Goal: Task Accomplishment & Management: Manage account settings

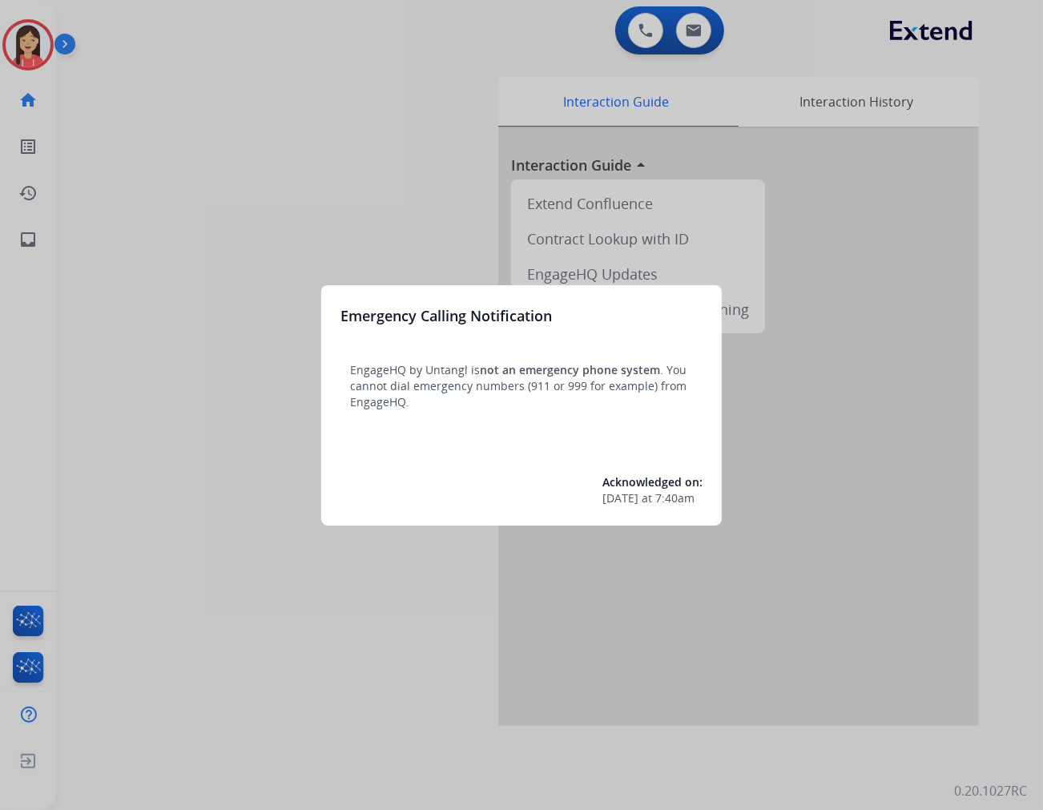
click at [370, 636] on div at bounding box center [521, 405] width 1043 height 810
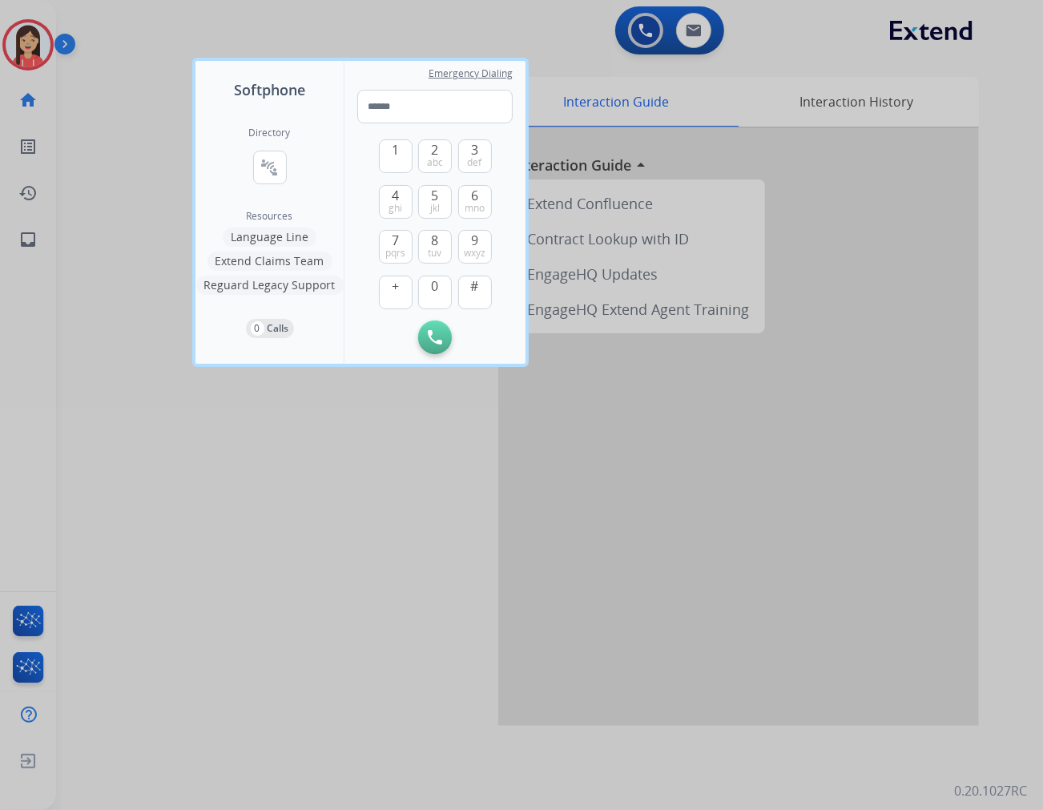
click at [184, 519] on div at bounding box center [521, 405] width 1043 height 810
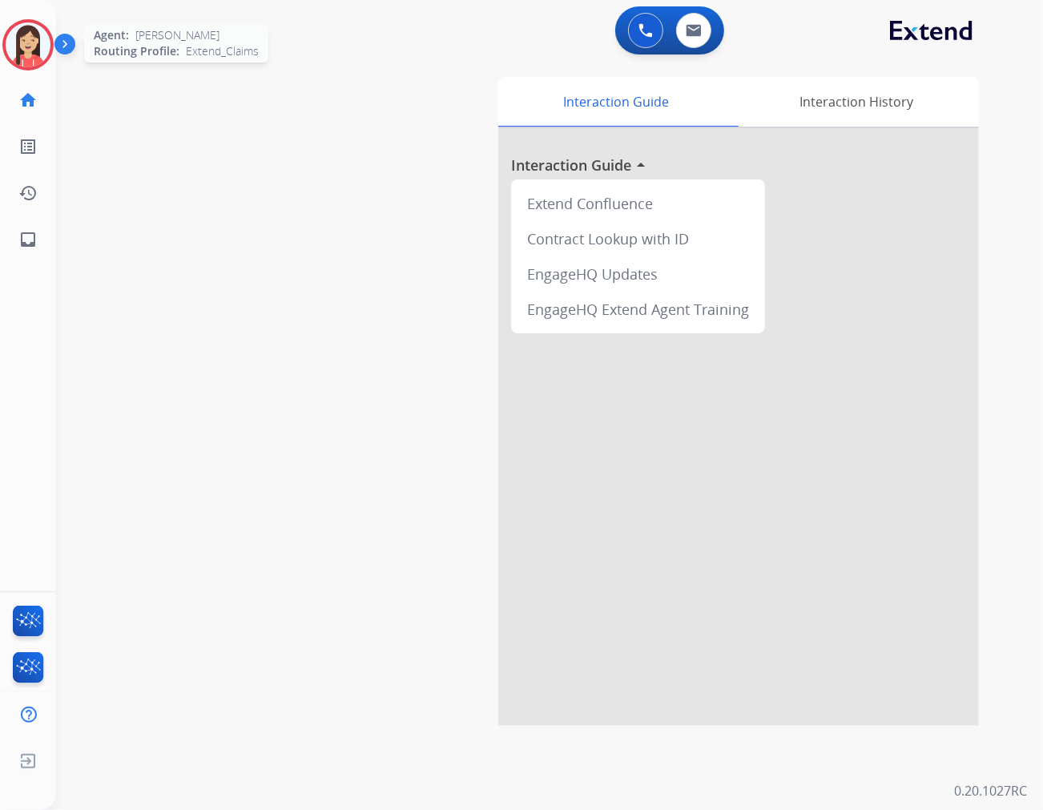
click at [19, 37] on img at bounding box center [28, 44] width 45 height 45
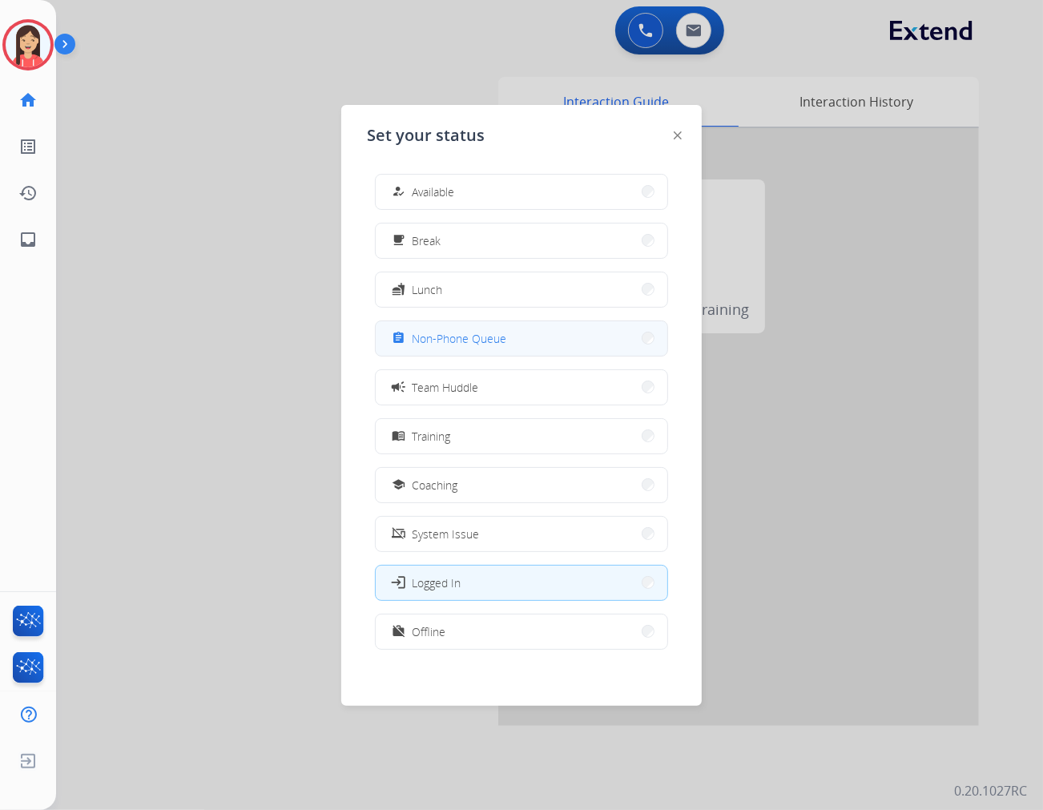
click at [489, 343] on span "Non-Phone Queue" at bounding box center [459, 338] width 95 height 17
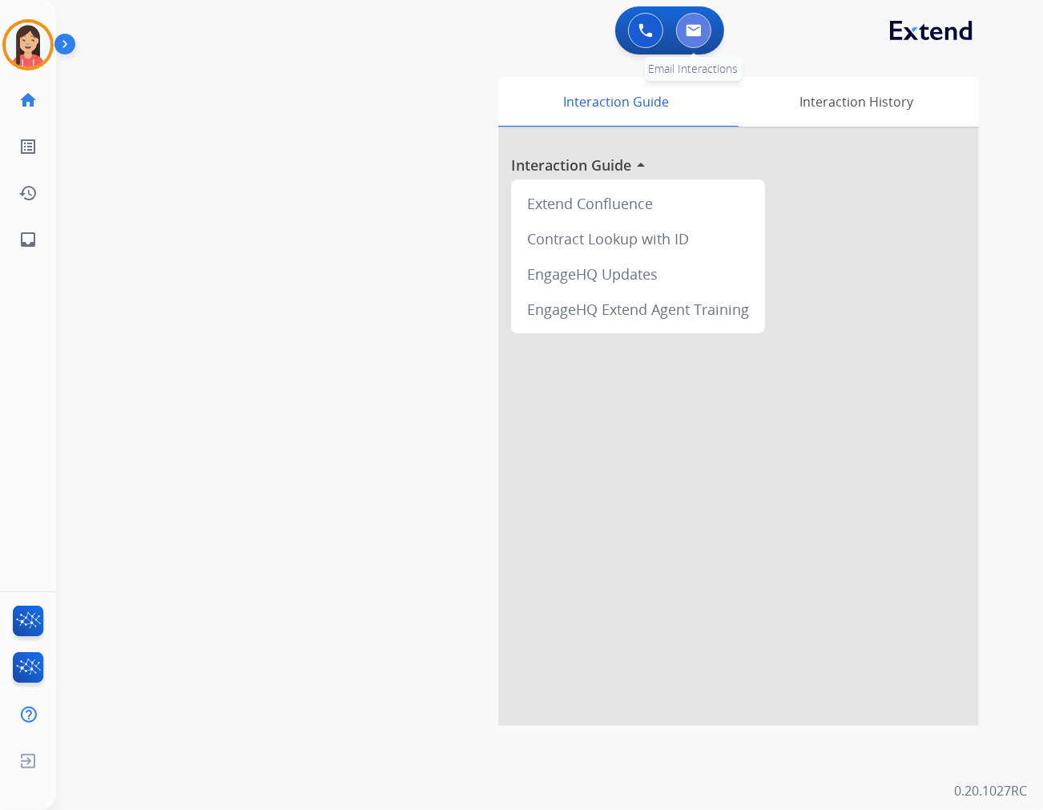
click at [701, 24] on button at bounding box center [693, 30] width 35 height 35
select select "**********"
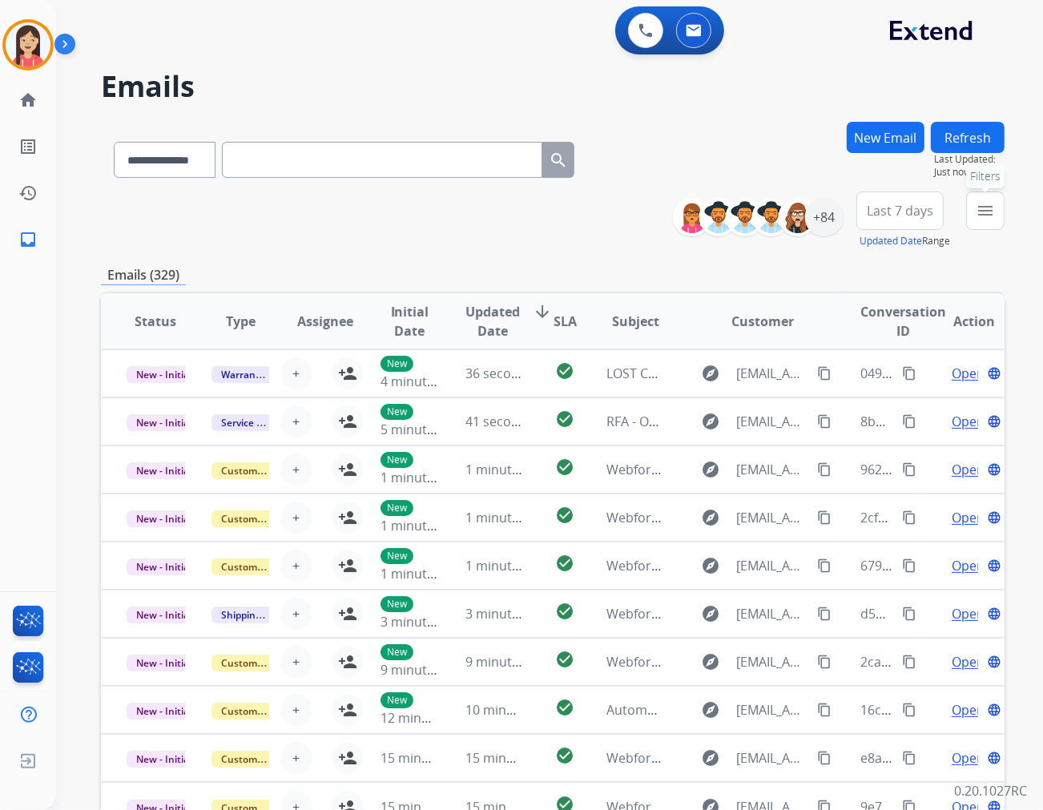
click at [938, 214] on mat-icon "menu" at bounding box center [985, 210] width 19 height 19
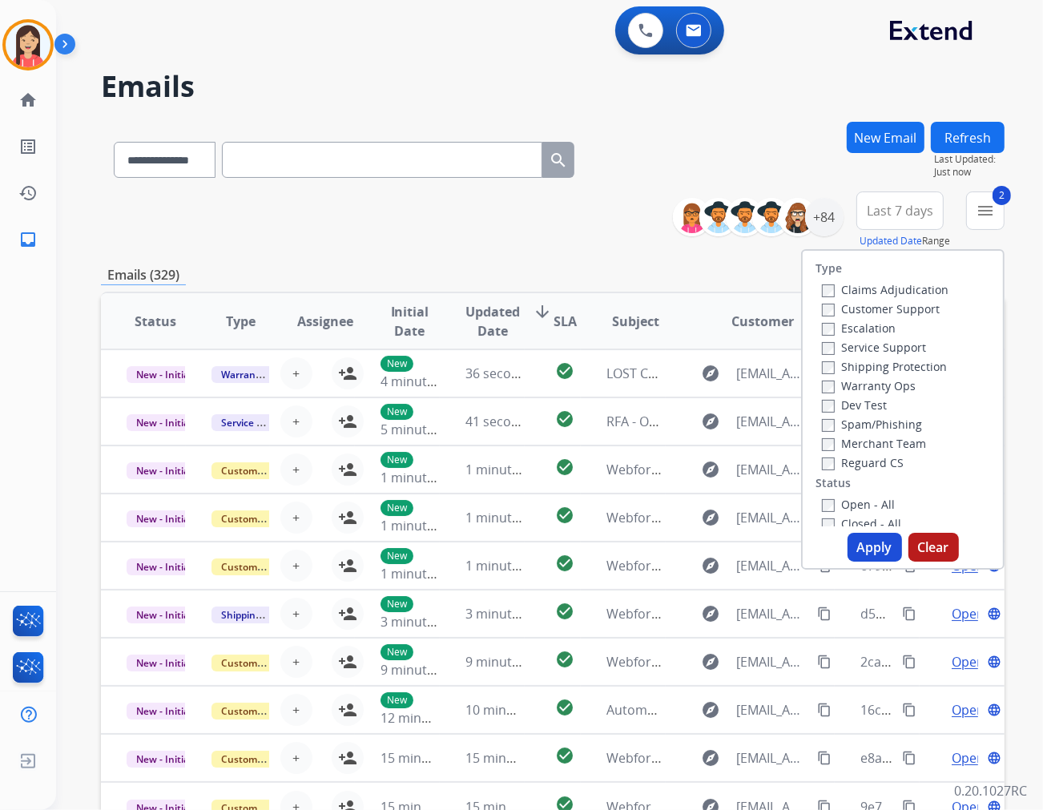
click at [862, 543] on button "Apply" at bounding box center [875, 547] width 54 height 29
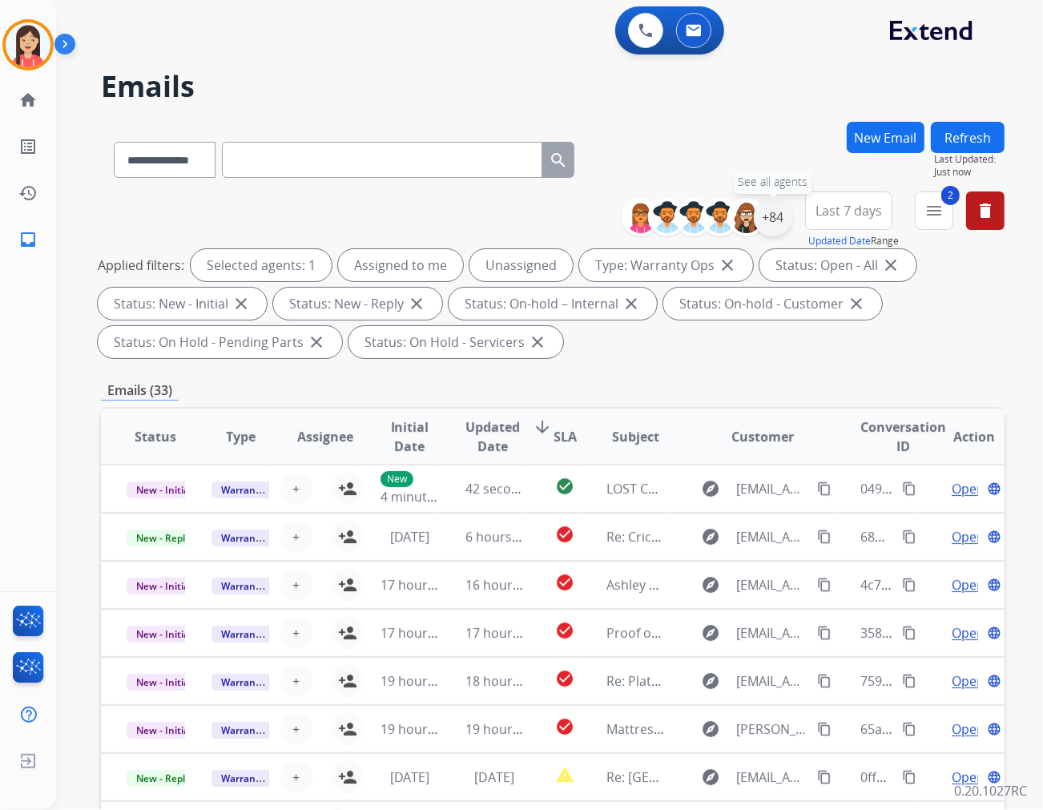
click at [767, 216] on div "+84" at bounding box center [773, 217] width 38 height 38
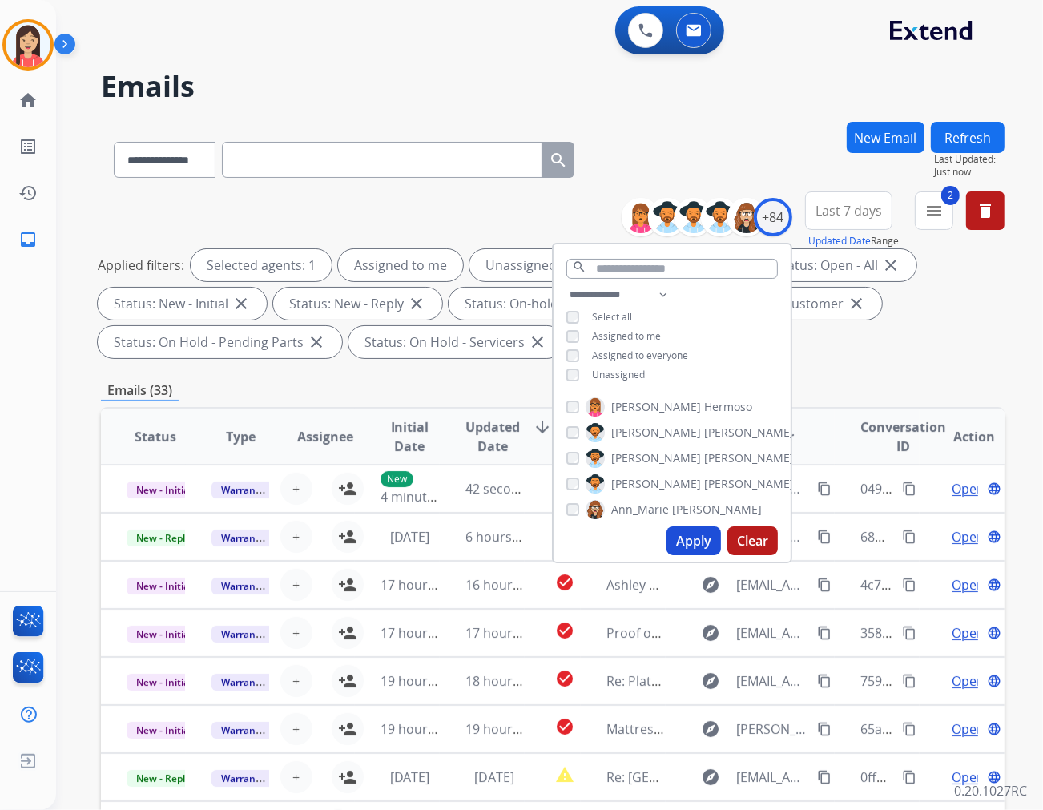
click at [612, 333] on span "Assigned to me" at bounding box center [626, 336] width 69 height 14
click at [676, 533] on button "Apply" at bounding box center [694, 541] width 54 height 29
click at [482, 418] on span "Updated Date" at bounding box center [493, 437] width 54 height 38
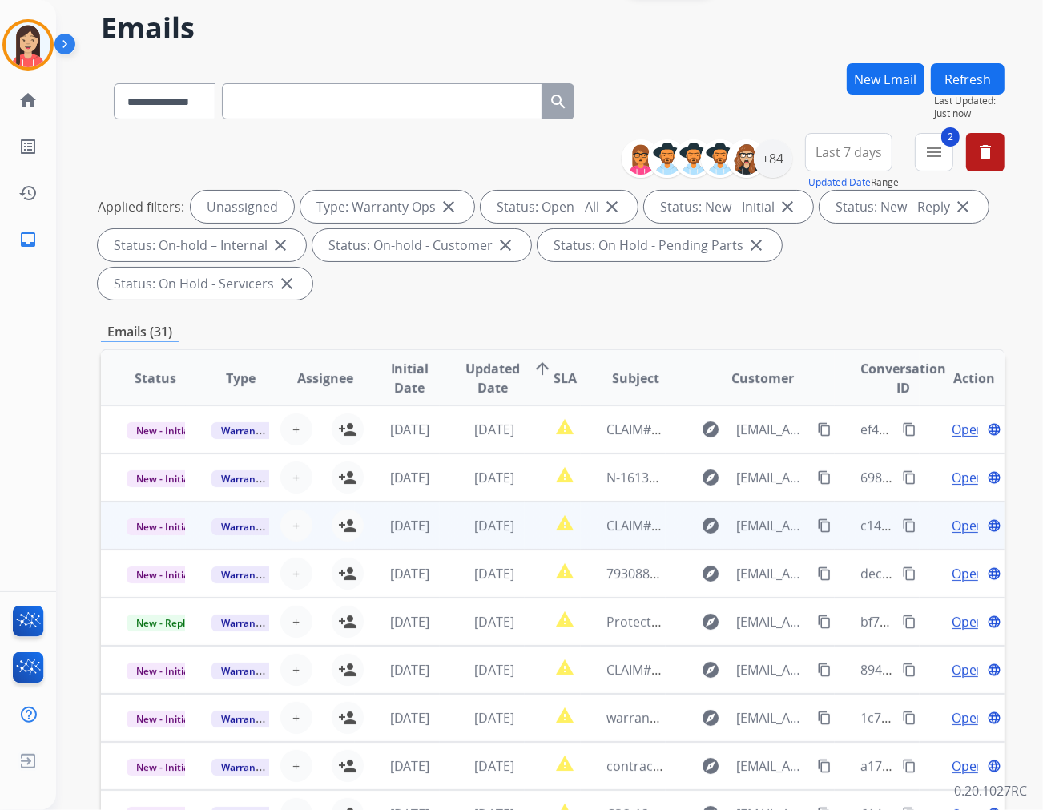
scroll to position [89, 0]
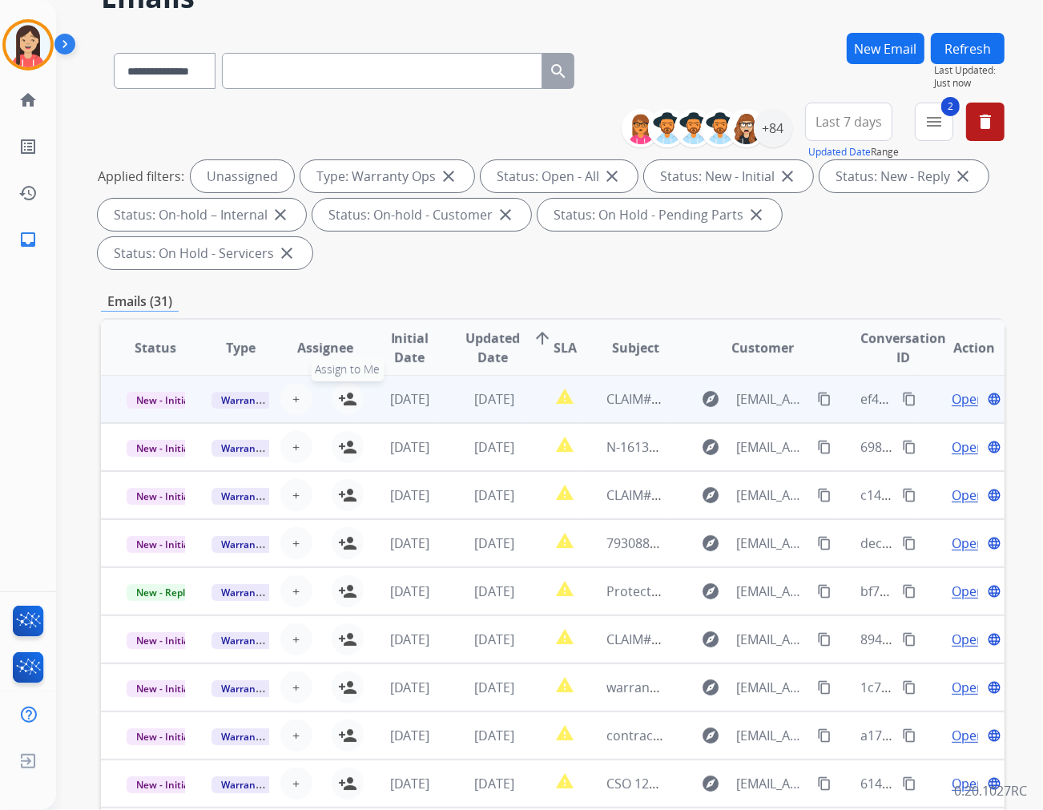
click at [348, 389] on mat-icon "person_add" at bounding box center [347, 398] width 19 height 19
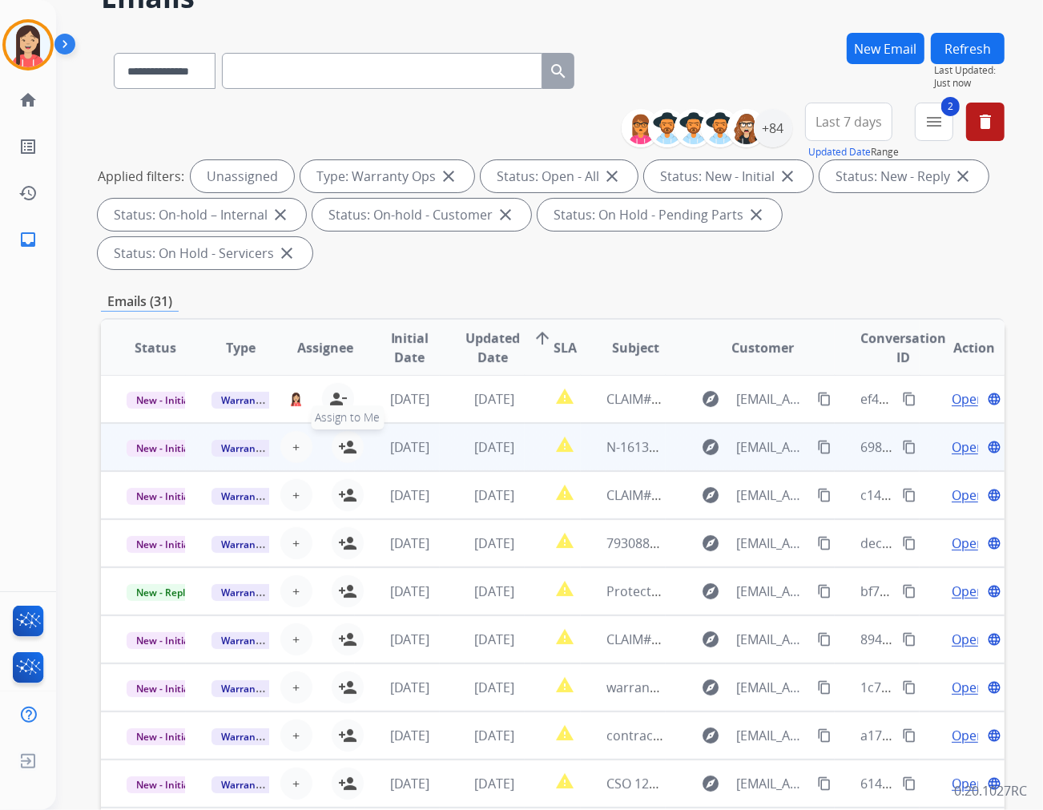
click at [342, 438] on mat-icon "person_add" at bounding box center [347, 447] width 19 height 19
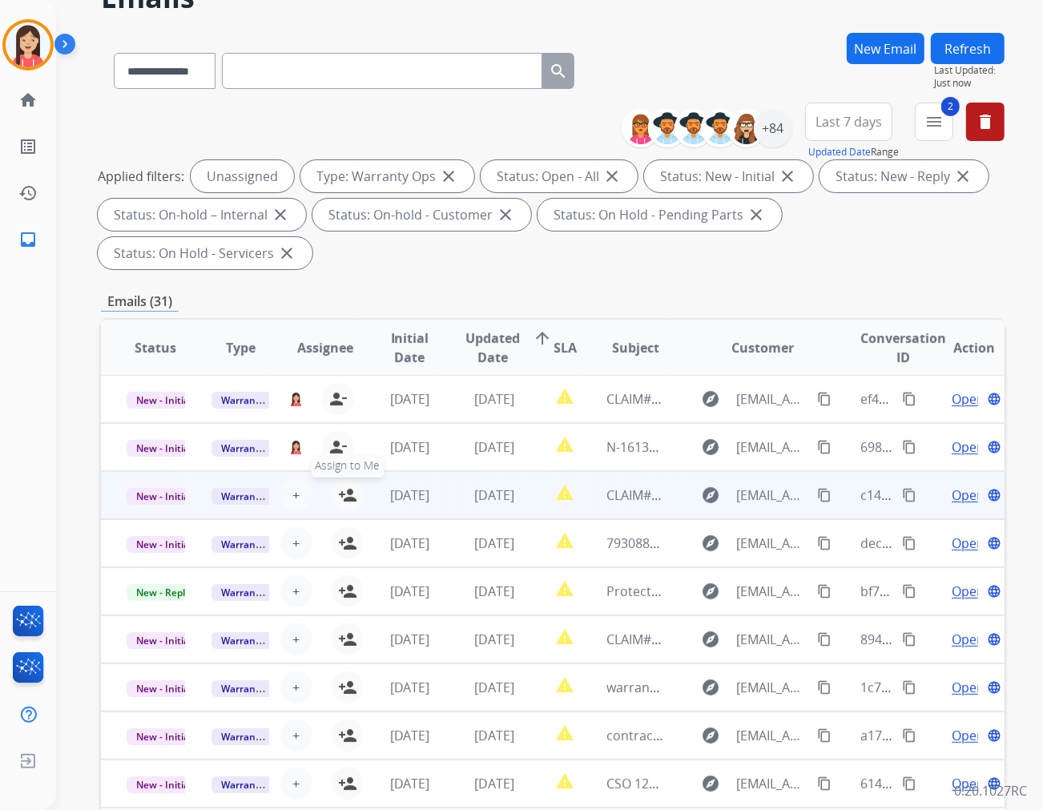
click at [342, 486] on mat-icon "person_add" at bounding box center [347, 495] width 19 height 19
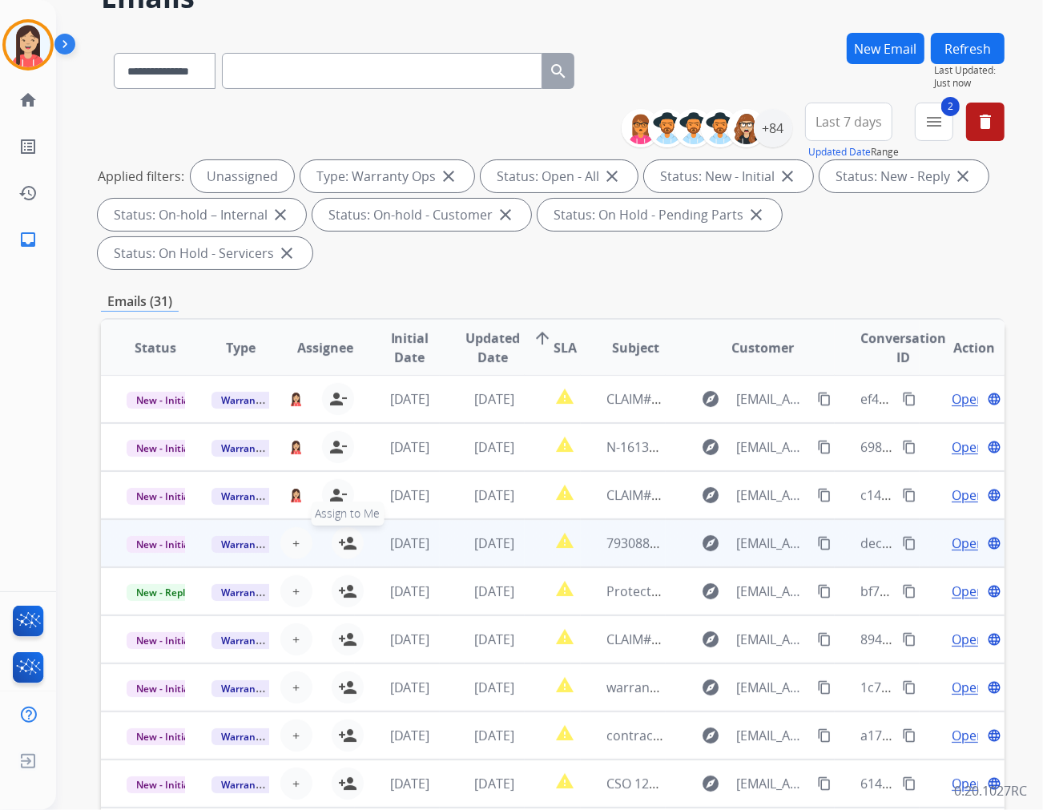
click at [342, 534] on mat-icon "person_add" at bounding box center [347, 543] width 19 height 19
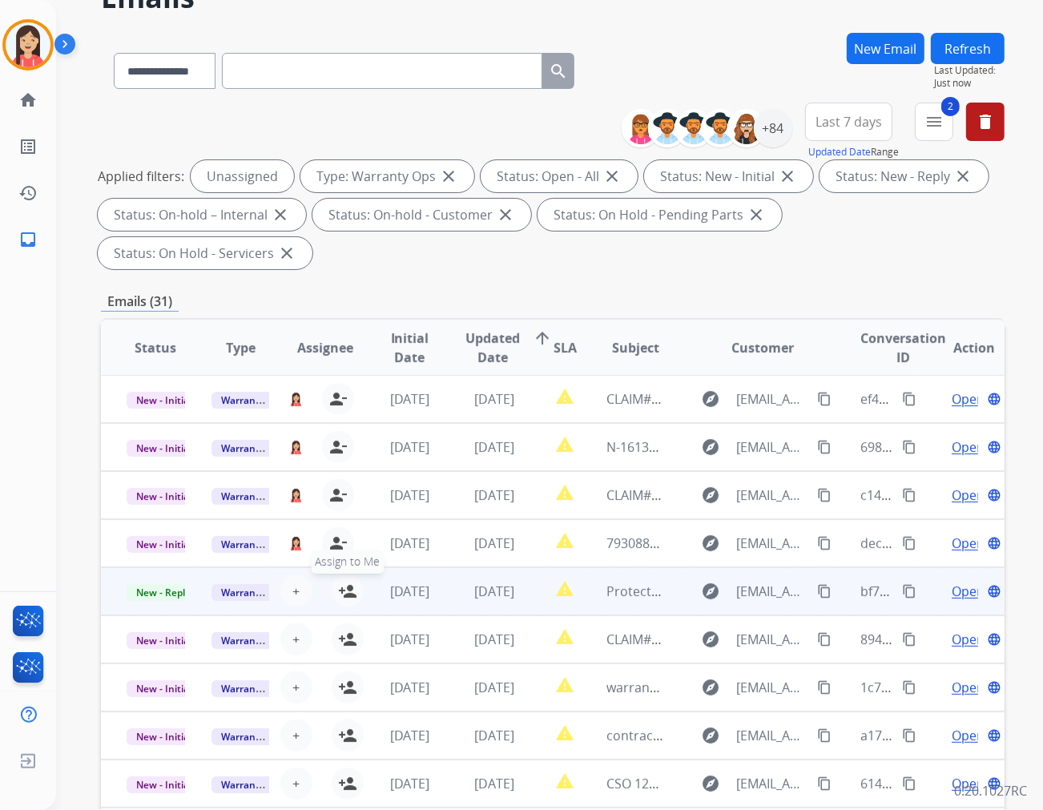
click at [346, 582] on mat-icon "person_add" at bounding box center [347, 591] width 19 height 19
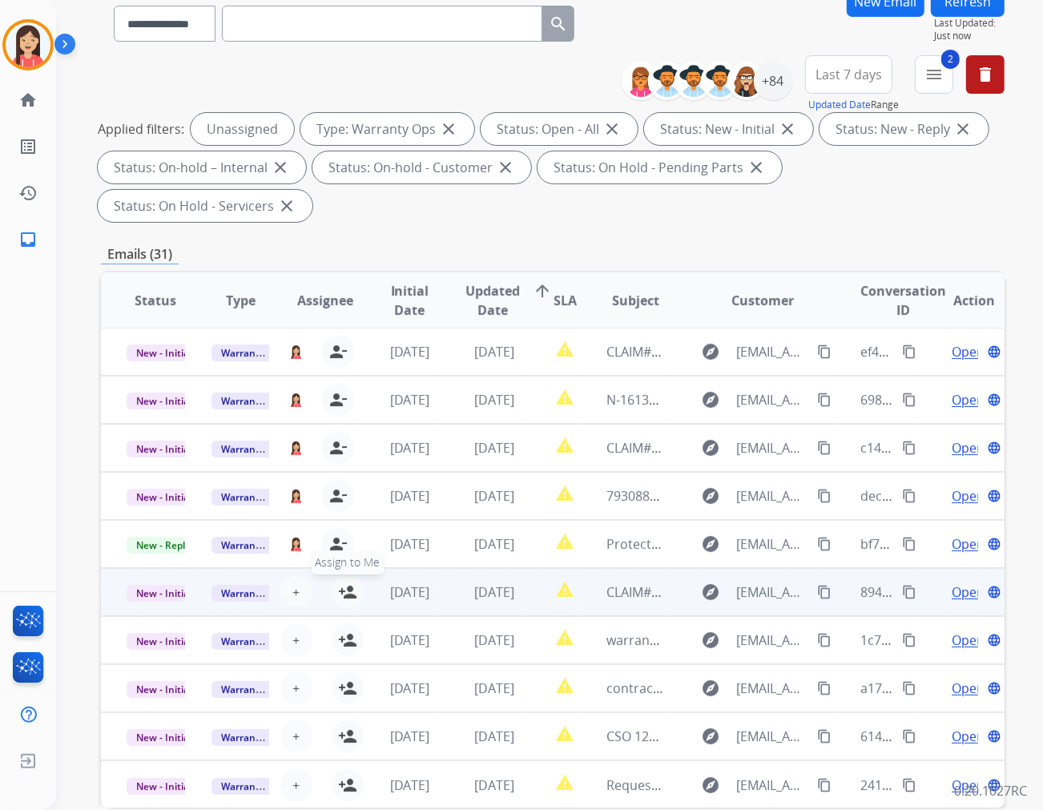
scroll to position [179, 0]
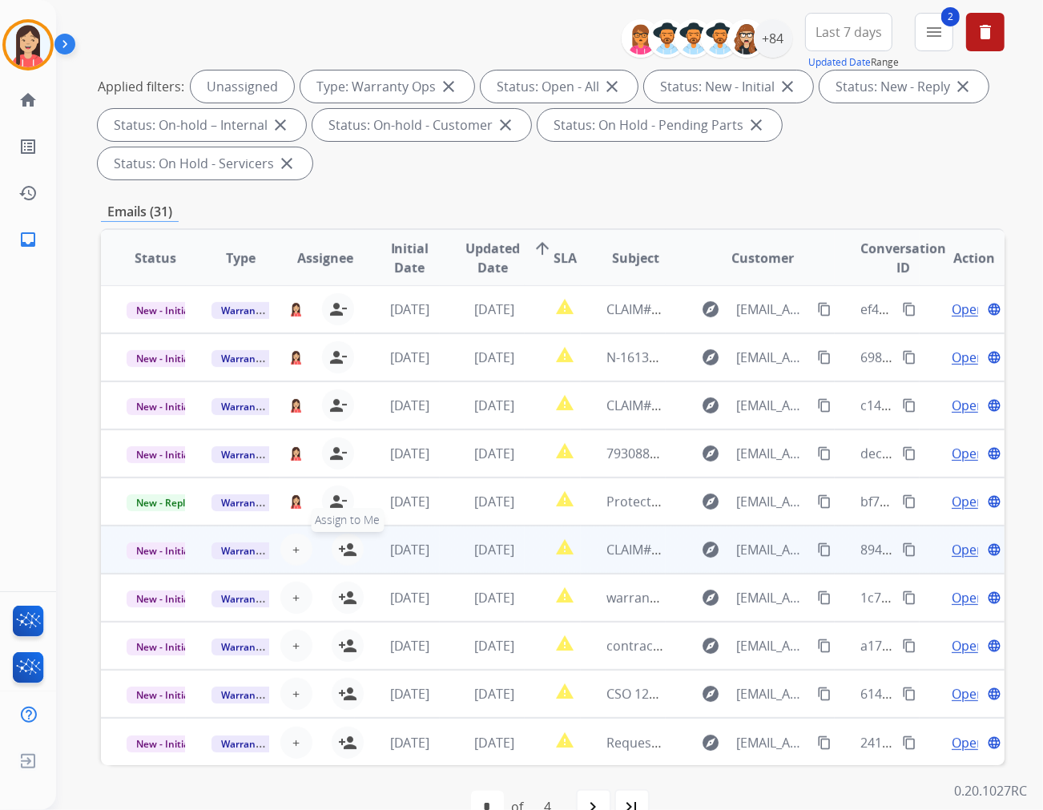
click at [345, 540] on mat-icon "person_add" at bounding box center [347, 549] width 19 height 19
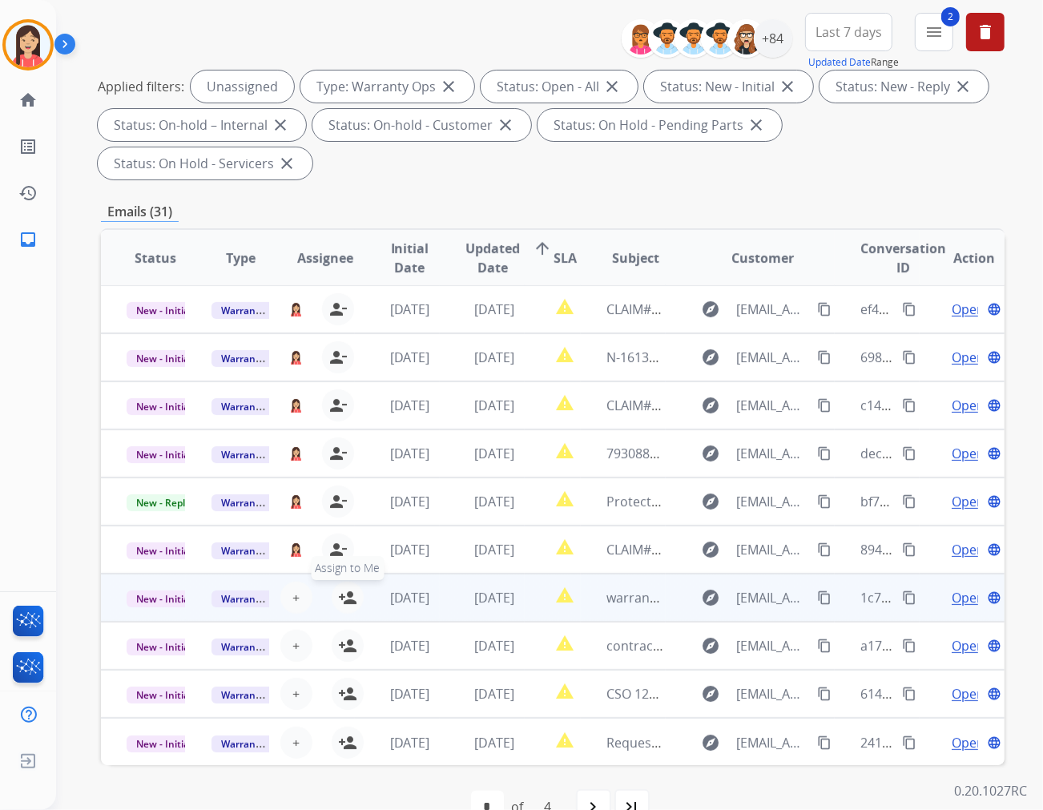
click at [345, 588] on mat-icon "person_add" at bounding box center [347, 597] width 19 height 19
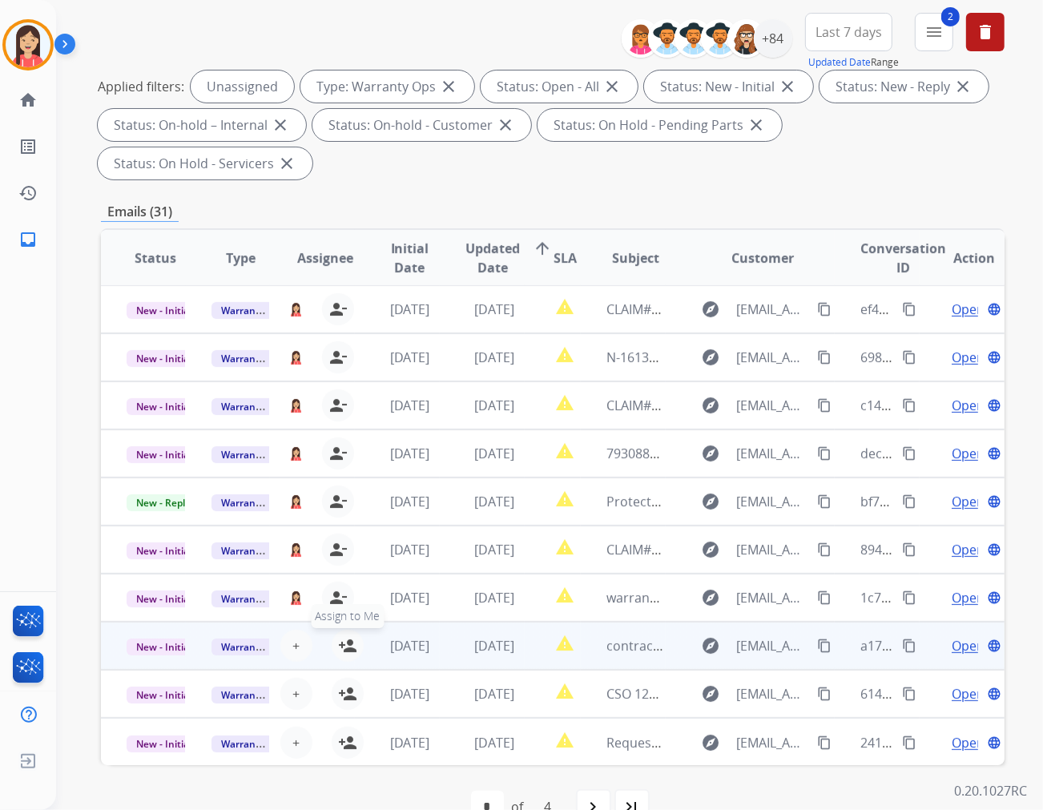
click at [347, 636] on mat-icon "person_add" at bounding box center [347, 645] width 19 height 19
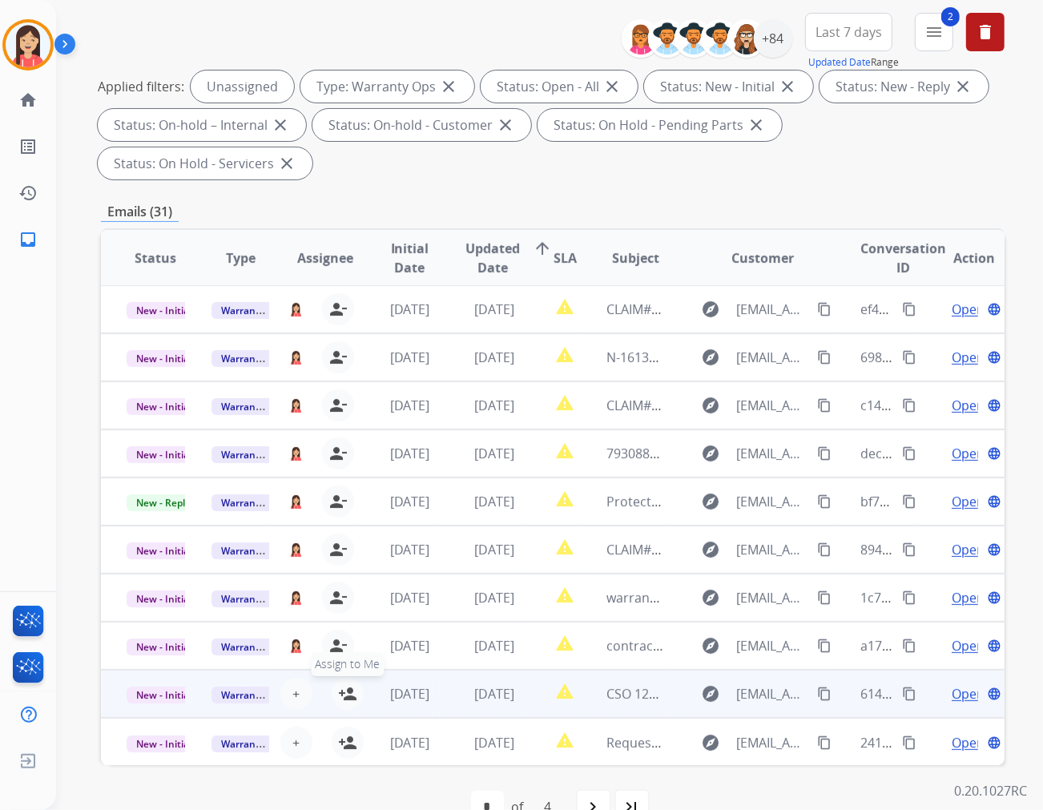
click at [347, 684] on mat-icon "person_add" at bounding box center [347, 693] width 19 height 19
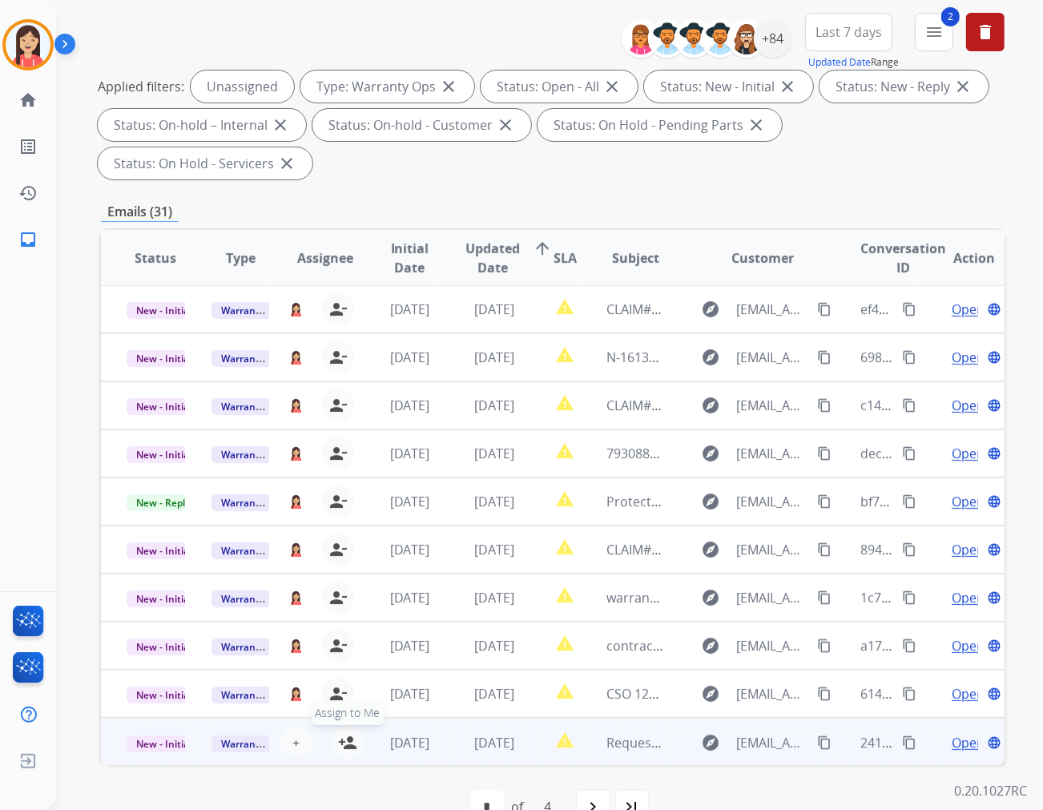
click at [349, 729] on mat-icon "person_add" at bounding box center [347, 742] width 19 height 19
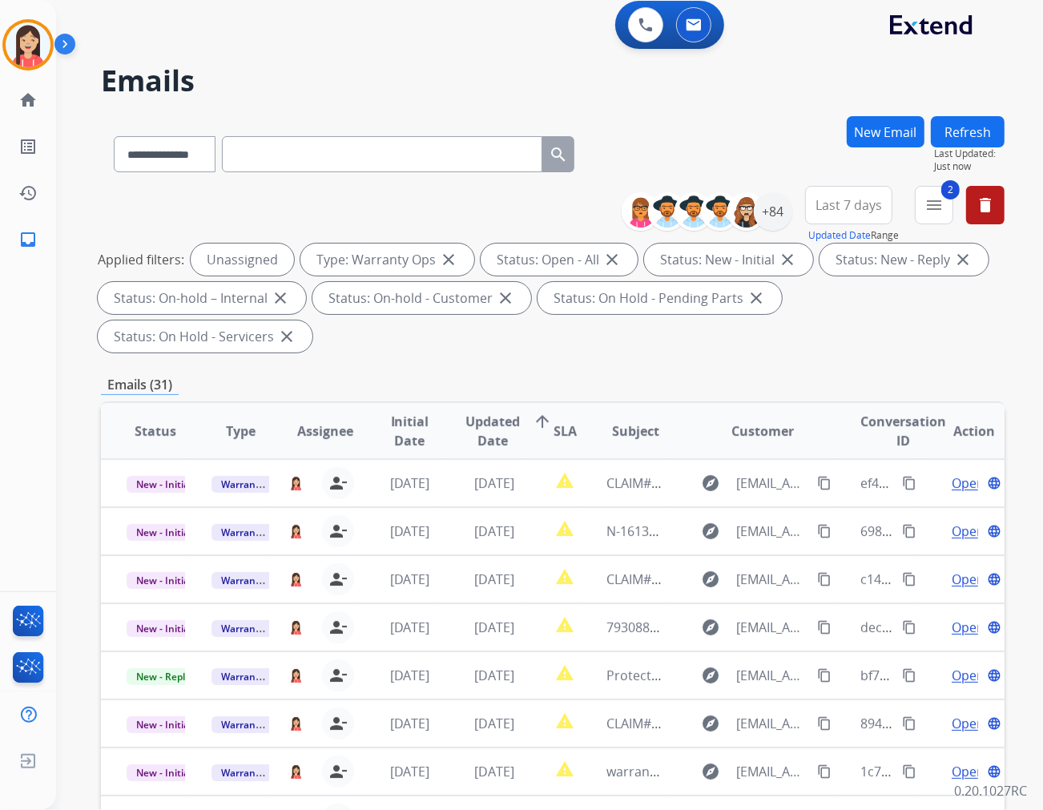
scroll to position [1, 0]
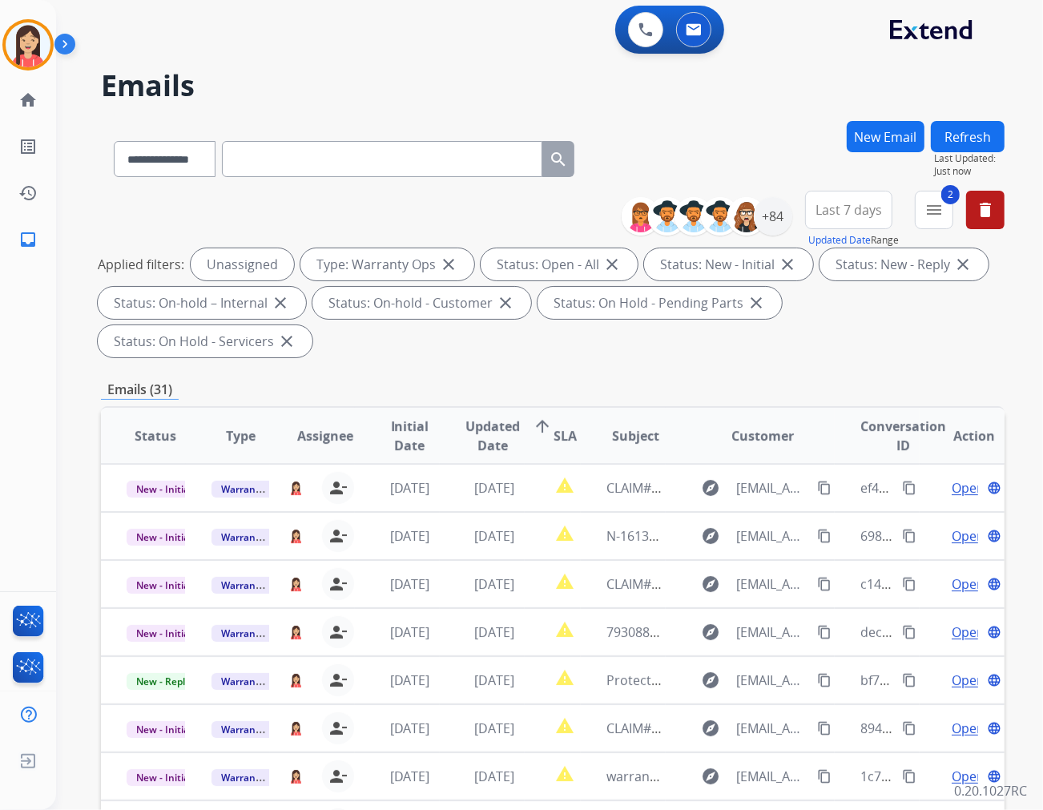
click at [938, 141] on button "Refresh" at bounding box center [968, 136] width 74 height 31
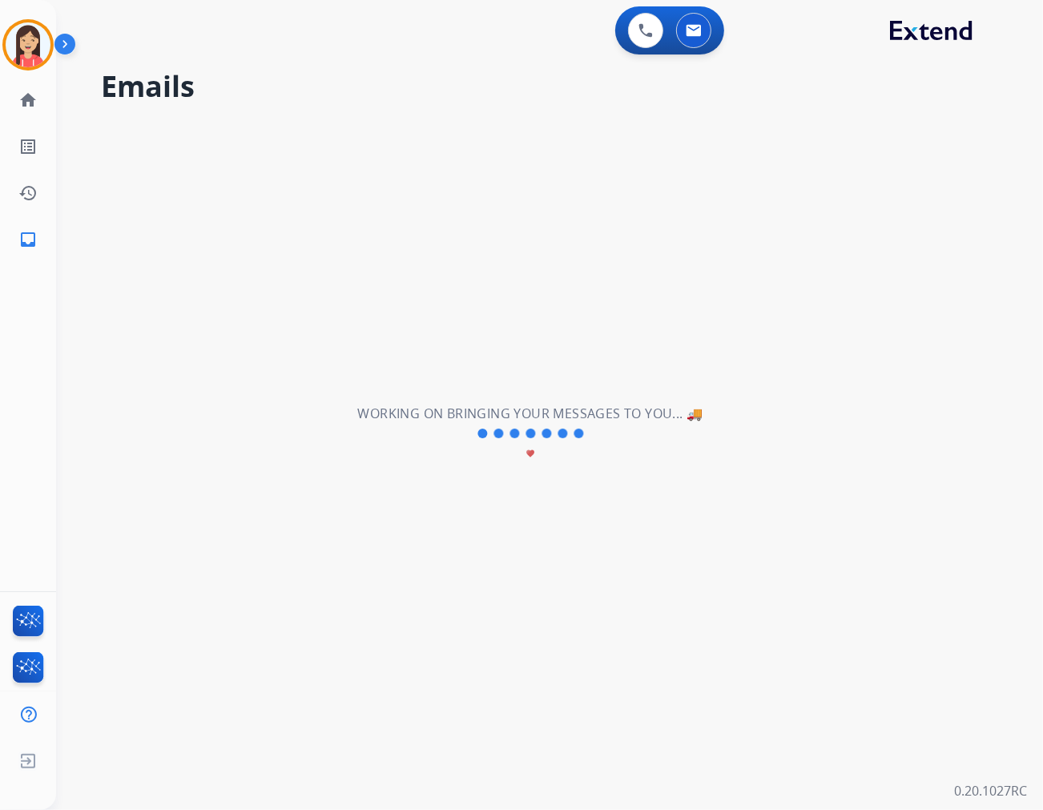
scroll to position [0, 0]
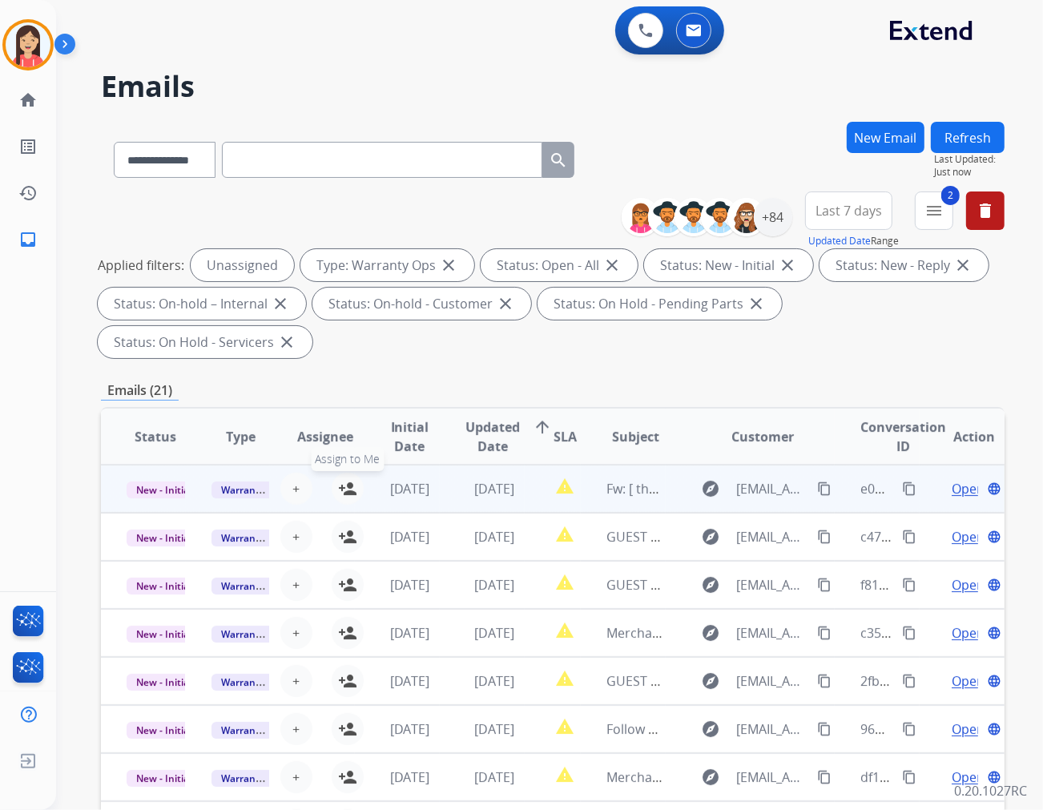
click at [342, 479] on mat-icon "person_add" at bounding box center [347, 488] width 19 height 19
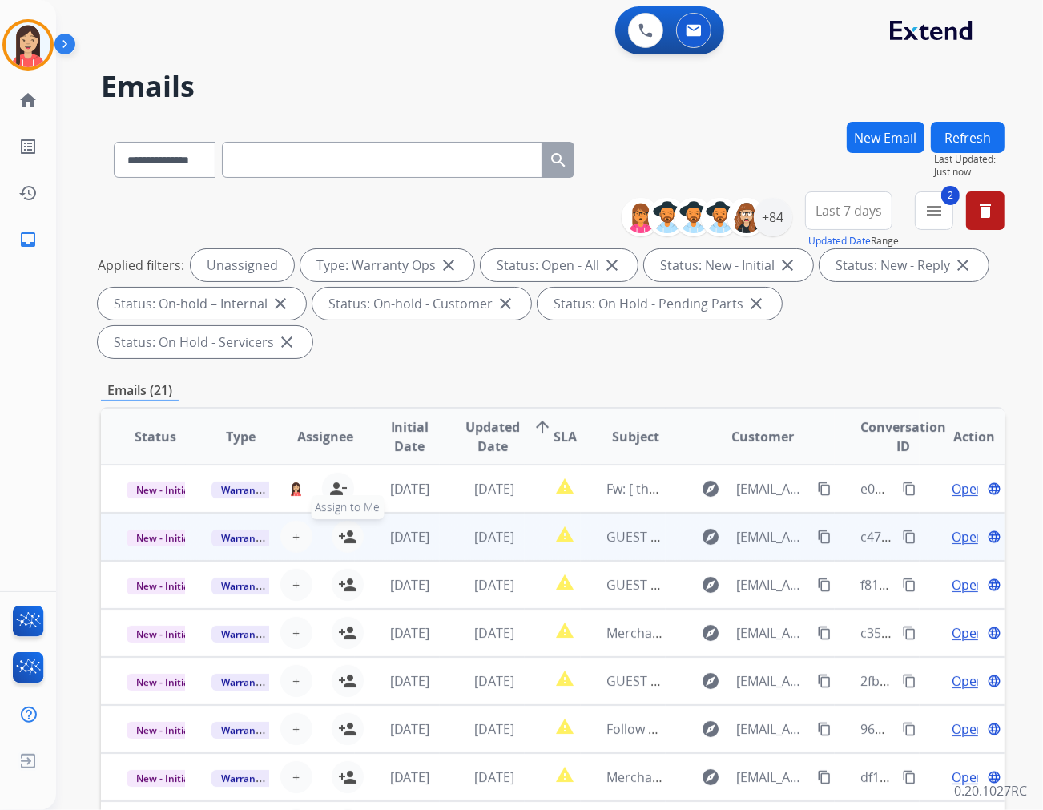
click at [339, 527] on mat-icon "person_add" at bounding box center [347, 536] width 19 height 19
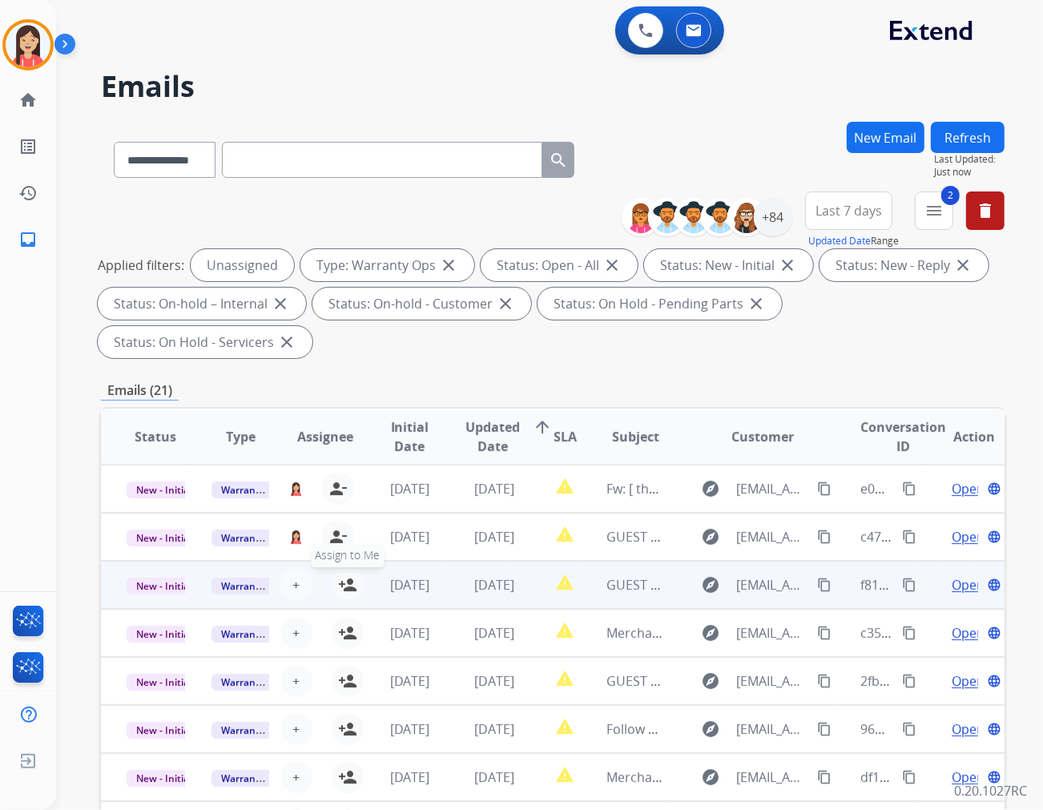
click at [340, 575] on mat-icon "person_add" at bounding box center [347, 584] width 19 height 19
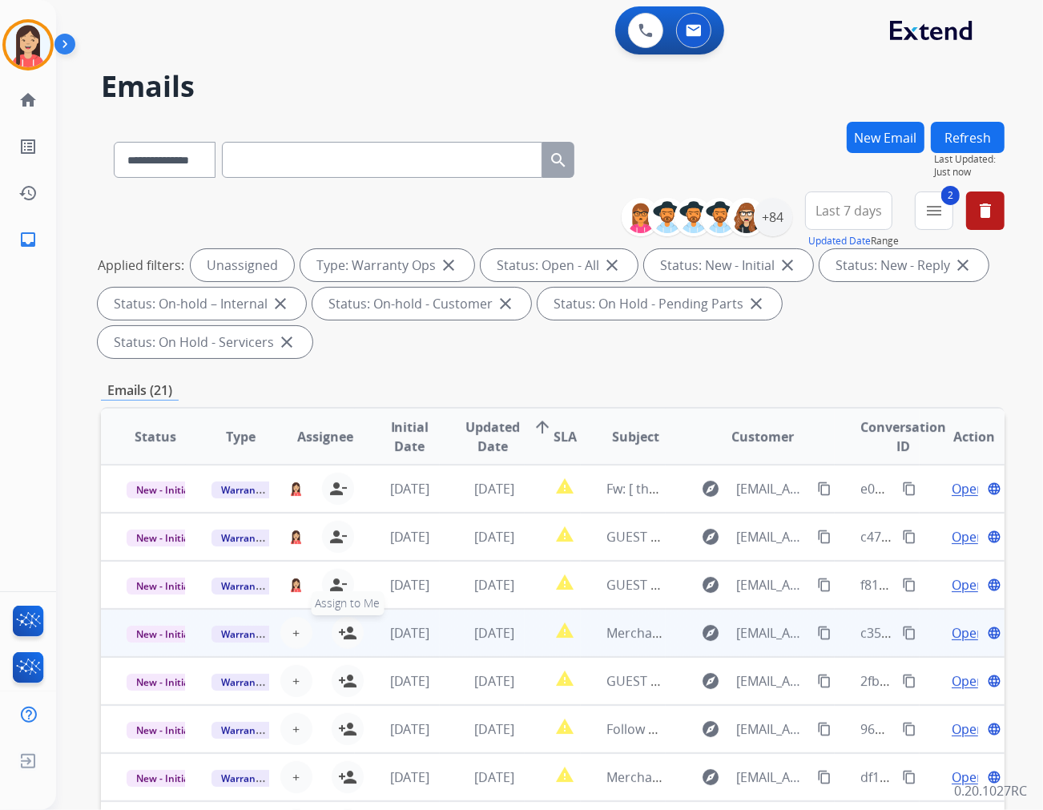
click at [340, 624] on mat-icon "person_add" at bounding box center [347, 633] width 19 height 19
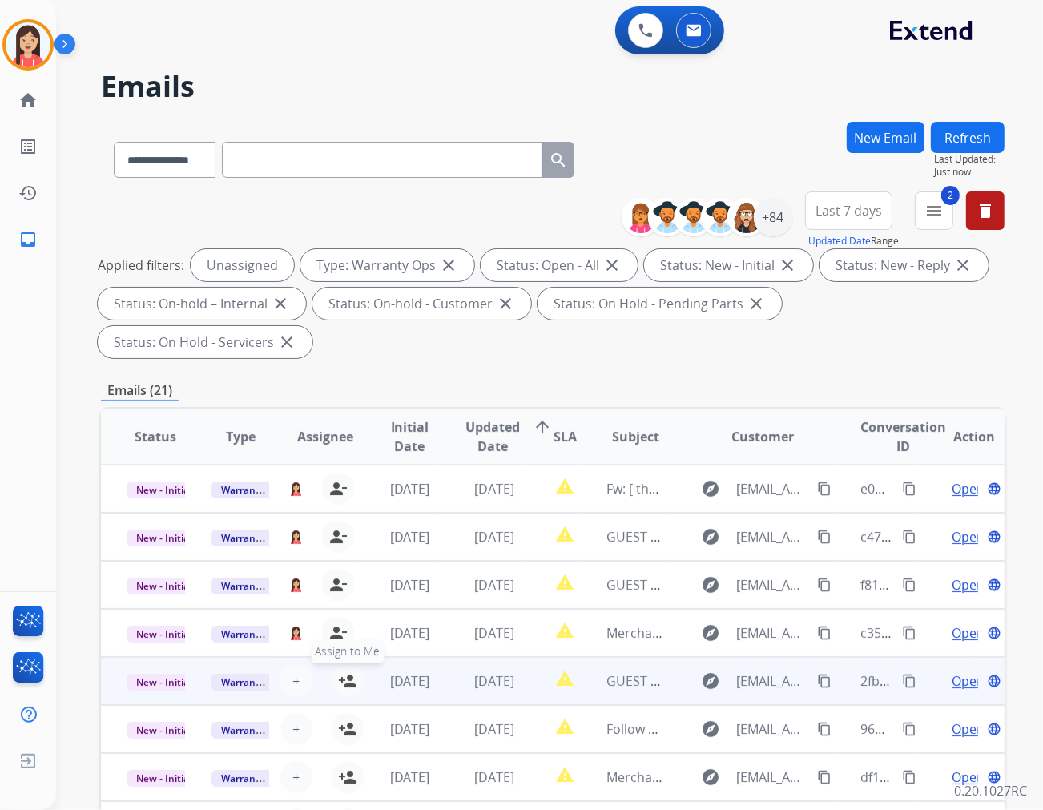
click at [347, 672] on mat-icon "person_add" at bounding box center [347, 681] width 19 height 19
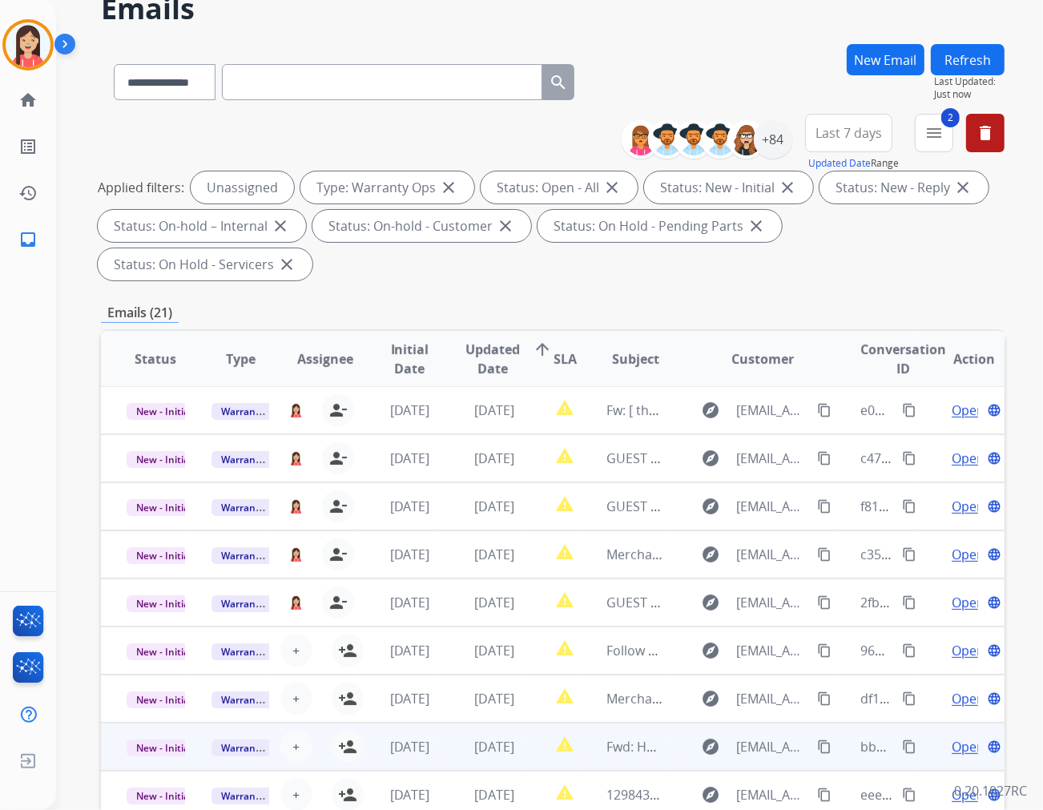
scroll to position [179, 0]
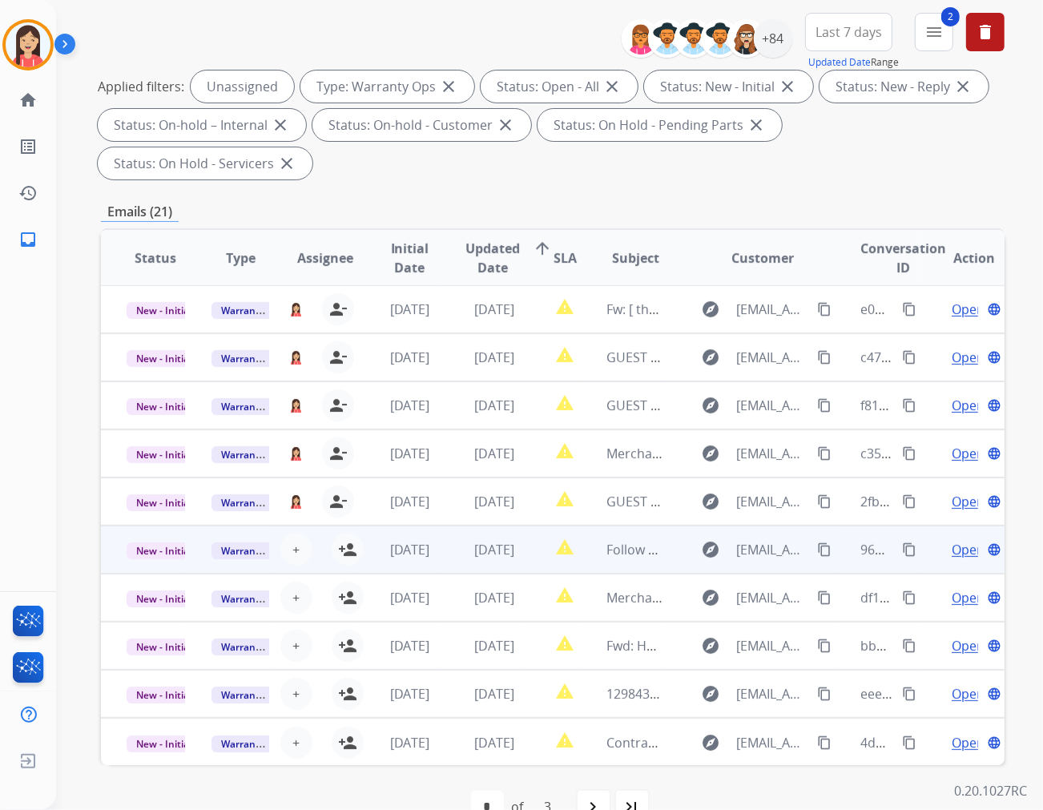
click at [355, 526] on td "[DATE]" at bounding box center [397, 550] width 85 height 48
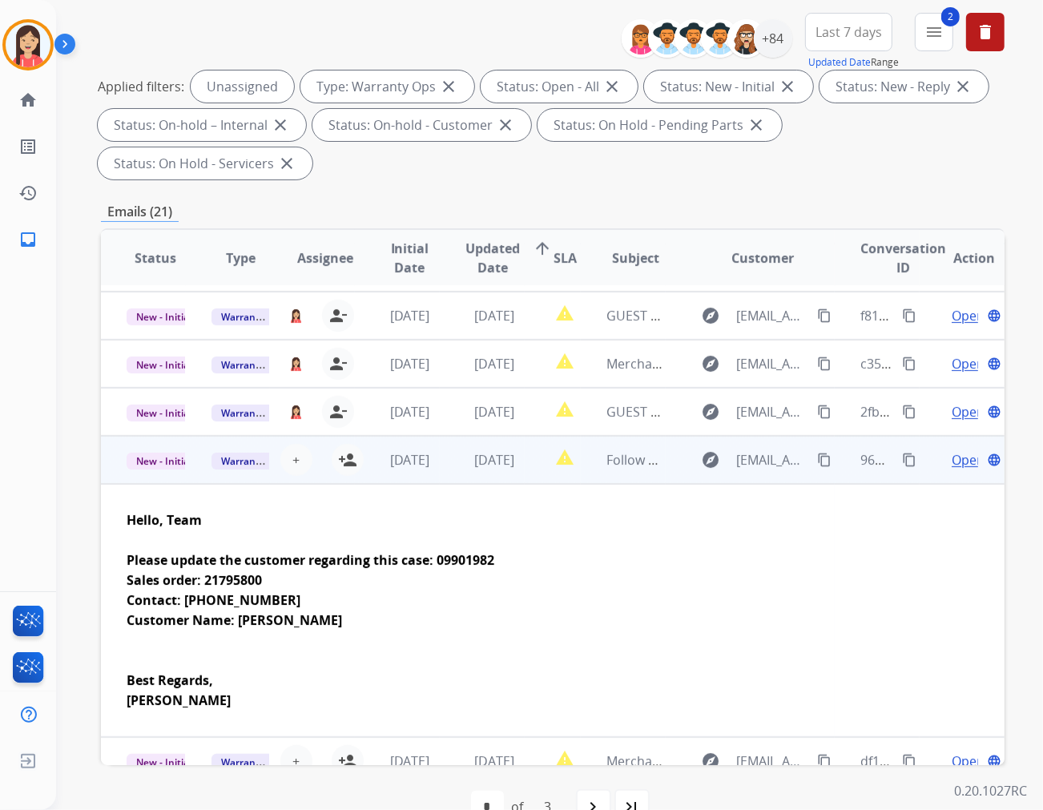
scroll to position [240, 0]
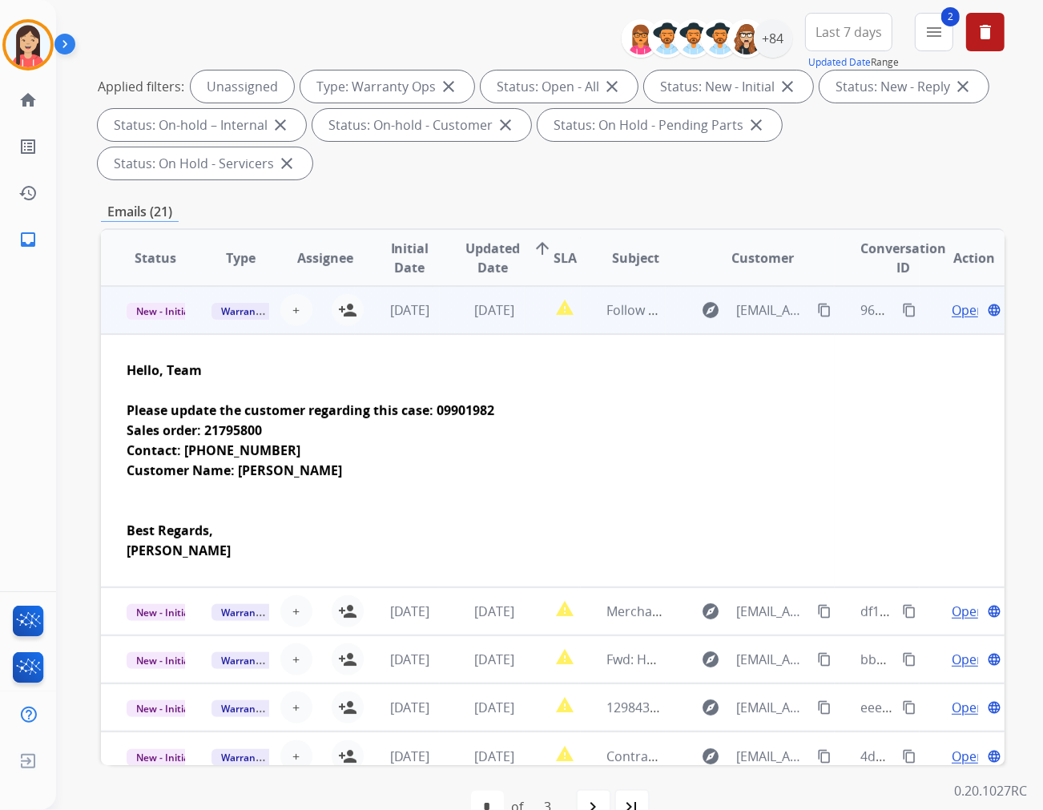
click at [526, 289] on td "report_problem" at bounding box center [553, 310] width 56 height 48
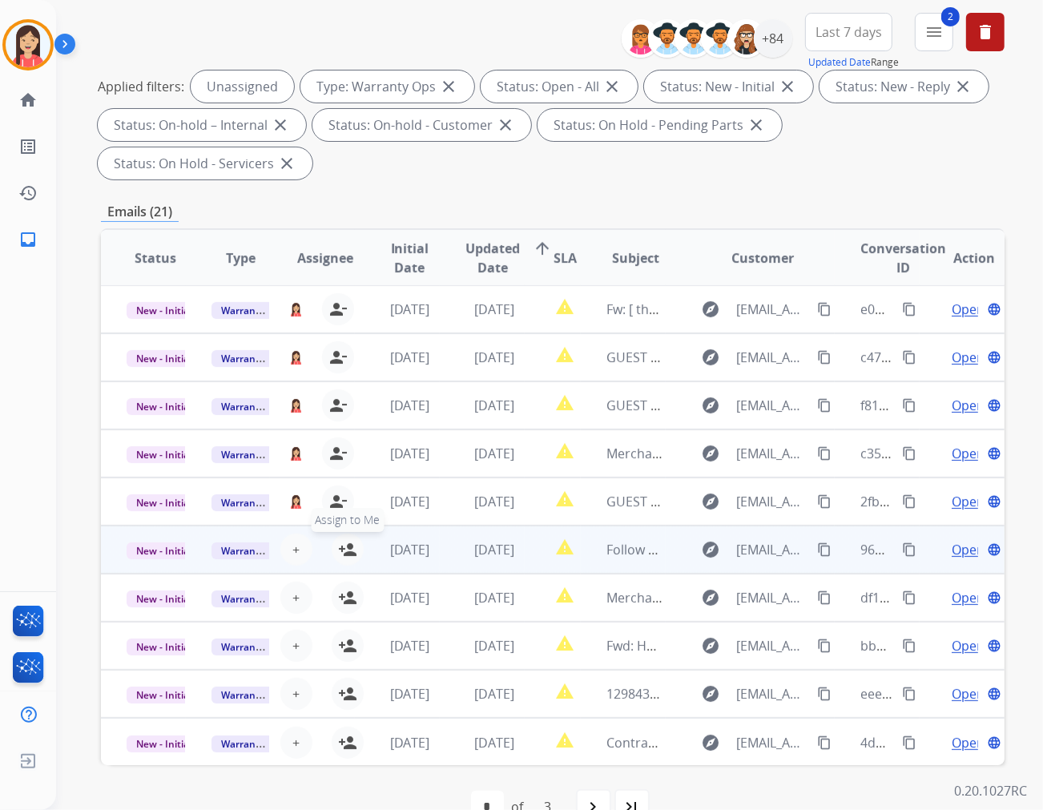
click at [341, 540] on mat-icon "person_add" at bounding box center [347, 549] width 19 height 19
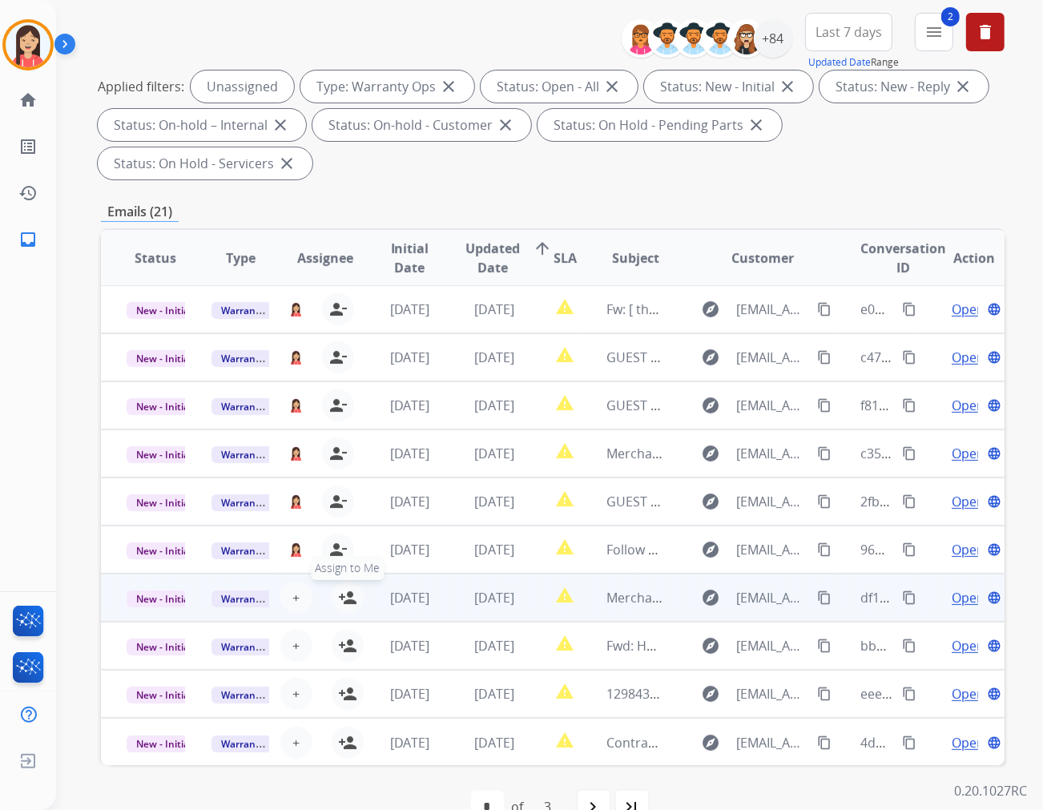
click at [341, 588] on mat-icon "person_add" at bounding box center [347, 597] width 19 height 19
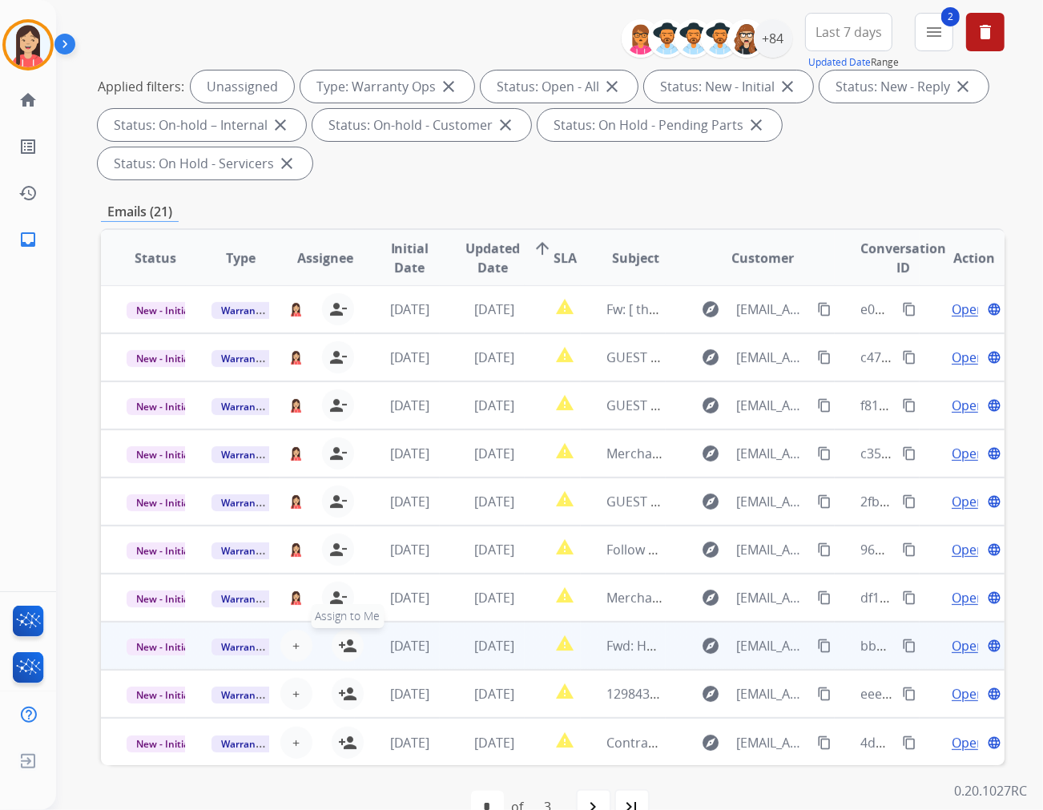
click at [347, 636] on mat-icon "person_add" at bounding box center [347, 645] width 19 height 19
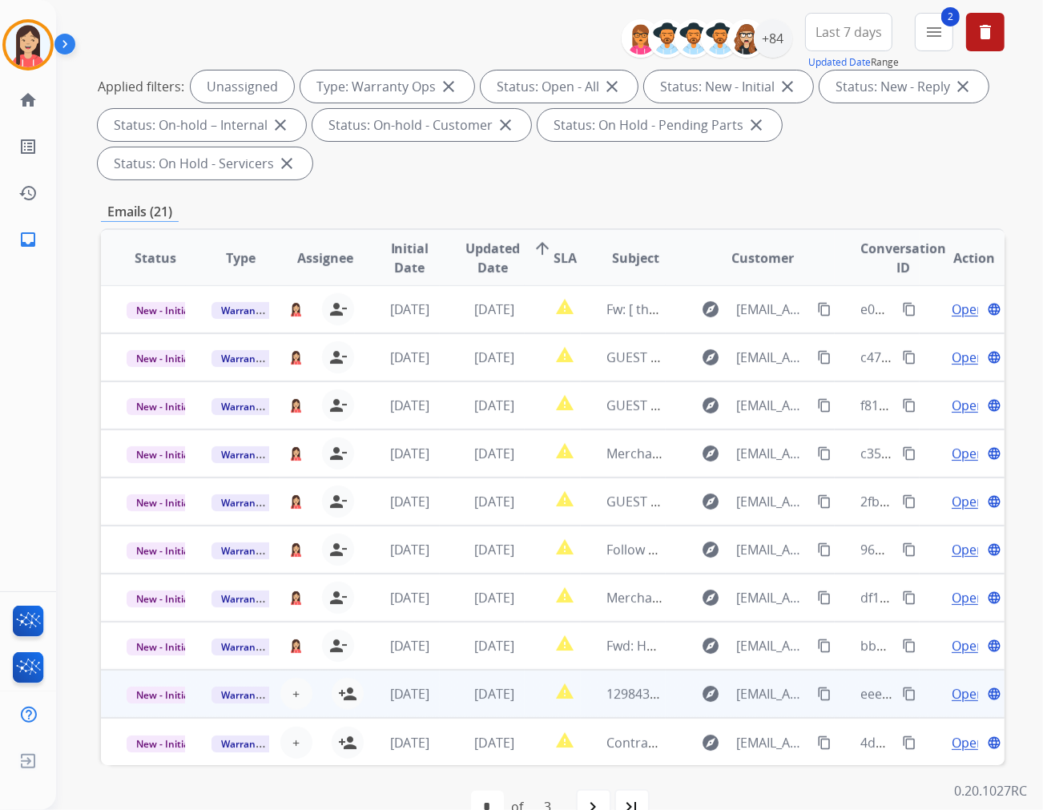
click at [355, 670] on td "[DATE]" at bounding box center [397, 694] width 85 height 48
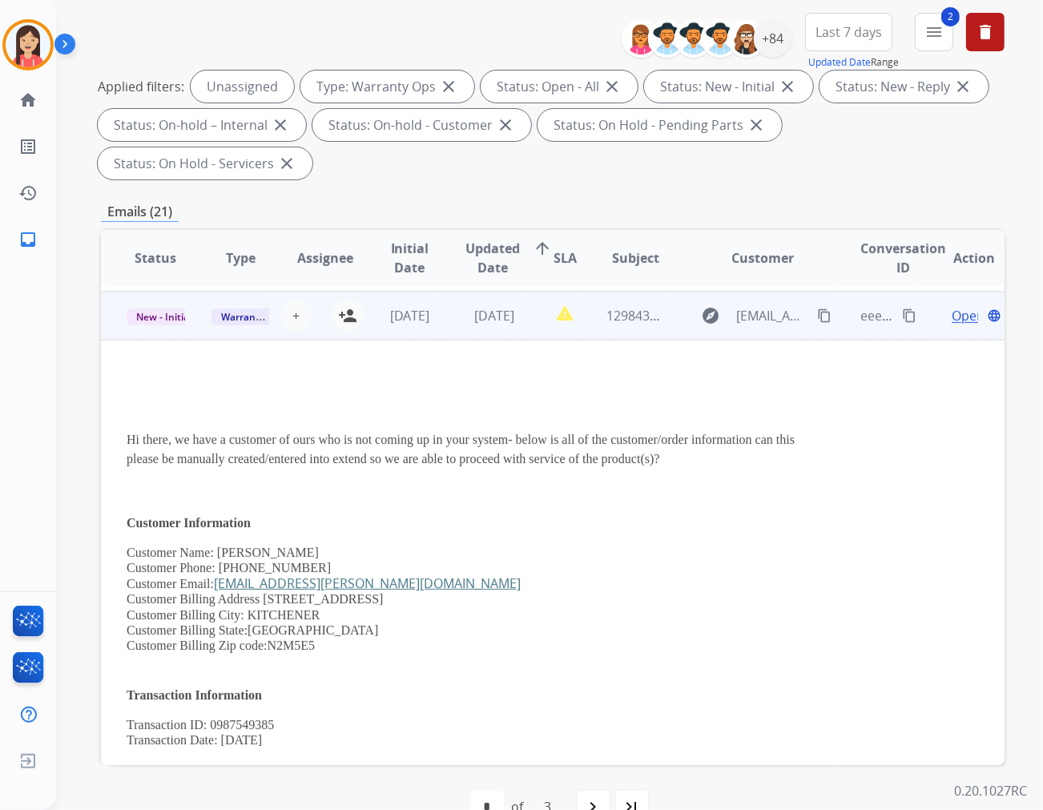
scroll to position [385, 0]
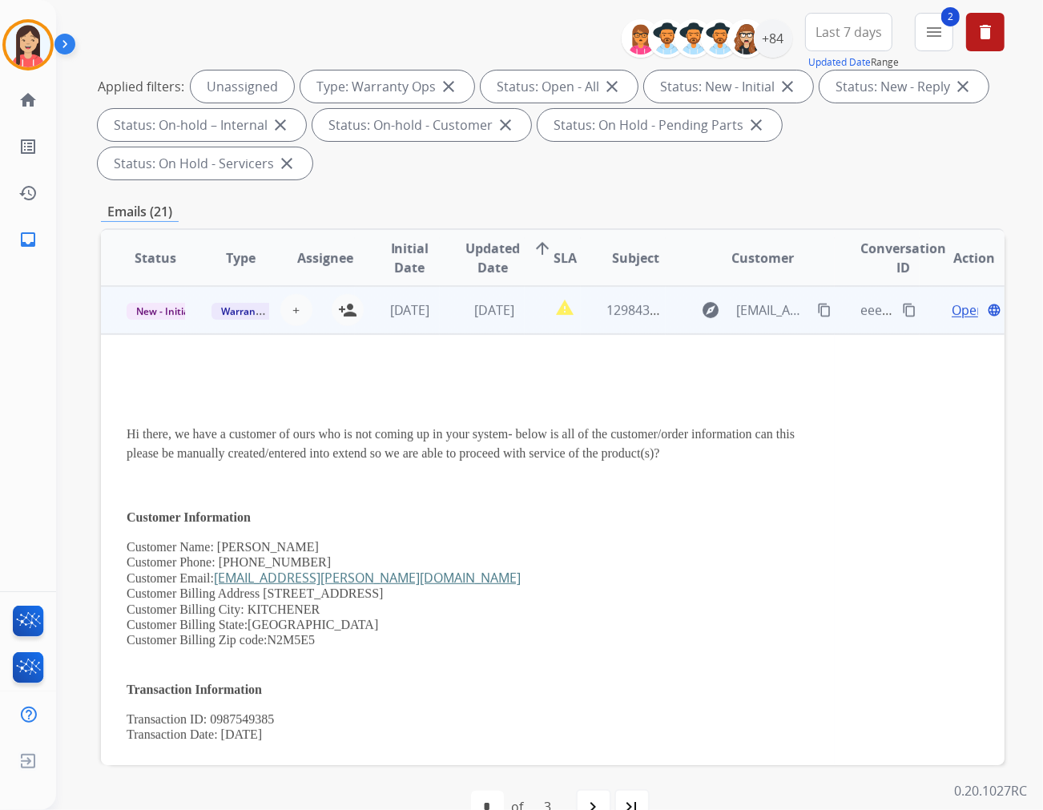
click at [444, 289] on td "[DATE]" at bounding box center [482, 310] width 85 height 48
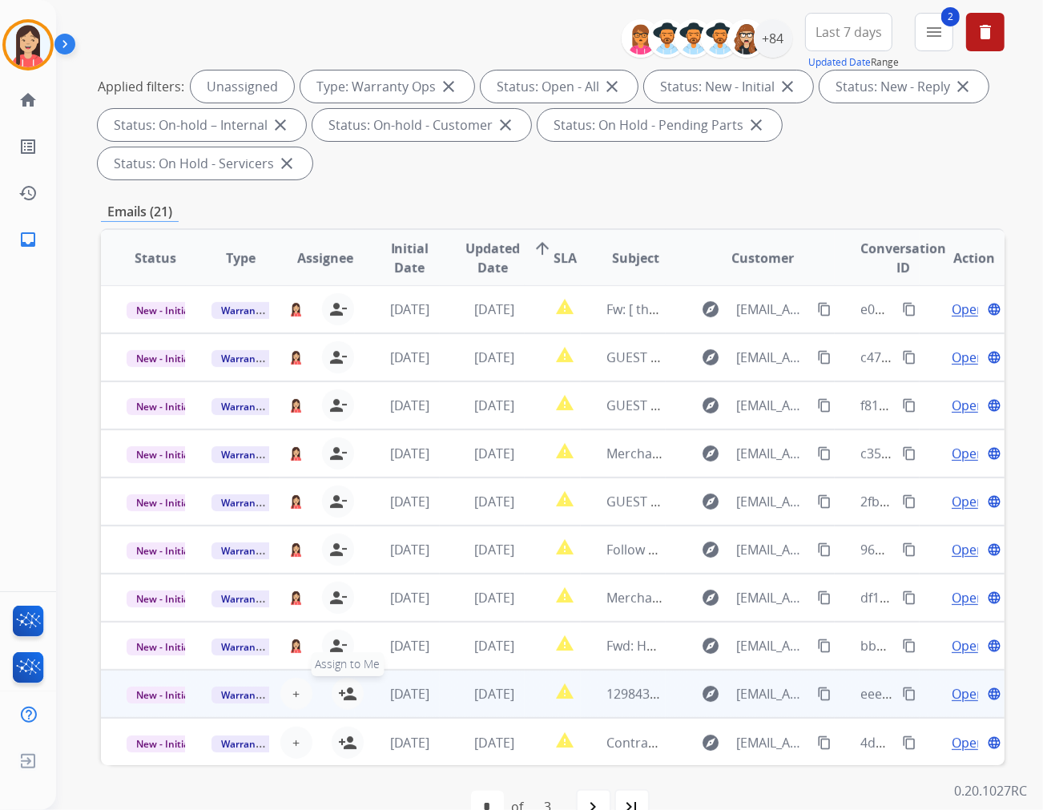
click at [338, 684] on mat-icon "person_add" at bounding box center [347, 693] width 19 height 19
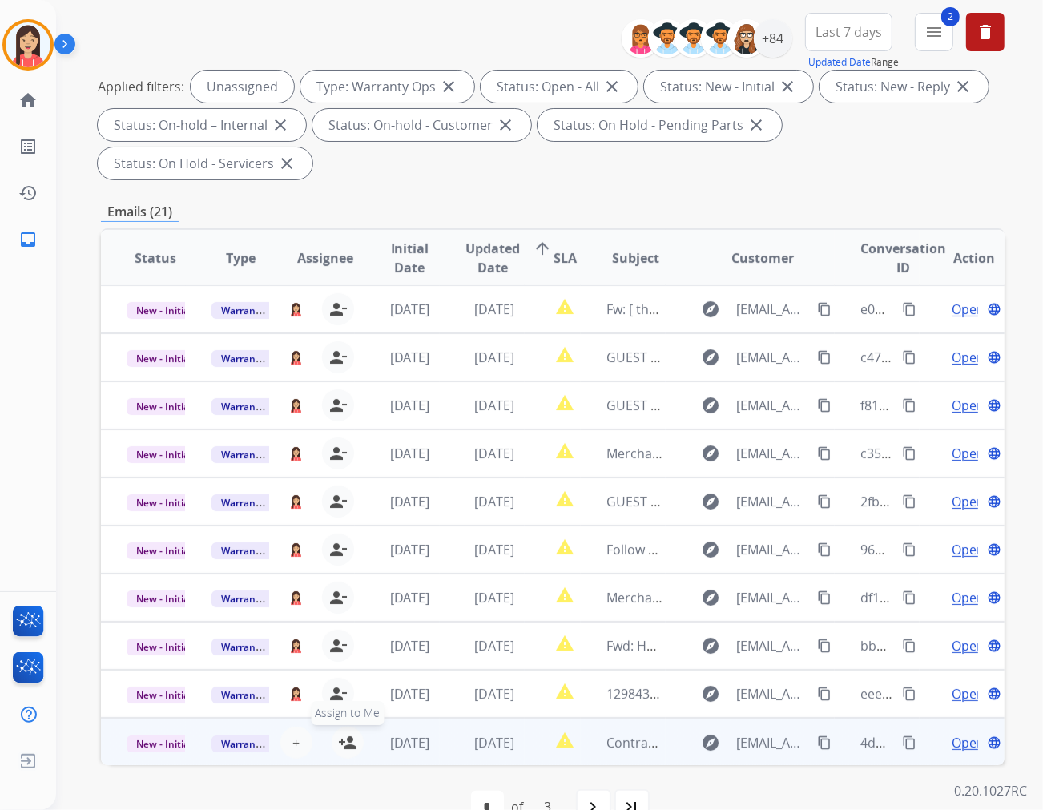
click at [339, 729] on mat-icon "person_add" at bounding box center [347, 742] width 19 height 19
click at [346, 727] on button "person_remove [PERSON_NAME] to Me" at bounding box center [338, 743] width 32 height 32
click at [293, 729] on span "+" at bounding box center [296, 742] width 7 height 19
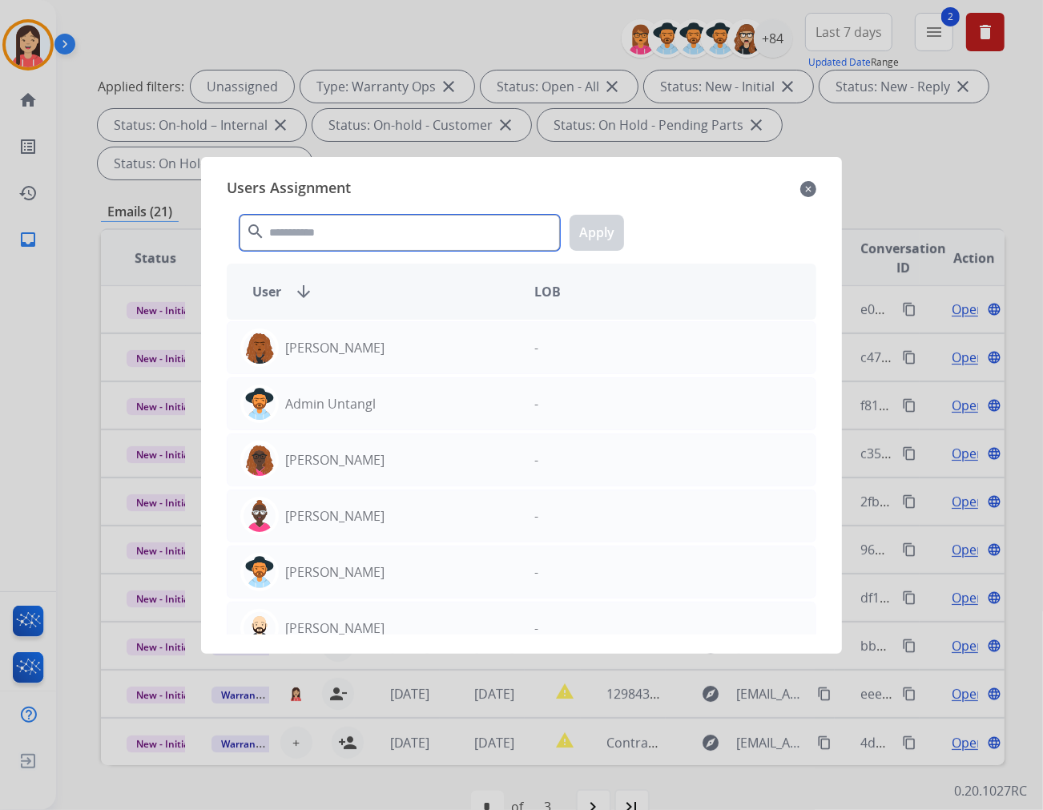
click at [410, 236] on input "text" at bounding box center [400, 233] width 321 height 36
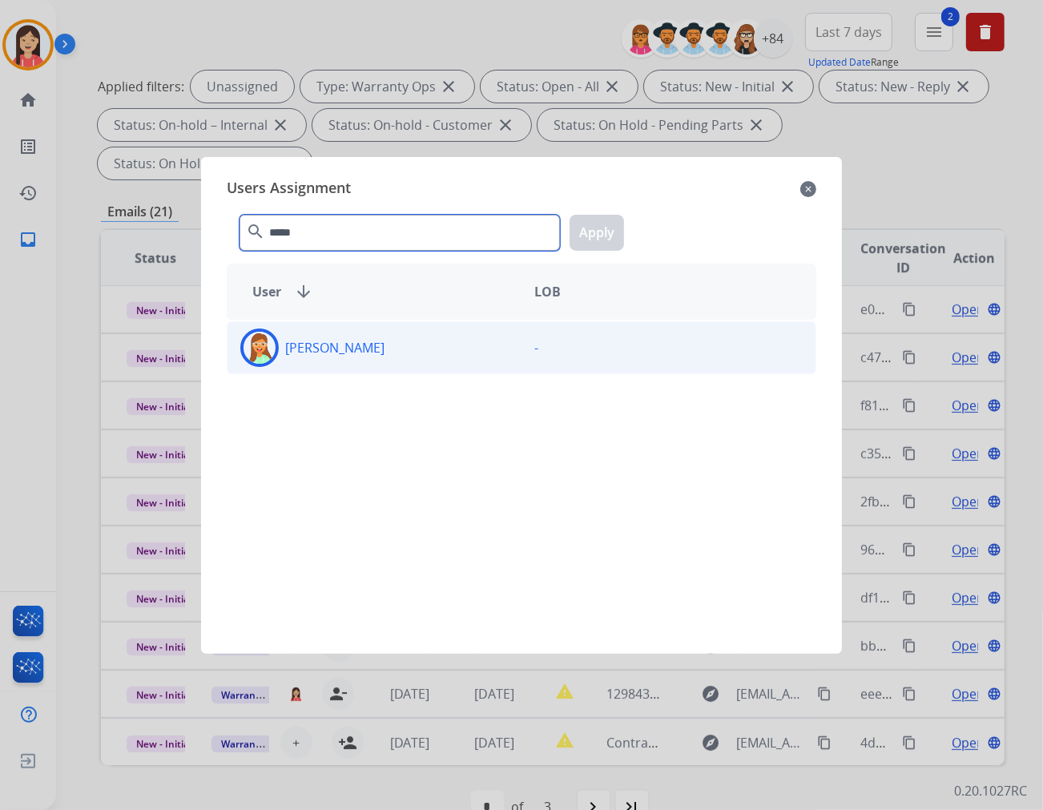
type input "*****"
click at [404, 337] on div "[PERSON_NAME]" at bounding box center [375, 348] width 294 height 38
click at [585, 233] on button "Apply" at bounding box center [597, 233] width 54 height 36
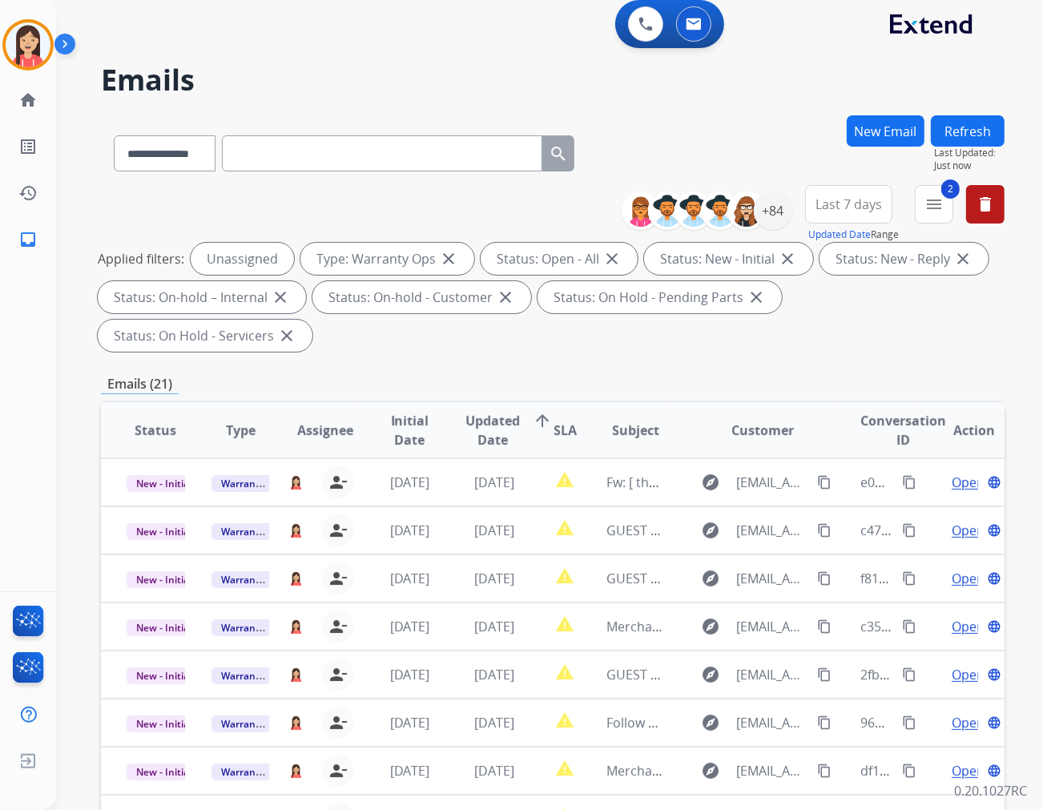
scroll to position [0, 0]
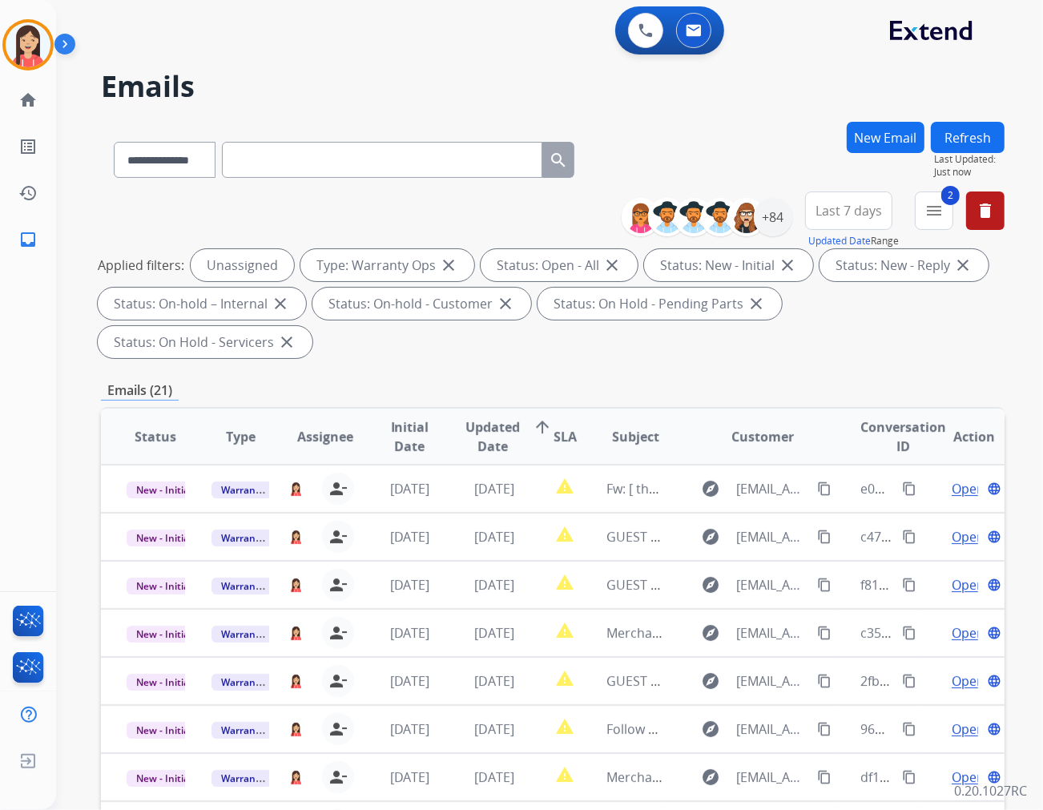
click at [938, 133] on button "Refresh" at bounding box center [968, 137] width 74 height 31
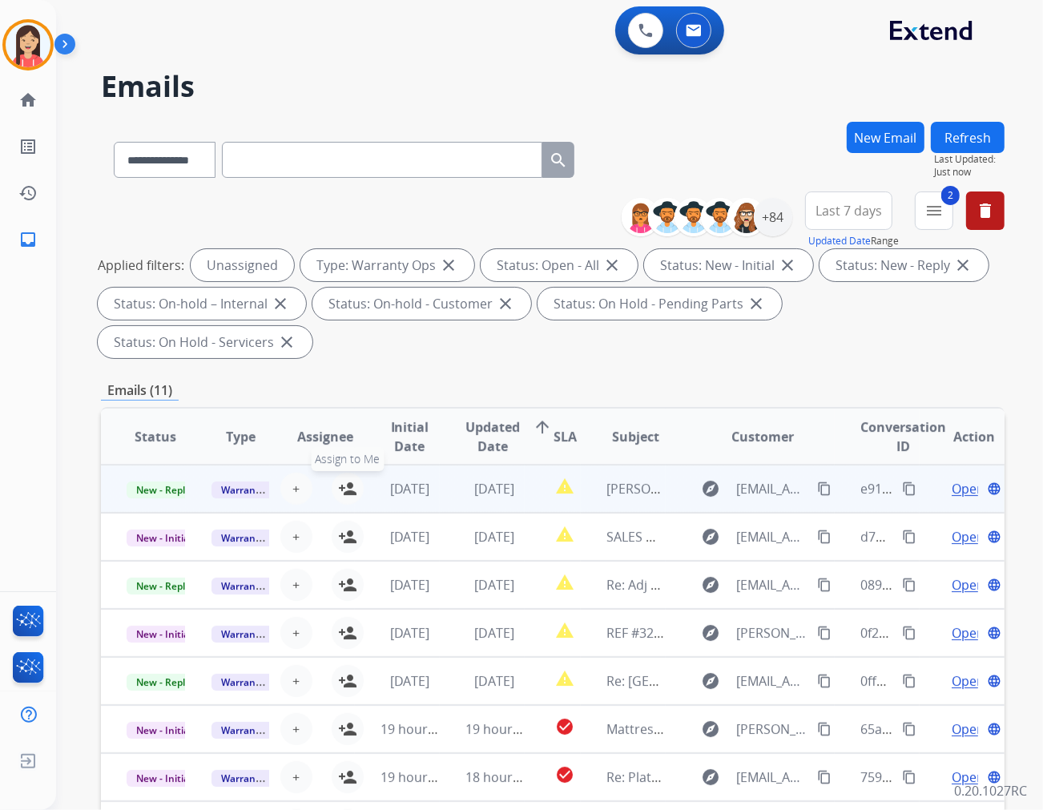
click at [343, 479] on mat-icon "person_add" at bounding box center [347, 488] width 19 height 19
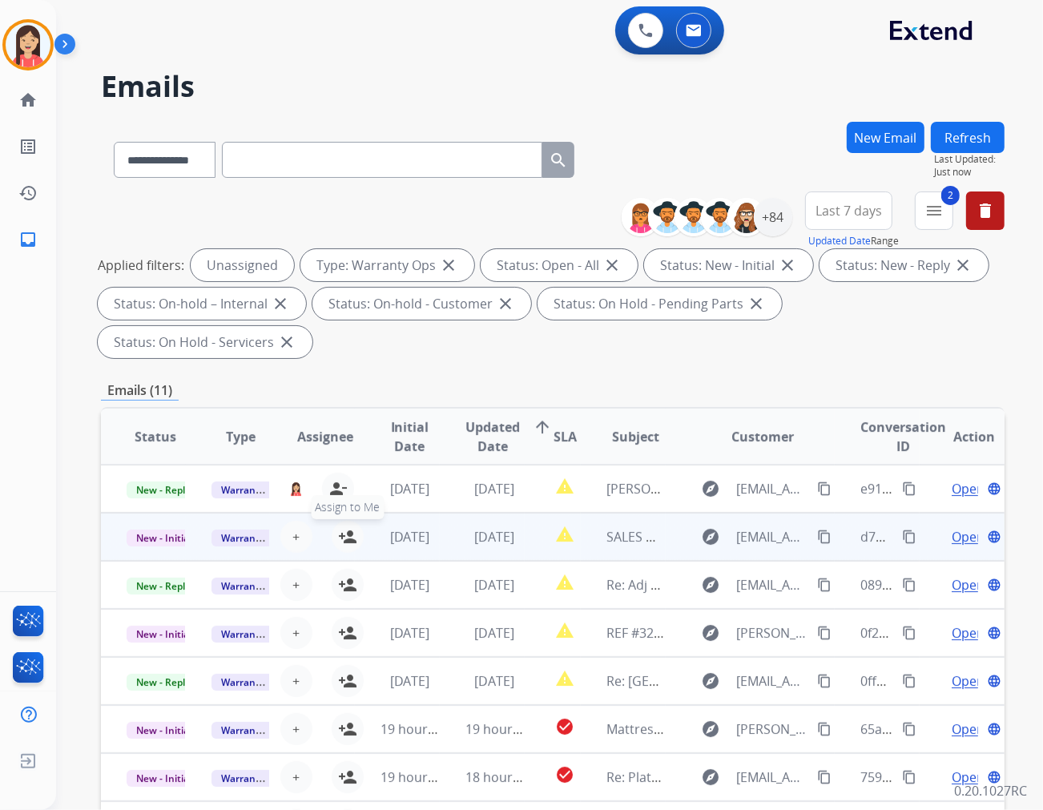
click at [349, 527] on mat-icon "person_add" at bounding box center [347, 536] width 19 height 19
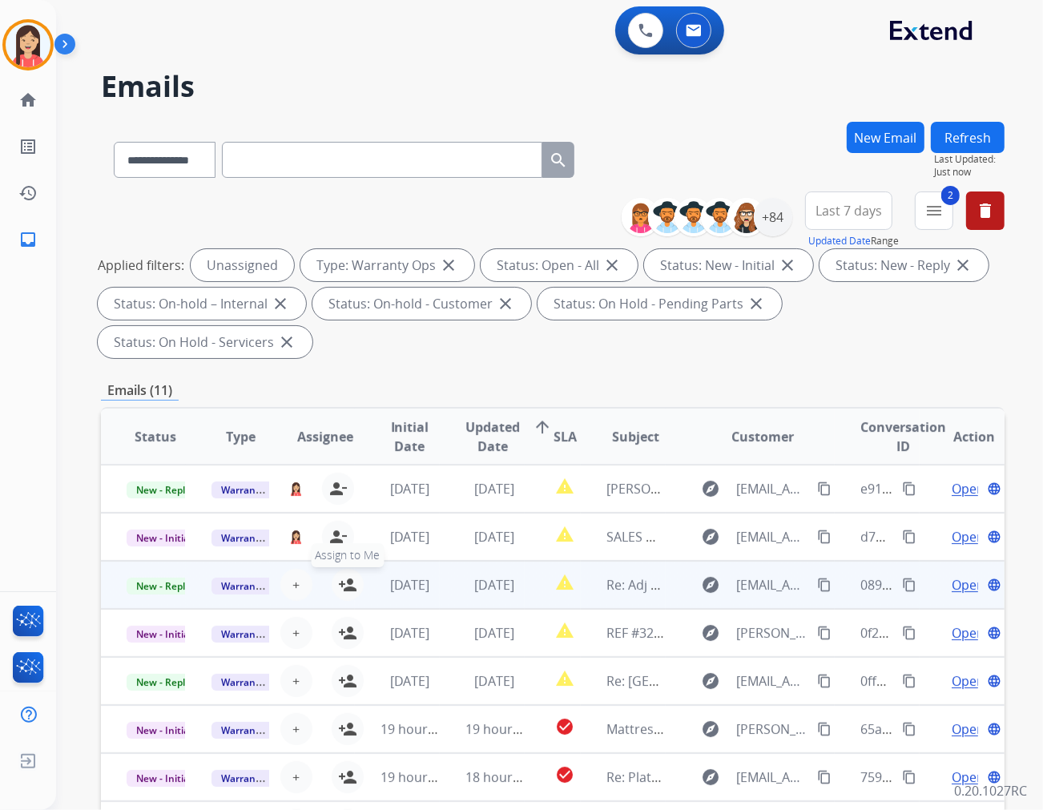
click at [343, 575] on mat-icon "person_add" at bounding box center [347, 584] width 19 height 19
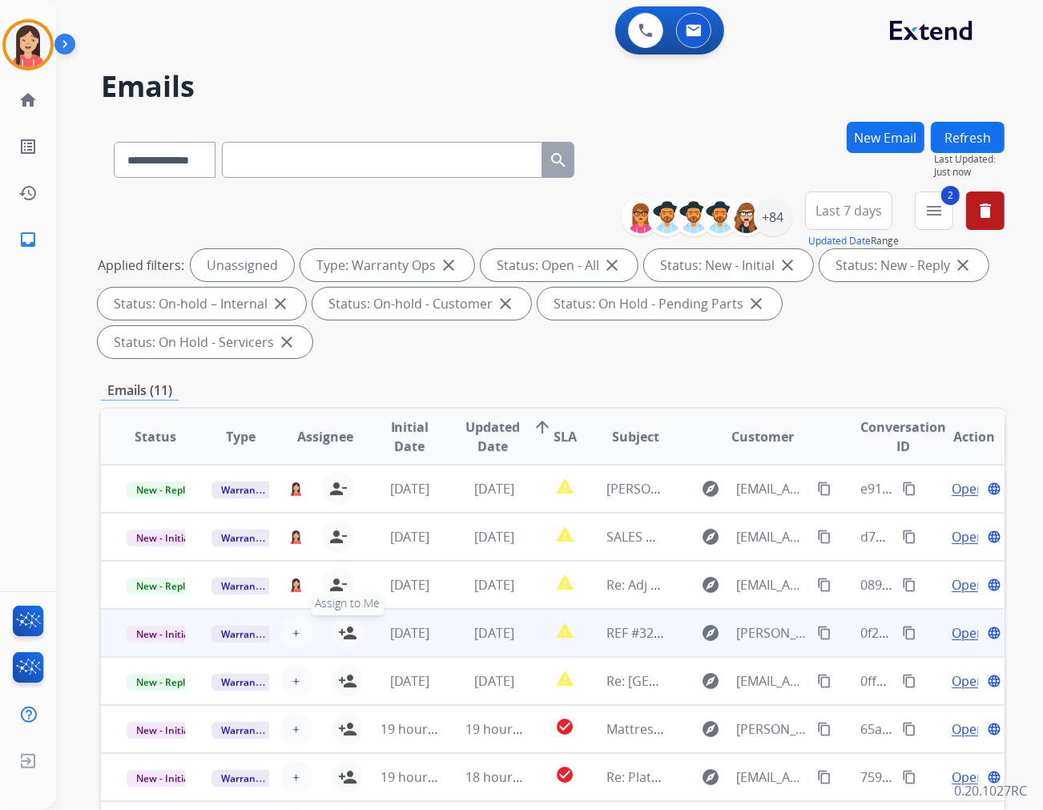
click at [338, 624] on mat-icon "person_add" at bounding box center [347, 633] width 19 height 19
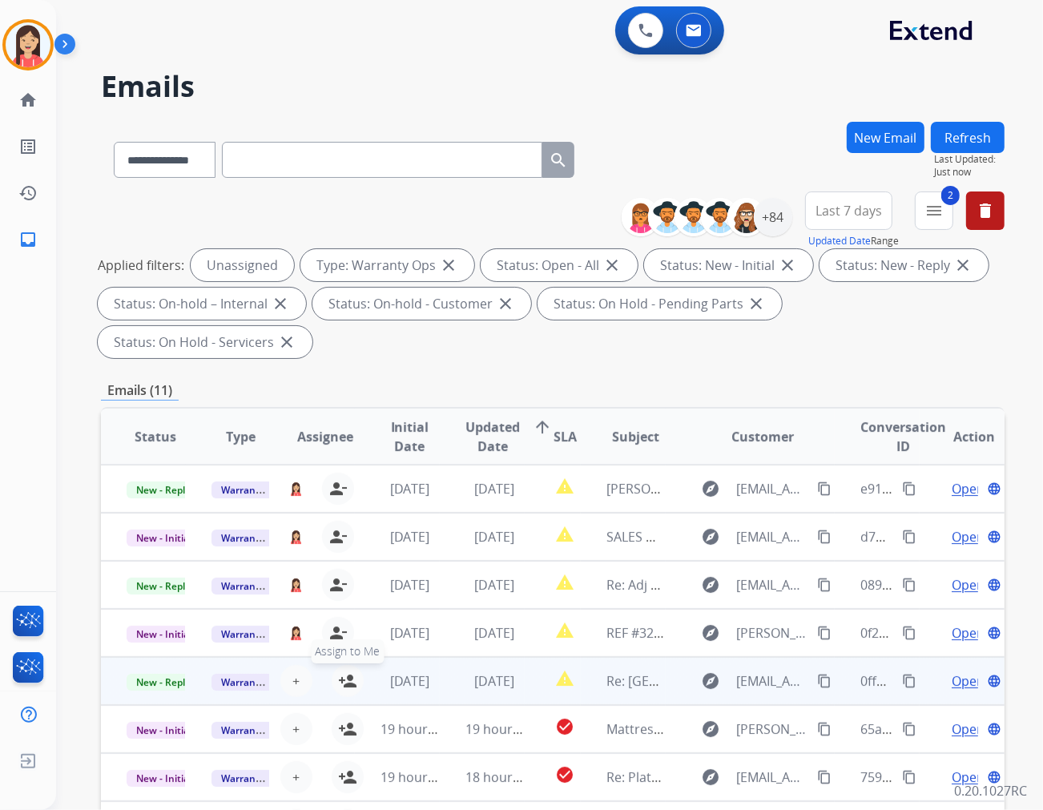
click at [343, 672] on mat-icon "person_add" at bounding box center [347, 681] width 19 height 19
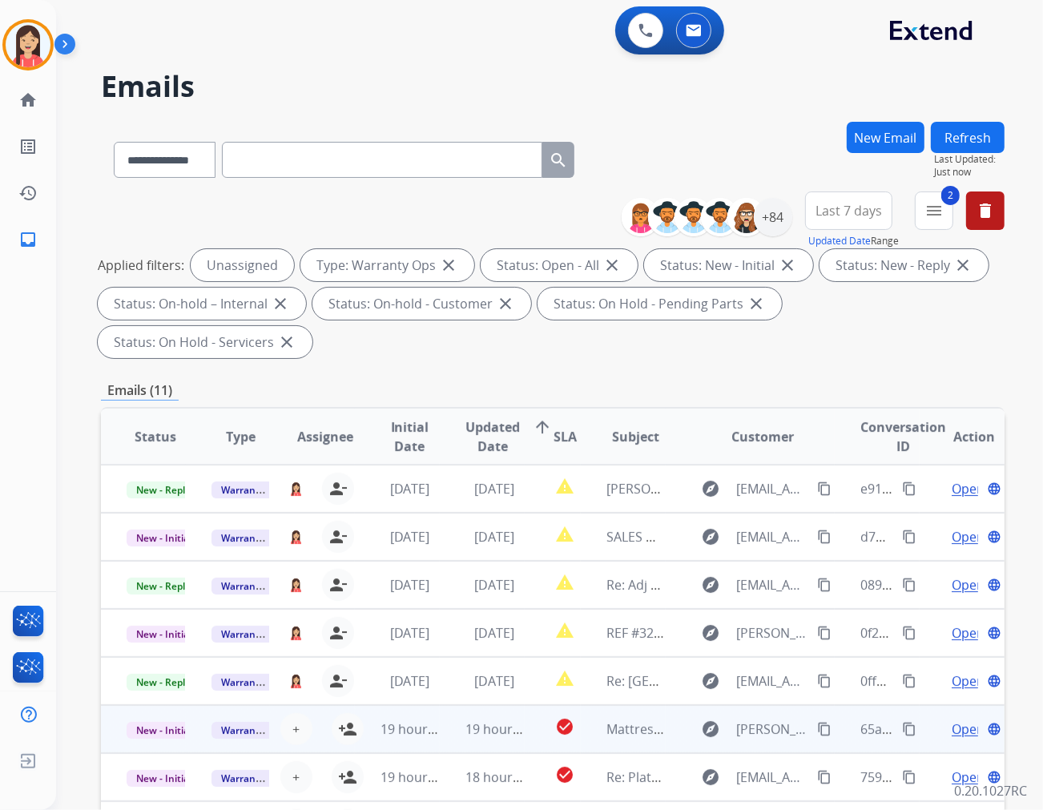
click at [355, 705] on td "19 hours ago" at bounding box center [397, 729] width 85 height 48
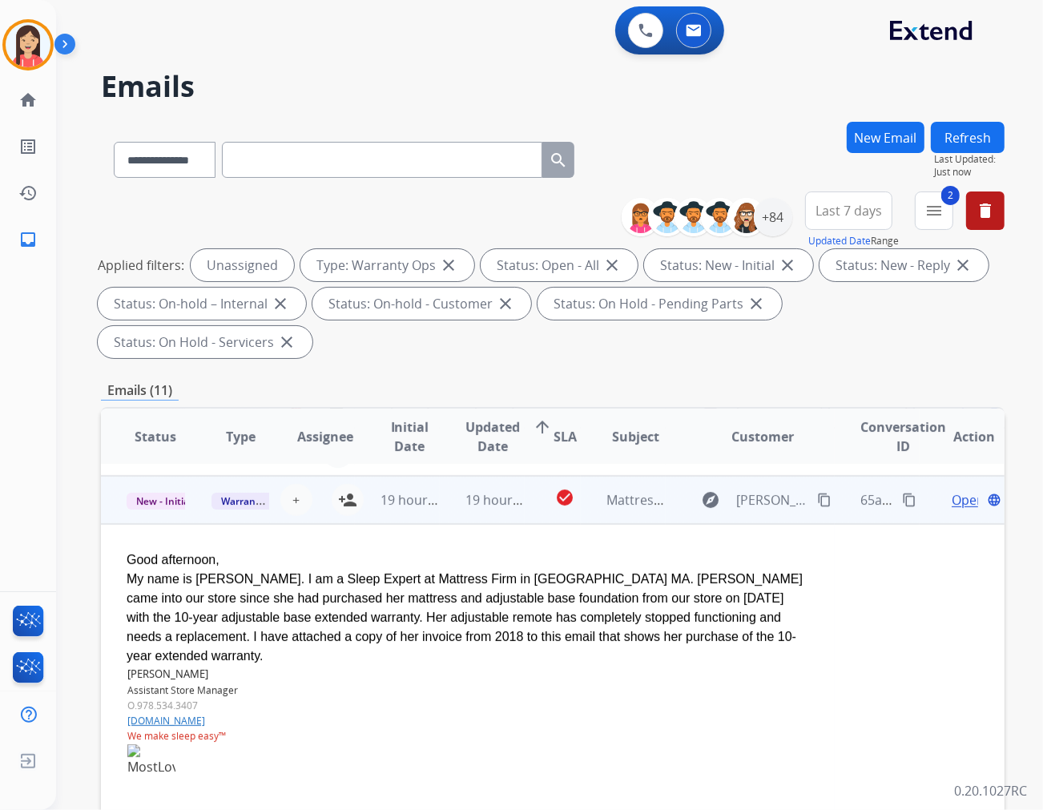
scroll to position [240, 0]
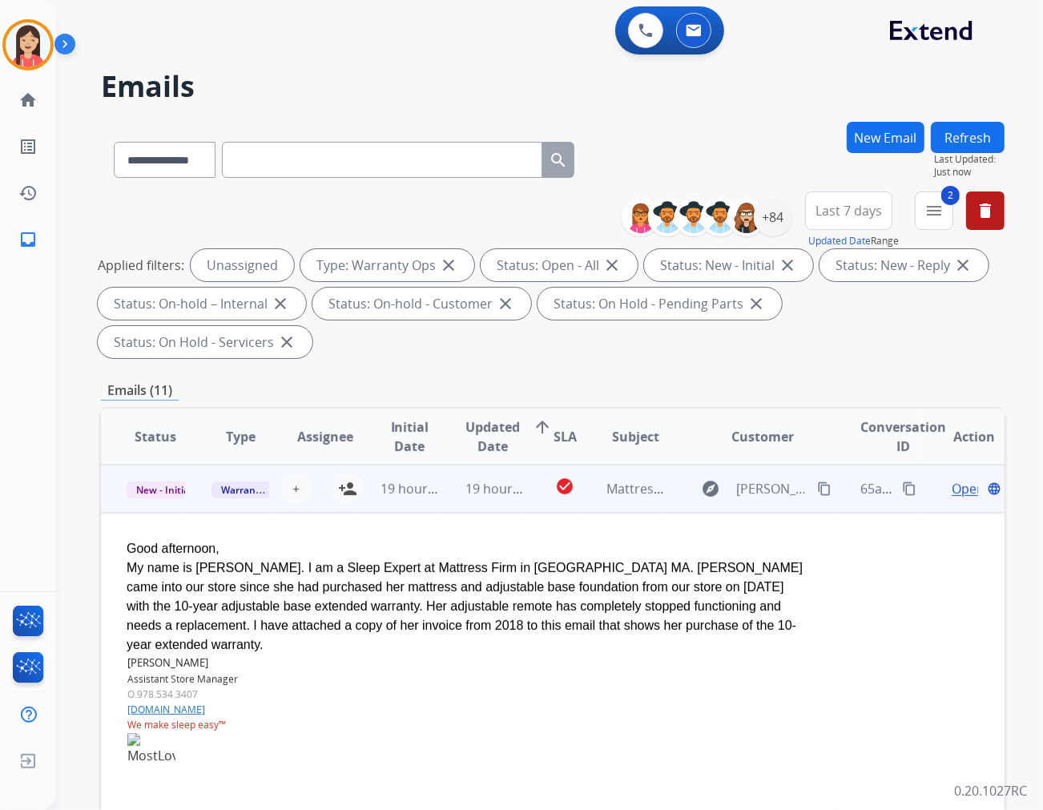
click at [446, 467] on td "19 hours ago" at bounding box center [482, 489] width 85 height 48
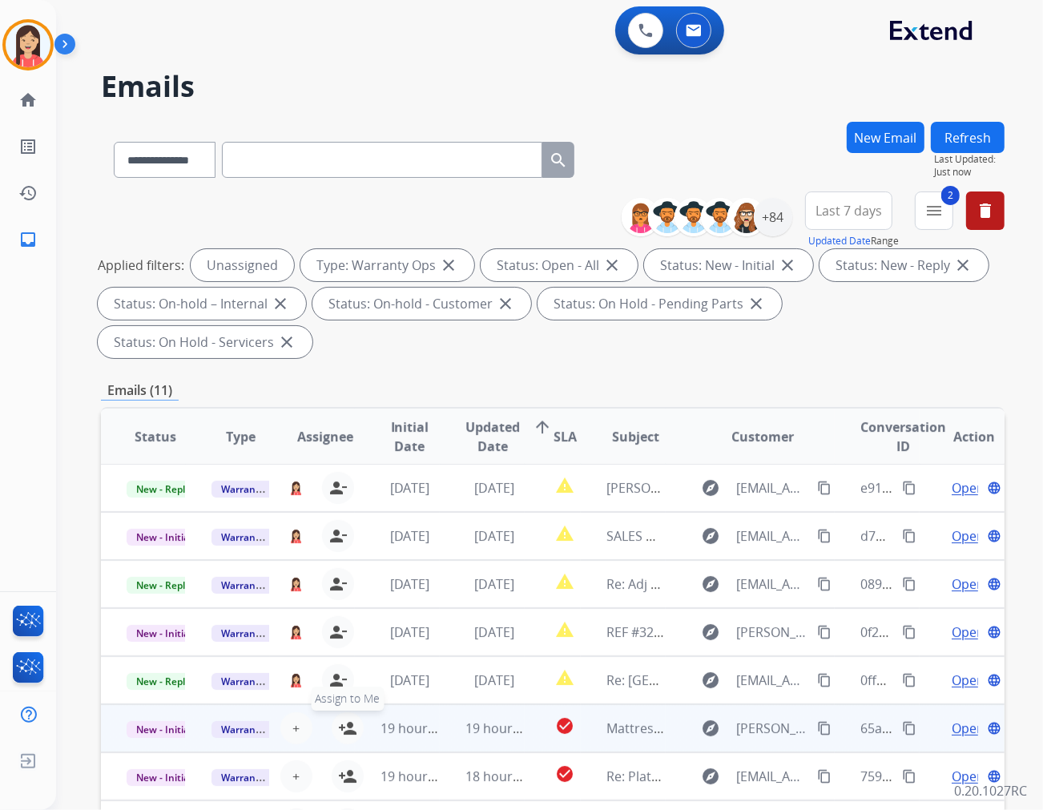
click at [343, 719] on mat-icon "person_add" at bounding box center [347, 728] width 19 height 19
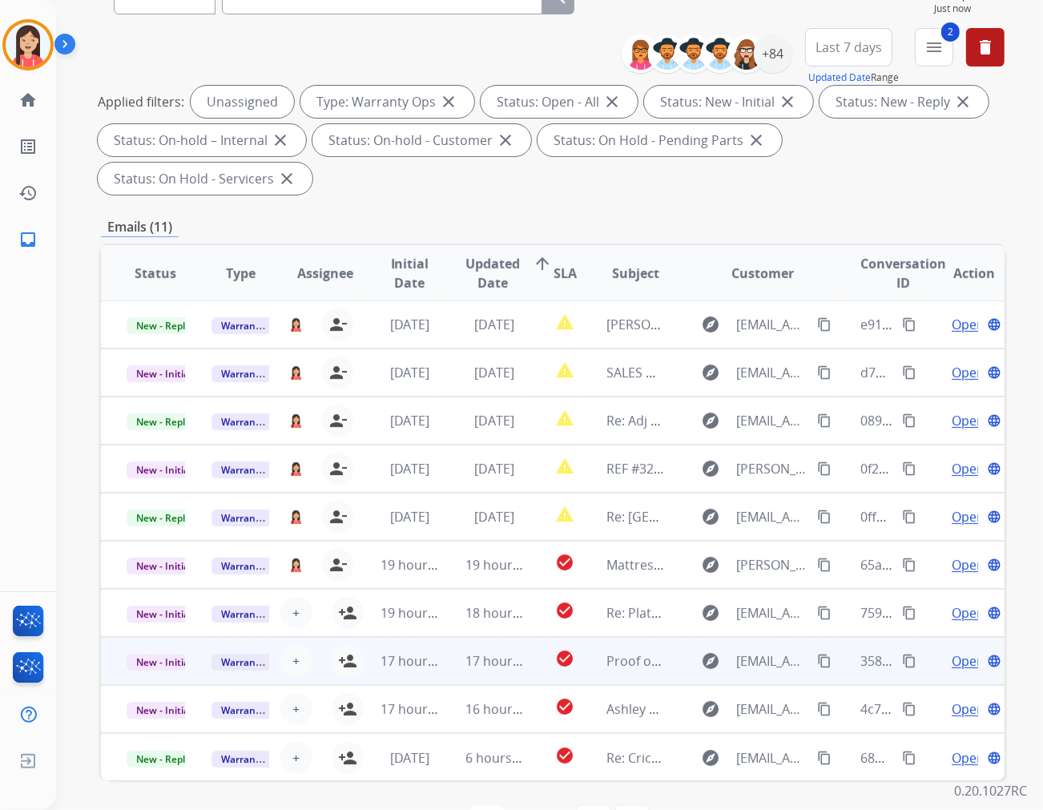
scroll to position [178, 0]
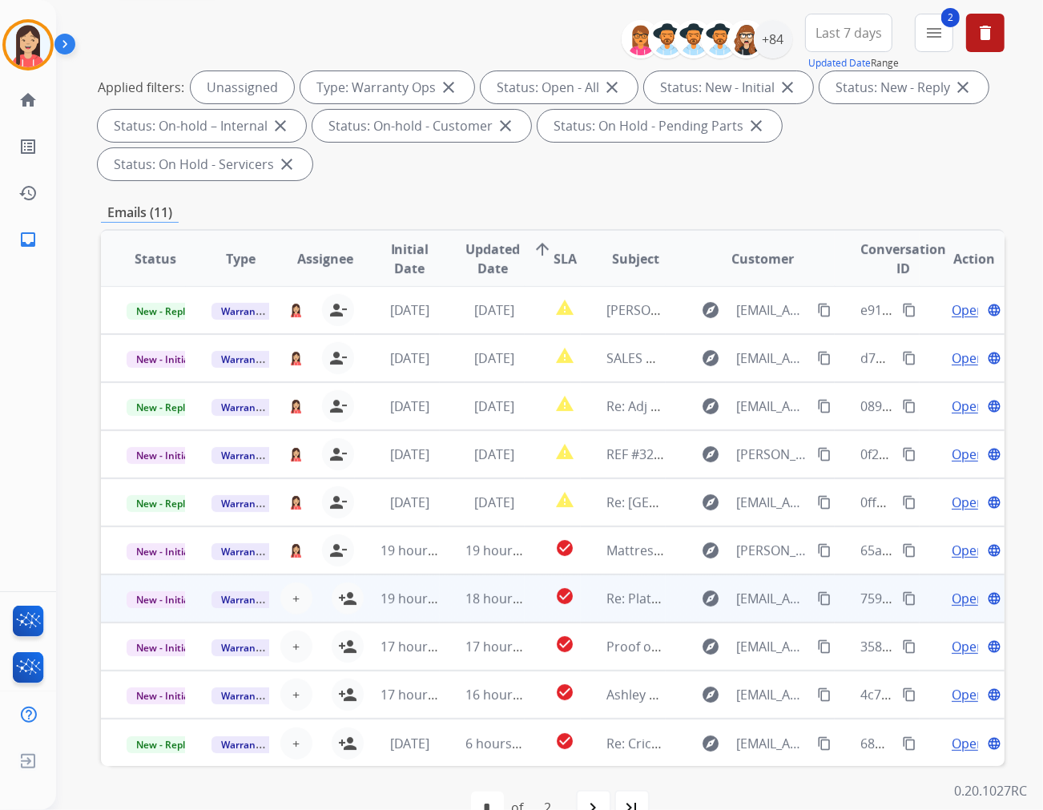
click at [345, 589] on mat-icon "person_add" at bounding box center [347, 598] width 19 height 19
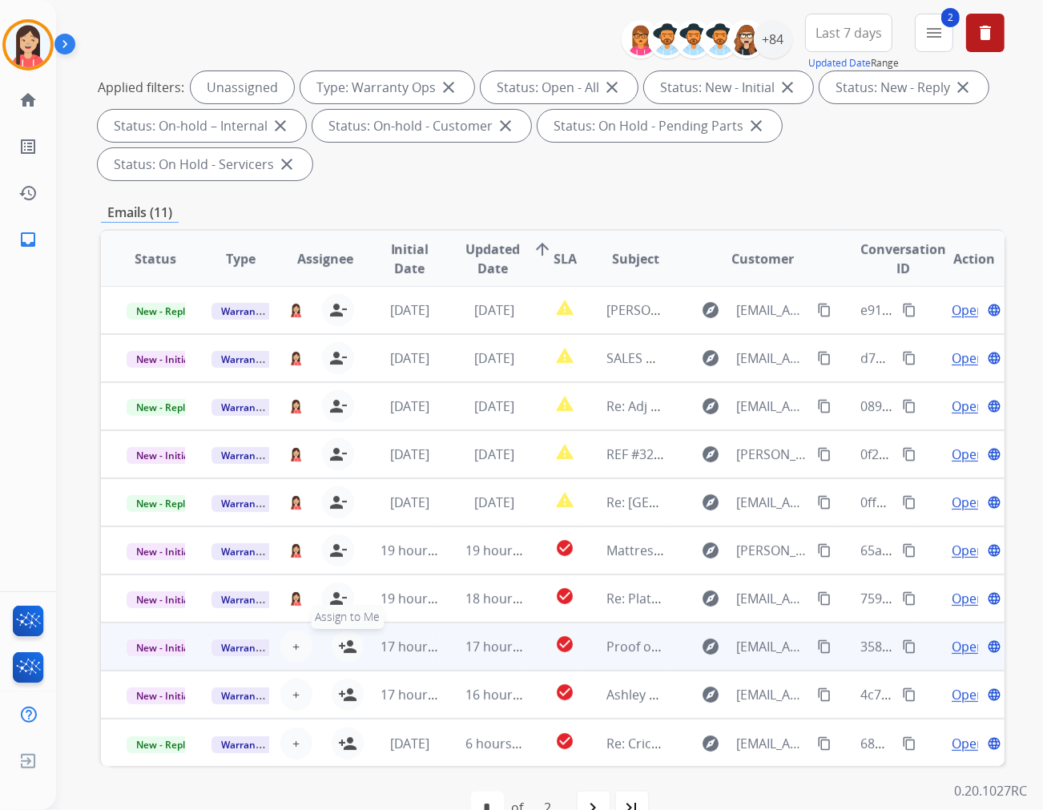
click at [345, 637] on mat-icon "person_add" at bounding box center [347, 646] width 19 height 19
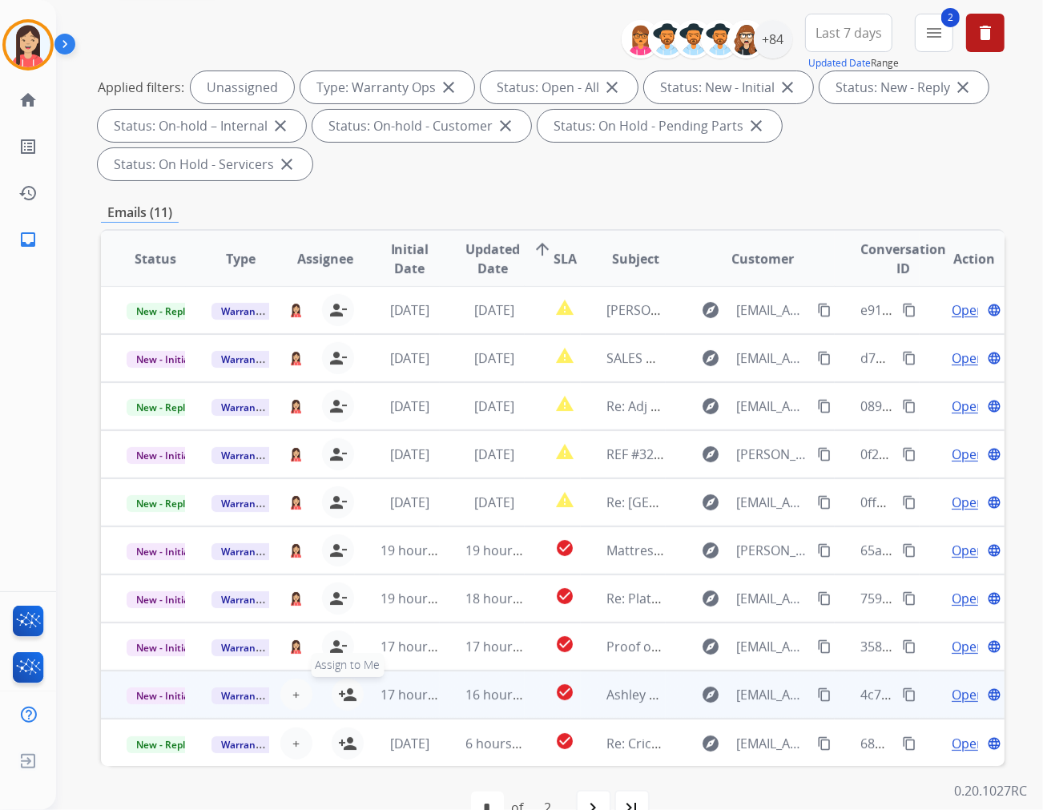
click at [341, 685] on mat-icon "person_add" at bounding box center [347, 694] width 19 height 19
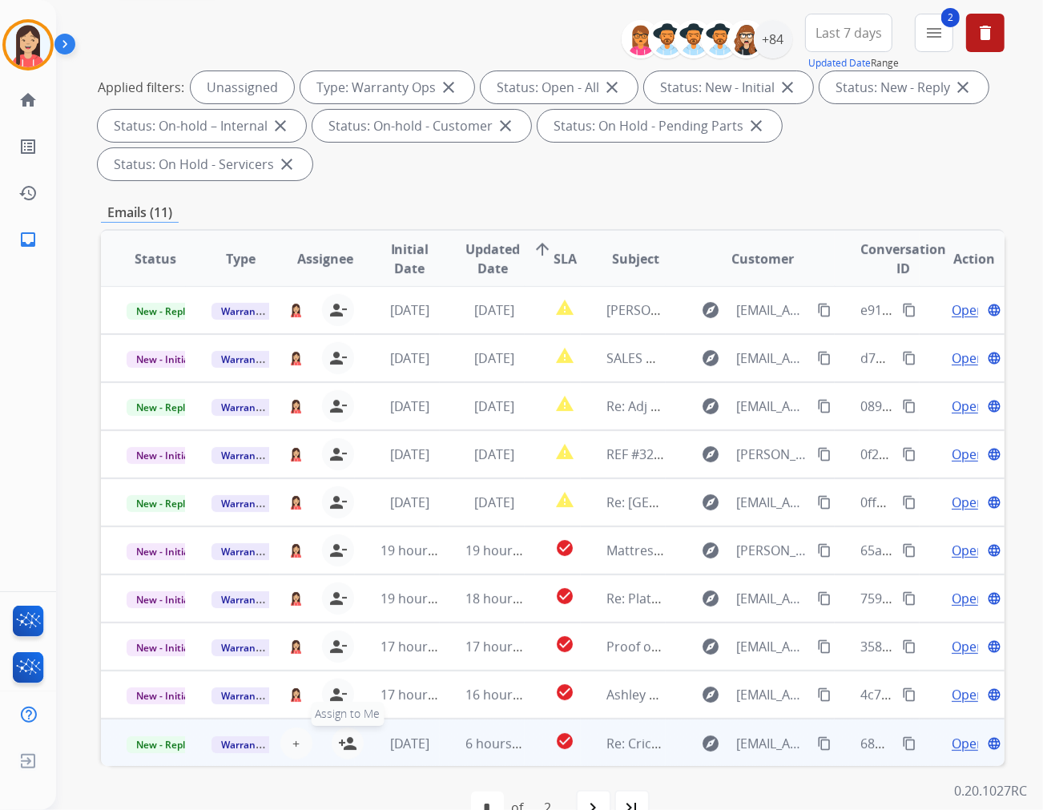
click at [347, 729] on mat-icon "person_add" at bounding box center [347, 743] width 19 height 19
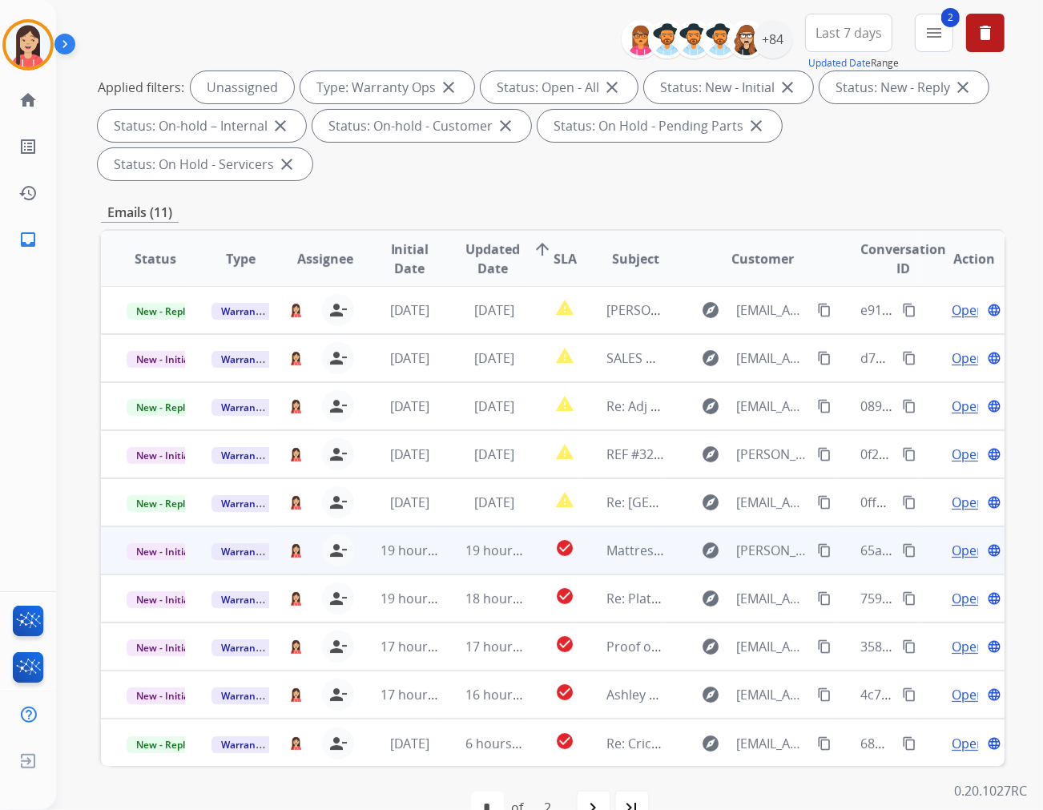
click at [450, 527] on td "19 hours ago" at bounding box center [482, 551] width 85 height 48
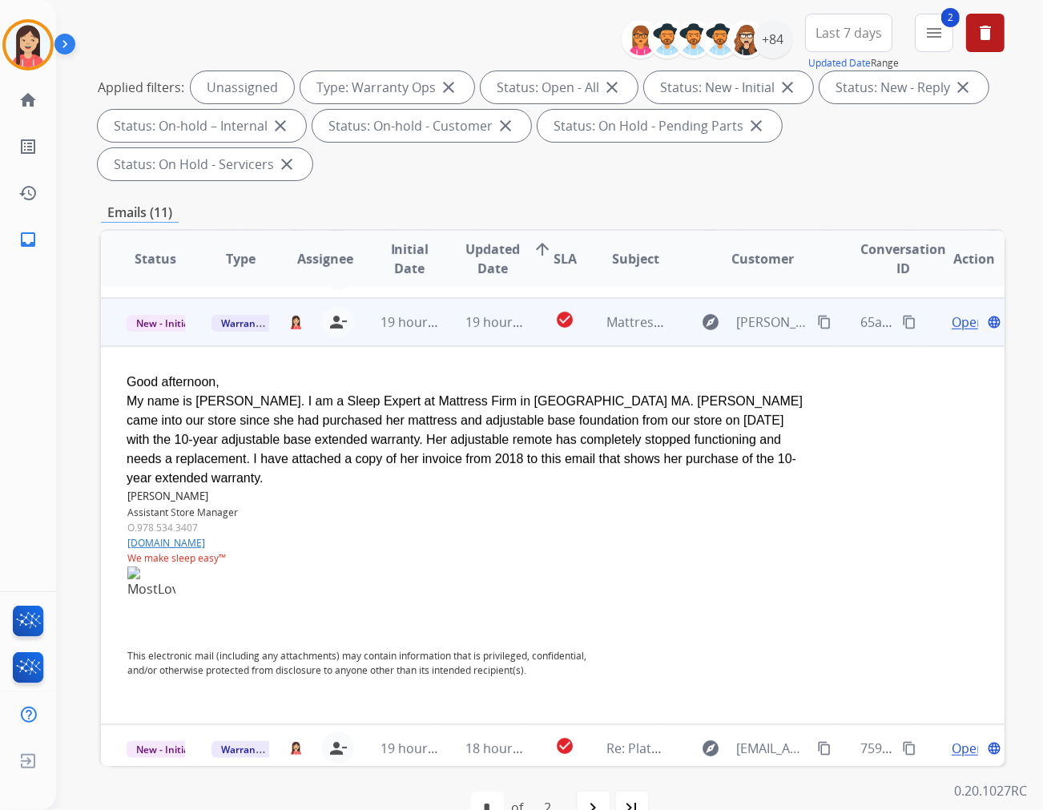
scroll to position [240, 0]
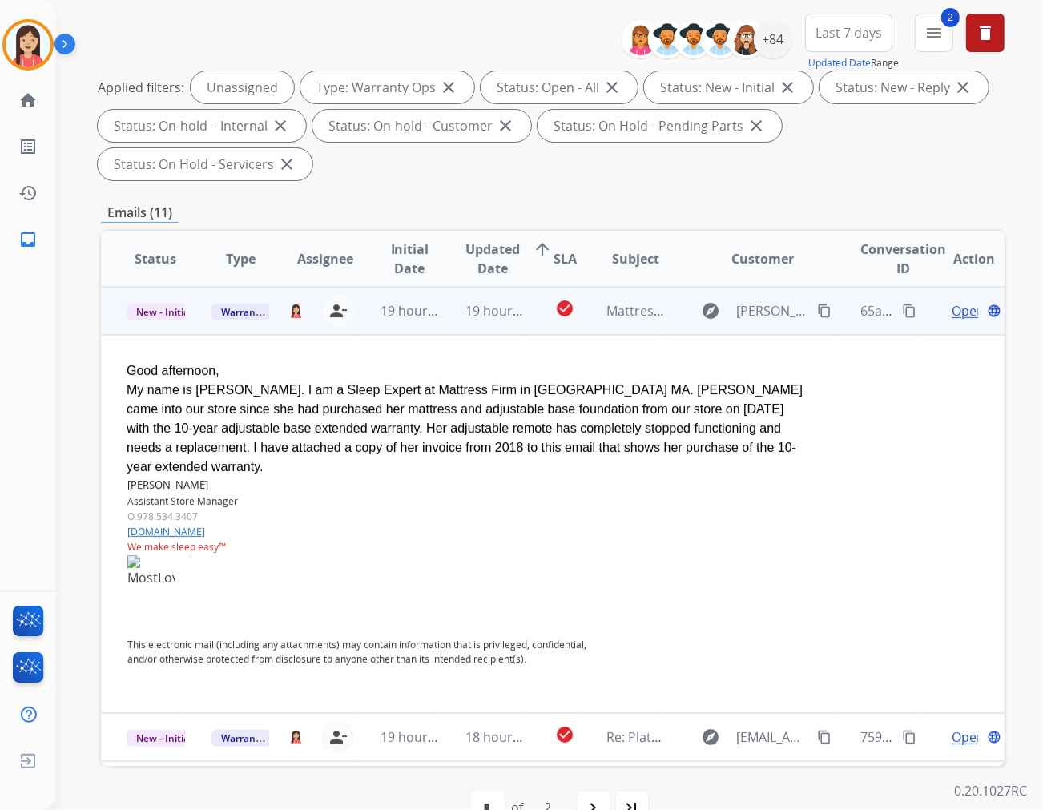
click at [938, 301] on span "Open" at bounding box center [968, 310] width 33 height 19
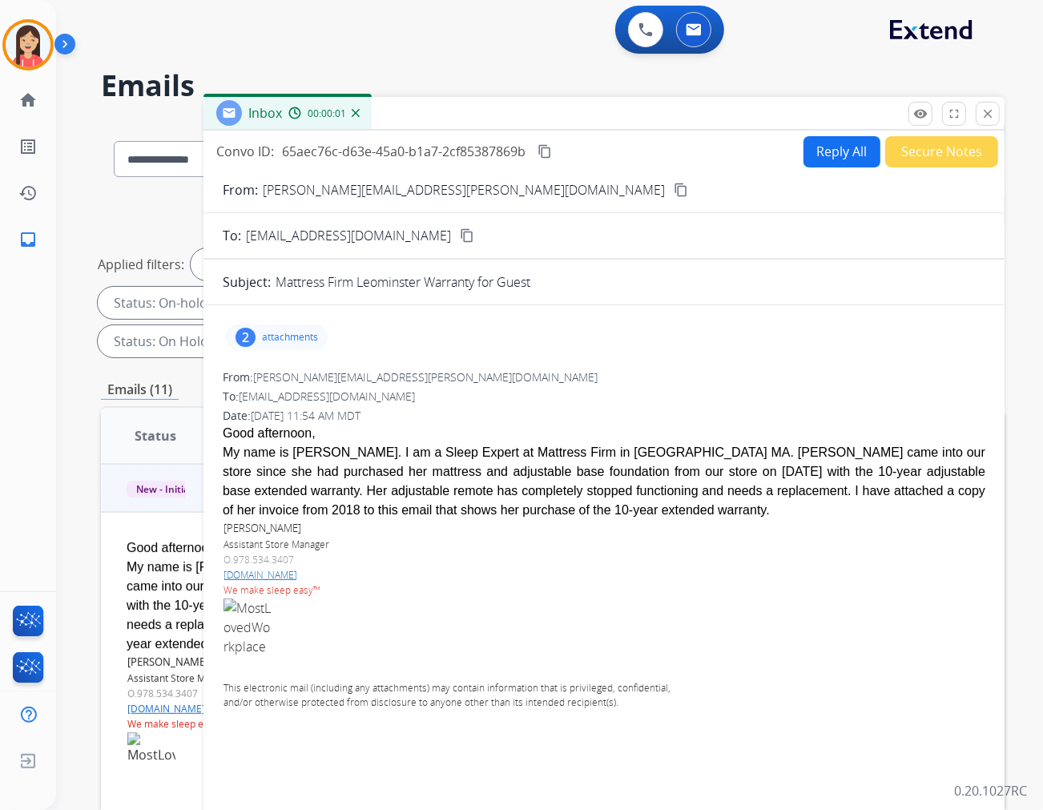
scroll to position [0, 0]
click at [843, 147] on button "Reply All" at bounding box center [842, 152] width 77 height 31
select select "**********"
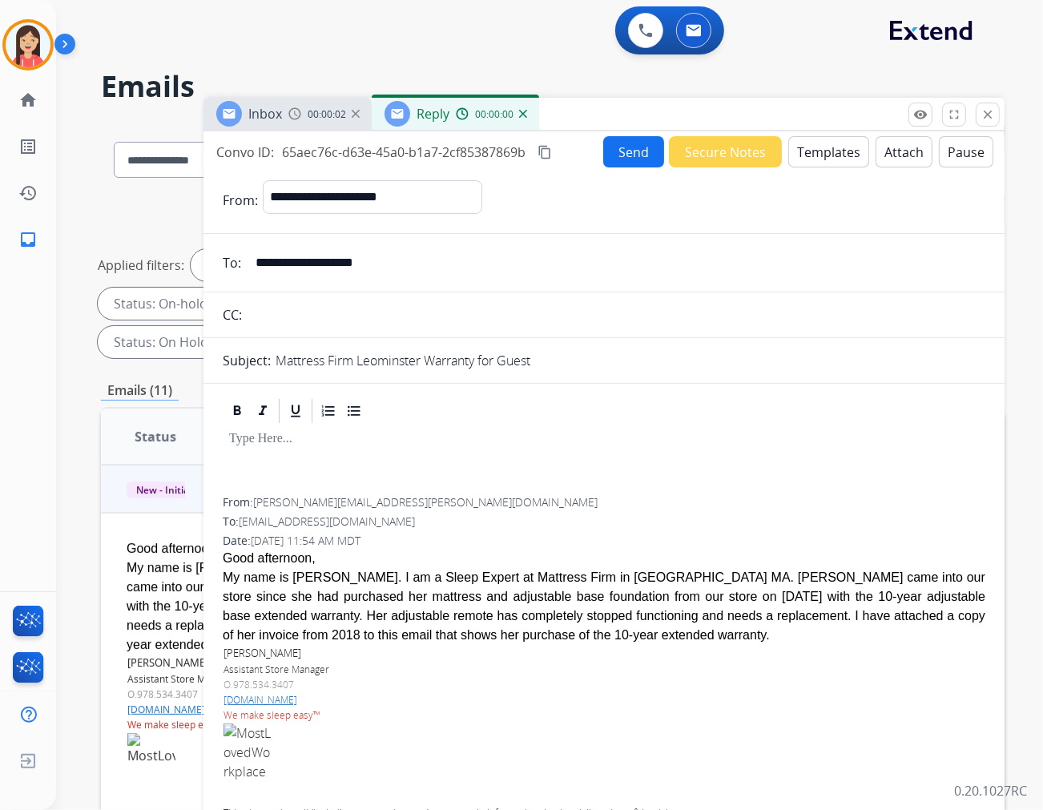
click at [829, 152] on button "Templates" at bounding box center [829, 151] width 81 height 31
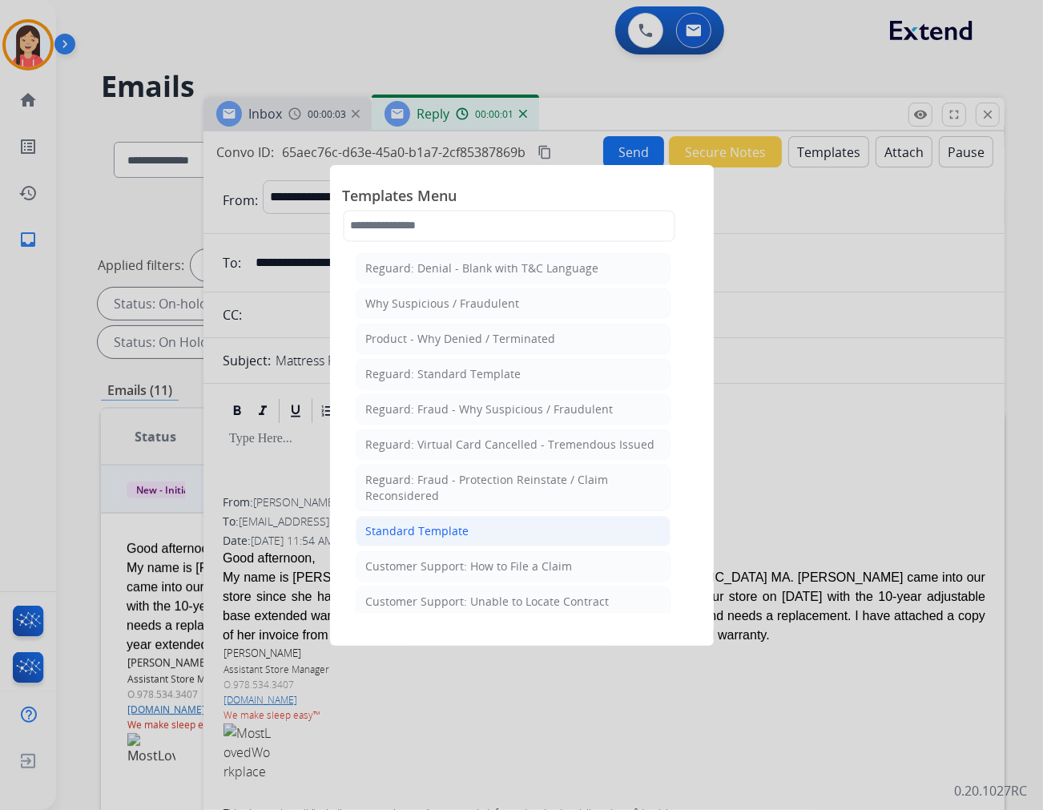
click at [479, 527] on li "Standard Template" at bounding box center [513, 531] width 315 height 30
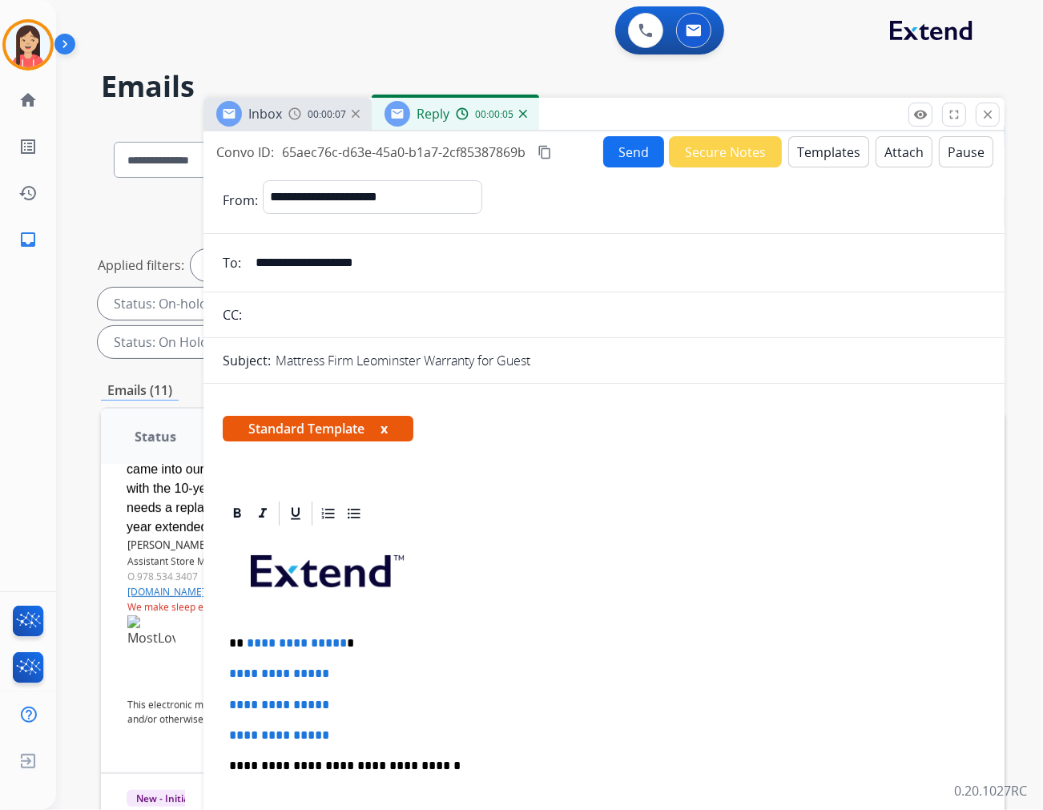
scroll to position [178, 0]
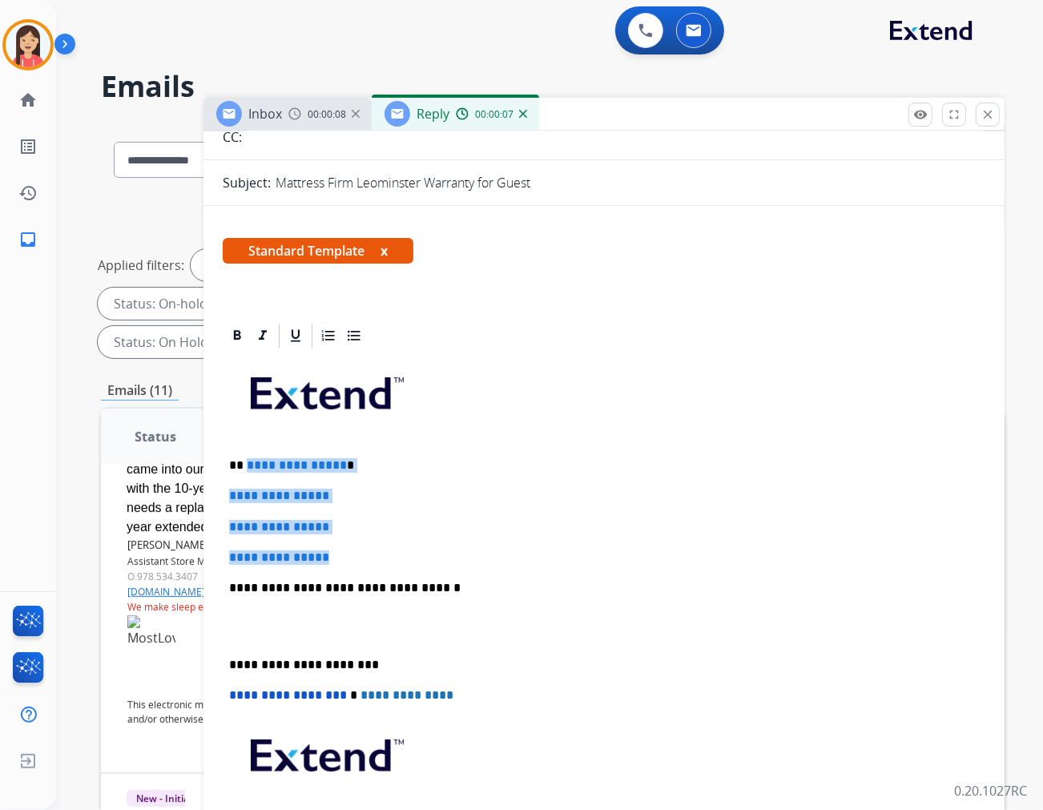
drag, startPoint x: 245, startPoint y: 466, endPoint x: 417, endPoint y: 546, distance: 189.3
click at [417, 546] on div "**********" at bounding box center [604, 625] width 763 height 551
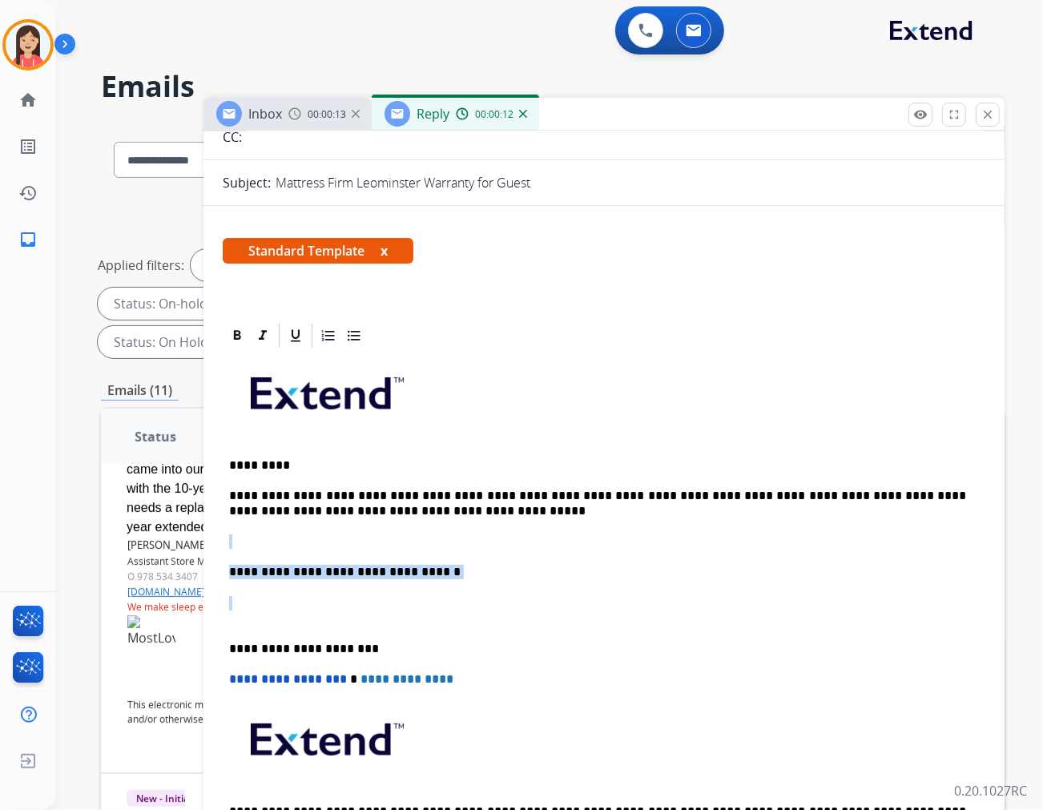
drag, startPoint x: 252, startPoint y: 613, endPoint x: 219, endPoint y: 523, distance: 96.6
click at [219, 523] on div "**********" at bounding box center [604, 788] width 801 height 934
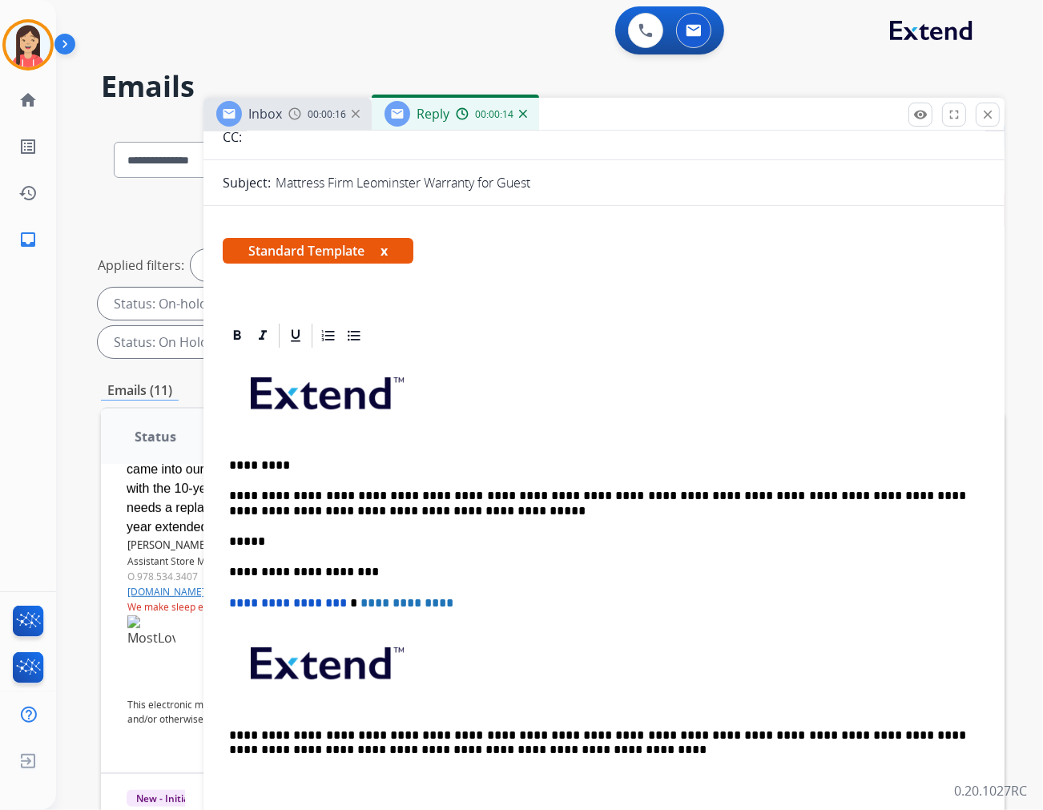
scroll to position [0, 0]
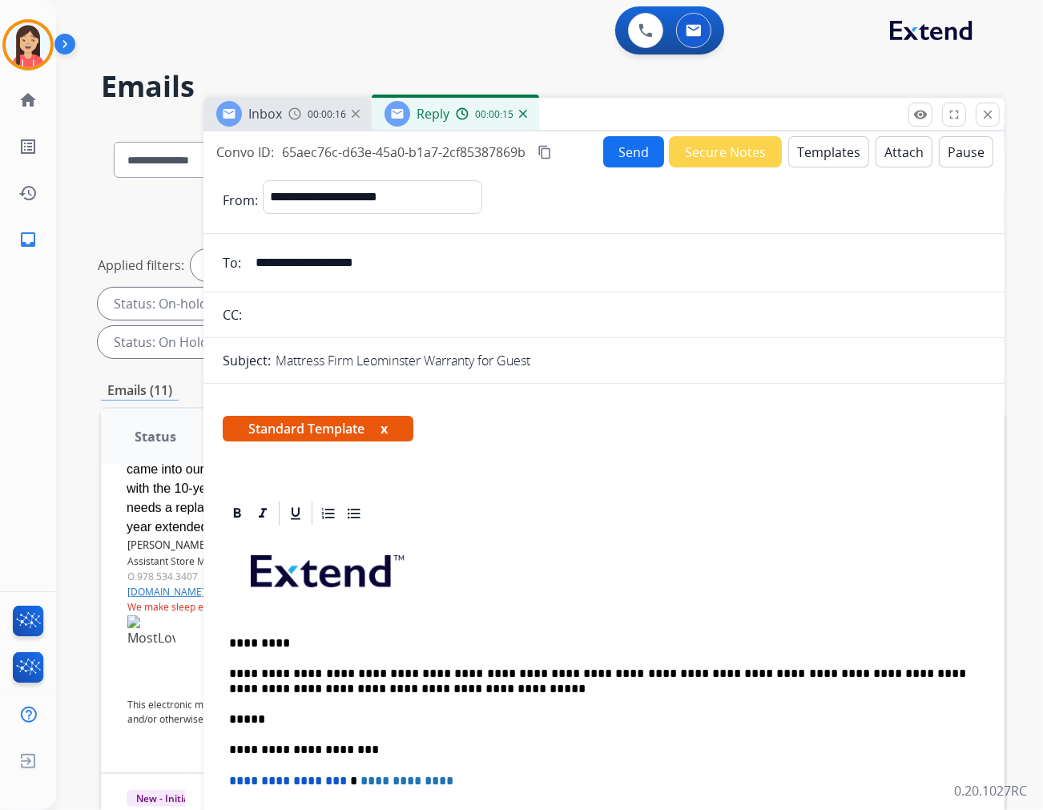
click at [633, 148] on button "Send" at bounding box center [633, 151] width 61 height 31
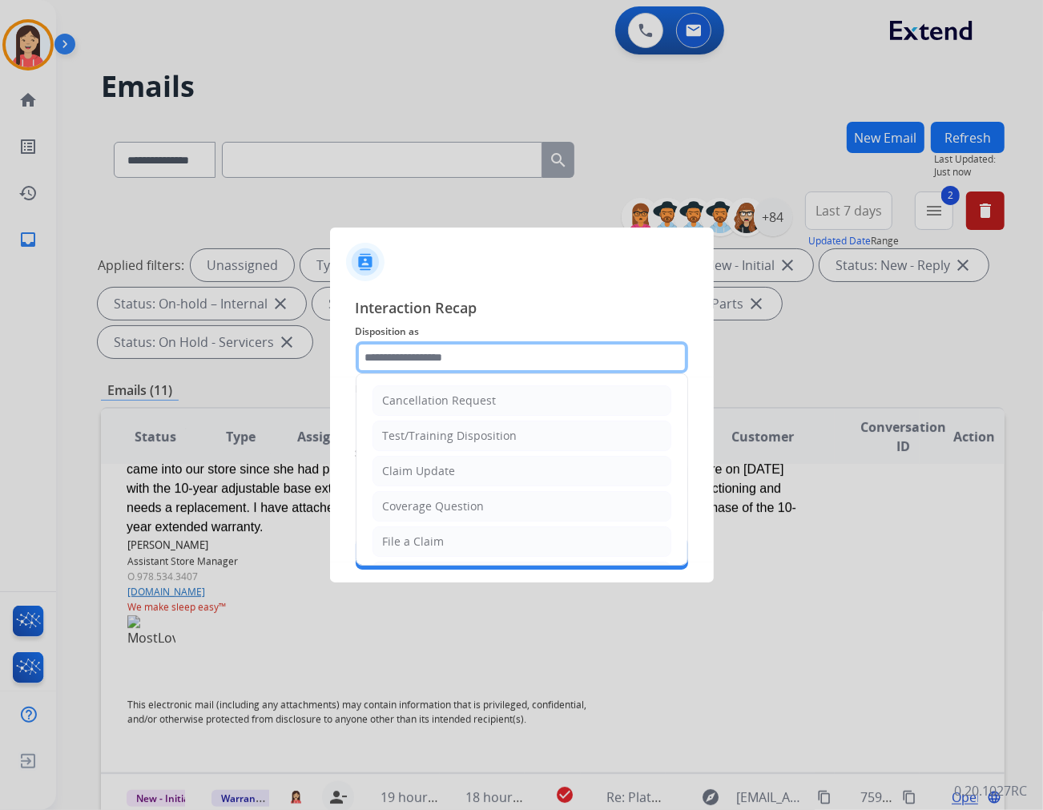
click at [451, 365] on input "text" at bounding box center [522, 357] width 333 height 32
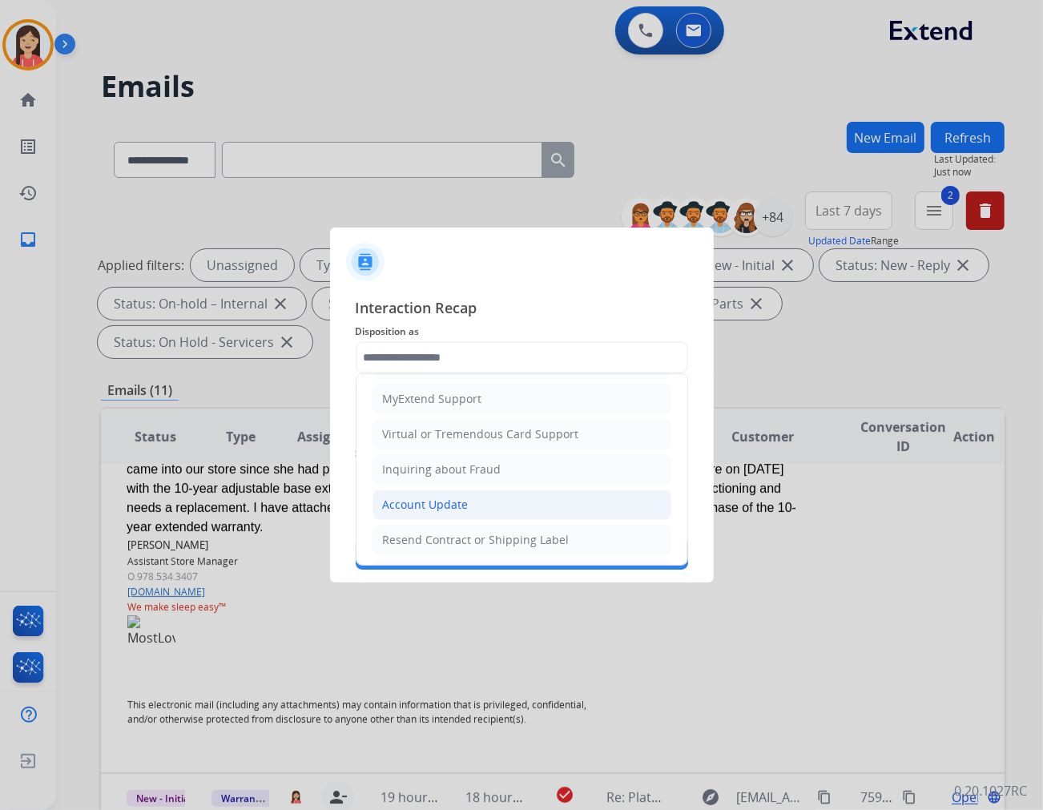
click at [421, 507] on div "Account Update" at bounding box center [426, 505] width 86 height 16
type input "**********"
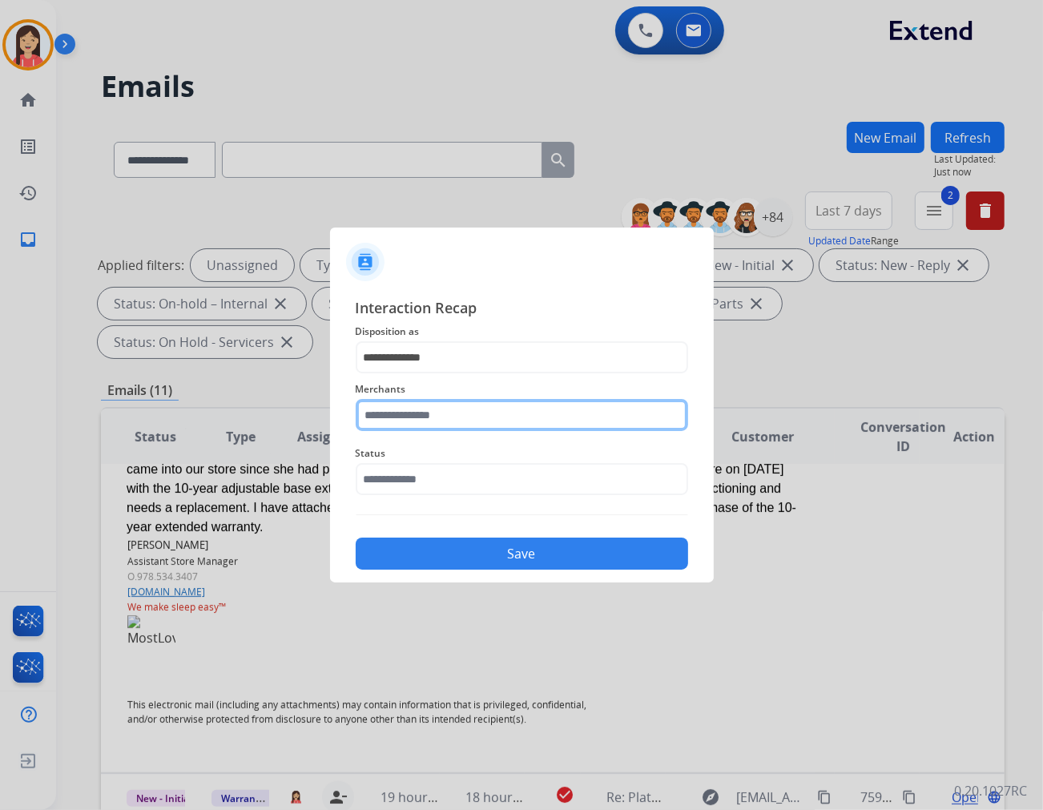
click at [430, 428] on input "text" at bounding box center [522, 415] width 333 height 32
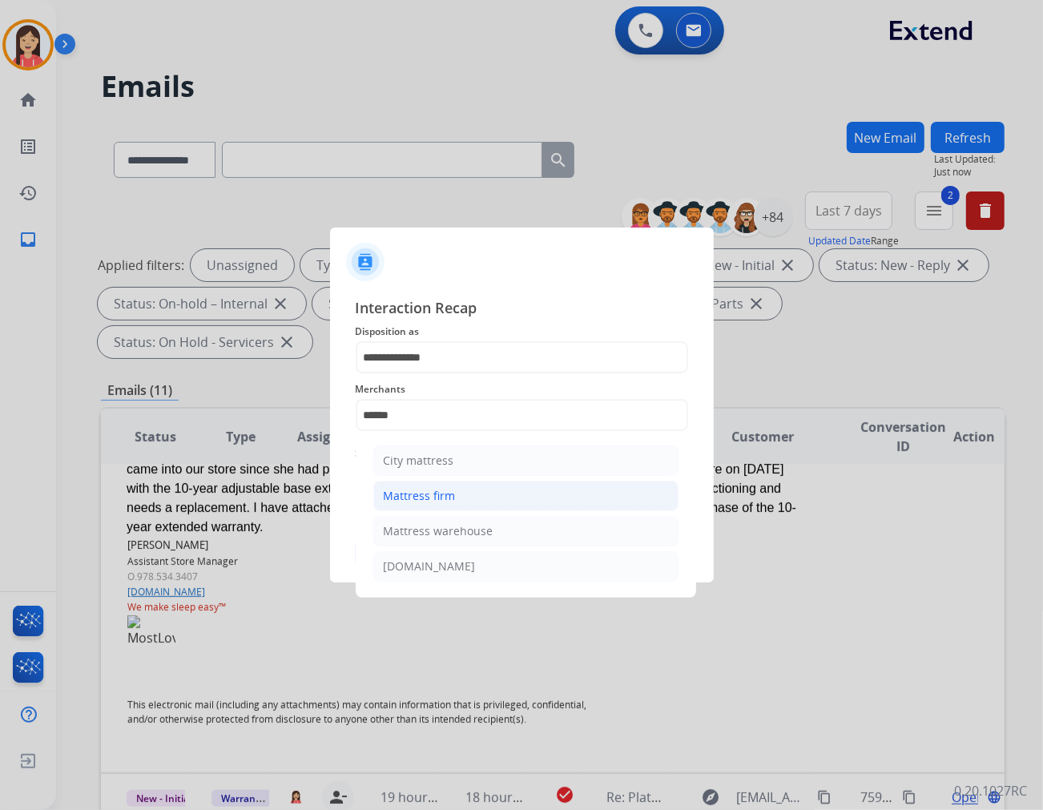
click at [454, 483] on li "Mattress firm" at bounding box center [525, 496] width 305 height 30
type input "**********"
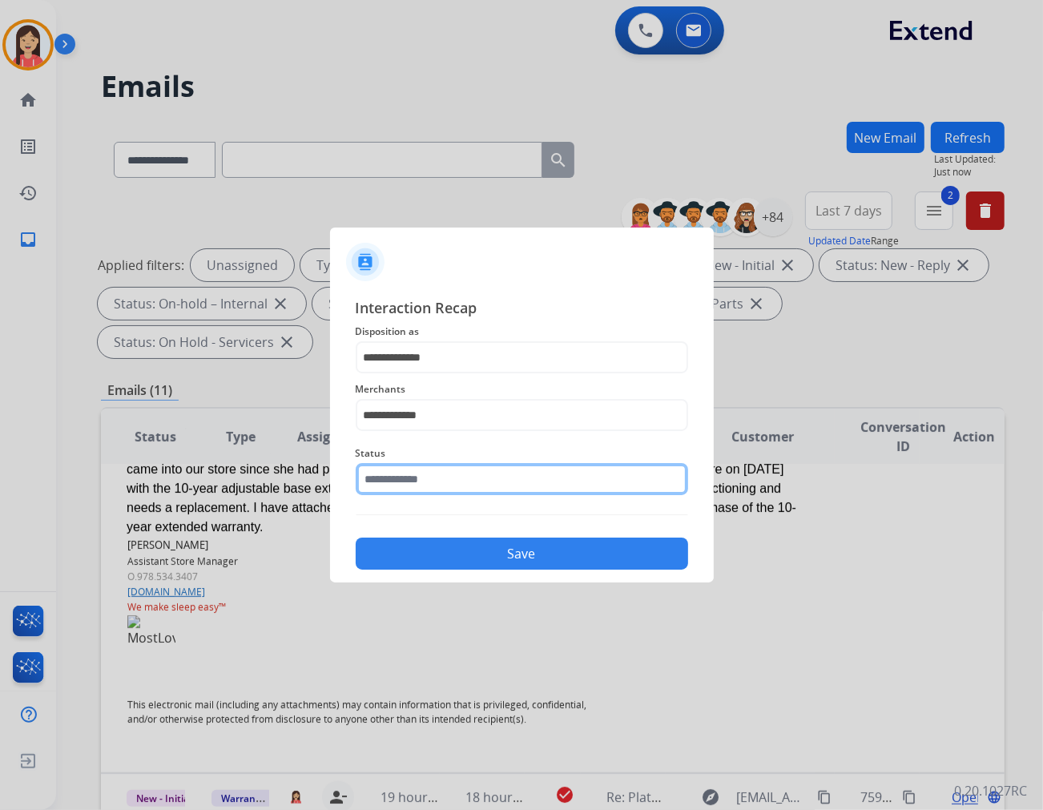
click at [454, 483] on input "text" at bounding box center [522, 479] width 333 height 32
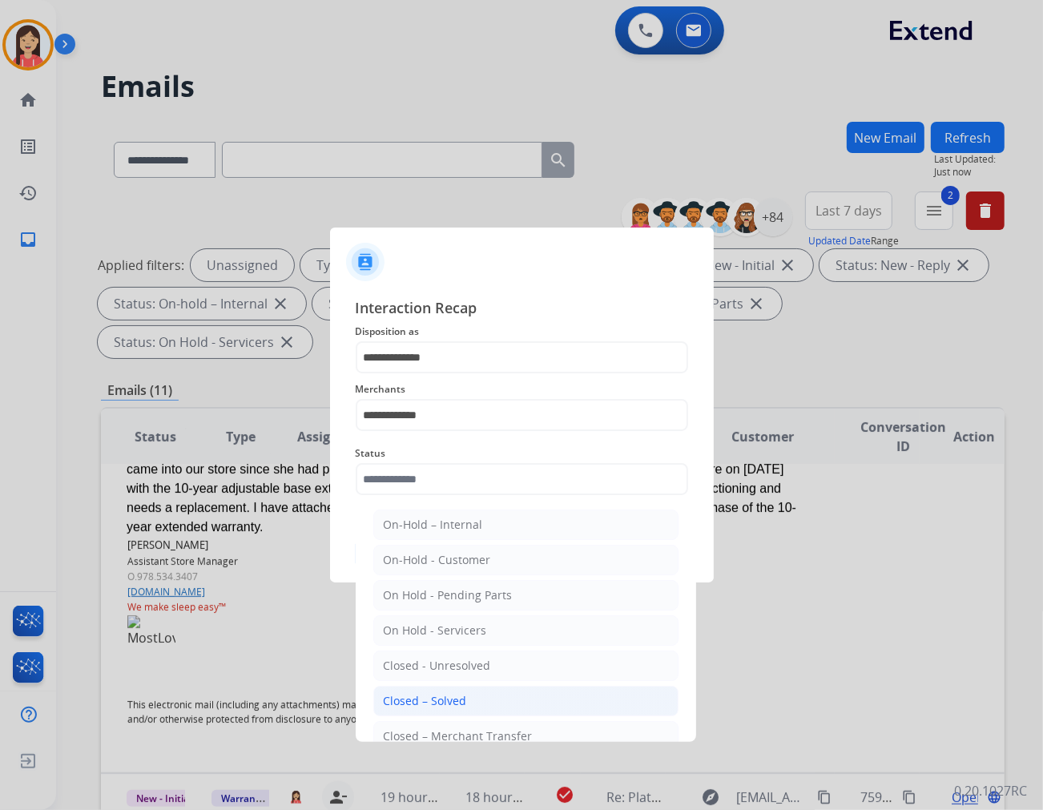
click at [481, 700] on li "Closed – Solved" at bounding box center [525, 701] width 305 height 30
type input "**********"
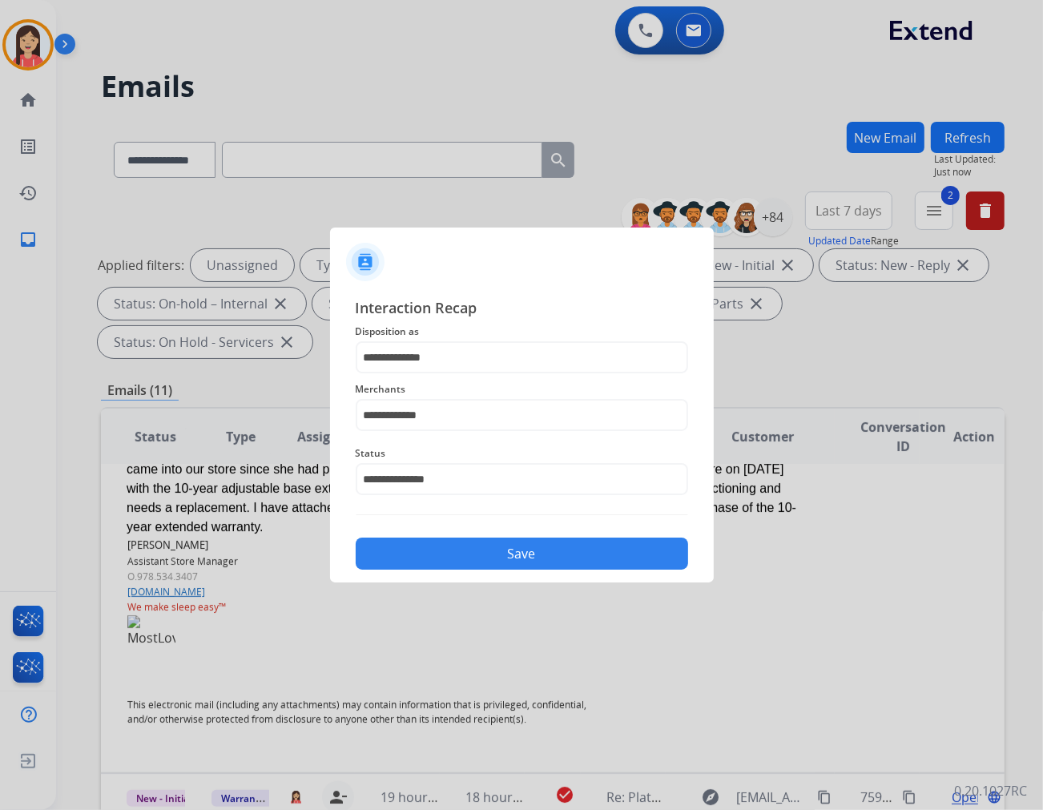
click at [529, 540] on button "Save" at bounding box center [522, 554] width 333 height 32
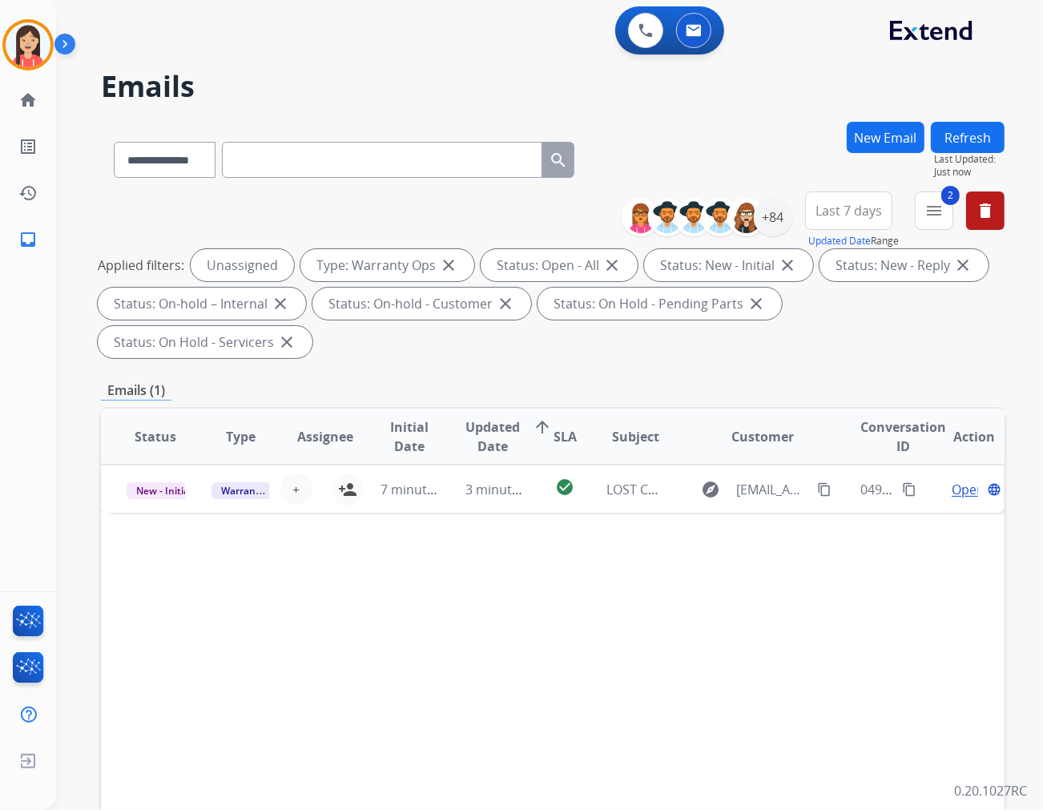
scroll to position [0, 0]
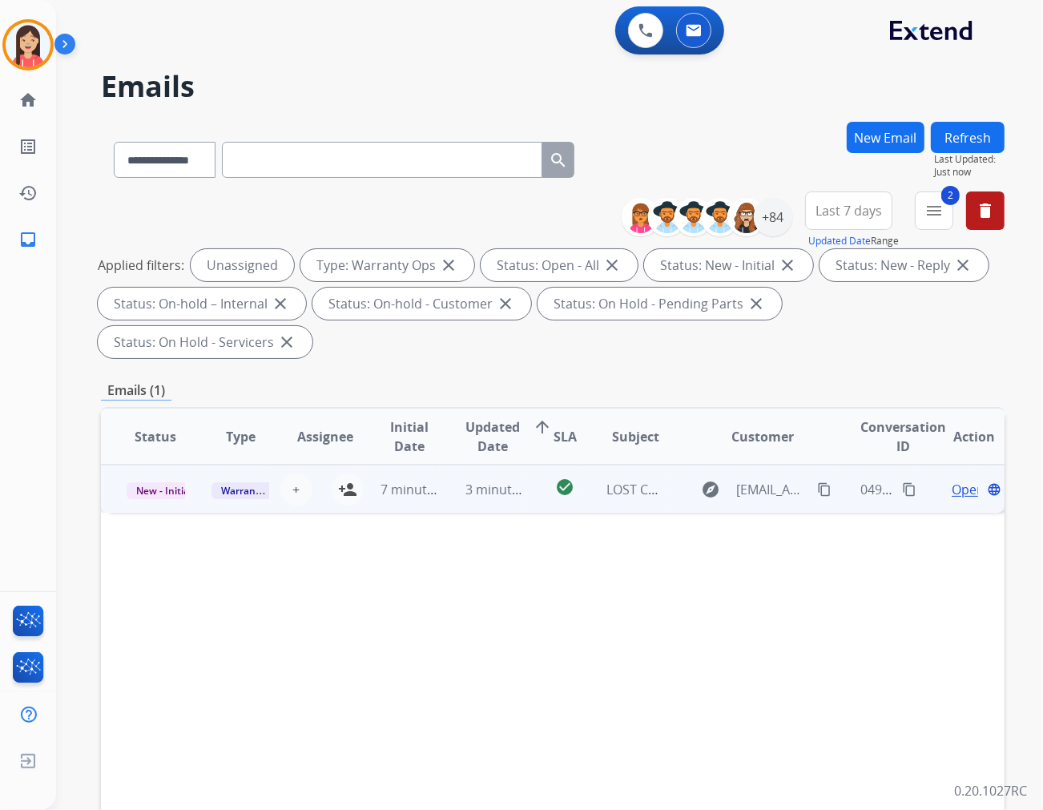
click at [454, 470] on td "3 minutes ago" at bounding box center [482, 489] width 85 height 48
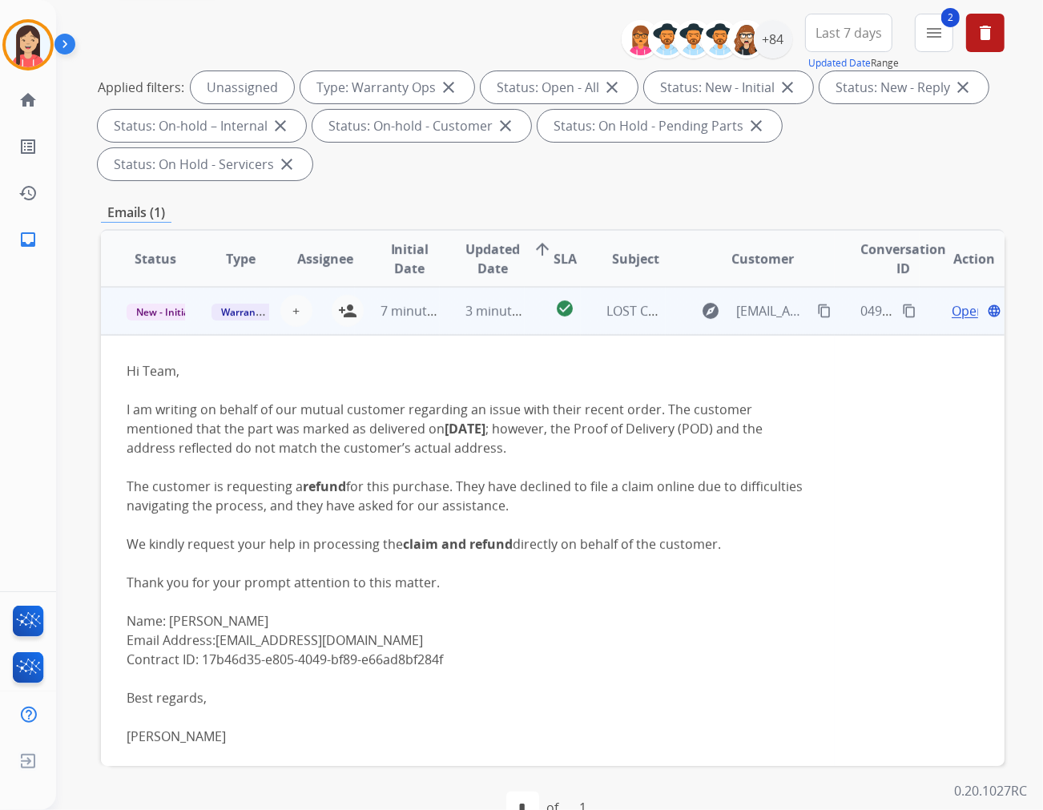
click at [938, 301] on span "Open" at bounding box center [968, 310] width 33 height 19
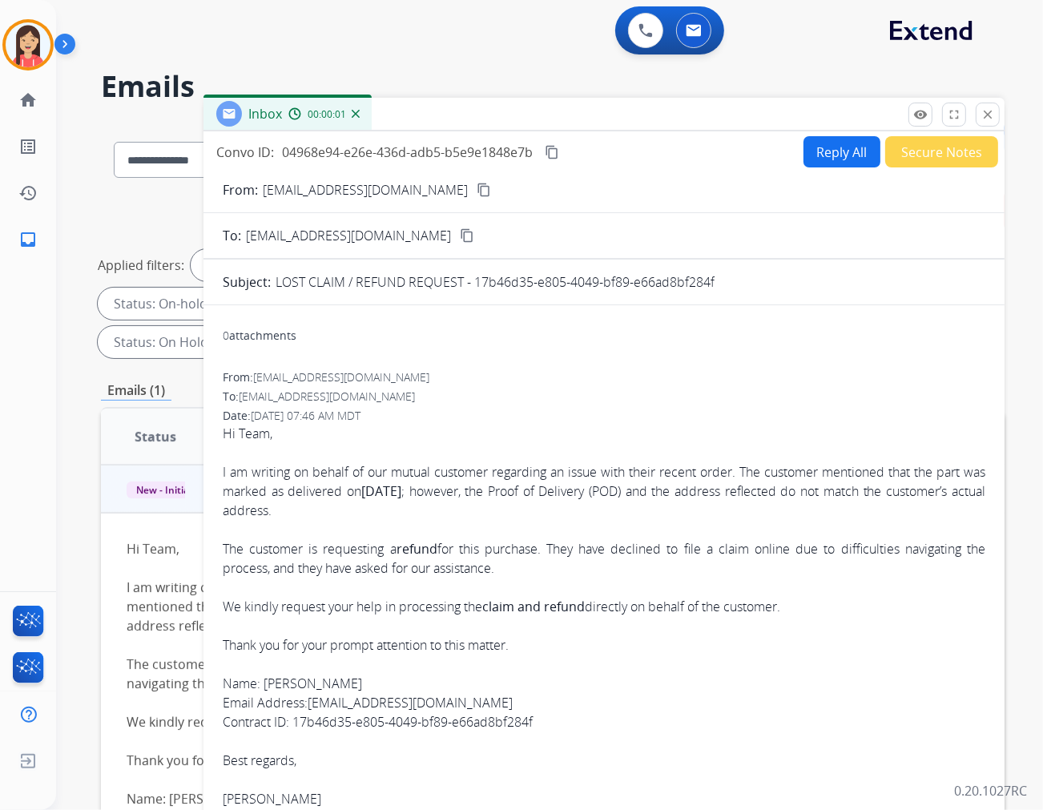
click at [834, 169] on form "From: [EMAIL_ADDRESS][DOMAIN_NAME] content_copy To: [EMAIL_ADDRESS][DOMAIN_NAME…" at bounding box center [604, 645] width 801 height 956
click at [834, 161] on button "Reply All" at bounding box center [842, 151] width 77 height 31
select select "**********"
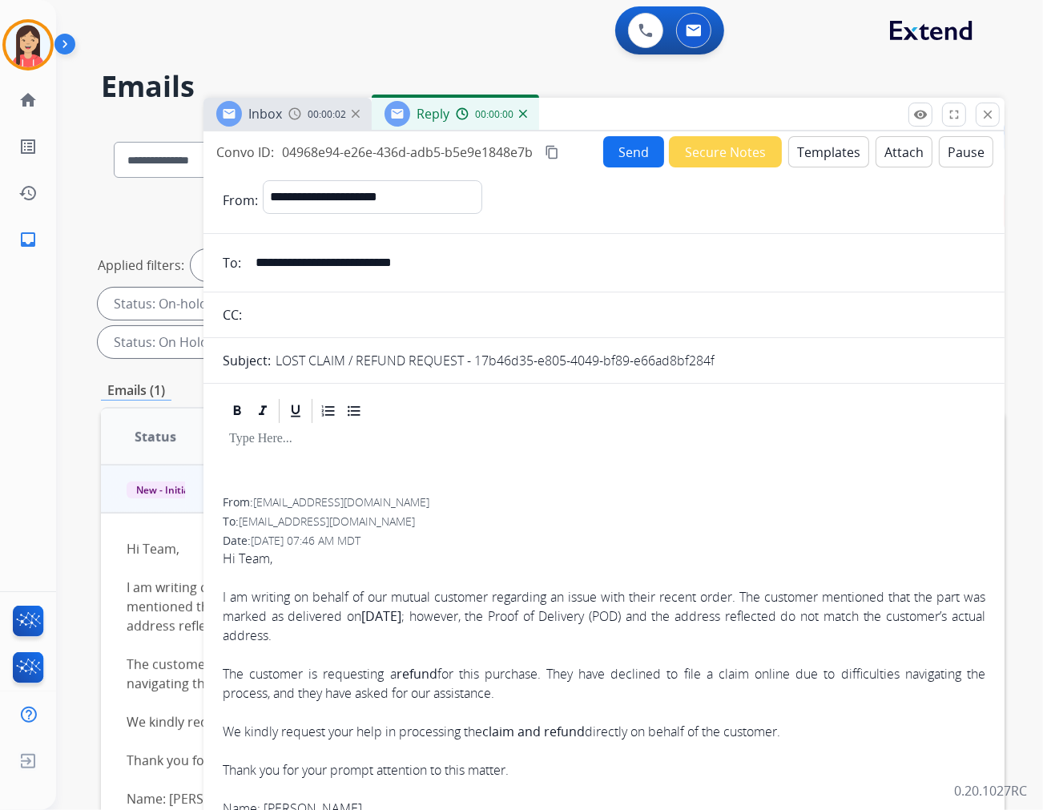
click at [834, 160] on button "Templates" at bounding box center [829, 151] width 81 height 31
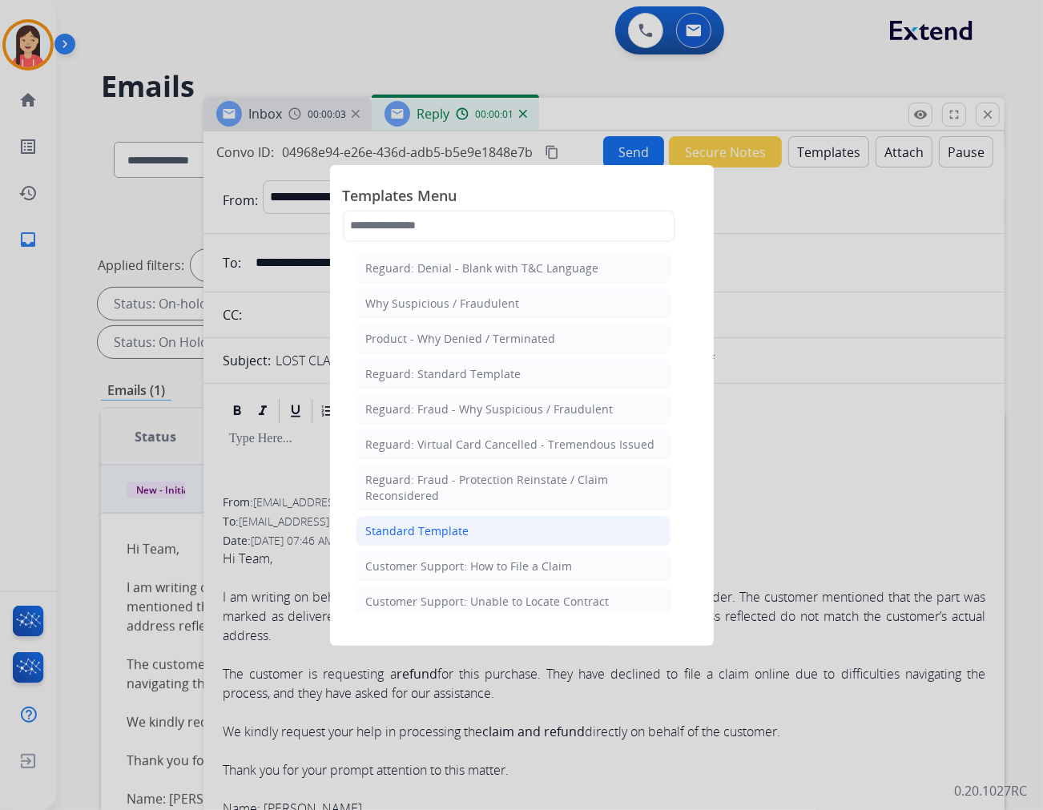
click at [410, 526] on div "Standard Template" at bounding box center [417, 531] width 103 height 16
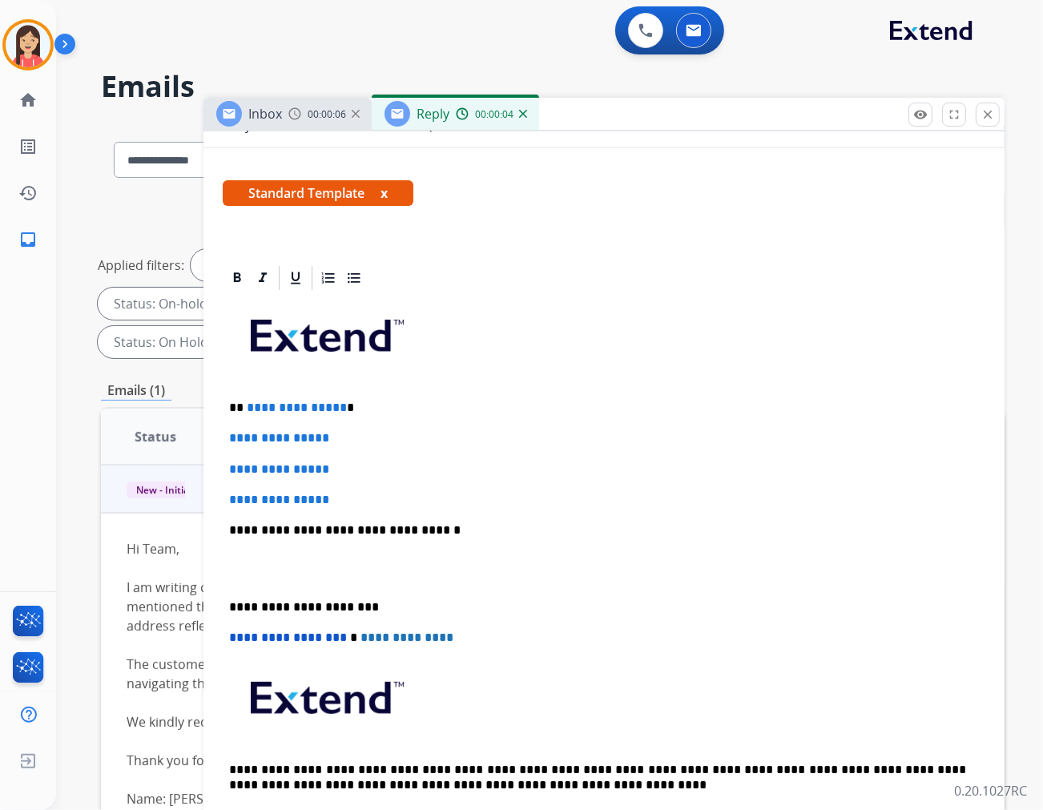
scroll to position [235, 0]
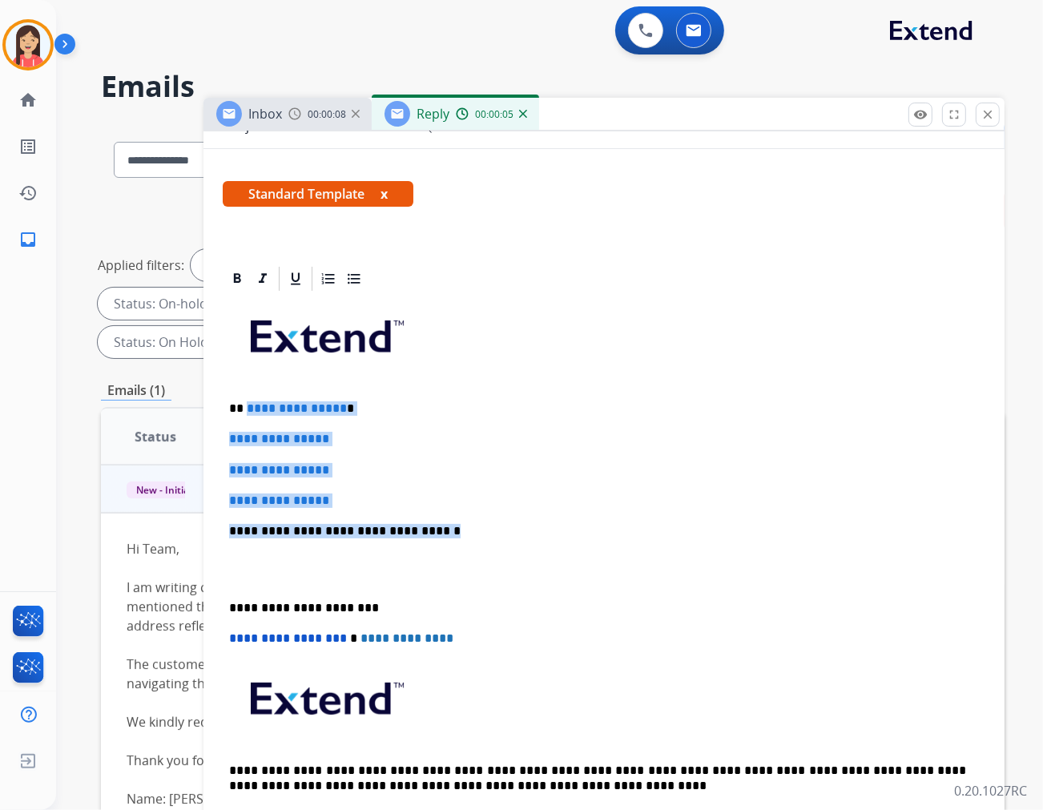
drag, startPoint x: 244, startPoint y: 406, endPoint x: 476, endPoint y: 518, distance: 257.4
click at [476, 518] on div "**********" at bounding box center [604, 568] width 763 height 551
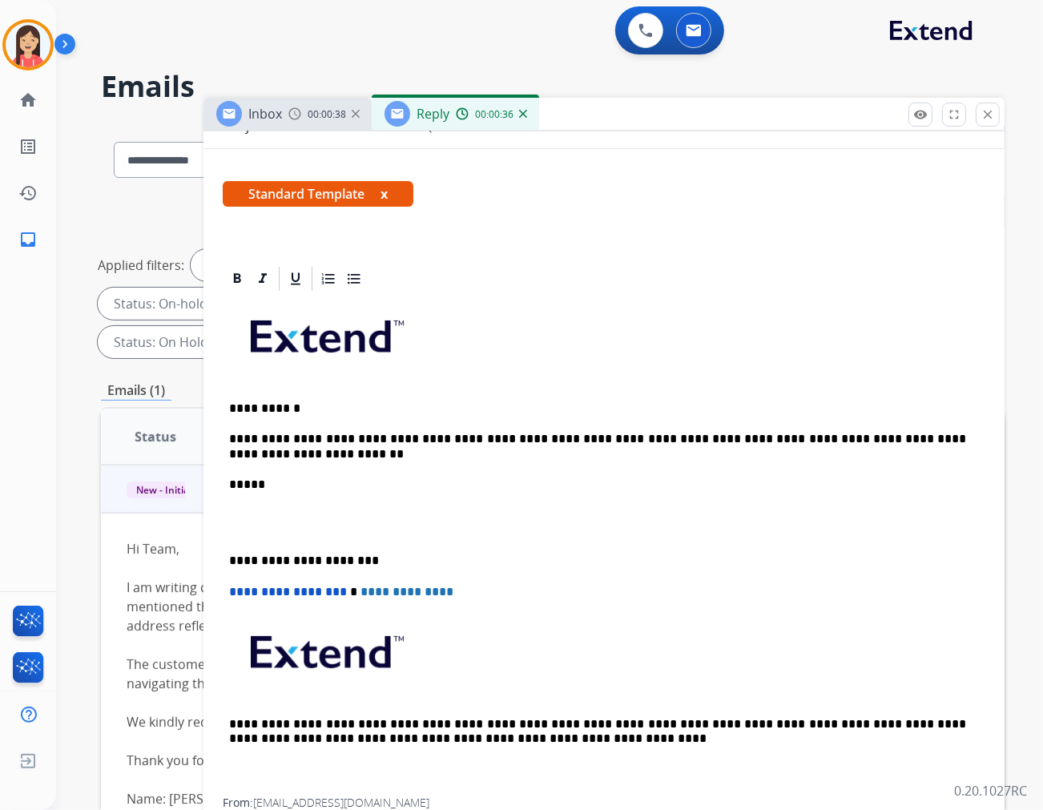
scroll to position [0, 0]
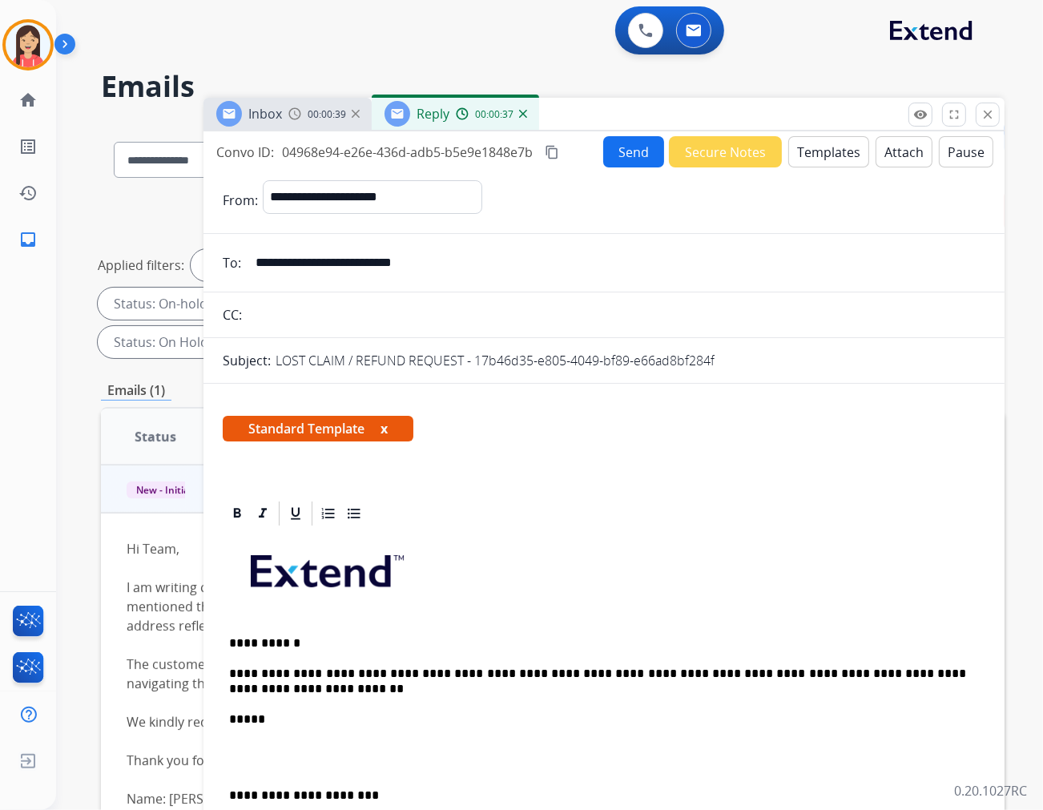
click at [631, 160] on button "Send" at bounding box center [633, 151] width 61 height 31
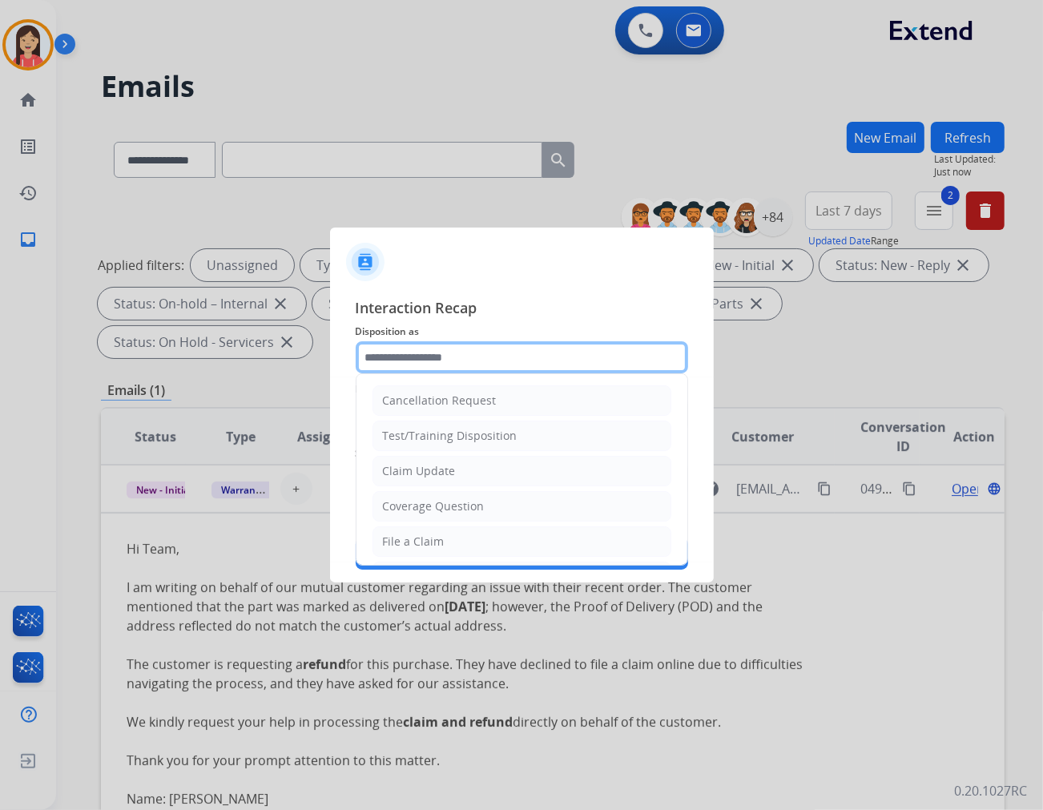
click at [430, 349] on input "text" at bounding box center [522, 357] width 333 height 32
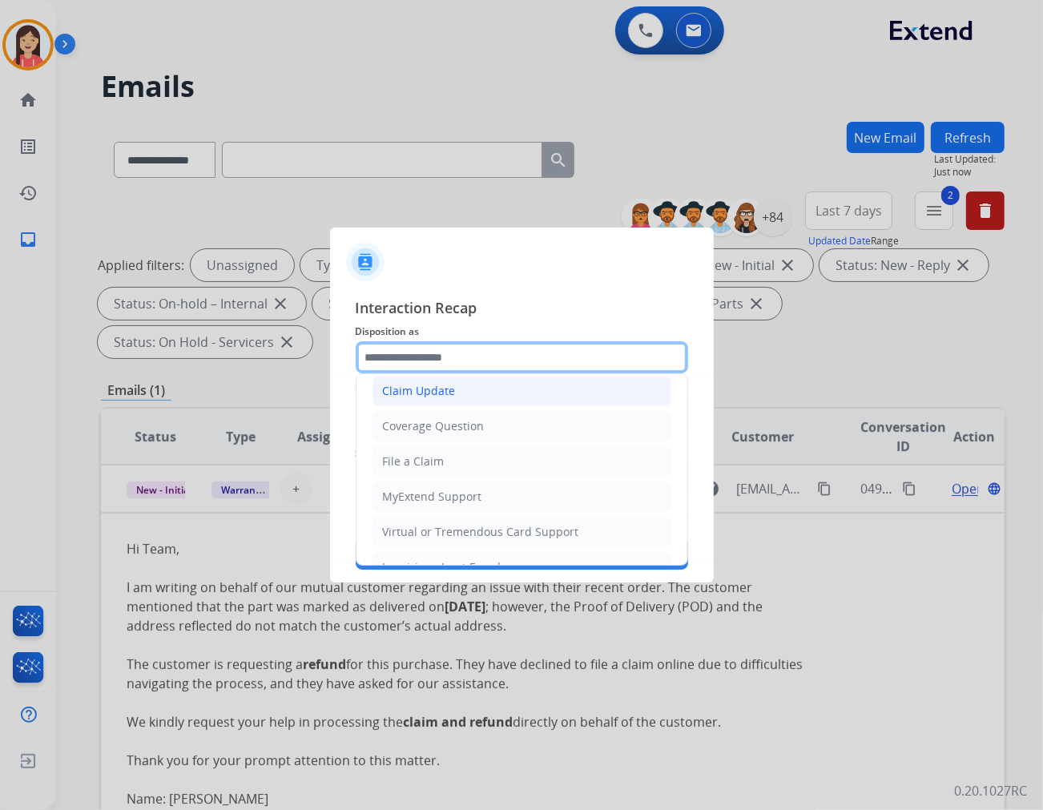
scroll to position [178, 0]
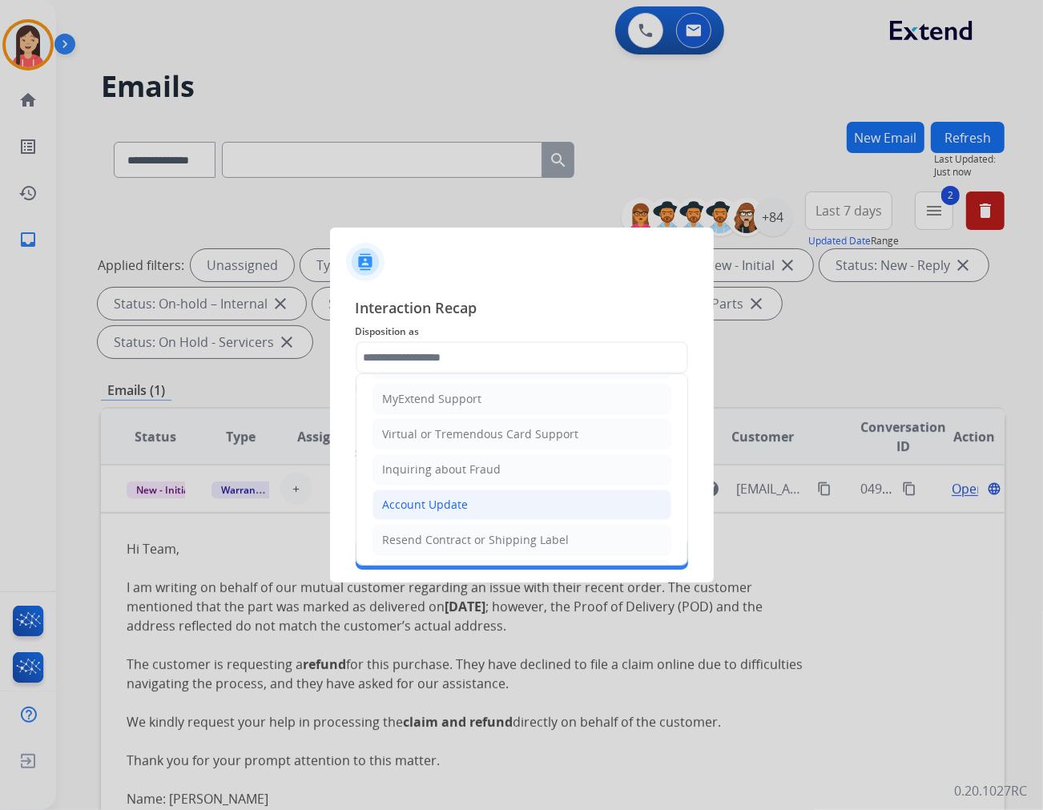
click at [406, 498] on div "Account Update" at bounding box center [426, 505] width 86 height 16
type input "**********"
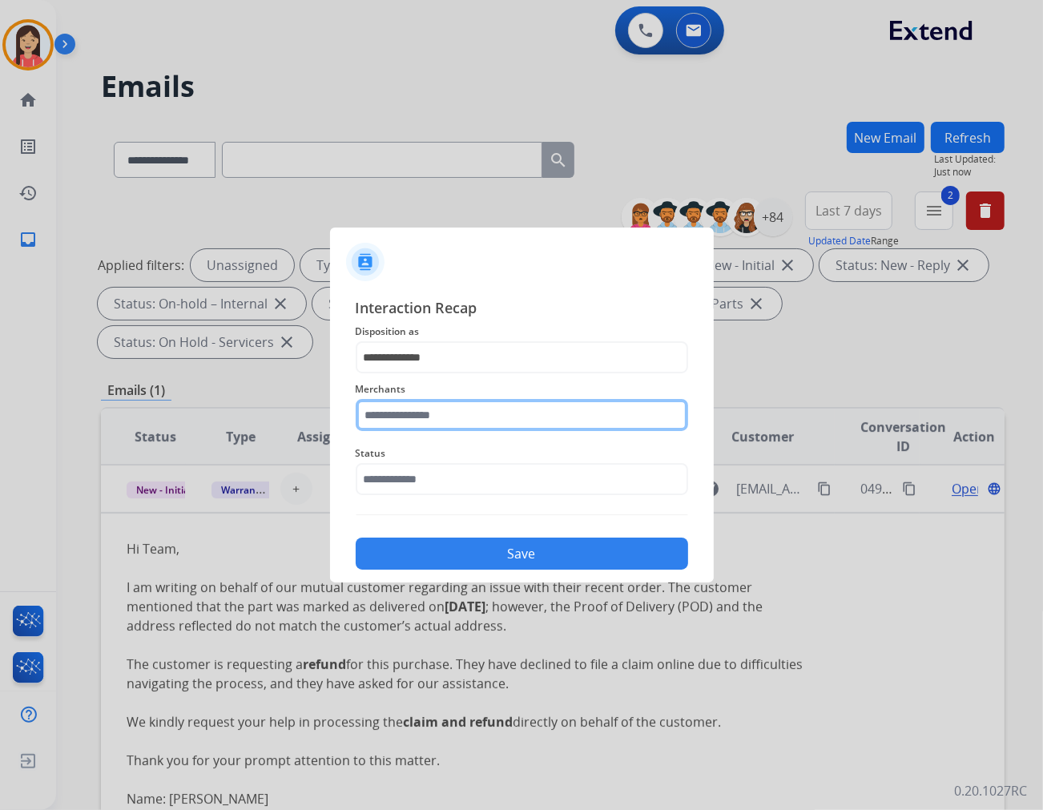
click at [438, 410] on input "text" at bounding box center [522, 415] width 333 height 32
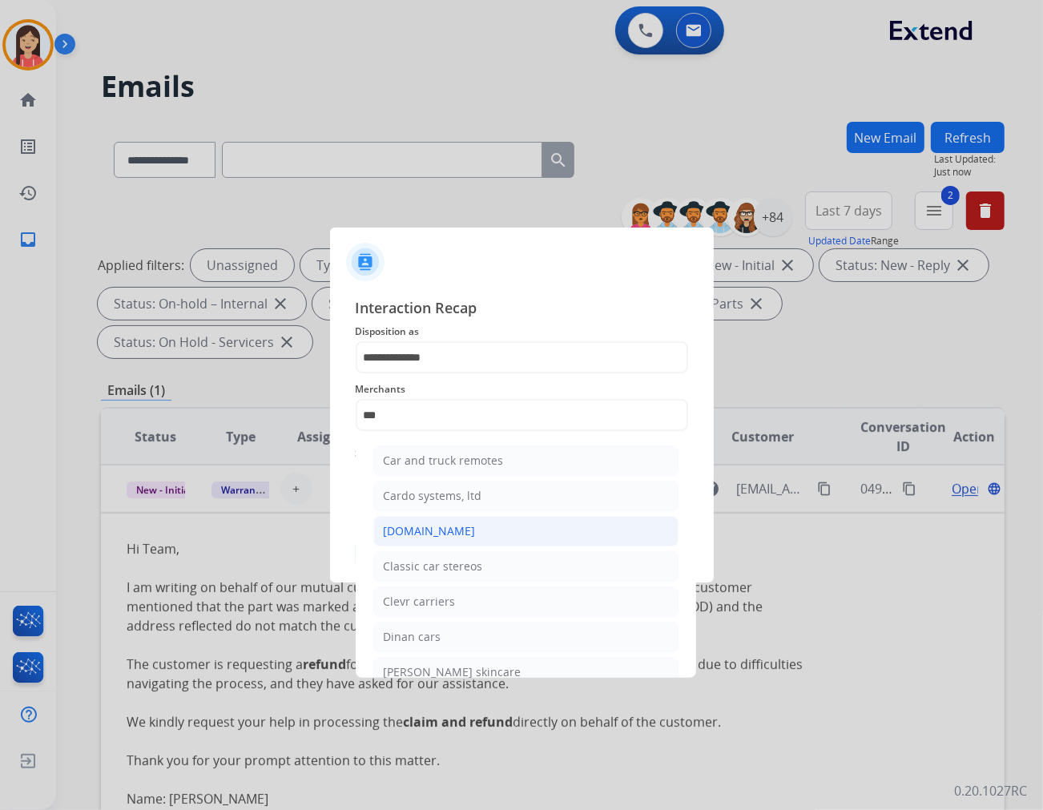
click at [430, 535] on div "[DOMAIN_NAME]" at bounding box center [430, 531] width 92 height 16
type input "**********"
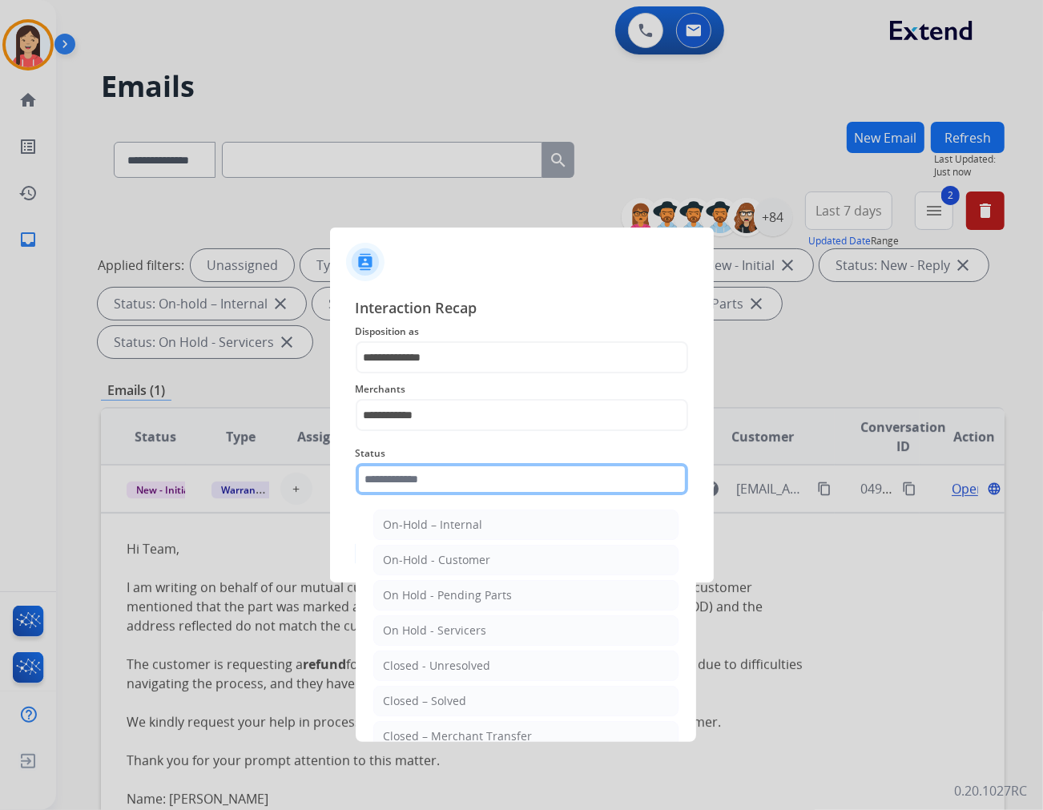
click at [468, 481] on input "text" at bounding box center [522, 479] width 333 height 32
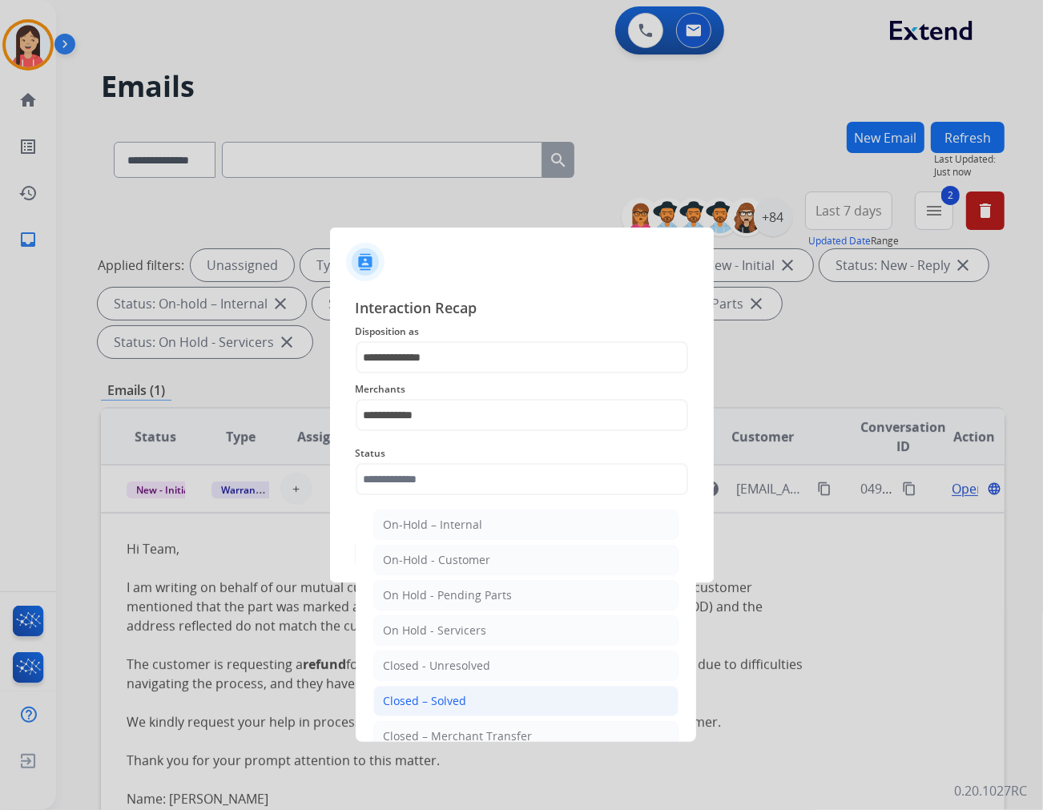
click at [474, 705] on li "Closed – Solved" at bounding box center [525, 701] width 305 height 30
type input "**********"
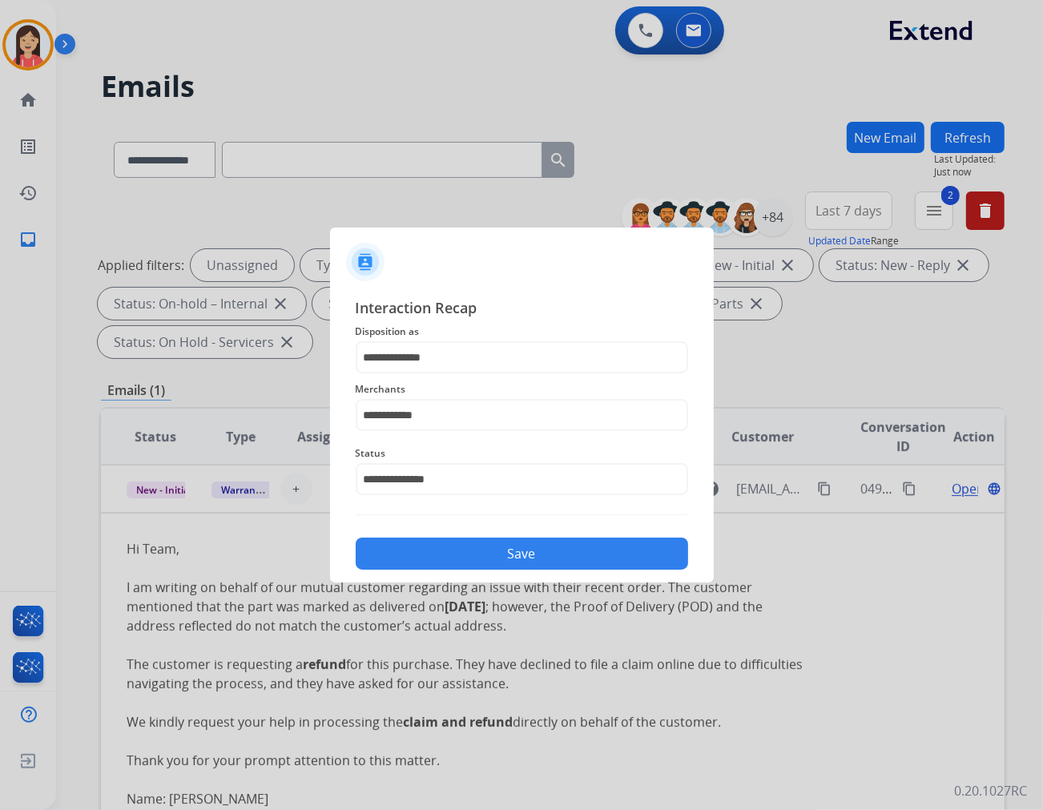
click at [524, 551] on button "Save" at bounding box center [522, 554] width 333 height 32
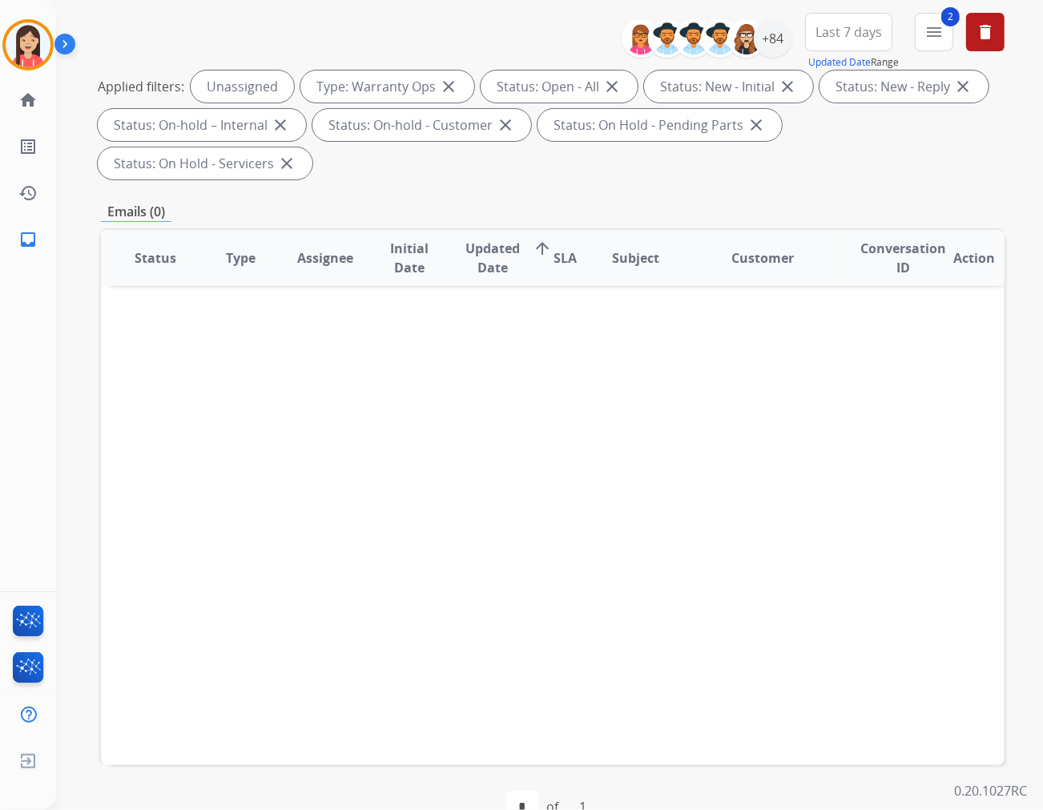
scroll to position [0, 0]
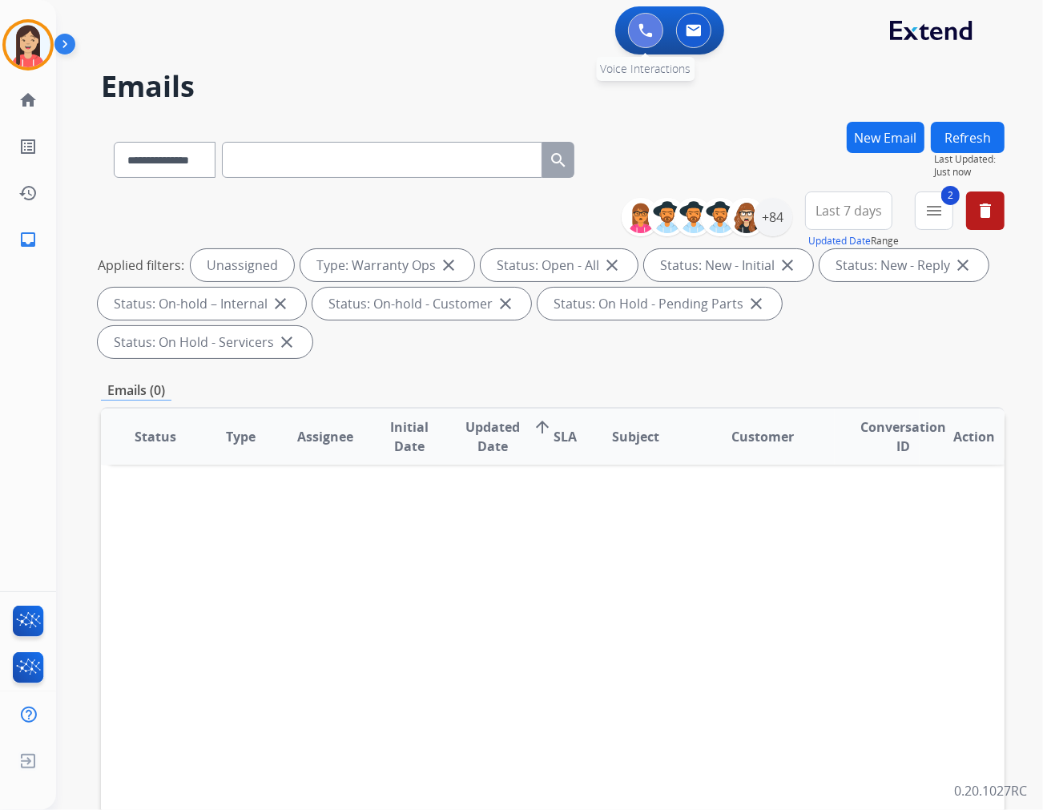
click at [647, 38] on button at bounding box center [645, 30] width 35 height 35
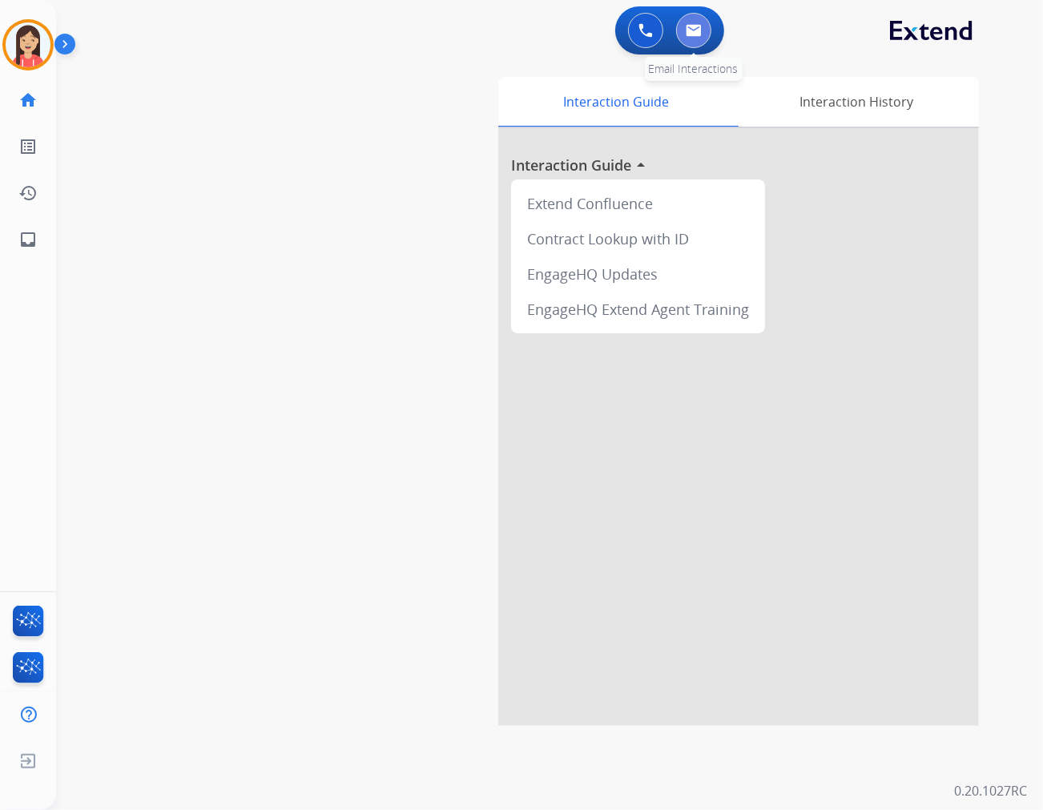
click at [699, 42] on button at bounding box center [693, 30] width 35 height 35
select select "**********"
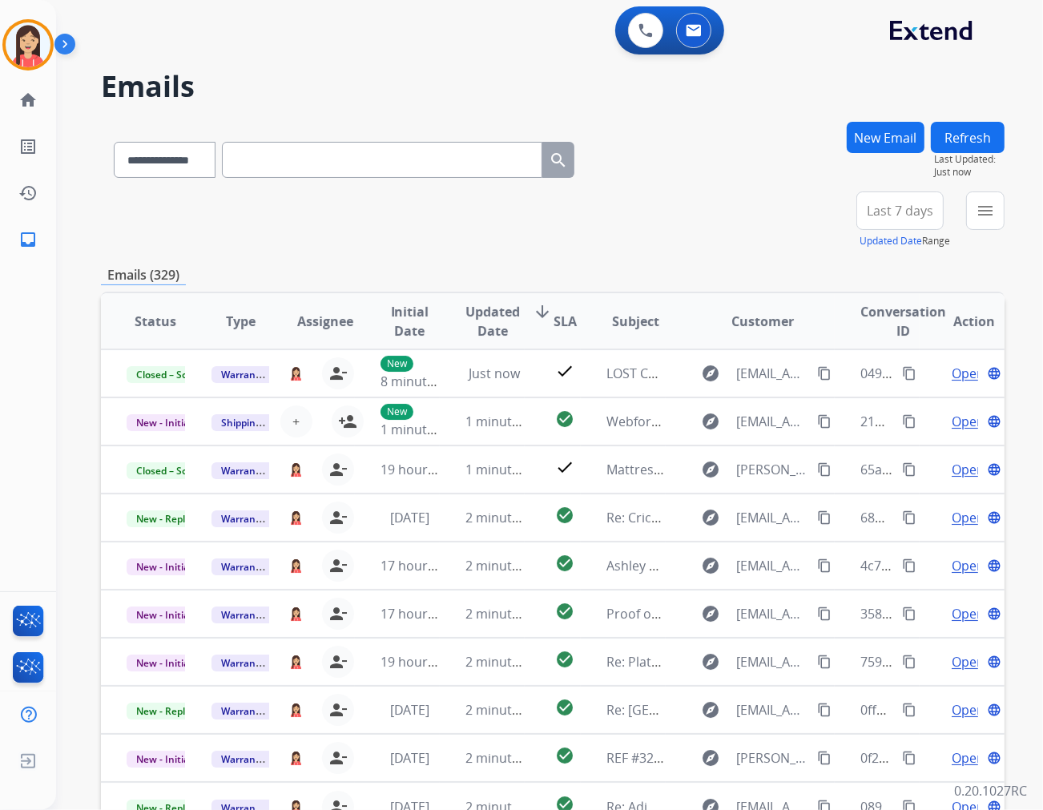
click at [532, 252] on div "**********" at bounding box center [553, 517] width 904 height 790
click at [822, 213] on div "+84" at bounding box center [824, 217] width 38 height 38
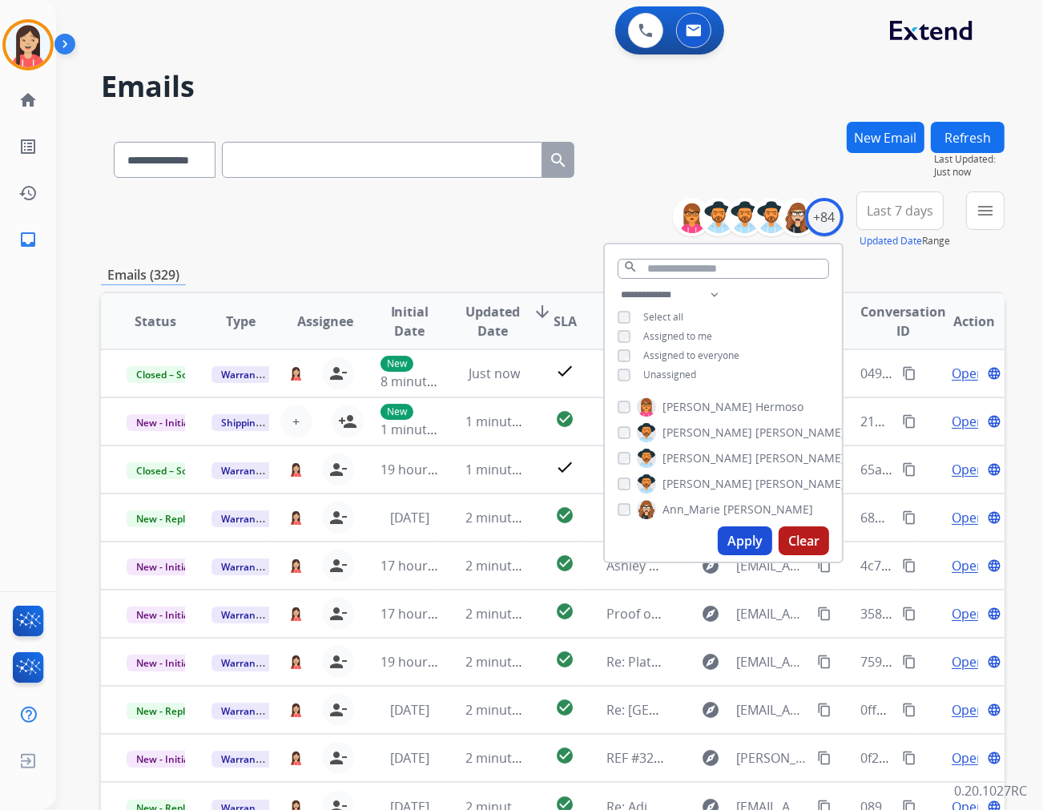
click at [681, 375] on span "Unassigned" at bounding box center [670, 375] width 53 height 14
click at [752, 542] on button "Apply" at bounding box center [745, 541] width 54 height 29
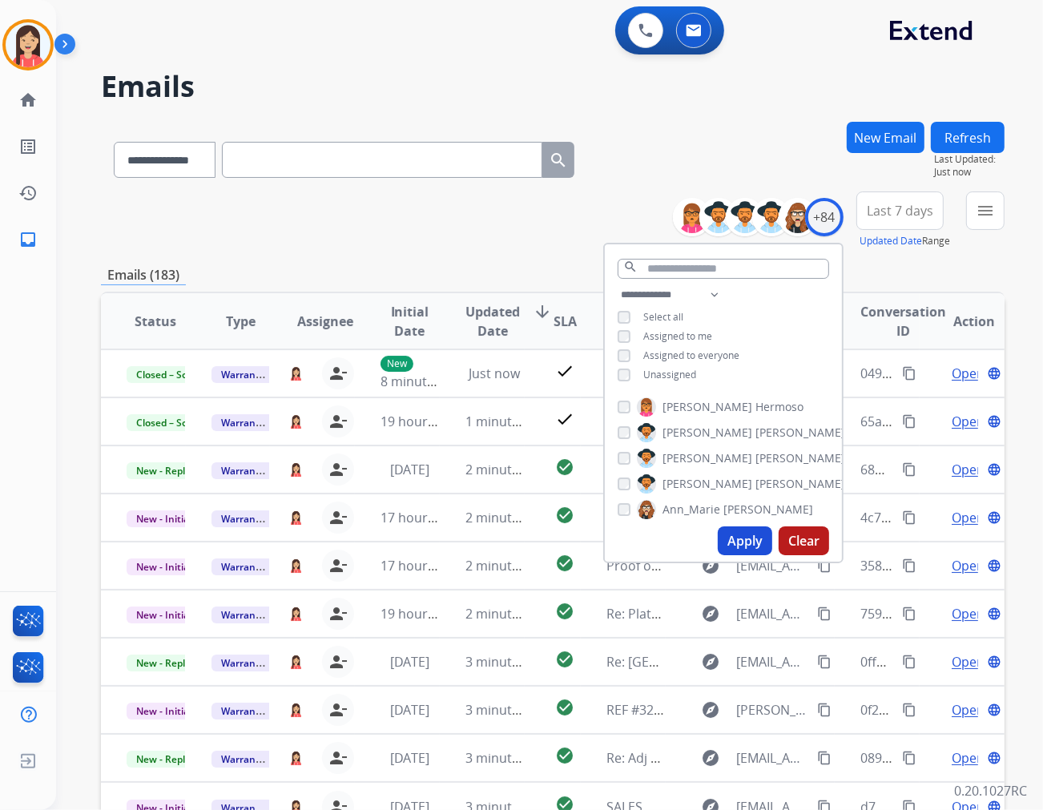
click at [341, 239] on div "**********" at bounding box center [553, 221] width 904 height 58
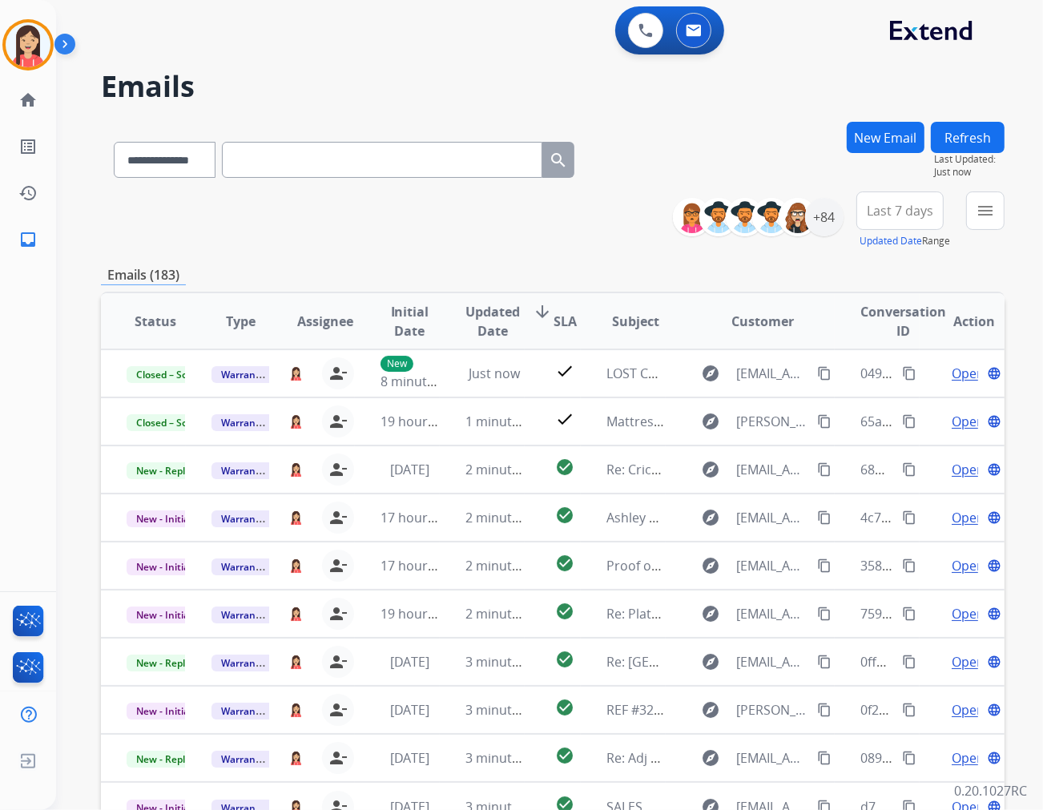
click at [906, 212] on span "Last 7 days" at bounding box center [900, 211] width 67 height 6
click at [874, 410] on div "Last 90 days" at bounding box center [895, 406] width 88 height 24
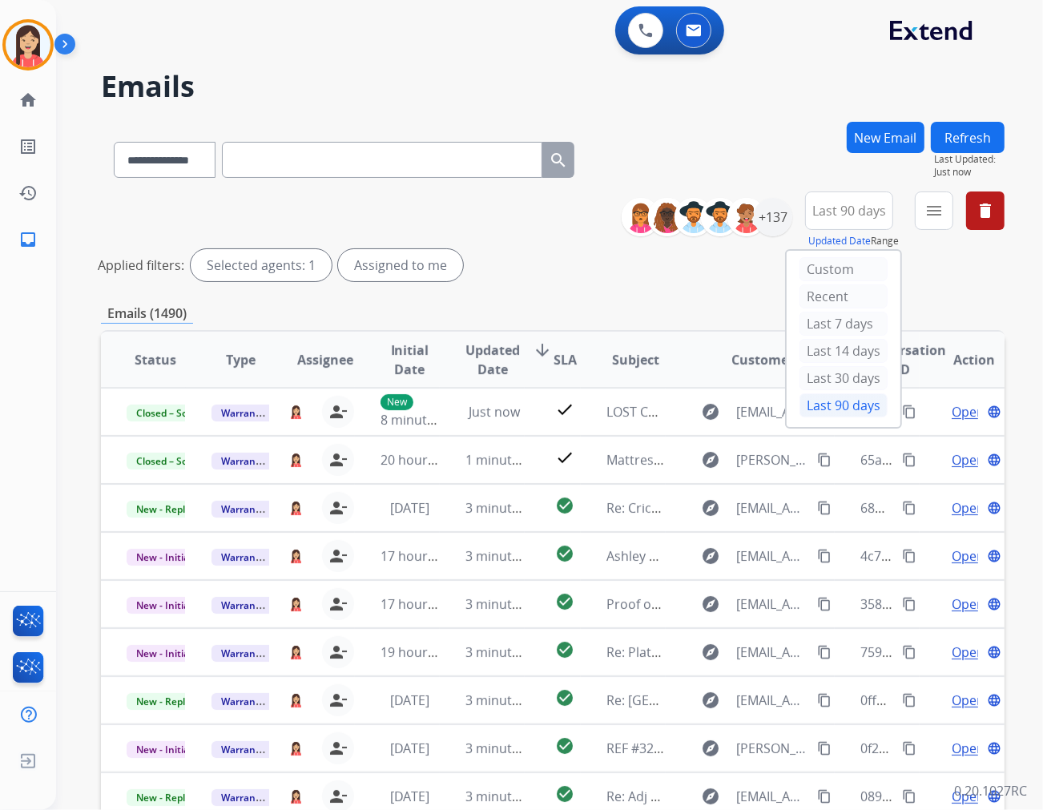
click at [571, 307] on div "Emails (1490)" at bounding box center [553, 314] width 904 height 20
click at [842, 208] on span "Last 90 days" at bounding box center [850, 211] width 74 height 6
click at [938, 220] on button "menu Filters" at bounding box center [934, 211] width 38 height 38
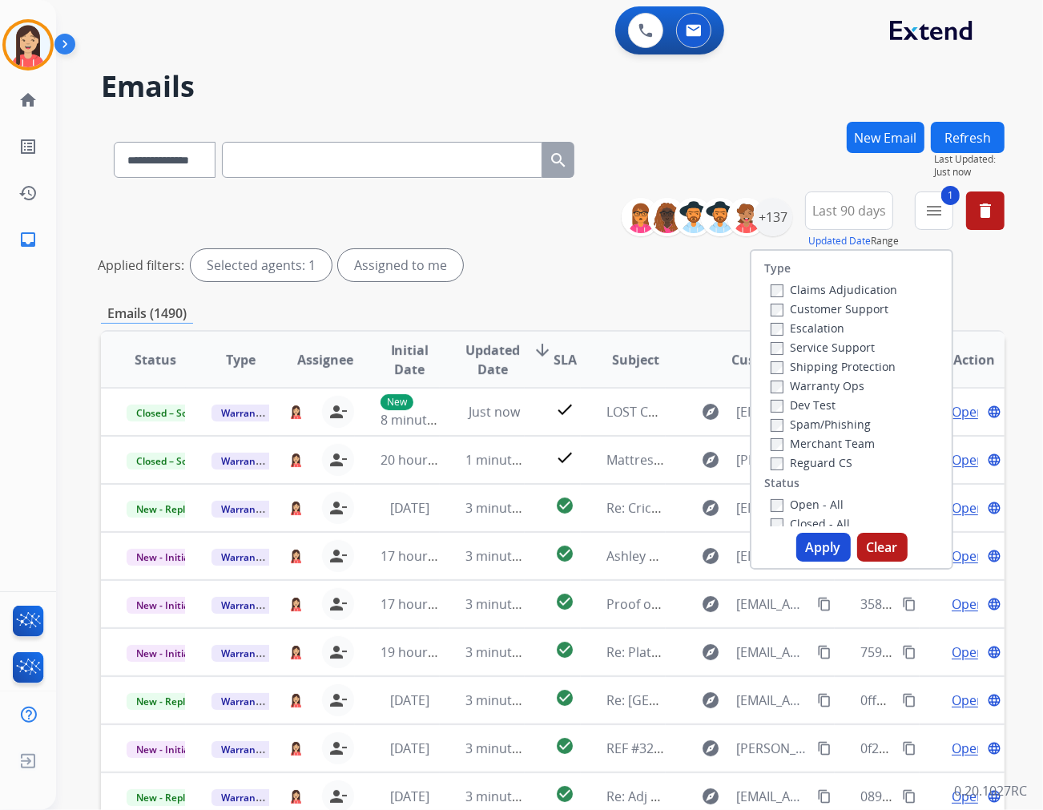
click at [818, 553] on button "Apply" at bounding box center [824, 547] width 54 height 29
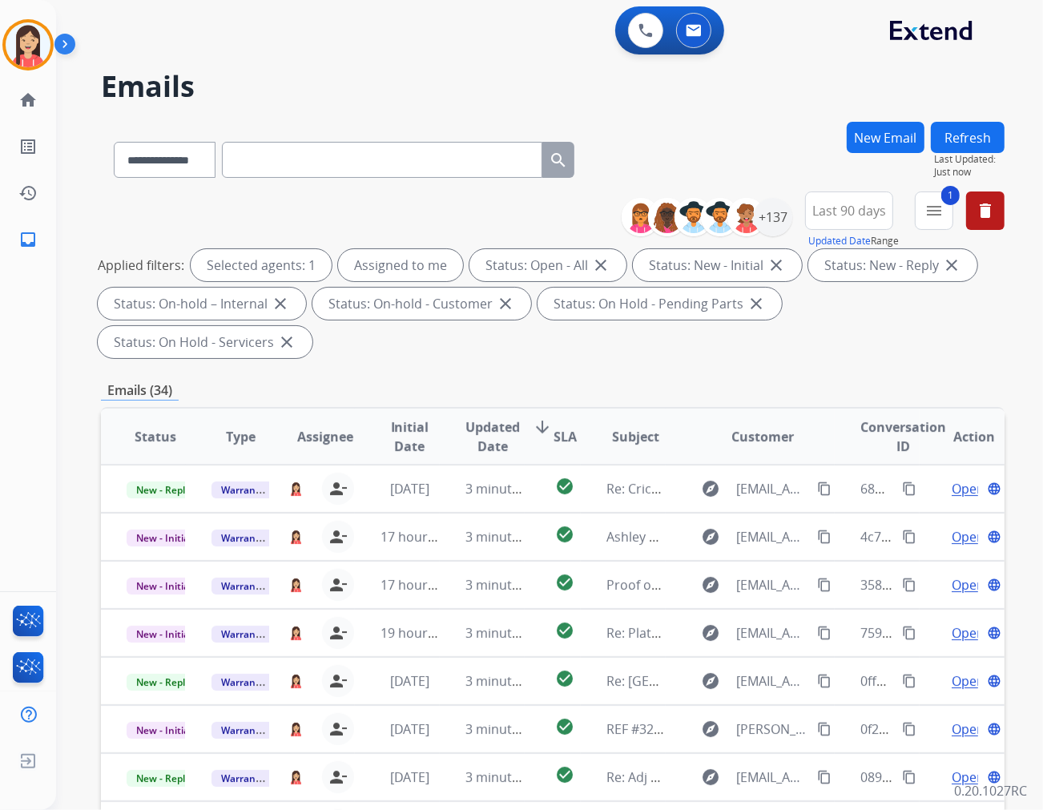
click at [463, 381] on div "Emails (34)" at bounding box center [553, 391] width 904 height 20
click at [482, 418] on span "Updated Date" at bounding box center [493, 437] width 54 height 38
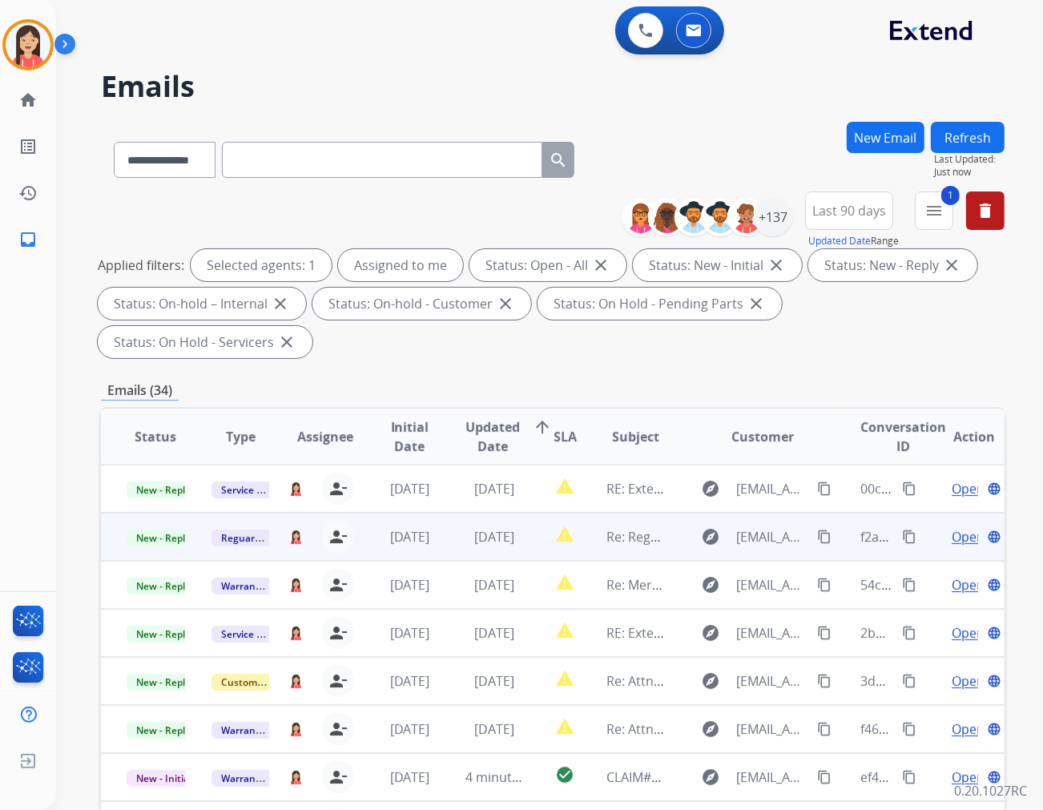
click at [457, 518] on td "[DATE]" at bounding box center [482, 537] width 85 height 48
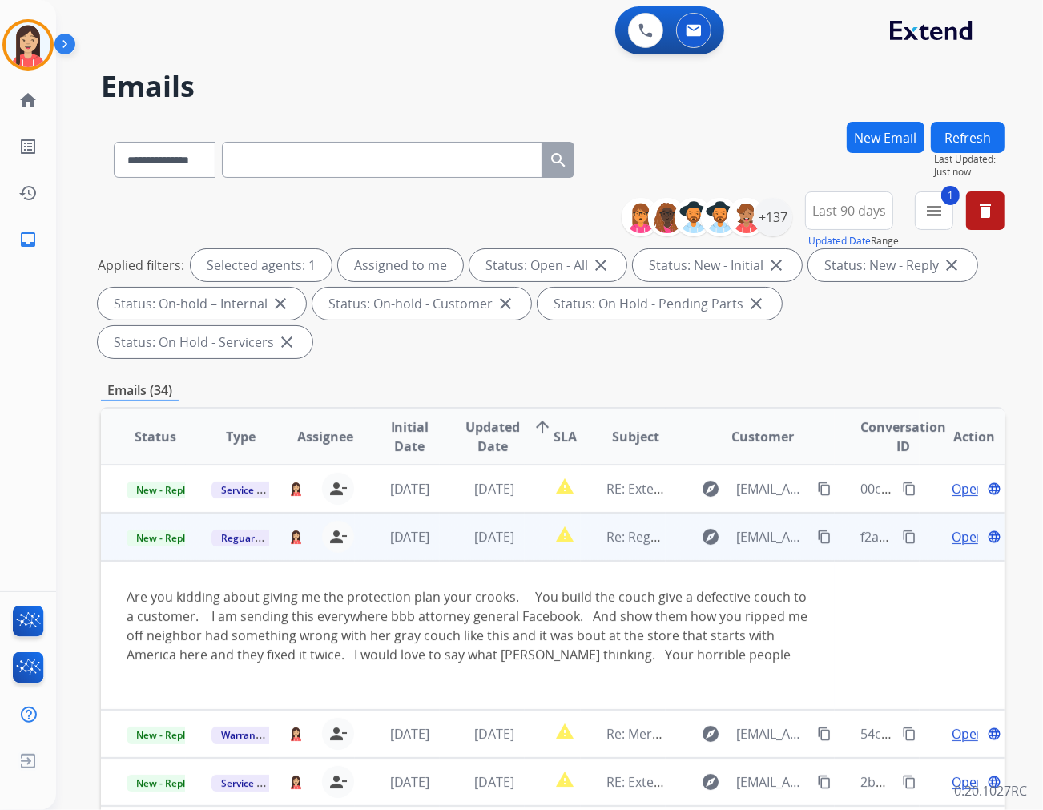
scroll to position [48, 0]
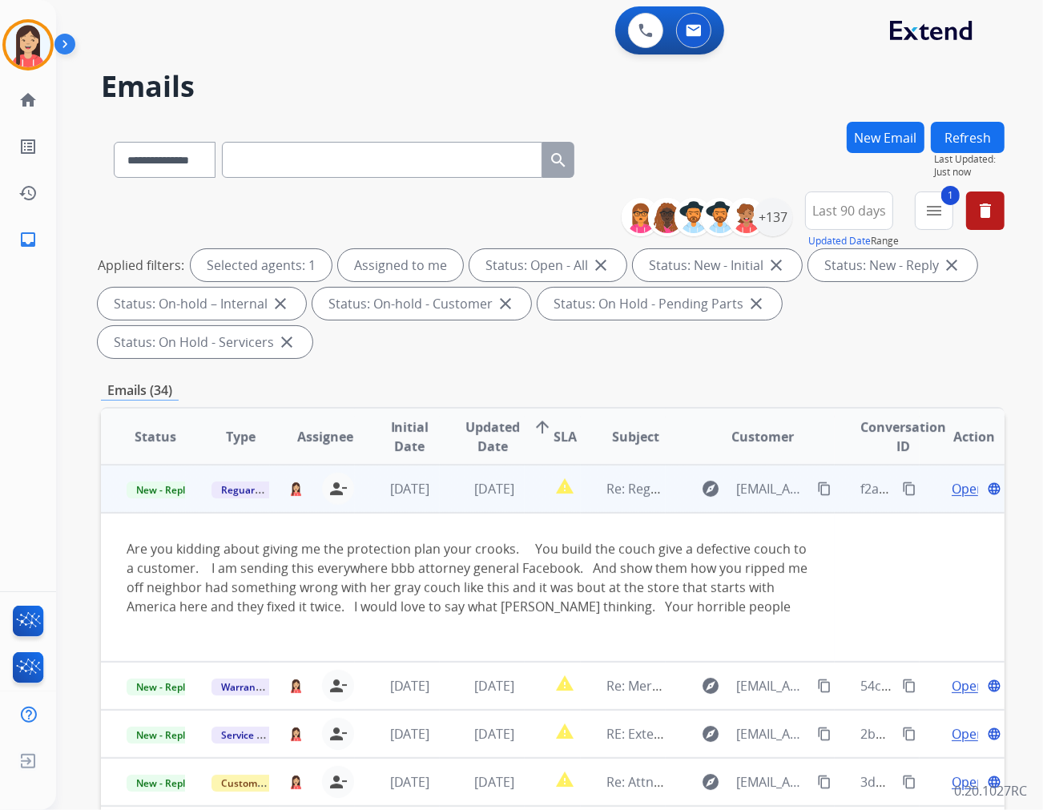
click at [938, 479] on span "Open" at bounding box center [968, 488] width 33 height 19
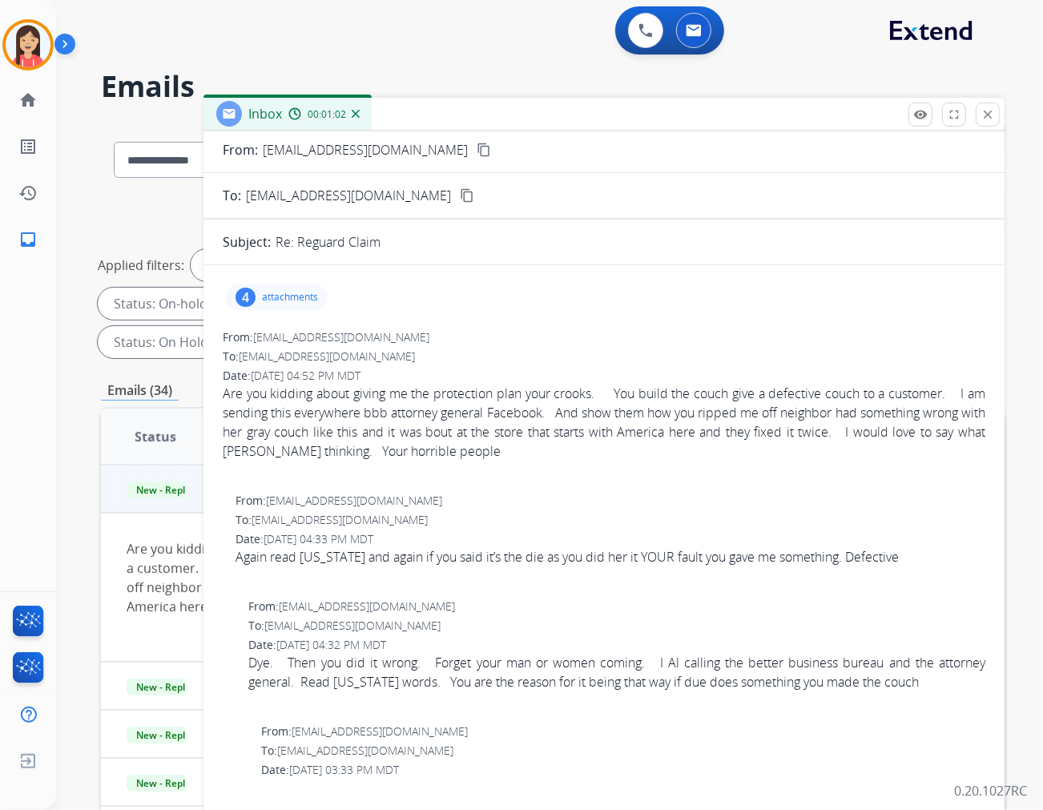
scroll to position [0, 0]
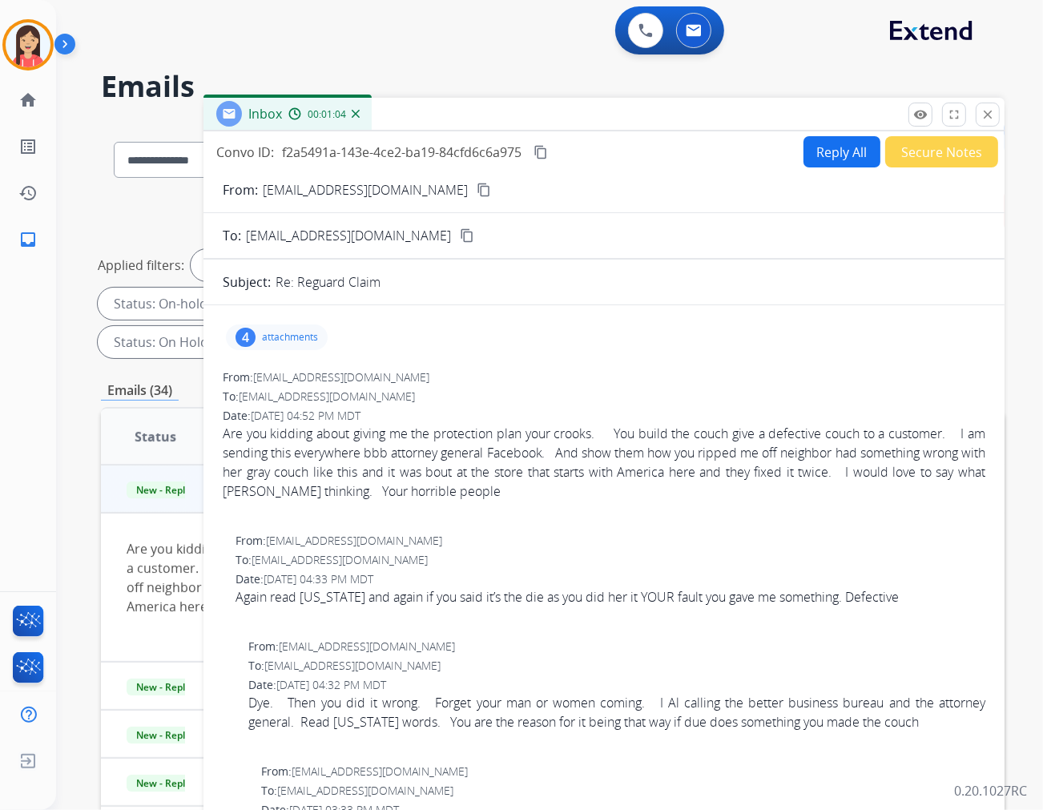
click at [277, 334] on p "attachments" at bounding box center [290, 337] width 56 height 13
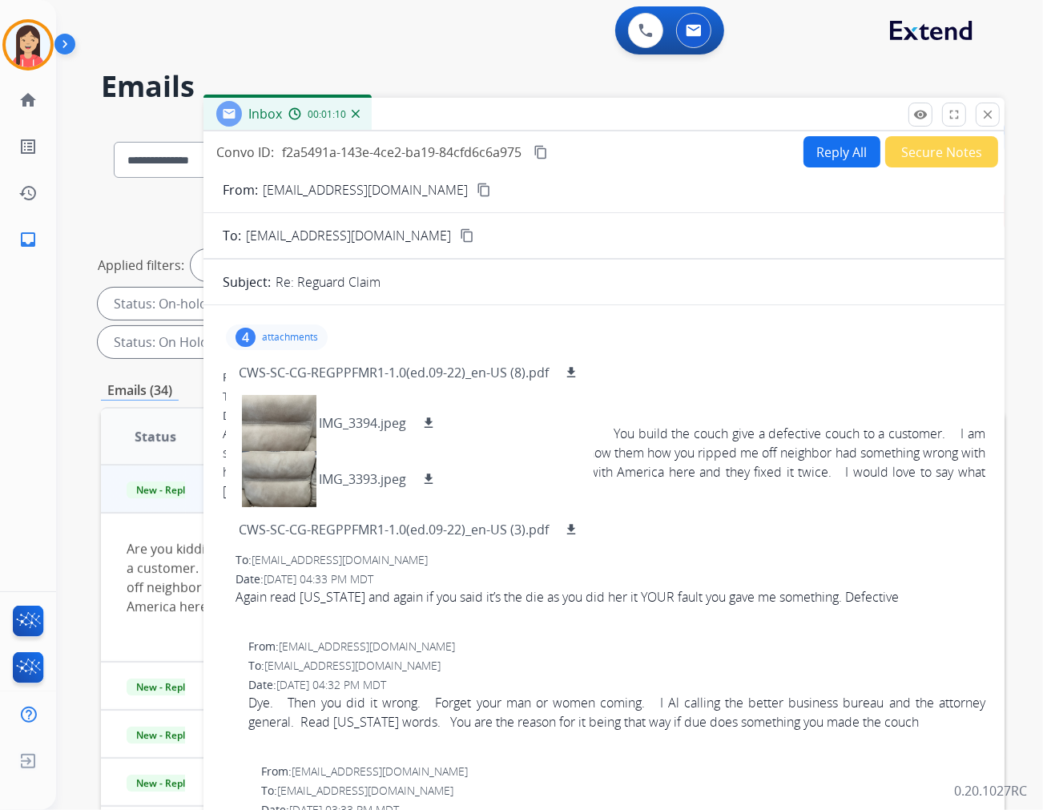
click at [477, 187] on mat-icon "content_copy" at bounding box center [484, 190] width 14 height 14
click at [658, 120] on div "Inbox 00:01:23" at bounding box center [604, 115] width 801 height 34
click at [938, 121] on mat-icon "close" at bounding box center [988, 114] width 14 height 14
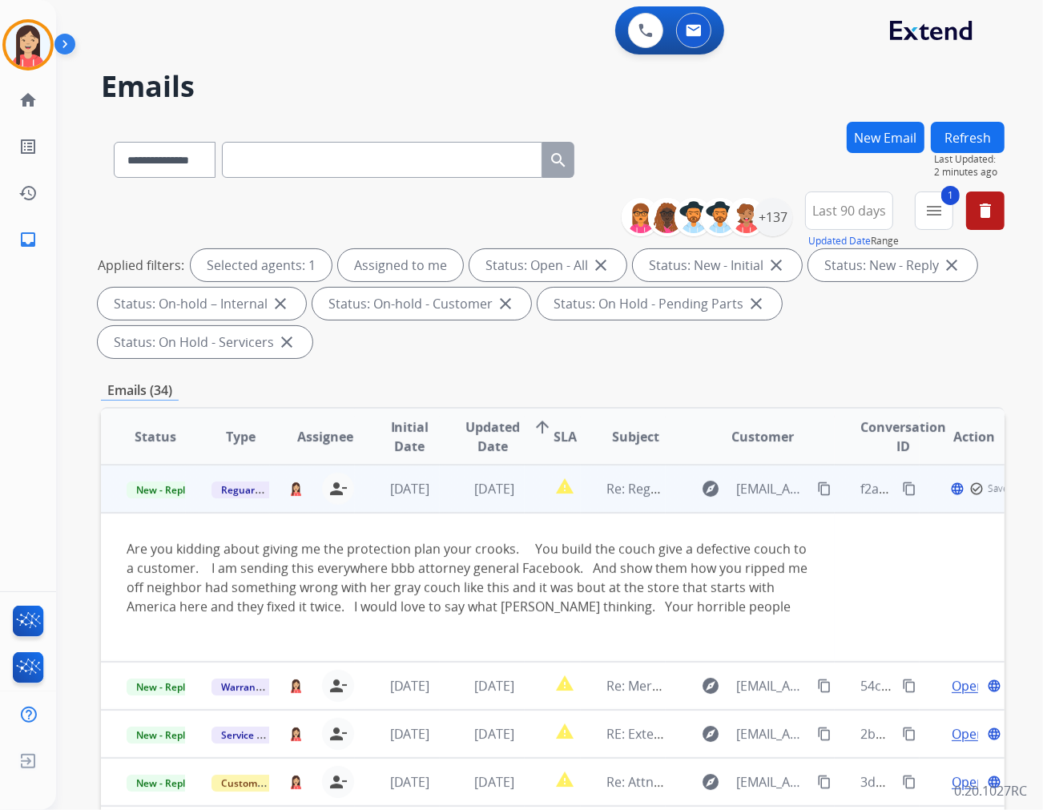
click at [441, 465] on td "[DATE]" at bounding box center [482, 489] width 85 height 48
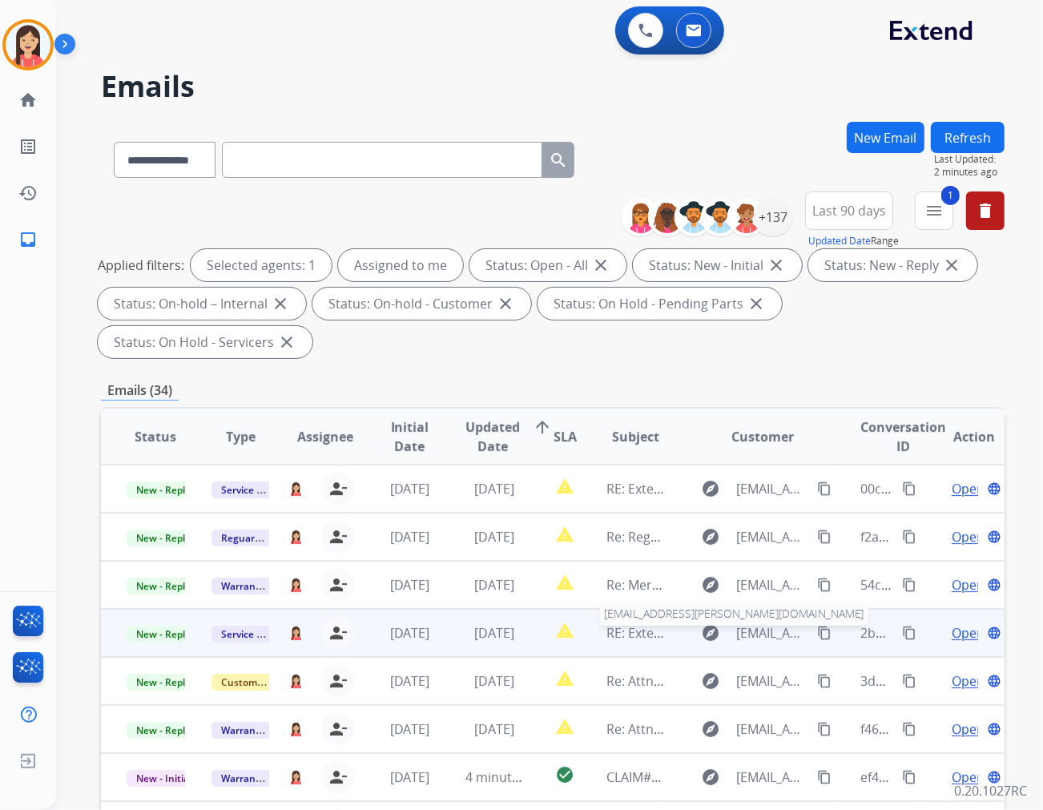
scroll to position [1, 0]
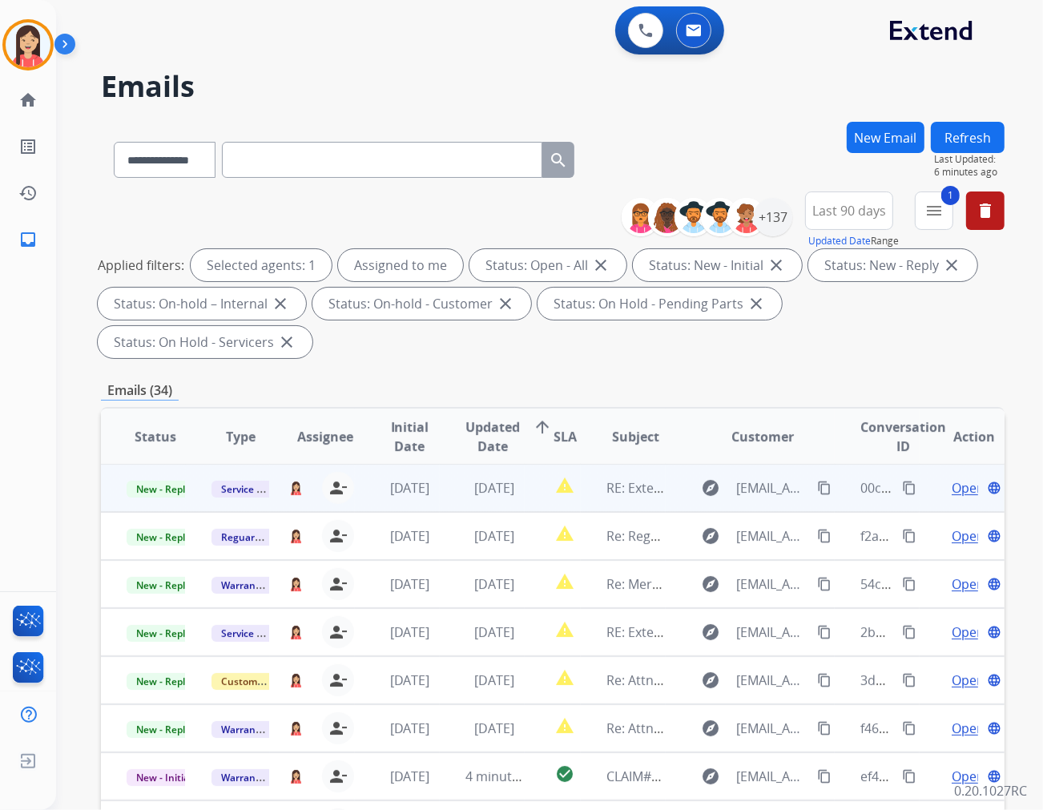
click at [442, 469] on td "[DATE]" at bounding box center [482, 488] width 85 height 48
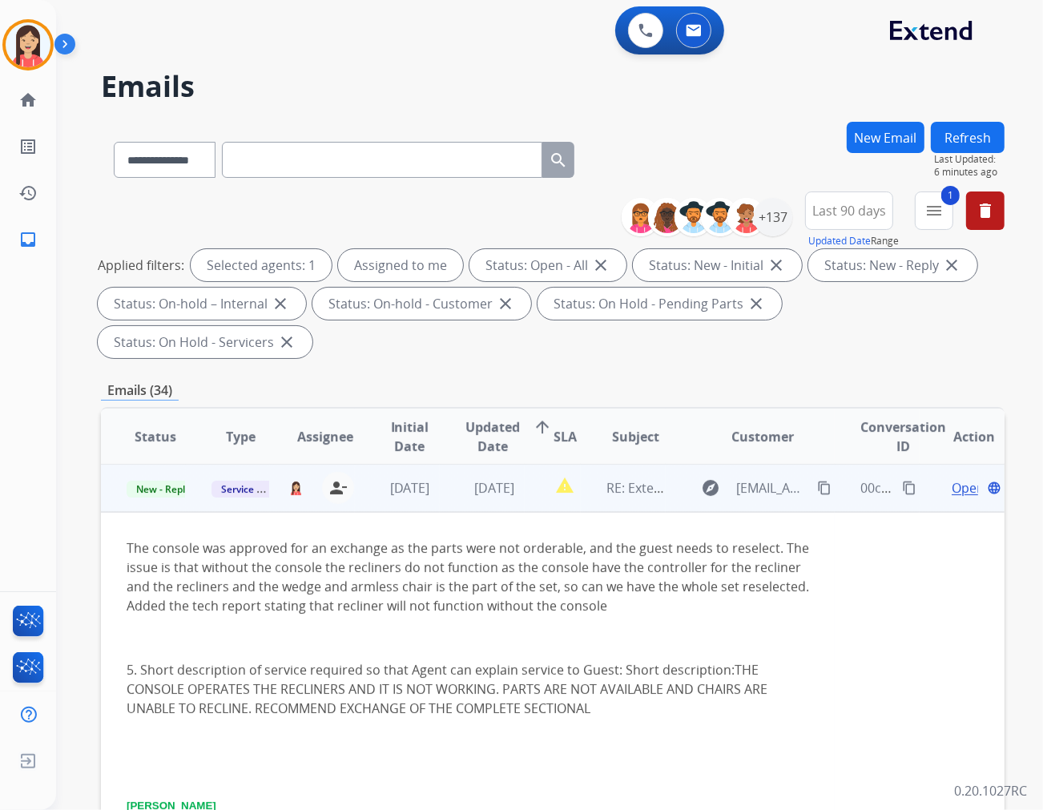
scroll to position [0, 0]
click at [430, 480] on span "[DATE]" at bounding box center [410, 489] width 40 height 18
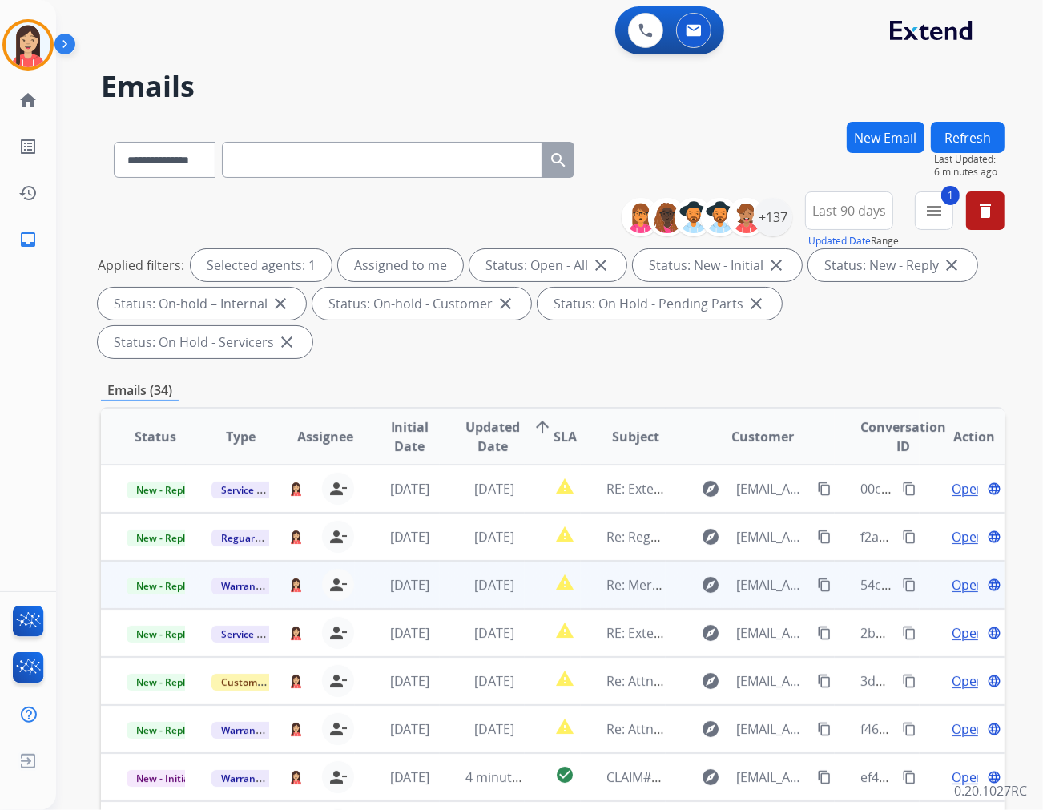
click at [440, 561] on td "[DATE]" at bounding box center [482, 585] width 85 height 48
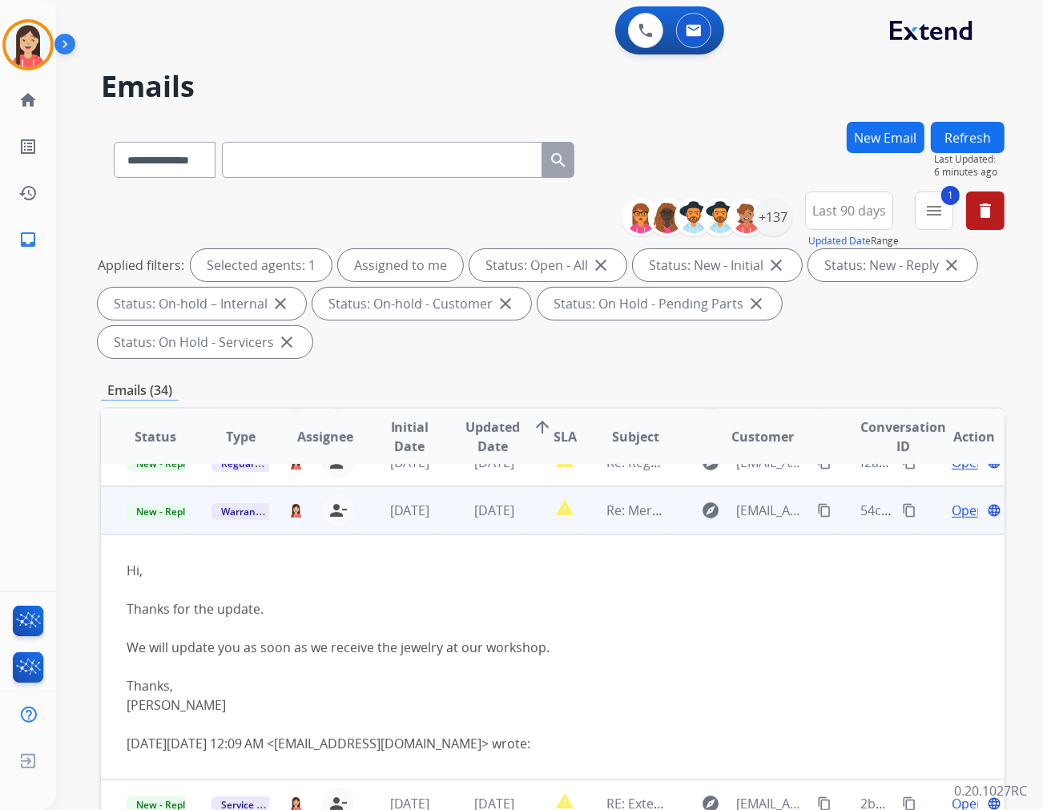
scroll to position [96, 0]
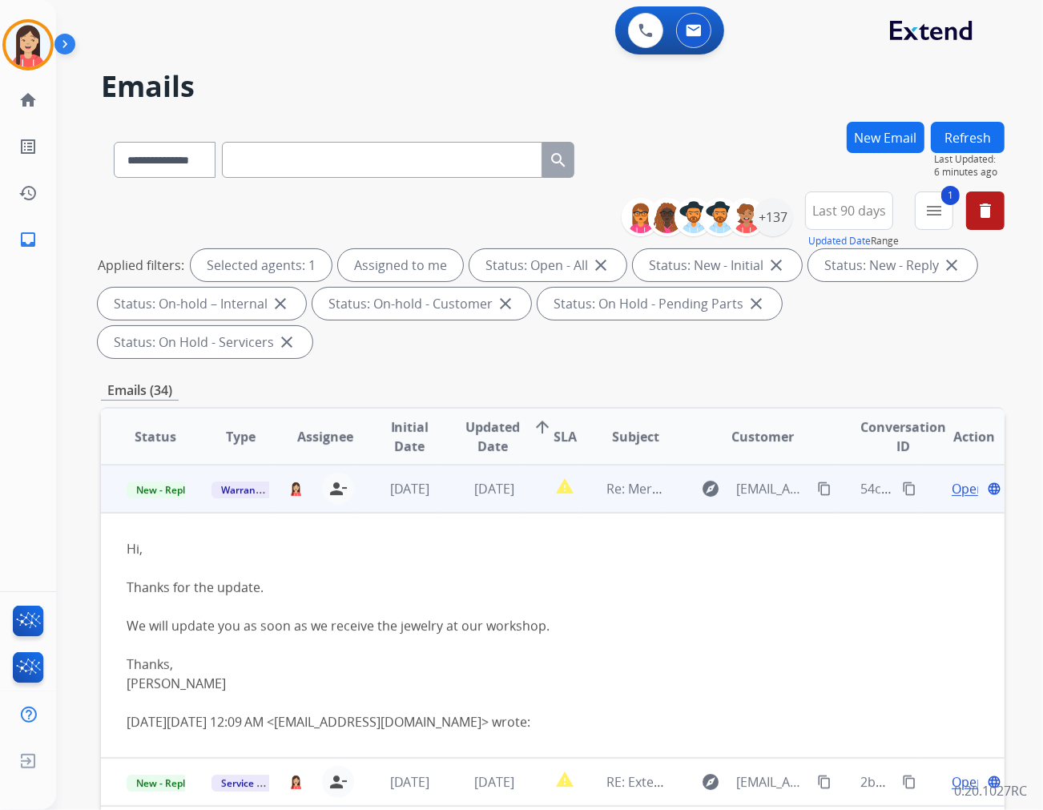
click at [938, 479] on span "Open" at bounding box center [968, 488] width 33 height 19
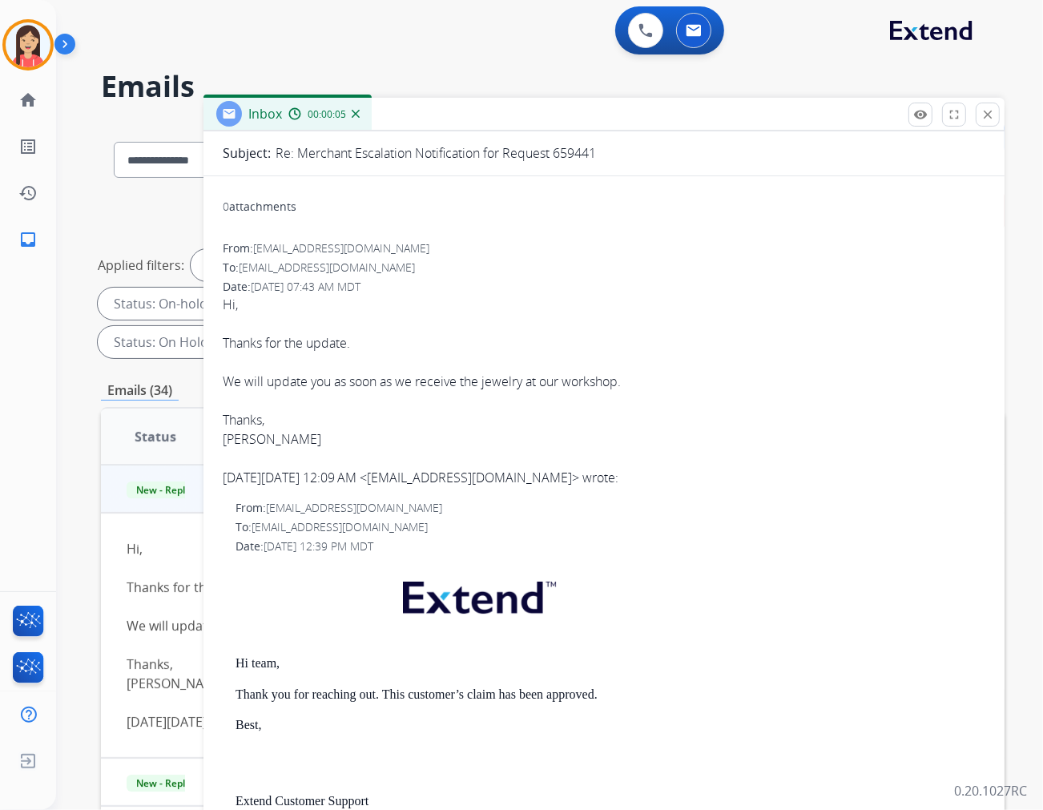
scroll to position [0, 0]
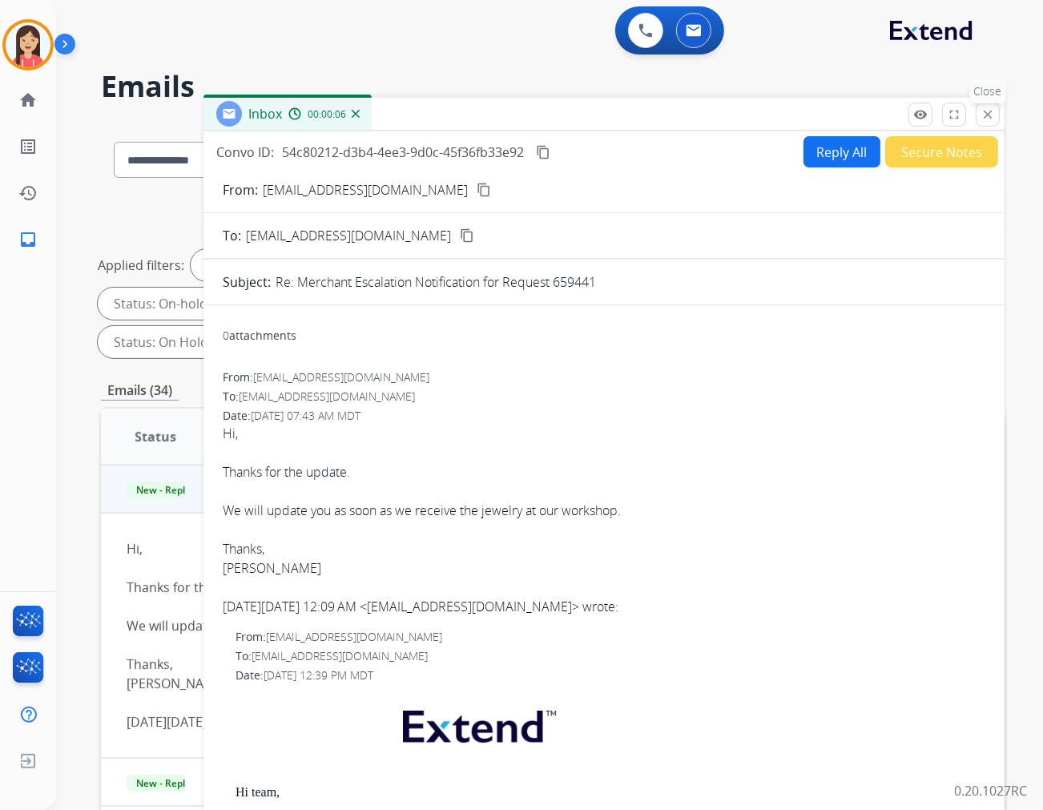
click at [938, 113] on button "close Close" at bounding box center [988, 115] width 24 height 24
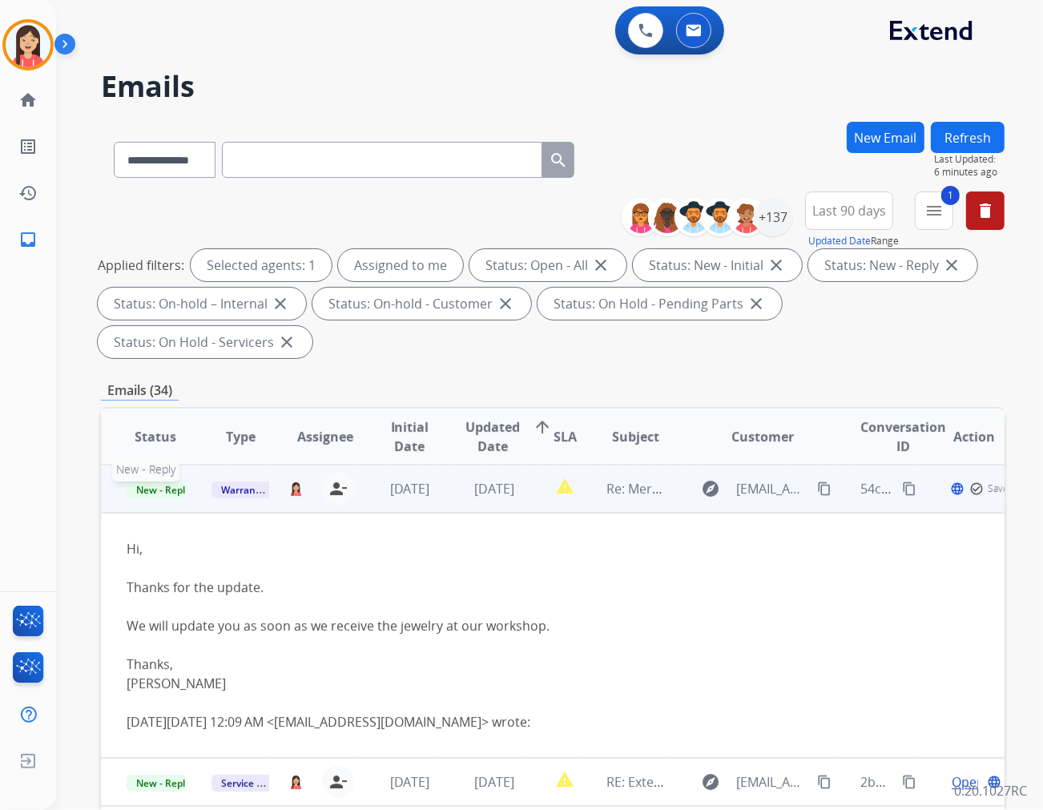
click at [170, 482] on span "New - Reply" at bounding box center [163, 490] width 73 height 17
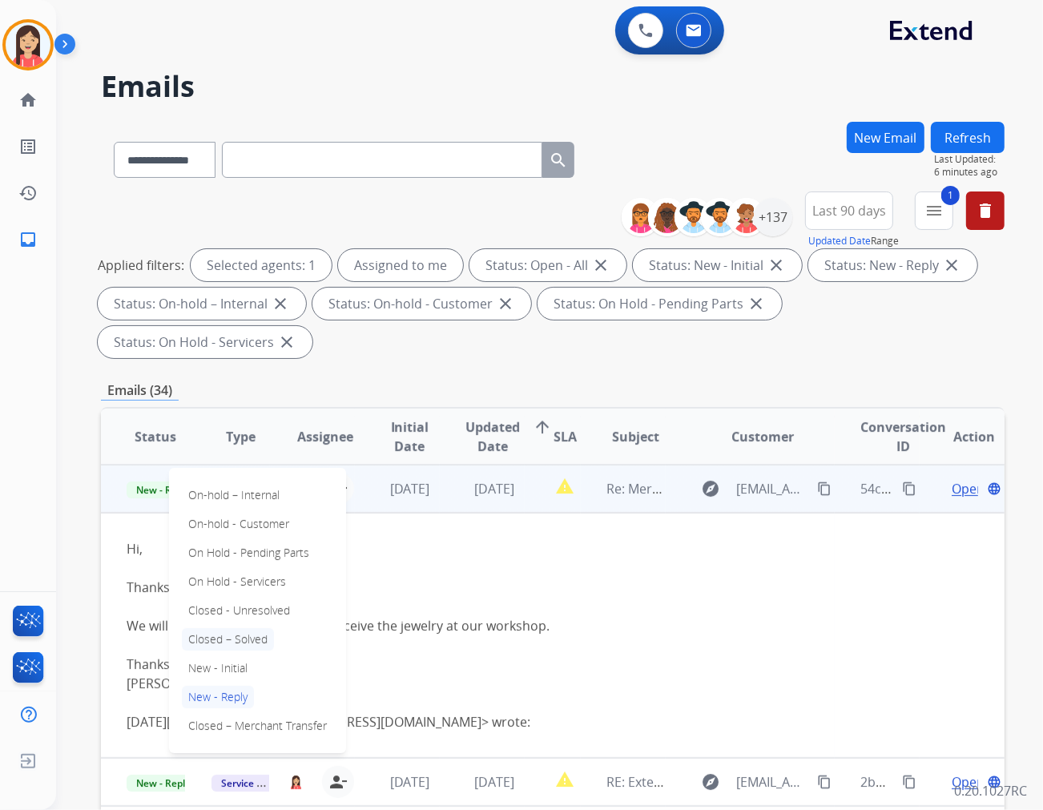
click at [252, 628] on p "Closed – Solved" at bounding box center [228, 639] width 92 height 22
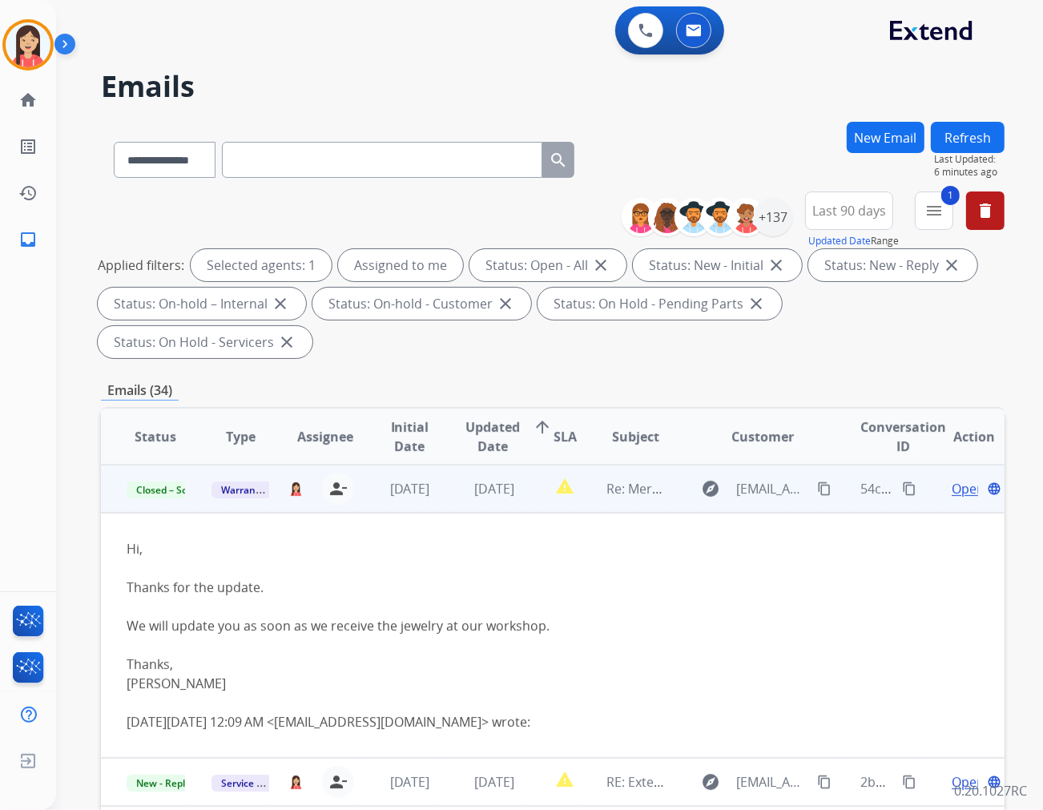
click at [430, 465] on td "[DATE]" at bounding box center [397, 489] width 85 height 48
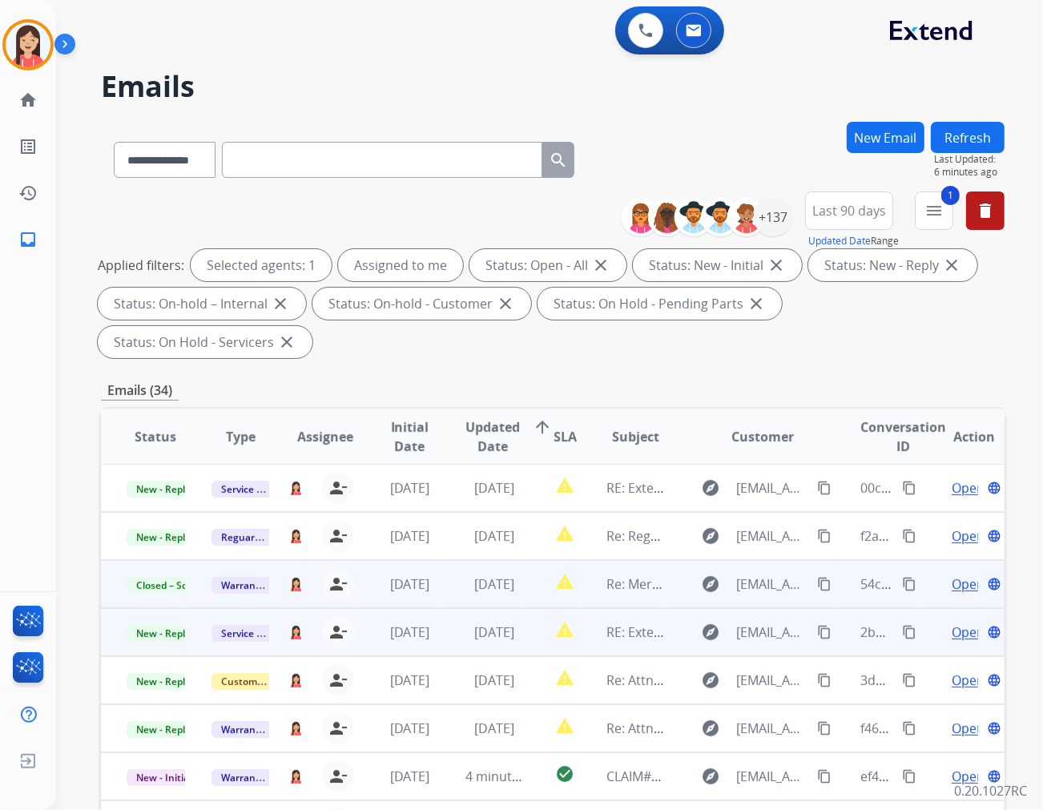
click at [447, 611] on td "[DATE]" at bounding box center [482, 632] width 85 height 48
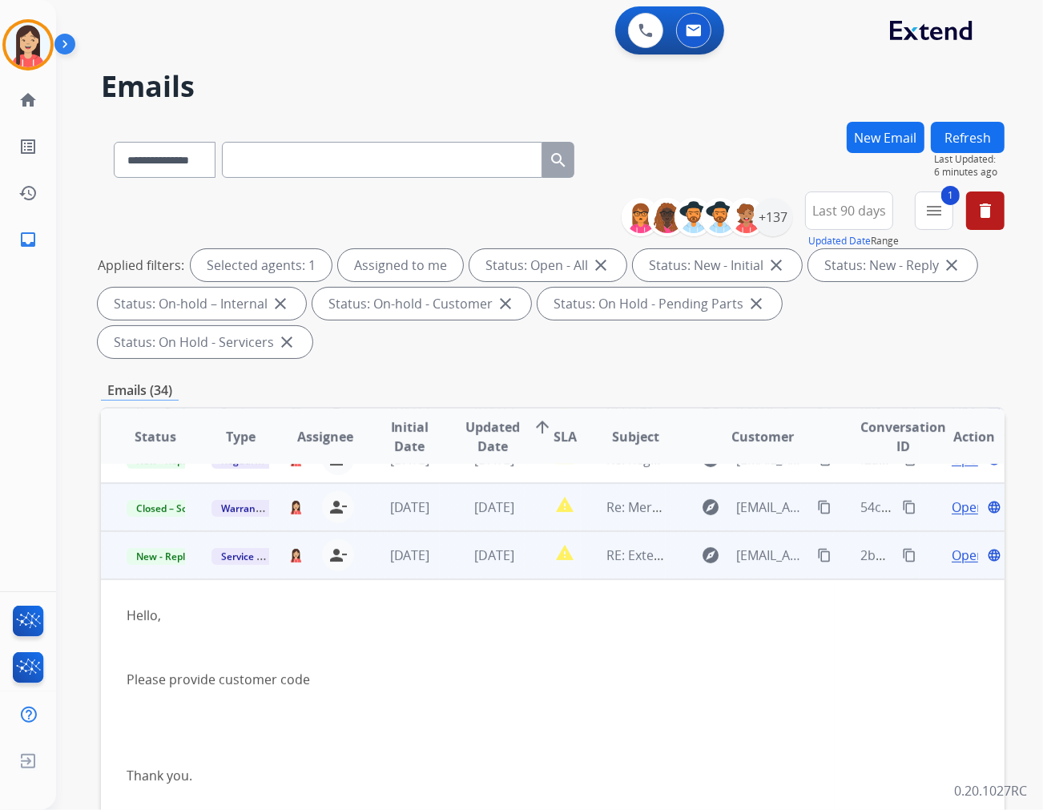
scroll to position [144, 0]
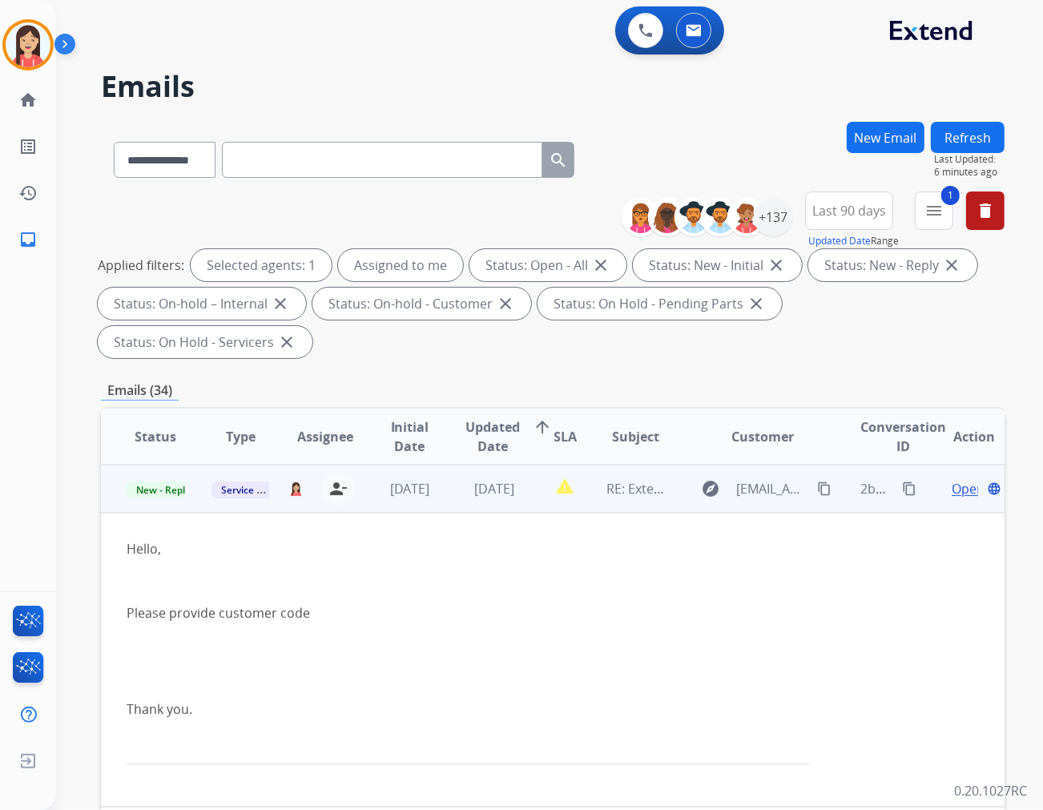
click at [938, 479] on span "Open" at bounding box center [968, 488] width 33 height 19
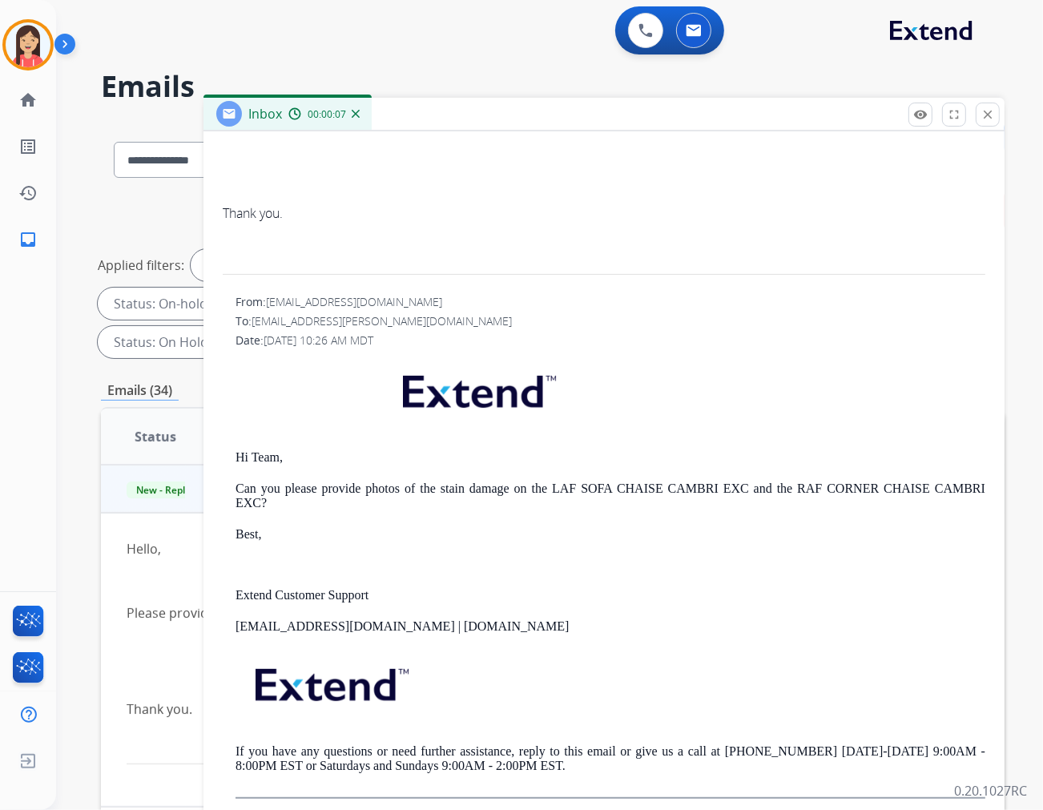
scroll to position [430, 0]
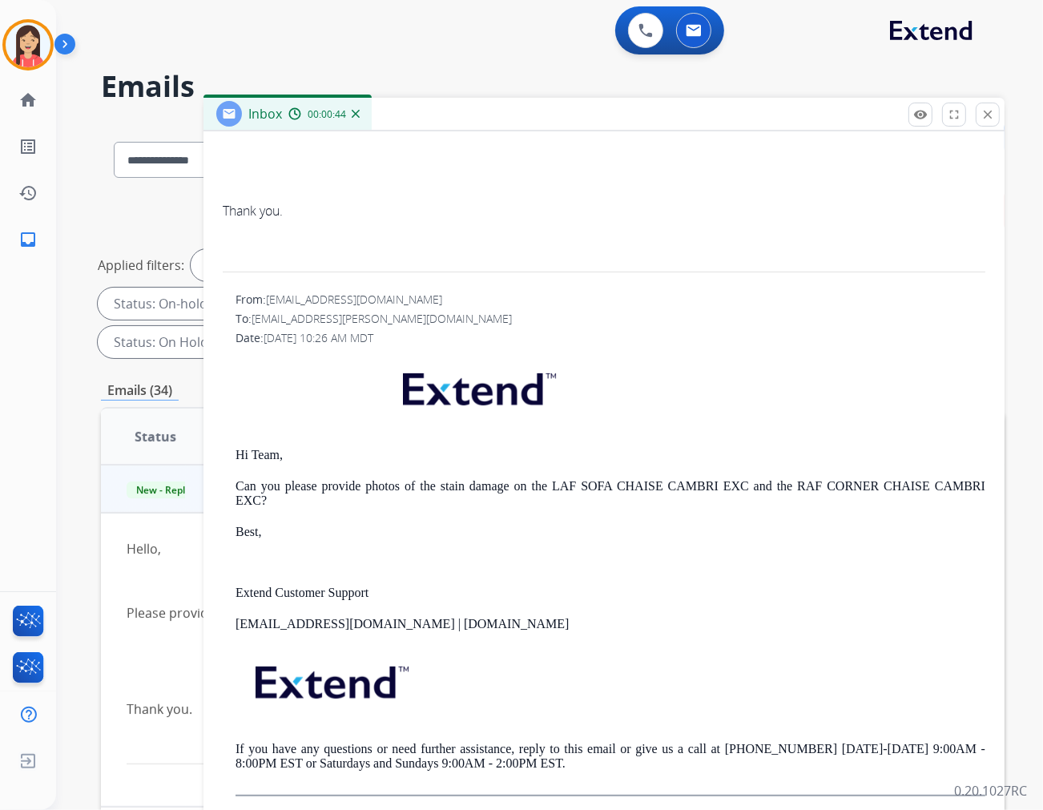
click at [409, 517] on div "Hi Team, Can you please provide photos of the stain damage on the LAF SOFA CHAI…" at bounding box center [611, 575] width 750 height 442
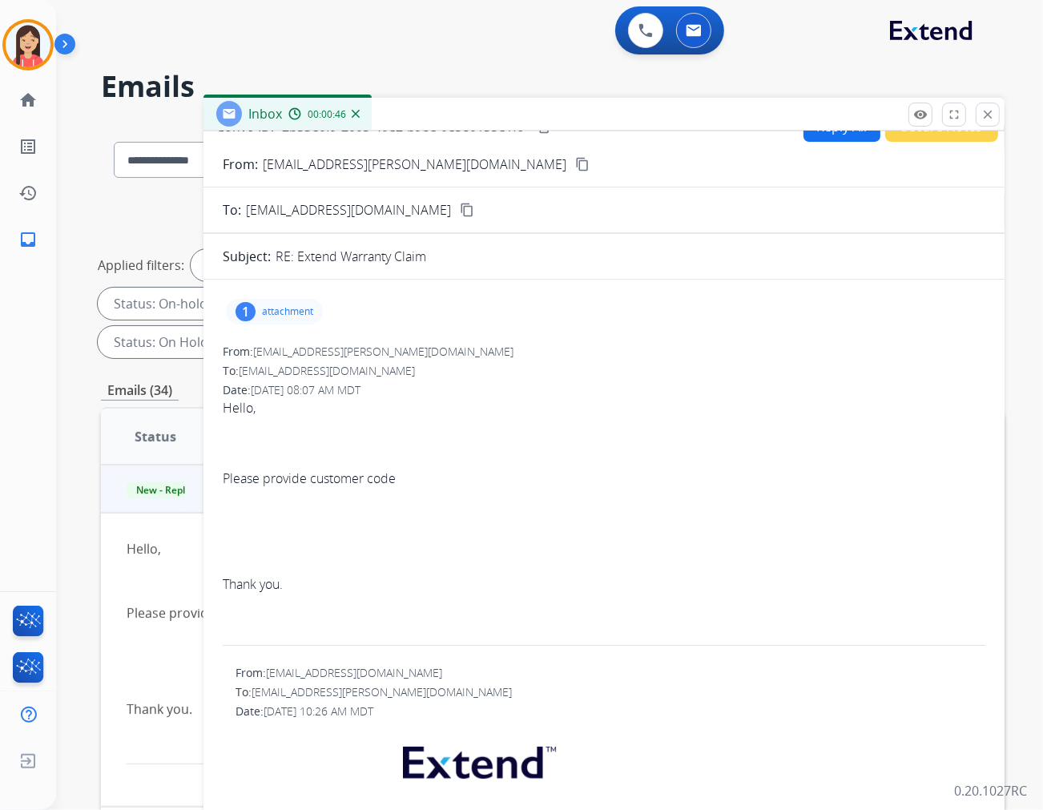
scroll to position [0, 0]
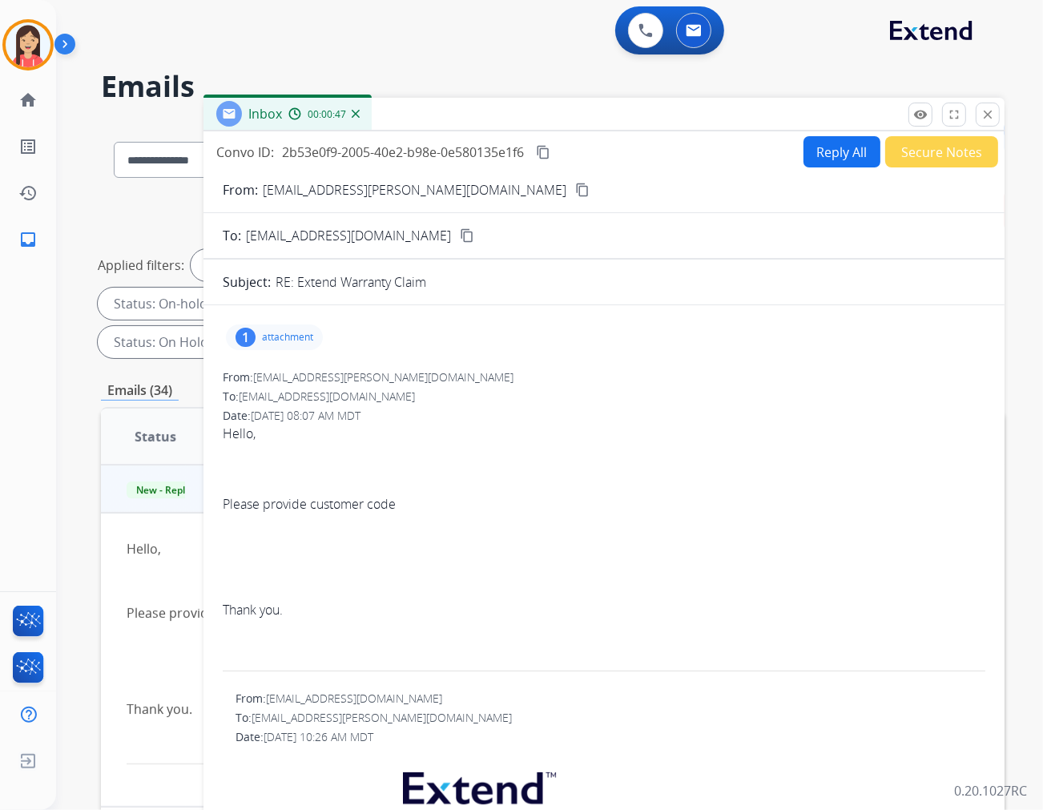
click at [829, 159] on button "Reply All" at bounding box center [842, 151] width 77 height 31
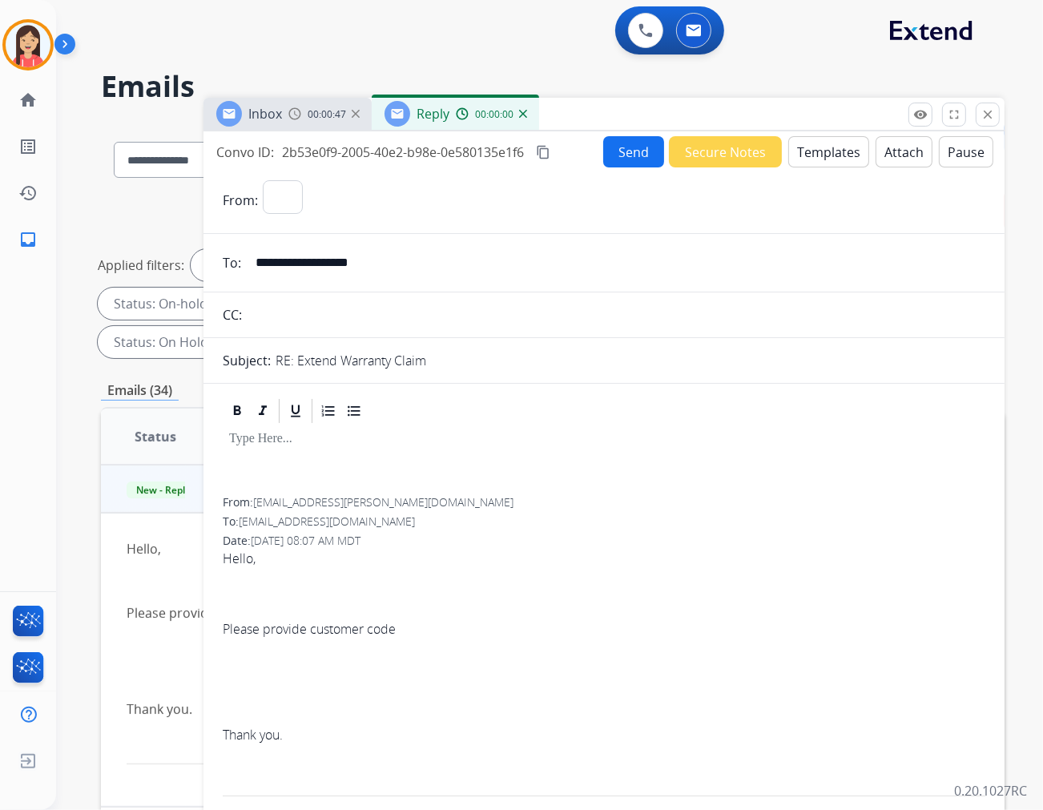
select select "**********"
click at [829, 159] on button "Templates" at bounding box center [829, 151] width 81 height 31
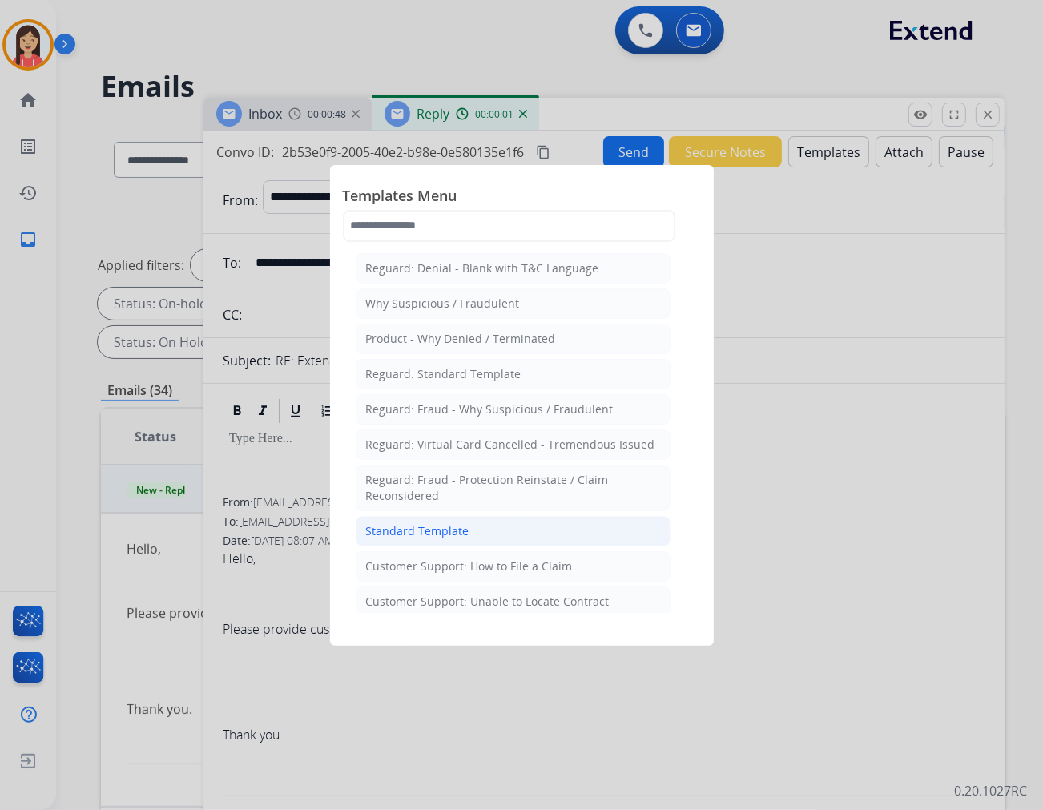
click at [499, 525] on li "Standard Template" at bounding box center [513, 531] width 315 height 30
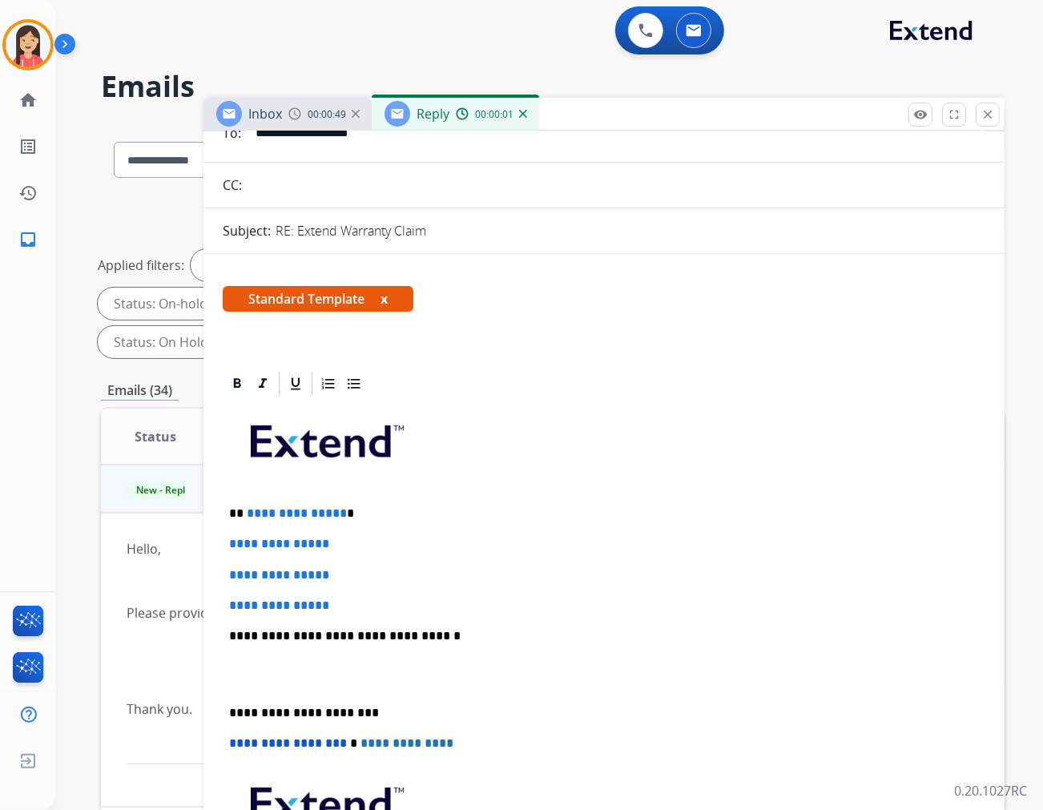
scroll to position [267, 0]
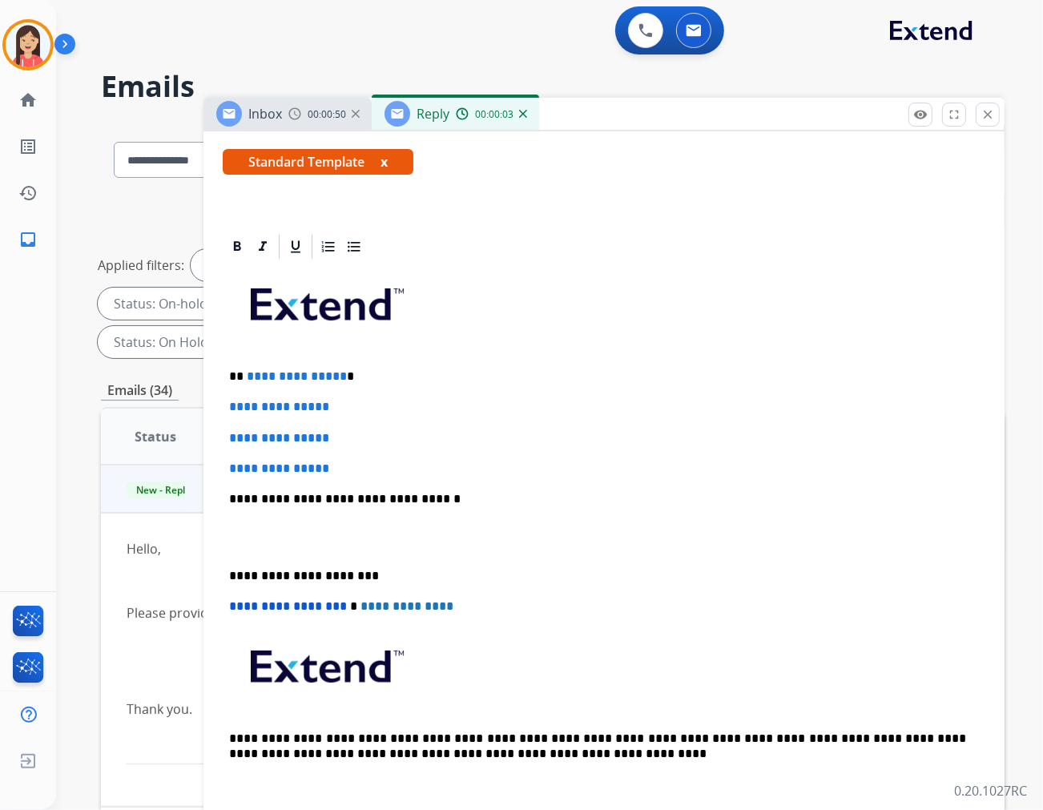
click at [250, 373] on span "**********" at bounding box center [297, 376] width 100 height 12
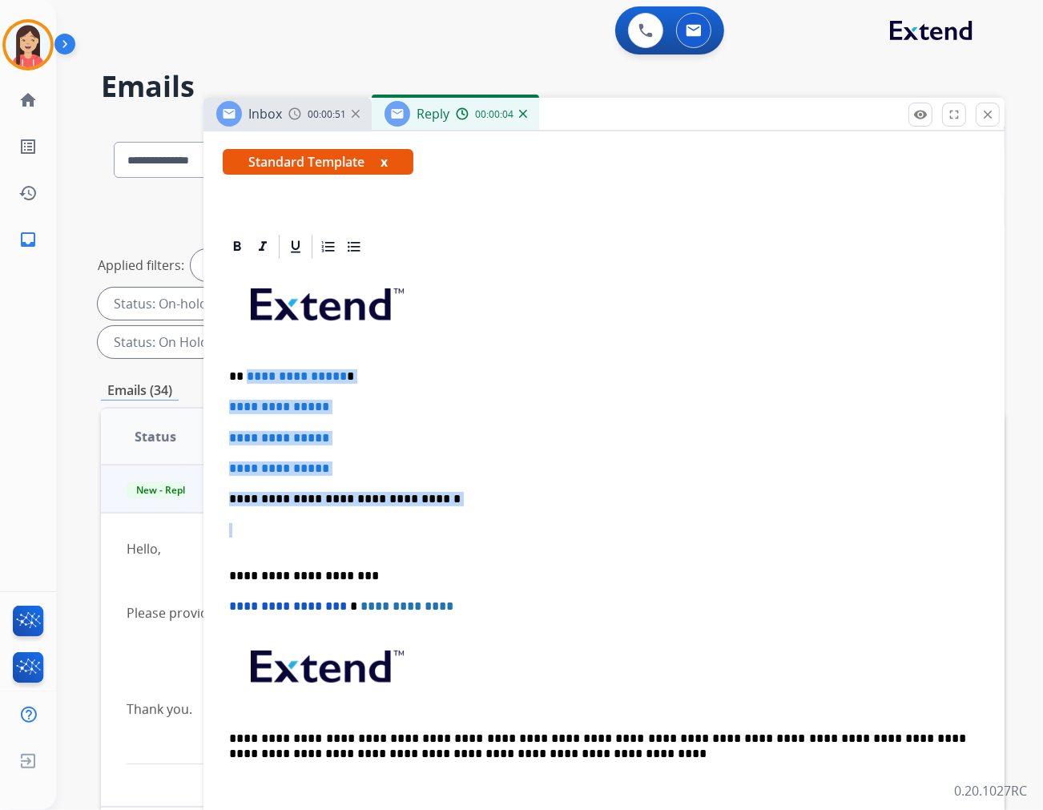
drag, startPoint x: 244, startPoint y: 373, endPoint x: 623, endPoint y: 531, distance: 409.9
click at [623, 531] on div "**********" at bounding box center [604, 536] width 763 height 551
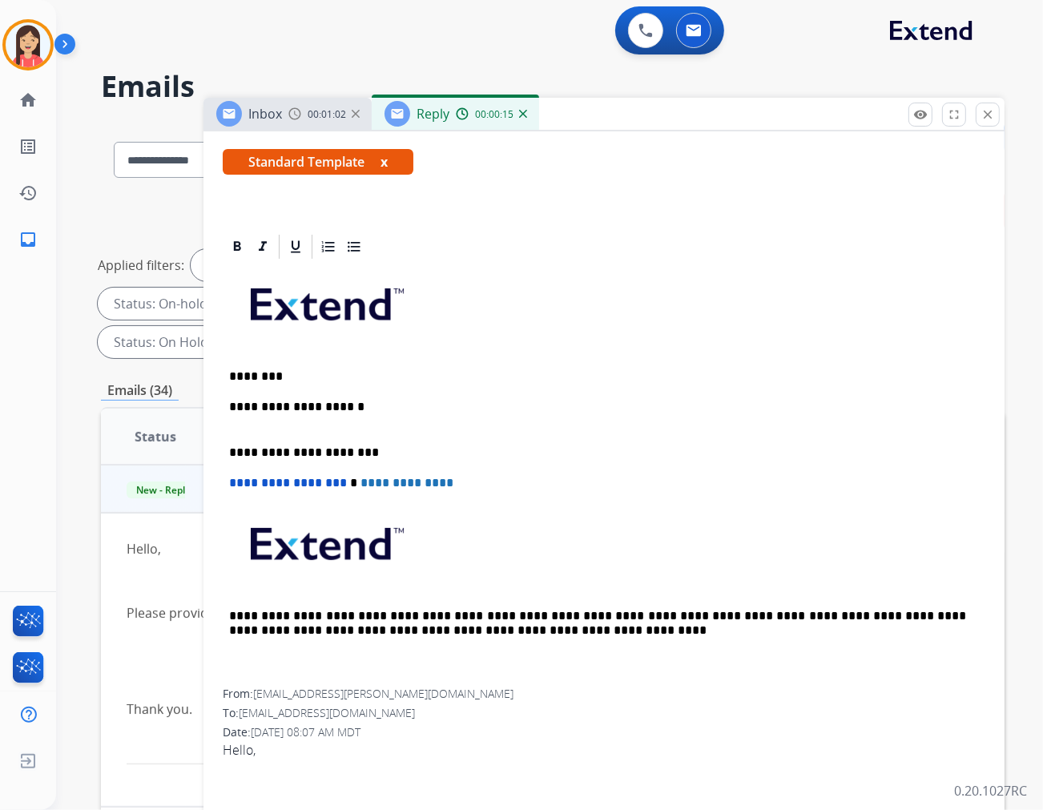
click at [386, 405] on p "**********" at bounding box center [597, 415] width 737 height 30
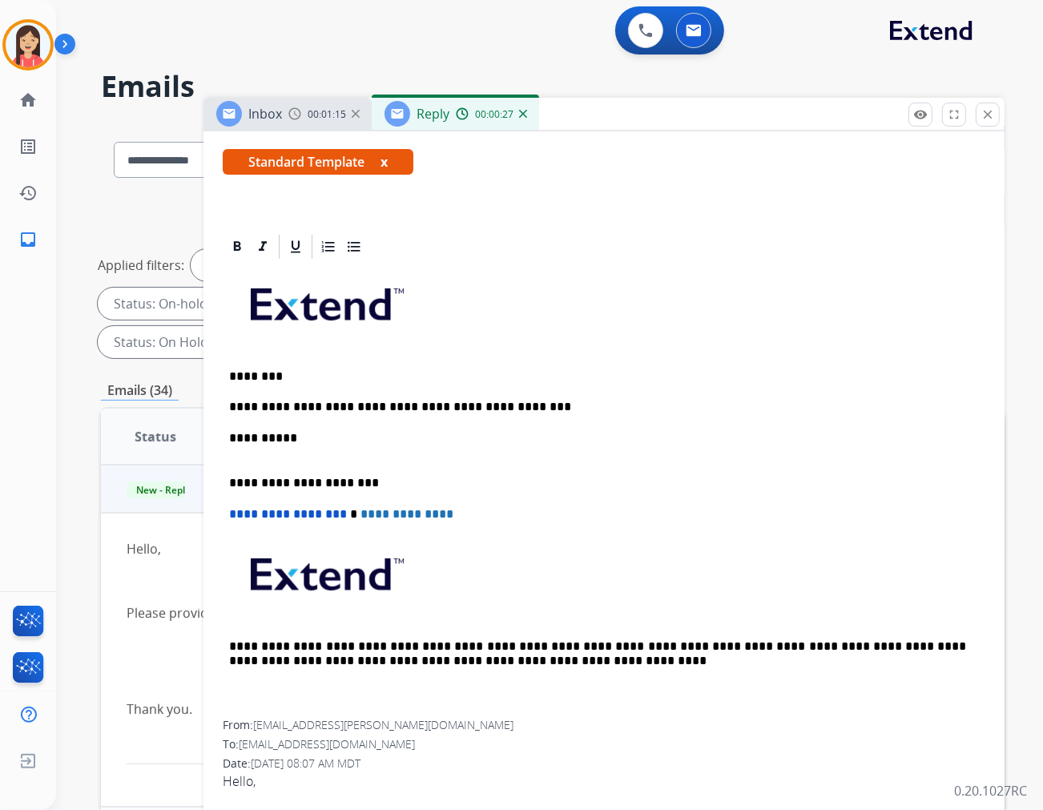
click at [374, 431] on p "**********" at bounding box center [597, 446] width 737 height 30
click at [566, 438] on p "**********" at bounding box center [597, 446] width 737 height 30
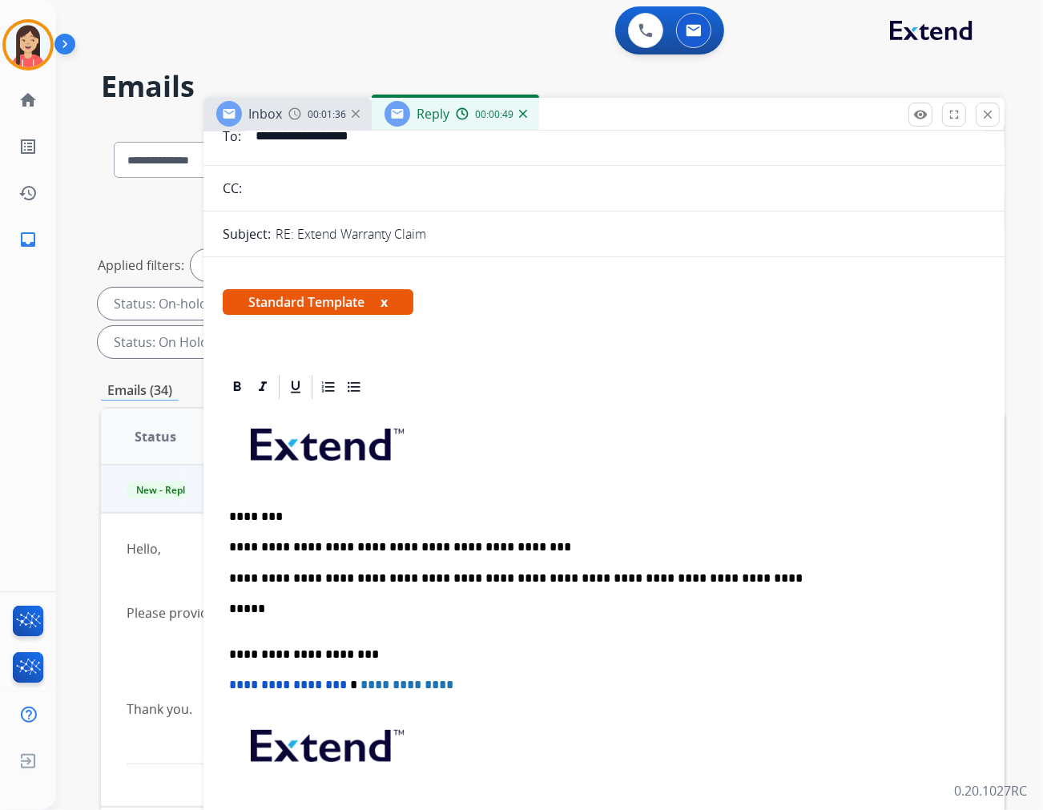
scroll to position [0, 0]
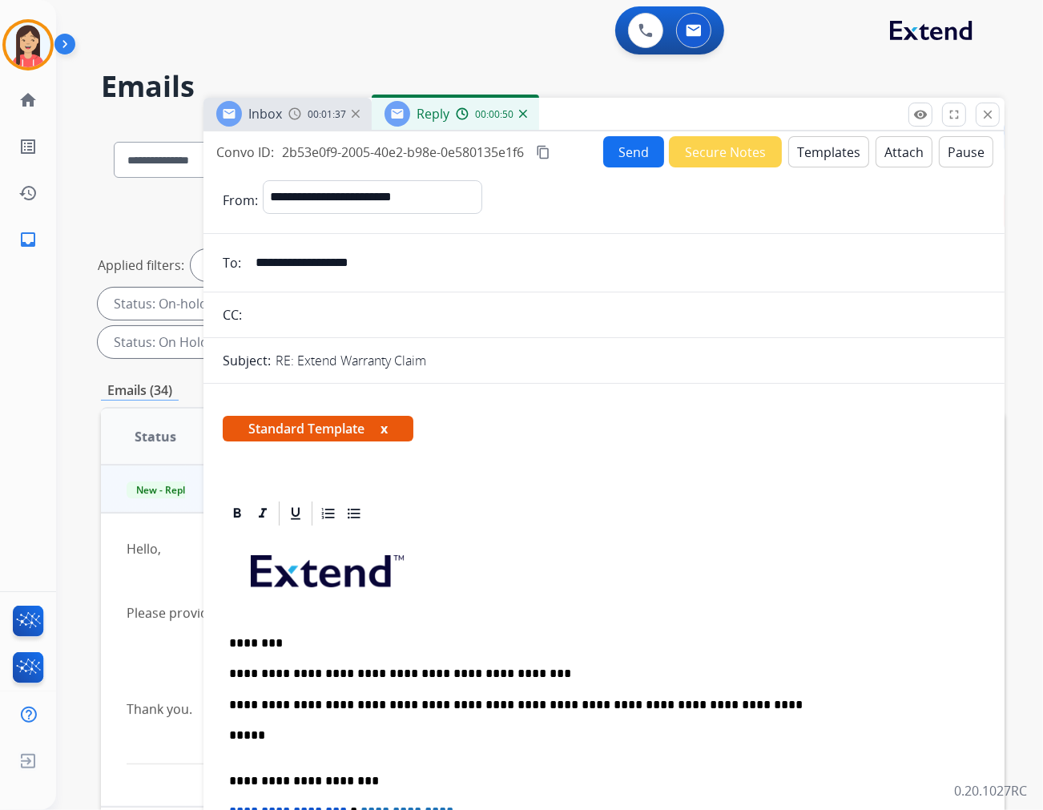
click at [620, 160] on button "Send" at bounding box center [633, 151] width 61 height 31
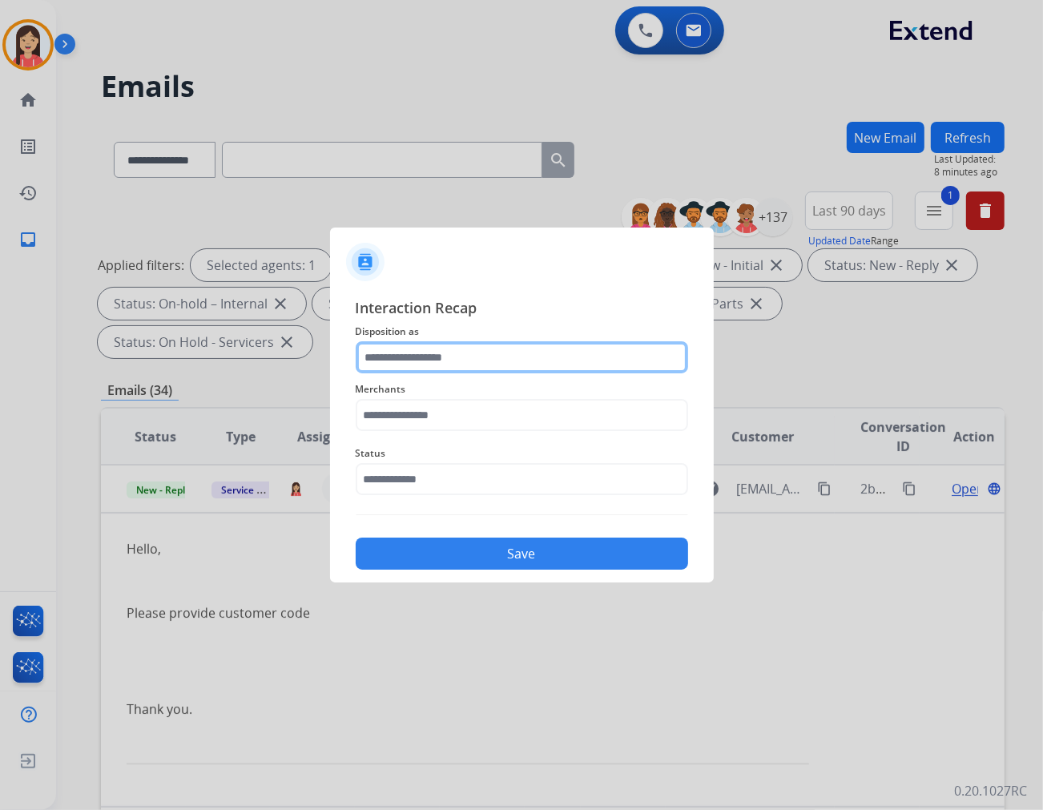
click at [417, 347] on input "text" at bounding box center [522, 357] width 333 height 32
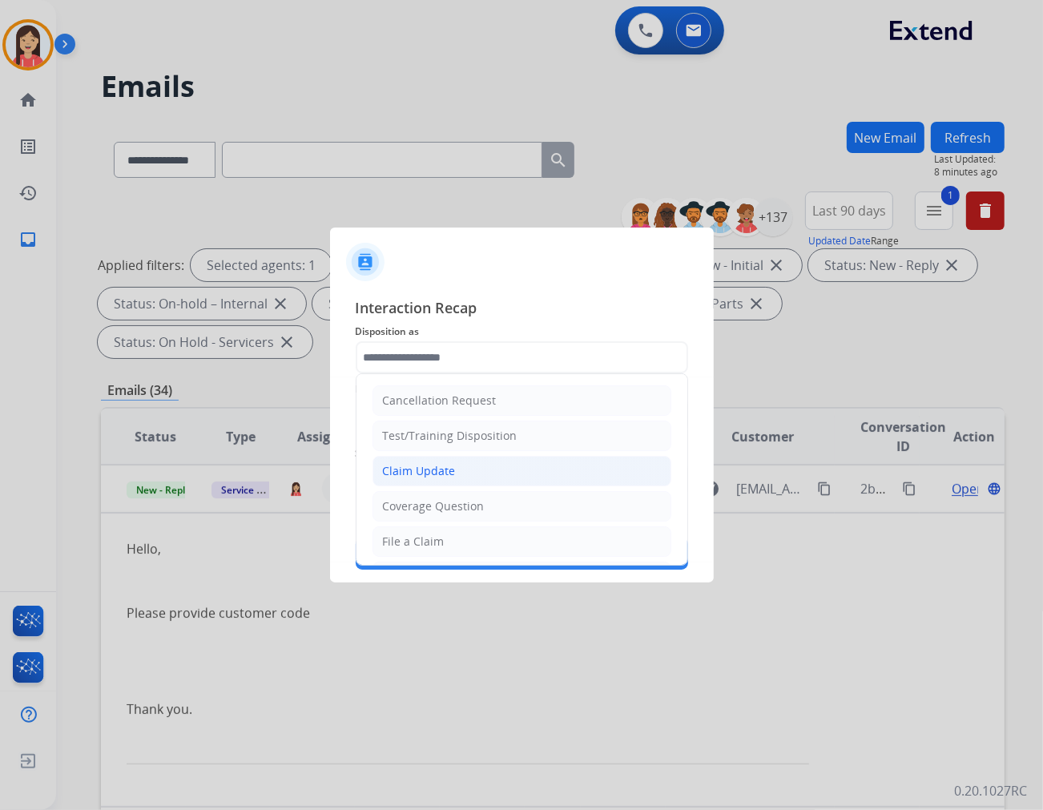
click at [417, 466] on div "Claim Update" at bounding box center [419, 471] width 73 height 16
type input "**********"
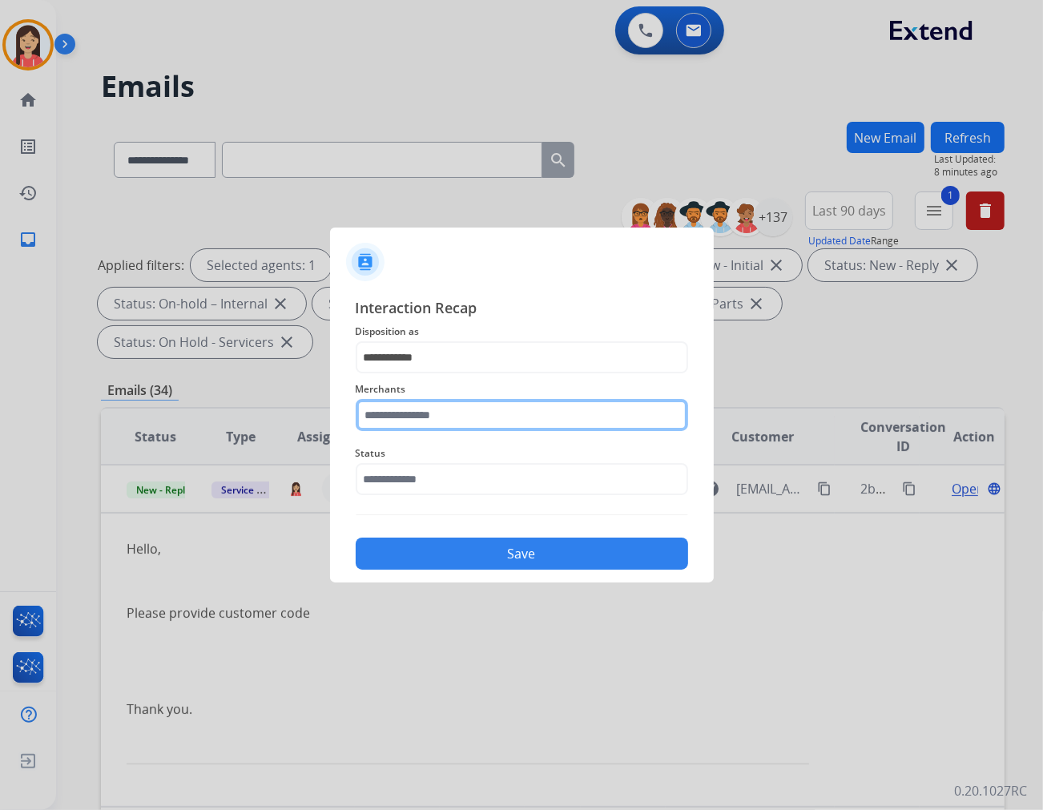
click at [441, 413] on input "text" at bounding box center [522, 415] width 333 height 32
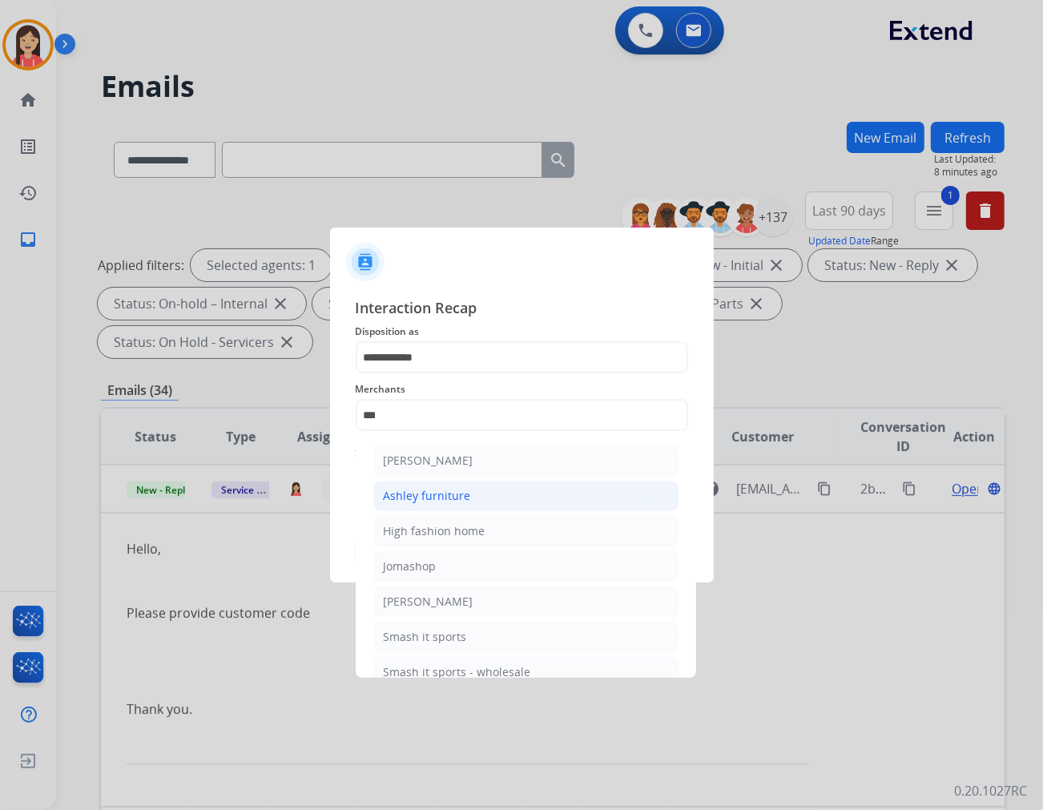
click at [444, 494] on div "Ashley furniture" at bounding box center [427, 496] width 87 height 16
type input "**********"
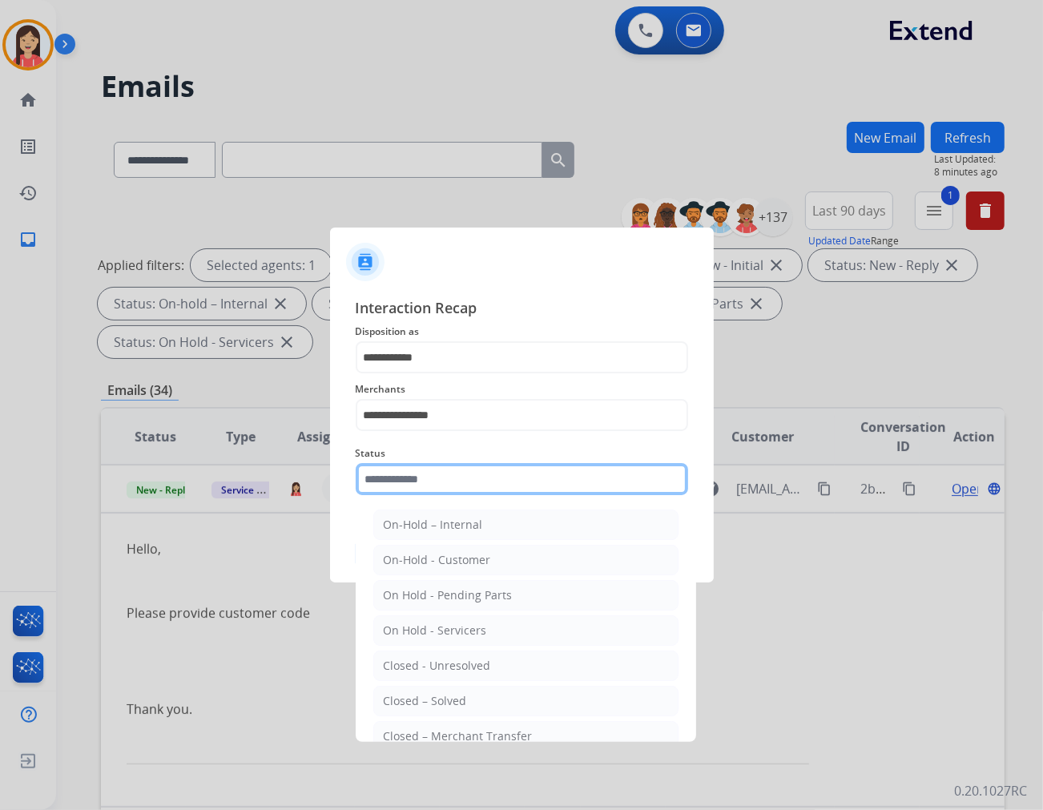
click at [443, 486] on input "text" at bounding box center [522, 479] width 333 height 32
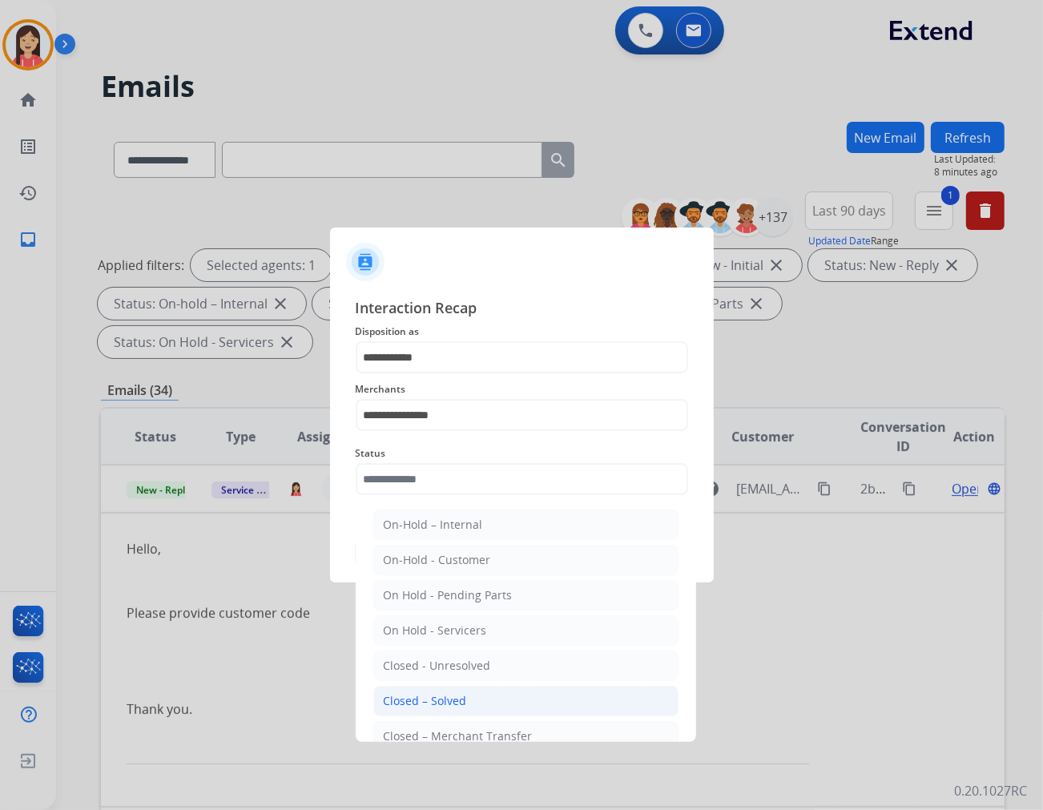
click at [482, 707] on li "Closed – Solved" at bounding box center [525, 701] width 305 height 30
type input "**********"
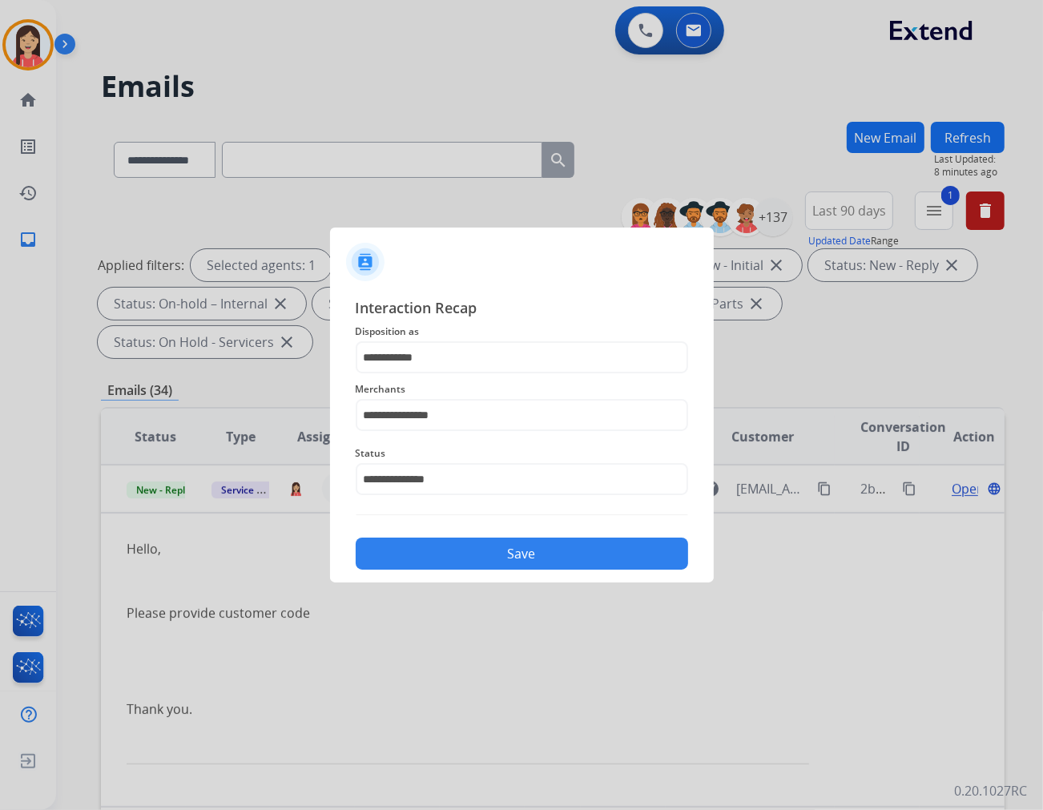
click at [513, 569] on button "Save" at bounding box center [522, 554] width 333 height 32
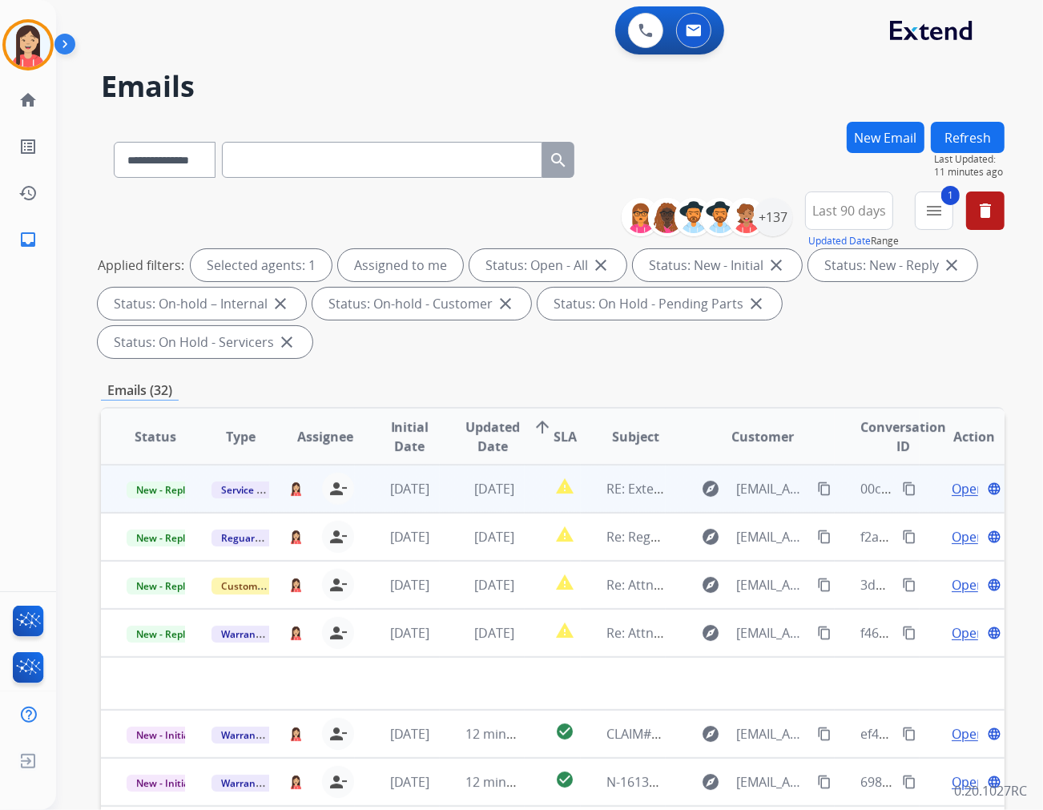
click at [450, 466] on td "[DATE]" at bounding box center [482, 489] width 85 height 48
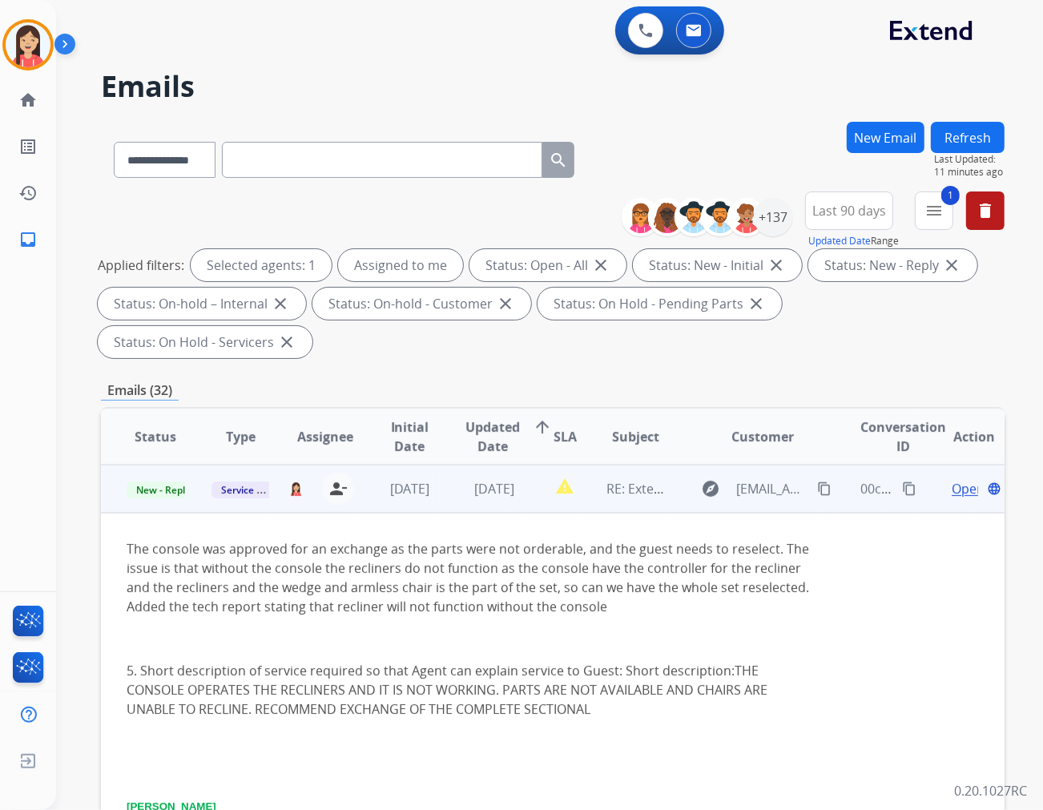
click at [938, 479] on span "Open" at bounding box center [968, 488] width 33 height 19
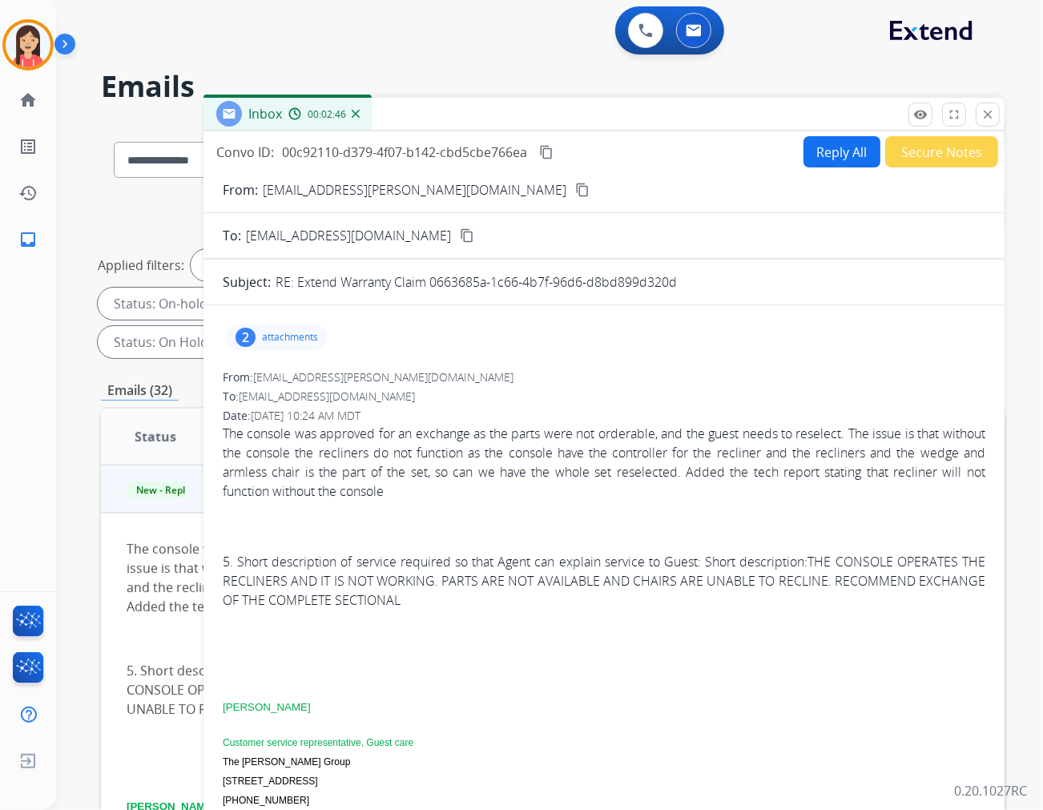
click at [822, 155] on button "Reply All" at bounding box center [842, 151] width 77 height 31
select select "**********"
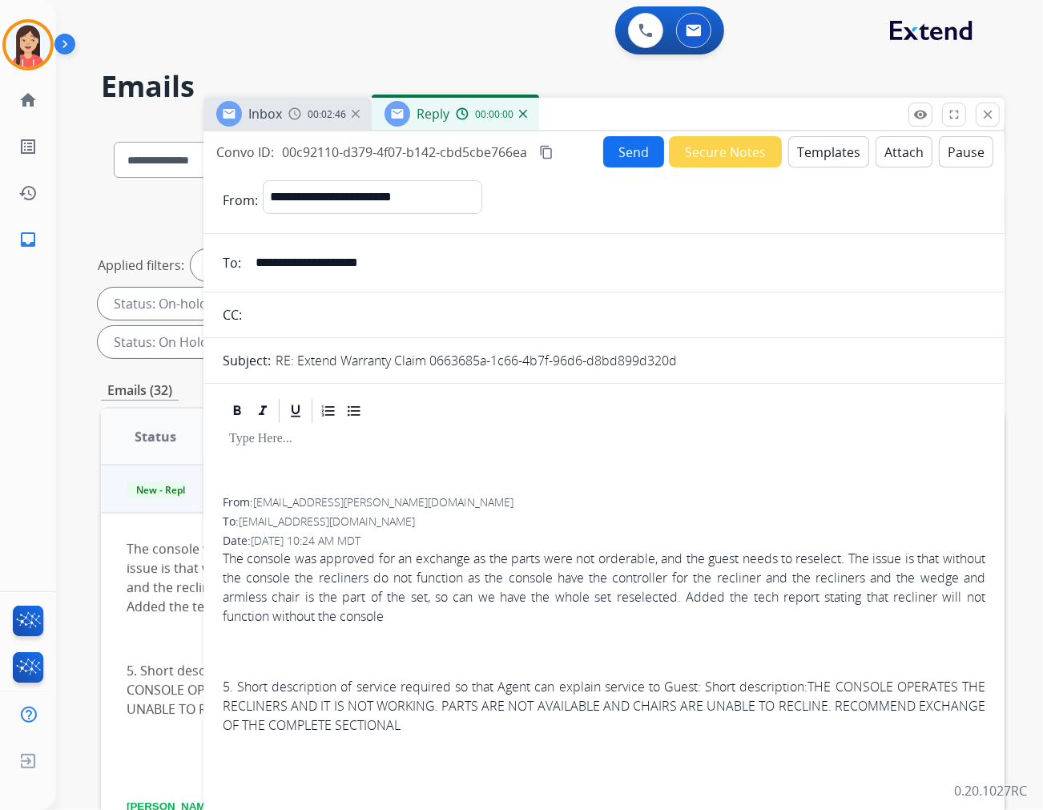
click at [822, 155] on button "Templates" at bounding box center [829, 151] width 81 height 31
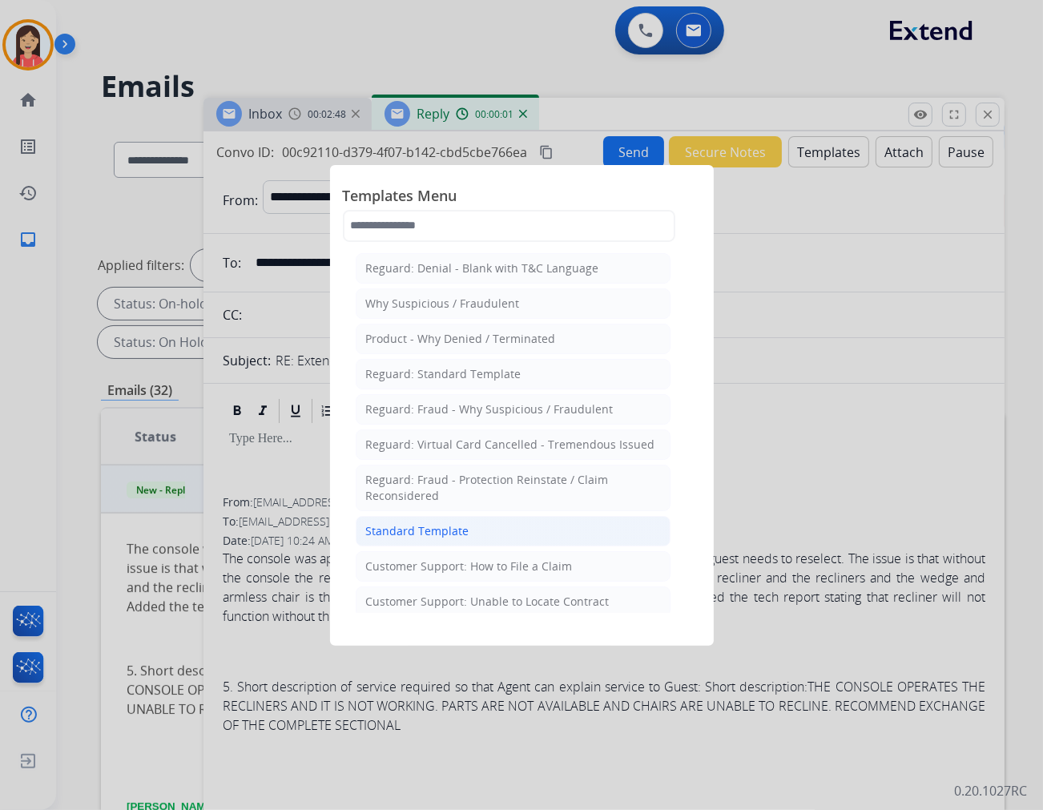
click at [404, 529] on div "Standard Template" at bounding box center [417, 531] width 103 height 16
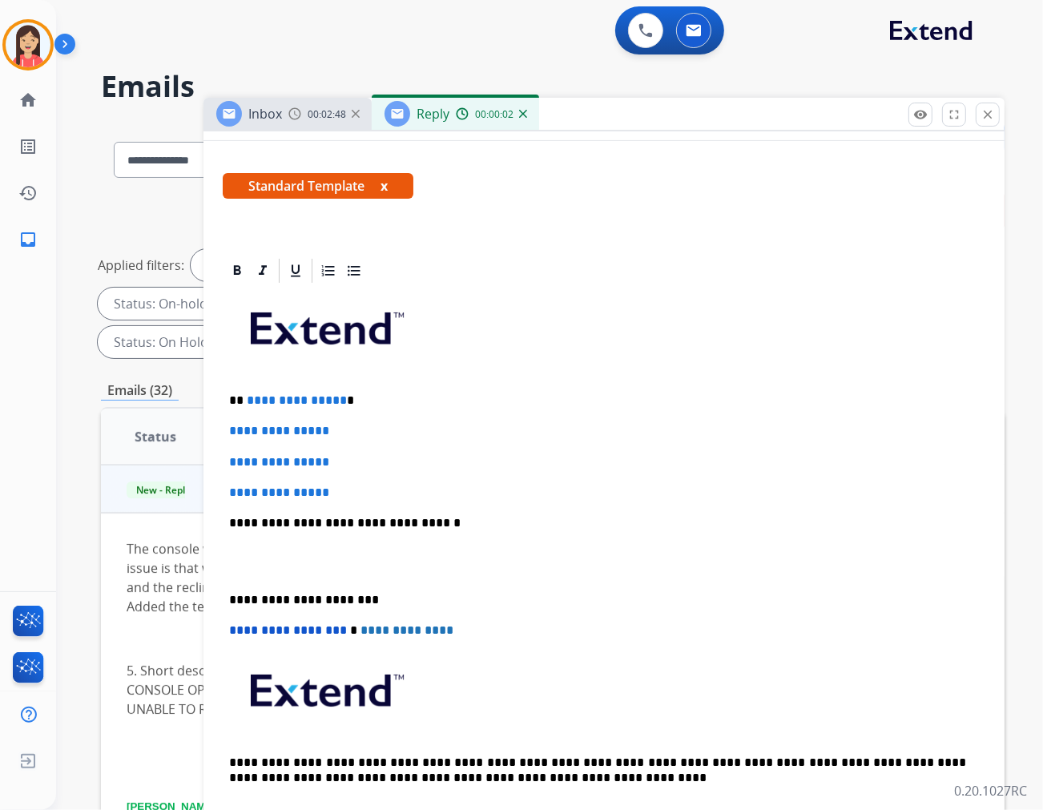
scroll to position [267, 0]
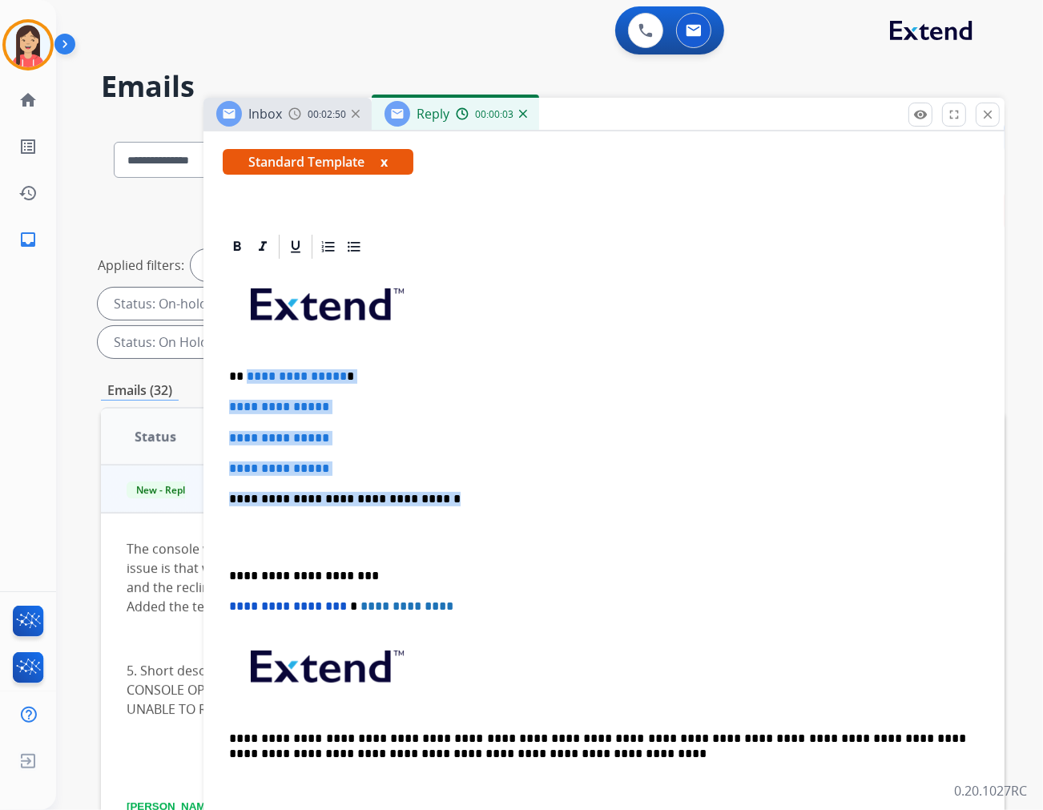
drag, startPoint x: 246, startPoint y: 365, endPoint x: 523, endPoint y: 502, distance: 309.3
click at [523, 502] on div "**********" at bounding box center [604, 536] width 763 height 551
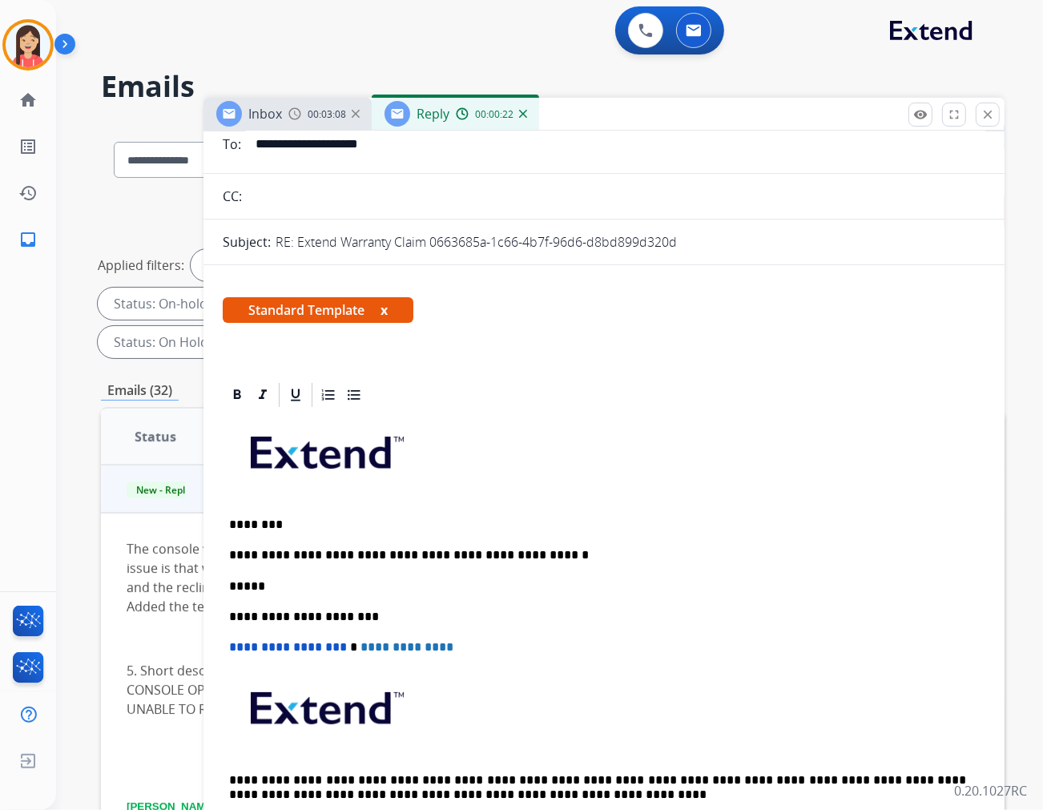
scroll to position [0, 0]
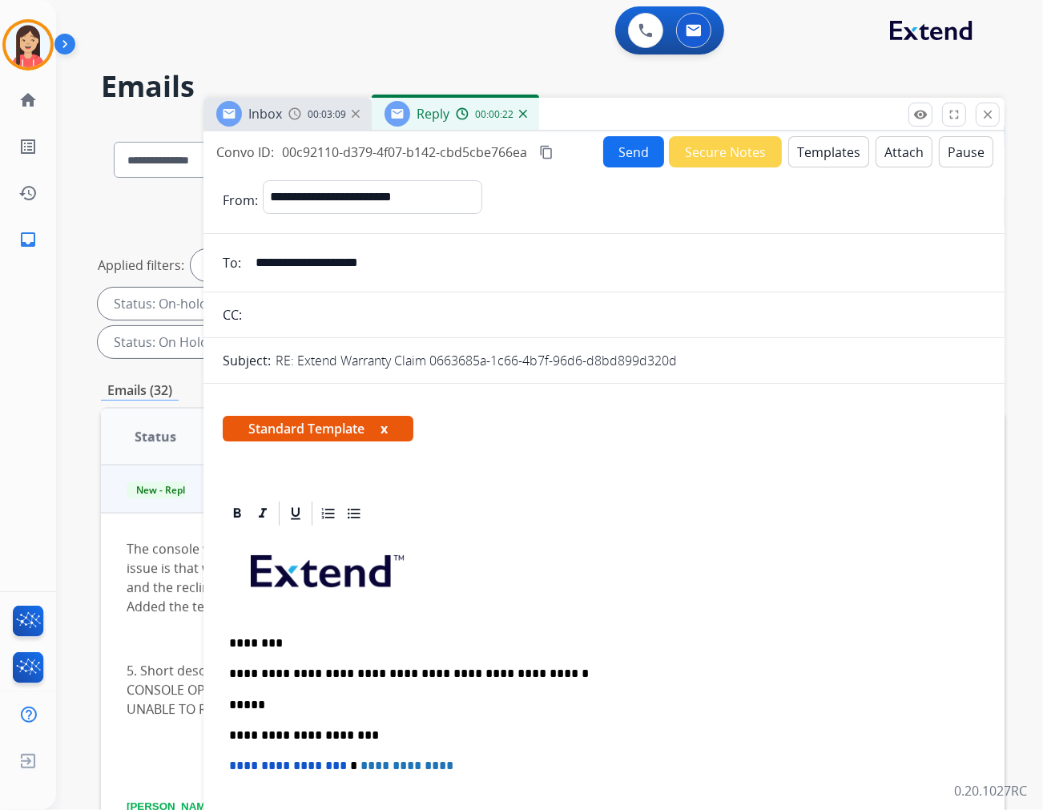
click at [609, 150] on button "Send" at bounding box center [633, 151] width 61 height 31
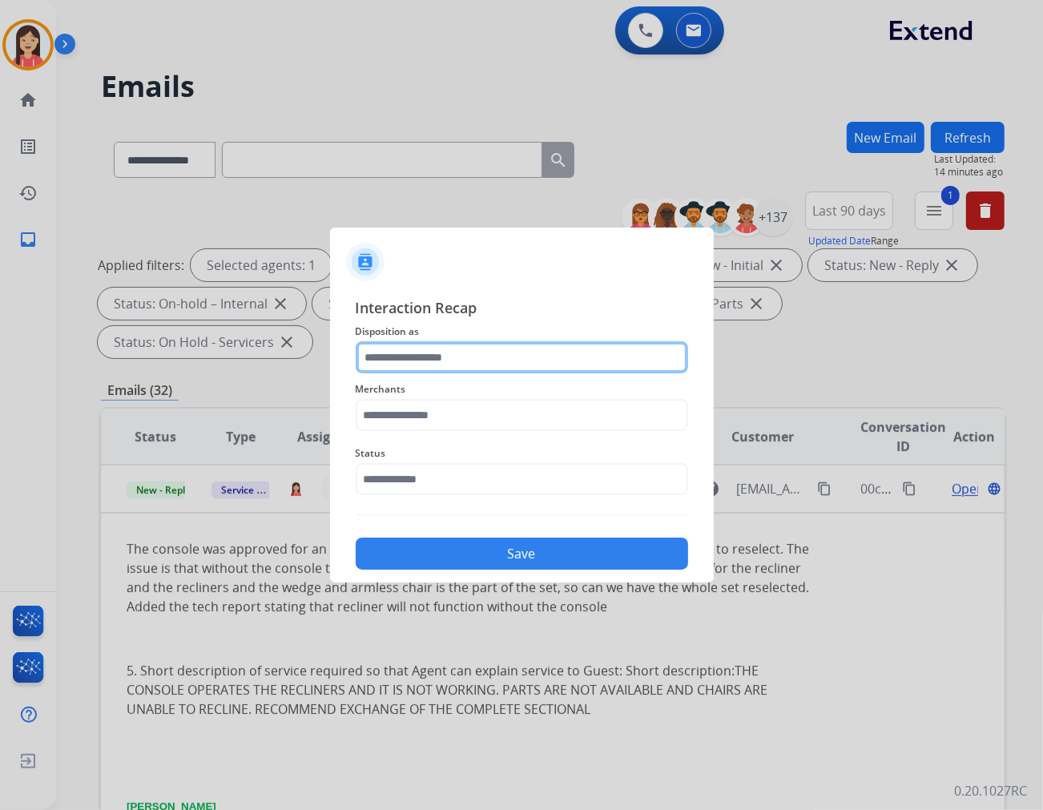
click at [507, 357] on input "text" at bounding box center [522, 357] width 333 height 32
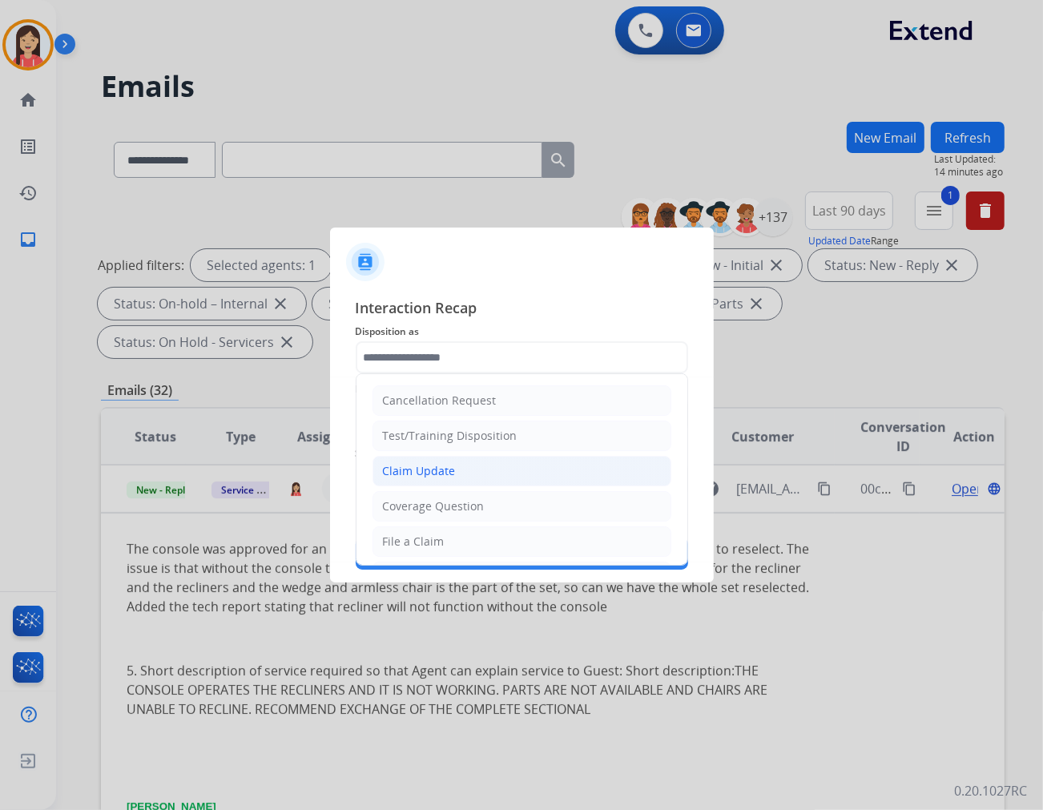
click at [461, 465] on li "Claim Update" at bounding box center [522, 471] width 299 height 30
type input "**********"
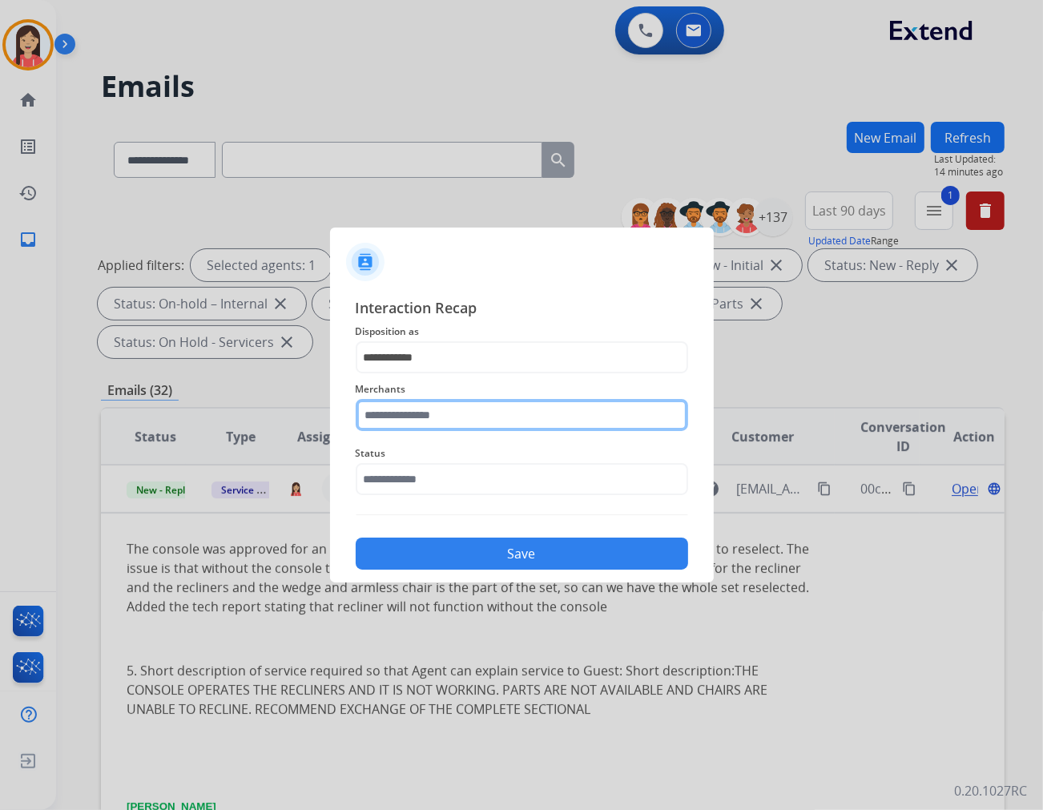
click at [478, 418] on input "text" at bounding box center [522, 415] width 333 height 32
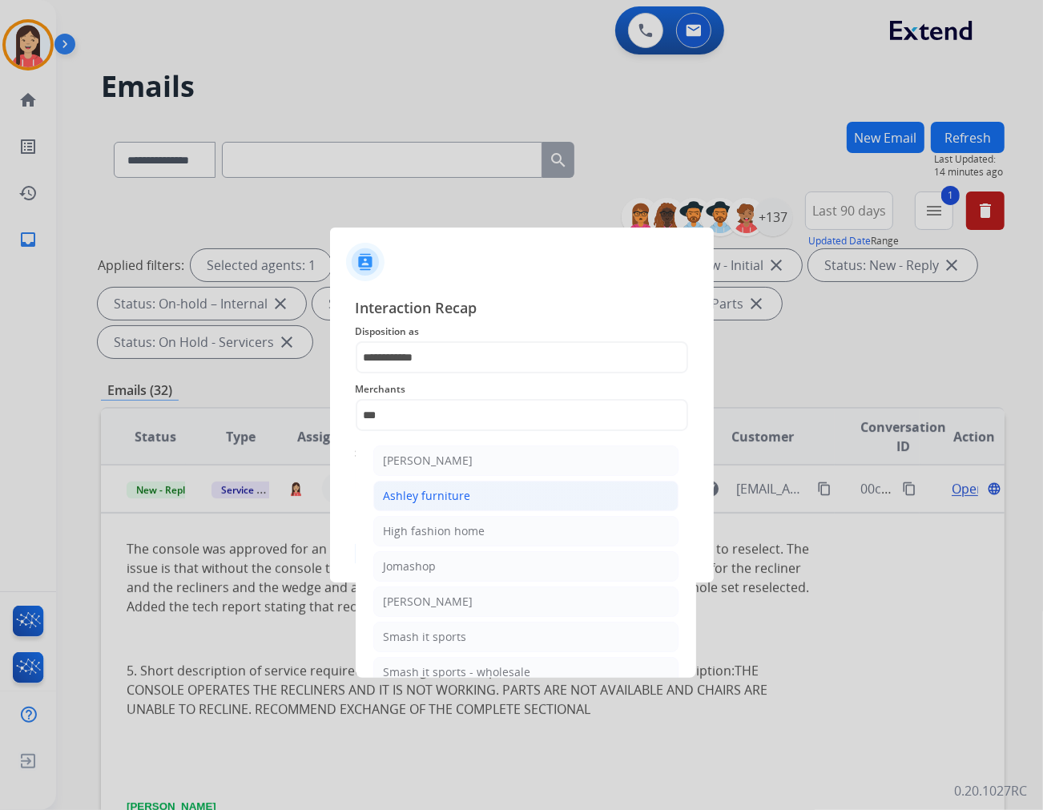
click at [477, 494] on li "Ashley furniture" at bounding box center [525, 496] width 305 height 30
type input "**********"
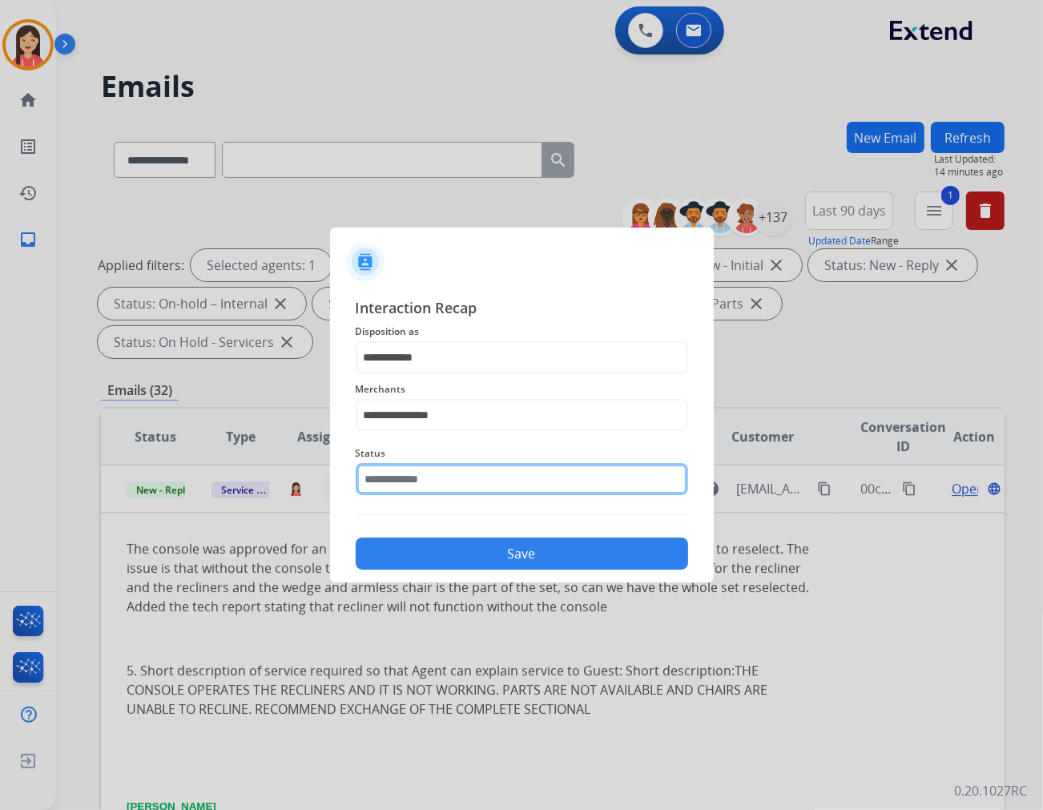
click at [481, 486] on input "text" at bounding box center [522, 479] width 333 height 32
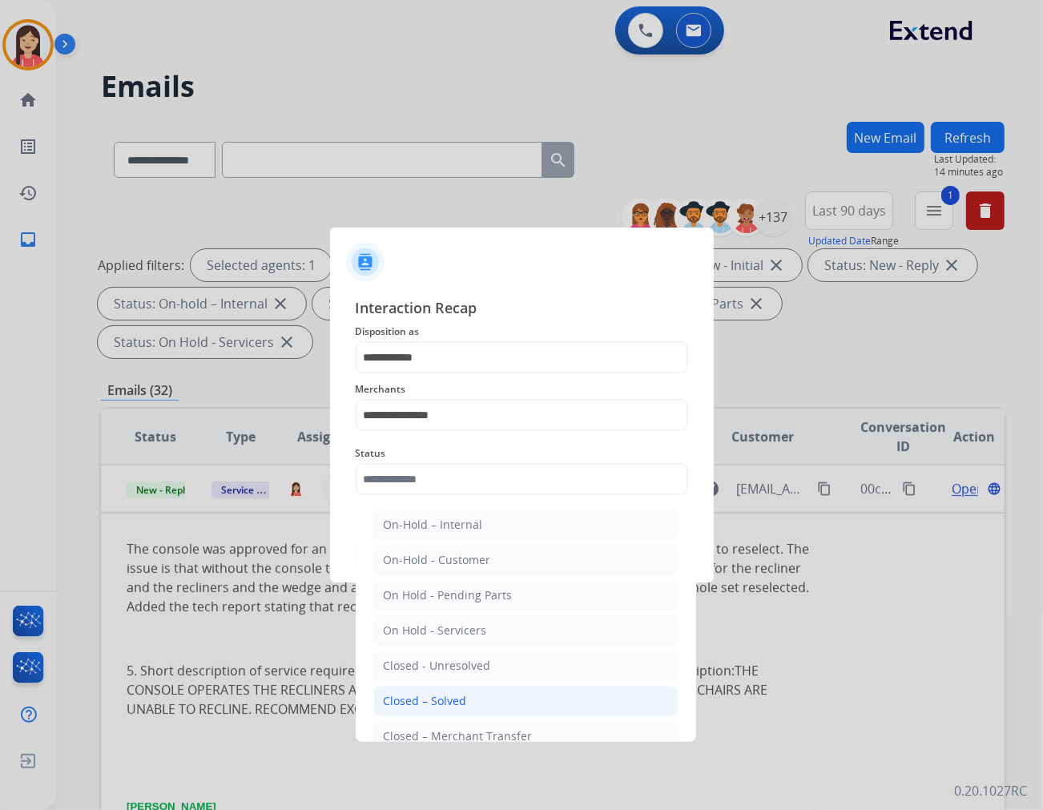
click at [513, 686] on li "Closed – Solved" at bounding box center [525, 701] width 305 height 30
type input "**********"
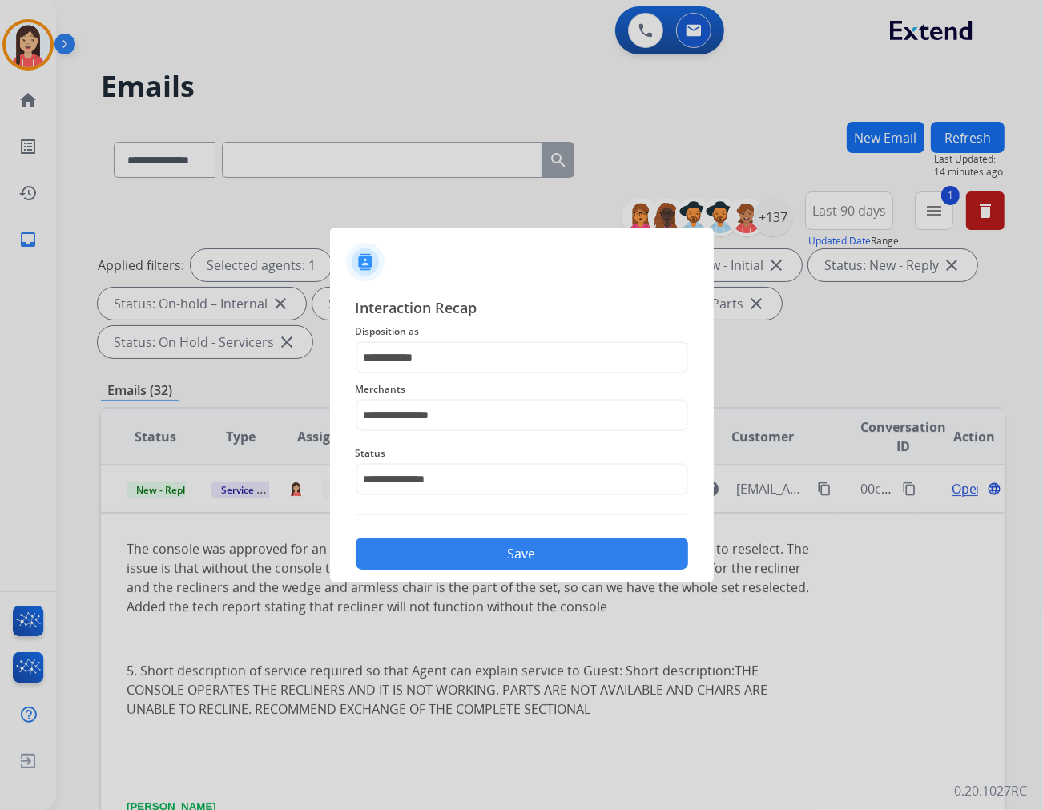
click at [566, 554] on button "Save" at bounding box center [522, 554] width 333 height 32
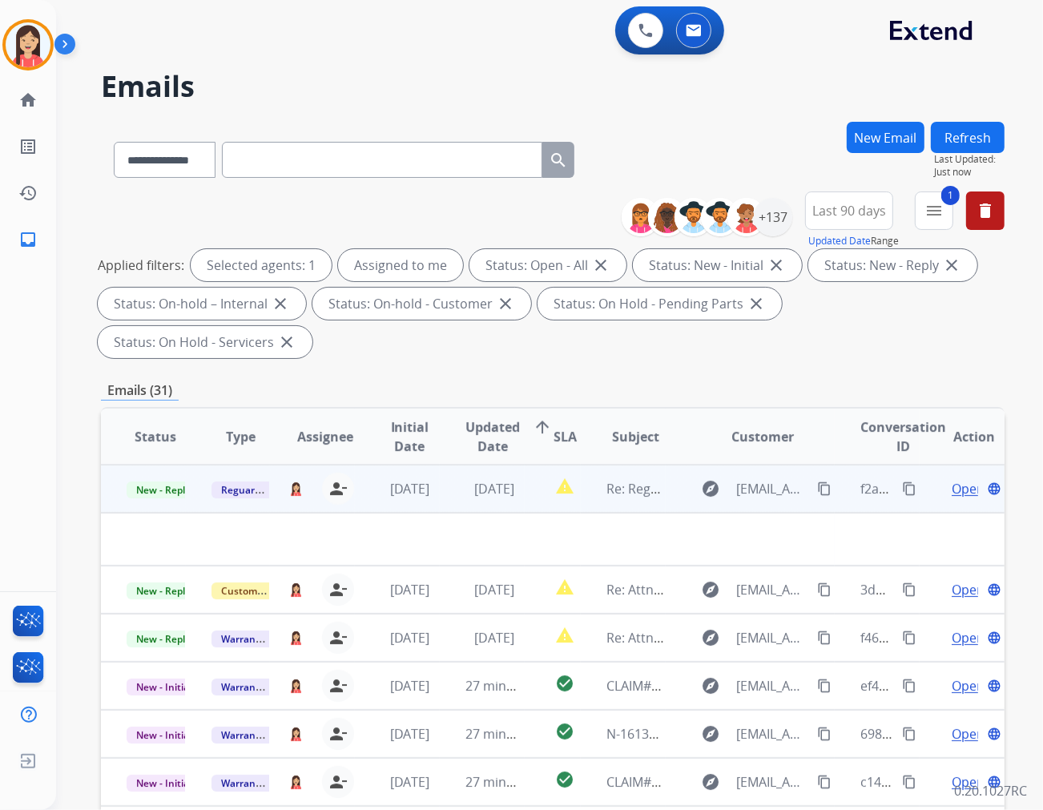
click at [463, 467] on td "[DATE]" at bounding box center [482, 489] width 85 height 48
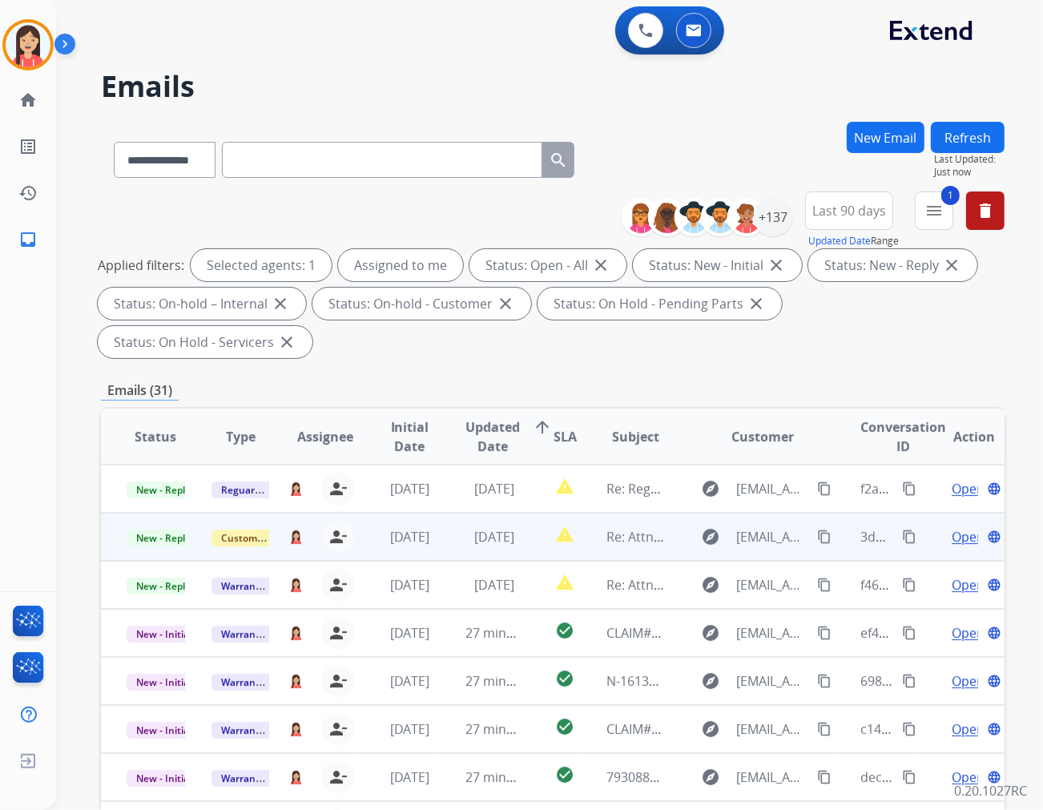
click at [459, 519] on td "[DATE]" at bounding box center [482, 537] width 85 height 48
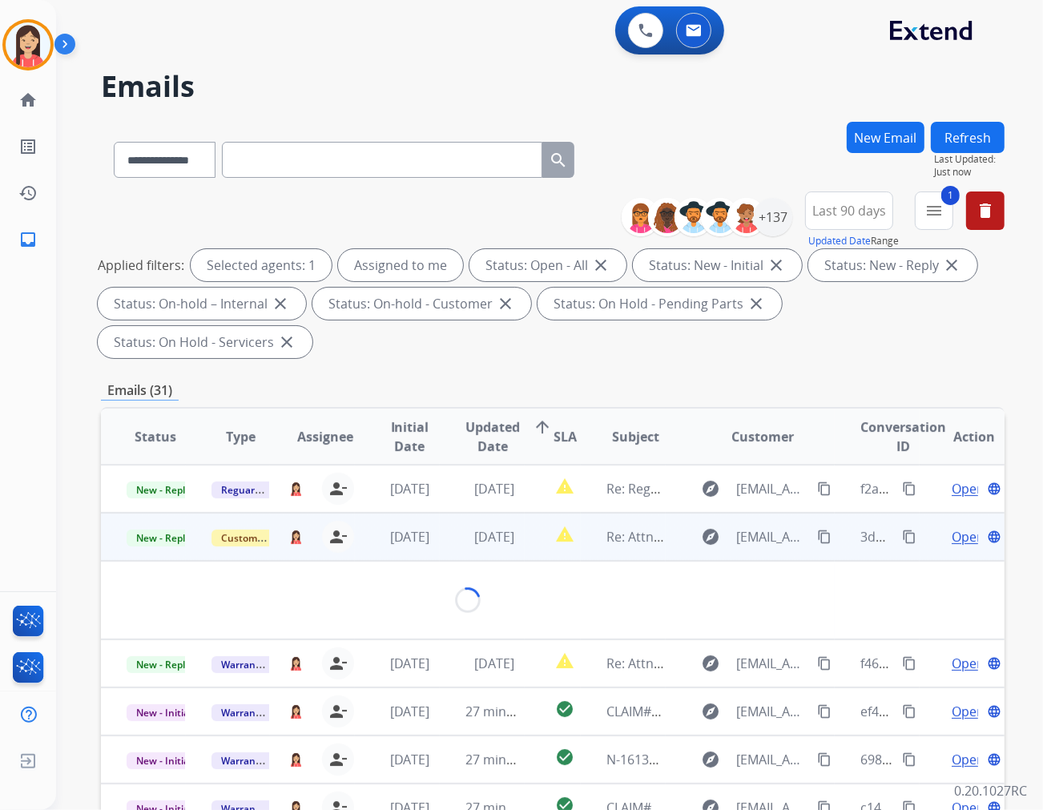
scroll to position [48, 0]
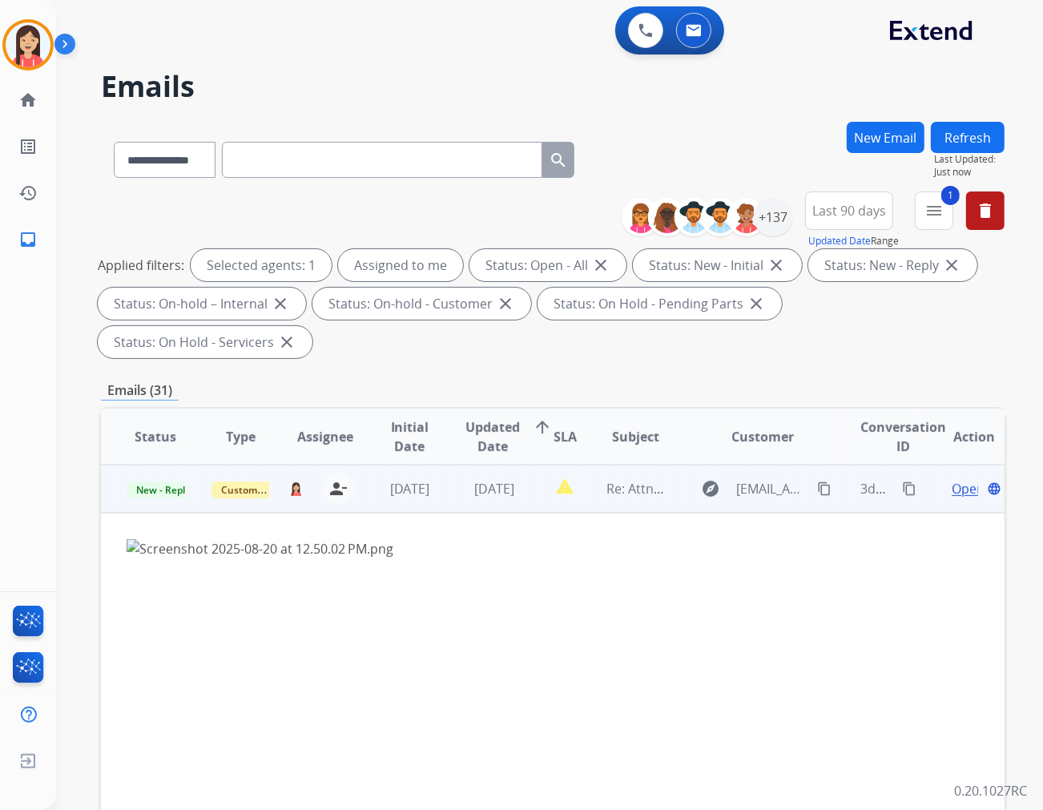
click at [938, 479] on span "Open" at bounding box center [968, 488] width 33 height 19
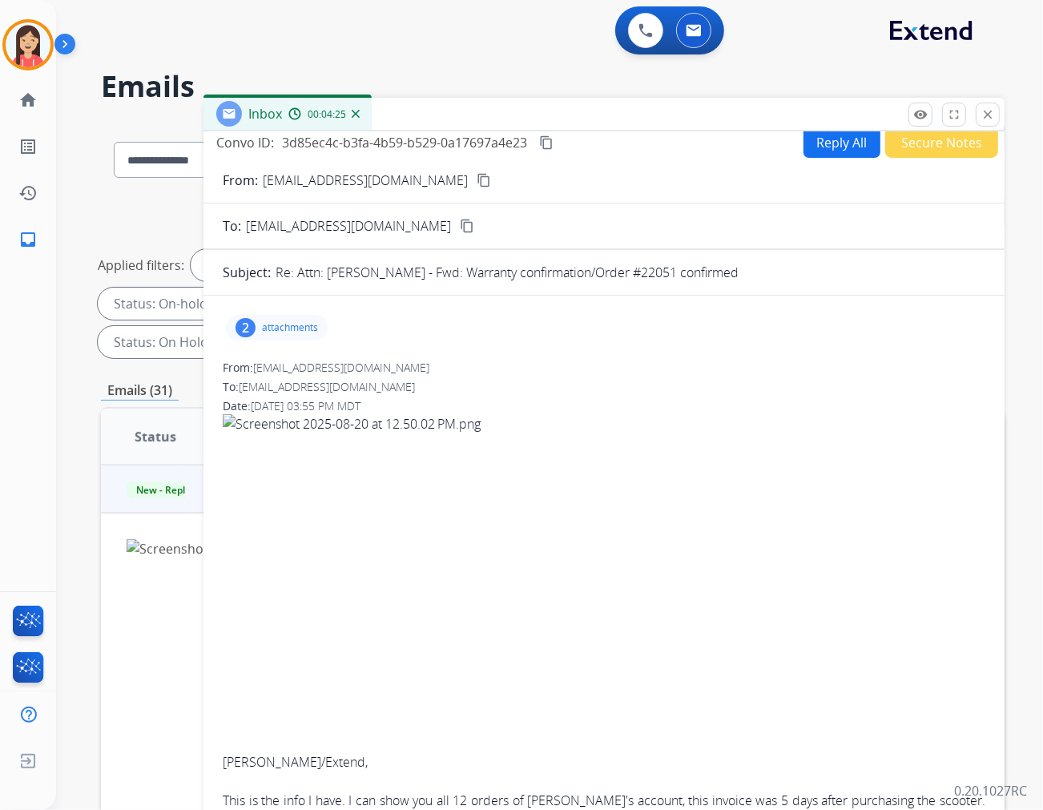
scroll to position [0, 0]
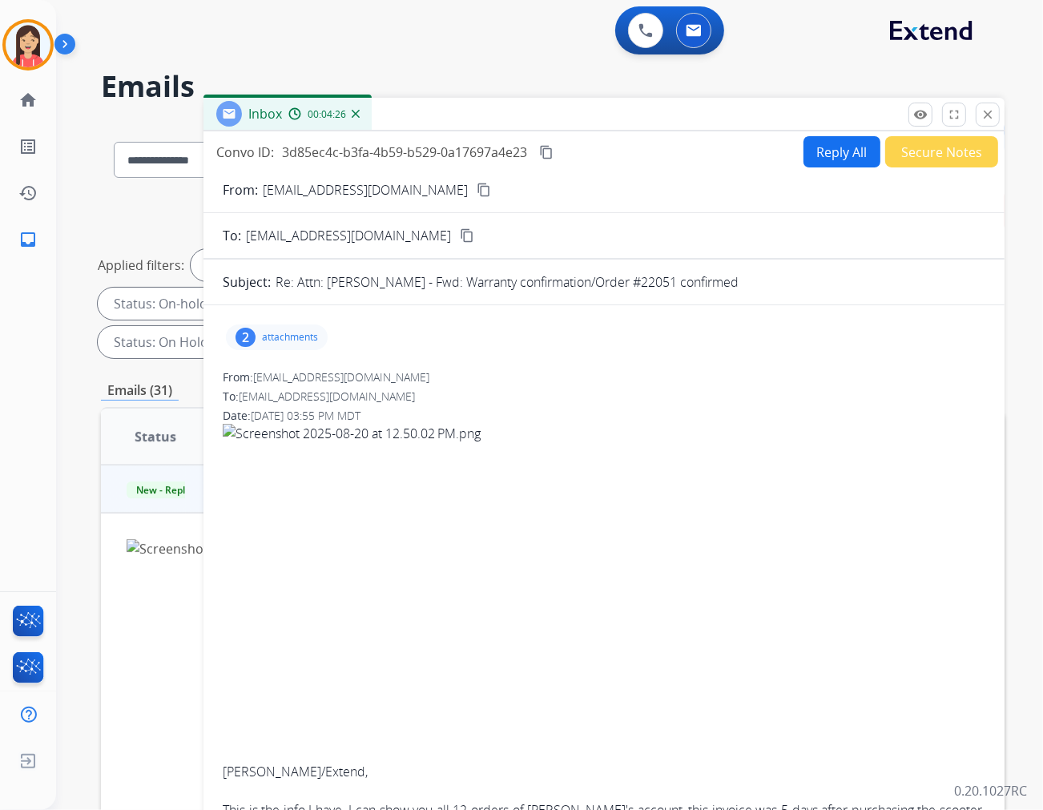
click at [301, 343] on div "2 attachments" at bounding box center [277, 338] width 102 height 26
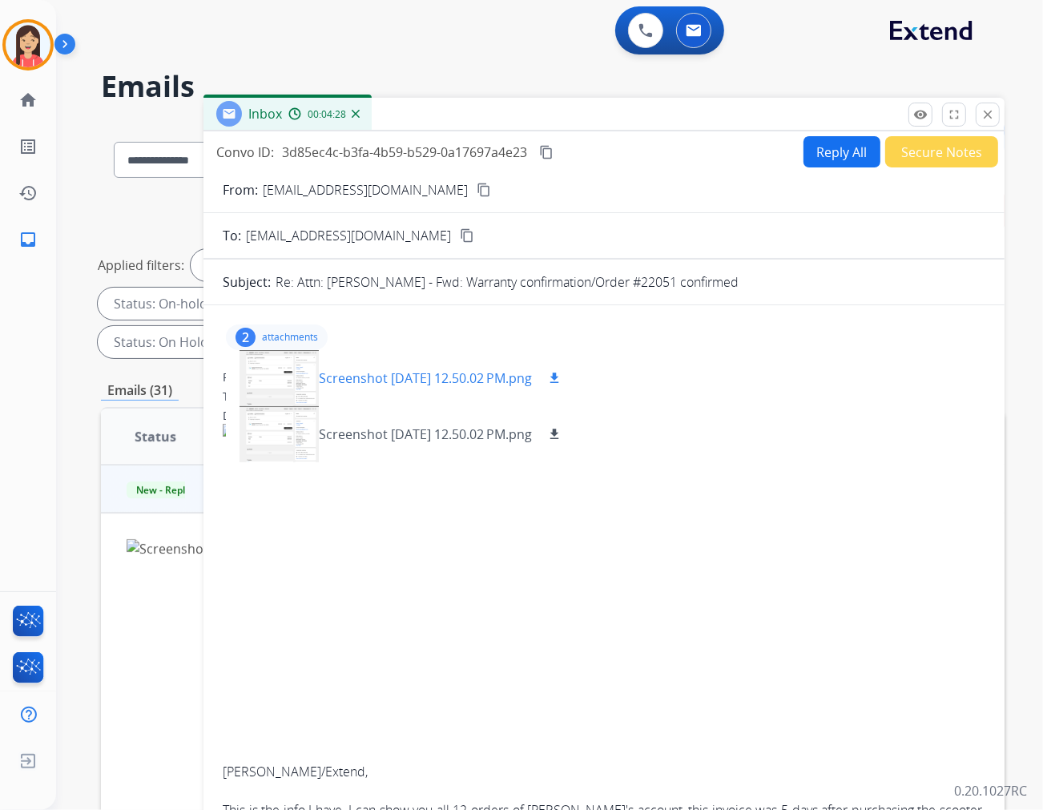
click at [510, 378] on p "Screenshot [DATE] 12.50.02 PM.png" at bounding box center [425, 378] width 213 height 19
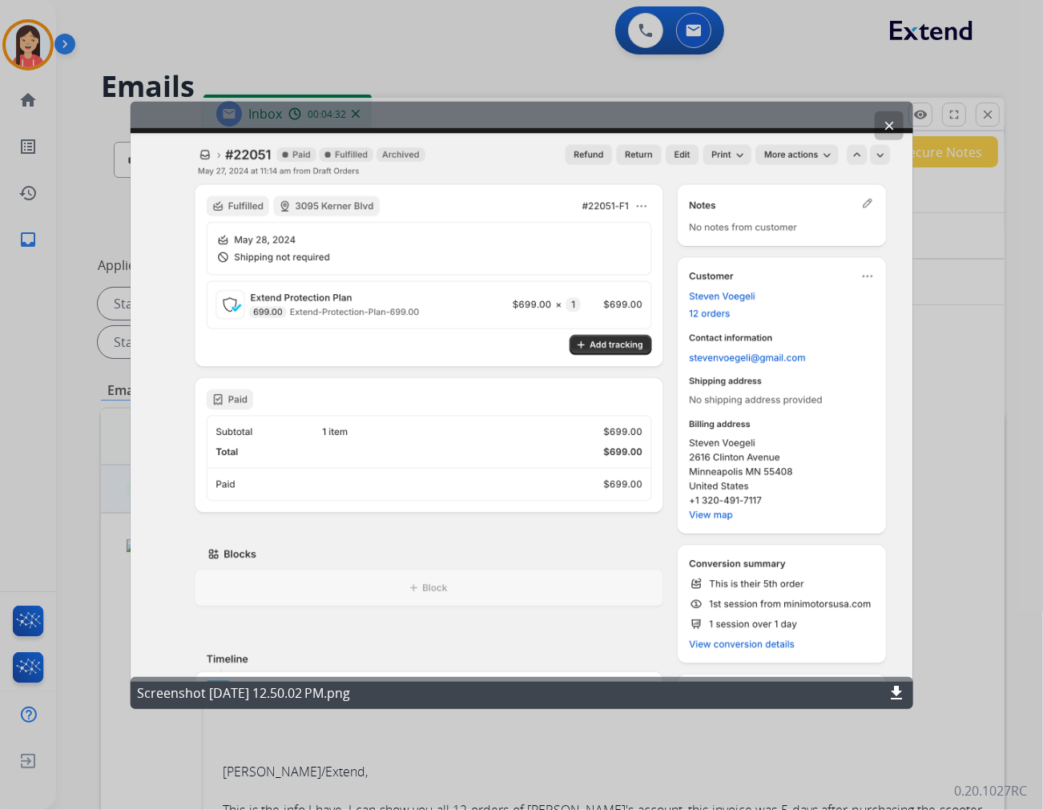
click at [894, 126] on mat-icon "clear" at bounding box center [889, 125] width 14 height 14
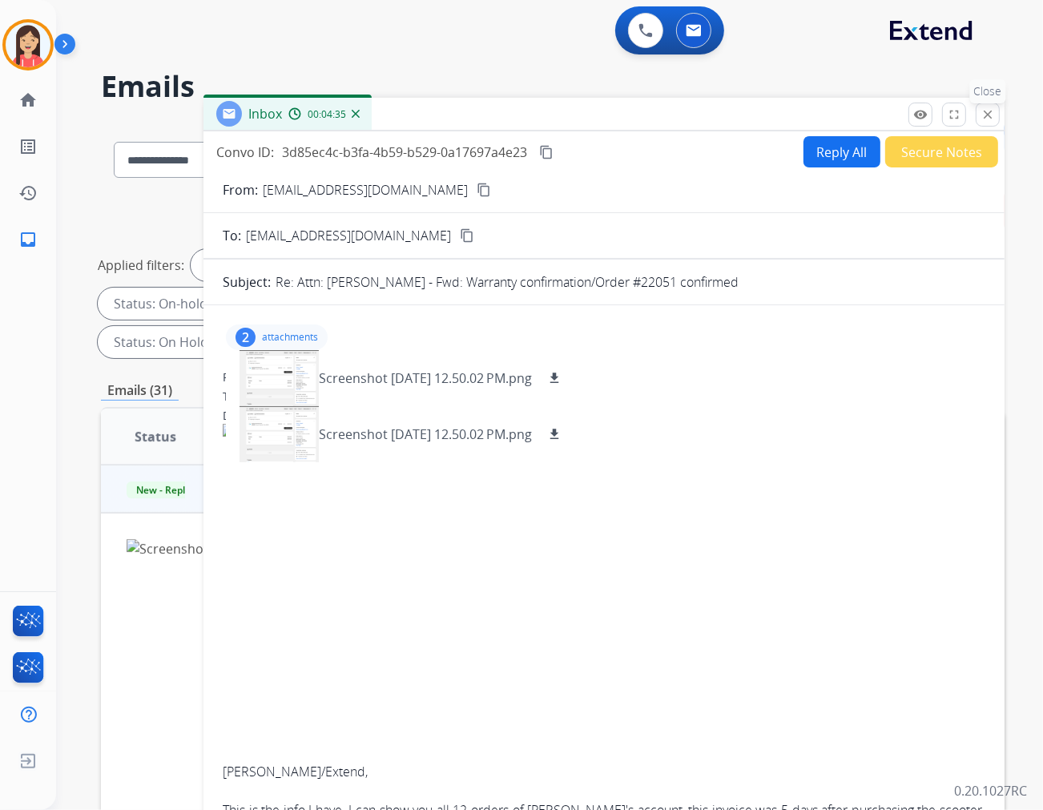
click at [938, 118] on mat-icon "close" at bounding box center [988, 114] width 14 height 14
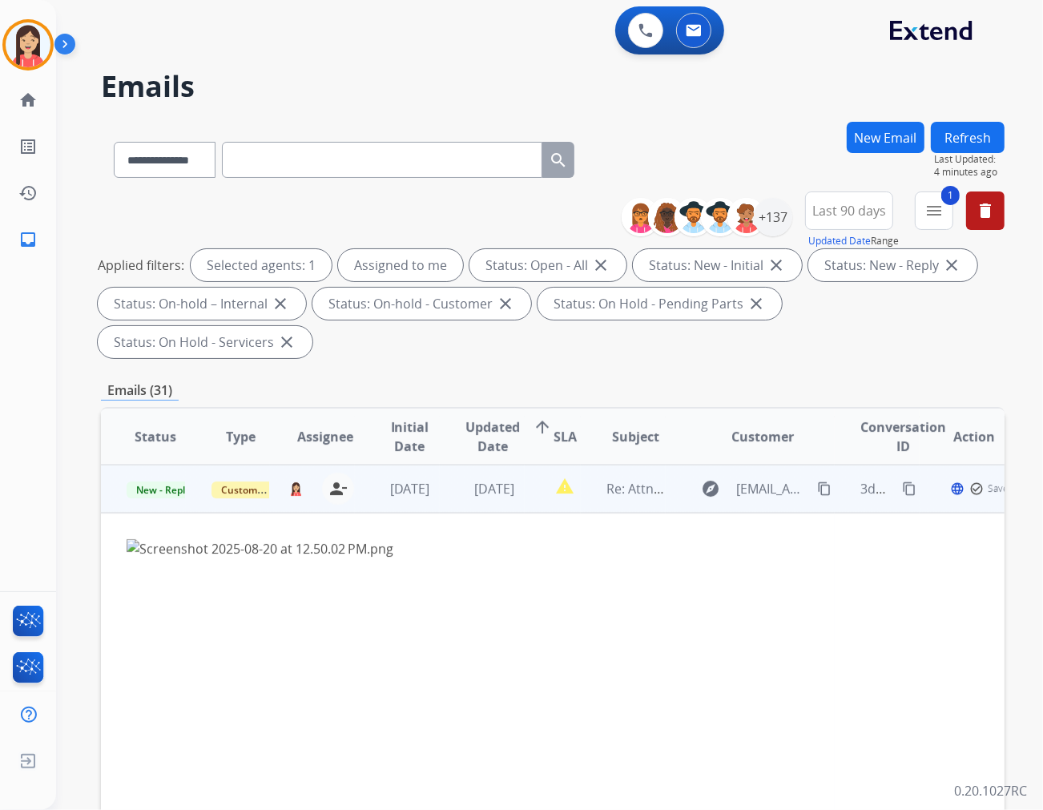
click at [373, 466] on td "[DATE]" at bounding box center [397, 489] width 85 height 48
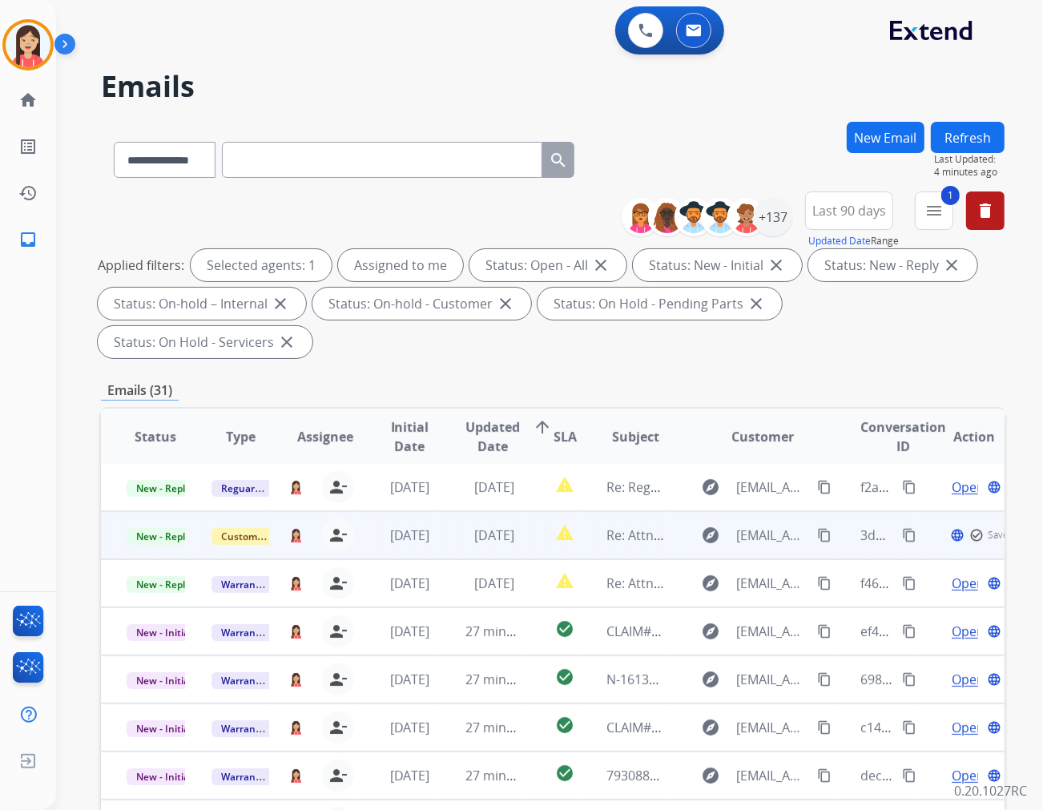
scroll to position [1, 0]
click at [445, 512] on td "[DATE]" at bounding box center [482, 536] width 85 height 48
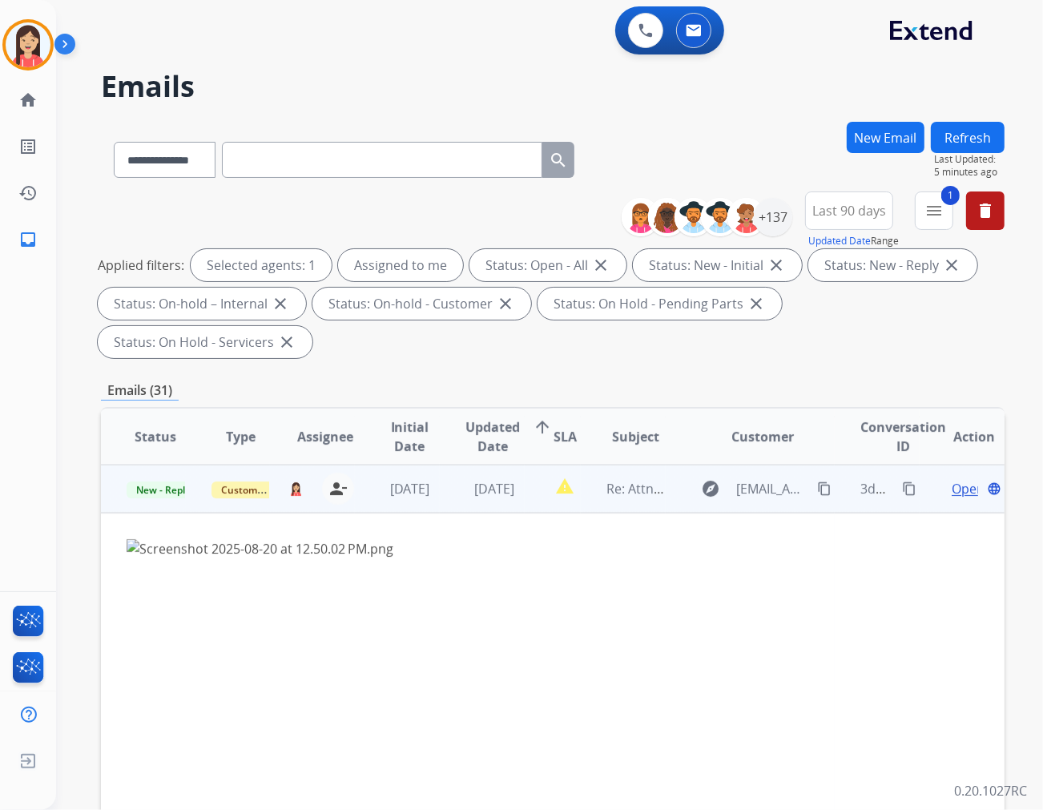
click at [938, 479] on span "Open" at bounding box center [968, 488] width 33 height 19
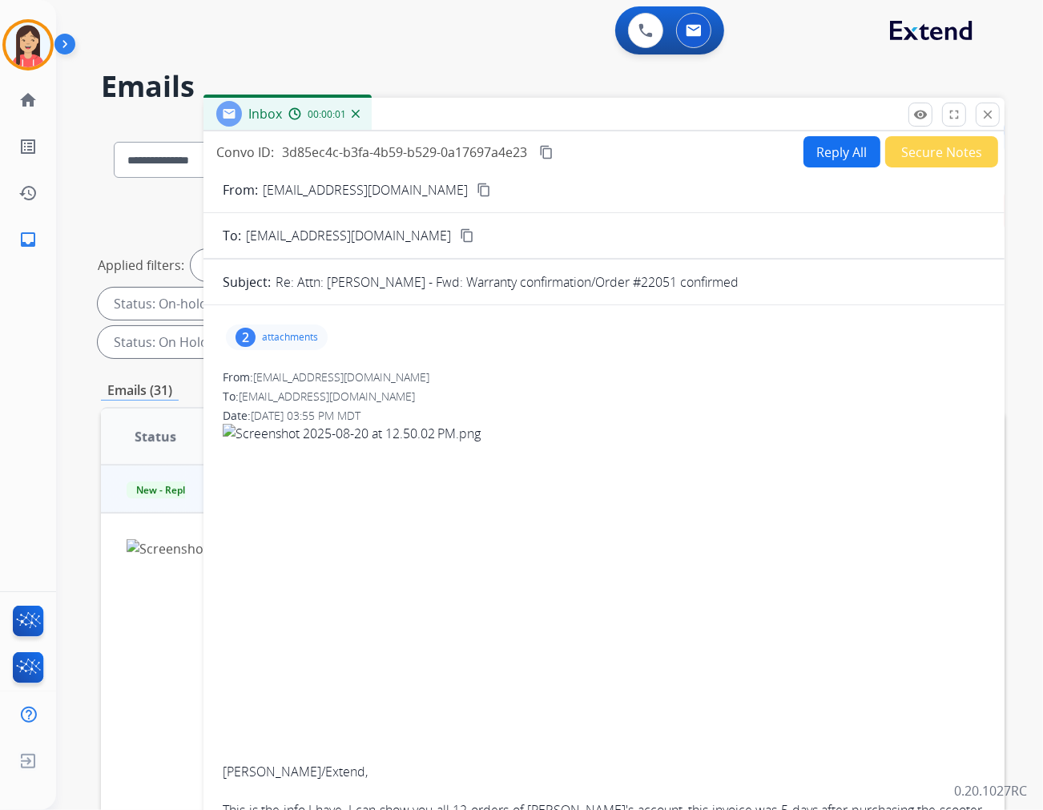
click at [906, 153] on button "Secure Notes" at bounding box center [942, 151] width 113 height 31
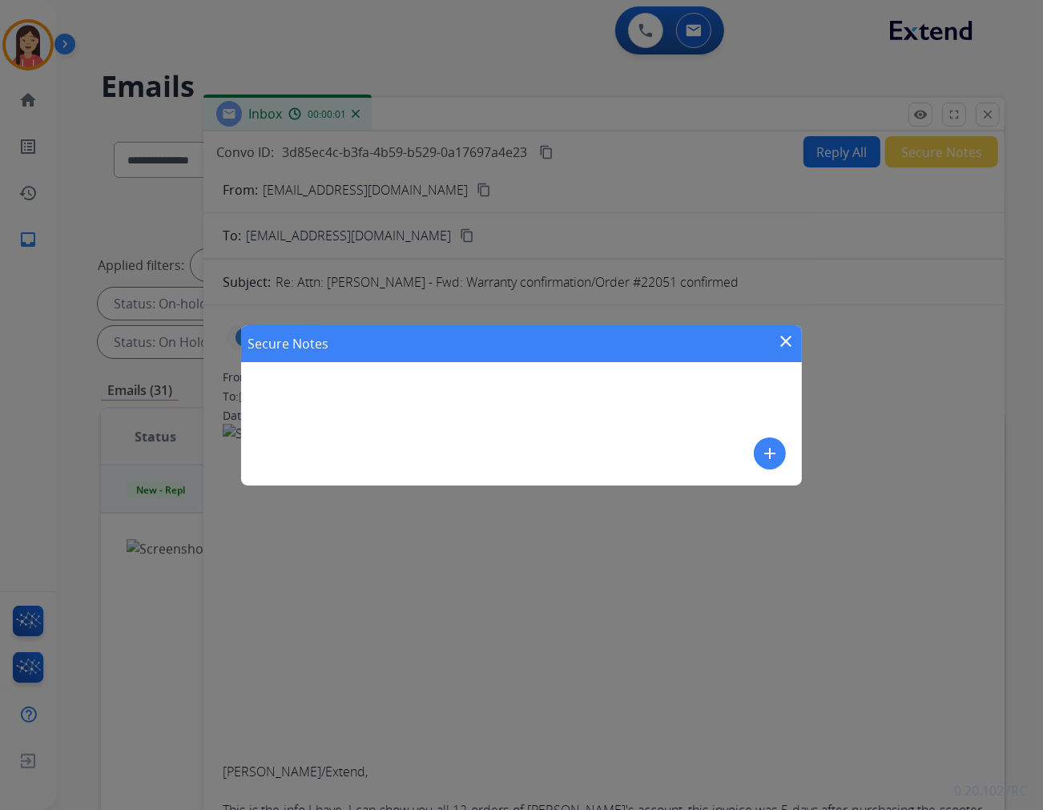
click at [764, 447] on mat-icon "add" at bounding box center [770, 453] width 19 height 19
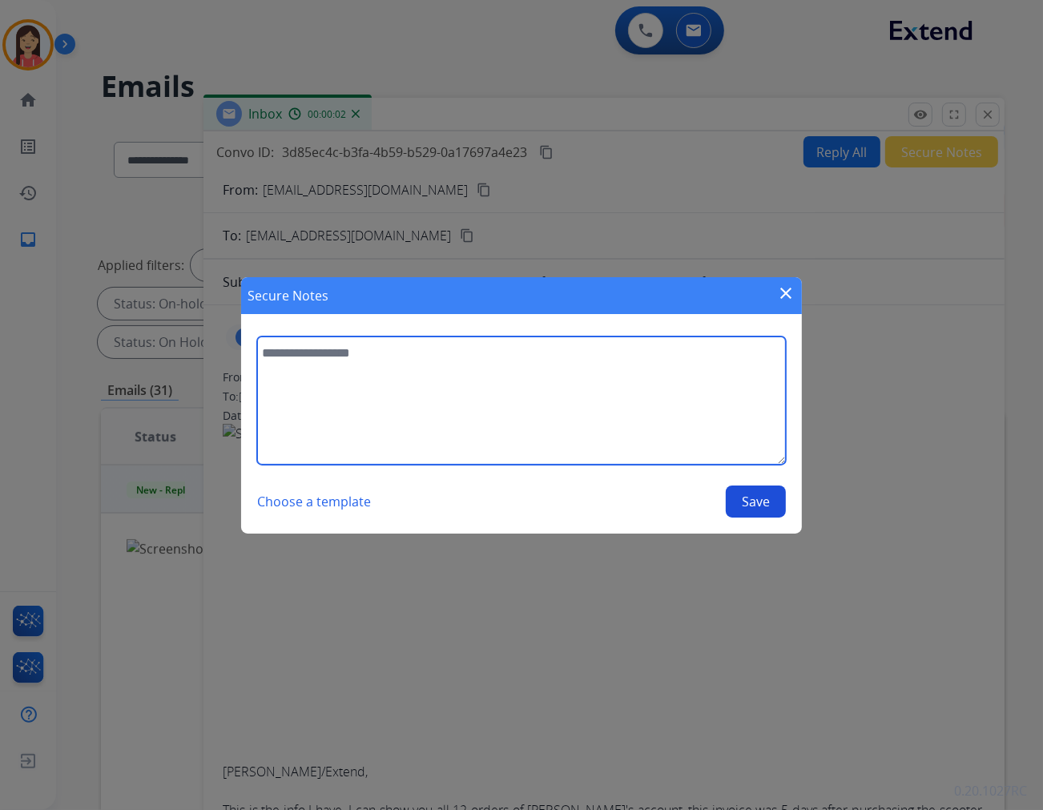
click at [597, 442] on textarea at bounding box center [521, 401] width 529 height 128
type textarea "**********"
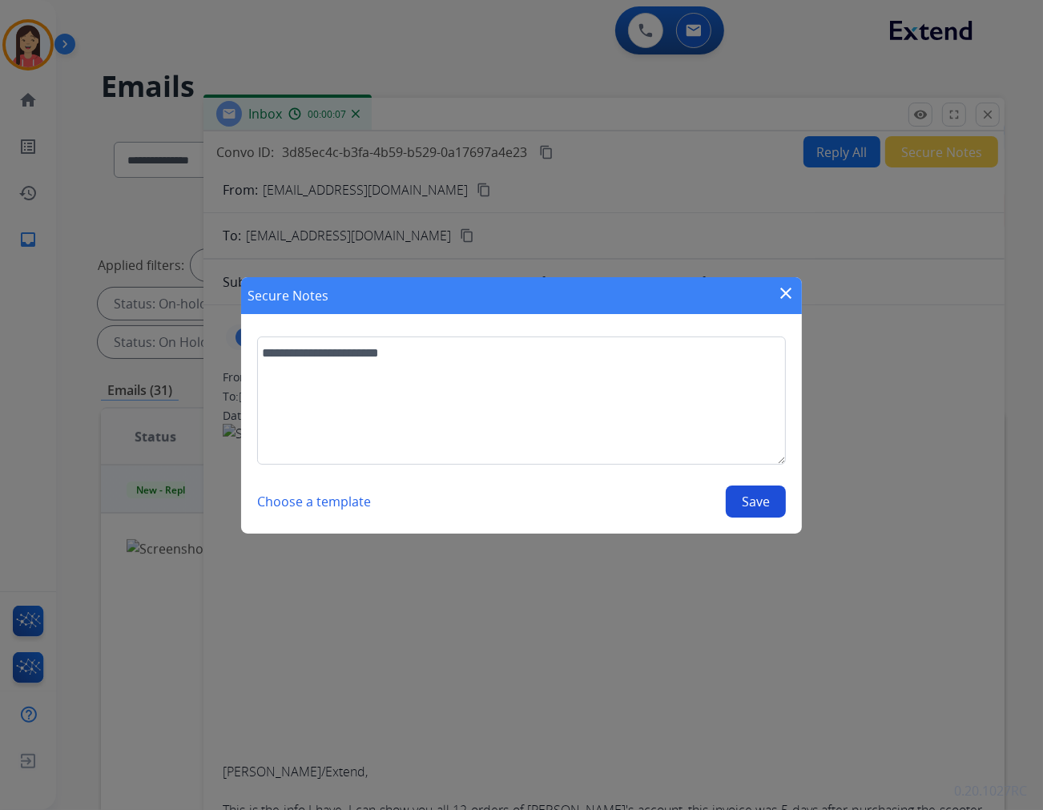
click at [766, 502] on button "Save" at bounding box center [756, 502] width 60 height 32
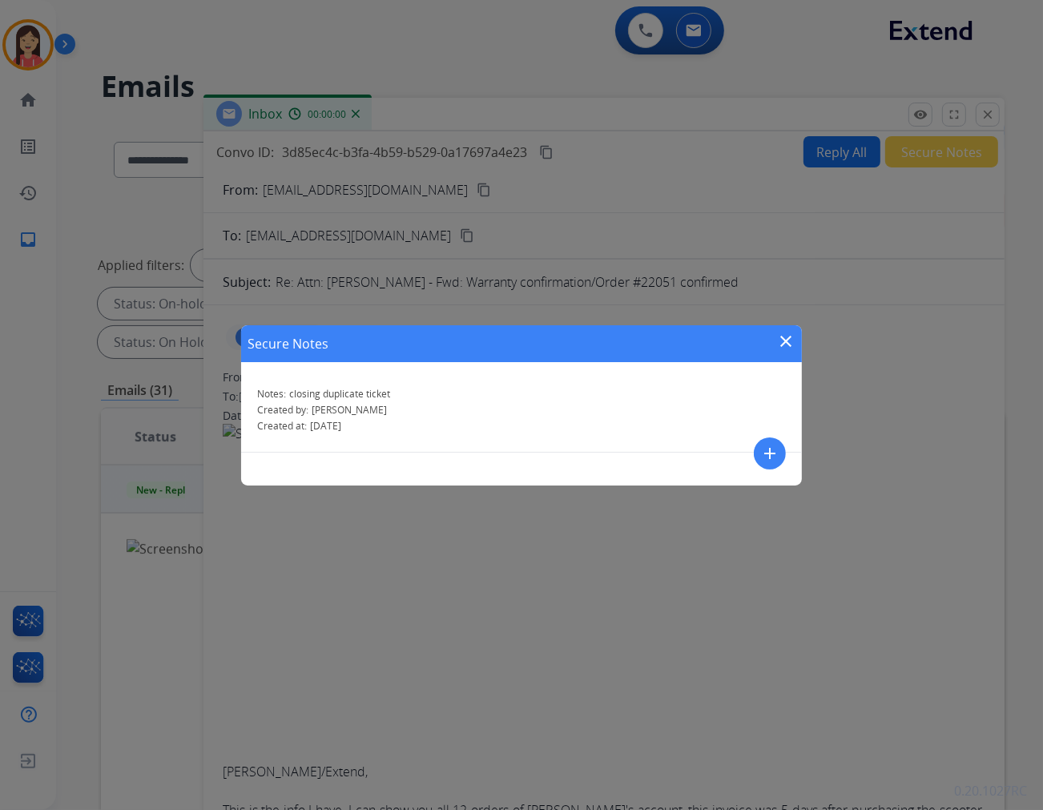
click at [788, 347] on mat-icon "close" at bounding box center [786, 341] width 19 height 19
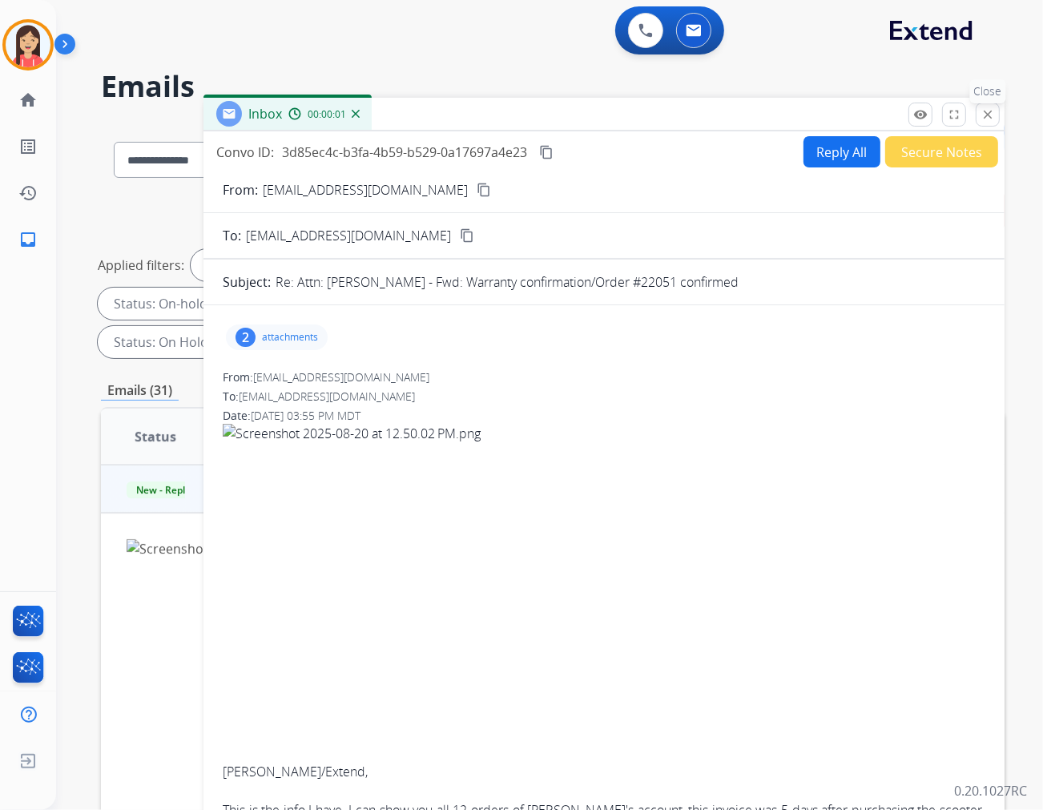
click at [938, 114] on mat-icon "close" at bounding box center [988, 114] width 14 height 14
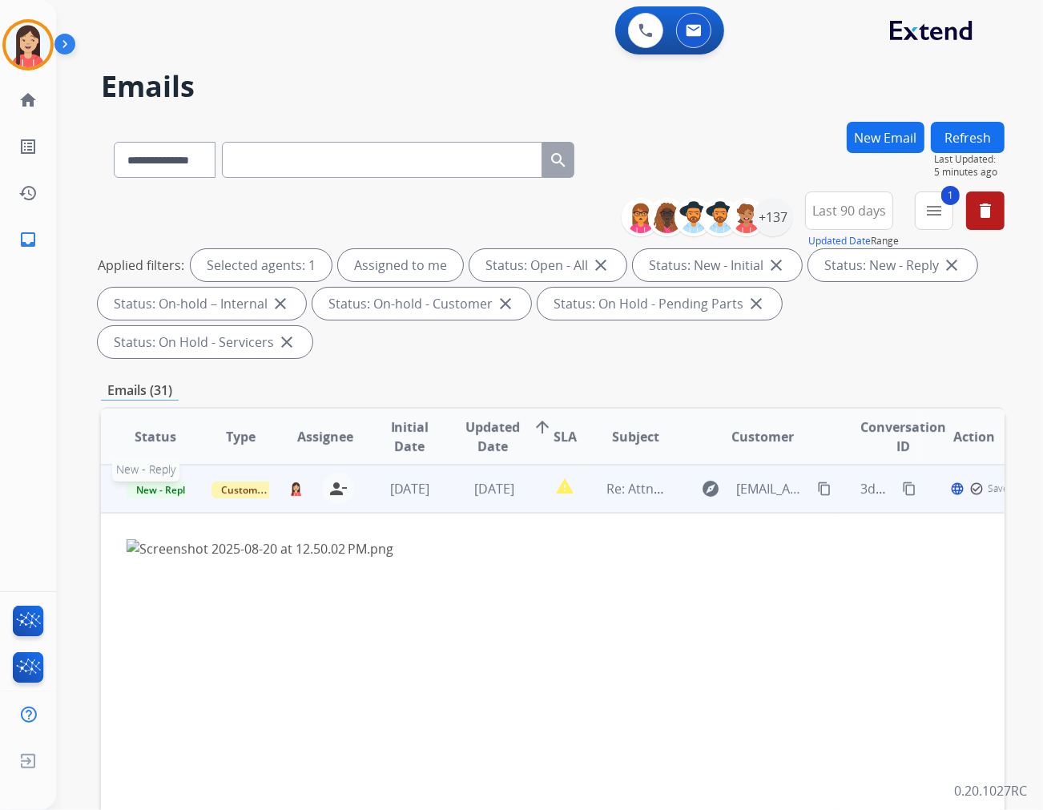
click at [167, 482] on span "New - Reply" at bounding box center [163, 490] width 73 height 17
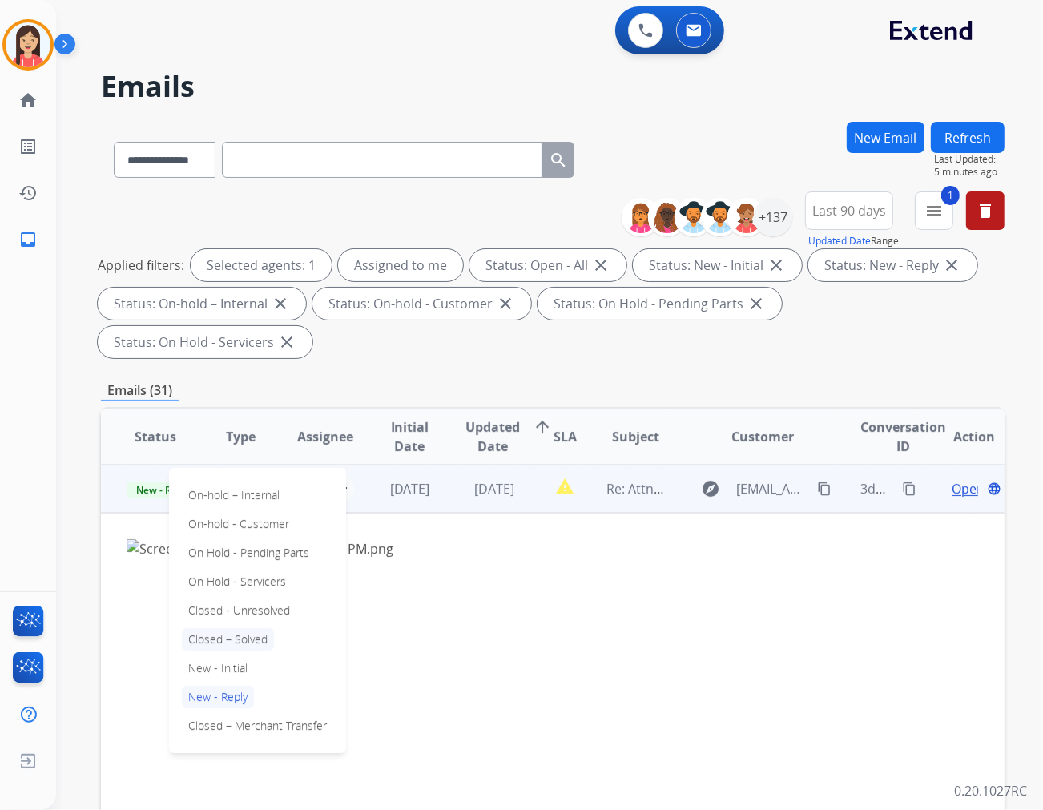
click at [253, 628] on p "Closed – Solved" at bounding box center [228, 639] width 92 height 22
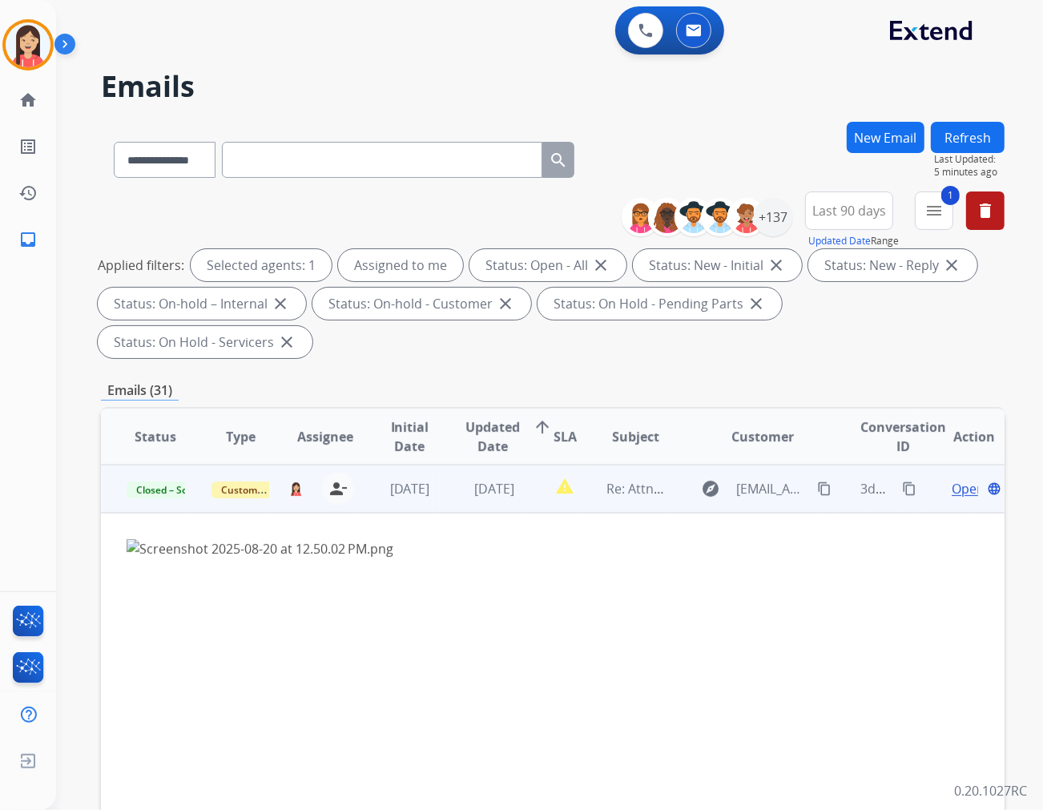
click at [440, 467] on td "[DATE]" at bounding box center [482, 489] width 85 height 48
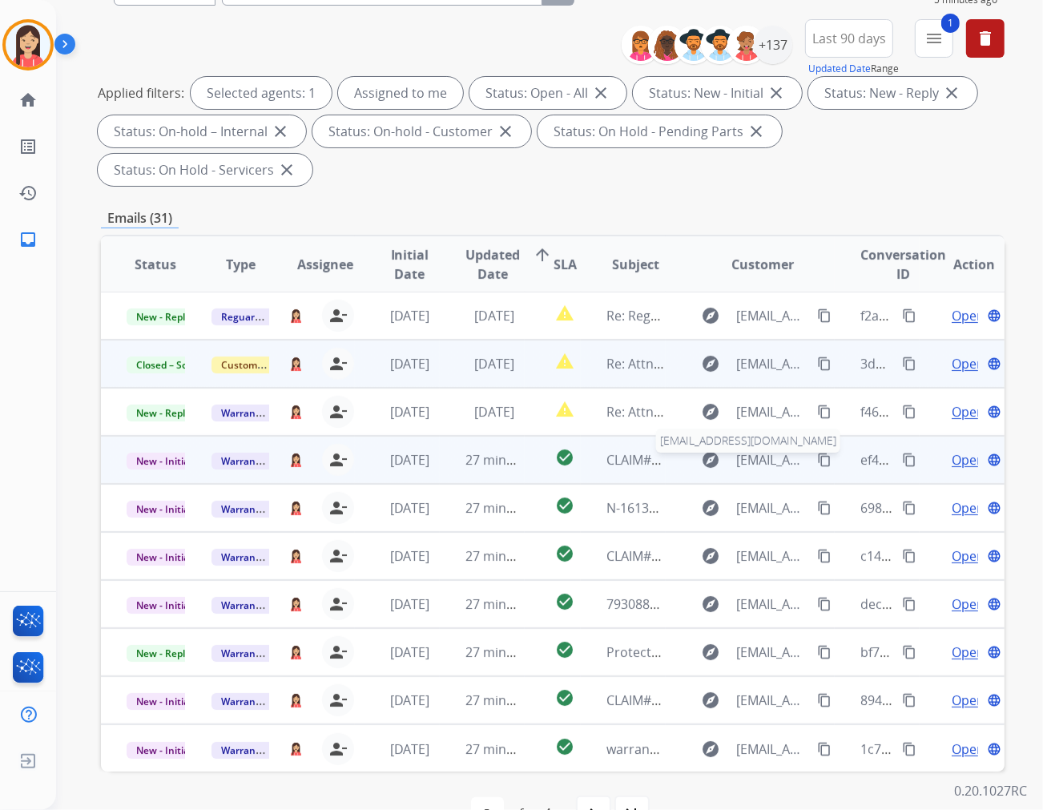
scroll to position [179, 0]
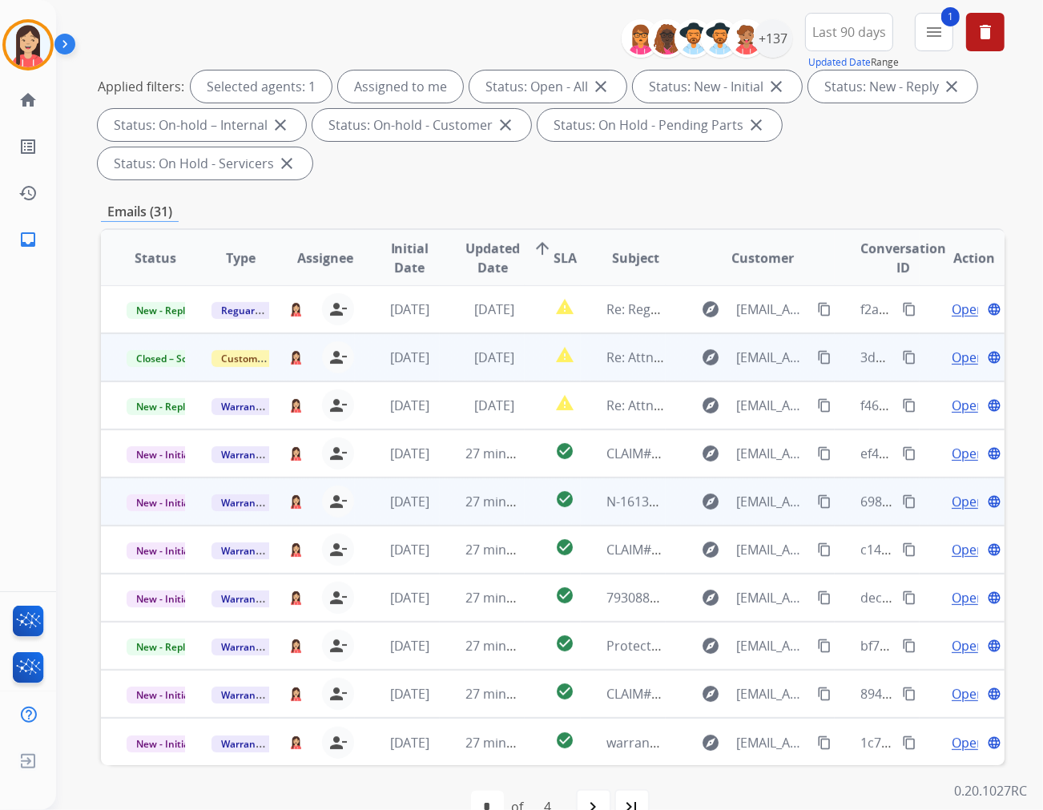
click at [525, 478] on td "check_circle" at bounding box center [553, 502] width 56 height 48
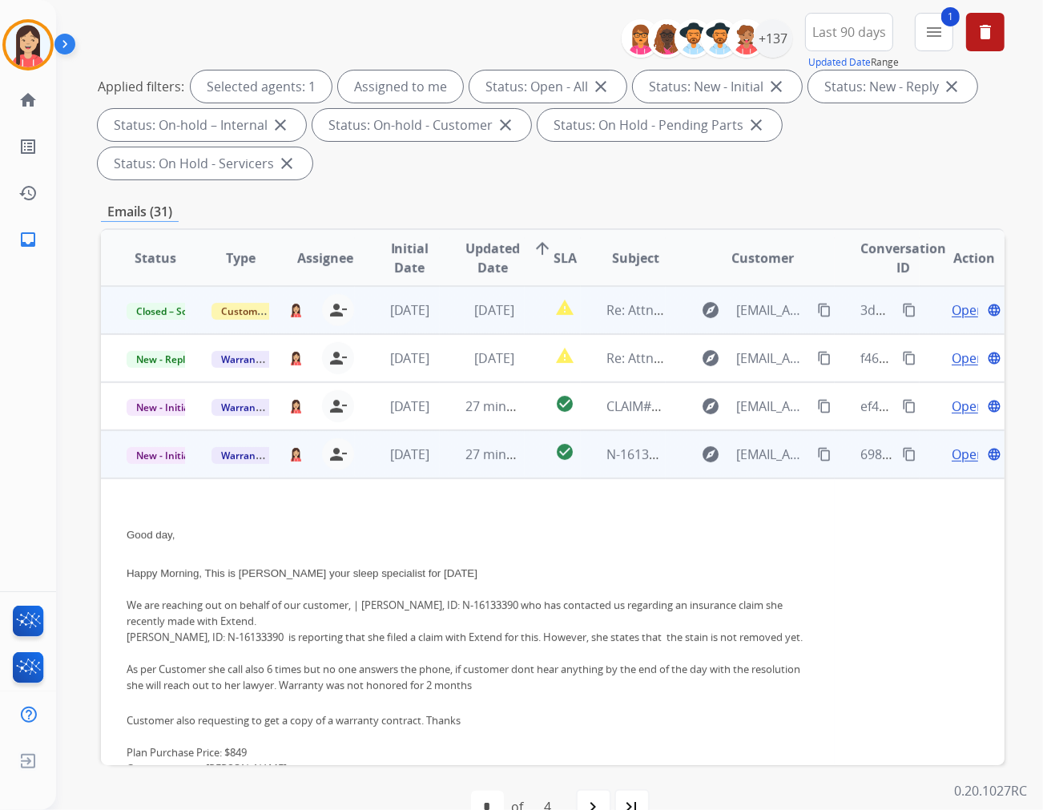
scroll to position [192, 0]
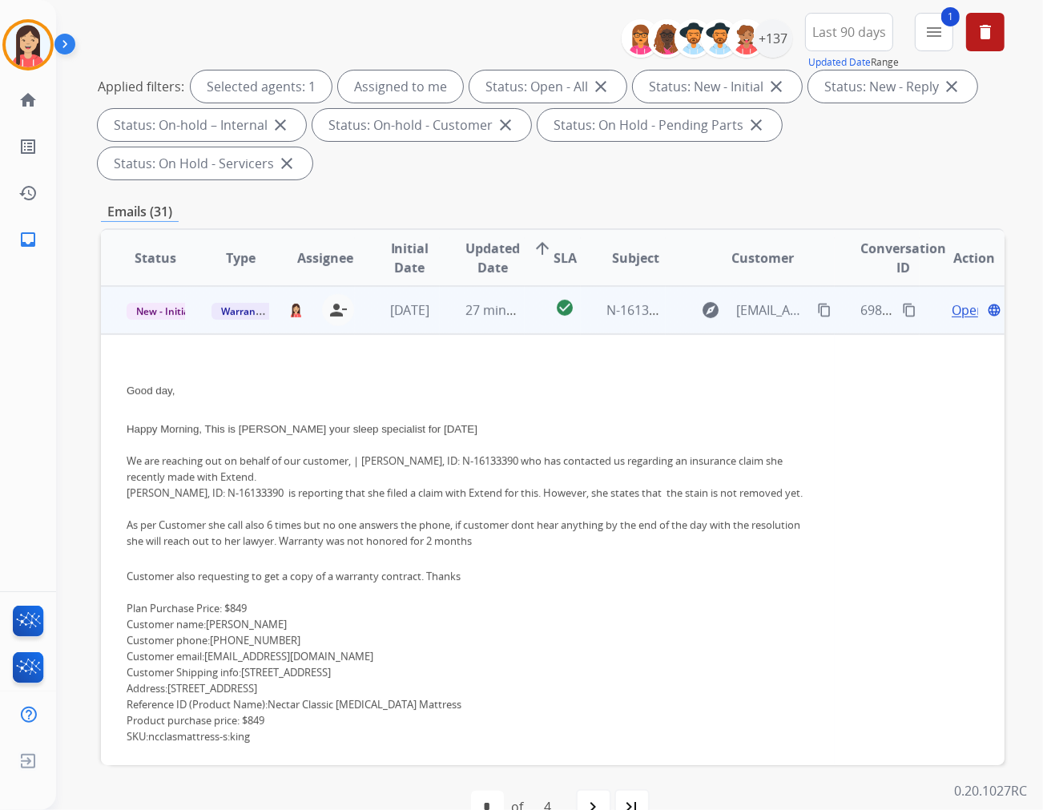
click at [502, 289] on td "27 minutes ago" at bounding box center [482, 310] width 85 height 48
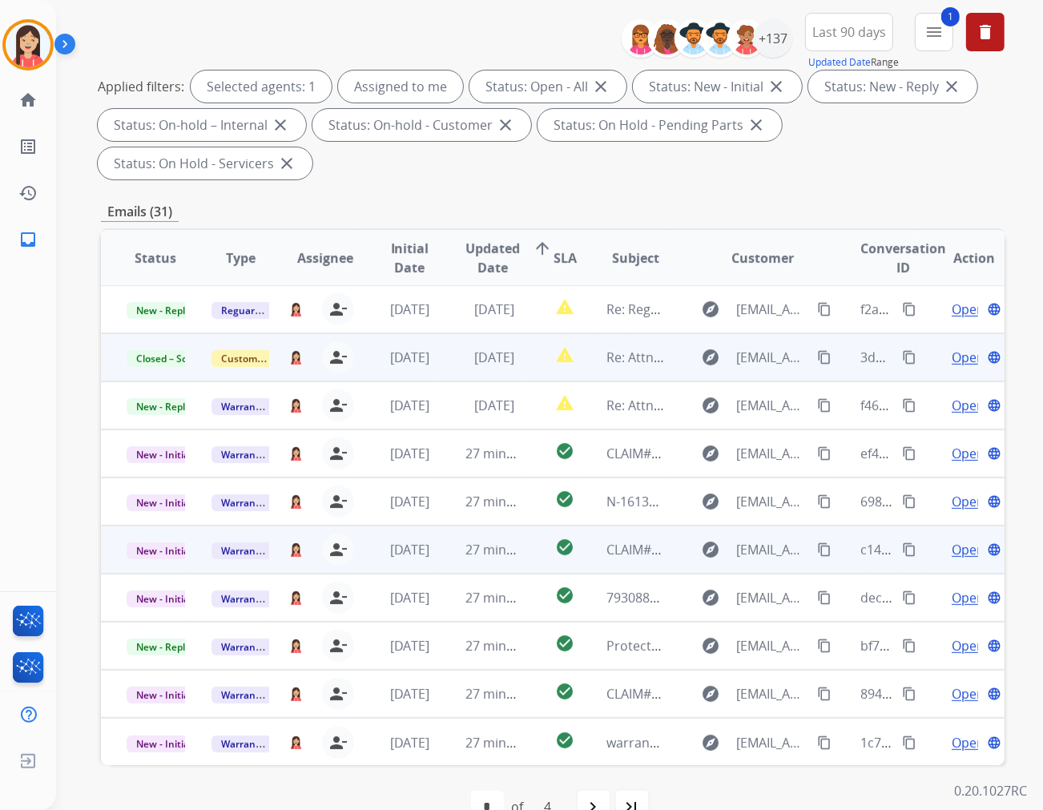
click at [539, 526] on td "check_circle" at bounding box center [553, 550] width 56 height 48
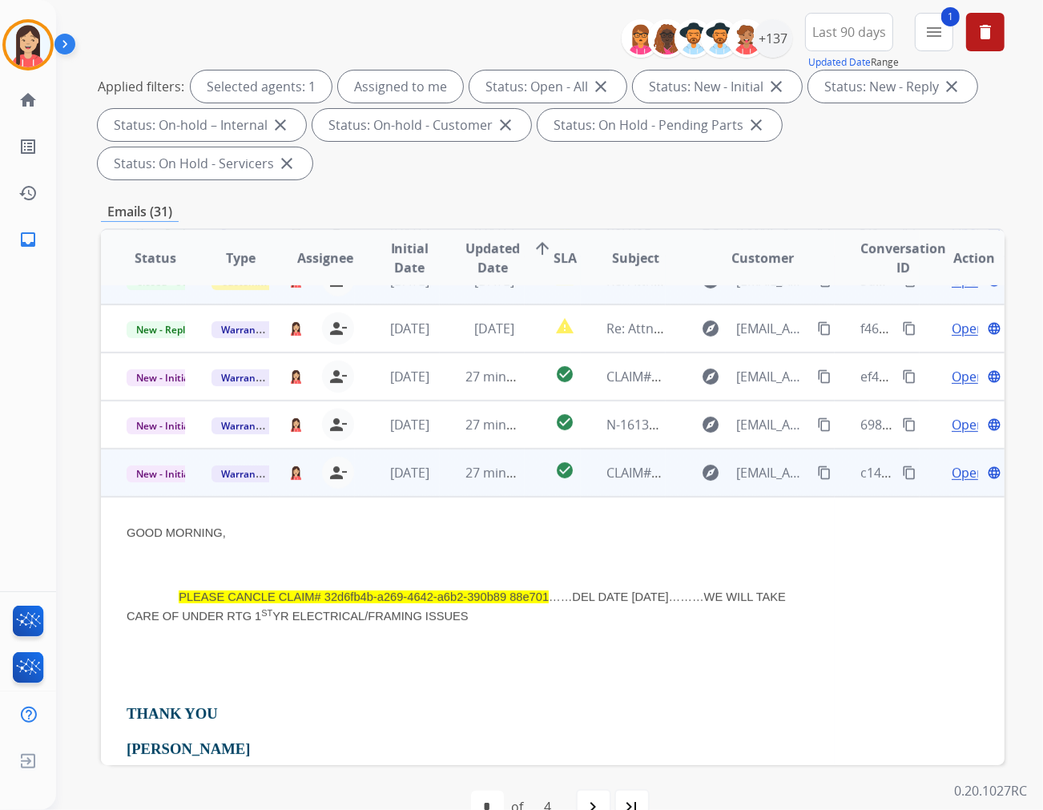
scroll to position [240, 0]
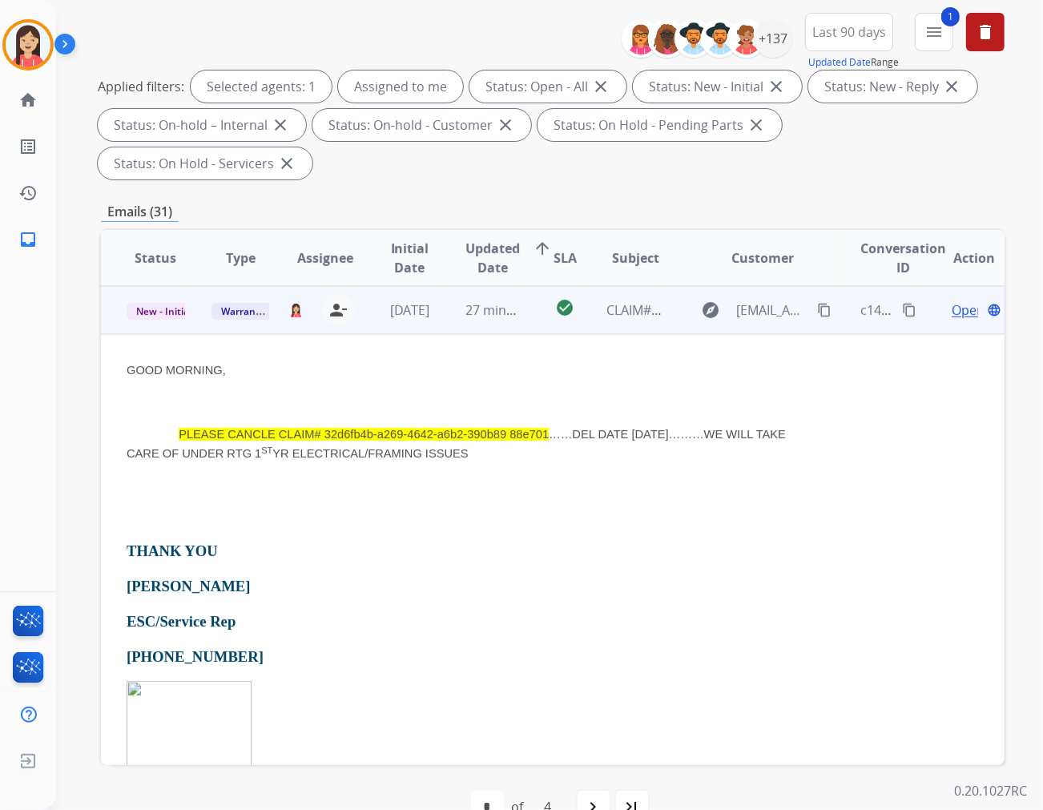
click at [517, 290] on td "27 minutes ago" at bounding box center [482, 310] width 85 height 48
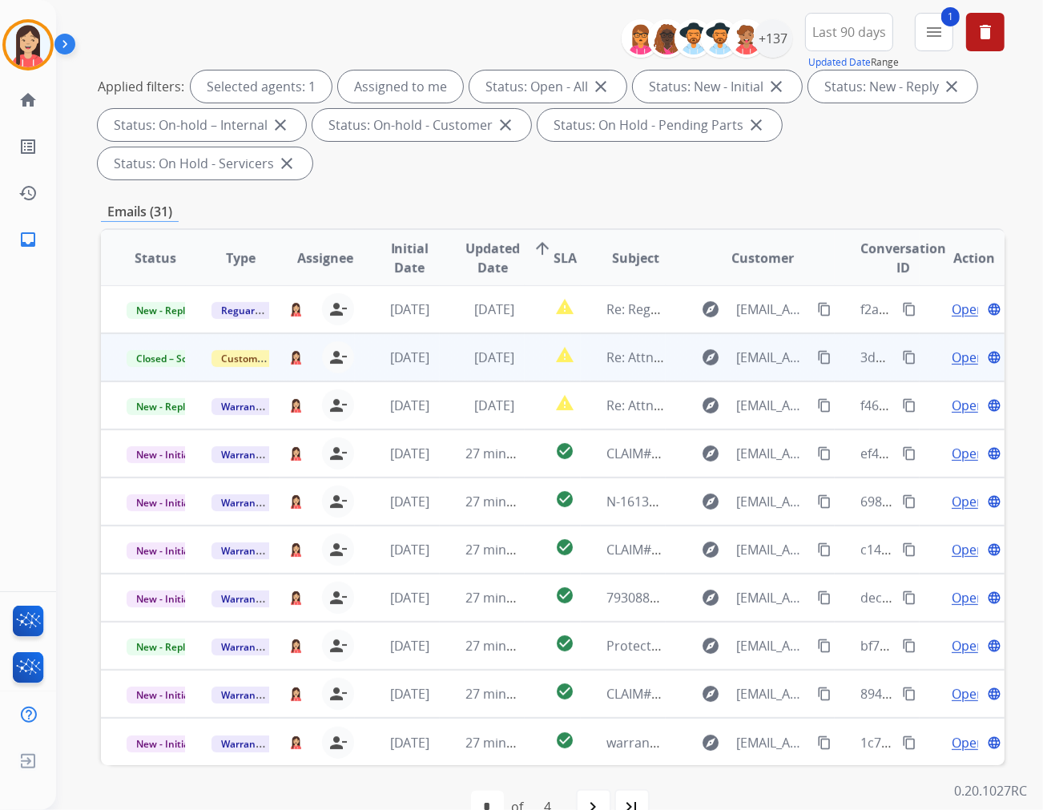
scroll to position [0, 0]
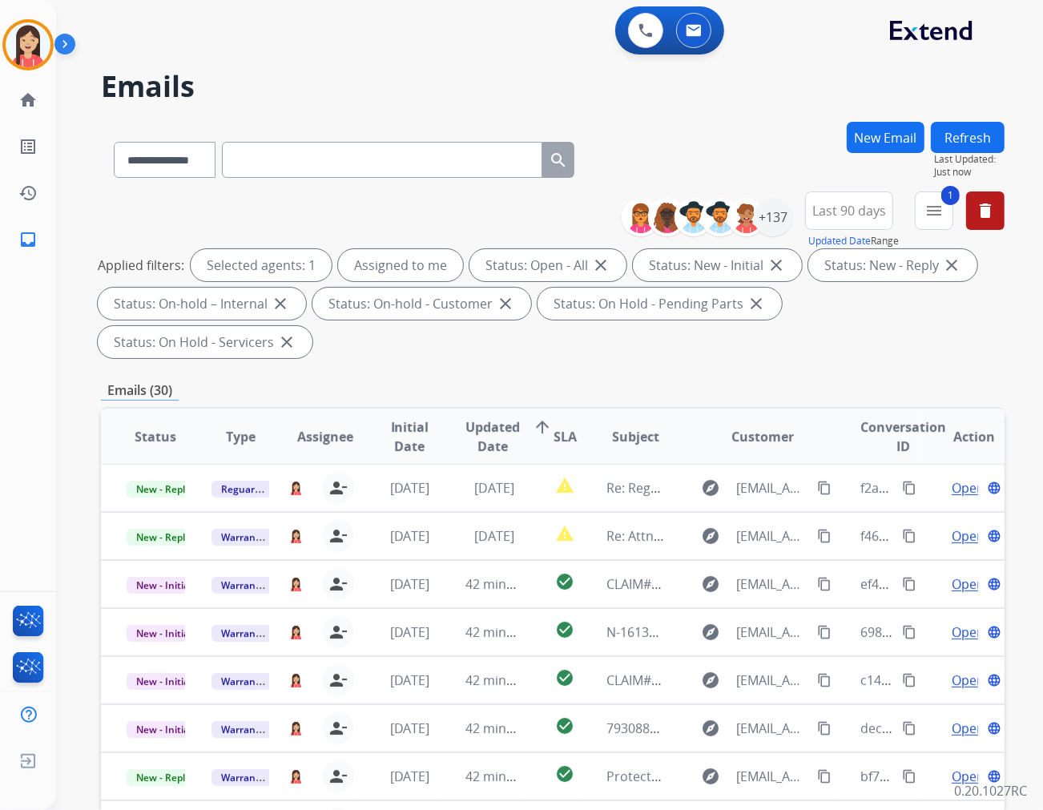
click at [575, 381] on div "Emails (30)" at bounding box center [553, 391] width 904 height 20
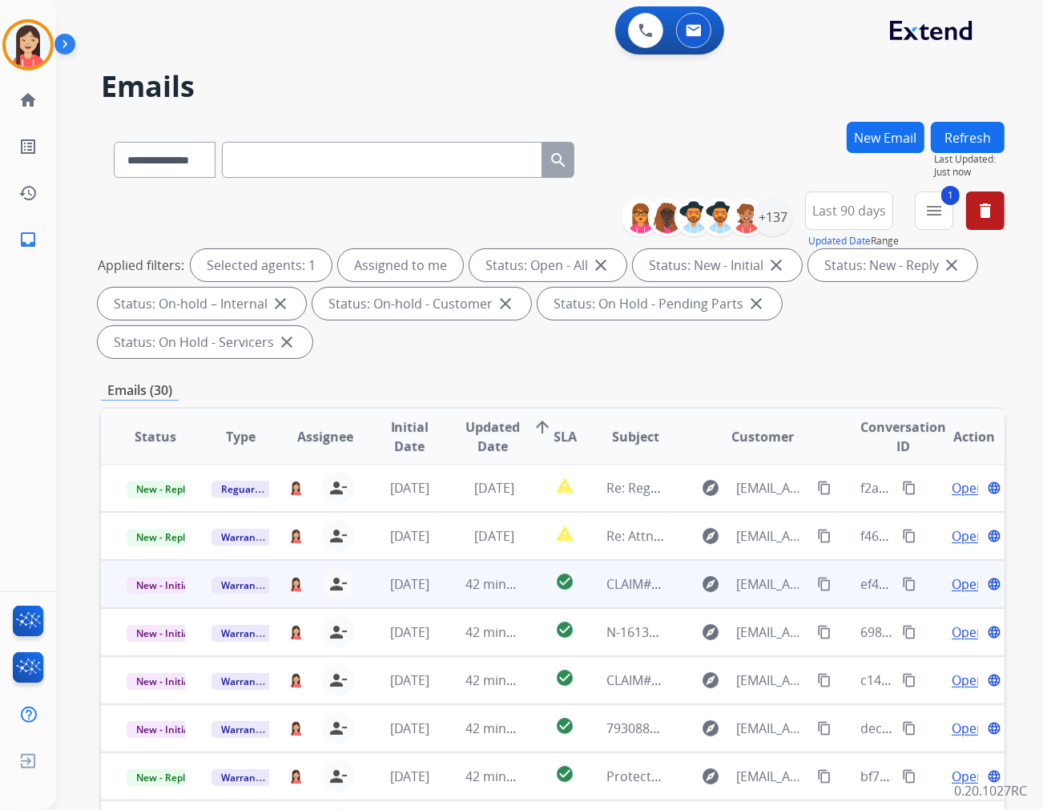
click at [441, 560] on td "42 minutes ago" at bounding box center [482, 584] width 85 height 48
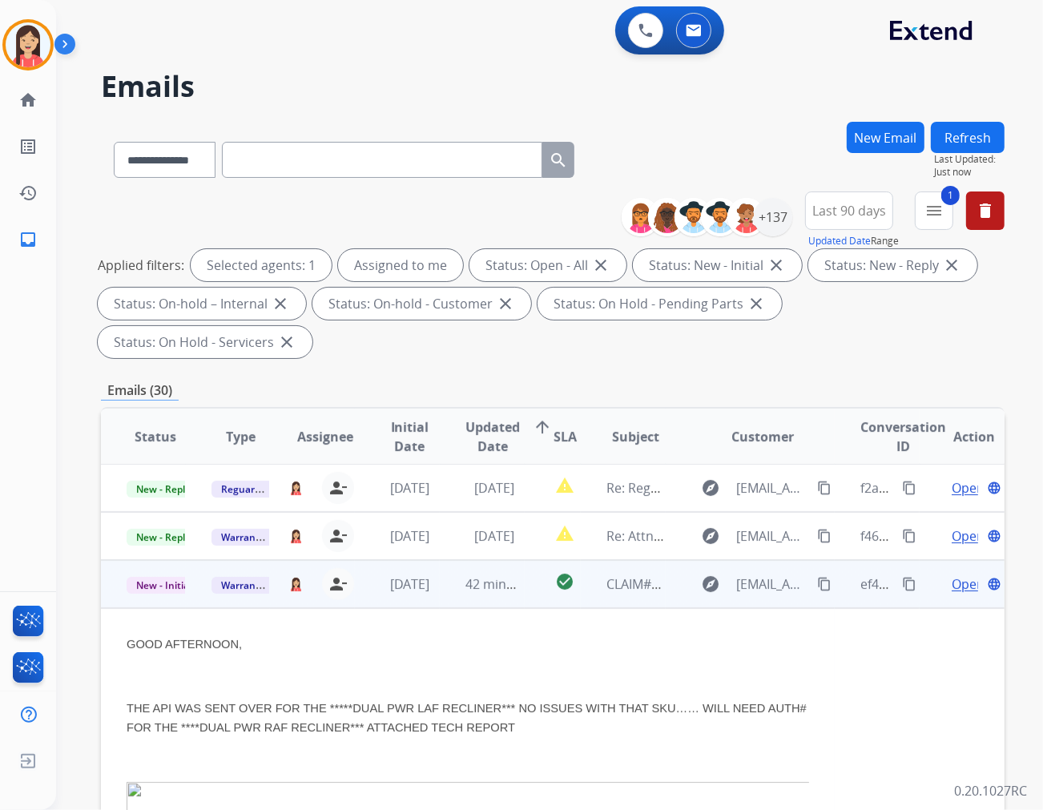
scroll to position [96, 0]
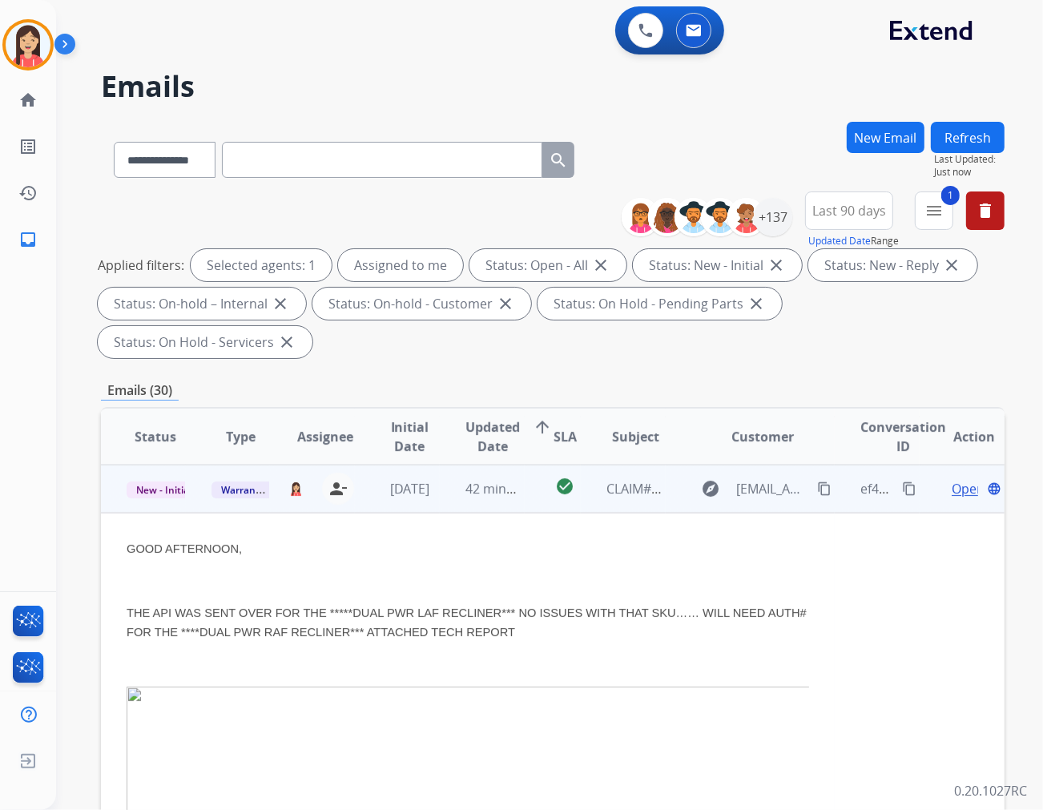
click at [440, 470] on td "42 minutes ago" at bounding box center [482, 489] width 85 height 48
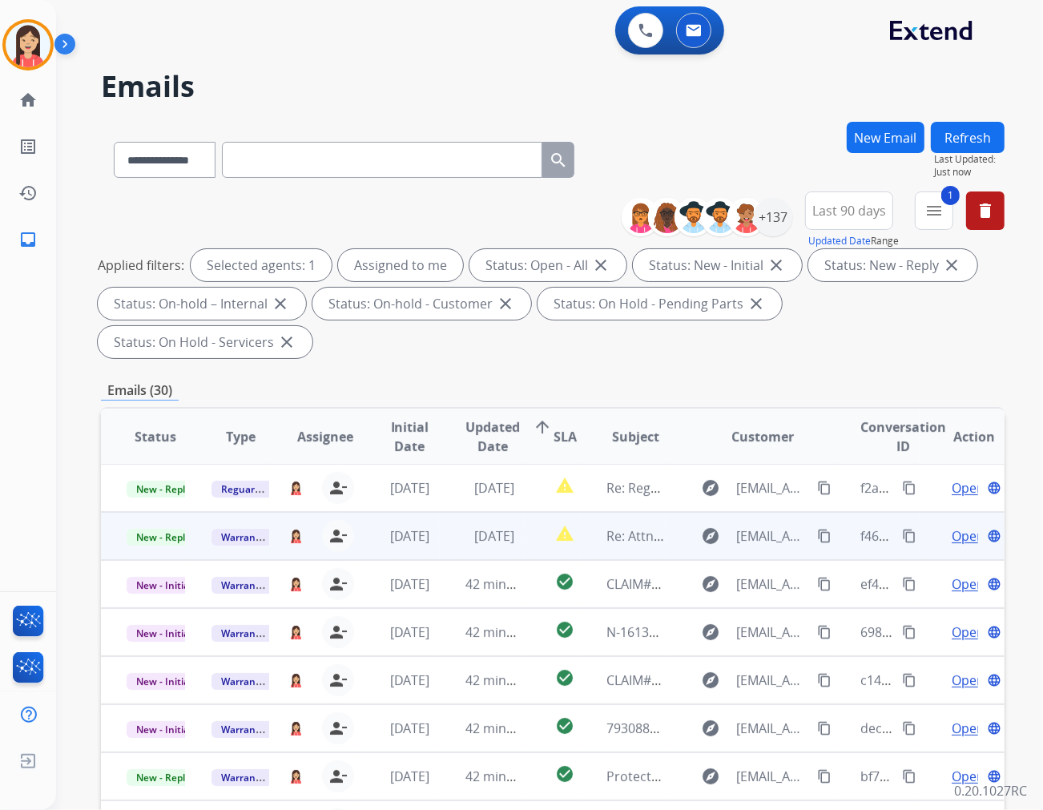
click at [445, 512] on td "[DATE]" at bounding box center [482, 536] width 85 height 48
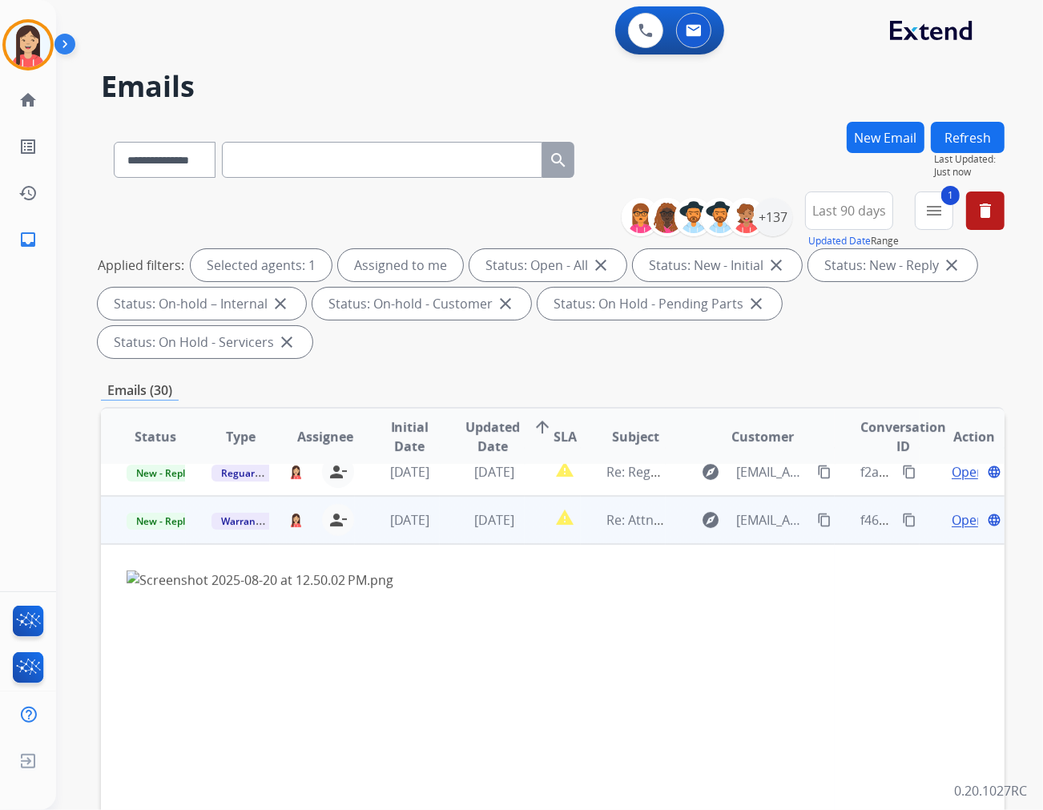
scroll to position [0, 0]
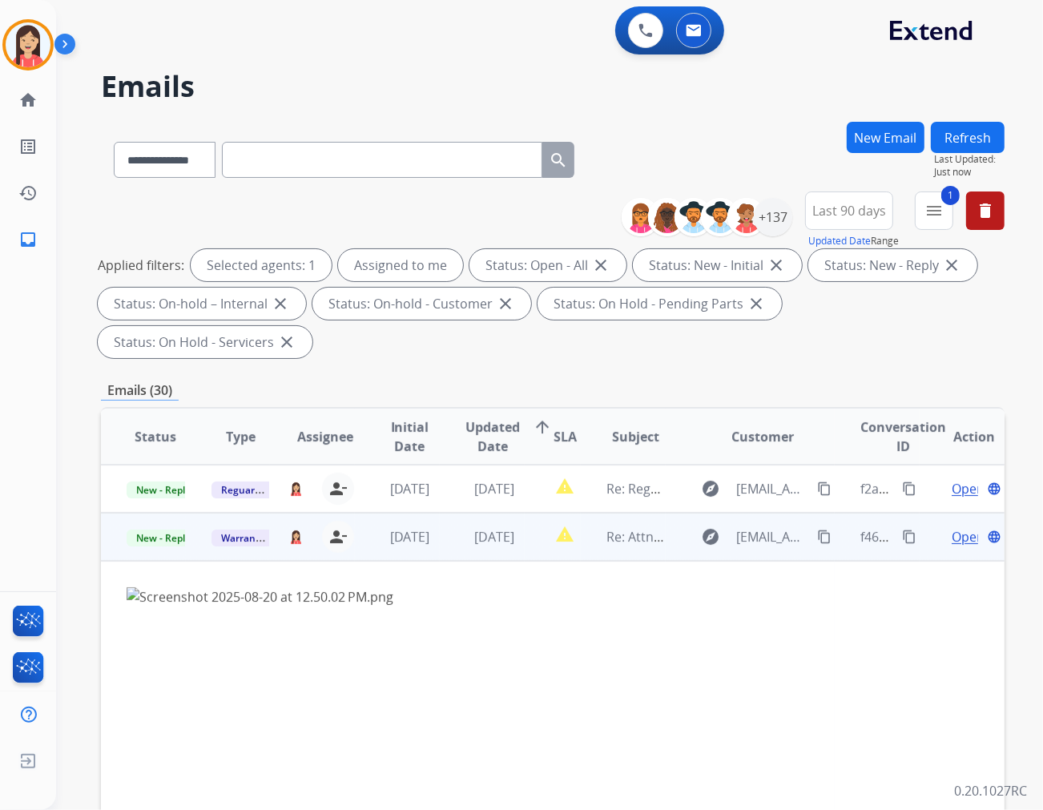
click at [938, 527] on span "Open" at bounding box center [968, 536] width 33 height 19
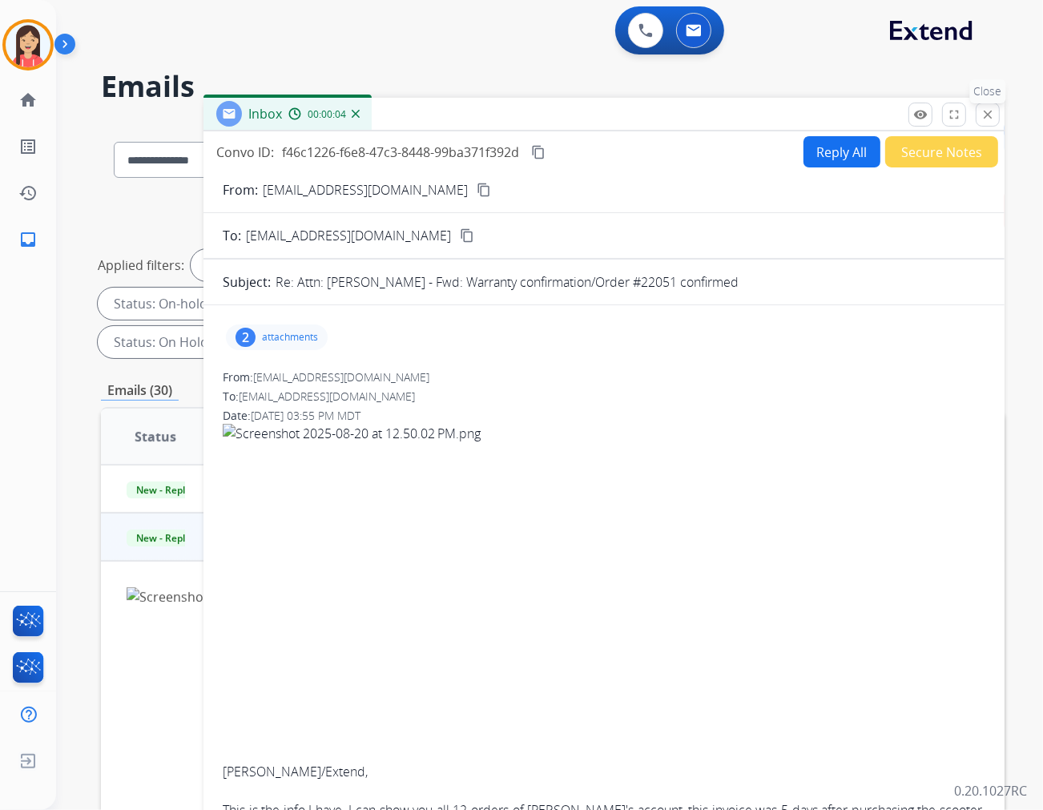
click at [938, 107] on mat-icon "close" at bounding box center [988, 114] width 14 height 14
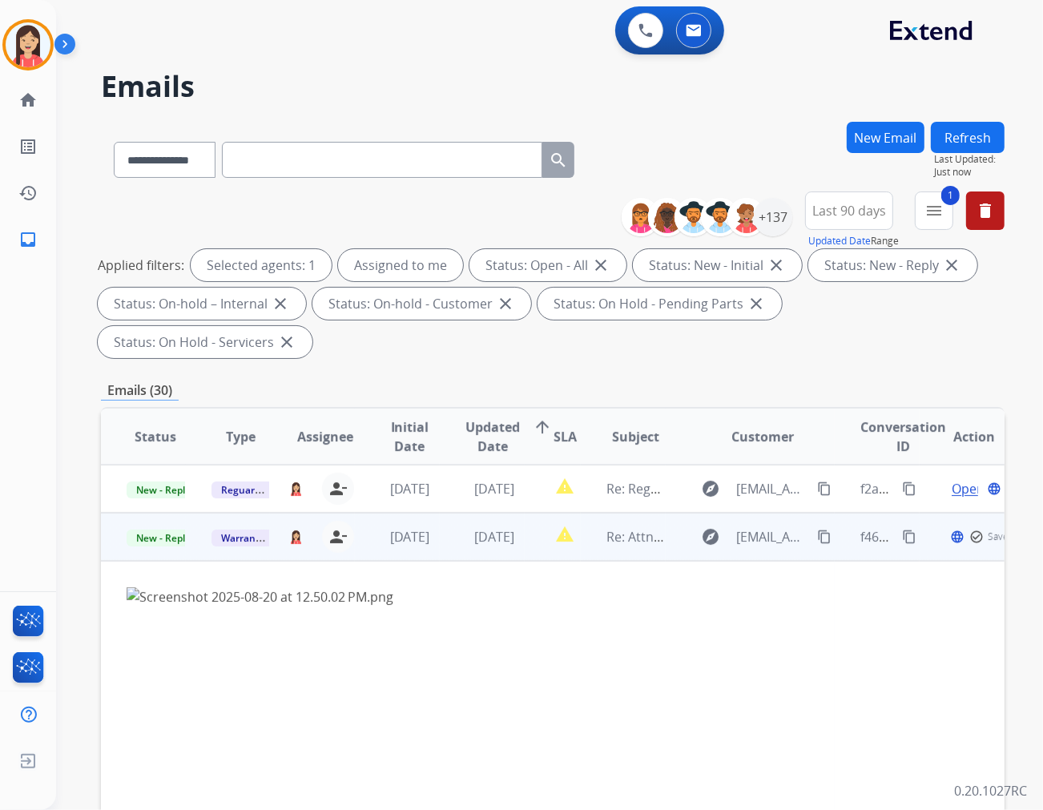
click at [539, 513] on td "report_problem" at bounding box center [553, 537] width 56 height 48
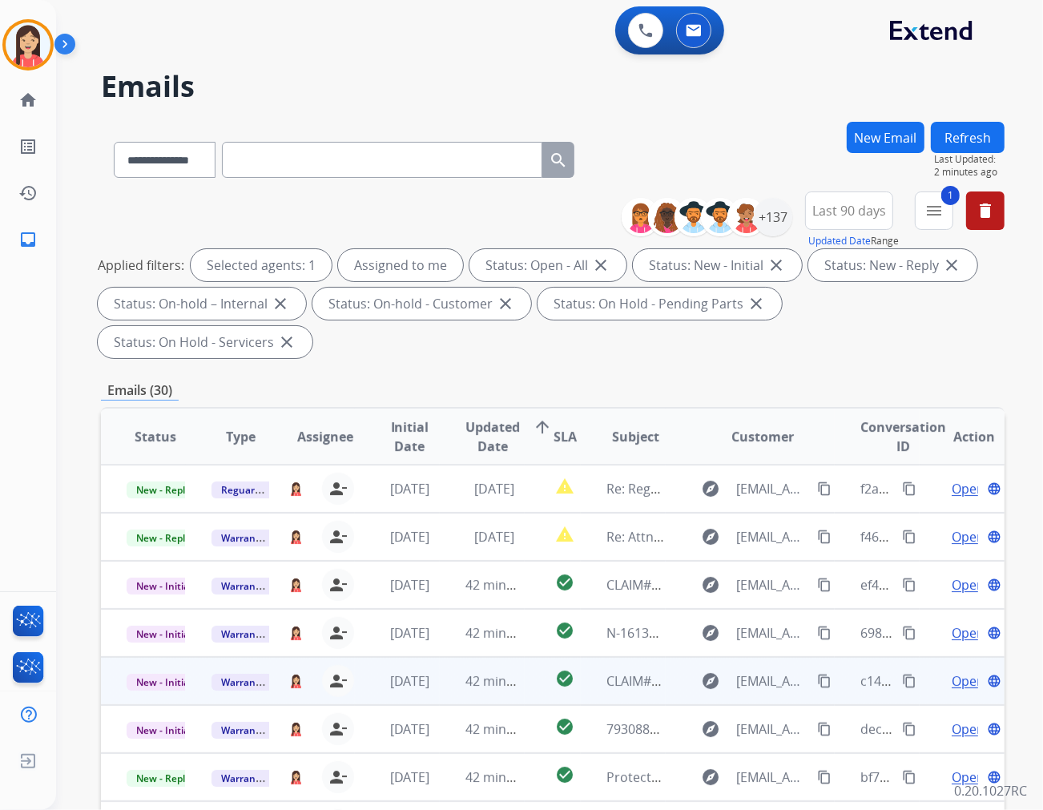
click at [502, 657] on td "42 minutes ago" at bounding box center [482, 681] width 85 height 48
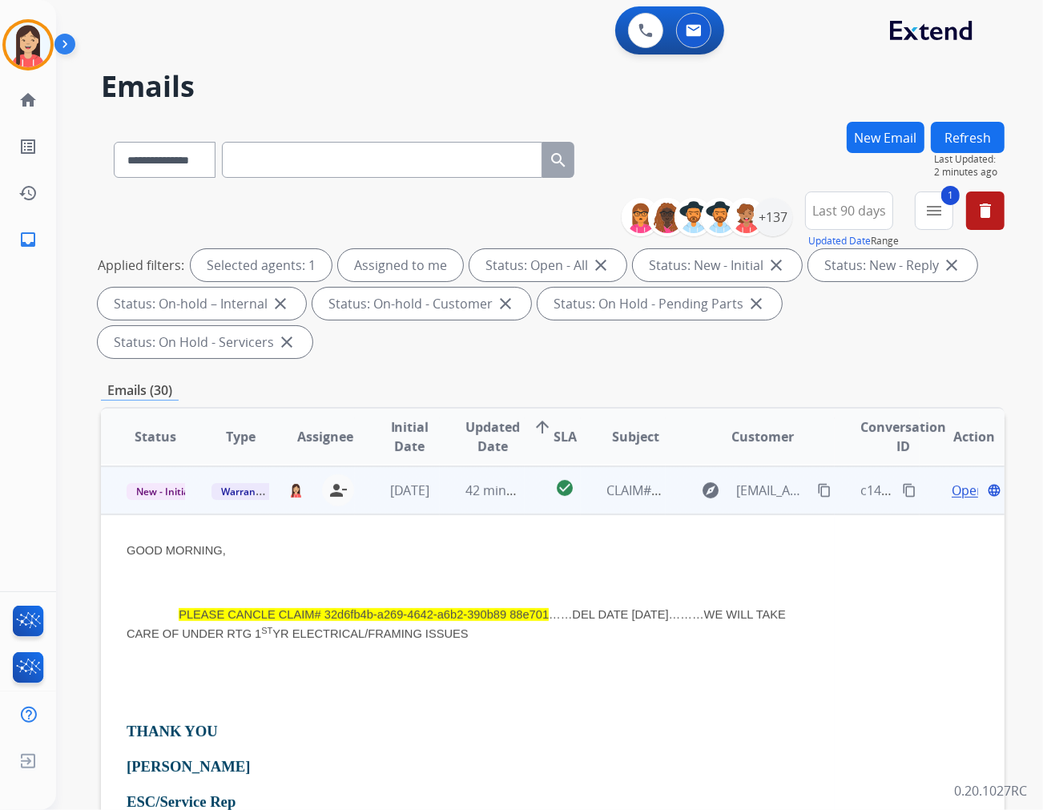
scroll to position [192, 0]
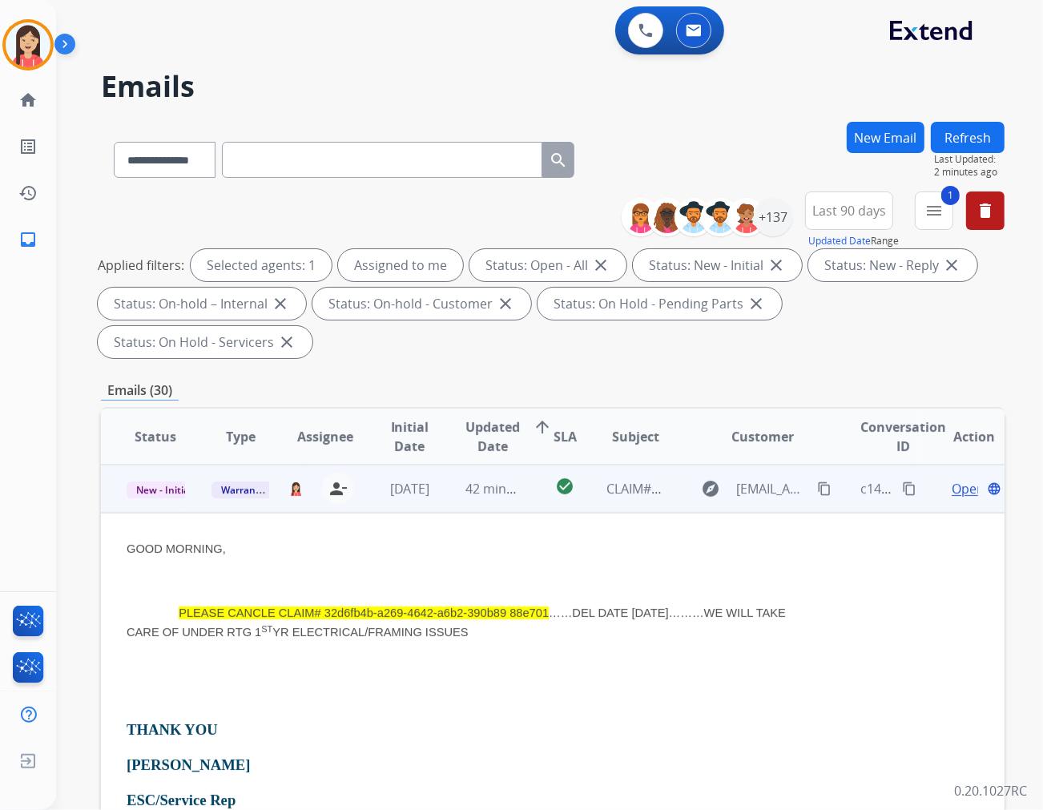
click at [330, 607] on span "PLEASE CANCLE CLAIM# 32d6fb4b-a269-4642-a6b2-390b89 88e701" at bounding box center [364, 613] width 370 height 13
drag, startPoint x: 325, startPoint y: 569, endPoint x: 548, endPoint y: 575, distance: 222.9
click at [548, 607] on span "PLEASE CANCLE CLAIM# 32d6fb4b-a269-4642-a6b2-390b89 88e701" at bounding box center [364, 613] width 370 height 13
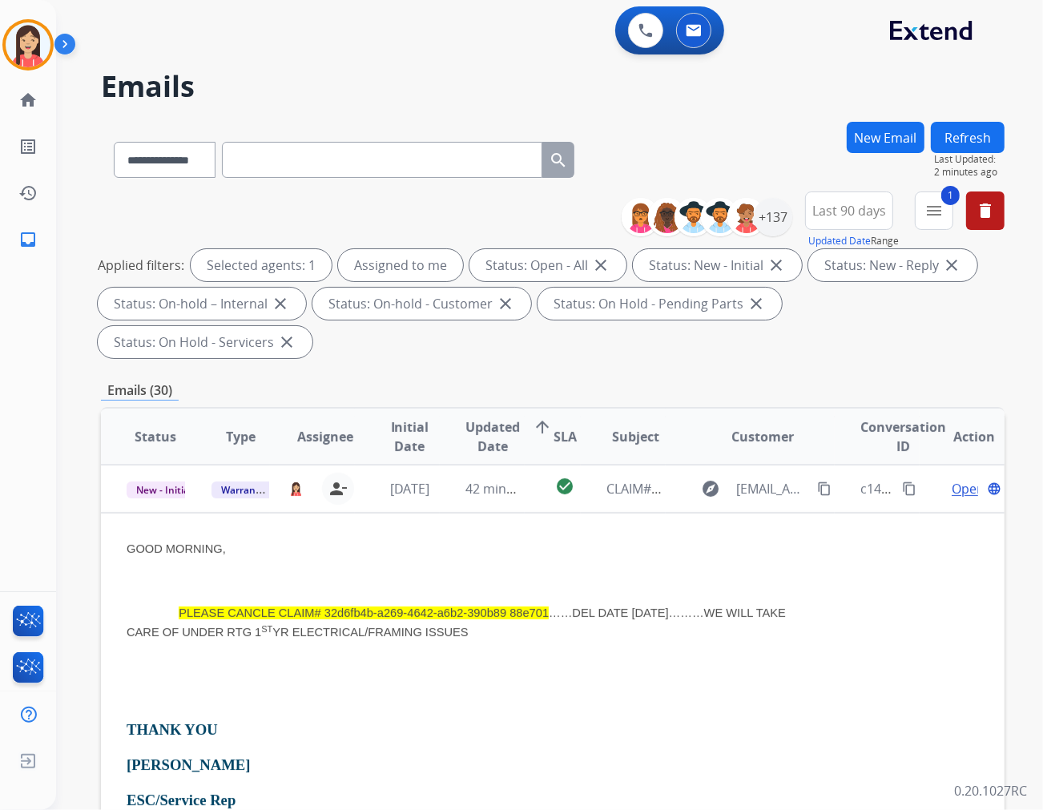
copy span "32d6fb4b-a269-4642-a6b2-390b89 88e701"
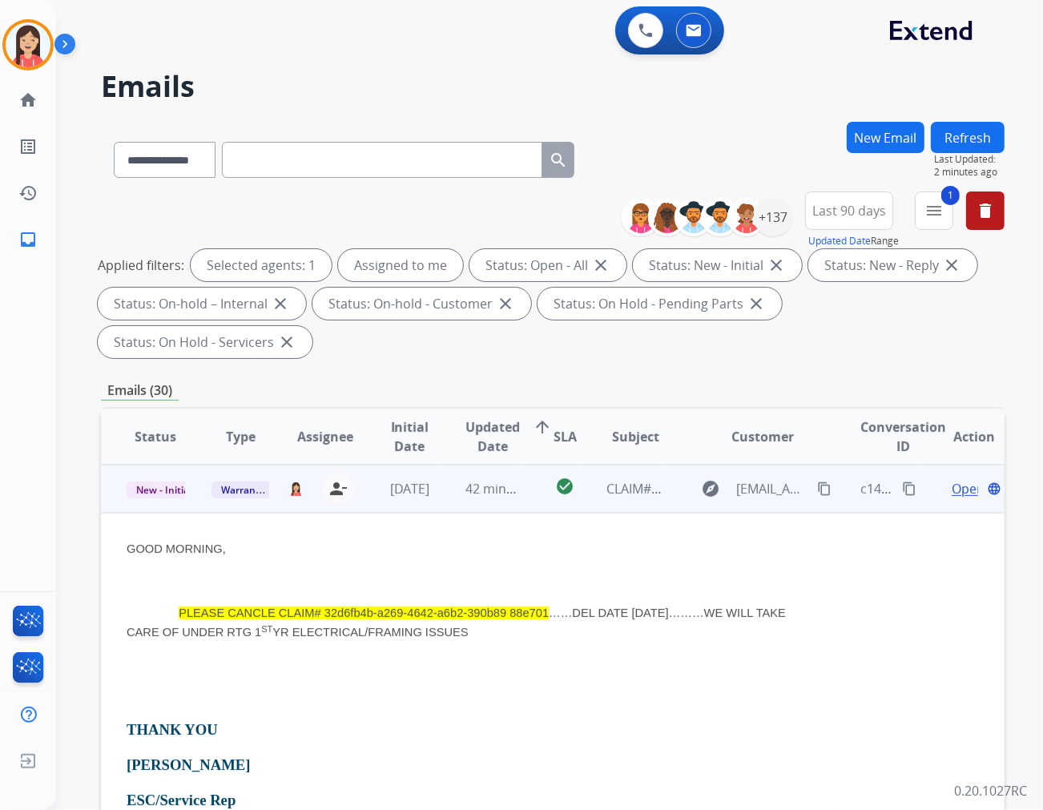
click at [399, 655] on p at bounding box center [468, 664] width 683 height 19
click at [938, 479] on span "Open" at bounding box center [968, 488] width 33 height 19
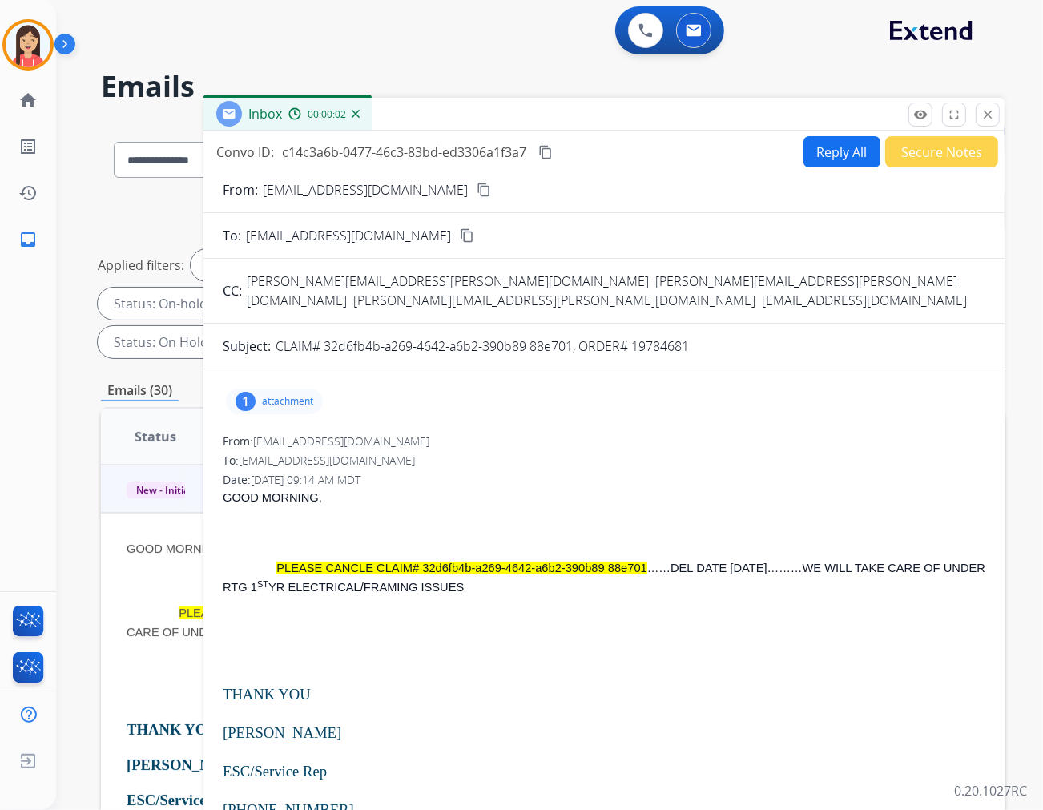
drag, startPoint x: 632, startPoint y: 329, endPoint x: 696, endPoint y: 329, distance: 64.1
click at [696, 337] on div "CLAIM# 32d6fb4b-a269-4642-a6b2-390b89 88e701, ORDER# 19784681" at bounding box center [631, 346] width 710 height 19
copy p "19784681"
click at [583, 434] on div "From: [EMAIL_ADDRESS][DOMAIN_NAME]" at bounding box center [604, 442] width 763 height 16
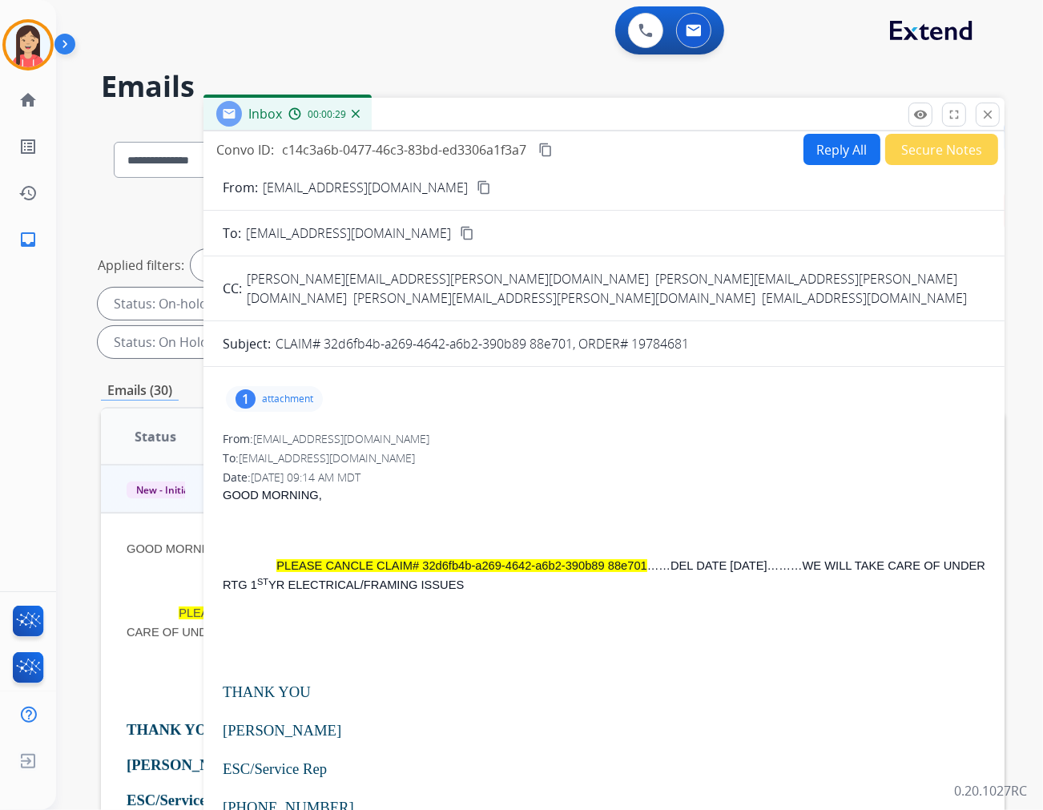
scroll to position [0, 0]
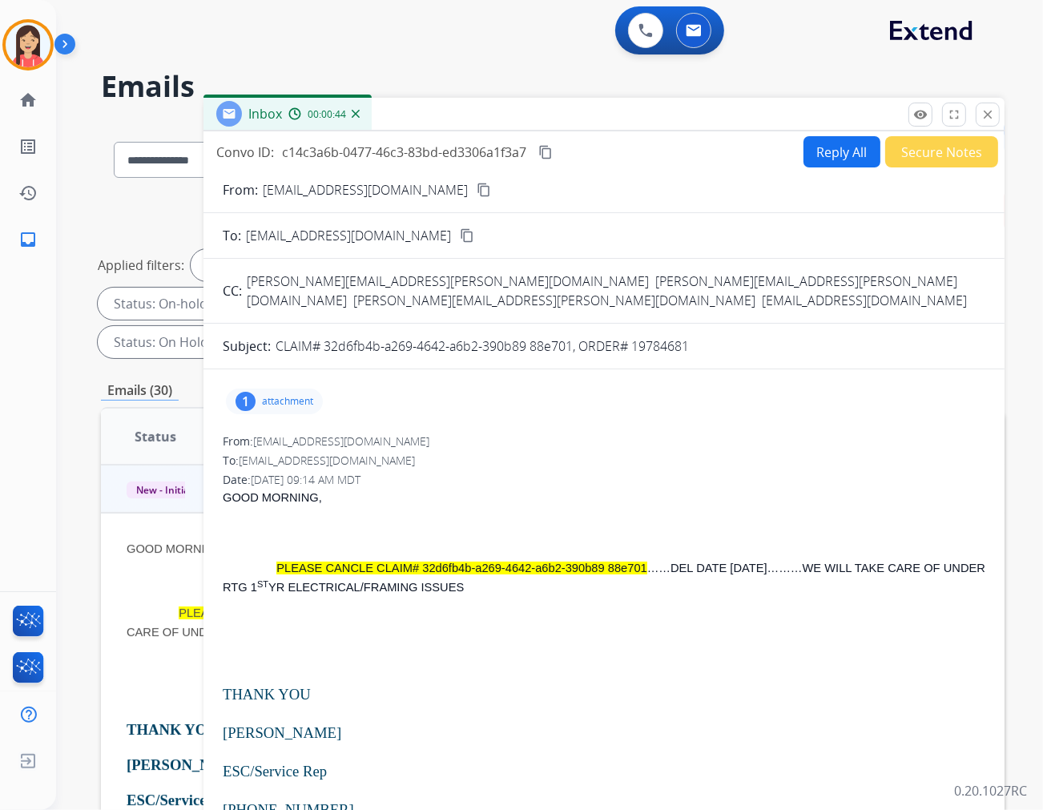
click at [717, 488] on p "GOOD MORNING," at bounding box center [604, 497] width 763 height 19
click at [836, 147] on button "Reply All" at bounding box center [842, 151] width 77 height 31
select select "**********"
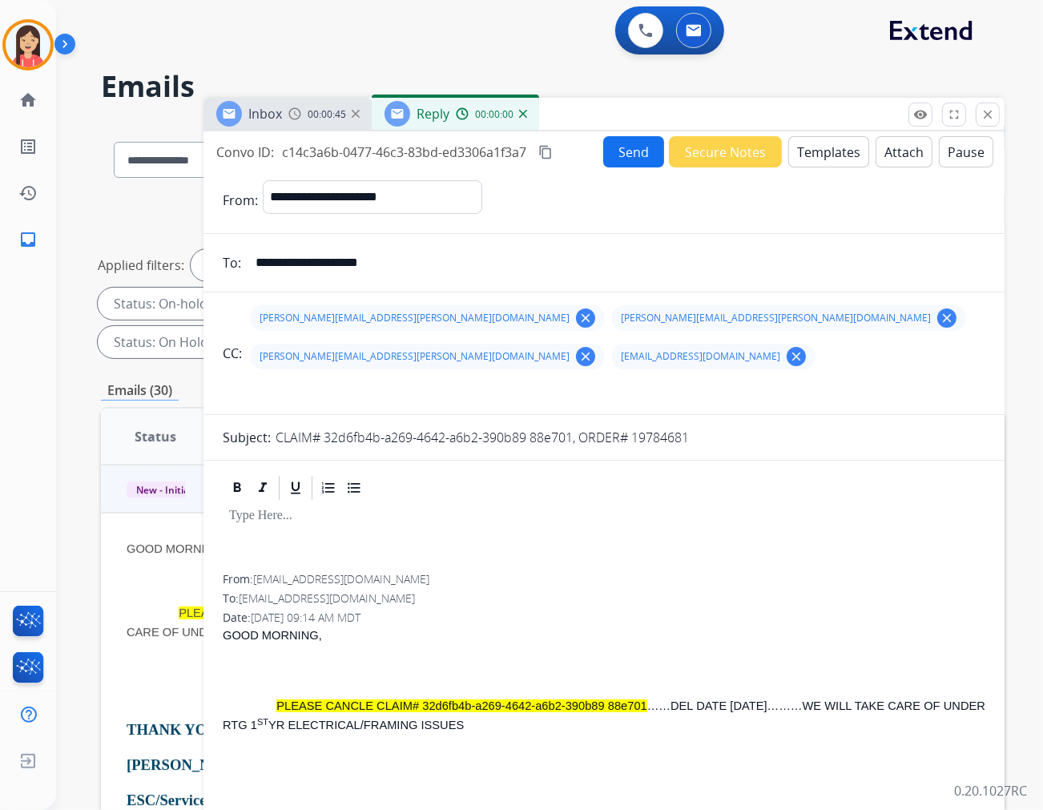
click at [837, 156] on button "Templates" at bounding box center [829, 151] width 81 height 31
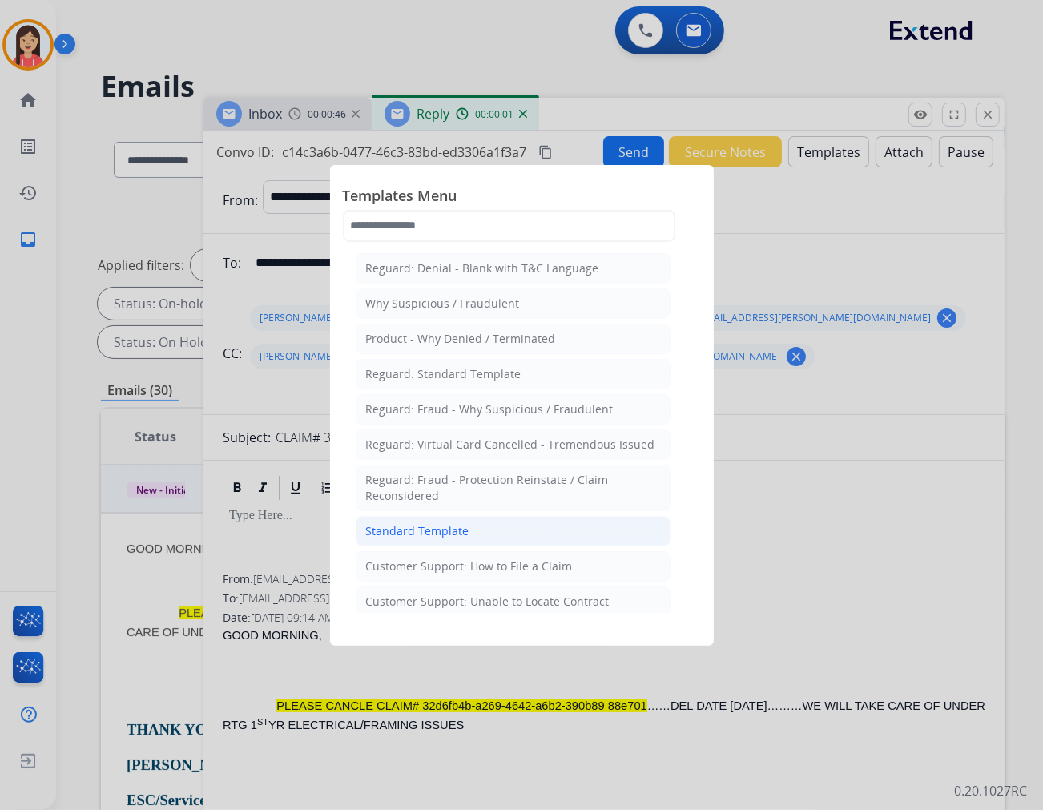
click at [540, 537] on li "Standard Template" at bounding box center [513, 531] width 315 height 30
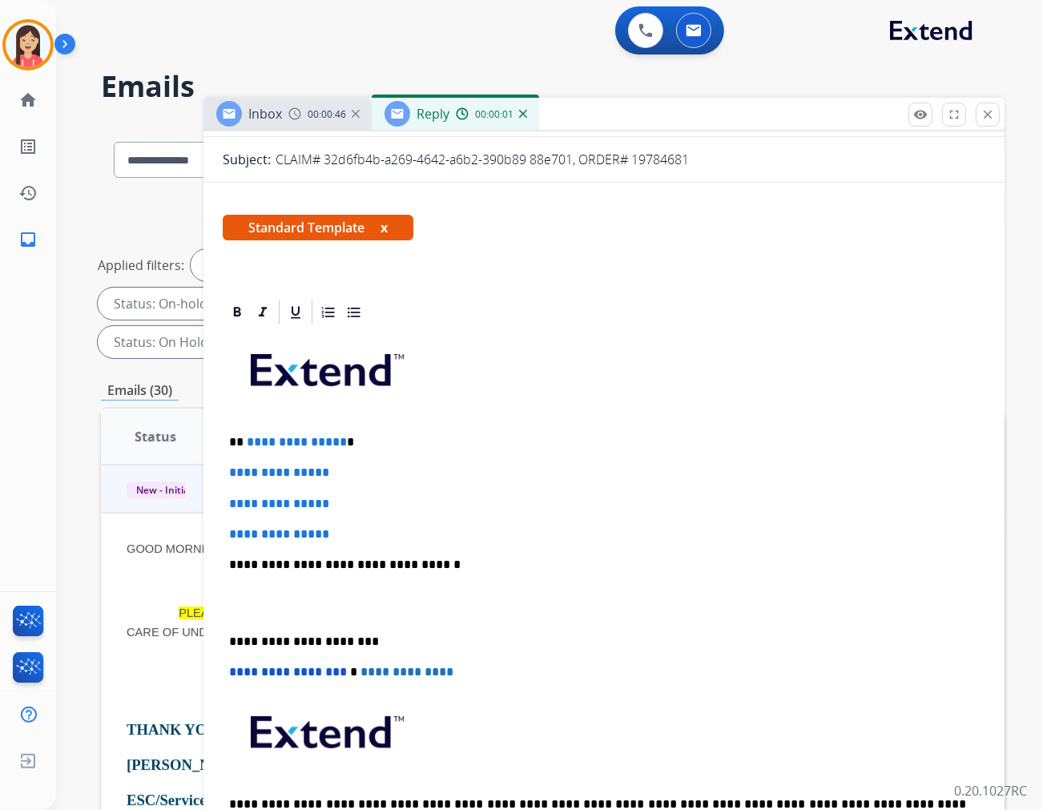
scroll to position [356, 0]
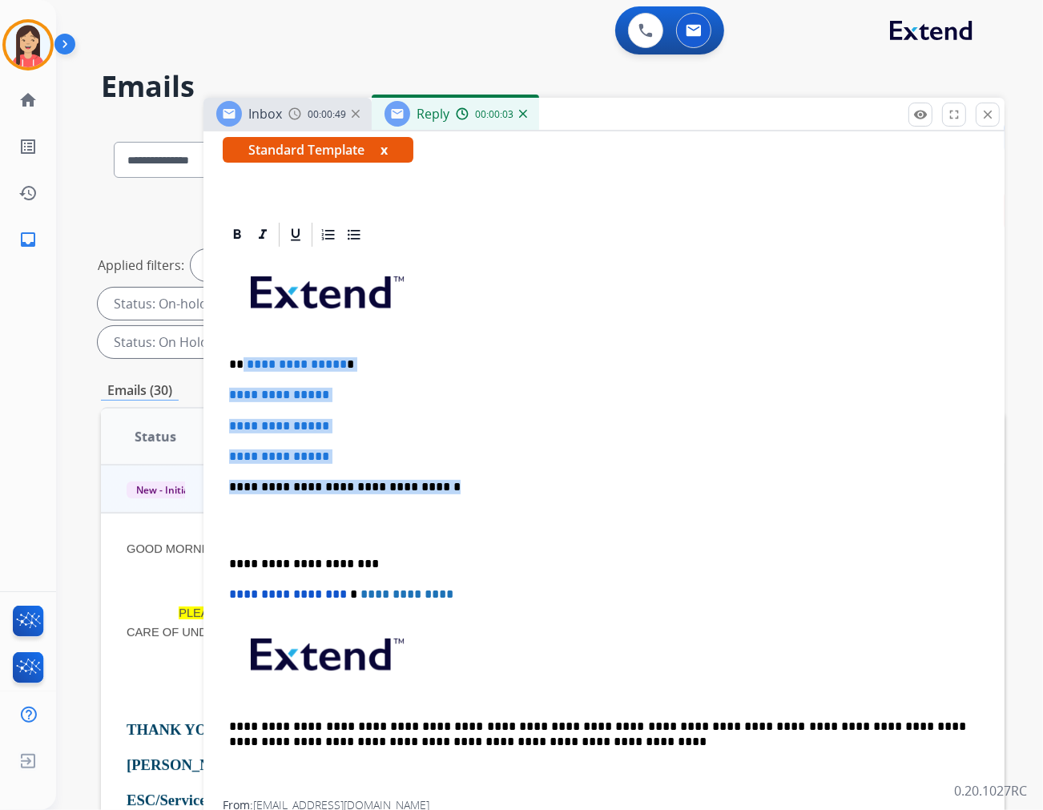
drag, startPoint x: 240, startPoint y: 317, endPoint x: 460, endPoint y: 453, distance: 258.0
click at [460, 453] on div "**********" at bounding box center [604, 524] width 763 height 551
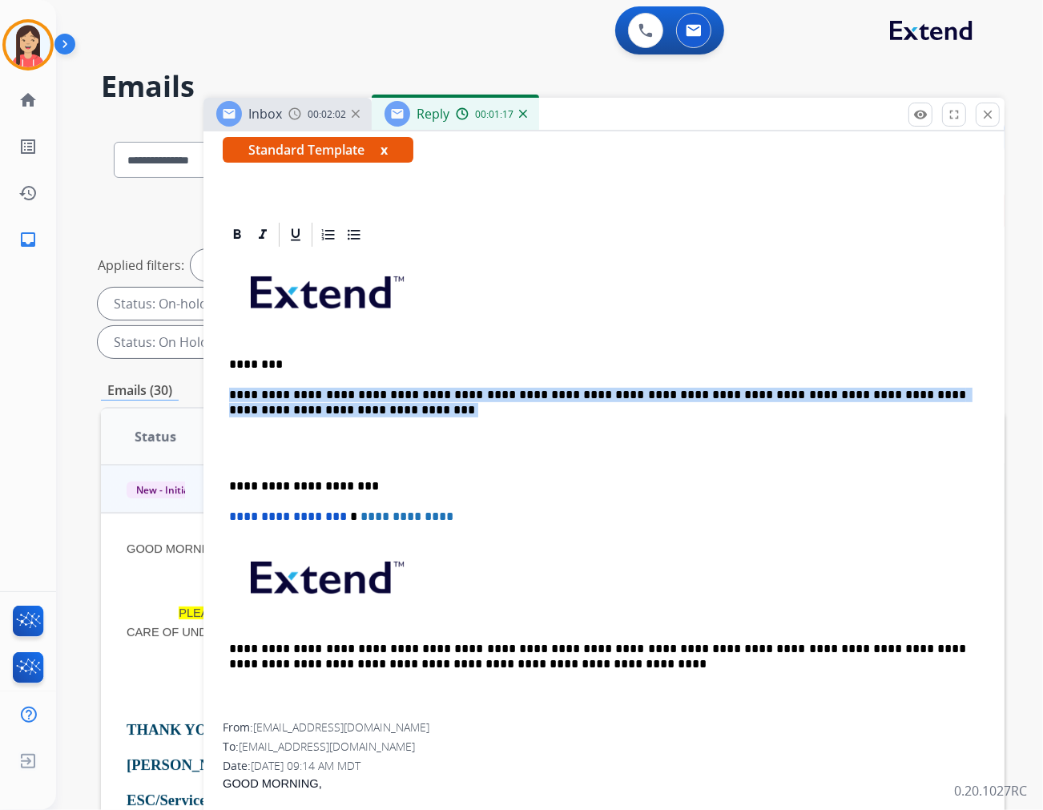
drag, startPoint x: 302, startPoint y: 371, endPoint x: 223, endPoint y: 345, distance: 83.4
click at [223, 345] on div "**********" at bounding box center [604, 486] width 763 height 474
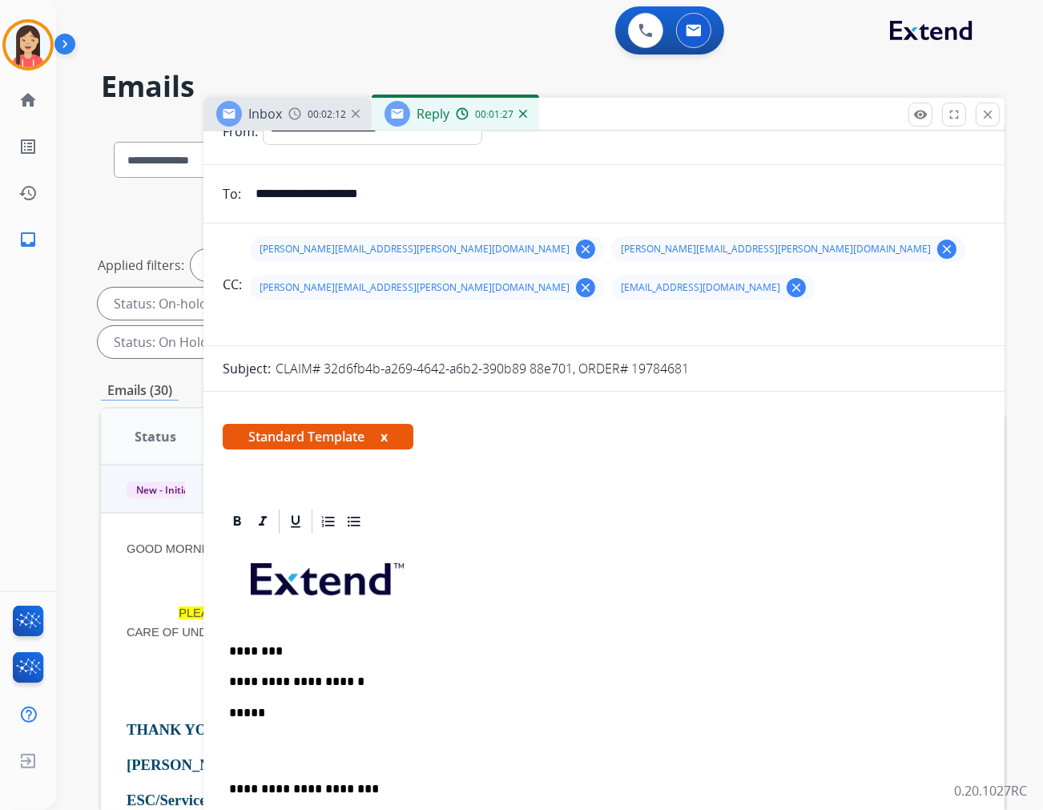
scroll to position [0, 0]
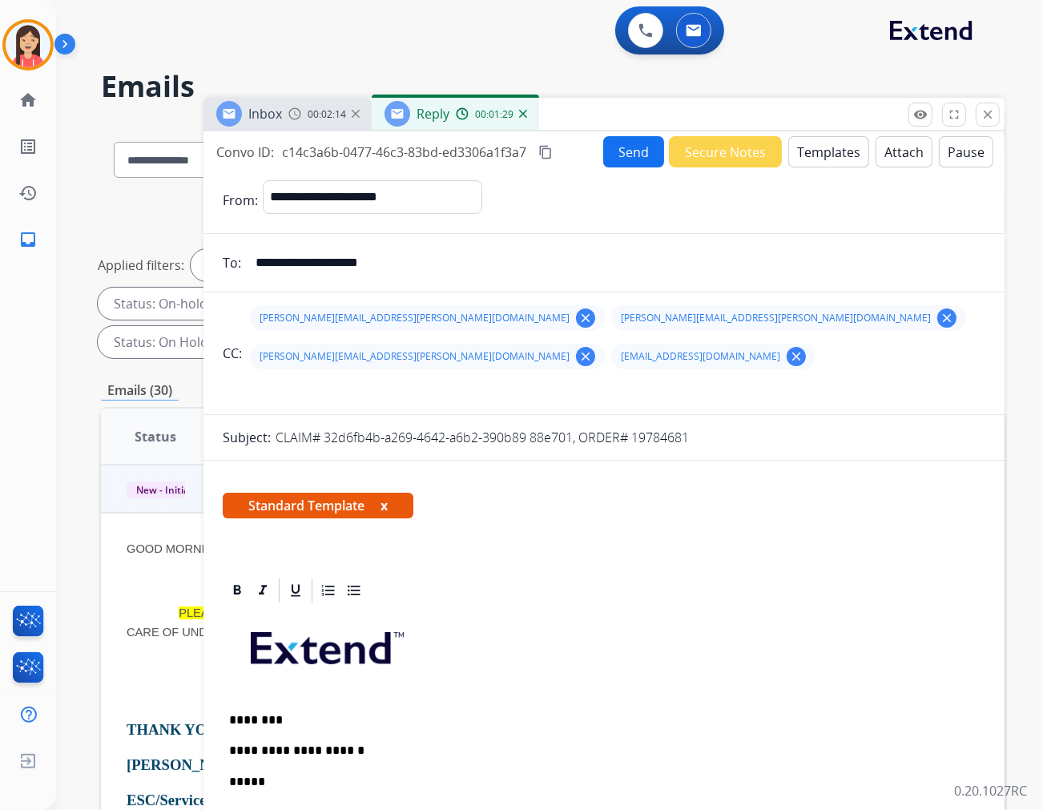
click at [404, 149] on span "c14c3a6b-0477-46c3-83bd-ed3306a1f3a7" at bounding box center [404, 152] width 244 height 18
copy div "c14c3a6b-0477-46c3-83bd-ed3306a1f3a7 content_copy"
click at [611, 158] on button "Send" at bounding box center [633, 151] width 61 height 31
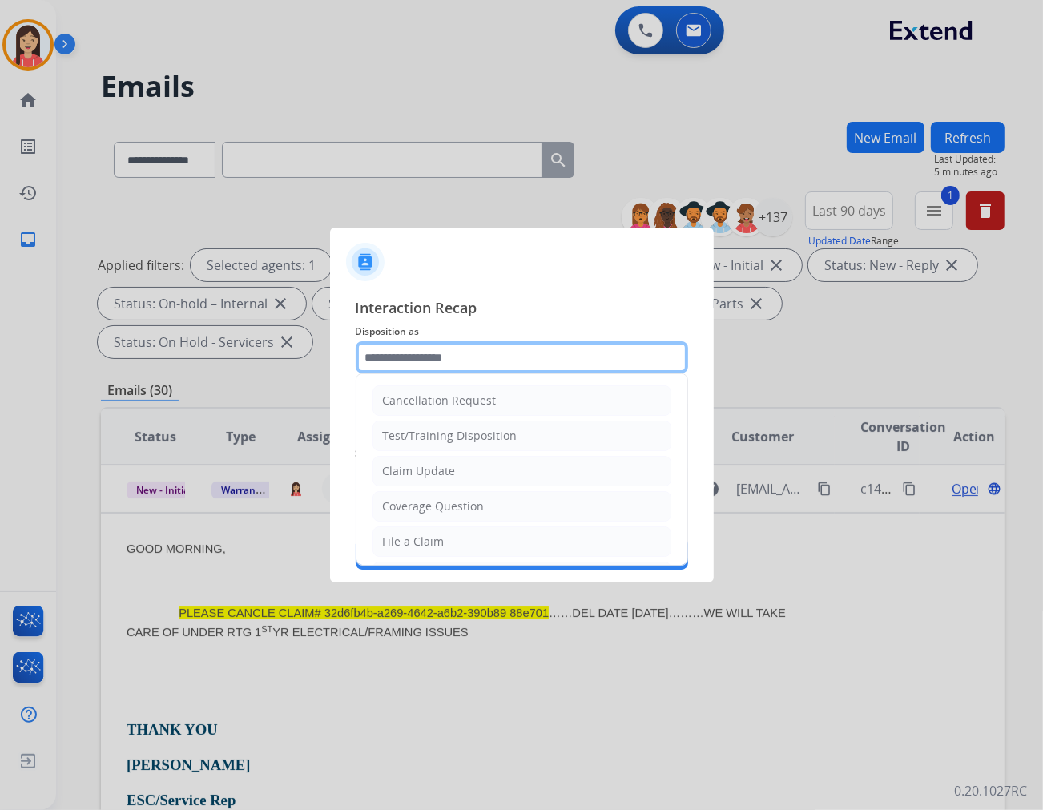
click at [434, 353] on input "text" at bounding box center [522, 357] width 333 height 32
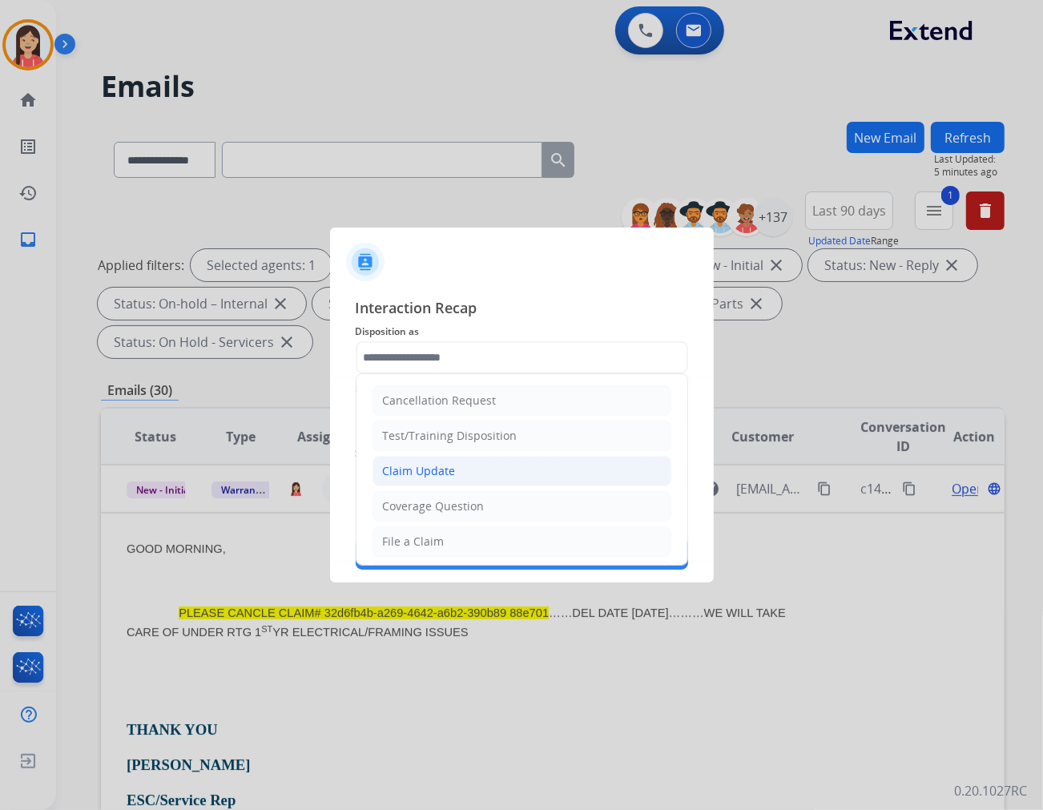
click at [412, 475] on div "Claim Update" at bounding box center [419, 471] width 73 height 16
type input "**********"
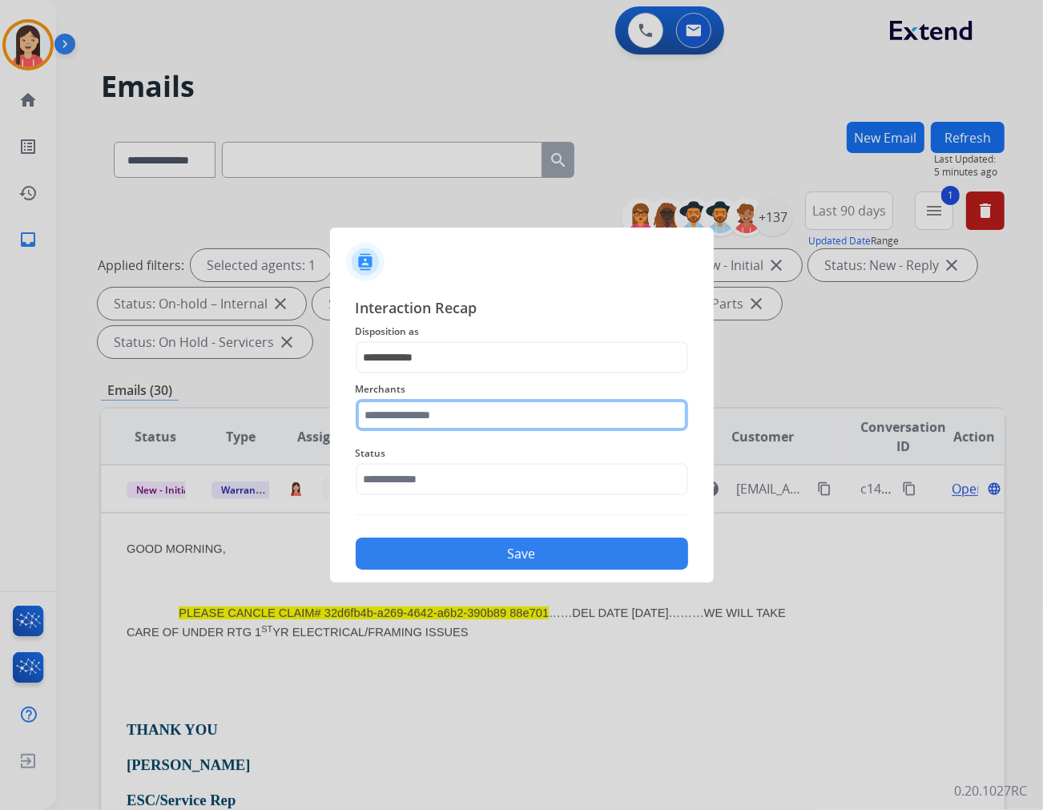
click at [427, 410] on input "text" at bounding box center [522, 415] width 333 height 32
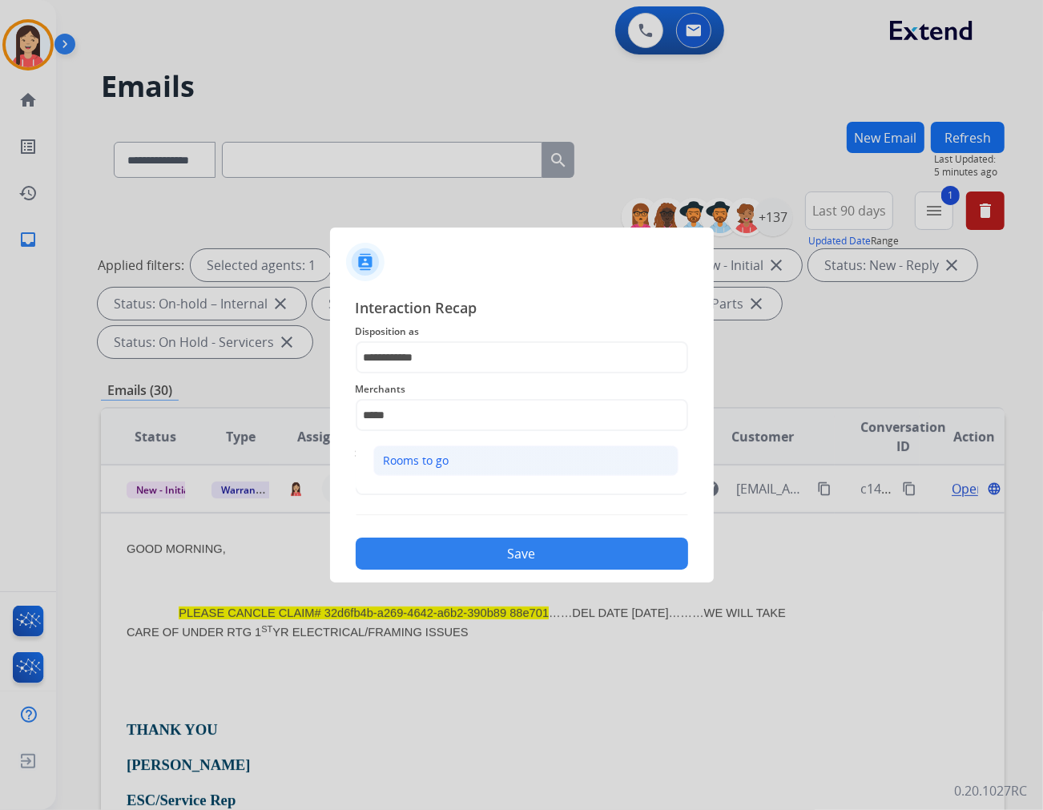
click at [429, 462] on div "Rooms to go" at bounding box center [417, 461] width 66 height 16
type input "**********"
click at [428, 466] on input "text" at bounding box center [522, 479] width 333 height 32
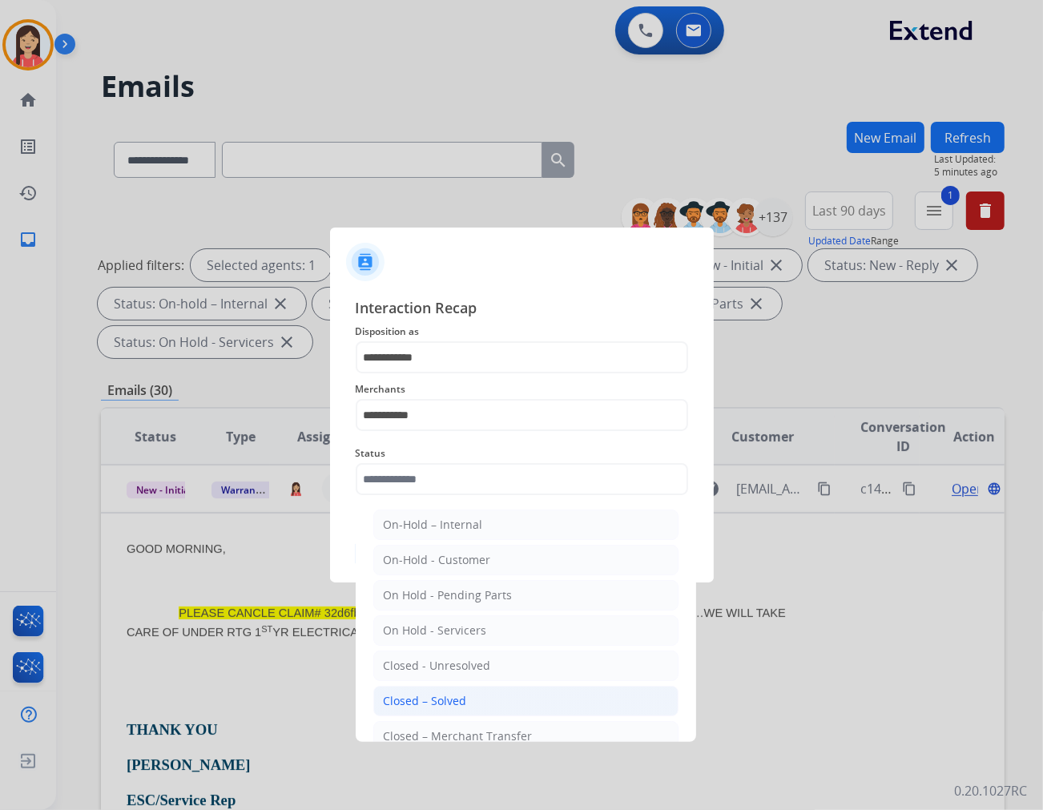
click at [442, 694] on div "Closed – Solved" at bounding box center [425, 701] width 83 height 16
type input "**********"
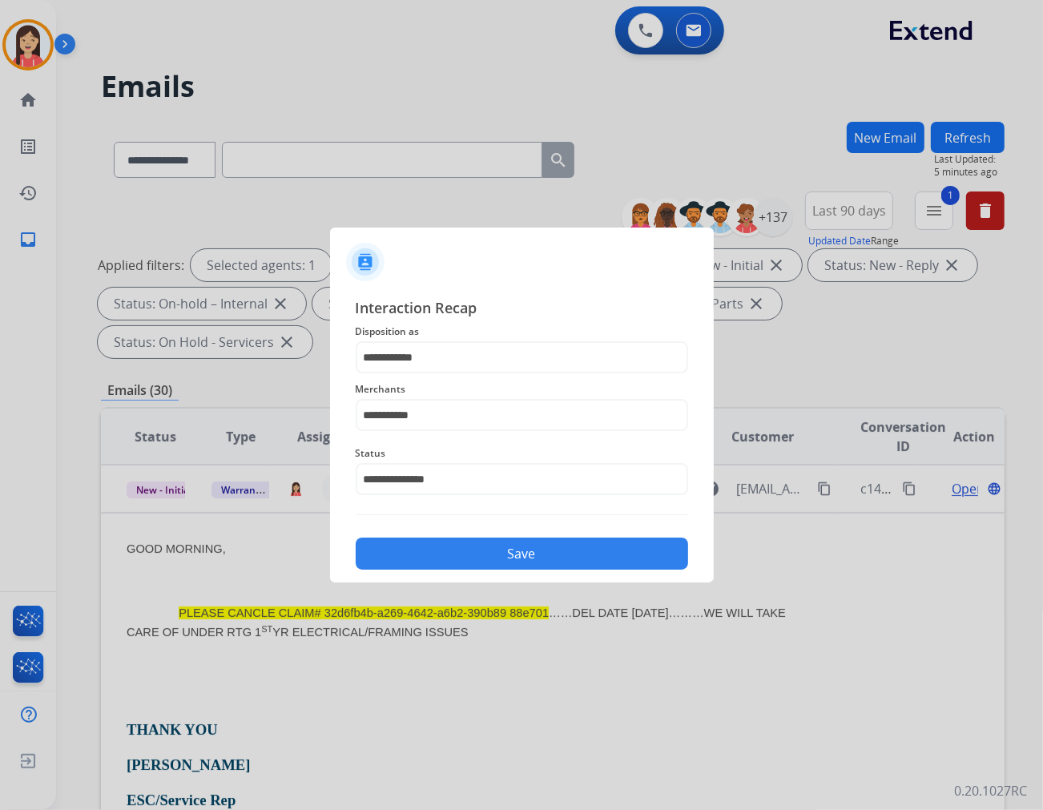
click at [466, 566] on button "Save" at bounding box center [522, 554] width 333 height 32
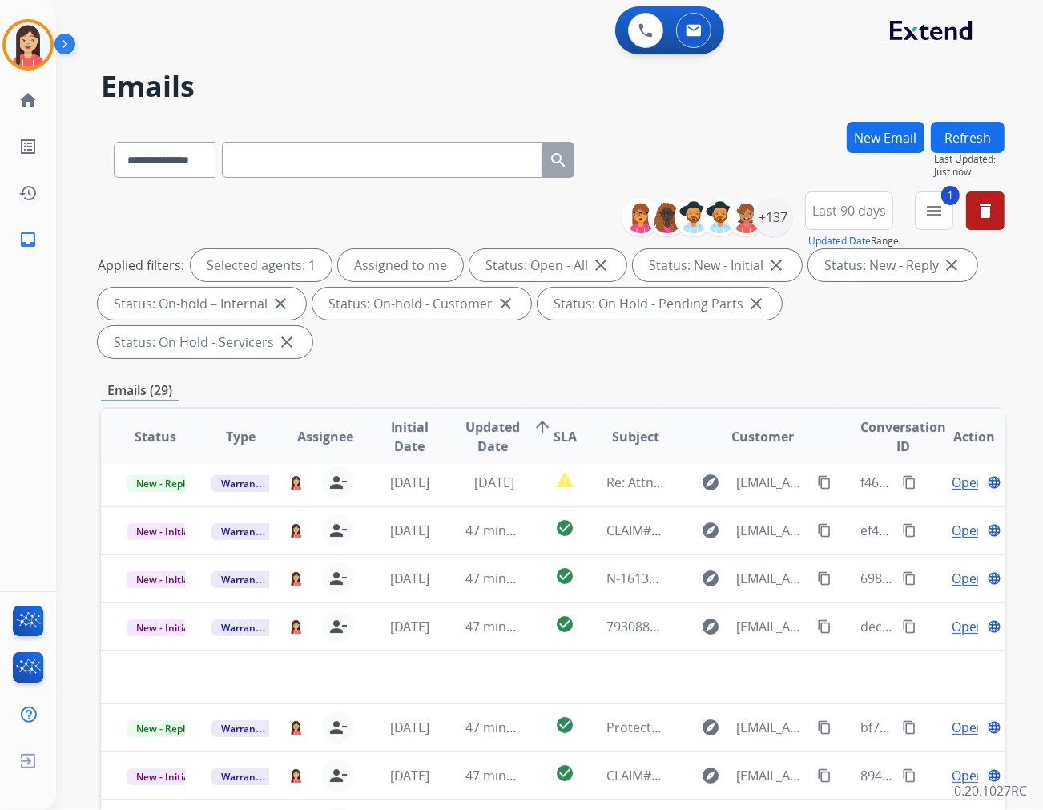
scroll to position [53, 0]
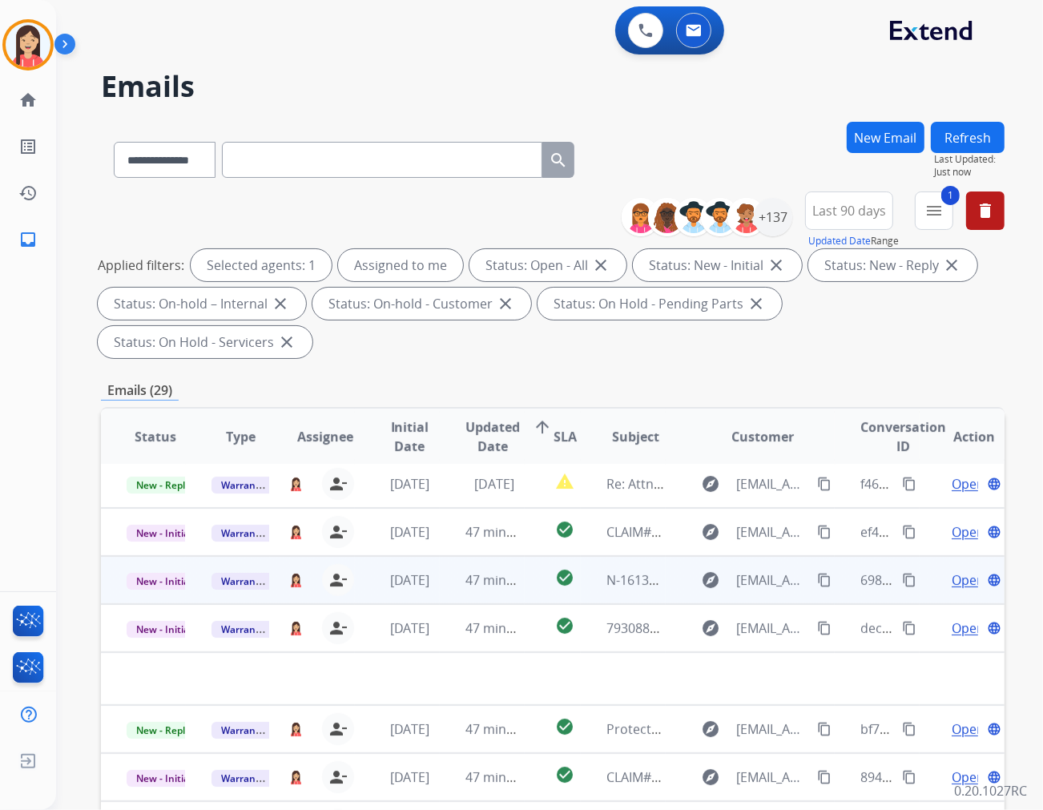
click at [418, 556] on td "[DATE]" at bounding box center [397, 580] width 85 height 48
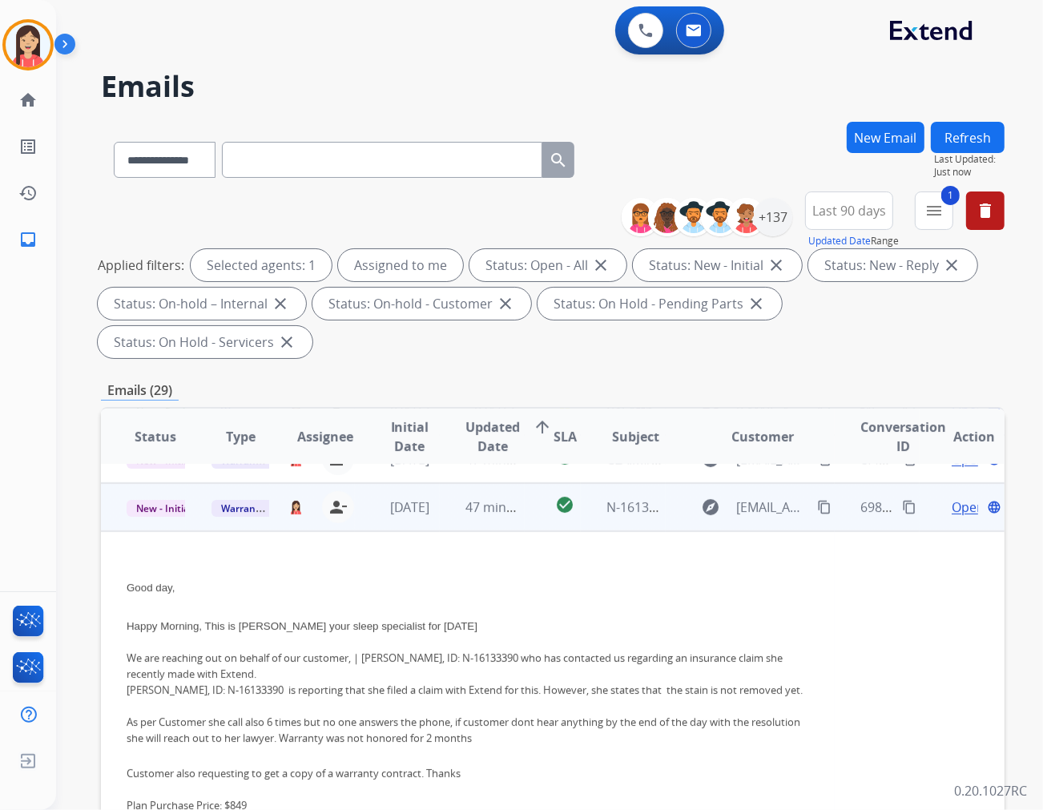
scroll to position [144, 0]
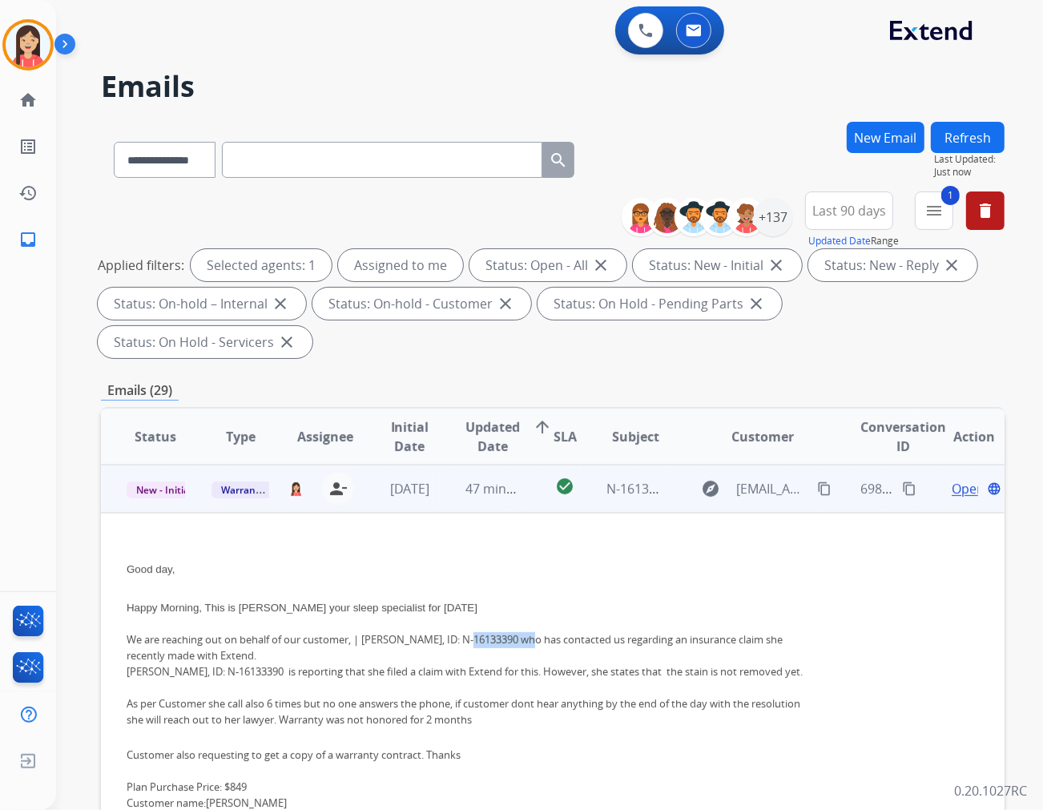
drag, startPoint x: 462, startPoint y: 599, endPoint x: 524, endPoint y: 599, distance: 62.5
click at [524, 632] on span "We are reaching out on behalf of our customer, | [PERSON_NAME], ID: N-16133390 …" at bounding box center [455, 647] width 656 height 30
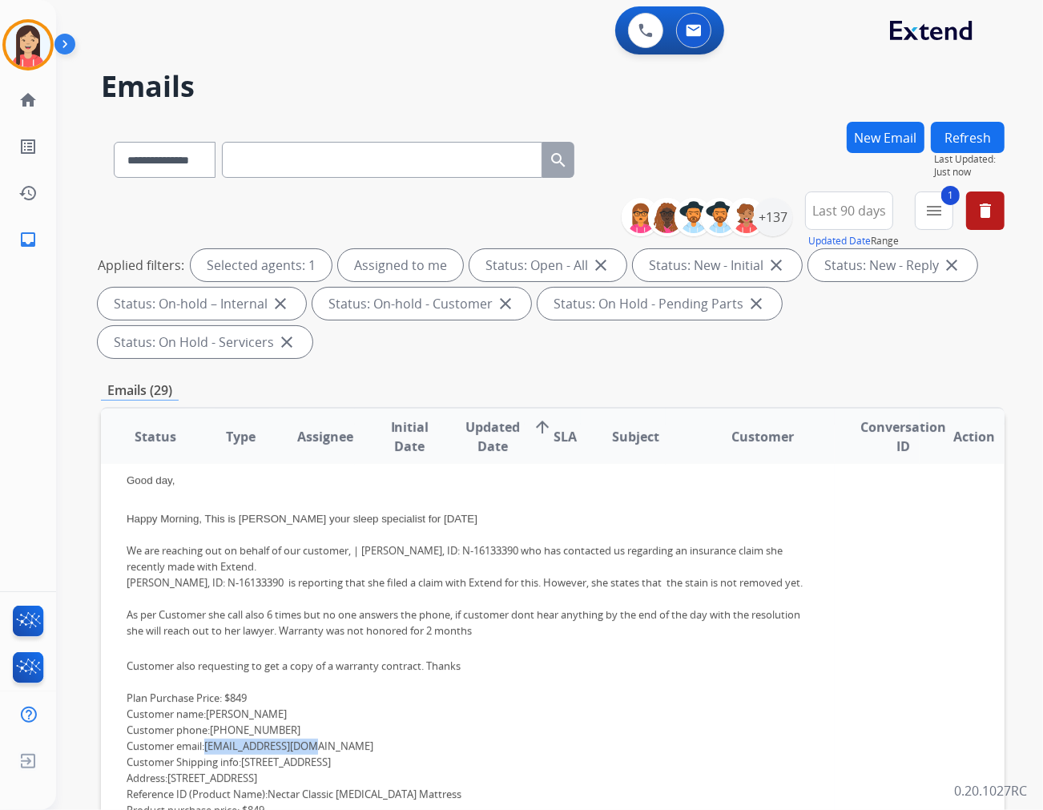
drag, startPoint x: 309, startPoint y: 722, endPoint x: 211, endPoint y: 720, distance: 97.8
click at [211, 720] on font "Plan Purchase Price: $849 Customer name: [PERSON_NAME] Customer phone: [PHONE_N…" at bounding box center [294, 762] width 335 height 143
copy font "[EMAIL_ADDRESS][DOMAIN_NAME]"
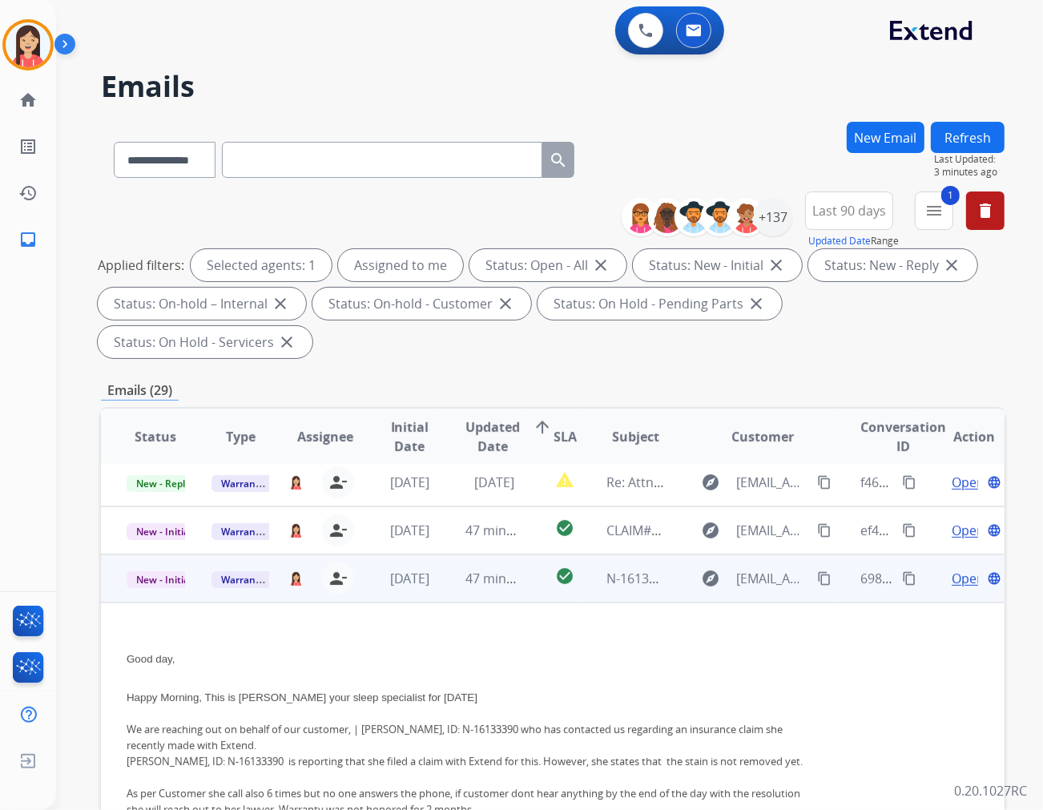
click at [446, 555] on td "47 minutes ago" at bounding box center [482, 579] width 85 height 48
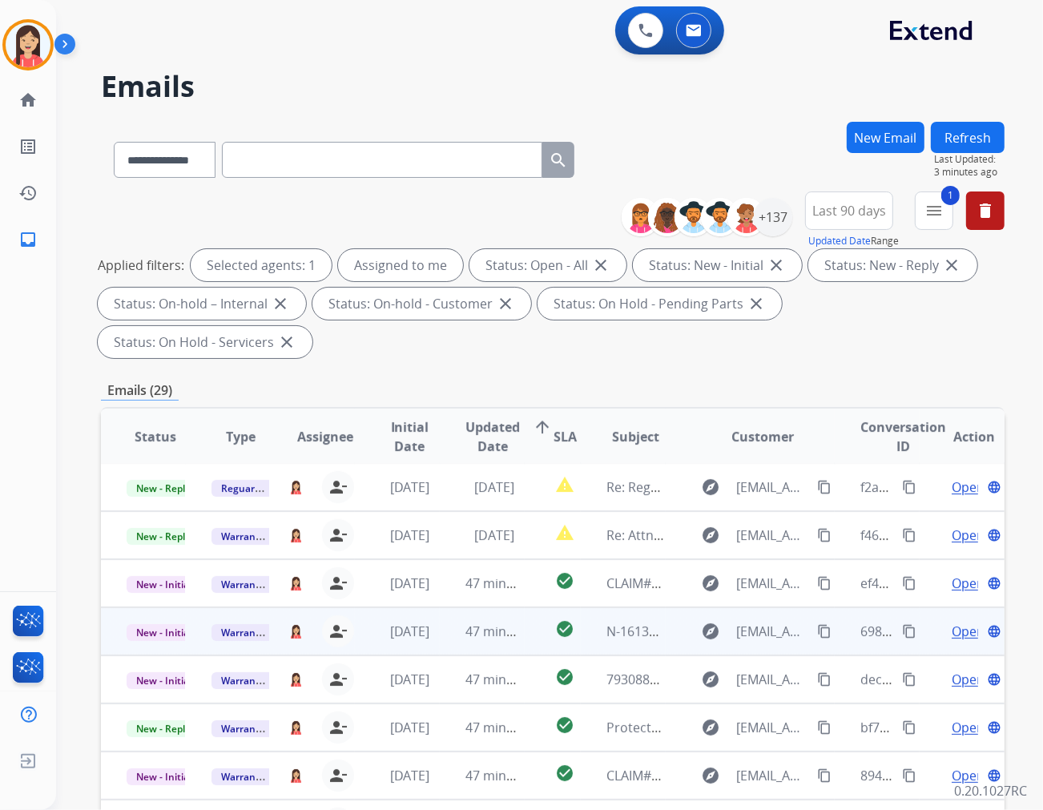
scroll to position [1, 0]
click at [441, 611] on td "47 minutes ago" at bounding box center [482, 632] width 85 height 48
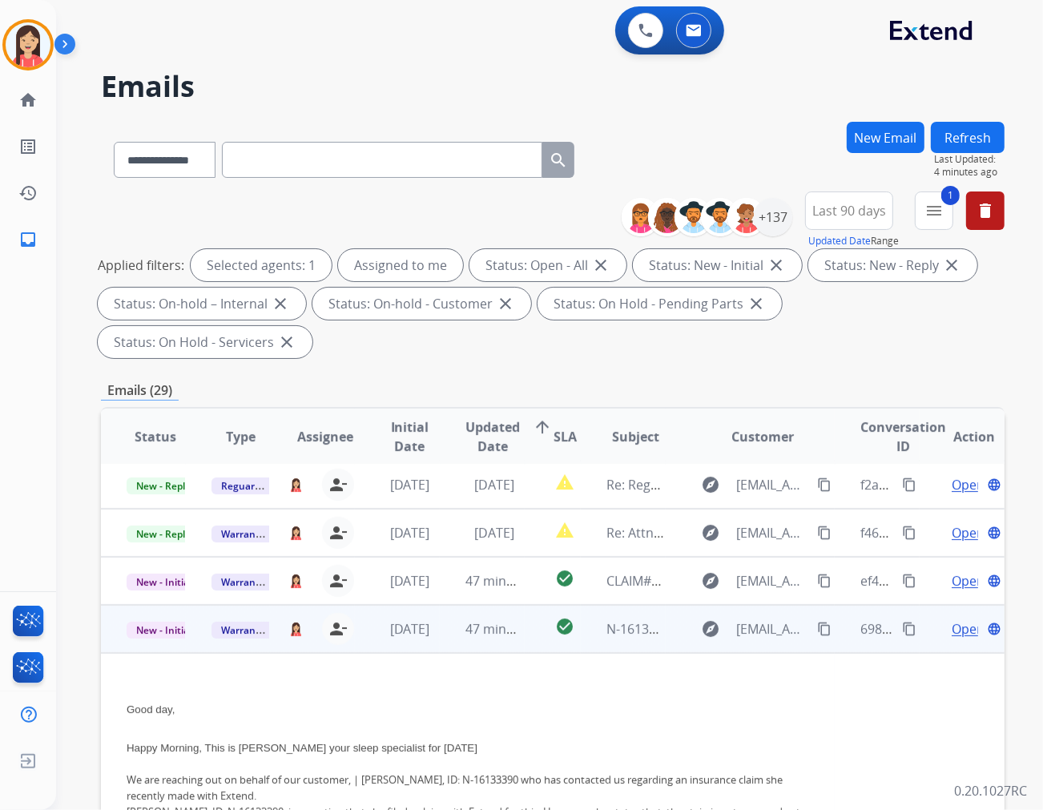
scroll to position [0, 0]
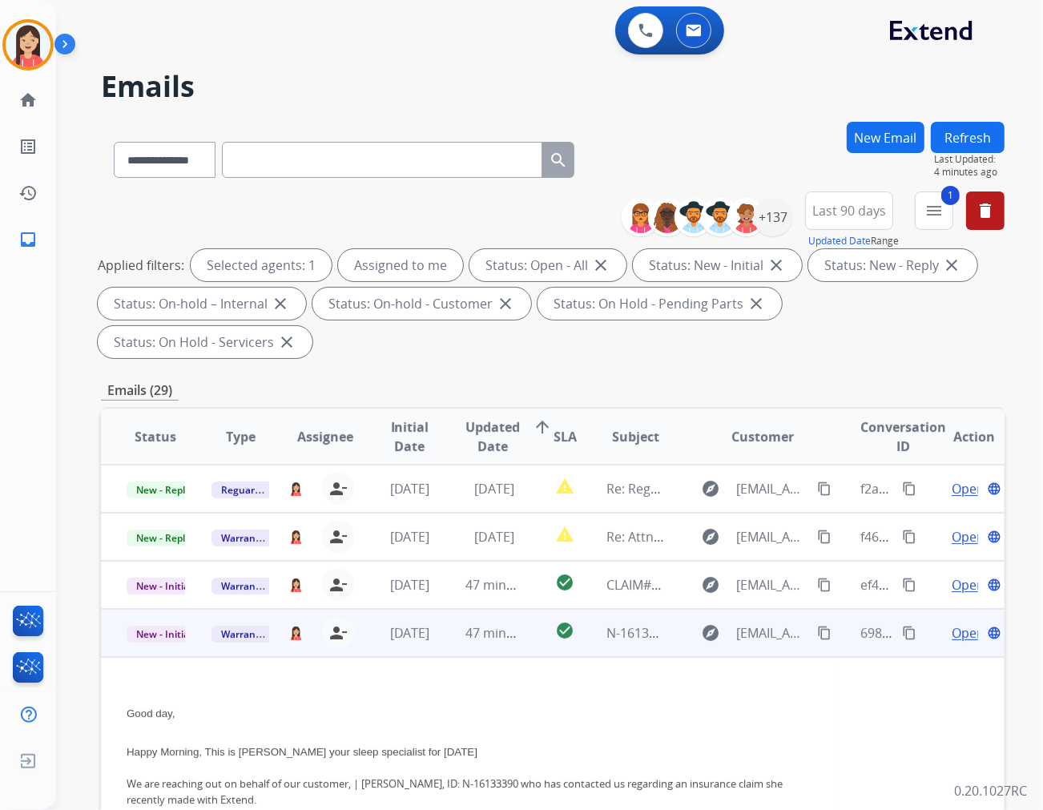
click at [537, 609] on td "check_circle" at bounding box center [553, 633] width 56 height 48
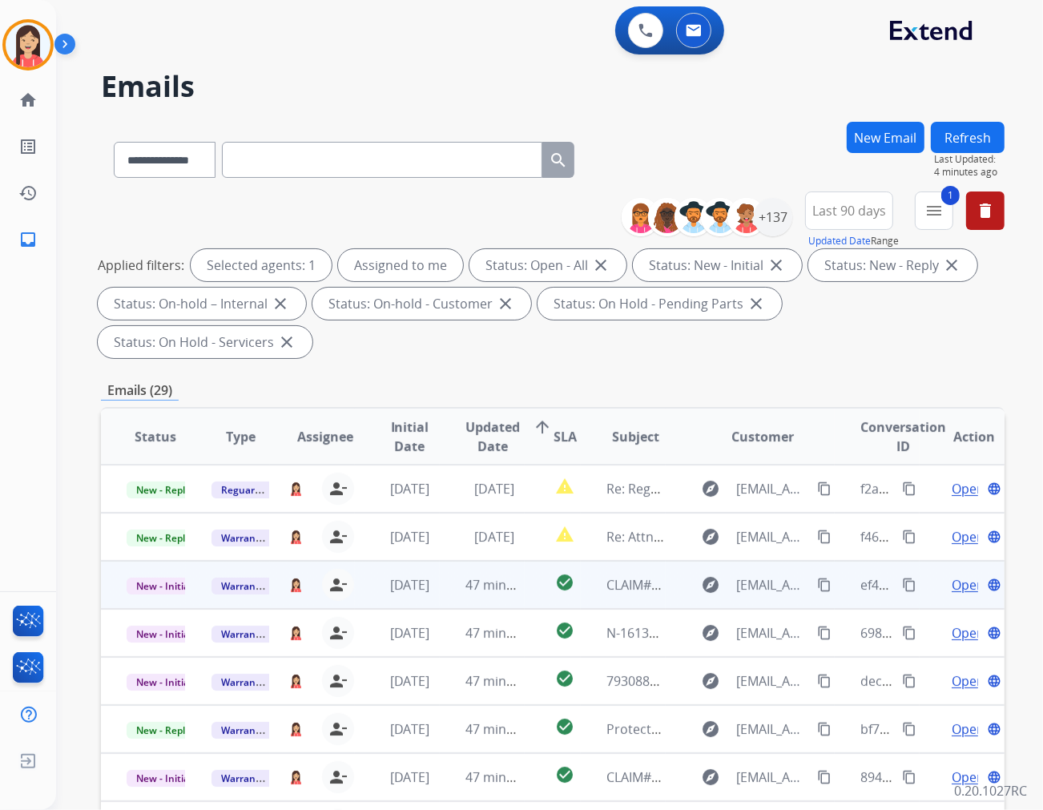
click at [525, 561] on td "check_circle" at bounding box center [553, 585] width 56 height 48
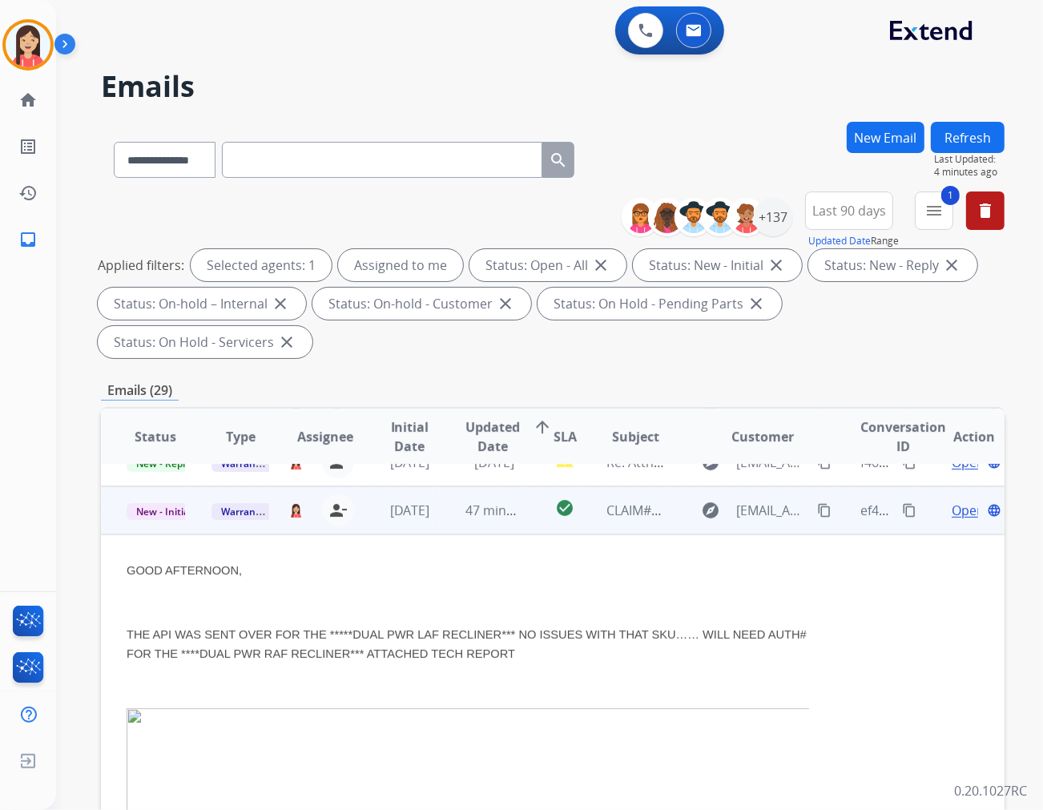
scroll to position [96, 0]
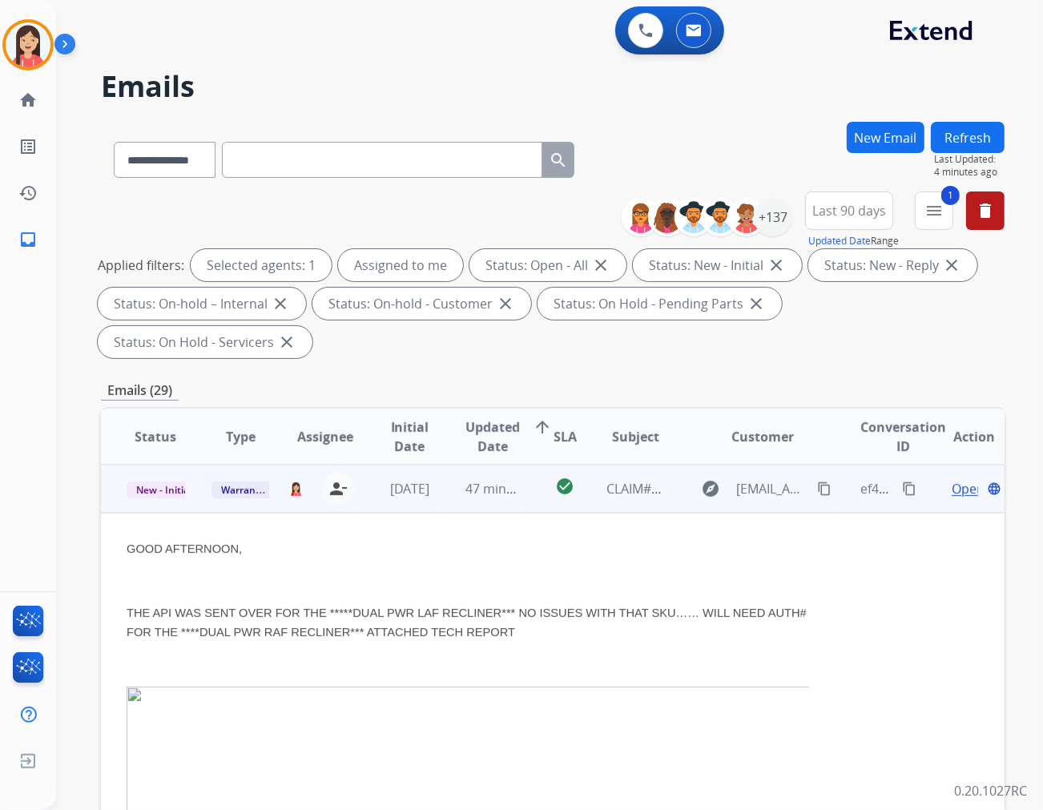
click at [515, 469] on td "47 minutes ago" at bounding box center [482, 489] width 85 height 48
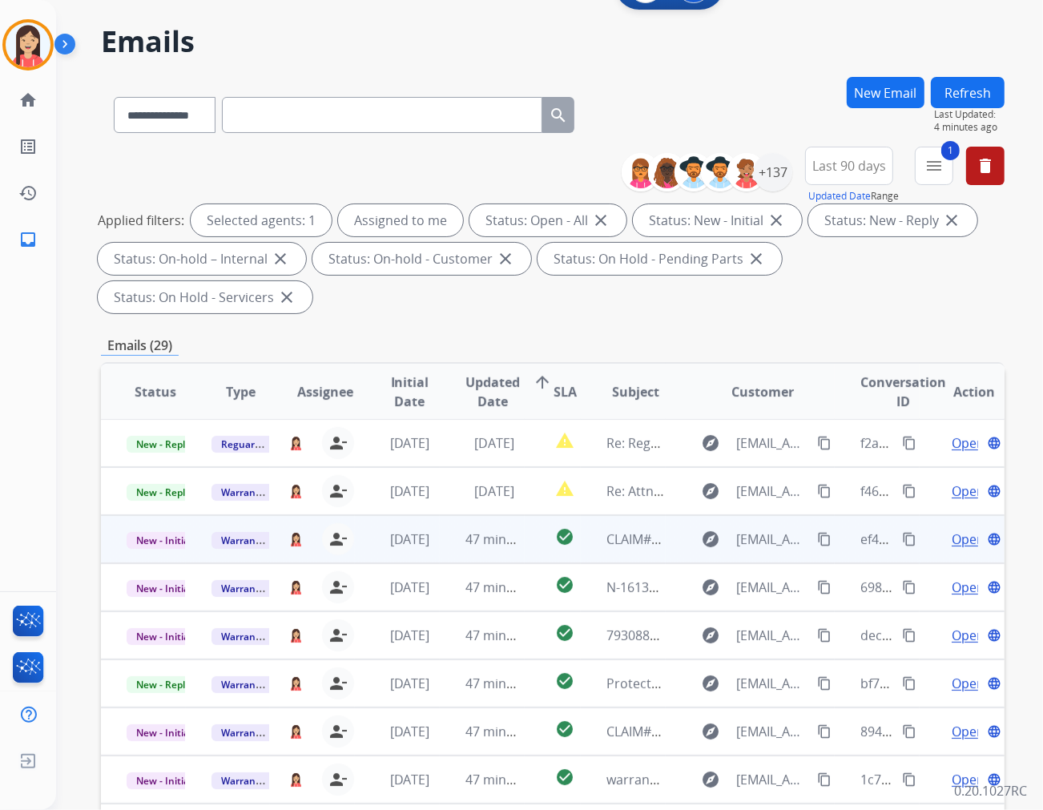
scroll to position [89, 0]
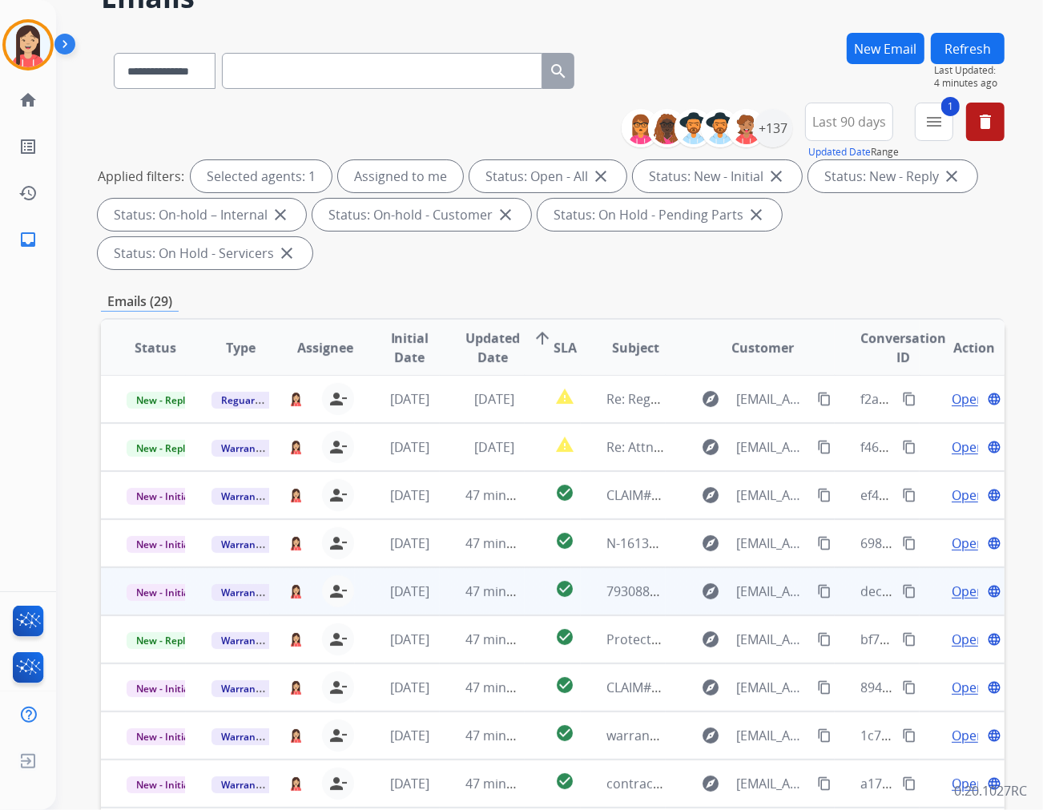
click at [525, 570] on td "check_circle" at bounding box center [553, 591] width 56 height 48
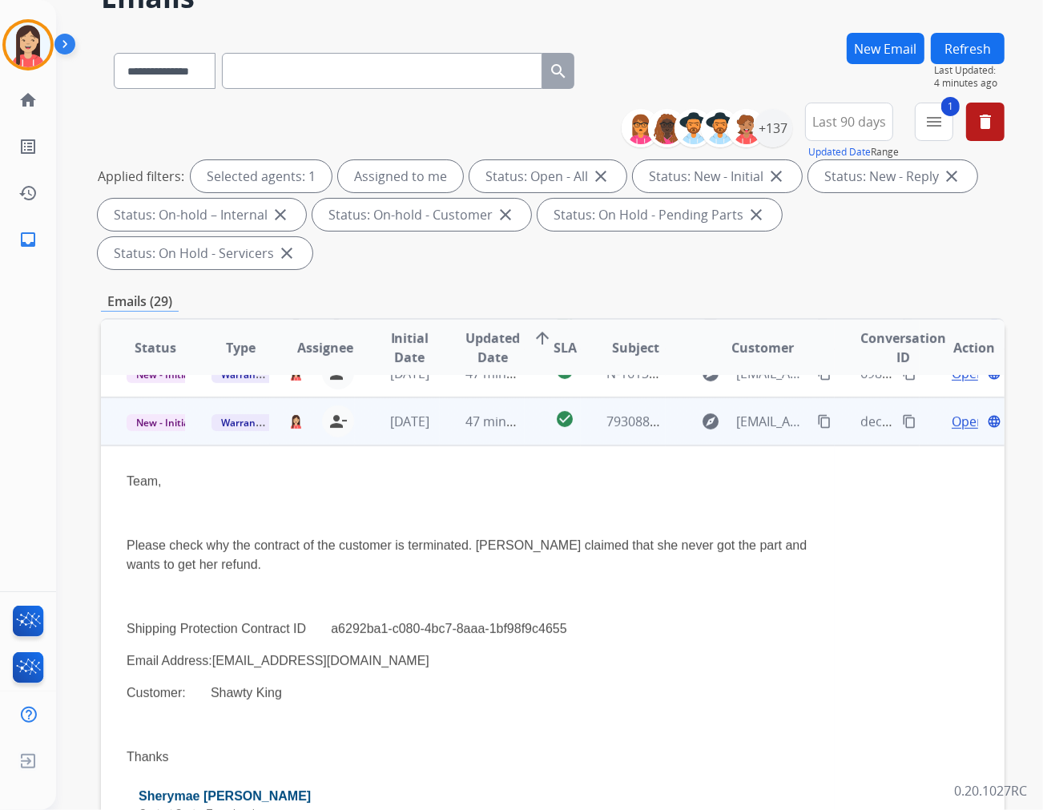
scroll to position [192, 0]
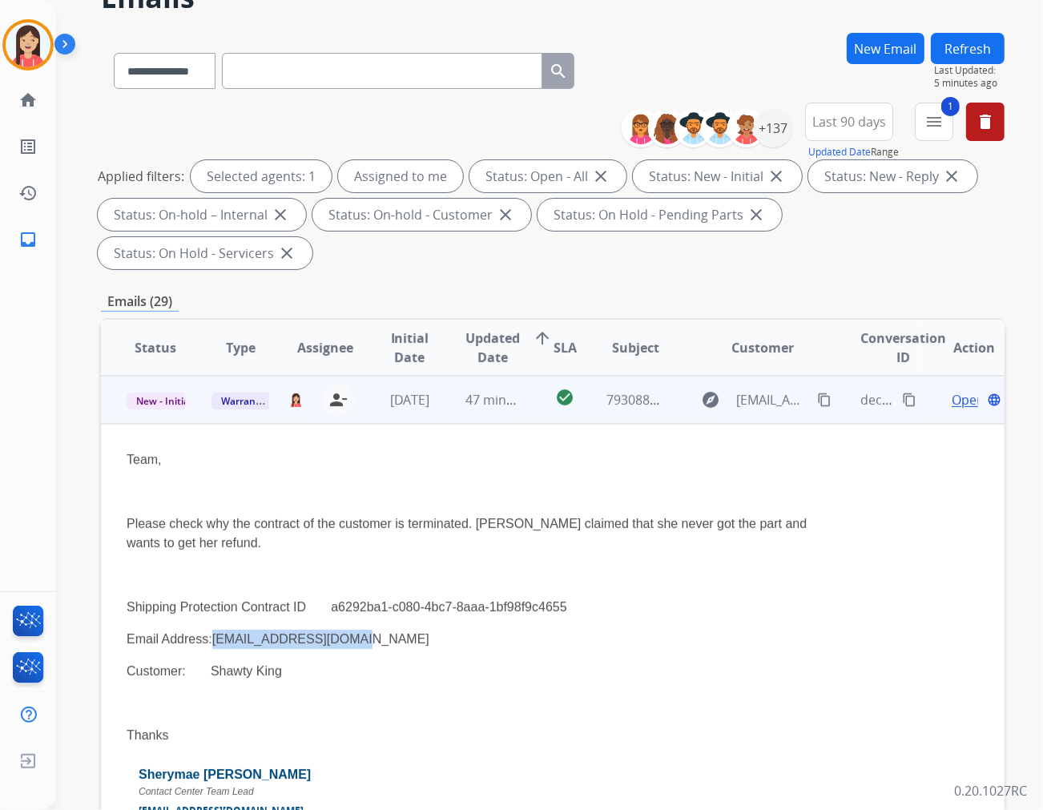
drag, startPoint x: 357, startPoint y: 604, endPoint x: 214, endPoint y: 602, distance: 143.5
click at [214, 630] on p "Email Address:[EMAIL_ADDRESS][DOMAIN_NAME]" at bounding box center [468, 639] width 683 height 19
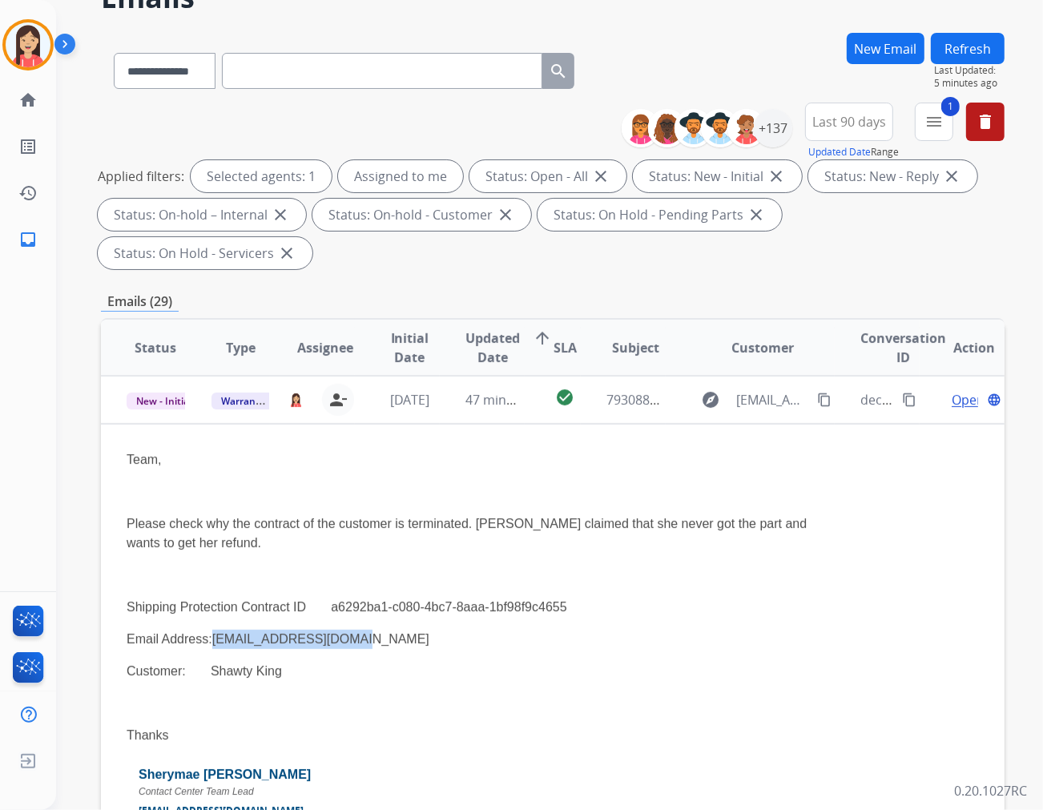
copy p "[EMAIL_ADDRESS][DOMAIN_NAME]"
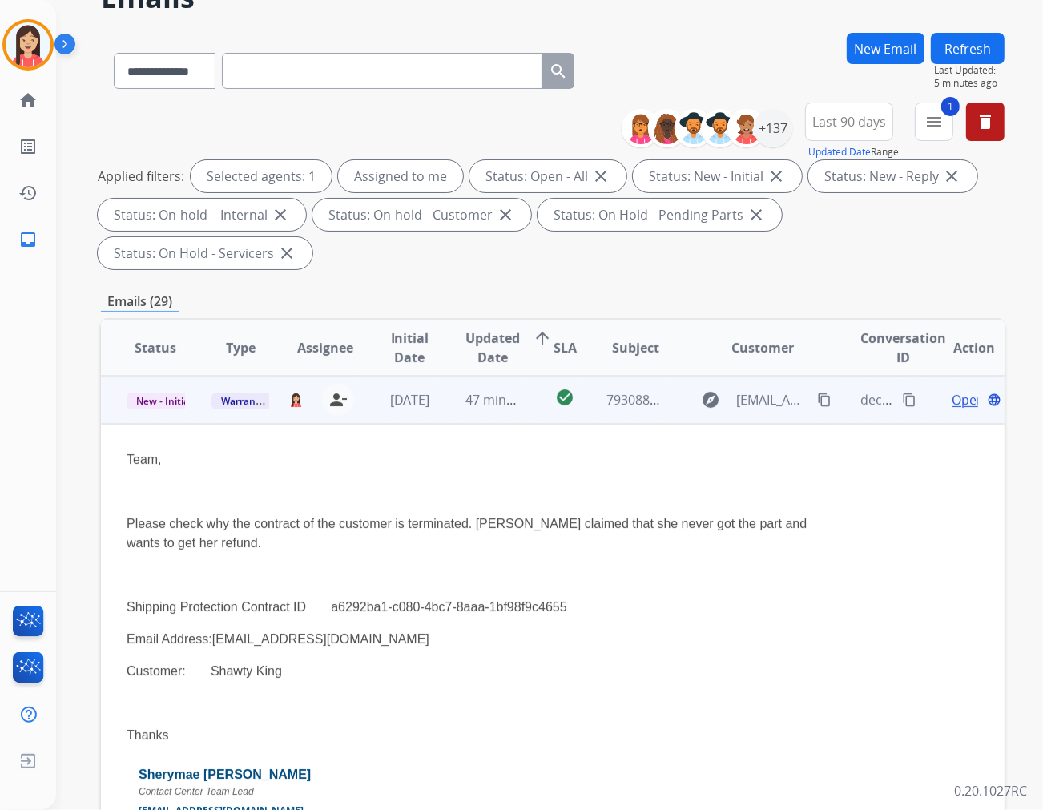
click at [388, 515] on p "Please check why the contract of the customer is terminated. [PERSON_NAME] clai…" at bounding box center [468, 534] width 683 height 38
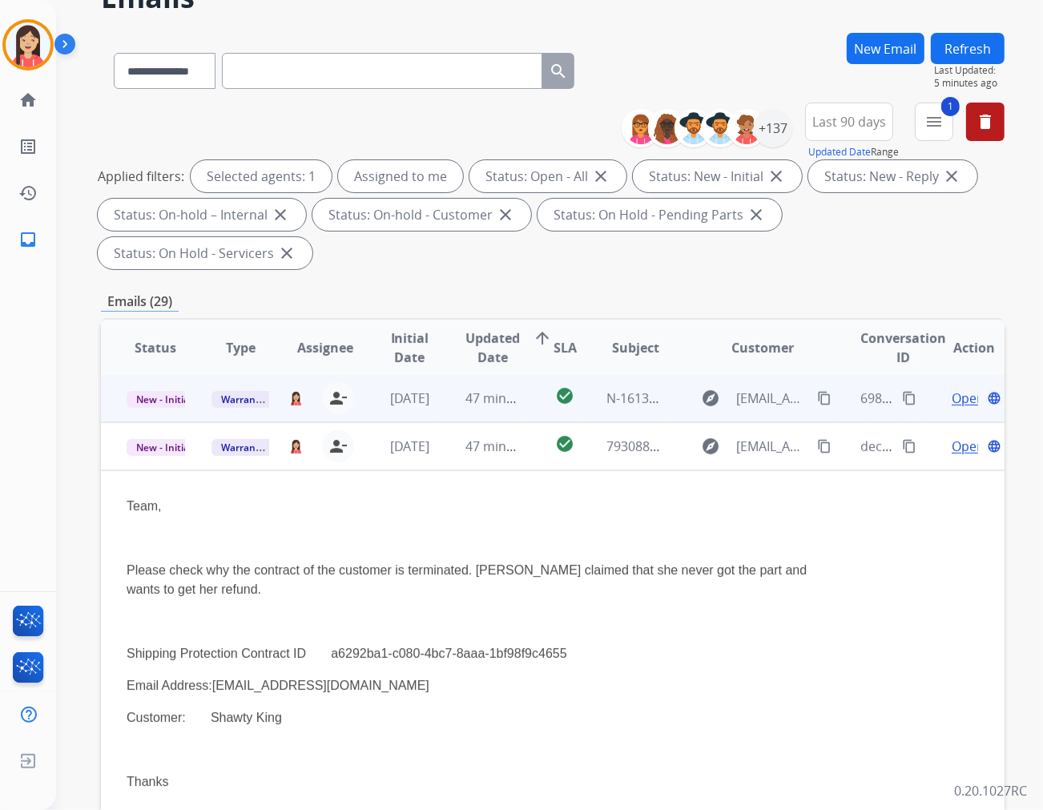
scroll to position [103, 0]
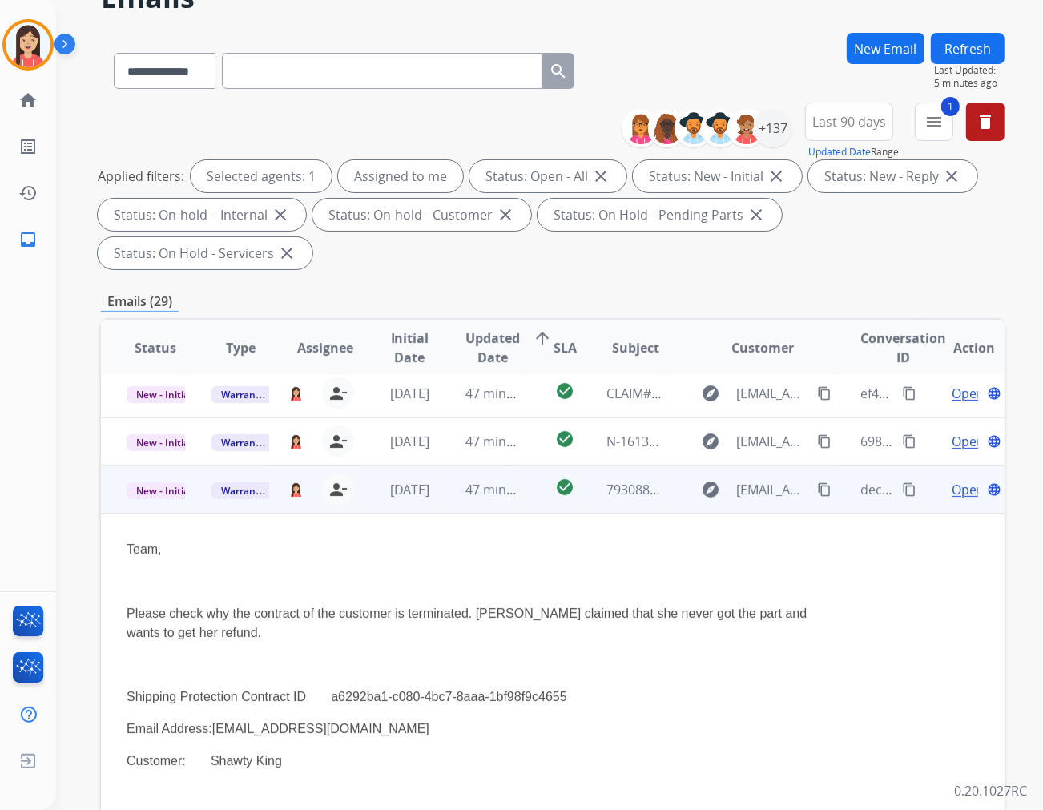
click at [938, 480] on span "Open" at bounding box center [968, 489] width 33 height 19
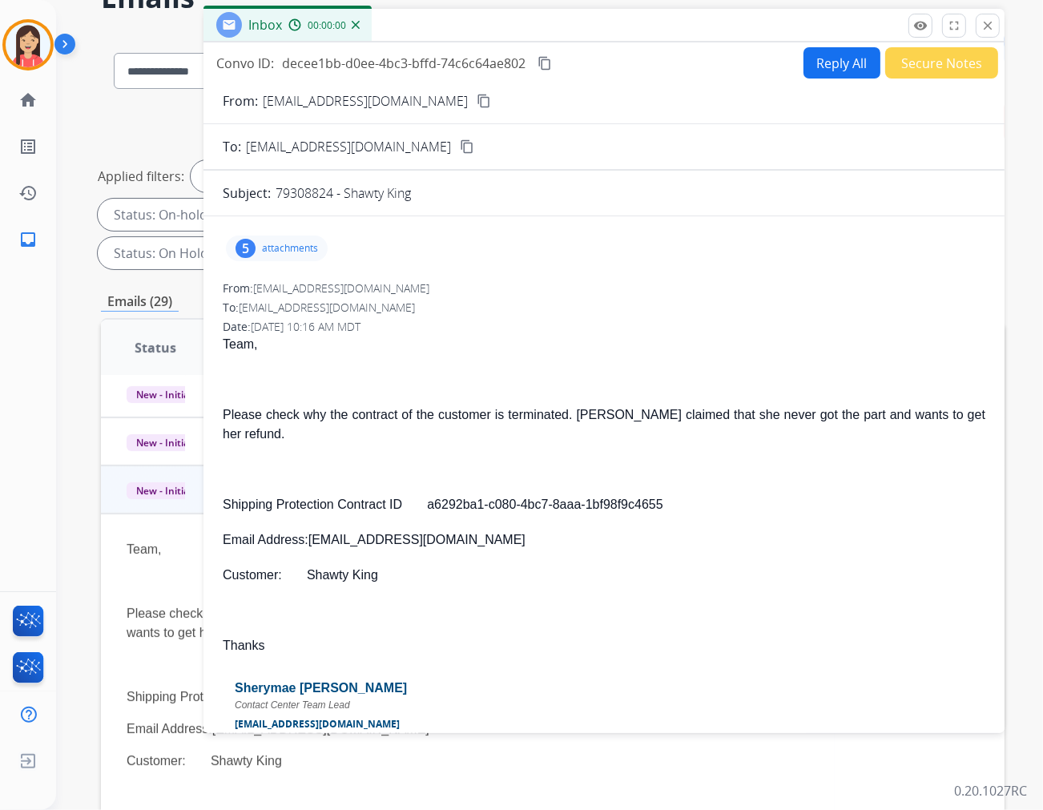
click at [837, 71] on button "Reply All" at bounding box center [842, 62] width 77 height 31
select select "**********"
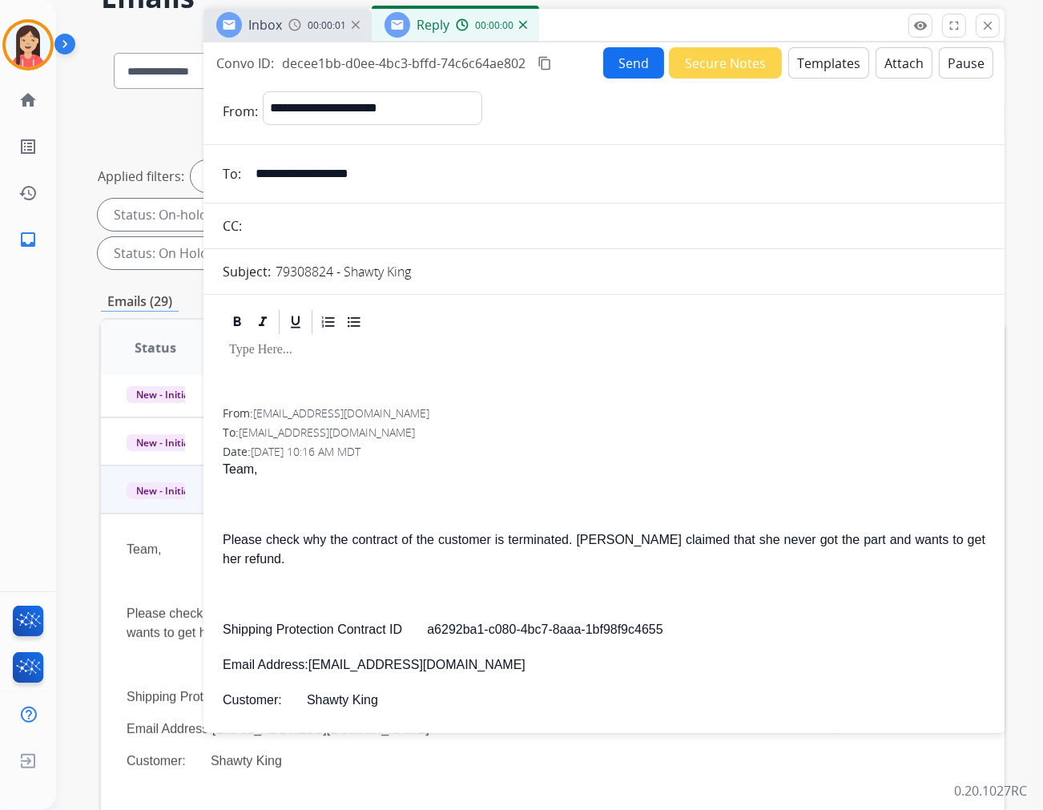
click at [826, 70] on button "Templates" at bounding box center [829, 62] width 81 height 31
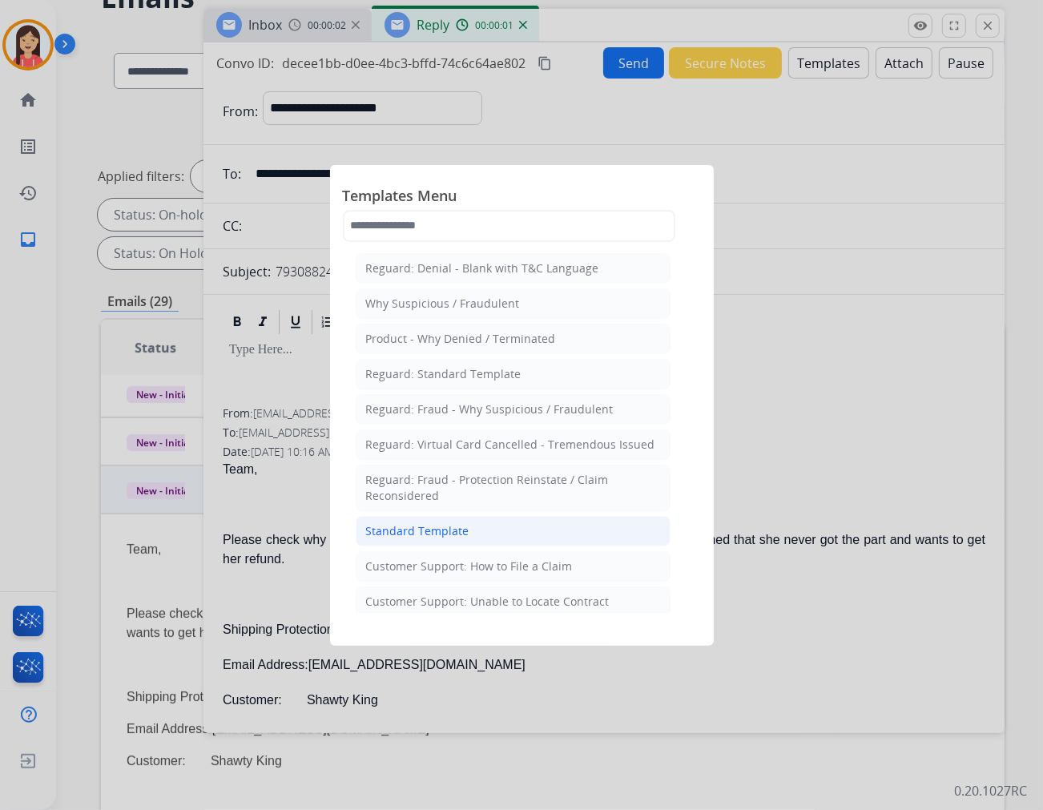
click at [390, 534] on div "Standard Template" at bounding box center [417, 531] width 103 height 16
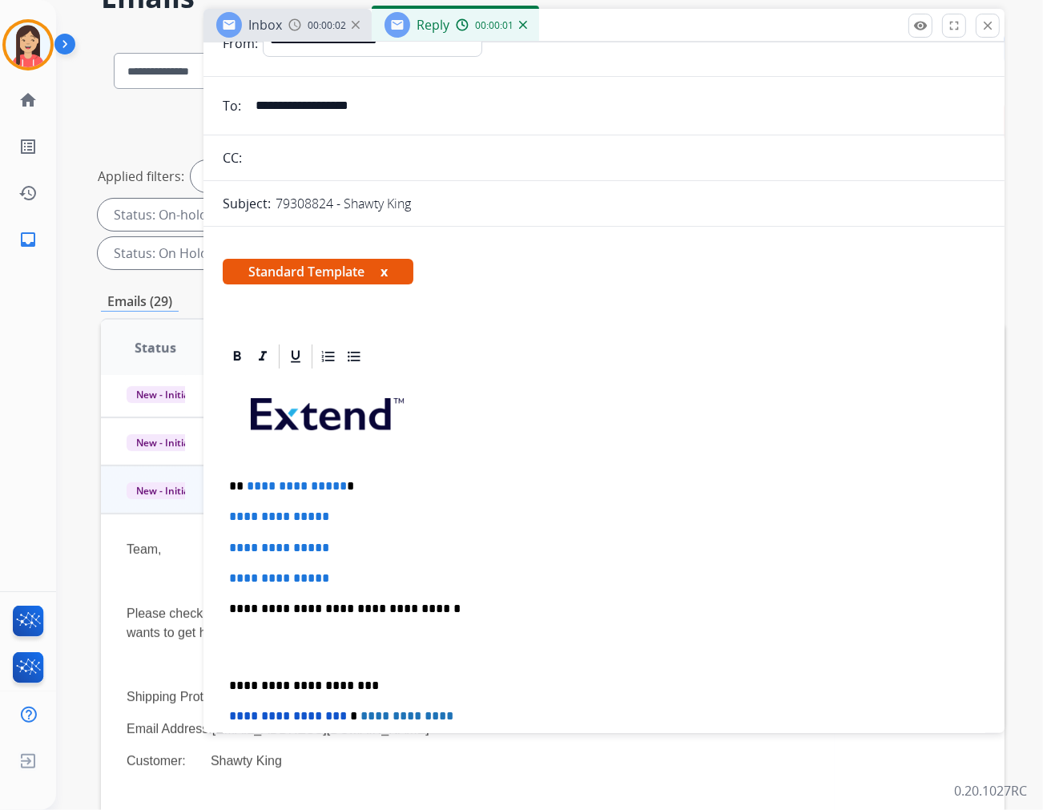
scroll to position [89, 0]
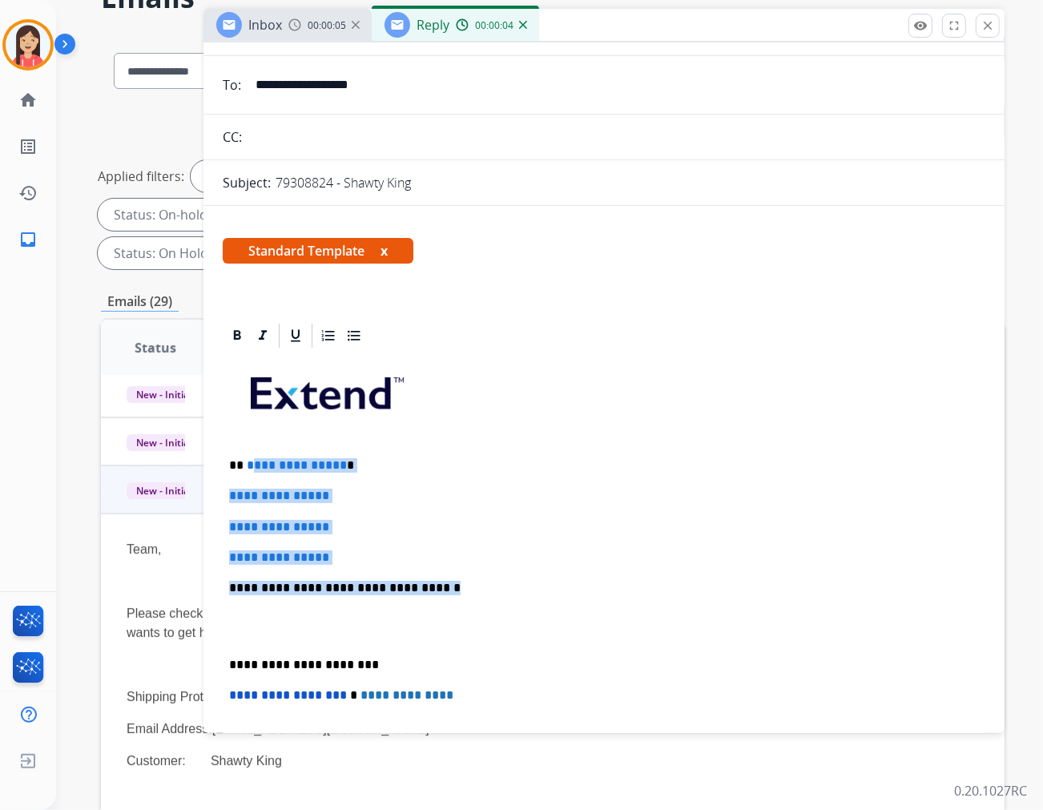
drag, startPoint x: 248, startPoint y: 462, endPoint x: 453, endPoint y: 593, distance: 243.0
click at [453, 593] on div "**********" at bounding box center [604, 625] width 763 height 551
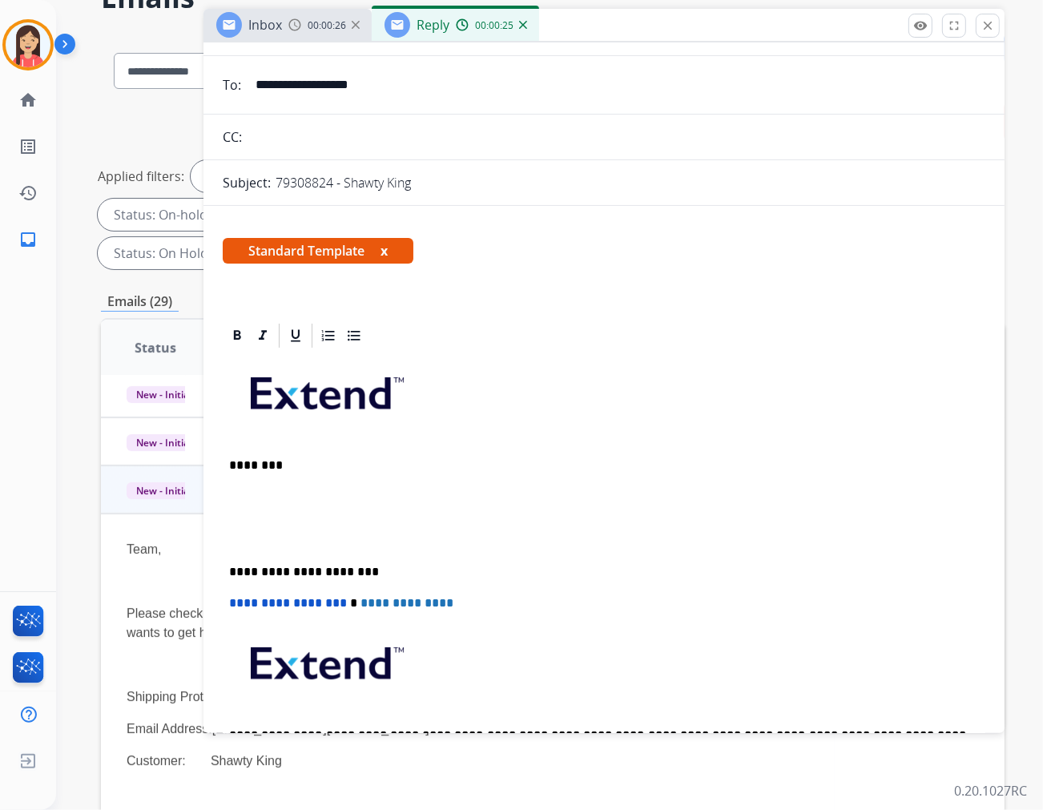
click at [268, 515] on div "**********" at bounding box center [604, 579] width 763 height 459
click at [284, 489] on p at bounding box center [604, 496] width 750 height 14
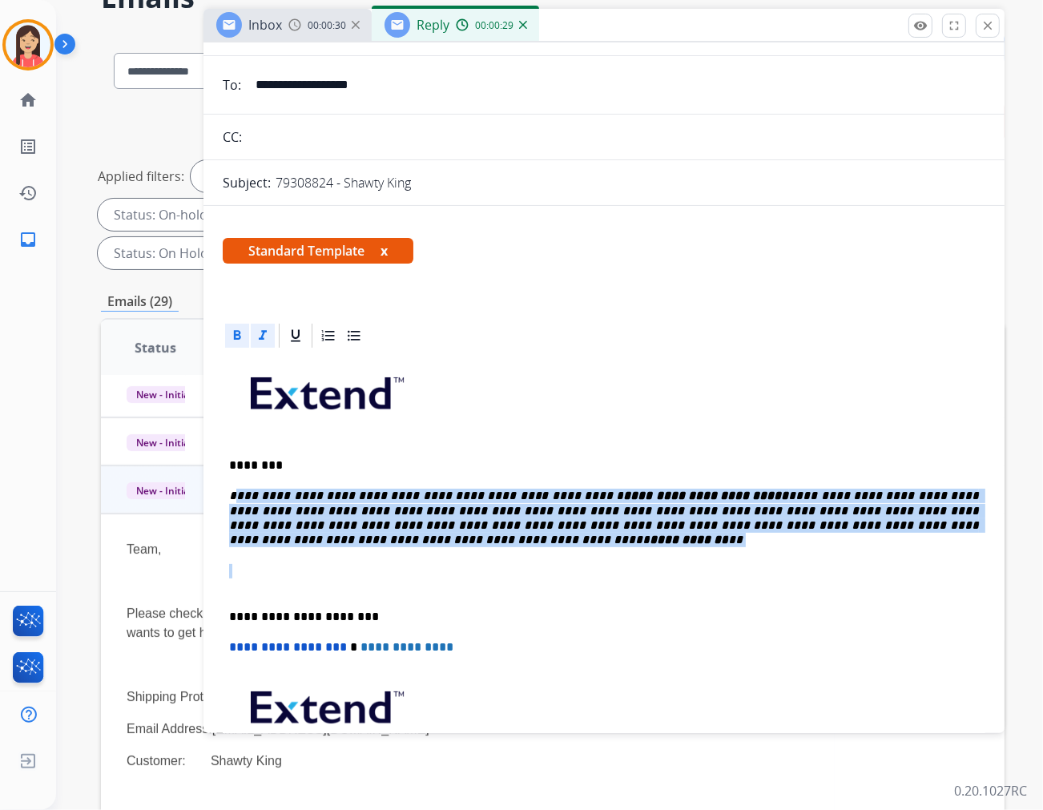
drag, startPoint x: 233, startPoint y: 494, endPoint x: 887, endPoint y: 518, distance: 654.4
click at [935, 535] on div "**********" at bounding box center [604, 601] width 763 height 503
click at [229, 331] on icon at bounding box center [237, 336] width 16 height 16
click at [264, 342] on icon at bounding box center [263, 336] width 16 height 16
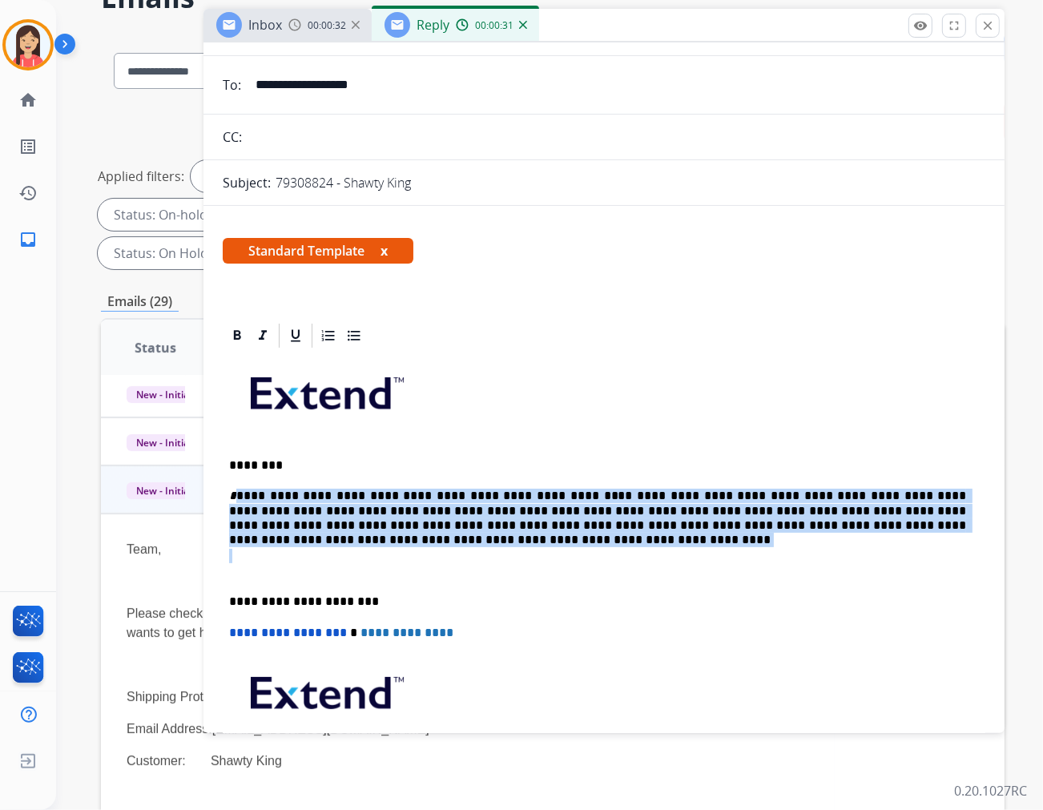
click at [263, 510] on p "**********" at bounding box center [597, 511] width 737 height 44
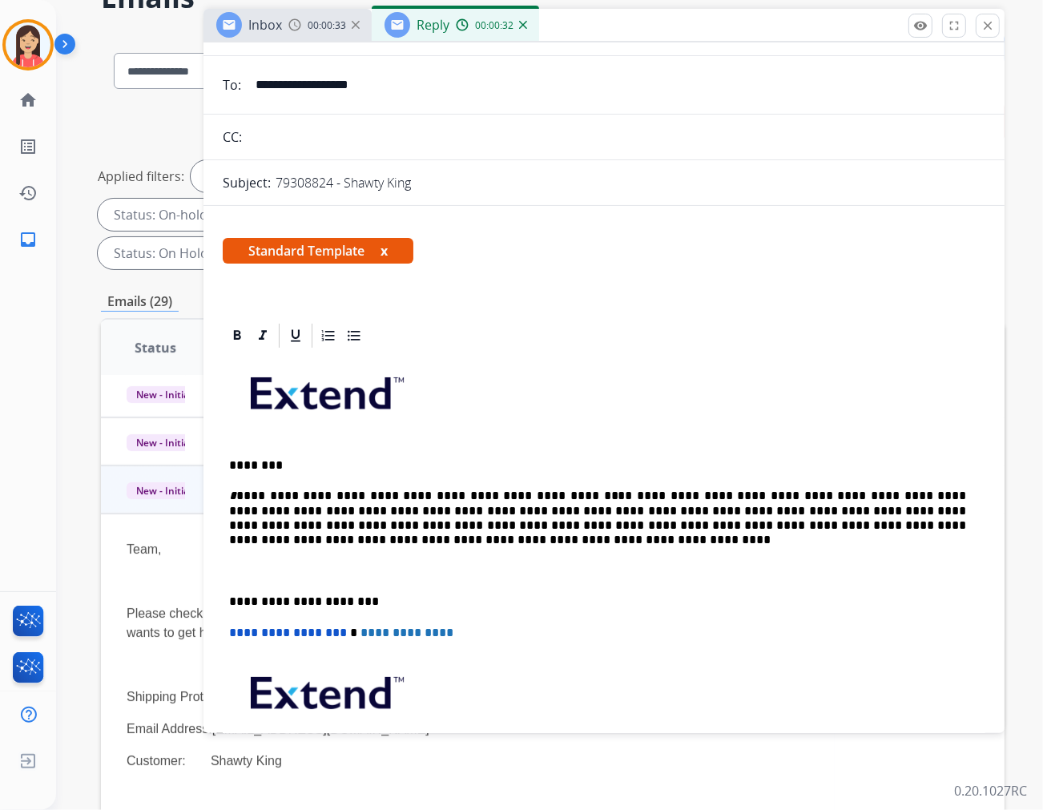
click at [237, 495] on p "**********" at bounding box center [597, 511] width 737 height 44
drag, startPoint x: 537, startPoint y: 497, endPoint x: 606, endPoint y: 497, distance: 68.9
click at [606, 497] on p "**********" at bounding box center [597, 511] width 737 height 44
click at [596, 495] on p "**********" at bounding box center [597, 511] width 737 height 44
drag, startPoint x: 538, startPoint y: 491, endPoint x: 710, endPoint y: 490, distance: 172.3
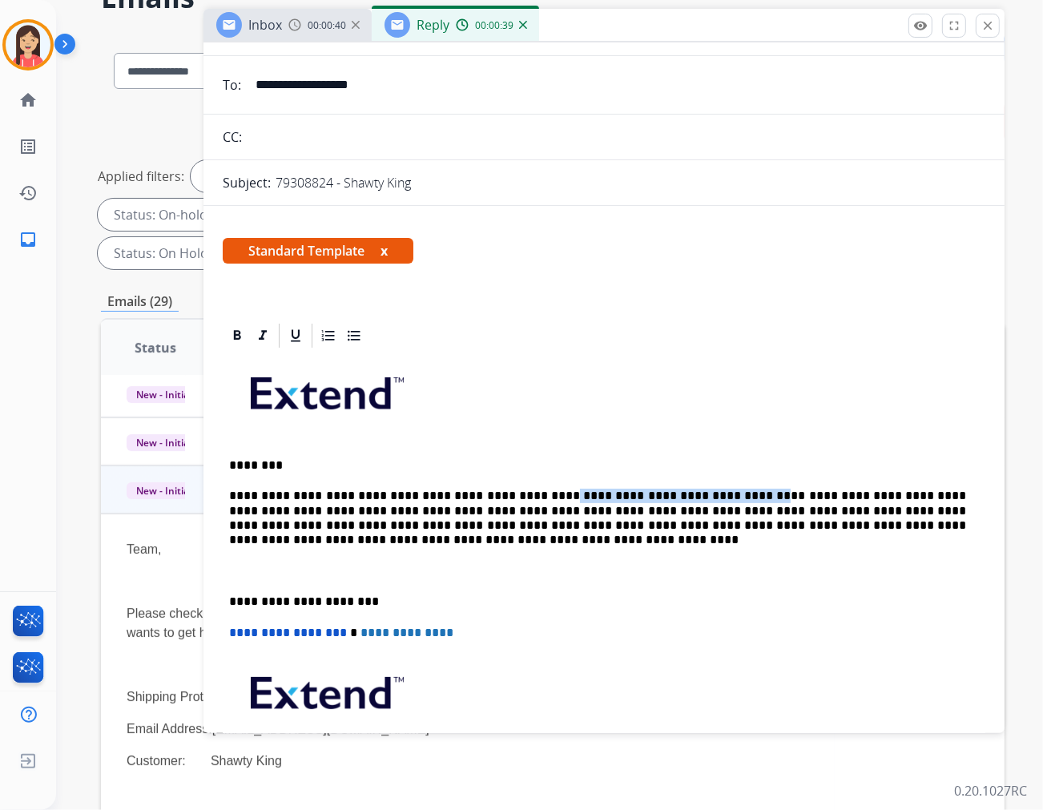
click at [710, 490] on p "**********" at bounding box center [597, 511] width 737 height 44
drag, startPoint x: 545, startPoint y: 506, endPoint x: 522, endPoint y: 506, distance: 23.2
click at [522, 506] on p "**********" at bounding box center [597, 511] width 737 height 44
click at [659, 519] on p "**********" at bounding box center [597, 511] width 737 height 44
drag, startPoint x: 869, startPoint y: 524, endPoint x: 940, endPoint y: 524, distance: 71.3
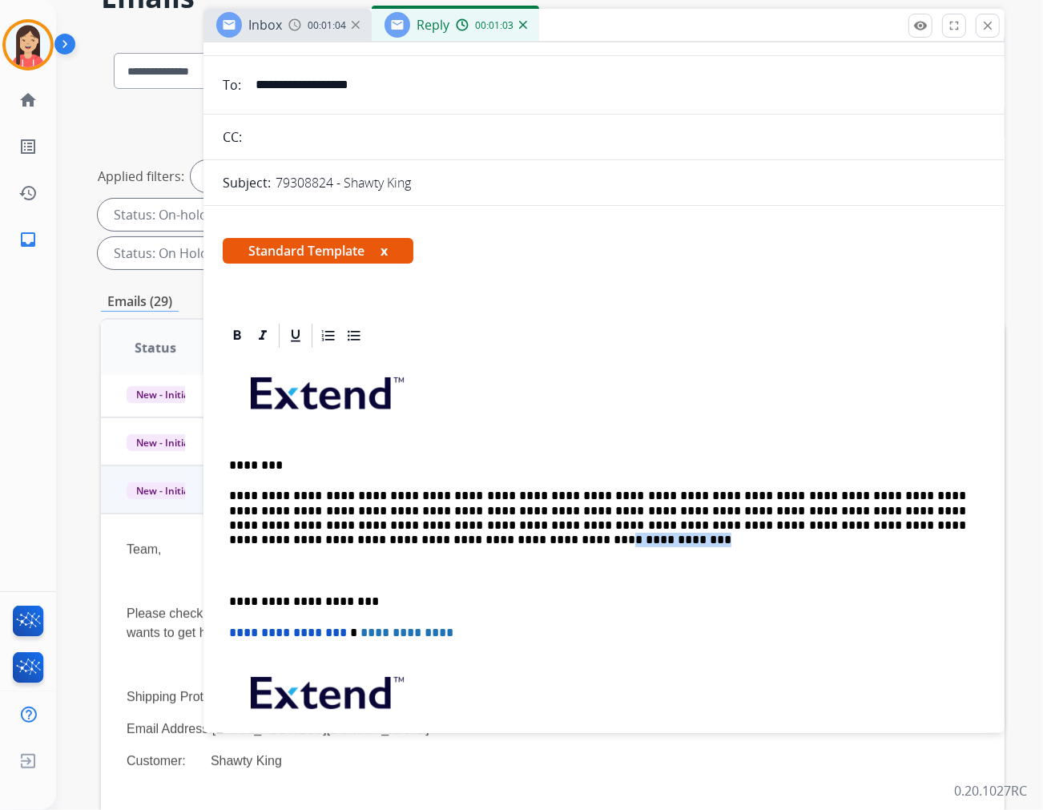
click at [938, 524] on p "**********" at bounding box center [597, 511] width 737 height 44
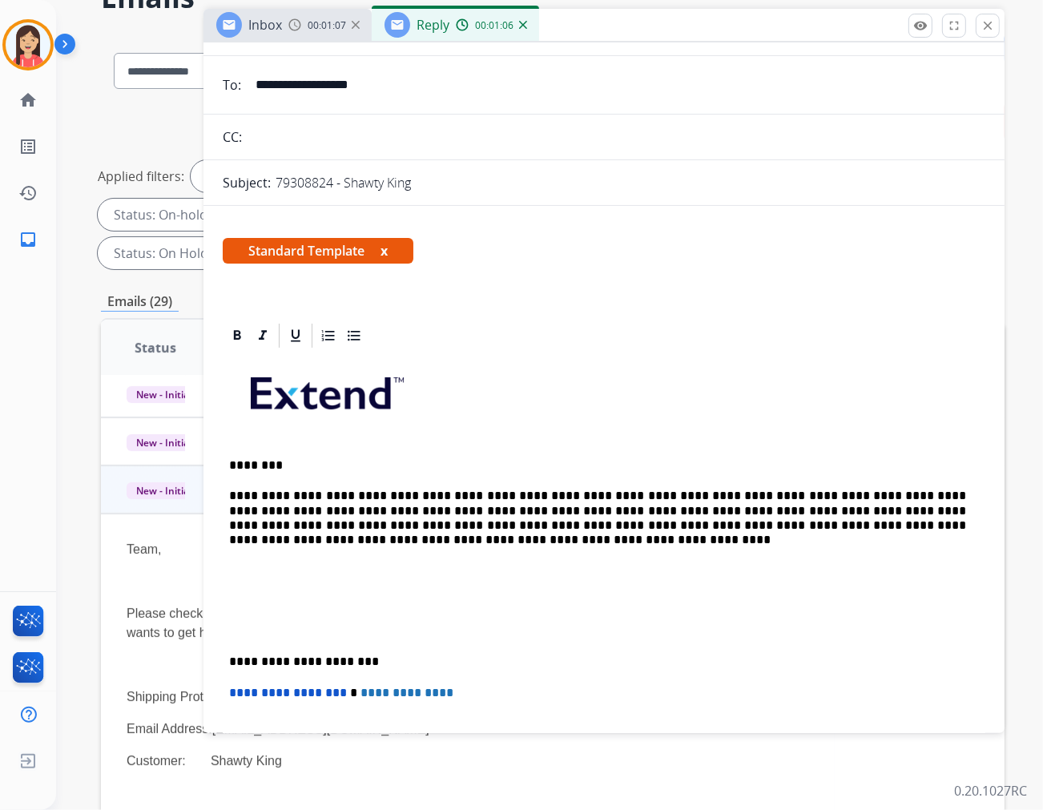
click at [284, 615] on p at bounding box center [604, 625] width 750 height 30
click at [378, 537] on p "**********" at bounding box center [597, 518] width 737 height 59
click at [244, 636] on p at bounding box center [604, 625] width 750 height 30
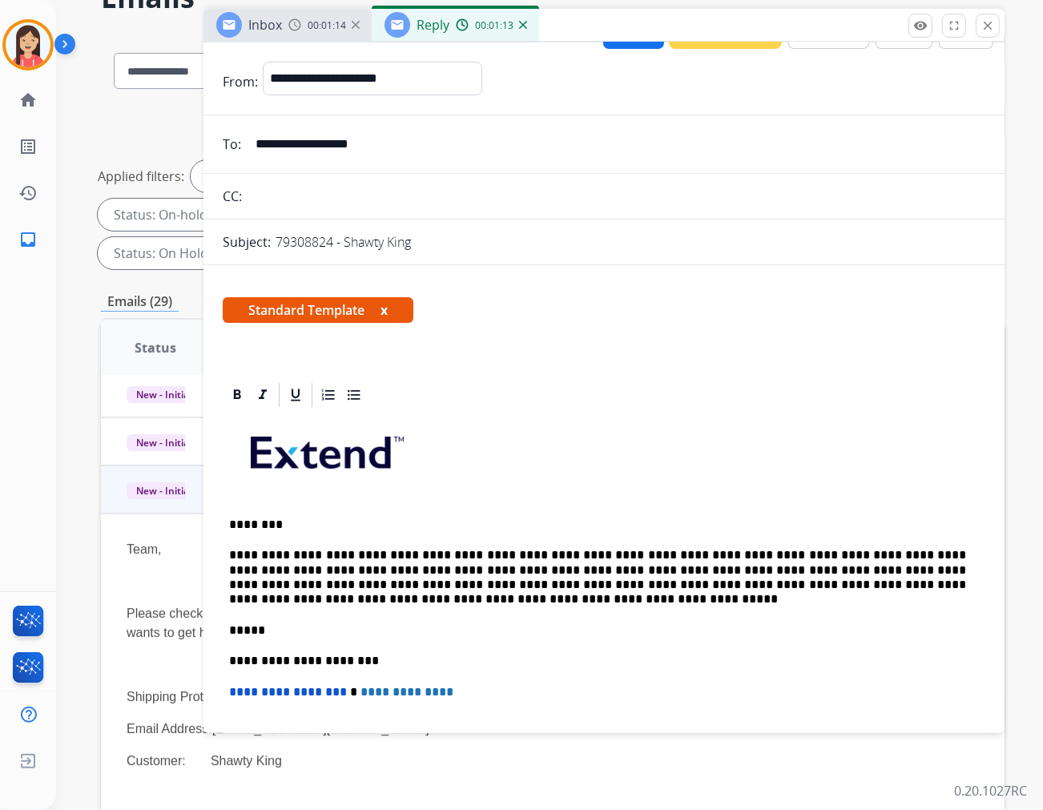
scroll to position [0, 0]
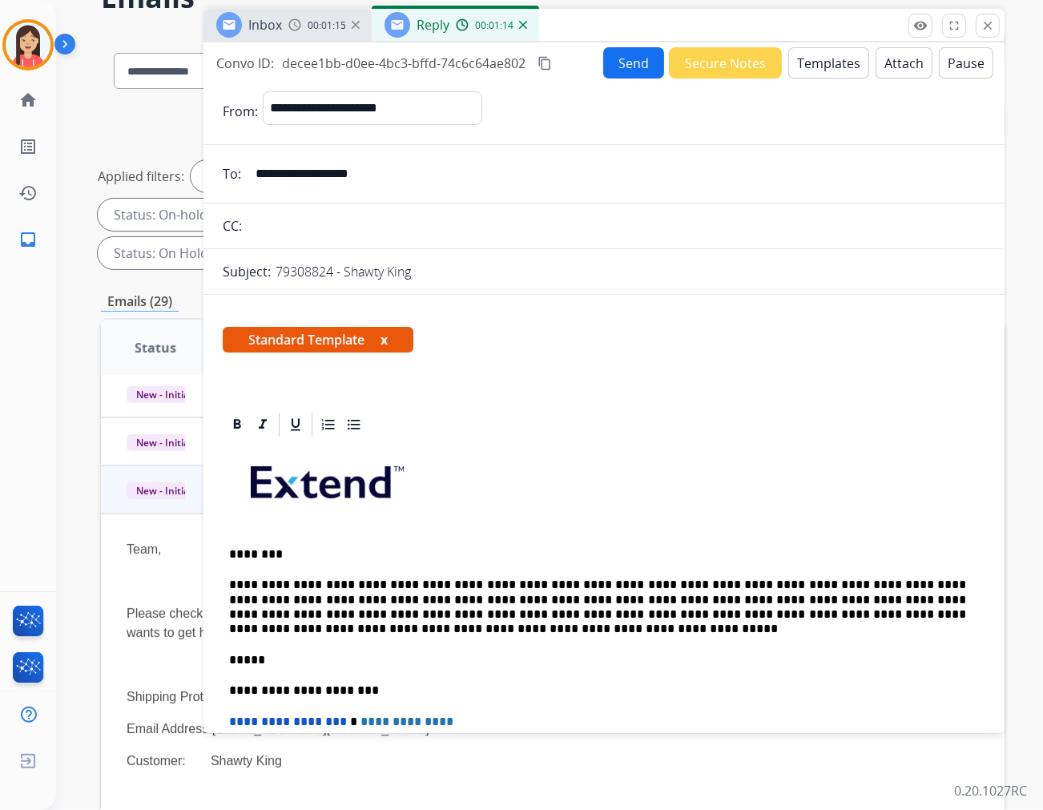
click at [621, 57] on button "Send" at bounding box center [633, 62] width 61 height 31
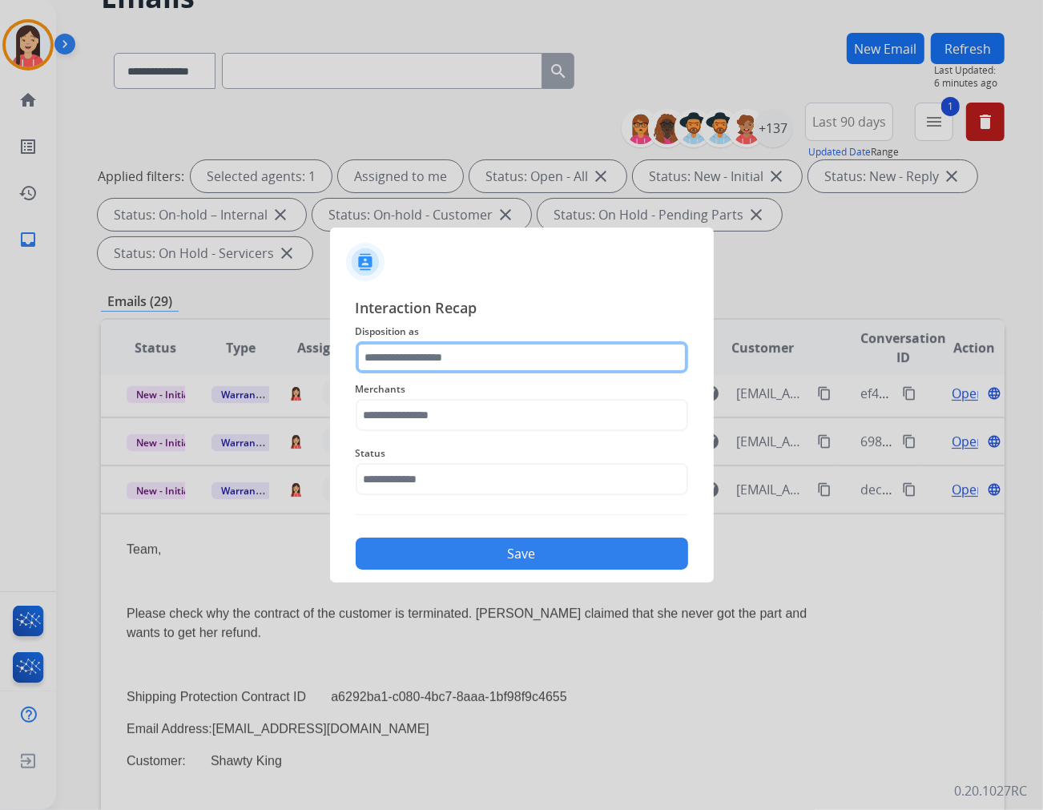
click at [420, 365] on input "text" at bounding box center [522, 357] width 333 height 32
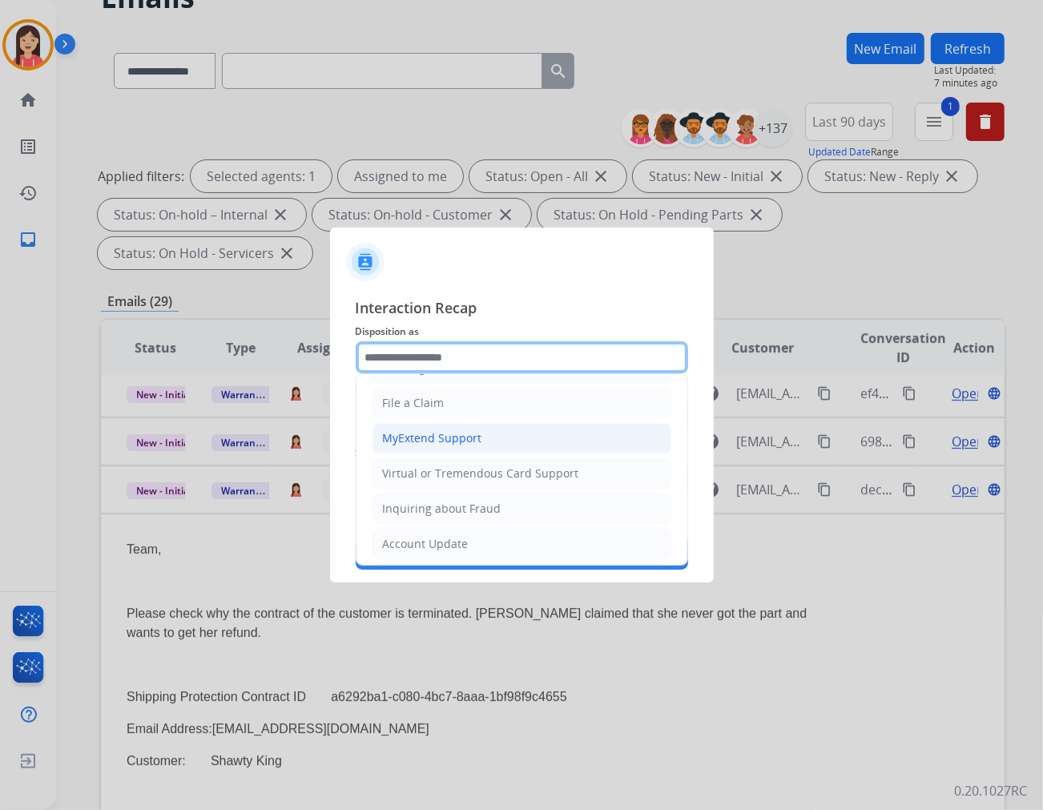
scroll to position [251, 0]
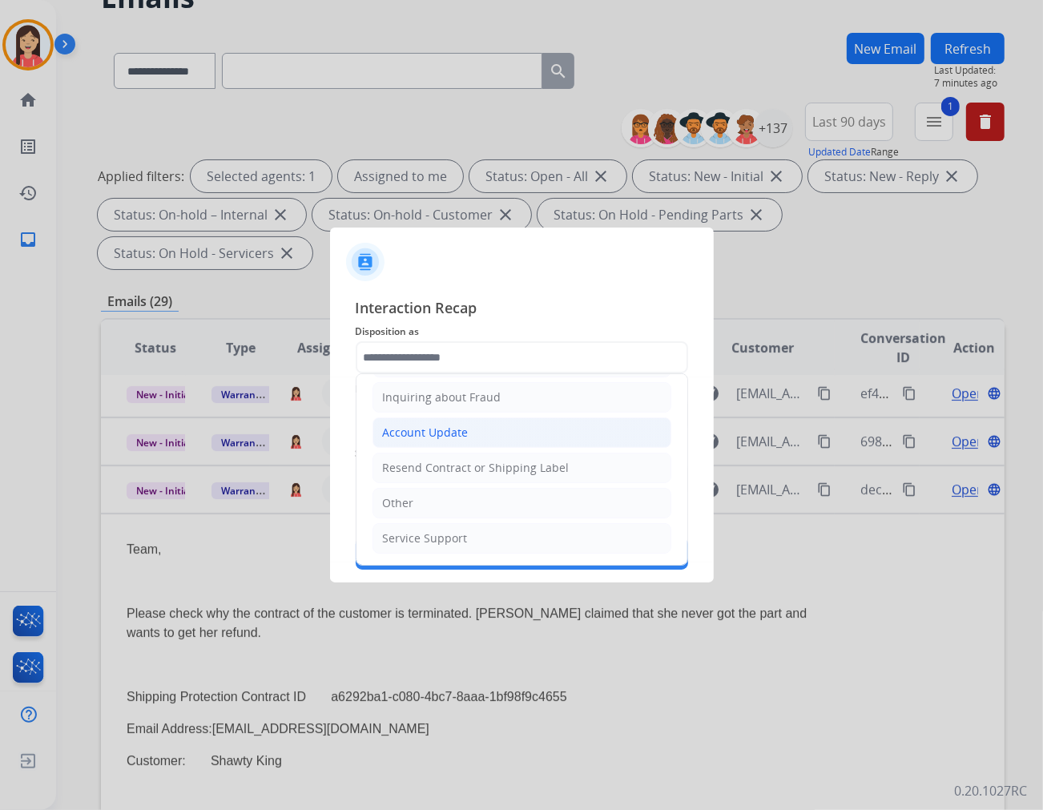
click at [463, 423] on li "Account Update" at bounding box center [522, 433] width 299 height 30
type input "**********"
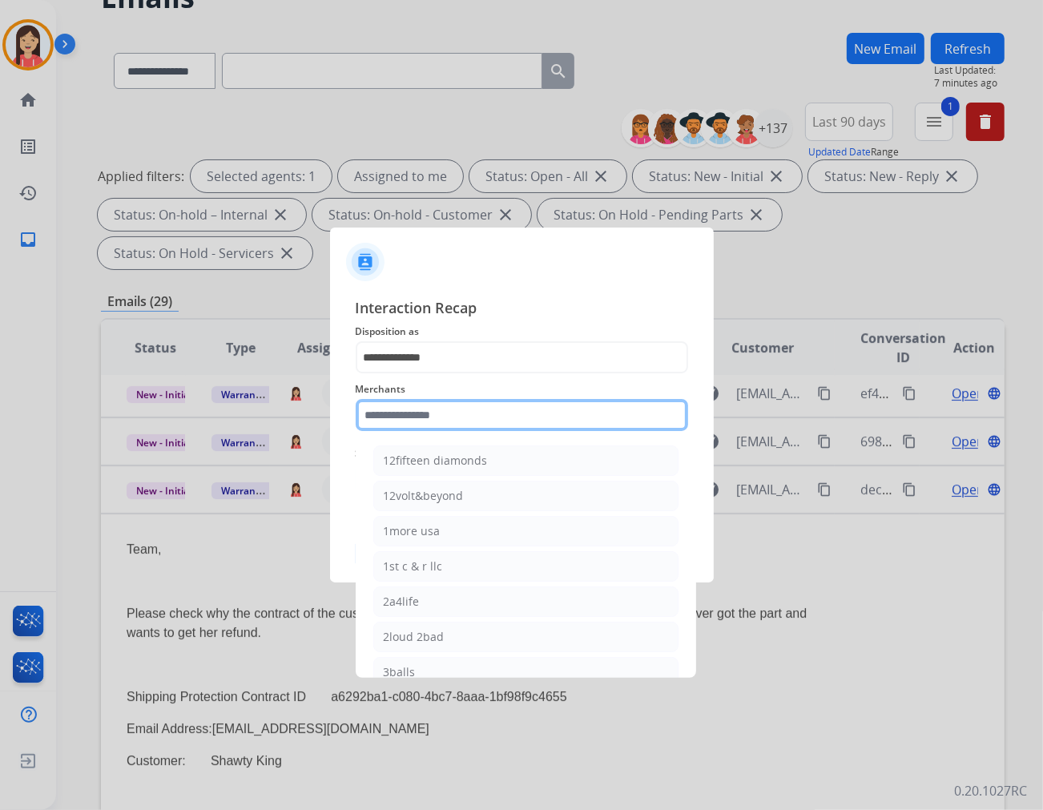
click at [450, 426] on input "text" at bounding box center [522, 415] width 333 height 32
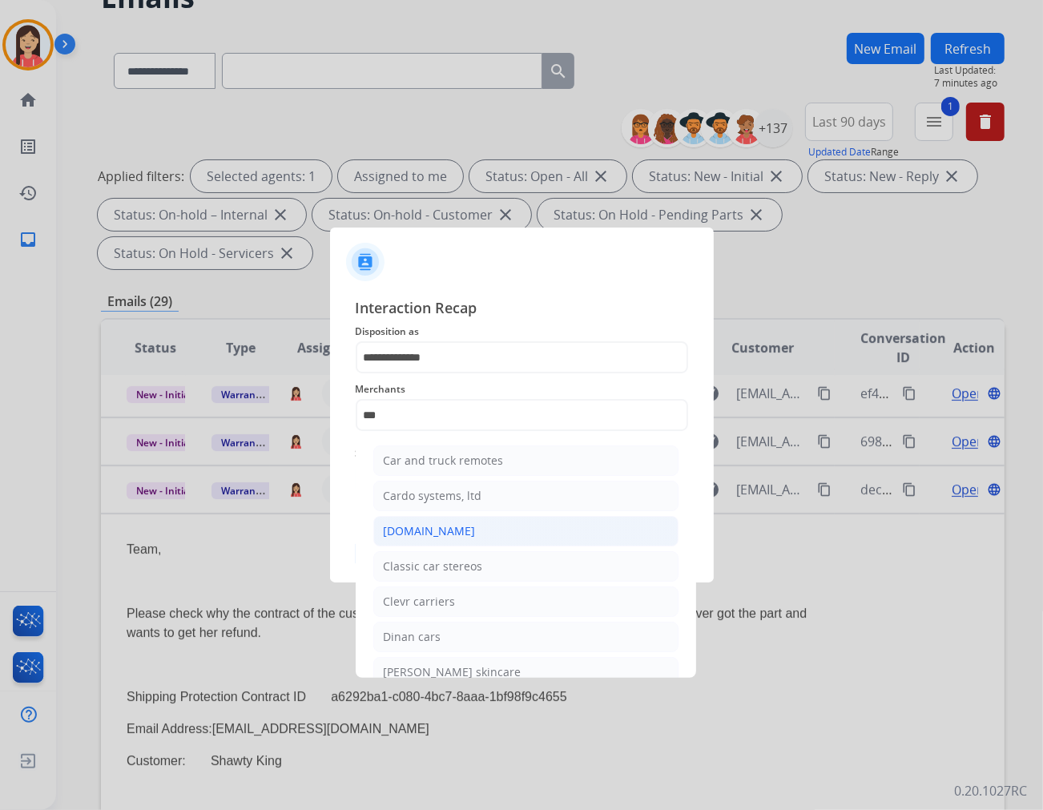
click at [439, 527] on div "[DOMAIN_NAME]" at bounding box center [430, 531] width 92 height 16
type input "**********"
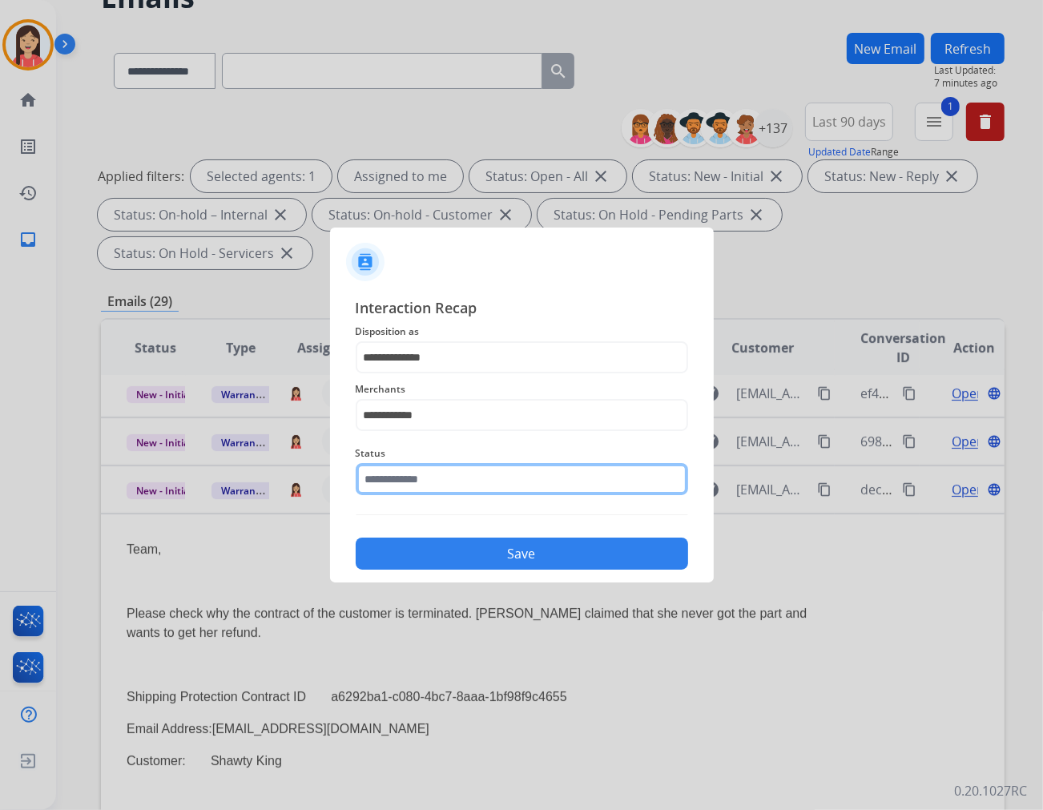
click at [438, 494] on input "text" at bounding box center [522, 479] width 333 height 32
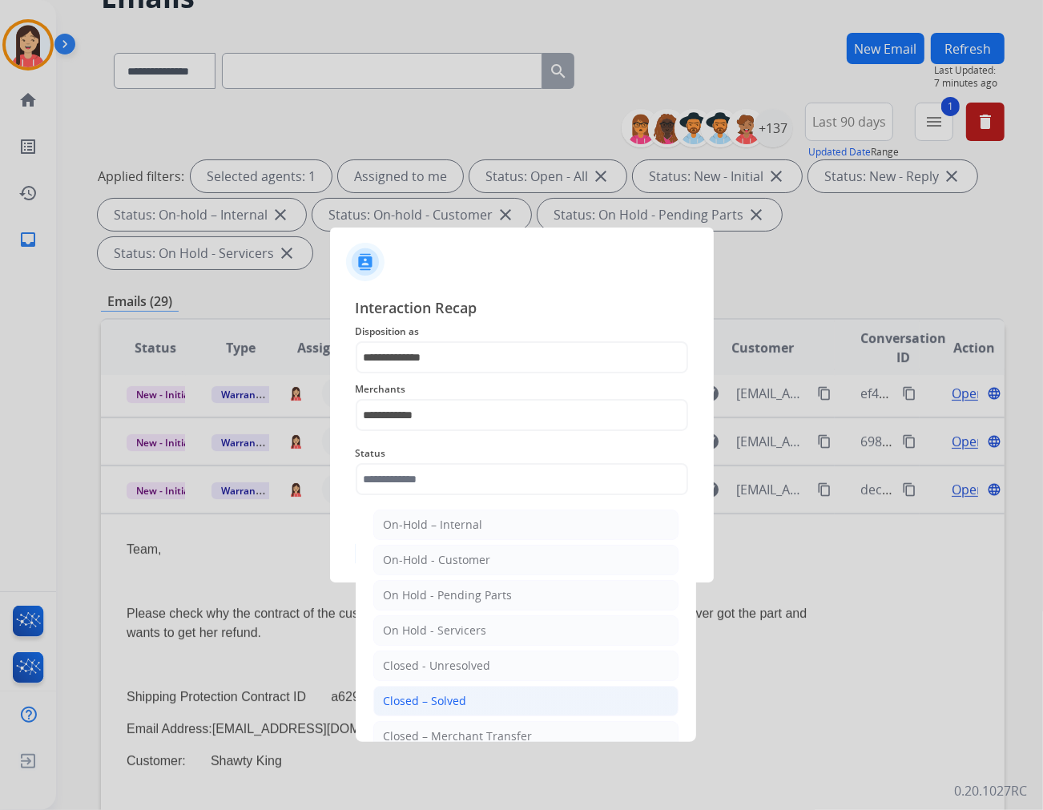
click at [473, 711] on li "Closed – Solved" at bounding box center [525, 701] width 305 height 30
type input "**********"
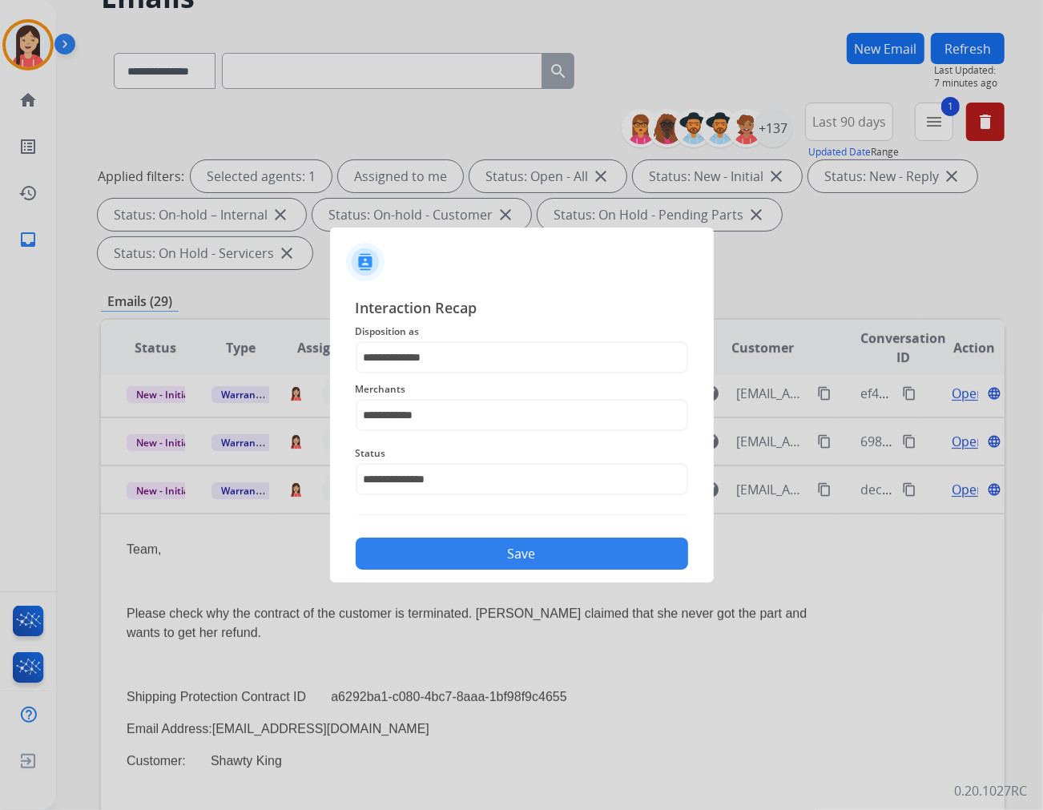
click at [518, 556] on button "Save" at bounding box center [522, 554] width 333 height 32
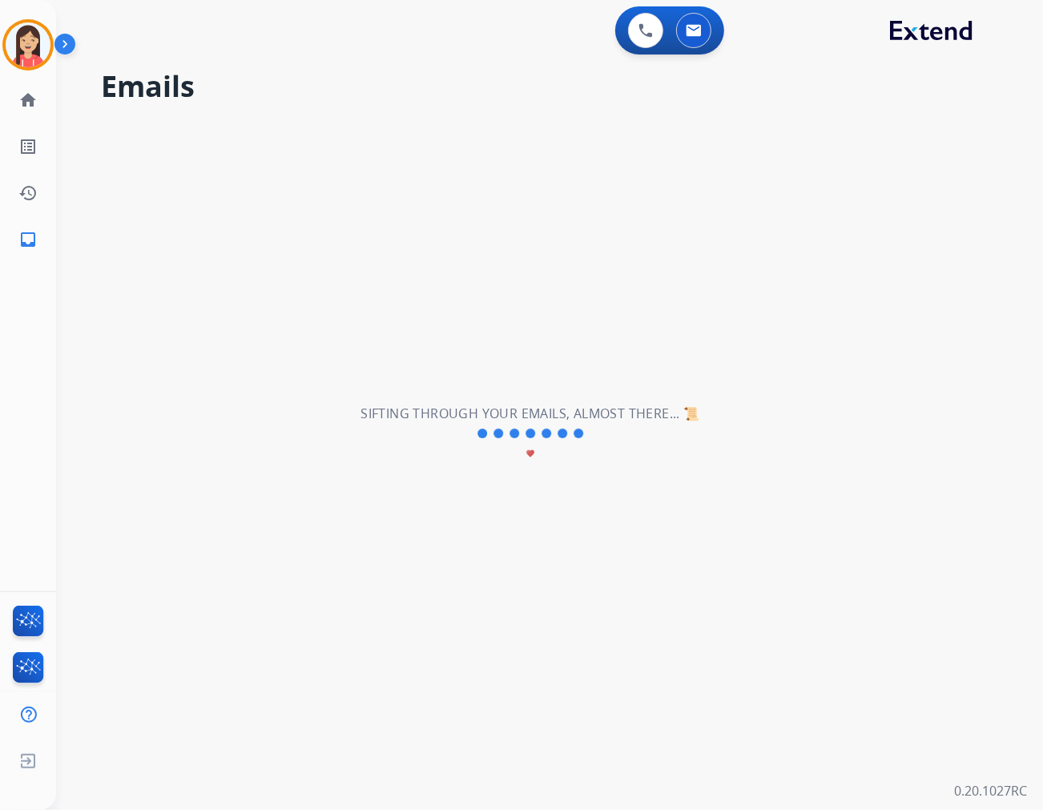
scroll to position [53, 0]
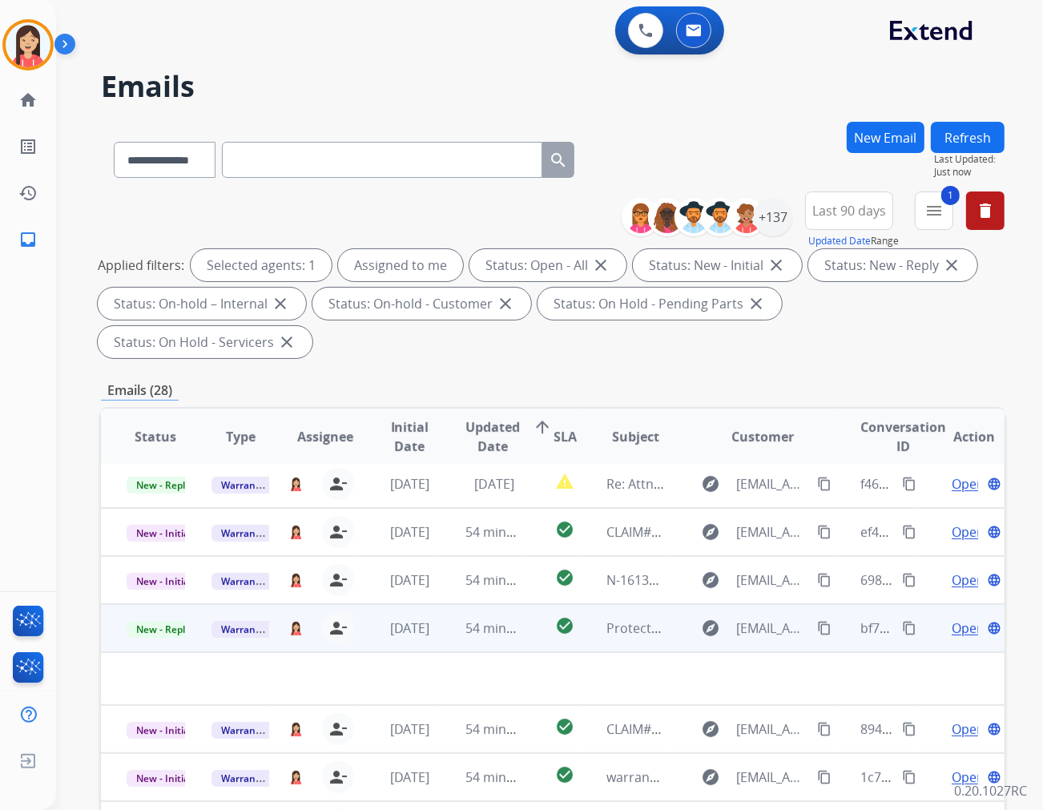
click at [525, 604] on td "check_circle" at bounding box center [553, 628] width 56 height 48
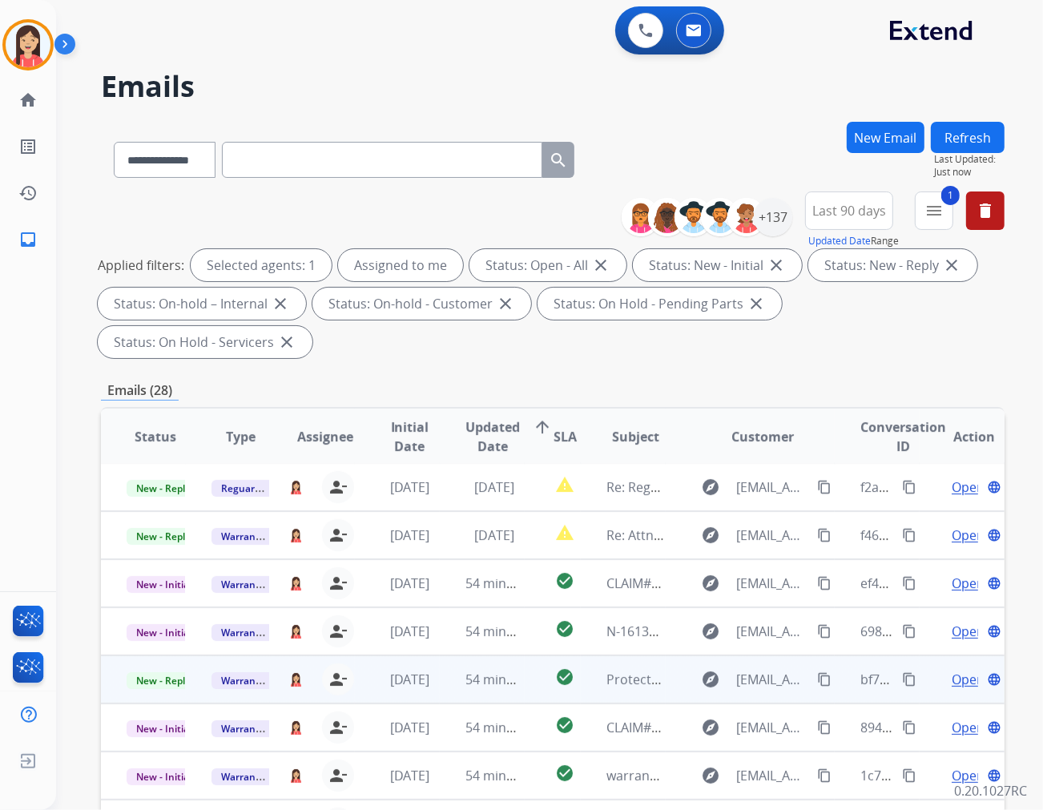
scroll to position [1, 0]
click at [525, 656] on td "check_circle" at bounding box center [553, 680] width 56 height 48
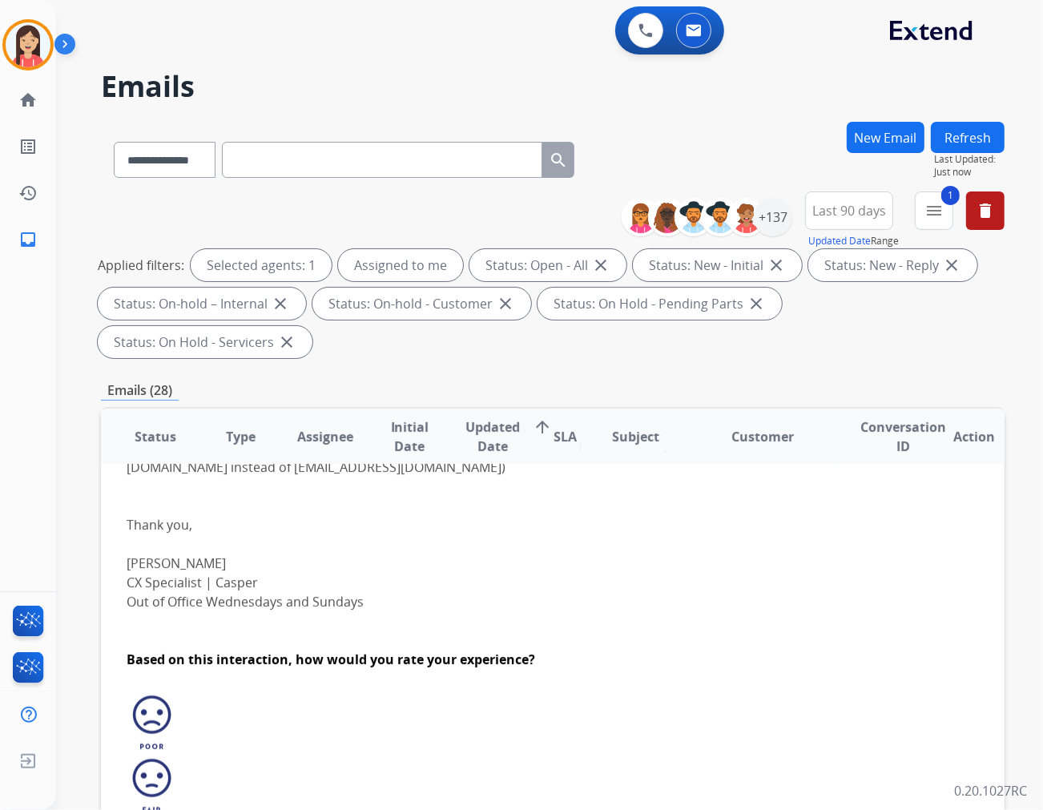
scroll to position [103, 0]
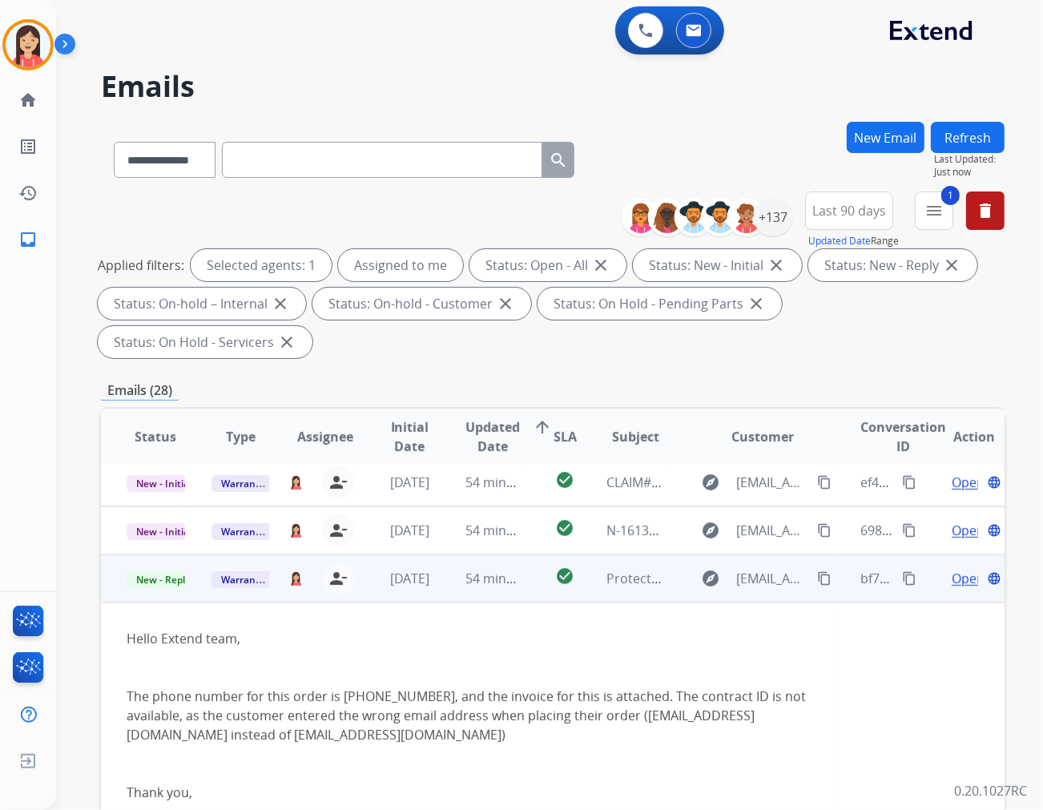
click at [938, 569] on span "Open" at bounding box center [968, 578] width 33 height 19
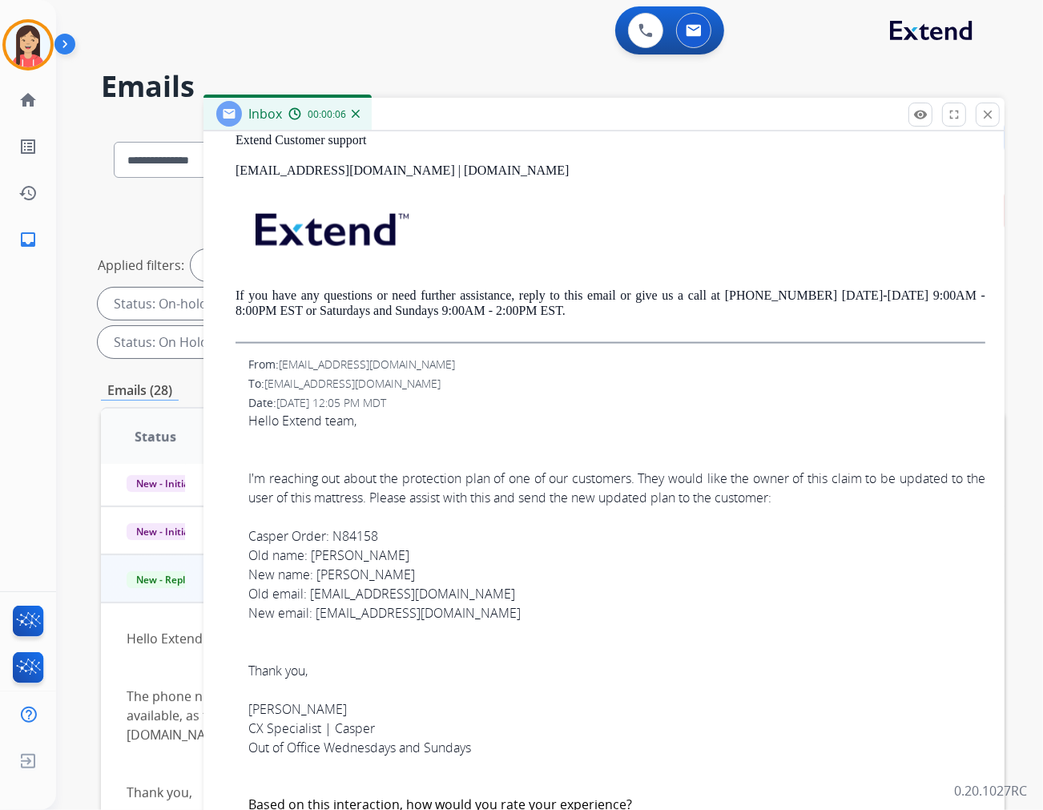
scroll to position [1692, 0]
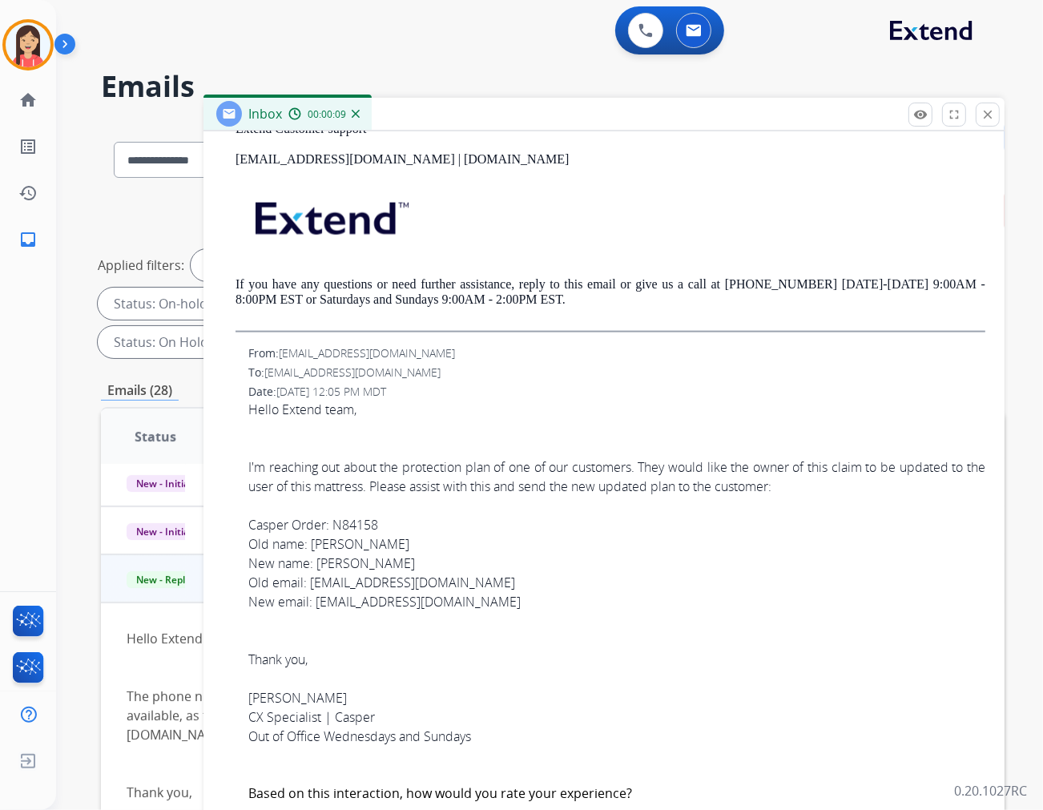
drag, startPoint x: 385, startPoint y: 517, endPoint x: 335, endPoint y: 517, distance: 49.7
copy span "N84158"
drag, startPoint x: 463, startPoint y: 587, endPoint x: 310, endPoint y: 586, distance: 153.1
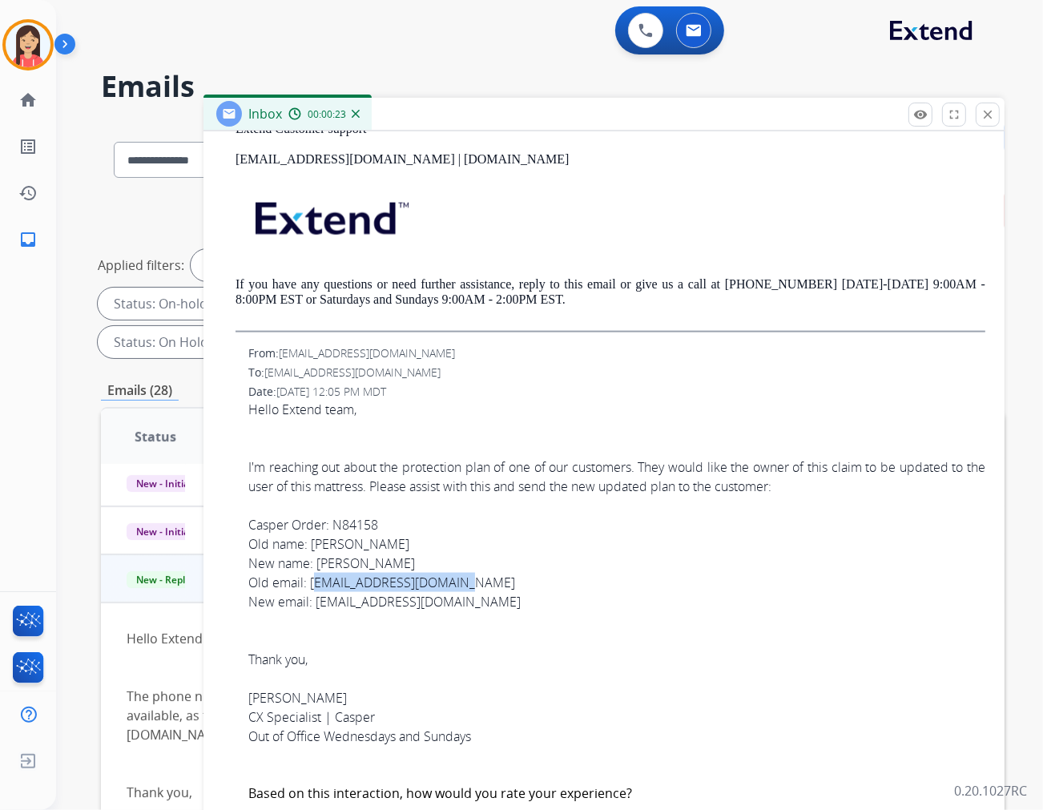
copy span "[EMAIL_ADDRESS][DOMAIN_NAME]"
drag, startPoint x: 422, startPoint y: 603, endPoint x: 315, endPoint y: 606, distance: 107.4
copy span "[EMAIL_ADDRESS][DOMAIN_NAME]"
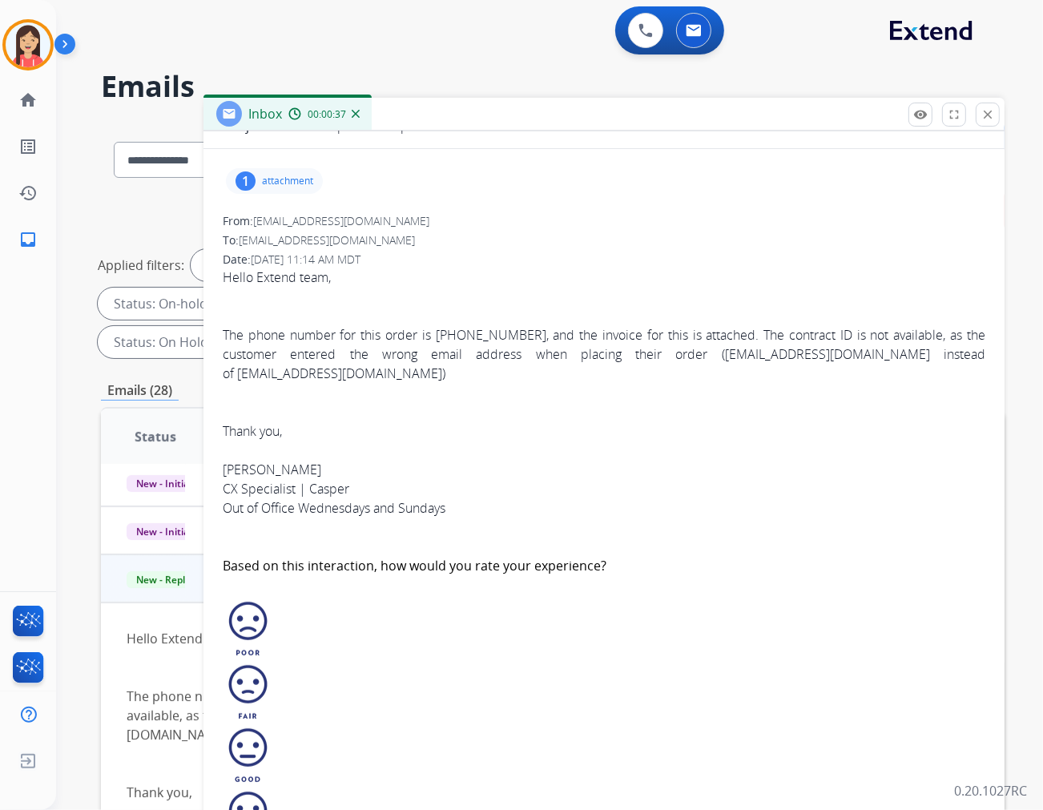
scroll to position [89, 0]
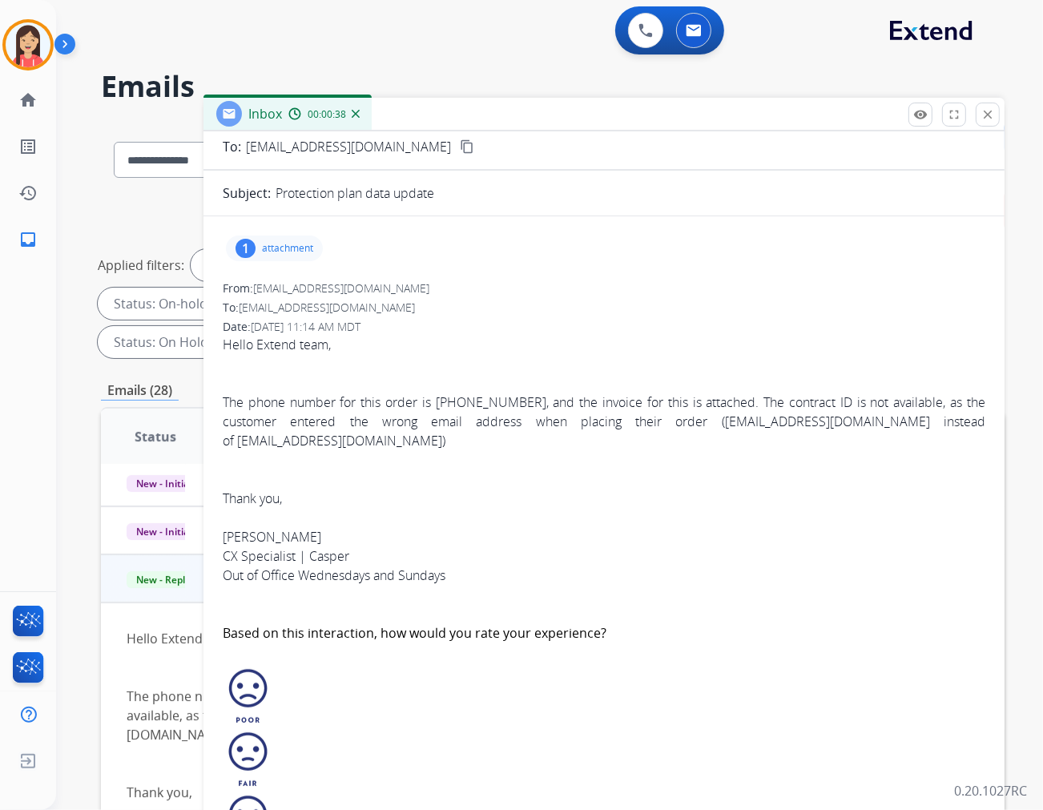
click at [305, 244] on p "attachment" at bounding box center [287, 248] width 51 height 13
click at [335, 287] on mat-icon "download" at bounding box center [330, 289] width 14 height 14
drag, startPoint x: 987, startPoint y: 113, endPoint x: 975, endPoint y: 114, distance: 11.2
click at [938, 113] on mat-icon "close" at bounding box center [988, 114] width 14 height 14
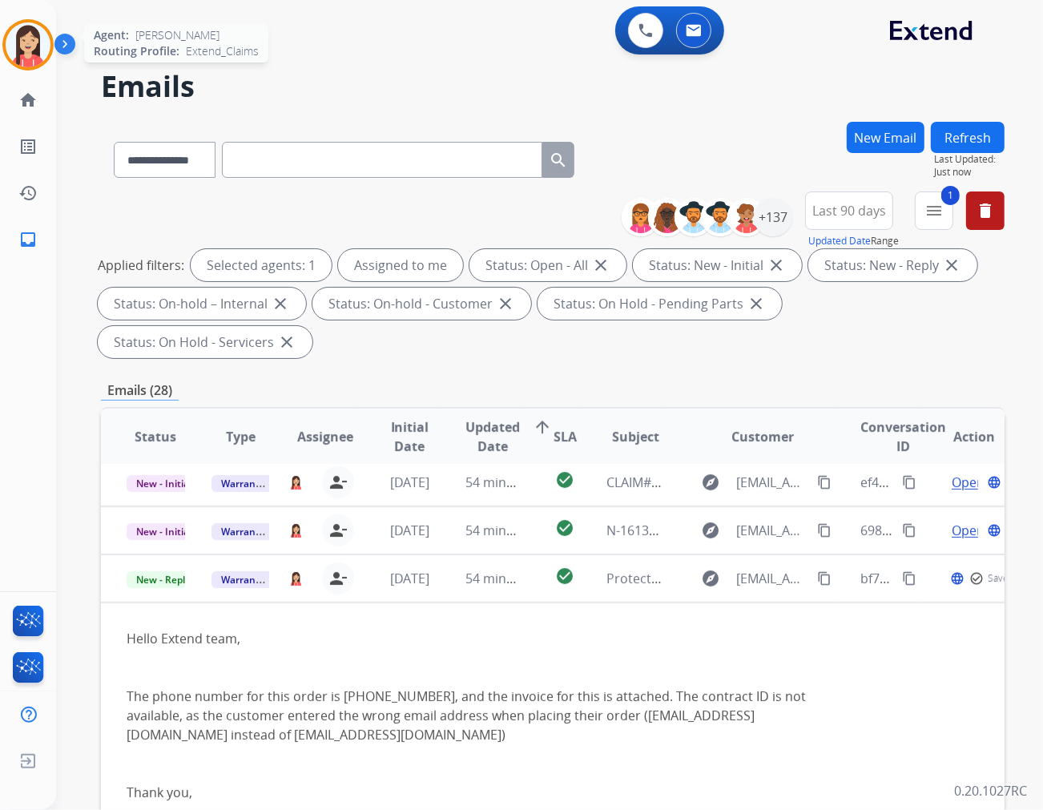
click at [9, 38] on img at bounding box center [28, 44] width 45 height 45
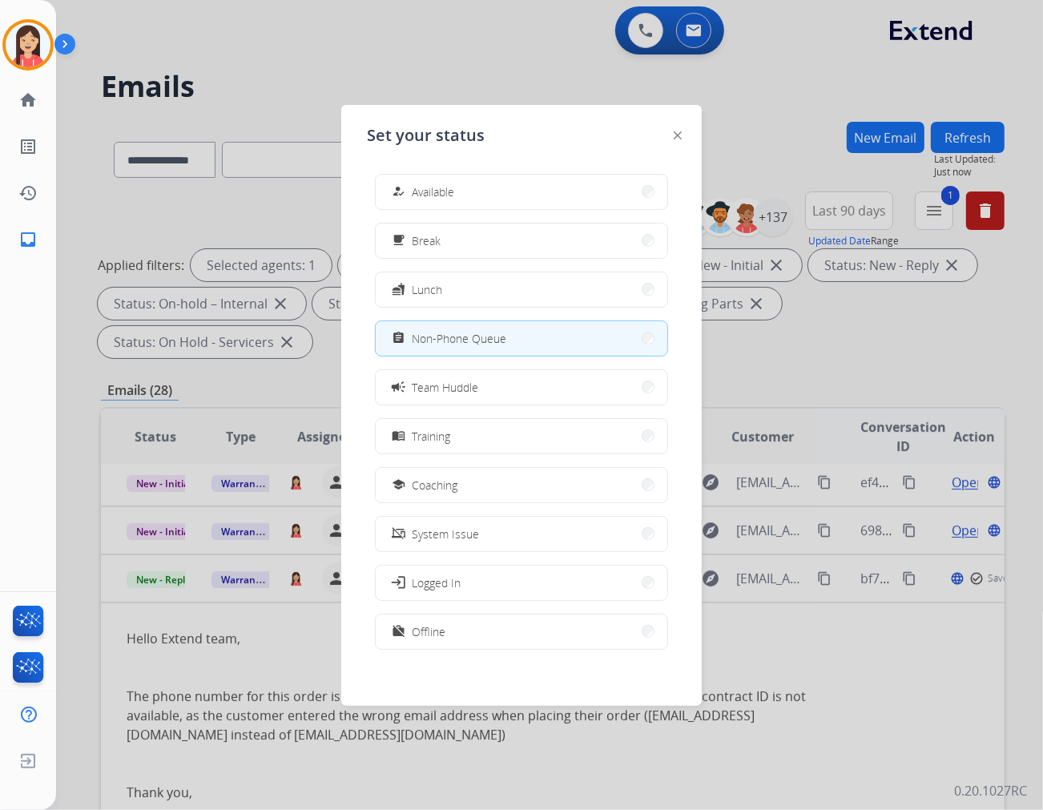
click at [435, 217] on div "how_to_reg Available free_breakfast Break fastfood Lunch assignment Non-Phone Q…" at bounding box center [521, 413] width 309 height 505
click at [431, 239] on span "Break" at bounding box center [426, 240] width 29 height 17
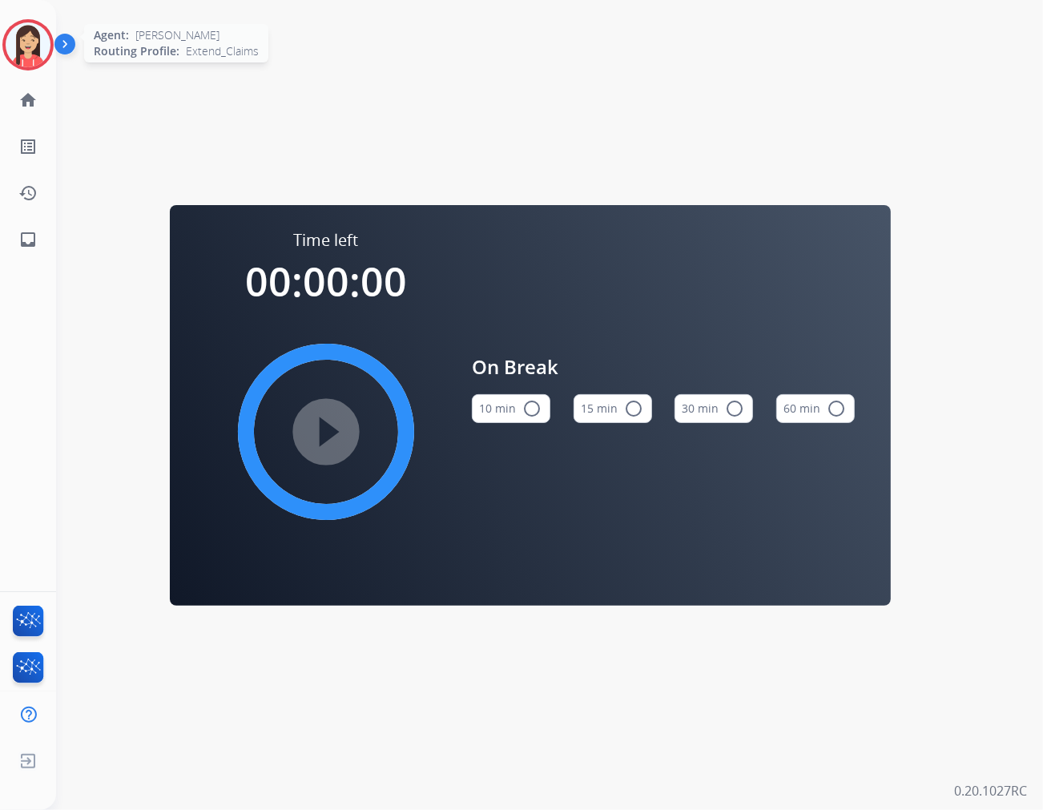
click at [26, 51] on img at bounding box center [28, 44] width 45 height 45
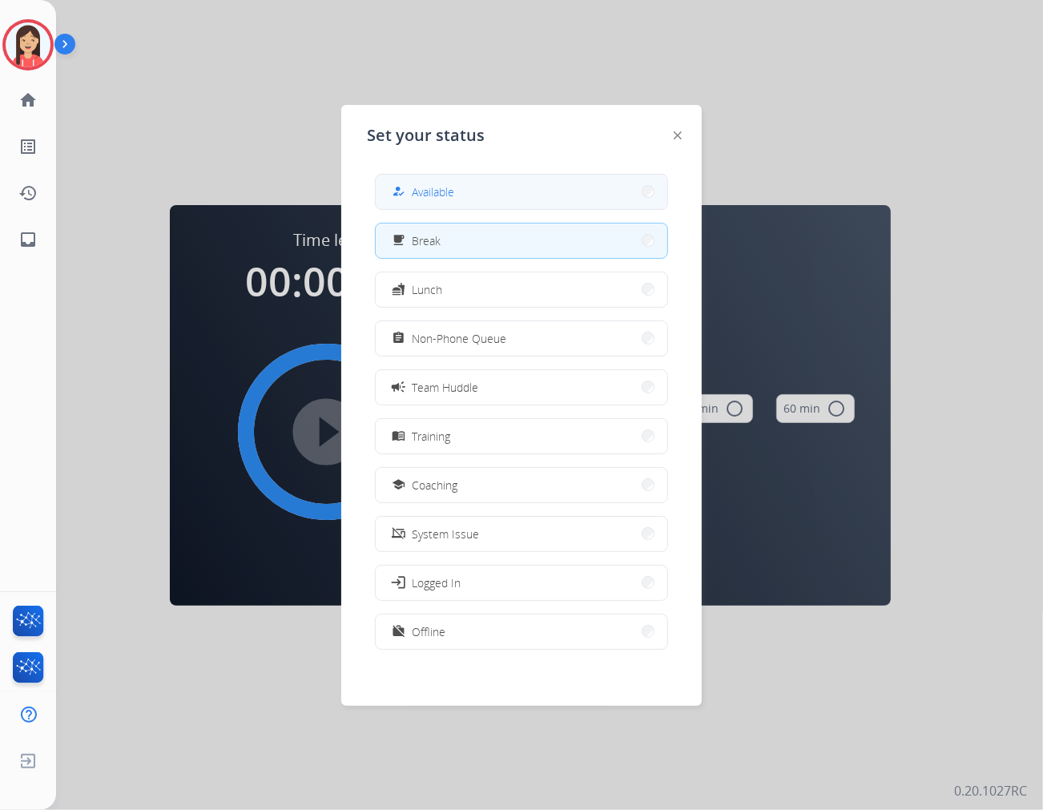
click at [463, 199] on button "how_to_reg Available" at bounding box center [522, 192] width 292 height 34
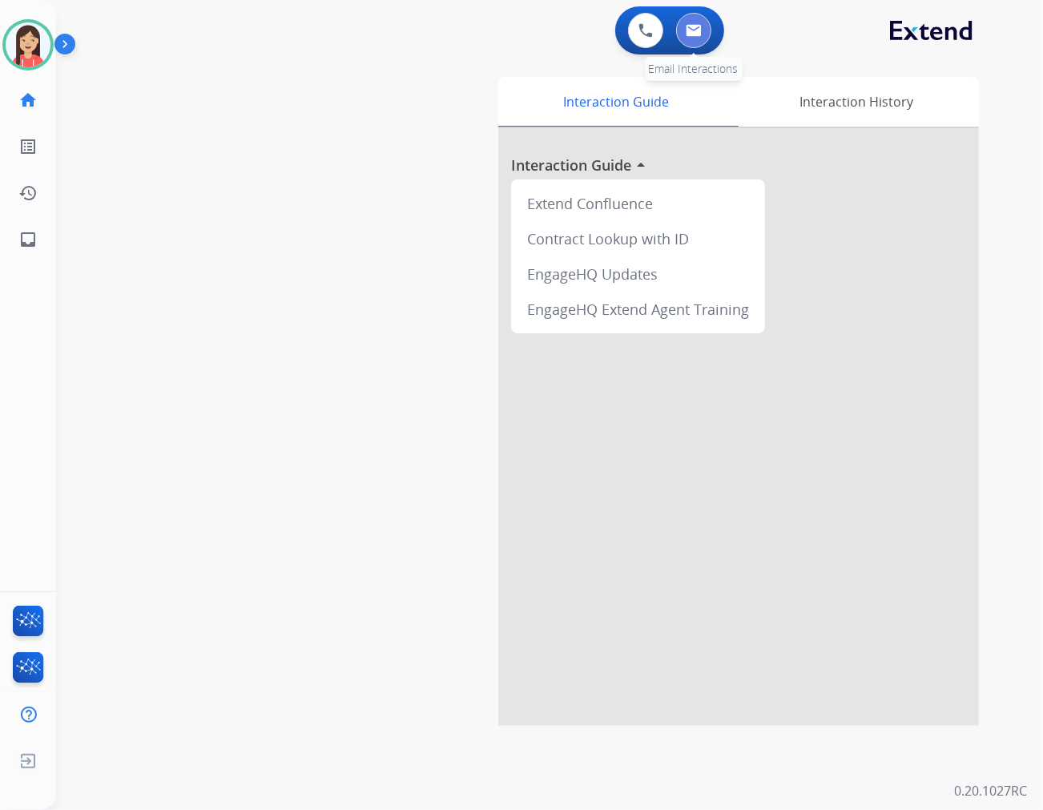
click at [686, 30] on img at bounding box center [694, 30] width 16 height 13
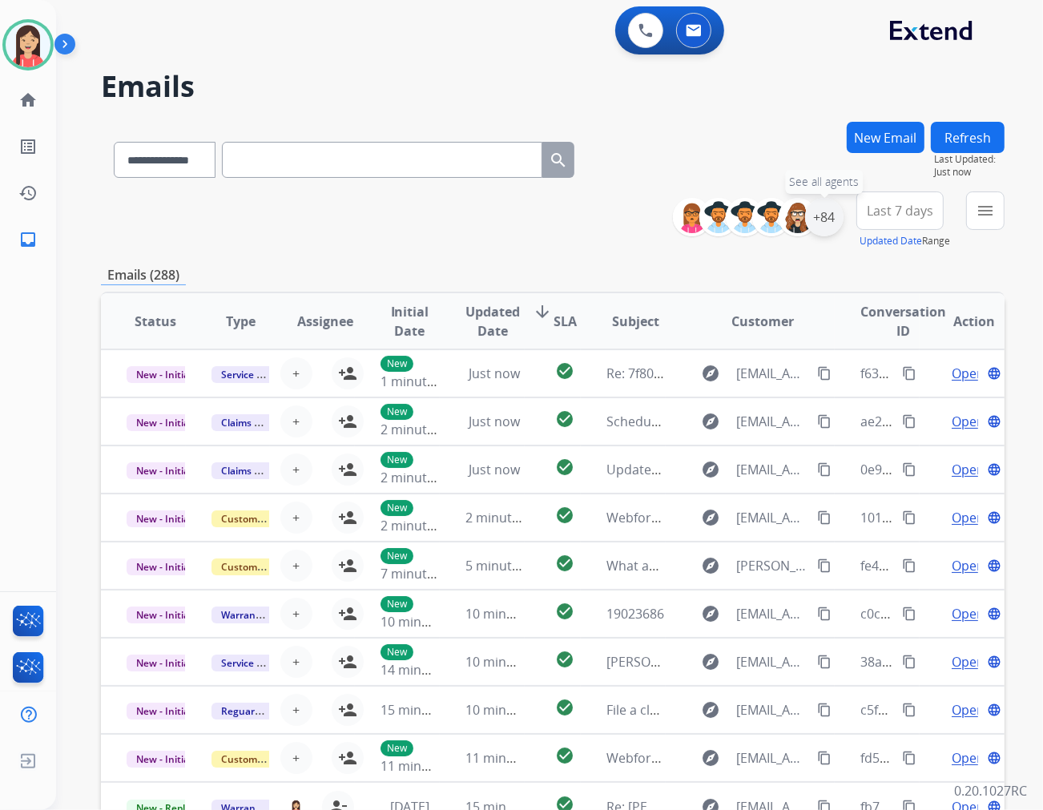
click at [823, 218] on div "+84" at bounding box center [824, 217] width 38 height 38
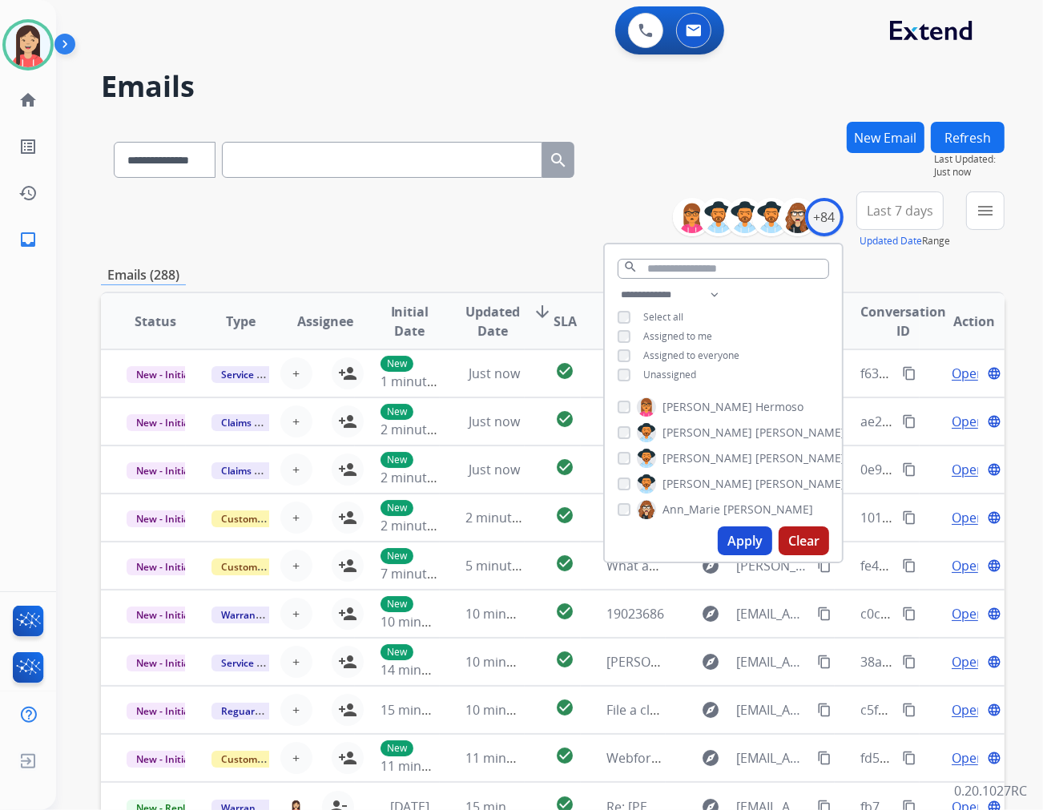
click at [666, 375] on span "Unassigned" at bounding box center [670, 375] width 53 height 14
click at [757, 542] on button "Apply" at bounding box center [745, 541] width 54 height 29
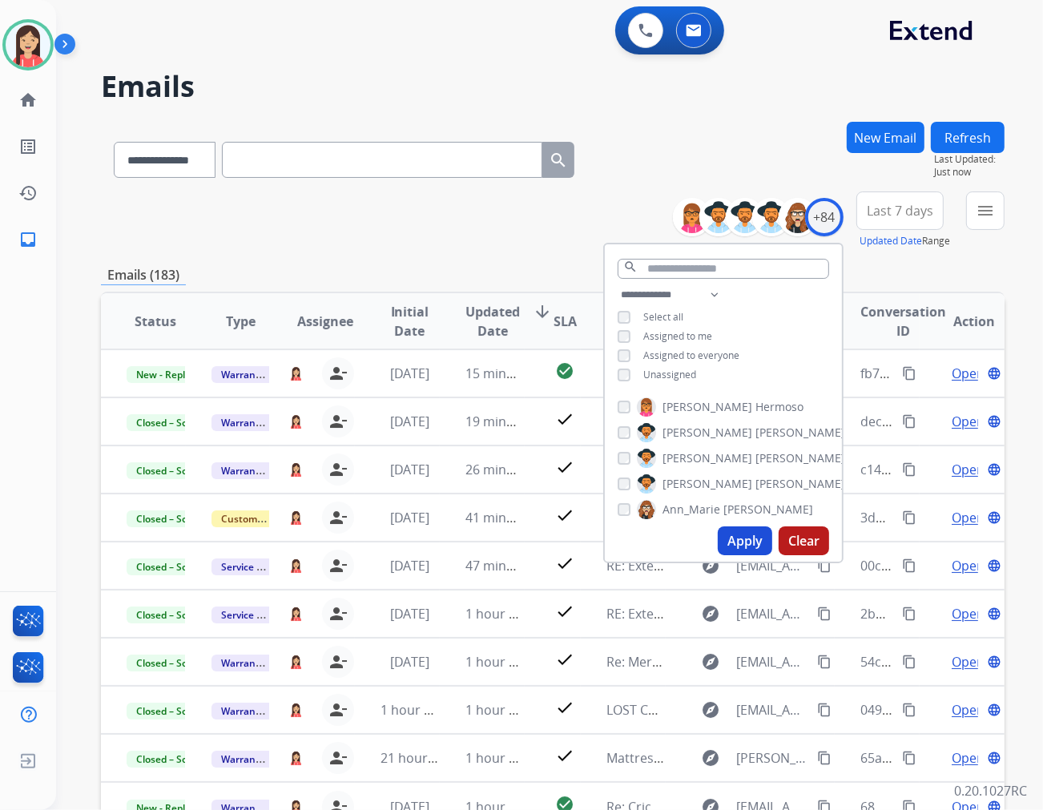
click at [878, 219] on button "Last 7 days" at bounding box center [900, 211] width 87 height 38
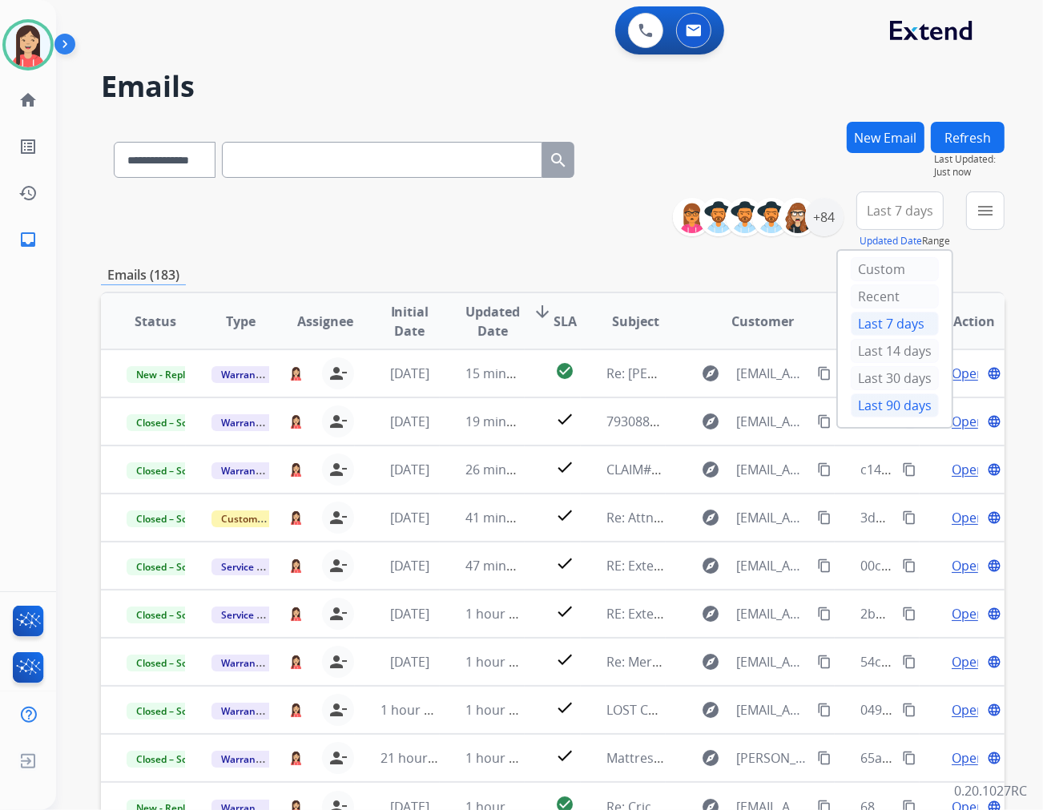
click at [886, 402] on div "Last 90 days" at bounding box center [895, 406] width 88 height 24
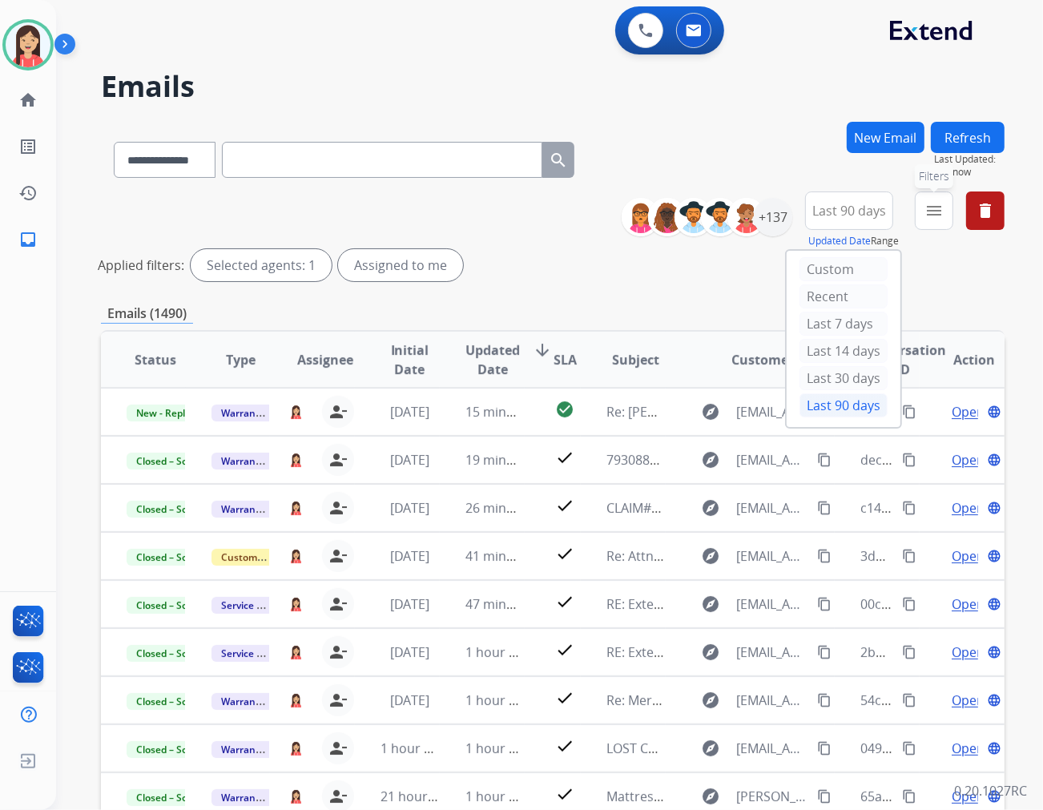
click at [938, 222] on button "menu Filters" at bounding box center [934, 211] width 38 height 38
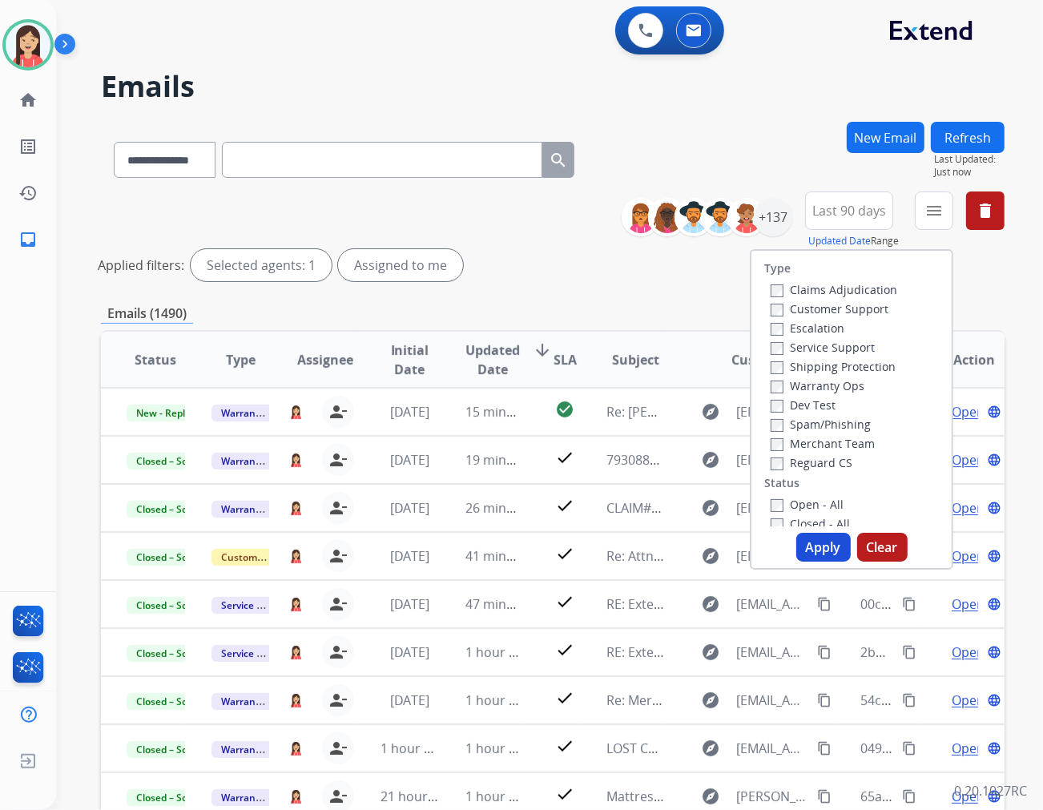
click at [787, 506] on label "Open - All" at bounding box center [807, 504] width 73 height 15
click at [824, 541] on button "Apply" at bounding box center [824, 547] width 54 height 29
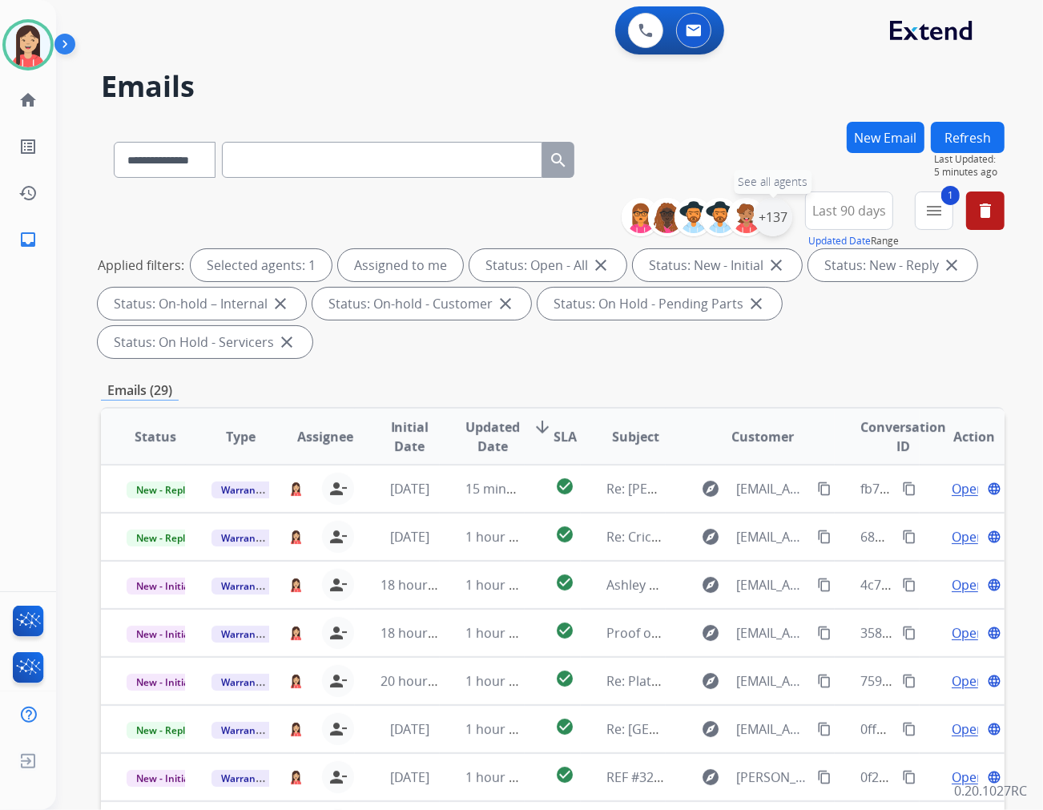
click at [774, 211] on div "+137" at bounding box center [773, 217] width 38 height 38
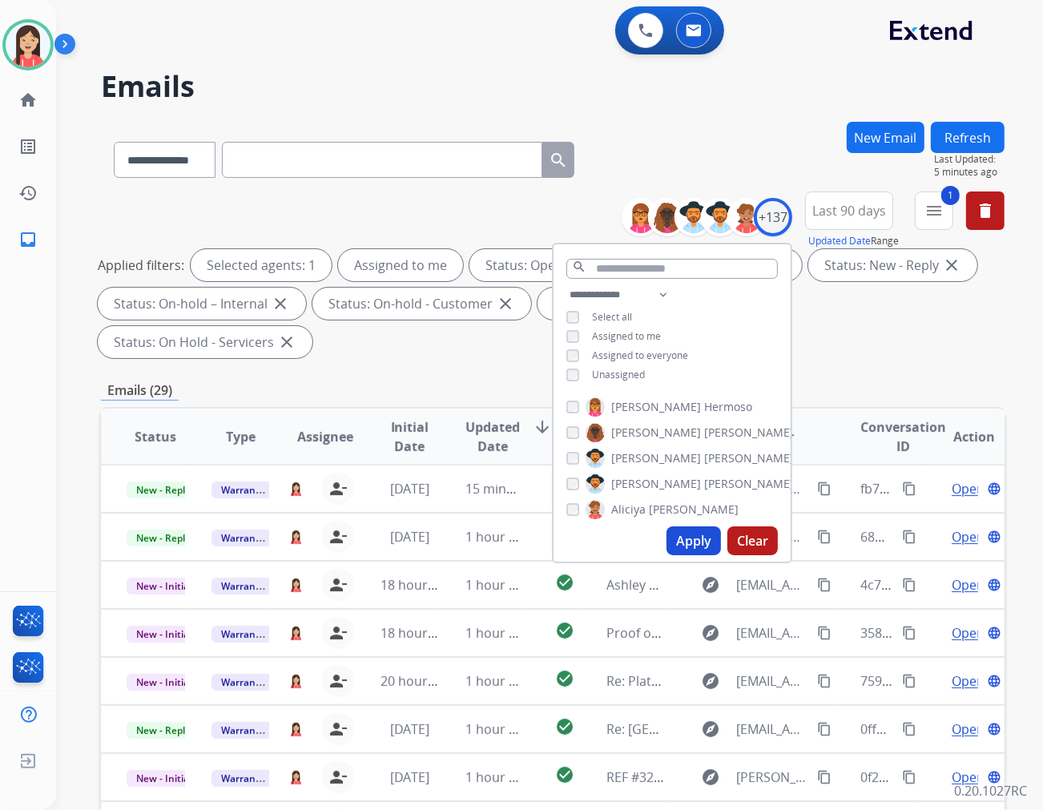
click at [830, 211] on span "Last 90 days" at bounding box center [850, 211] width 74 height 6
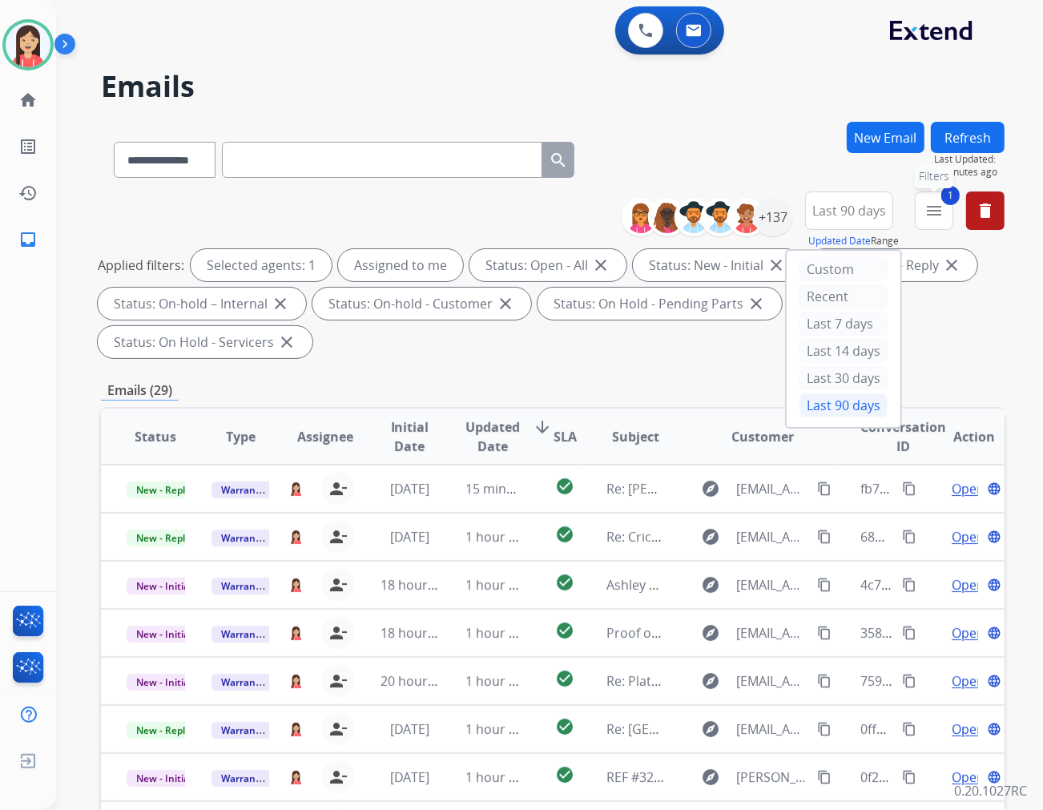
click at [934, 220] on button "1 menu Filters" at bounding box center [934, 211] width 38 height 38
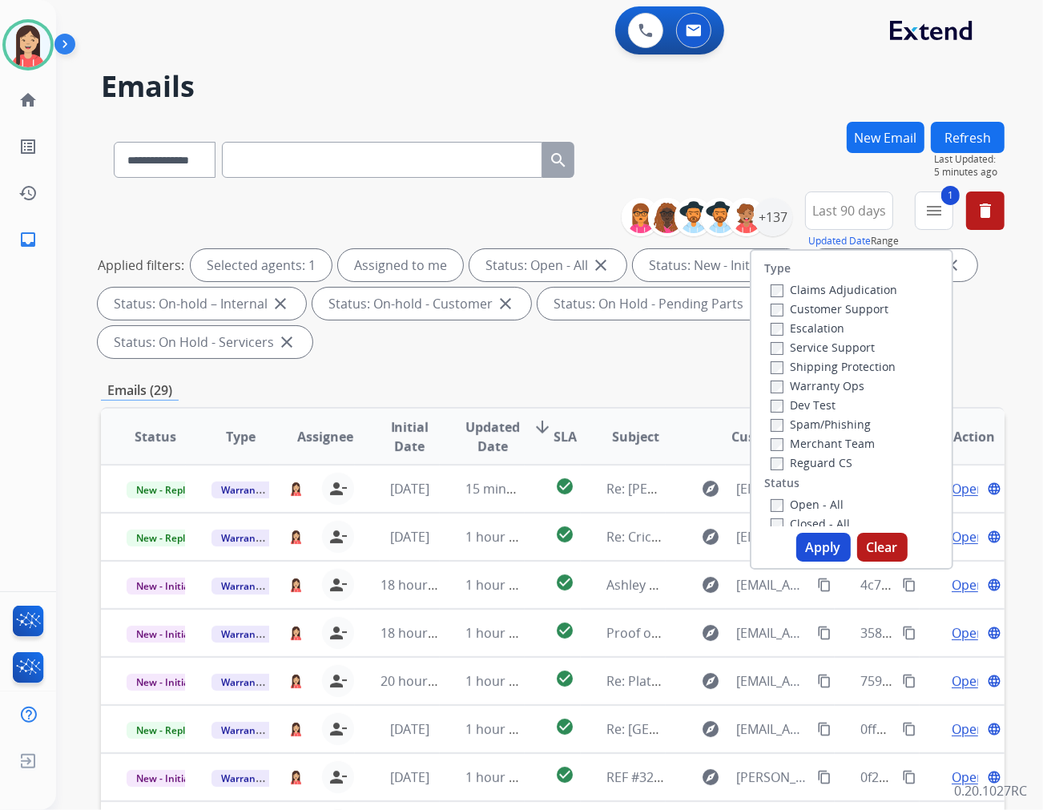
click at [587, 381] on div "Emails (29)" at bounding box center [553, 391] width 904 height 20
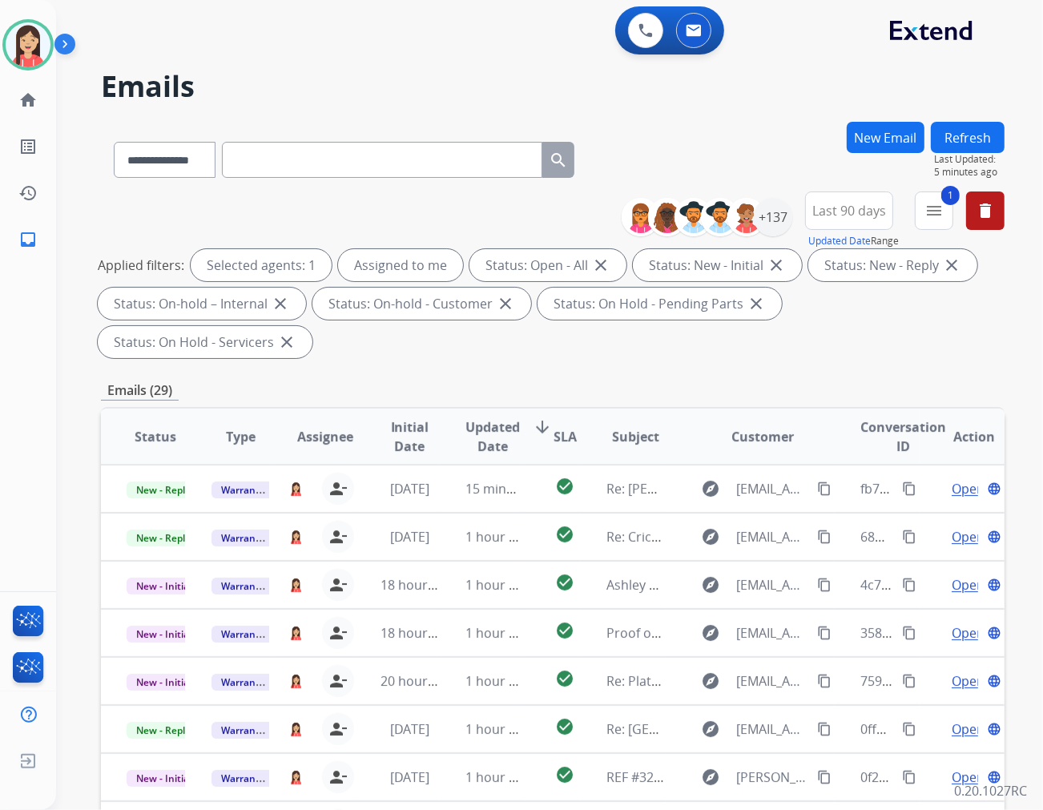
click at [481, 418] on span "Updated Date" at bounding box center [493, 437] width 54 height 38
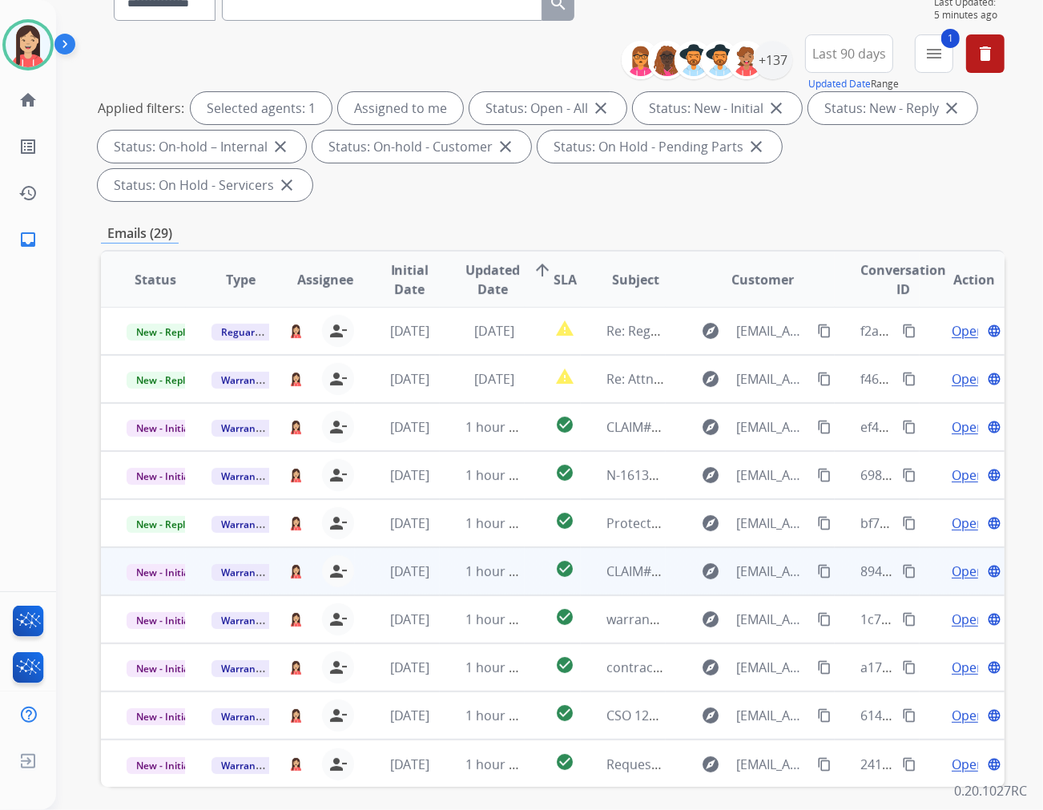
scroll to position [178, 0]
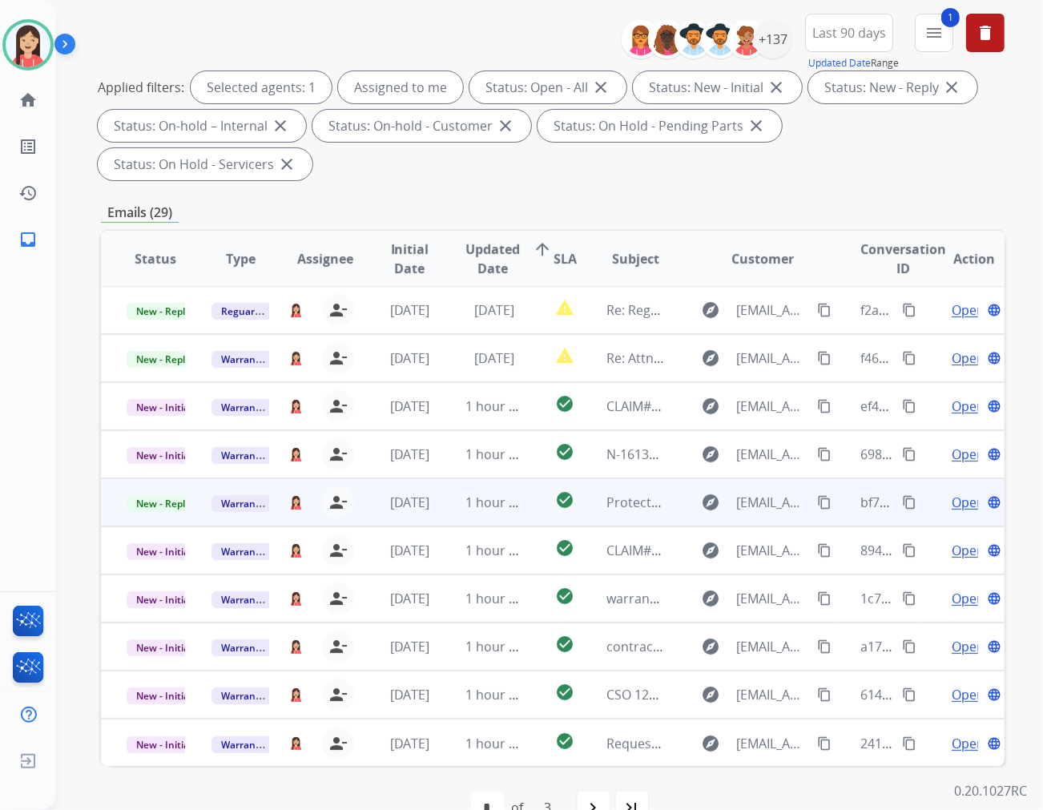
click at [440, 478] on td "1 hour ago" at bounding box center [482, 502] width 85 height 48
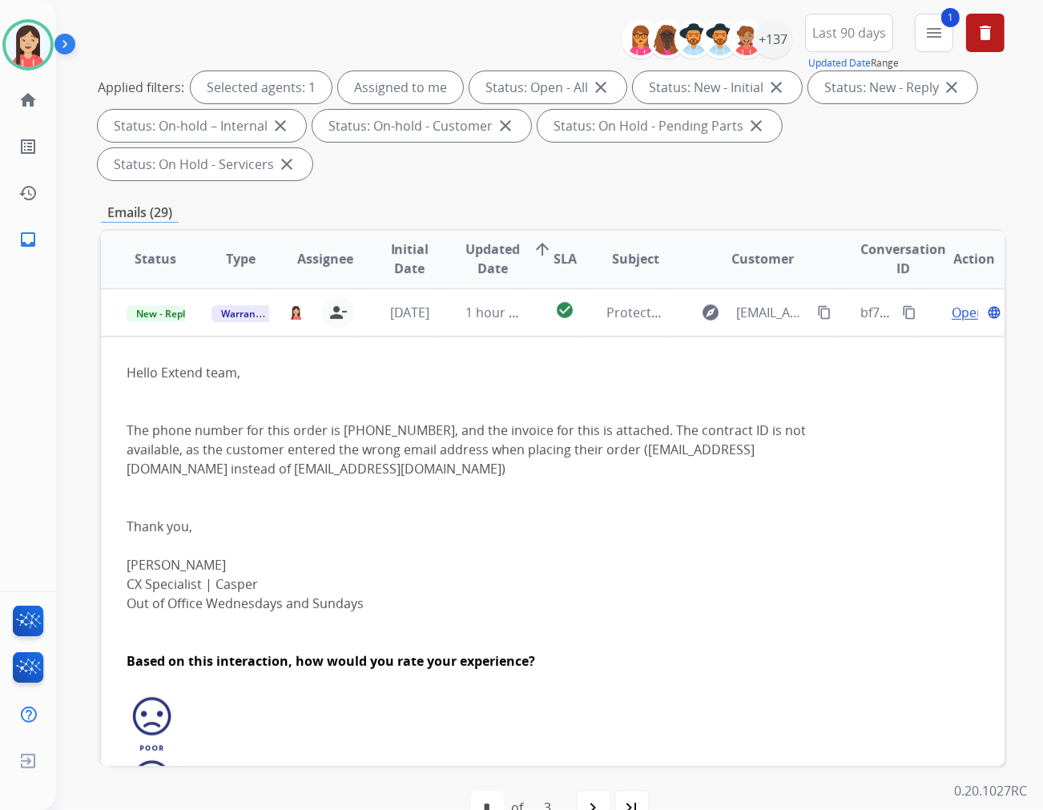
scroll to position [192, 0]
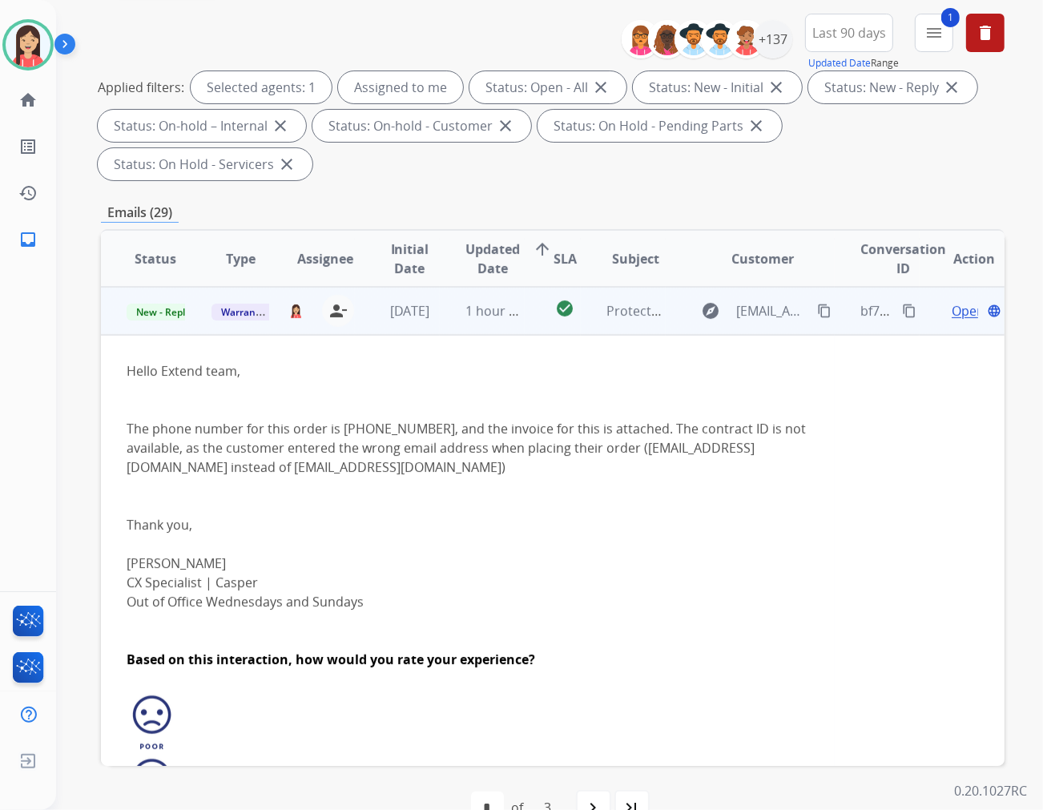
click at [938, 301] on span "Open" at bounding box center [968, 310] width 33 height 19
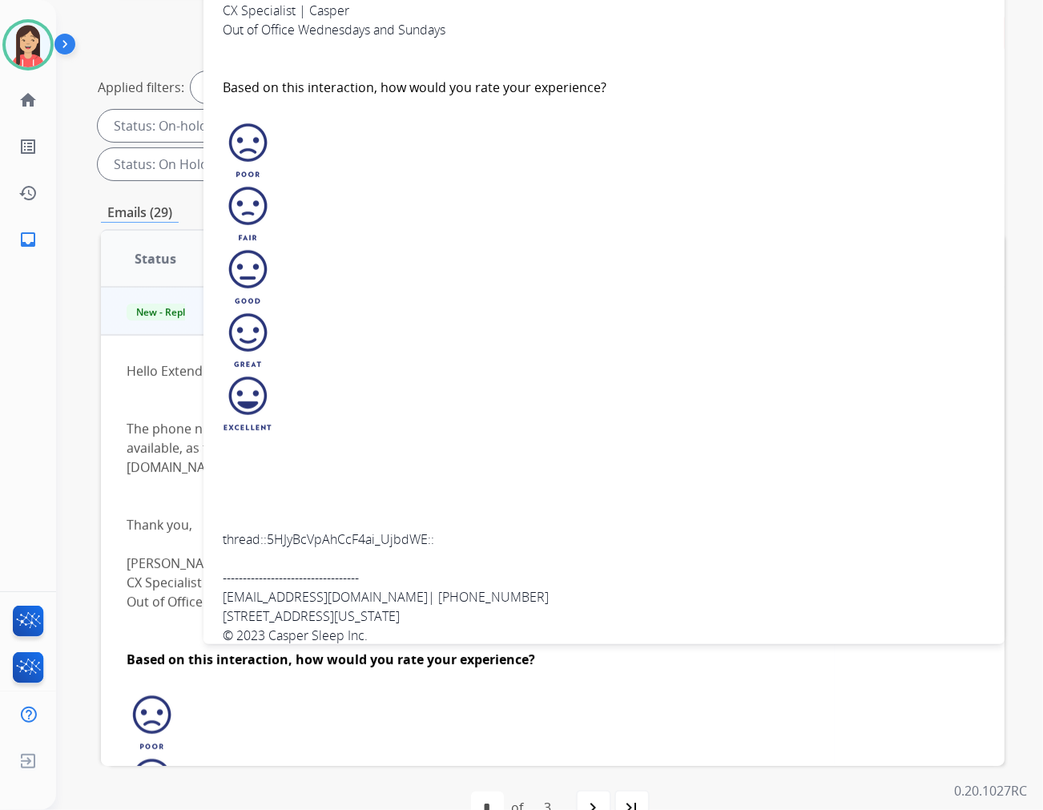
scroll to position [0, 0]
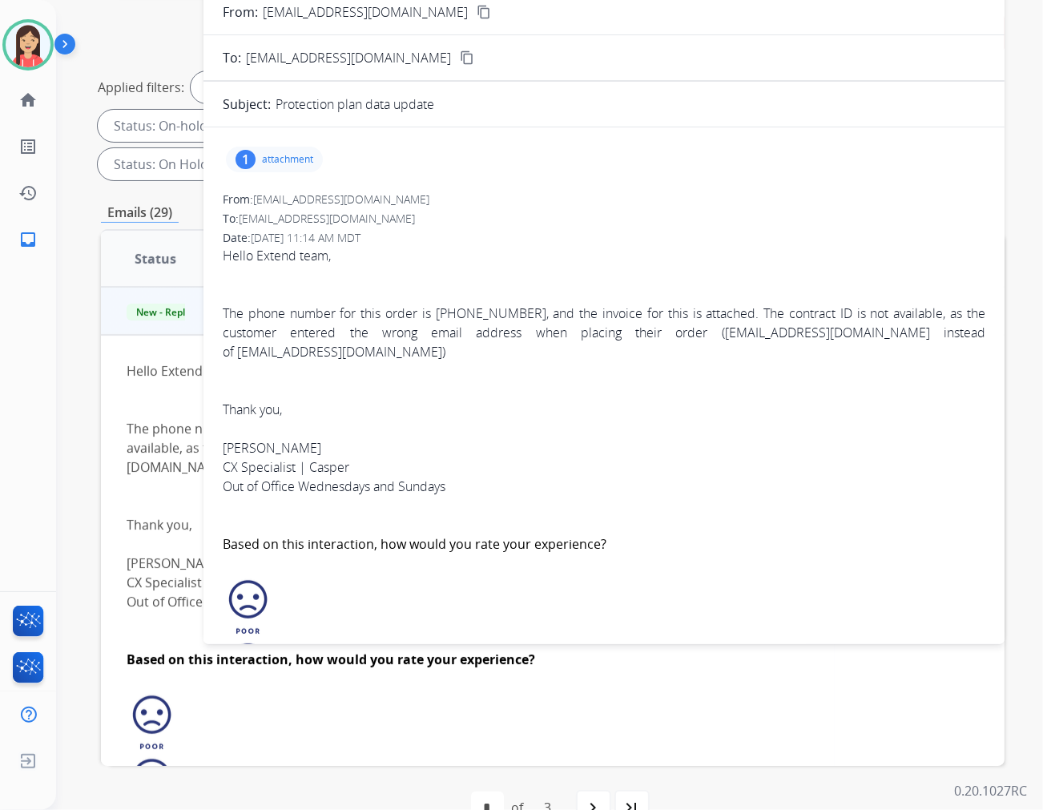
click at [287, 155] on p "attachment" at bounding box center [287, 159] width 51 height 13
click at [329, 196] on mat-icon "download" at bounding box center [330, 200] width 14 height 14
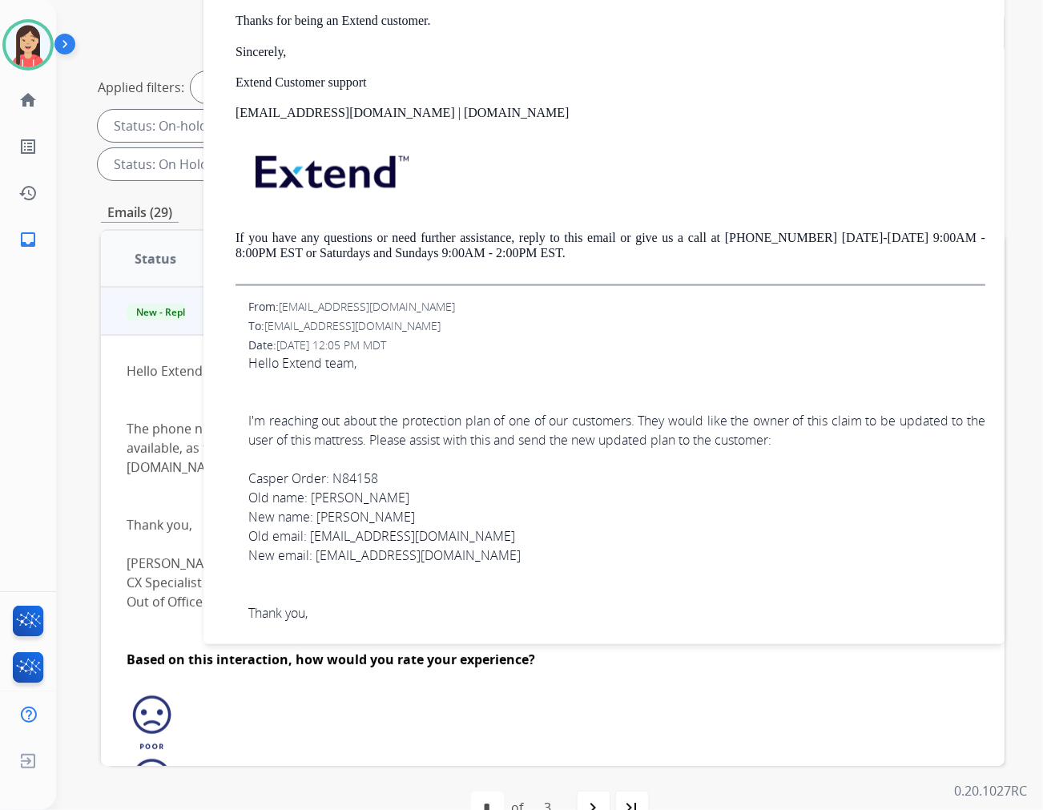
scroll to position [1603, 0]
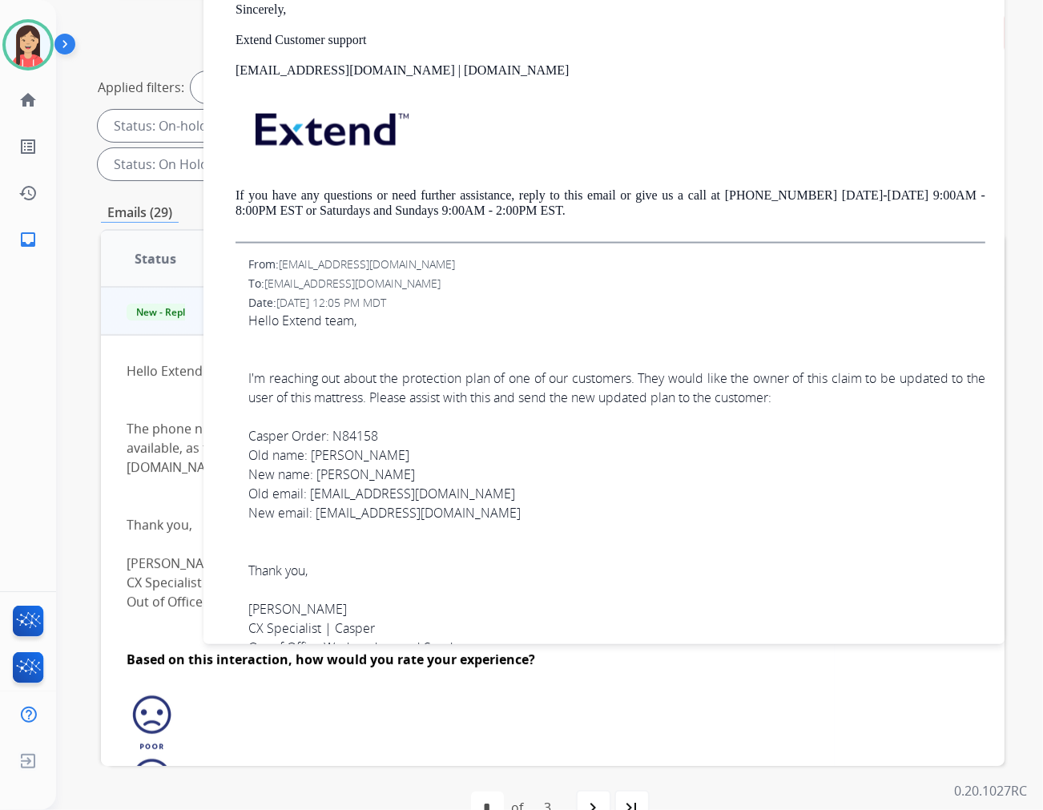
drag, startPoint x: 381, startPoint y: 434, endPoint x: 333, endPoint y: 438, distance: 47.5
copy span "N84158"
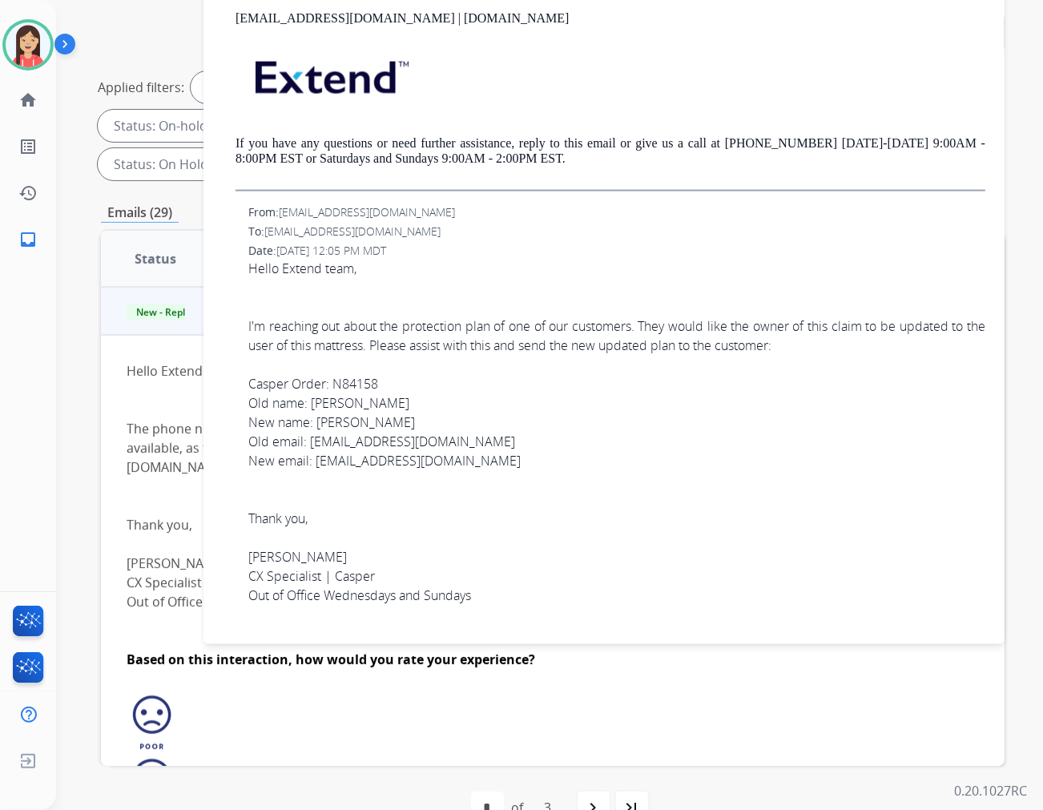
scroll to position [1692, 0]
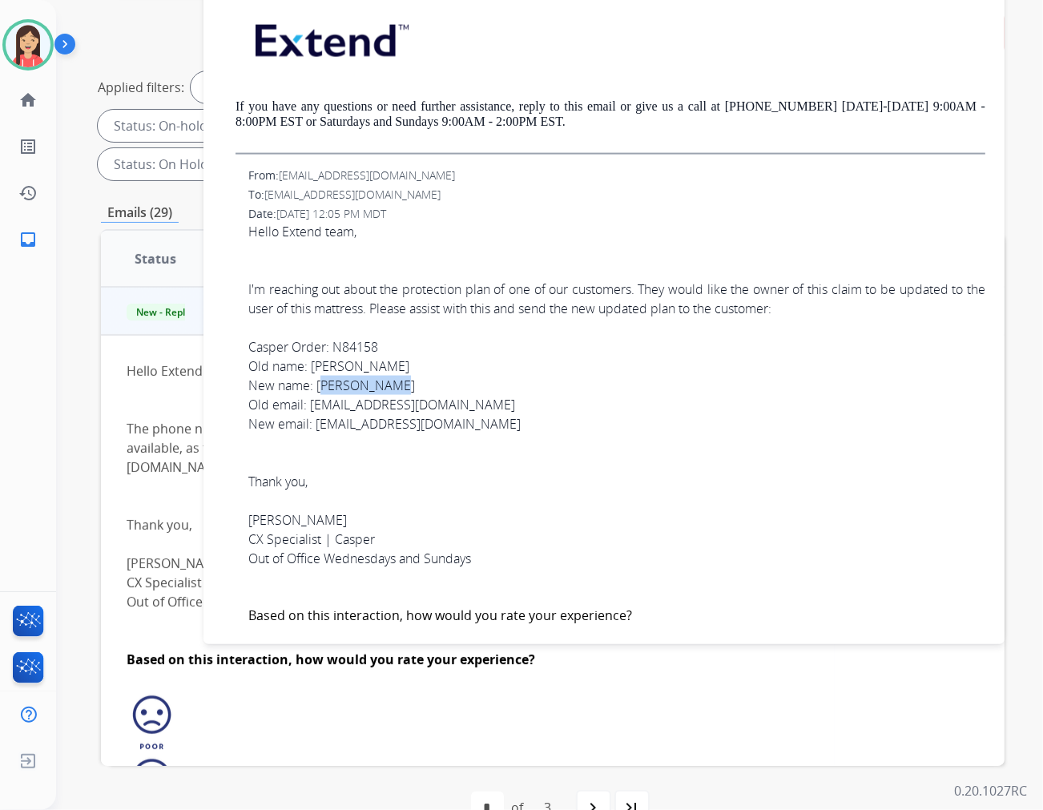
drag, startPoint x: 398, startPoint y: 389, endPoint x: 316, endPoint y: 381, distance: 82.1
click at [316, 381] on span "Hello Extend team, I'm reaching out about the protection plan of one of our cus…" at bounding box center [616, 746] width 737 height 1048
copy span "[PERSON_NAME]"
drag, startPoint x: 314, startPoint y: 423, endPoint x: 434, endPoint y: 423, distance: 119.4
click at [434, 423] on span "Hello Extend team, I'm reaching out about the protection plan of one of our cus…" at bounding box center [616, 746] width 737 height 1048
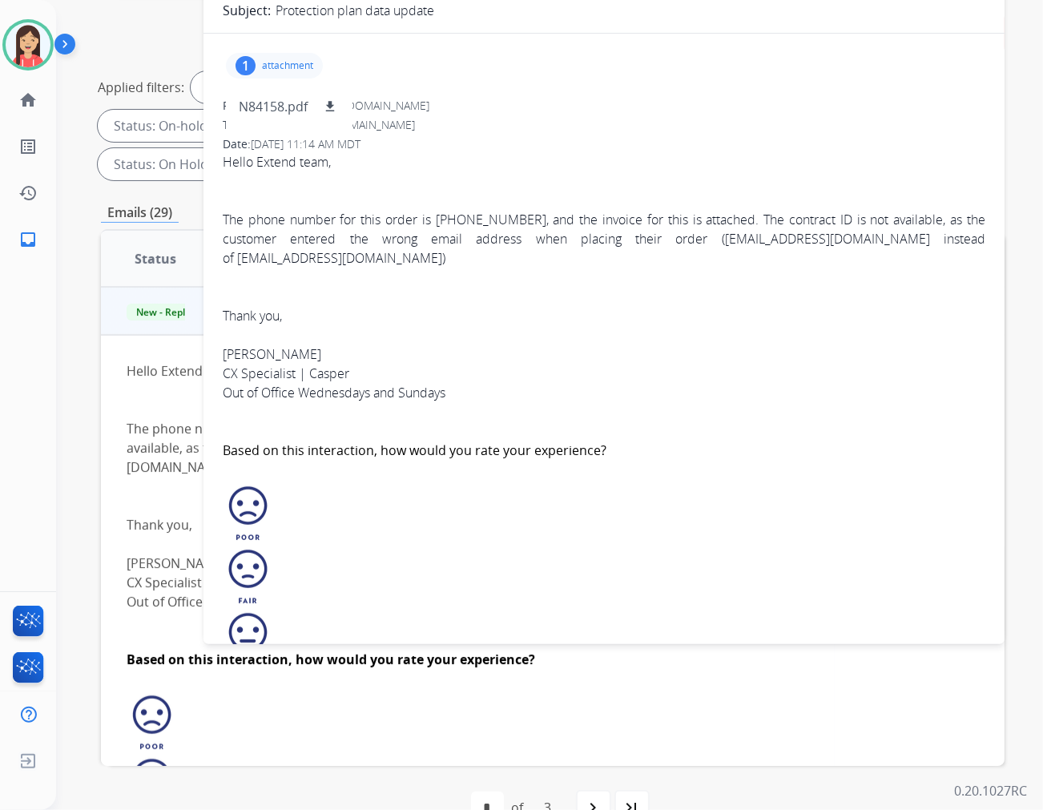
scroll to position [89, 0]
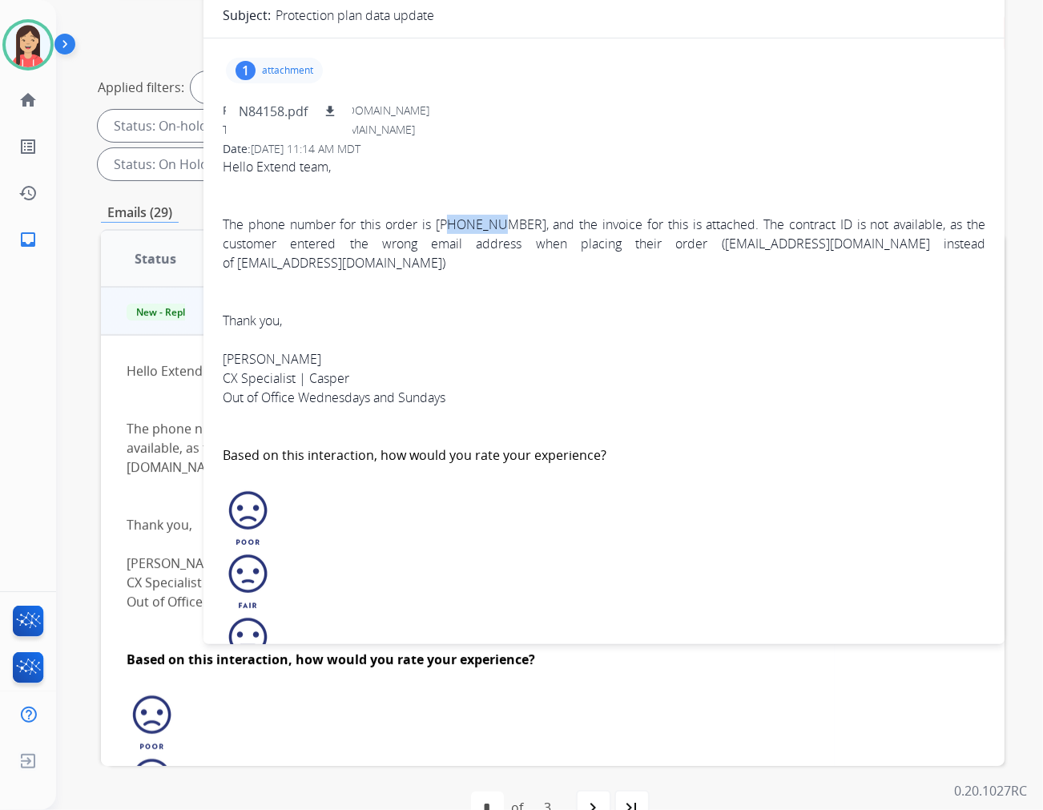
drag, startPoint x: 445, startPoint y: 226, endPoint x: 495, endPoint y: 226, distance: 50.5
click at [495, 226] on span "Hello Extend team, The phone number for this order is [PHONE_NUMBER], and the i…" at bounding box center [604, 633] width 763 height 952
drag, startPoint x: 442, startPoint y: 227, endPoint x: 523, endPoint y: 227, distance: 80.1
click at [523, 227] on span "Hello Extend team, The phone number for this order is [PHONE_NUMBER], and the i…" at bounding box center [604, 633] width 763 height 952
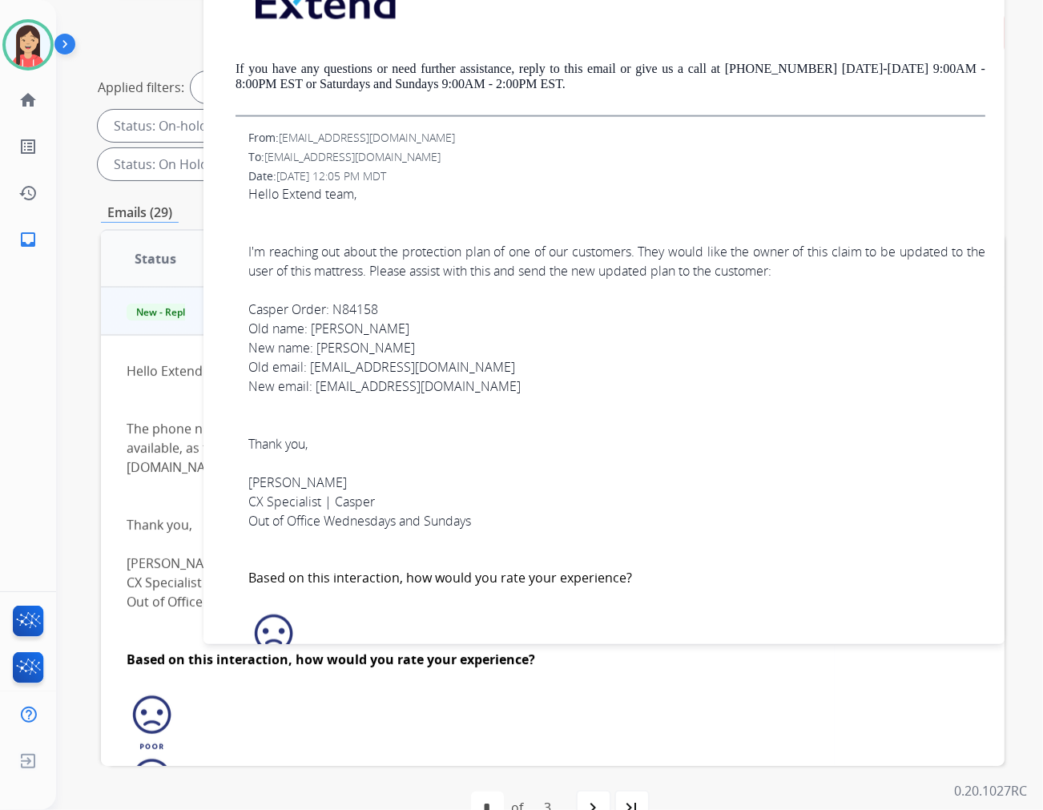
scroll to position [1781, 0]
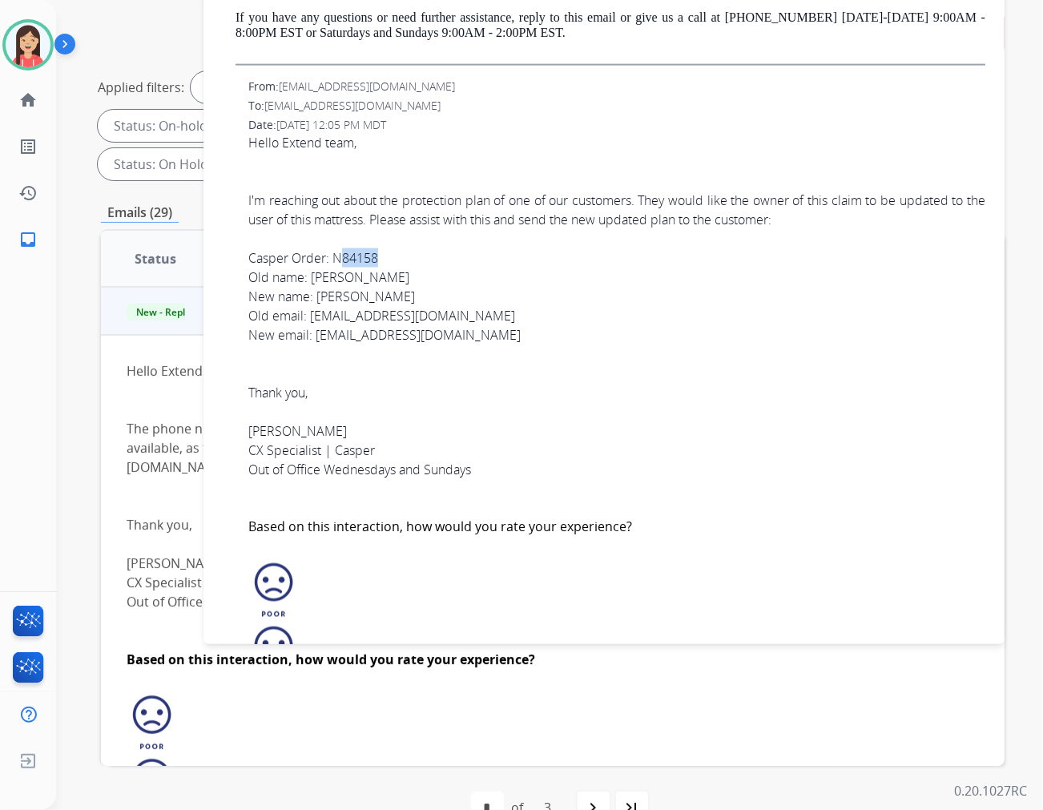
drag, startPoint x: 373, startPoint y: 257, endPoint x: 334, endPoint y: 259, distance: 39.3
click at [334, 259] on span "Hello Extend team, I'm reaching out about the protection plan of one of our cus…" at bounding box center [616, 657] width 737 height 1048
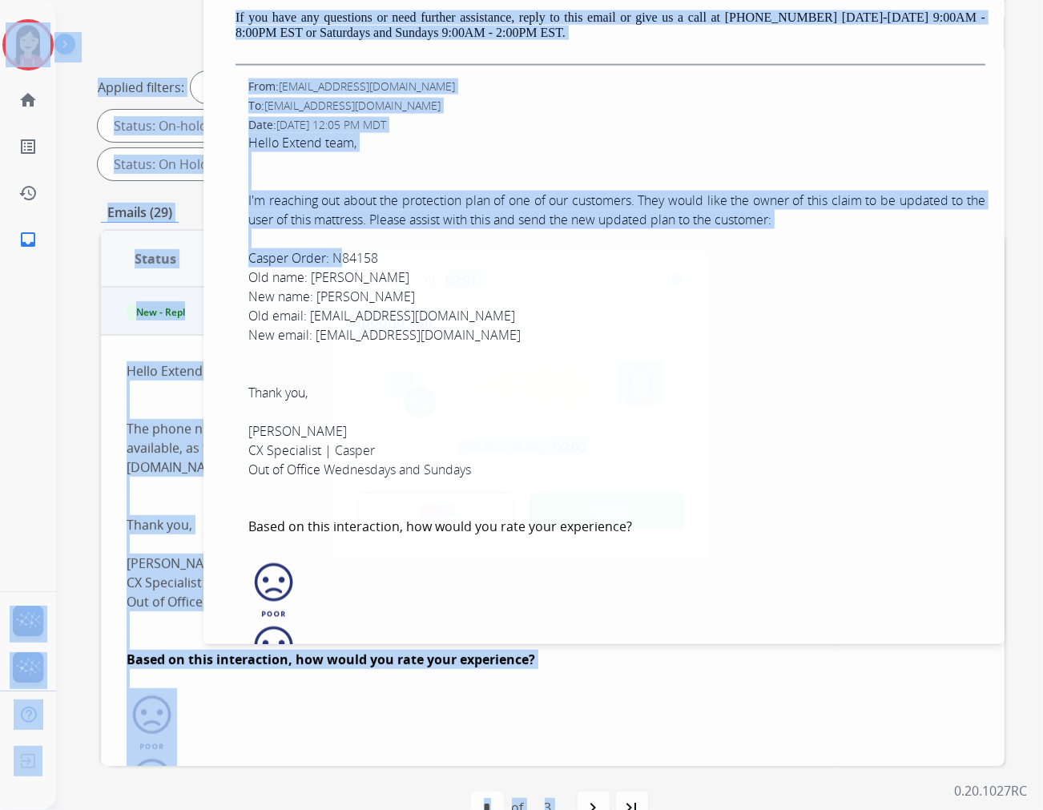
drag, startPoint x: 333, startPoint y: 261, endPoint x: 385, endPoint y: 261, distance: 52.9
click at [390, 262] on div "**********" at bounding box center [521, 405] width 1043 height 810
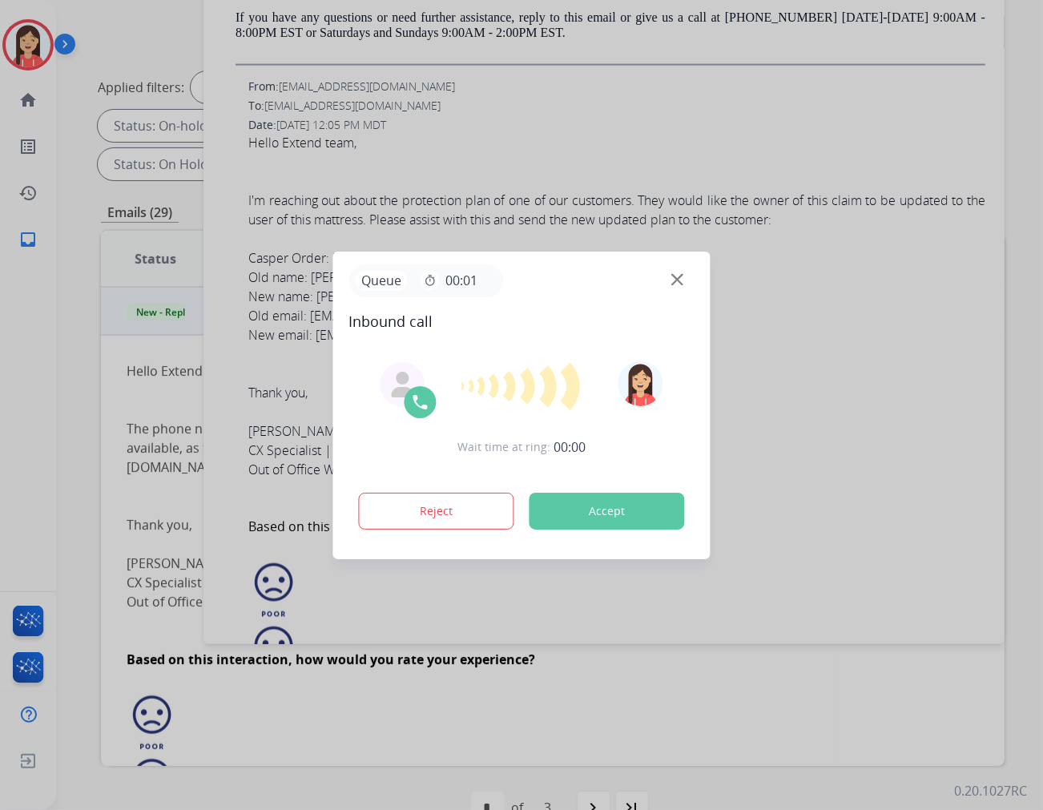
click at [609, 222] on div at bounding box center [521, 405] width 1043 height 810
click at [614, 511] on button "Accept" at bounding box center [607, 511] width 155 height 37
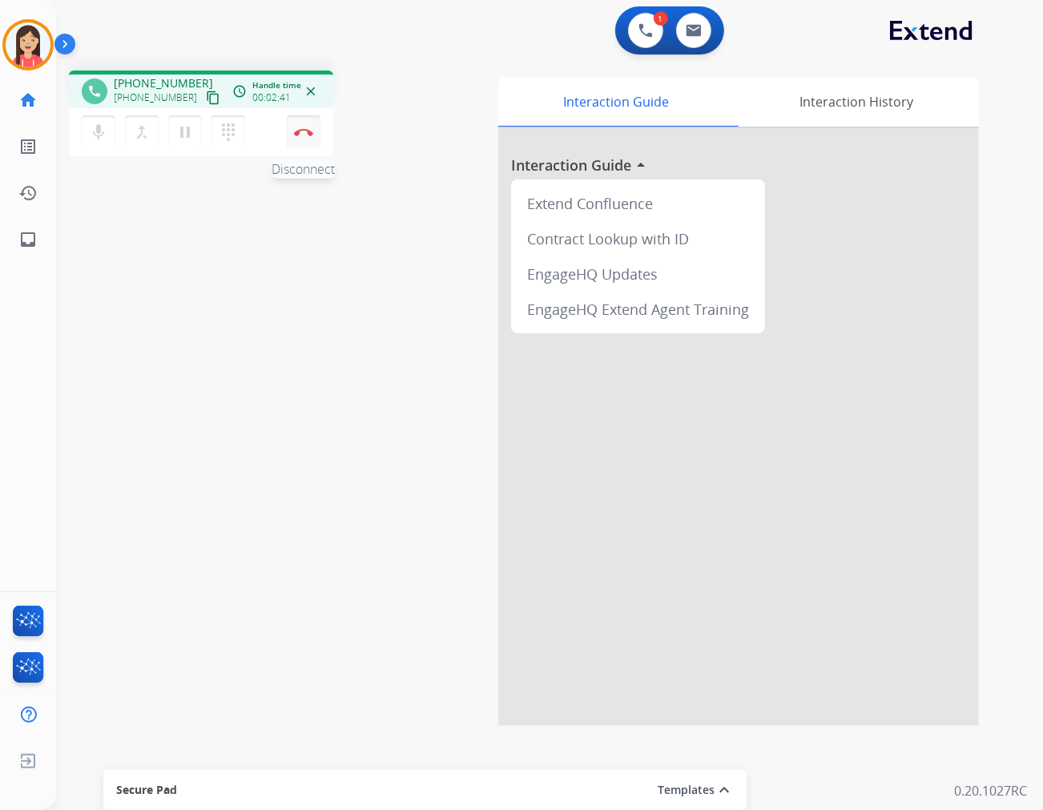
click at [308, 131] on img at bounding box center [303, 132] width 19 height 8
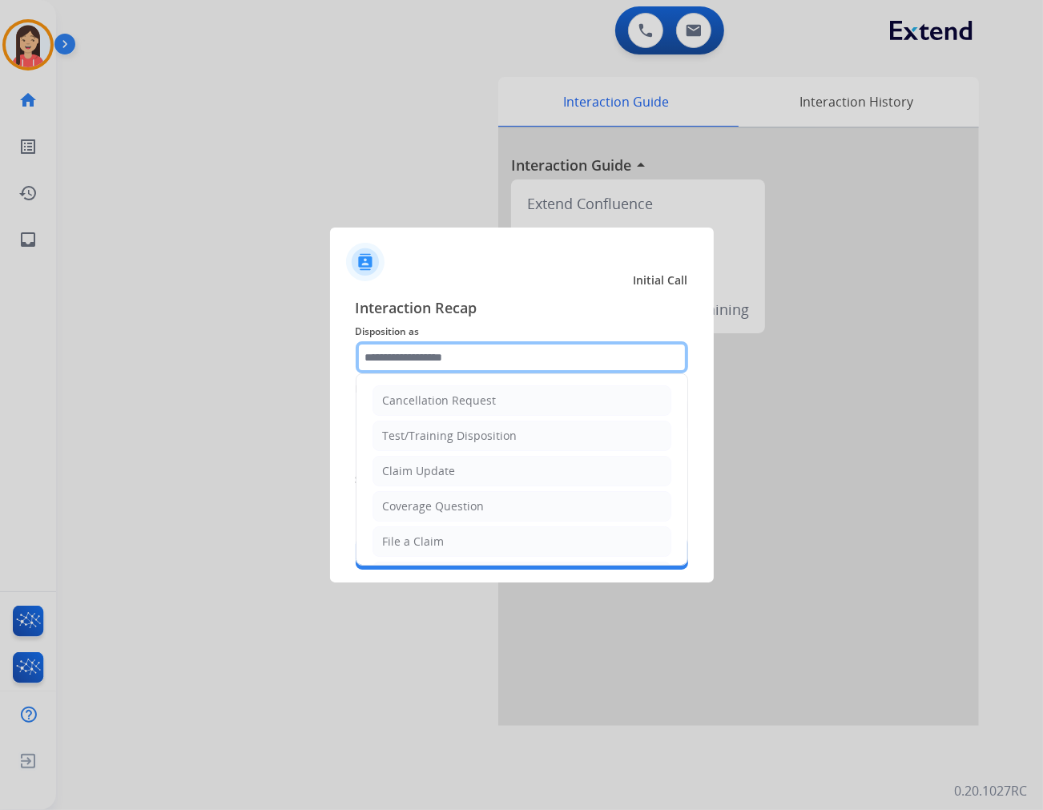
click at [516, 365] on input "text" at bounding box center [522, 357] width 333 height 32
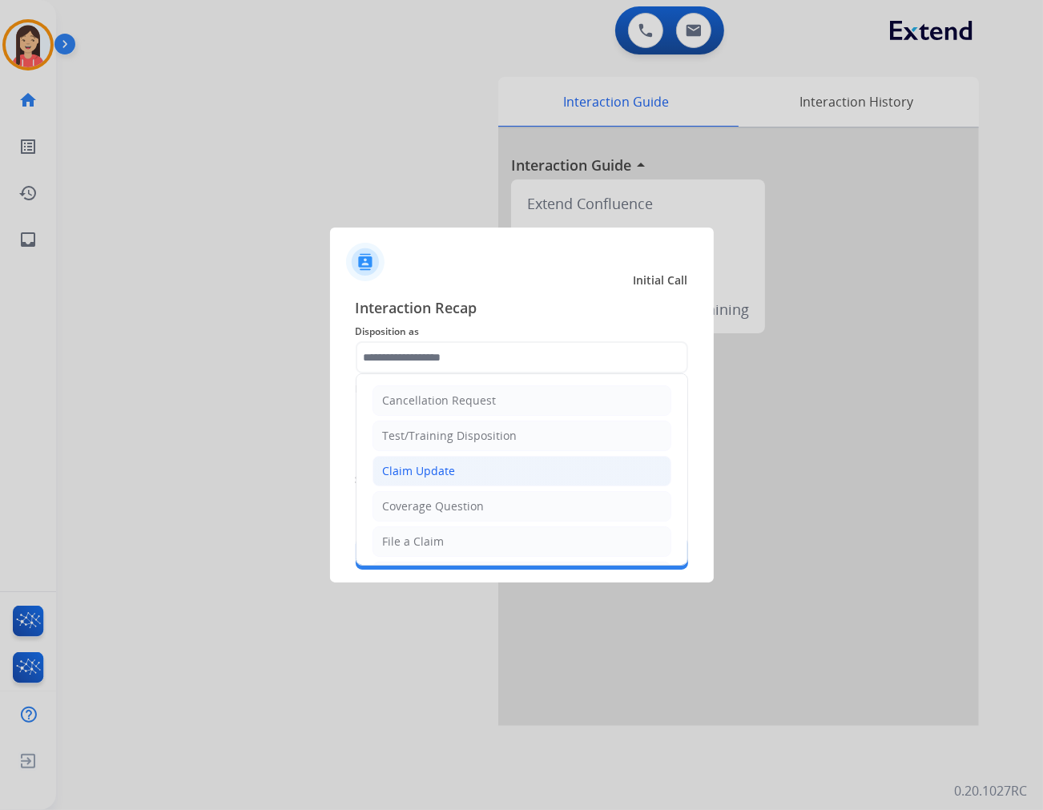
click at [441, 474] on div "Claim Update" at bounding box center [419, 471] width 73 height 16
type input "**********"
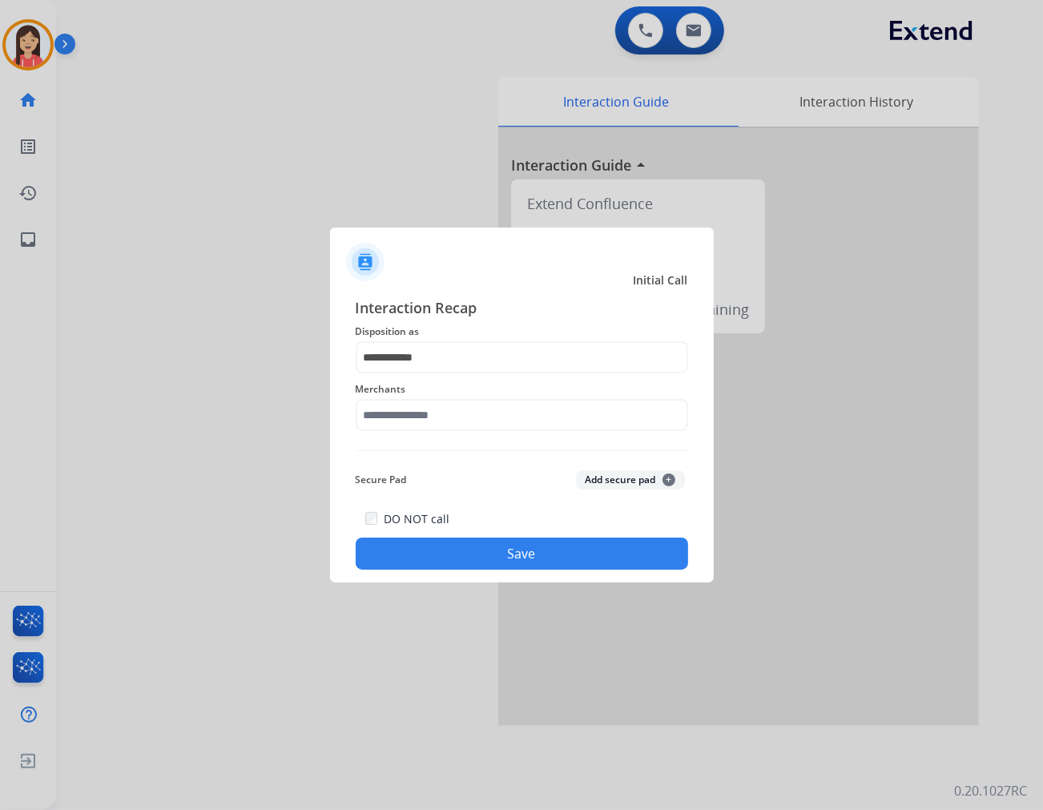
click at [458, 395] on span "Merchants" at bounding box center [522, 389] width 333 height 19
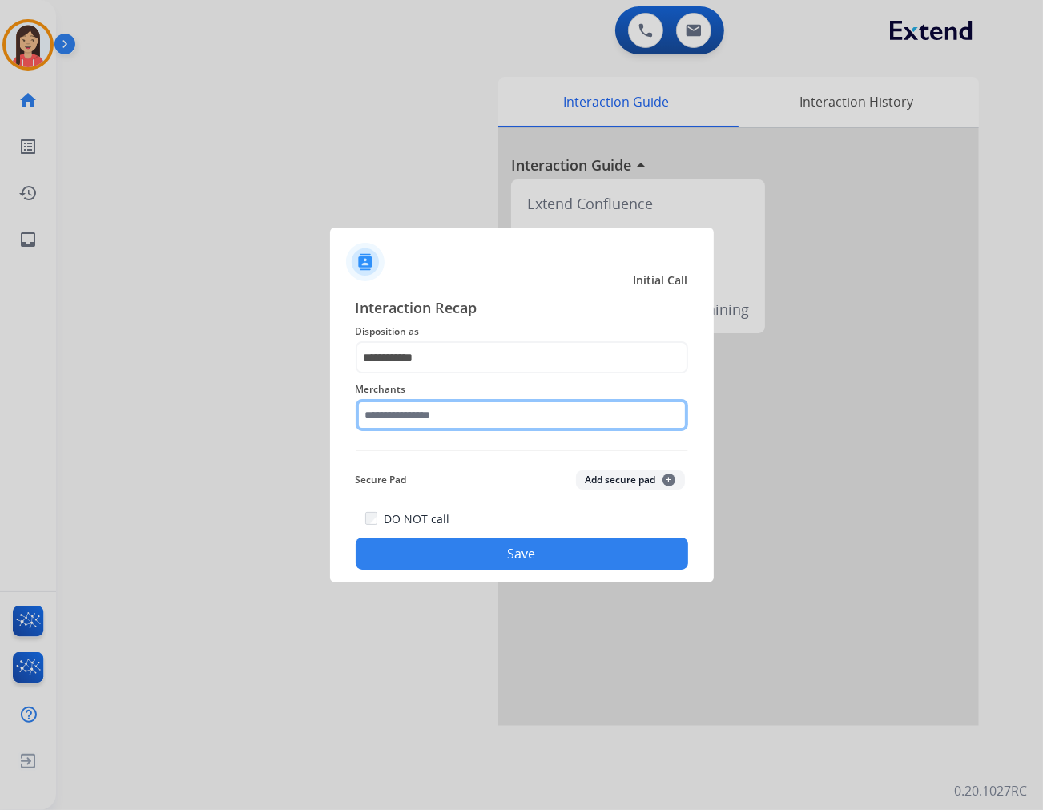
click at [454, 419] on input "text" at bounding box center [522, 415] width 333 height 32
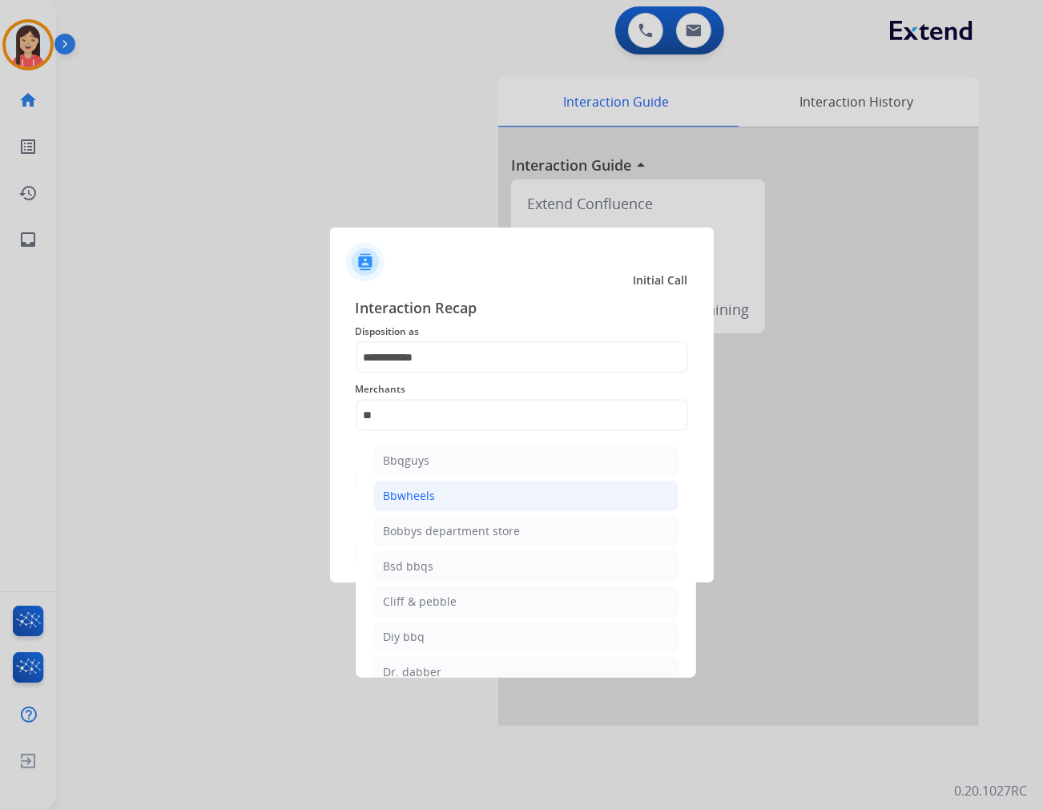
click at [418, 498] on div "Bbwheels" at bounding box center [410, 496] width 52 height 16
type input "********"
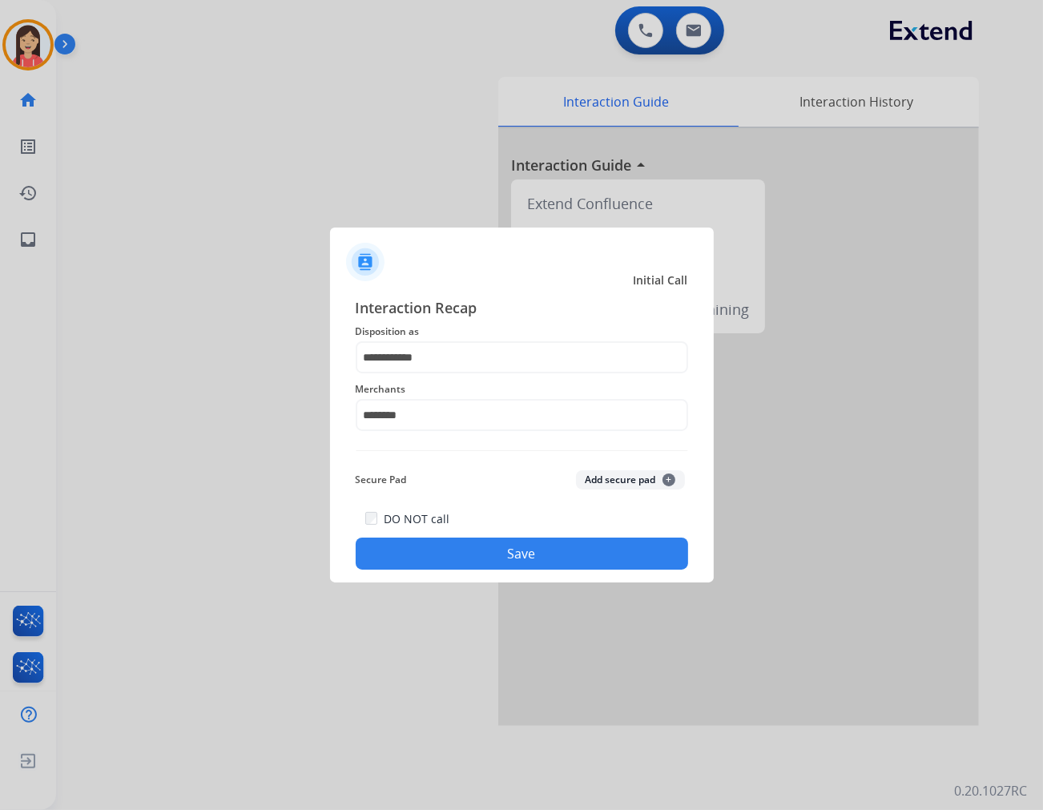
click at [519, 561] on button "Save" at bounding box center [522, 554] width 333 height 32
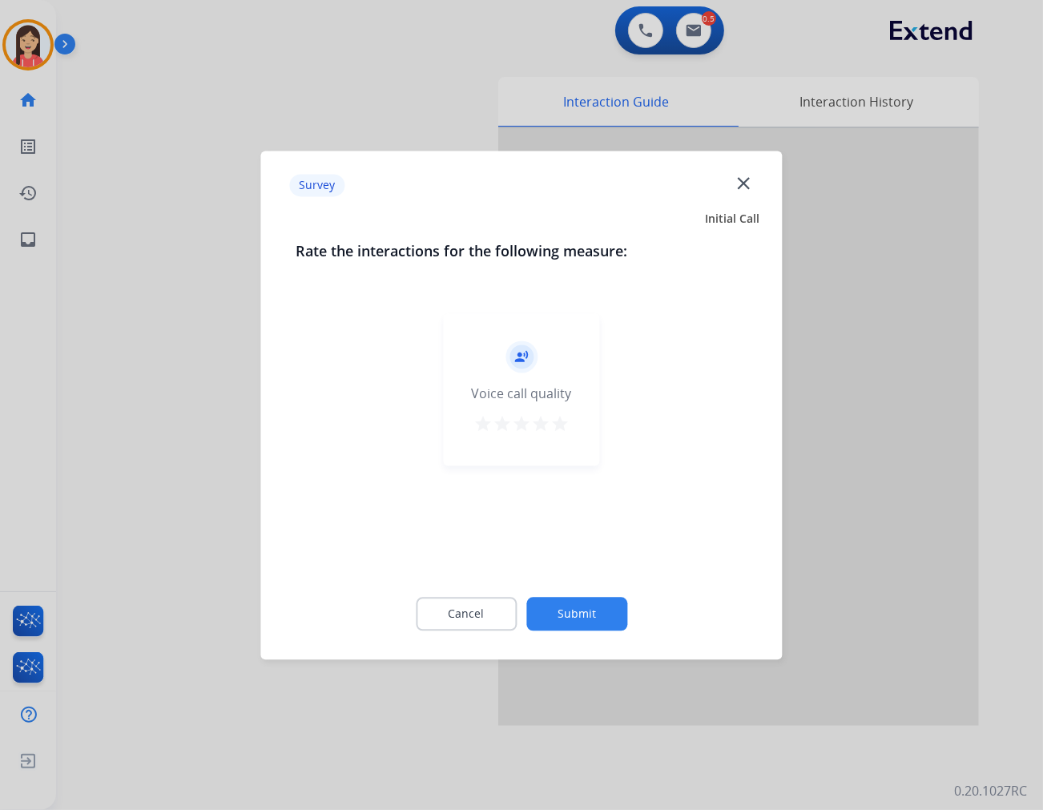
click at [564, 428] on mat-icon "star" at bounding box center [560, 423] width 19 height 19
click at [587, 612] on button "Submit" at bounding box center [577, 614] width 101 height 34
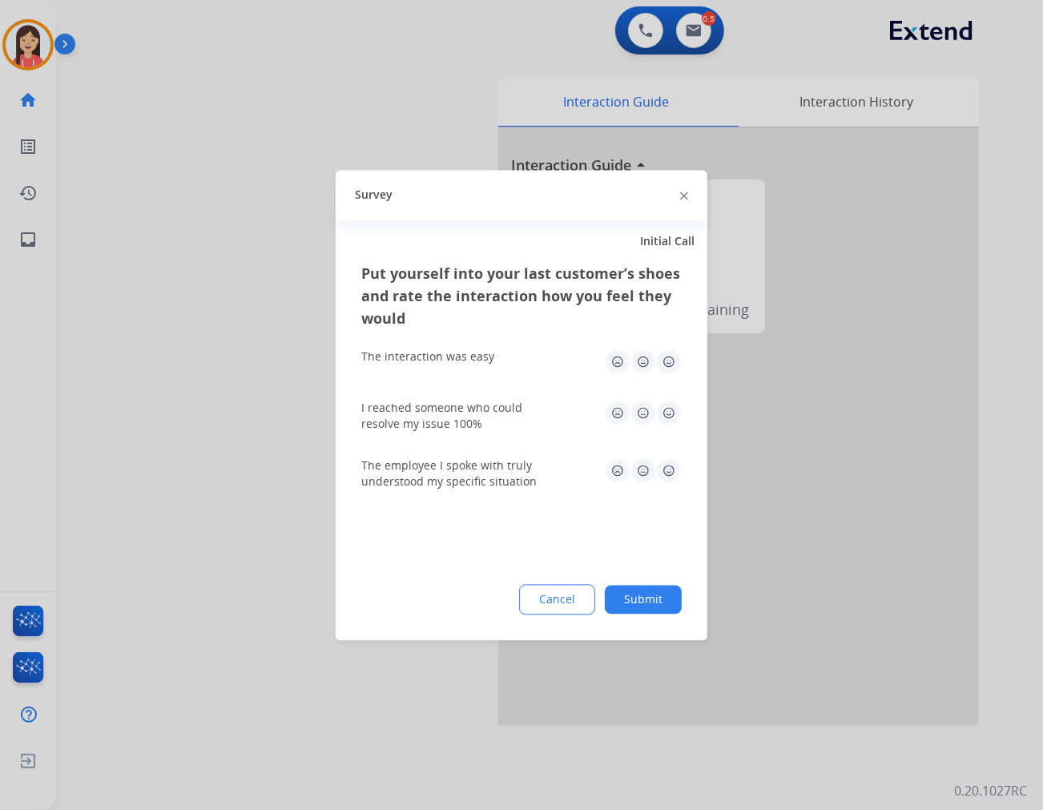
click at [673, 366] on img at bounding box center [669, 362] width 26 height 26
click at [673, 429] on div "I reached someone who could resolve my issue 100%" at bounding box center [521, 416] width 321 height 32
click at [668, 417] on img at bounding box center [669, 413] width 26 height 26
click at [671, 494] on div "The employee I spoke with truly understood my specific situation" at bounding box center [521, 474] width 321 height 58
click at [677, 474] on img at bounding box center [669, 471] width 26 height 26
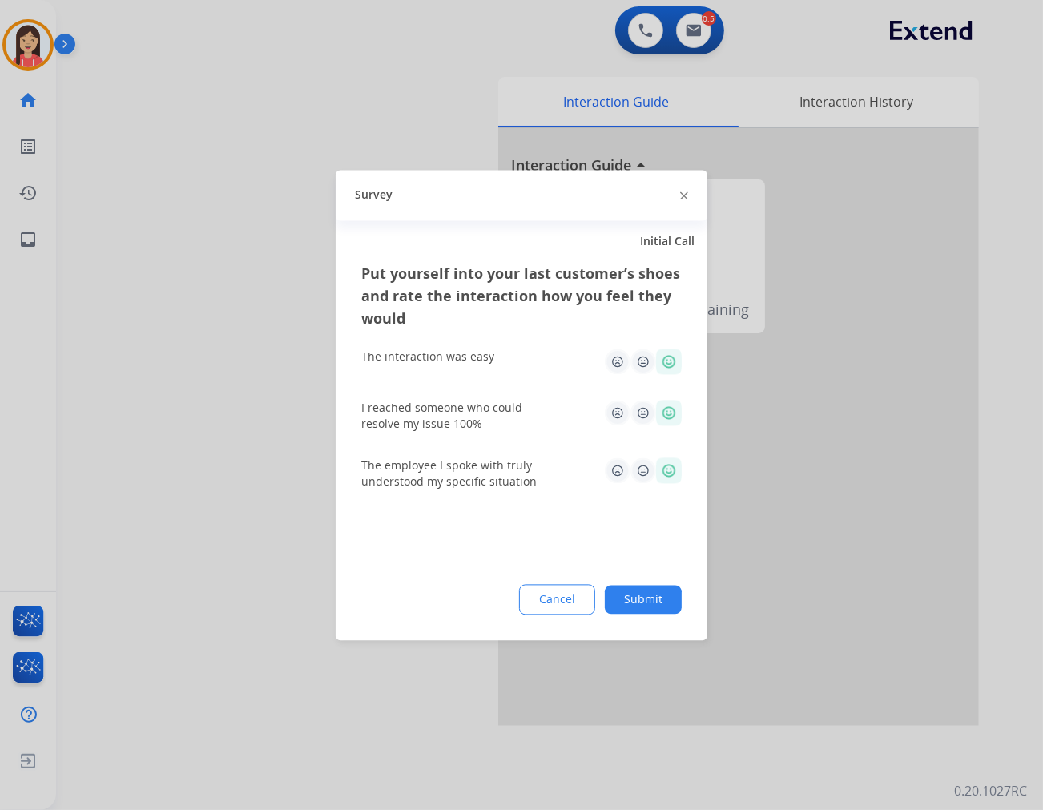
click at [645, 605] on button "Submit" at bounding box center [643, 599] width 77 height 29
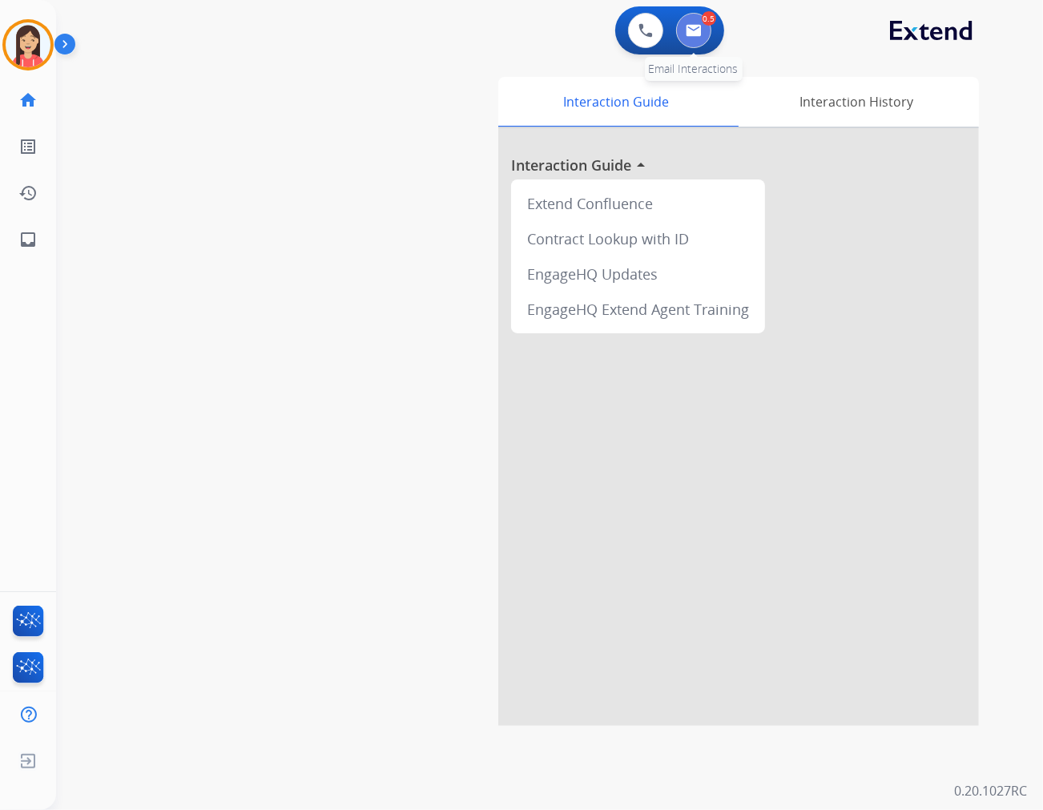
click at [699, 30] on img at bounding box center [694, 30] width 16 height 13
select select "**********"
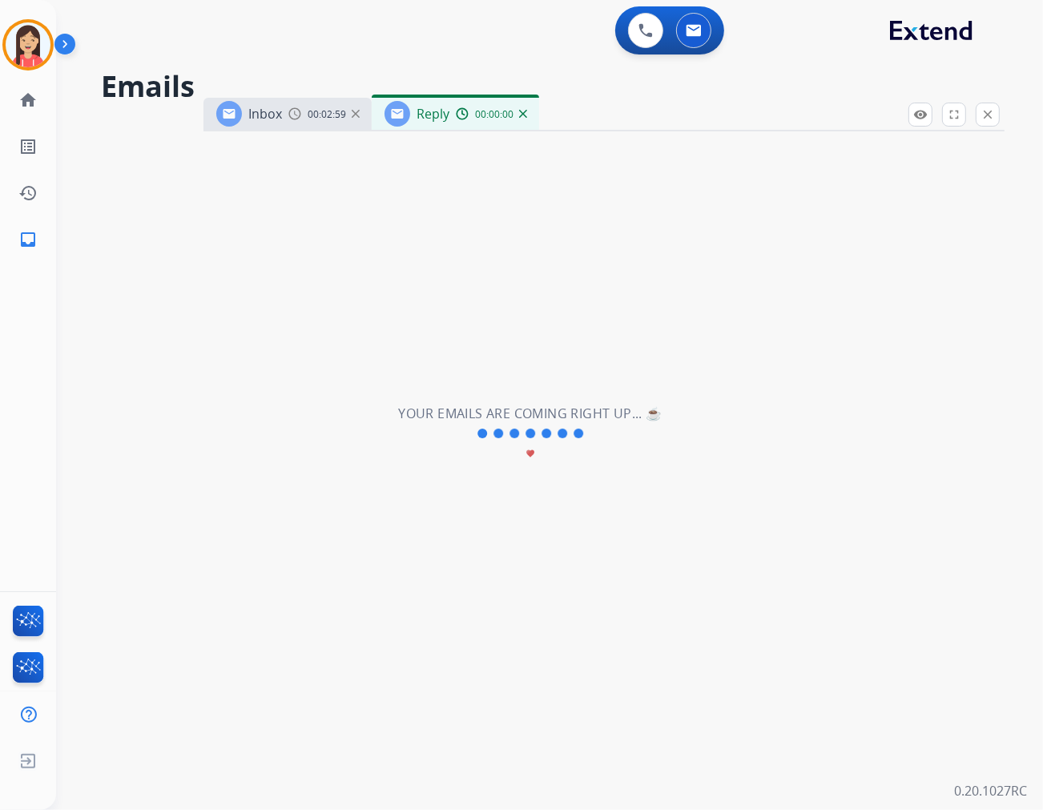
select select "**********"
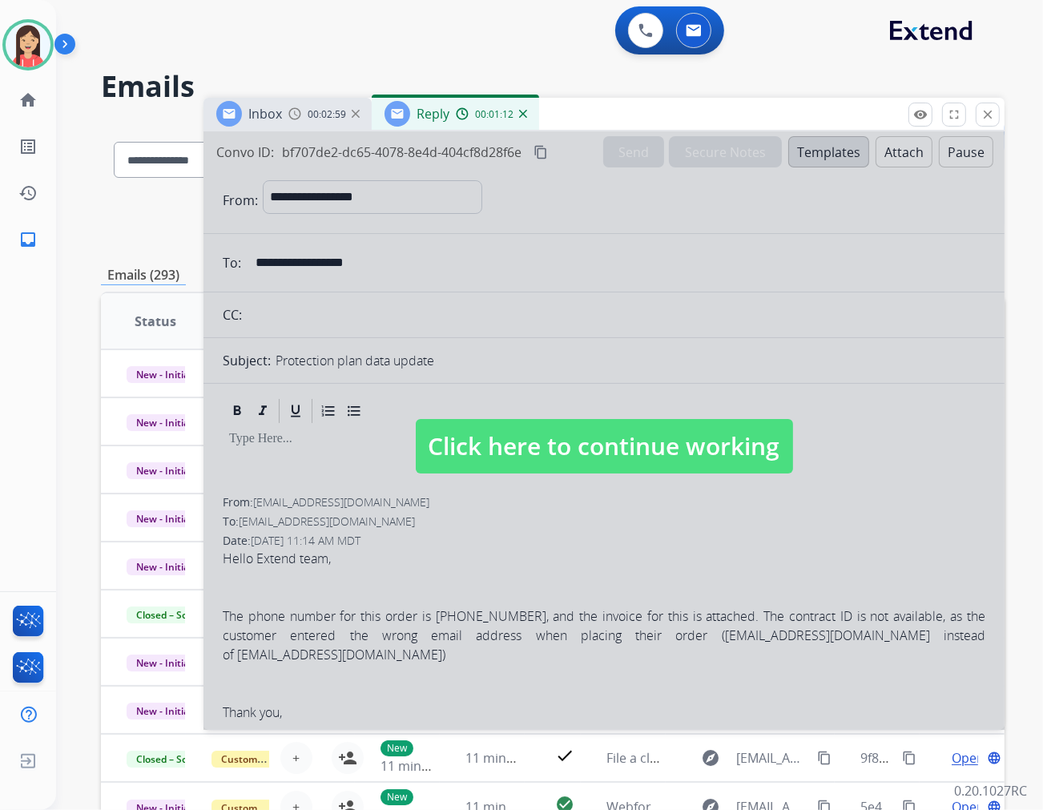
click at [615, 397] on div at bounding box center [604, 430] width 801 height 599
select select
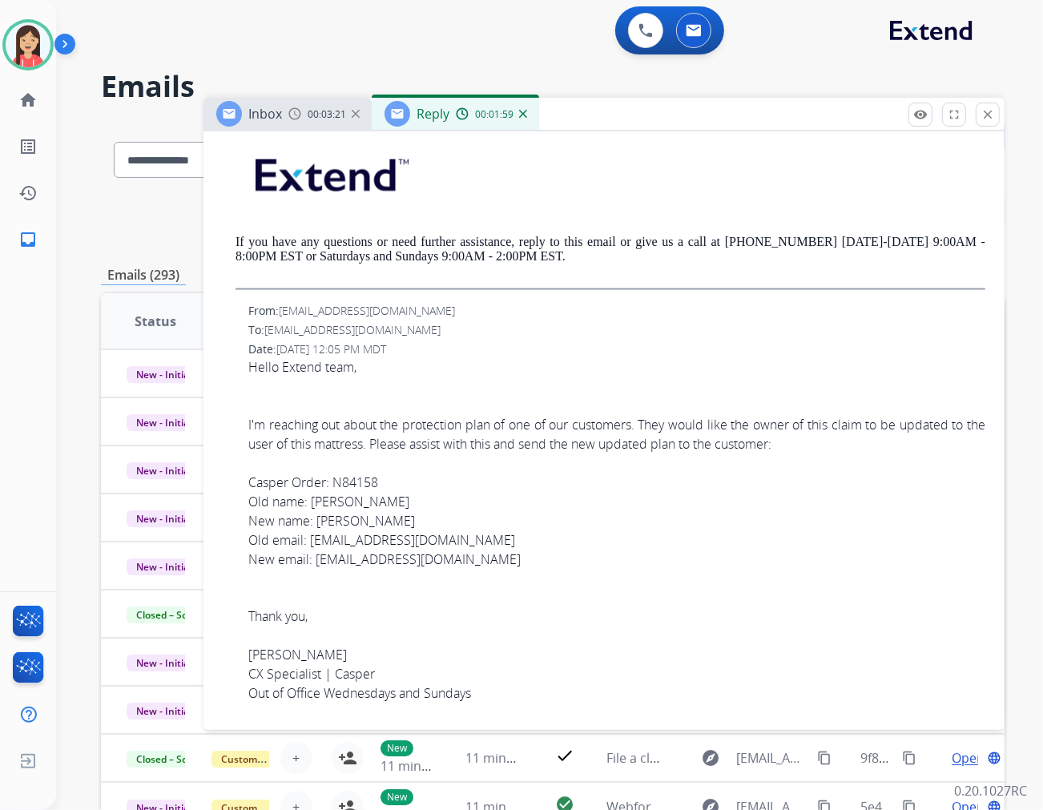
scroll to position [1870, 0]
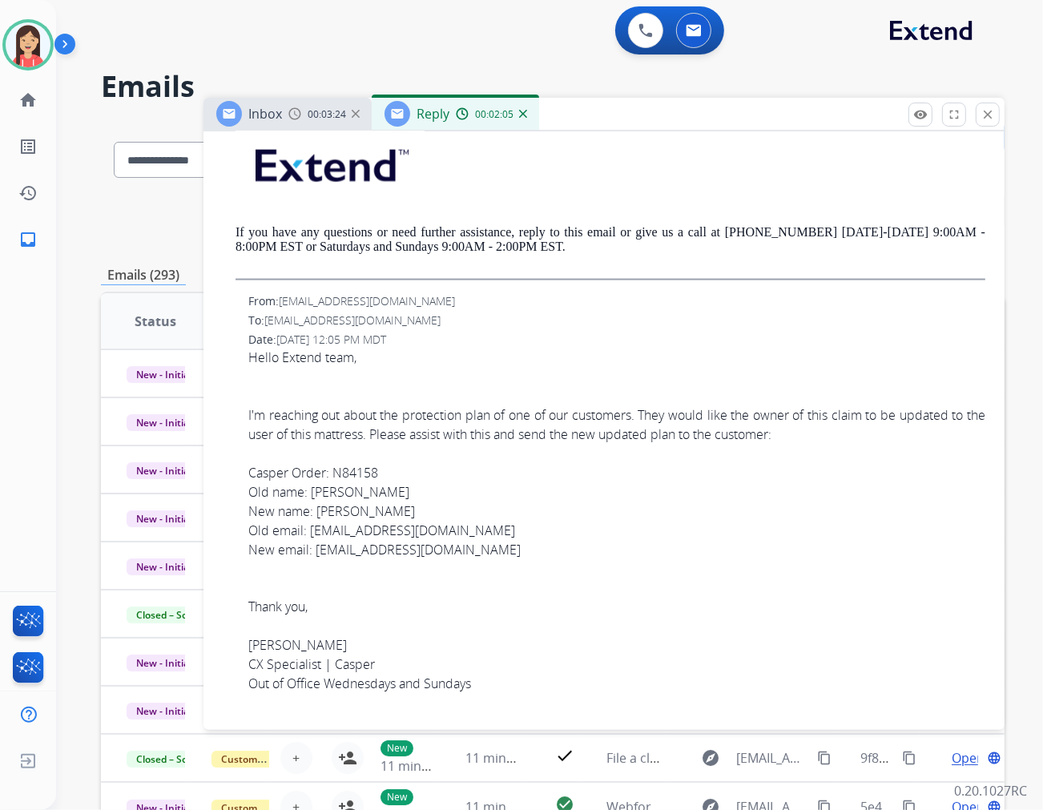
drag, startPoint x: 378, startPoint y: 474, endPoint x: 333, endPoint y: 478, distance: 45.1
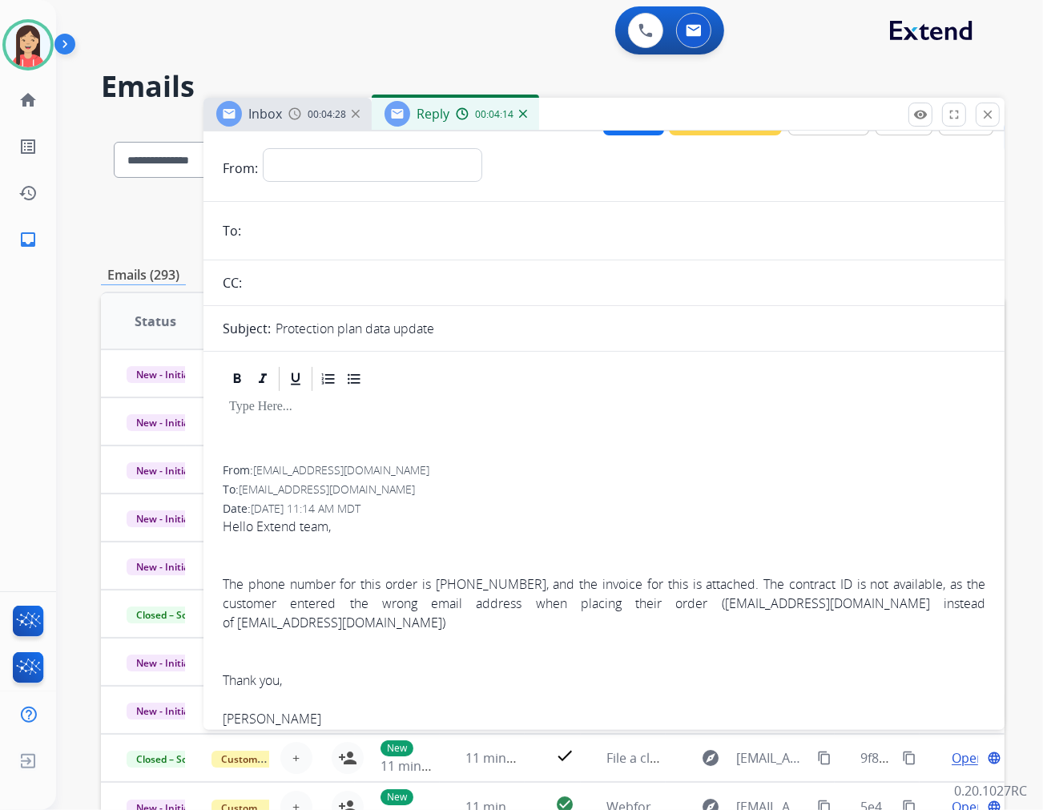
scroll to position [0, 0]
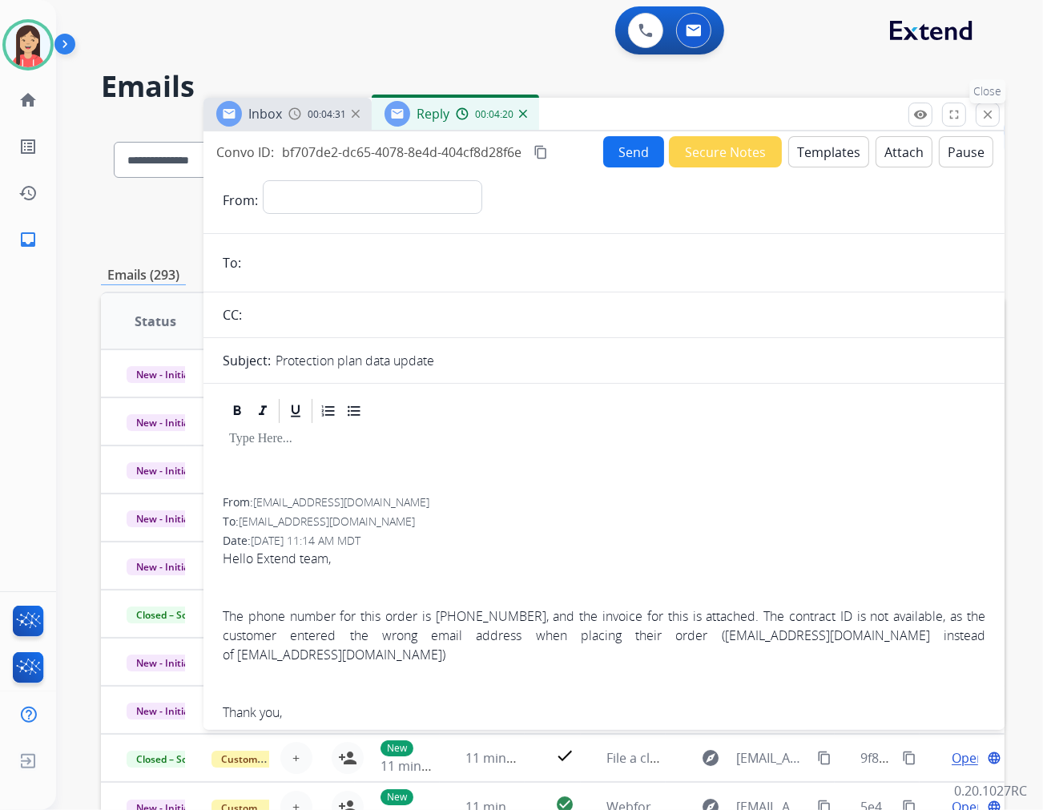
click at [938, 115] on mat-icon "close" at bounding box center [988, 114] width 14 height 14
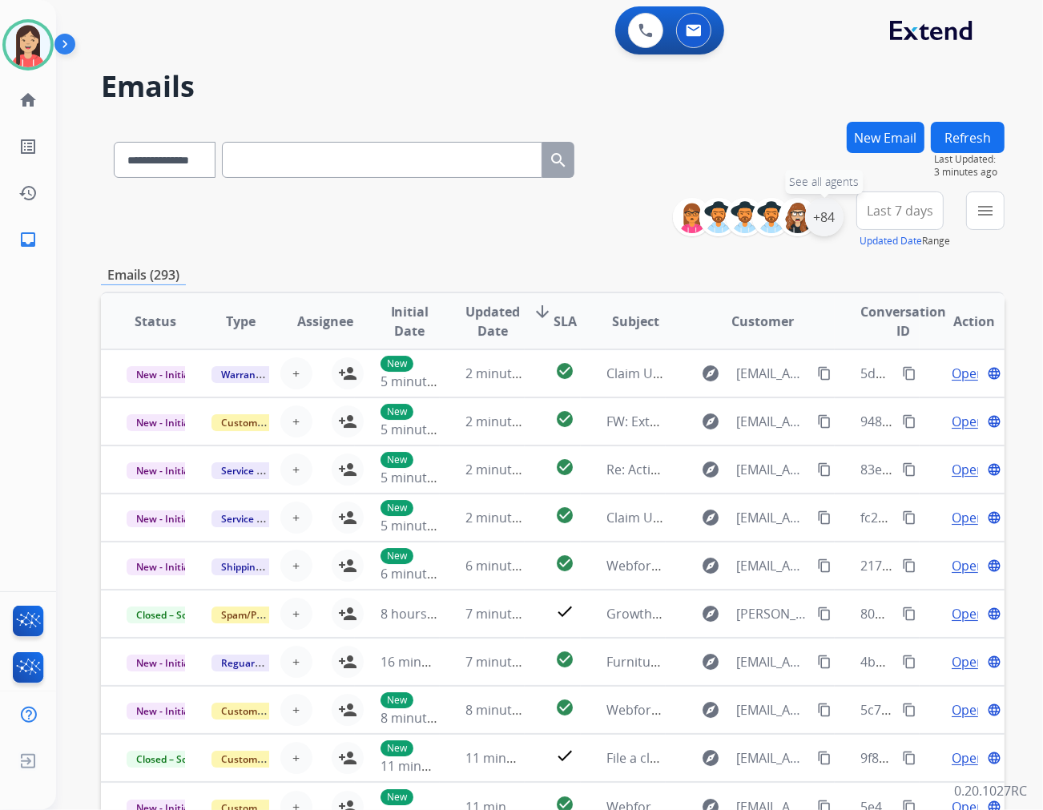
click at [824, 213] on div "+84" at bounding box center [824, 217] width 38 height 38
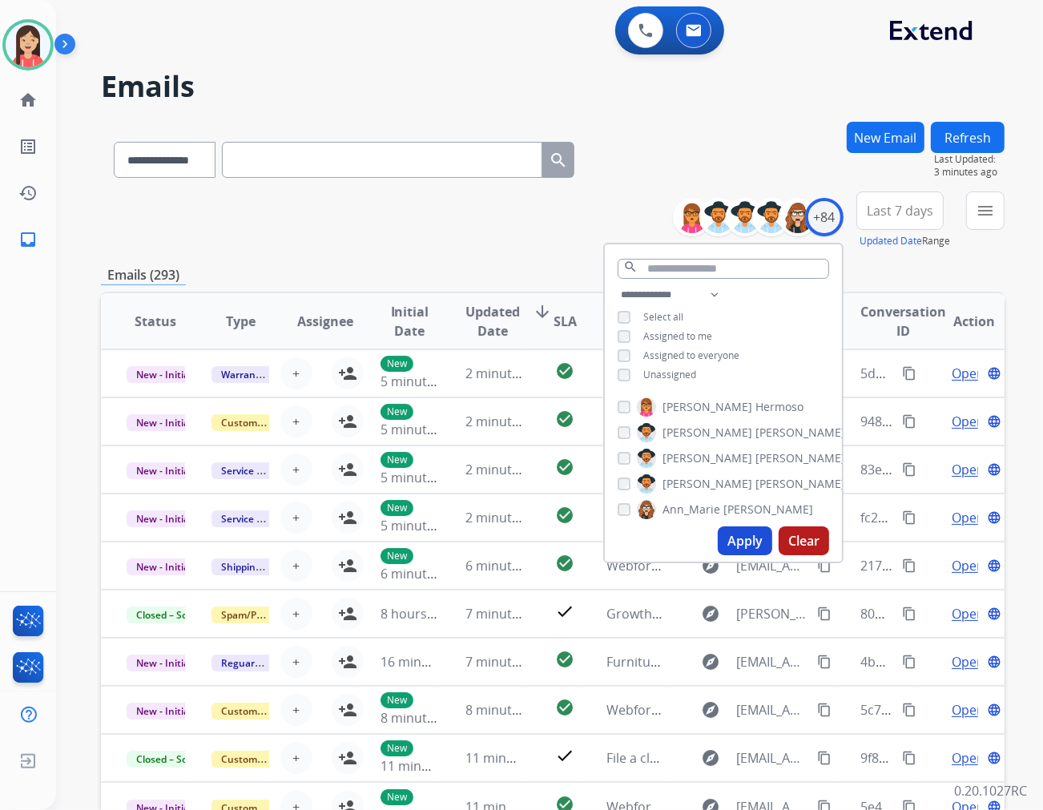
click at [665, 368] on span "Unassigned" at bounding box center [670, 375] width 53 height 14
click at [749, 547] on button "Apply" at bounding box center [745, 541] width 54 height 29
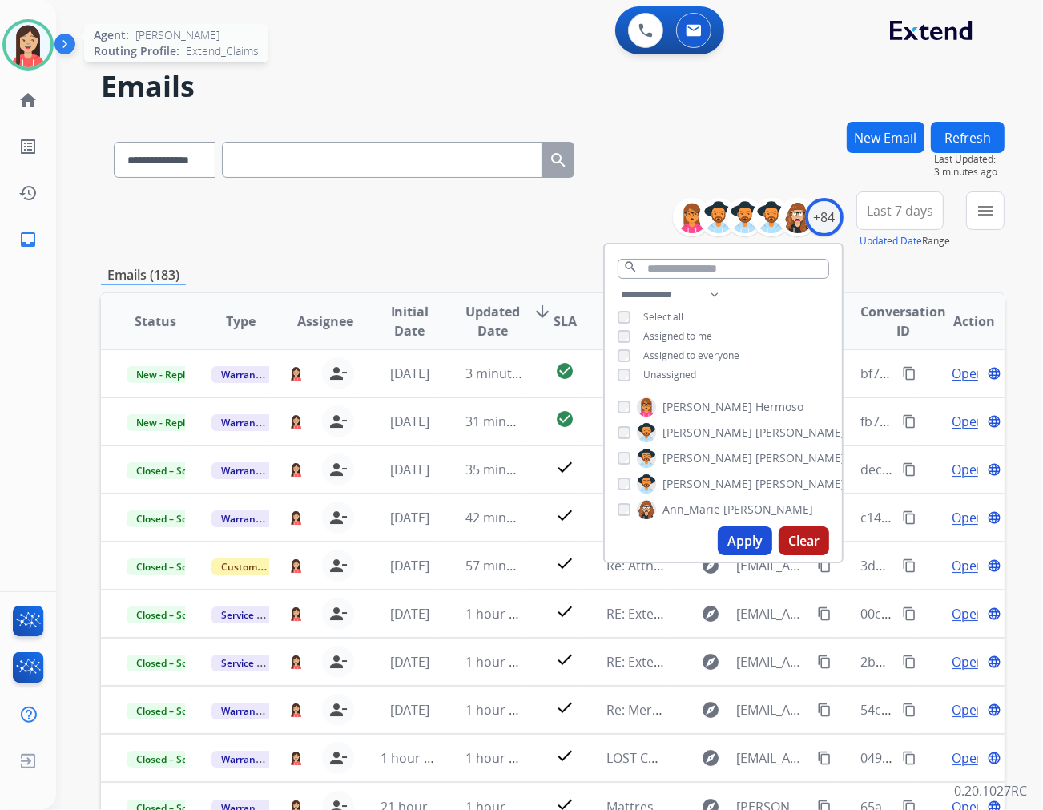
click at [41, 51] on img at bounding box center [28, 44] width 45 height 45
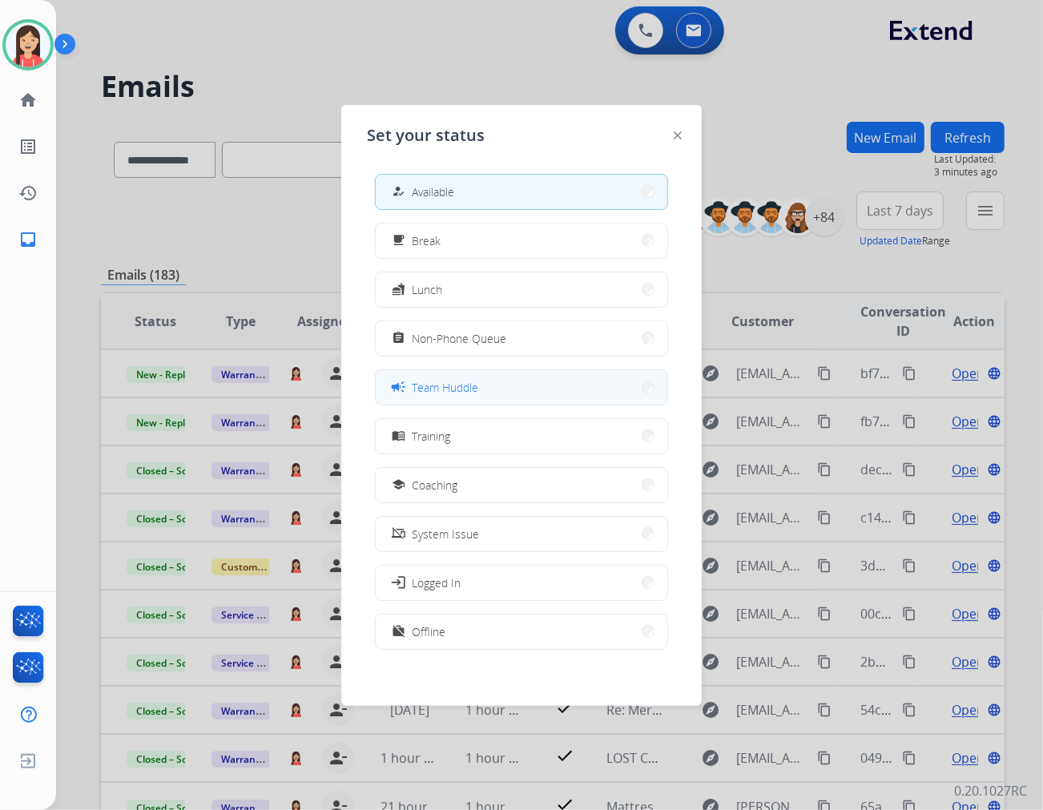
click at [490, 396] on button "campaign Team Huddle" at bounding box center [522, 387] width 292 height 34
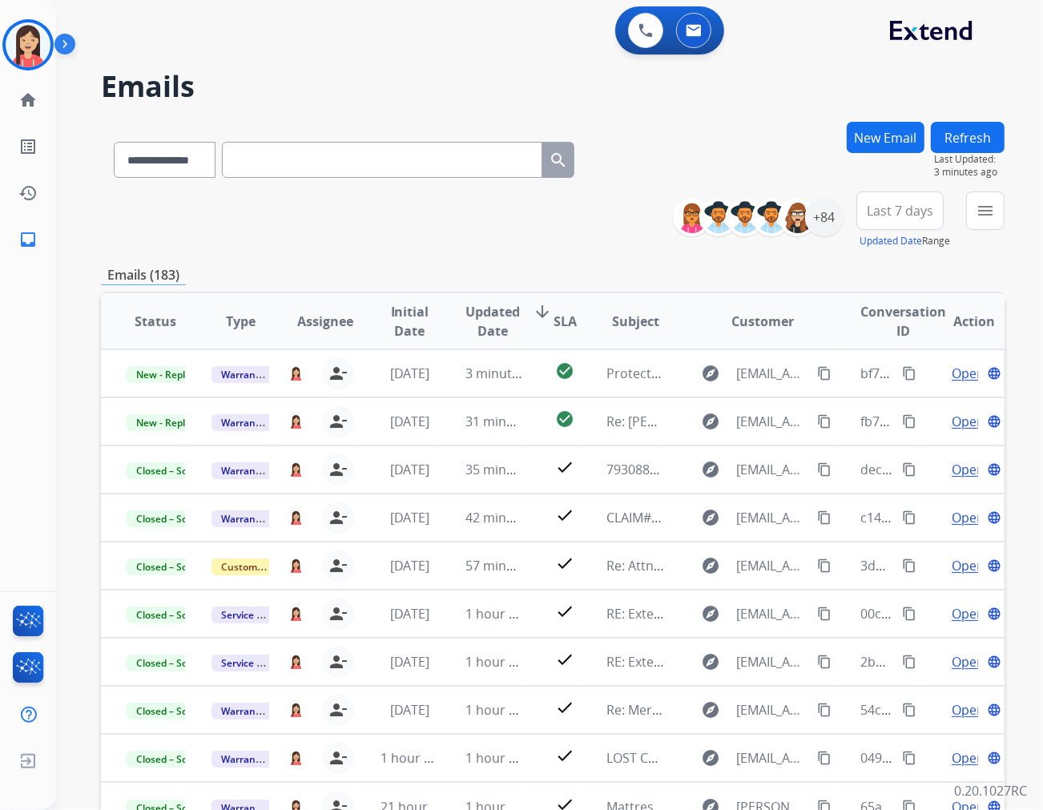
click at [916, 222] on button "Last 7 days" at bounding box center [900, 211] width 87 height 38
click at [851, 412] on div "Last 90 days" at bounding box center [895, 406] width 88 height 24
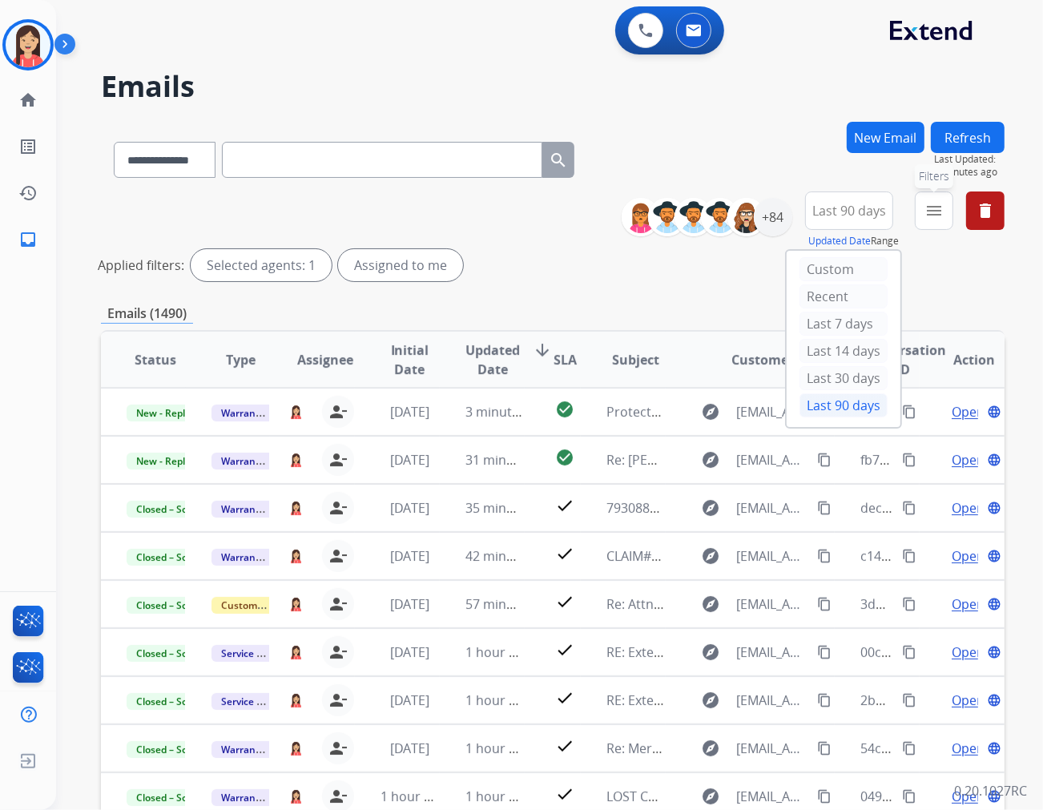
click at [938, 219] on mat-icon "menu" at bounding box center [934, 210] width 19 height 19
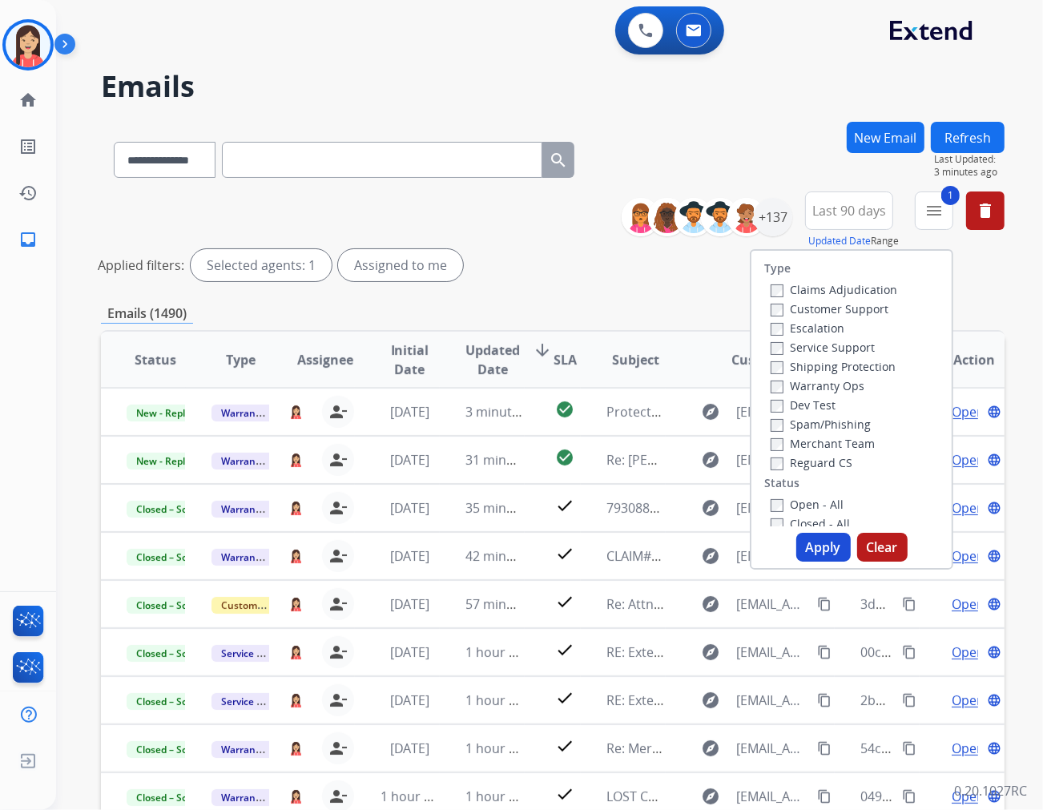
click at [818, 548] on button "Apply" at bounding box center [824, 547] width 54 height 29
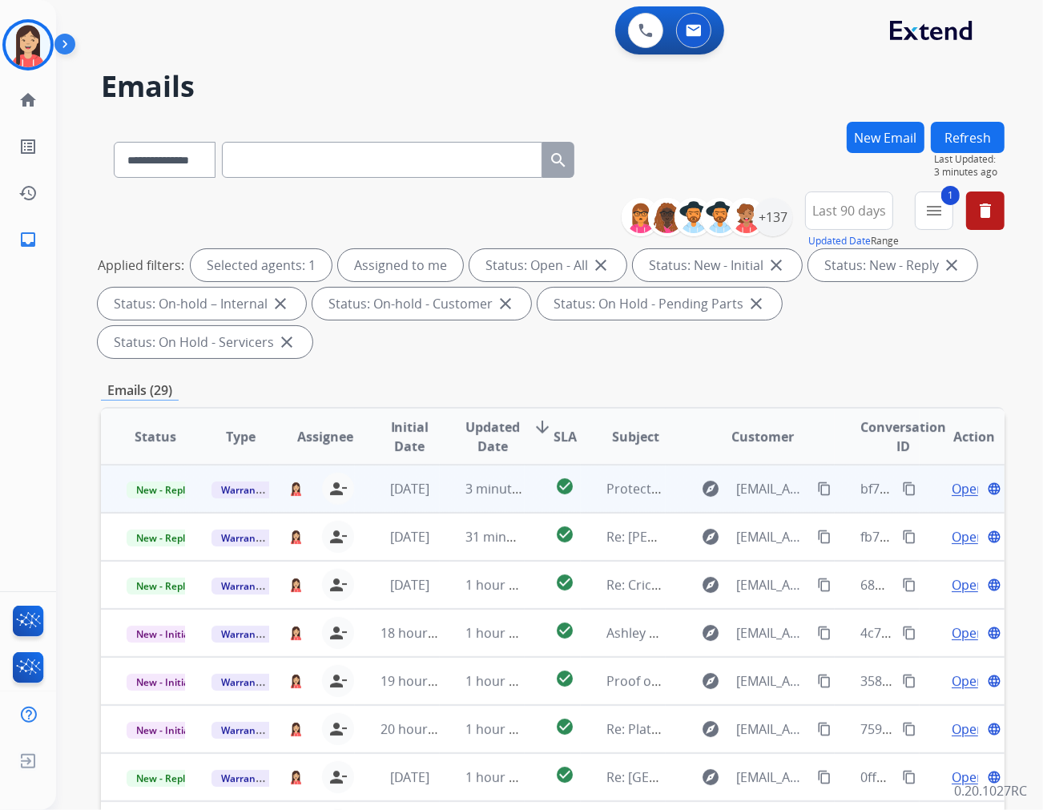
click at [443, 465] on td "3 minutes ago" at bounding box center [482, 489] width 85 height 48
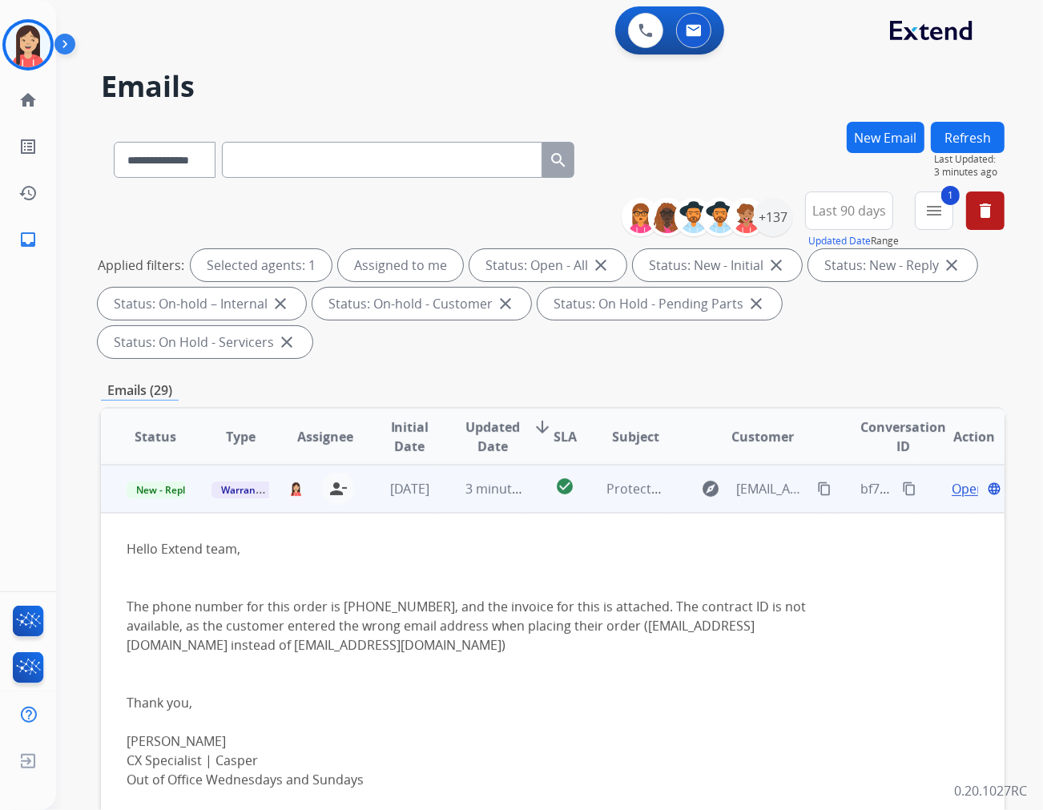
click at [938, 479] on span "Open" at bounding box center [968, 488] width 33 height 19
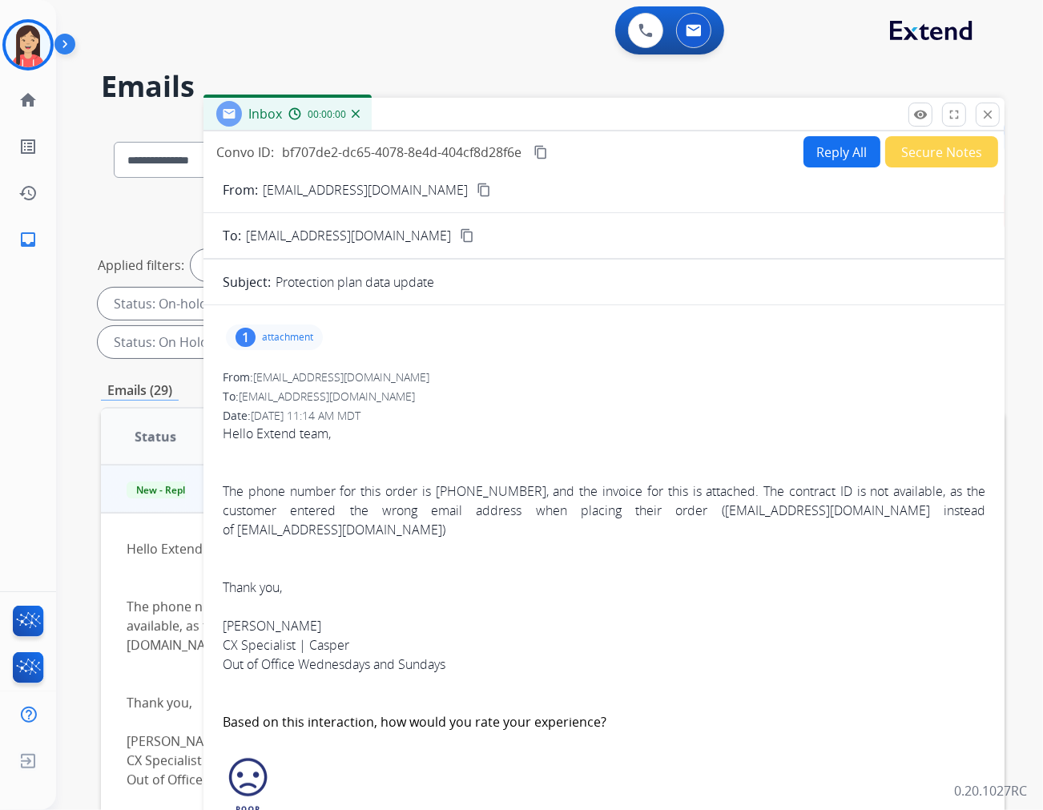
click at [821, 153] on button "Reply All" at bounding box center [842, 151] width 77 height 31
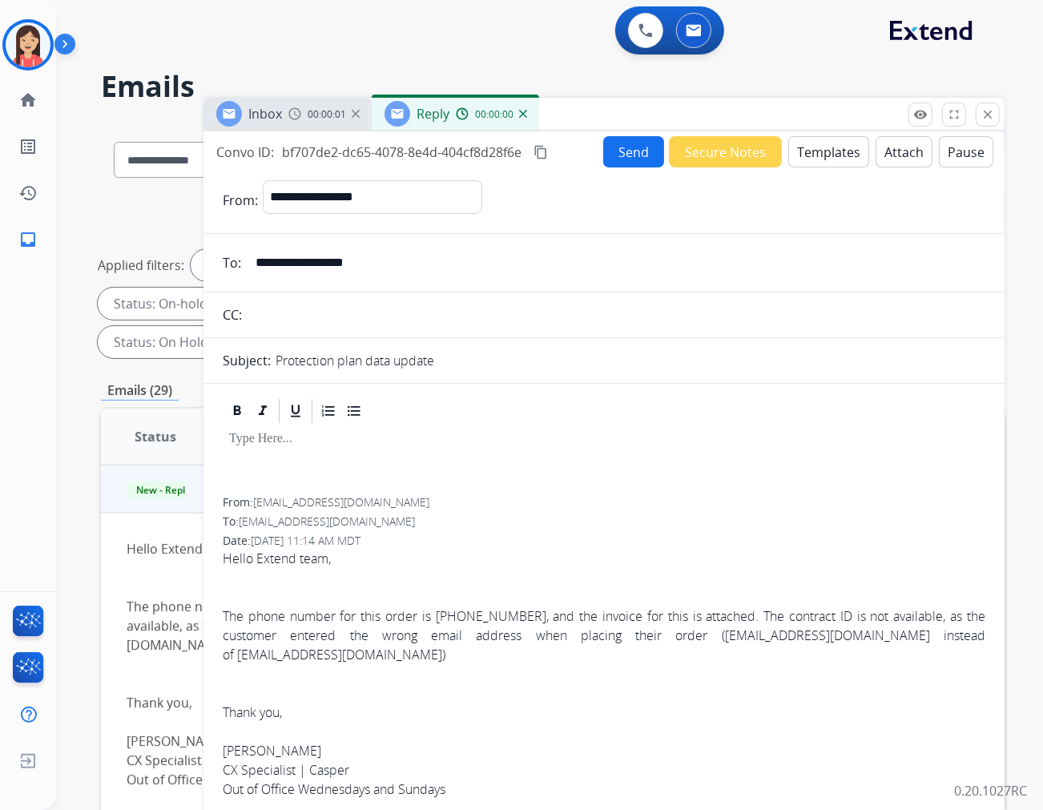
click at [821, 163] on button "Templates" at bounding box center [829, 151] width 81 height 31
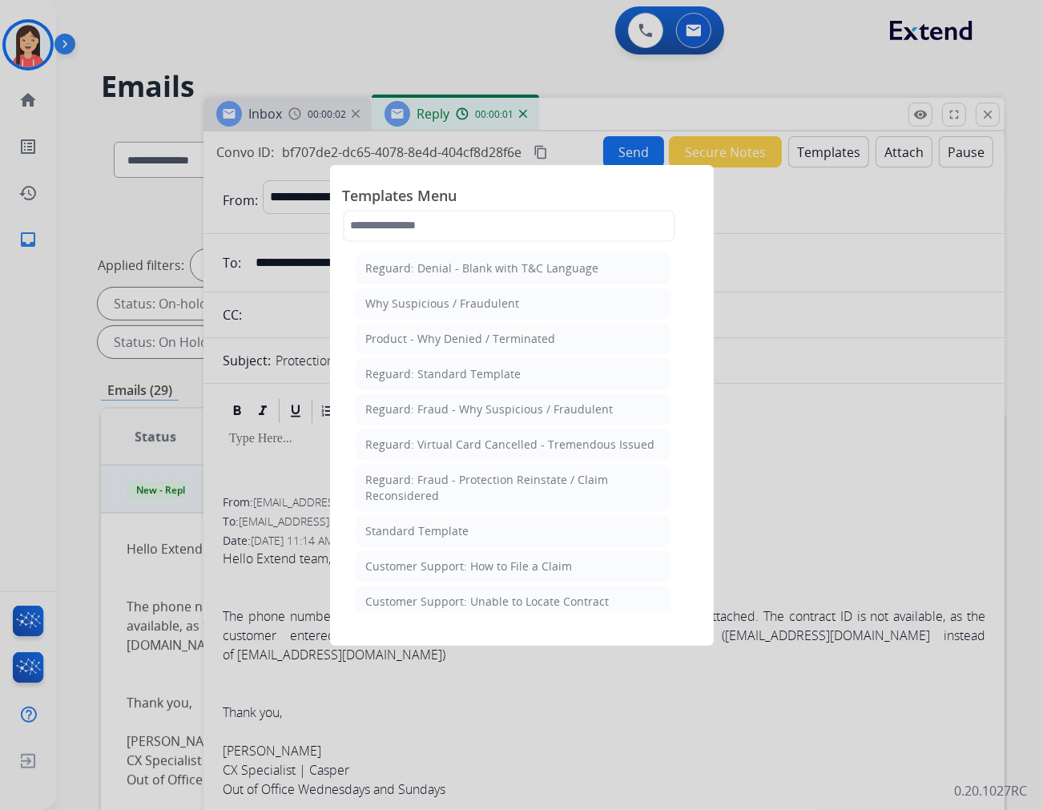
drag, startPoint x: 467, startPoint y: 524, endPoint x: 415, endPoint y: 503, distance: 56.1
click at [467, 525] on li "Standard Template" at bounding box center [513, 531] width 315 height 30
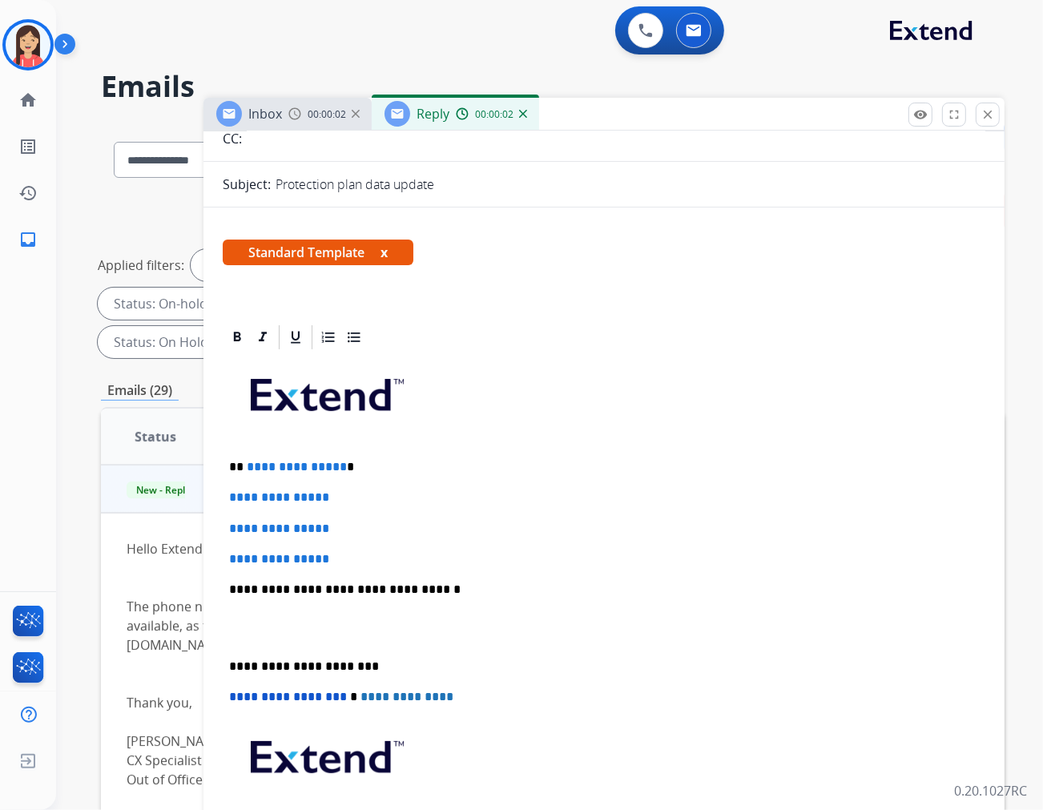
scroll to position [178, 0]
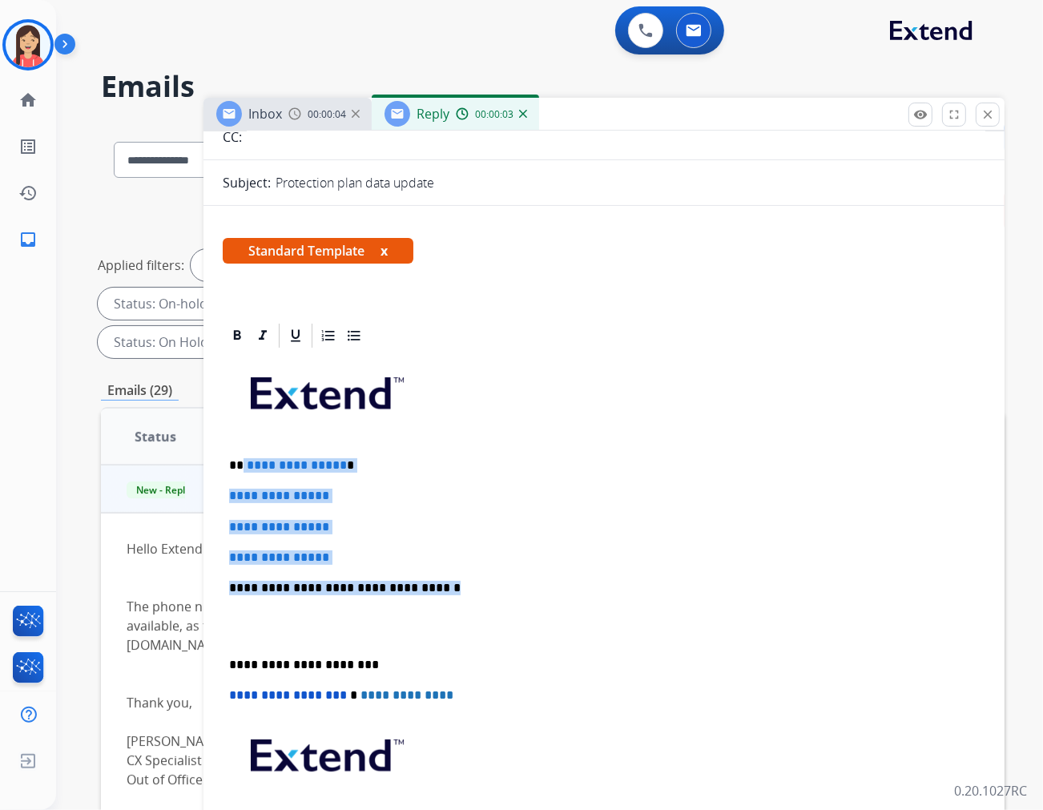
drag, startPoint x: 241, startPoint y: 467, endPoint x: 538, endPoint y: 577, distance: 316.2
click at [538, 577] on div "**********" at bounding box center [604, 625] width 763 height 551
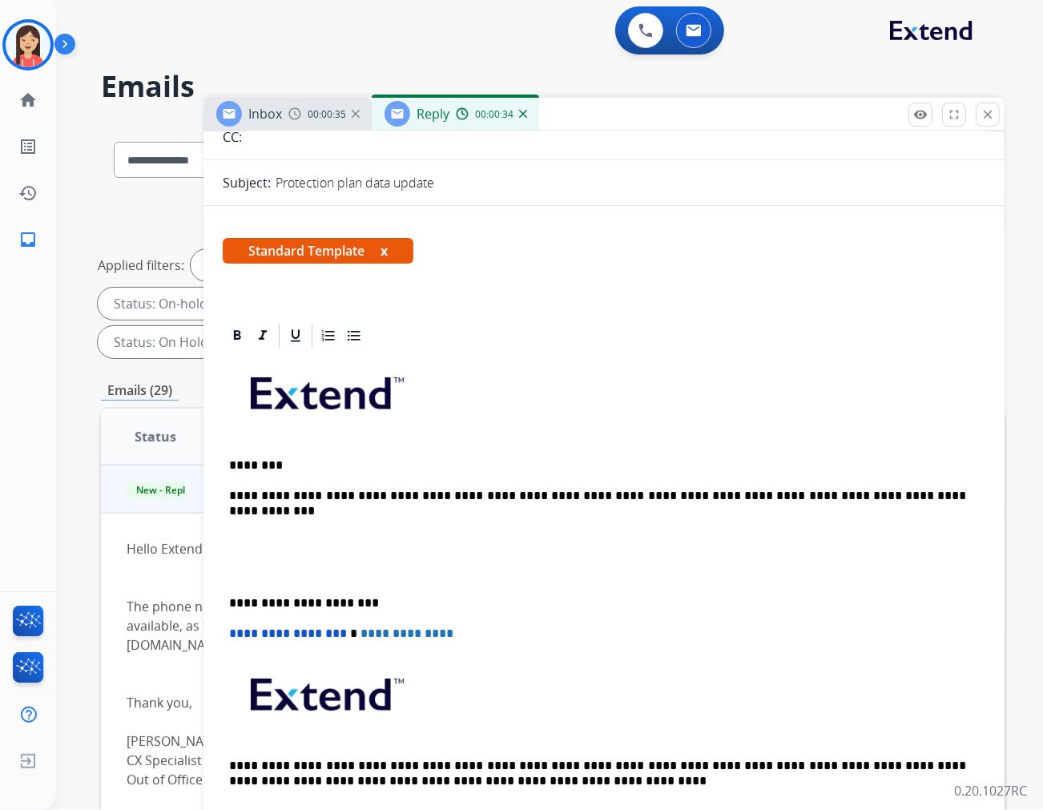
click at [276, 532] on p at bounding box center [604, 527] width 750 height 14
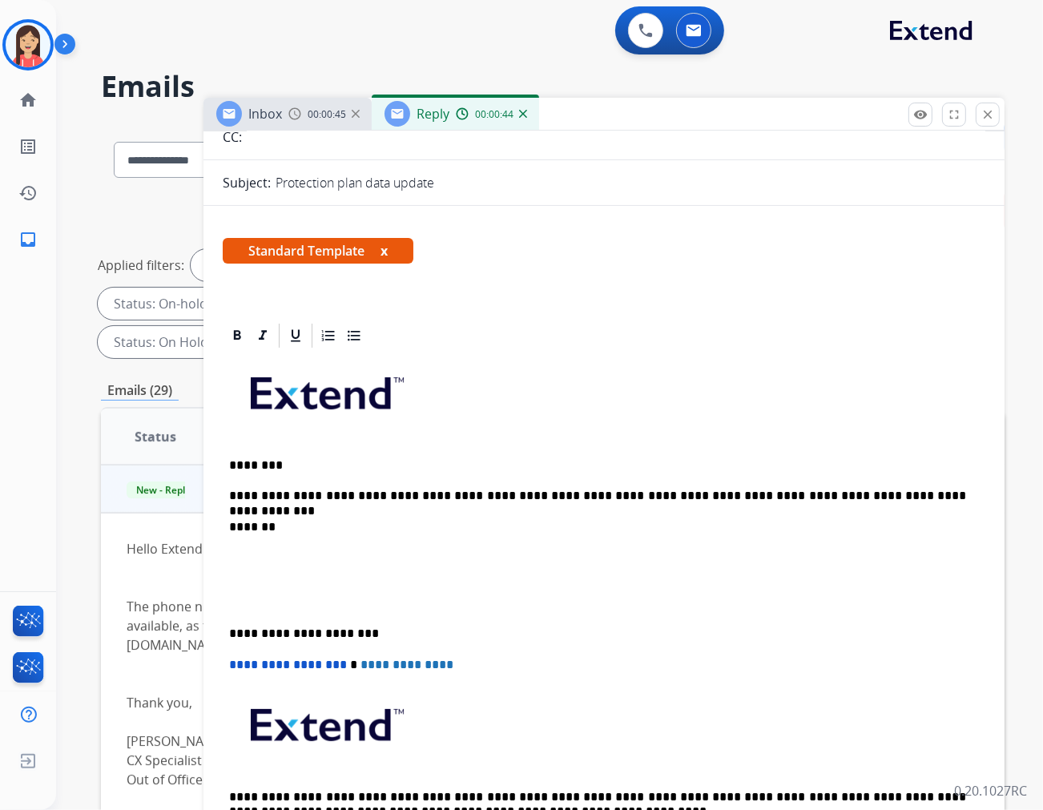
click at [265, 547] on div "**********" at bounding box center [604, 610] width 763 height 521
click at [232, 556] on p "**********" at bounding box center [597, 558] width 737 height 14
click at [284, 585] on p at bounding box center [604, 596] width 750 height 30
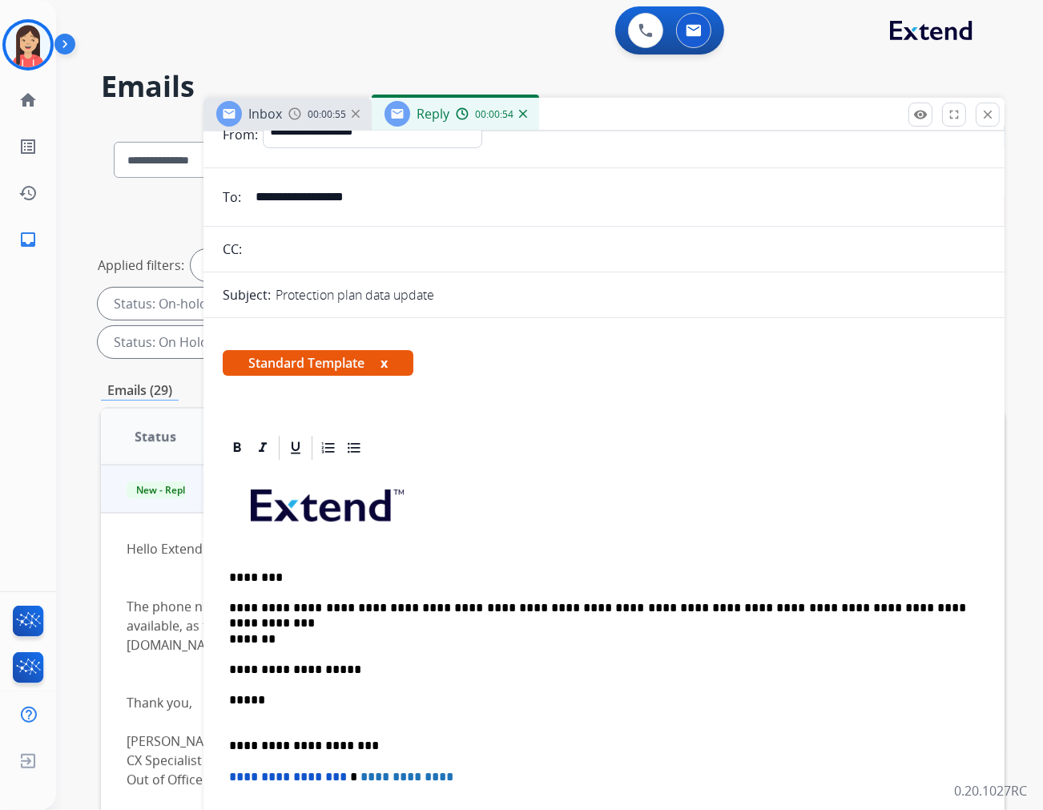
scroll to position [0, 0]
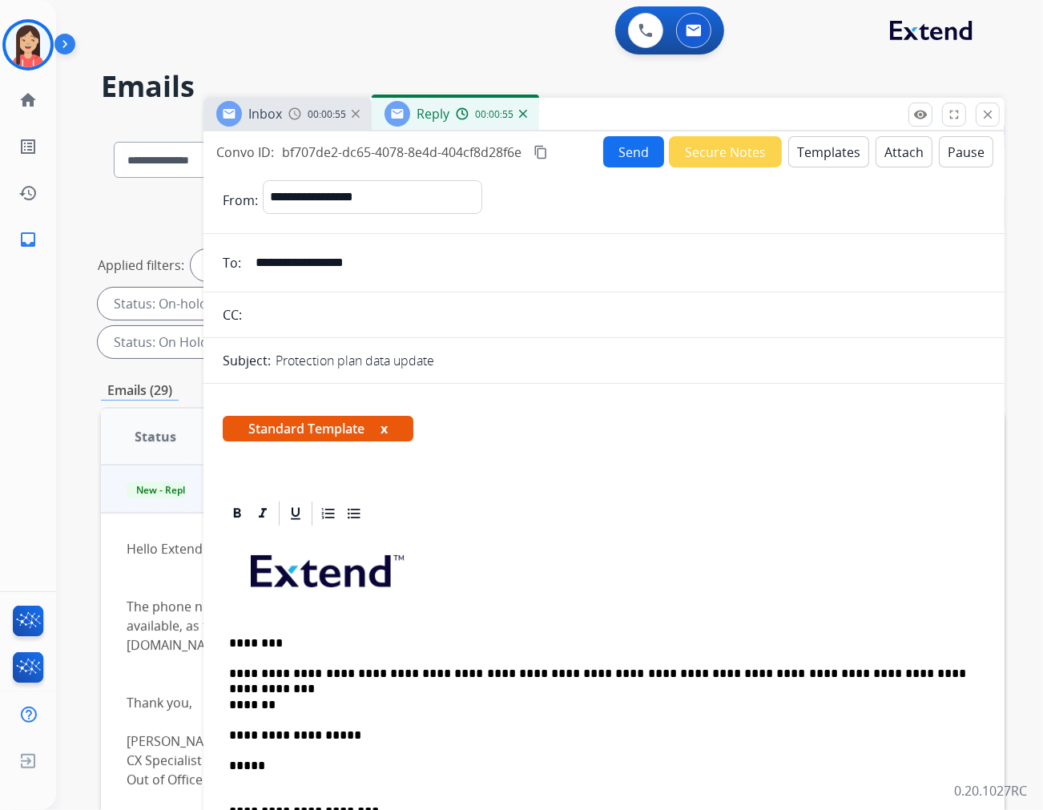
click at [628, 145] on button "Send" at bounding box center [633, 151] width 61 height 31
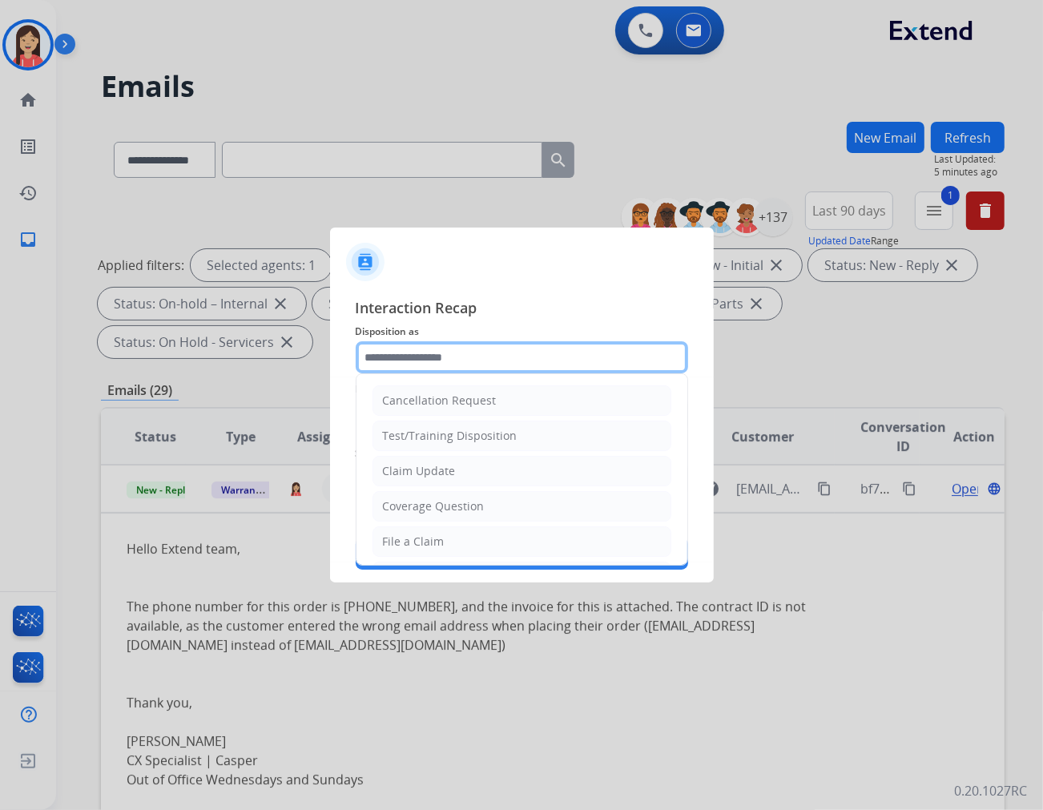
click at [468, 361] on input "text" at bounding box center [522, 357] width 333 height 32
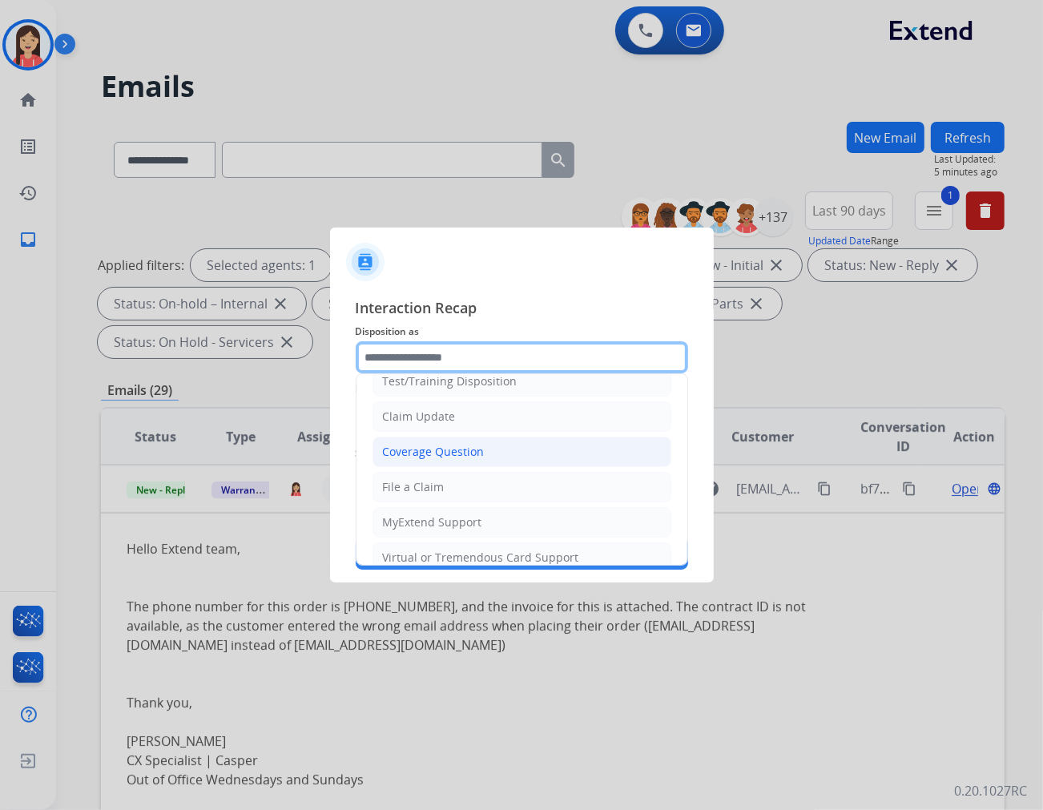
scroll to position [178, 0]
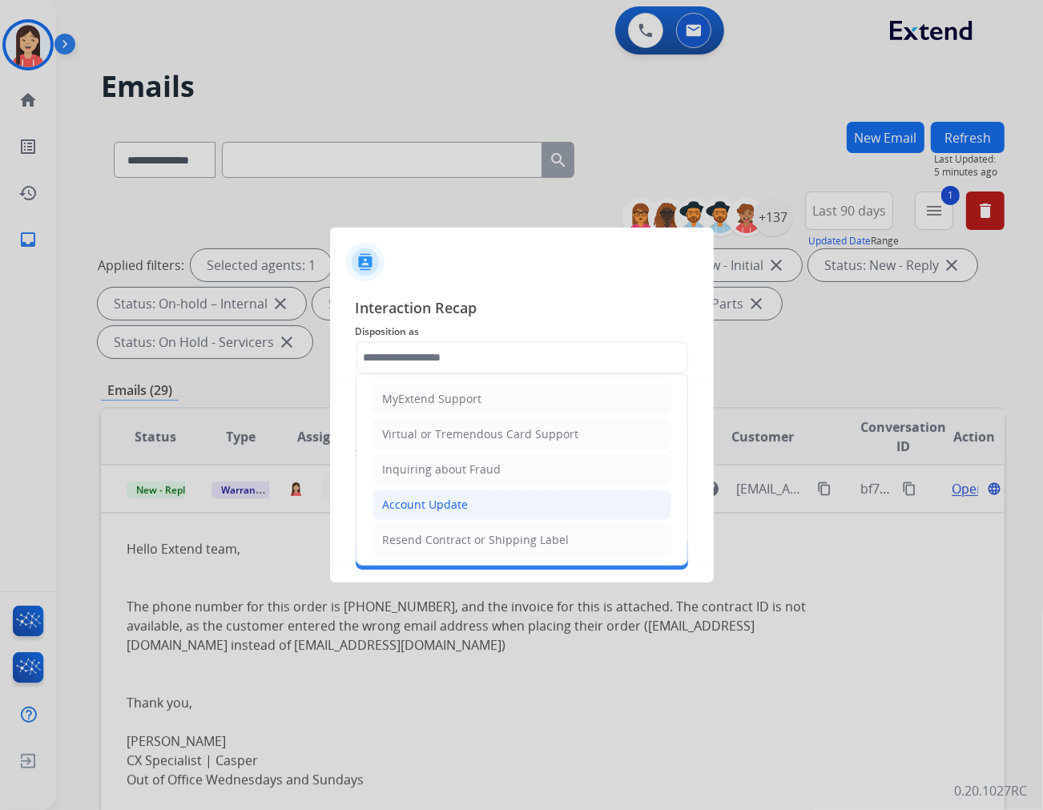
click at [434, 497] on li "Account Update" at bounding box center [522, 505] width 299 height 30
type input "**********"
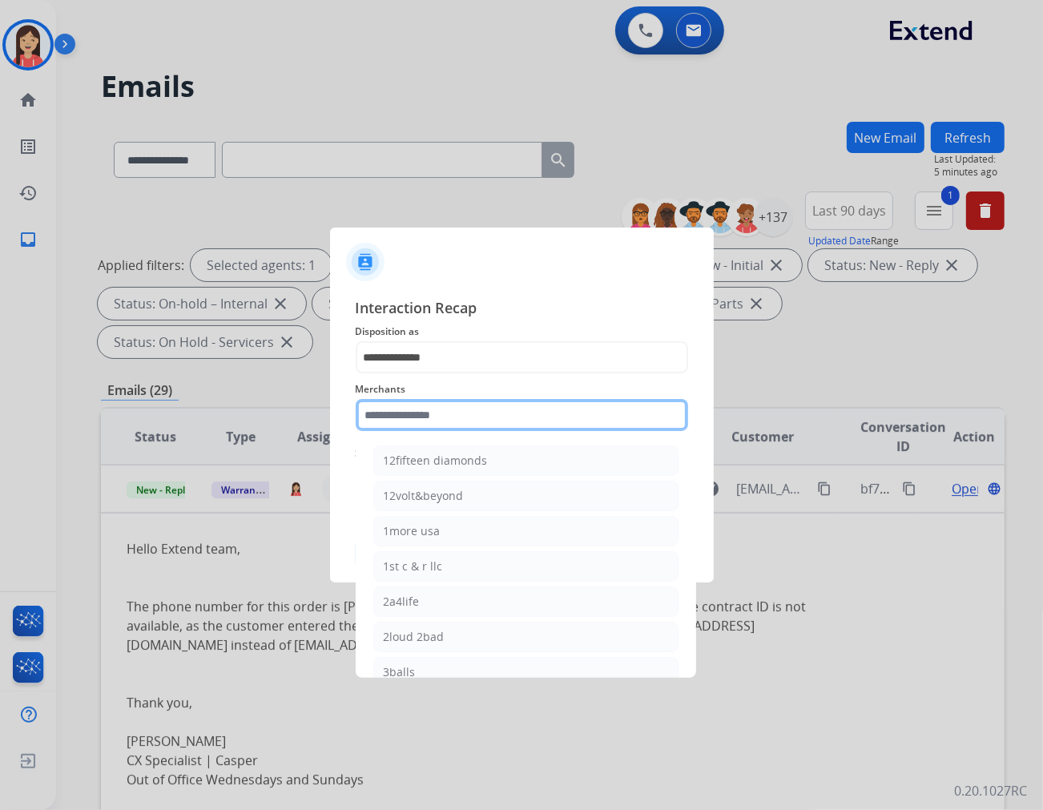
click at [441, 428] on input "text" at bounding box center [522, 415] width 333 height 32
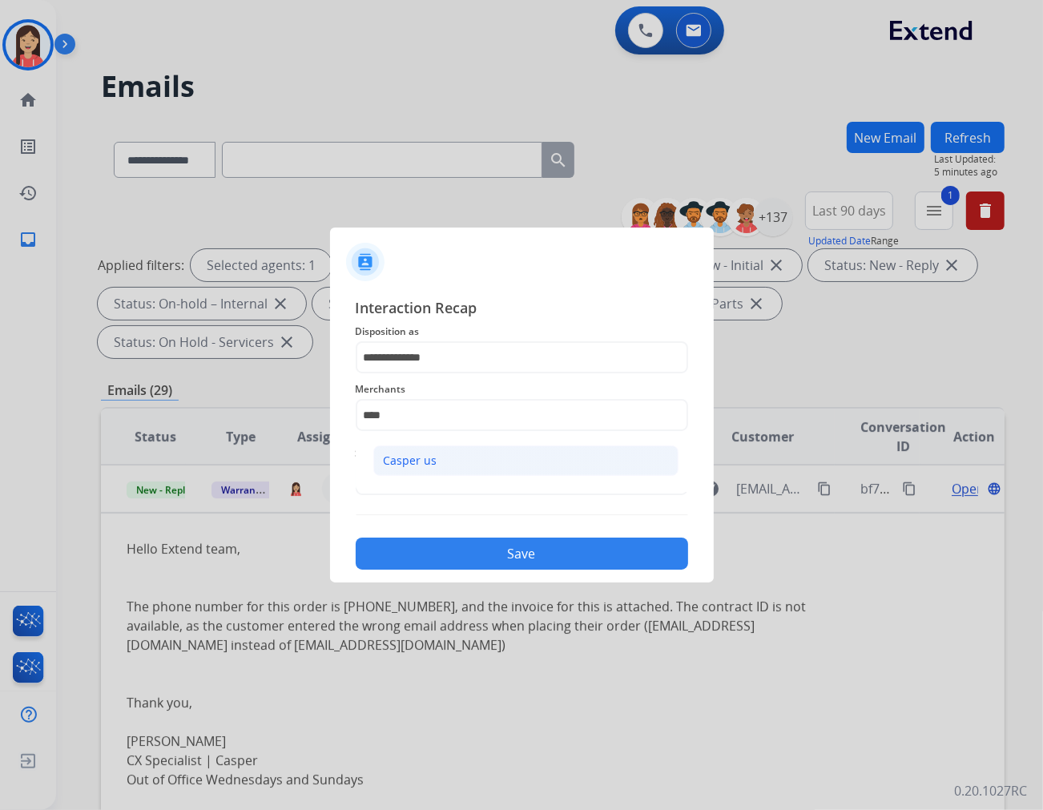
click at [435, 453] on li "Casper us" at bounding box center [525, 461] width 305 height 30
type input "*********"
click at [430, 473] on input "text" at bounding box center [522, 479] width 333 height 32
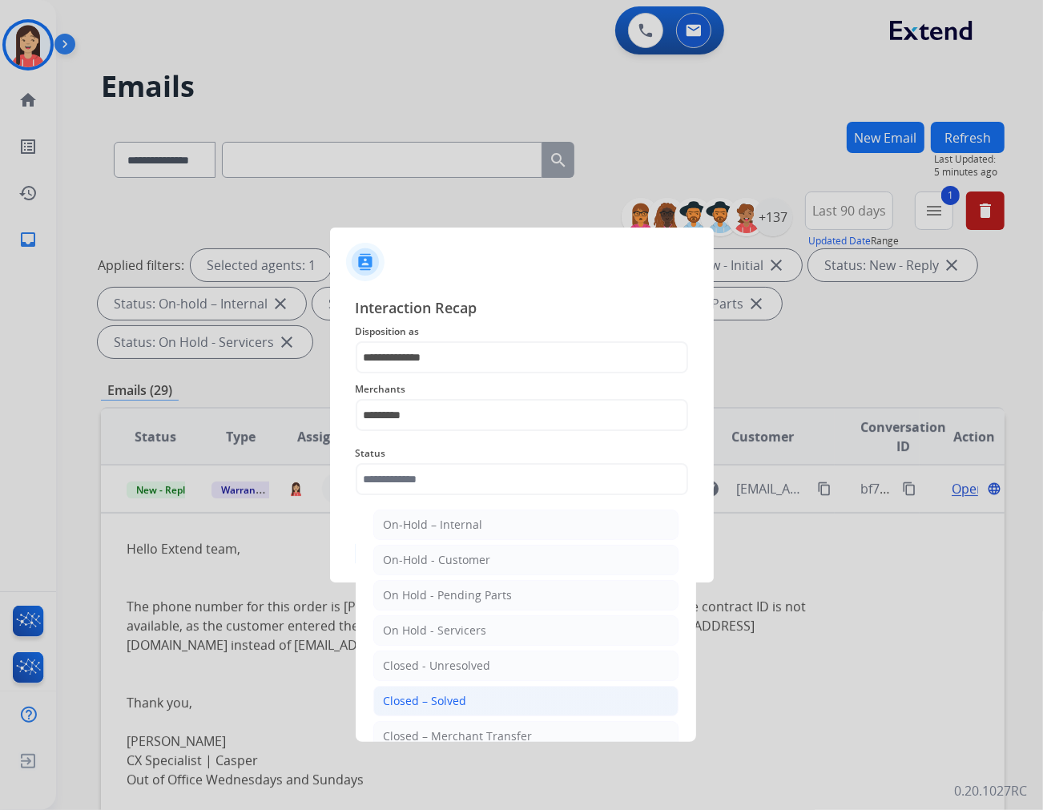
click at [418, 697] on div "Closed – Solved" at bounding box center [425, 701] width 83 height 16
type input "**********"
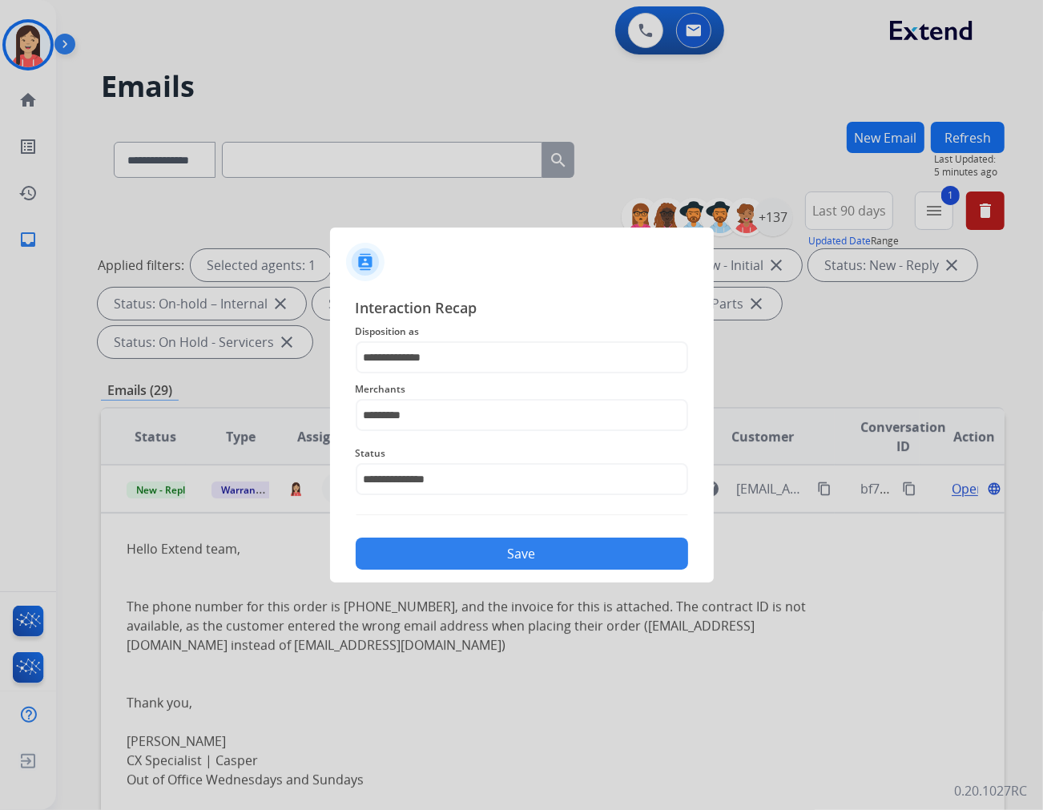
click at [499, 513] on div "**********" at bounding box center [522, 433] width 333 height 273
click at [498, 565] on button "Save" at bounding box center [522, 554] width 333 height 32
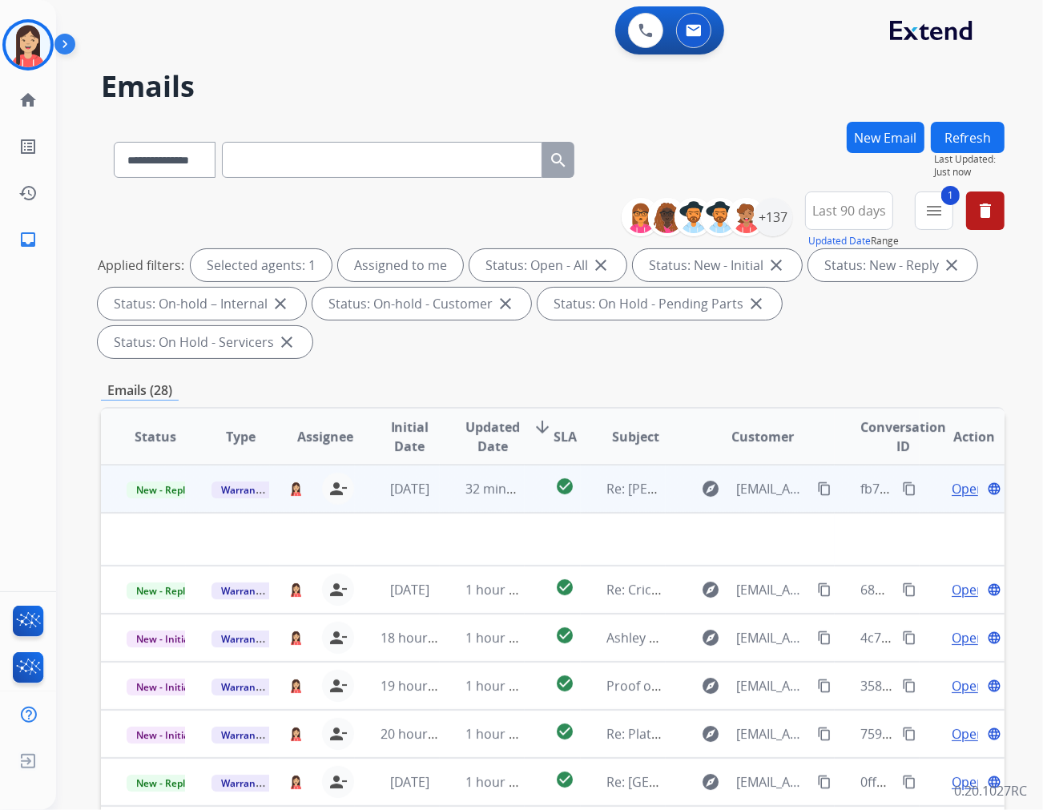
click at [515, 465] on td "32 minutes ago" at bounding box center [482, 489] width 85 height 48
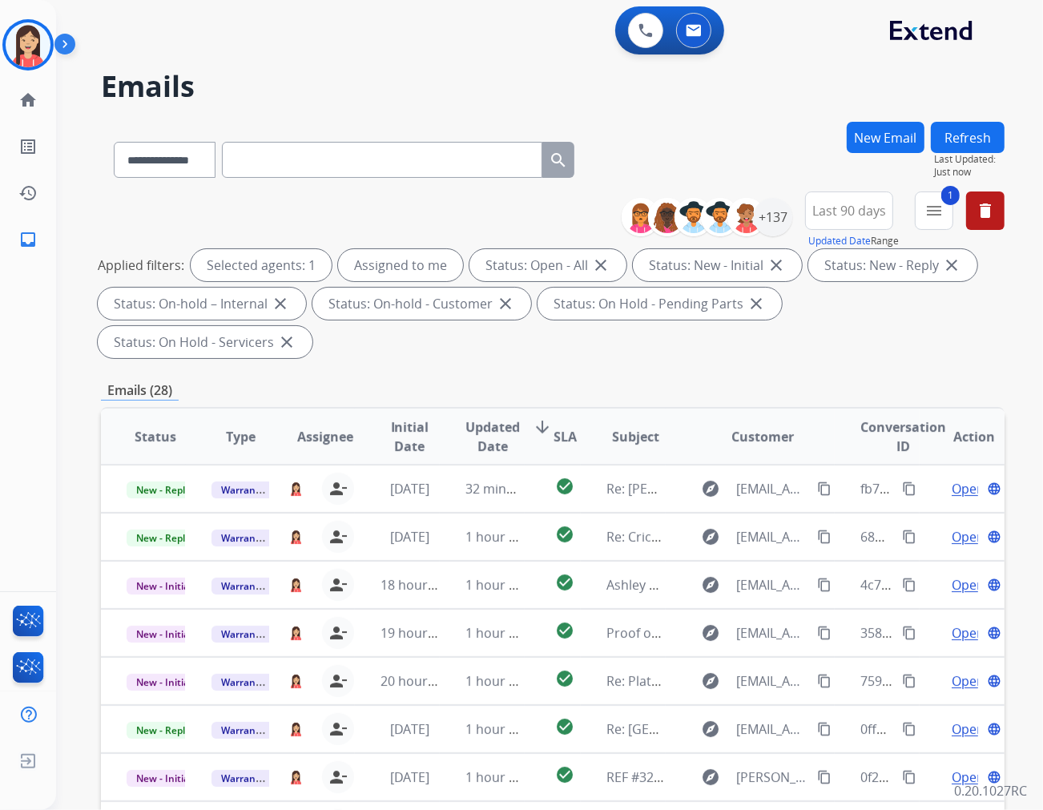
click at [486, 418] on span "Updated Date" at bounding box center [493, 437] width 54 height 38
click at [460, 381] on div "Emails (28)" at bounding box center [553, 391] width 904 height 20
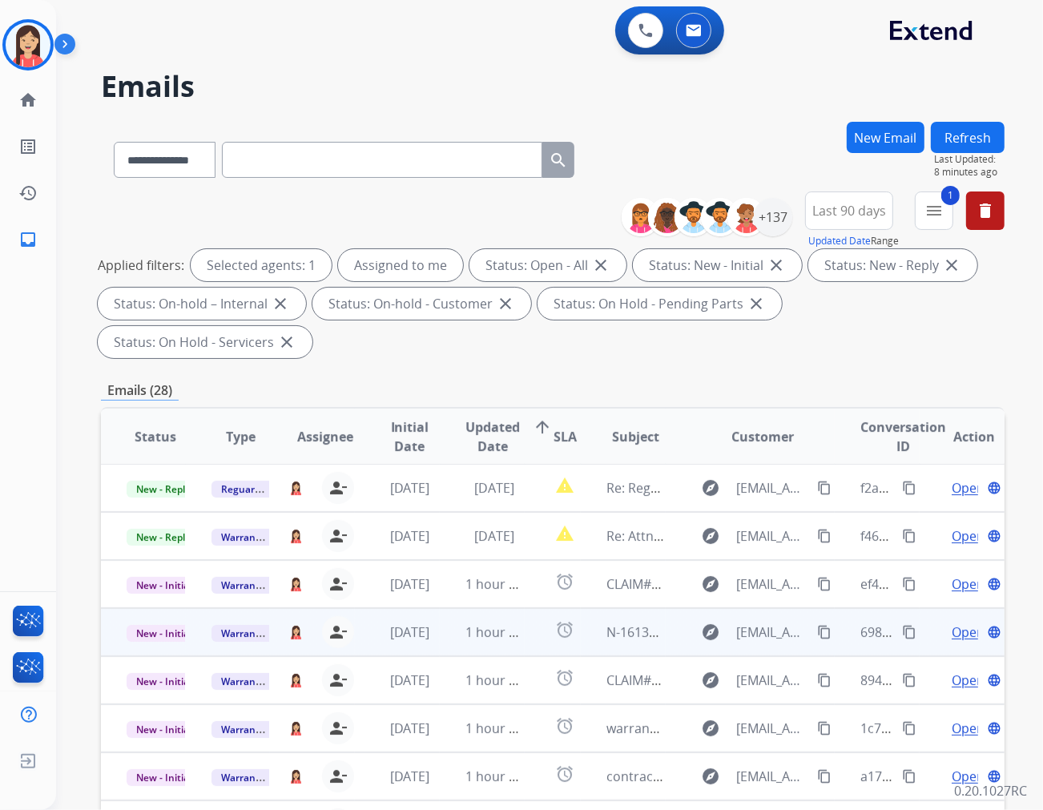
scroll to position [89, 0]
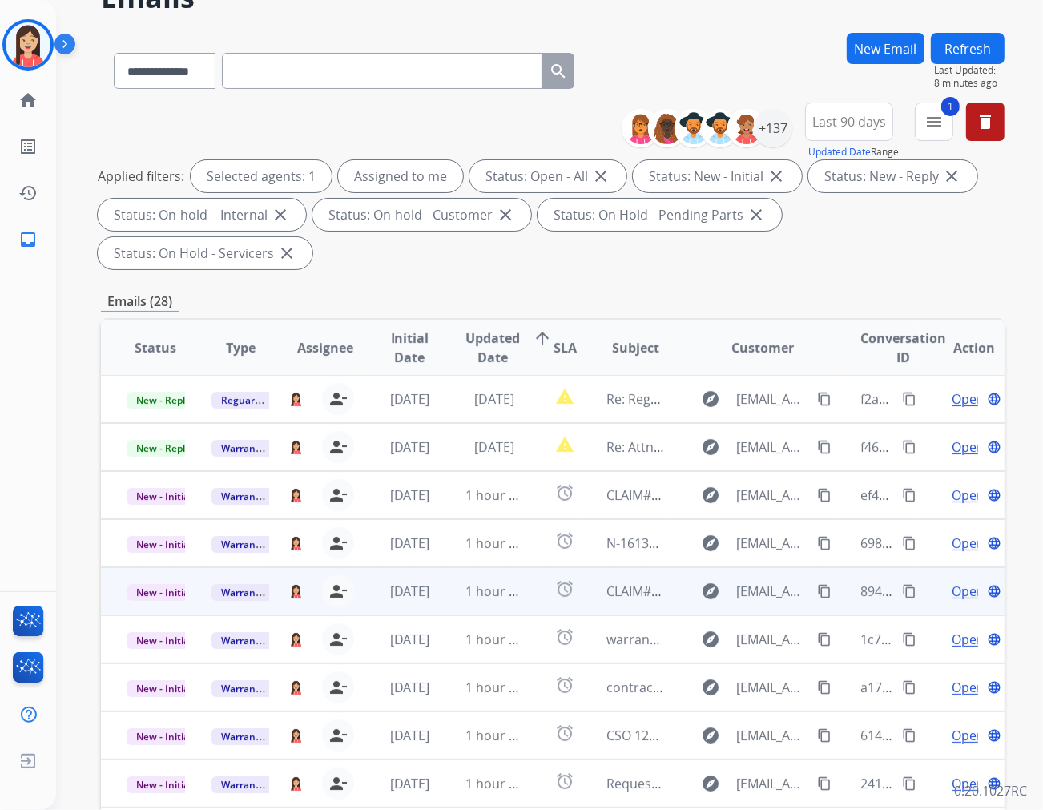
click at [441, 567] on td "1 hour ago" at bounding box center [482, 591] width 85 height 48
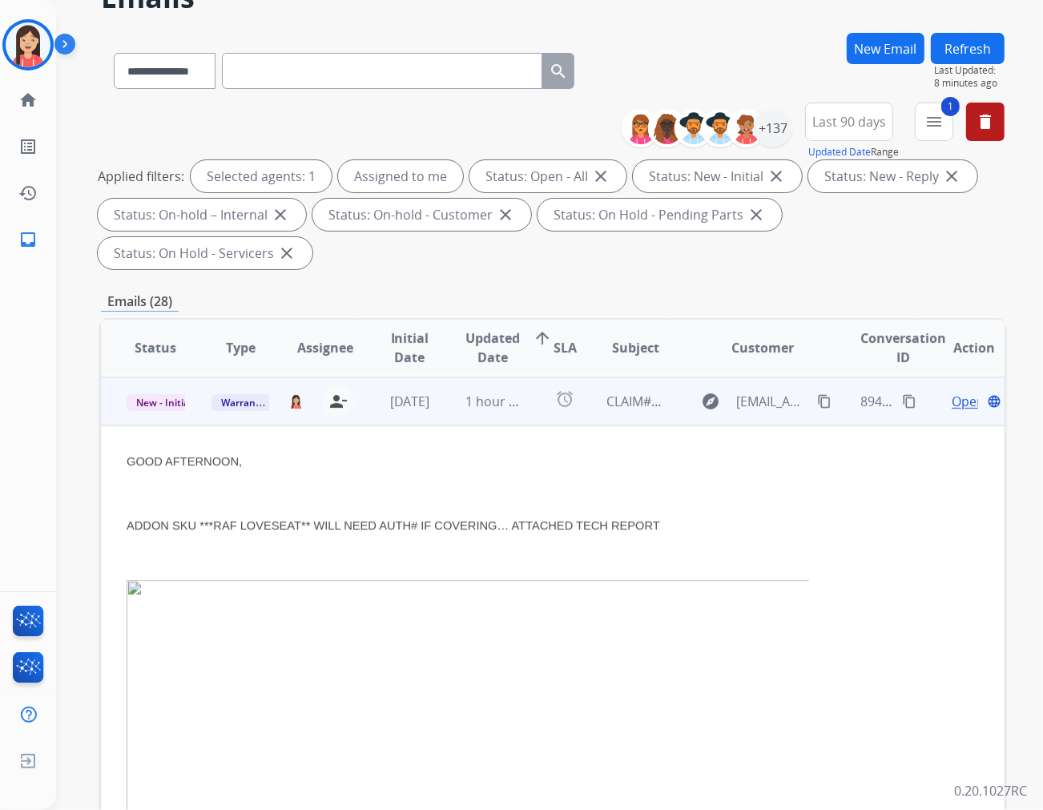
scroll to position [192, 0]
click at [938, 390] on span "Open" at bounding box center [968, 399] width 33 height 19
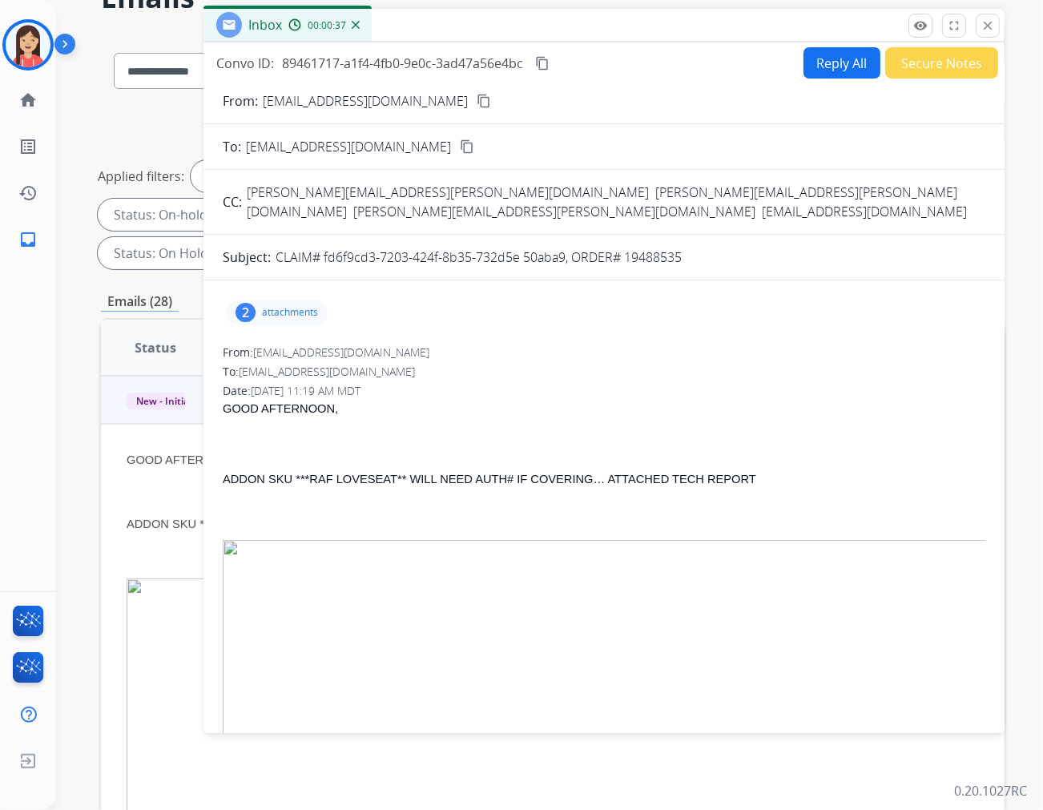
click at [276, 306] on p "attachments" at bounding box center [290, 312] width 56 height 13
click at [430, 346] on mat-icon "download" at bounding box center [426, 353] width 14 height 14
drag, startPoint x: 684, startPoint y: 237, endPoint x: 626, endPoint y: 243, distance: 58.0
click at [626, 248] on div "CLAIM# fd6f9cd3-7203-424f-8b35-732d5e 50aba9, ORDER# 19488535" at bounding box center [631, 257] width 710 height 19
drag, startPoint x: 538, startPoint y: 338, endPoint x: 555, endPoint y: 333, distance: 18.3
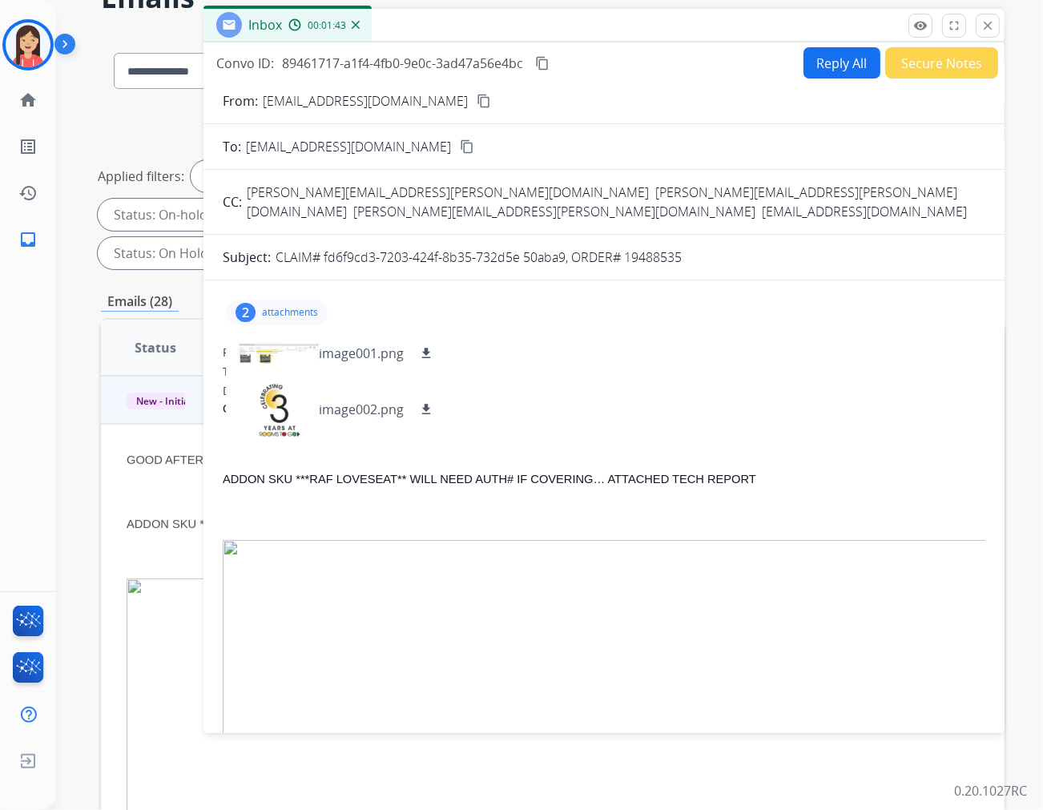
click at [538, 345] on div "From: [EMAIL_ADDRESS][DOMAIN_NAME]" at bounding box center [604, 353] width 763 height 16
click at [815, 66] on button "Reply All" at bounding box center [842, 62] width 77 height 31
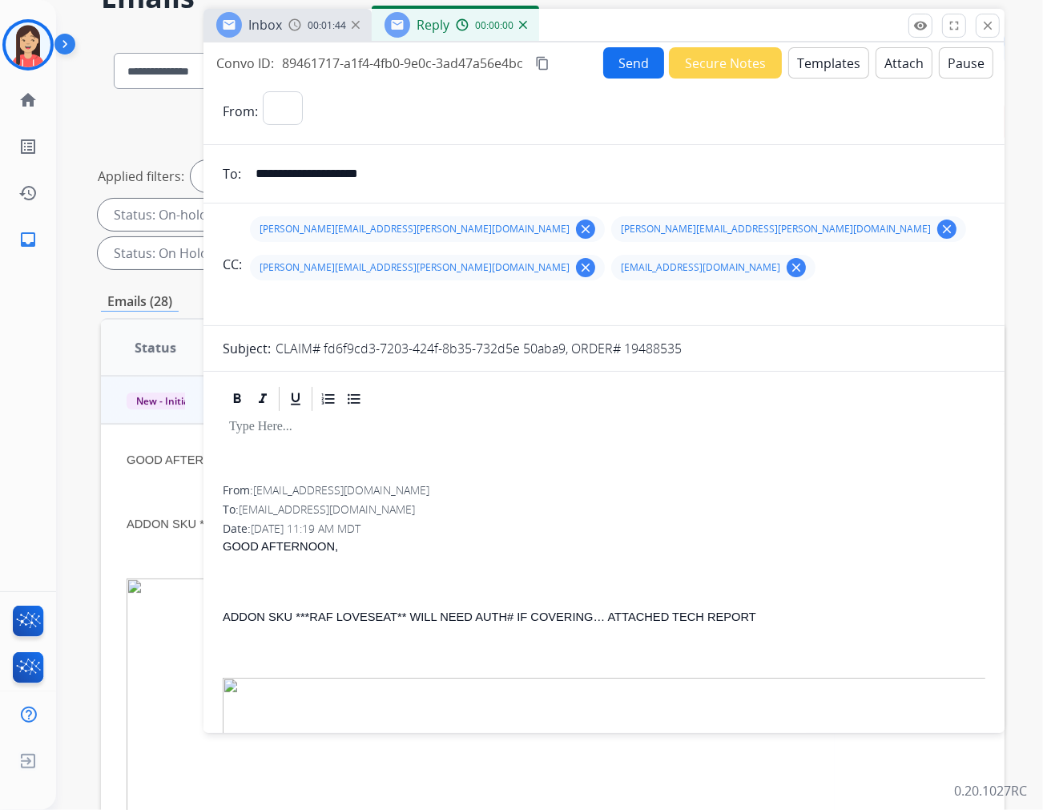
select select "**********"
click at [812, 65] on button "Templates" at bounding box center [829, 62] width 81 height 31
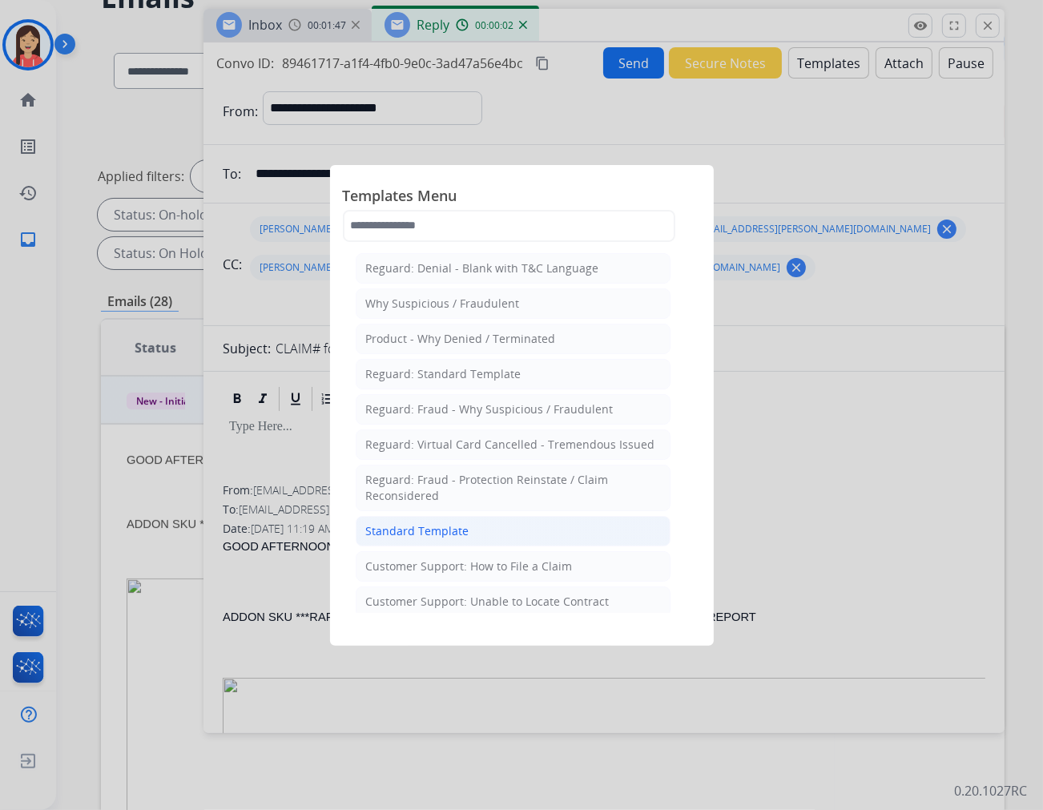
click at [414, 532] on div "Standard Template" at bounding box center [417, 531] width 103 height 16
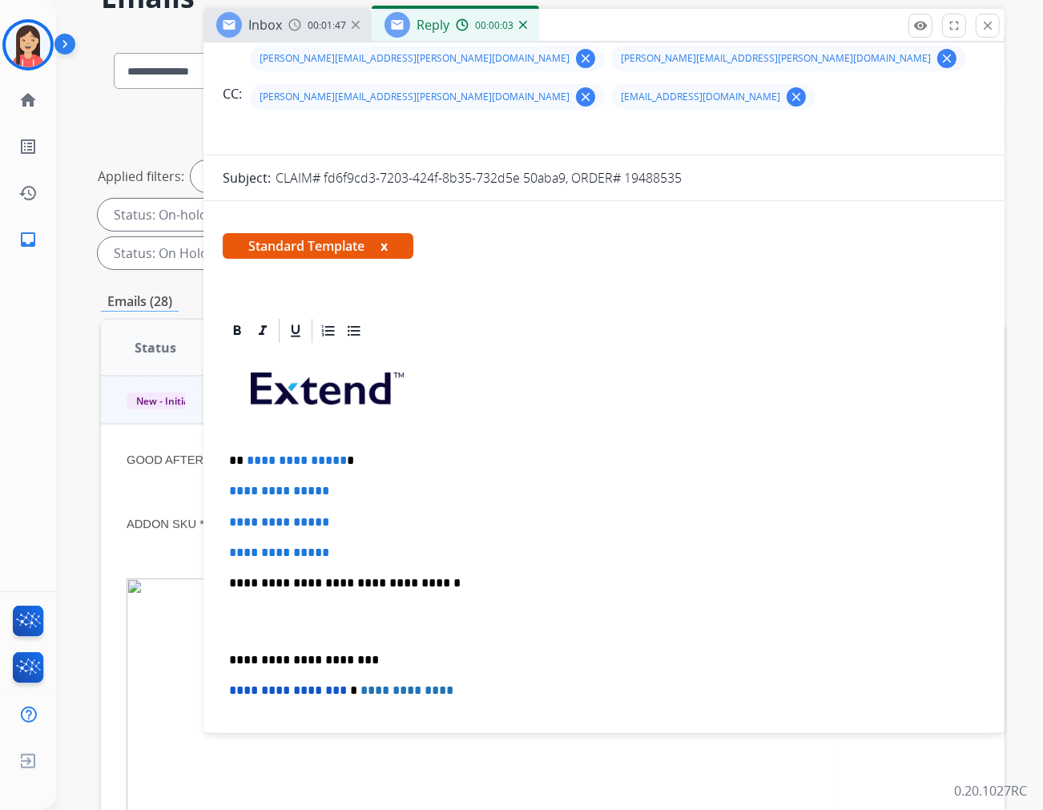
scroll to position [178, 0]
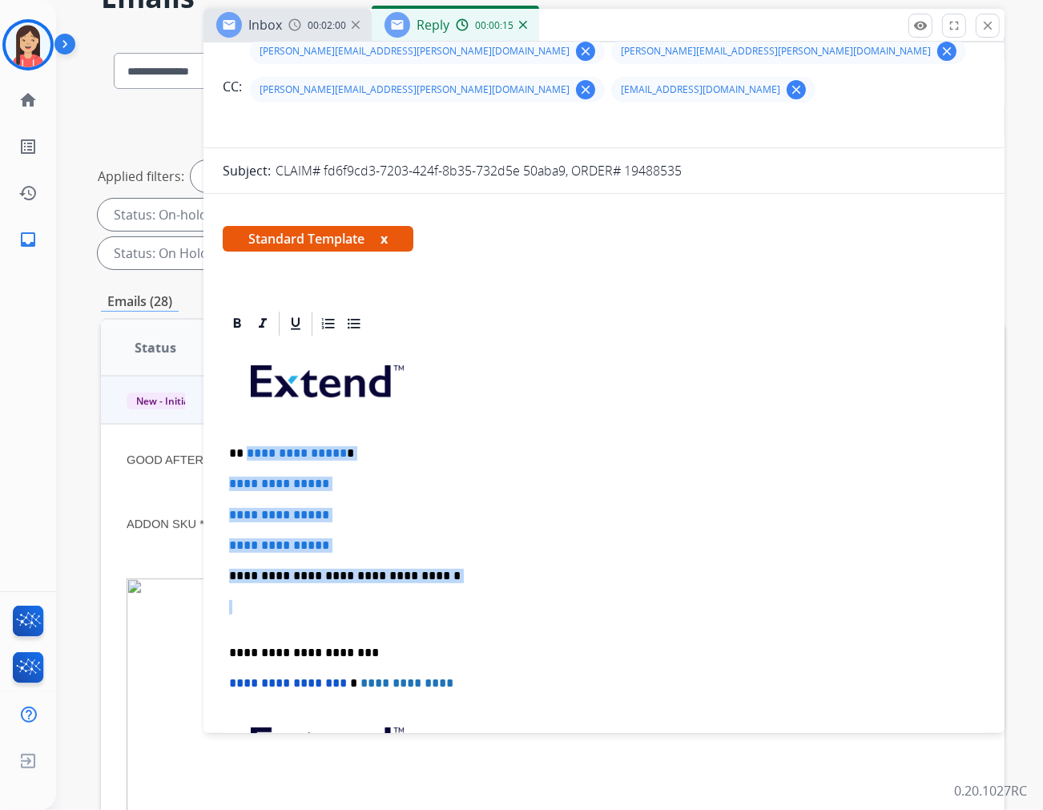
drag, startPoint x: 263, startPoint y: 548, endPoint x: 244, endPoint y: 406, distance: 143.8
click at [244, 406] on div "**********" at bounding box center [604, 613] width 763 height 551
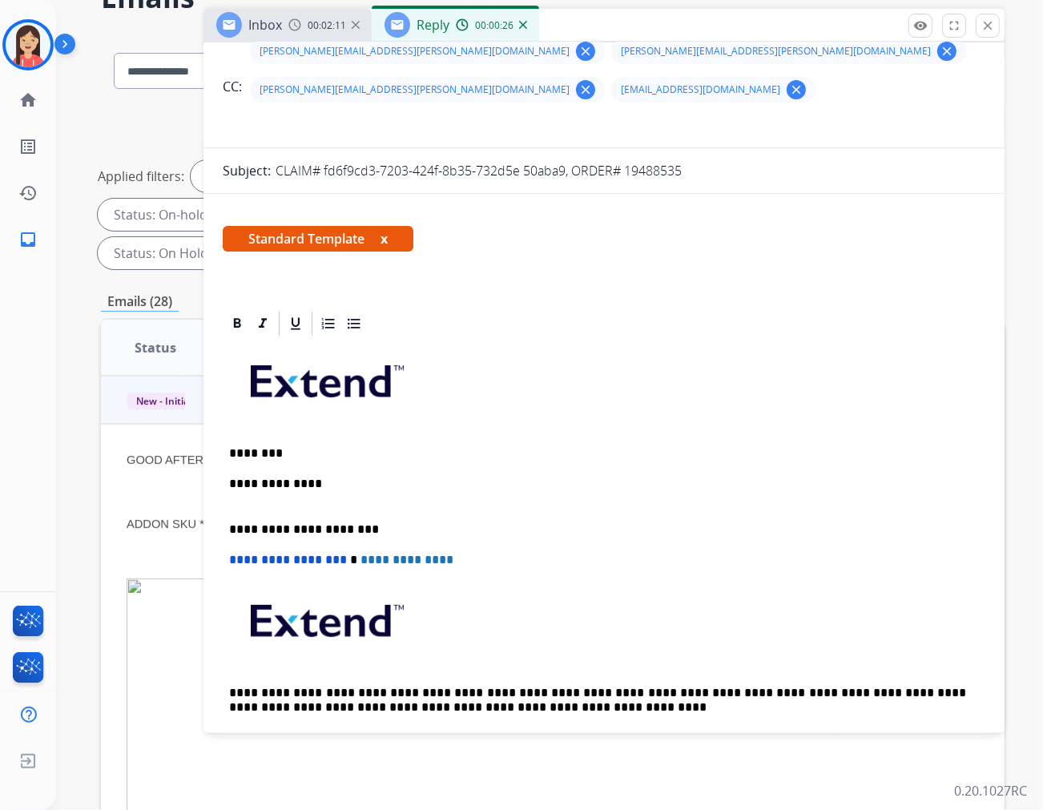
click at [385, 477] on p "**********" at bounding box center [597, 492] width 737 height 30
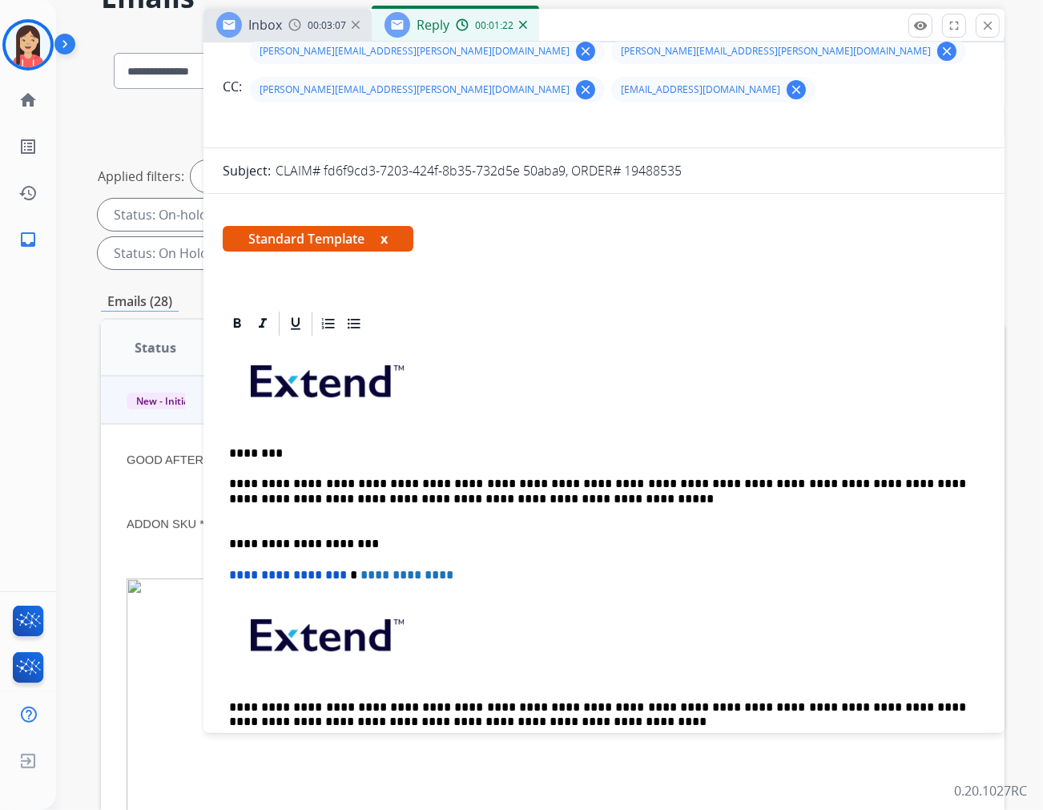
click at [534, 477] on p "**********" at bounding box center [597, 499] width 737 height 44
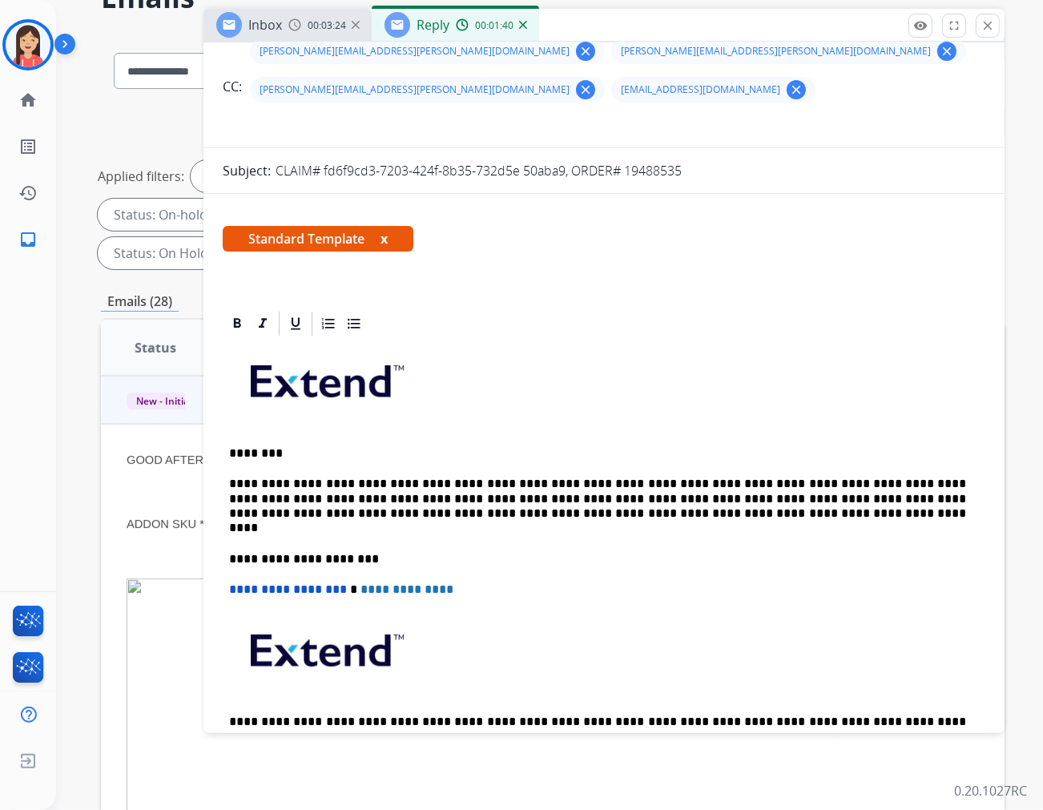
click at [386, 497] on div "**********" at bounding box center [604, 567] width 763 height 458
click at [583, 477] on p "**********" at bounding box center [597, 506] width 737 height 59
click at [571, 477] on p "**********" at bounding box center [597, 506] width 737 height 59
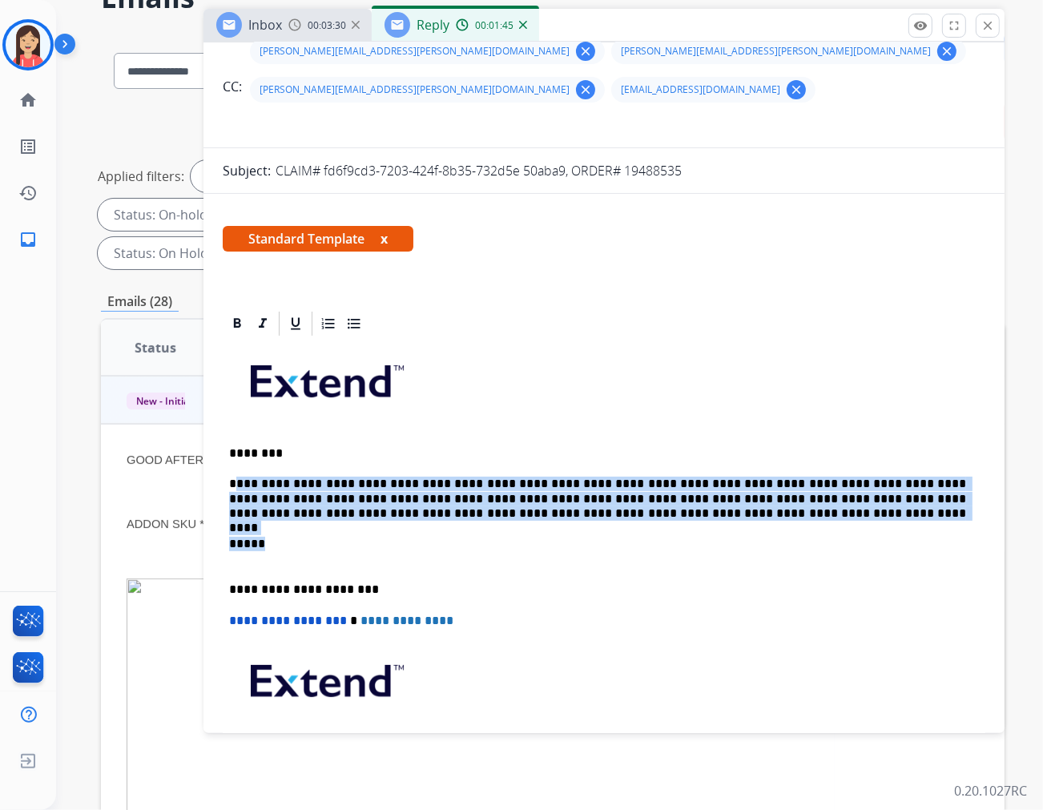
drag, startPoint x: 580, startPoint y: 482, endPoint x: 236, endPoint y: 428, distance: 348.9
click at [236, 428] on div "**********" at bounding box center [604, 582] width 763 height 489
click at [231, 434] on div "**********" at bounding box center [604, 582] width 763 height 489
drag, startPoint x: 229, startPoint y: 436, endPoint x: 585, endPoint y: 474, distance: 357.8
click at [585, 477] on p "**********" at bounding box center [597, 499] width 737 height 44
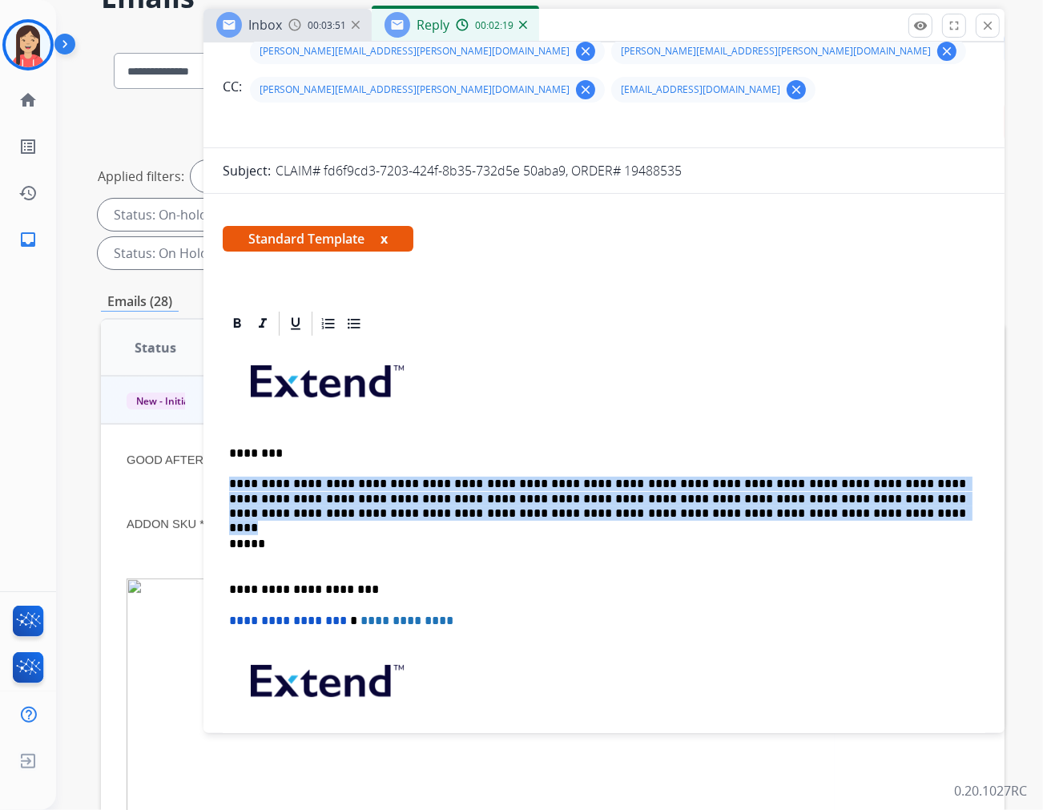
click at [340, 477] on p "**********" at bounding box center [597, 499] width 737 height 44
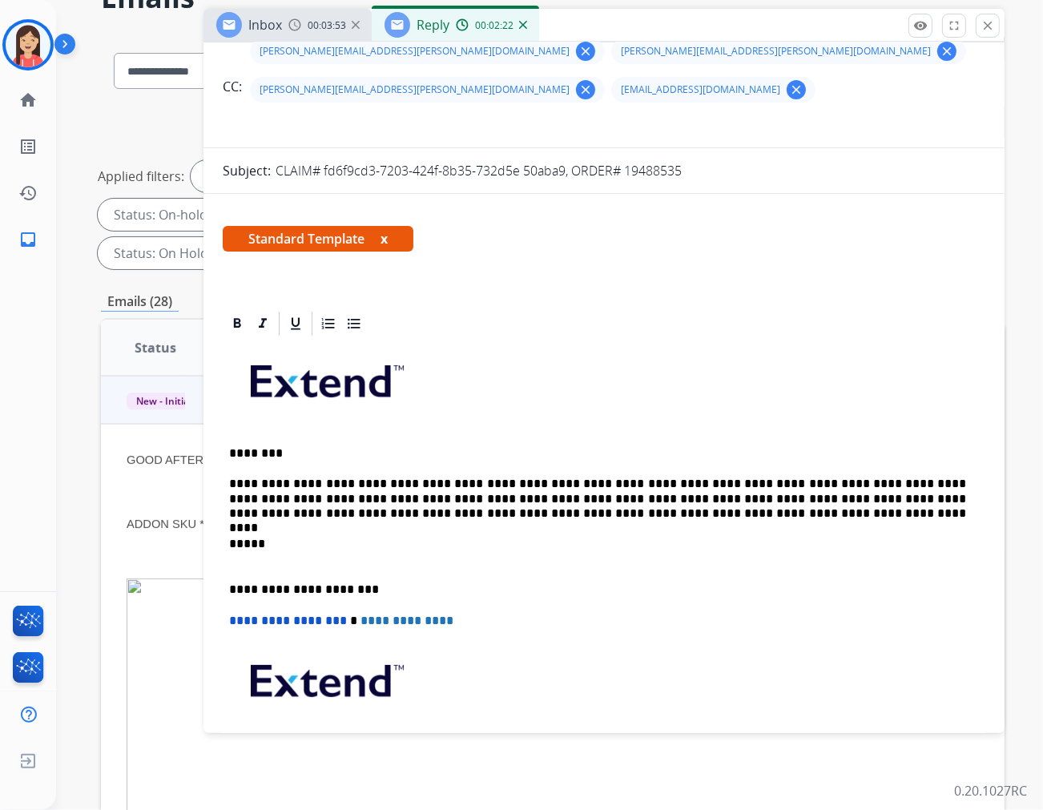
click at [331, 477] on p "**********" at bounding box center [597, 499] width 737 height 44
drag, startPoint x: 326, startPoint y: 438, endPoint x: 442, endPoint y: 442, distance: 116.3
click at [442, 477] on p "**********" at bounding box center [597, 499] width 737 height 44
drag, startPoint x: 341, startPoint y: 454, endPoint x: 364, endPoint y: 454, distance: 23.2
click at [364, 477] on p "**********" at bounding box center [597, 499] width 737 height 44
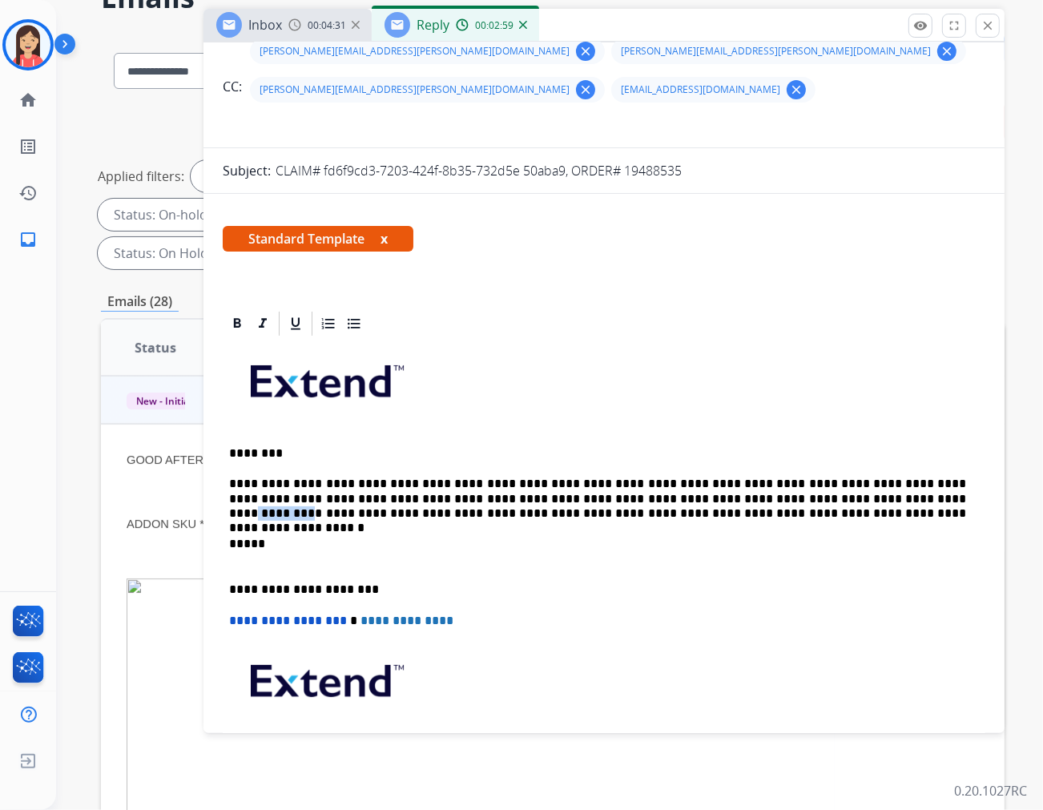
drag, startPoint x: 727, startPoint y: 460, endPoint x: 782, endPoint y: 466, distance: 55.6
click at [782, 477] on p "**********" at bounding box center [597, 499] width 737 height 44
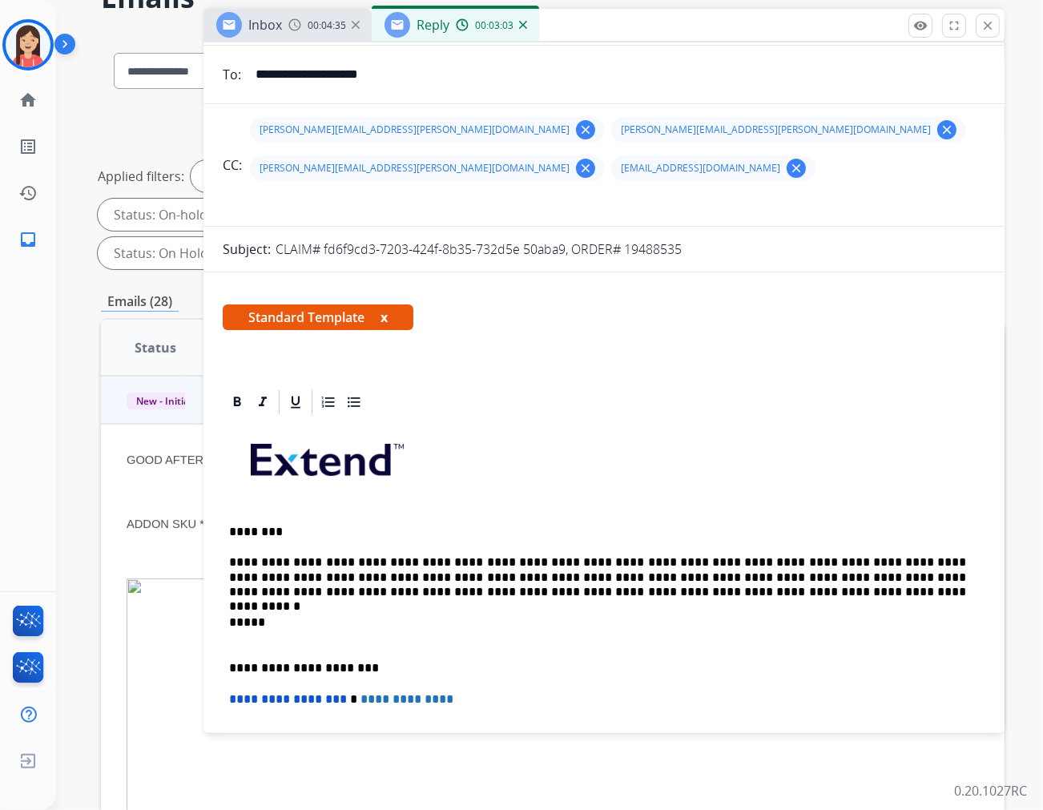
scroll to position [0, 0]
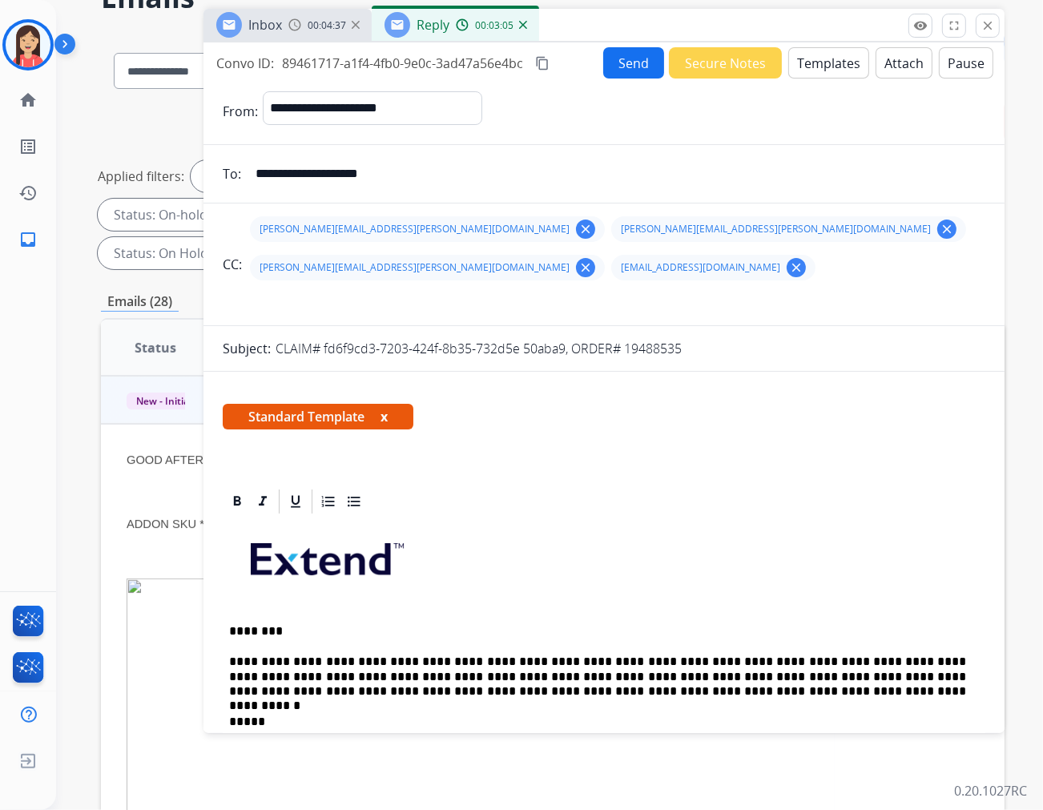
click at [626, 67] on button "Send" at bounding box center [633, 62] width 61 height 31
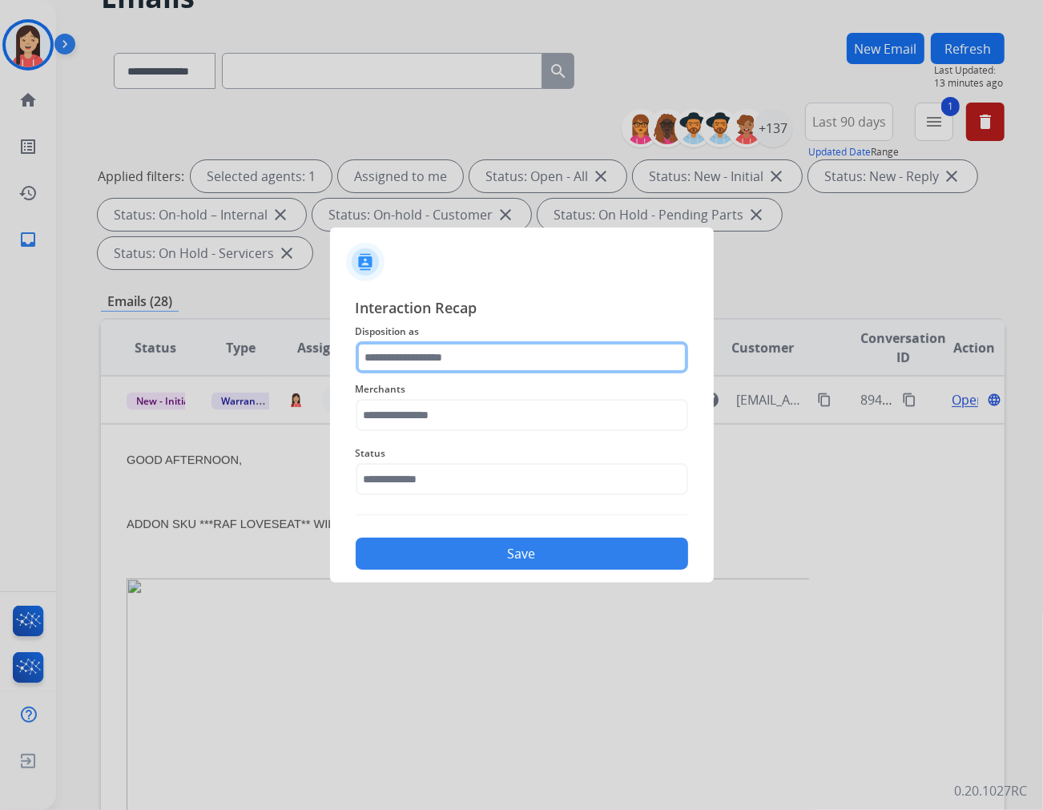
drag, startPoint x: 463, startPoint y: 354, endPoint x: 462, endPoint y: 363, distance: 8.9
click at [463, 354] on input "text" at bounding box center [522, 357] width 333 height 32
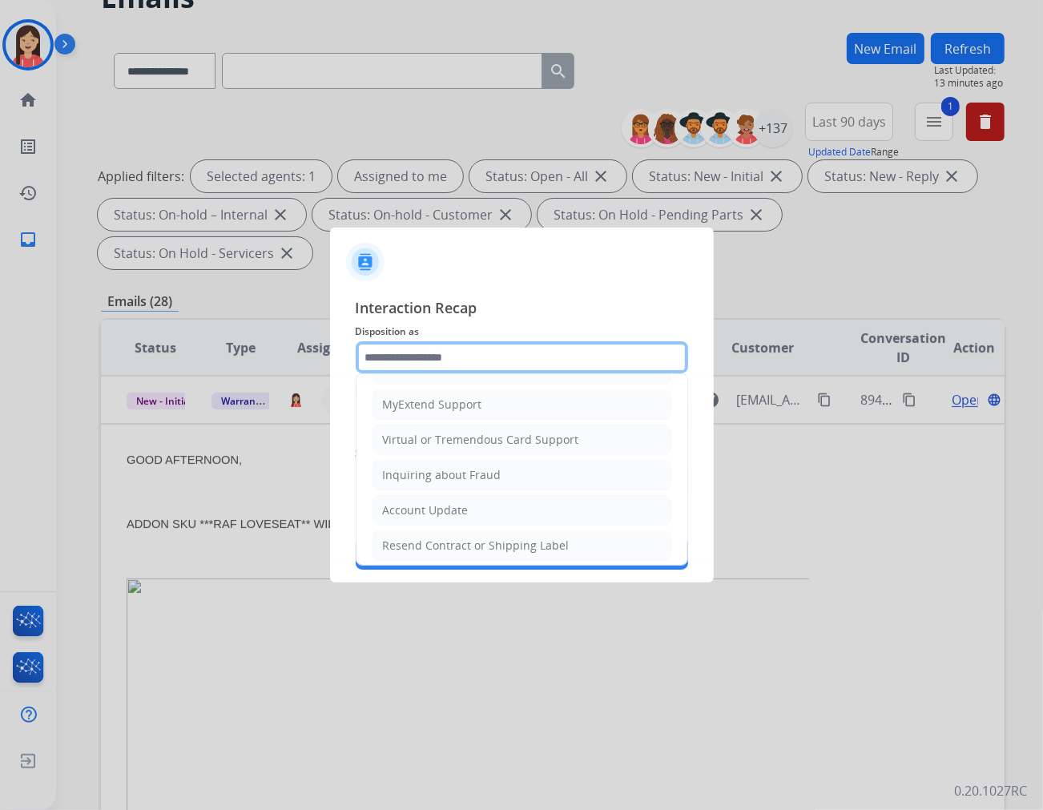
scroll to position [178, 0]
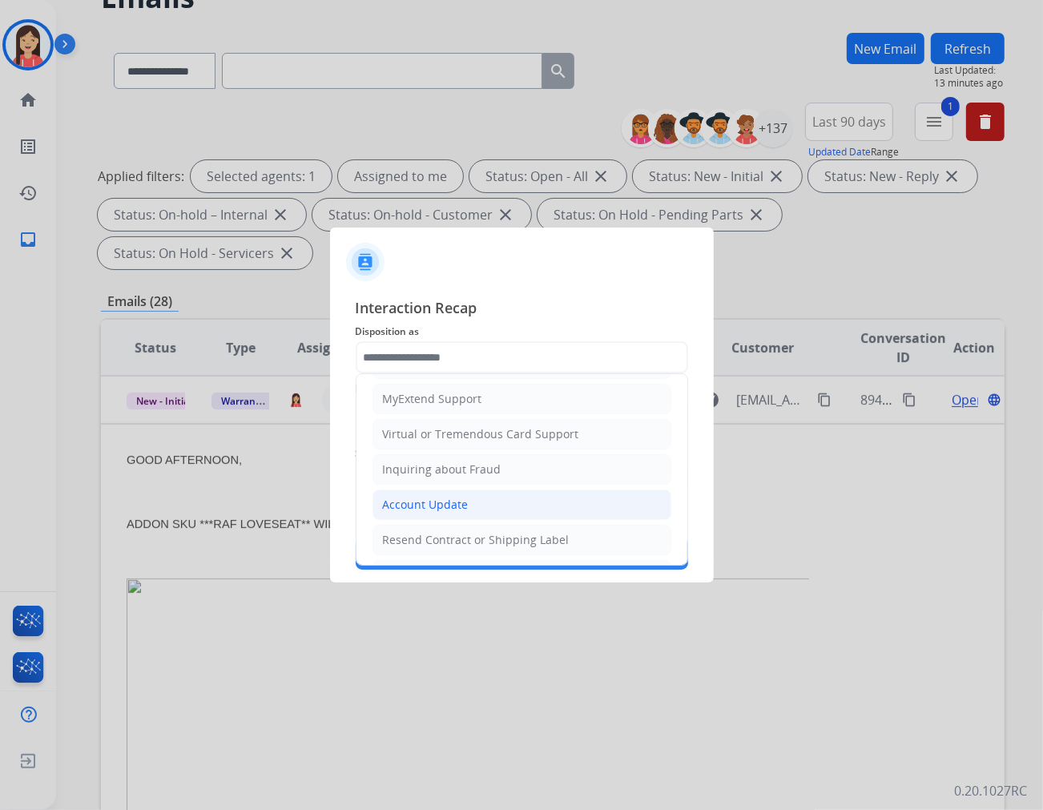
click at [419, 502] on div "Account Update" at bounding box center [426, 505] width 86 height 16
type input "**********"
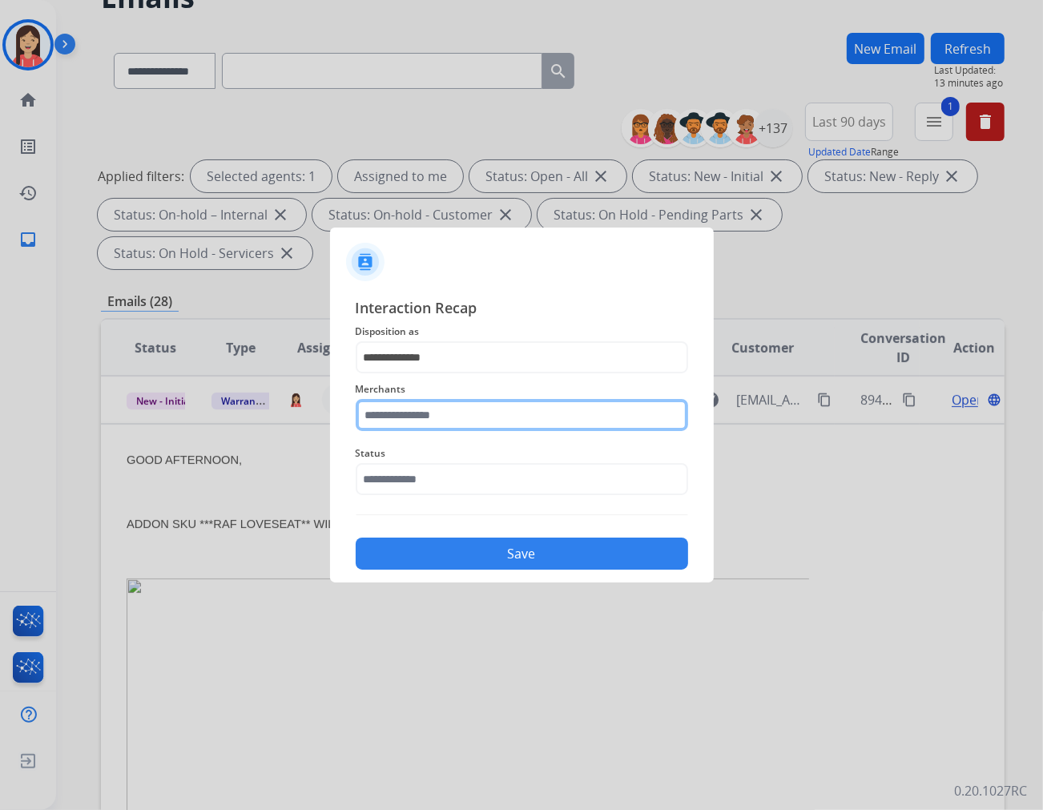
click at [438, 414] on input "text" at bounding box center [522, 415] width 333 height 32
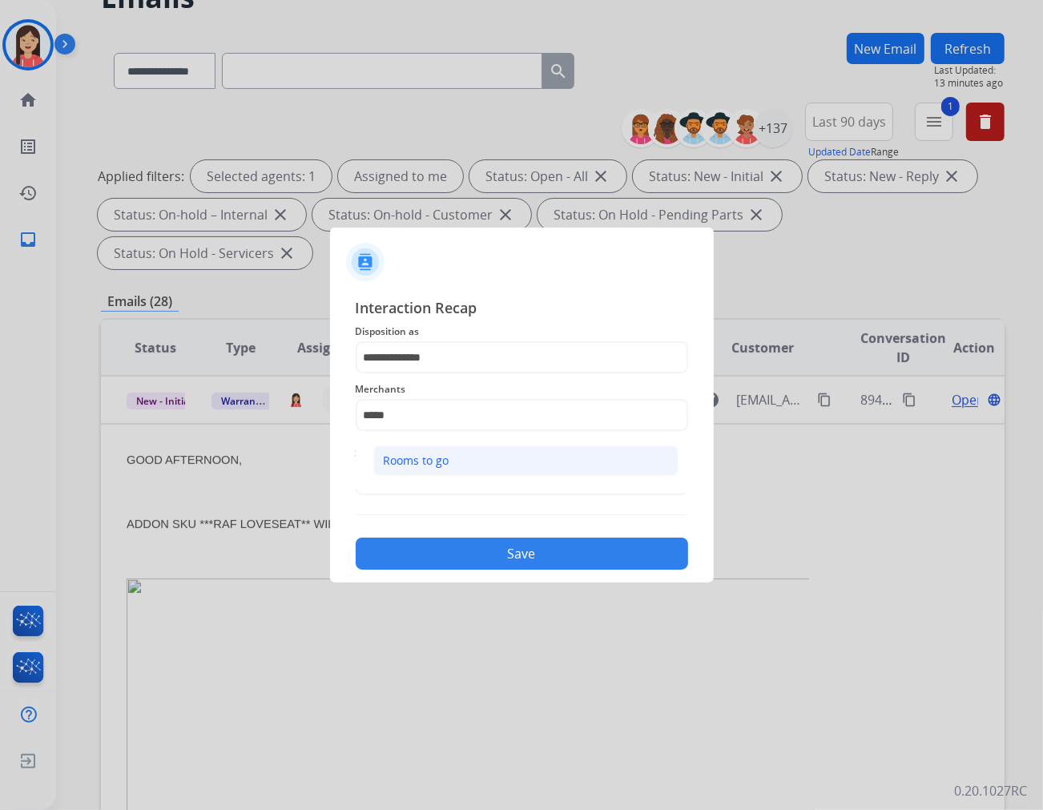
click at [435, 454] on div "Rooms to go" at bounding box center [417, 461] width 66 height 16
type input "**********"
click at [425, 483] on input "text" at bounding box center [522, 479] width 333 height 32
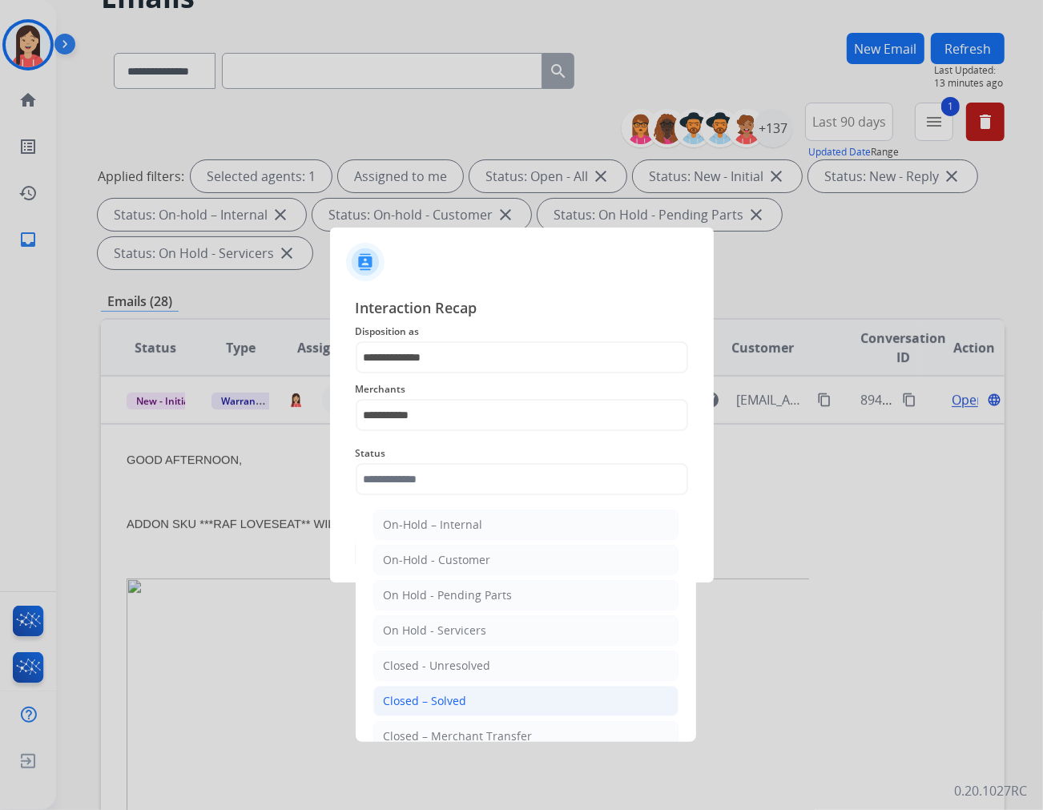
click at [430, 703] on div "Closed – Solved" at bounding box center [425, 701] width 83 height 16
type input "**********"
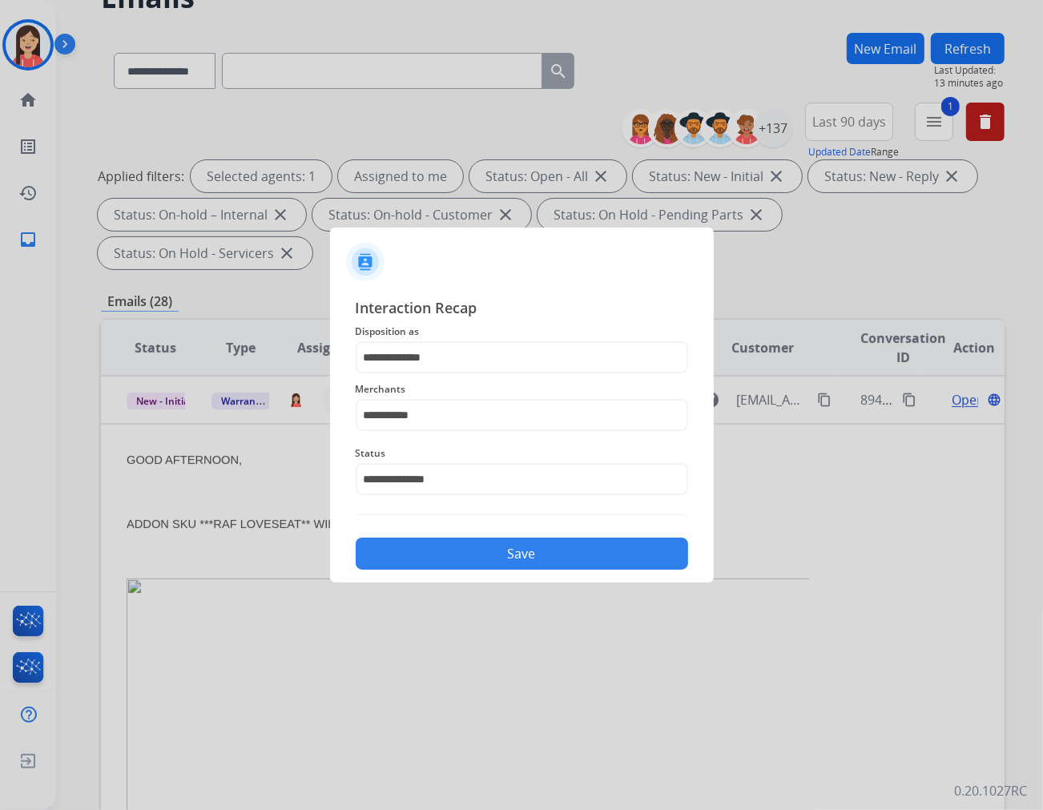
click at [454, 556] on button "Save" at bounding box center [522, 554] width 333 height 32
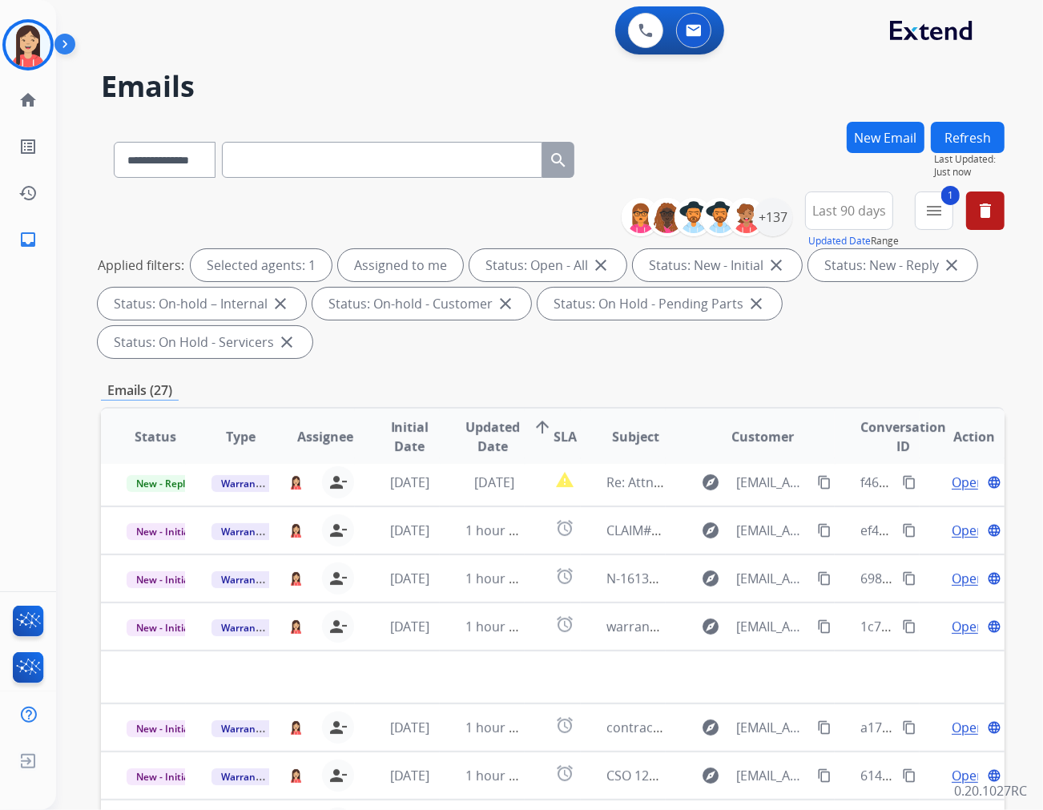
scroll to position [53, 0]
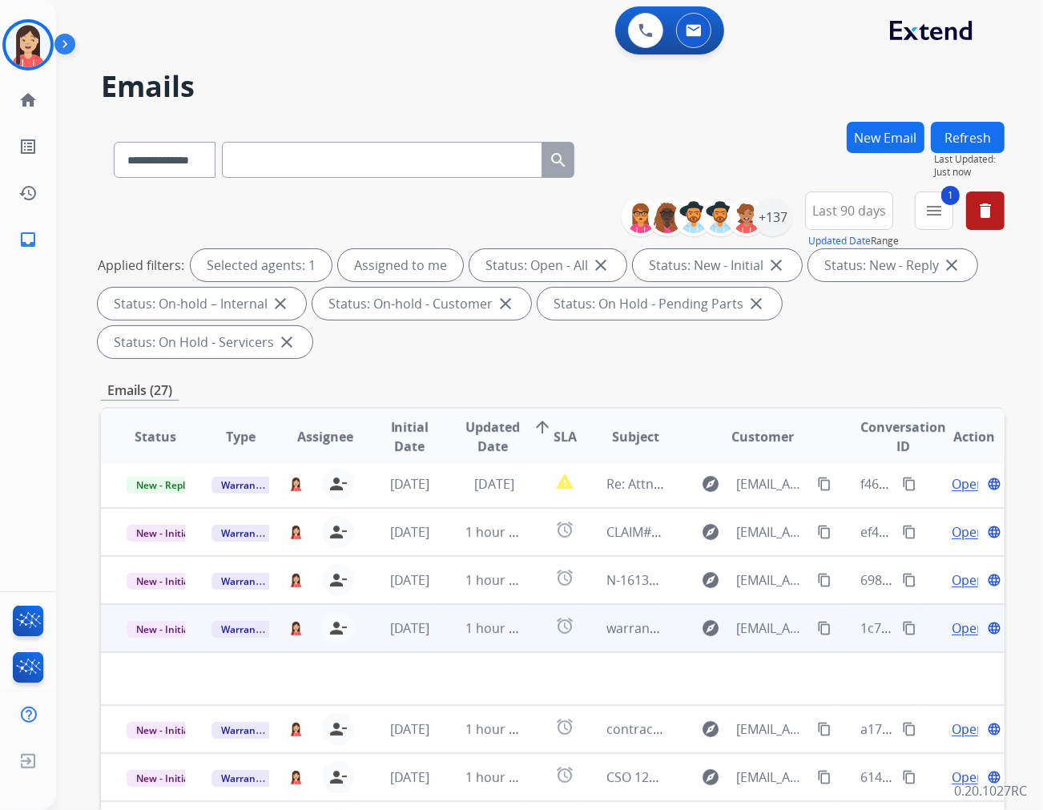
click at [525, 604] on td "alarm" at bounding box center [553, 628] width 56 height 48
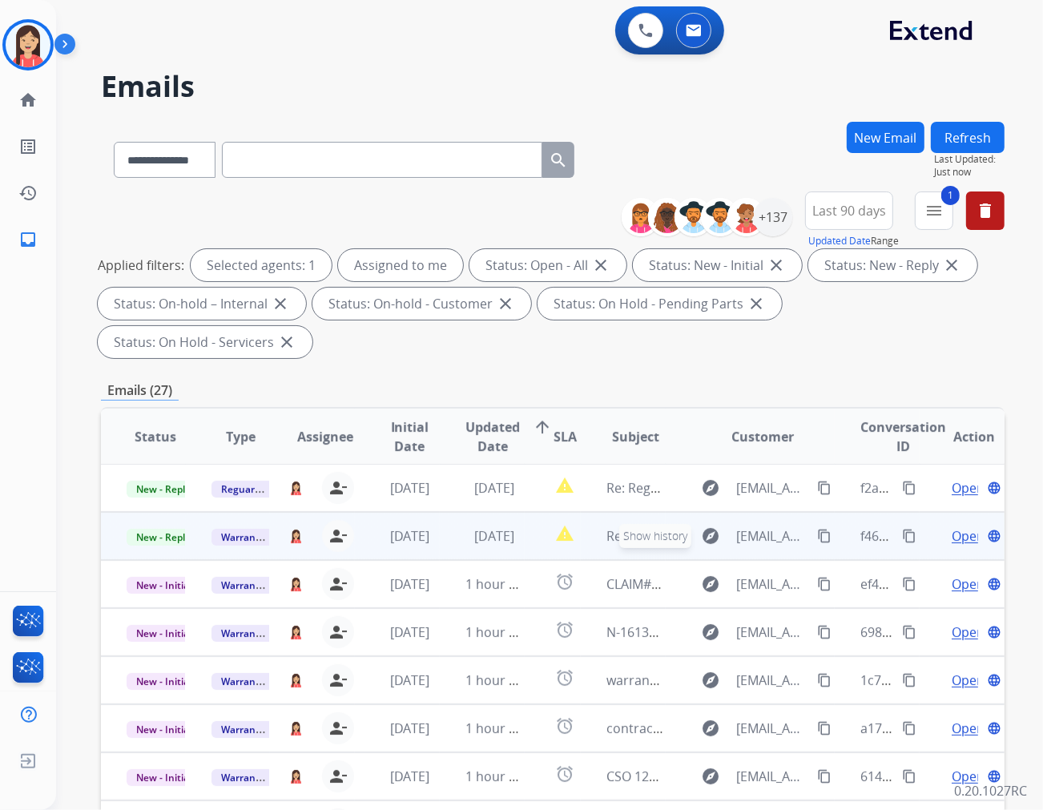
scroll to position [0, 0]
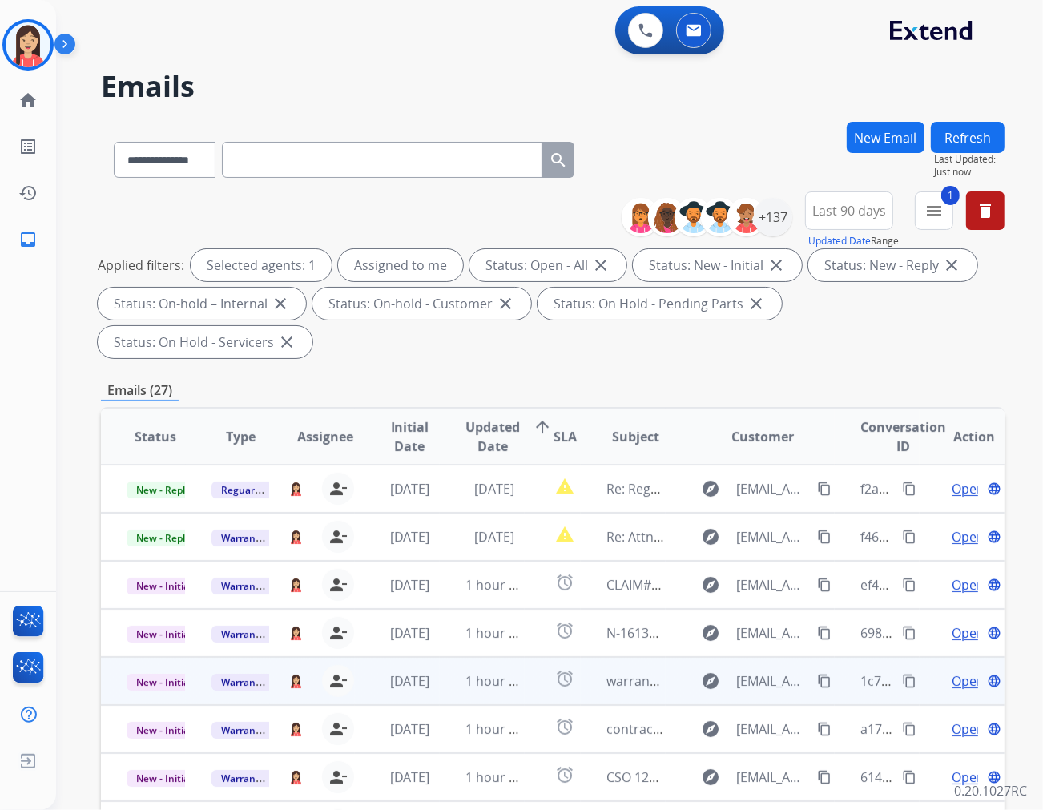
click at [451, 657] on td "1 hour ago" at bounding box center [482, 681] width 85 height 48
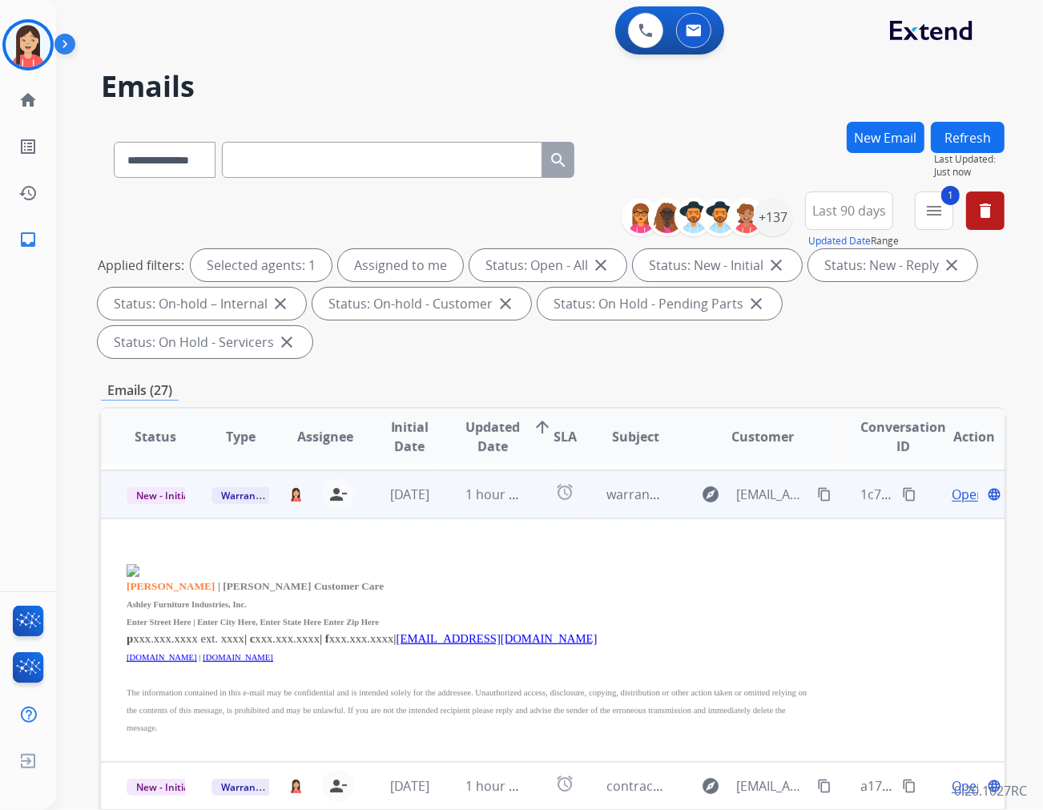
scroll to position [192, 0]
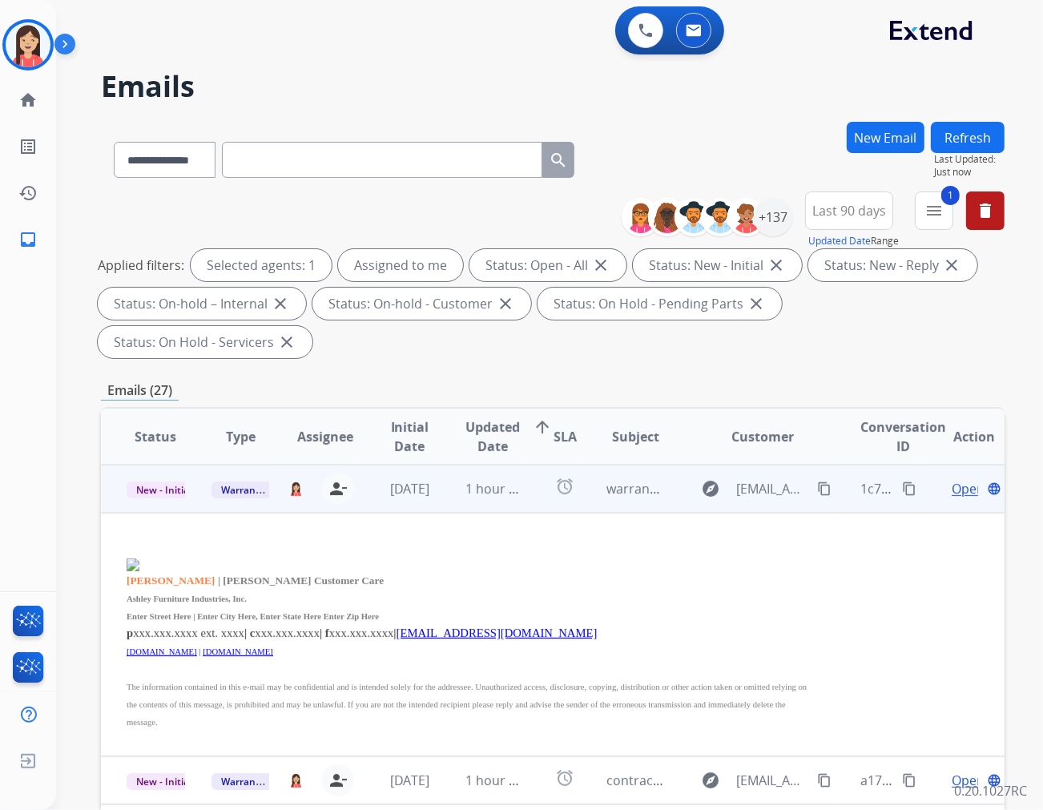
click at [938, 479] on span "Open" at bounding box center [968, 488] width 33 height 19
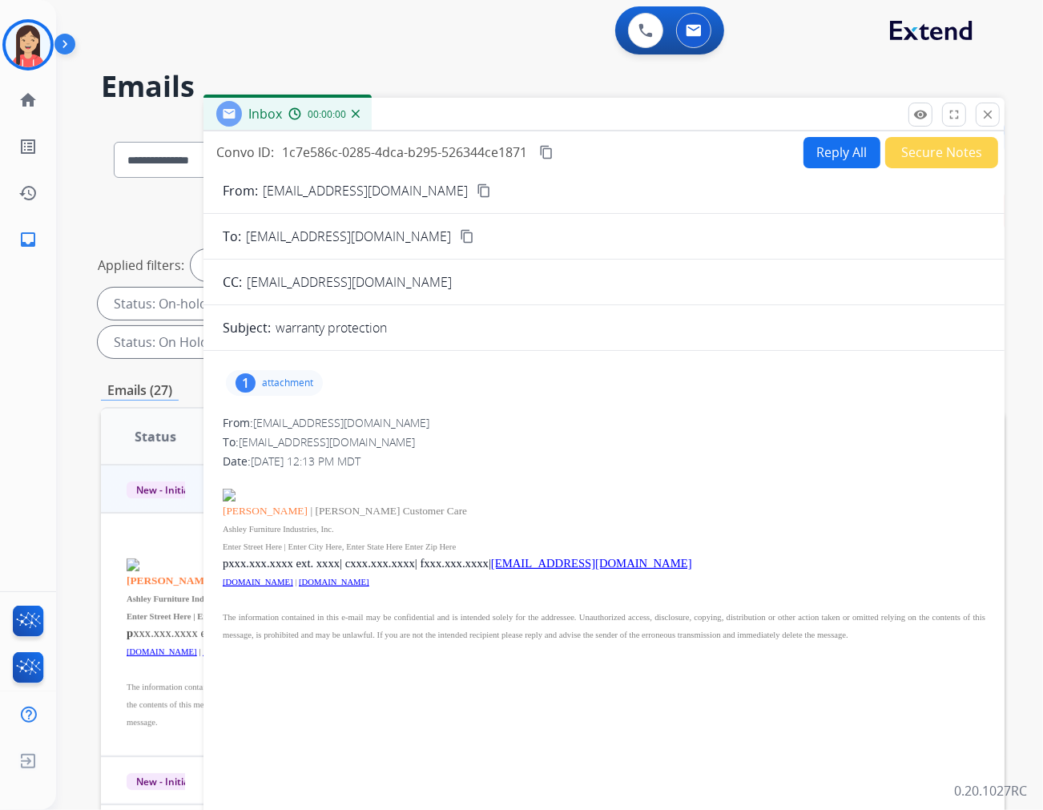
click at [268, 389] on div "1 attachment" at bounding box center [274, 383] width 97 height 26
click at [401, 426] on mat-icon "download" at bounding box center [405, 424] width 14 height 14
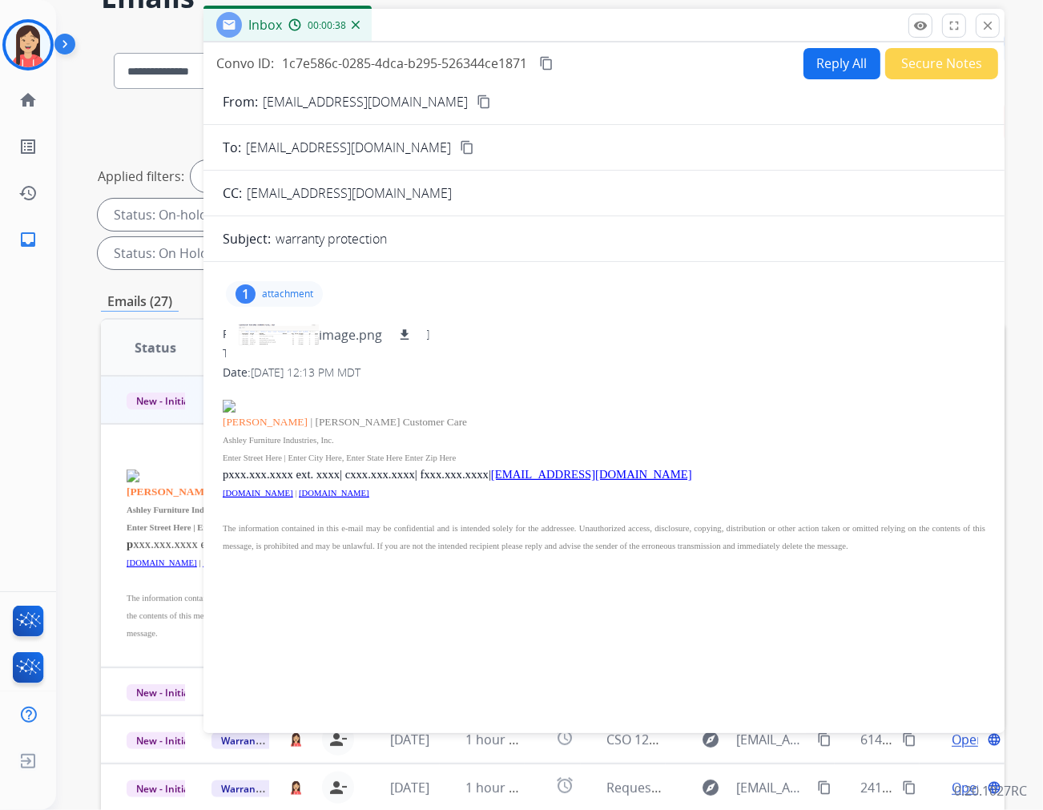
click at [824, 56] on button "Reply All" at bounding box center [842, 63] width 77 height 31
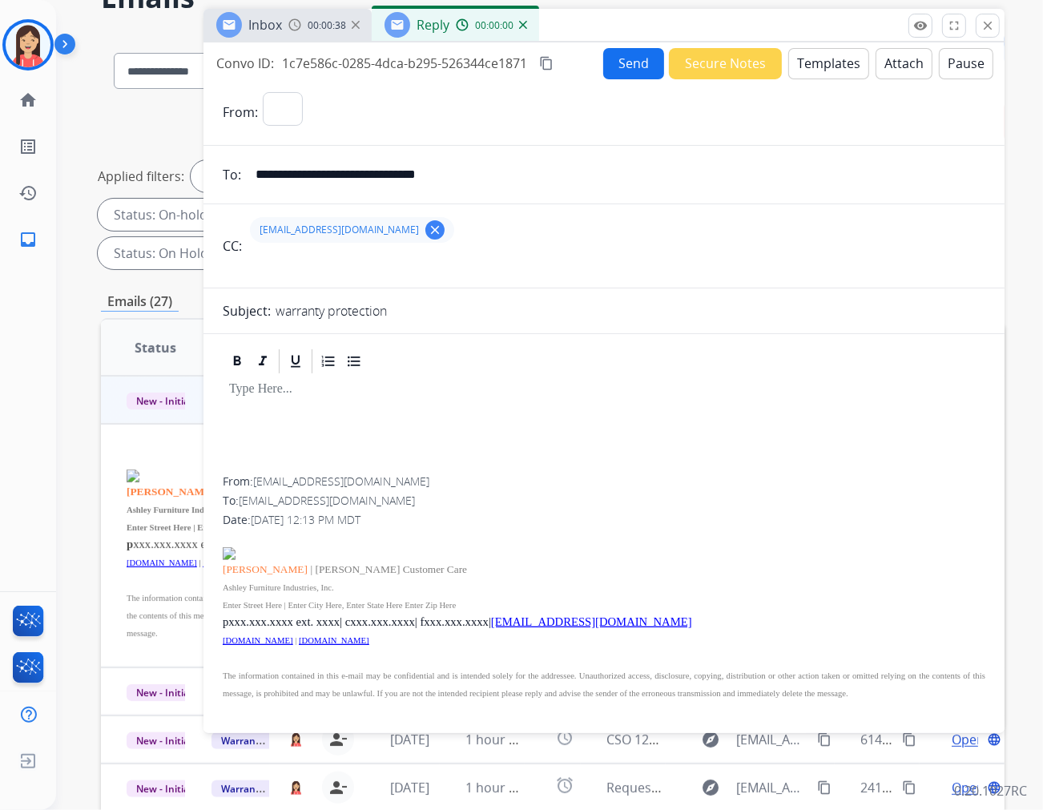
select select "**********"
click at [411, 218] on div "[EMAIL_ADDRESS][DOMAIN_NAME] clear" at bounding box center [352, 230] width 204 height 26
click at [428, 225] on mat-icon "clear" at bounding box center [435, 230] width 14 height 14
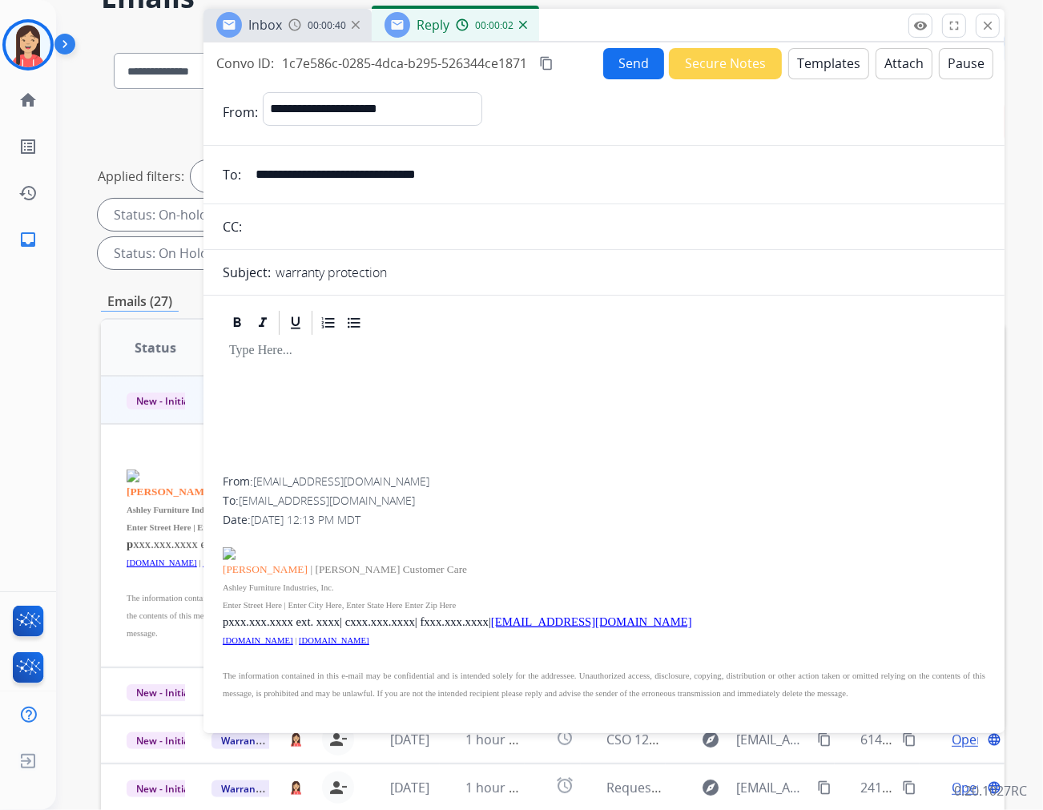
click at [815, 71] on button "Templates" at bounding box center [829, 63] width 81 height 31
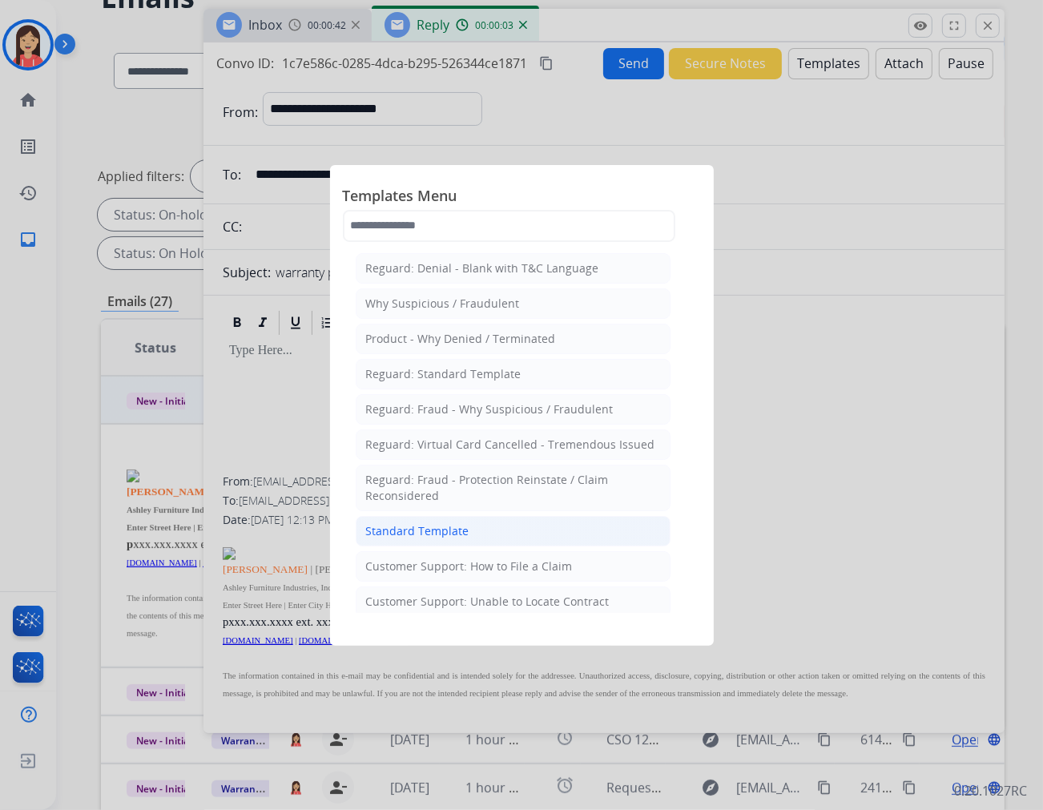
click at [418, 525] on div "Standard Template" at bounding box center [417, 531] width 103 height 16
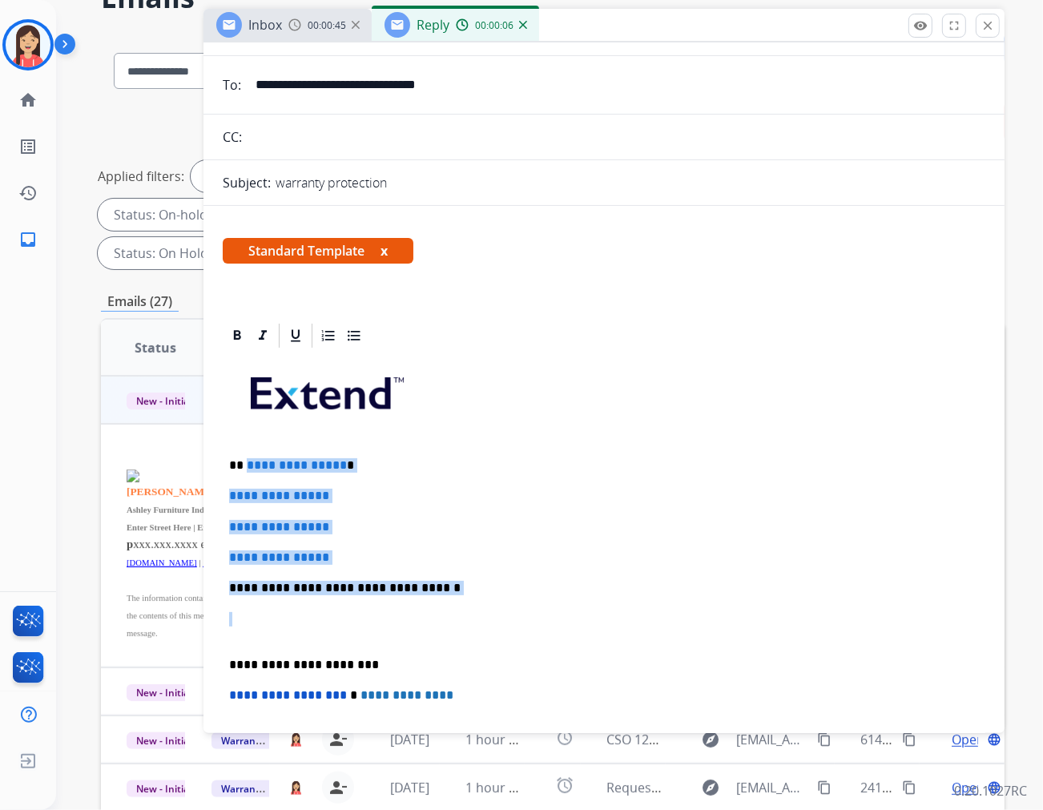
drag, startPoint x: 245, startPoint y: 465, endPoint x: 500, endPoint y: 595, distance: 286.0
click at [500, 595] on div "**********" at bounding box center [604, 625] width 763 height 551
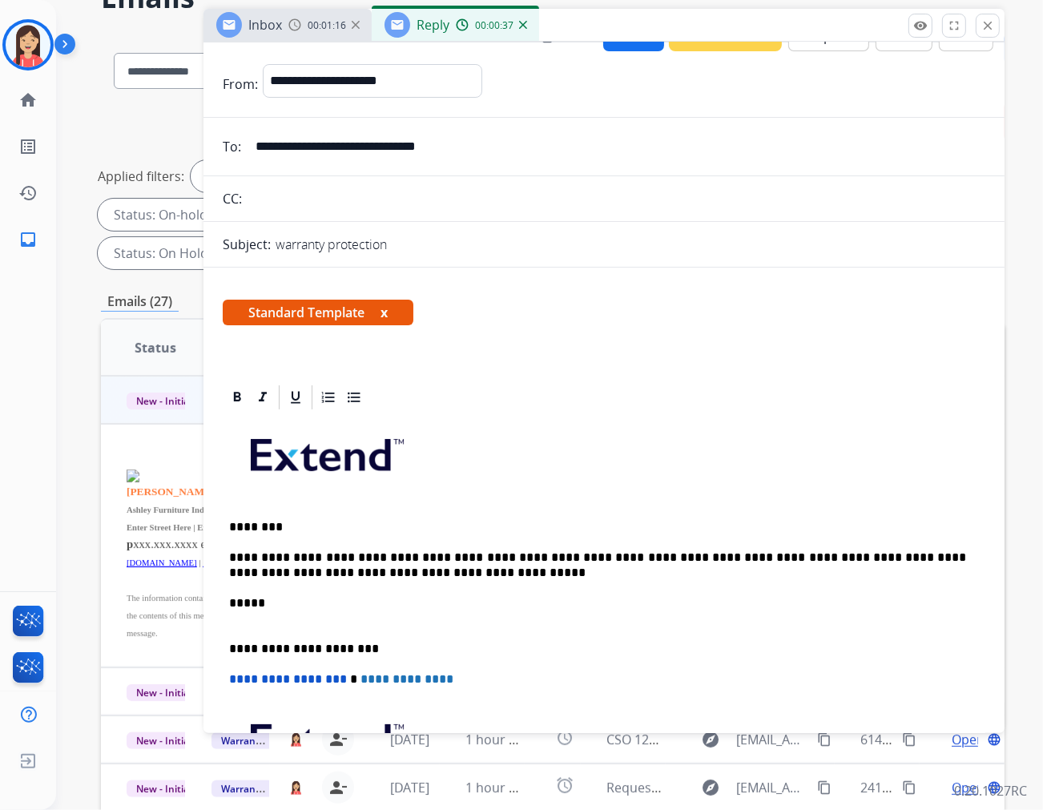
scroll to position [0, 0]
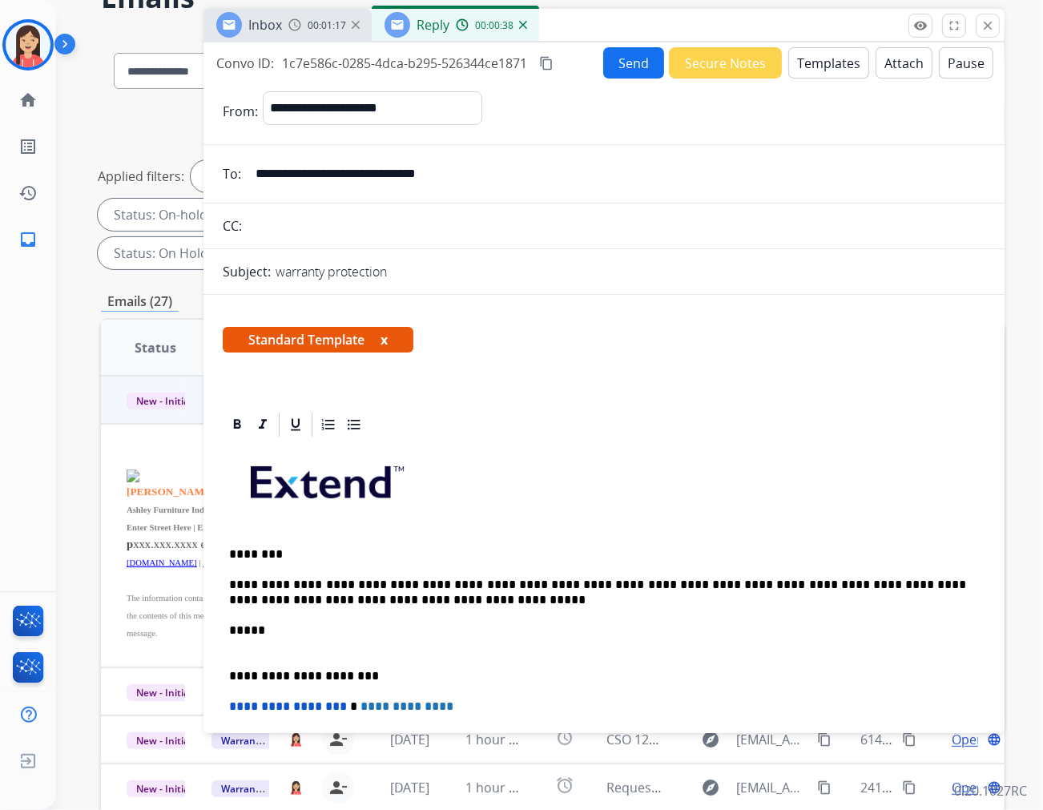
click at [624, 69] on button "Send" at bounding box center [633, 62] width 61 height 31
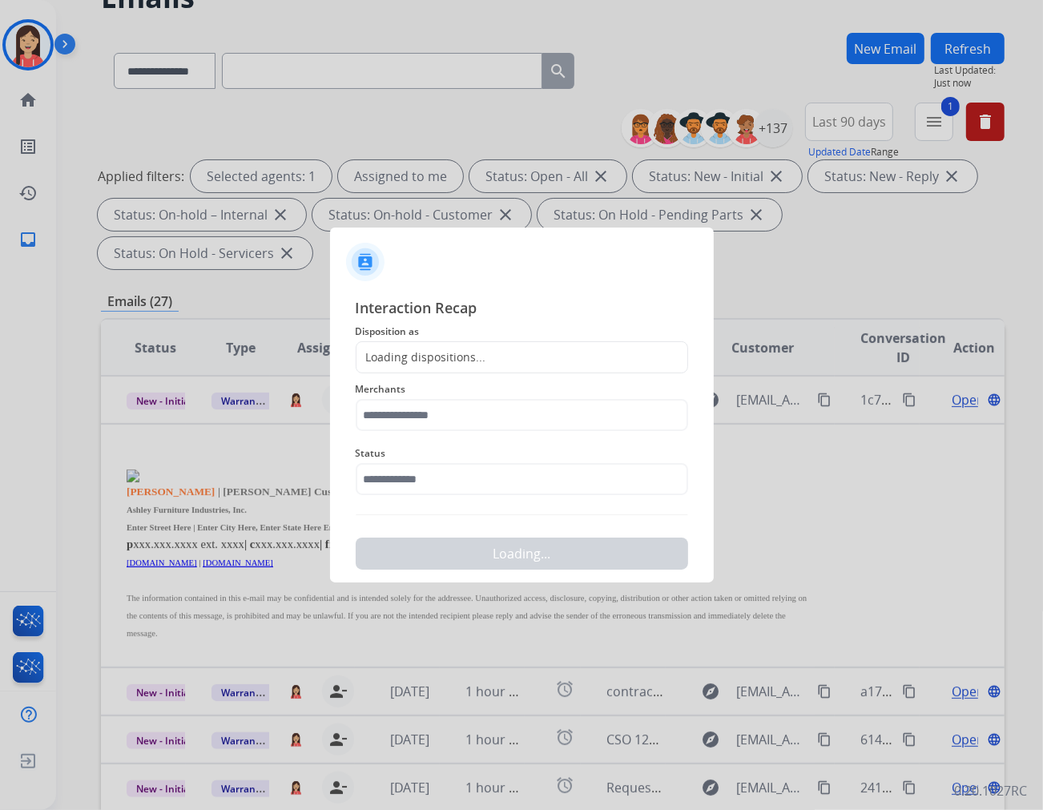
click at [458, 358] on div "Loading dispositions..." at bounding box center [422, 357] width 130 height 16
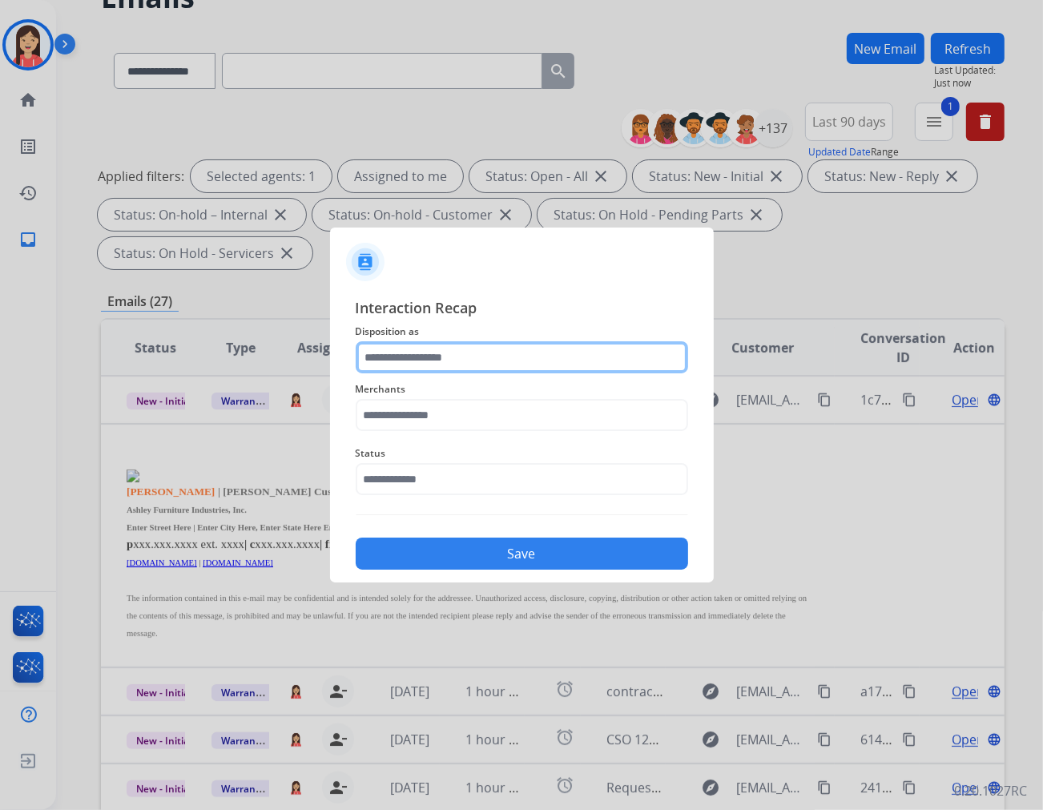
click at [451, 364] on input "text" at bounding box center [522, 357] width 333 height 32
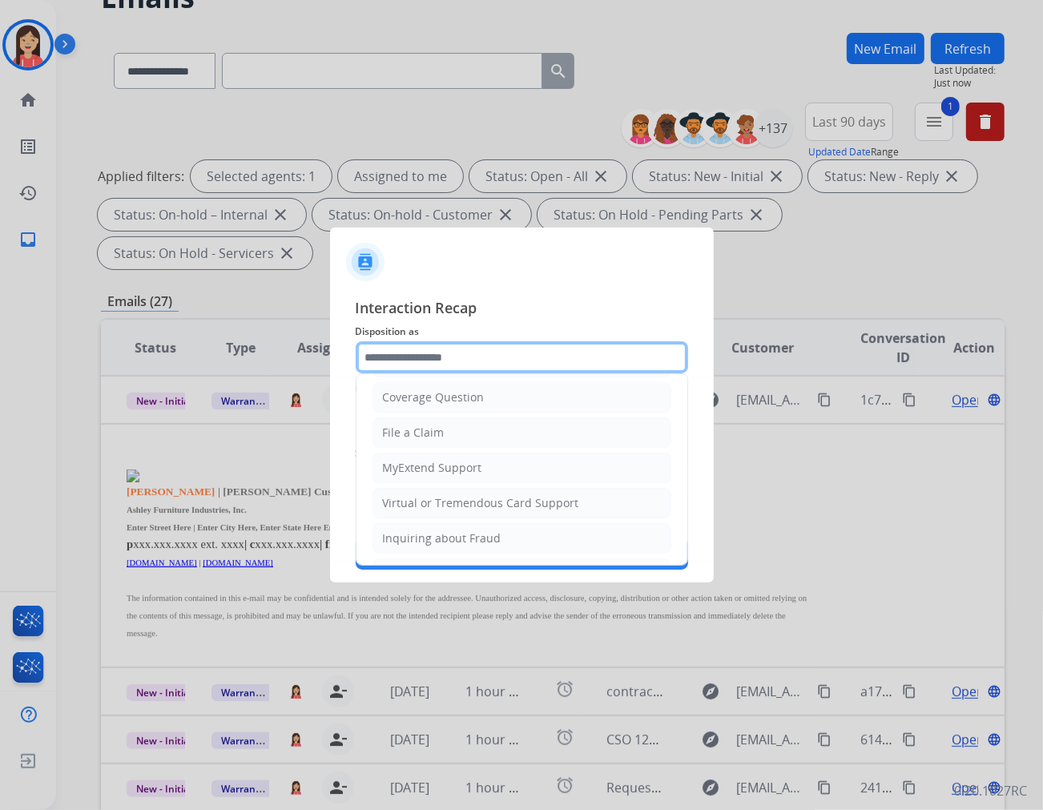
scroll to position [178, 0]
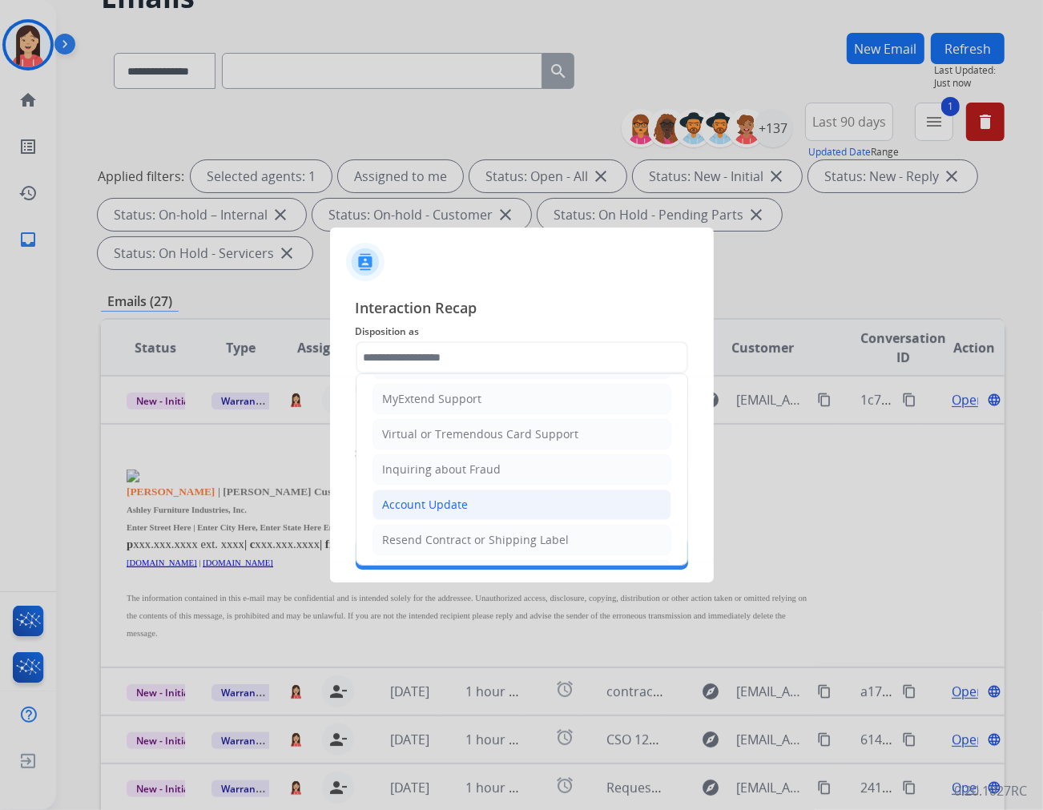
click at [458, 513] on div "Account Update" at bounding box center [426, 505] width 86 height 16
type input "**********"
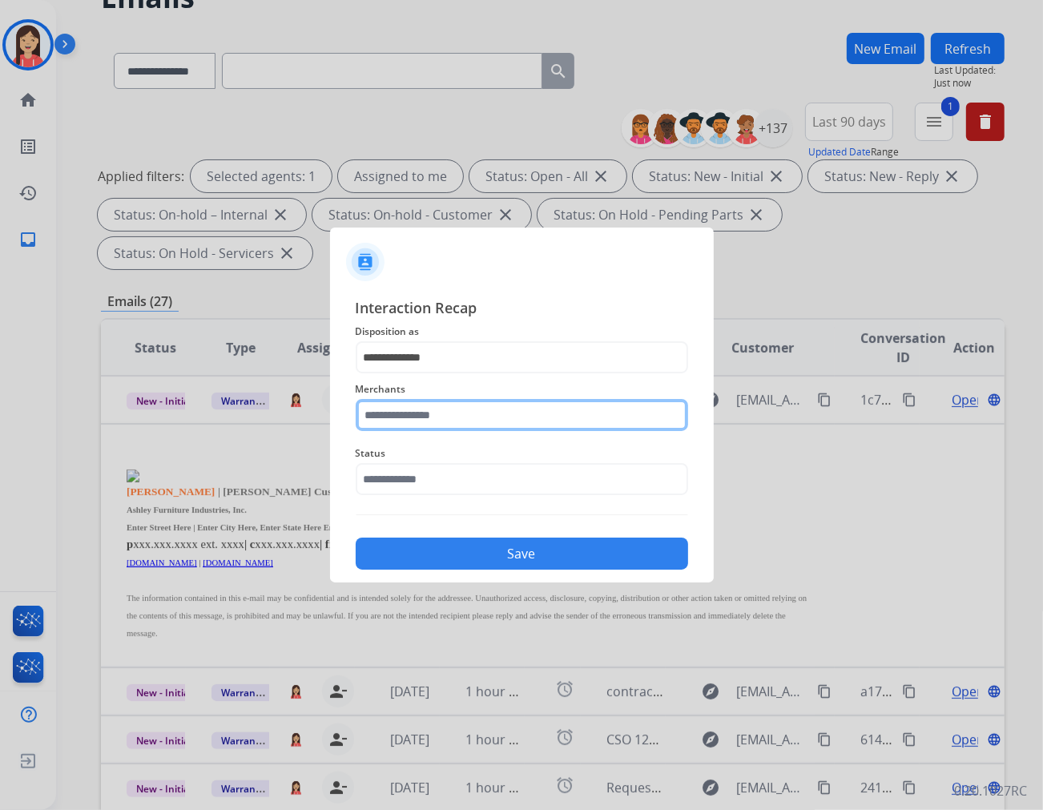
click at [452, 430] on input "text" at bounding box center [522, 415] width 333 height 32
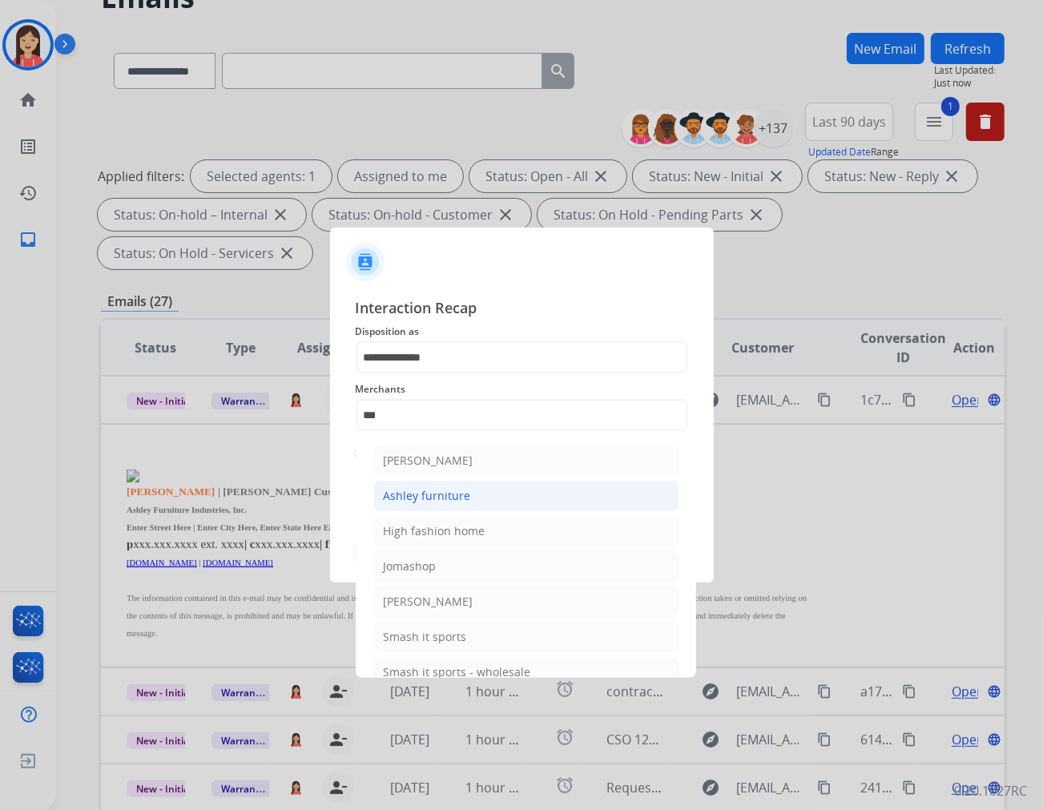
click at [446, 489] on div "Ashley furniture" at bounding box center [427, 496] width 87 height 16
type input "**********"
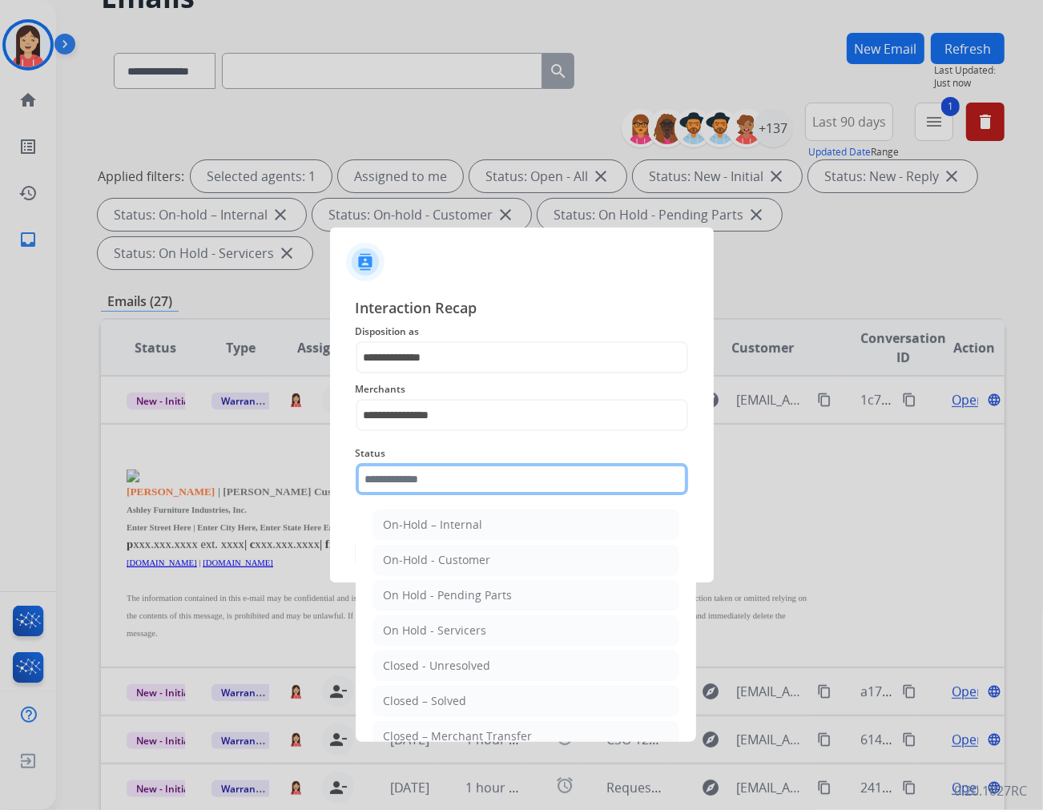
click at [446, 470] on input "text" at bounding box center [522, 479] width 333 height 32
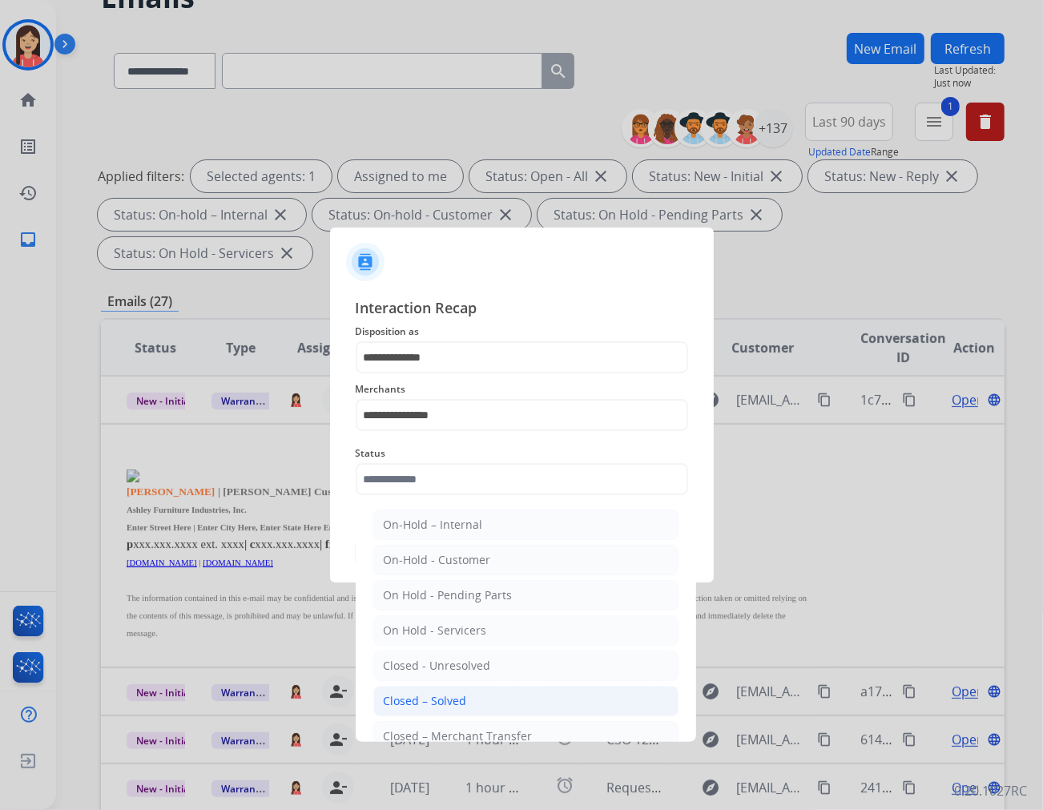
click at [460, 697] on div "Closed – Solved" at bounding box center [425, 701] width 83 height 16
type input "**********"
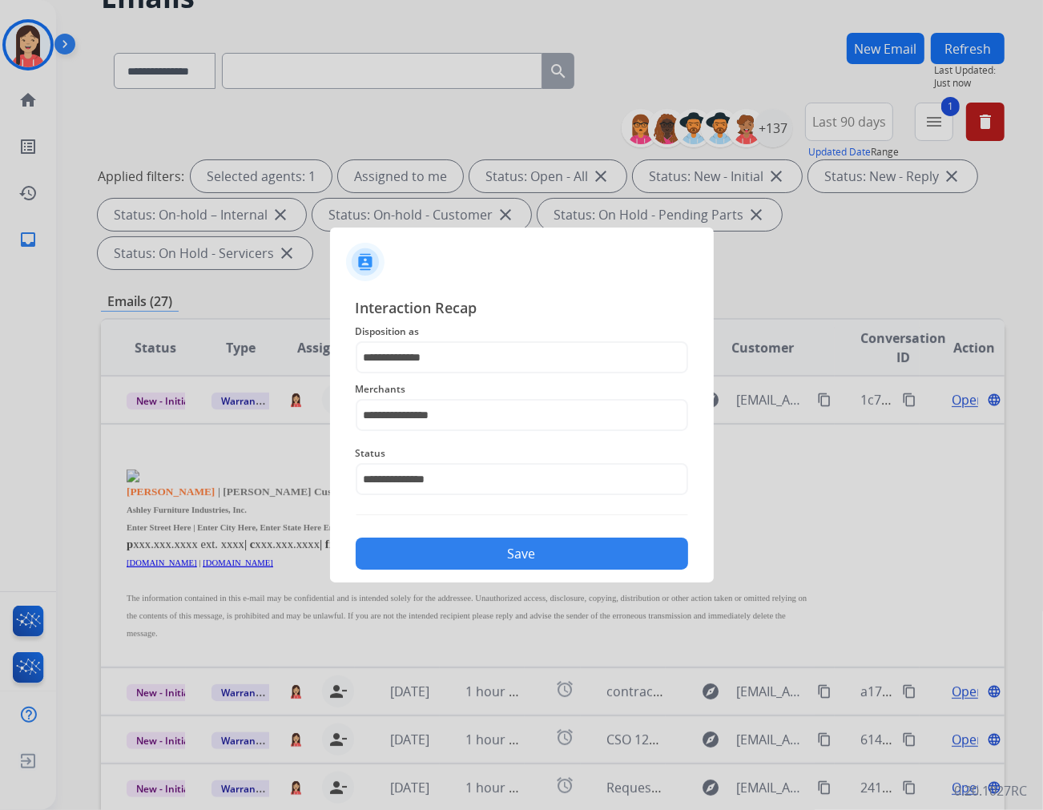
click at [490, 554] on button "Save" at bounding box center [522, 554] width 333 height 32
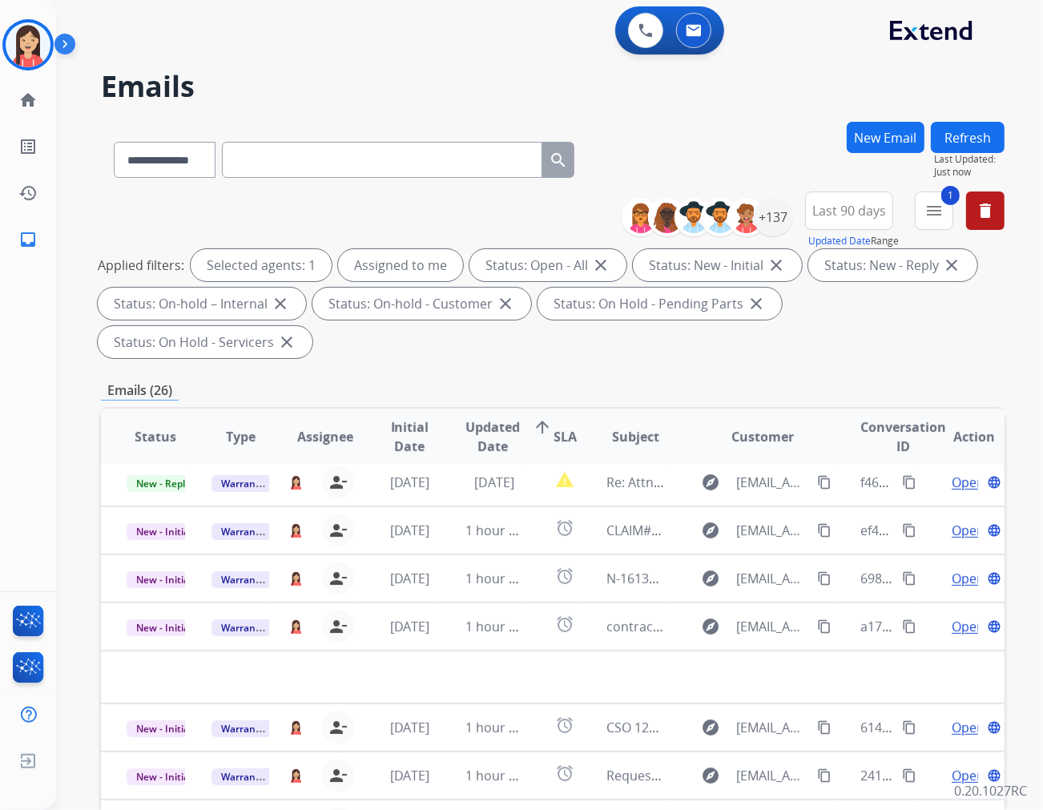
scroll to position [53, 0]
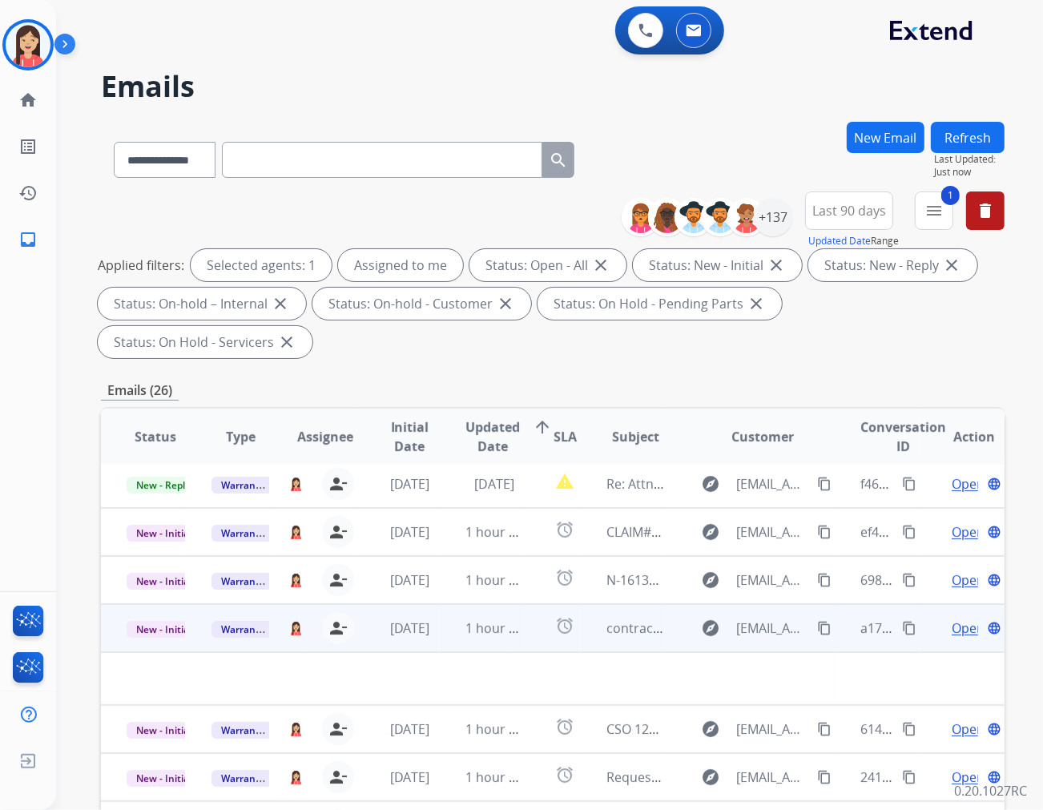
click at [481, 604] on td "1 hour ago" at bounding box center [482, 628] width 85 height 48
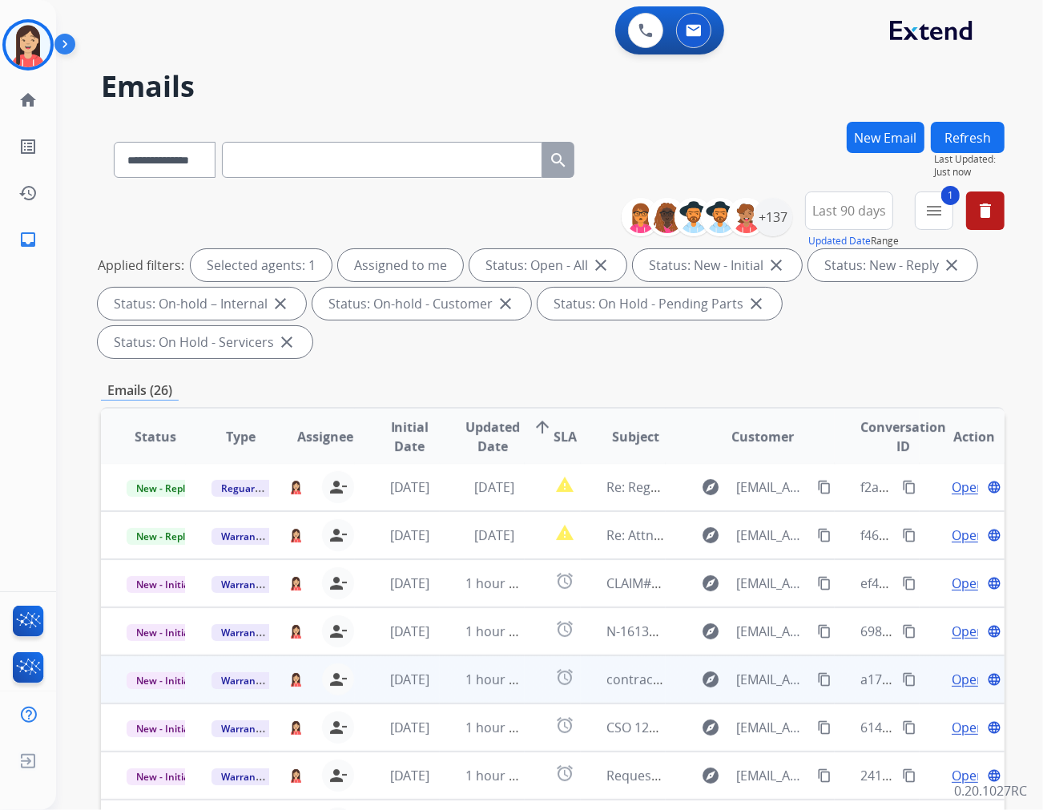
scroll to position [1, 0]
click at [446, 656] on td "1 hour ago" at bounding box center [482, 680] width 85 height 48
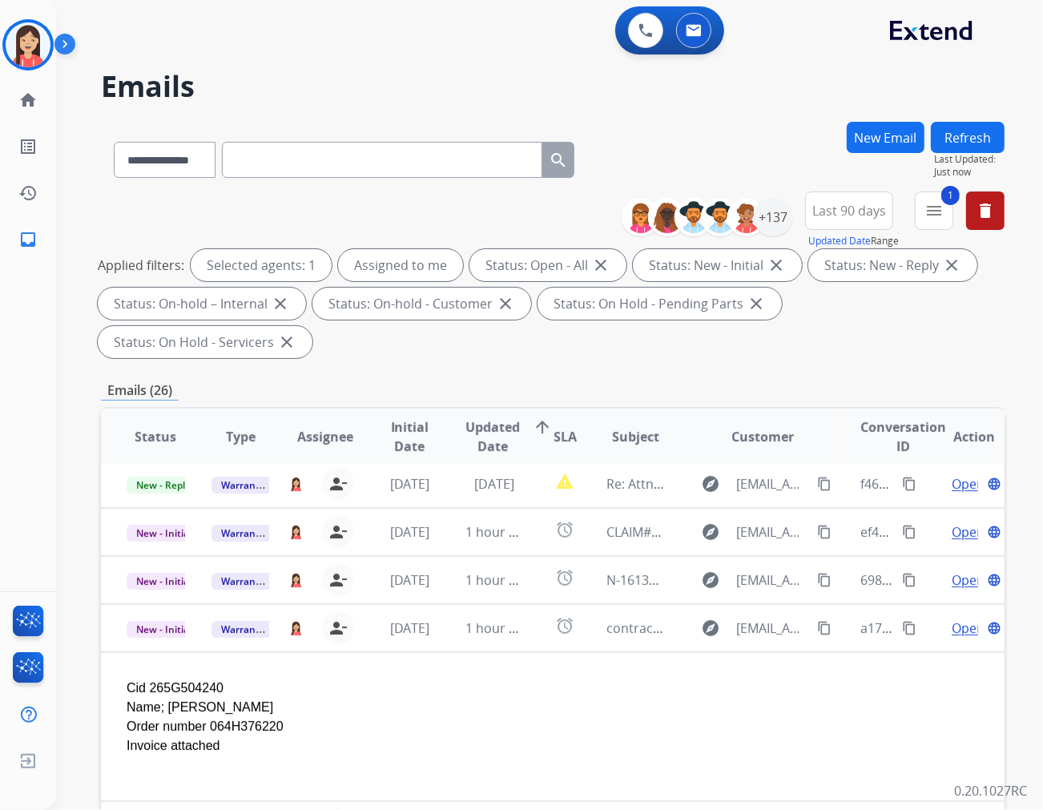
scroll to position [149, 0]
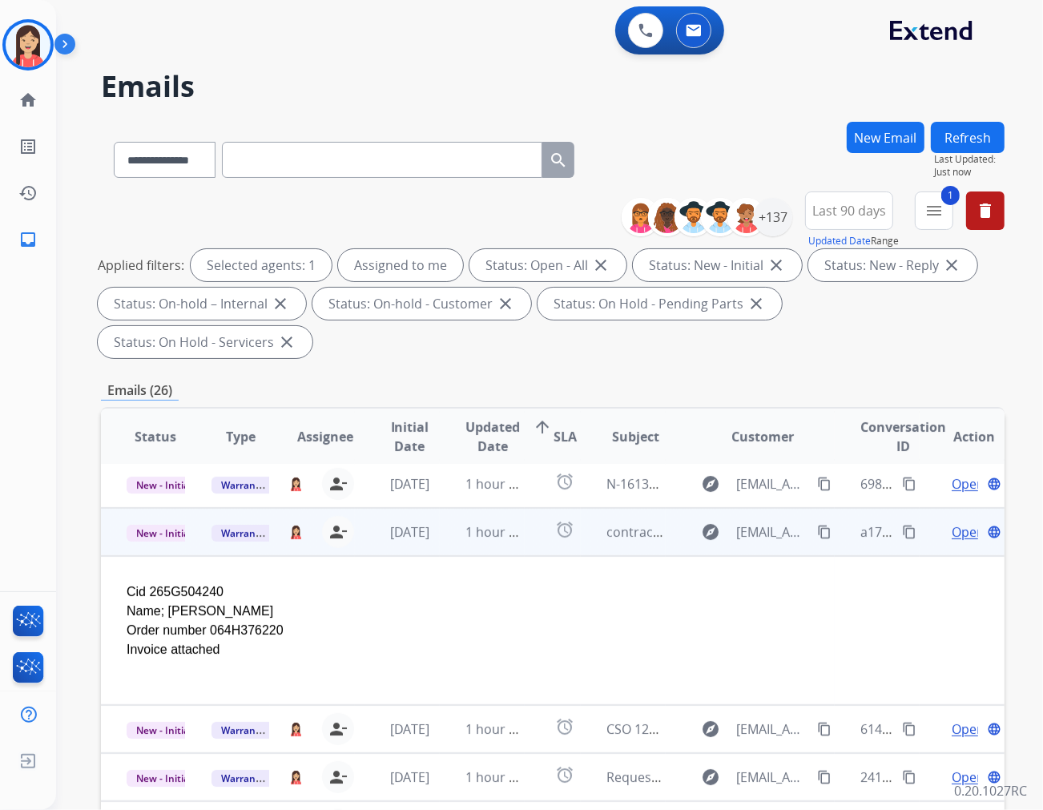
click at [938, 523] on span "Open" at bounding box center [968, 532] width 33 height 19
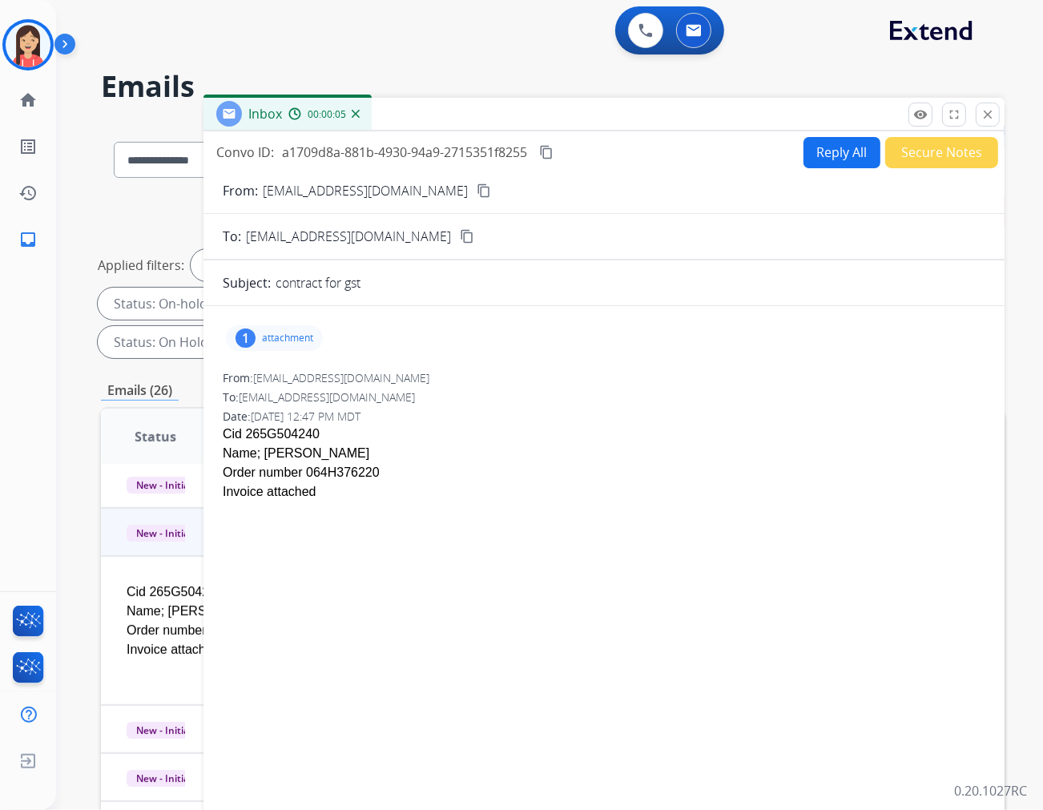
click at [305, 337] on p "attachment" at bounding box center [287, 338] width 51 height 13
click at [361, 380] on mat-icon "download" at bounding box center [359, 379] width 14 height 14
click at [923, 154] on button "Secure Notes" at bounding box center [942, 152] width 113 height 31
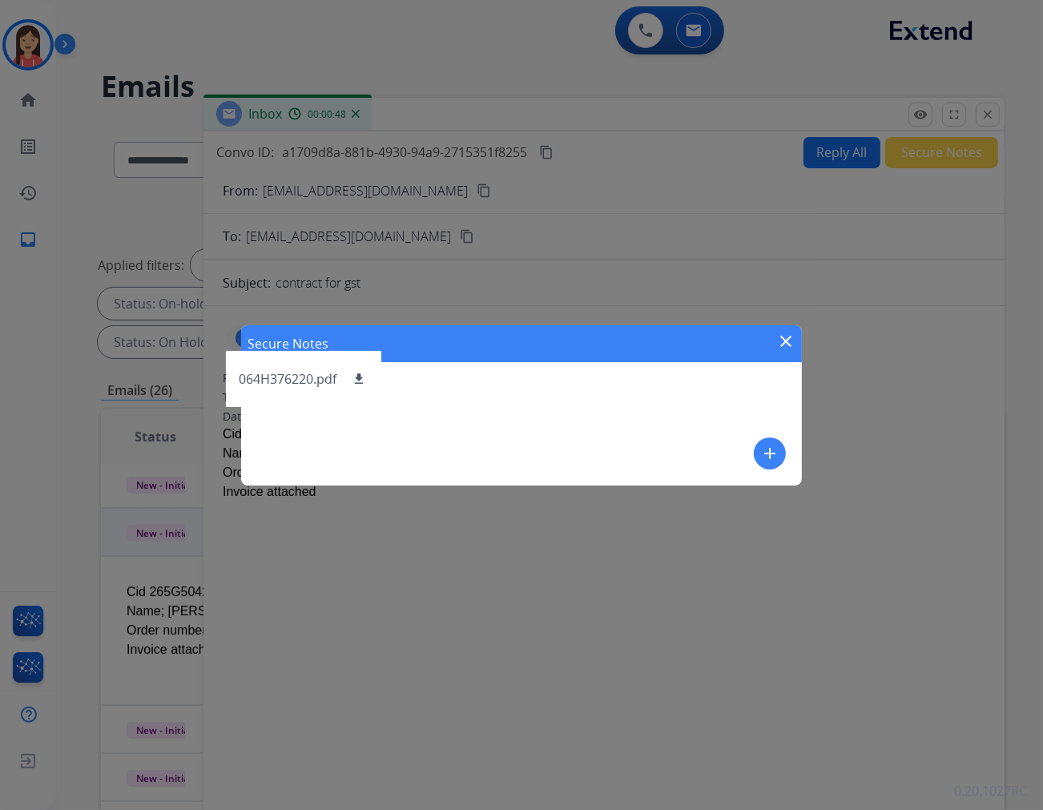
click at [764, 454] on mat-icon "add" at bounding box center [770, 453] width 19 height 19
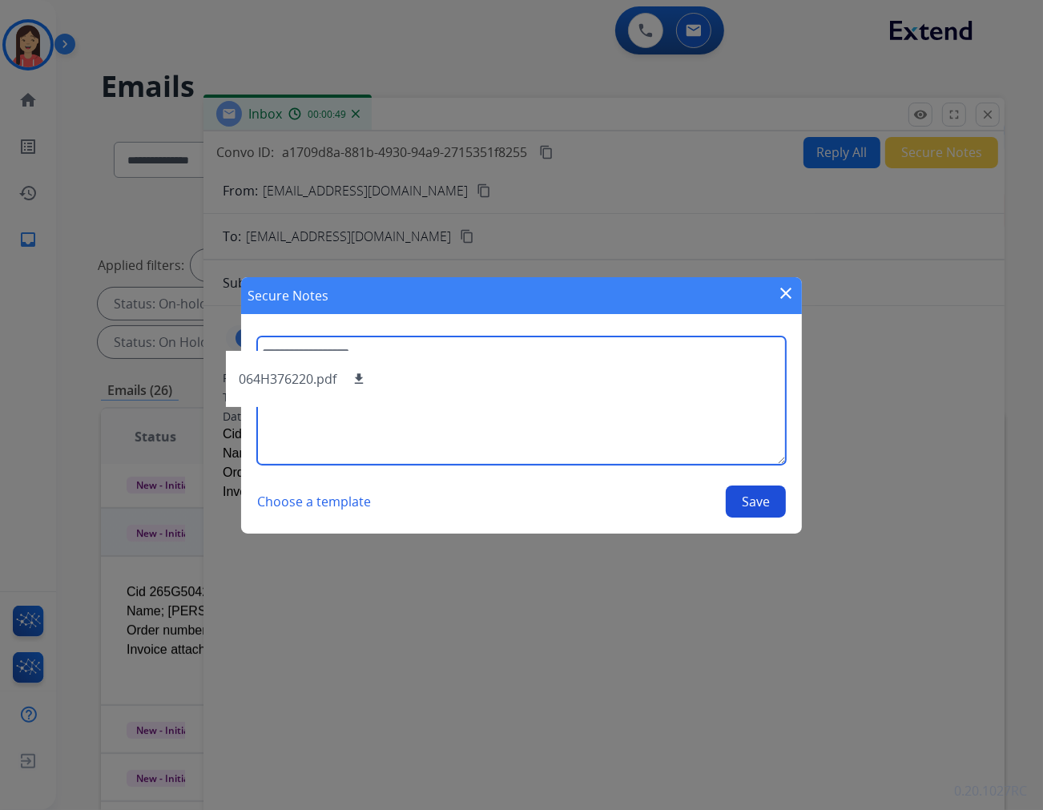
click at [707, 430] on textarea at bounding box center [521, 401] width 529 height 128
type textarea "**********"
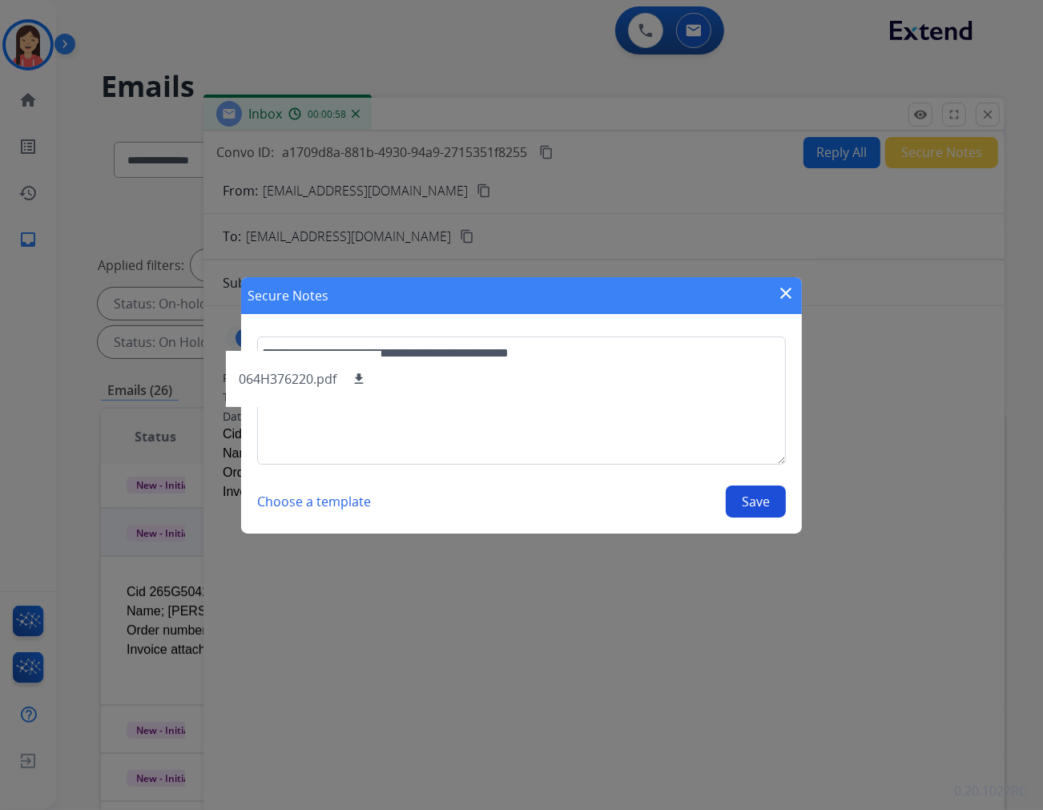
click at [748, 494] on button "Save" at bounding box center [756, 502] width 60 height 32
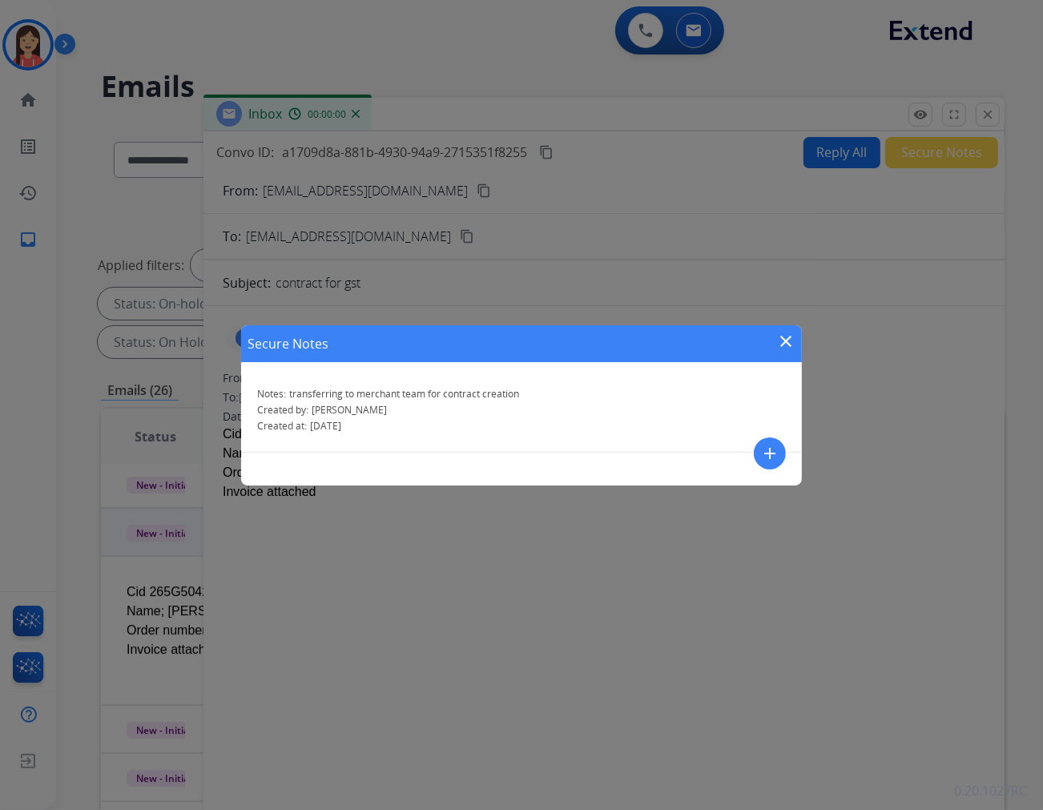
click at [795, 341] on mat-icon "close" at bounding box center [786, 341] width 19 height 19
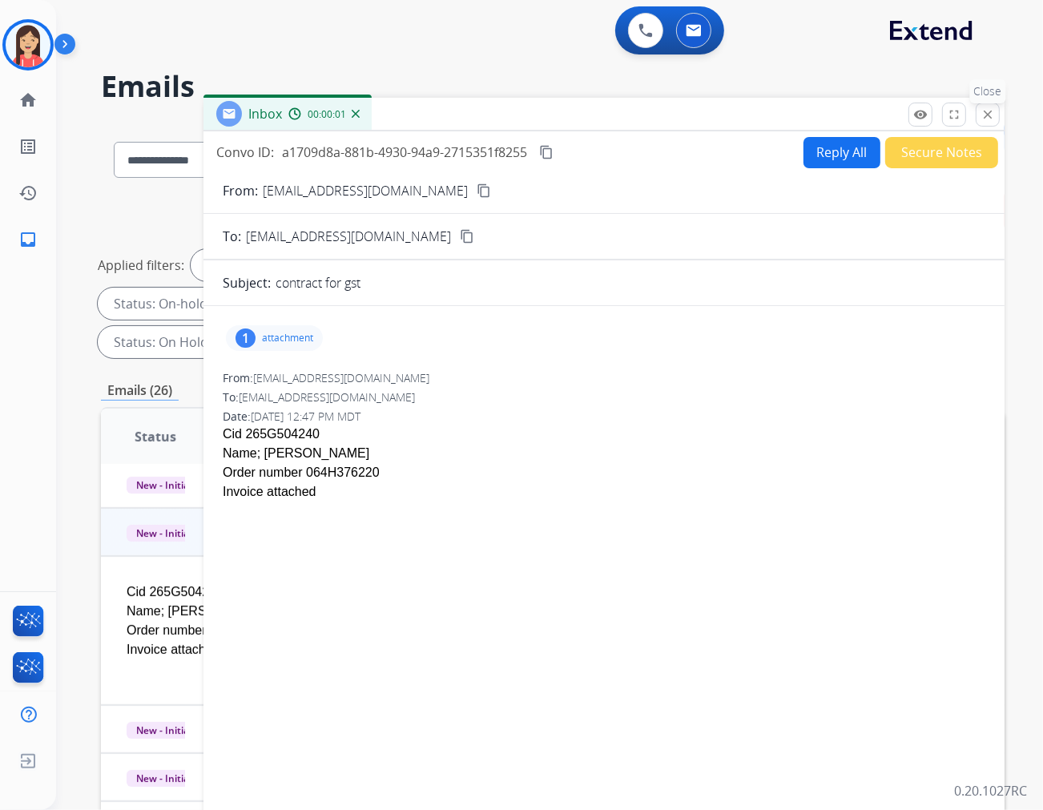
click at [938, 119] on mat-icon "close" at bounding box center [988, 114] width 14 height 14
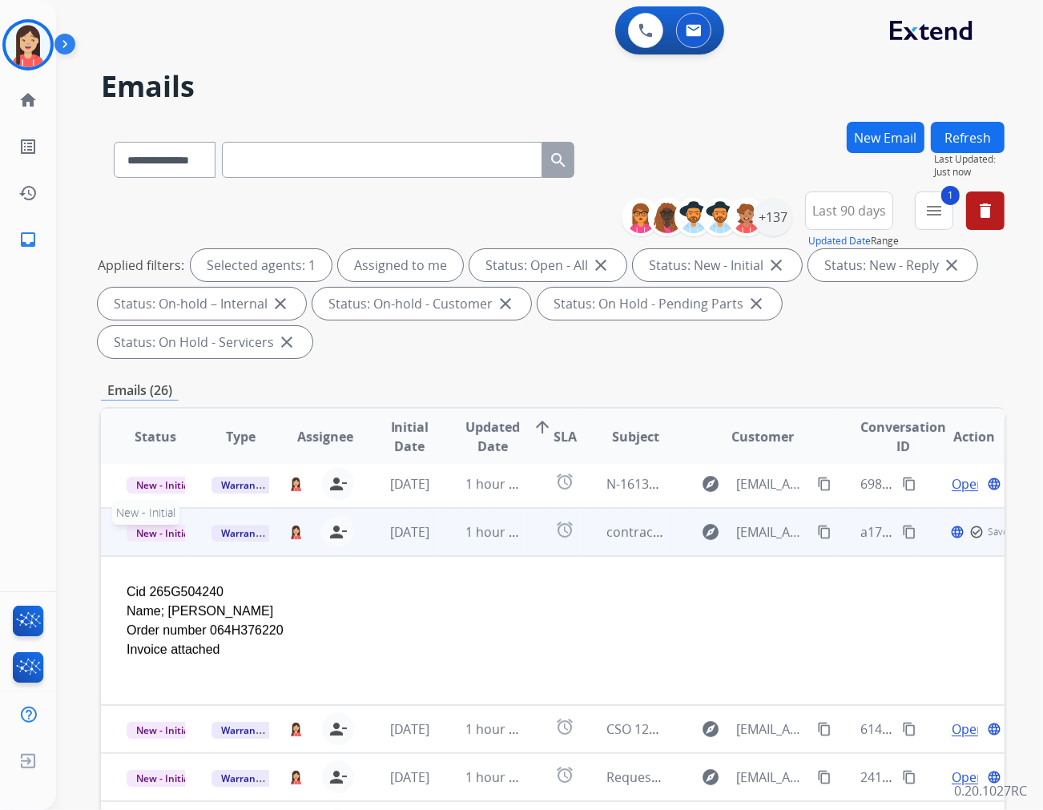
click at [149, 525] on span "New - Initial" at bounding box center [164, 533] width 75 height 17
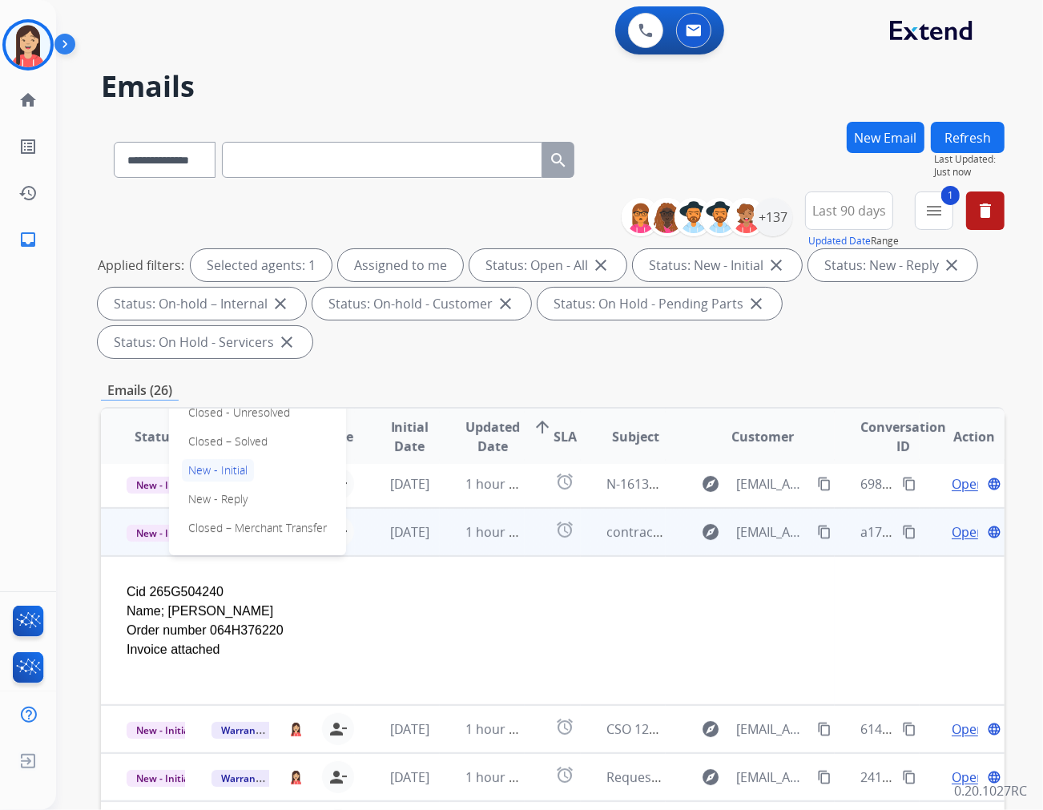
click at [394, 585] on div "Cid 265G504240 Name; [PERSON_NAME] Order number 064H376220 Invoice attached" at bounding box center [468, 631] width 683 height 96
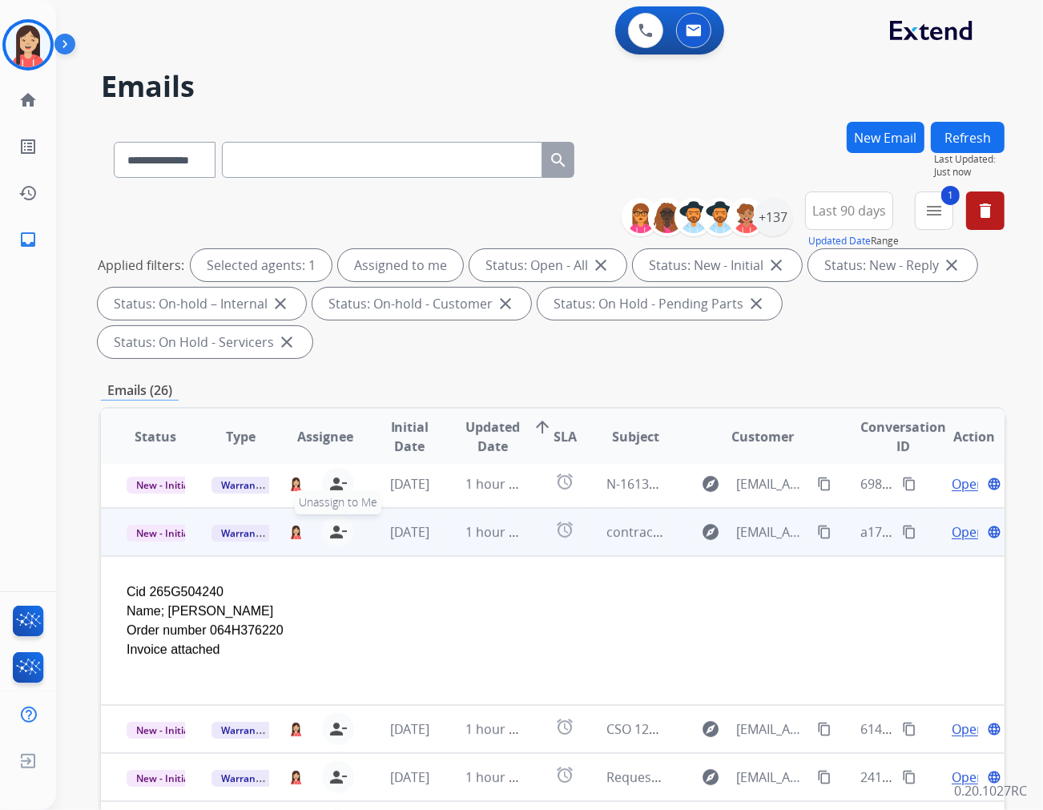
click at [334, 523] on mat-icon "person_remove" at bounding box center [338, 532] width 19 height 19
click at [219, 525] on span "Warranty Ops" at bounding box center [253, 533] width 83 height 17
click at [313, 488] on p "Merchant Team" at bounding box center [311, 499] width 91 height 22
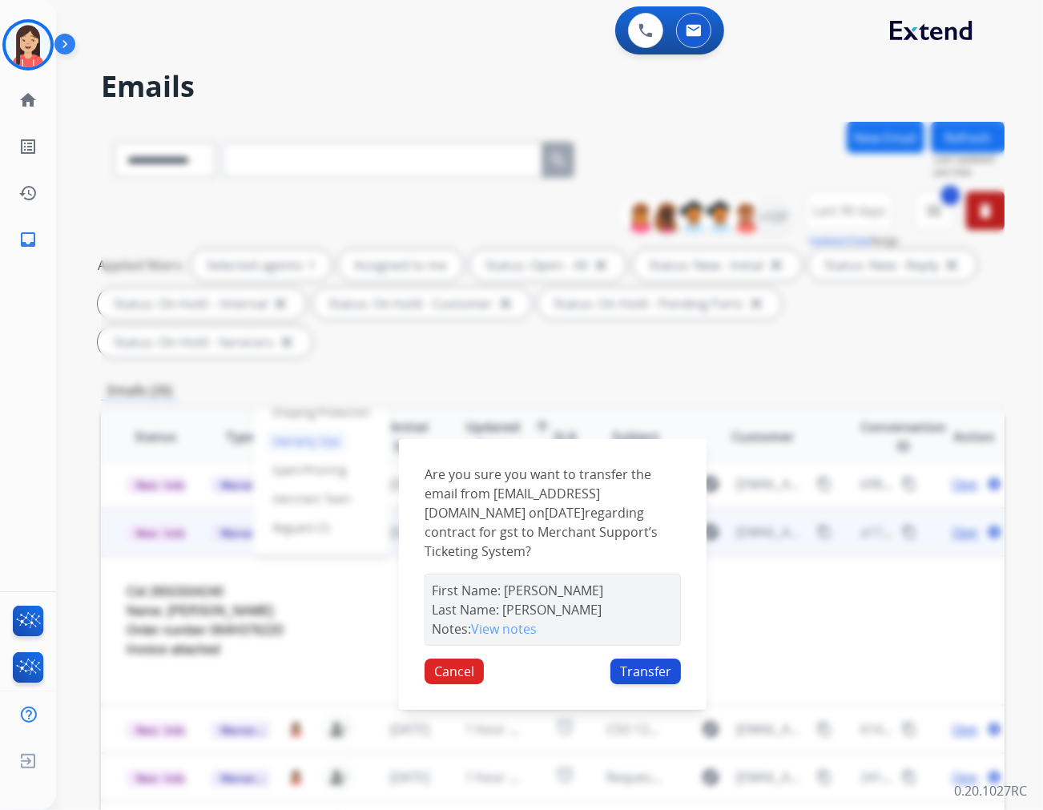
click at [666, 659] on button "Transfer" at bounding box center [646, 672] width 71 height 26
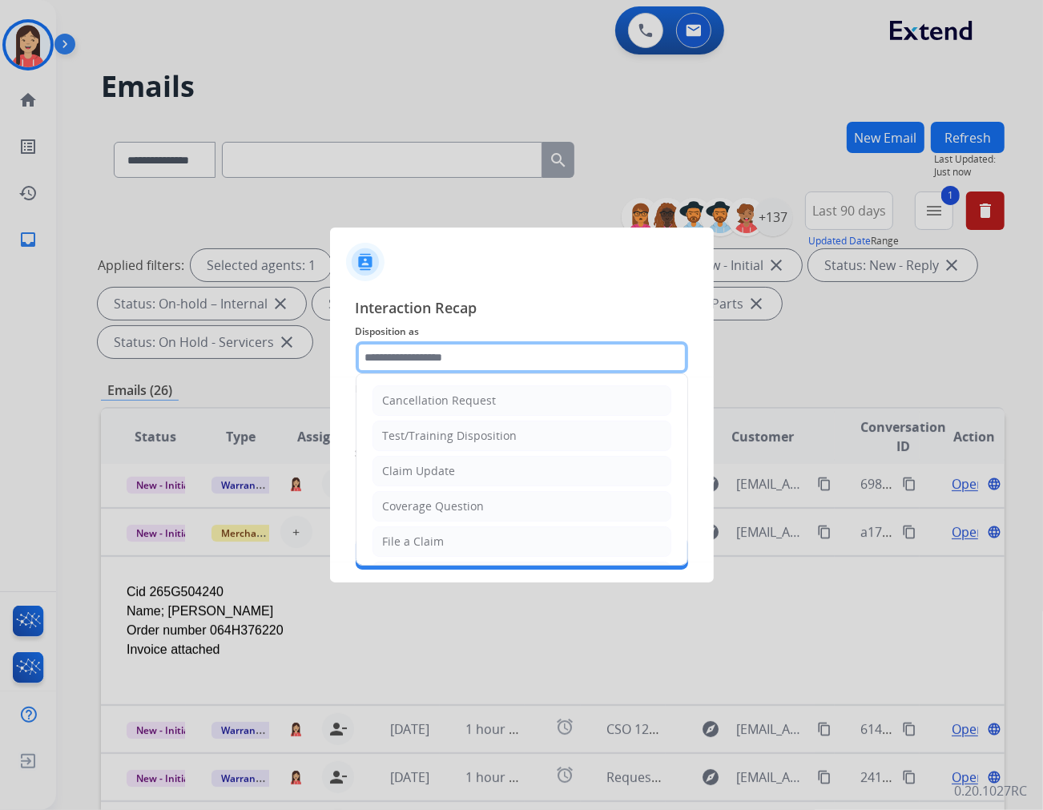
click at [438, 363] on input "text" at bounding box center [522, 357] width 333 height 32
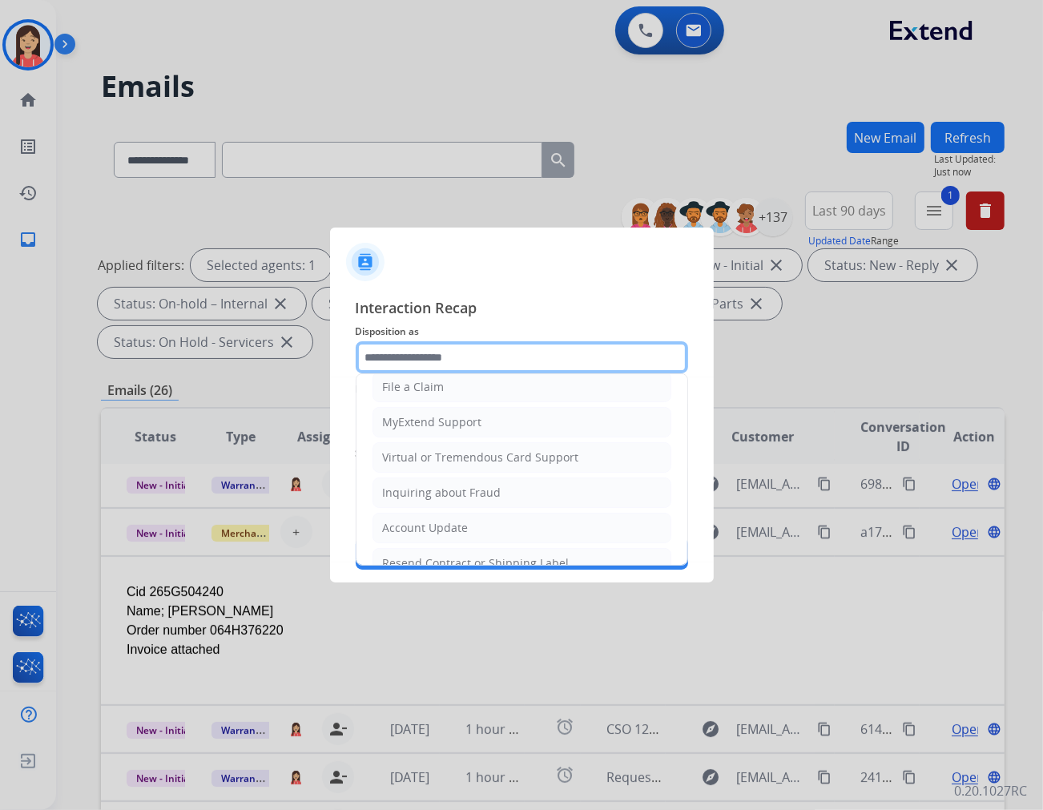
scroll to position [178, 0]
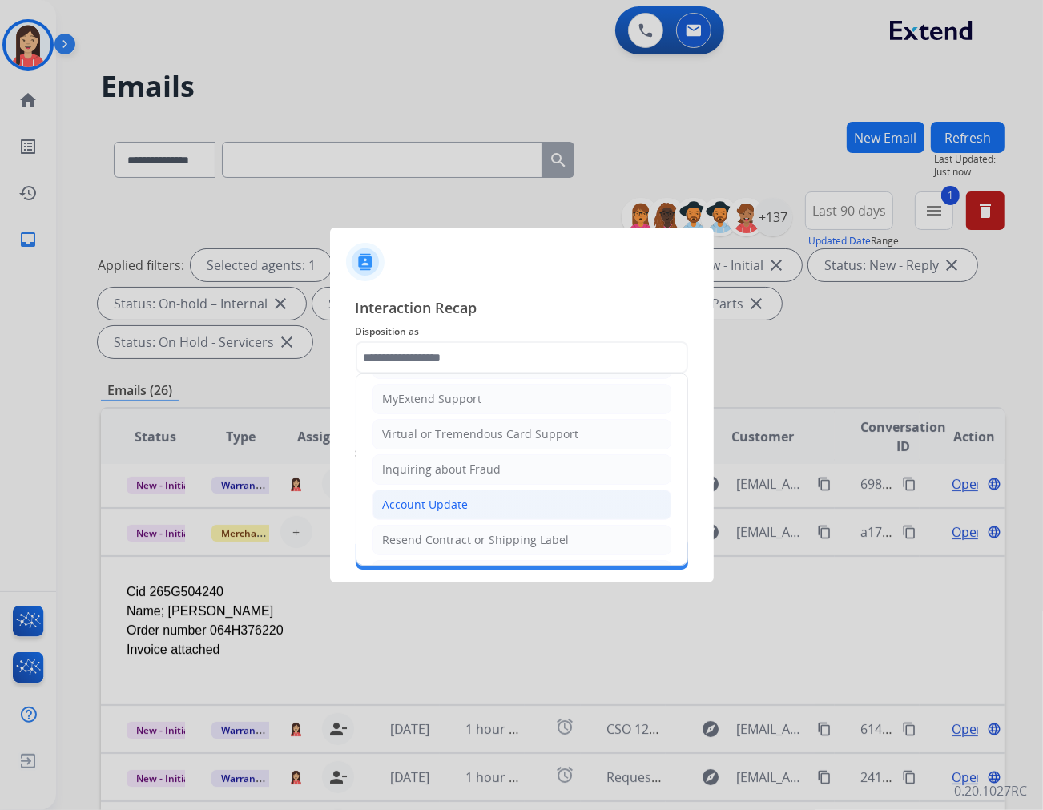
click at [427, 501] on div "Account Update" at bounding box center [426, 505] width 86 height 16
type input "**********"
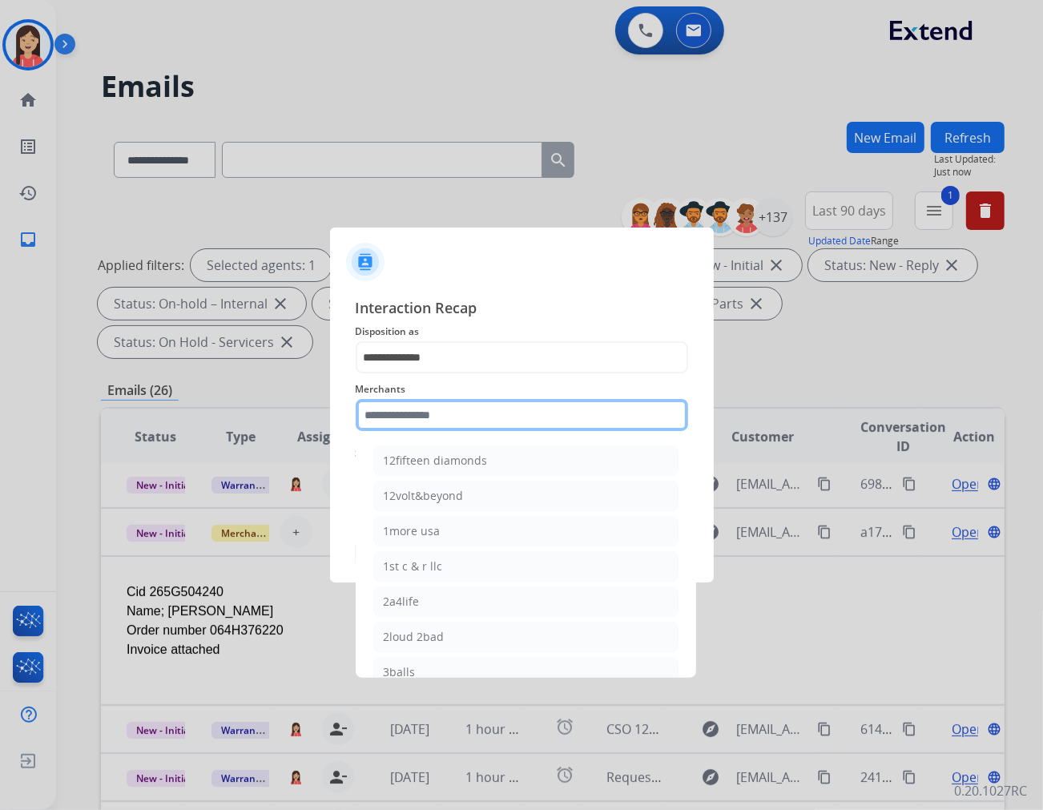
click at [462, 422] on input "text" at bounding box center [522, 415] width 333 height 32
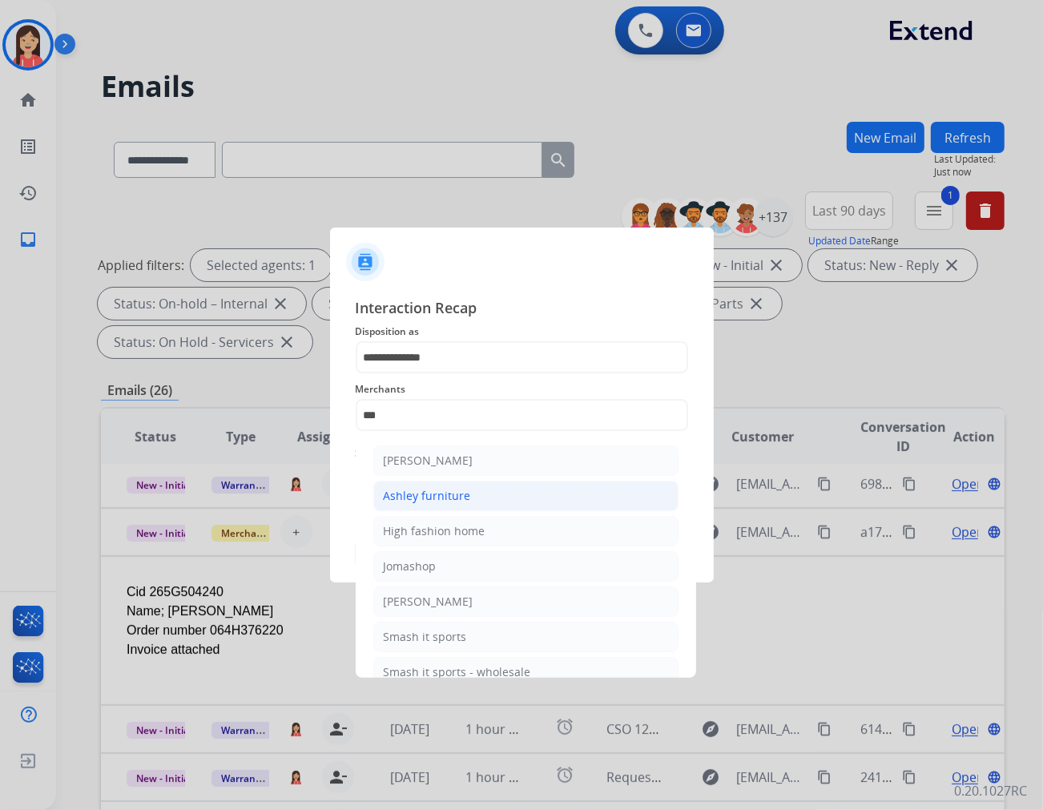
click at [450, 488] on div "Ashley furniture" at bounding box center [427, 496] width 87 height 16
type input "**********"
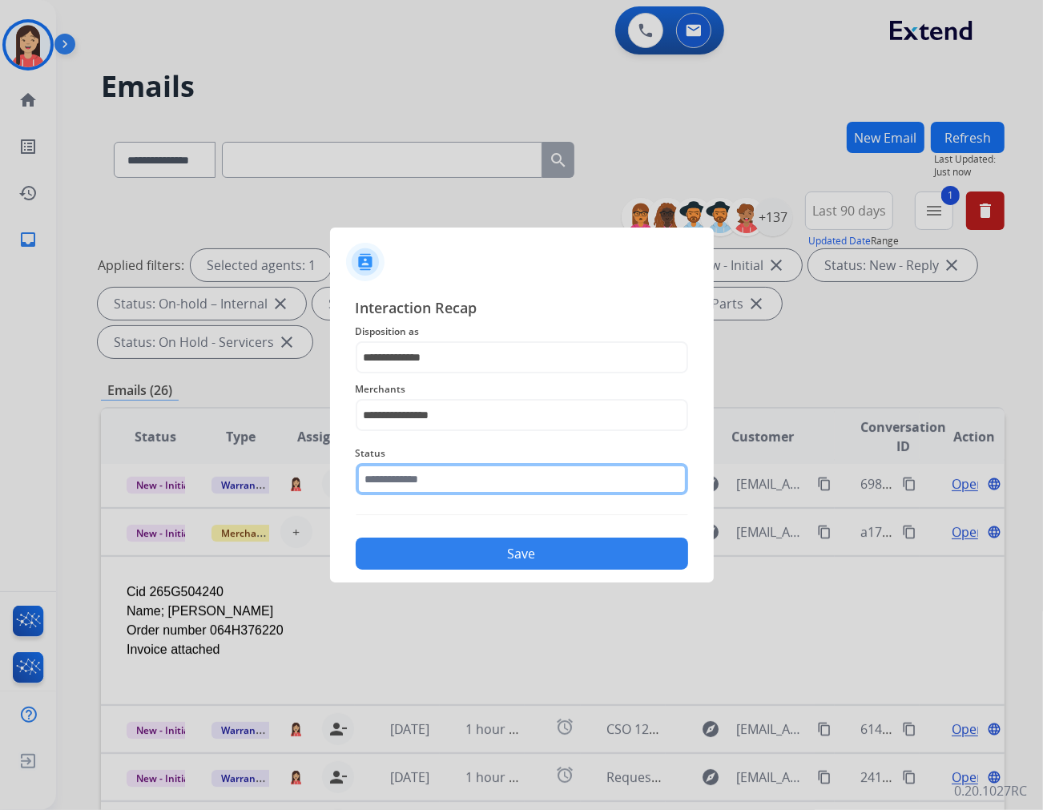
click at [450, 474] on input "text" at bounding box center [522, 479] width 333 height 32
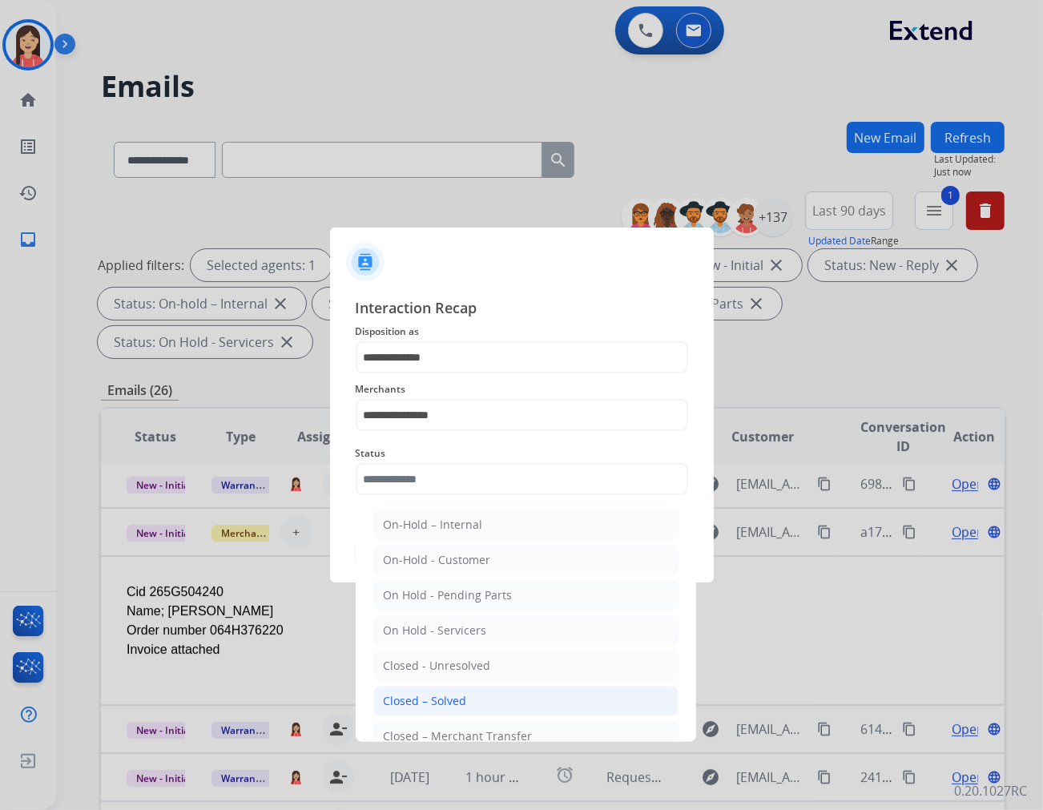
click at [450, 692] on li "Closed – Solved" at bounding box center [525, 701] width 305 height 30
type input "**********"
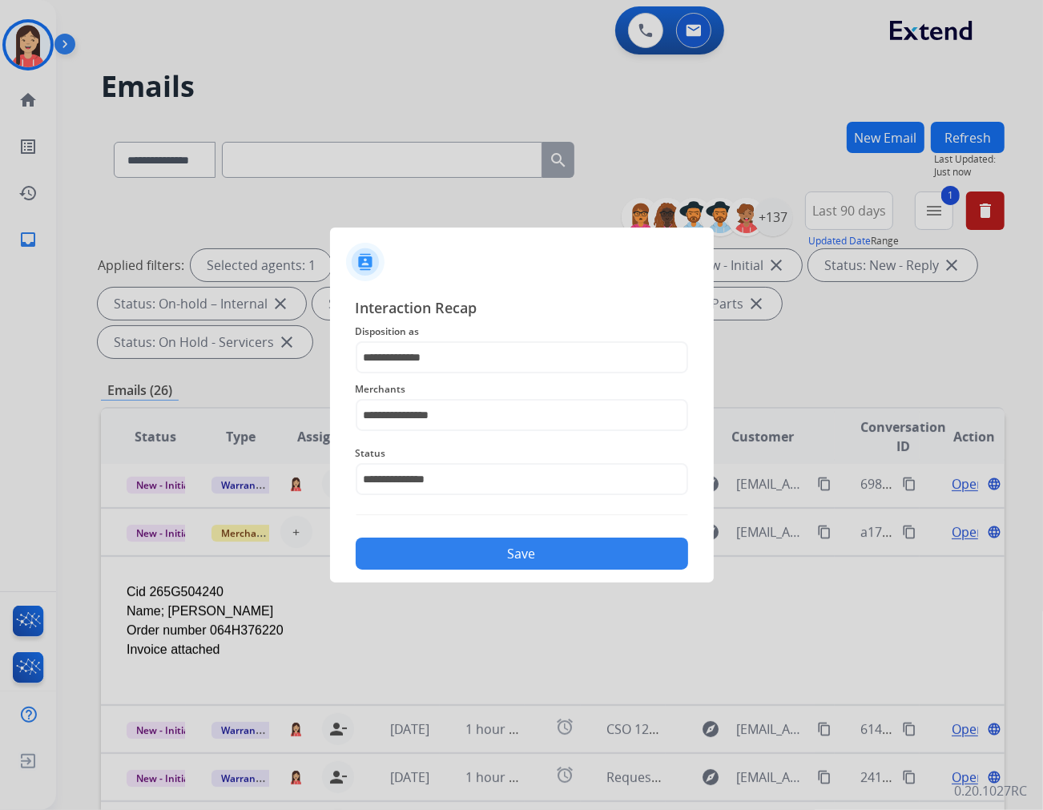
click at [490, 550] on button "Save" at bounding box center [522, 554] width 333 height 32
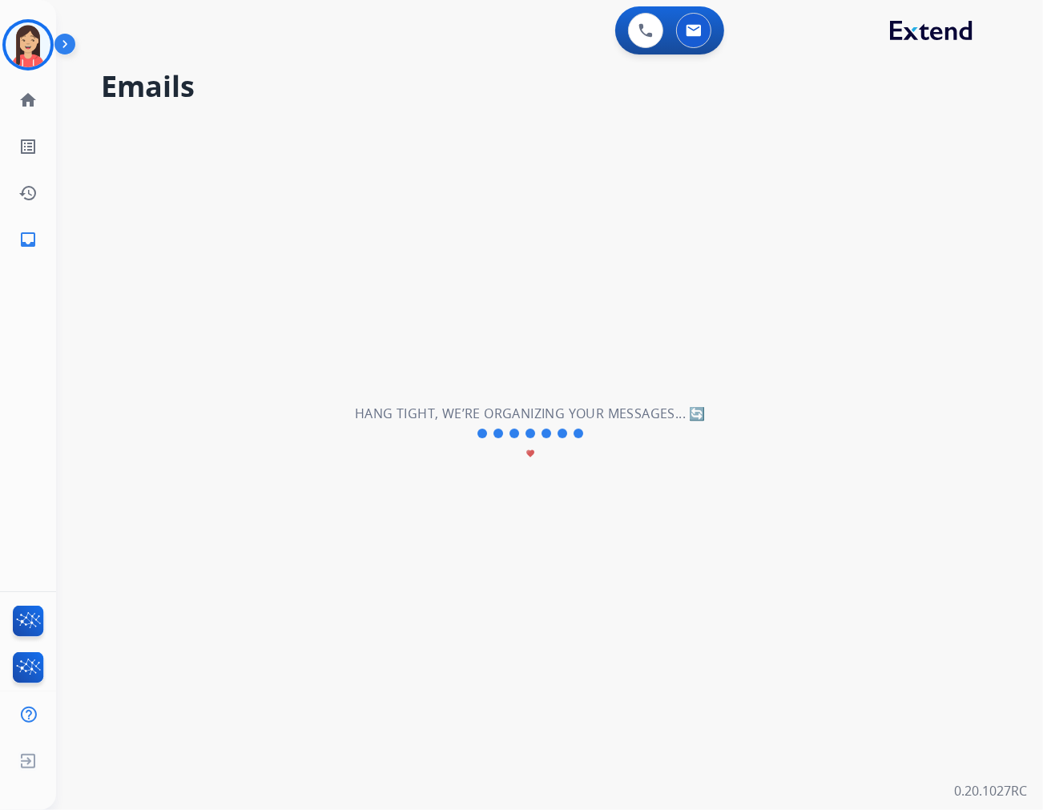
scroll to position [53, 0]
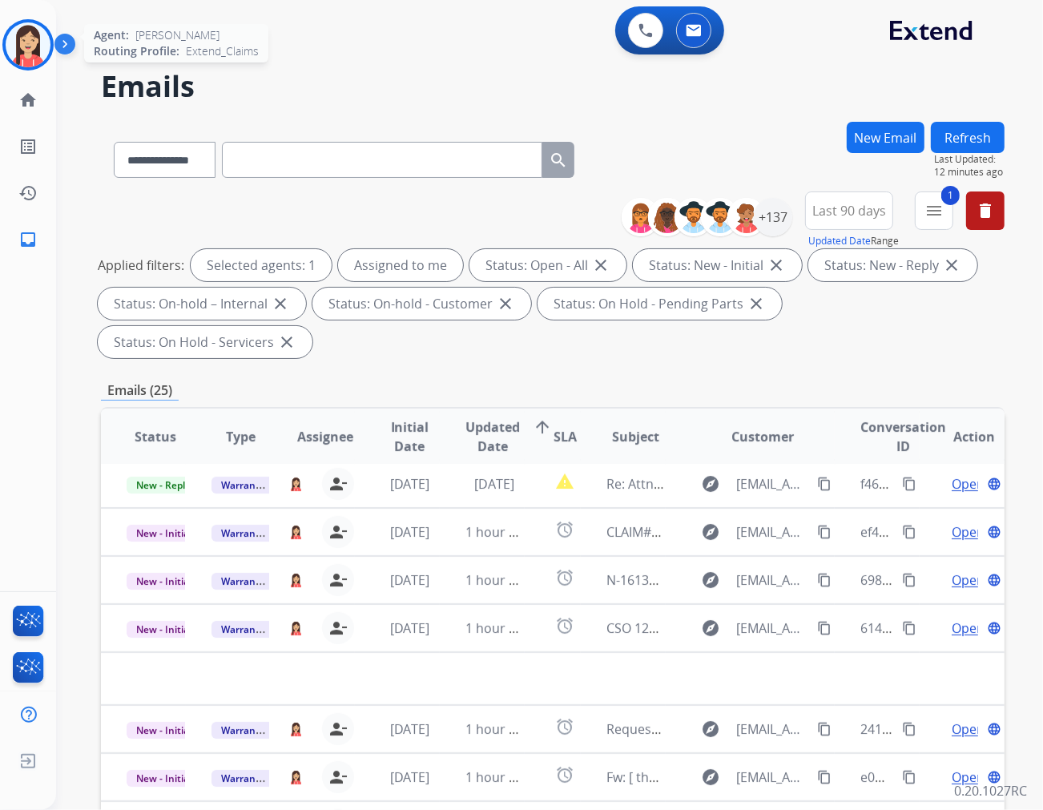
click at [2, 43] on div "Agent: [PERSON_NAME] Routing Profile: Extend_Claims" at bounding box center [27, 44] width 51 height 51
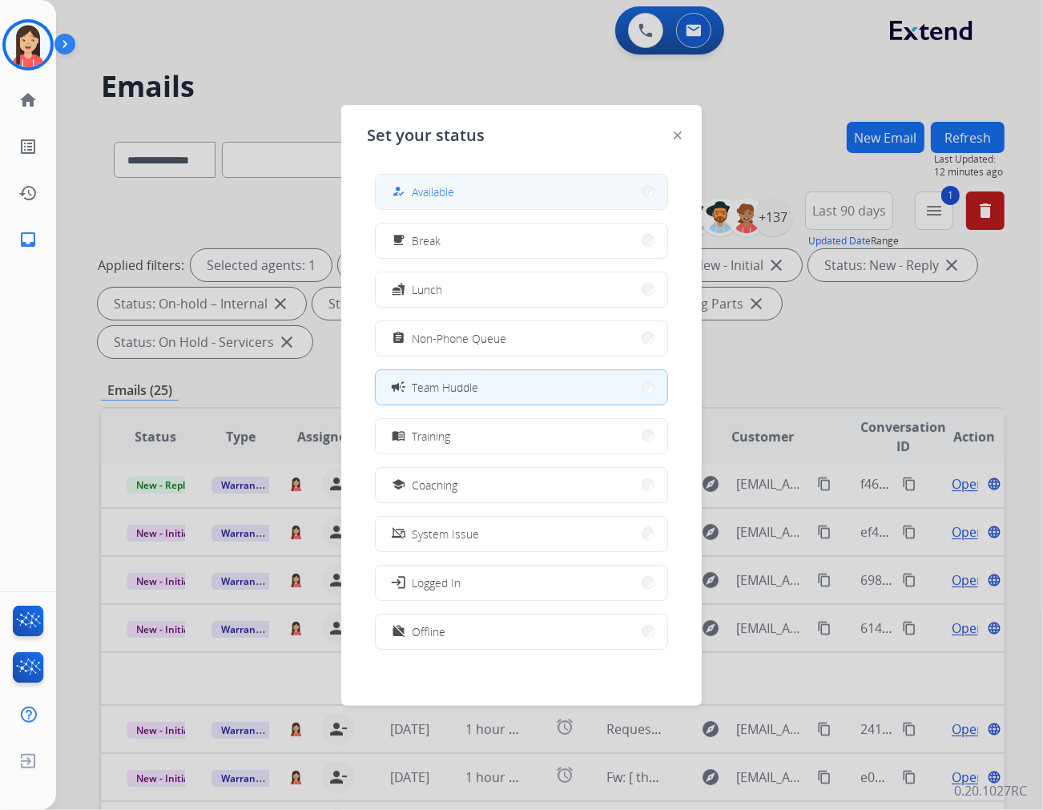
click at [527, 189] on button "how_to_reg Available" at bounding box center [522, 192] width 292 height 34
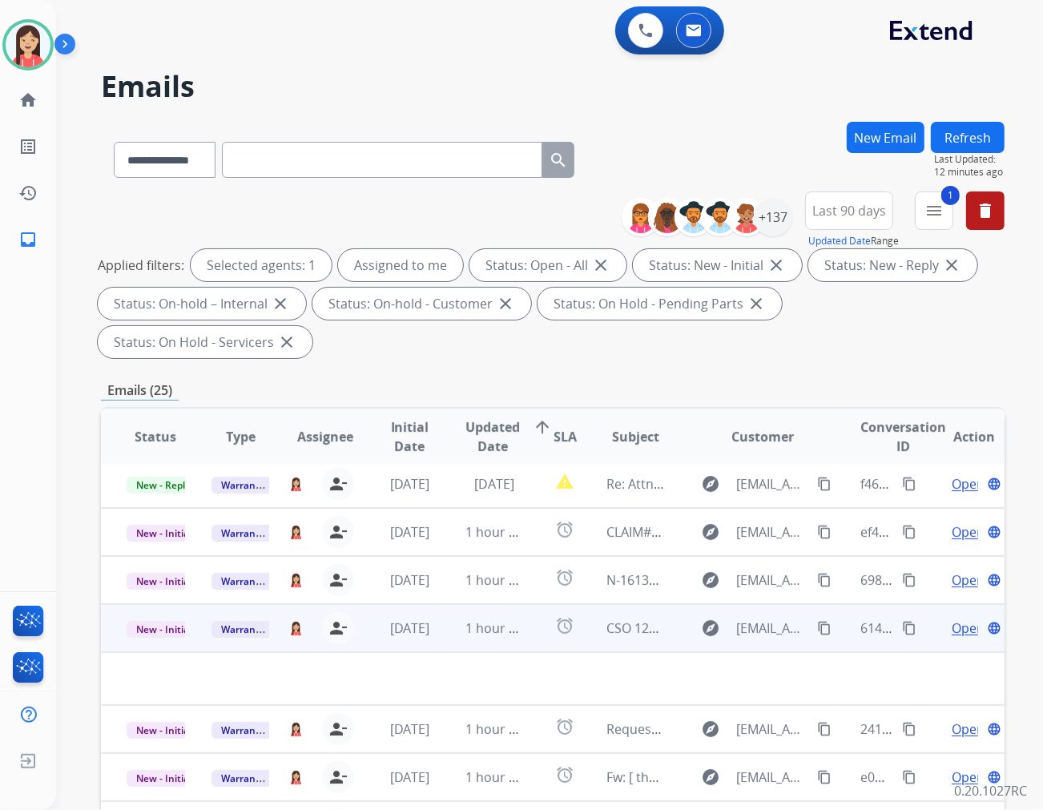
click at [431, 604] on td "[DATE]" at bounding box center [397, 628] width 85 height 48
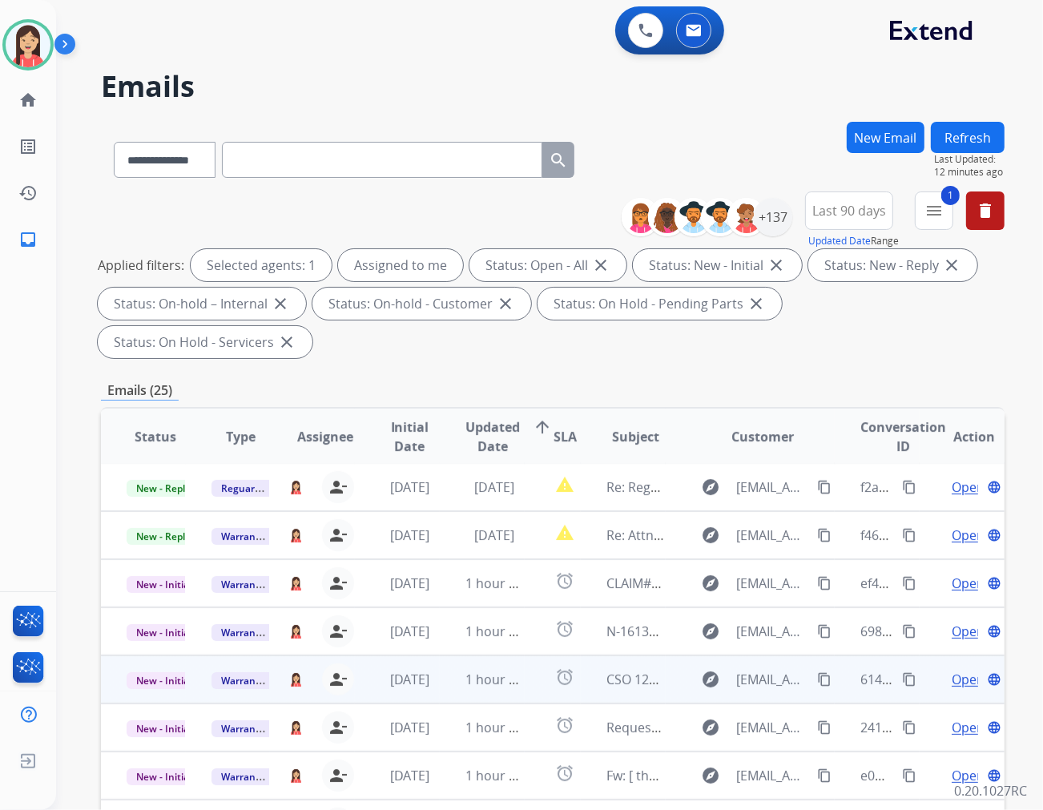
scroll to position [1, 0]
click at [442, 656] on td "1 hour ago" at bounding box center [482, 680] width 85 height 48
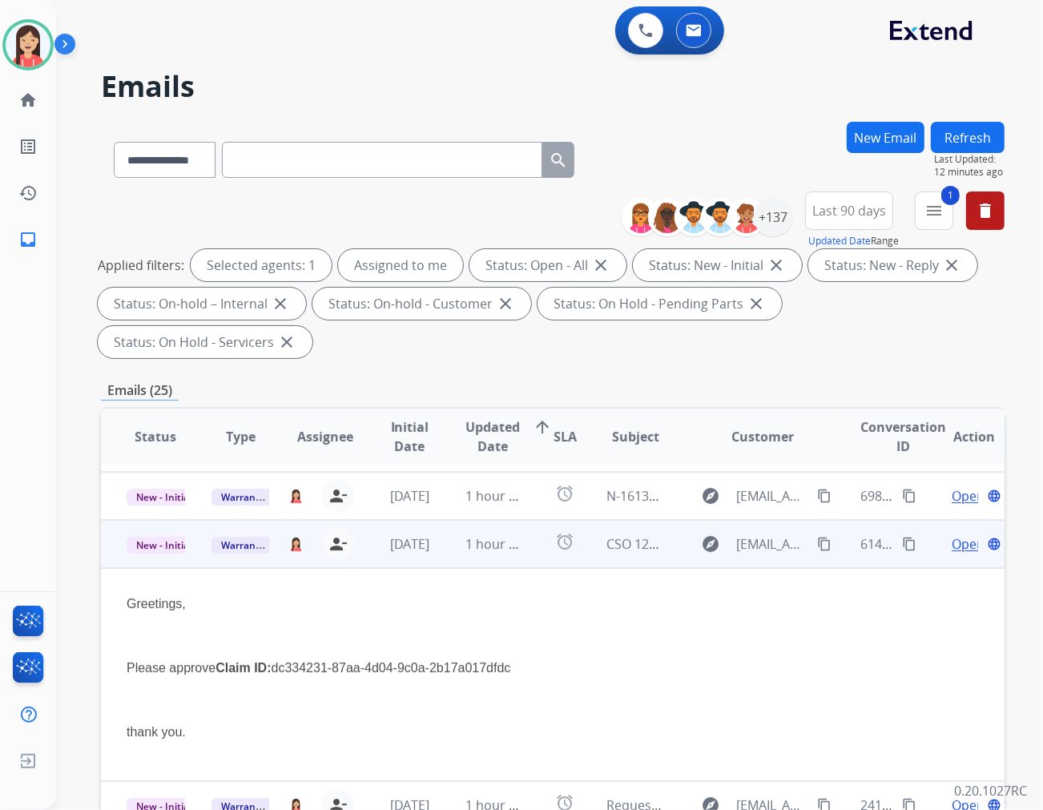
scroll to position [192, 0]
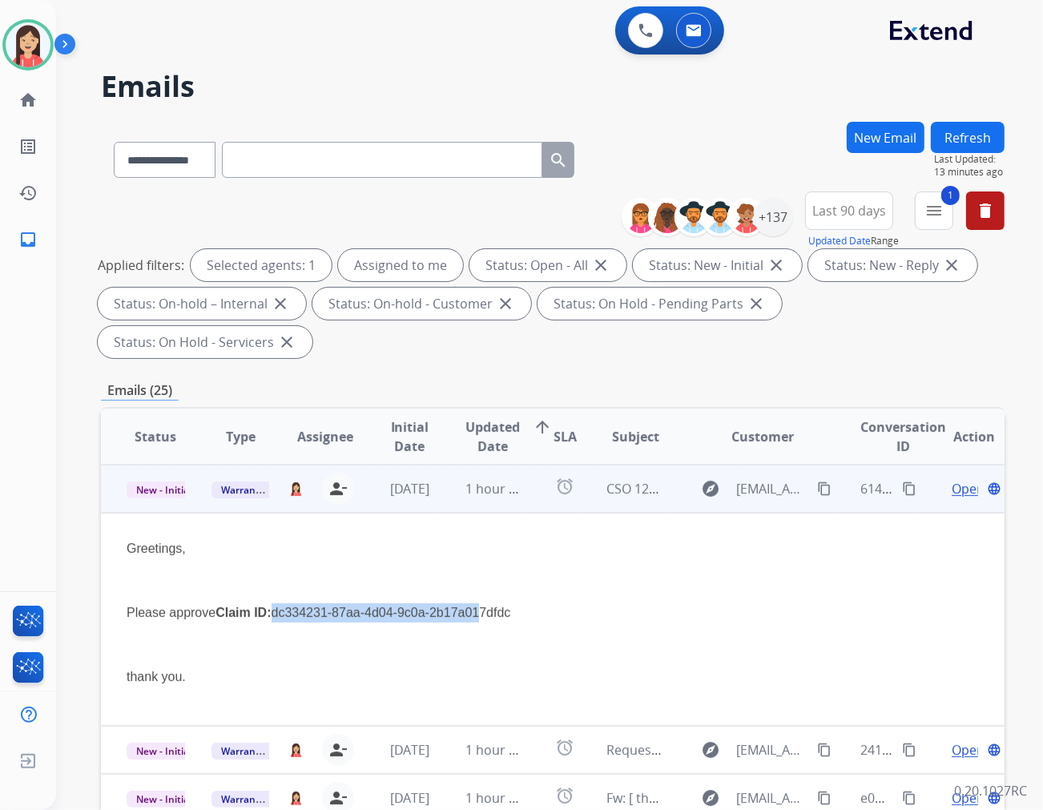
drag, startPoint x: 361, startPoint y: 574, endPoint x: 567, endPoint y: 579, distance: 205.2
click at [567, 603] on p "Please approve Claim ID: dc334231-87aa-4d04-9c0a-2b17a017dfdc" at bounding box center [468, 612] width 683 height 19
click at [607, 603] on p "Please approve Claim ID: dc334231-87aa-4d04-9c0a-2b17a017dfdc" at bounding box center [468, 612] width 683 height 19
drag, startPoint x: 602, startPoint y: 575, endPoint x: 365, endPoint y: 577, distance: 236.4
click at [365, 603] on p "Please approve Claim ID: dc334231-87aa-4d04-9c0a-2b17a017dfdc" at bounding box center [468, 612] width 683 height 19
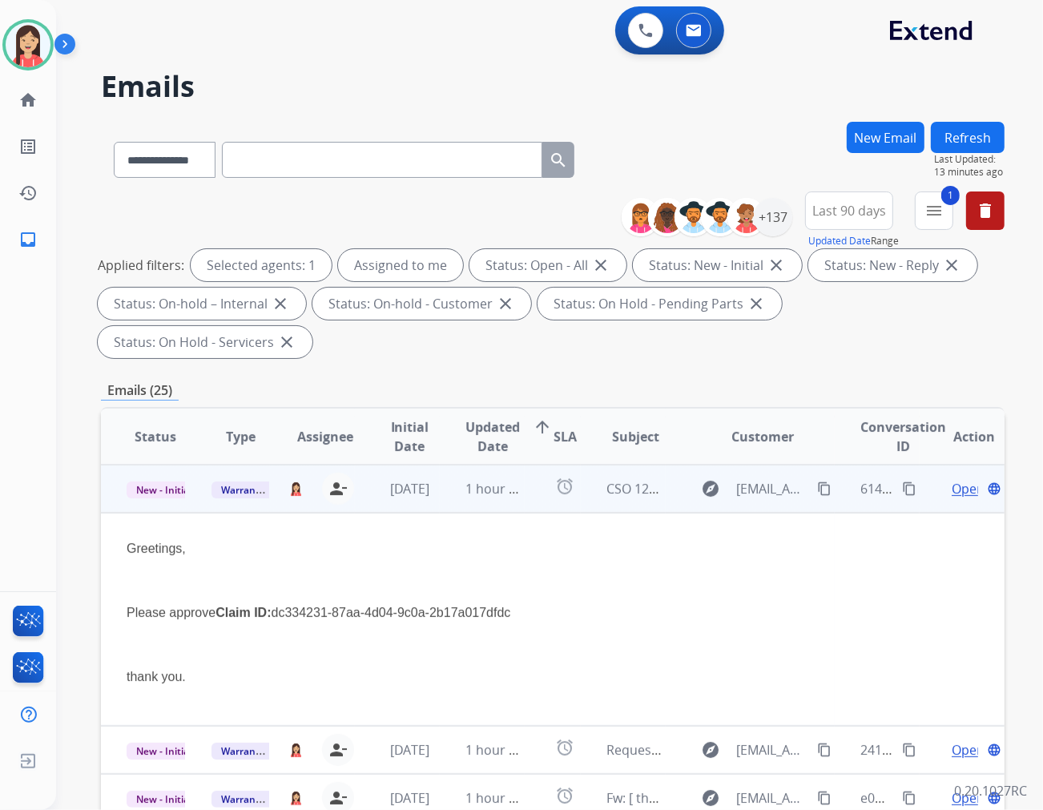
click at [463, 627] on div "Greetings, Please approve Claim ID: dc334231-87aa-4d04-9c0a-2b17a017dfdc thank …" at bounding box center [468, 612] width 683 height 147
click at [502, 621] on div "Greetings, Please approve Claim ID: dc334231-87aa-4d04-9c0a-2b17a017dfdc thank …" at bounding box center [468, 612] width 683 height 147
click at [938, 479] on span "Open" at bounding box center [968, 488] width 33 height 19
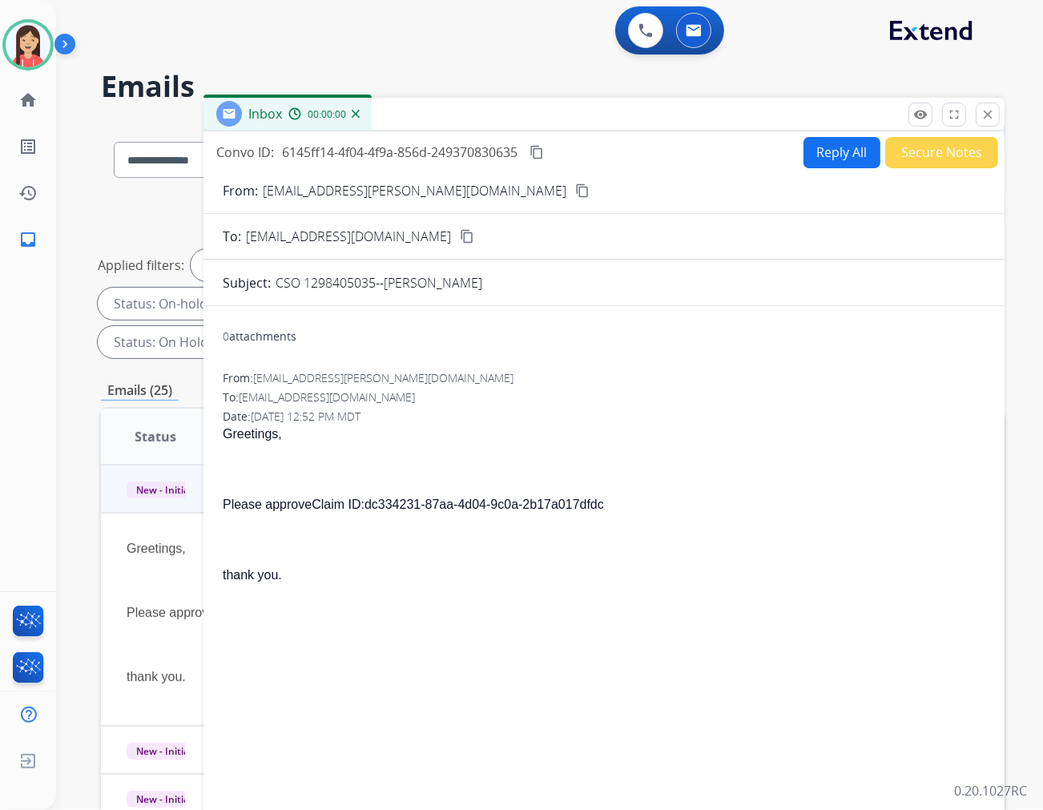
click at [820, 156] on button "Reply All" at bounding box center [842, 152] width 77 height 31
select select "**********"
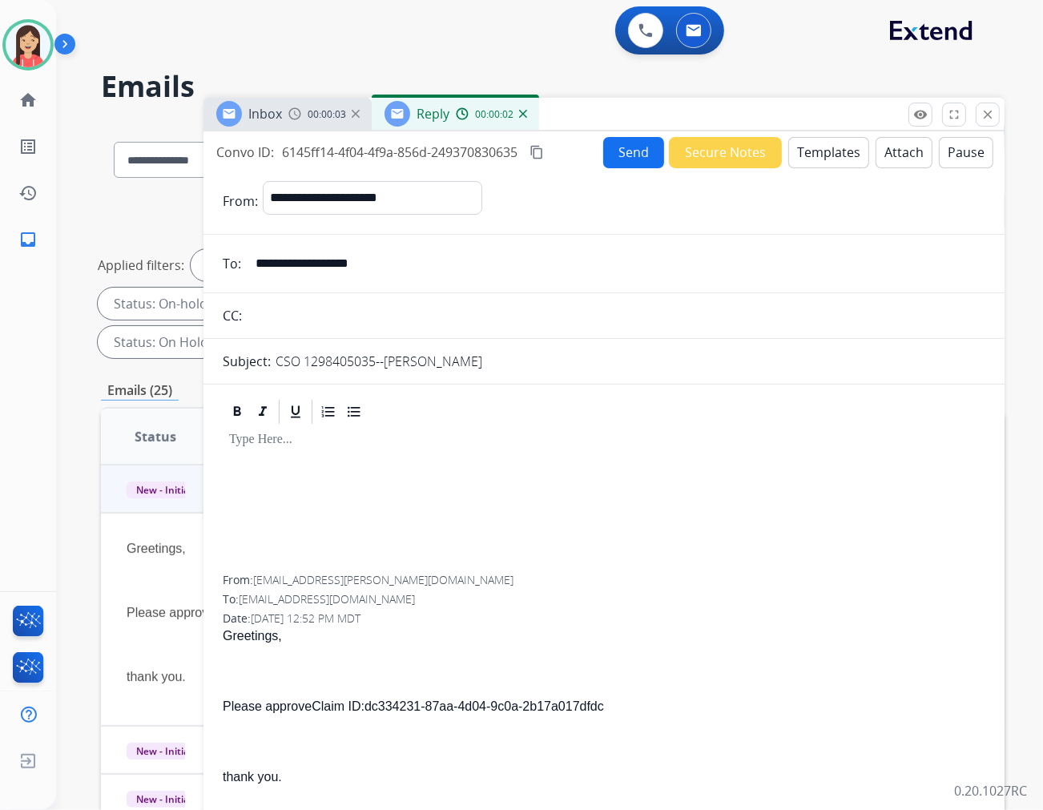
click at [820, 156] on button "Templates" at bounding box center [829, 152] width 81 height 31
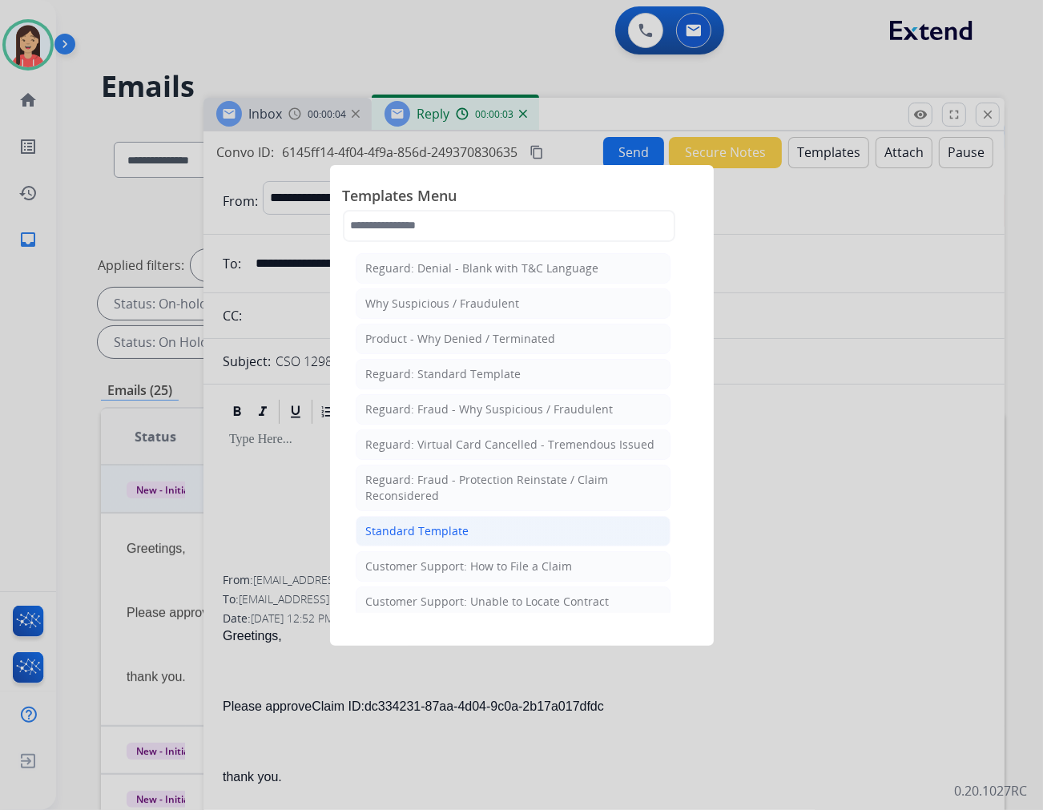
click at [434, 527] on div "Standard Template" at bounding box center [417, 531] width 103 height 16
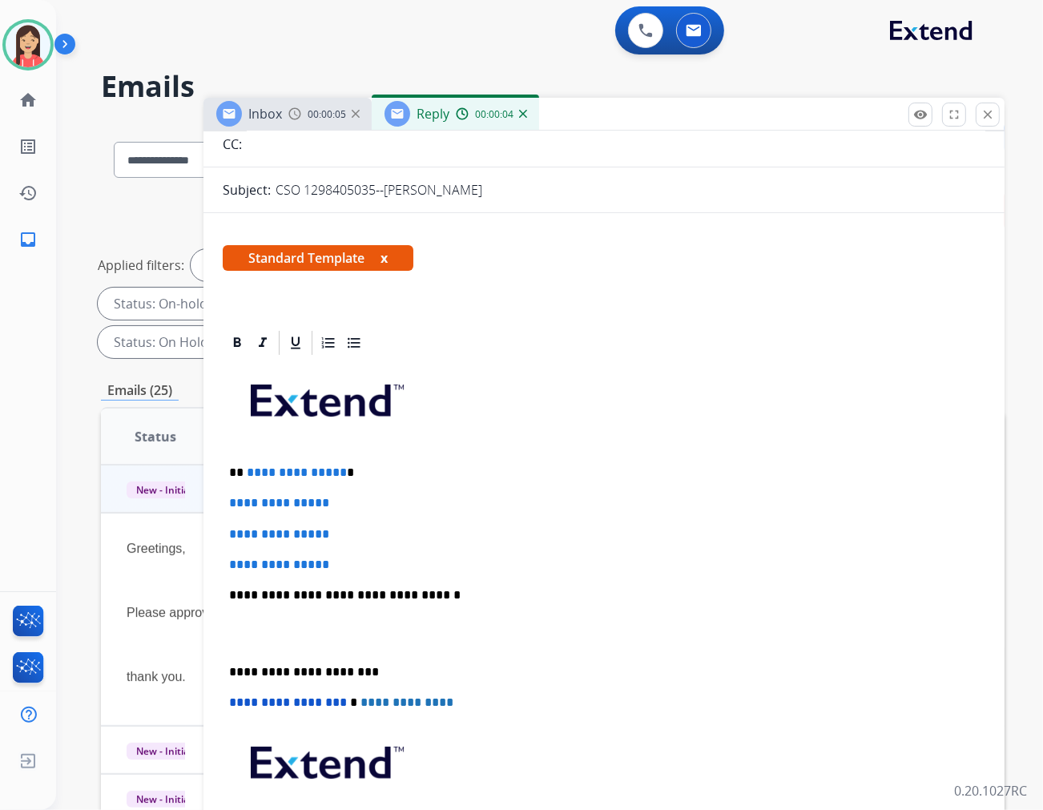
scroll to position [178, 0]
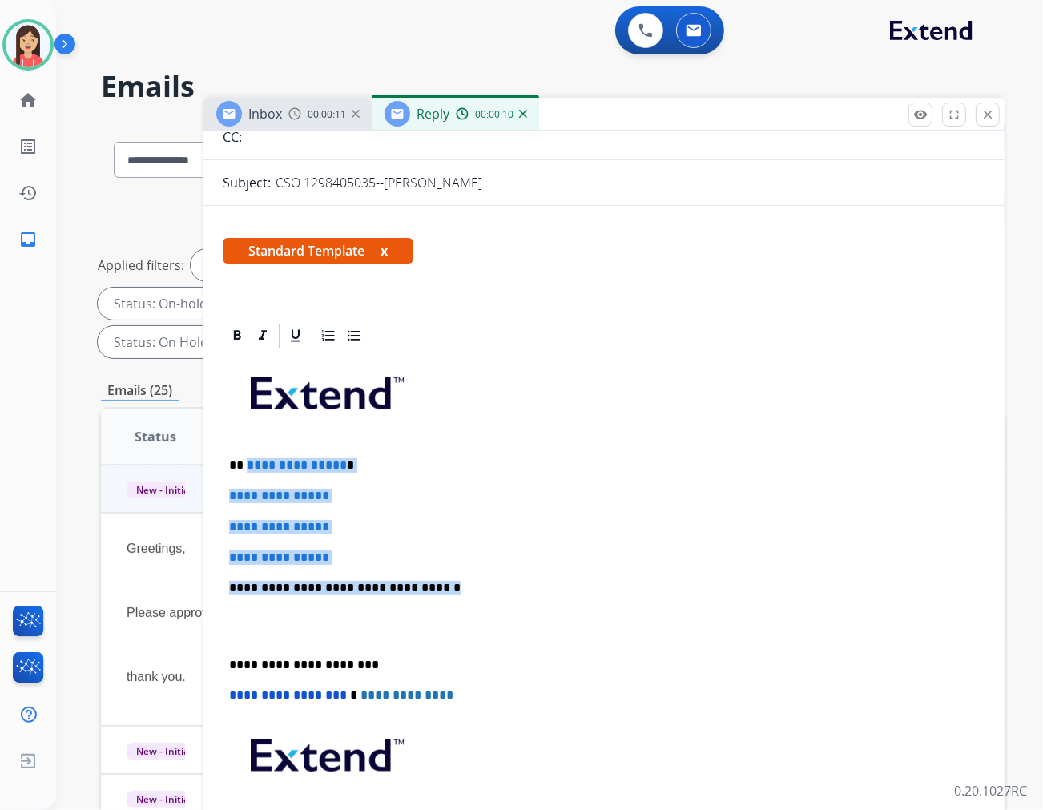
drag, startPoint x: 245, startPoint y: 455, endPoint x: 454, endPoint y: 579, distance: 242.9
click at [454, 579] on div "**********" at bounding box center [604, 625] width 763 height 551
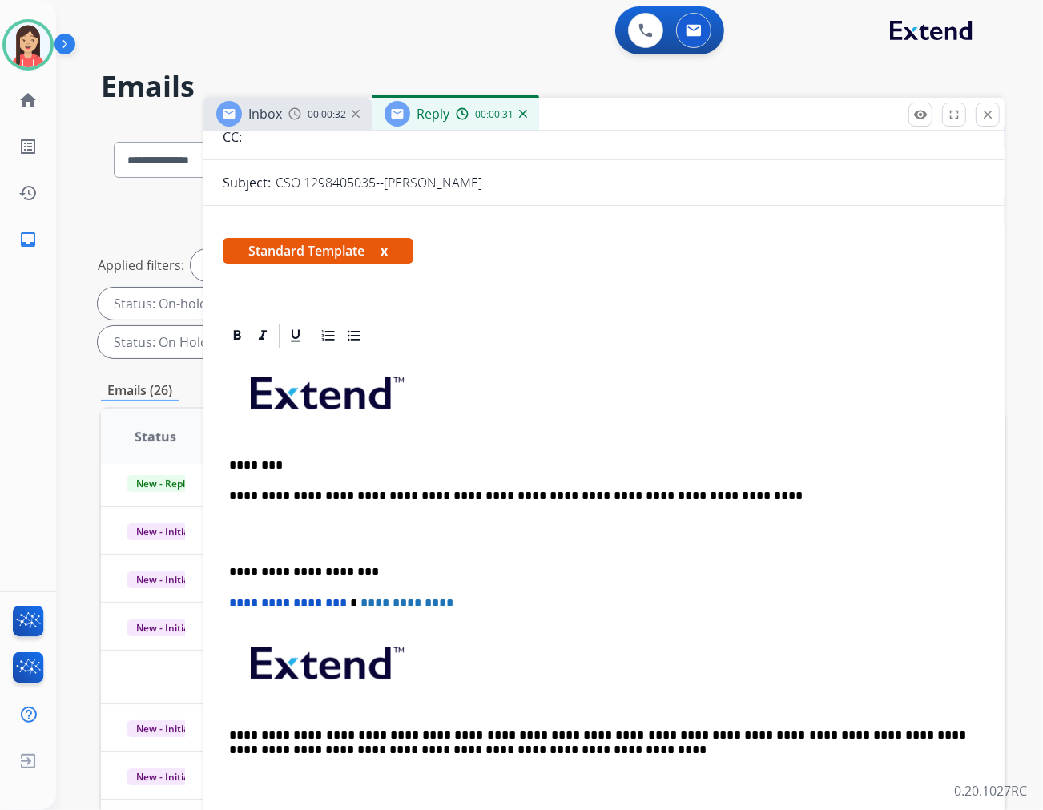
scroll to position [53, 0]
click at [719, 500] on p "**********" at bounding box center [597, 496] width 737 height 14
click at [922, 494] on p "**********" at bounding box center [597, 496] width 737 height 14
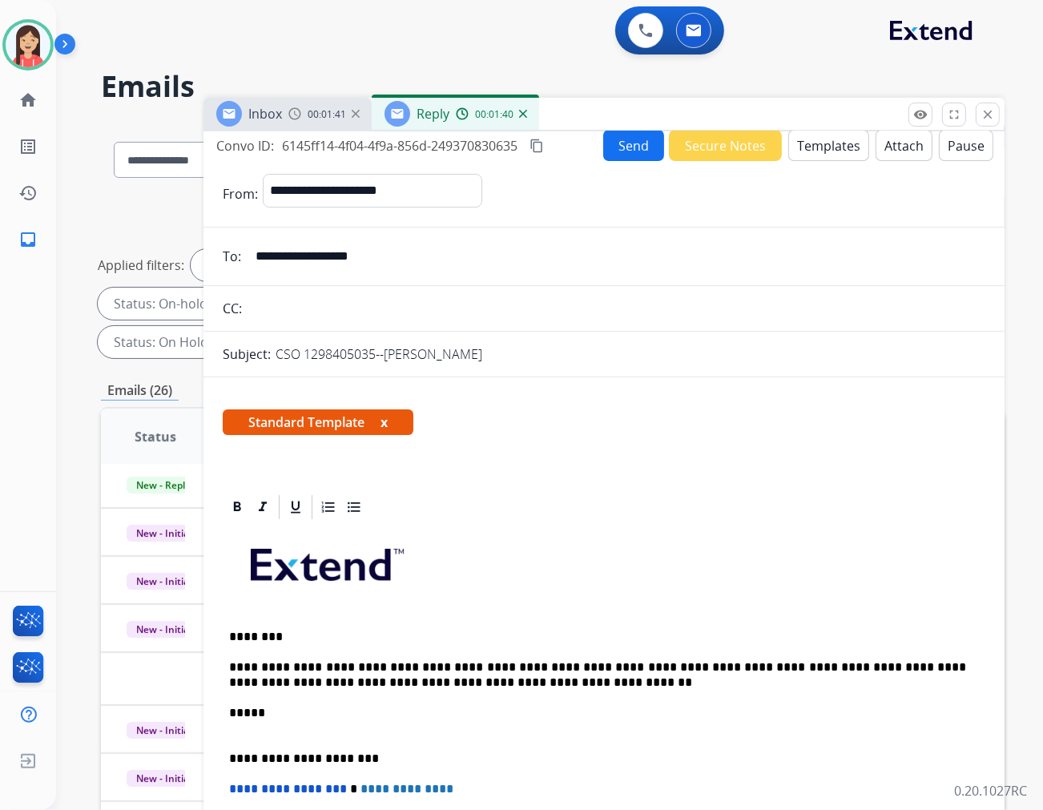
scroll to position [0, 0]
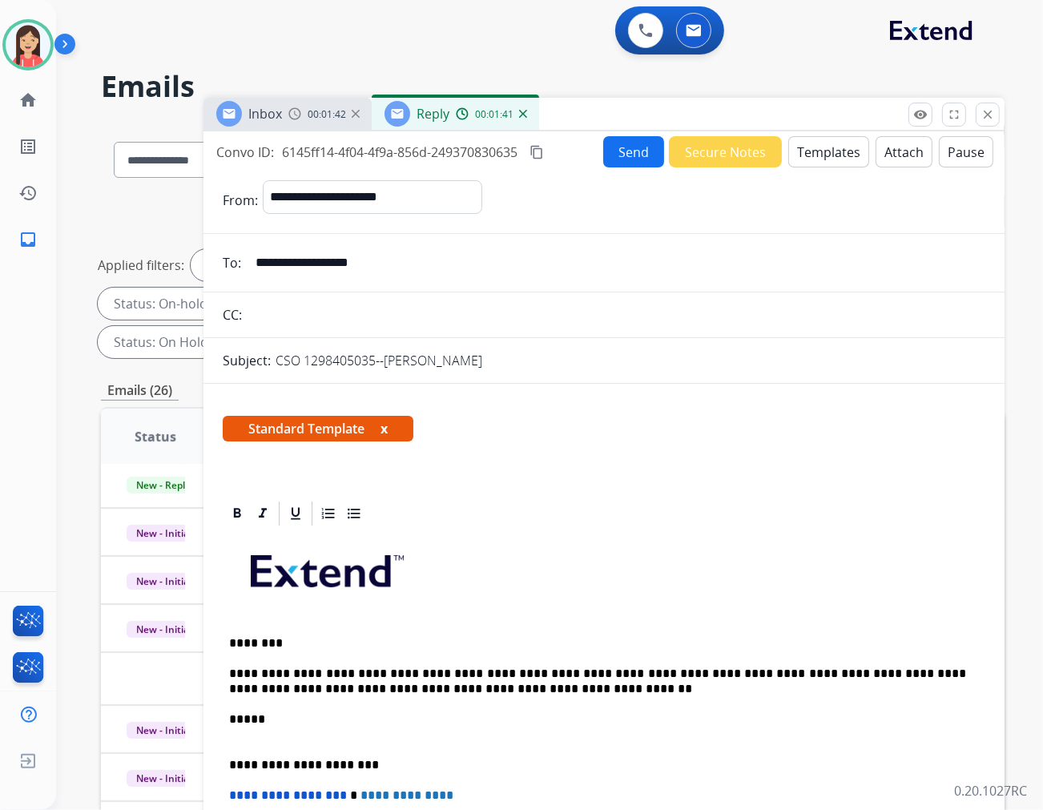
click at [626, 168] on form "**********" at bounding box center [604, 704] width 801 height 1075
click at [629, 157] on button "Send" at bounding box center [633, 151] width 61 height 31
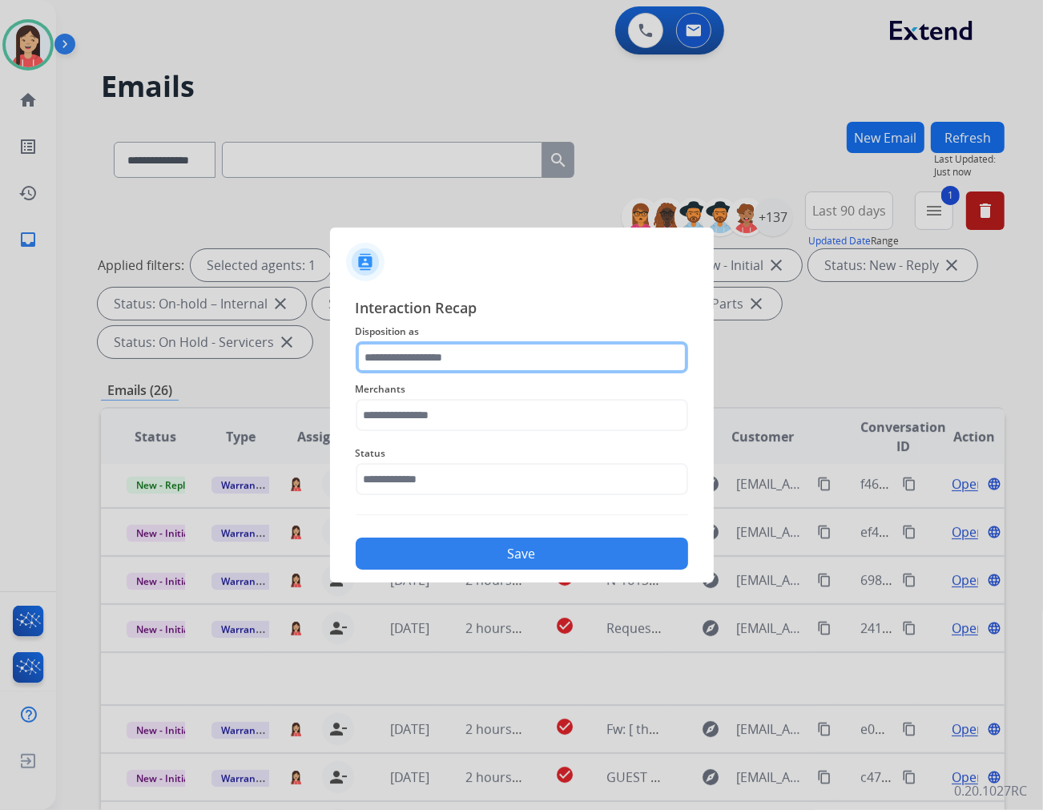
click at [437, 350] on input "text" at bounding box center [522, 357] width 333 height 32
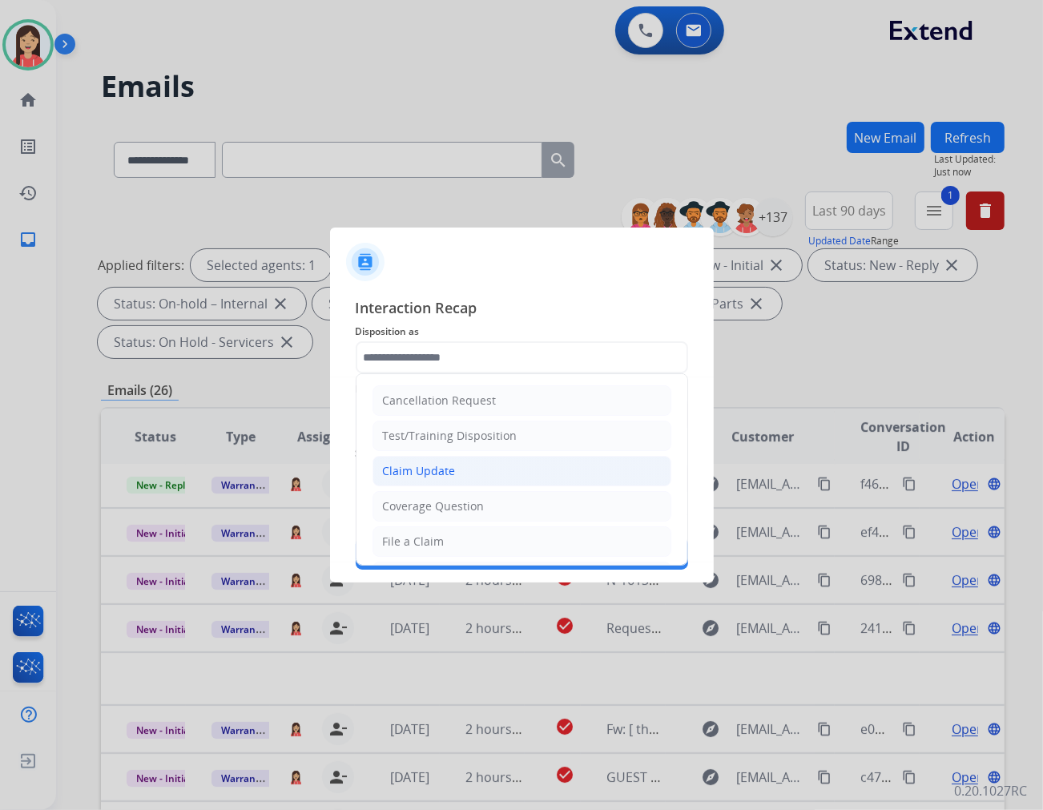
click at [411, 465] on div "Claim Update" at bounding box center [419, 471] width 73 height 16
type input "**********"
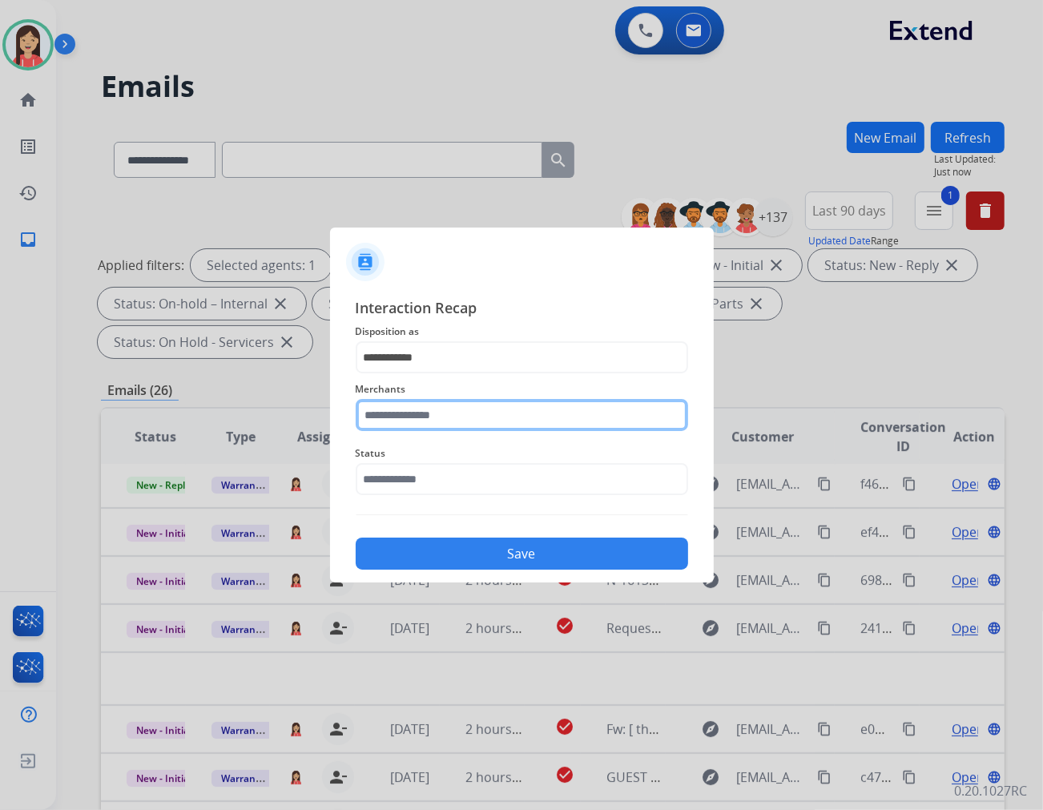
click at [414, 423] on input "text" at bounding box center [522, 415] width 333 height 32
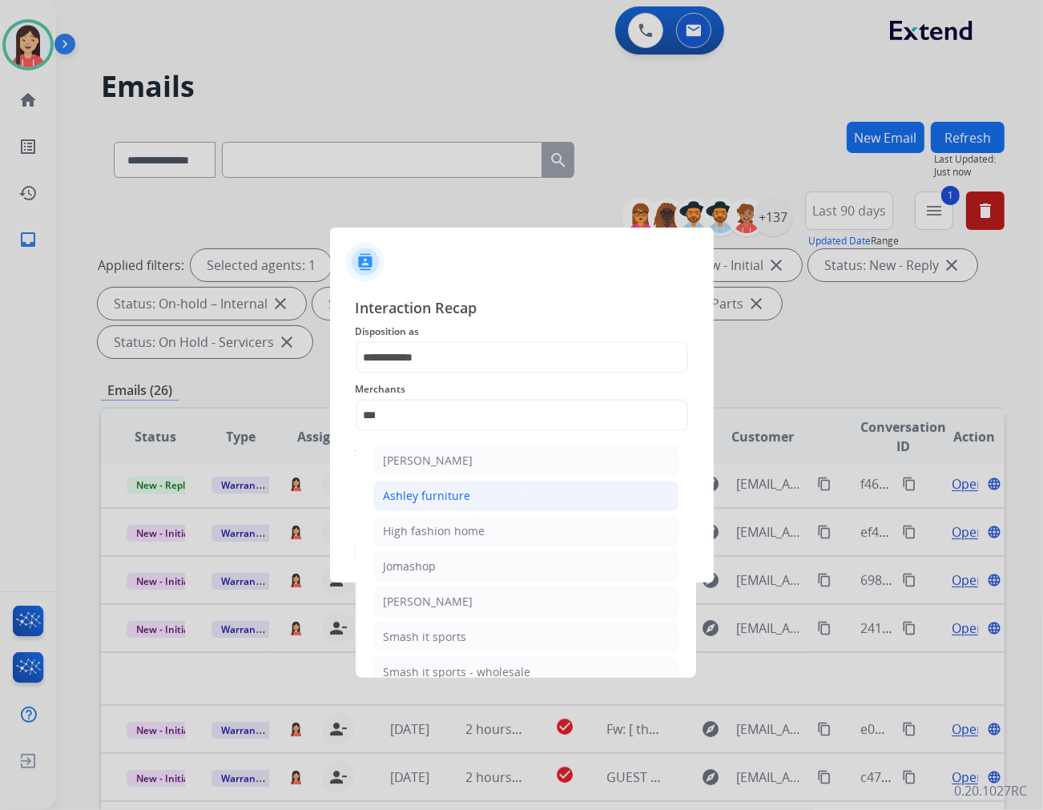
click at [428, 486] on li "Ashley furniture" at bounding box center [525, 496] width 305 height 30
type input "**********"
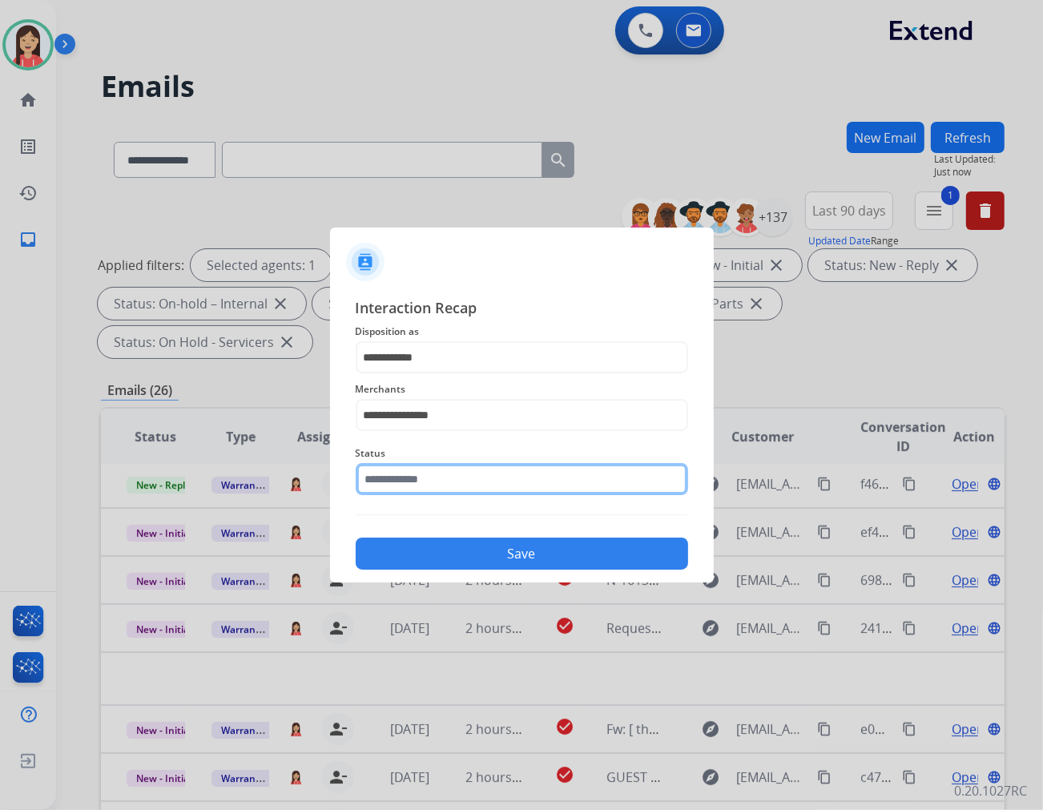
click at [406, 482] on input "text" at bounding box center [522, 479] width 333 height 32
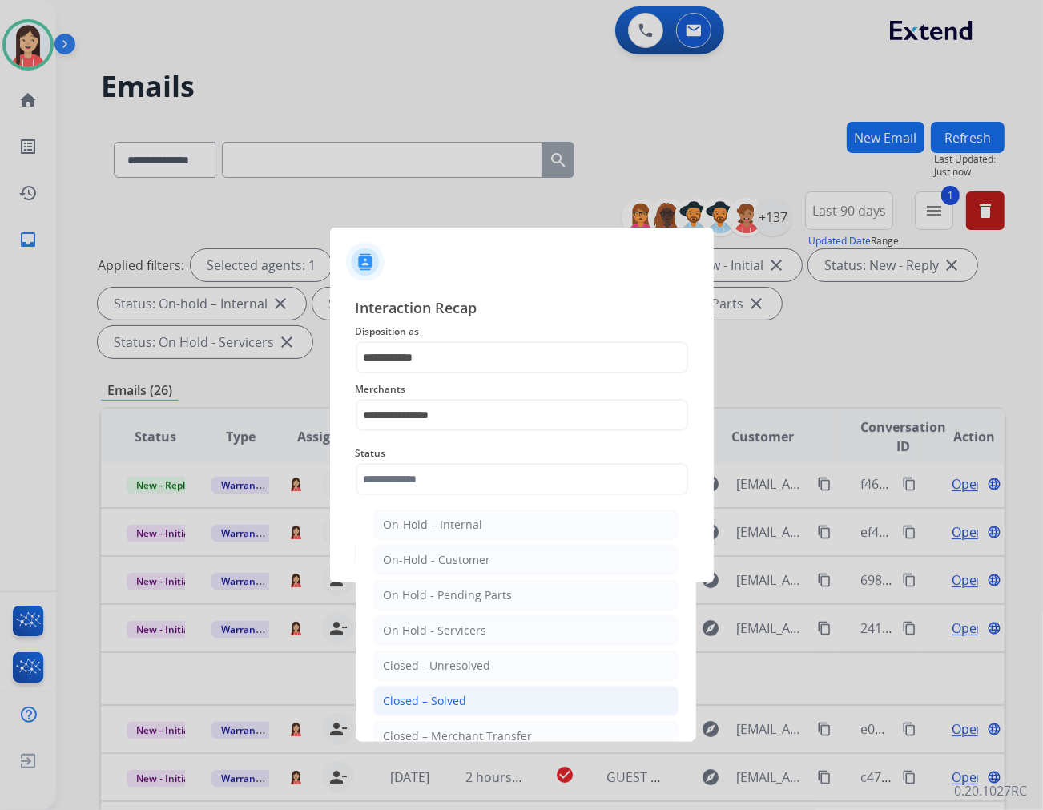
click at [444, 693] on div "Closed – Solved" at bounding box center [425, 701] width 83 height 16
type input "**********"
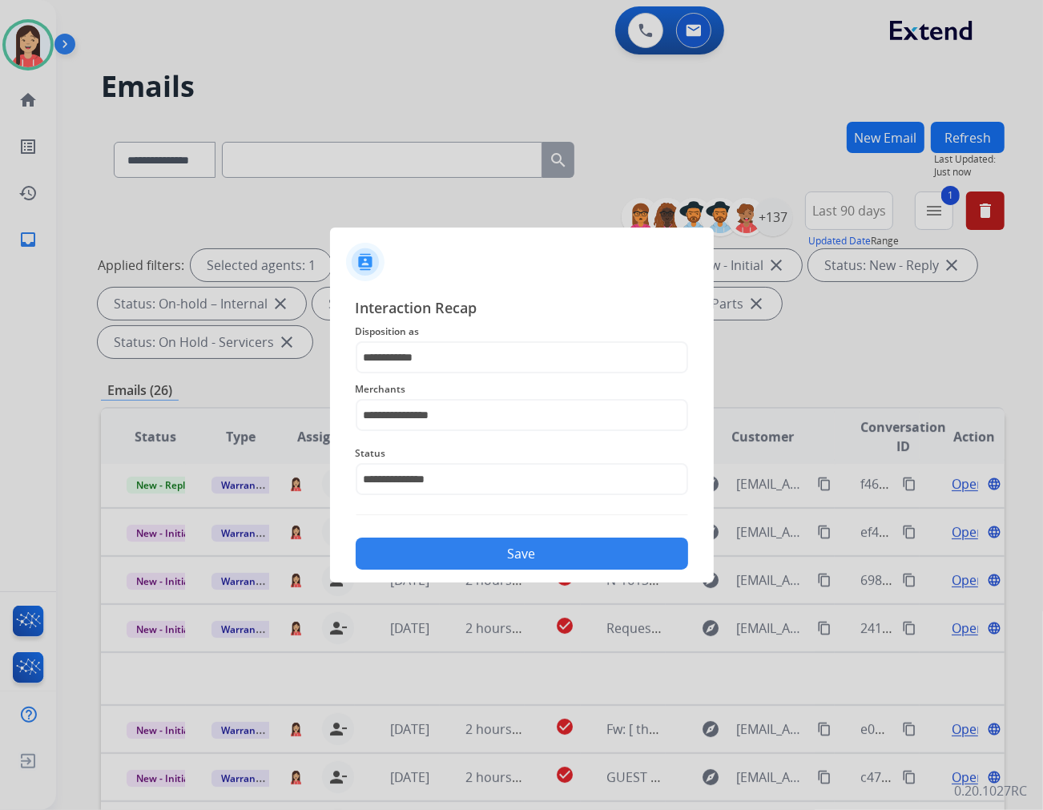
click at [495, 563] on button "Save" at bounding box center [522, 554] width 333 height 32
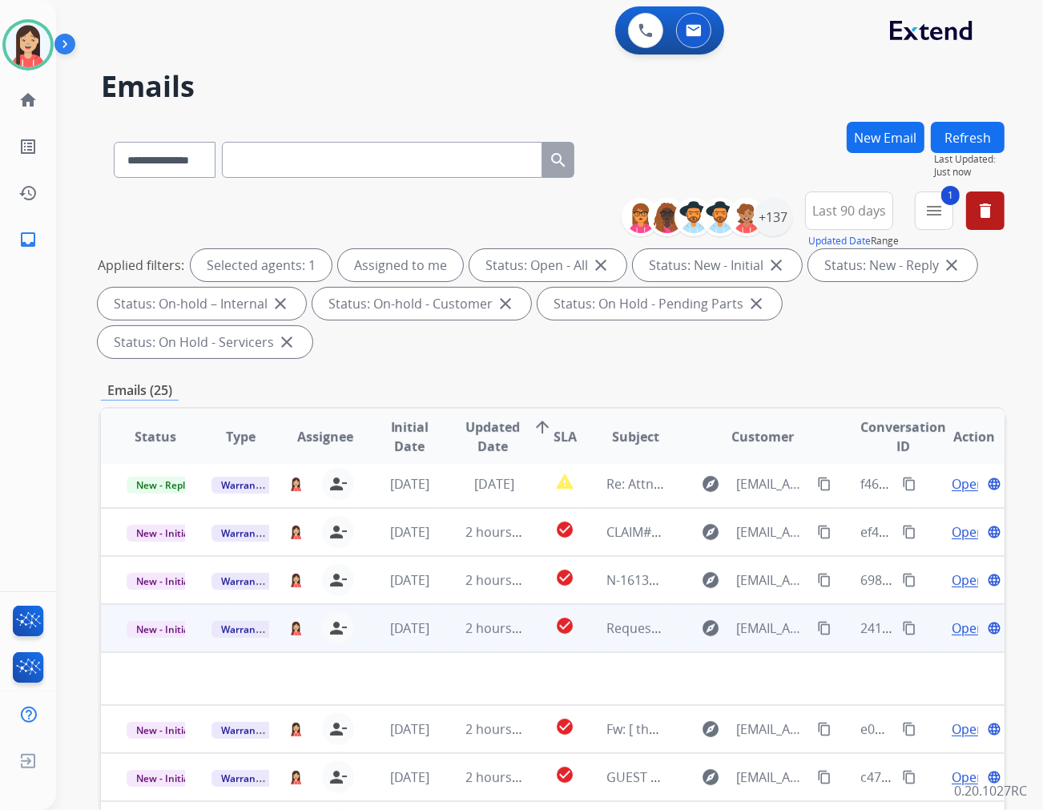
click at [458, 604] on td "2 hours ago" at bounding box center [482, 628] width 85 height 48
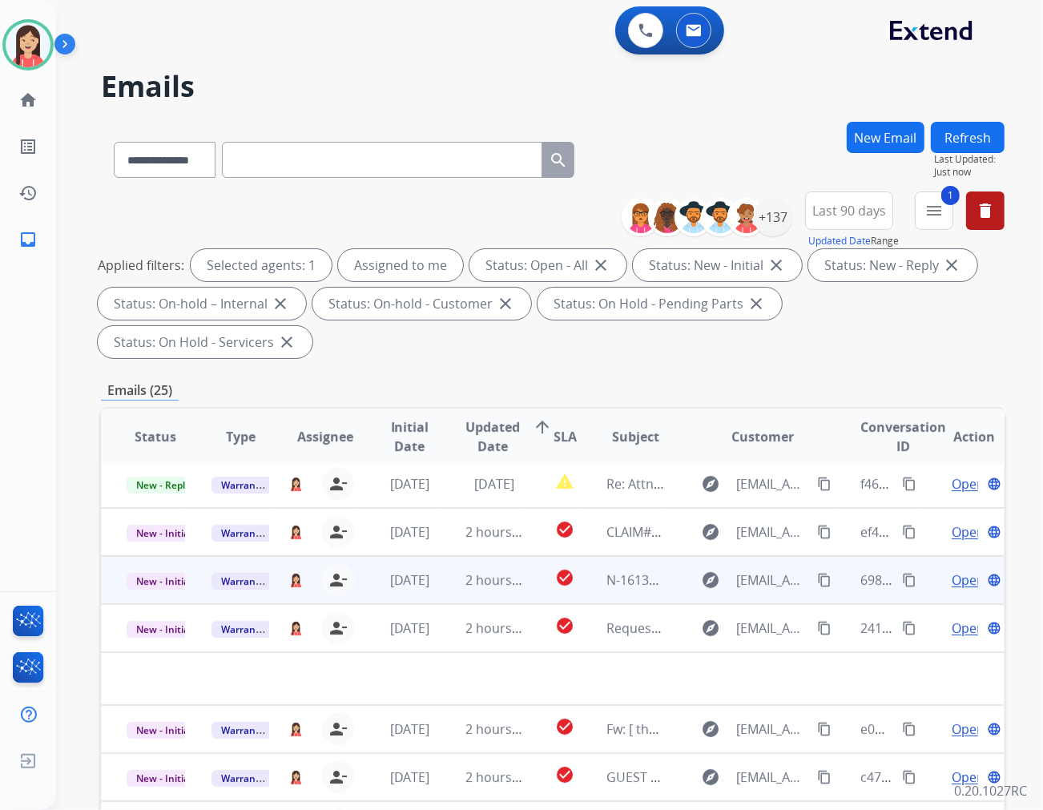
scroll to position [1, 0]
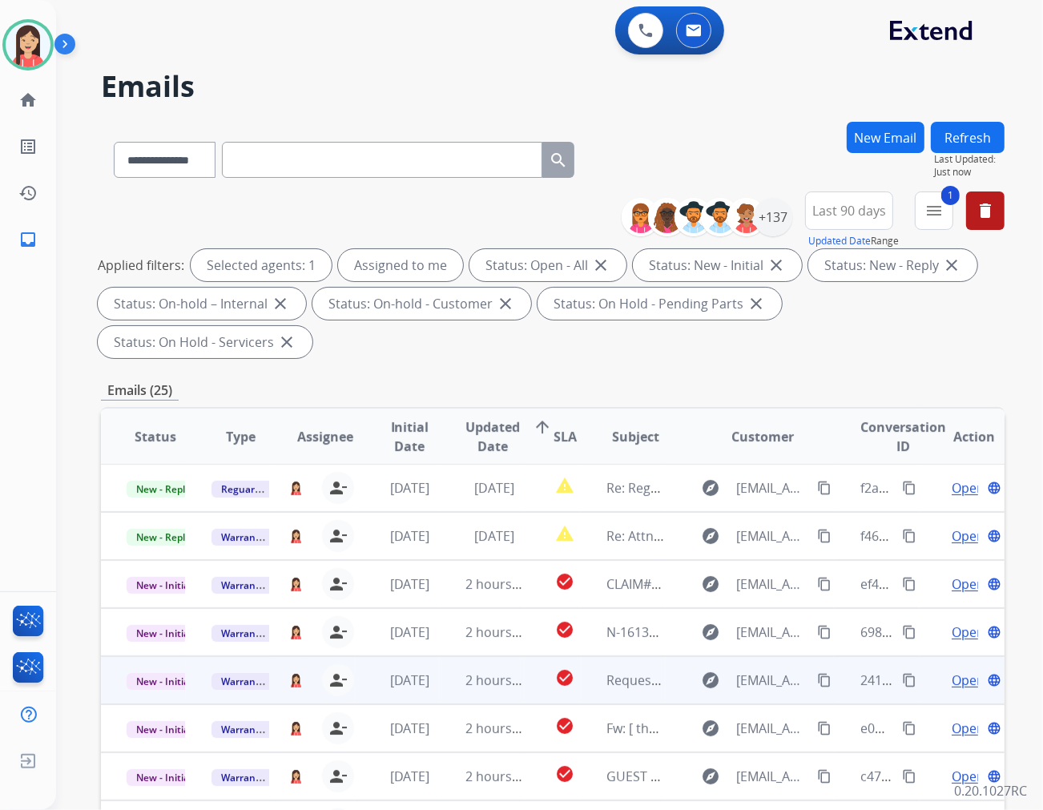
click at [440, 656] on td "2 hours ago" at bounding box center [482, 680] width 85 height 48
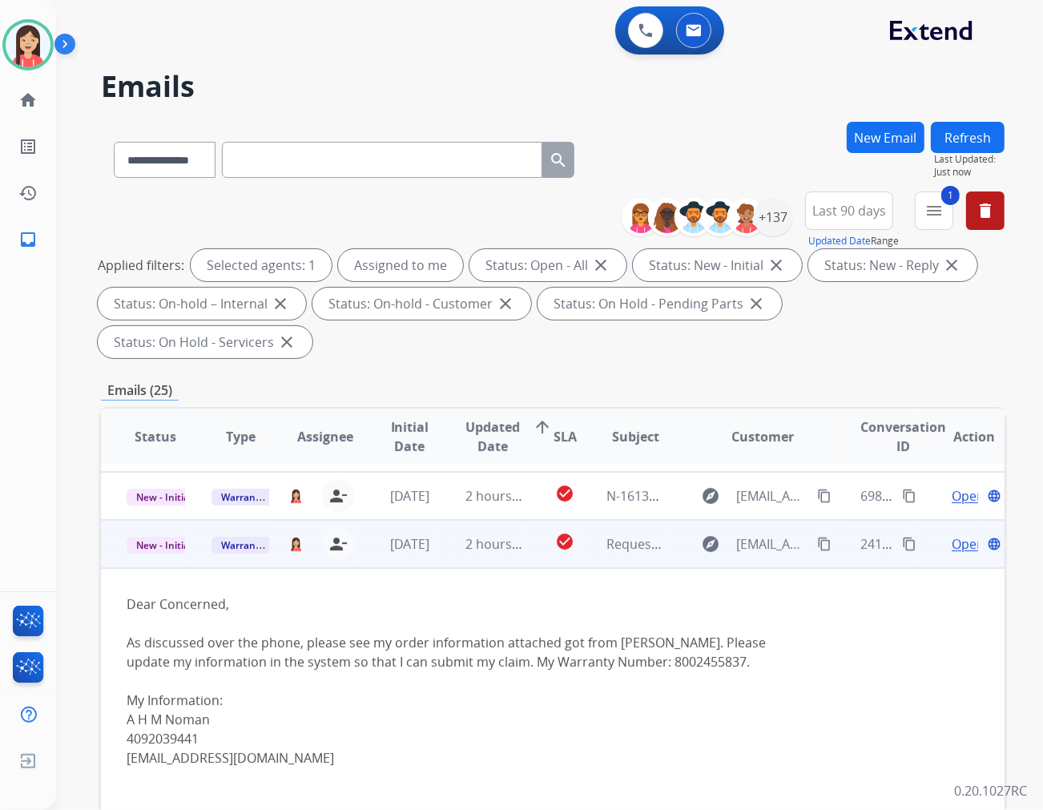
scroll to position [192, 0]
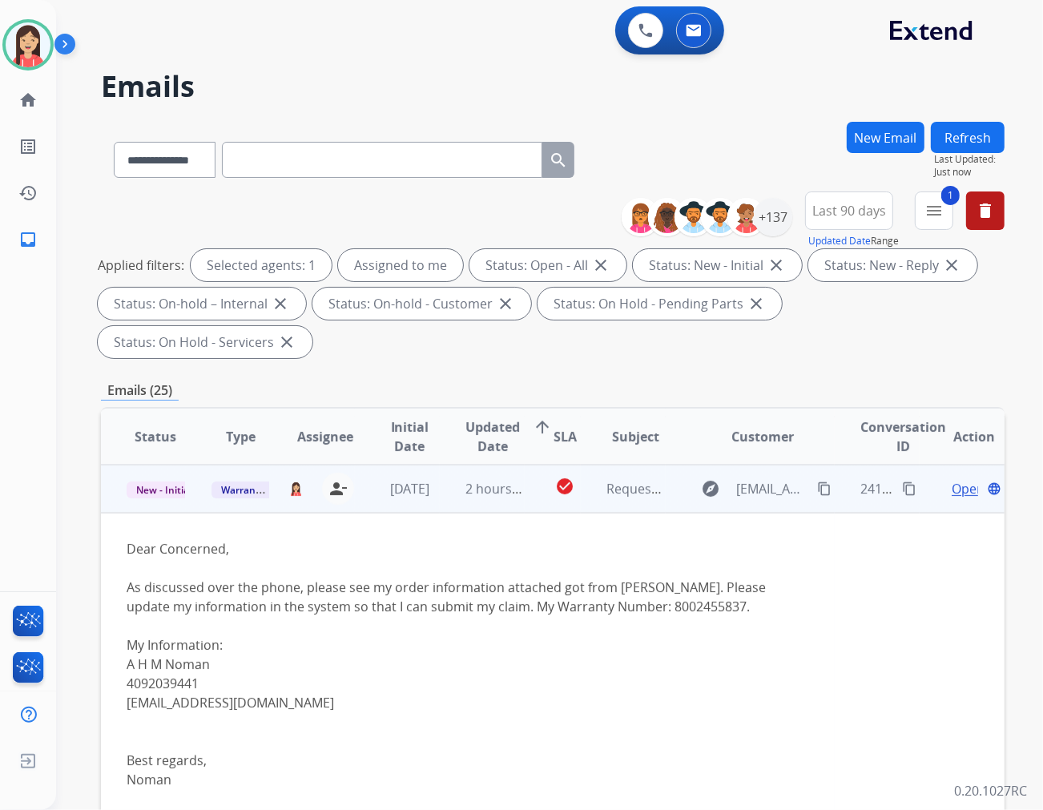
click at [938, 479] on span "Open" at bounding box center [968, 488] width 33 height 19
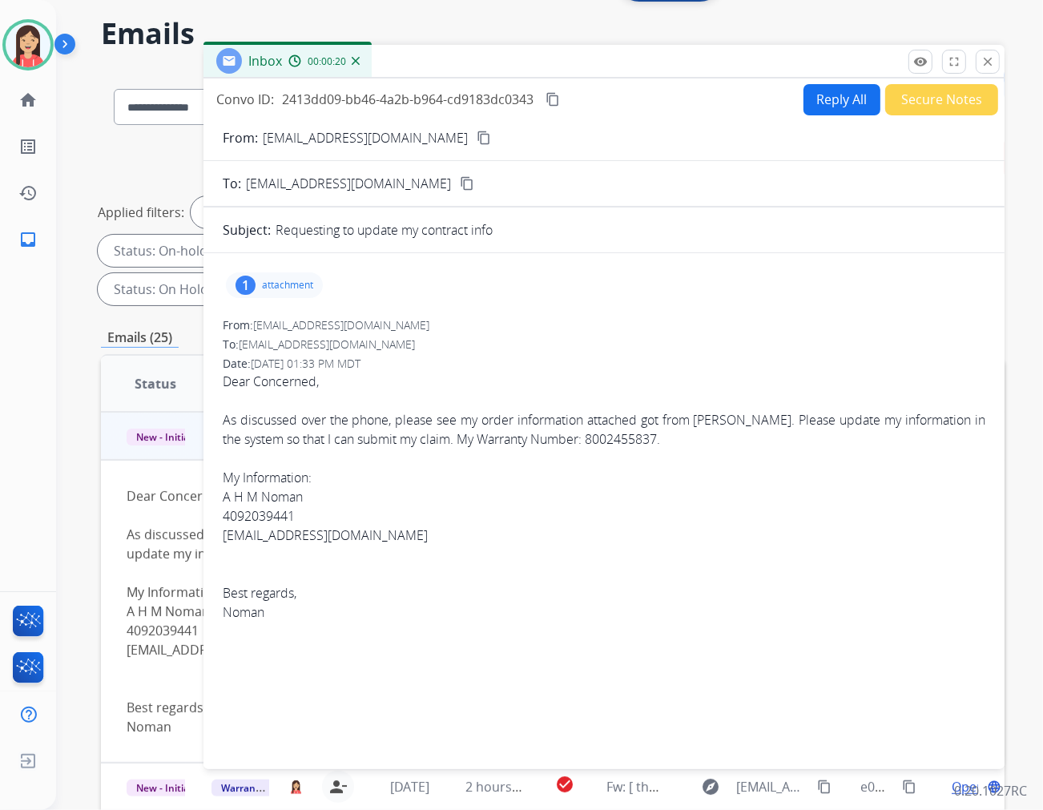
scroll to position [1, 0]
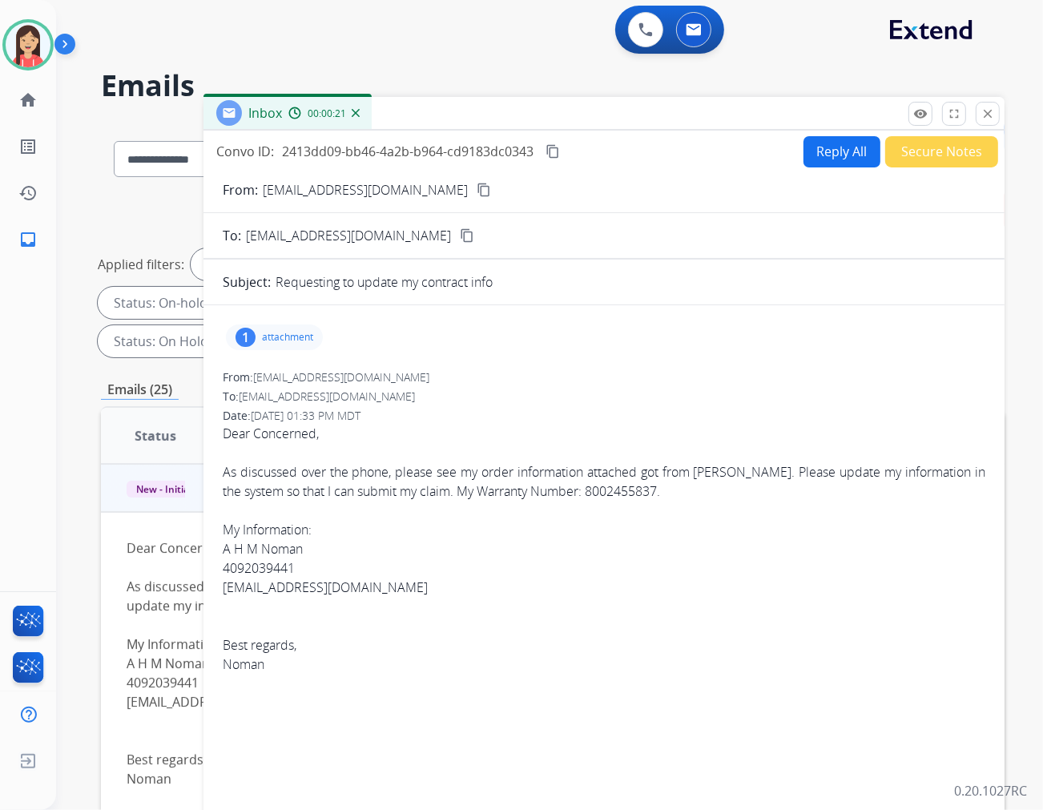
click at [291, 325] on div "1 attachment" at bounding box center [274, 338] width 97 height 26
click at [395, 377] on mat-icon "download" at bounding box center [395, 378] width 14 height 14
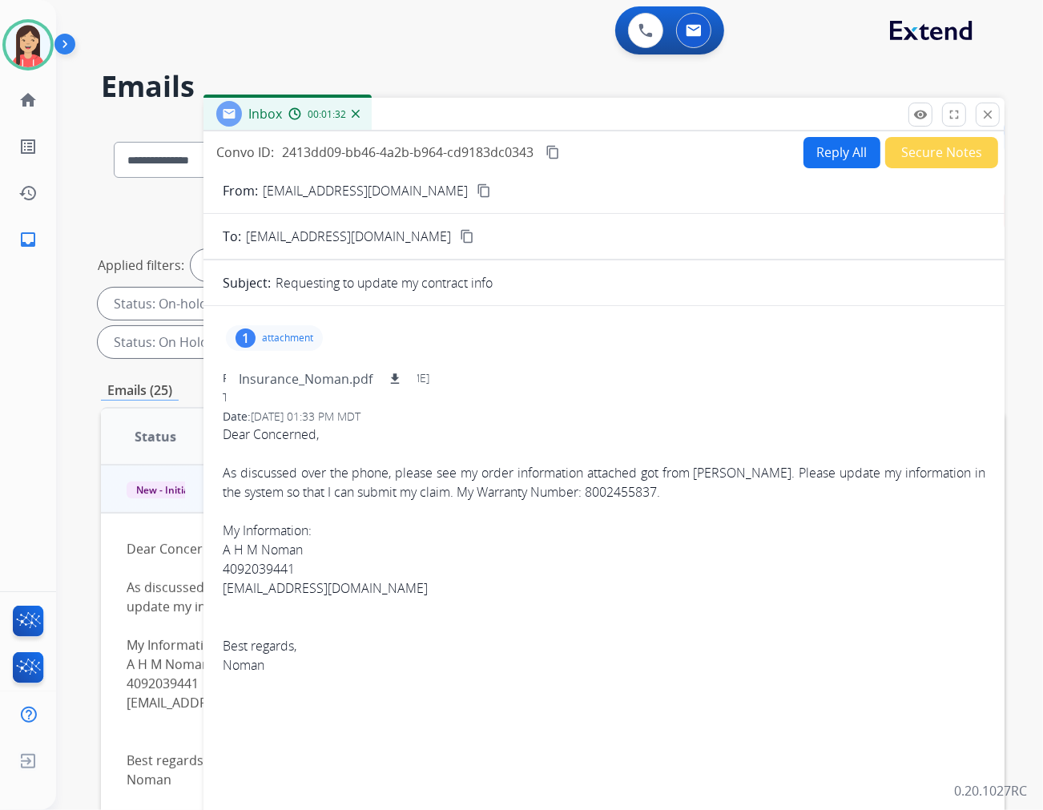
click at [810, 147] on button "Reply All" at bounding box center [842, 152] width 77 height 31
select select "**********"
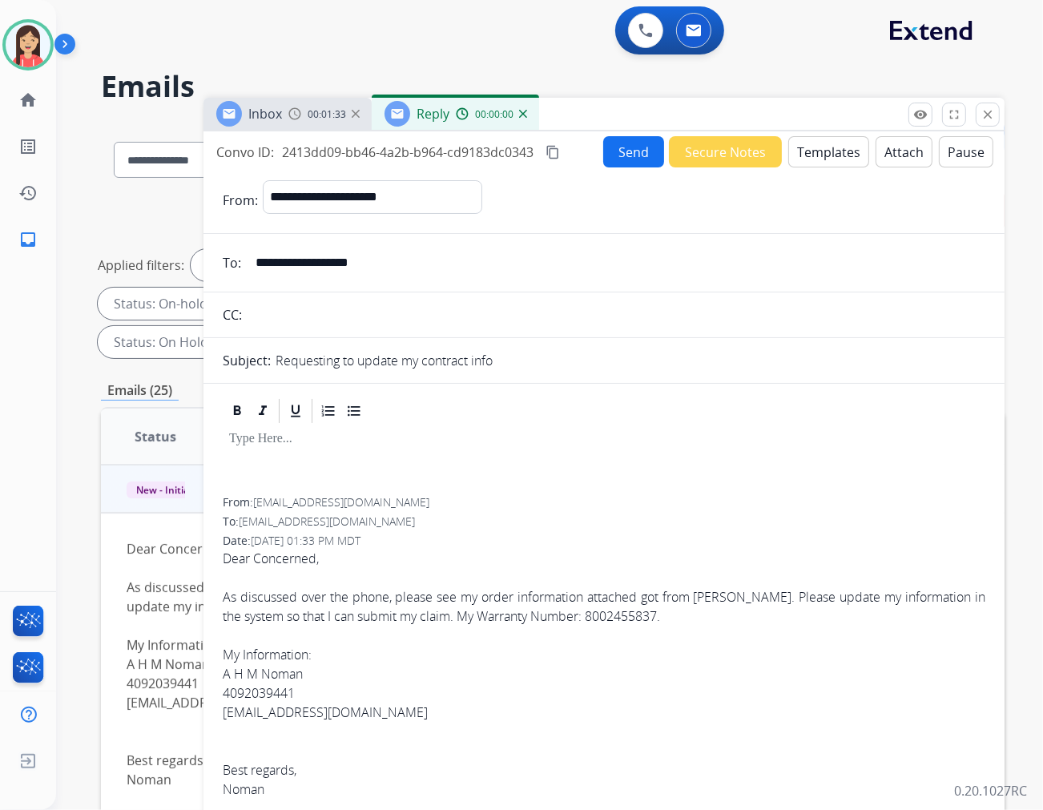
click at [808, 154] on button "Templates" at bounding box center [829, 151] width 81 height 31
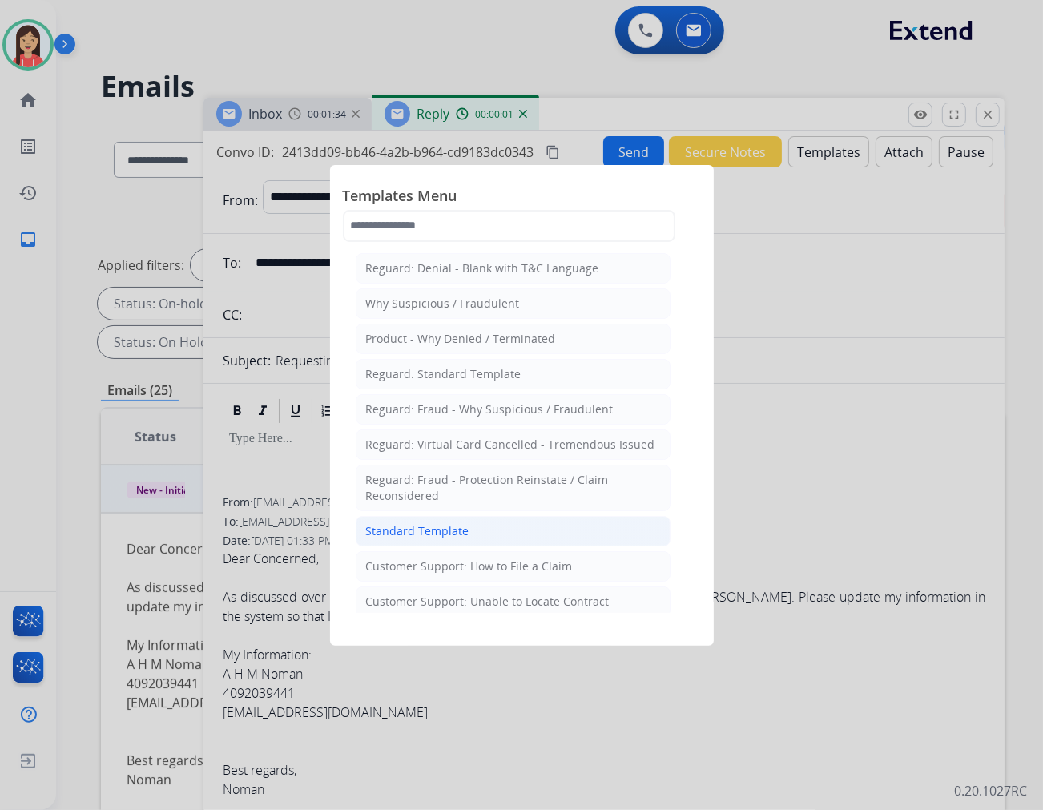
click at [437, 524] on div "Standard Template" at bounding box center [417, 531] width 103 height 16
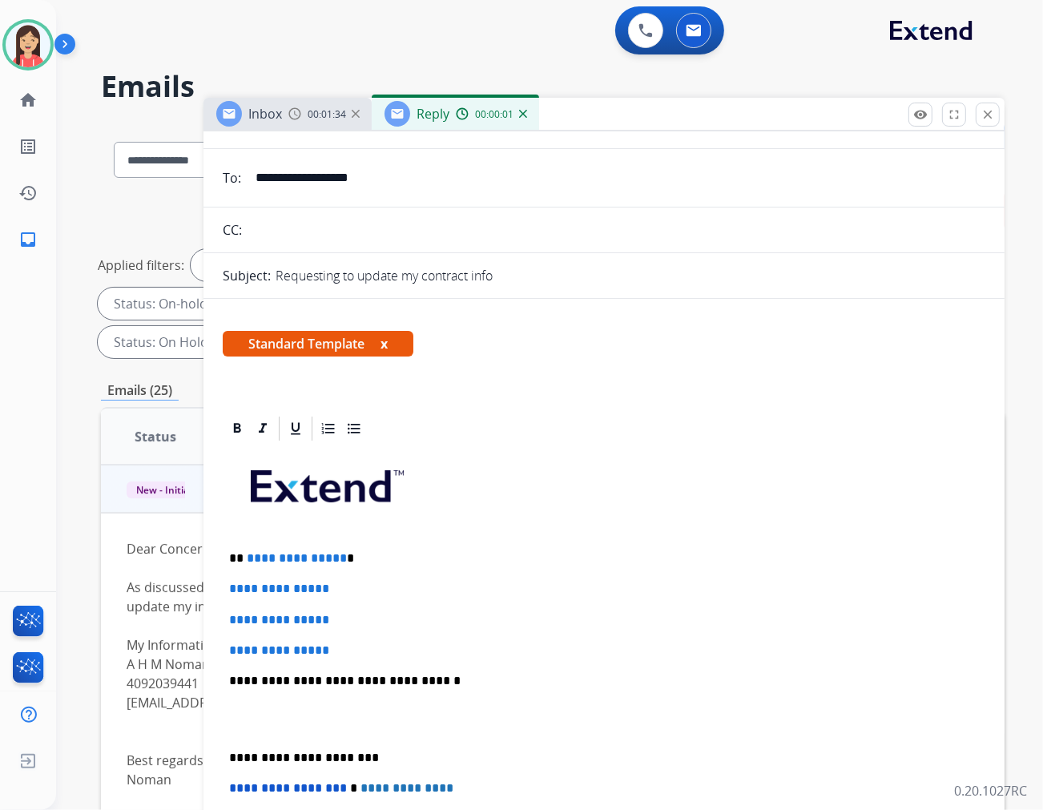
scroll to position [178, 0]
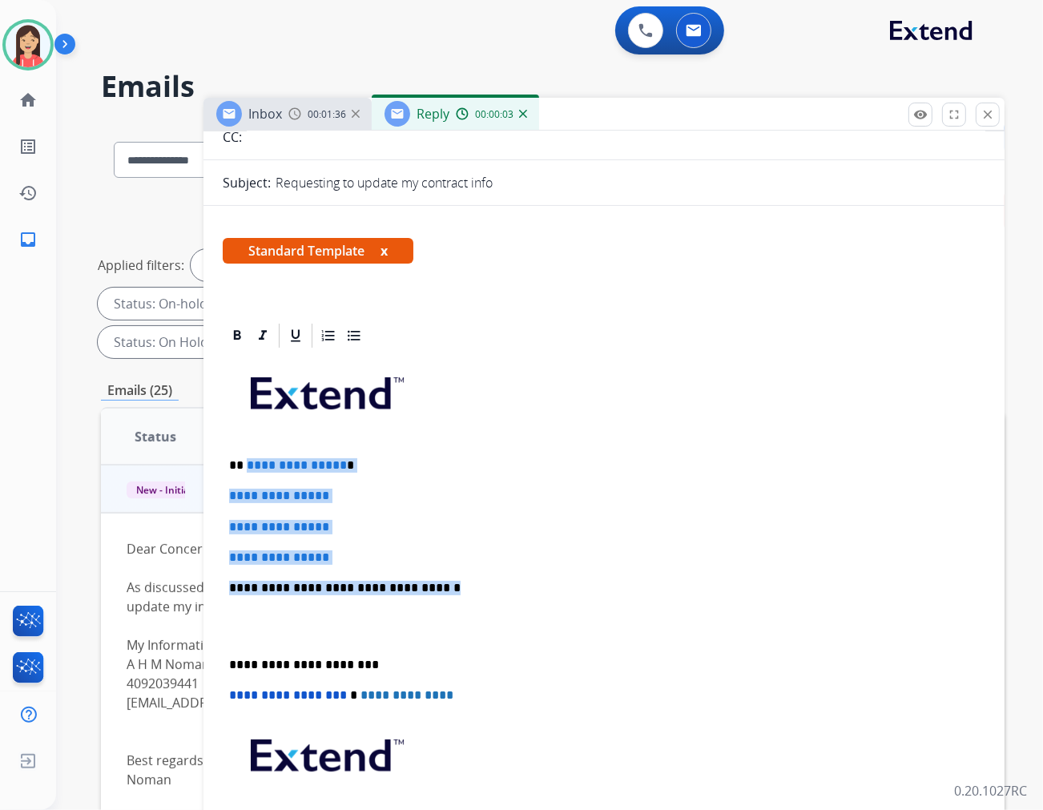
drag, startPoint x: 245, startPoint y: 467, endPoint x: 437, endPoint y: 581, distance: 222.8
click at [437, 581] on div "**********" at bounding box center [604, 625] width 763 height 551
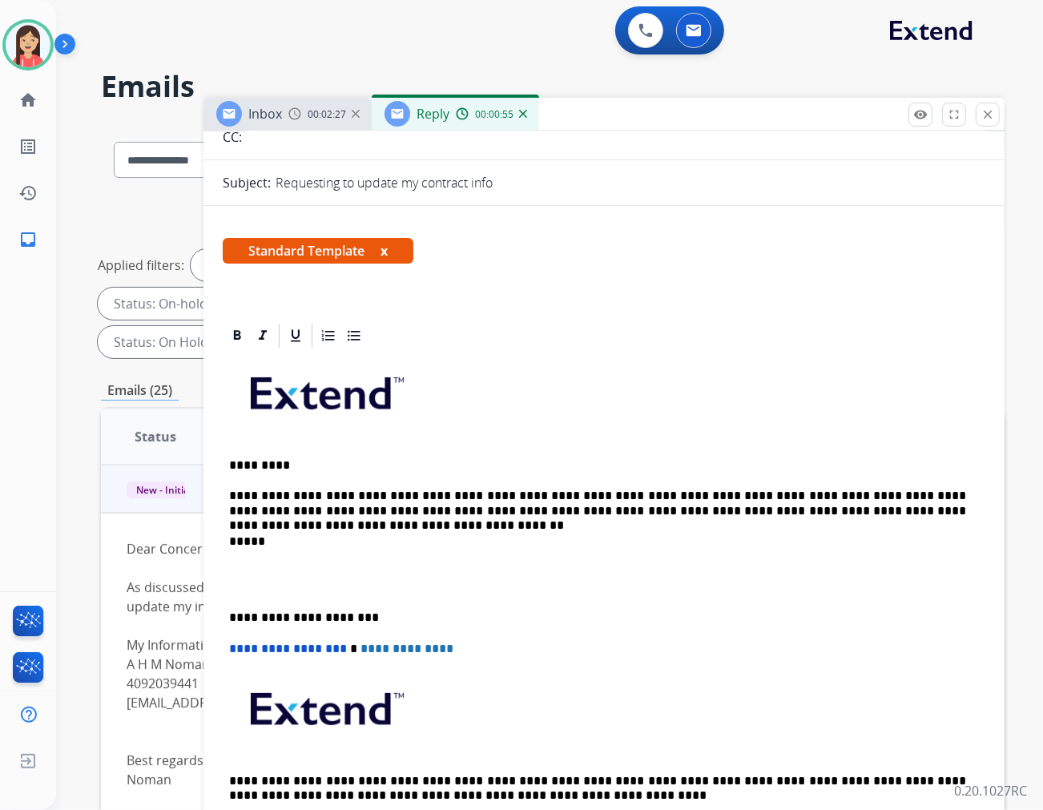
click at [438, 581] on p at bounding box center [604, 580] width 750 height 30
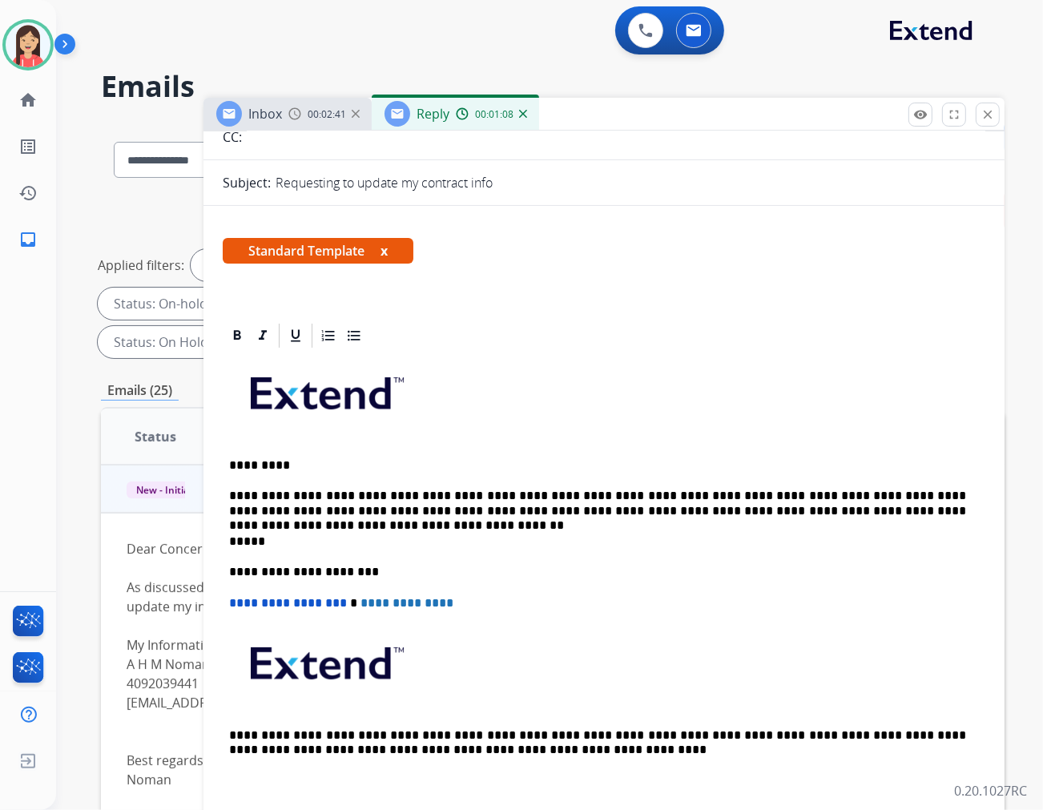
click at [523, 371] on p at bounding box center [604, 400] width 750 height 86
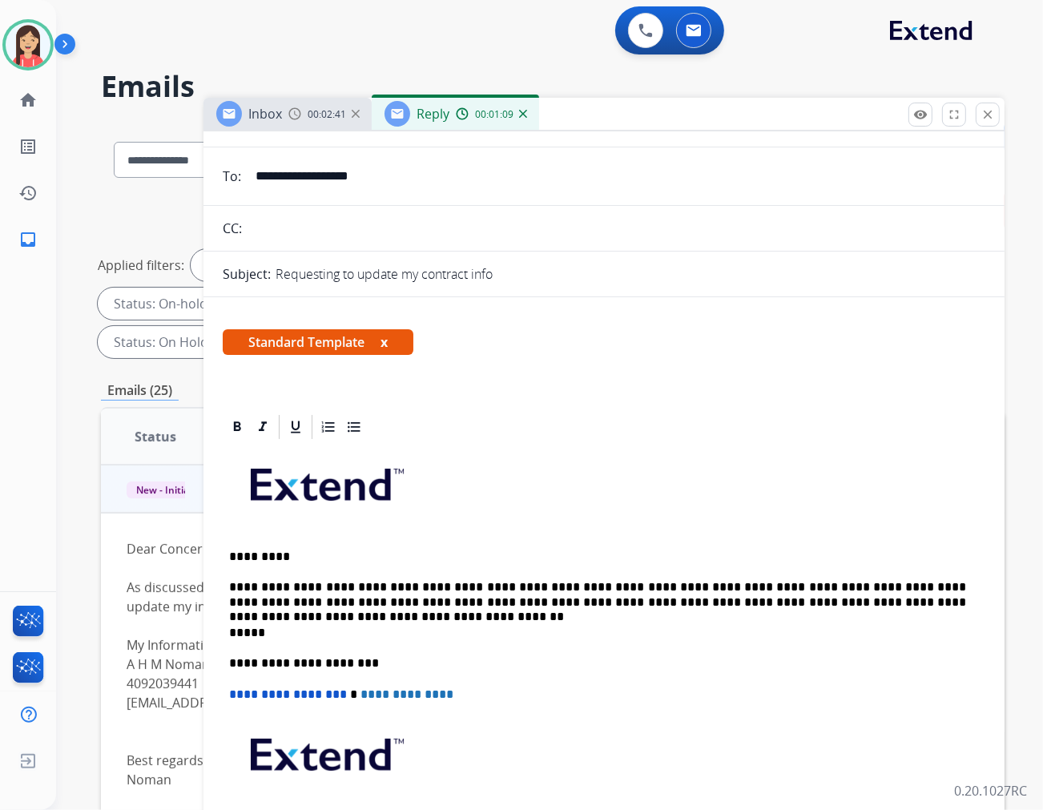
scroll to position [0, 0]
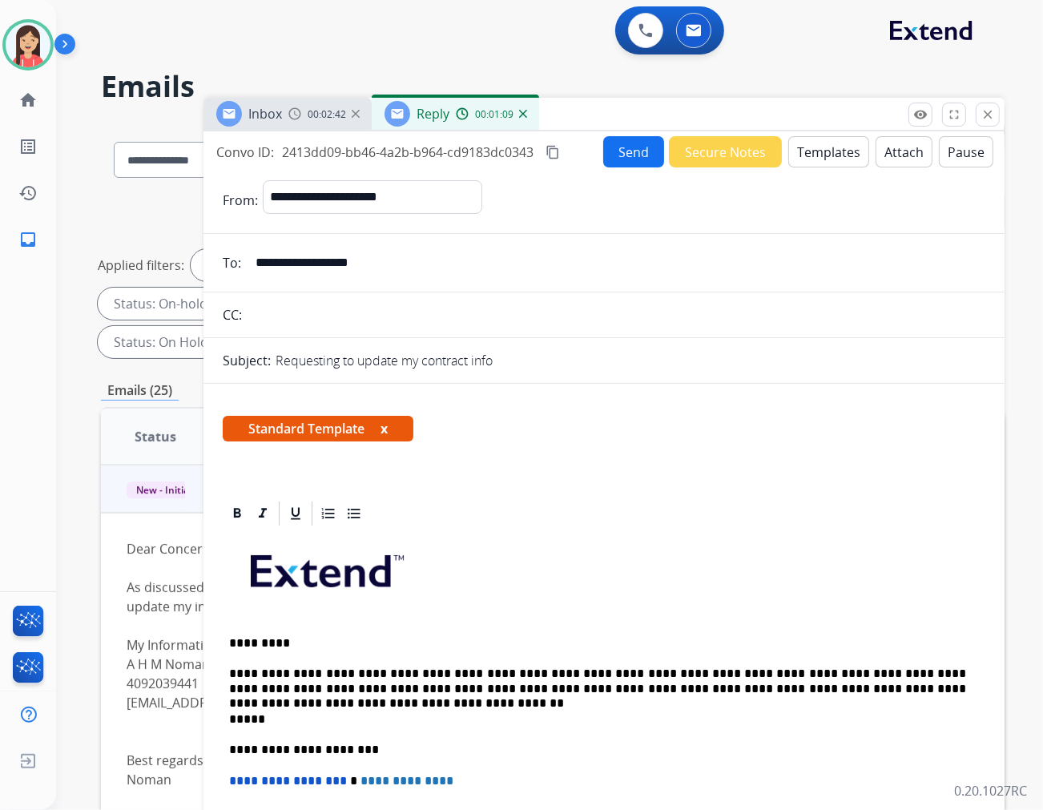
click at [624, 149] on button "Send" at bounding box center [633, 151] width 61 height 31
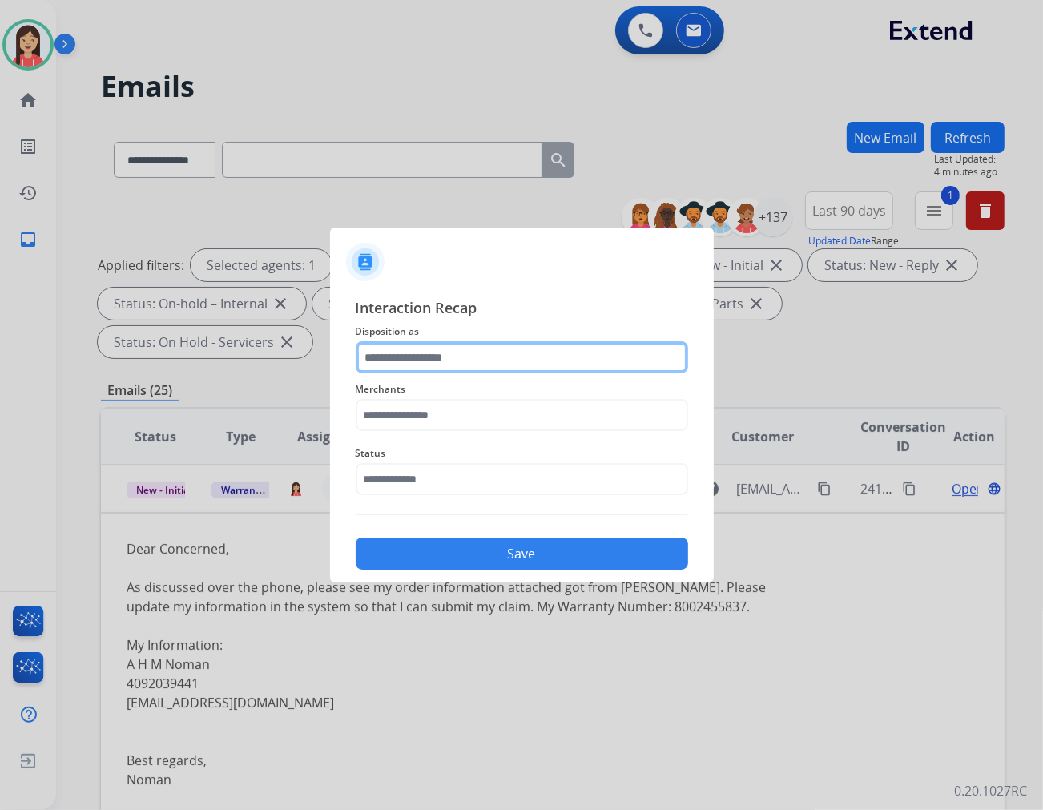
click at [428, 345] on input "text" at bounding box center [522, 357] width 333 height 32
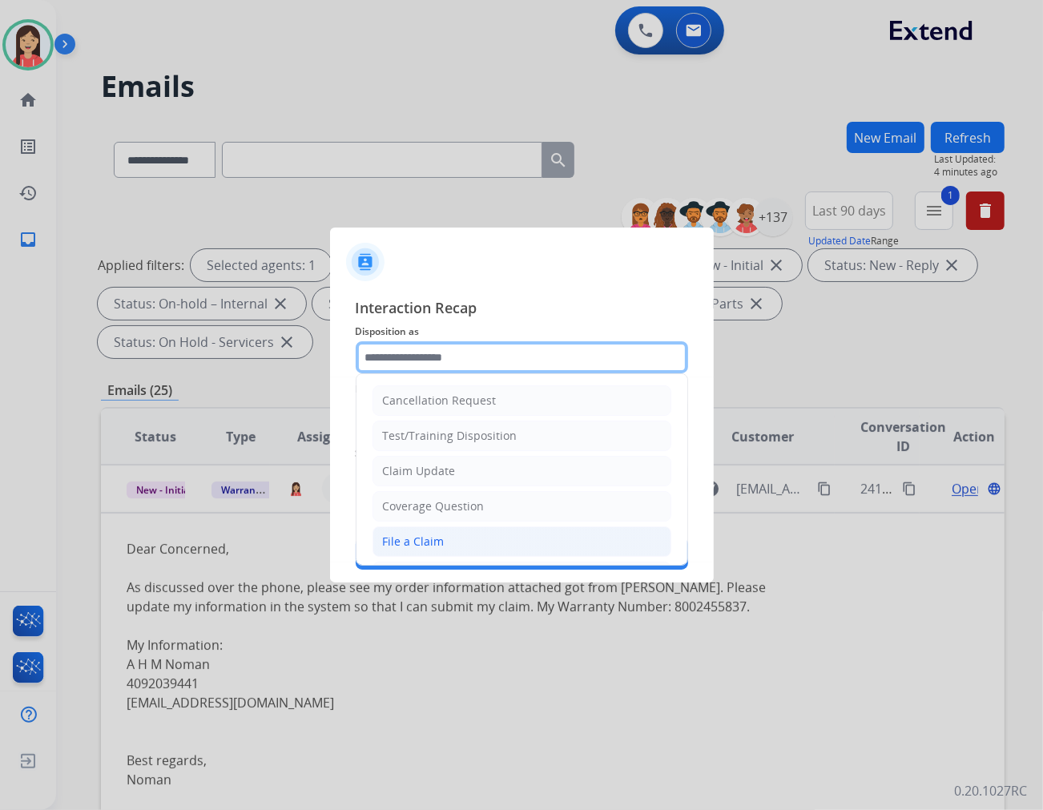
scroll to position [178, 0]
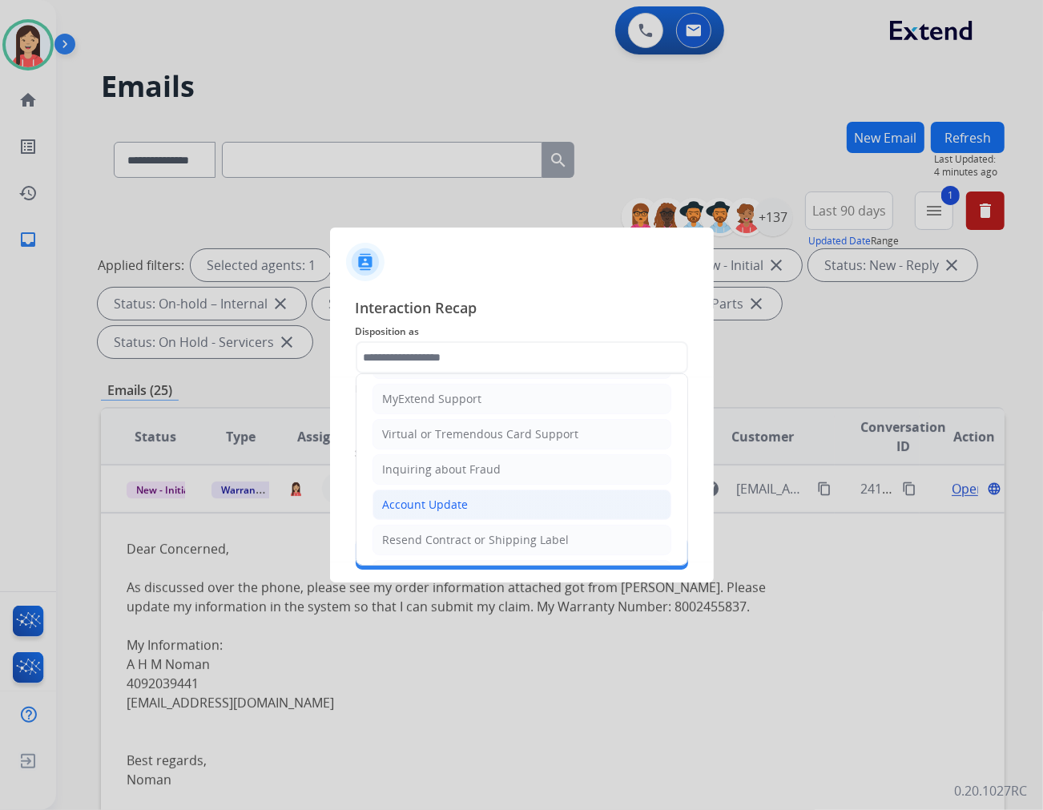
click at [415, 495] on li "Account Update" at bounding box center [522, 505] width 299 height 30
type input "**********"
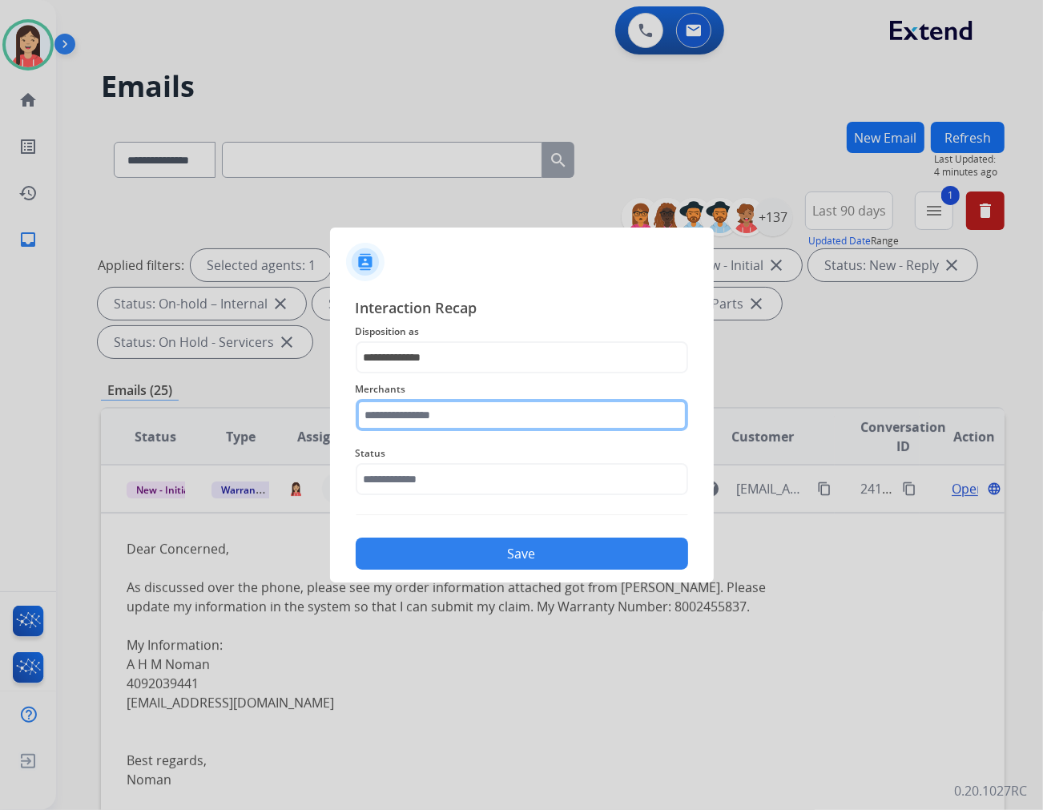
click at [438, 414] on input "text" at bounding box center [522, 415] width 333 height 32
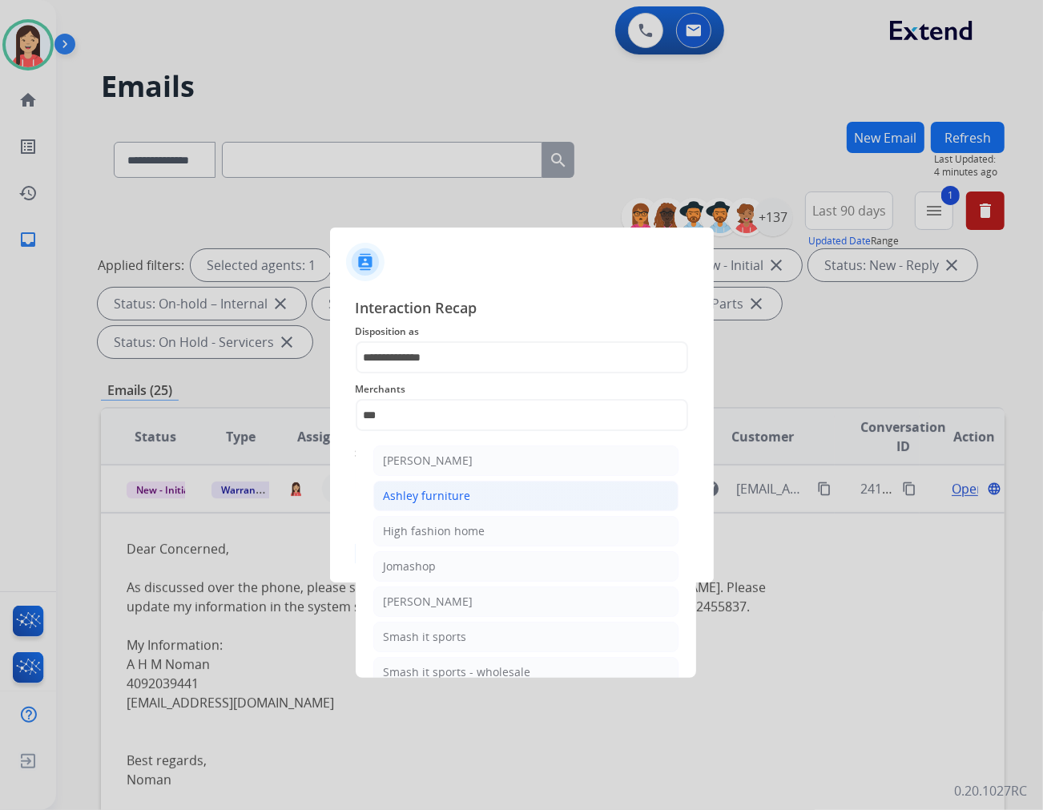
click at [430, 494] on div "Ashley furniture" at bounding box center [427, 496] width 87 height 16
type input "**********"
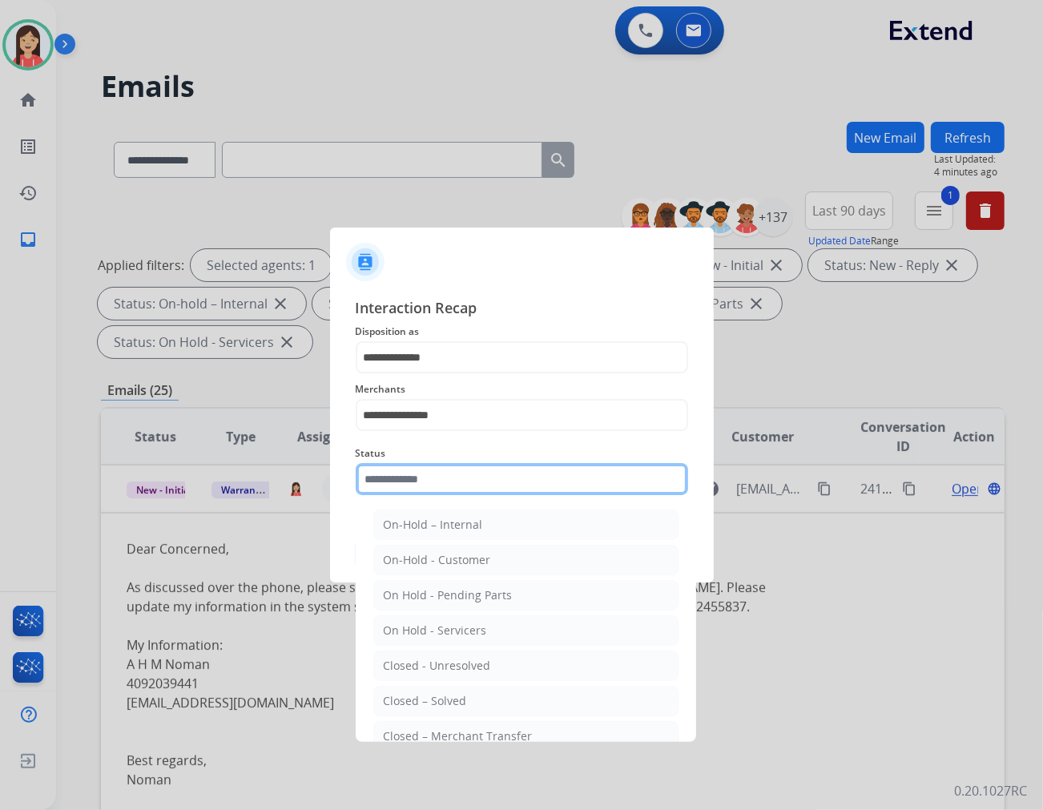
click at [430, 466] on input "text" at bounding box center [522, 479] width 333 height 32
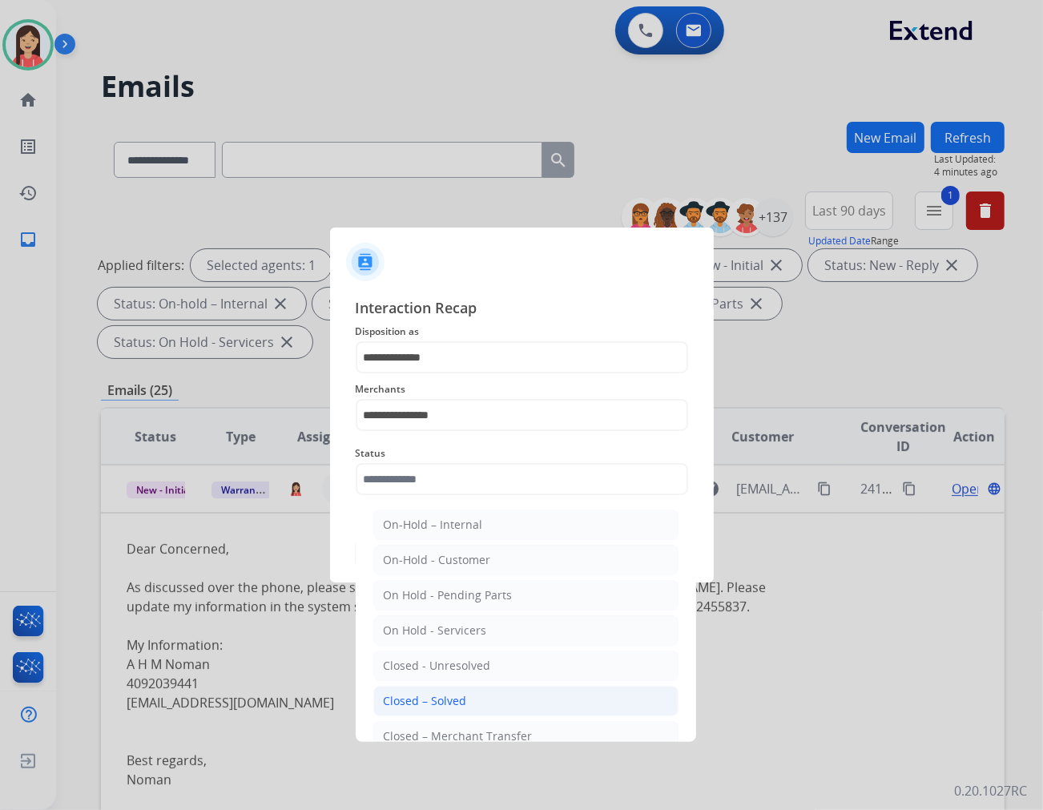
click at [483, 698] on li "Closed – Solved" at bounding box center [525, 701] width 305 height 30
type input "**********"
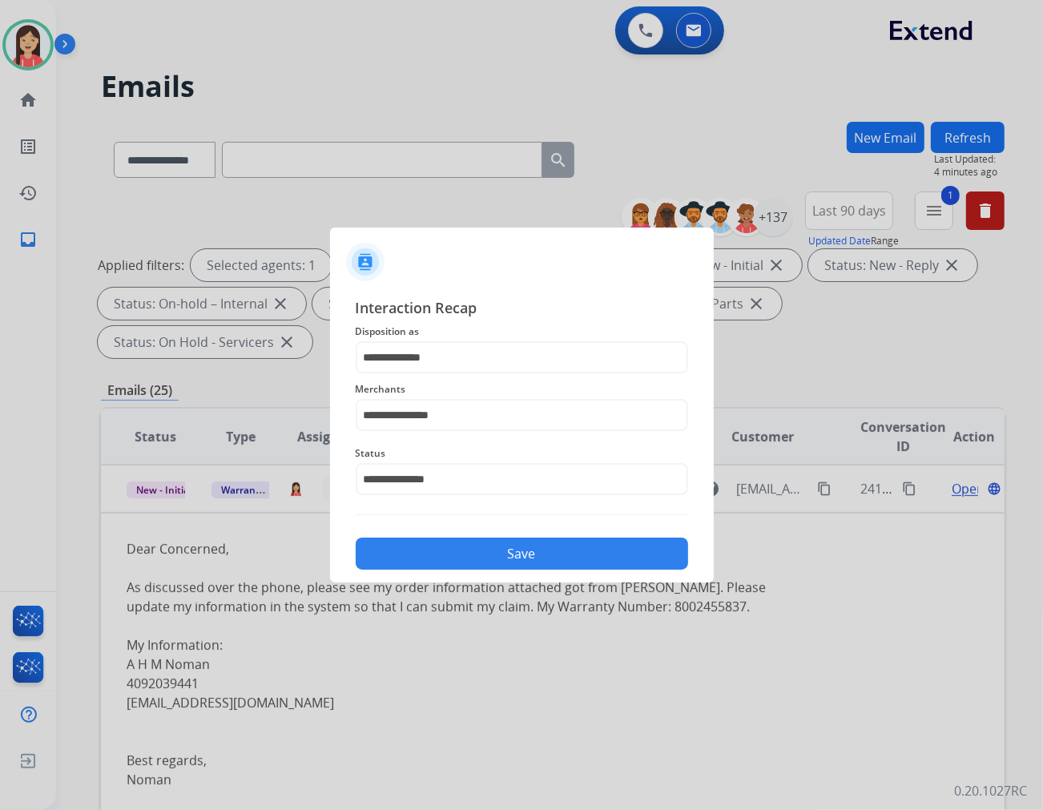
click at [535, 551] on button "Save" at bounding box center [522, 554] width 333 height 32
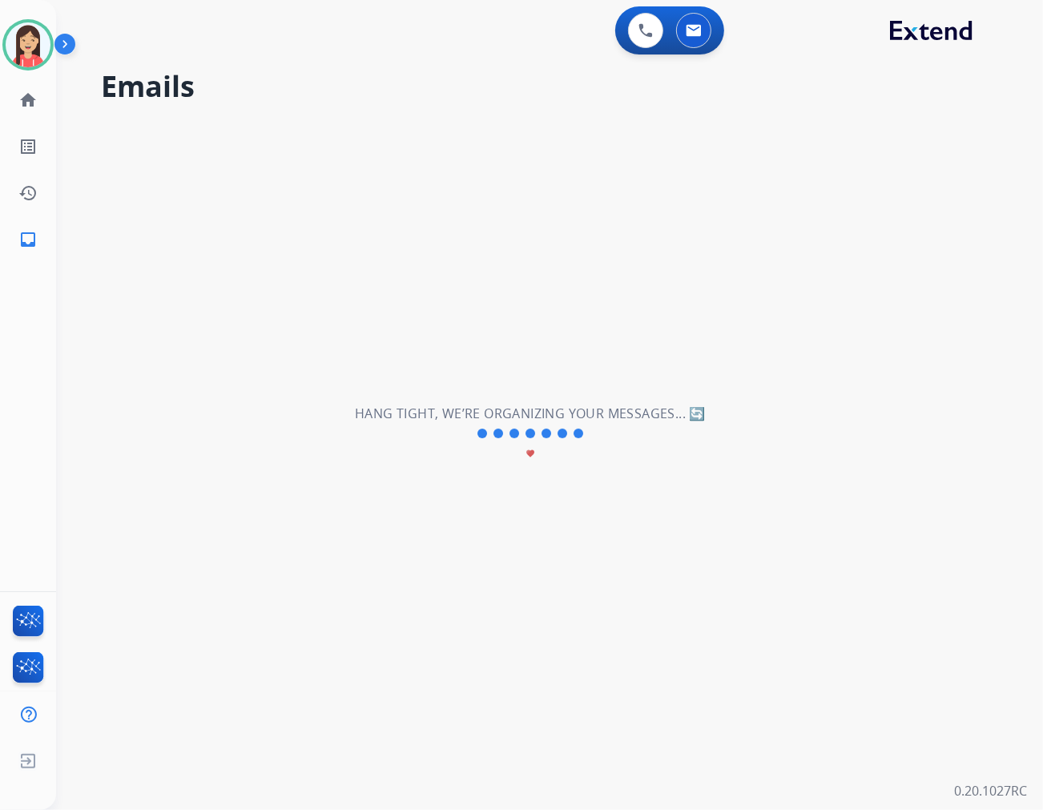
scroll to position [53, 0]
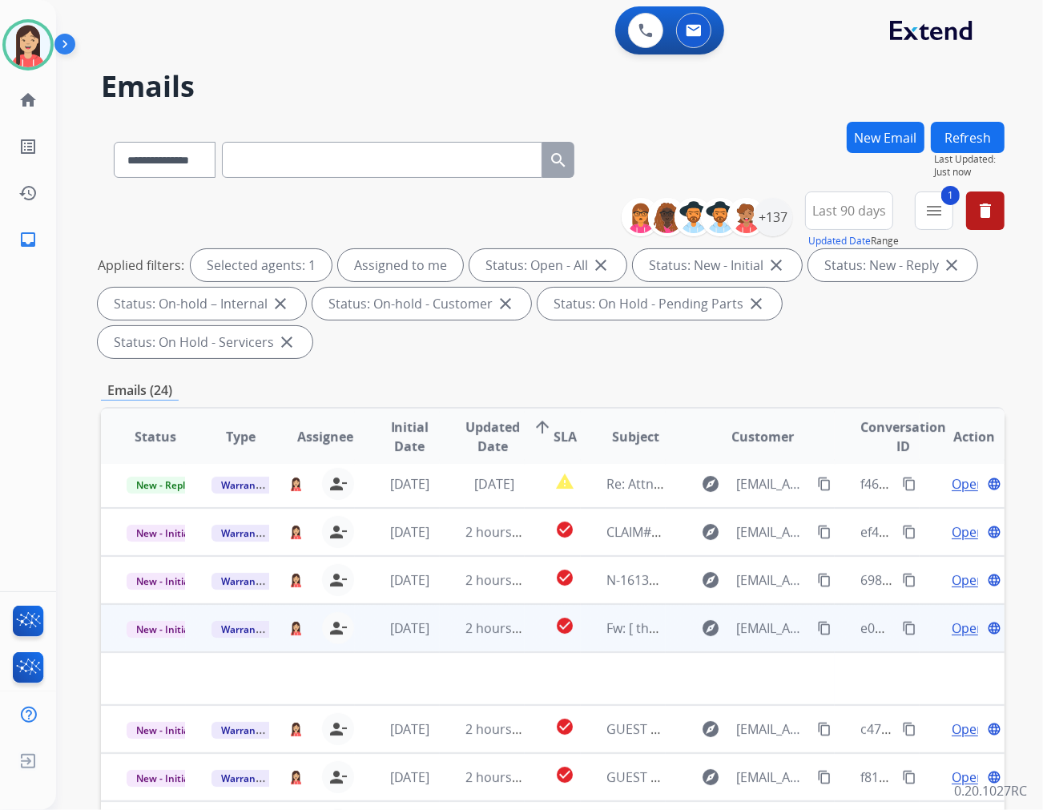
click at [450, 604] on td "2 hours ago" at bounding box center [482, 628] width 85 height 48
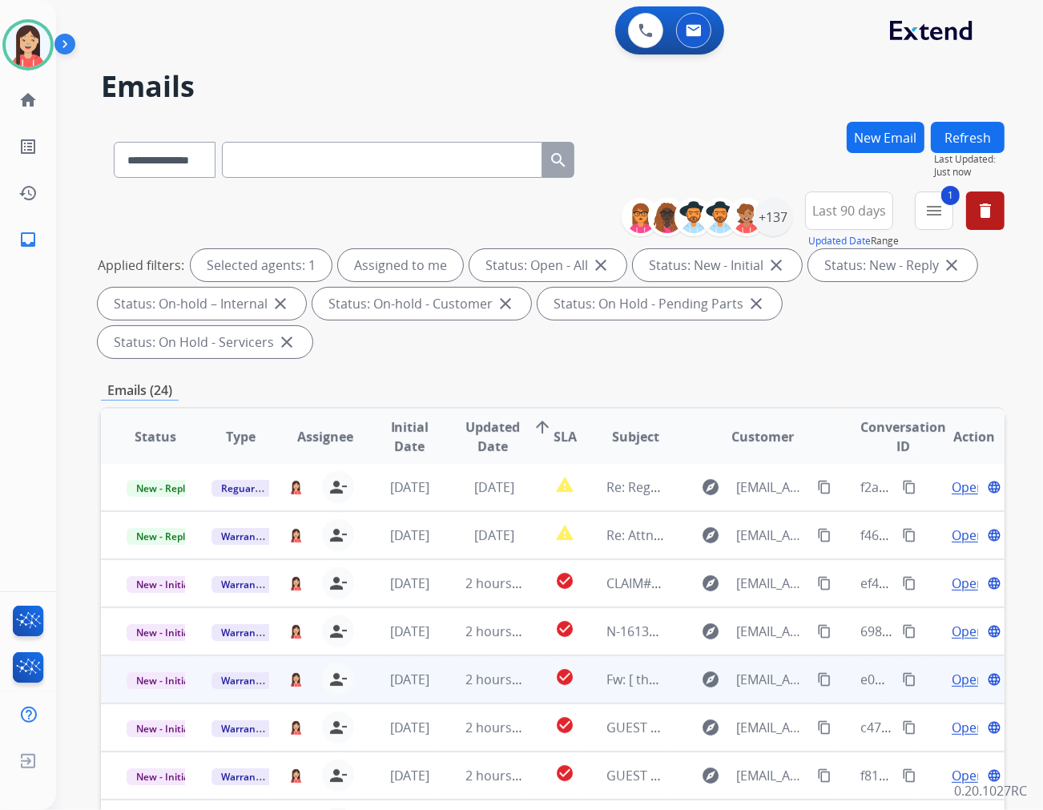
scroll to position [1, 0]
click at [429, 659] on td "[DATE]" at bounding box center [397, 680] width 85 height 48
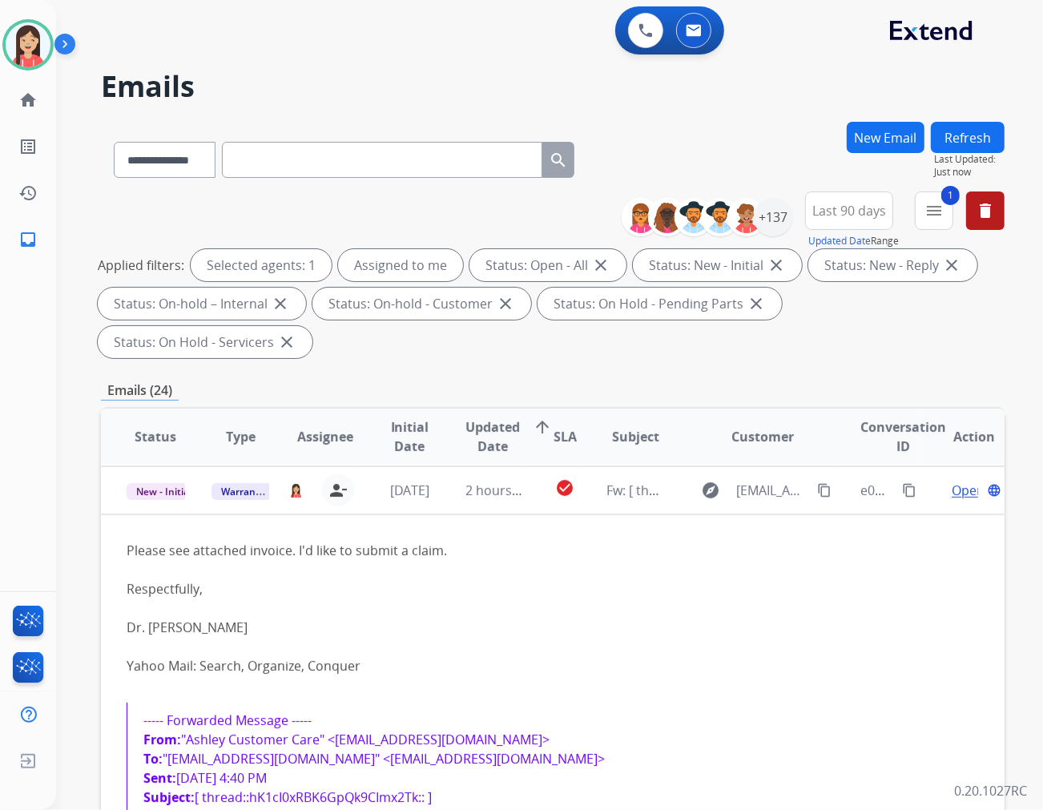
scroll to position [102, 0]
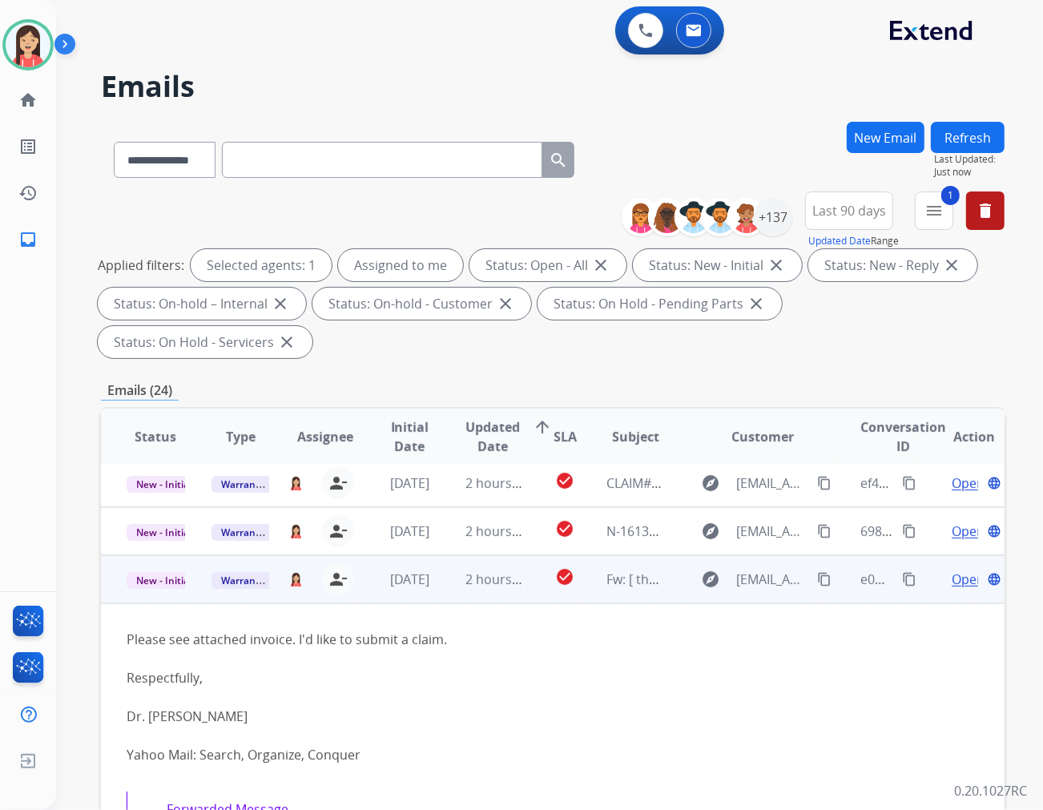
click at [938, 570] on span "Open" at bounding box center [968, 579] width 33 height 19
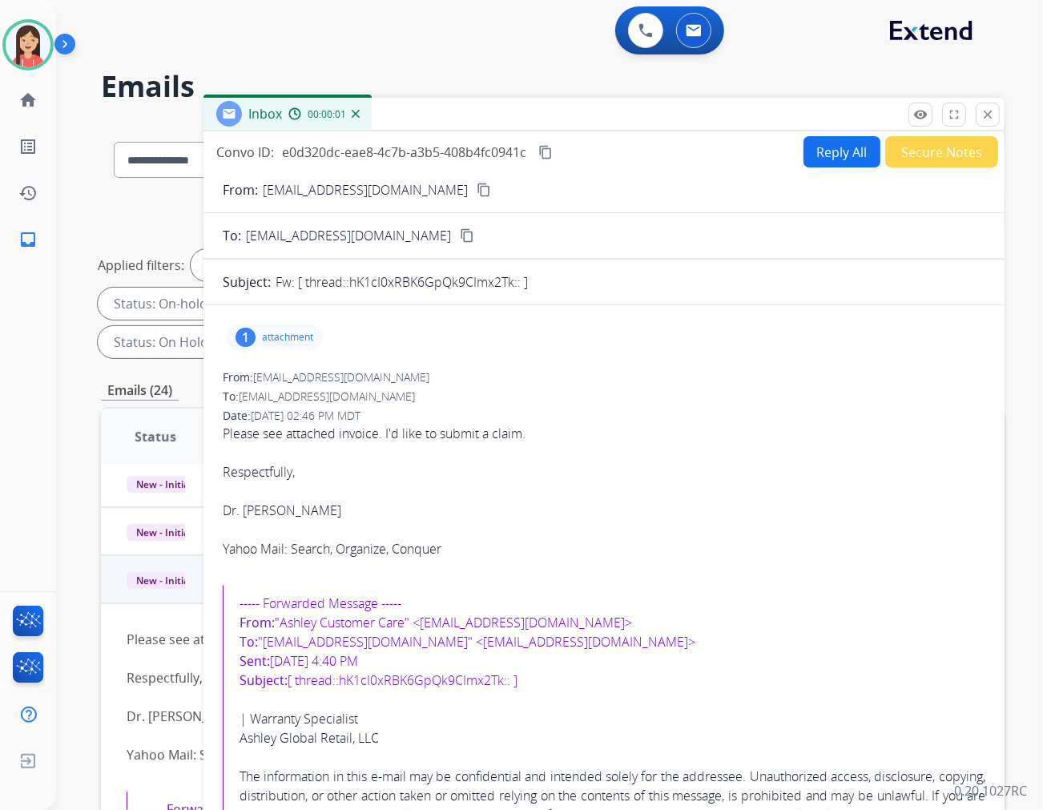
click at [294, 340] on p "attachment" at bounding box center [287, 337] width 51 height 13
click at [503, 373] on mat-icon "download" at bounding box center [500, 378] width 14 height 14
click at [477, 188] on mat-icon "content_copy" at bounding box center [484, 190] width 14 height 14
click at [814, 155] on button "Reply All" at bounding box center [842, 151] width 77 height 31
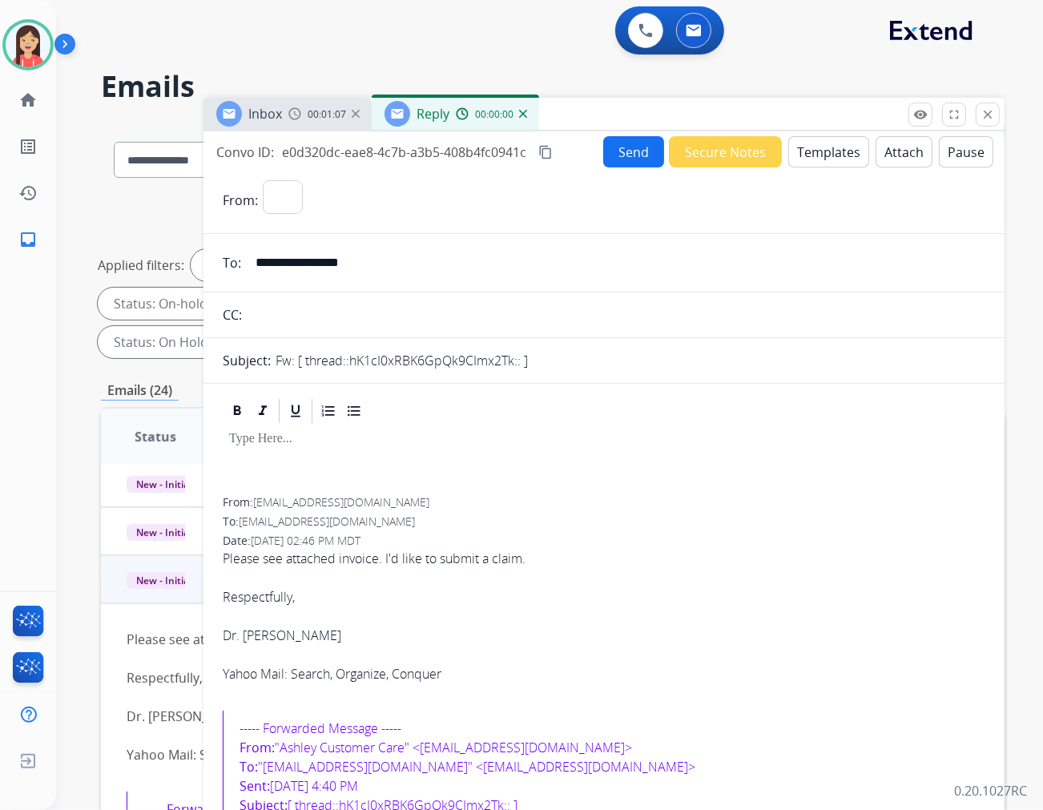
select select "**********"
click at [672, 208] on div "**********" at bounding box center [624, 200] width 723 height 40
click at [834, 140] on button "Templates" at bounding box center [829, 151] width 81 height 31
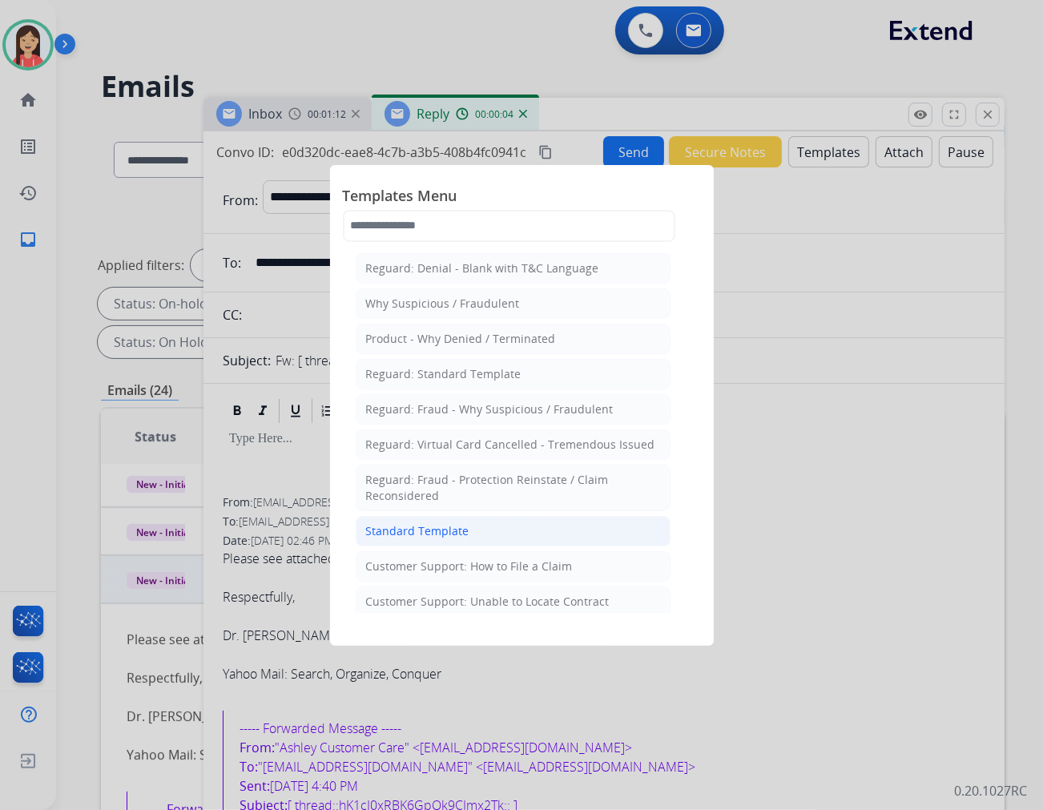
click at [437, 527] on div "Standard Template" at bounding box center [417, 531] width 103 height 16
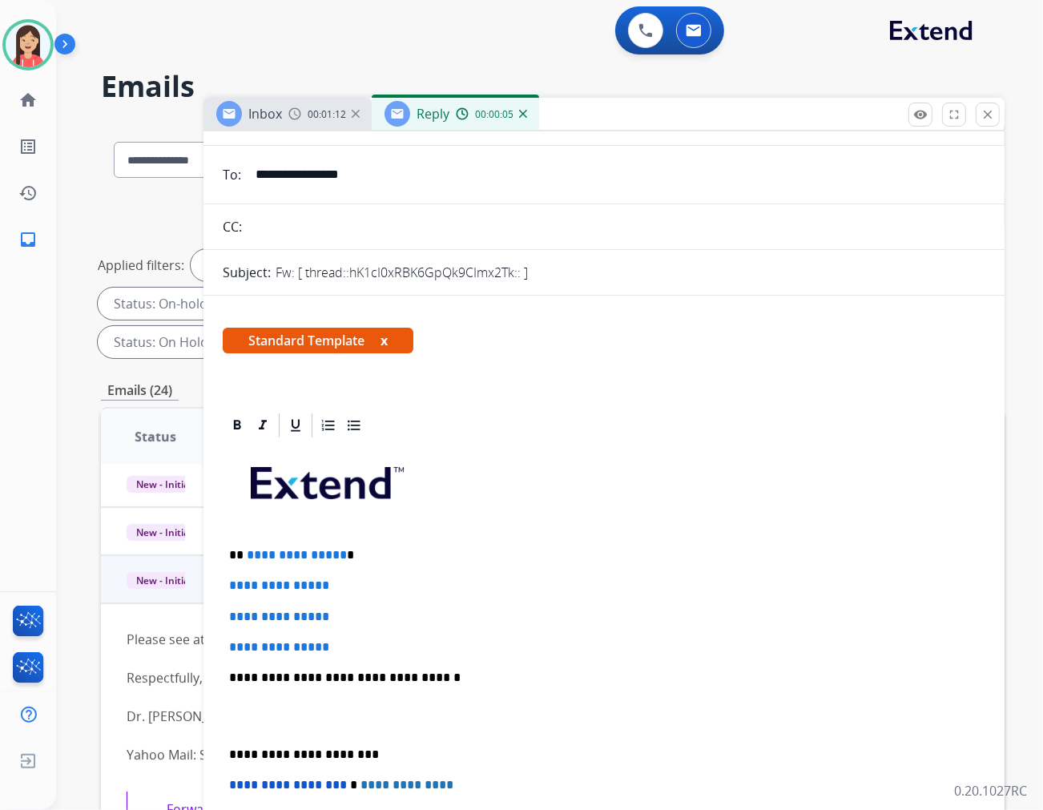
scroll to position [89, 0]
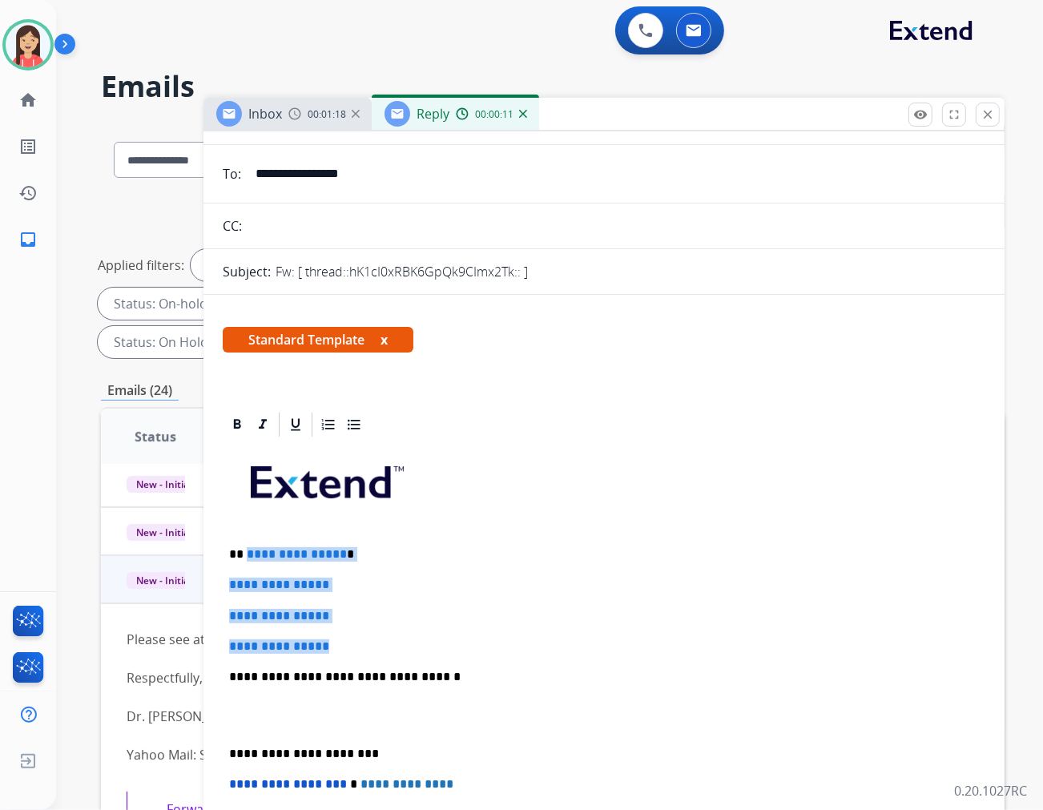
drag, startPoint x: 244, startPoint y: 549, endPoint x: 455, endPoint y: 634, distance: 228.0
click at [455, 634] on div "**********" at bounding box center [604, 714] width 763 height 551
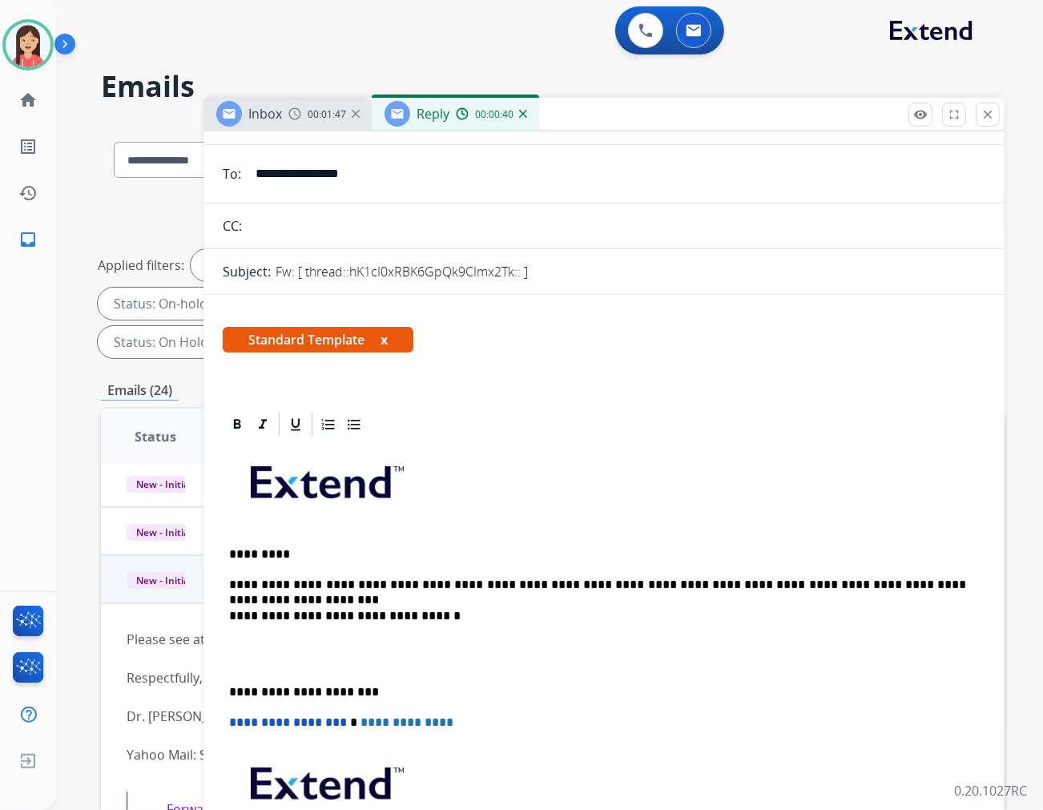
drag, startPoint x: 628, startPoint y: 551, endPoint x: 646, endPoint y: 551, distance: 17.6
click at [628, 551] on p "*********" at bounding box center [597, 554] width 737 height 14
click at [938, 575] on div "**********" at bounding box center [604, 684] width 763 height 490
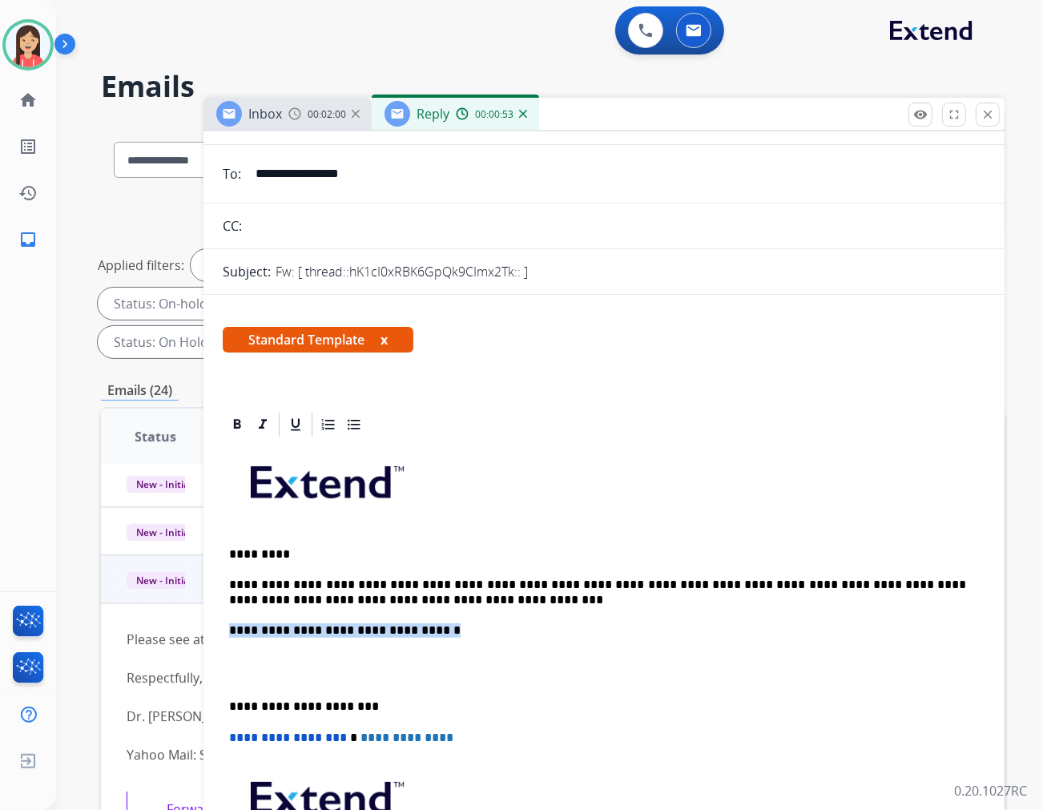
drag, startPoint x: 438, startPoint y: 628, endPoint x: 215, endPoint y: 615, distance: 223.1
click at [274, 676] on p at bounding box center [604, 669] width 750 height 30
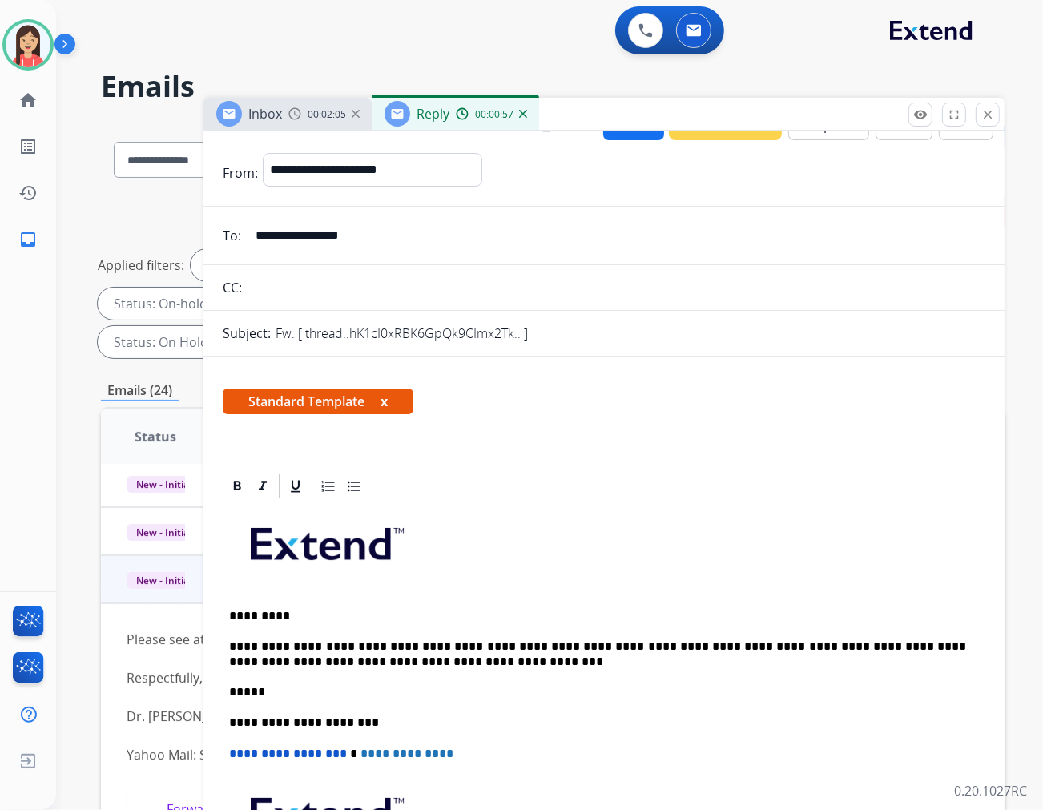
scroll to position [0, 0]
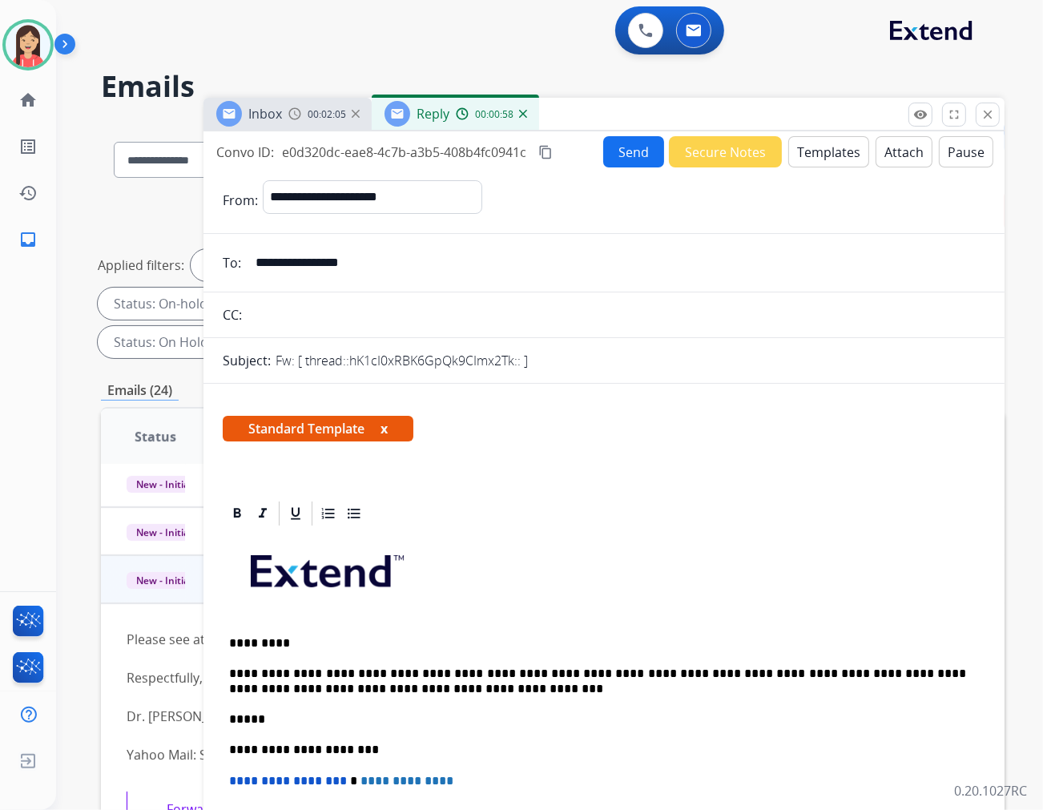
click at [632, 159] on button "Send" at bounding box center [633, 151] width 61 height 31
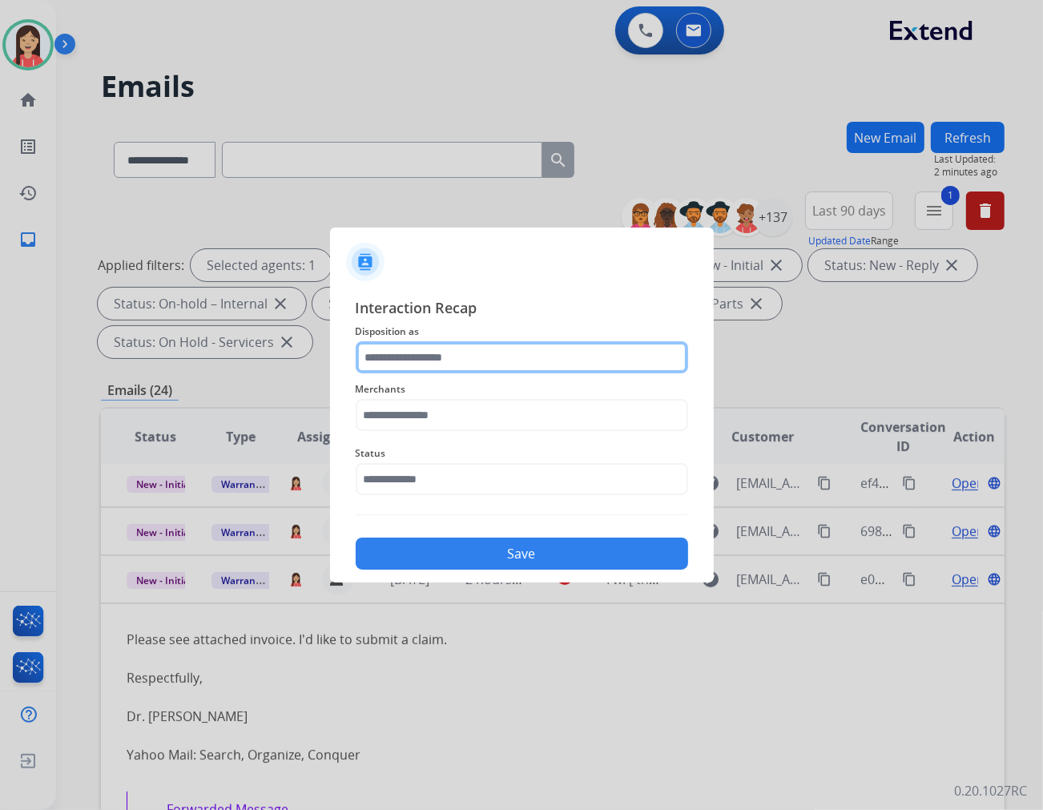
click at [507, 347] on input "text" at bounding box center [522, 357] width 333 height 32
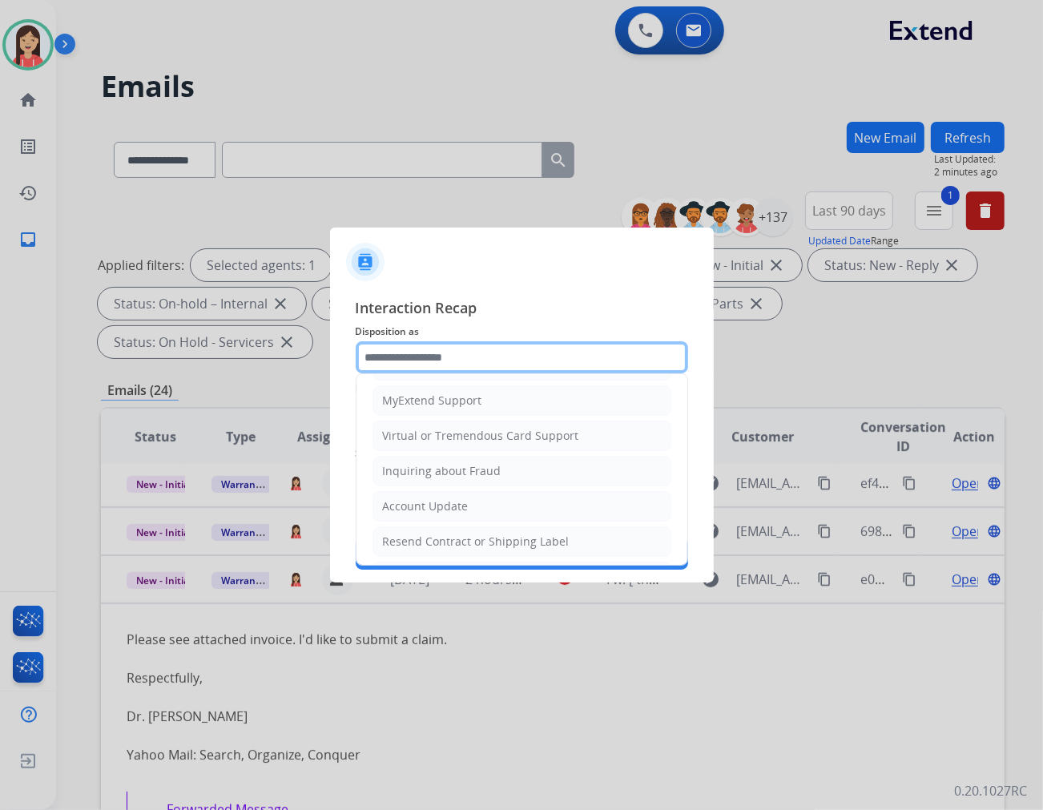
scroll to position [178, 0]
click at [430, 498] on div "Account Update" at bounding box center [426, 505] width 86 height 16
type input "**********"
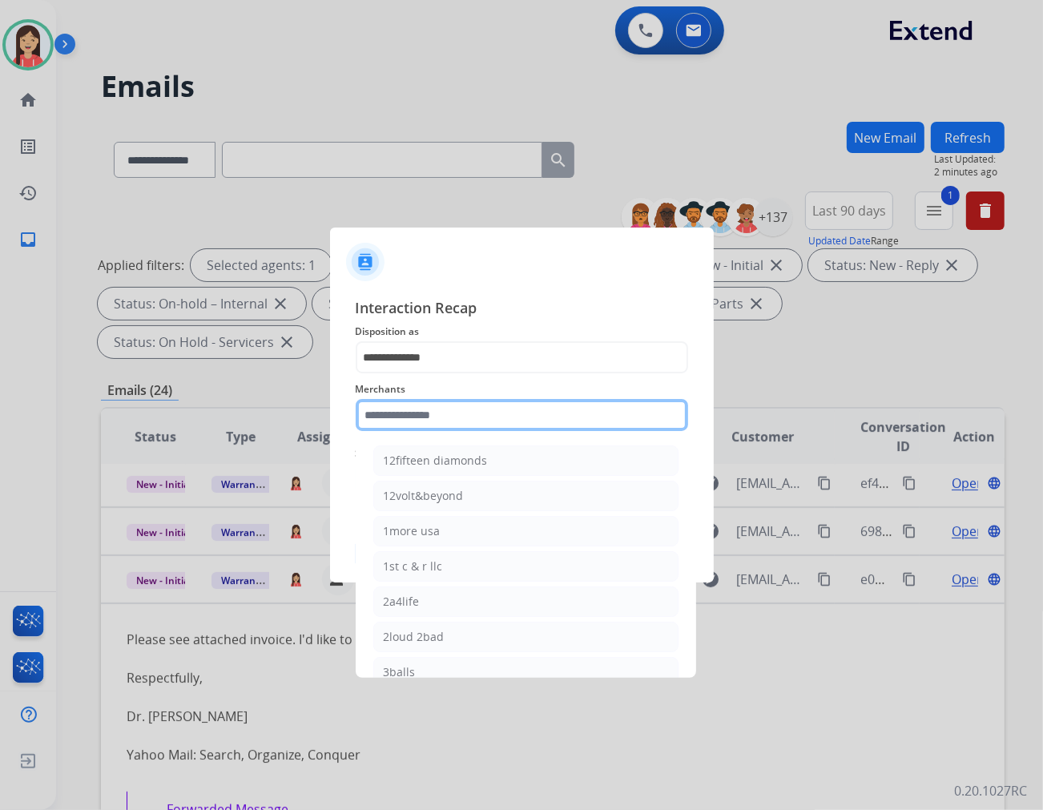
click at [451, 422] on input "text" at bounding box center [522, 415] width 333 height 32
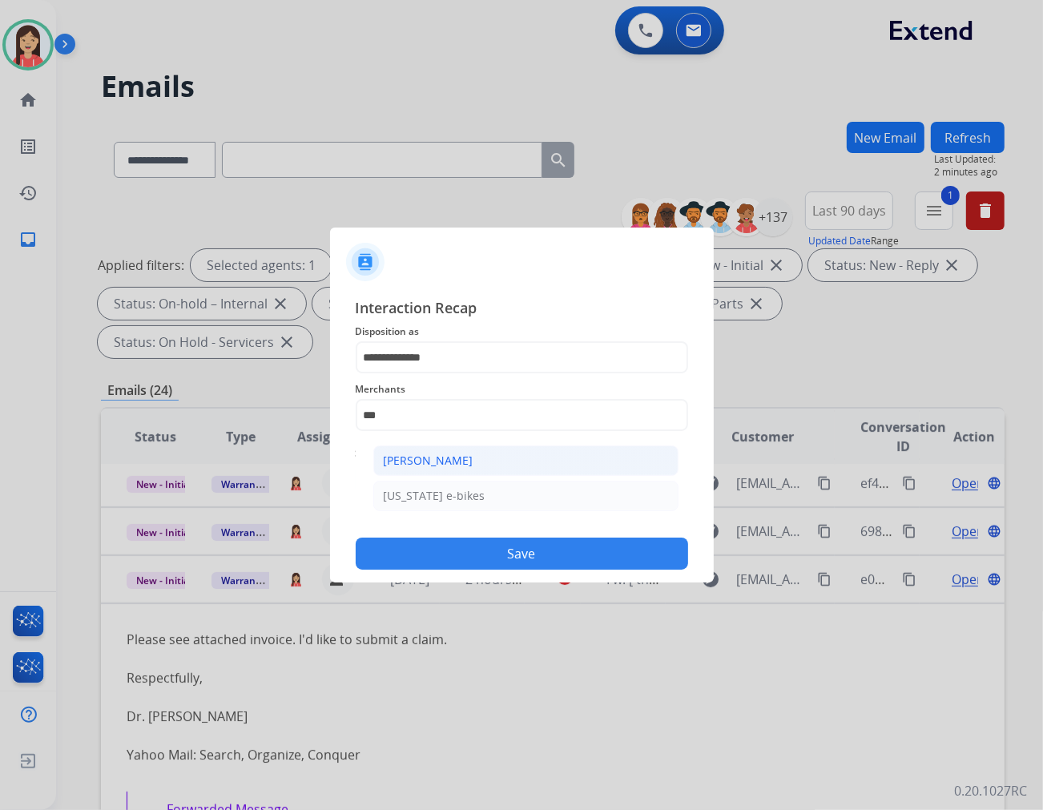
click at [447, 460] on div "[PERSON_NAME]" at bounding box center [429, 461] width 90 height 16
type input "**********"
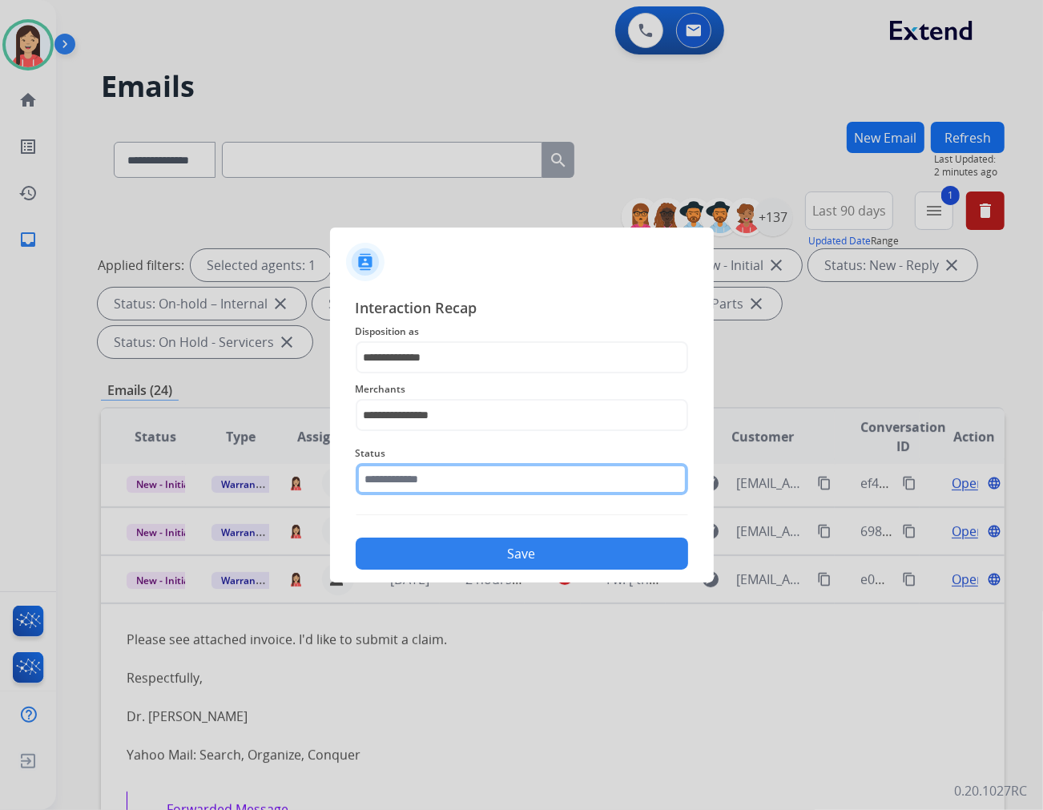
click at [433, 491] on input "text" at bounding box center [522, 479] width 333 height 32
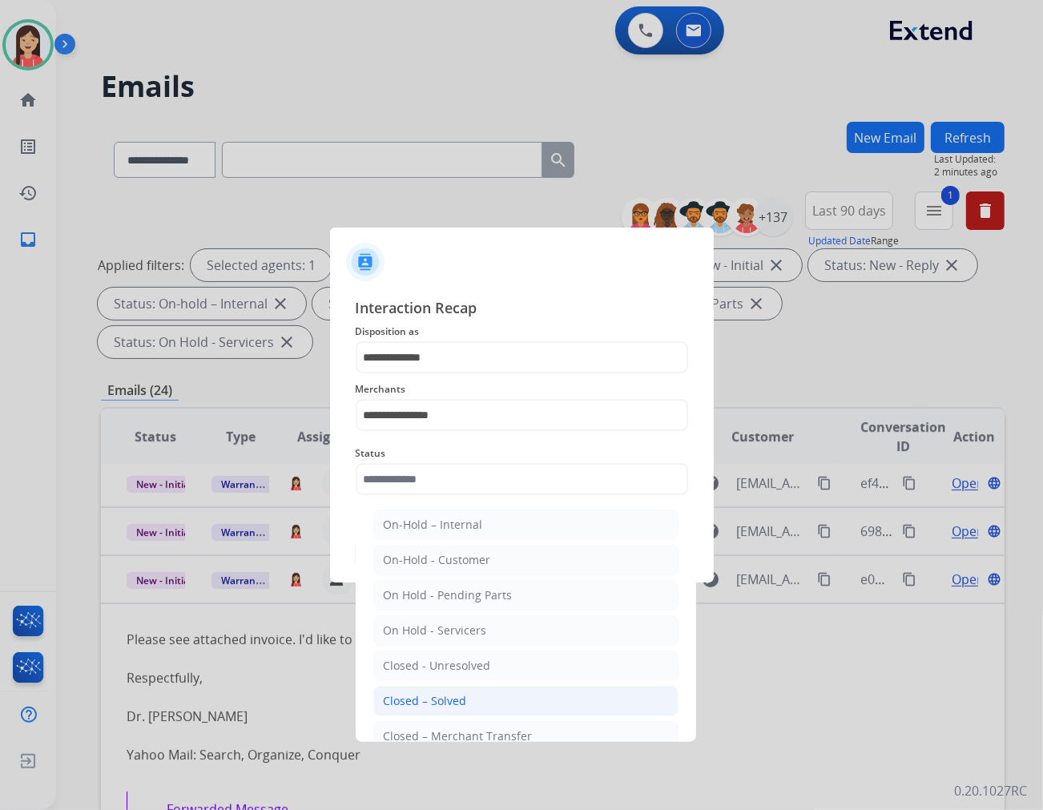
click at [414, 692] on li "Closed – Solved" at bounding box center [525, 701] width 305 height 30
type input "**********"
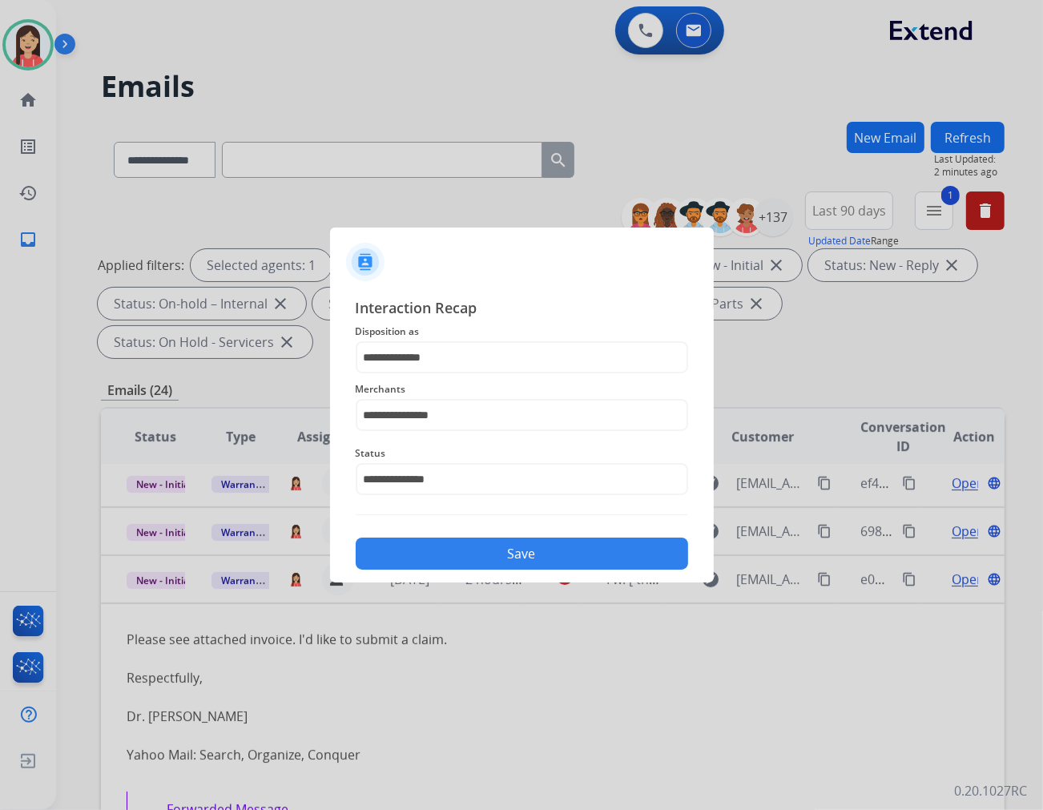
click at [466, 551] on button "Save" at bounding box center [522, 554] width 333 height 32
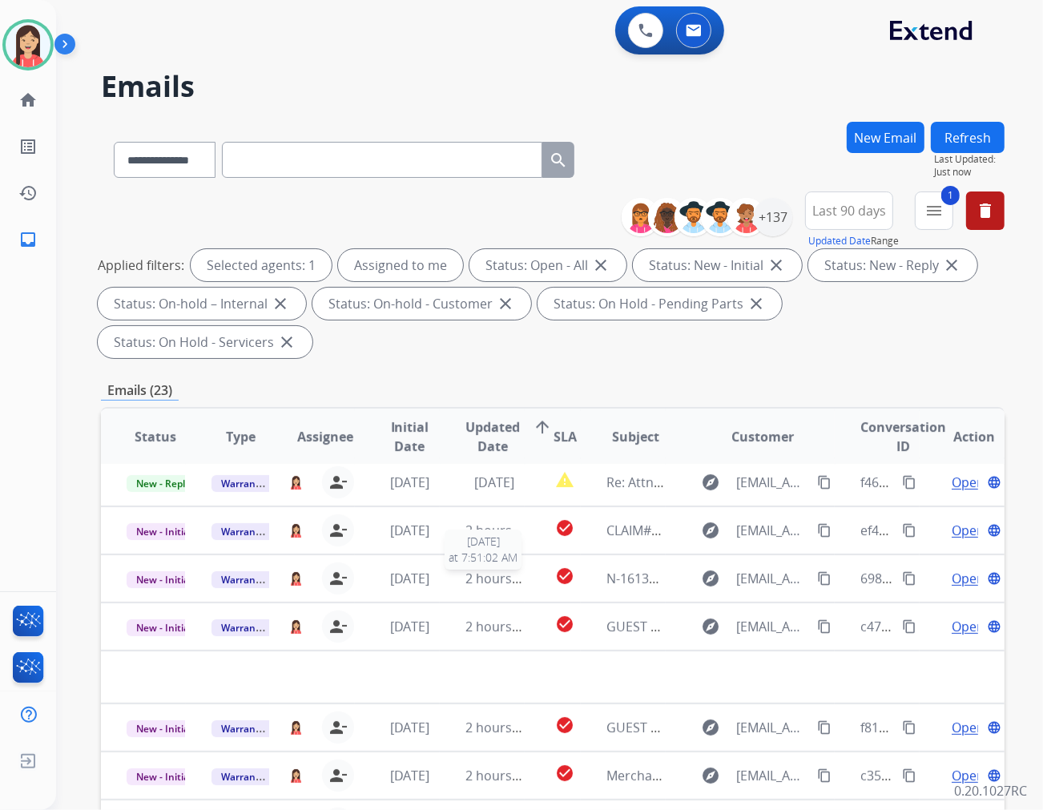
scroll to position [53, 0]
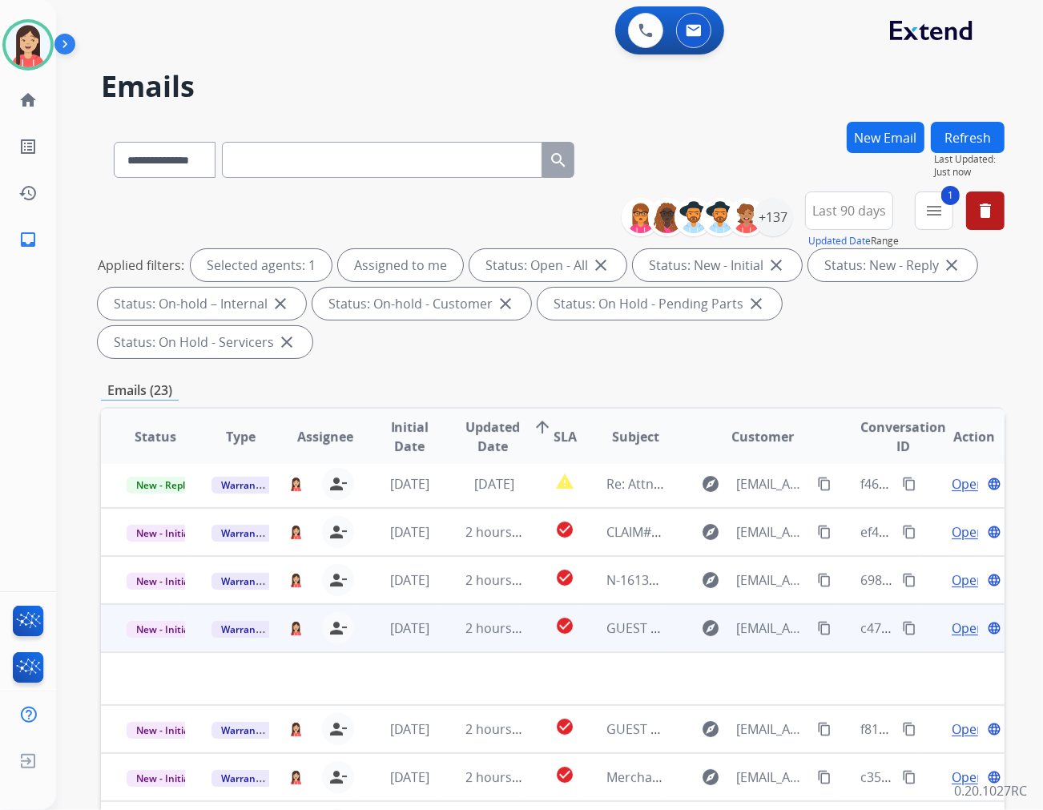
click at [450, 605] on td "2 hours ago" at bounding box center [482, 628] width 85 height 48
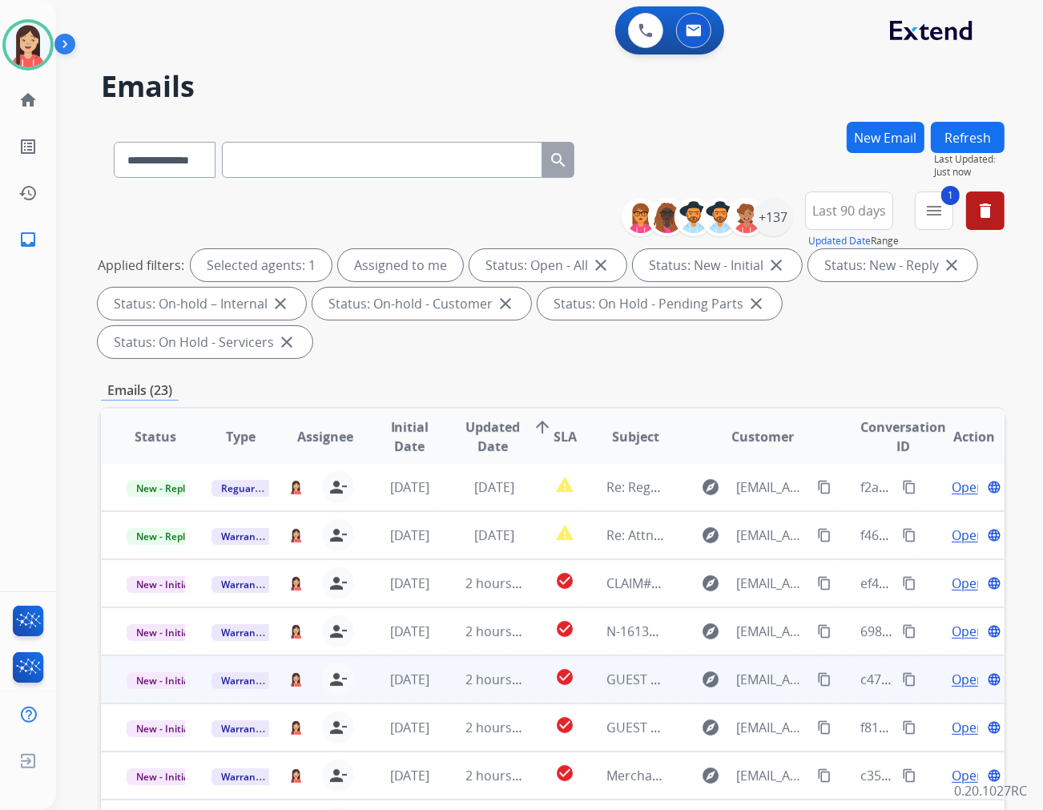
scroll to position [1, 0]
click at [444, 656] on td "2 hours ago" at bounding box center [482, 680] width 85 height 48
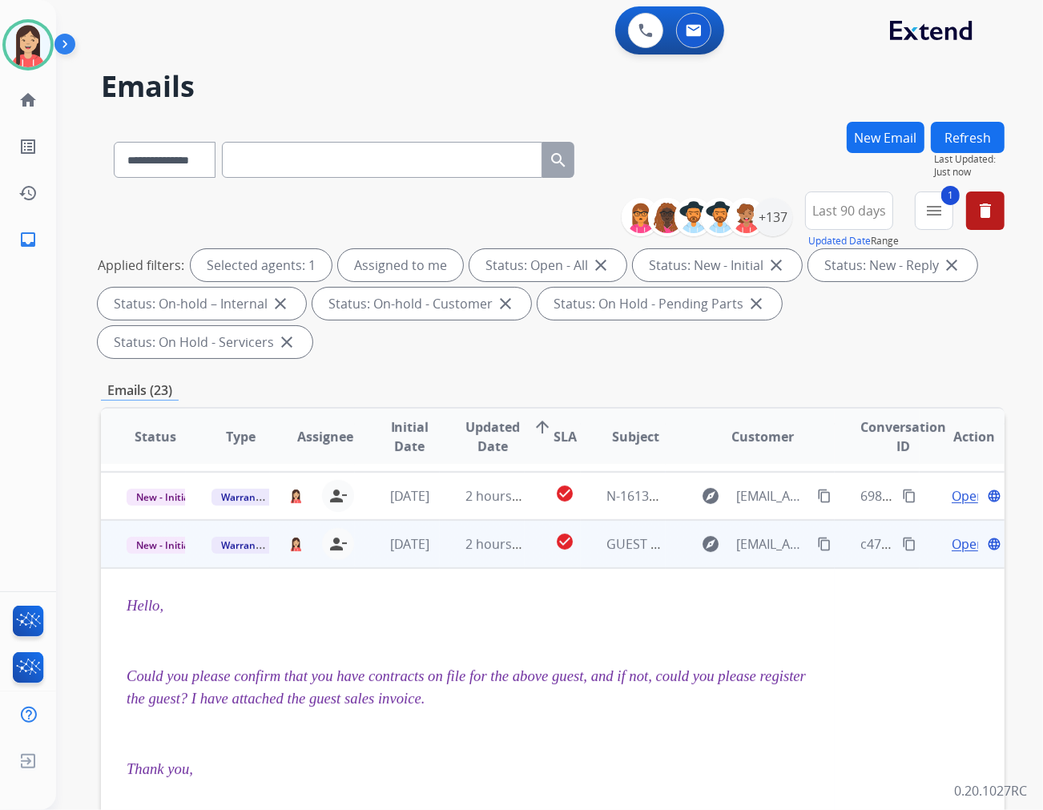
scroll to position [192, 0]
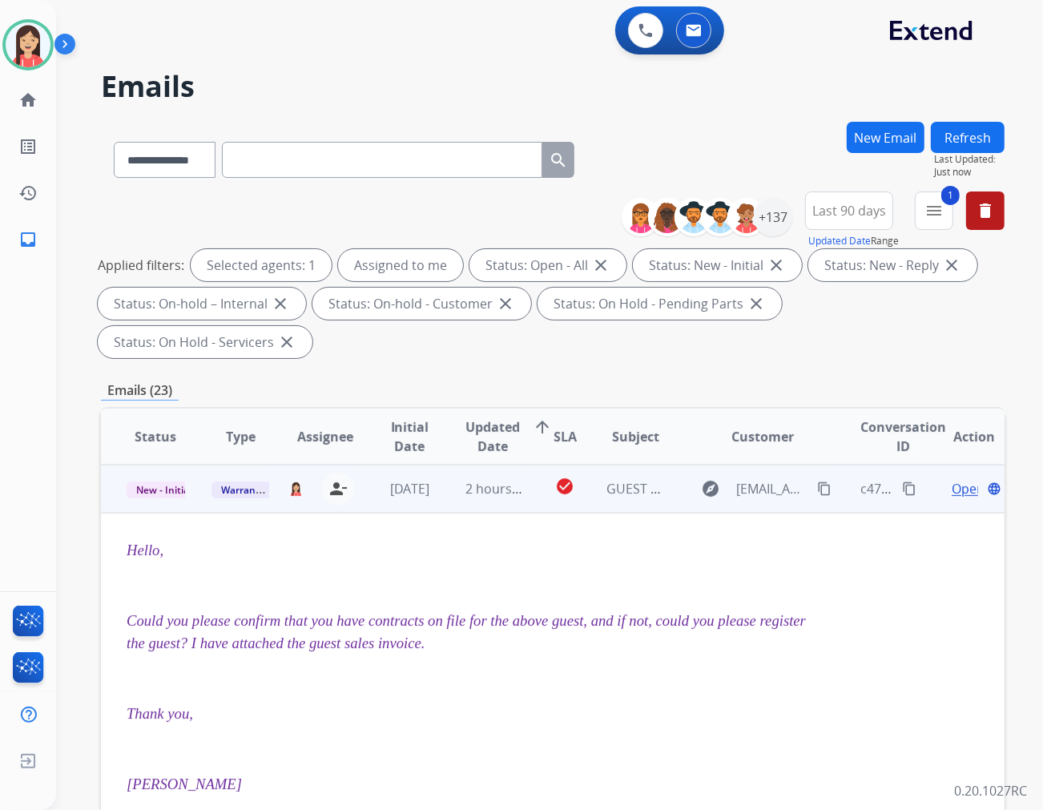
click at [938, 479] on span "Open" at bounding box center [968, 488] width 33 height 19
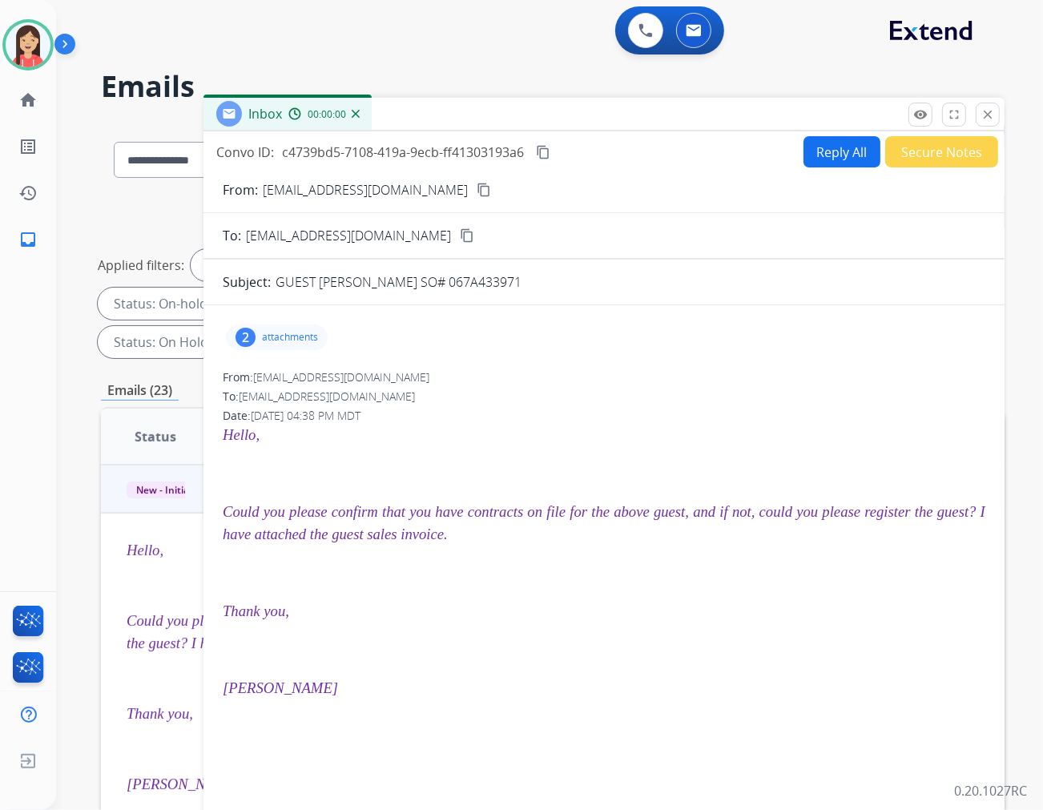
click at [309, 325] on div "2 attachments" at bounding box center [277, 338] width 102 height 26
click at [468, 427] on mat-icon "download" at bounding box center [475, 434] width 14 height 14
click at [828, 155] on button "Reply All" at bounding box center [842, 151] width 77 height 31
select select "**********"
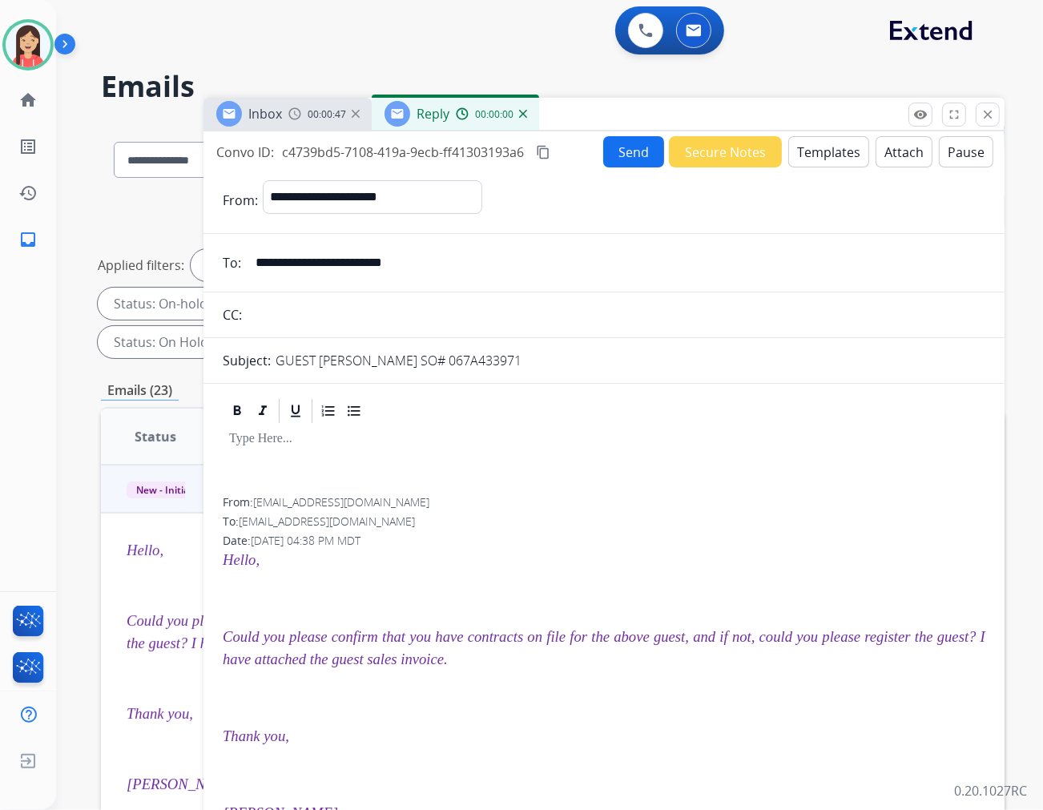
click at [799, 155] on button "Templates" at bounding box center [829, 151] width 81 height 31
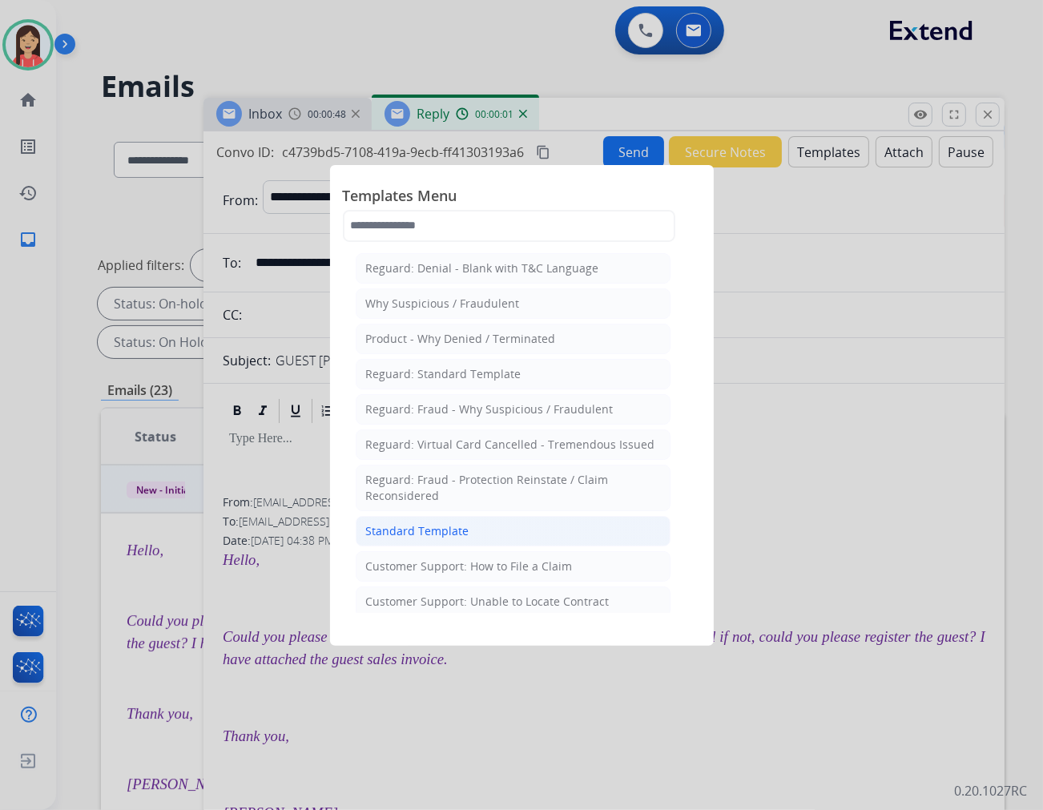
click at [502, 535] on li "Standard Template" at bounding box center [513, 531] width 315 height 30
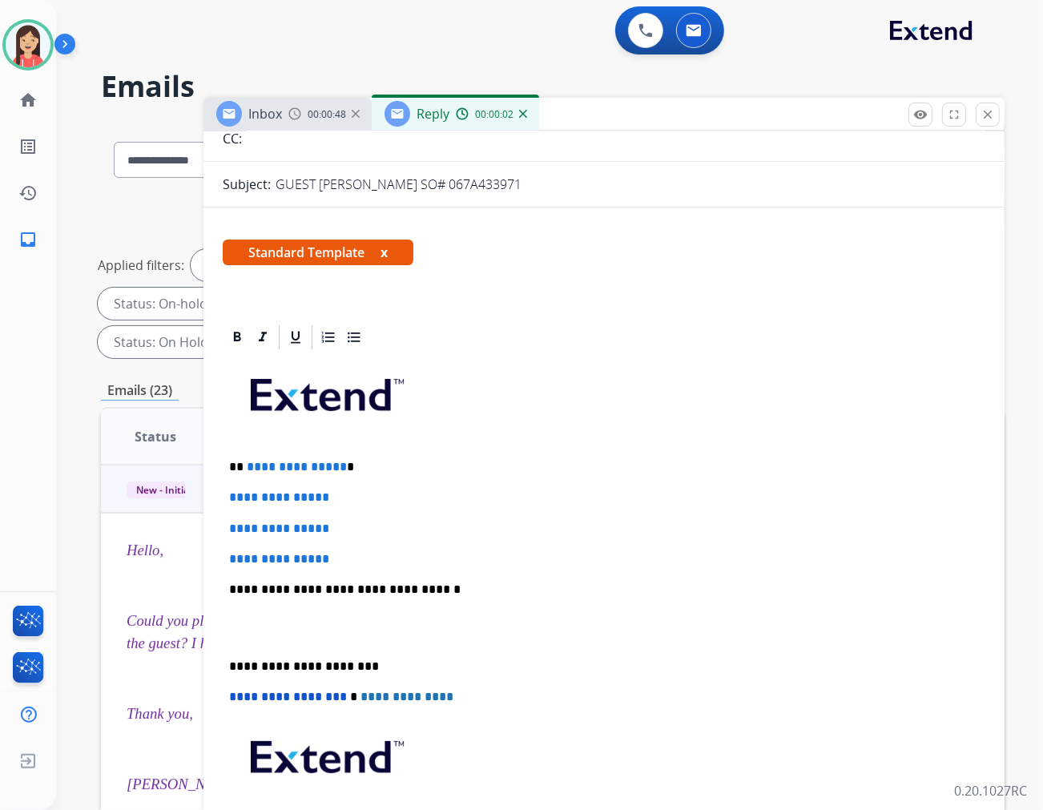
scroll to position [178, 0]
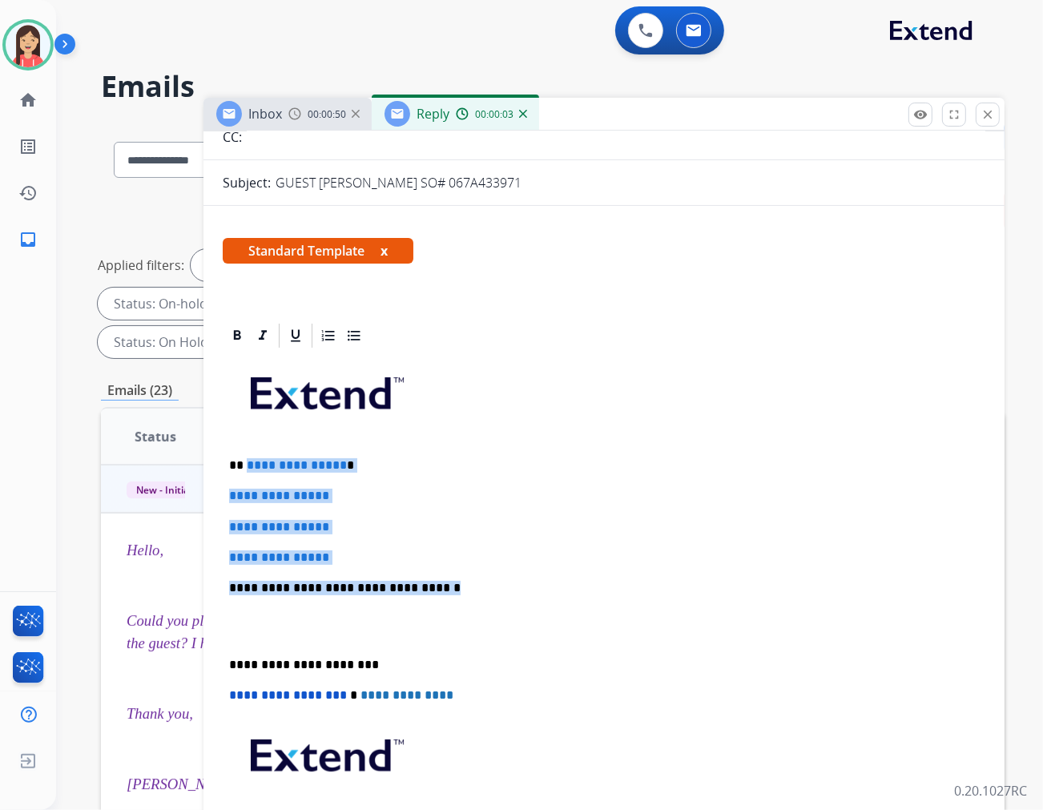
drag, startPoint x: 244, startPoint y: 458, endPoint x: 459, endPoint y: 589, distance: 251.4
click at [459, 589] on div "**********" at bounding box center [604, 625] width 763 height 551
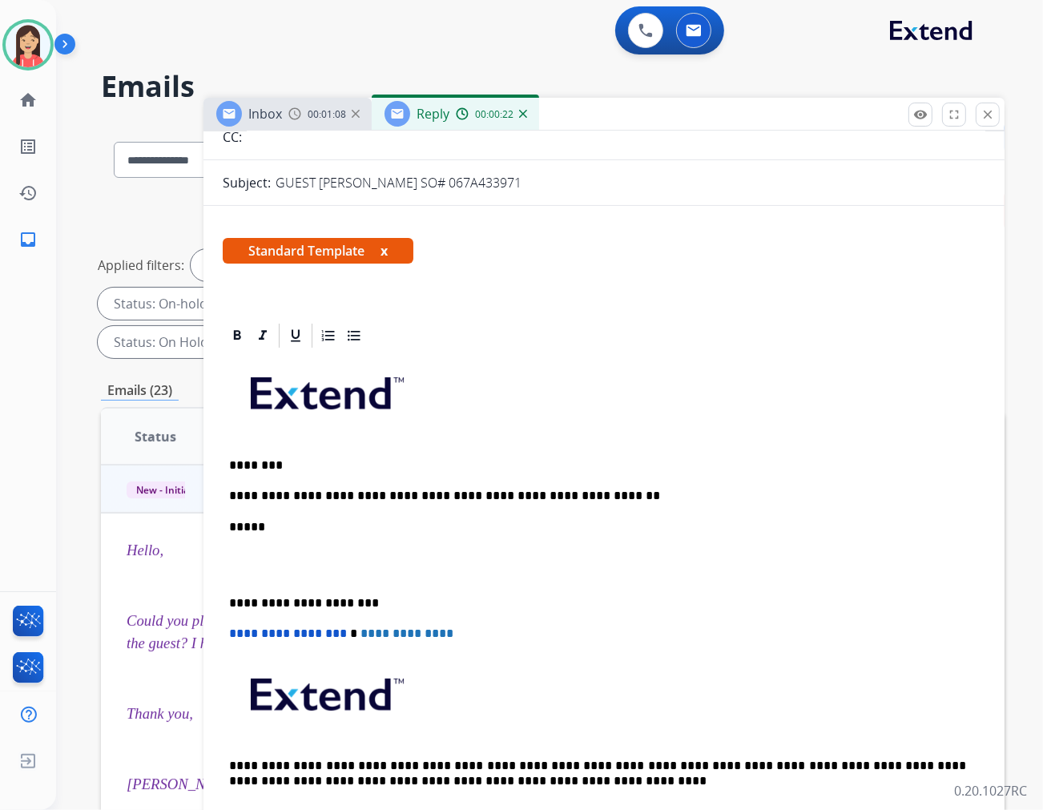
scroll to position [0, 0]
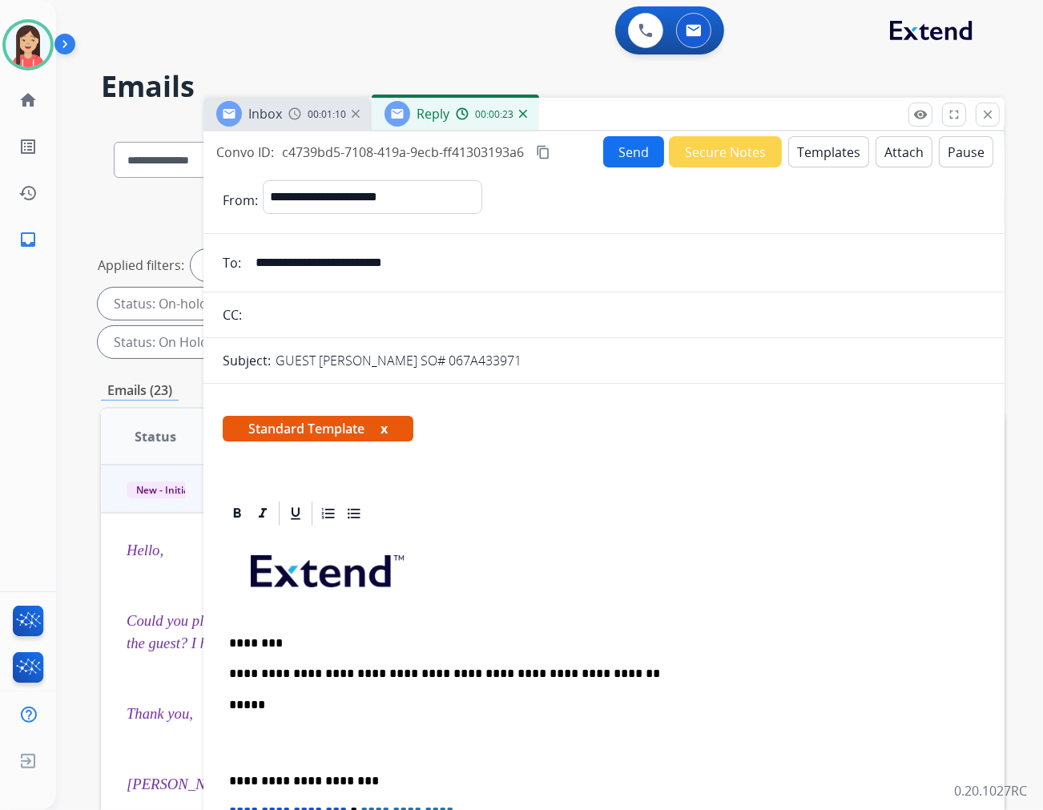
click at [619, 160] on button "Send" at bounding box center [633, 151] width 61 height 31
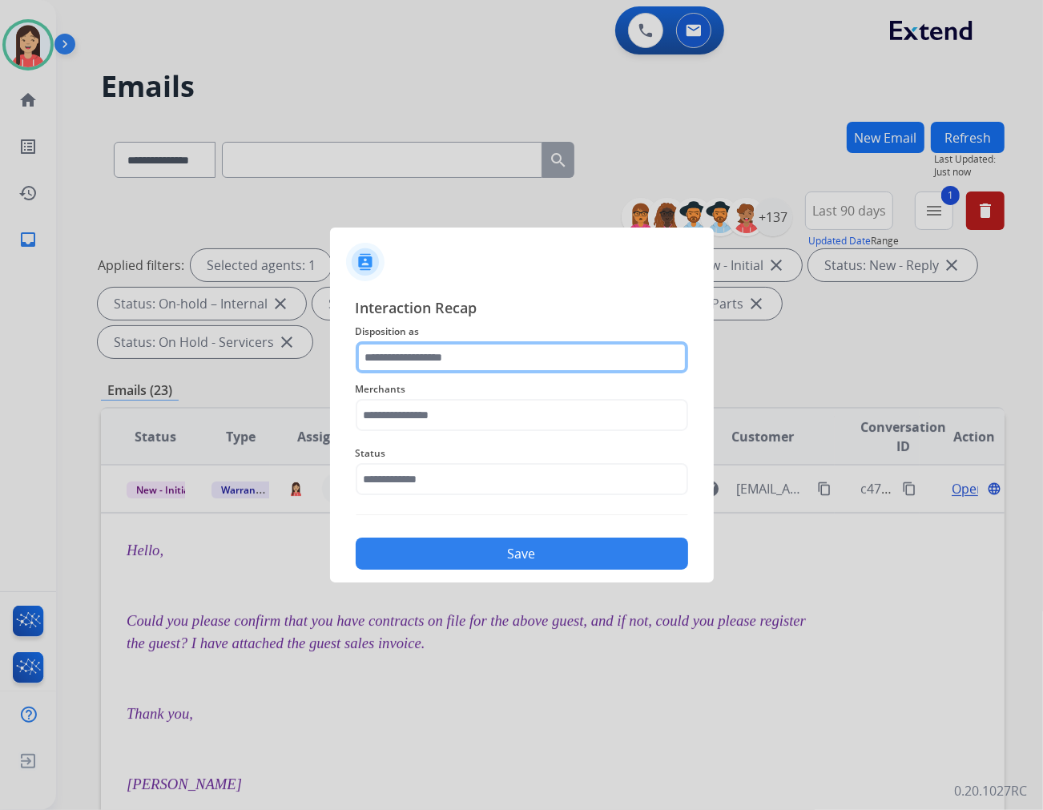
click at [524, 357] on input "text" at bounding box center [522, 357] width 333 height 32
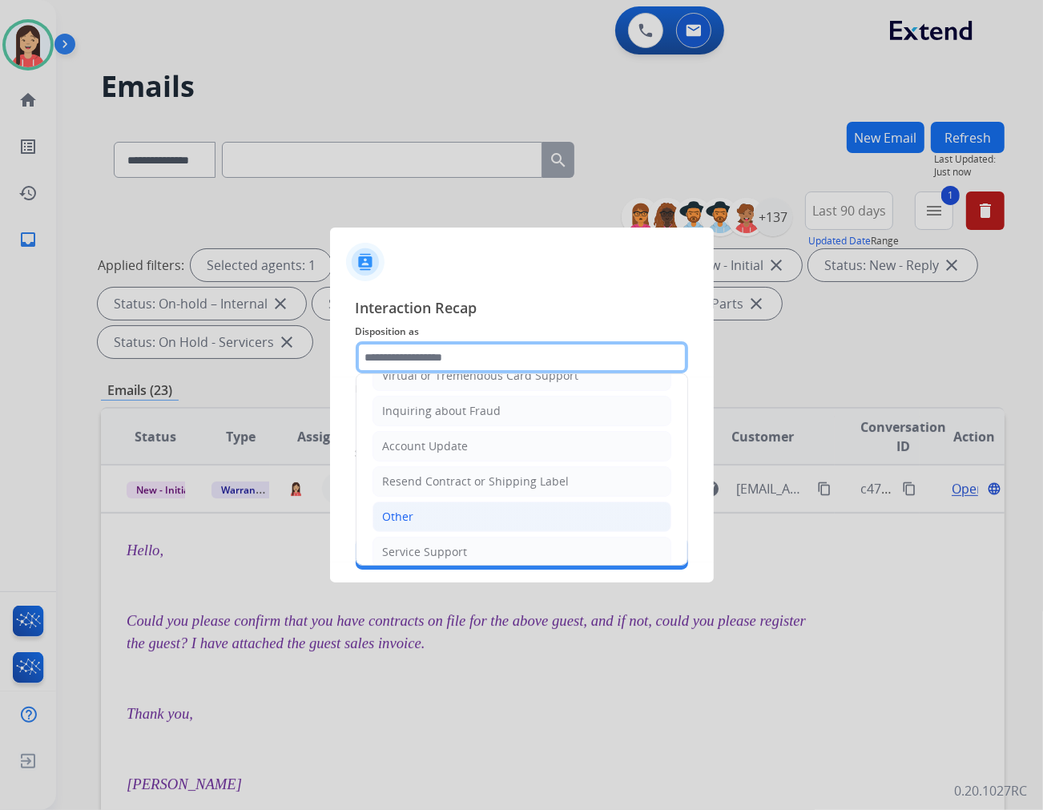
scroll to position [251, 0]
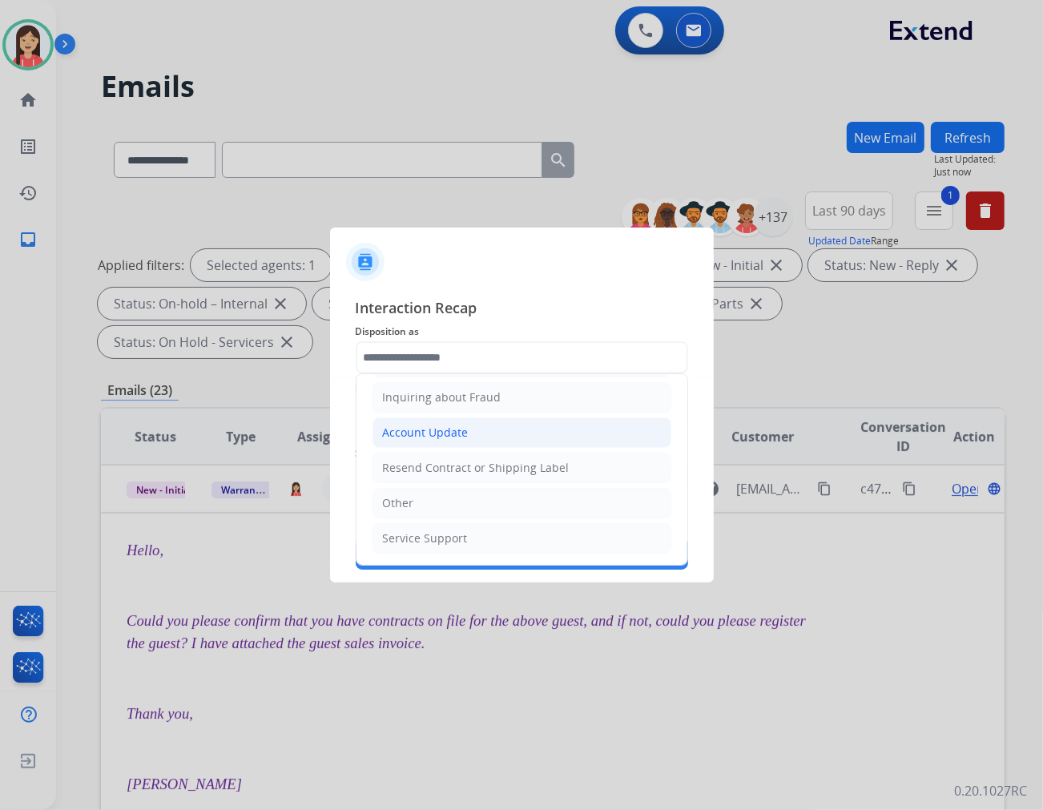
click at [477, 422] on li "Account Update" at bounding box center [522, 433] width 299 height 30
type input "**********"
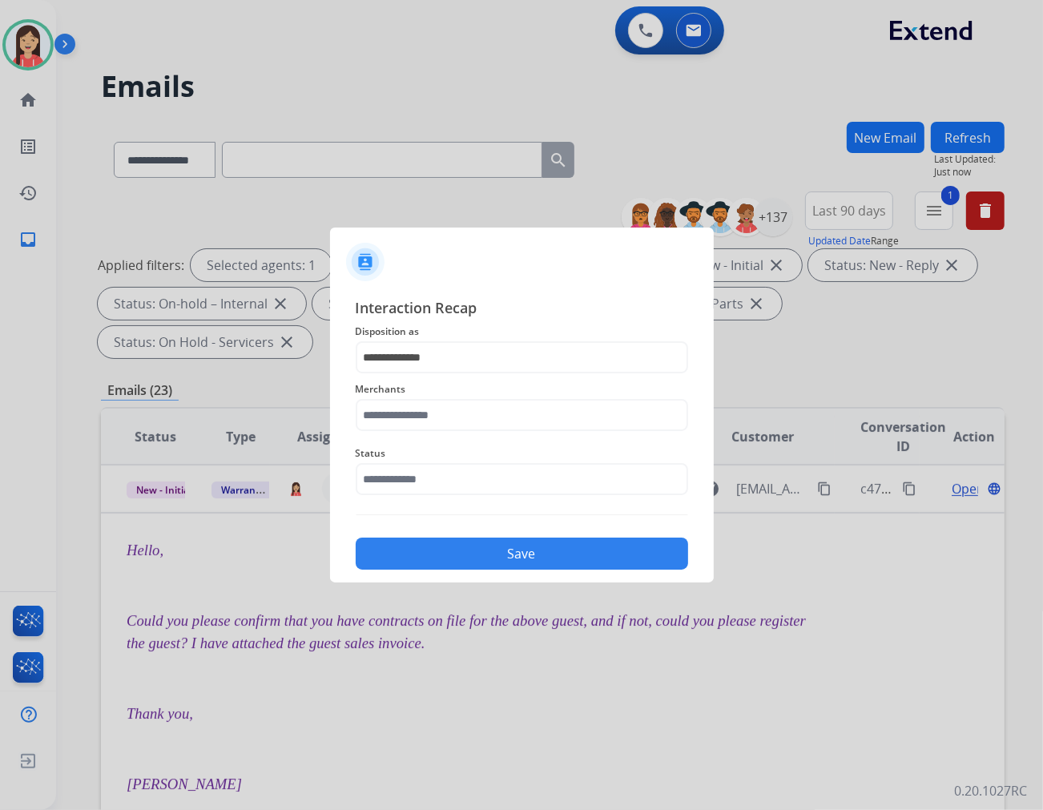
click at [469, 442] on div "Status" at bounding box center [522, 470] width 333 height 64
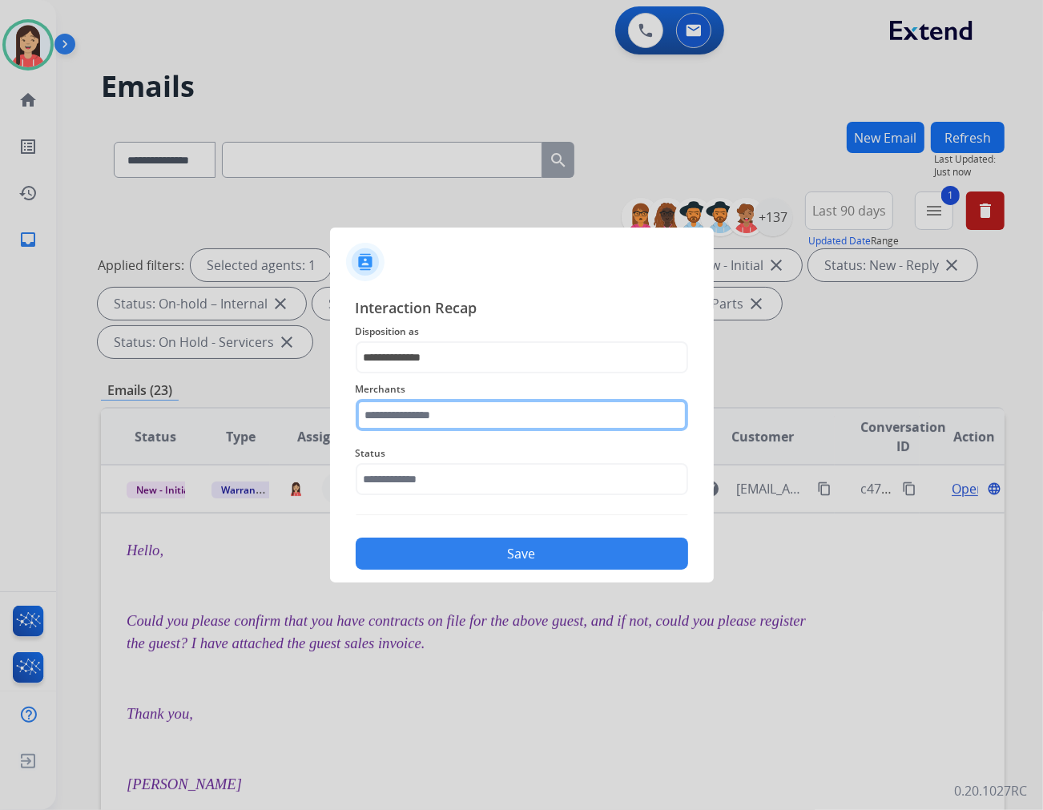
click at [474, 410] on input "text" at bounding box center [522, 415] width 333 height 32
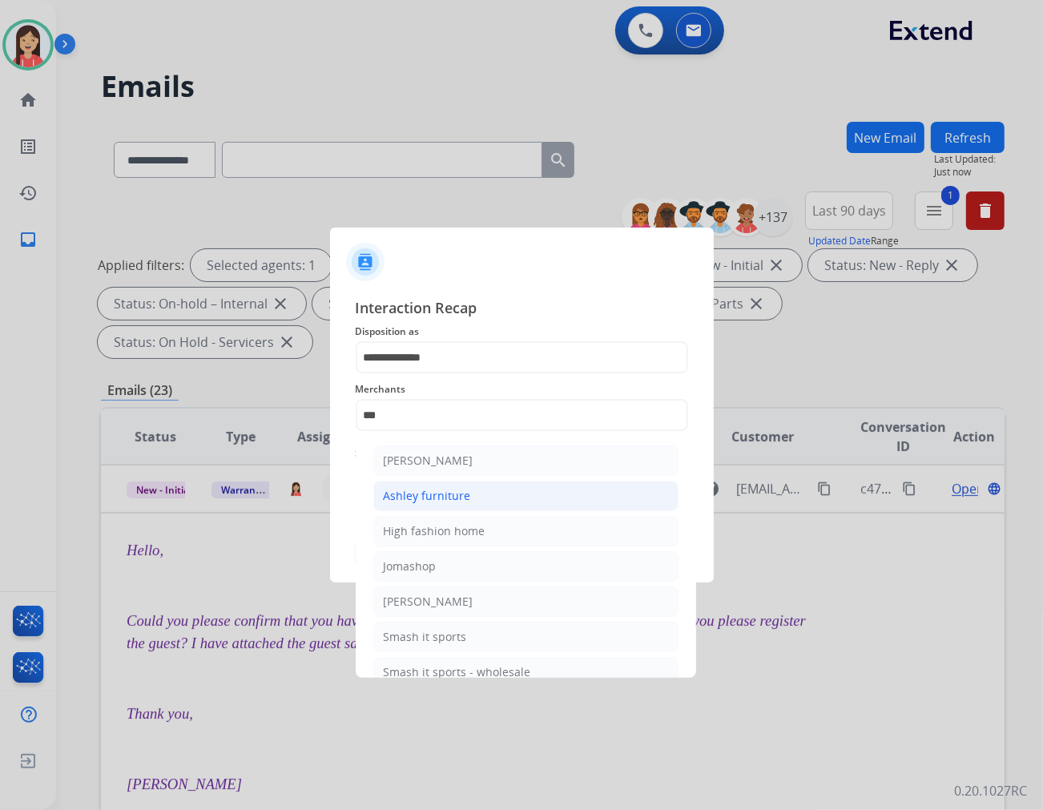
click at [467, 494] on li "Ashley furniture" at bounding box center [525, 496] width 305 height 30
type input "**********"
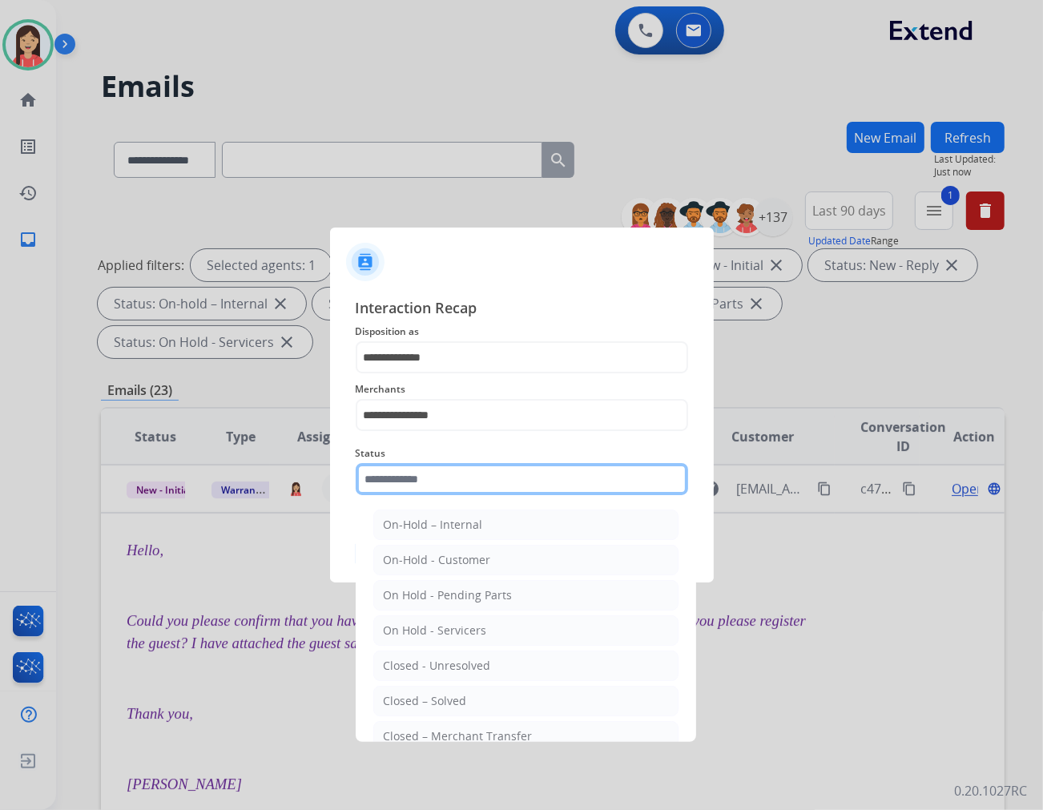
click at [467, 487] on input "text" at bounding box center [522, 479] width 333 height 32
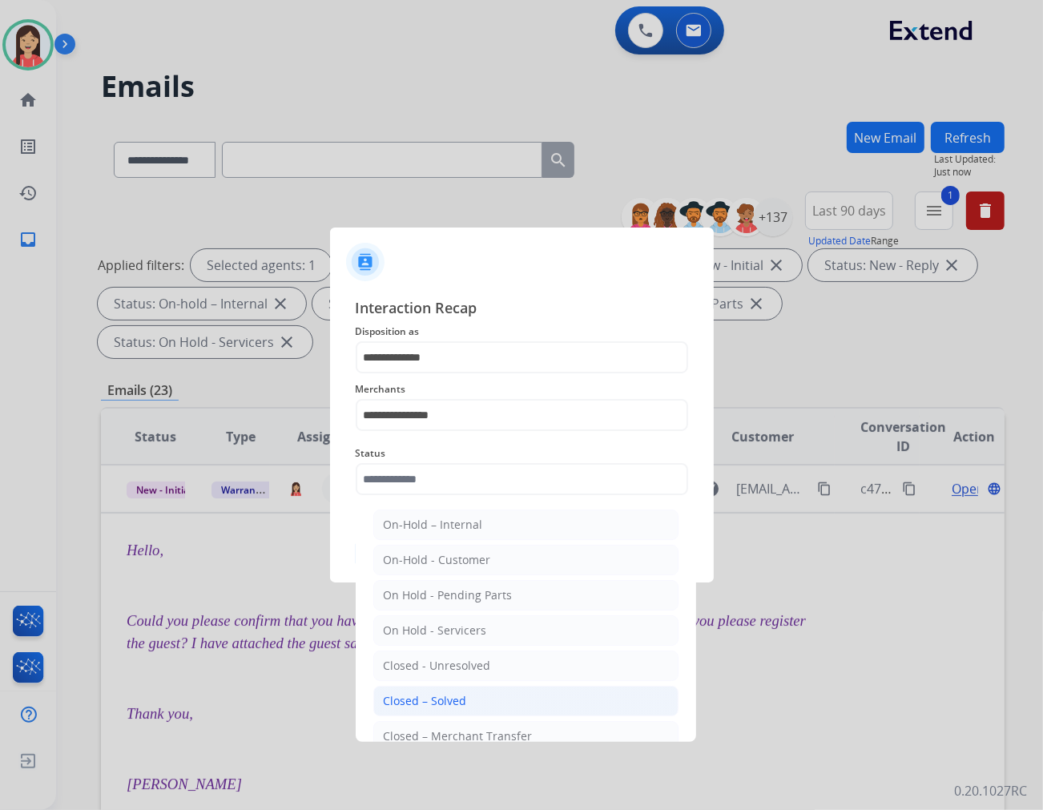
click at [463, 699] on div "Closed – Solved" at bounding box center [425, 701] width 83 height 16
type input "**********"
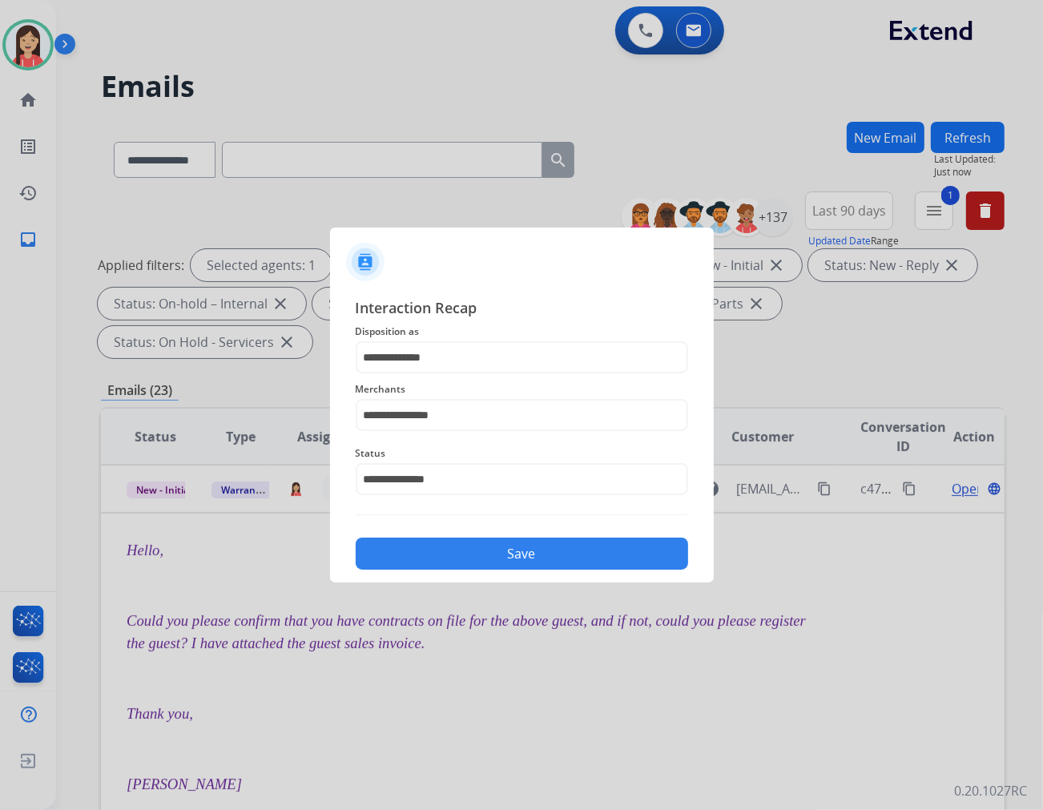
click at [495, 550] on button "Save" at bounding box center [522, 554] width 333 height 32
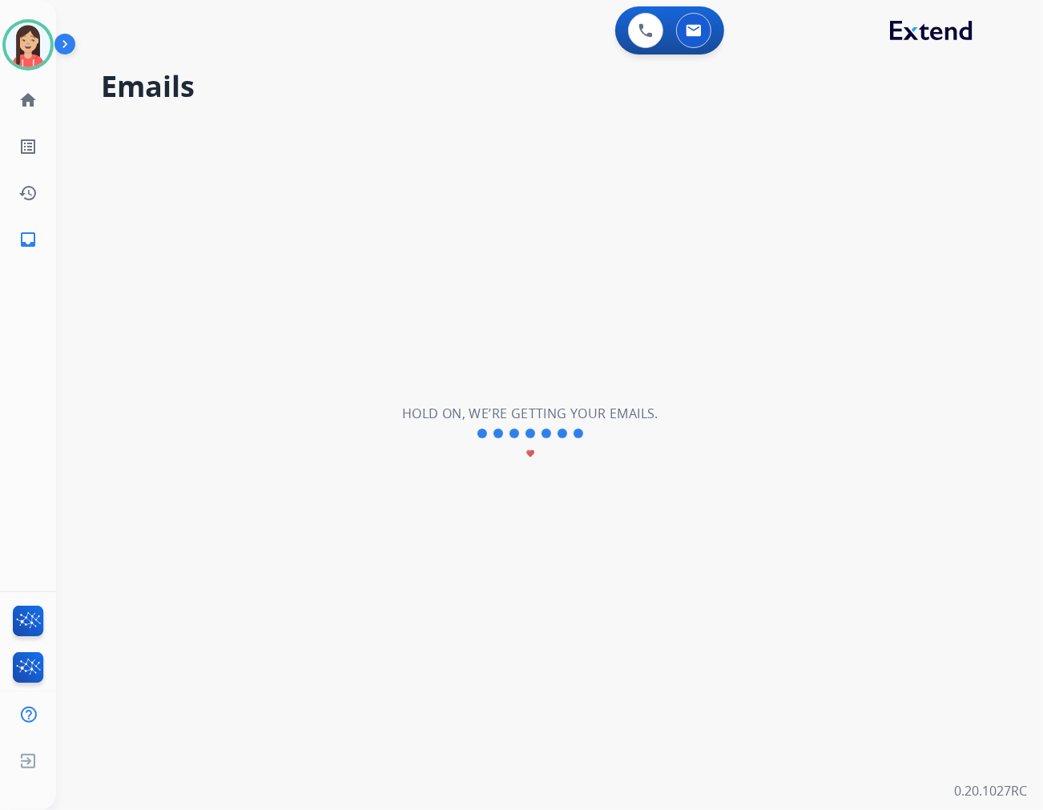
scroll to position [53, 0]
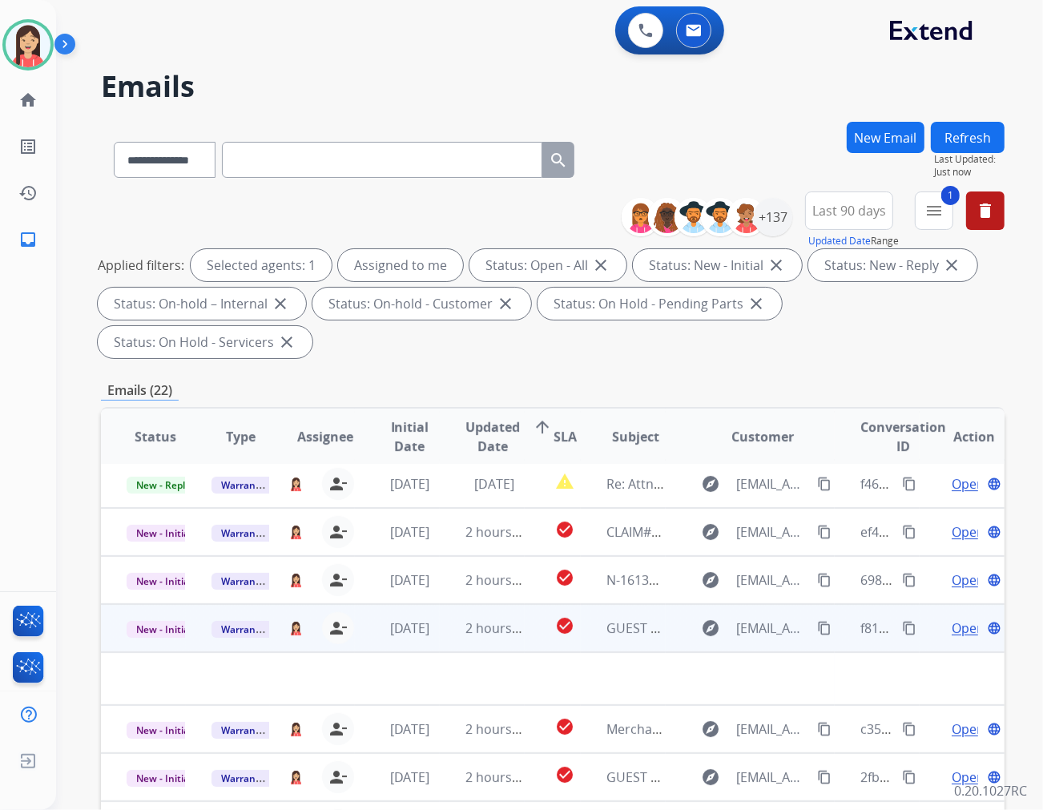
click at [449, 607] on td "2 hours ago" at bounding box center [482, 628] width 85 height 48
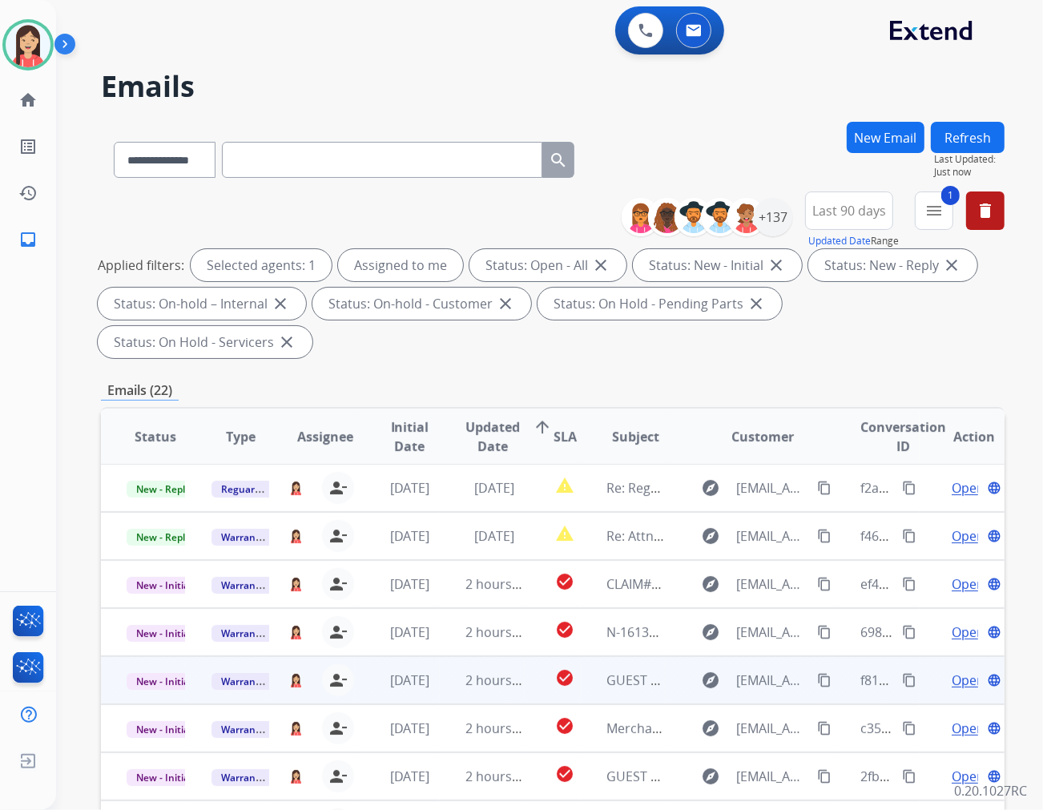
click at [449, 656] on td "2 hours ago" at bounding box center [482, 680] width 85 height 48
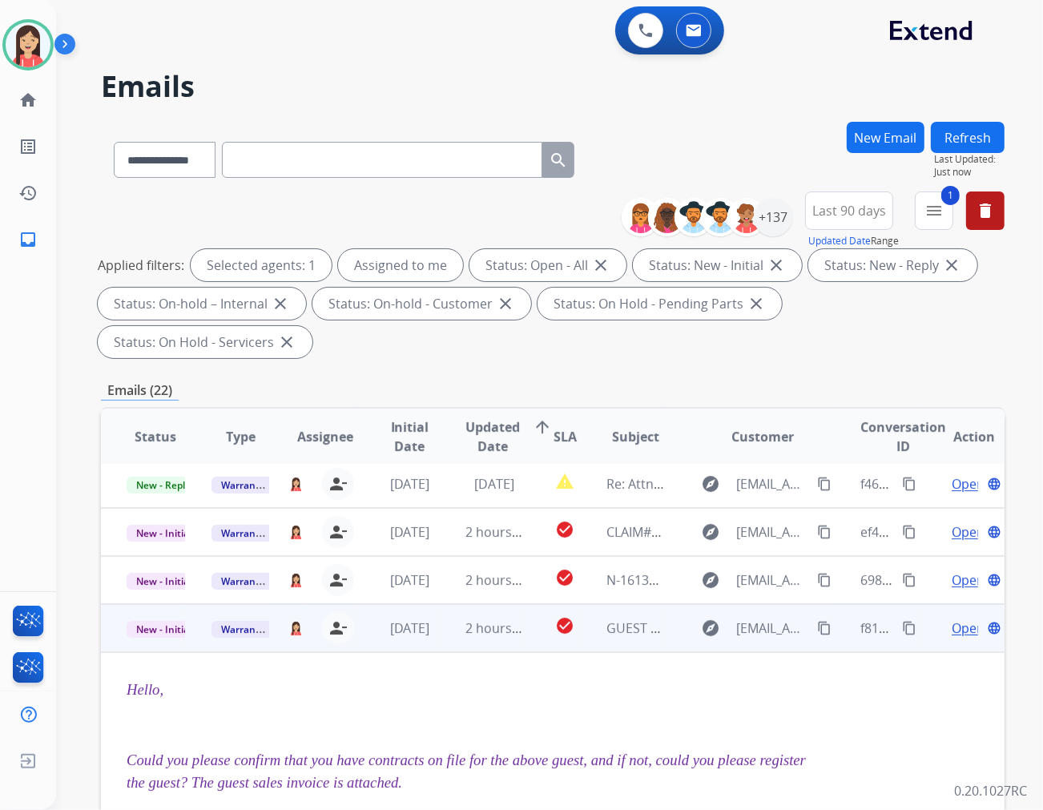
scroll to position [192, 0]
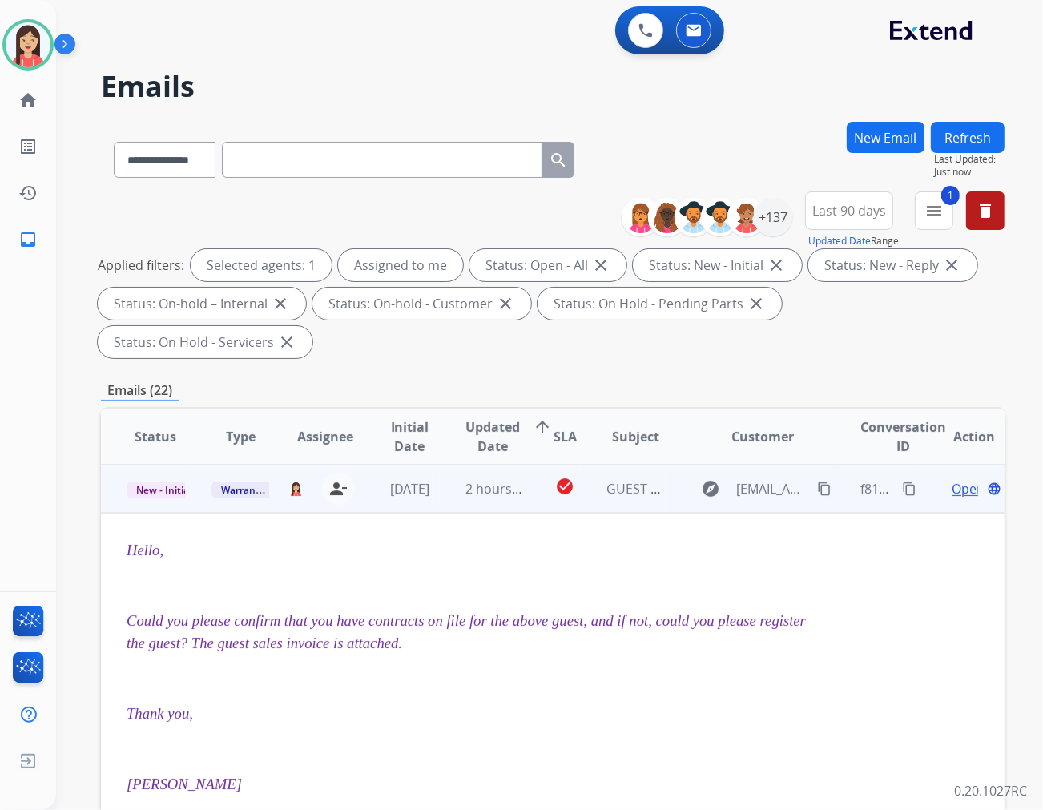
click at [938, 479] on span "Open" at bounding box center [968, 488] width 33 height 19
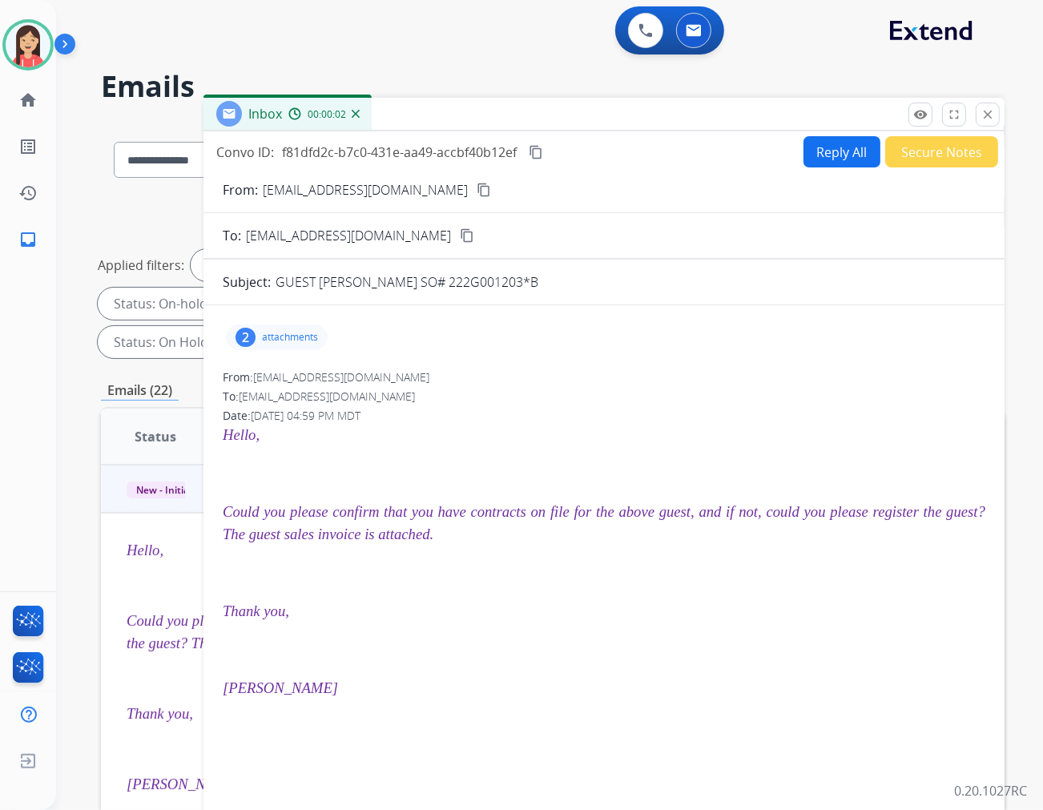
click at [281, 345] on div "2 attachments" at bounding box center [277, 338] width 102 height 26
click at [454, 435] on mat-icon "download" at bounding box center [447, 434] width 14 height 14
click at [824, 146] on button "Reply All" at bounding box center [842, 151] width 77 height 31
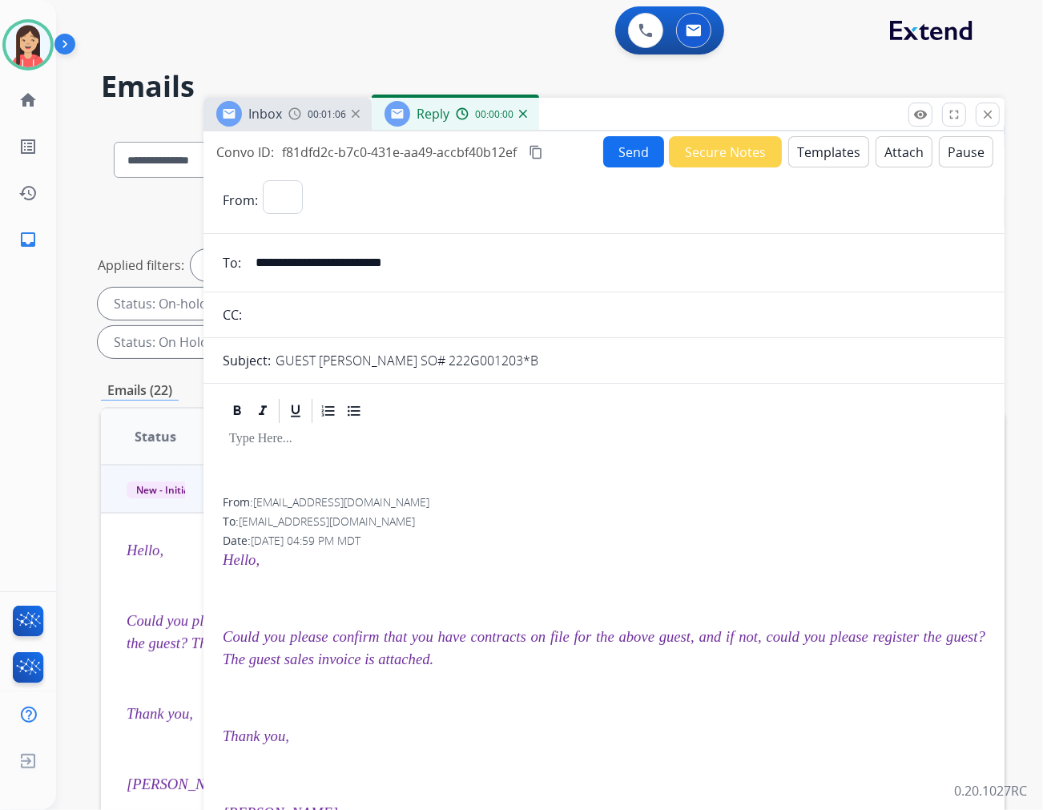
select select "**********"
click at [821, 160] on button "Templates" at bounding box center [829, 151] width 81 height 31
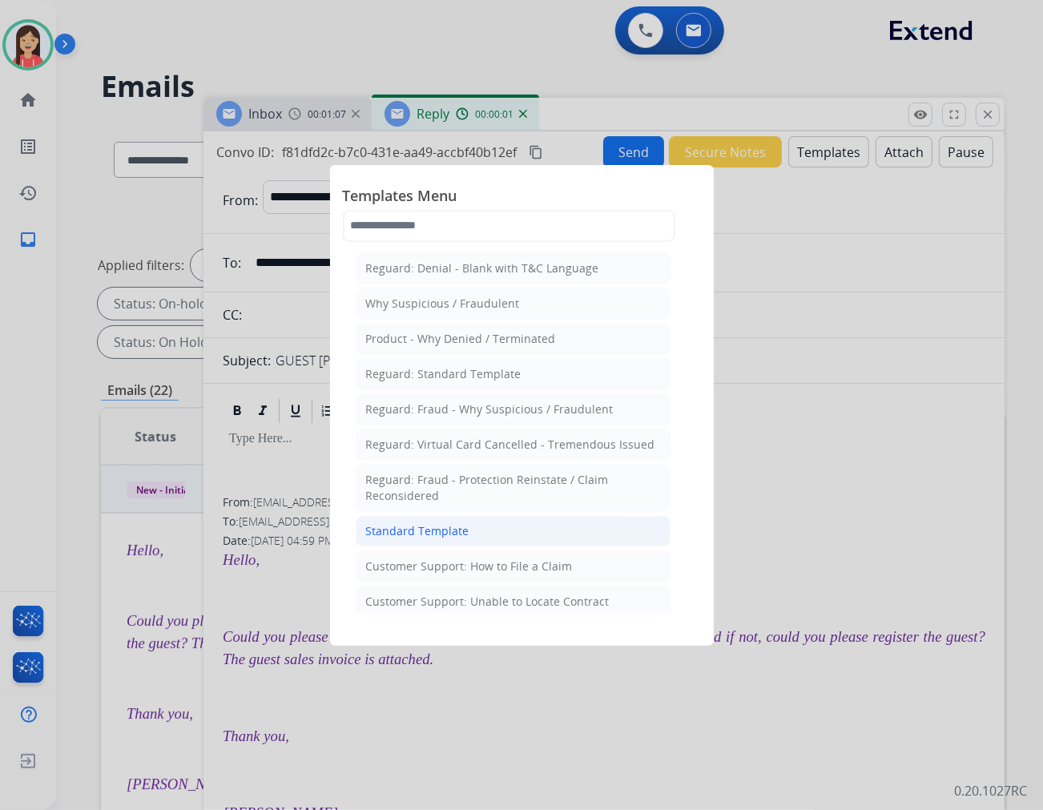
click at [455, 534] on div "Standard Template" at bounding box center [417, 531] width 103 height 16
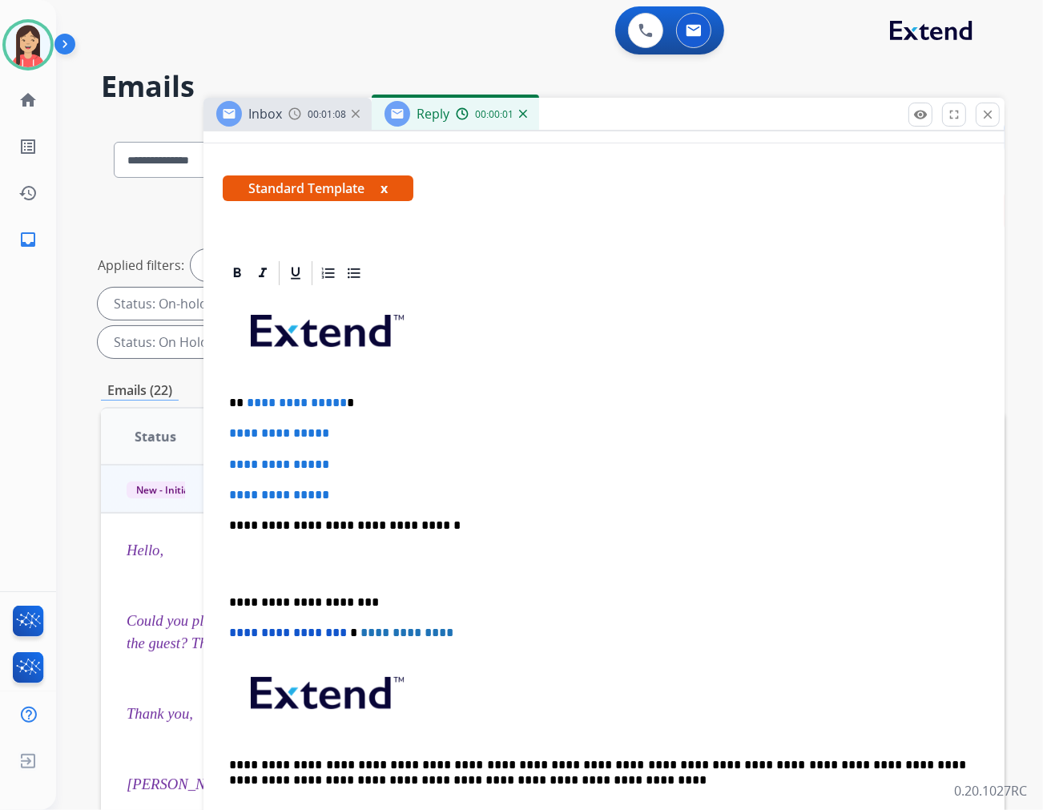
scroll to position [267, 0]
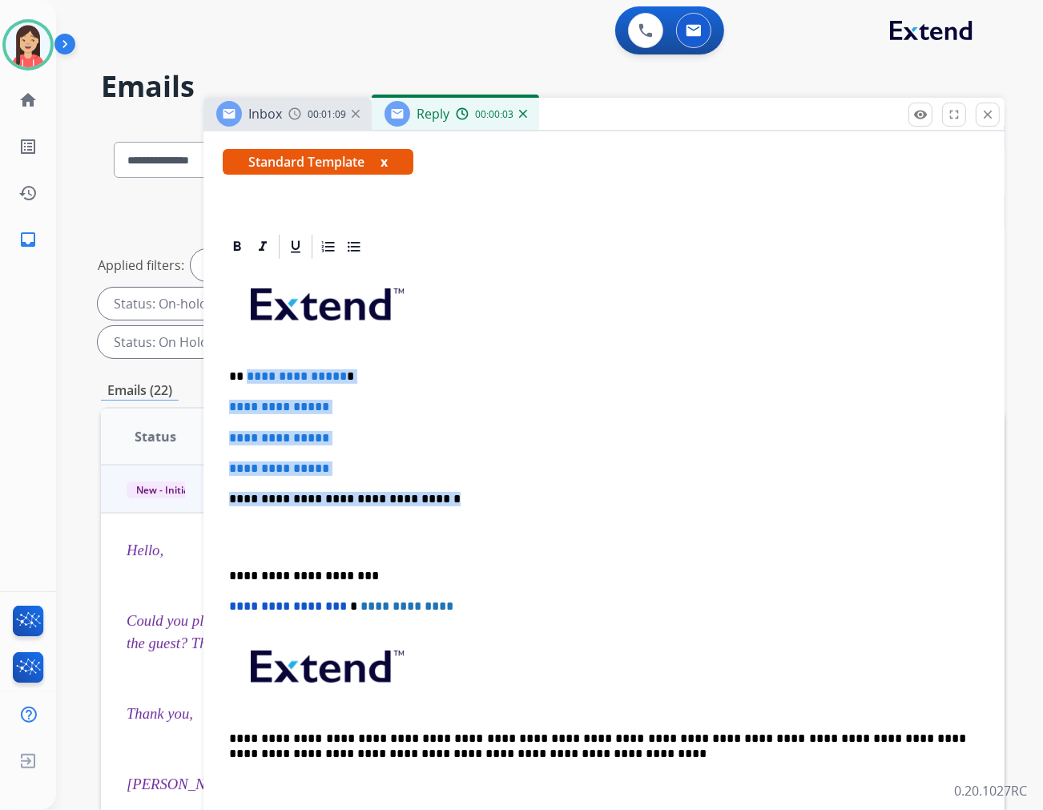
drag, startPoint x: 244, startPoint y: 371, endPoint x: 482, endPoint y: 499, distance: 270.4
click at [482, 499] on div "**********" at bounding box center [604, 536] width 763 height 551
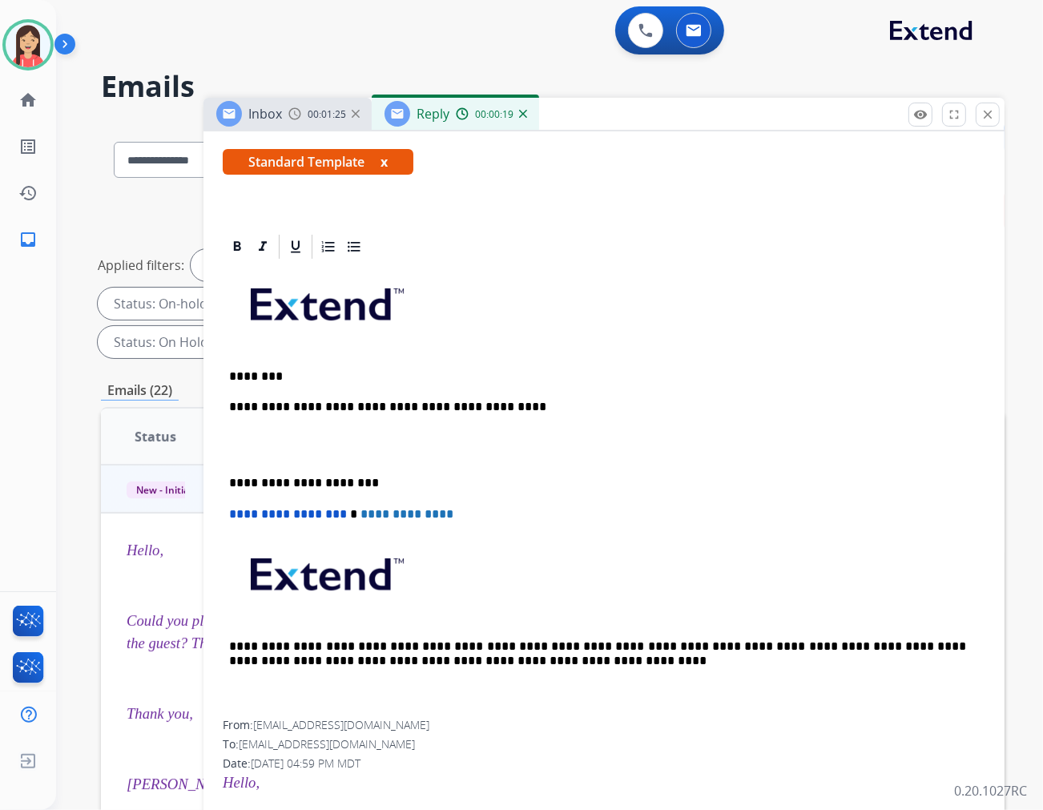
click at [540, 409] on p "**********" at bounding box center [597, 407] width 737 height 14
click at [683, 406] on p "**********" at bounding box center [597, 407] width 737 height 14
click at [783, 402] on p "**********" at bounding box center [597, 407] width 737 height 14
click at [762, 401] on p "**********" at bounding box center [597, 407] width 737 height 14
click at [763, 400] on p "**********" at bounding box center [597, 407] width 737 height 14
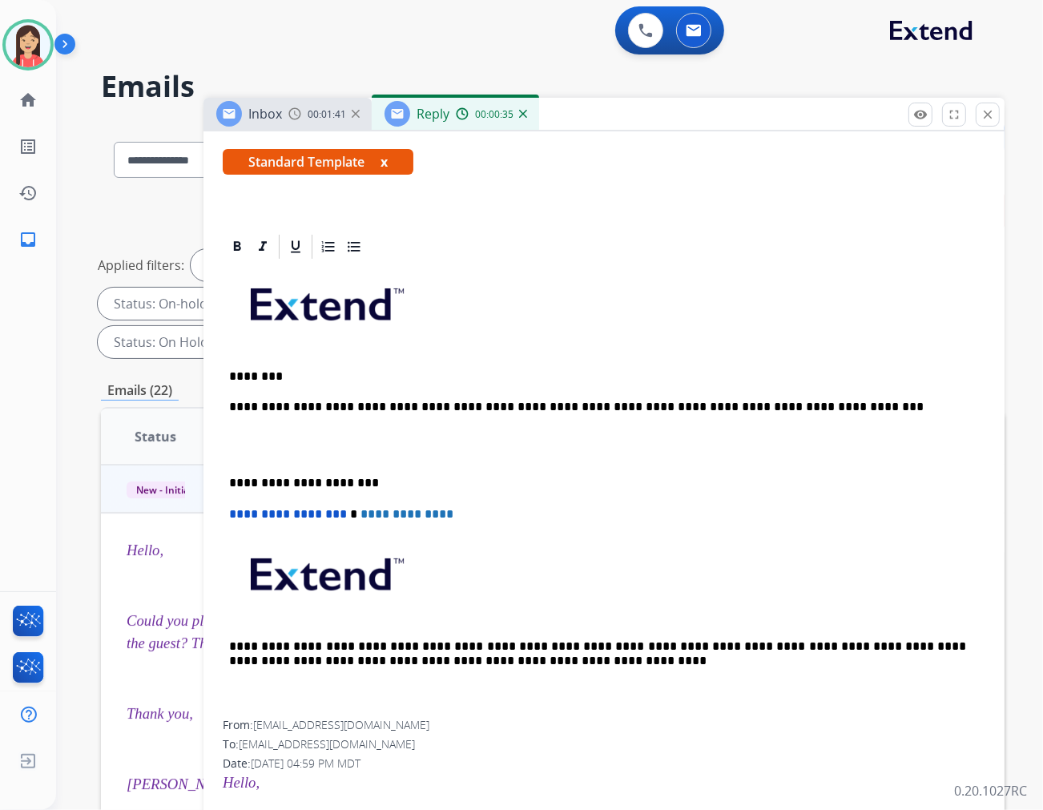
click at [840, 410] on p "**********" at bounding box center [597, 407] width 737 height 14
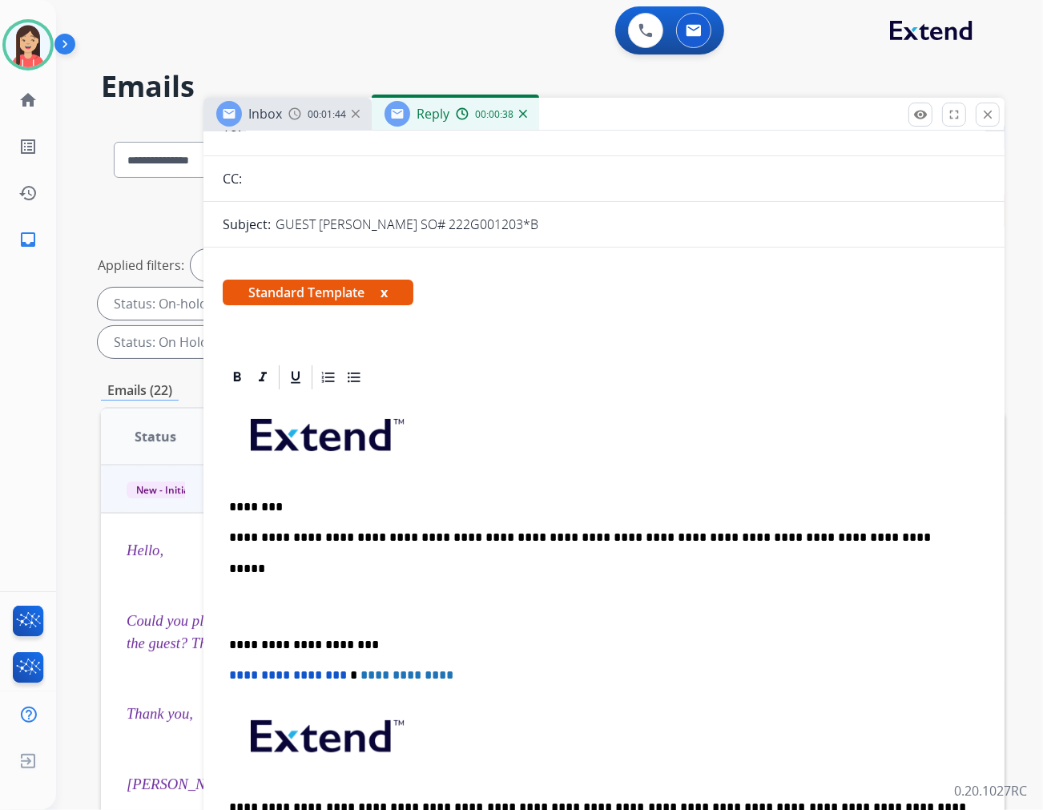
scroll to position [0, 0]
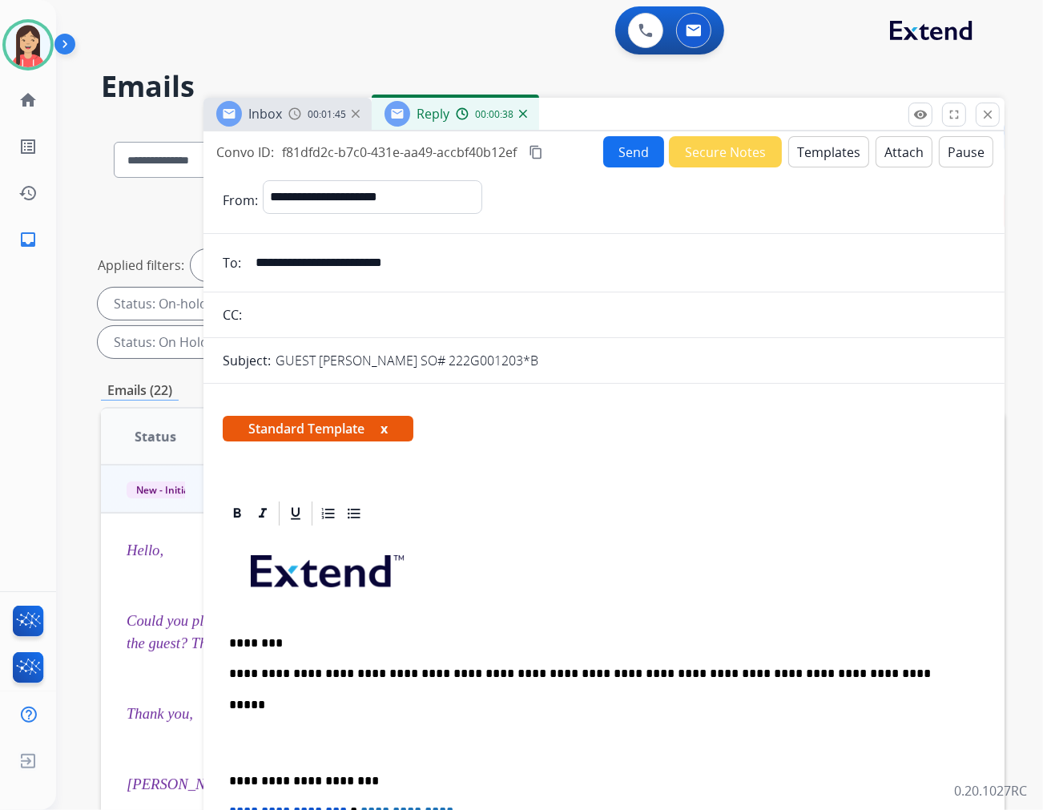
click at [614, 144] on button "Send" at bounding box center [633, 151] width 61 height 31
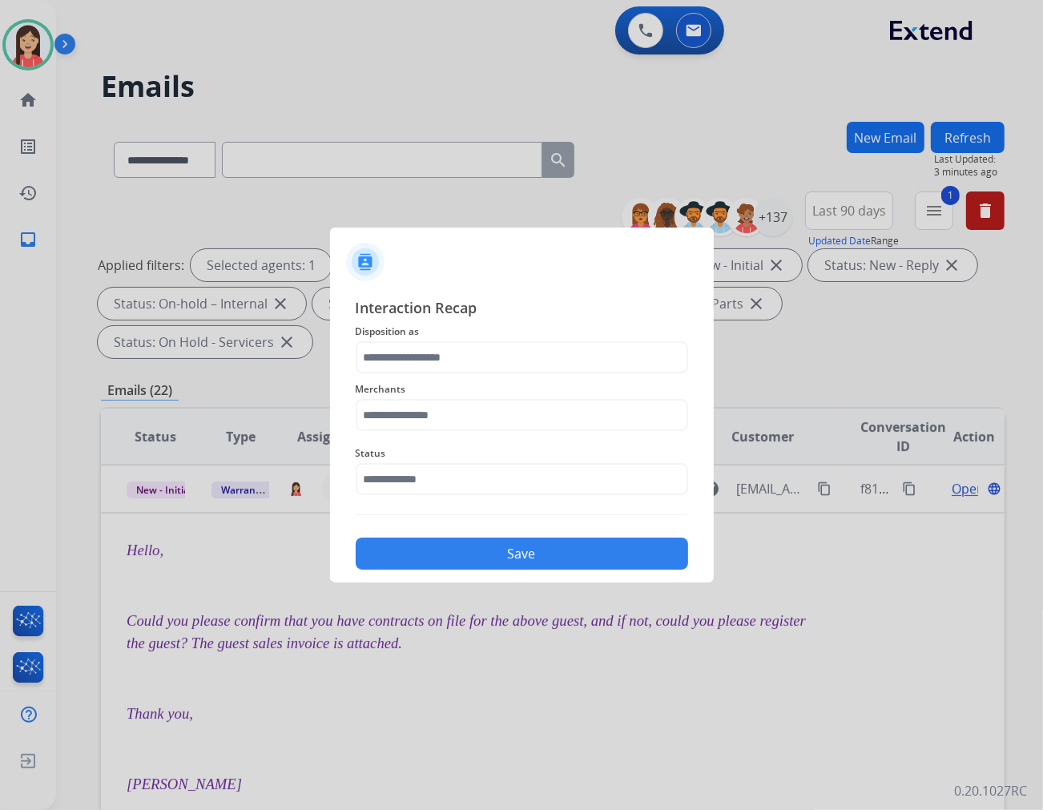
click at [494, 380] on span "Merchants" at bounding box center [522, 389] width 333 height 19
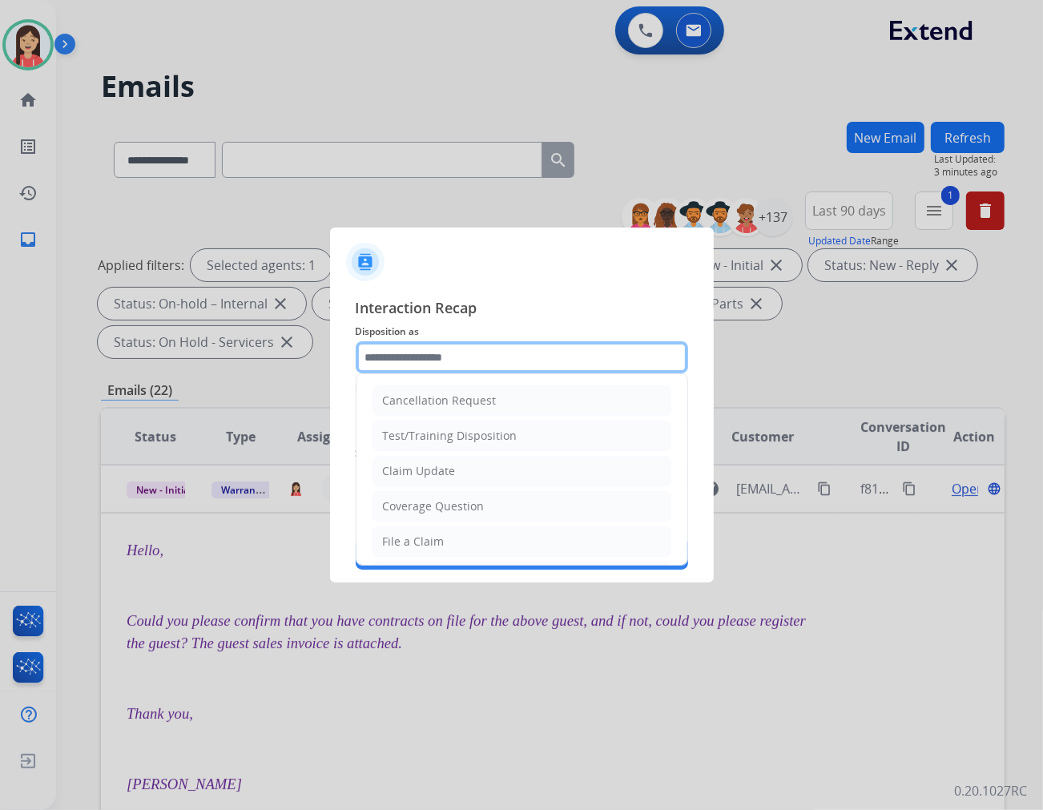
click at [494, 357] on input "text" at bounding box center [522, 357] width 333 height 32
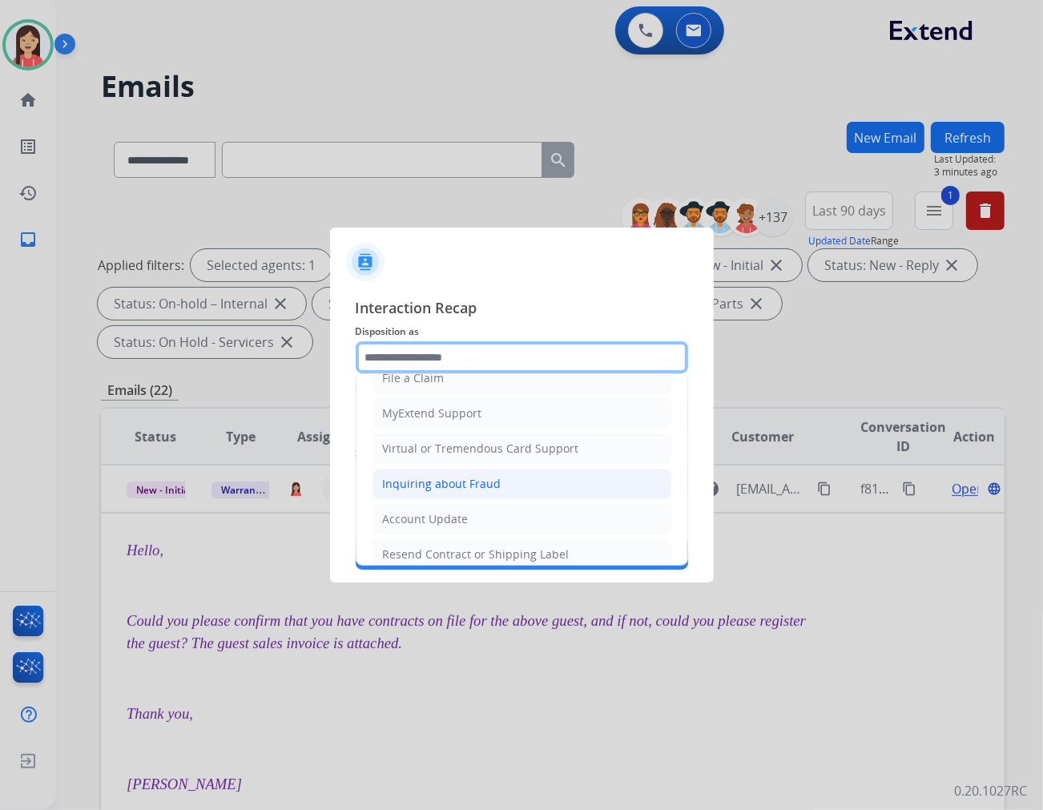
scroll to position [178, 0]
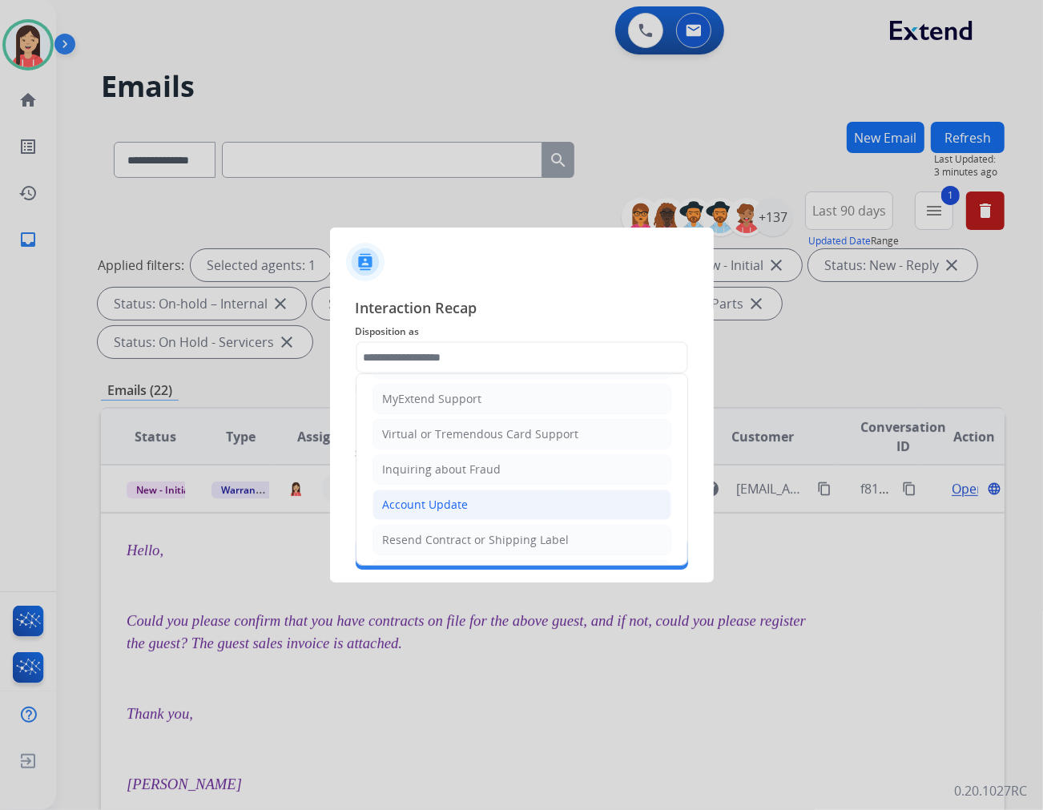
click at [414, 498] on div "Account Update" at bounding box center [426, 505] width 86 height 16
type input "**********"
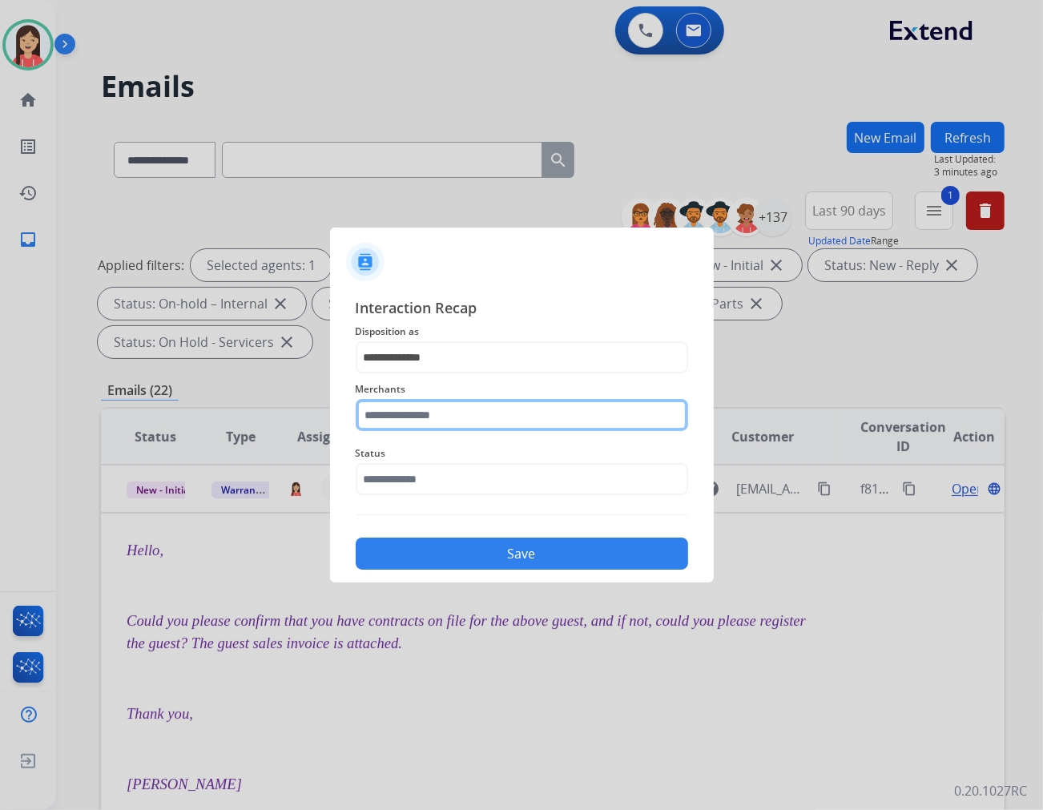
click at [430, 414] on input "text" at bounding box center [522, 415] width 333 height 32
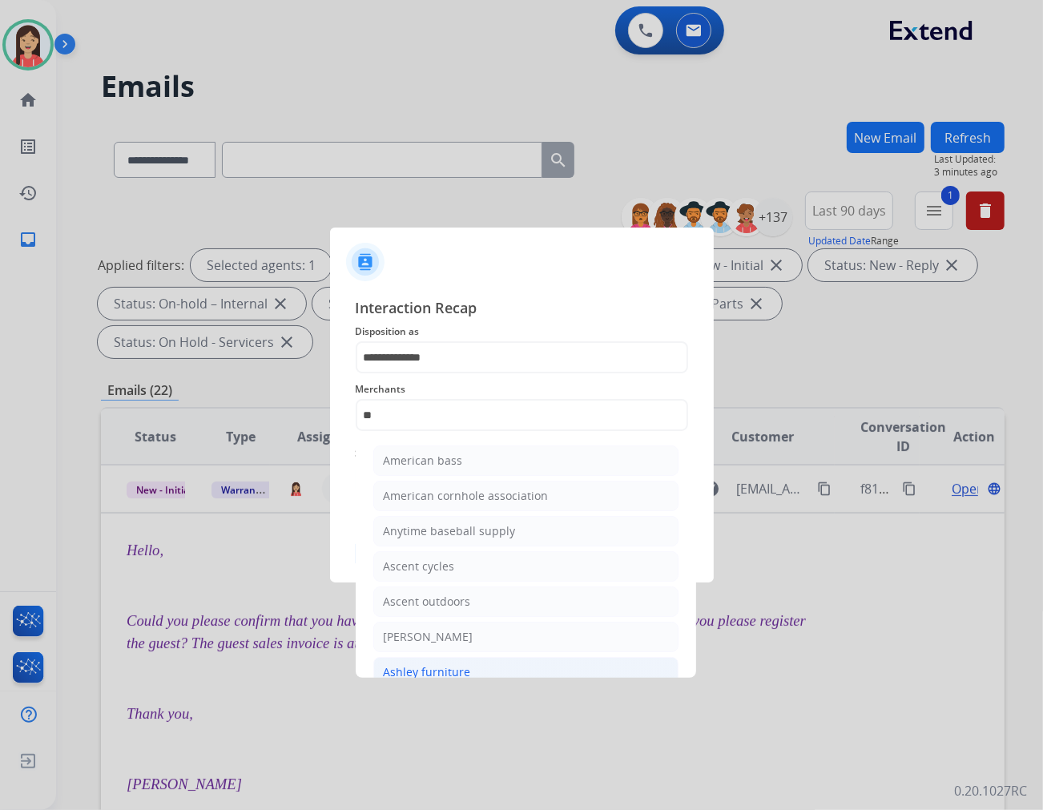
click at [438, 661] on li "Ashley furniture" at bounding box center [525, 672] width 305 height 30
type input "**********"
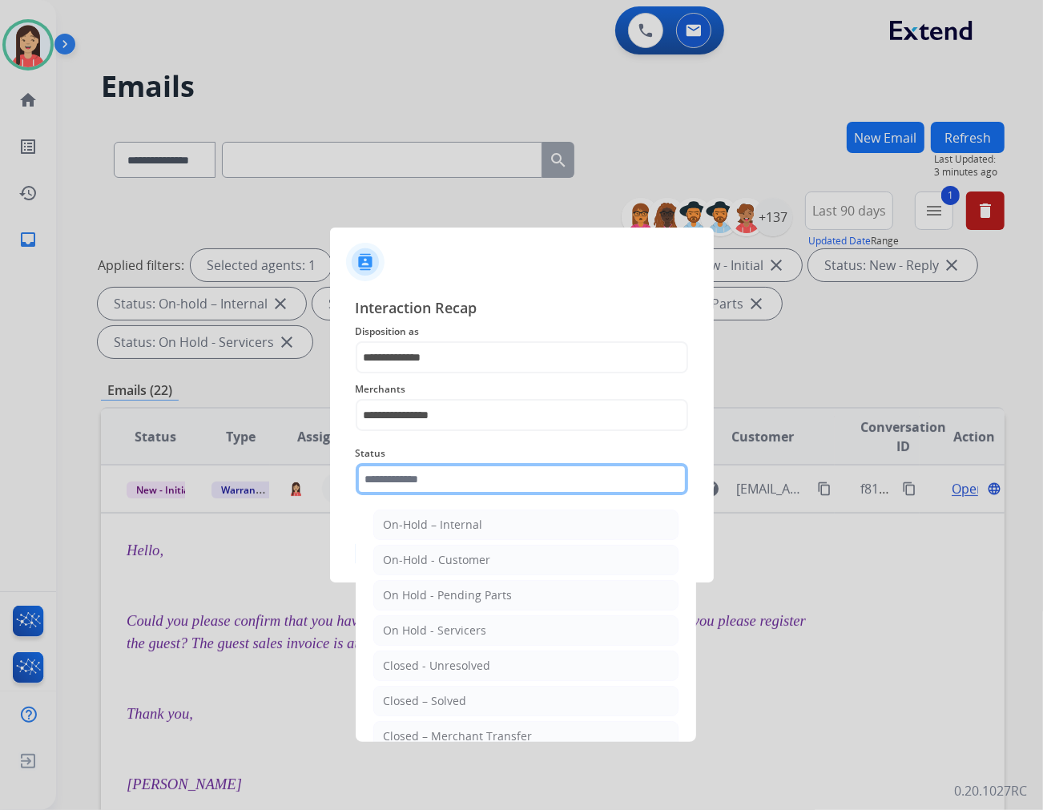
click at [478, 474] on input "text" at bounding box center [522, 479] width 333 height 32
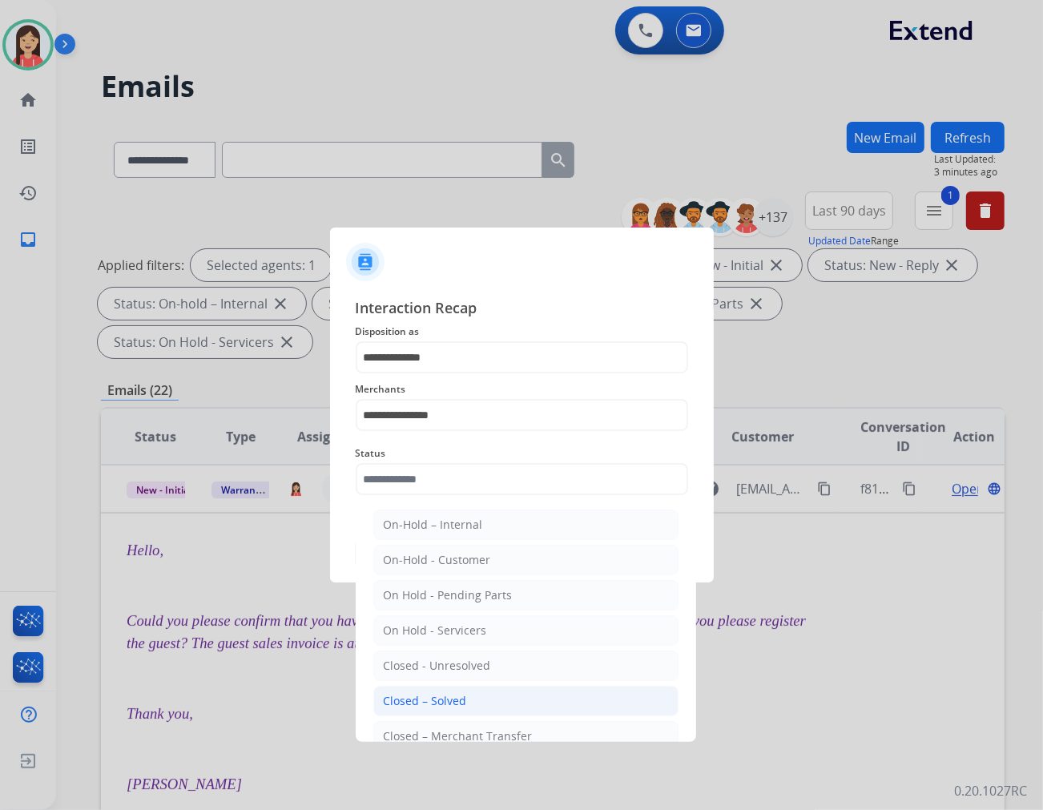
click at [478, 712] on li "Closed – Solved" at bounding box center [525, 701] width 305 height 30
type input "**********"
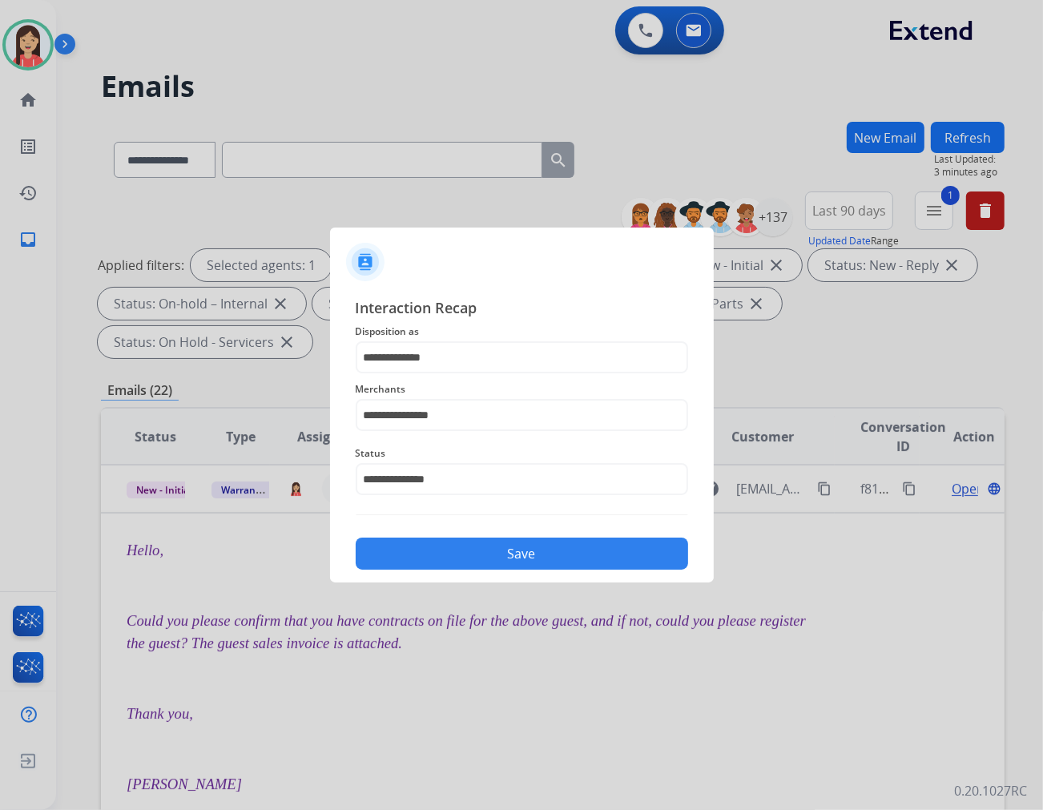
click at [510, 554] on button "Save" at bounding box center [522, 554] width 333 height 32
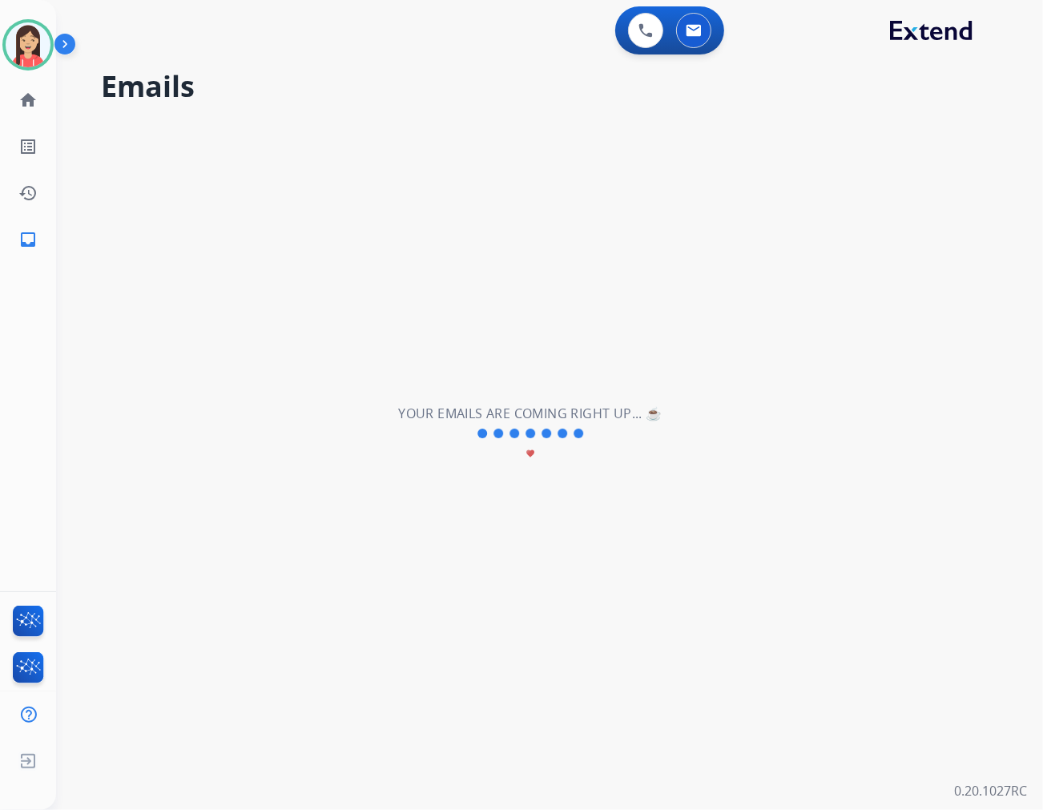
scroll to position [53, 0]
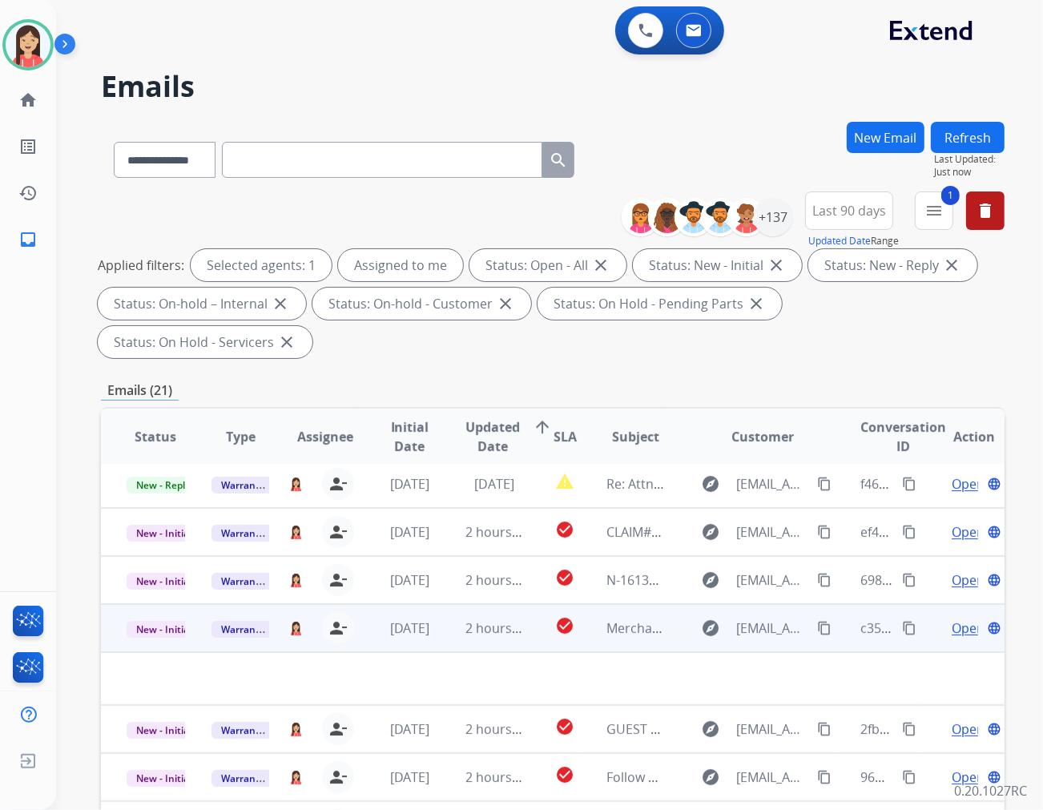
click at [441, 604] on td "2 hours ago" at bounding box center [482, 628] width 85 height 48
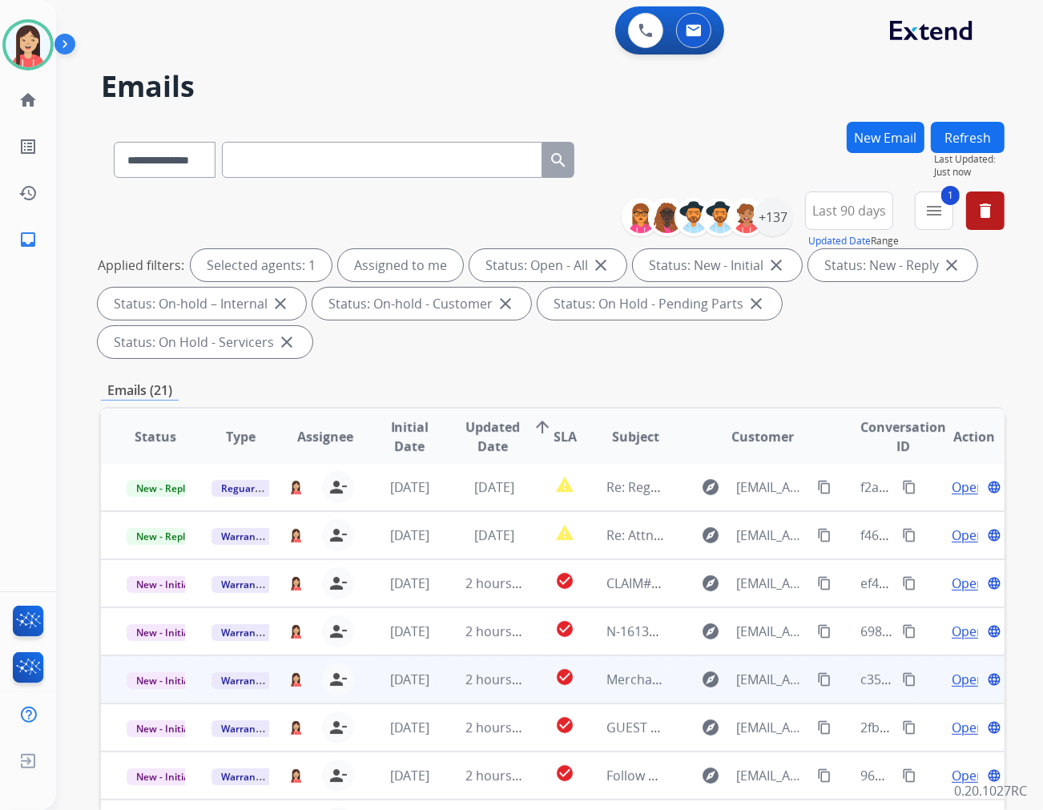
scroll to position [1, 0]
click at [440, 656] on td "2 hours ago" at bounding box center [482, 680] width 85 height 48
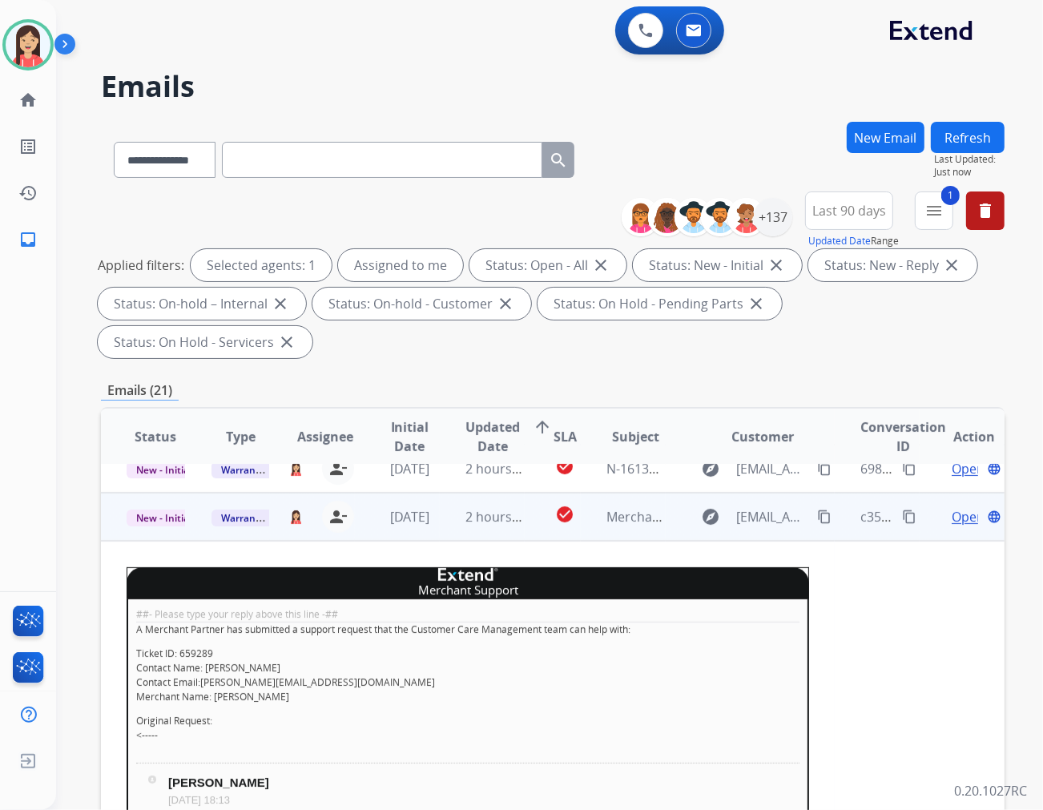
scroll to position [103, 0]
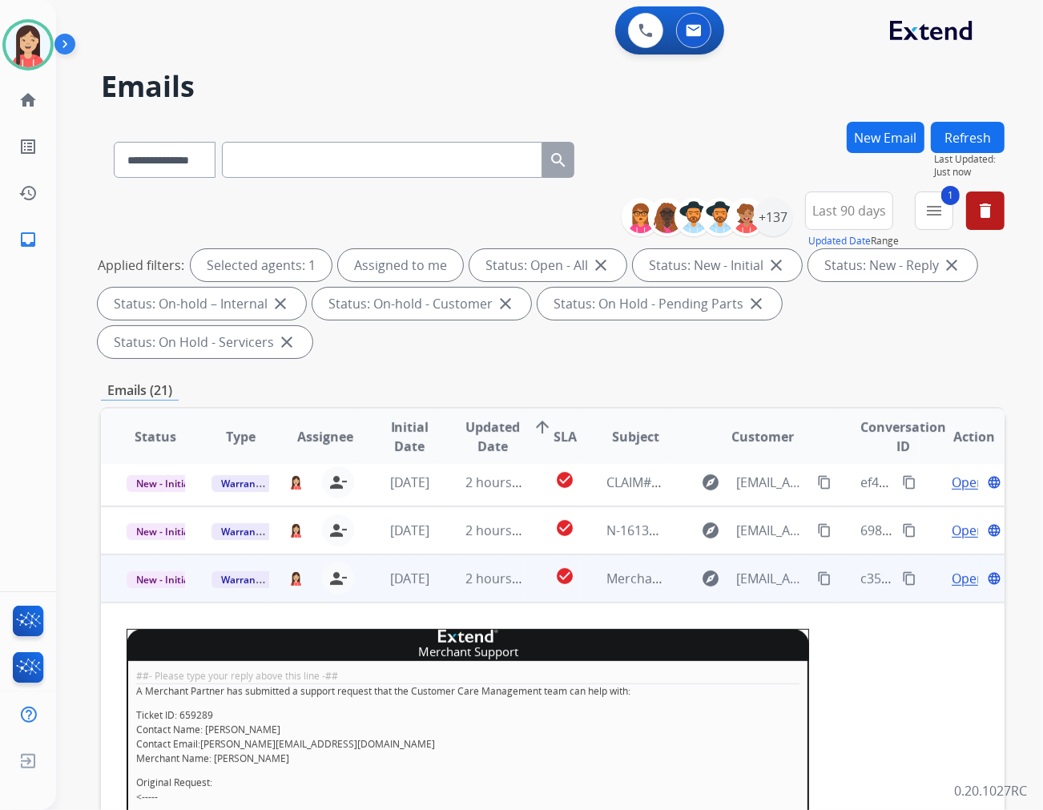
click at [938, 569] on span "Open" at bounding box center [968, 578] width 33 height 19
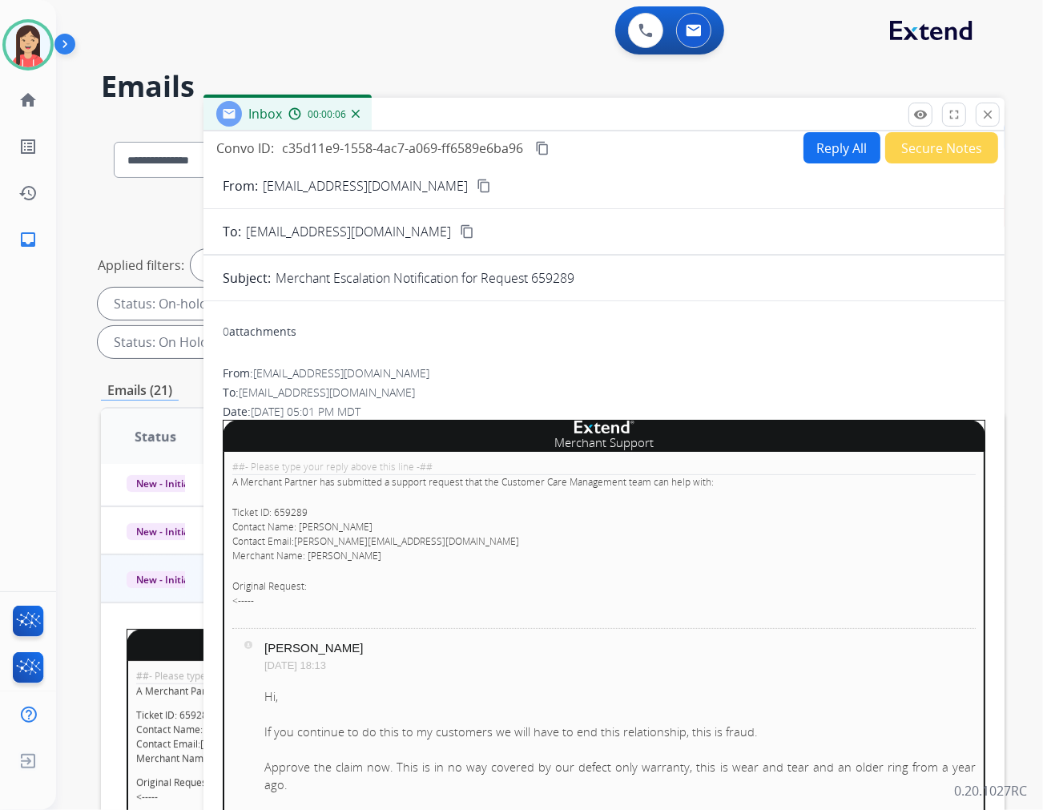
scroll to position [0, 0]
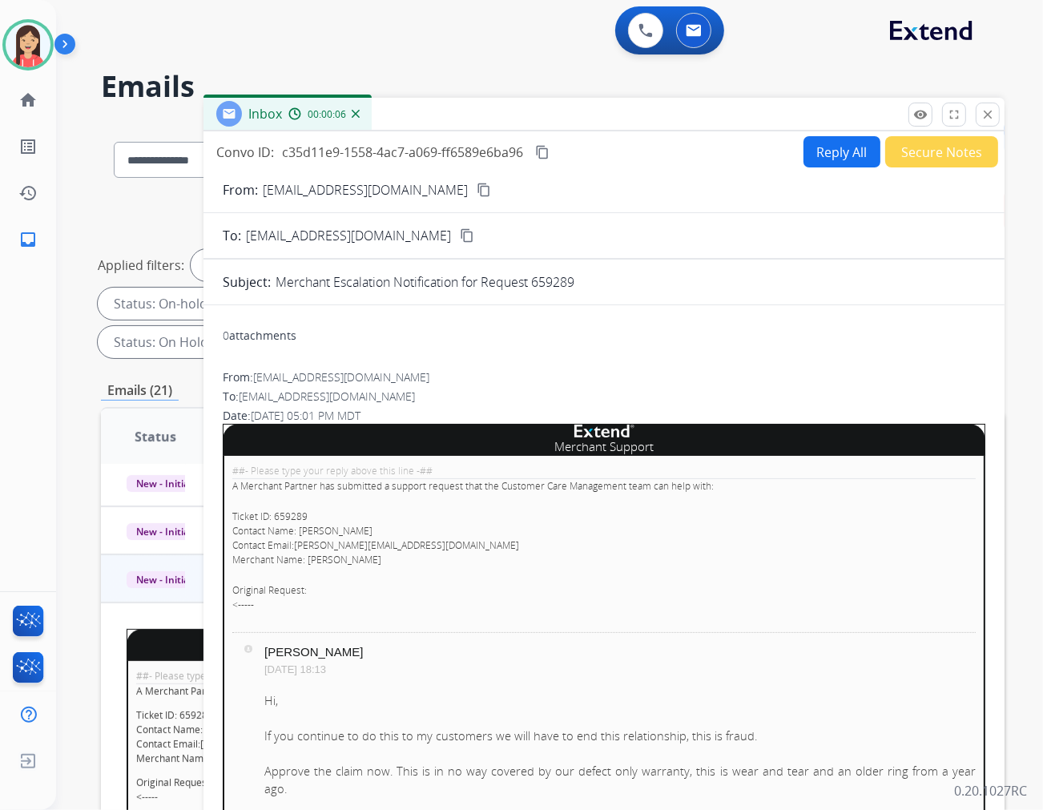
click at [931, 163] on button "Secure Notes" at bounding box center [942, 151] width 113 height 31
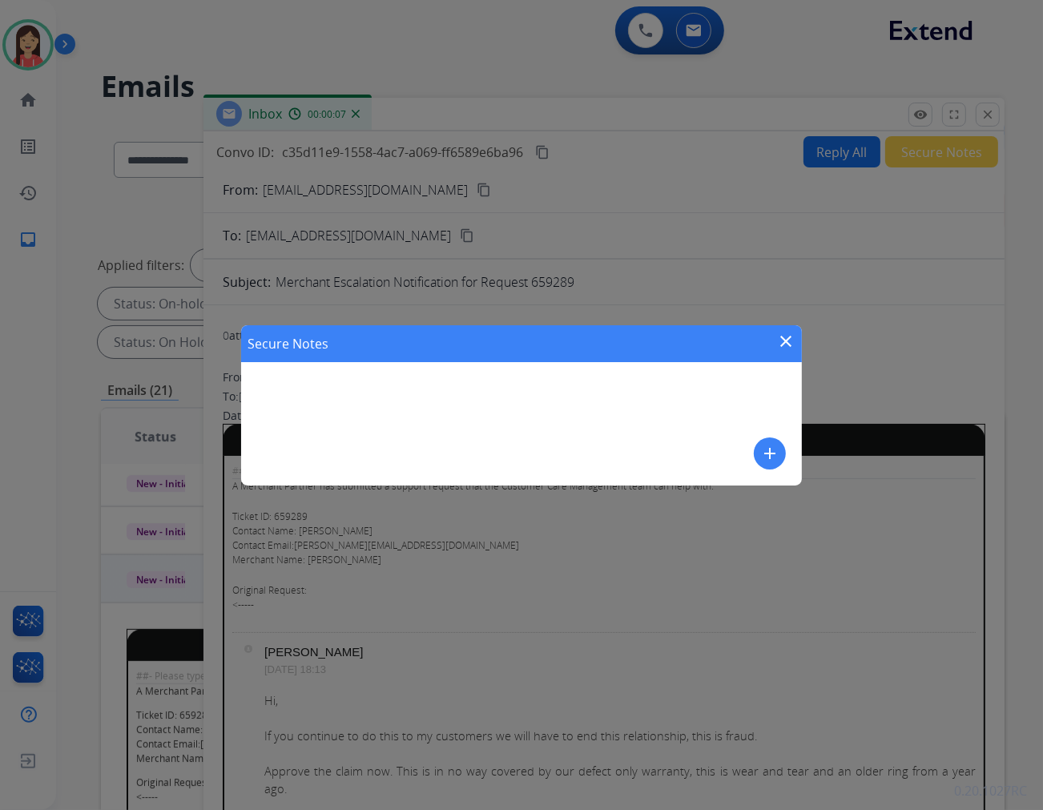
click at [765, 458] on mat-icon "add" at bounding box center [770, 453] width 19 height 19
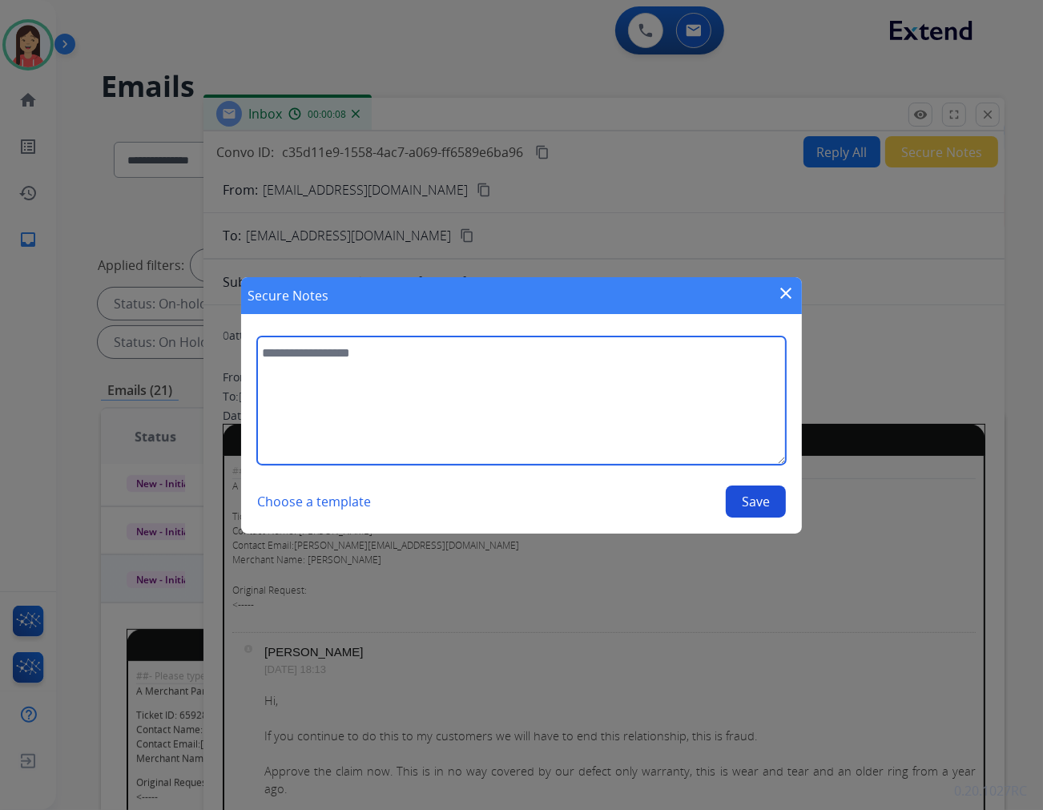
click at [554, 423] on textarea at bounding box center [521, 401] width 529 height 128
type textarea "**********"
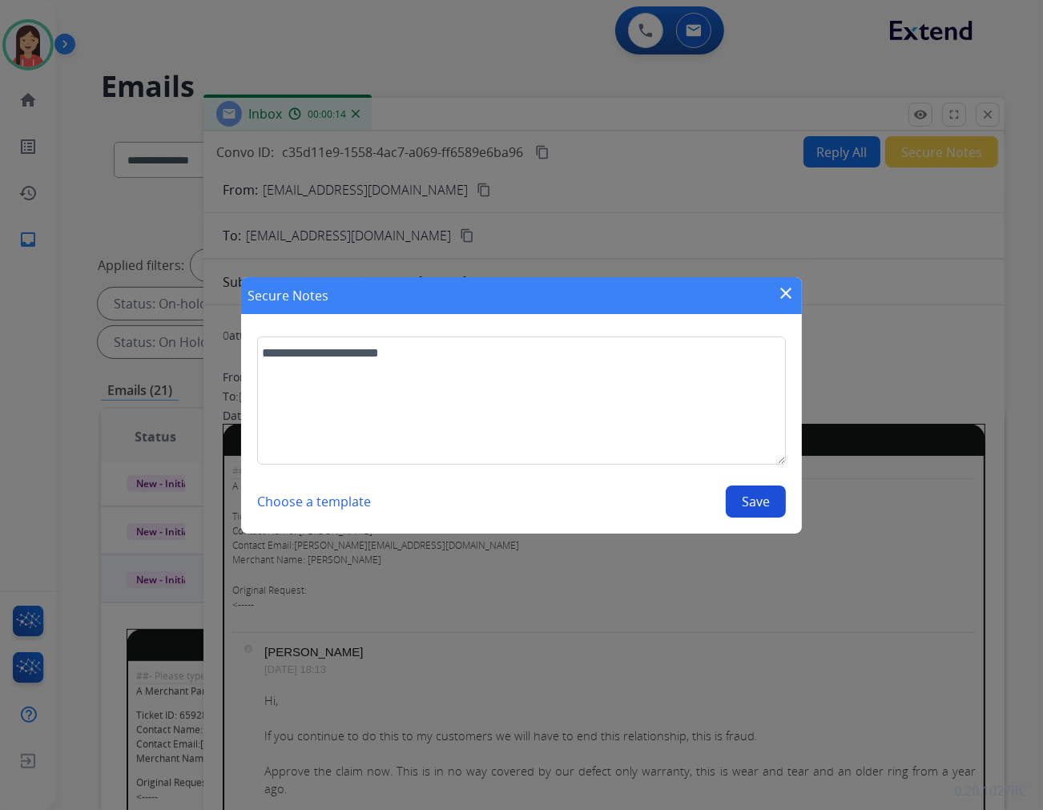
click at [757, 505] on button "Save" at bounding box center [756, 502] width 60 height 32
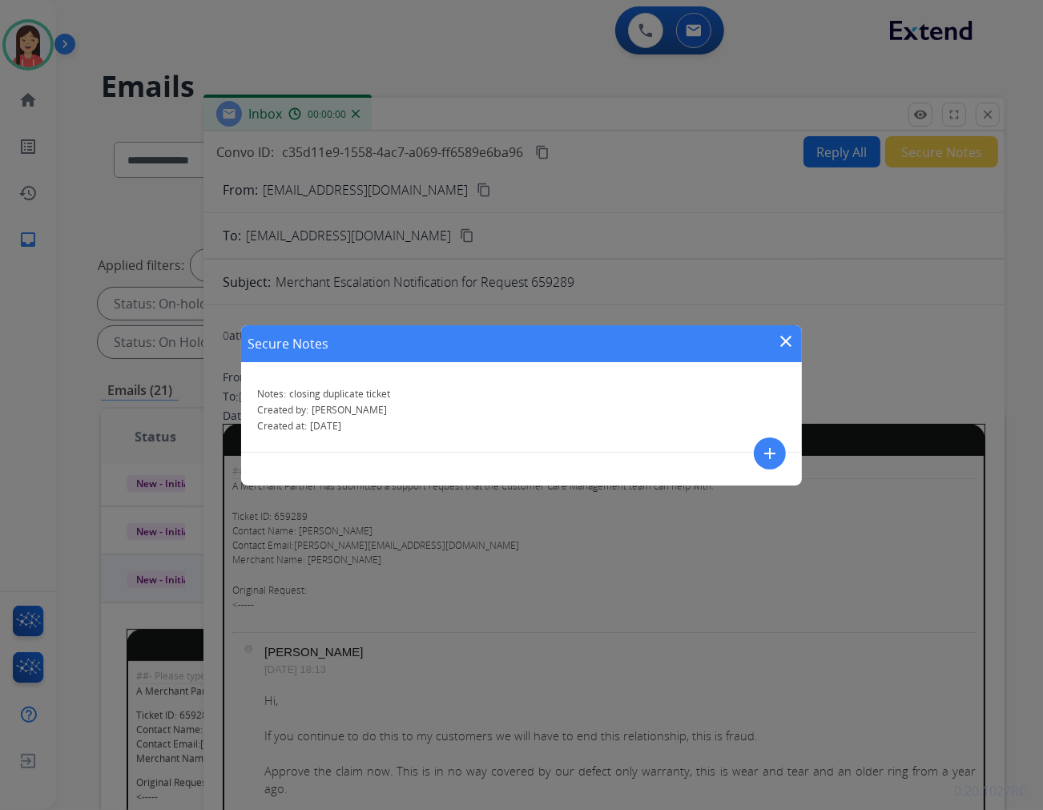
click at [782, 337] on mat-icon "close" at bounding box center [786, 341] width 19 height 19
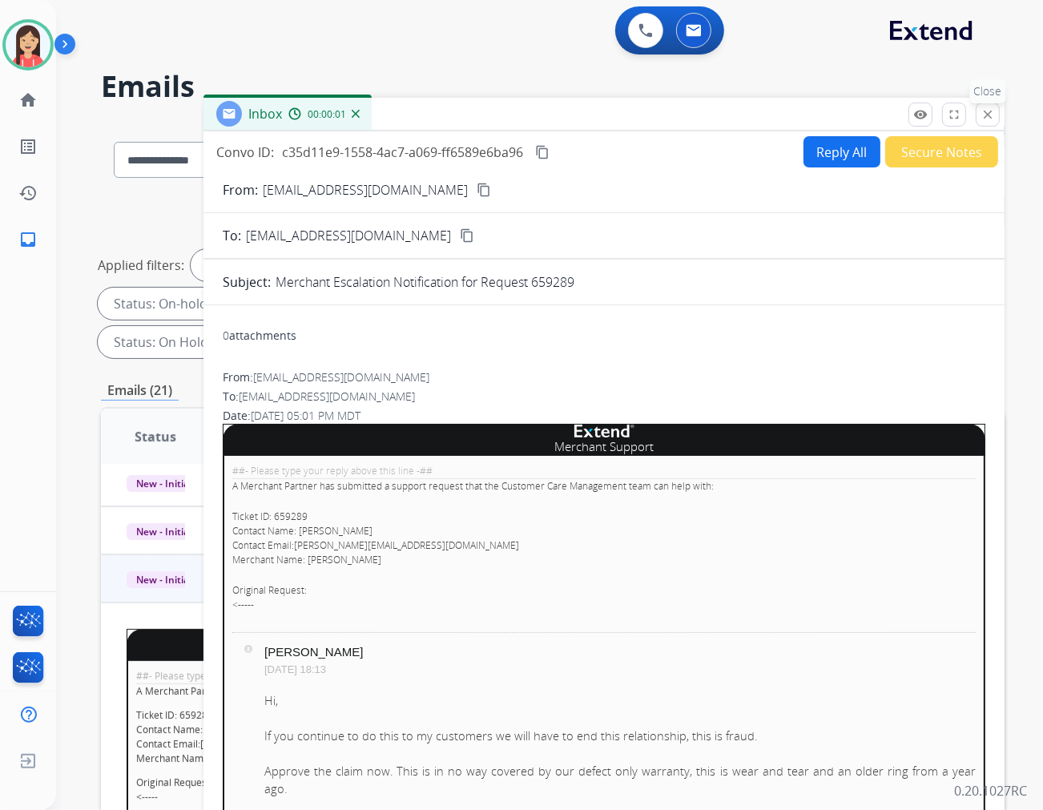
click at [938, 103] on p "Close" at bounding box center [989, 91] width 36 height 24
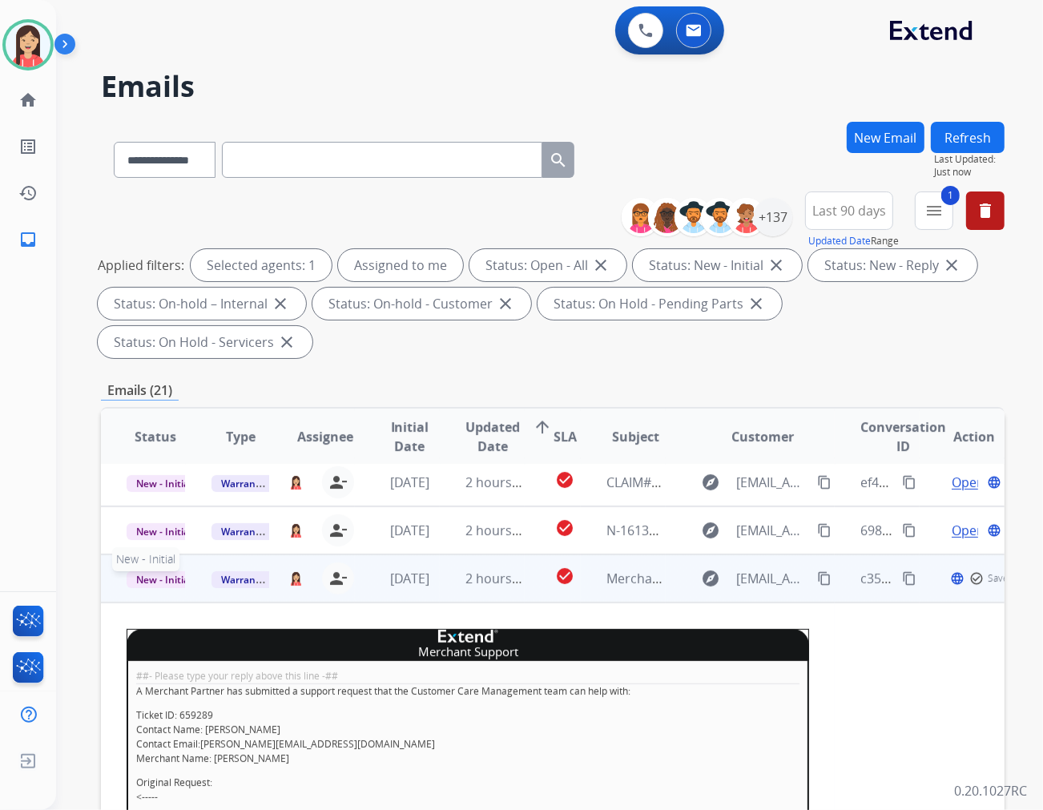
click at [160, 571] on span "New - Initial" at bounding box center [164, 579] width 75 height 17
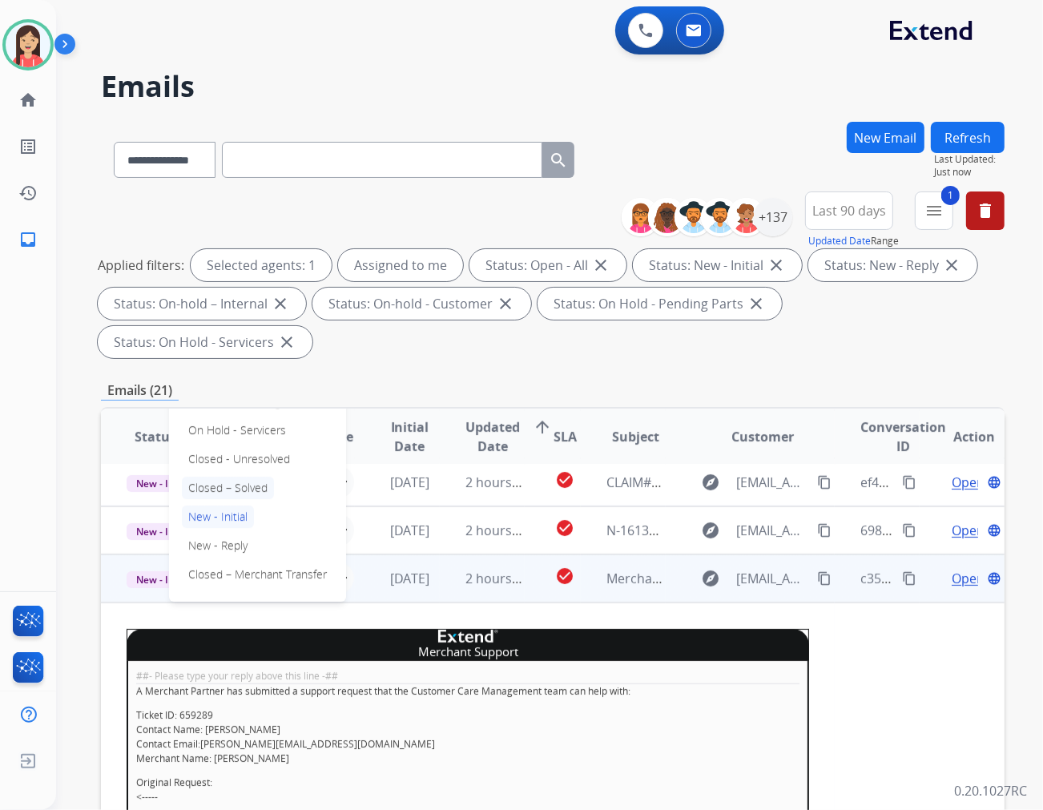
click at [245, 477] on p "Closed – Solved" at bounding box center [228, 488] width 92 height 22
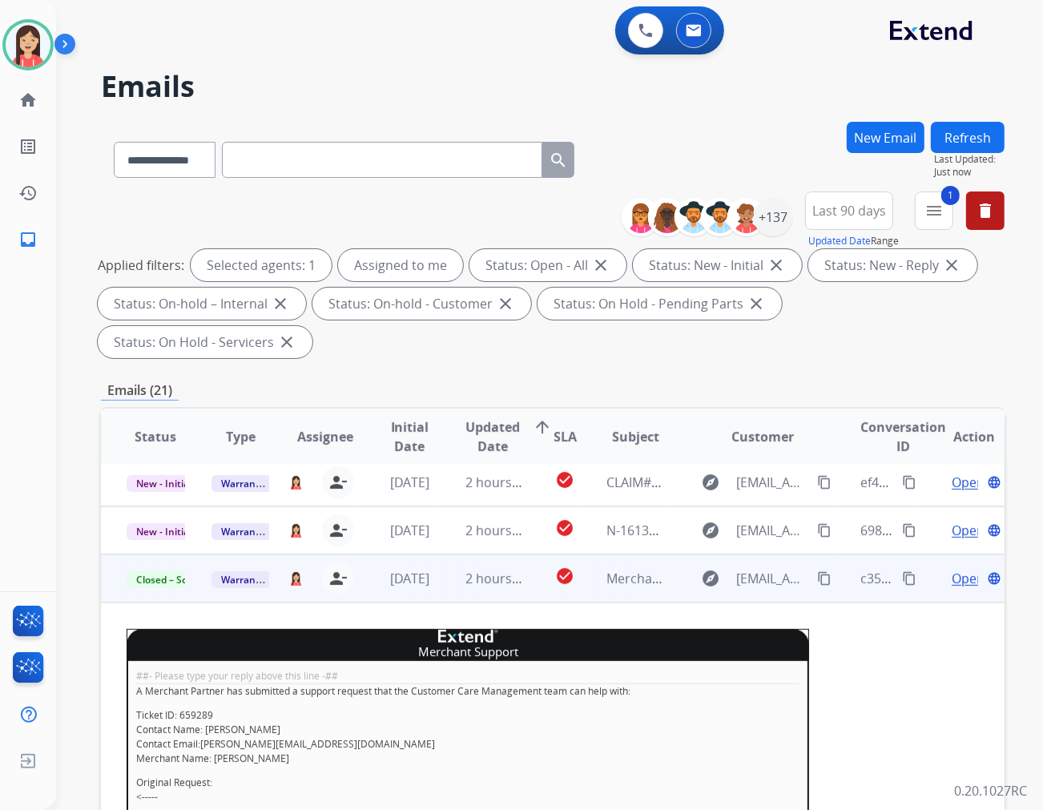
click at [451, 555] on td "2 hours ago" at bounding box center [482, 579] width 85 height 48
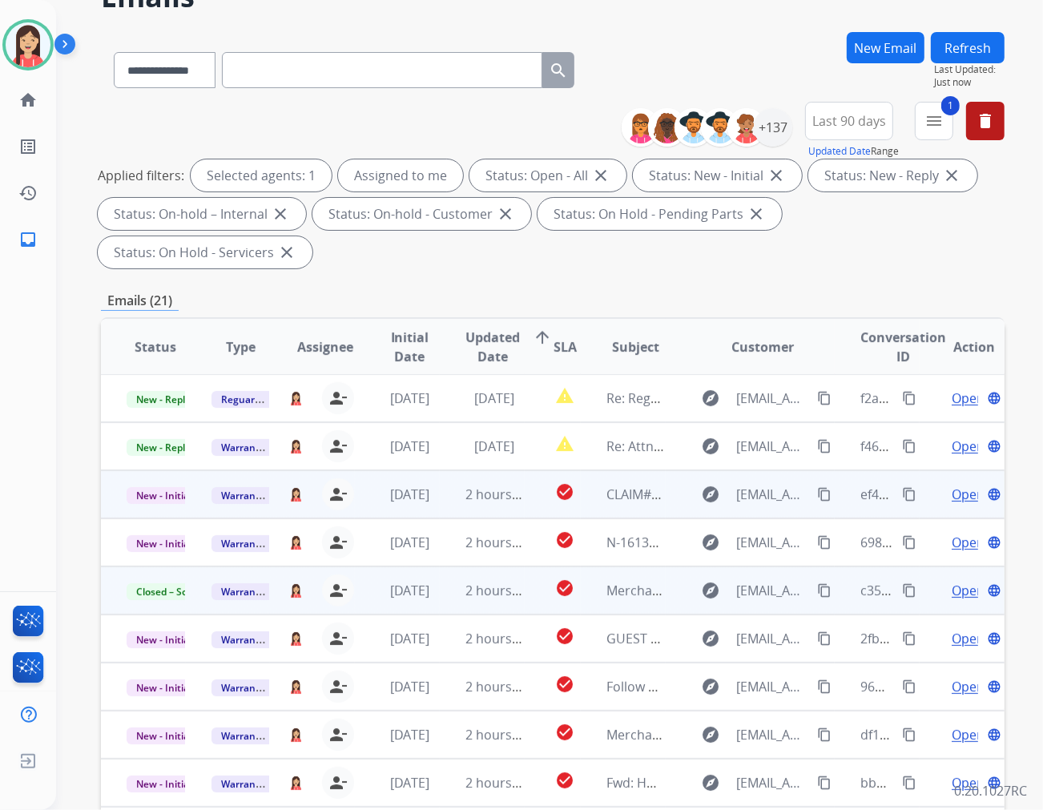
scroll to position [178, 0]
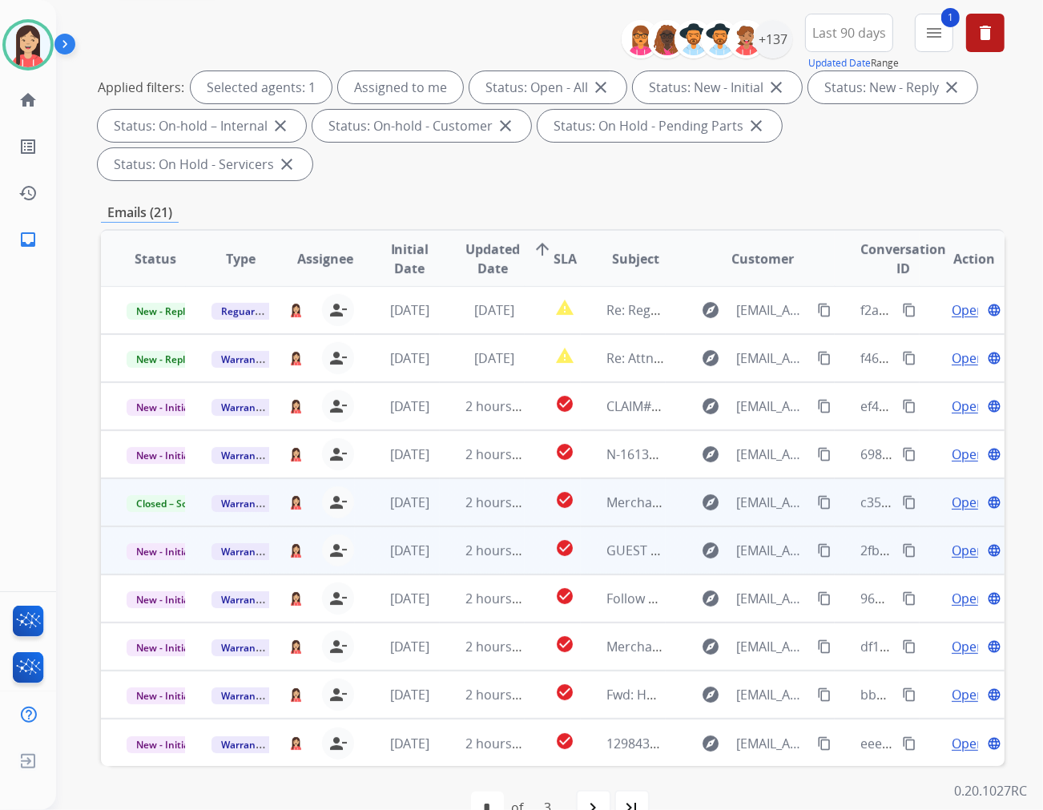
click at [442, 527] on td "2 hours ago" at bounding box center [482, 551] width 85 height 48
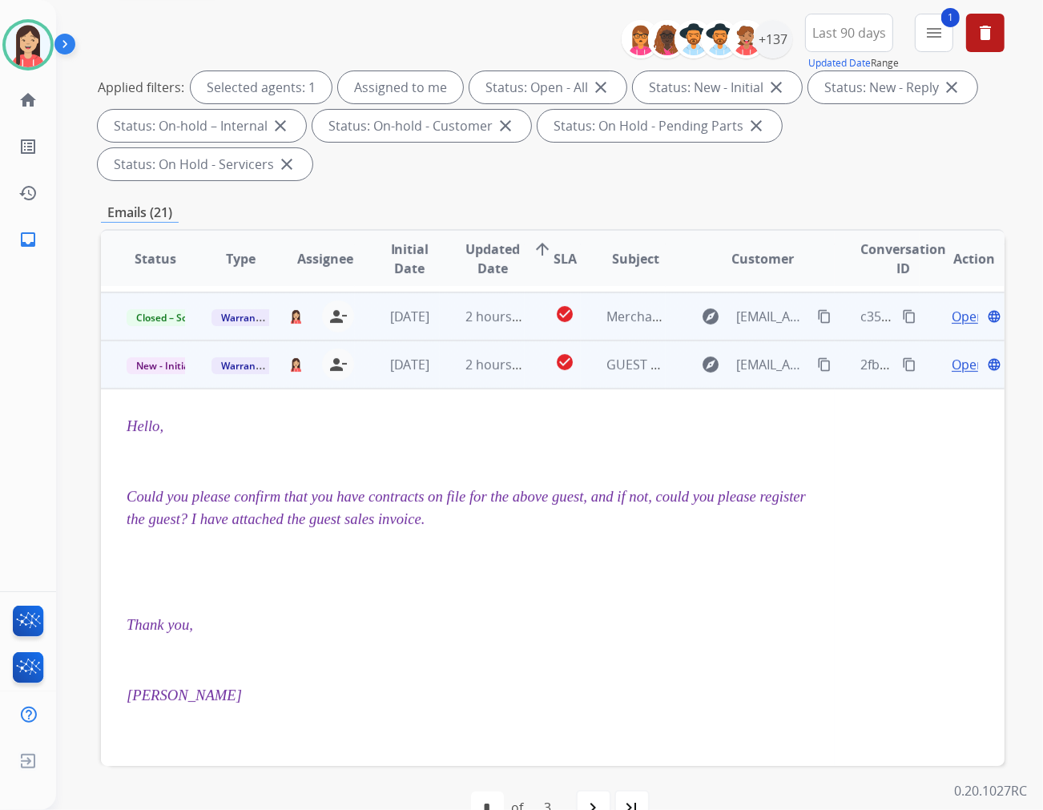
scroll to position [240, 0]
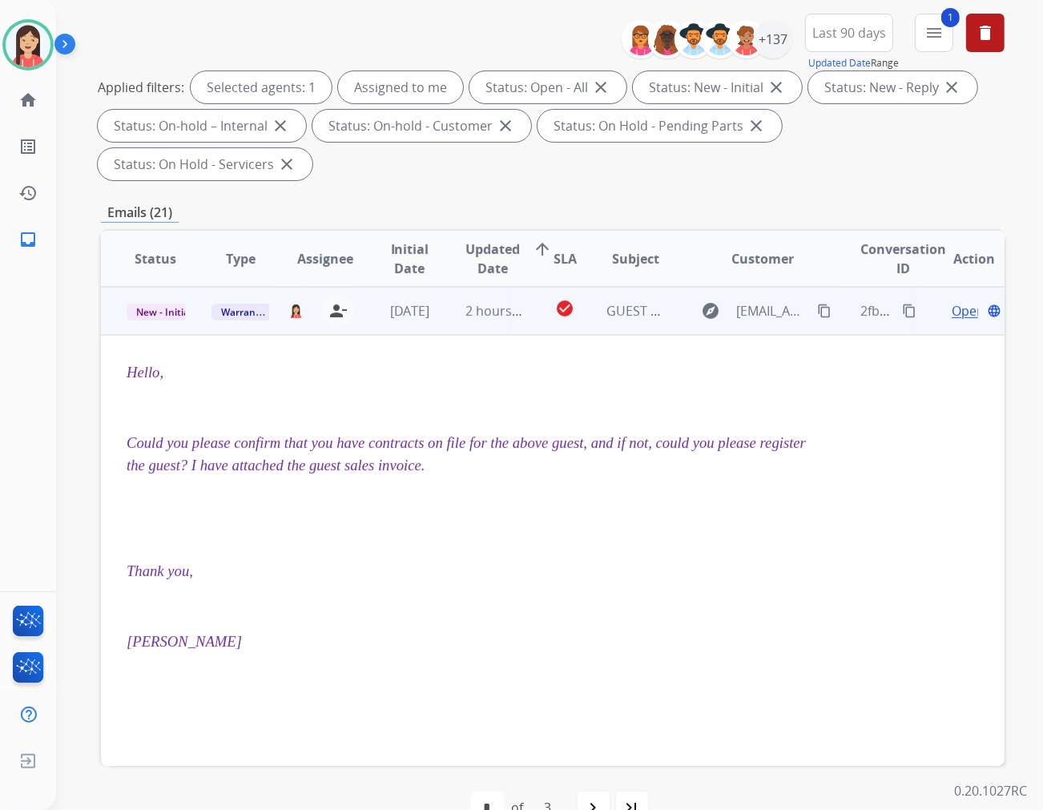
click at [938, 301] on span "Open" at bounding box center [968, 310] width 33 height 19
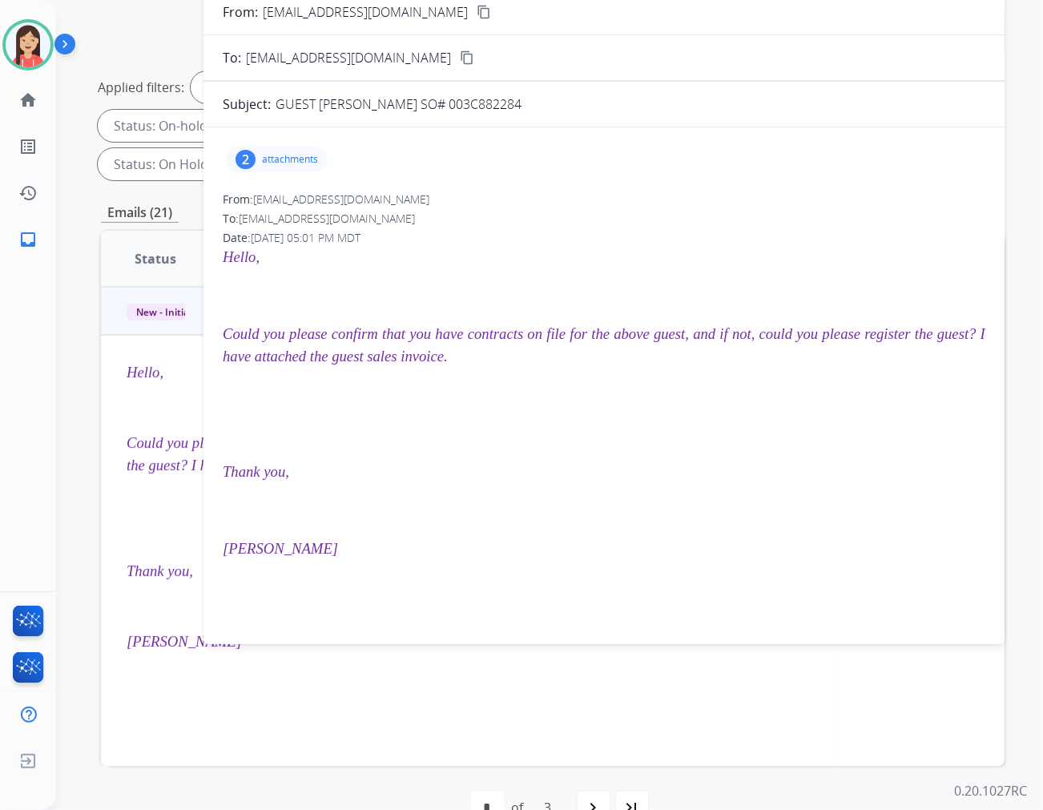
click at [301, 157] on p "attachments" at bounding box center [290, 159] width 56 height 13
click at [475, 258] on mat-icon "download" at bounding box center [475, 256] width 14 height 14
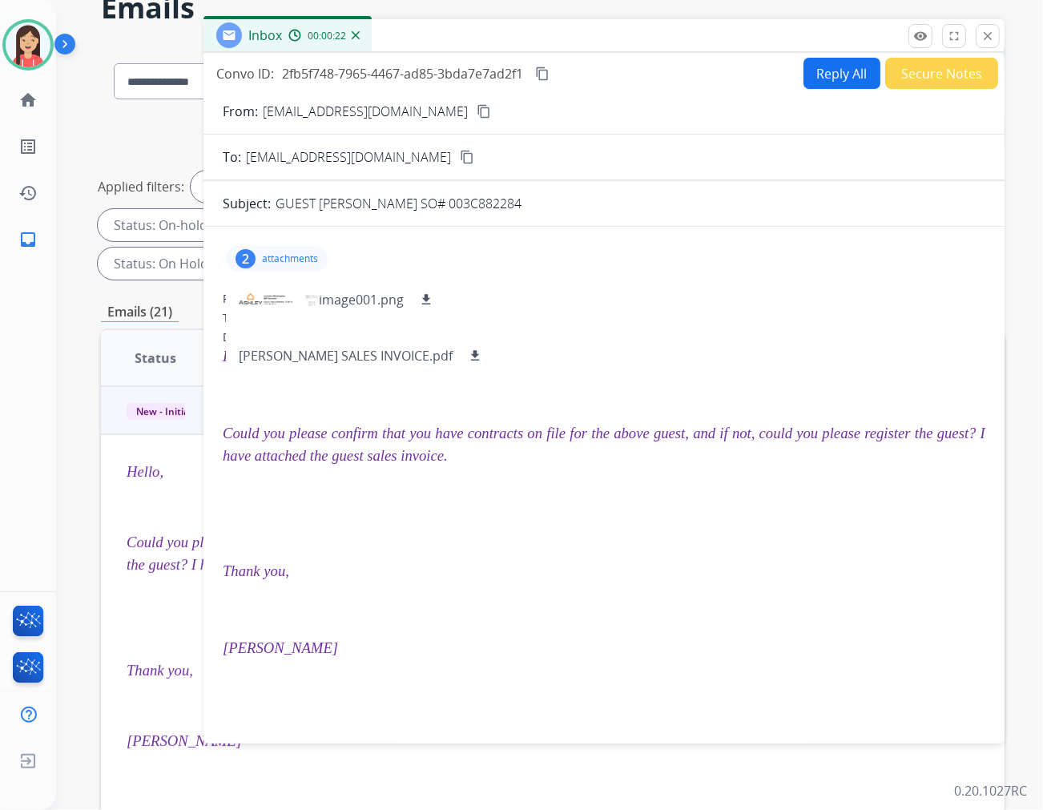
scroll to position [0, 0]
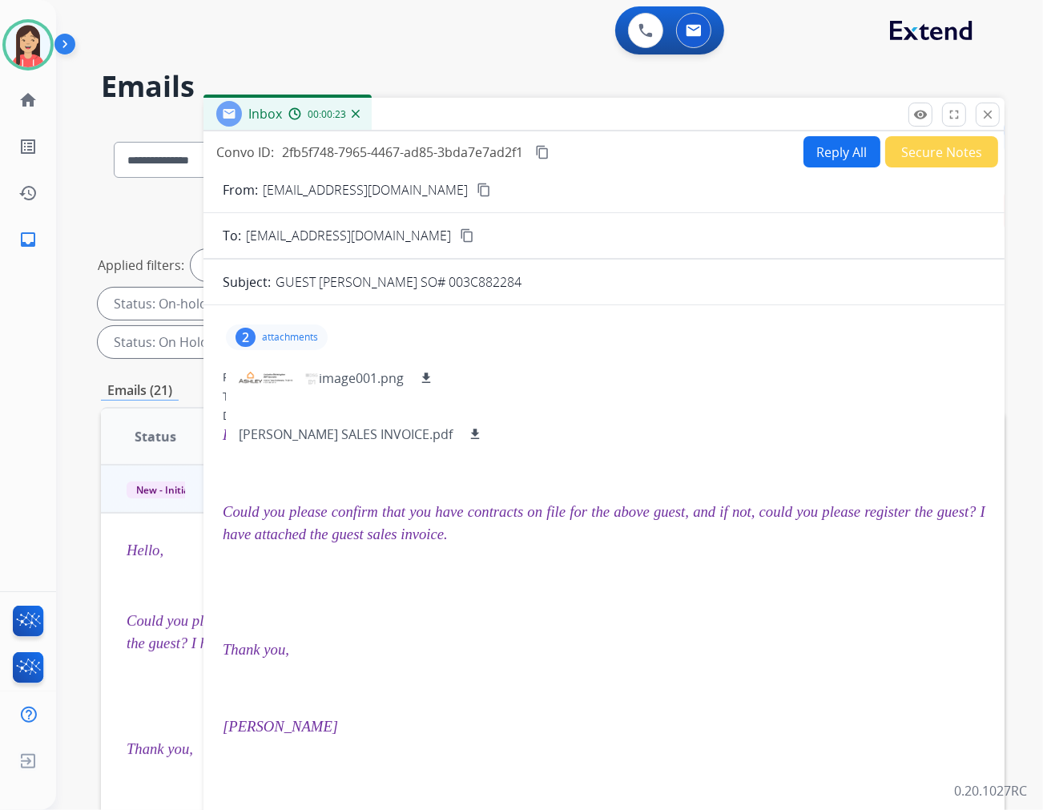
click at [840, 159] on button "Reply All" at bounding box center [842, 151] width 77 height 31
select select "**********"
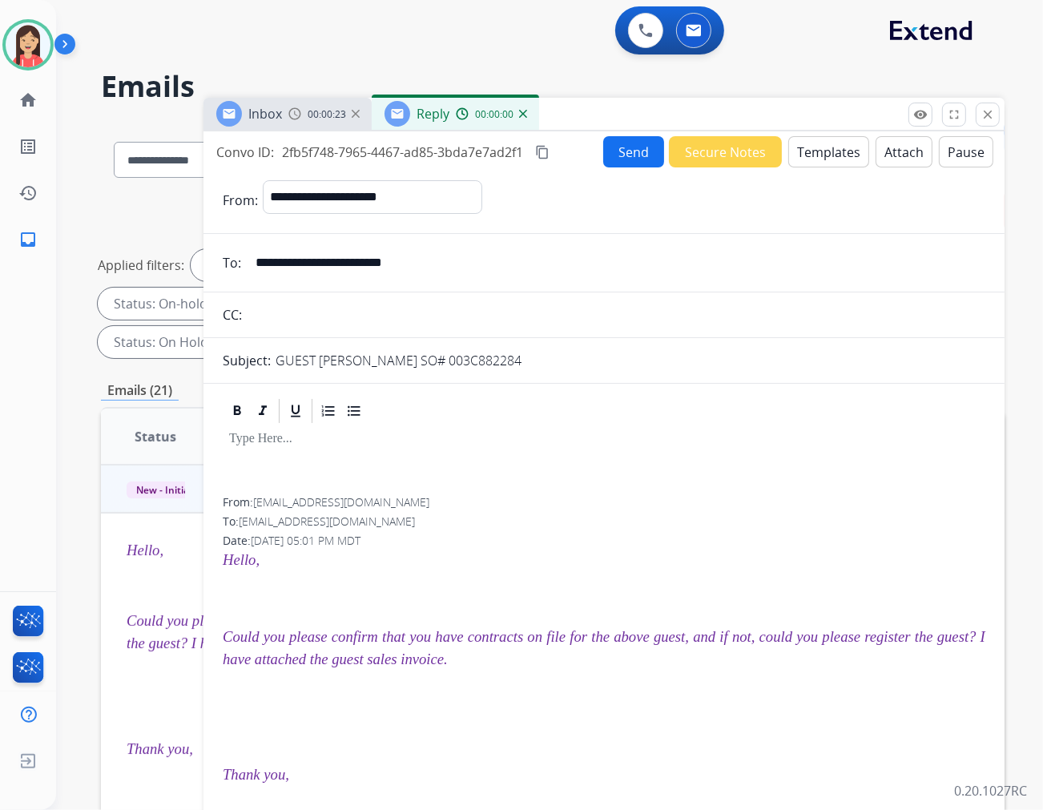
click at [840, 161] on button "Templates" at bounding box center [829, 151] width 81 height 31
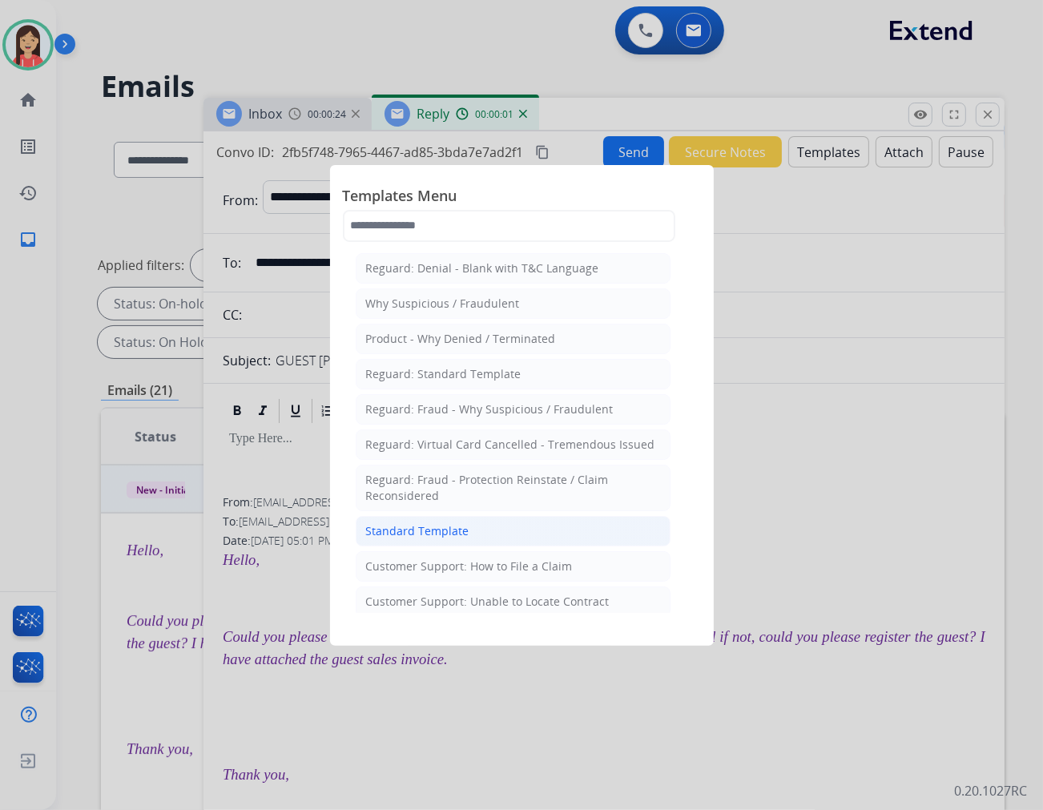
click at [417, 519] on li "Standard Template" at bounding box center [513, 531] width 315 height 30
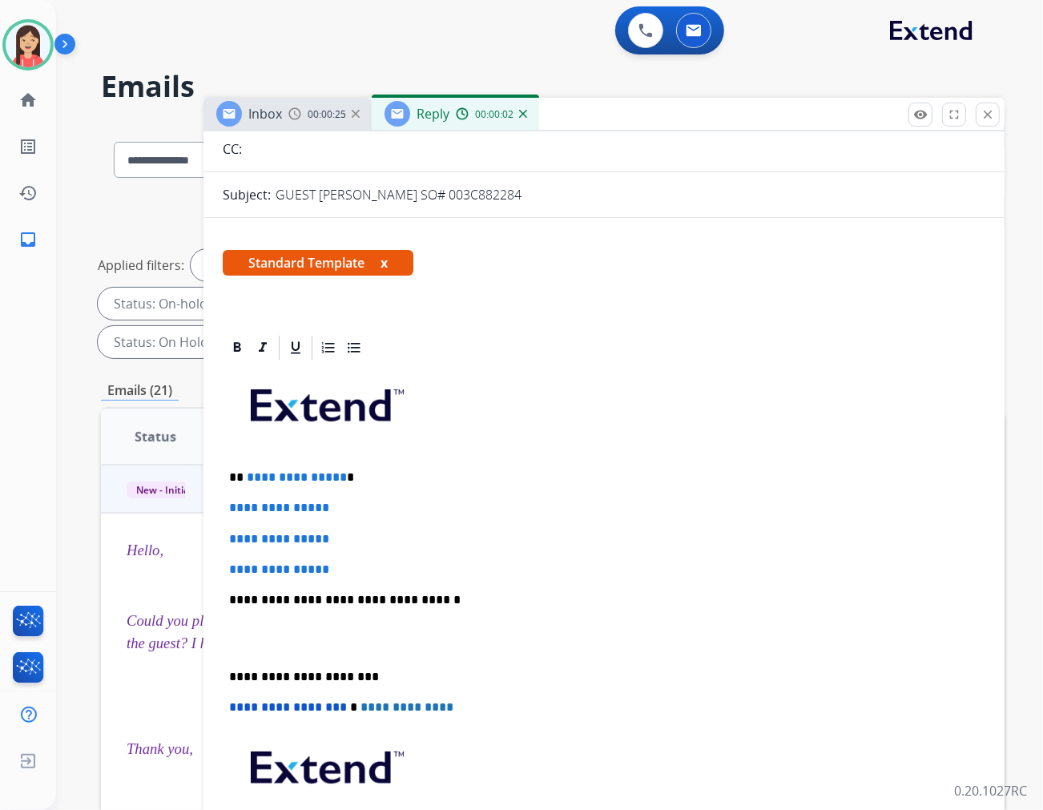
scroll to position [178, 0]
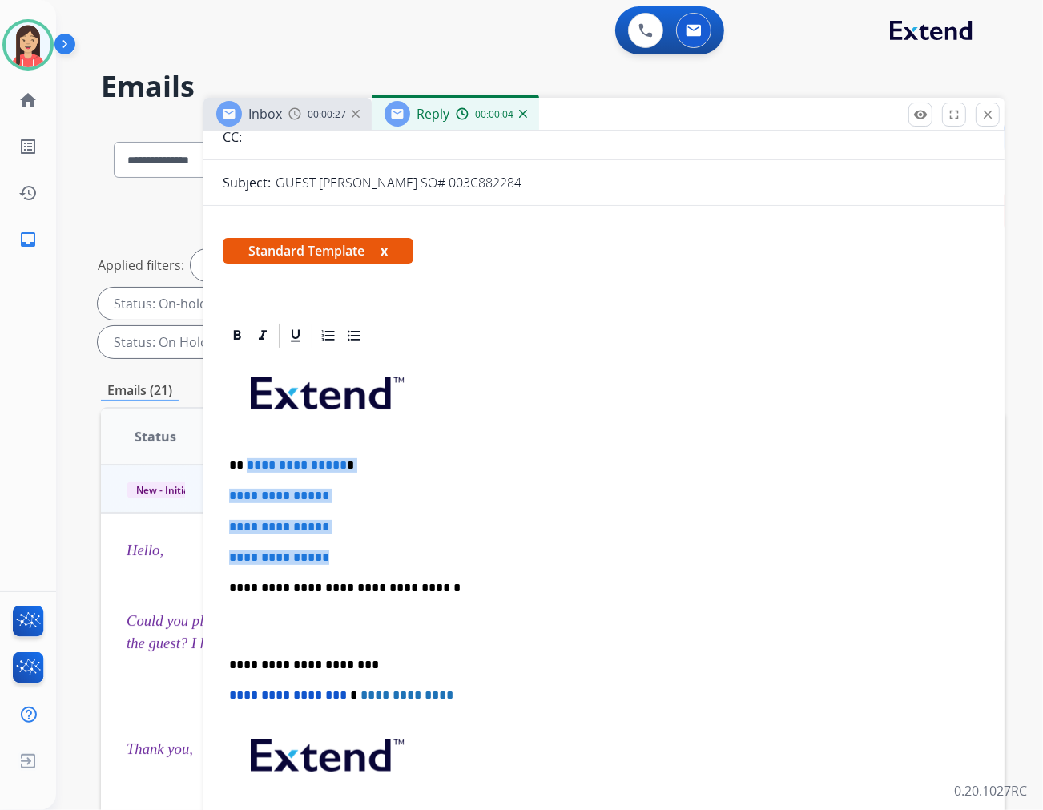
drag, startPoint x: 244, startPoint y: 466, endPoint x: 428, endPoint y: 539, distance: 197.5
click at [428, 539] on div "**********" at bounding box center [604, 625] width 763 height 551
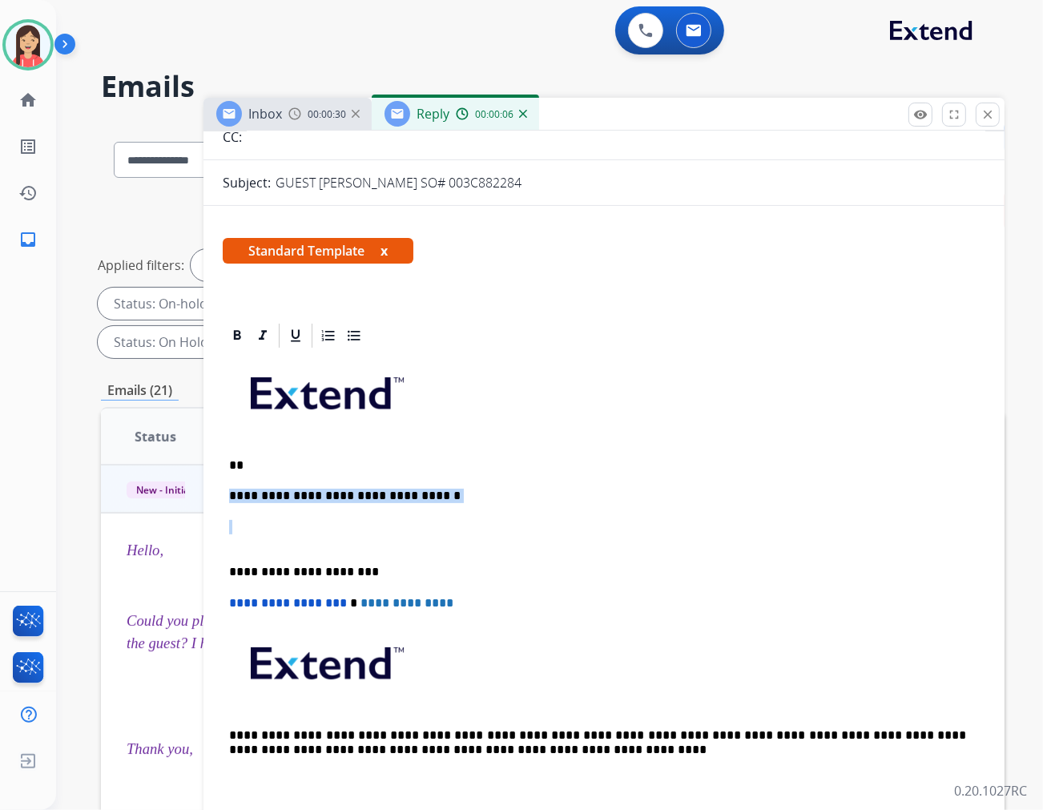
drag, startPoint x: 266, startPoint y: 523, endPoint x: 222, endPoint y: 492, distance: 54.0
click at [223, 492] on div "**********" at bounding box center [604, 579] width 763 height 459
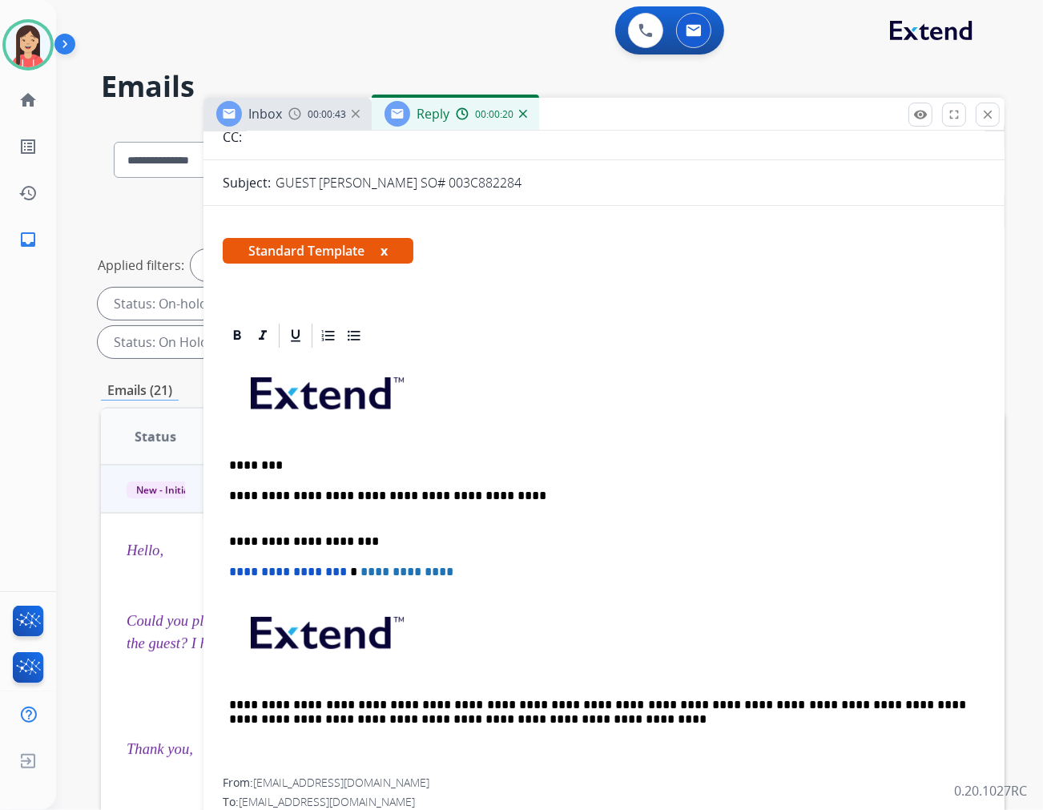
click at [607, 502] on p "**********" at bounding box center [597, 504] width 737 height 30
click at [570, 503] on p "**********" at bounding box center [597, 504] width 737 height 30
click at [547, 498] on p "**********" at bounding box center [597, 504] width 737 height 30
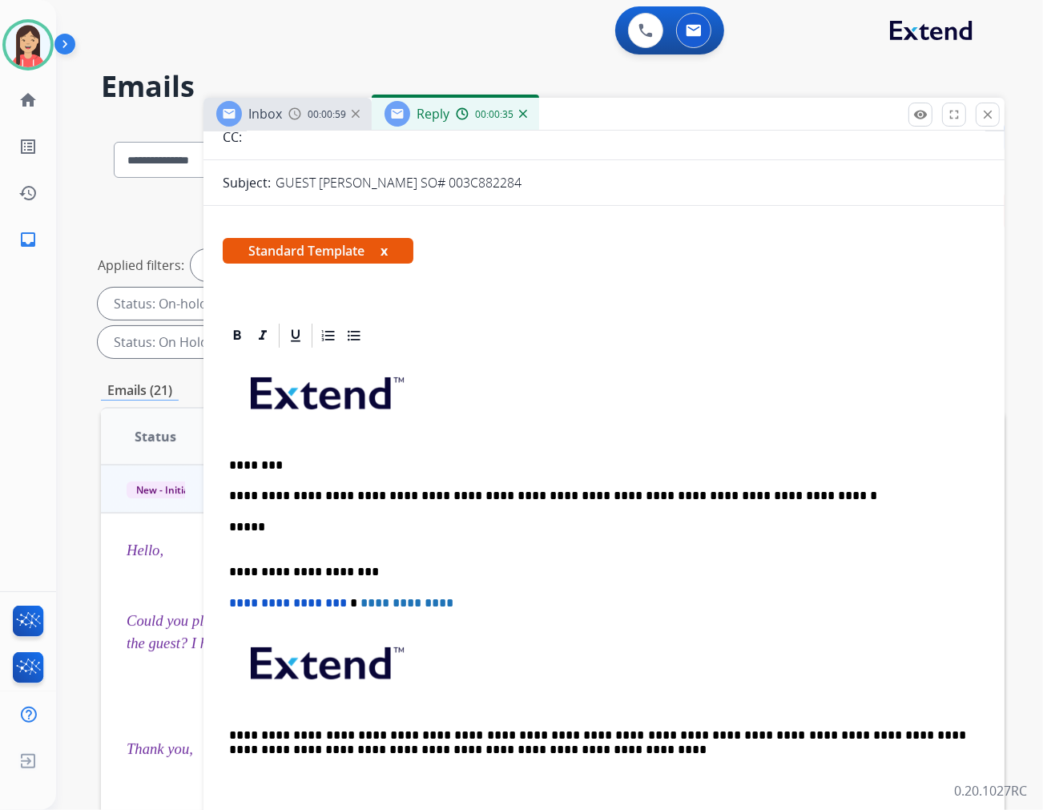
scroll to position [0, 0]
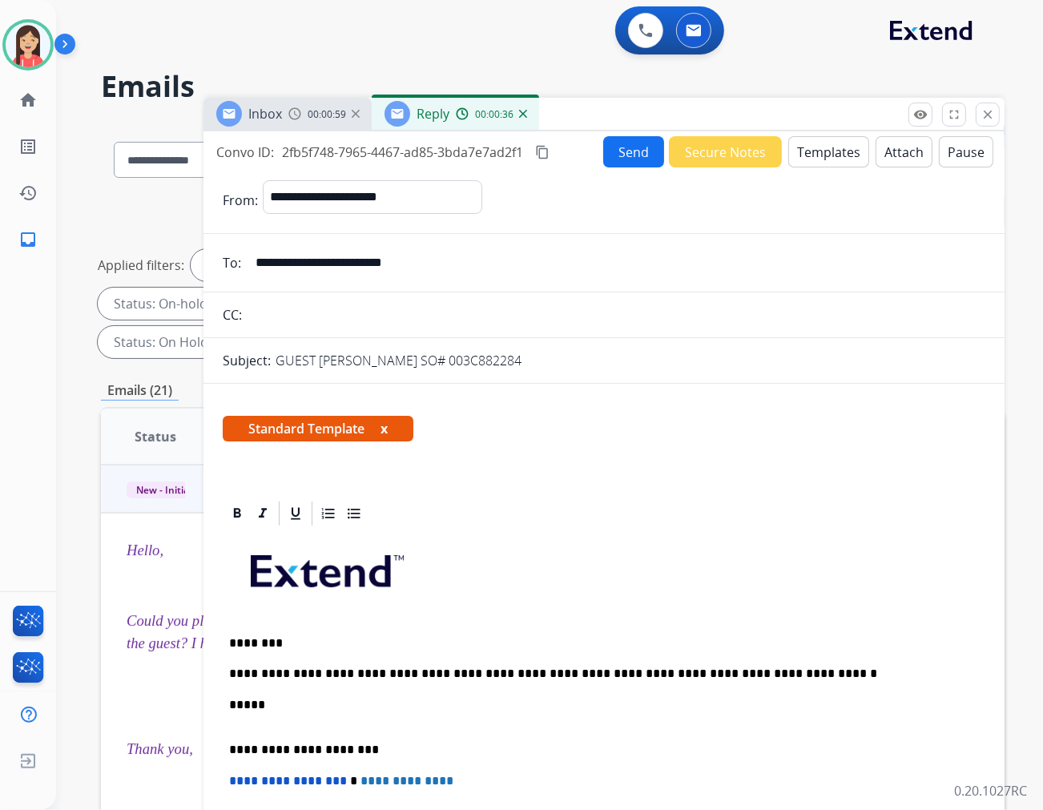
click at [625, 156] on button "Send" at bounding box center [633, 151] width 61 height 31
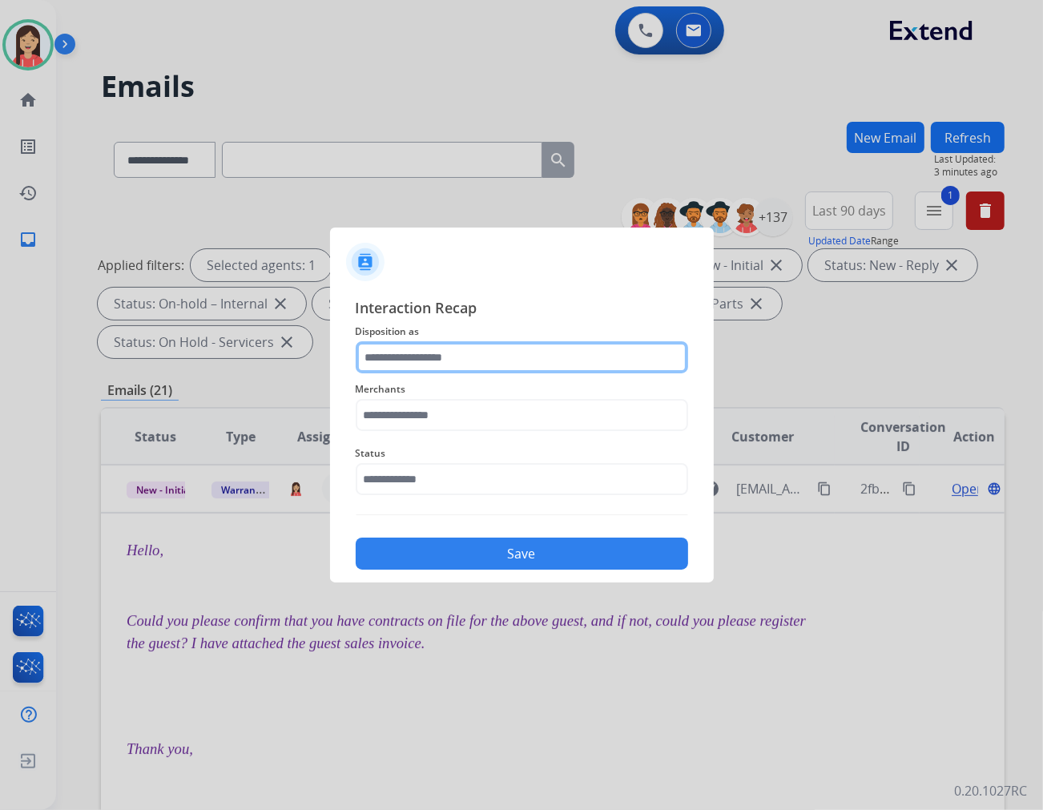
click at [429, 349] on input "text" at bounding box center [522, 357] width 333 height 32
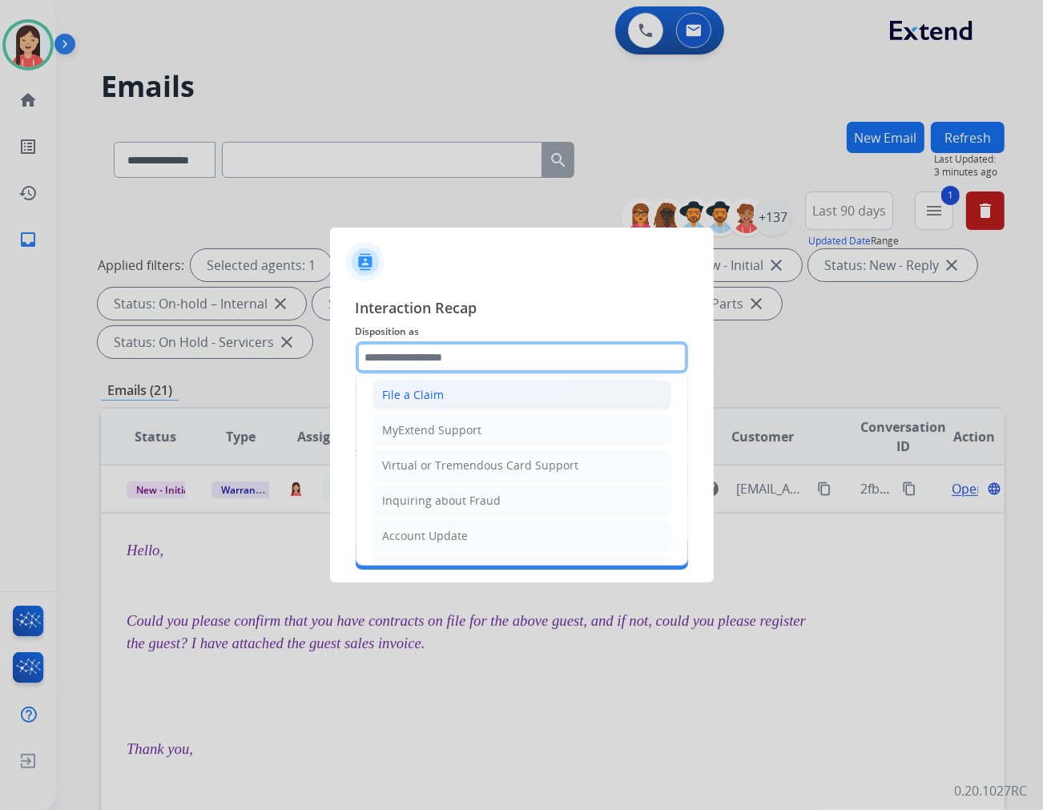
scroll to position [178, 0]
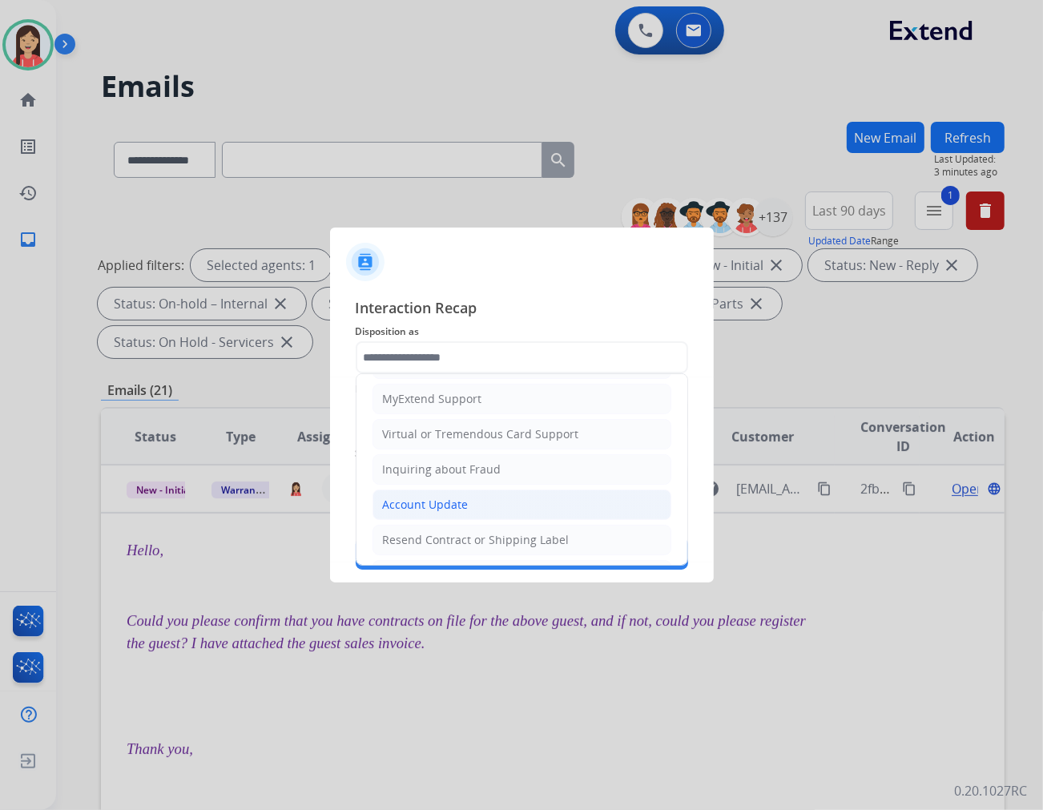
click at [431, 494] on li "Account Update" at bounding box center [522, 505] width 299 height 30
type input "**********"
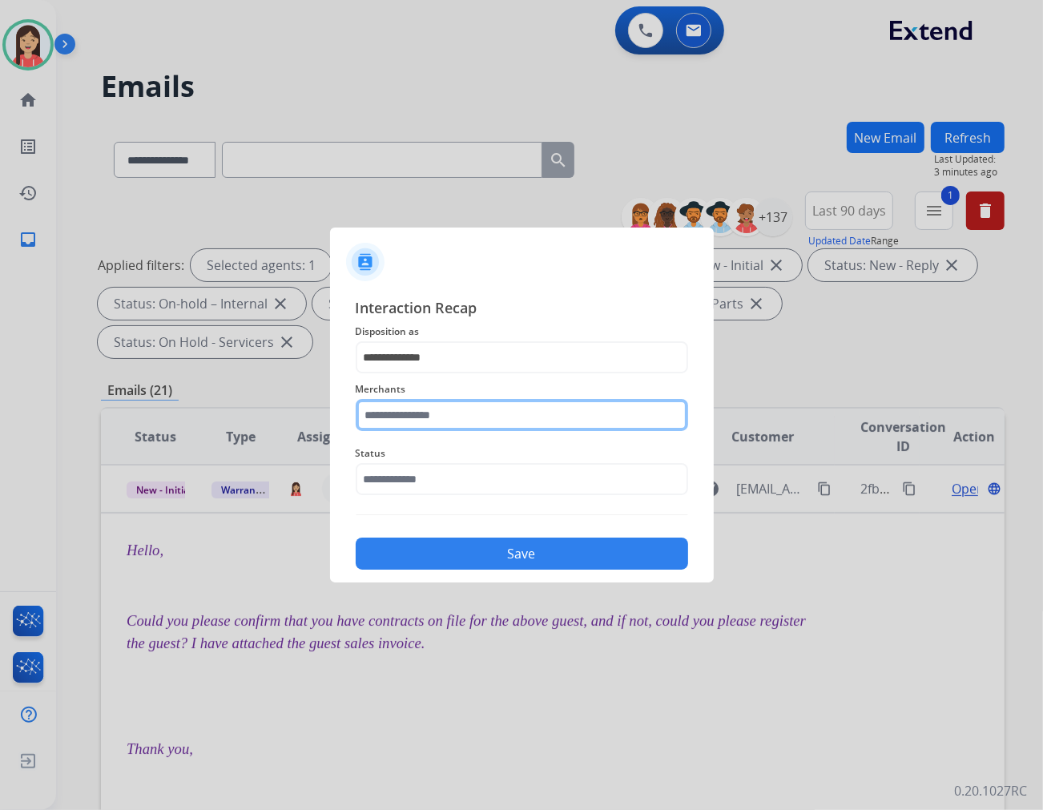
click at [462, 417] on input "text" at bounding box center [522, 415] width 333 height 32
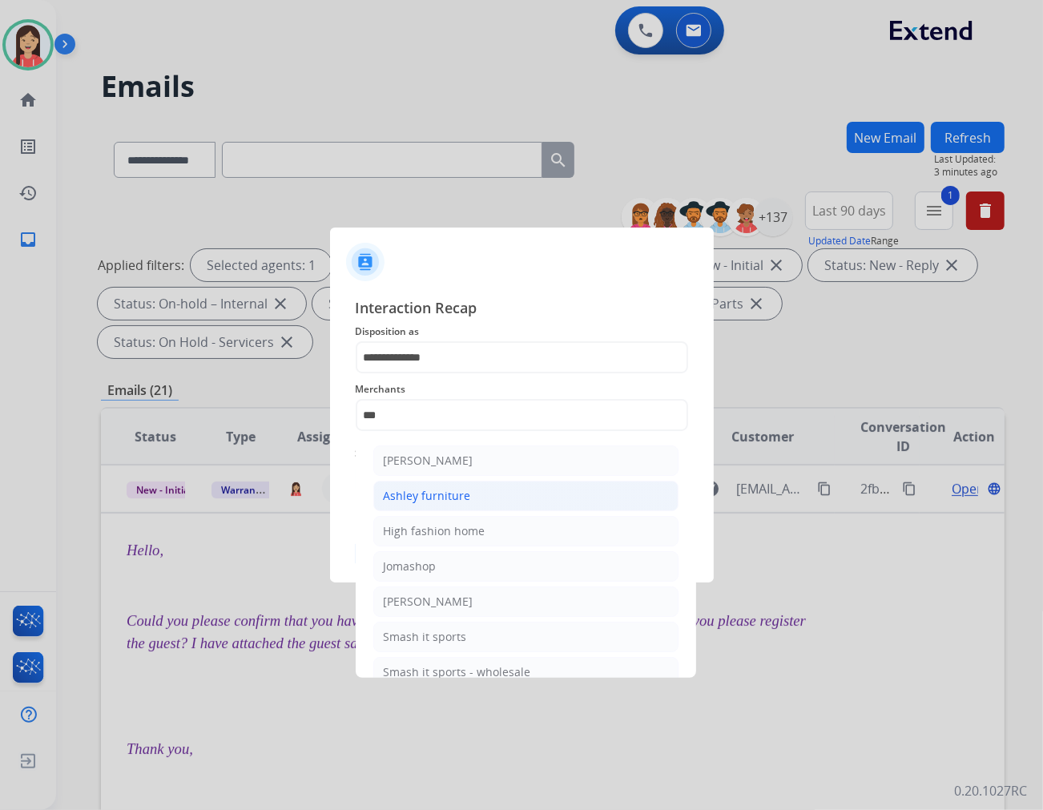
click at [452, 502] on div "Ashley furniture" at bounding box center [427, 496] width 87 height 16
type input "**********"
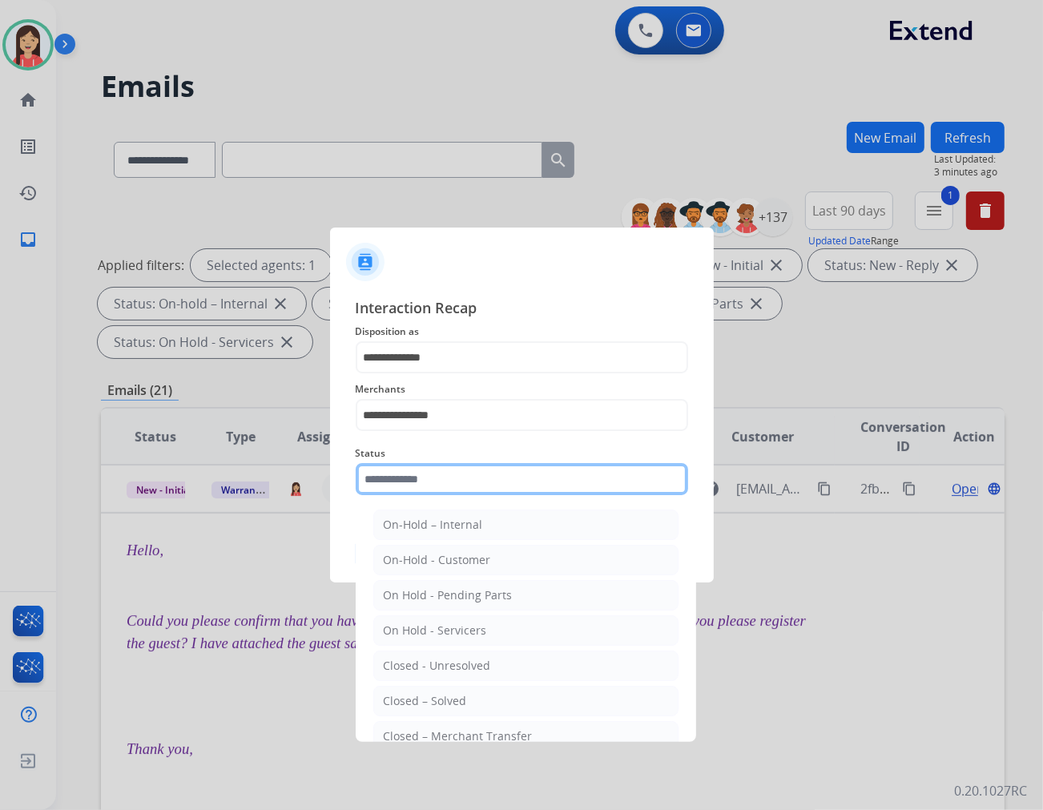
click at [461, 478] on input "text" at bounding box center [522, 479] width 333 height 32
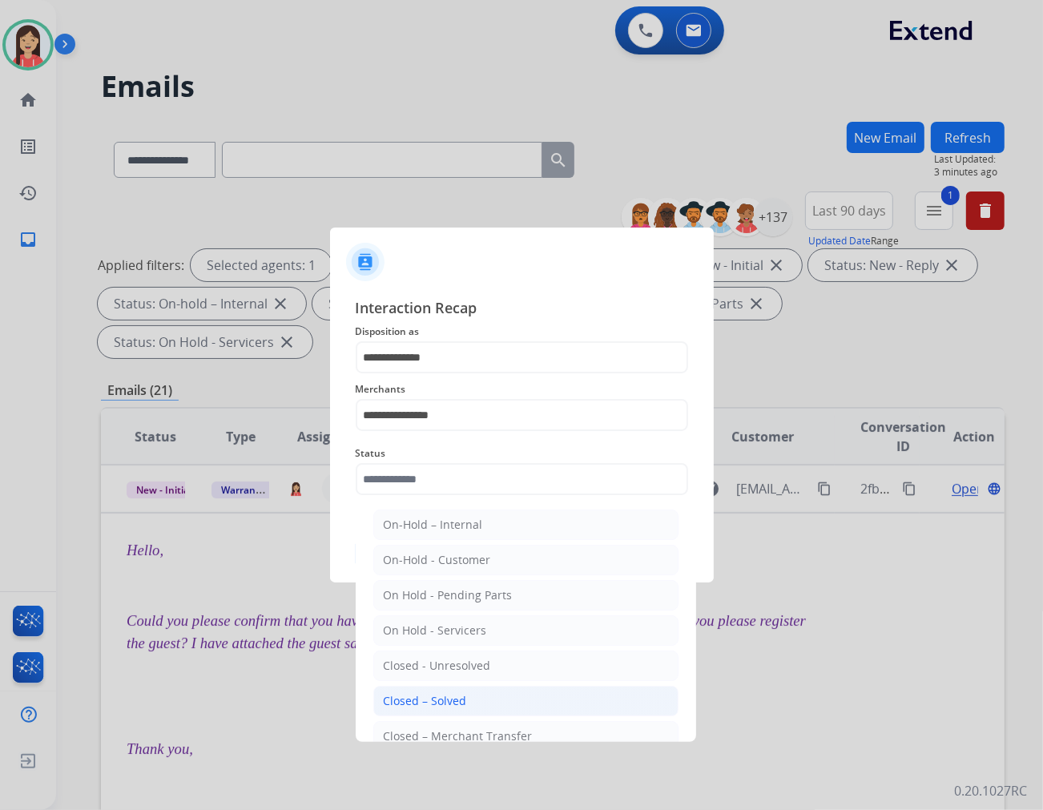
click at [470, 694] on li "Closed – Solved" at bounding box center [525, 701] width 305 height 30
type input "**********"
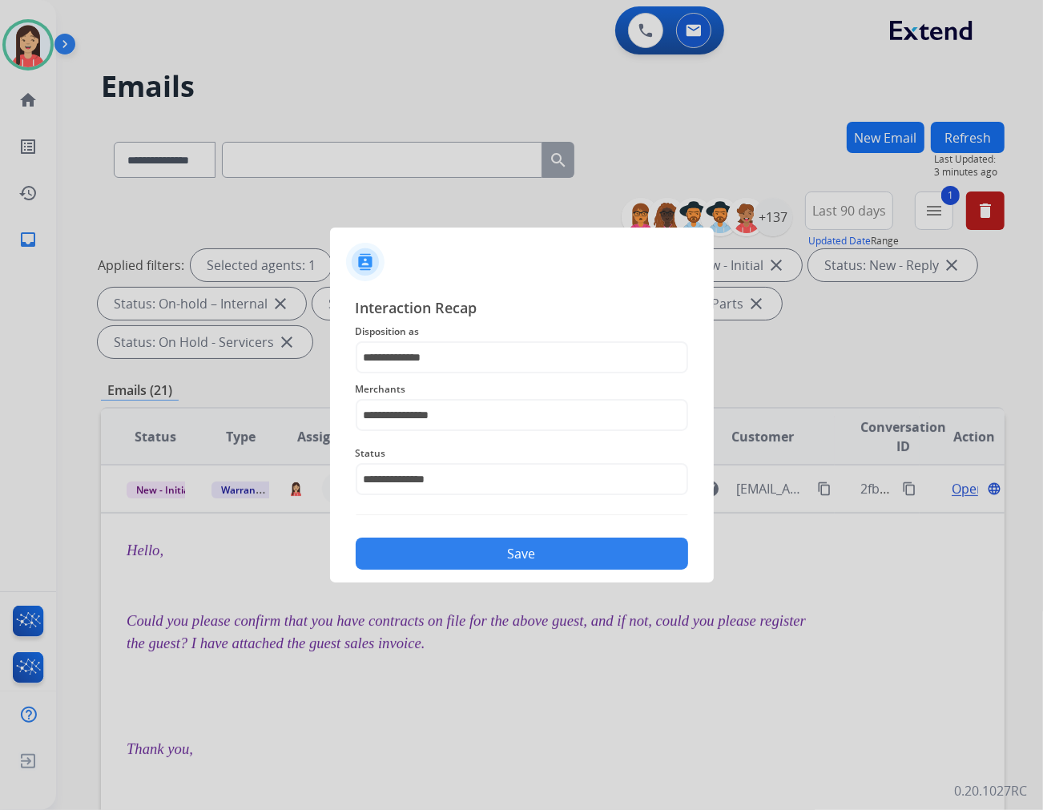
click at [534, 554] on button "Save" at bounding box center [522, 554] width 333 height 32
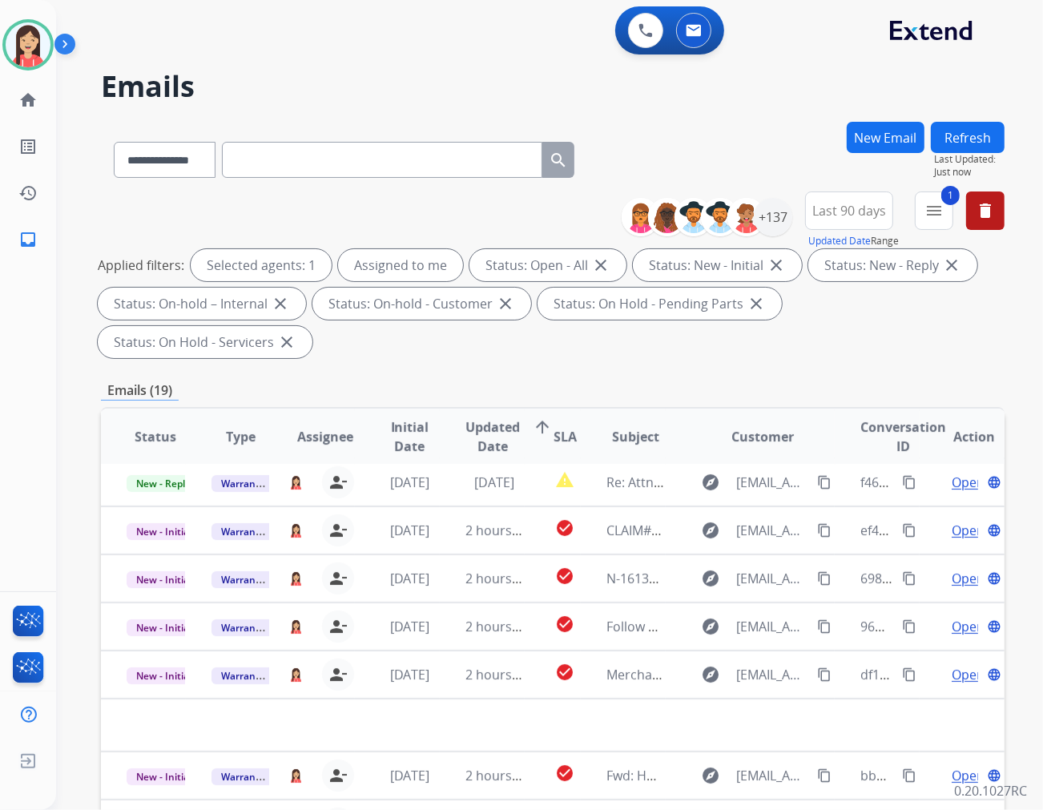
scroll to position [53, 0]
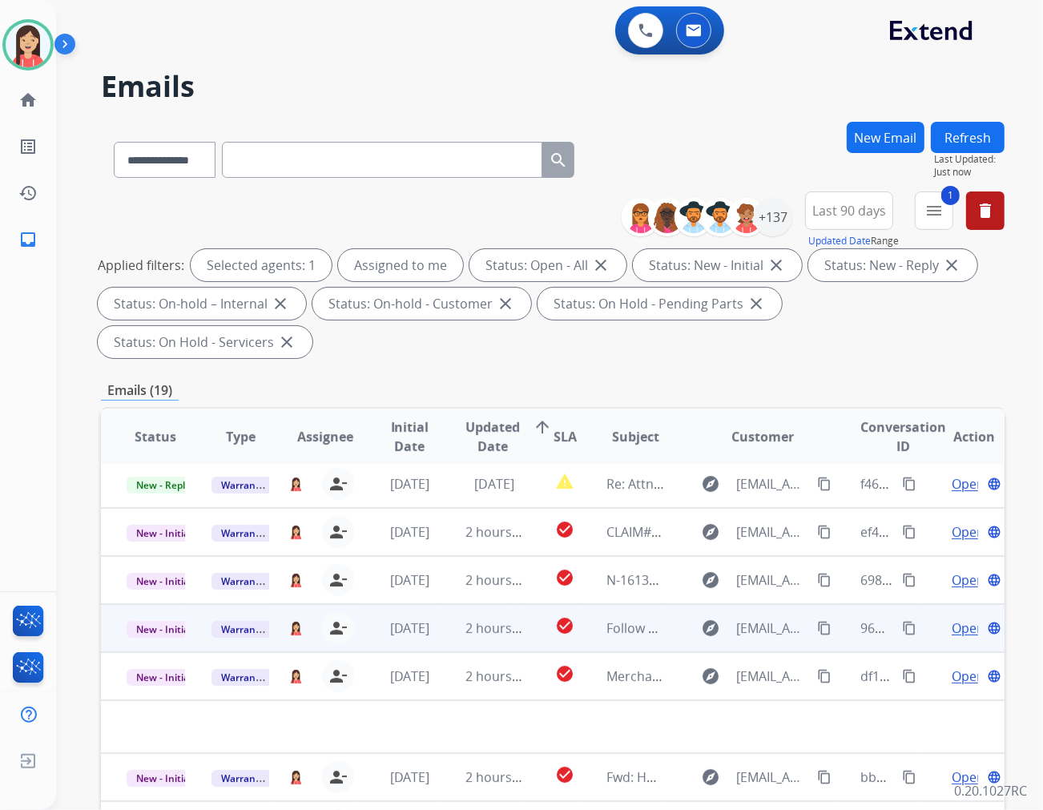
click at [446, 652] on td "2 hours ago" at bounding box center [482, 676] width 85 height 48
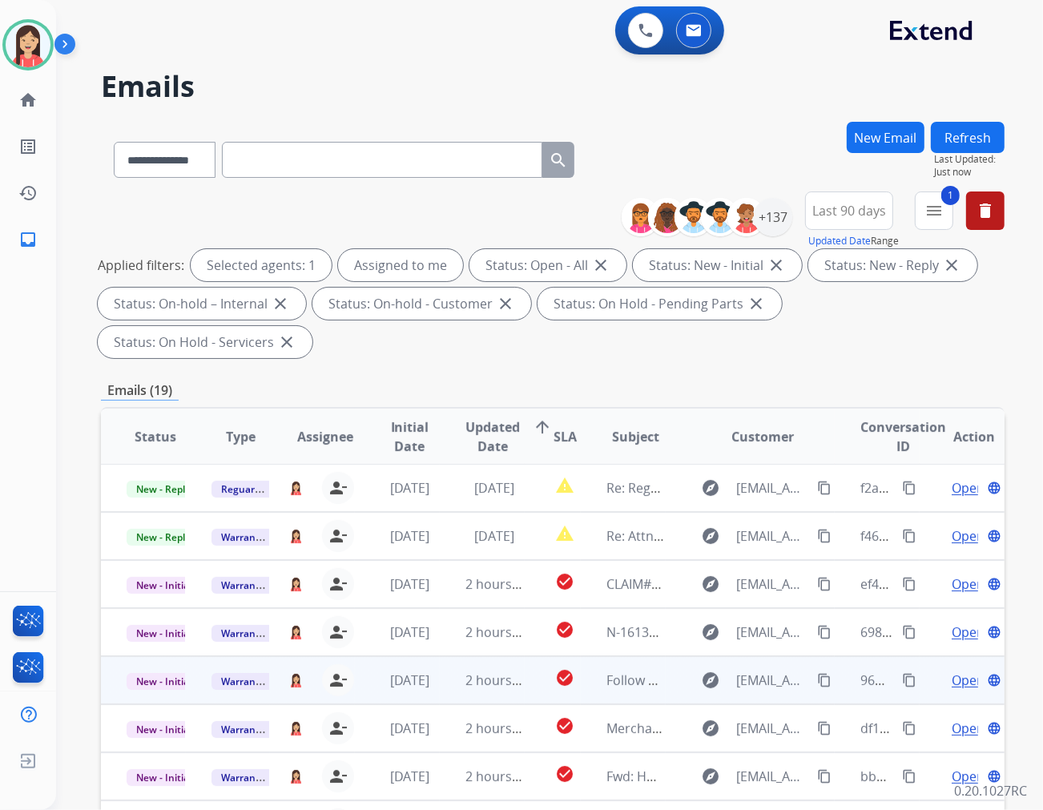
click at [450, 659] on td "2 hours ago" at bounding box center [482, 680] width 85 height 48
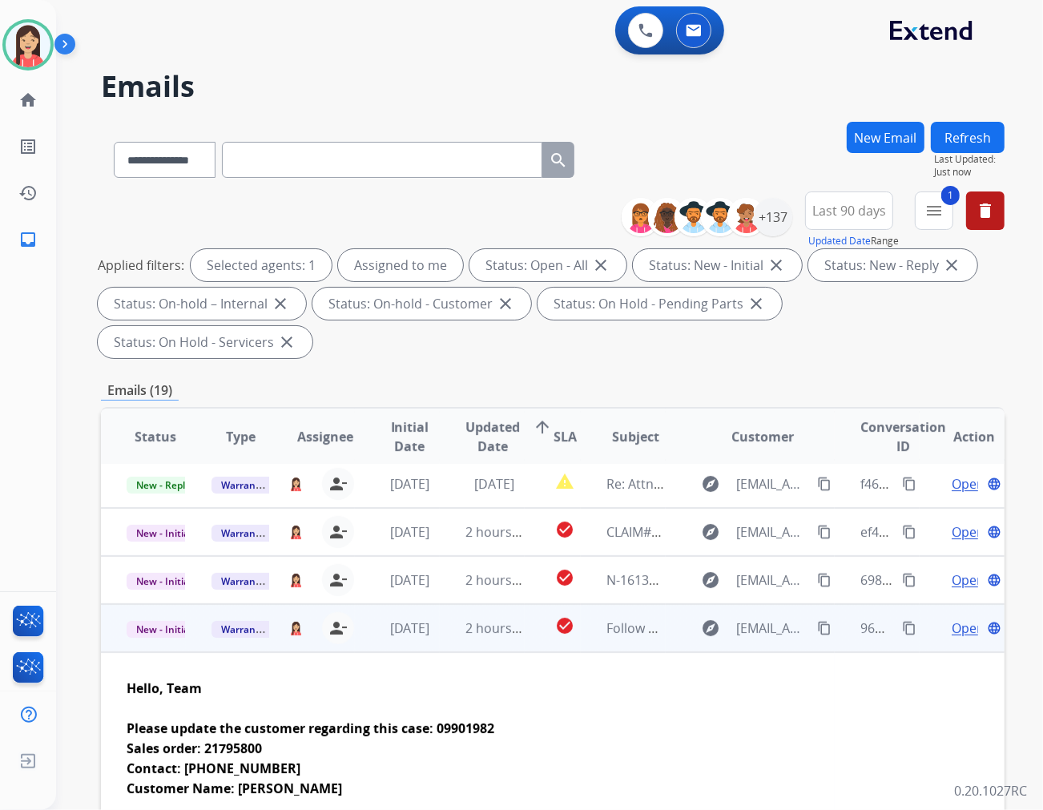
scroll to position [192, 0]
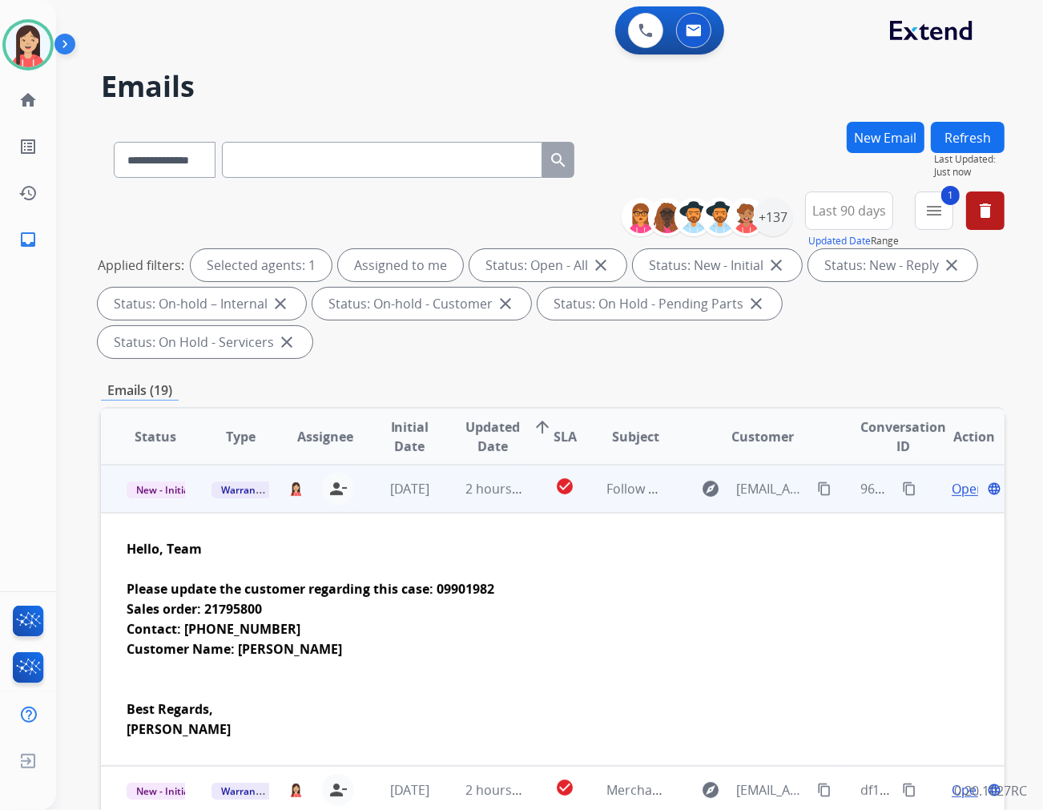
click at [938, 479] on span "Open" at bounding box center [968, 488] width 33 height 19
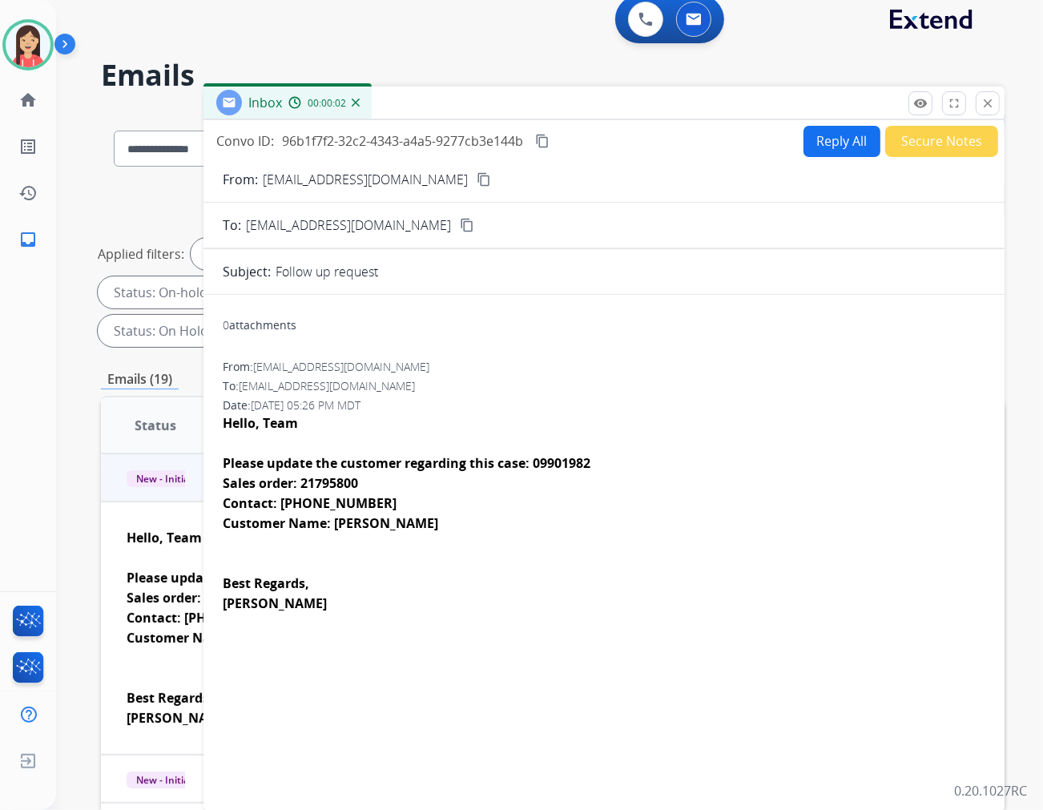
scroll to position [0, 0]
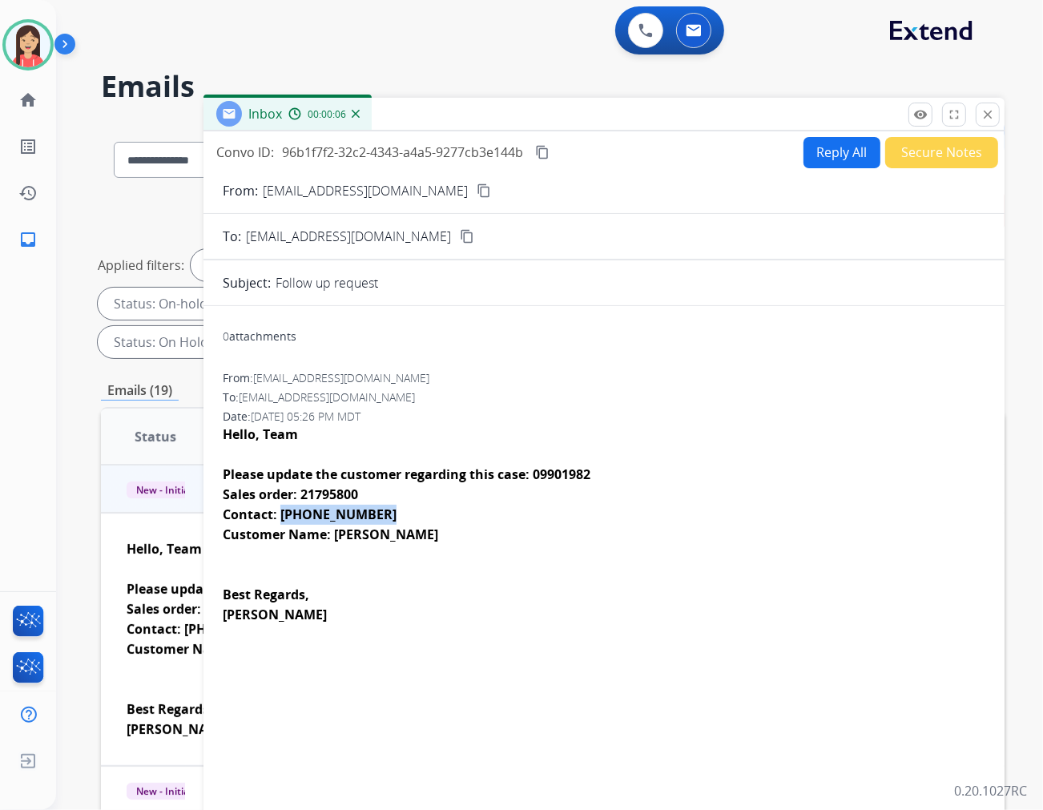
drag, startPoint x: 372, startPoint y: 514, endPoint x: 281, endPoint y: 523, distance: 91.0
click at [281, 523] on div "Contact: [PHONE_NUMBER] Customer Name: [PERSON_NAME]" at bounding box center [604, 525] width 763 height 40
click at [332, 491] on span "Sales order: 21795800" at bounding box center [290, 495] width 135 height 18
drag, startPoint x: 577, startPoint y: 445, endPoint x: 601, endPoint y: 406, distance: 45.4
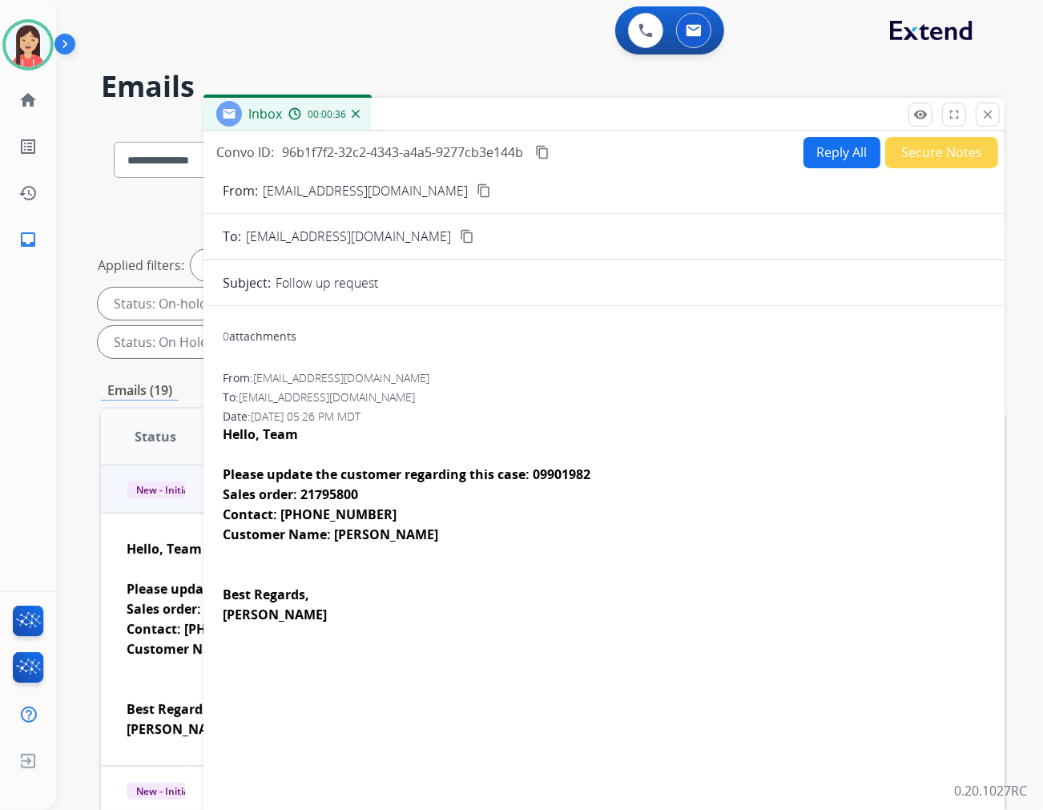
click at [577, 445] on div at bounding box center [604, 455] width 763 height 20
click at [837, 154] on button "Reply All" at bounding box center [842, 152] width 77 height 31
select select "**********"
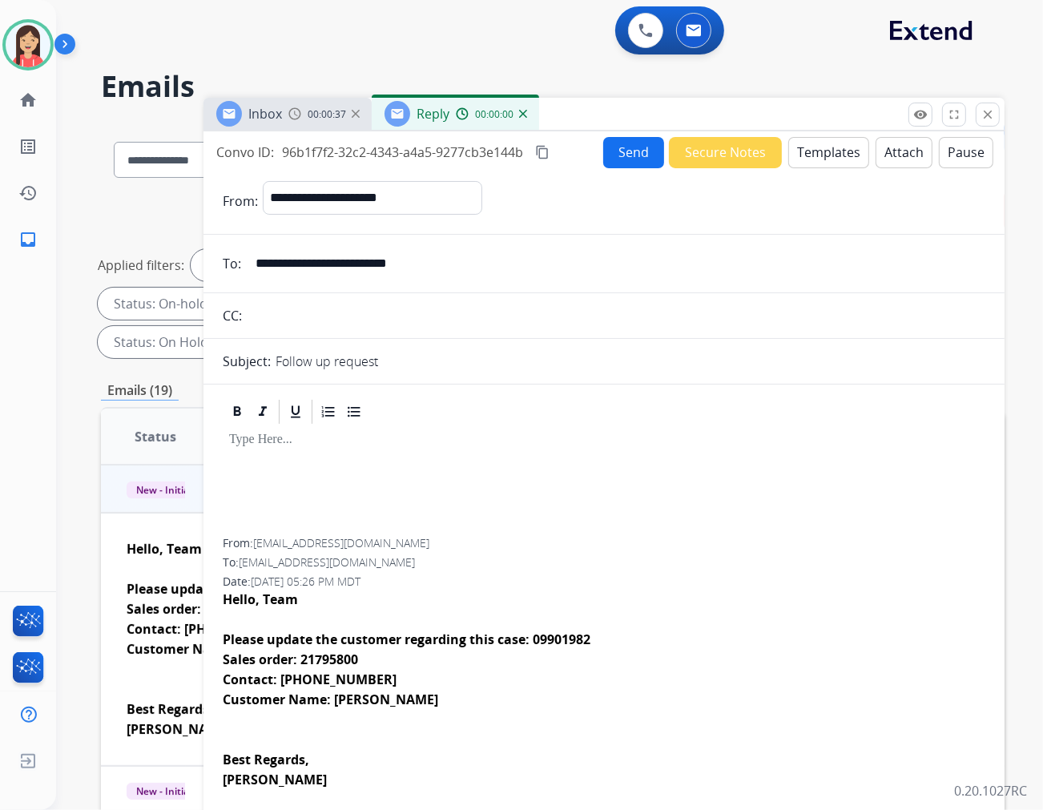
click at [832, 159] on button "Templates" at bounding box center [829, 152] width 81 height 31
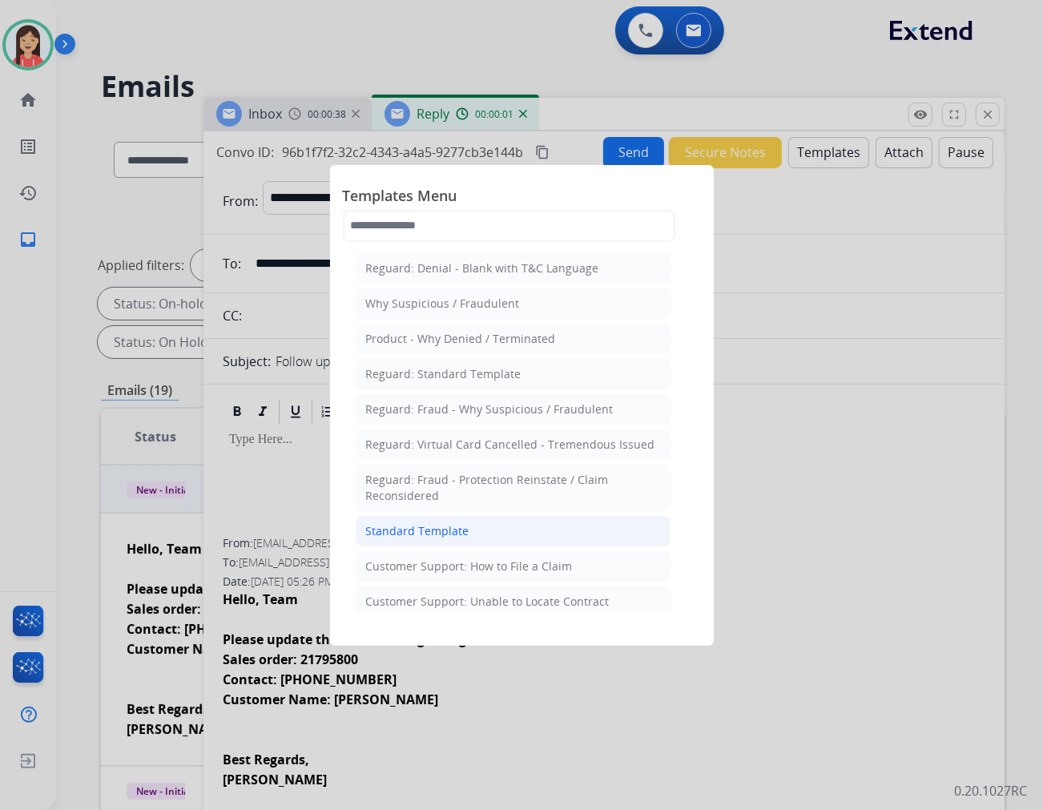
click at [486, 532] on li "Standard Template" at bounding box center [513, 531] width 315 height 30
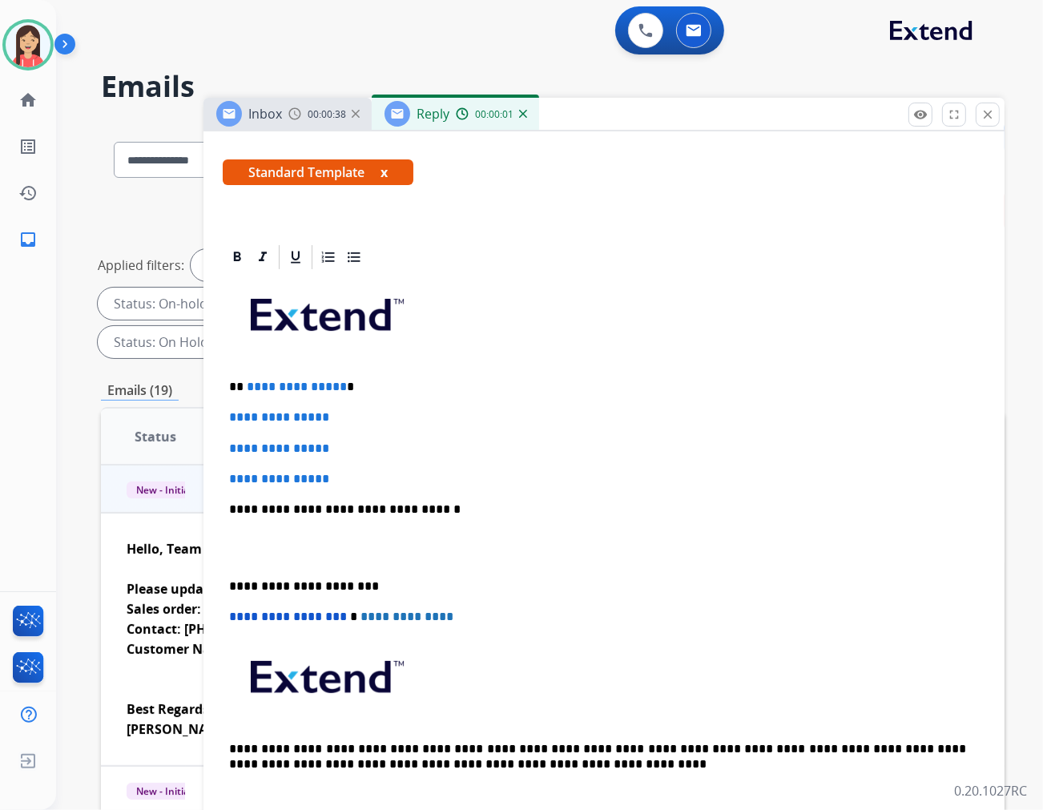
scroll to position [267, 0]
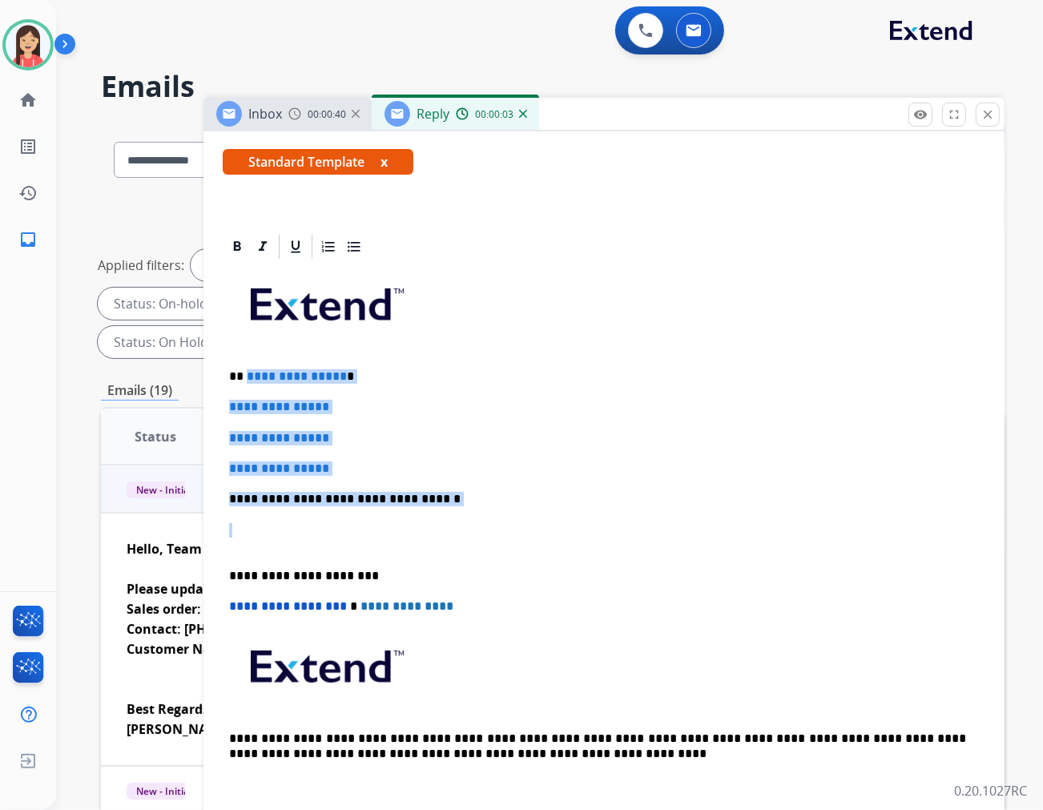
drag, startPoint x: 245, startPoint y: 377, endPoint x: 519, endPoint y: 516, distance: 307.5
click at [519, 516] on div "**********" at bounding box center [604, 536] width 763 height 551
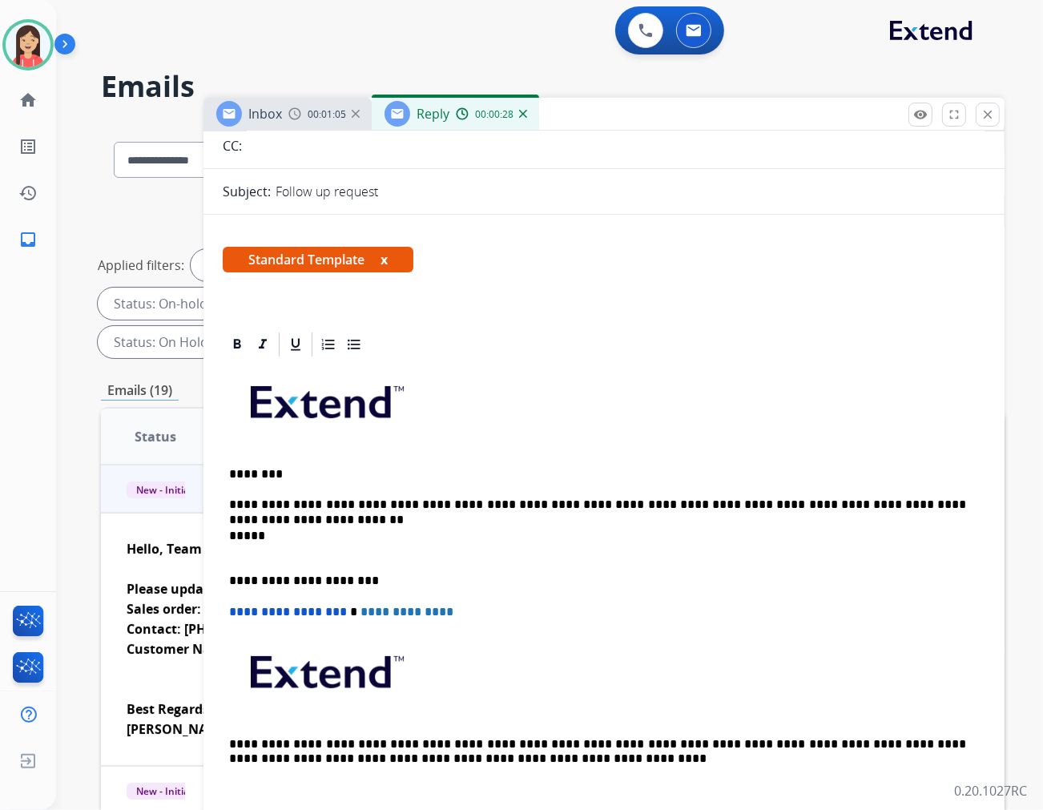
scroll to position [0, 0]
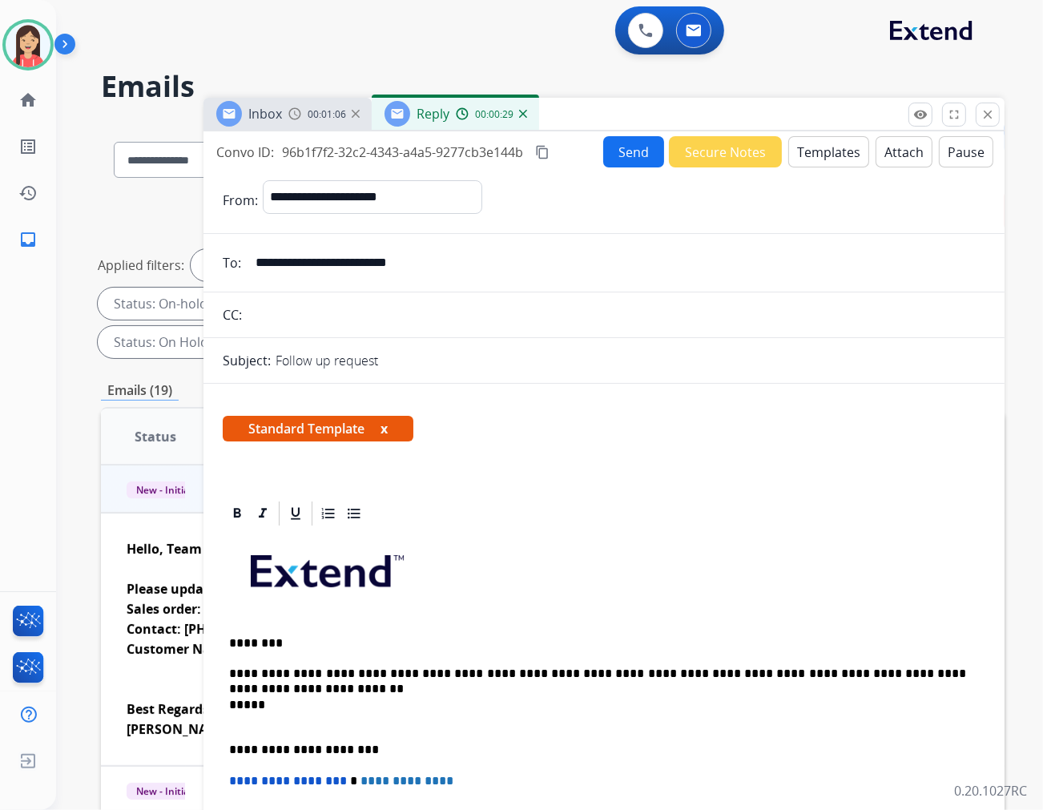
click at [628, 155] on button "Send" at bounding box center [633, 151] width 61 height 31
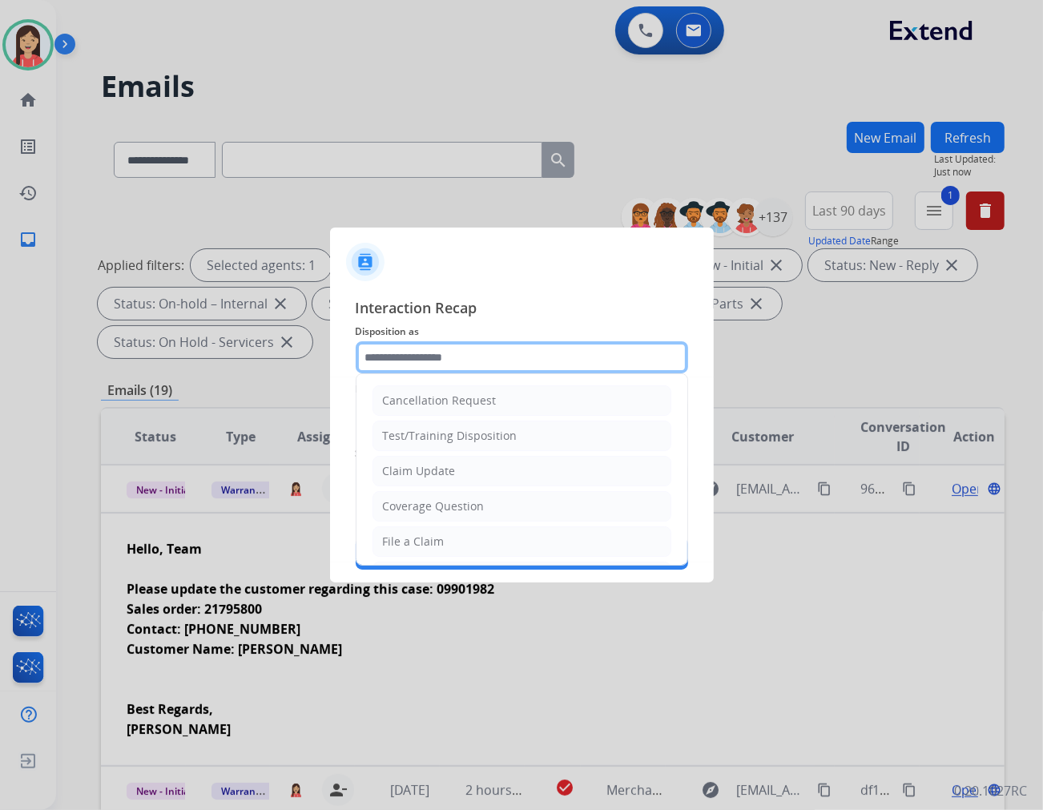
click at [396, 359] on input "text" at bounding box center [522, 357] width 333 height 32
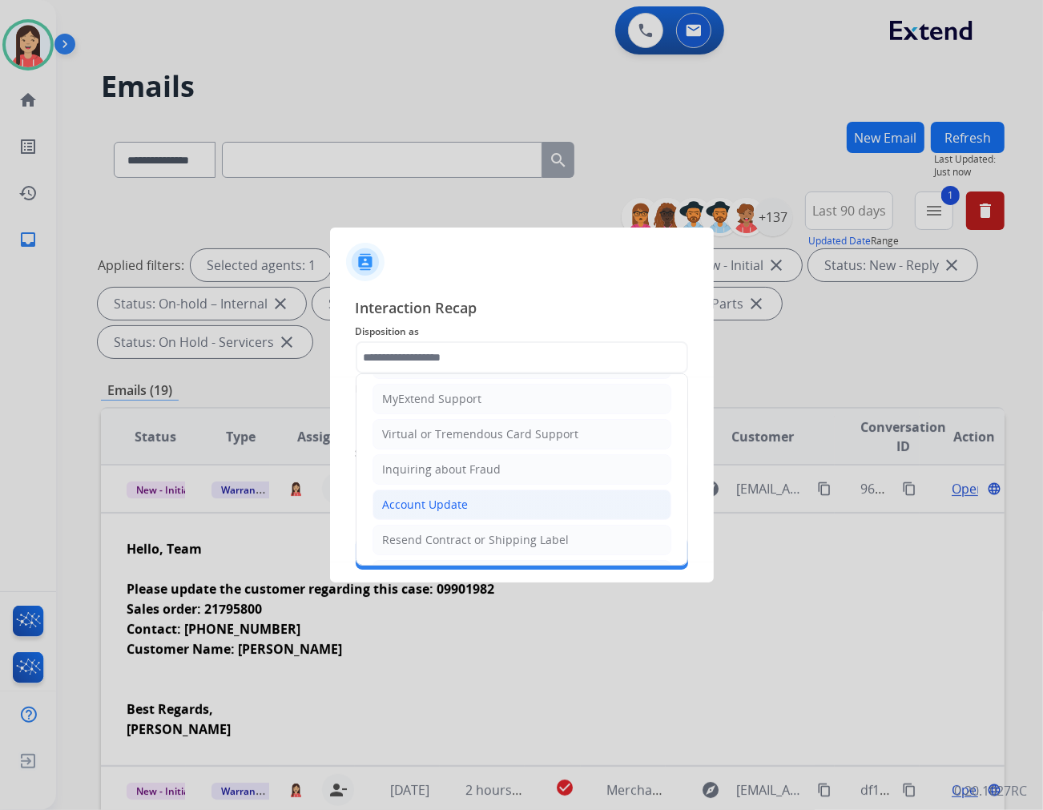
click at [407, 495] on li "Account Update" at bounding box center [522, 505] width 299 height 30
type input "**********"
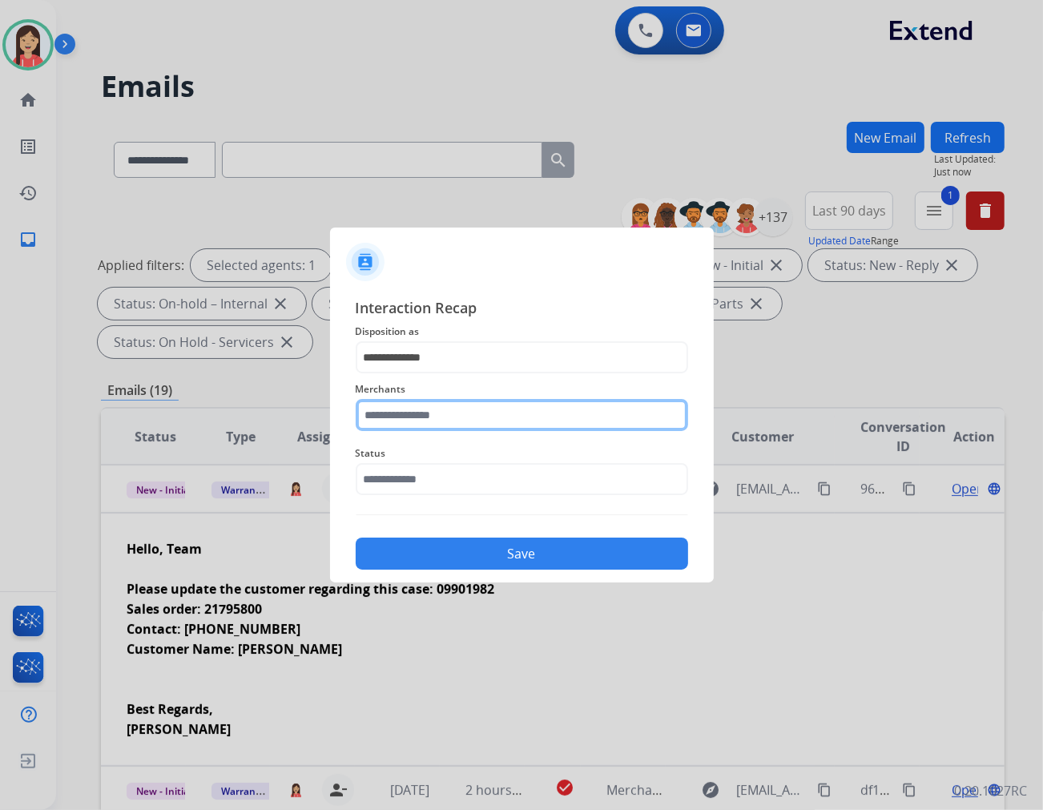
click at [453, 411] on input "text" at bounding box center [522, 415] width 333 height 32
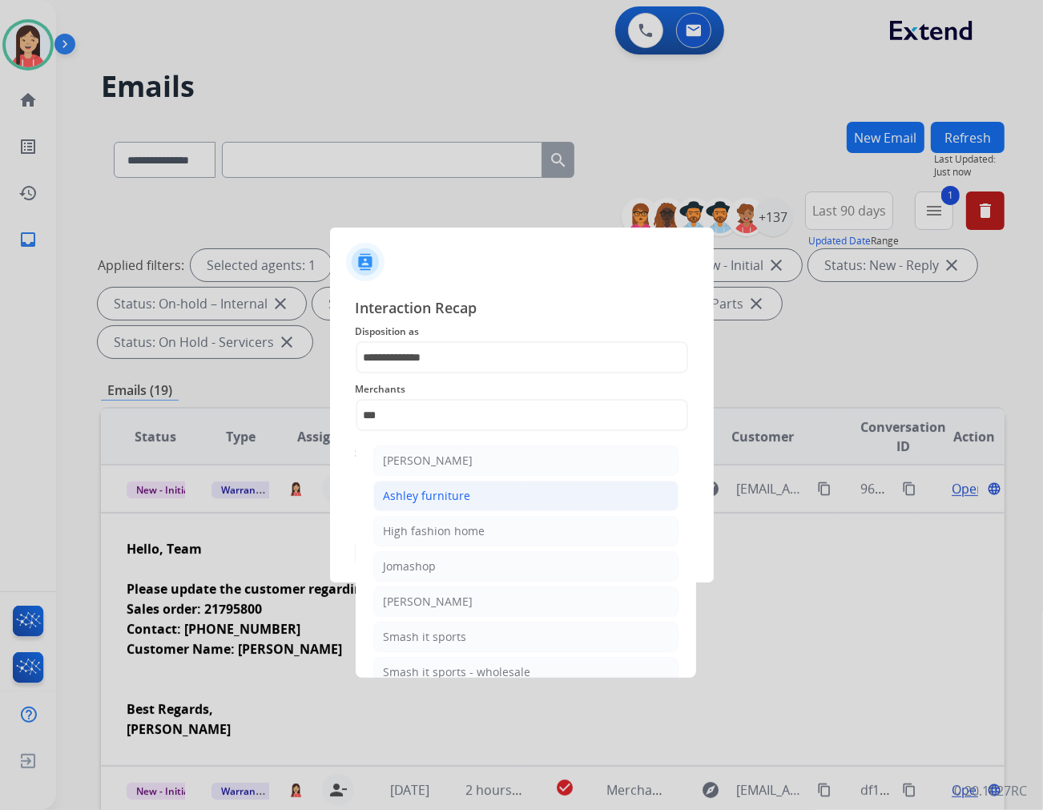
click at [436, 491] on div "Ashley furniture" at bounding box center [427, 496] width 87 height 16
type input "**********"
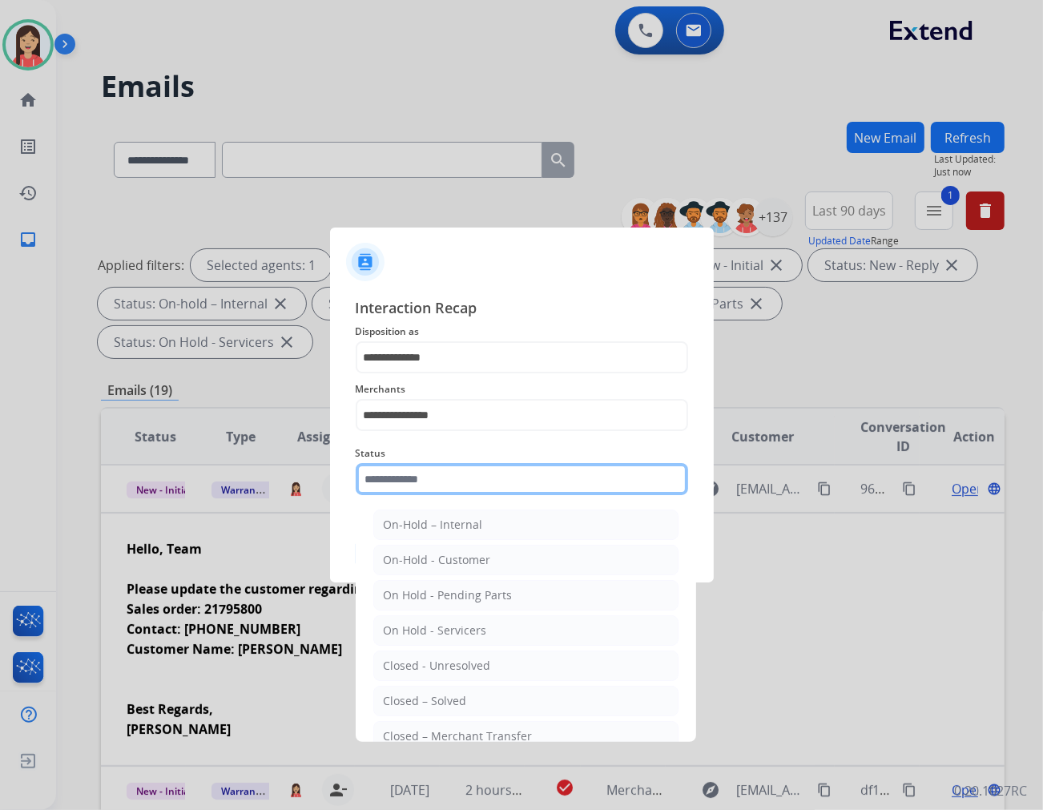
click at [438, 476] on input "text" at bounding box center [522, 479] width 333 height 32
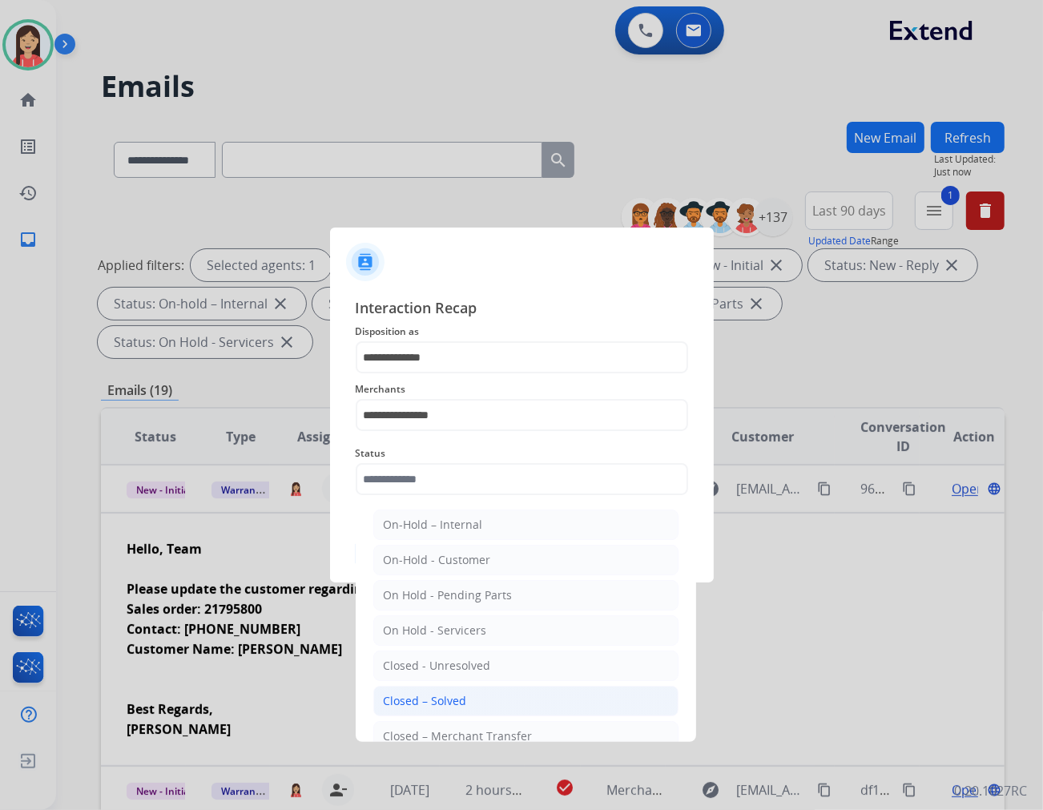
click at [477, 700] on li "Closed – Solved" at bounding box center [525, 701] width 305 height 30
type input "**********"
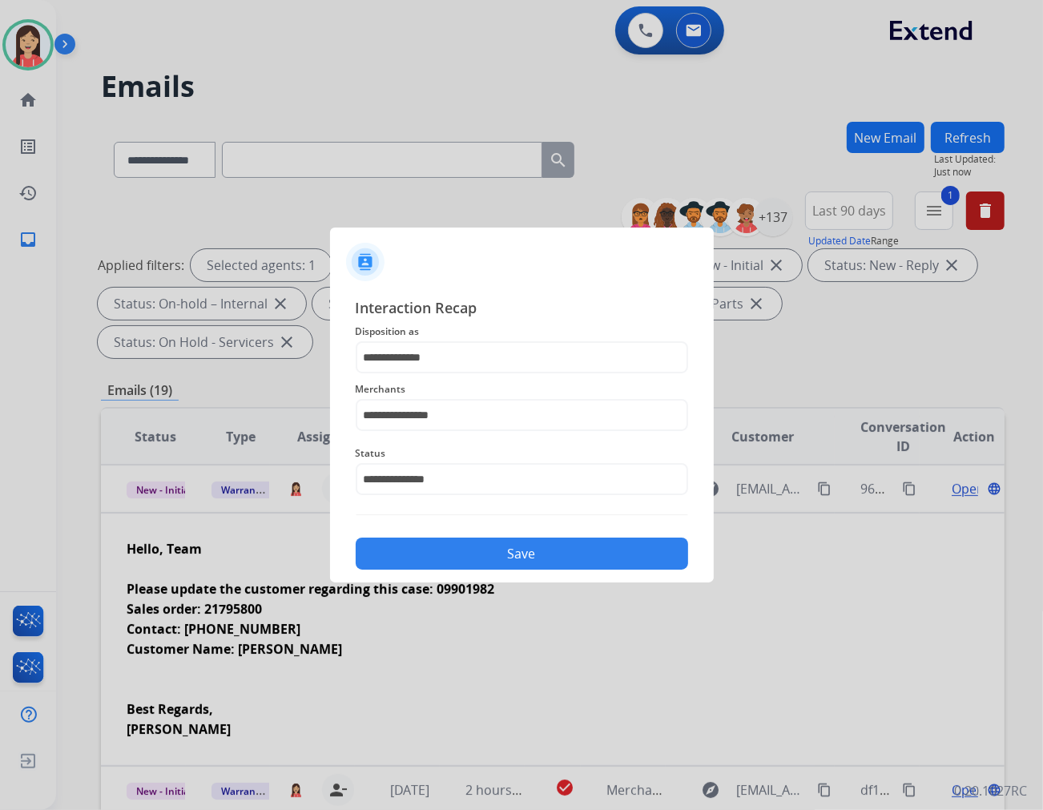
click at [506, 553] on button "Save" at bounding box center [522, 554] width 333 height 32
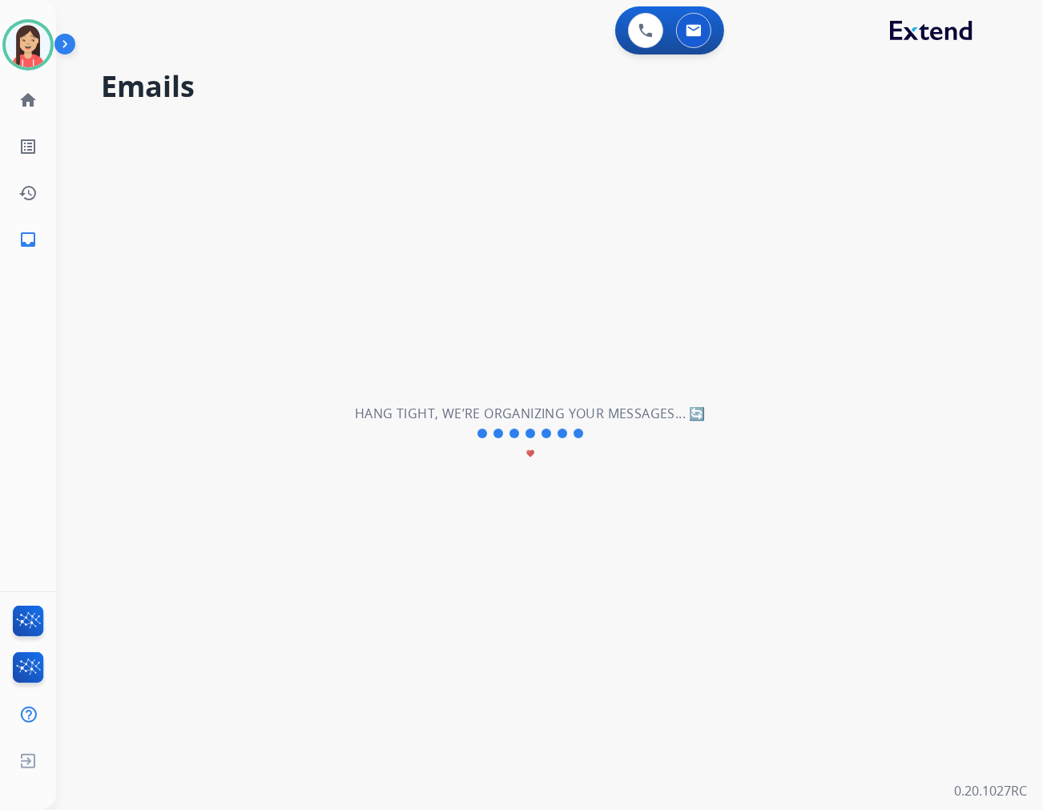
scroll to position [53, 0]
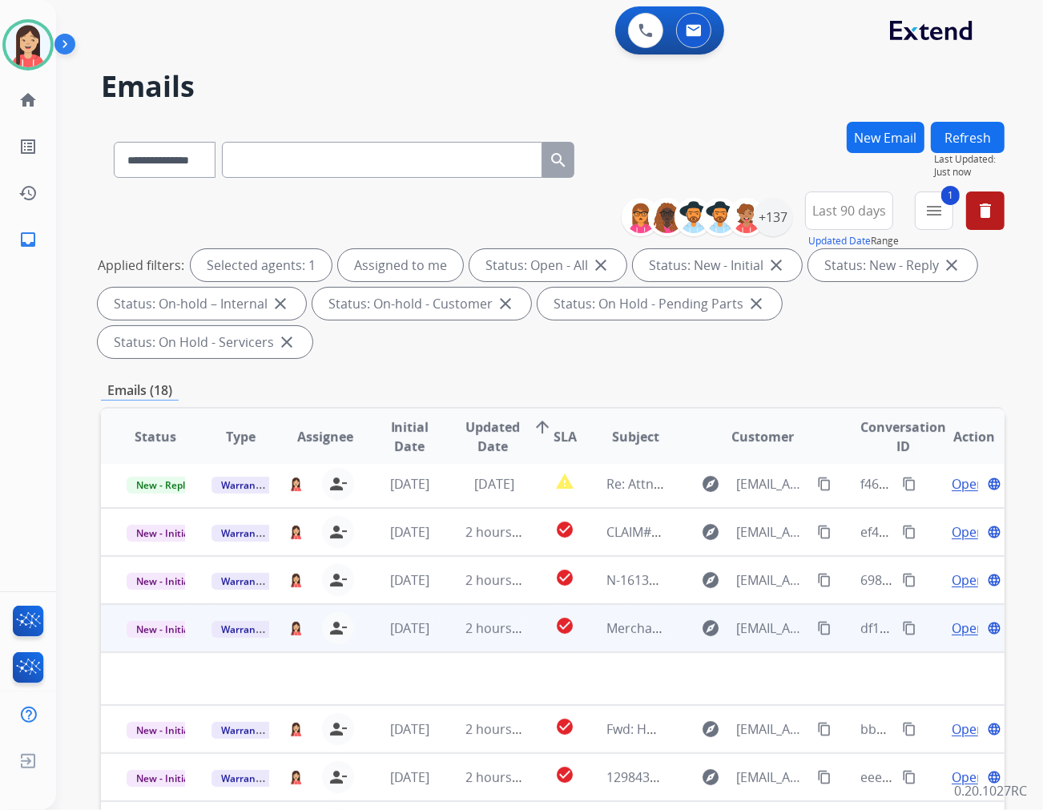
click at [442, 604] on td "2 hours ago" at bounding box center [482, 628] width 85 height 48
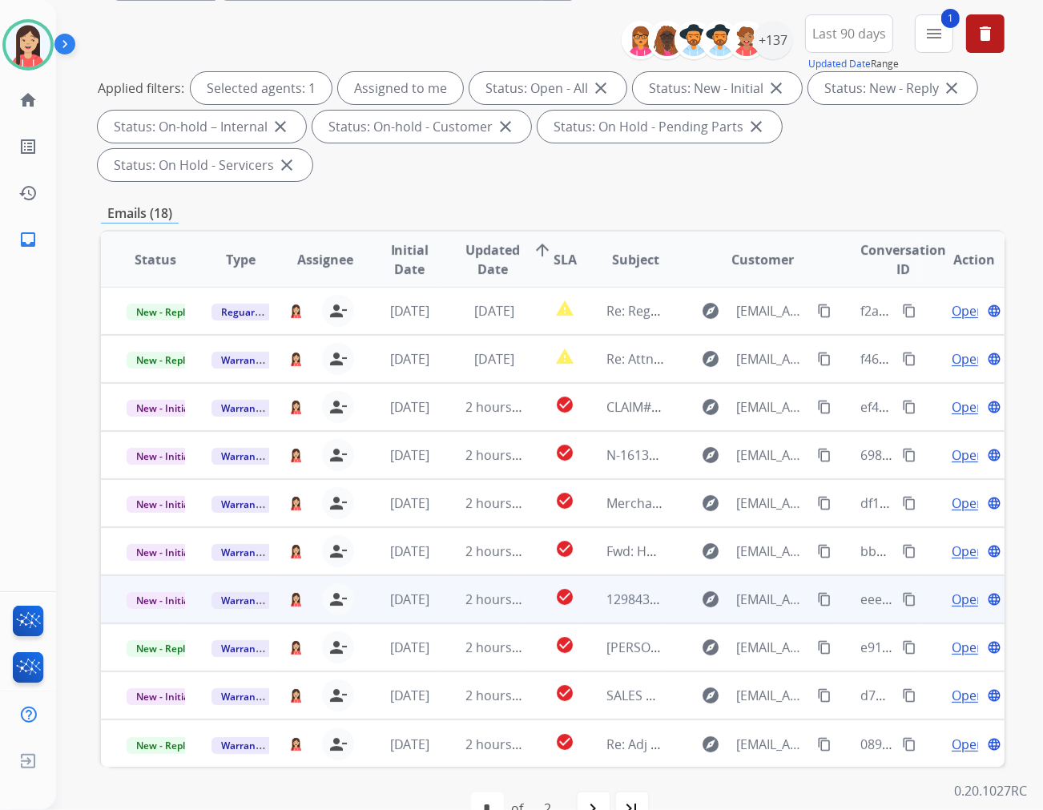
scroll to position [178, 0]
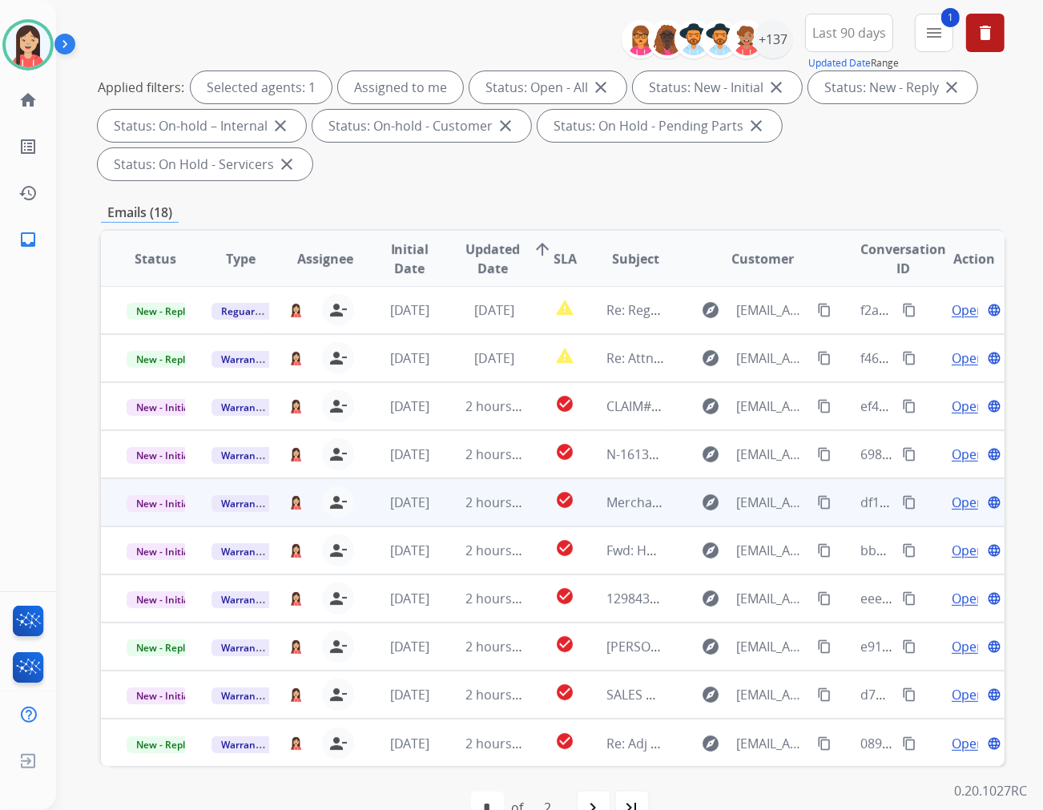
click at [440, 478] on td "2 hours ago" at bounding box center [482, 502] width 85 height 48
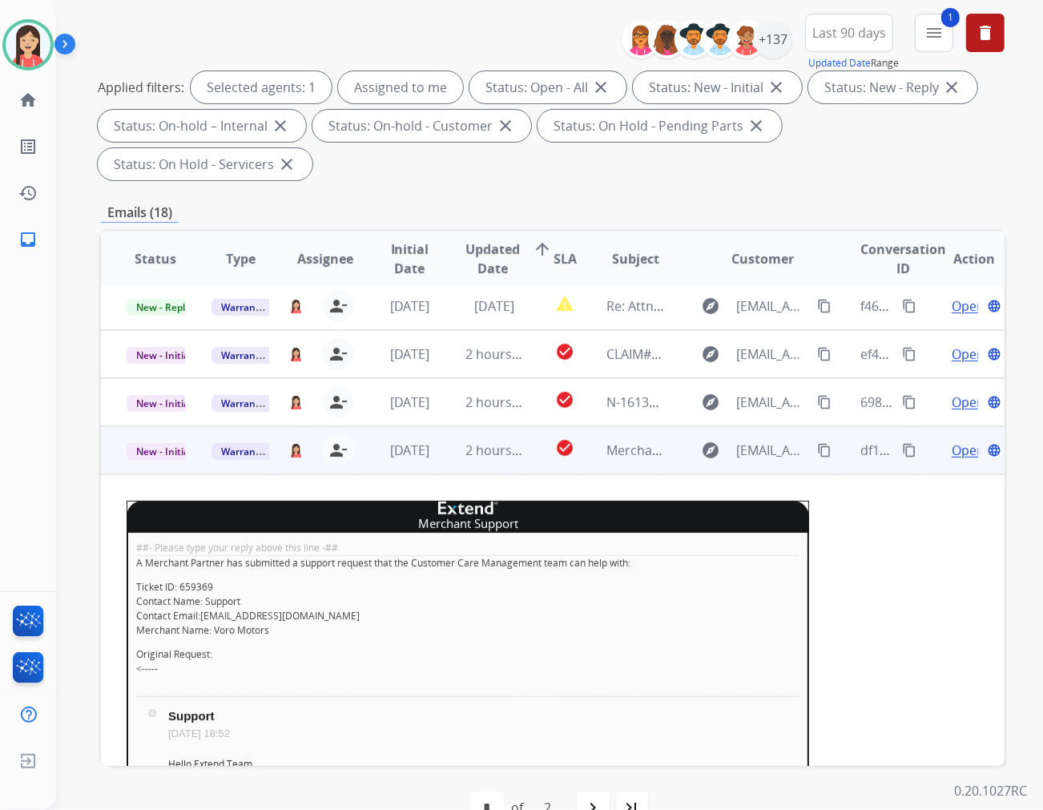
scroll to position [192, 0]
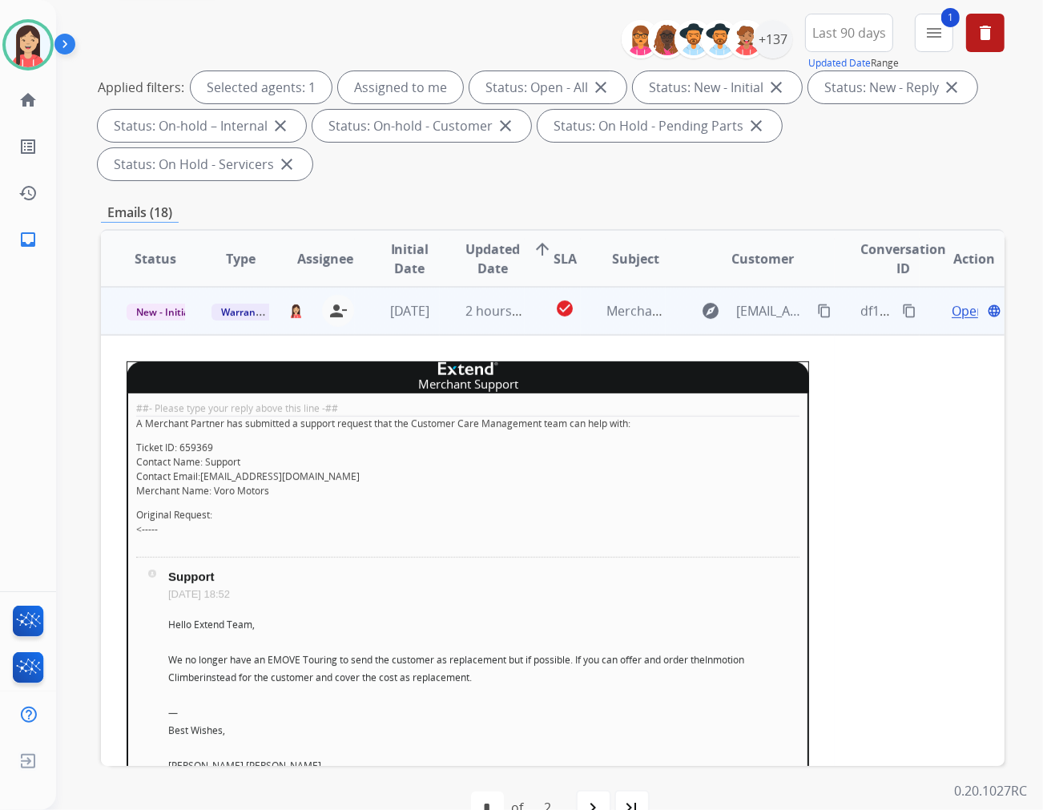
click at [938, 301] on span "Open" at bounding box center [968, 310] width 33 height 19
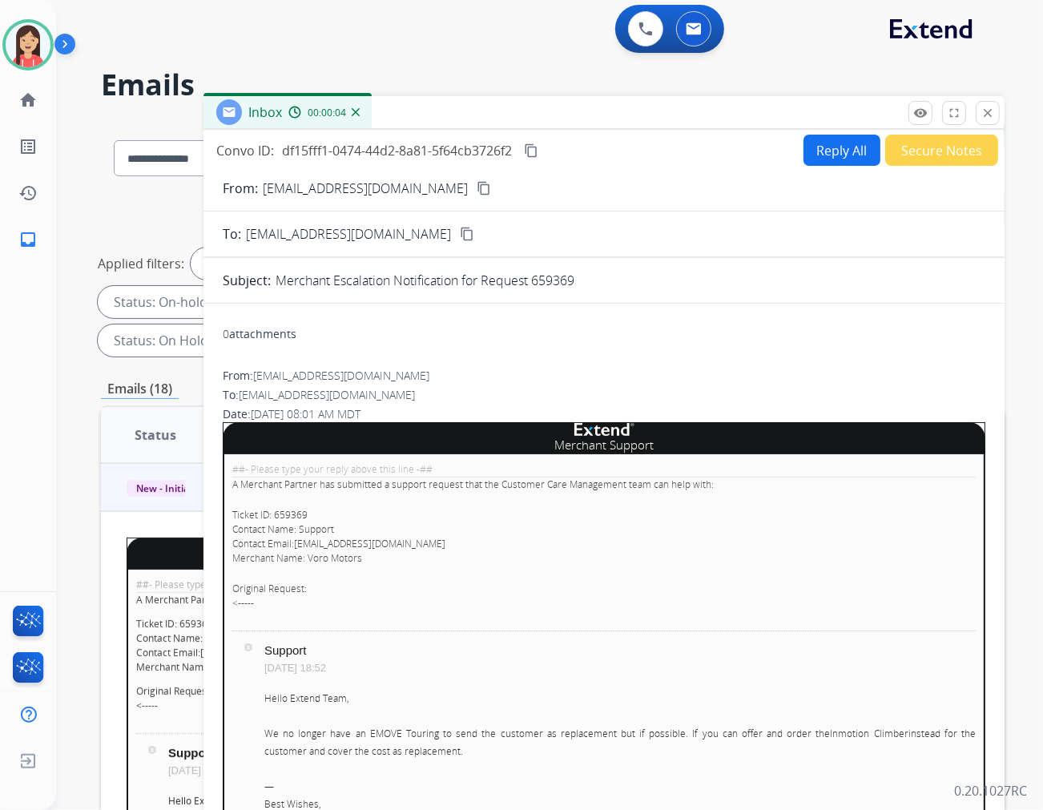
scroll to position [0, 0]
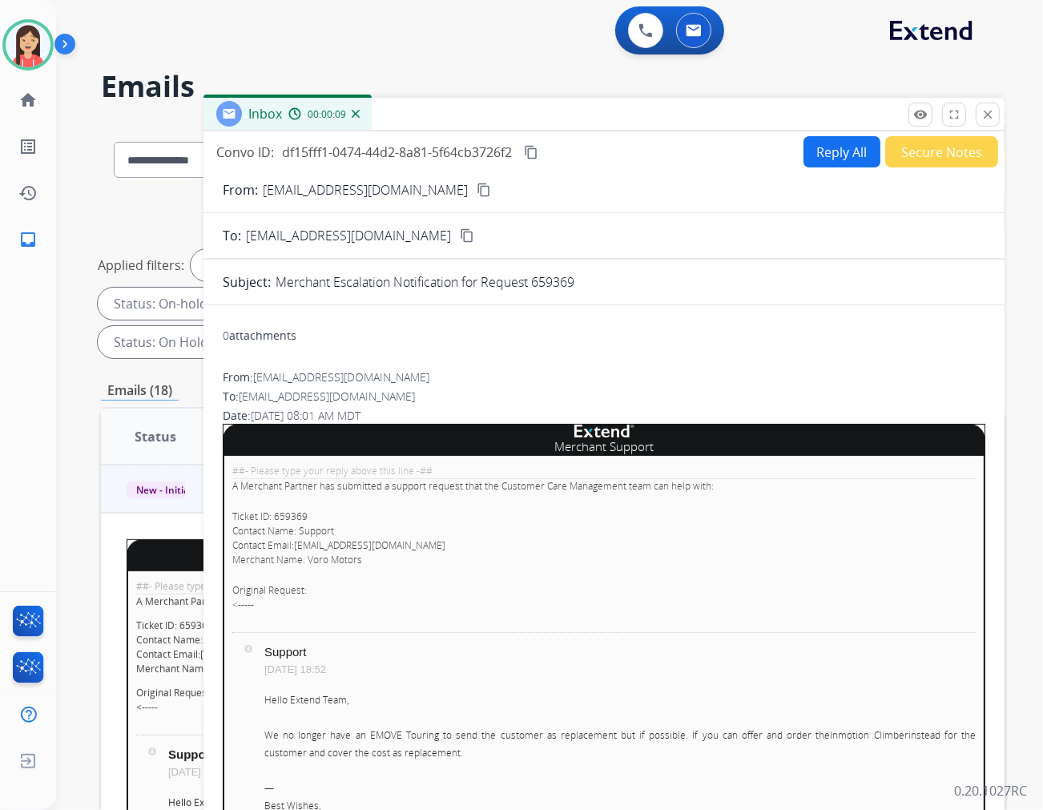
click at [820, 149] on button "Reply All" at bounding box center [842, 151] width 77 height 31
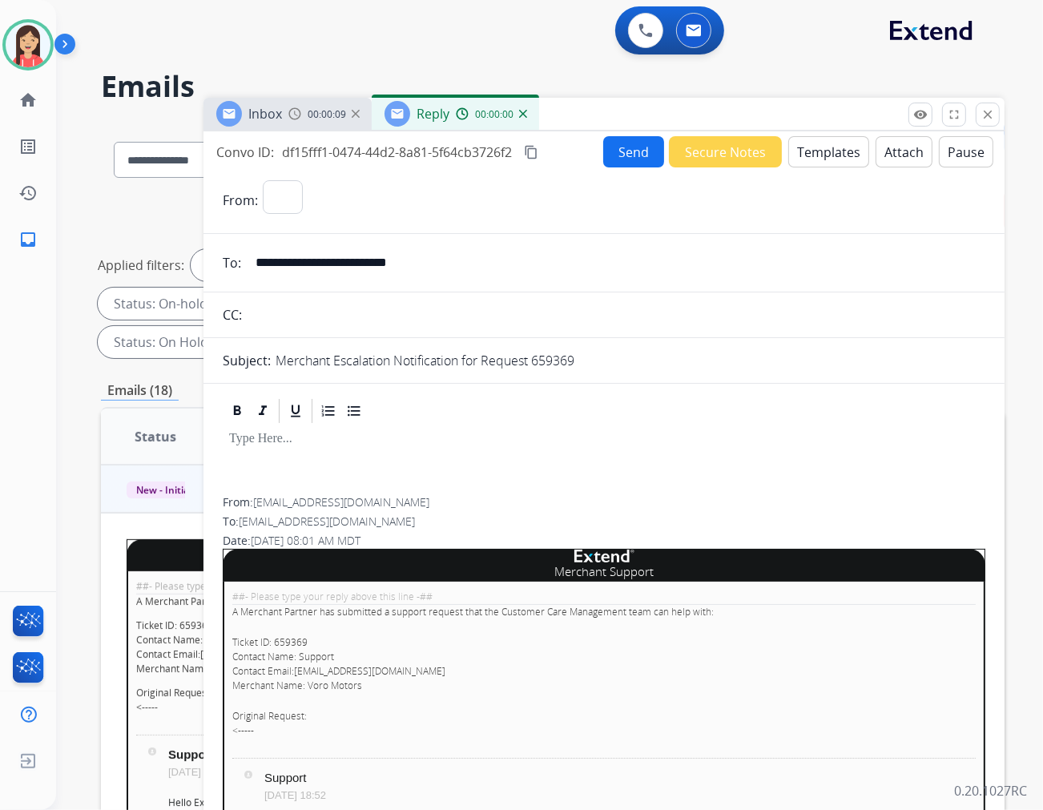
select select "**********"
click at [829, 162] on button "Templates" at bounding box center [829, 151] width 81 height 31
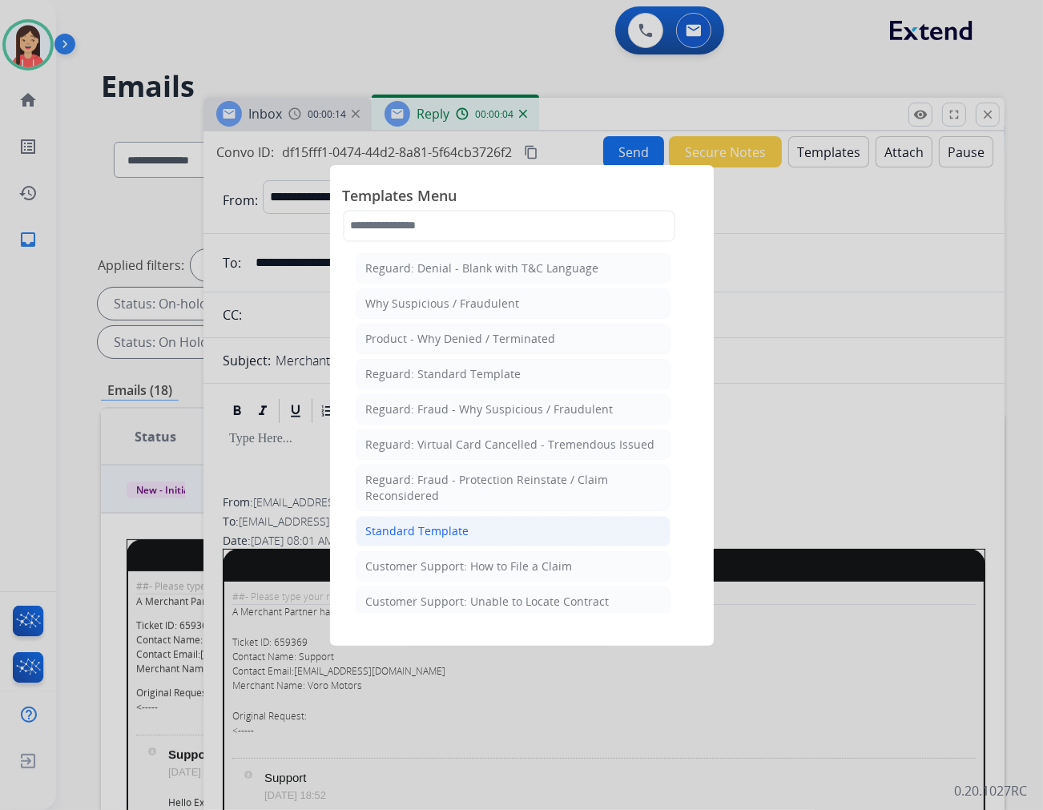
click at [420, 531] on div "Standard Template" at bounding box center [417, 531] width 103 height 16
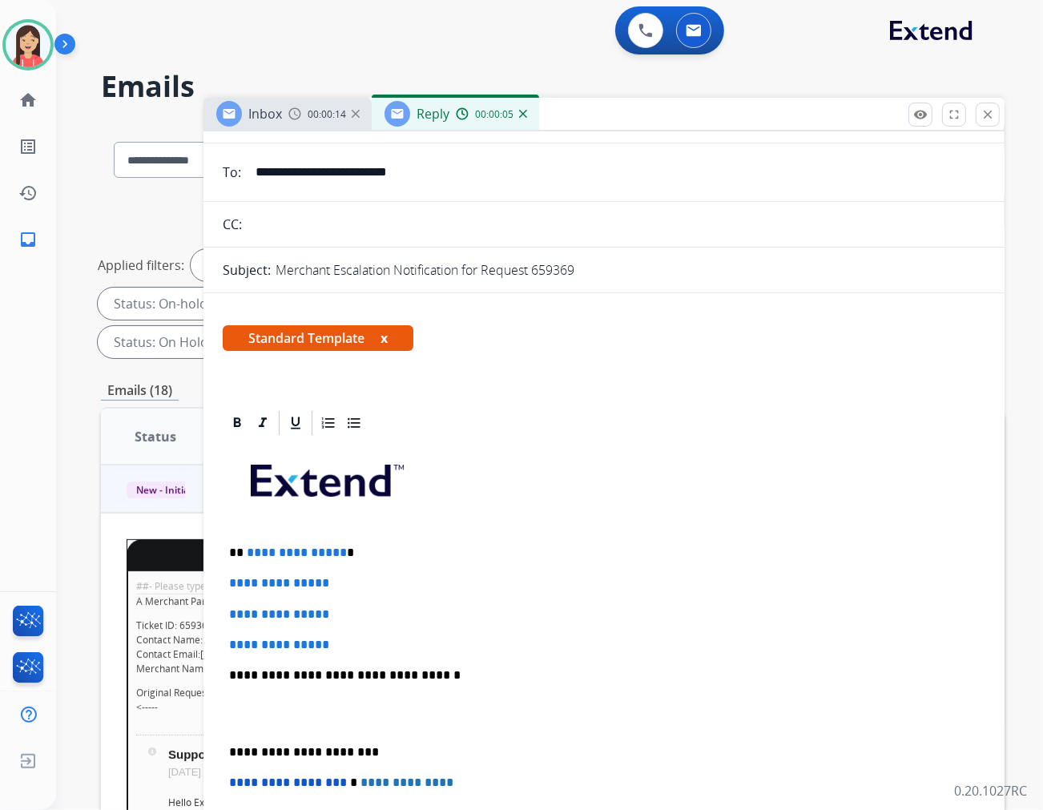
scroll to position [178, 0]
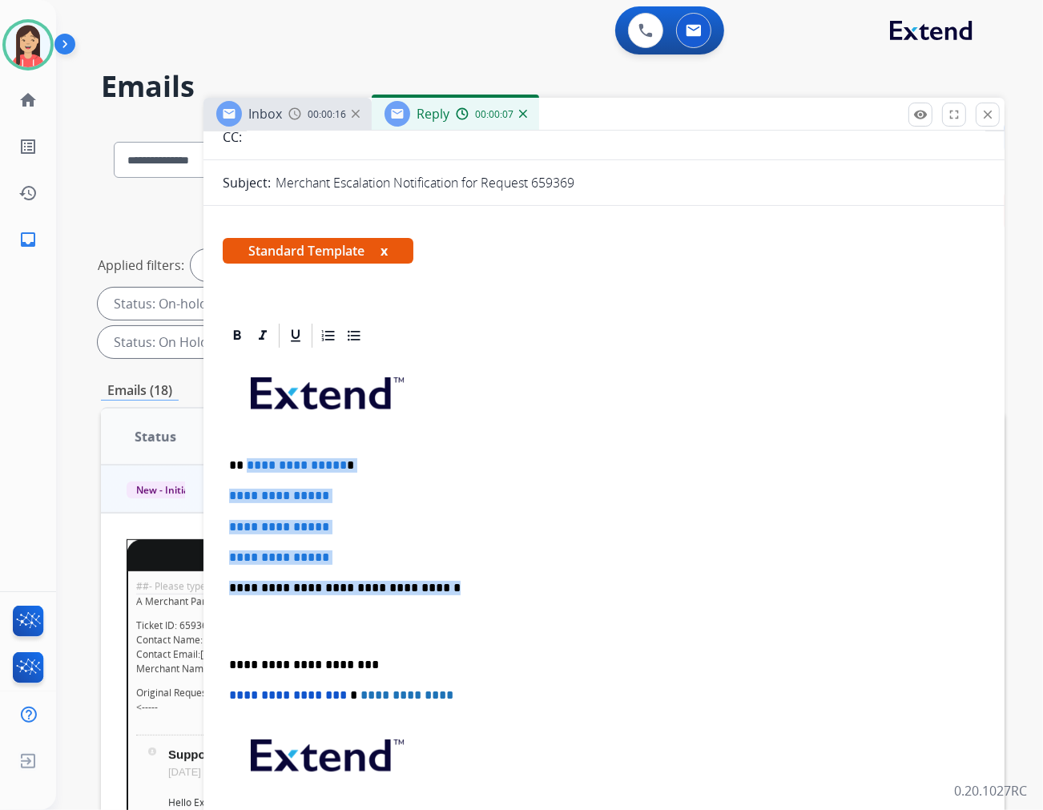
drag, startPoint x: 244, startPoint y: 459, endPoint x: 503, endPoint y: 591, distance: 291.0
click at [503, 591] on div "**********" at bounding box center [604, 625] width 763 height 551
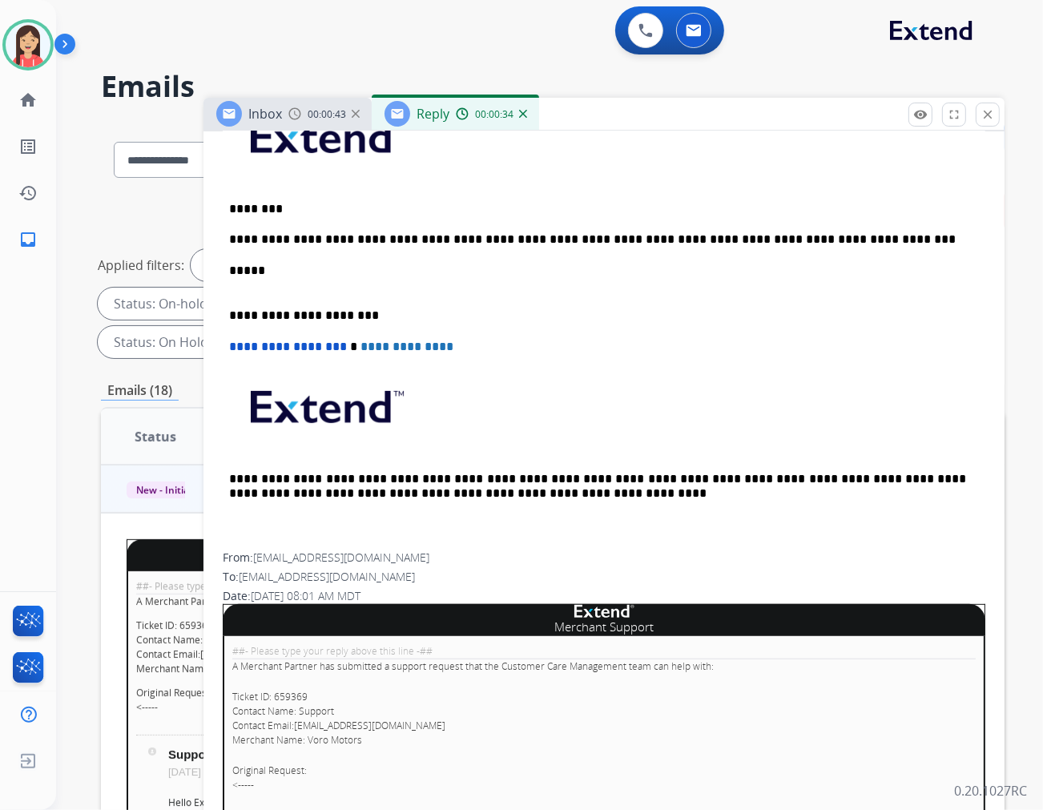
scroll to position [445, 0]
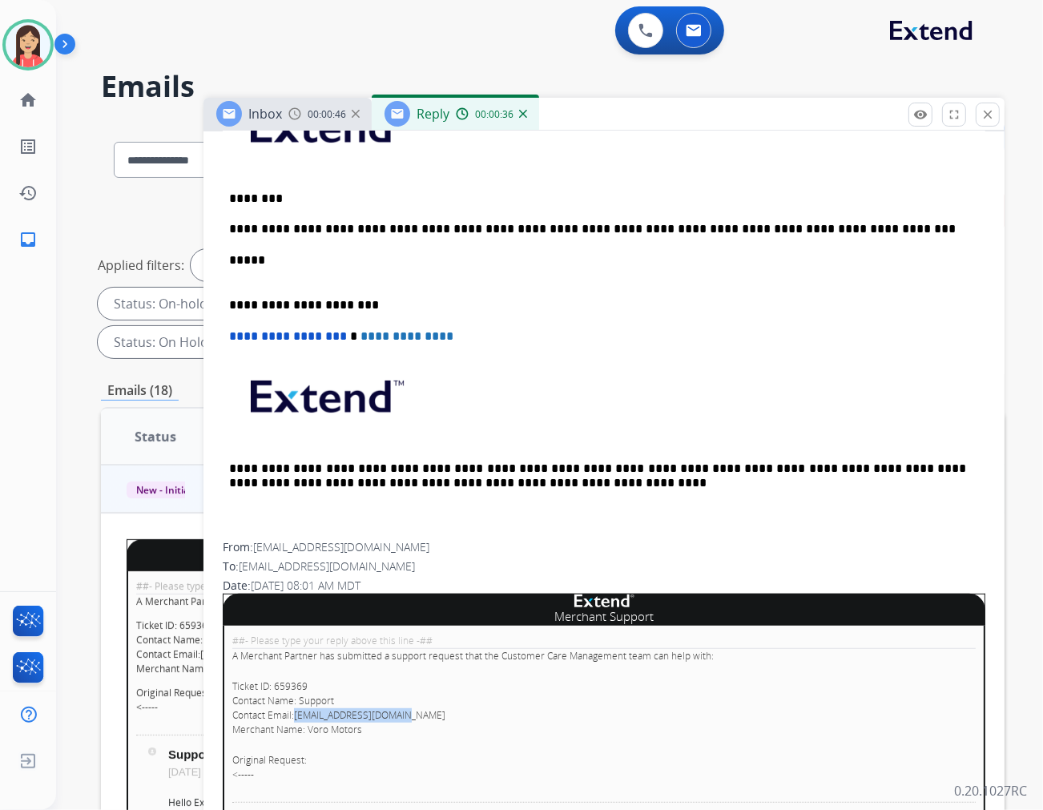
drag, startPoint x: 418, startPoint y: 710, endPoint x: 293, endPoint y: 708, distance: 125.8
click at [293, 708] on p "Ticket ID: 659369 Contact Name: Support Contact Email: [EMAIL_ADDRESS][DOMAIN_N…" at bounding box center [604, 709] width 744 height 58
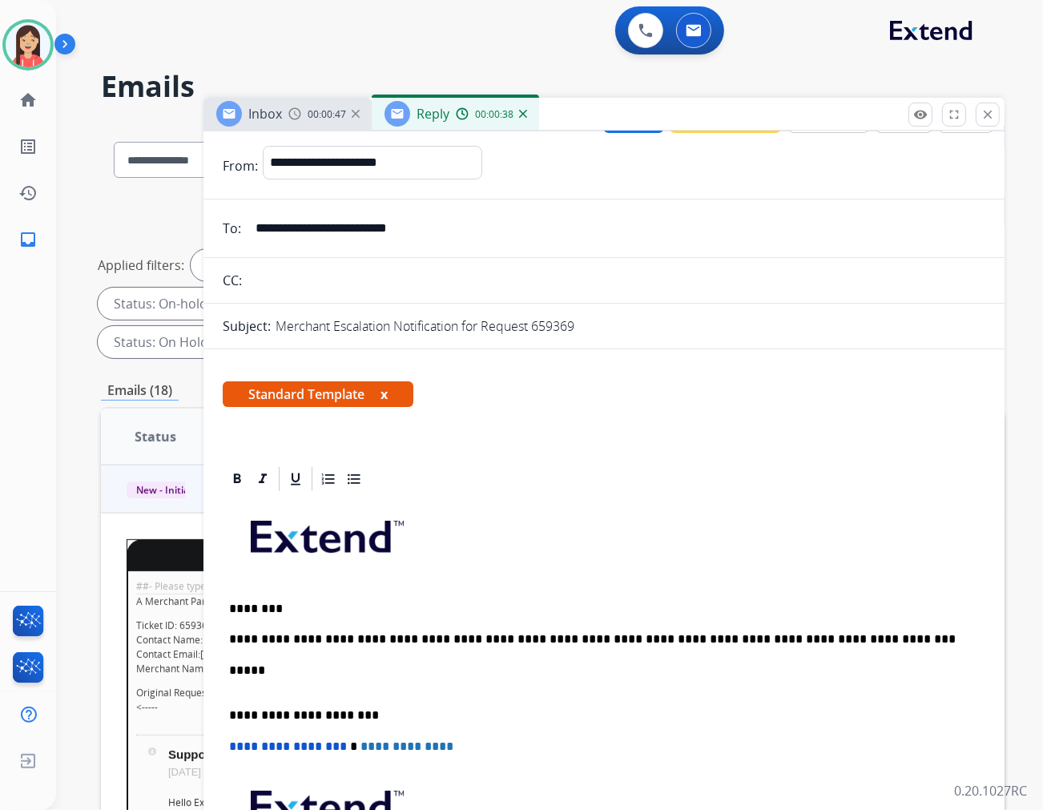
scroll to position [0, 0]
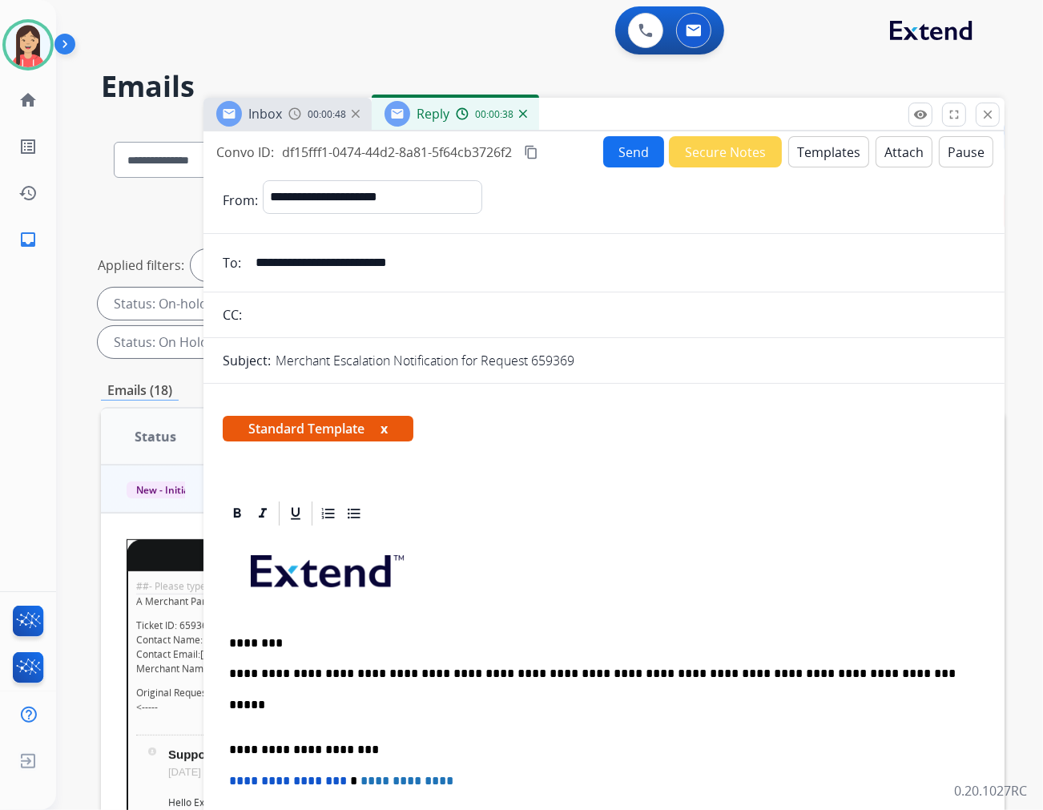
click at [332, 247] on input "**********" at bounding box center [616, 263] width 740 height 32
paste input "email"
click at [258, 266] on input "**********" at bounding box center [616, 263] width 740 height 32
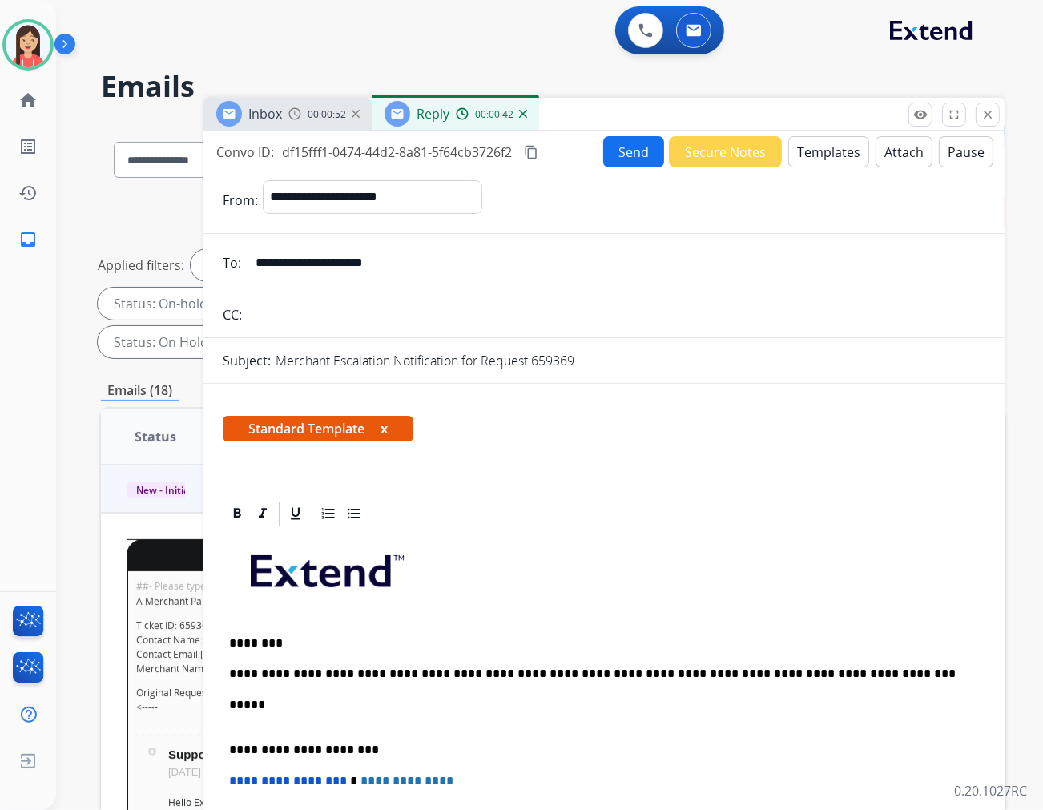
type input "**********"
click at [627, 159] on button "Send" at bounding box center [633, 151] width 61 height 31
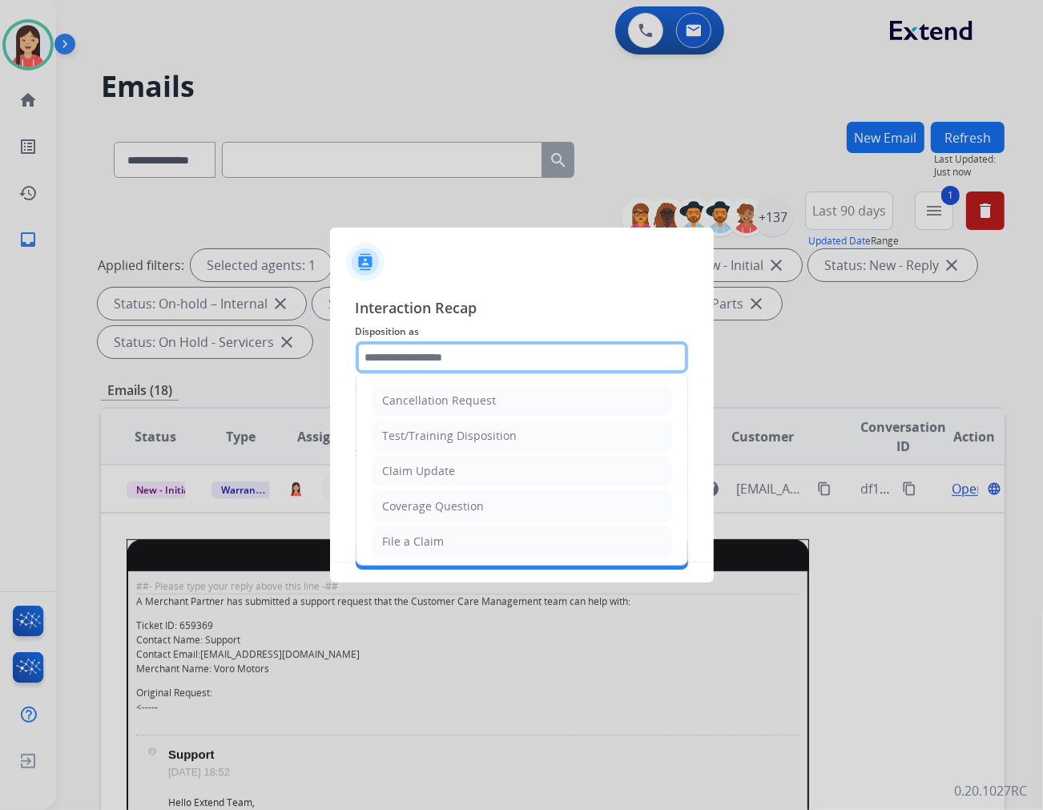
click at [507, 365] on input "text" at bounding box center [522, 357] width 333 height 32
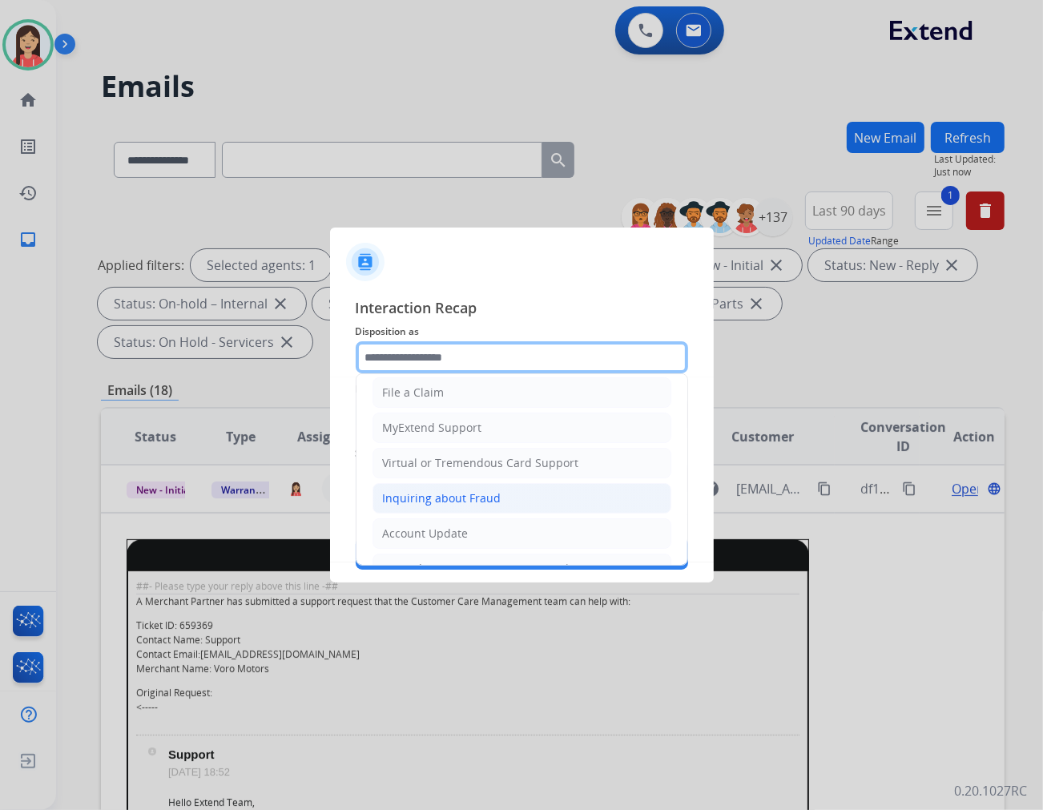
scroll to position [178, 0]
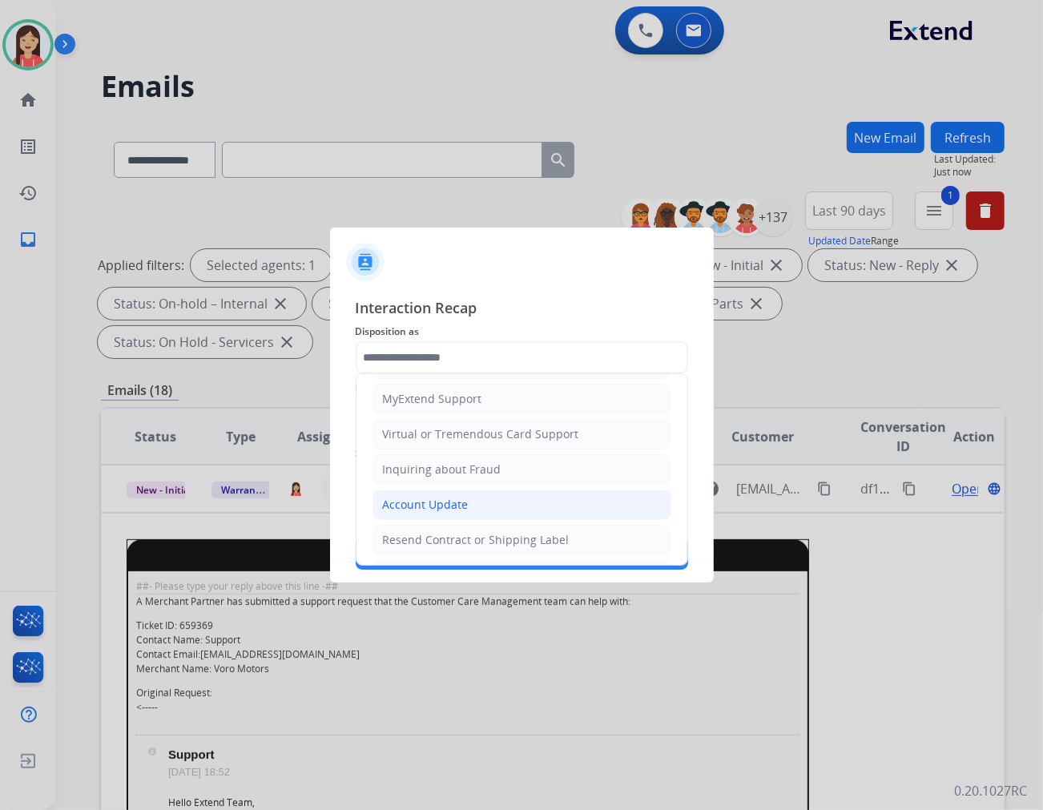
click at [410, 495] on li "Account Update" at bounding box center [522, 505] width 299 height 30
type input "**********"
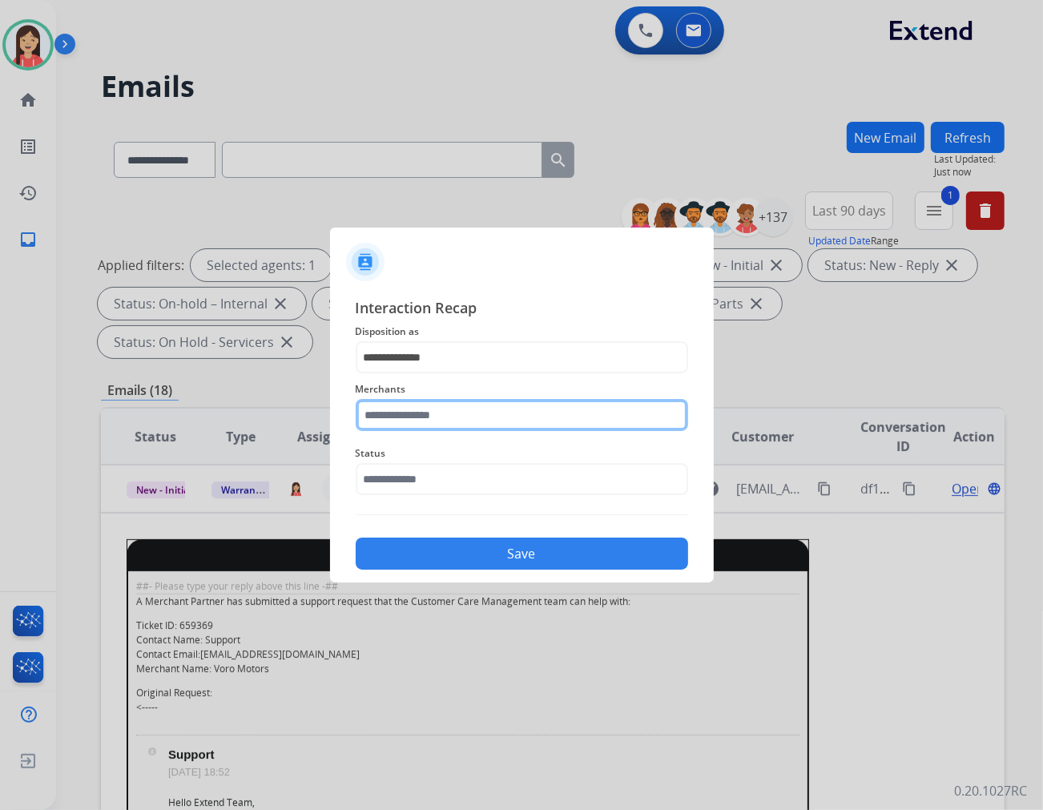
click at [431, 422] on input "text" at bounding box center [522, 415] width 333 height 32
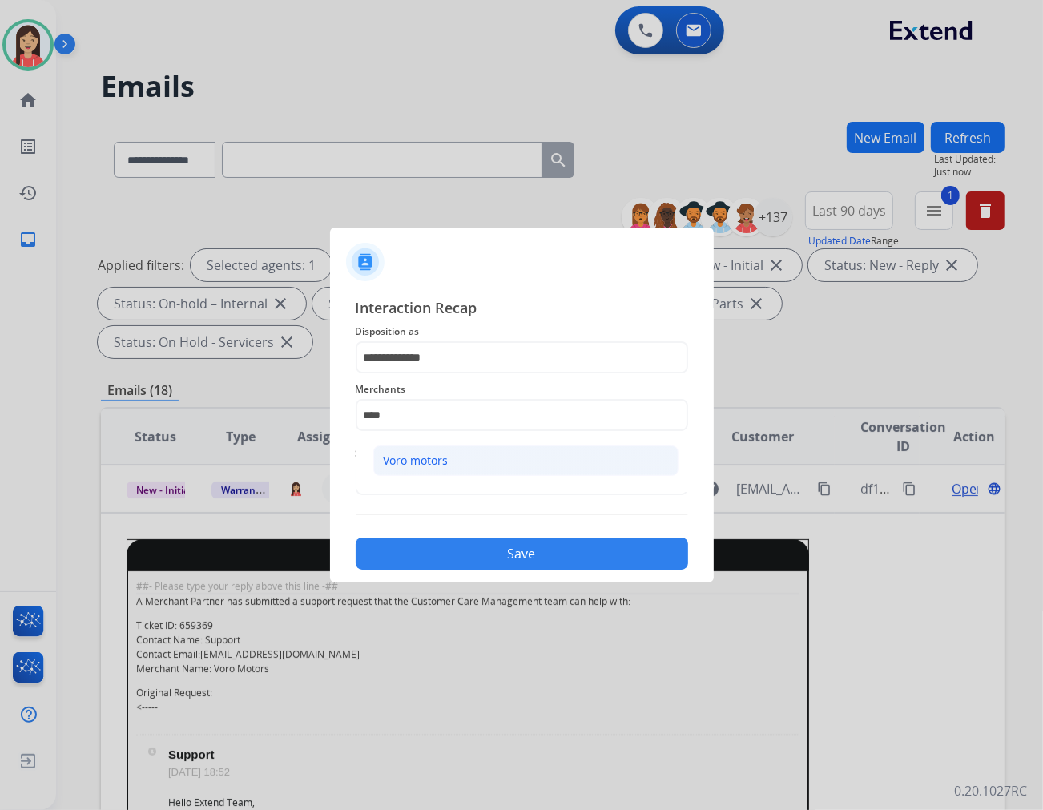
click at [450, 458] on li "Voro motors" at bounding box center [525, 461] width 305 height 30
type input "**********"
click at [438, 481] on input "text" at bounding box center [522, 479] width 333 height 32
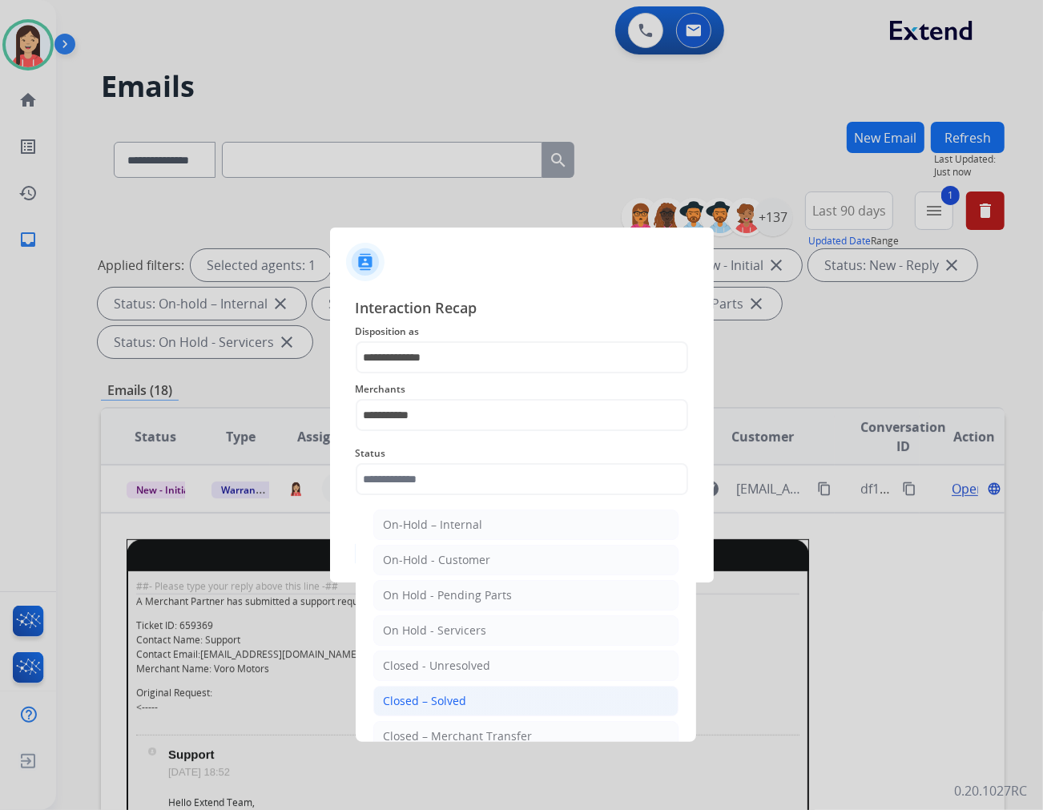
click at [466, 700] on li "Closed – Solved" at bounding box center [525, 701] width 305 height 30
type input "**********"
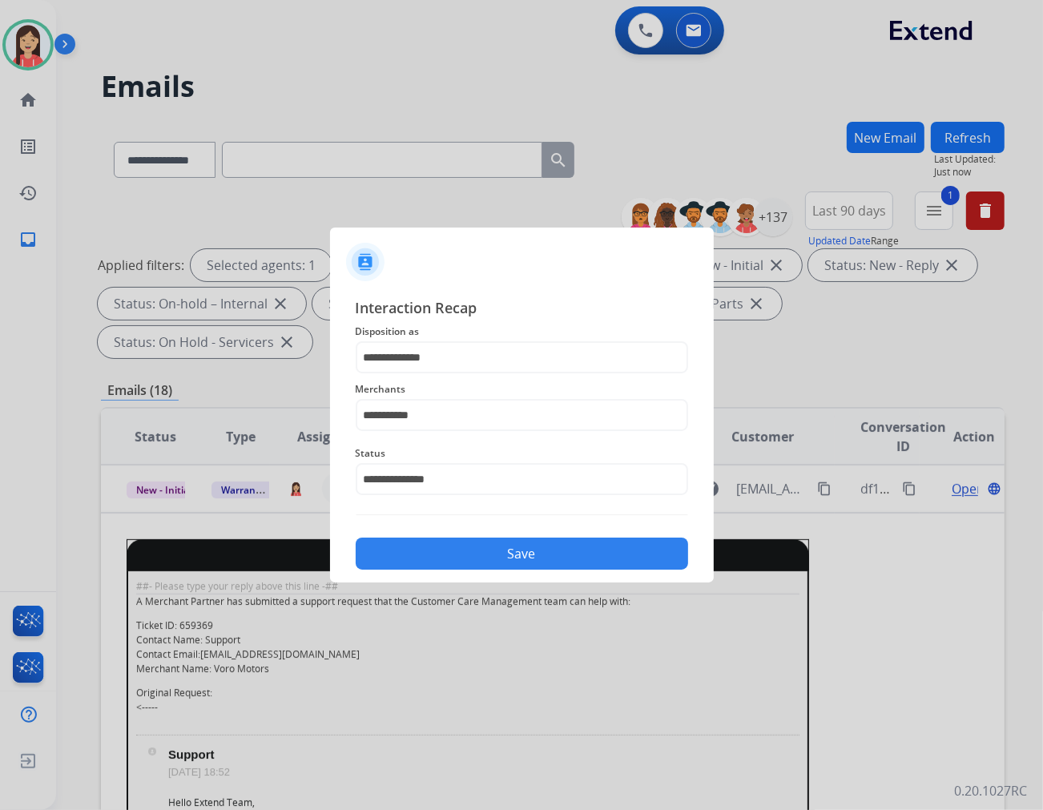
click at [515, 566] on button "Save" at bounding box center [522, 554] width 333 height 32
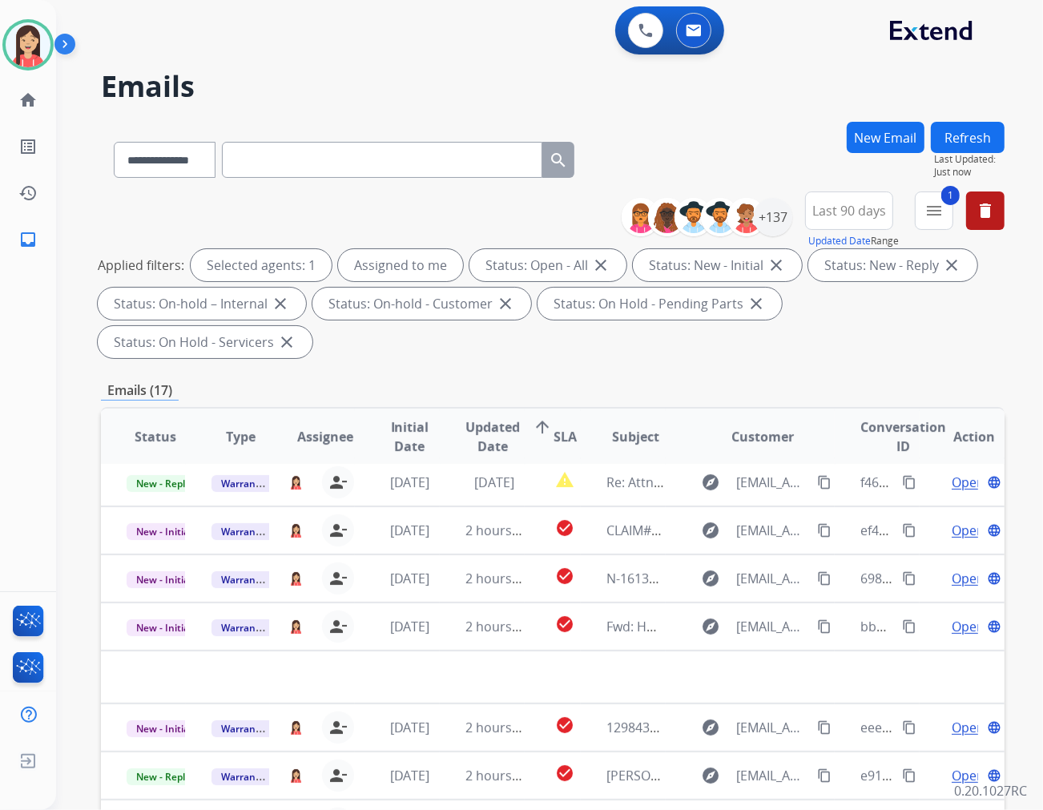
scroll to position [53, 0]
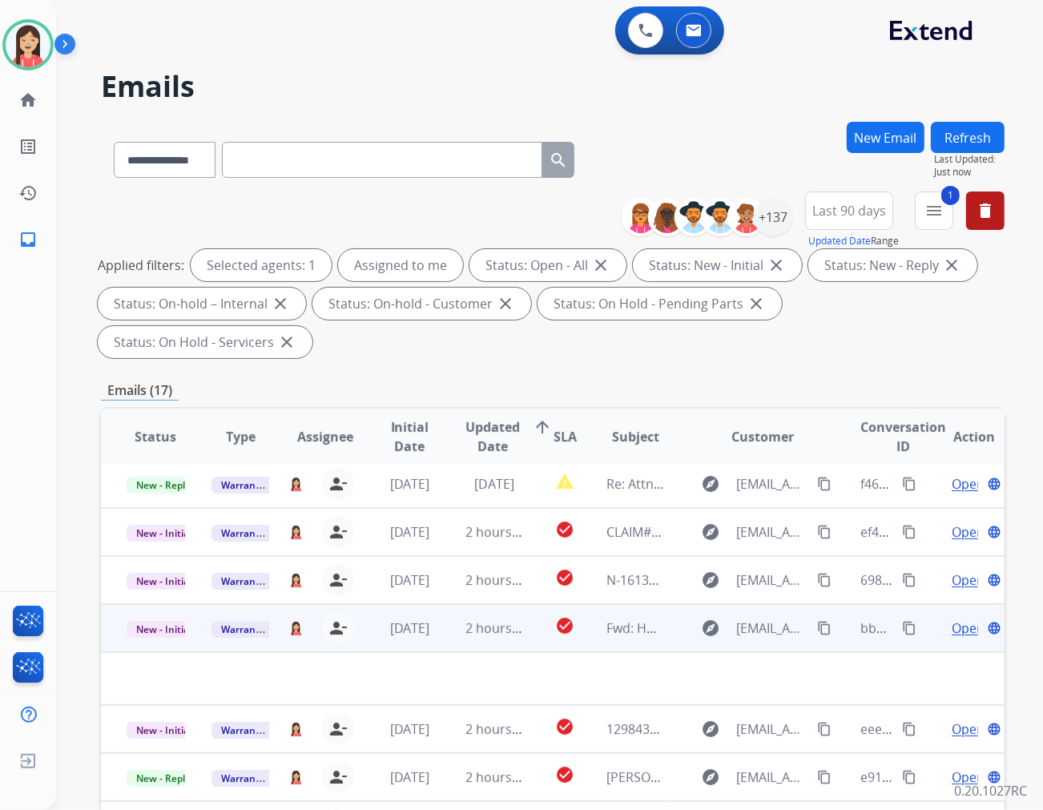
click at [440, 604] on td "2 hours ago" at bounding box center [482, 628] width 85 height 48
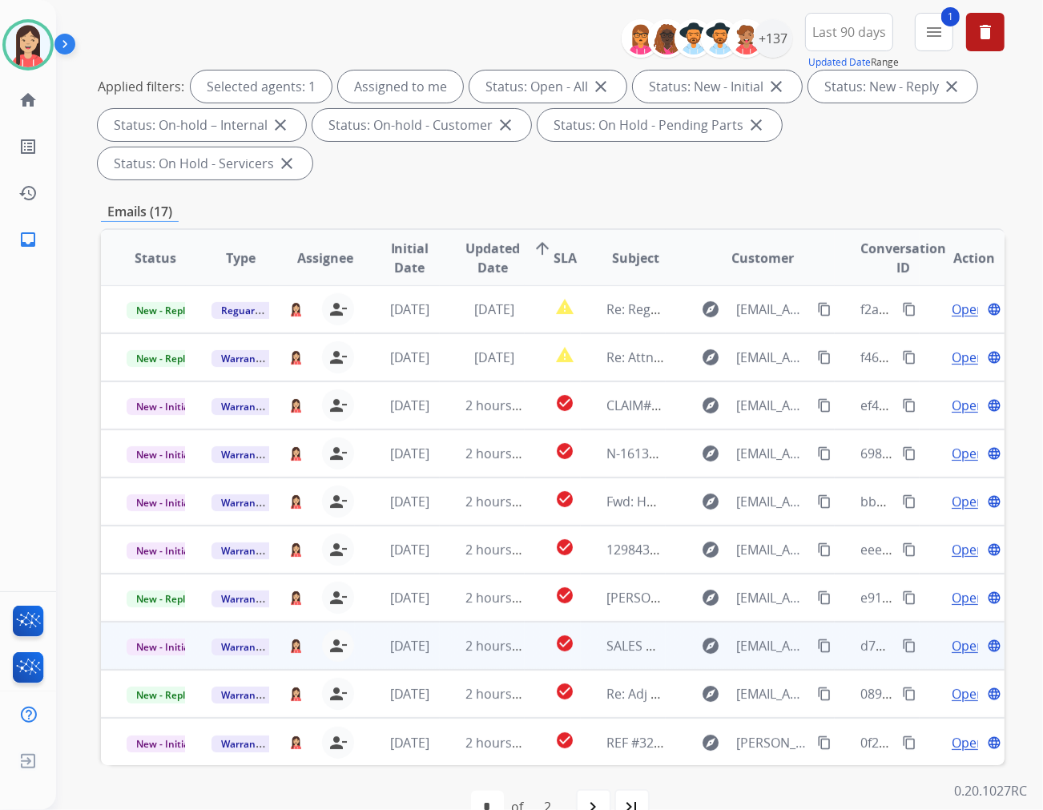
scroll to position [0, 0]
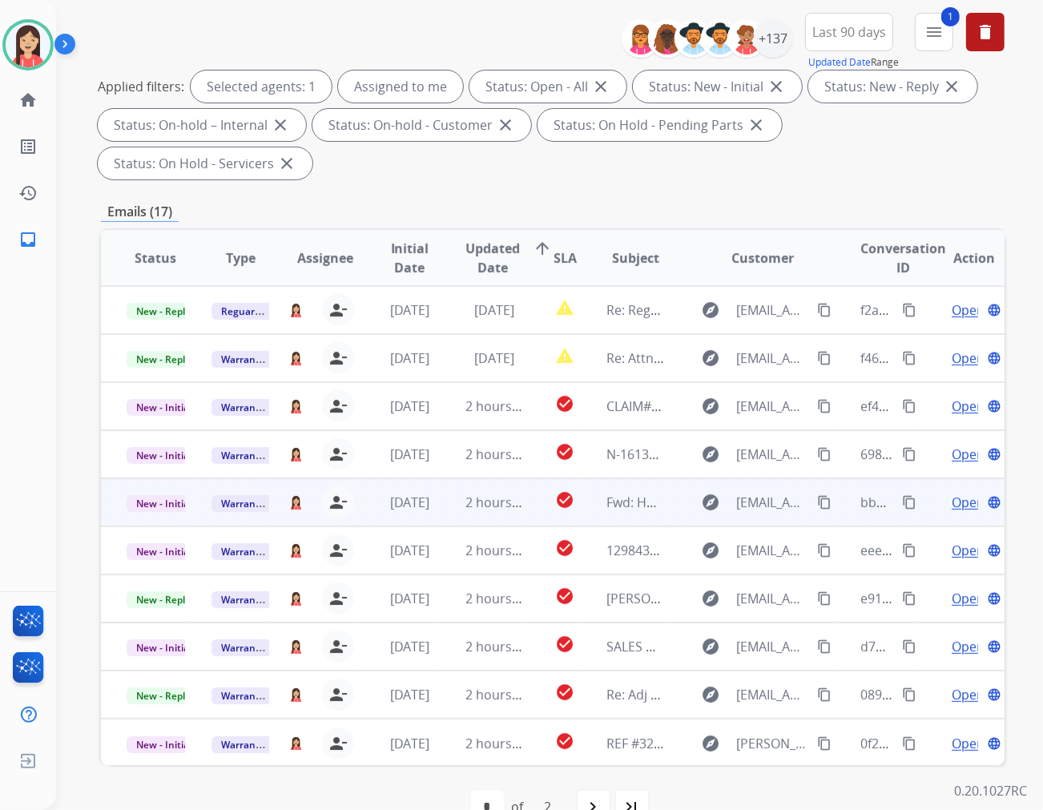
click at [433, 478] on td "[DATE]" at bounding box center [397, 502] width 85 height 48
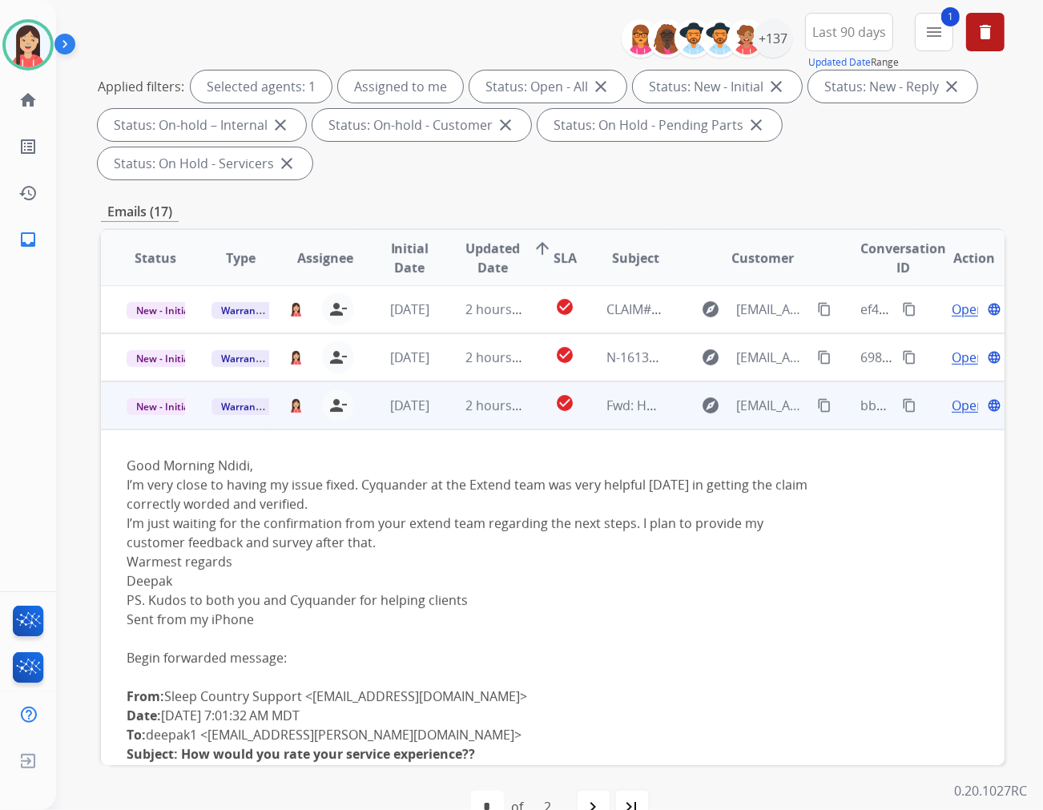
scroll to position [14, 0]
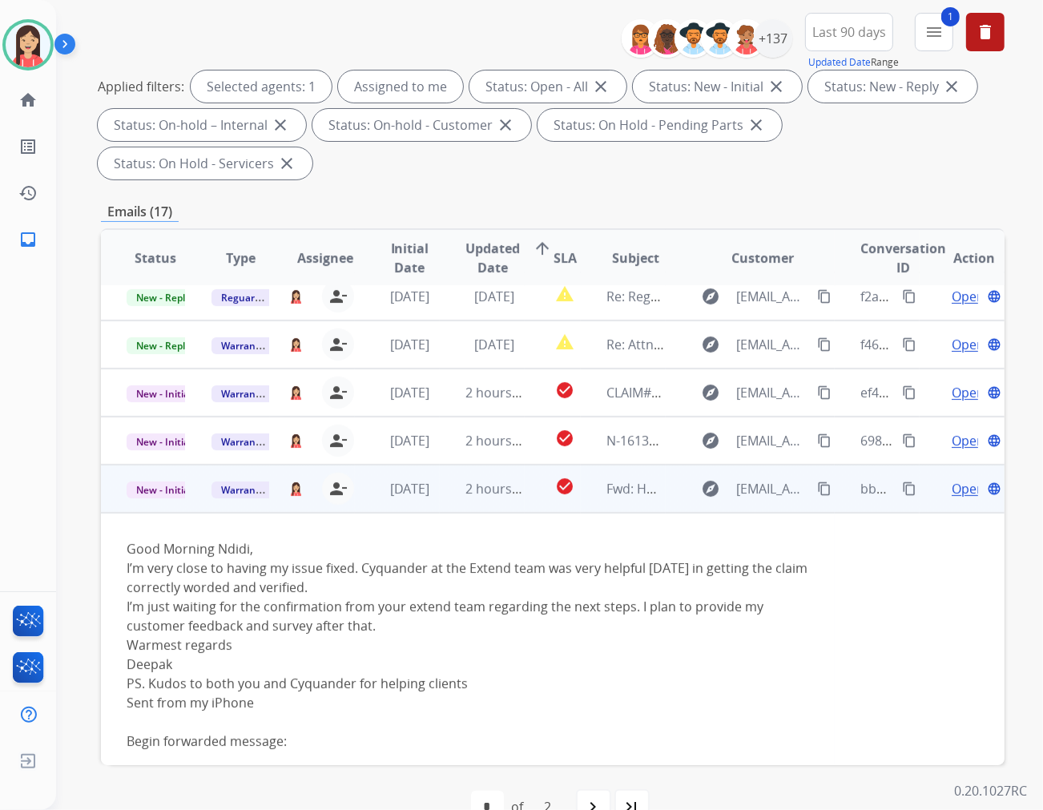
click at [938, 479] on span "Open" at bounding box center [968, 488] width 33 height 19
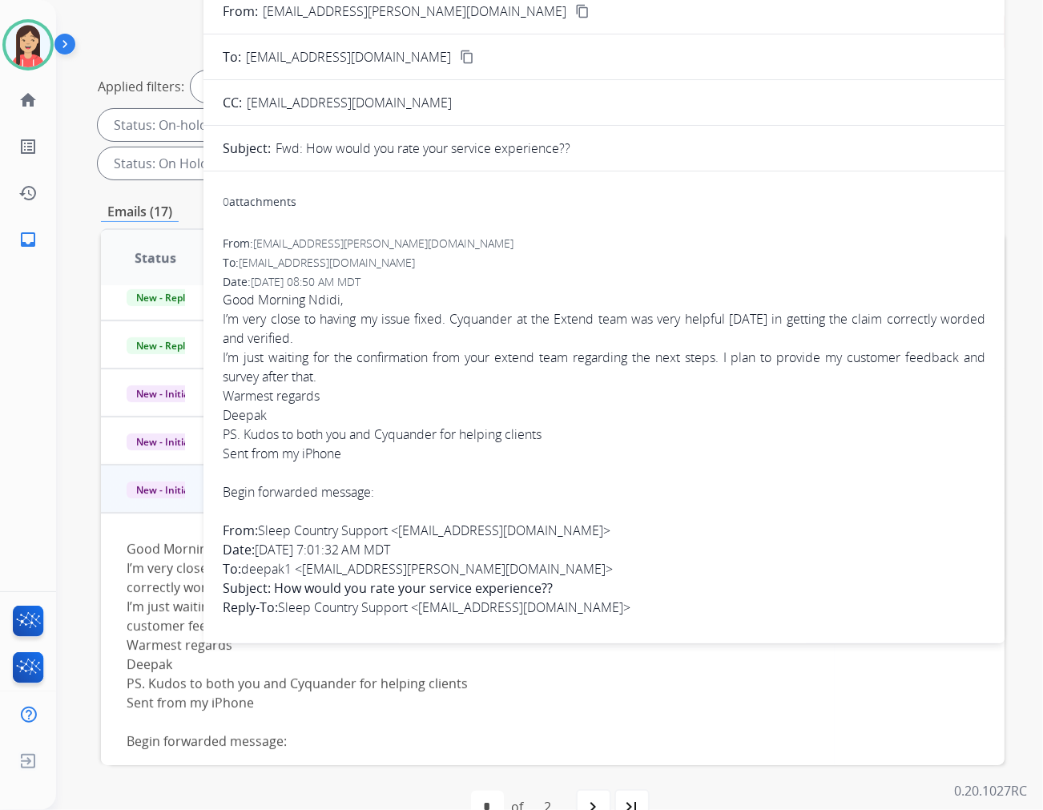
scroll to position [0, 0]
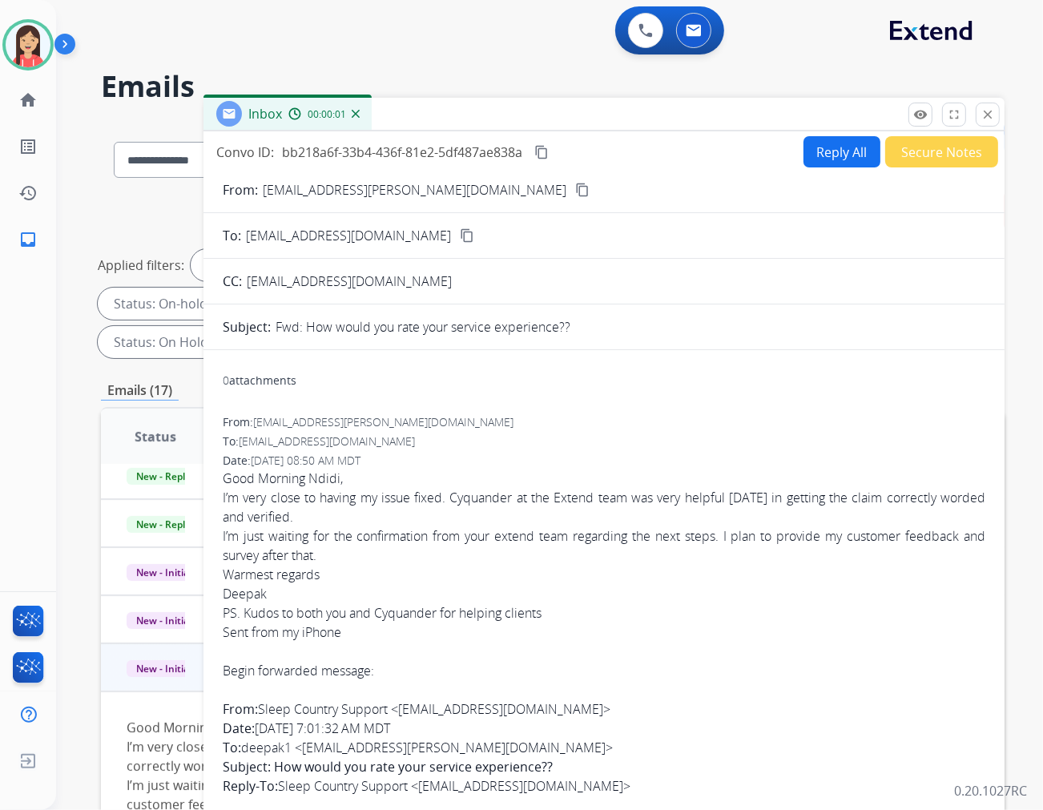
click at [919, 151] on button "Secure Notes" at bounding box center [942, 151] width 113 height 31
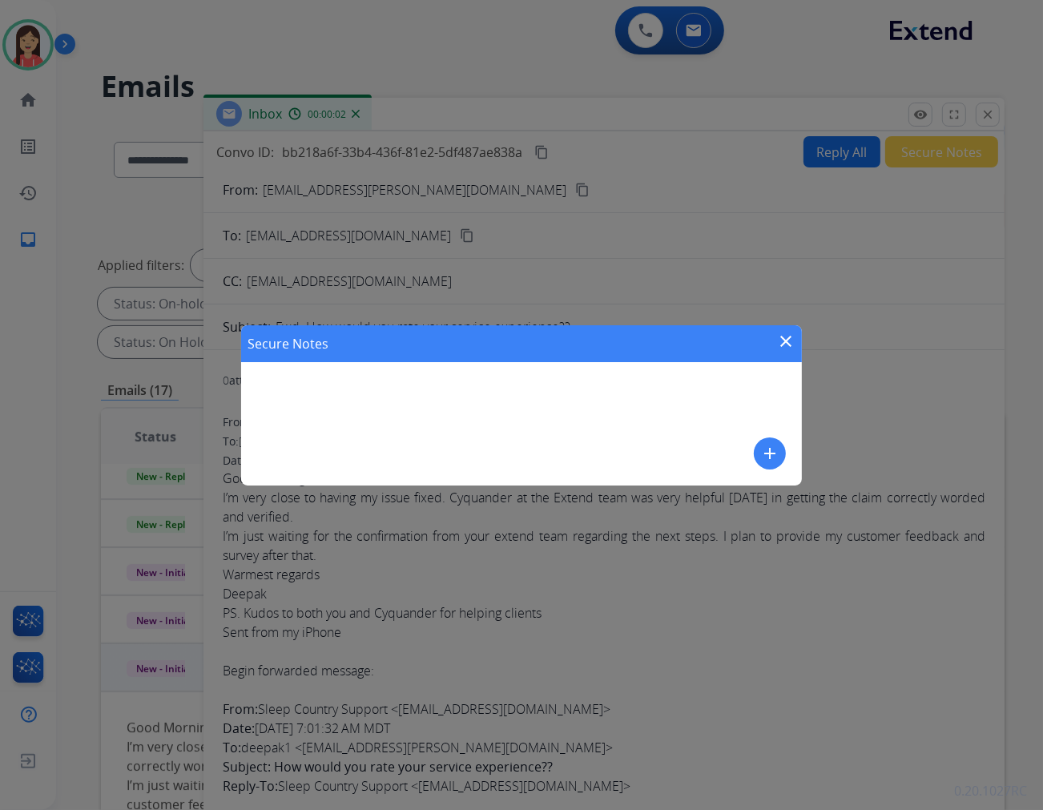
click at [780, 454] on button "add" at bounding box center [770, 454] width 32 height 32
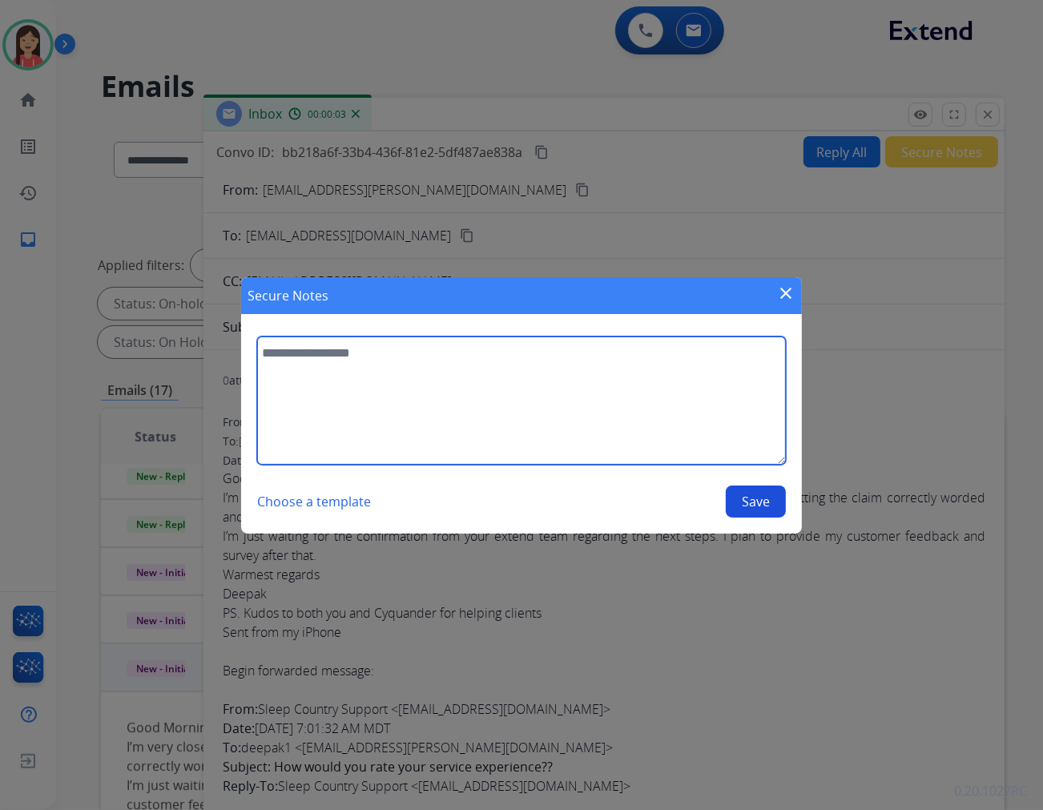
click at [591, 425] on textarea at bounding box center [521, 401] width 529 height 128
type textarea "**********"
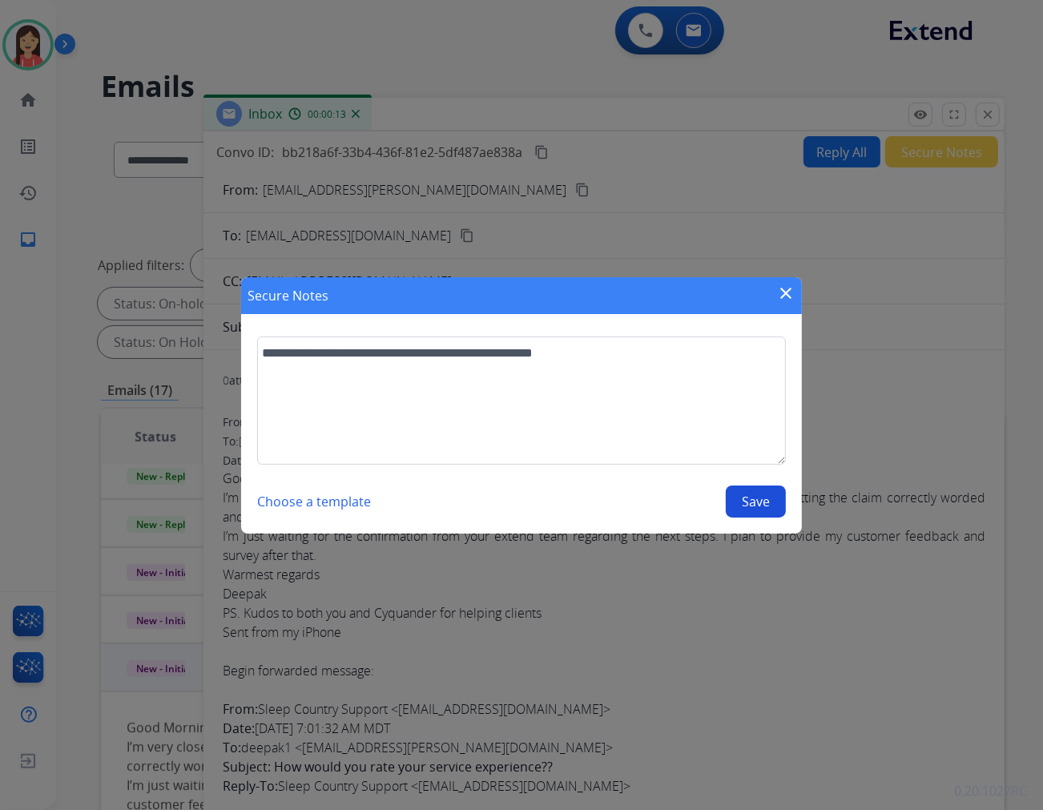
click at [773, 502] on button "Save" at bounding box center [756, 502] width 60 height 32
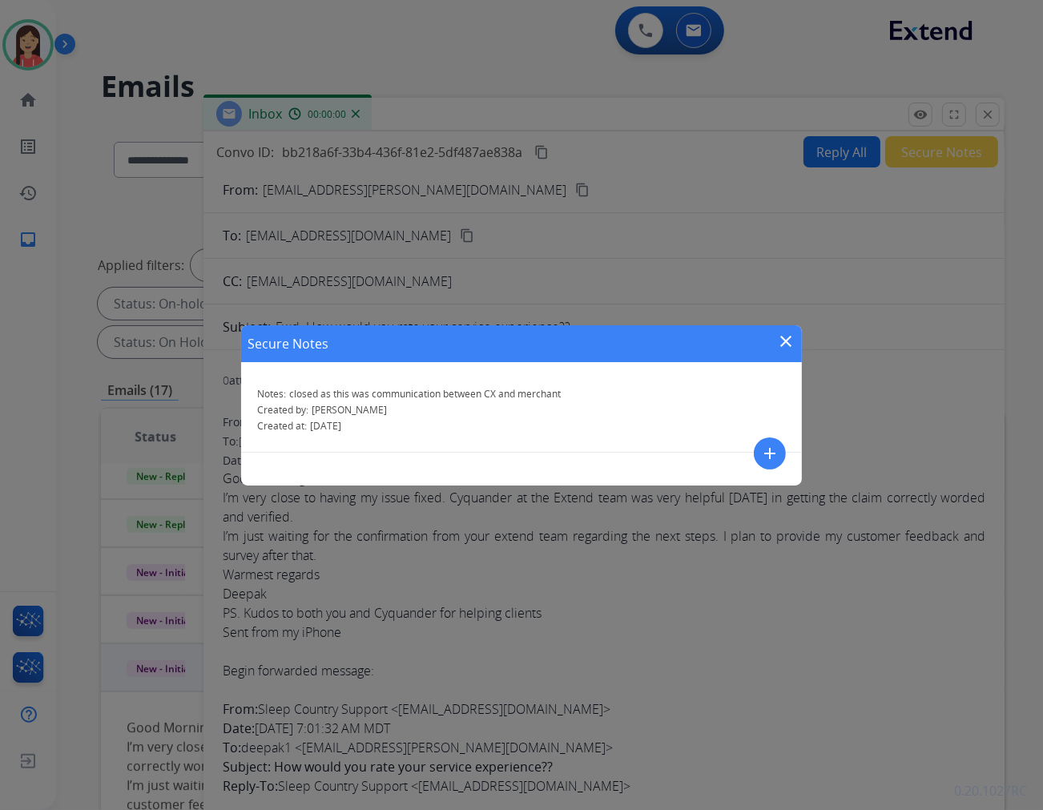
click at [774, 342] on div "Secure Notes close" at bounding box center [521, 343] width 561 height 37
click at [781, 337] on mat-icon "close" at bounding box center [786, 341] width 19 height 19
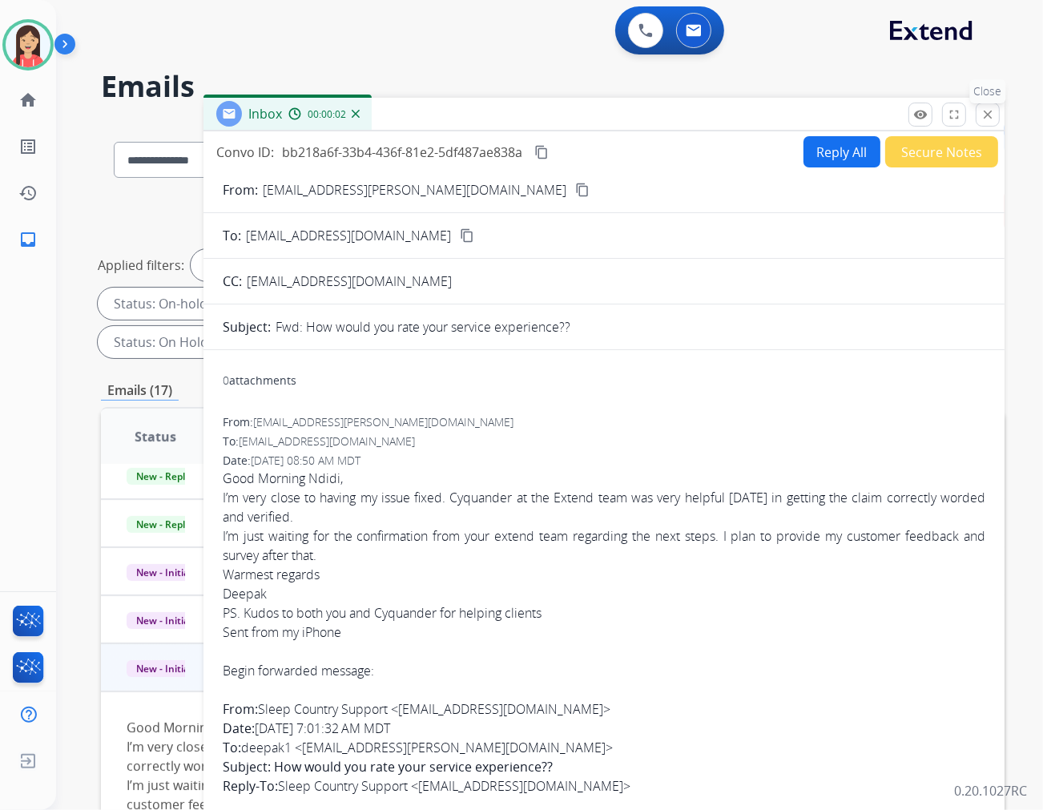
click at [938, 118] on button "close Close" at bounding box center [988, 115] width 24 height 24
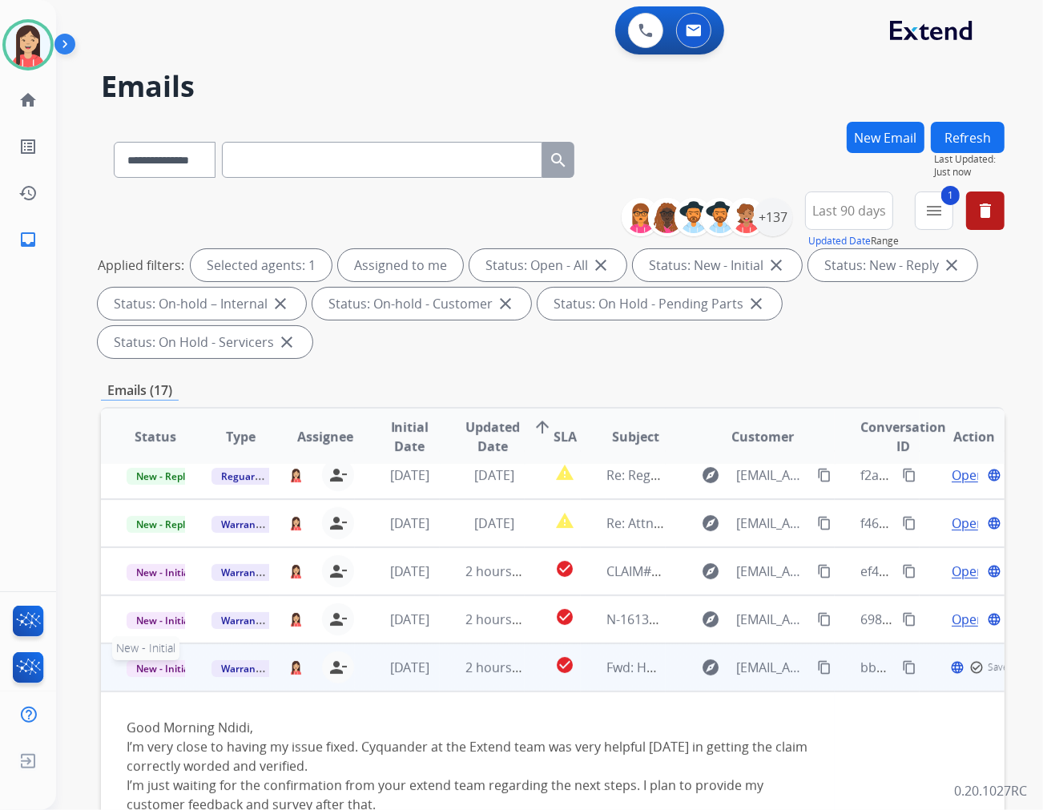
click at [158, 660] on span "New - Initial" at bounding box center [164, 668] width 75 height 17
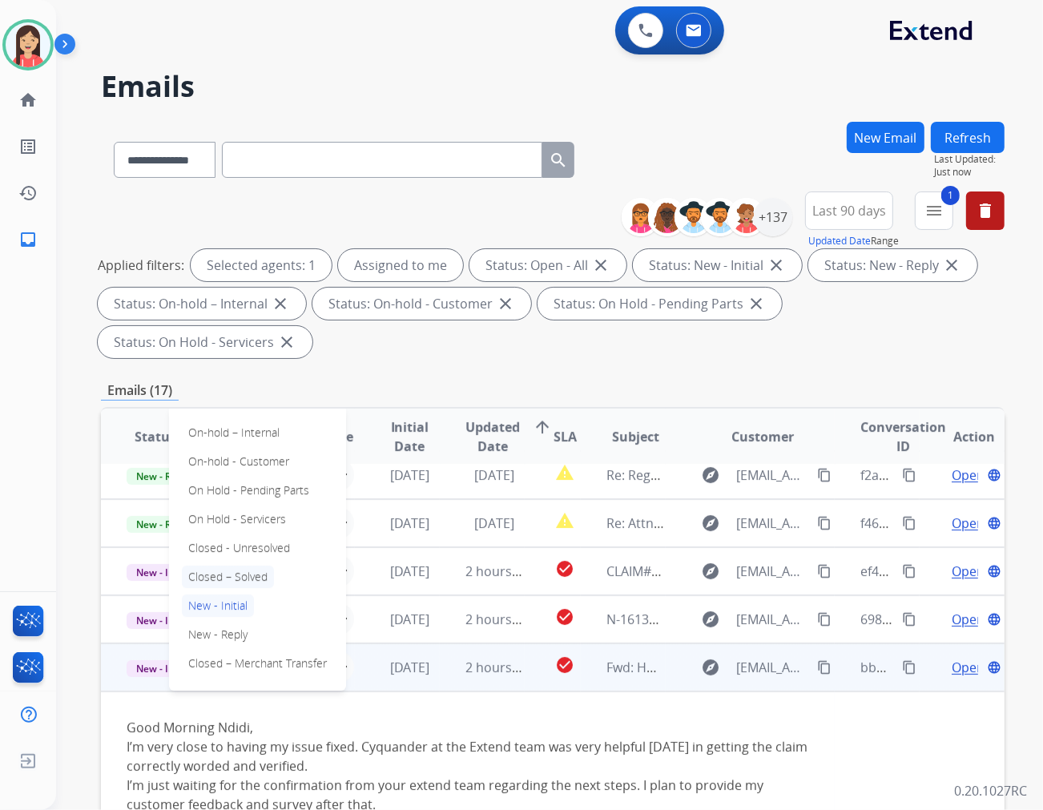
click at [254, 566] on p "Closed – Solved" at bounding box center [228, 577] width 92 height 22
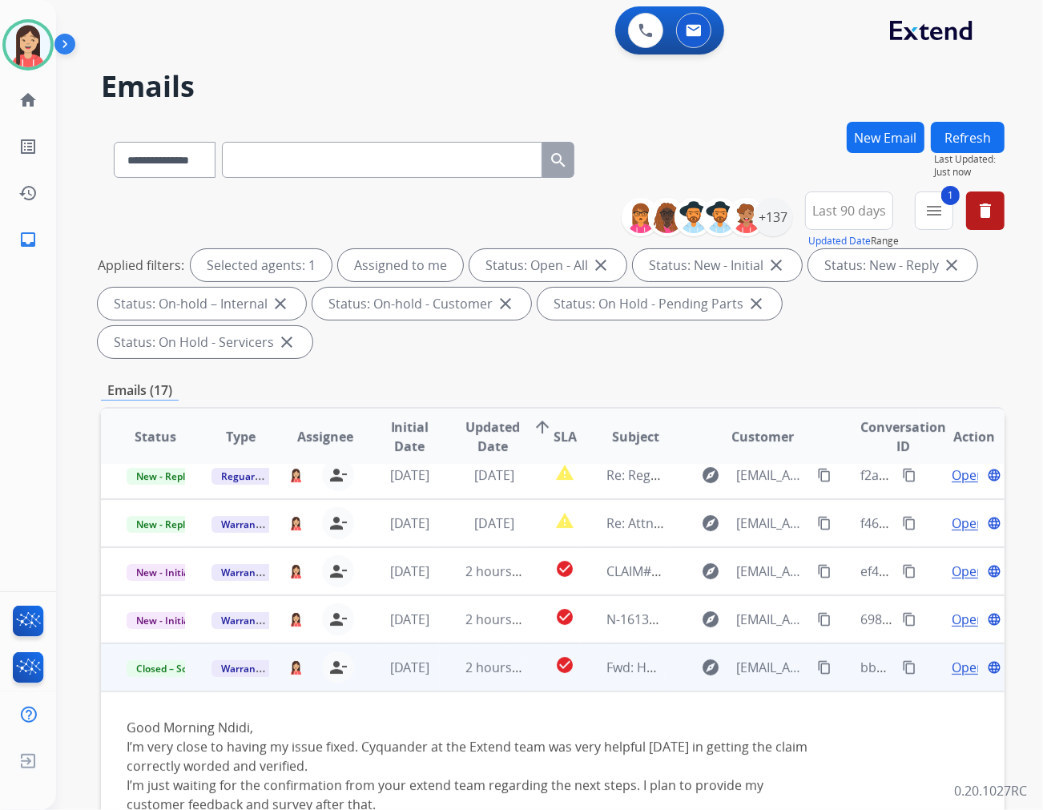
click at [434, 651] on td "[DATE]" at bounding box center [397, 668] width 85 height 48
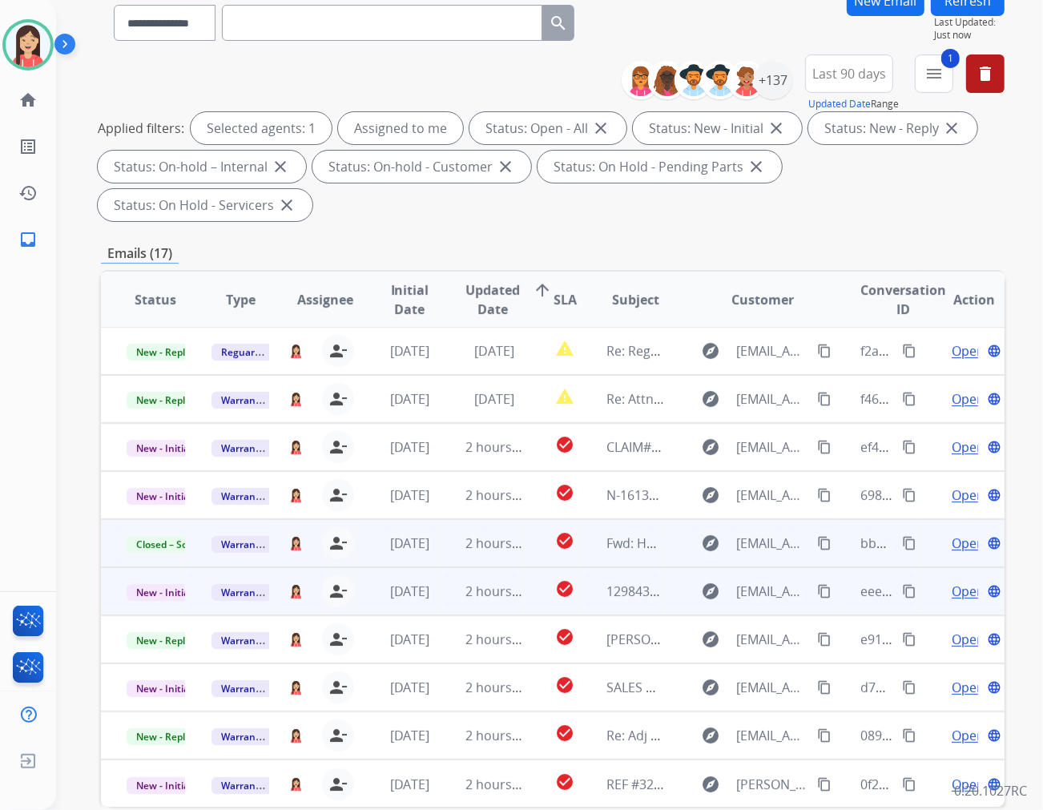
scroll to position [178, 0]
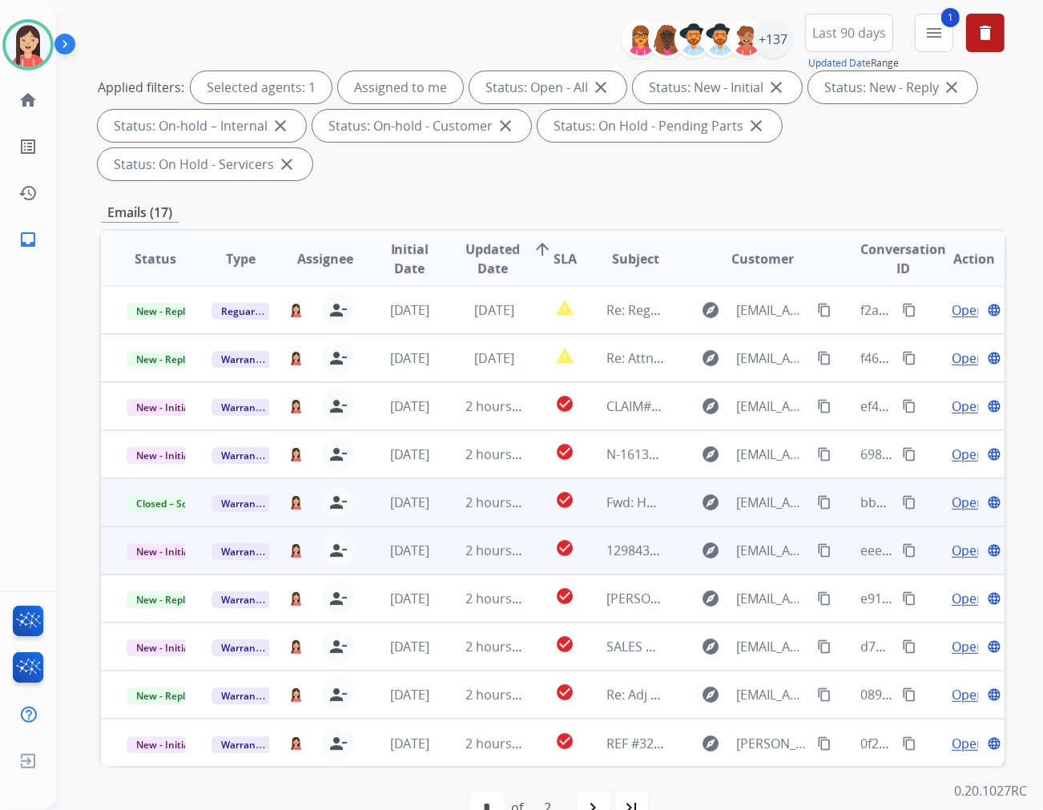
click at [442, 527] on td "2 hours ago" at bounding box center [482, 551] width 85 height 48
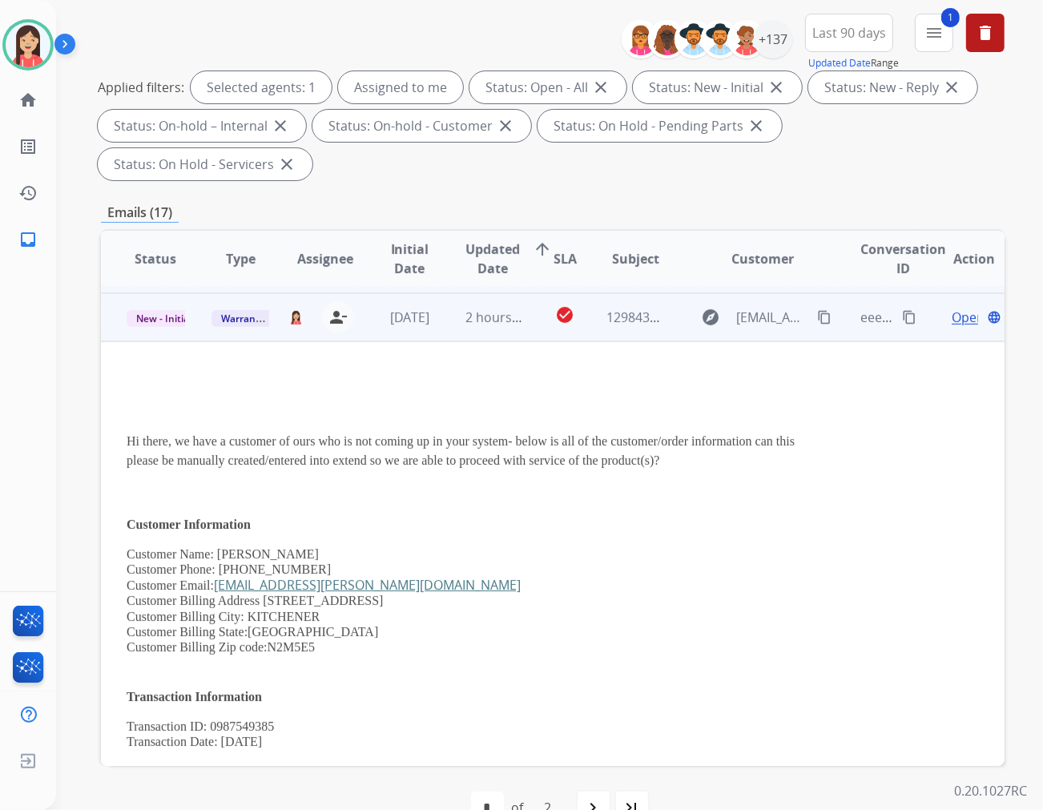
scroll to position [240, 0]
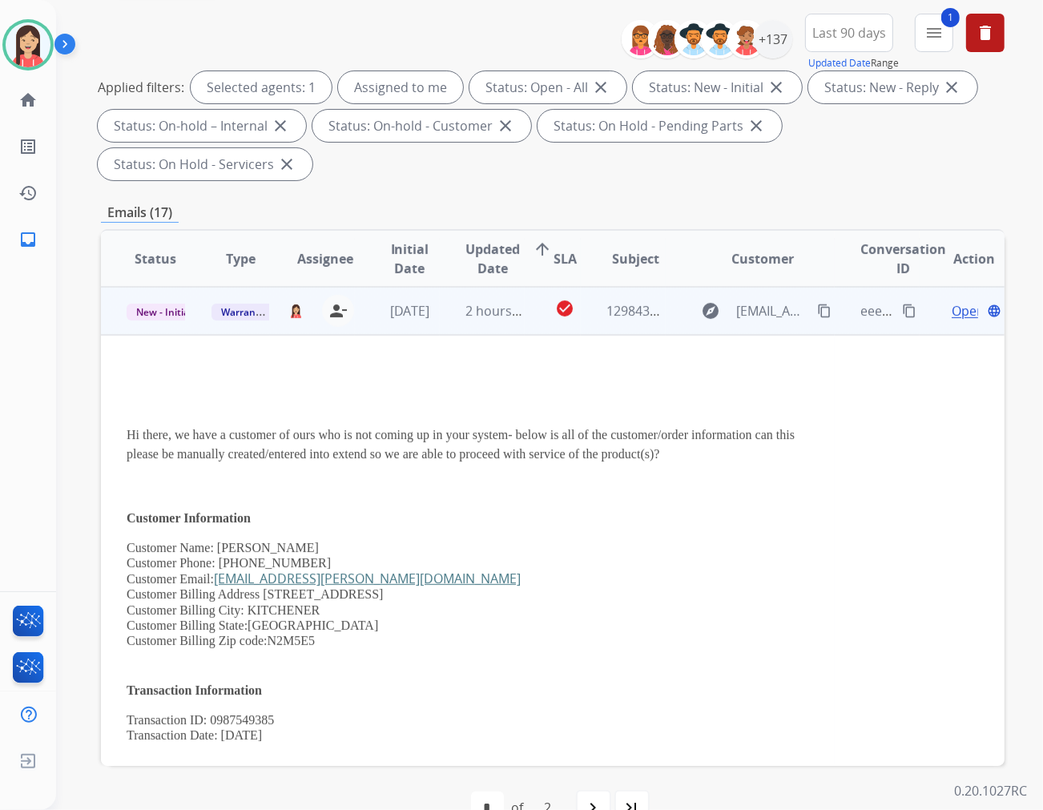
click at [938, 301] on span "Open" at bounding box center [968, 310] width 33 height 19
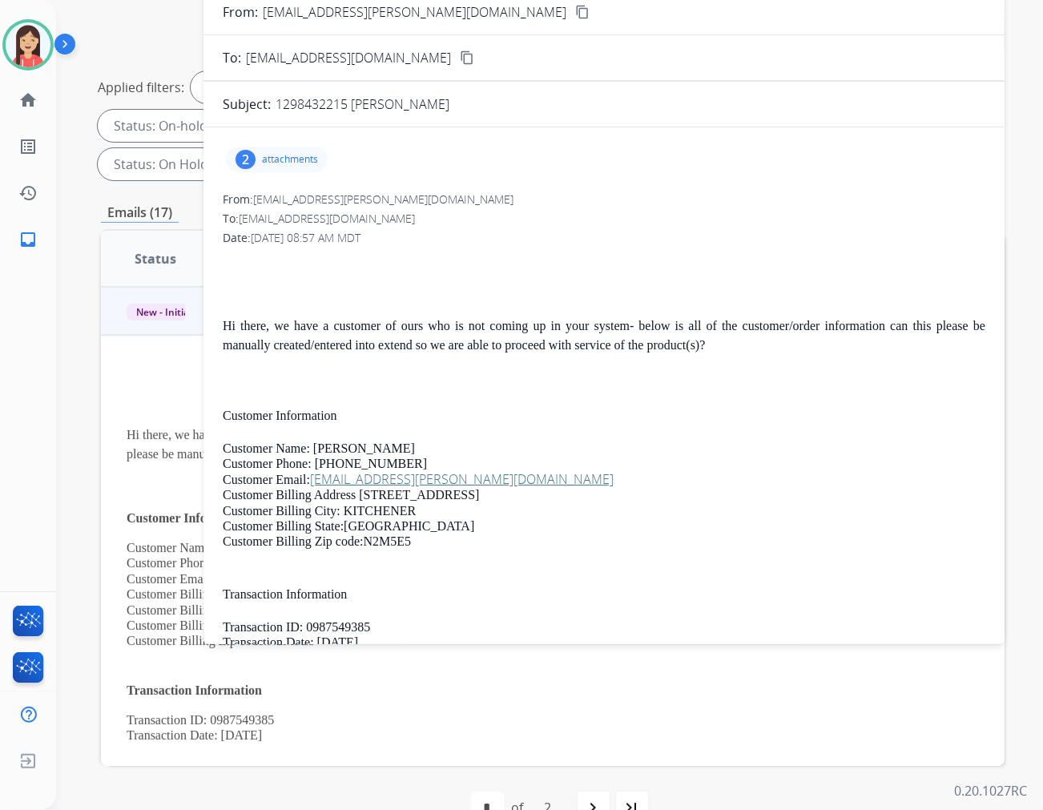
click at [286, 156] on p "attachments" at bounding box center [290, 159] width 56 height 13
click at [339, 255] on mat-icon "download" at bounding box center [333, 256] width 14 height 14
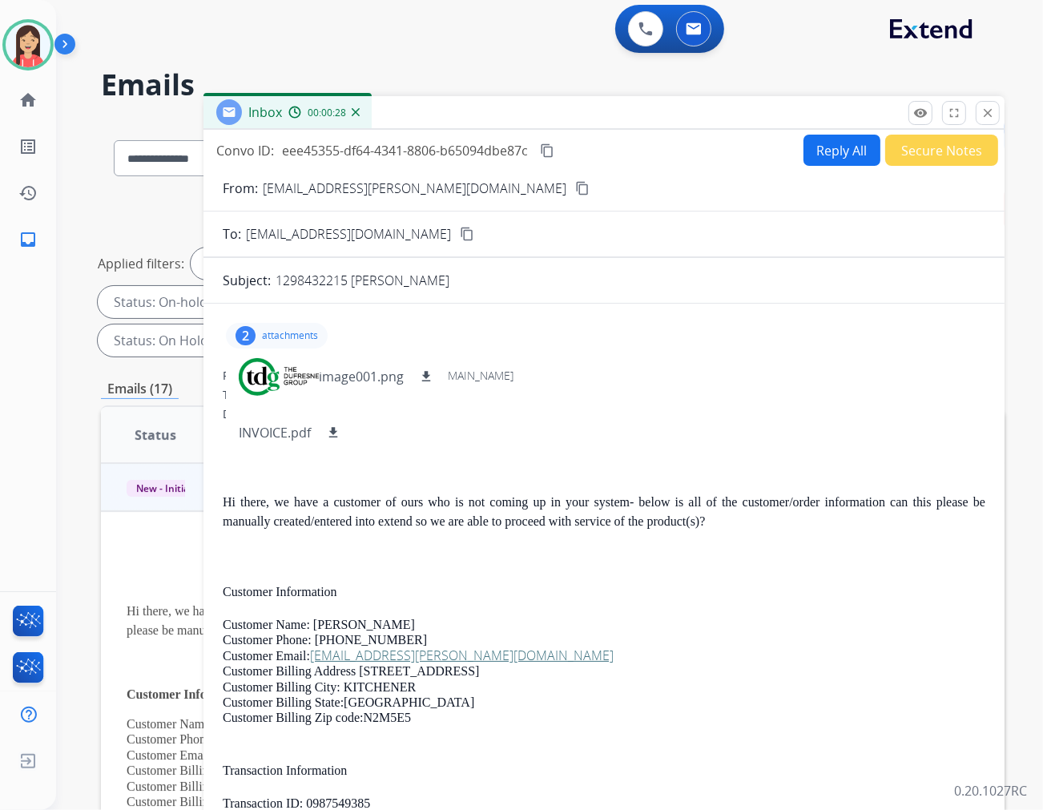
scroll to position [0, 0]
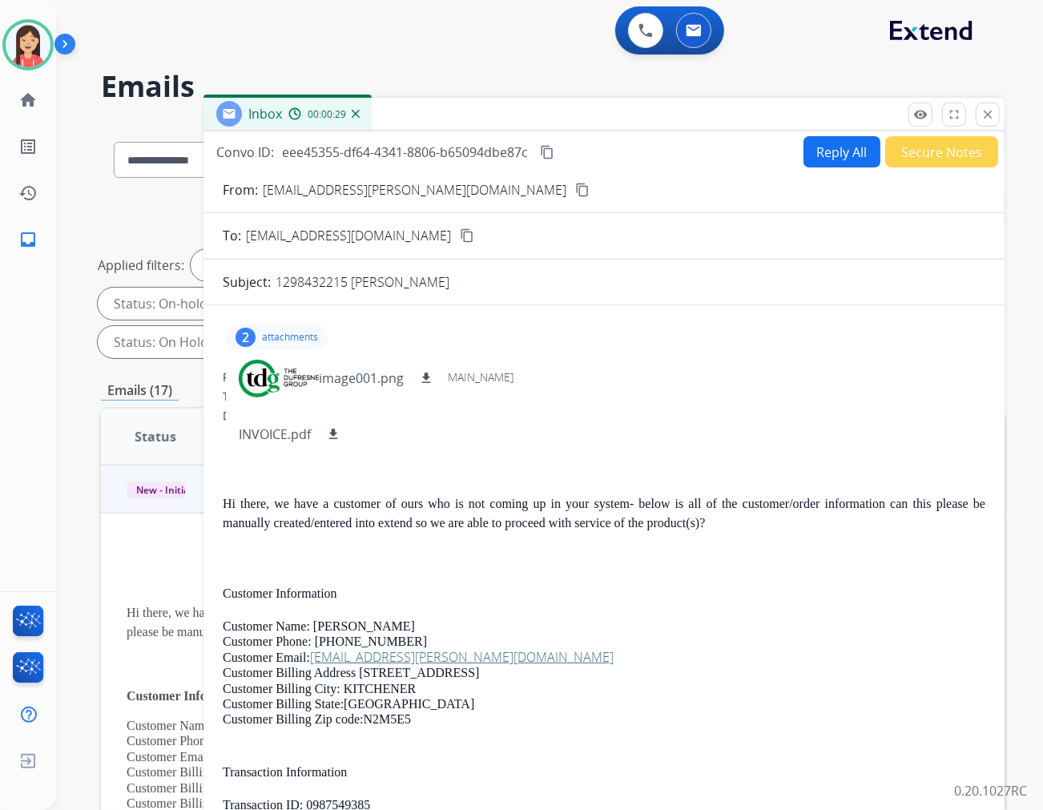
click at [830, 163] on button "Reply All" at bounding box center [842, 151] width 77 height 31
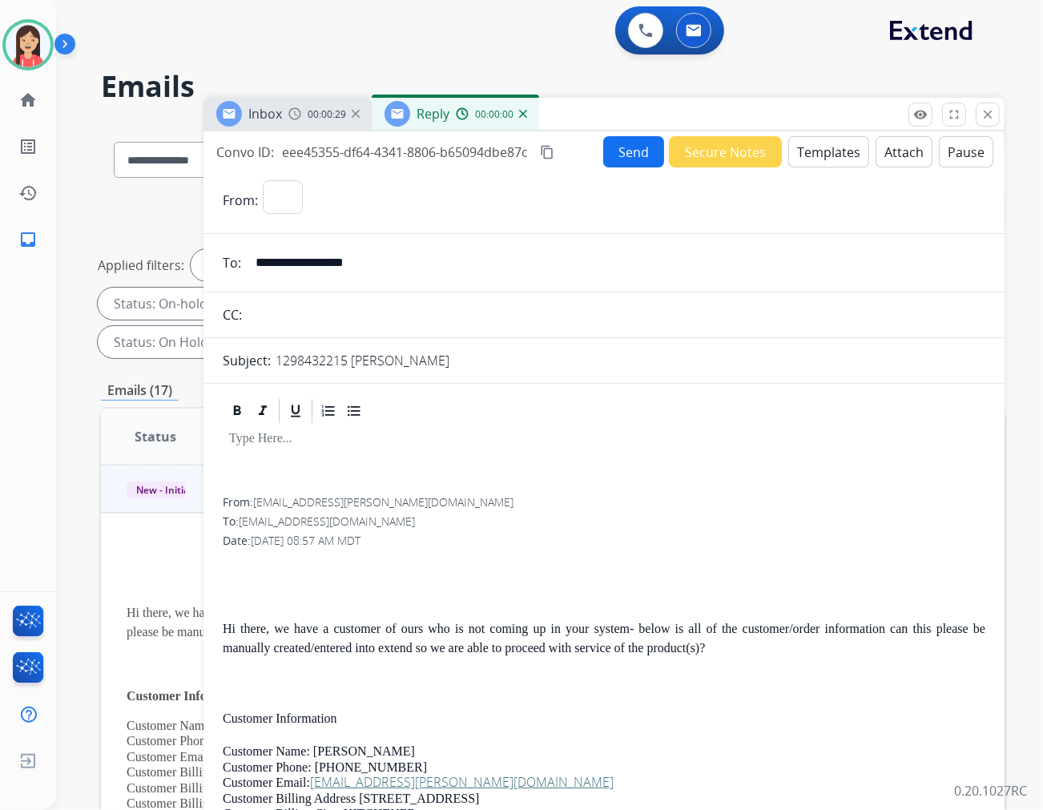
select select "**********"
click at [830, 163] on button "Templates" at bounding box center [829, 151] width 81 height 31
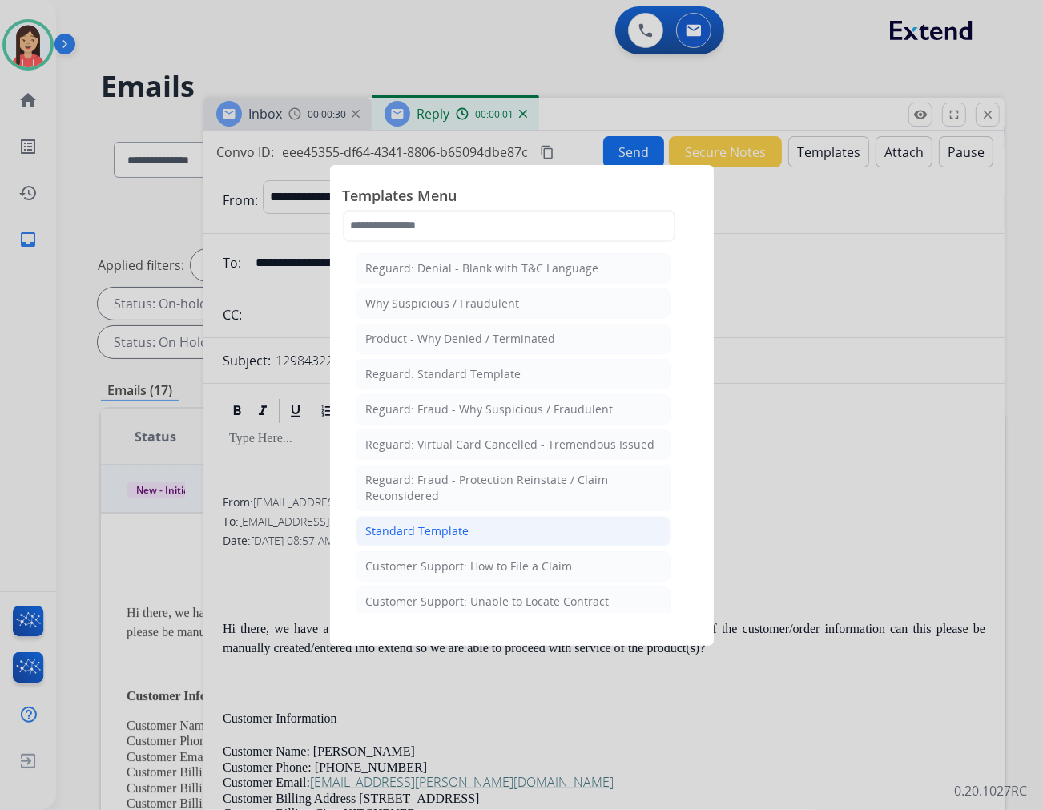
click at [442, 531] on div "Standard Template" at bounding box center [417, 531] width 103 height 16
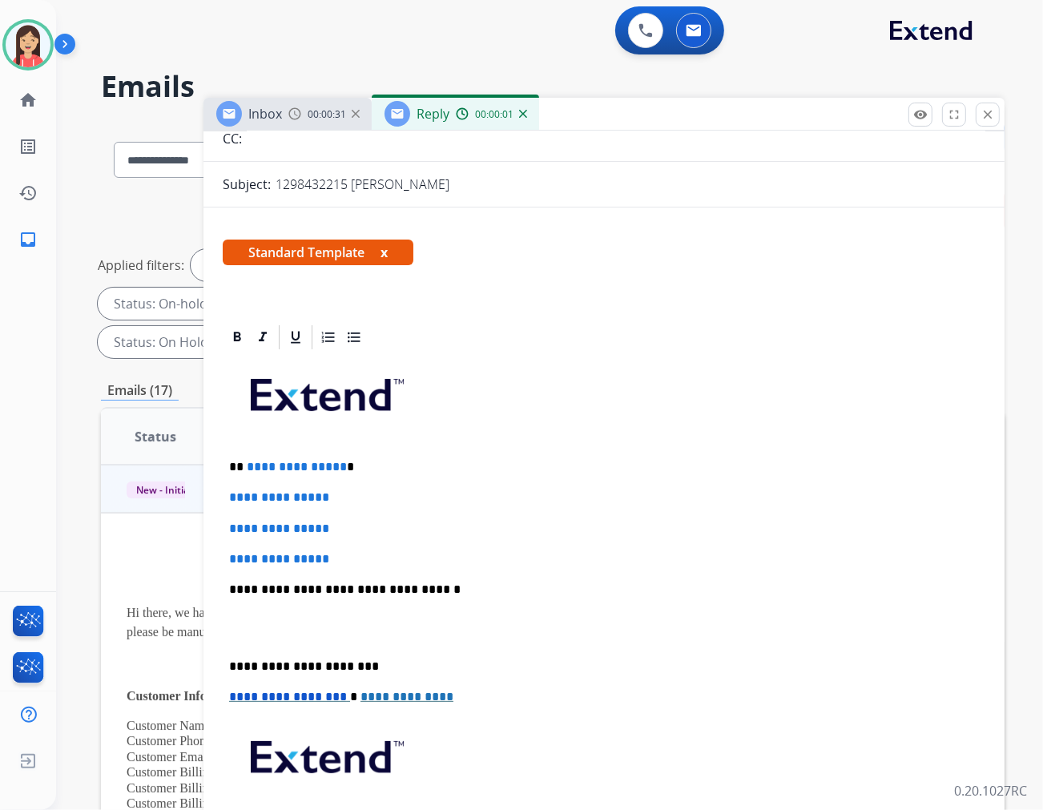
scroll to position [178, 0]
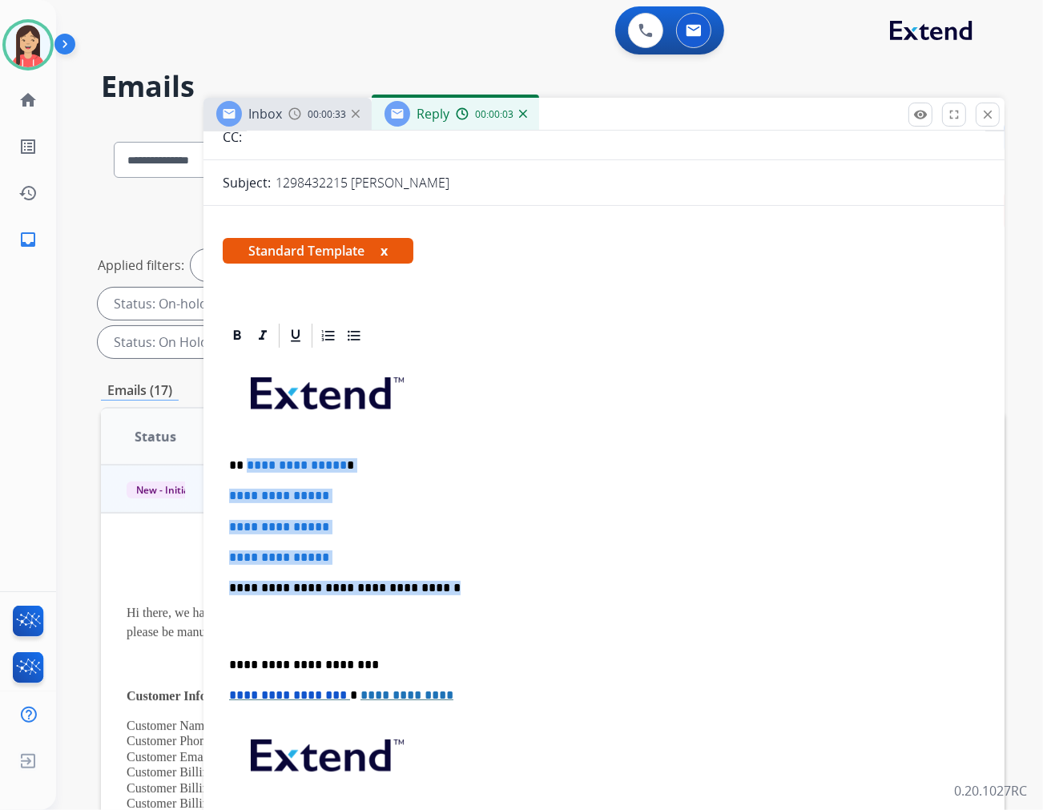
drag, startPoint x: 245, startPoint y: 463, endPoint x: 431, endPoint y: 591, distance: 225.9
click at [431, 591] on div "**********" at bounding box center [604, 625] width 763 height 551
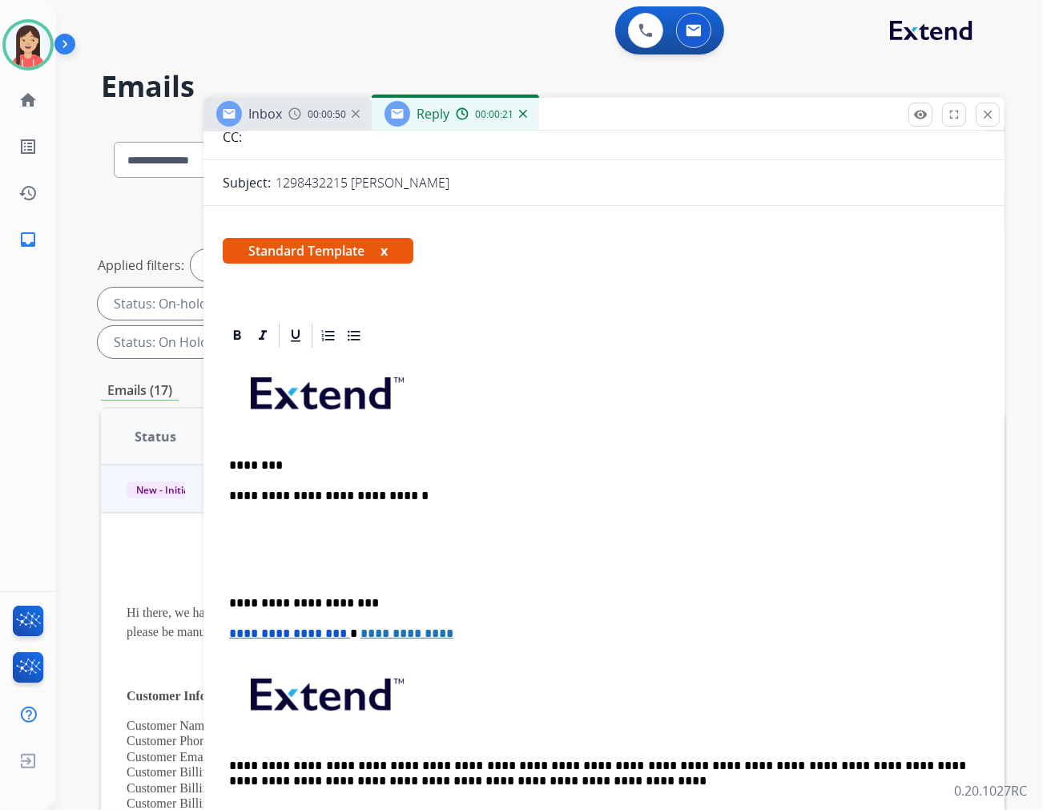
click at [277, 530] on p at bounding box center [604, 527] width 750 height 14
click at [377, 525] on p "*********" at bounding box center [597, 527] width 737 height 14
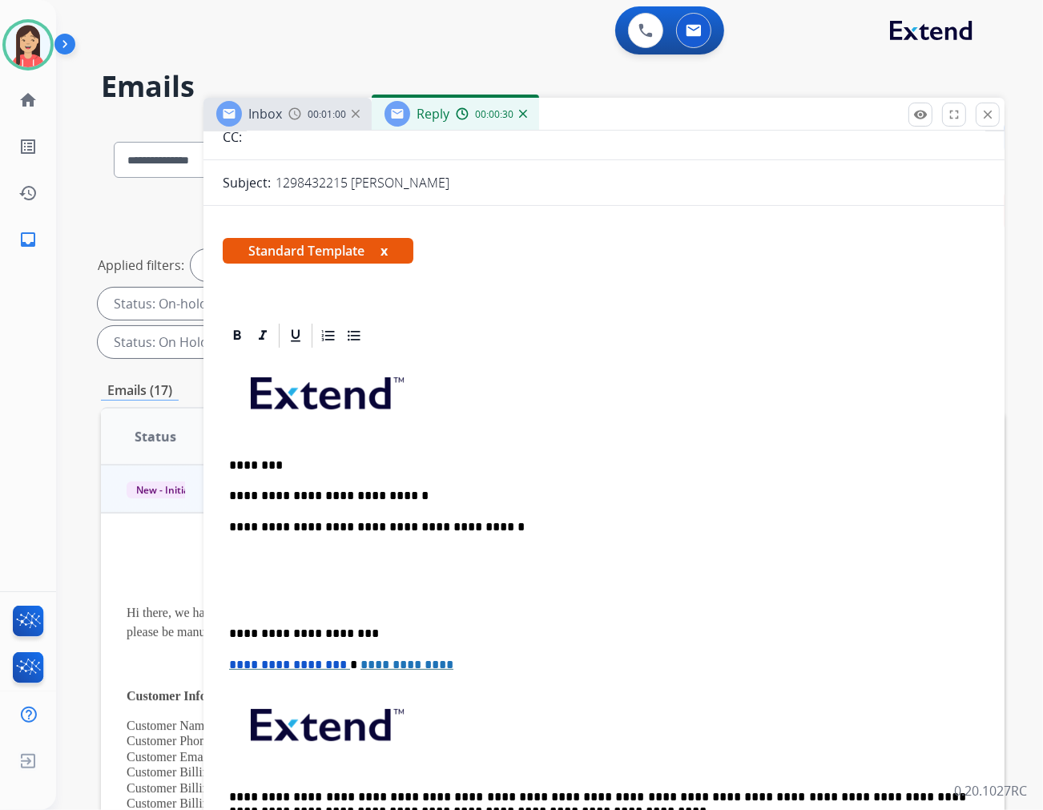
click at [295, 559] on p at bounding box center [604, 558] width 750 height 14
click at [621, 553] on p "**********" at bounding box center [597, 558] width 737 height 14
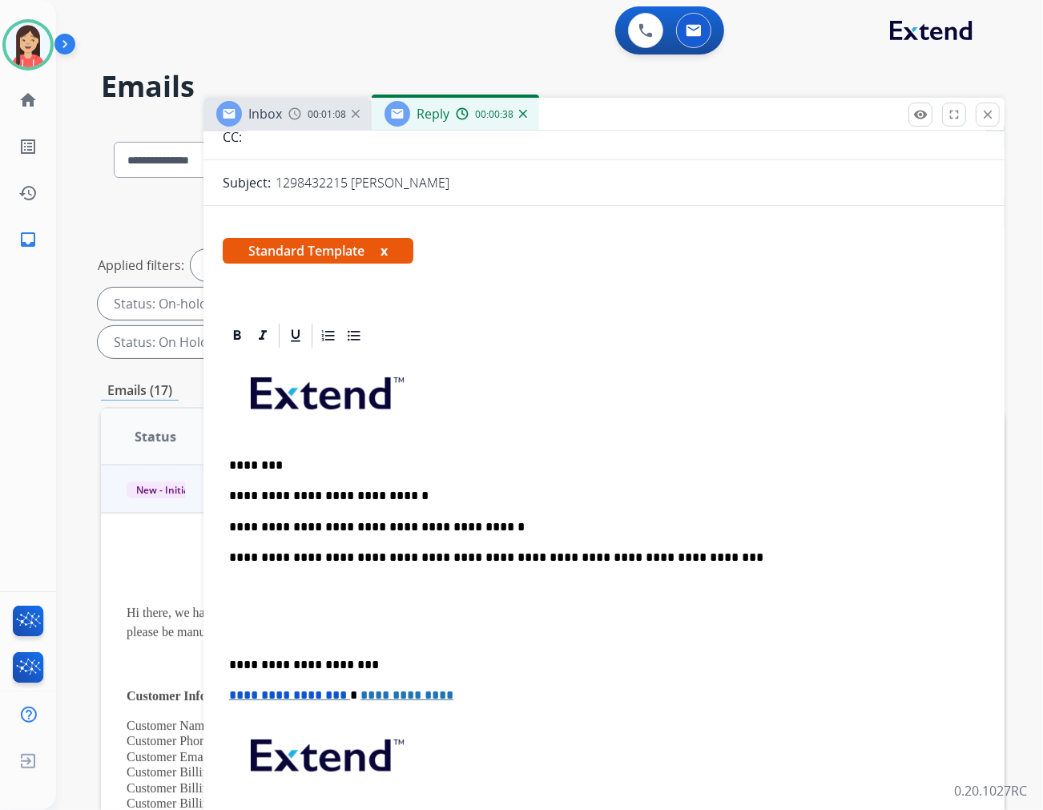
click at [321, 629] on p at bounding box center [604, 627] width 750 height 30
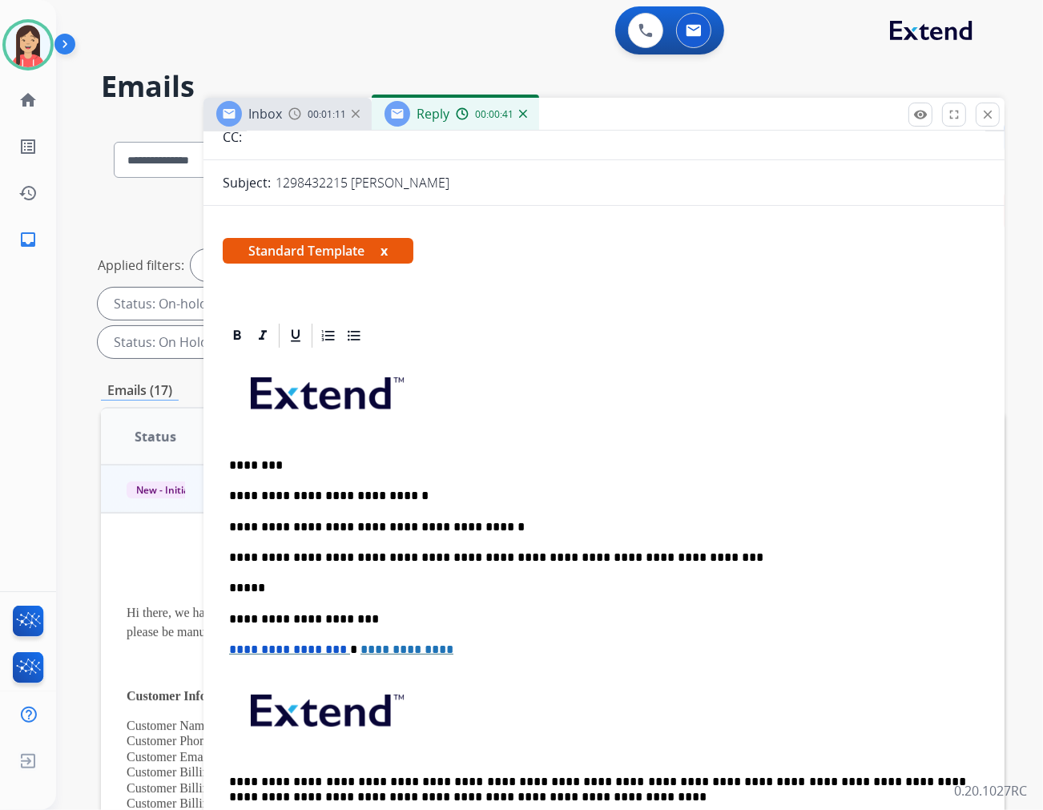
scroll to position [0, 0]
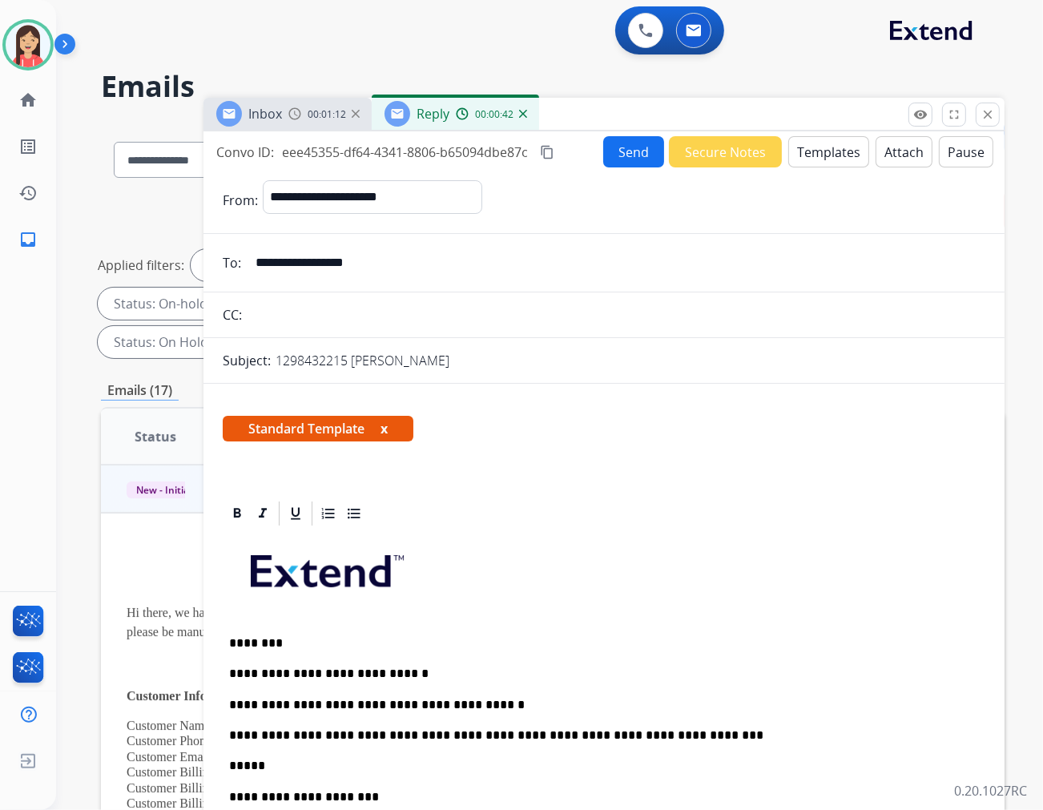
click at [614, 160] on button "Send" at bounding box center [633, 151] width 61 height 31
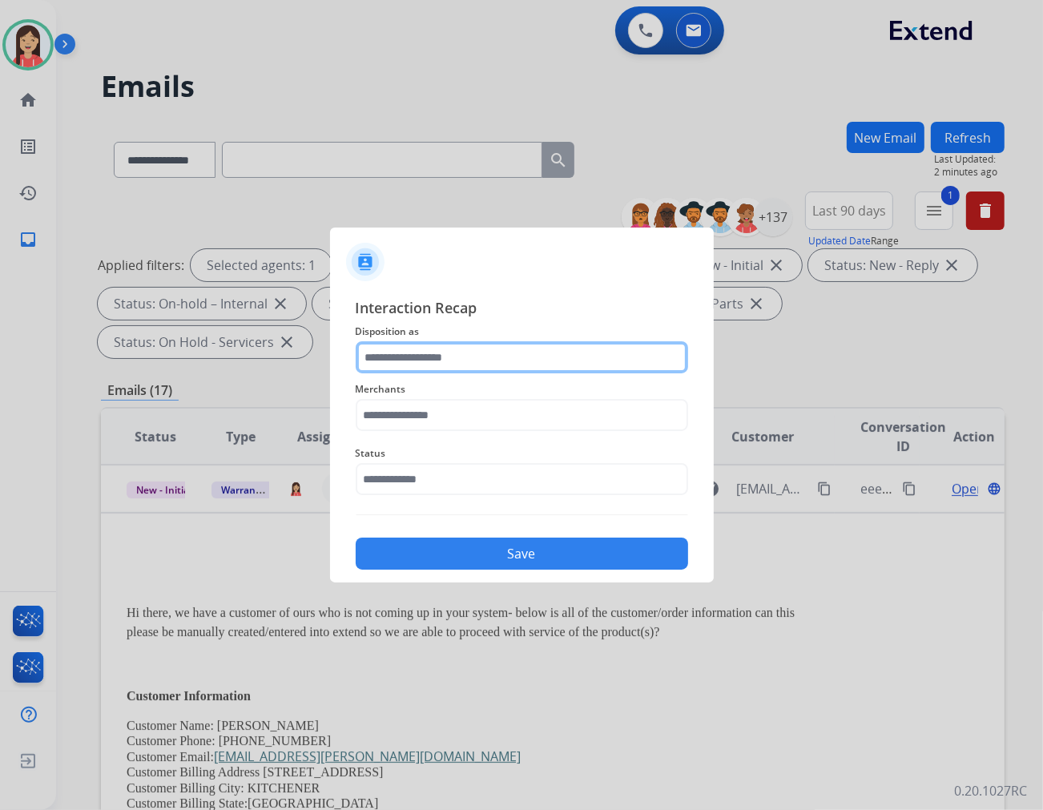
click at [418, 365] on input "text" at bounding box center [522, 357] width 333 height 32
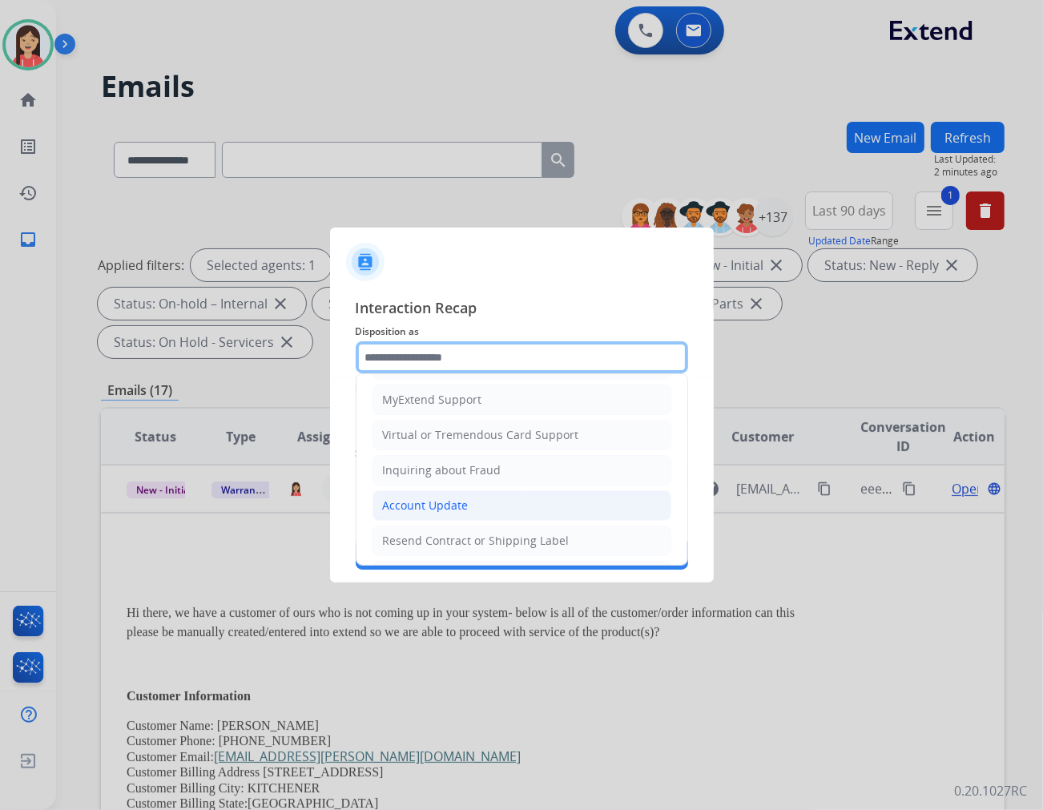
scroll to position [178, 0]
click at [430, 506] on div "Account Update" at bounding box center [426, 505] width 86 height 16
type input "**********"
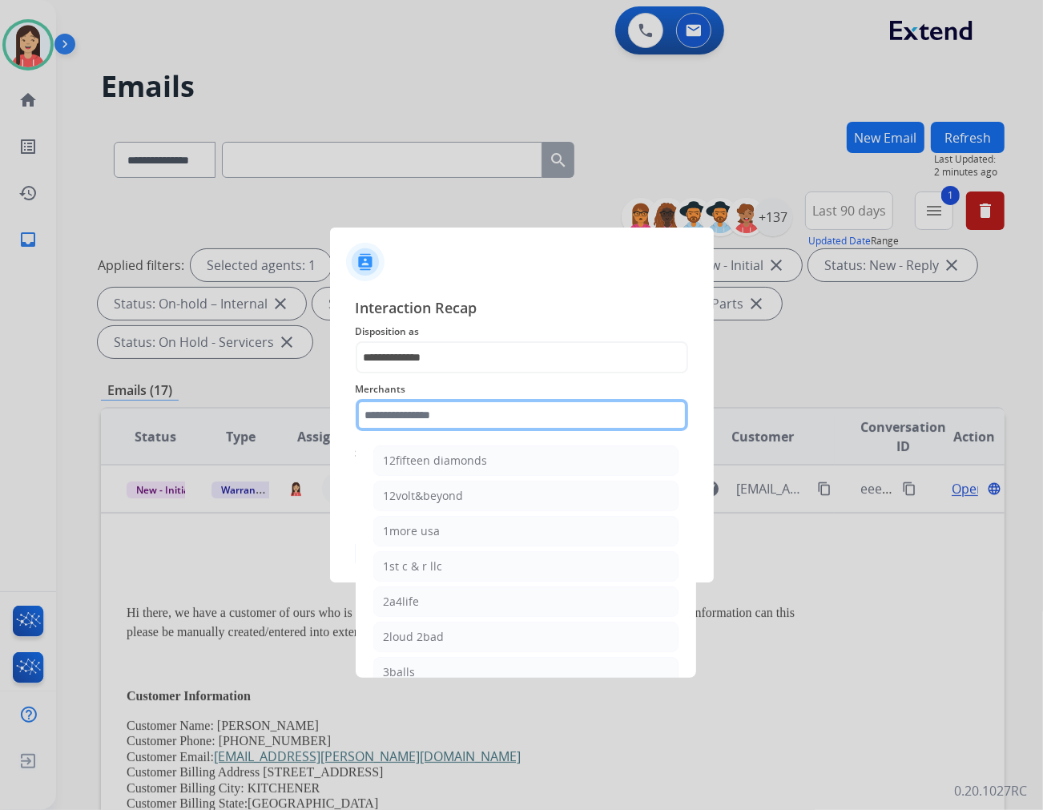
click at [454, 412] on input "text" at bounding box center [522, 415] width 333 height 32
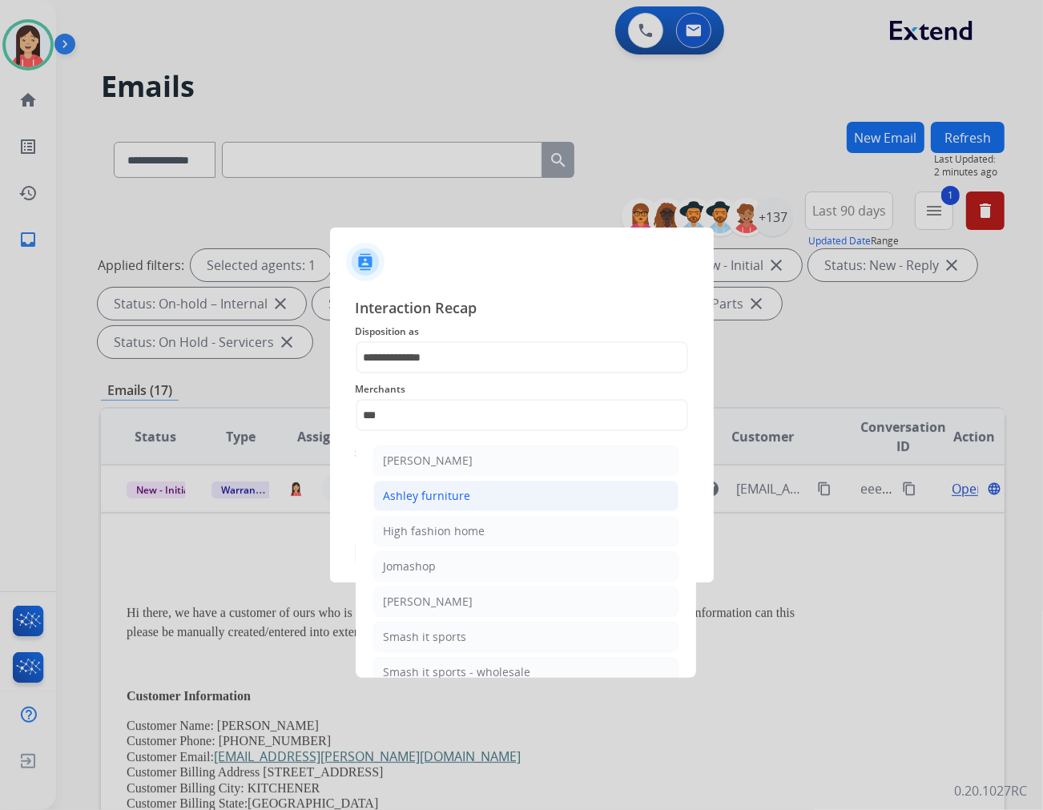
click at [425, 490] on div "Ashley furniture" at bounding box center [427, 496] width 87 height 16
type input "**********"
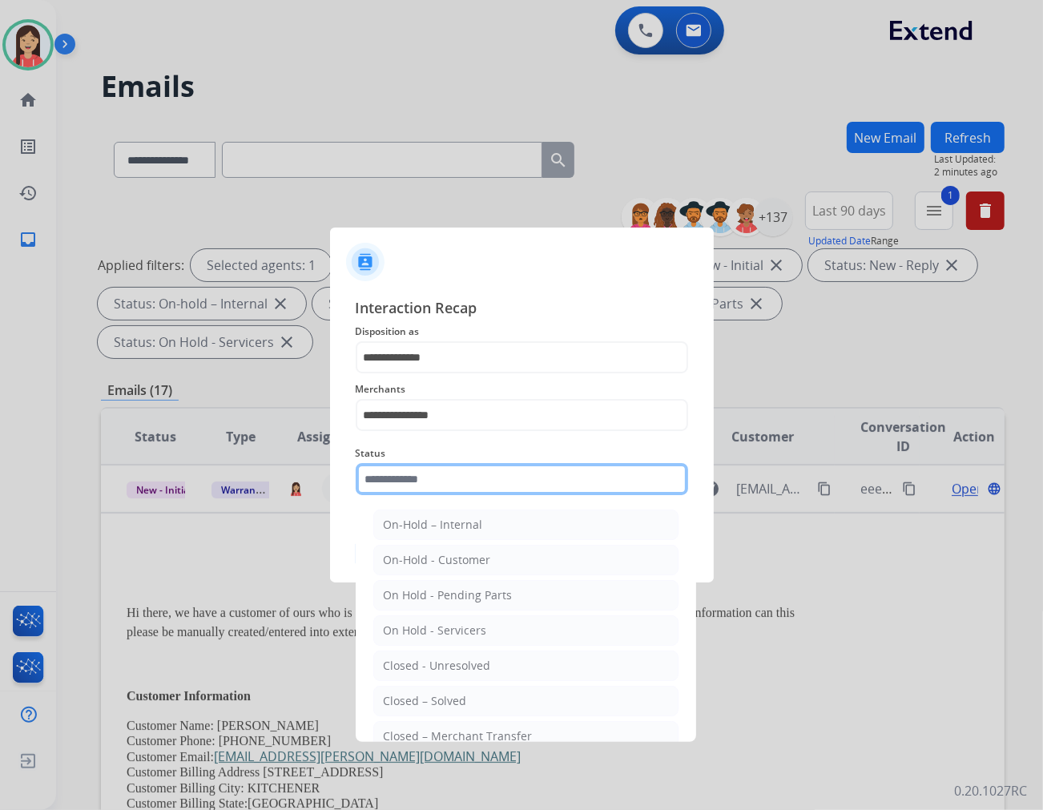
click at [427, 475] on input "text" at bounding box center [522, 479] width 333 height 32
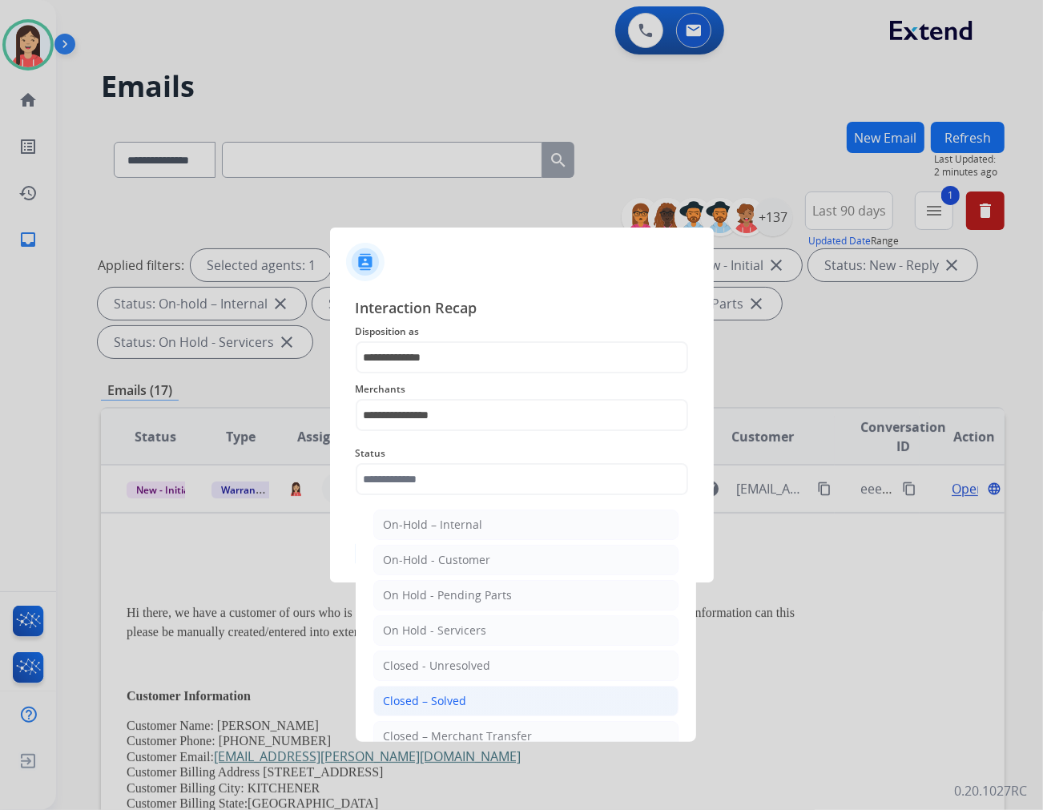
click at [438, 697] on div "Closed – Solved" at bounding box center [425, 701] width 83 height 16
type input "**********"
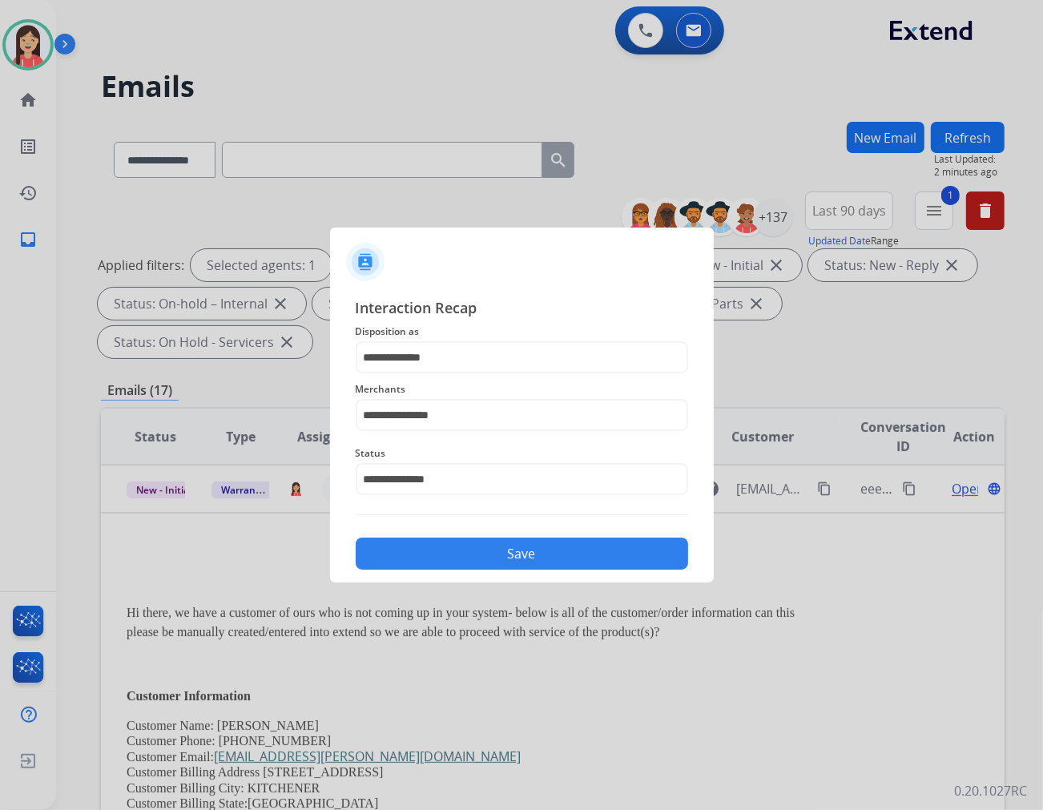
click at [465, 569] on button "Save" at bounding box center [522, 554] width 333 height 32
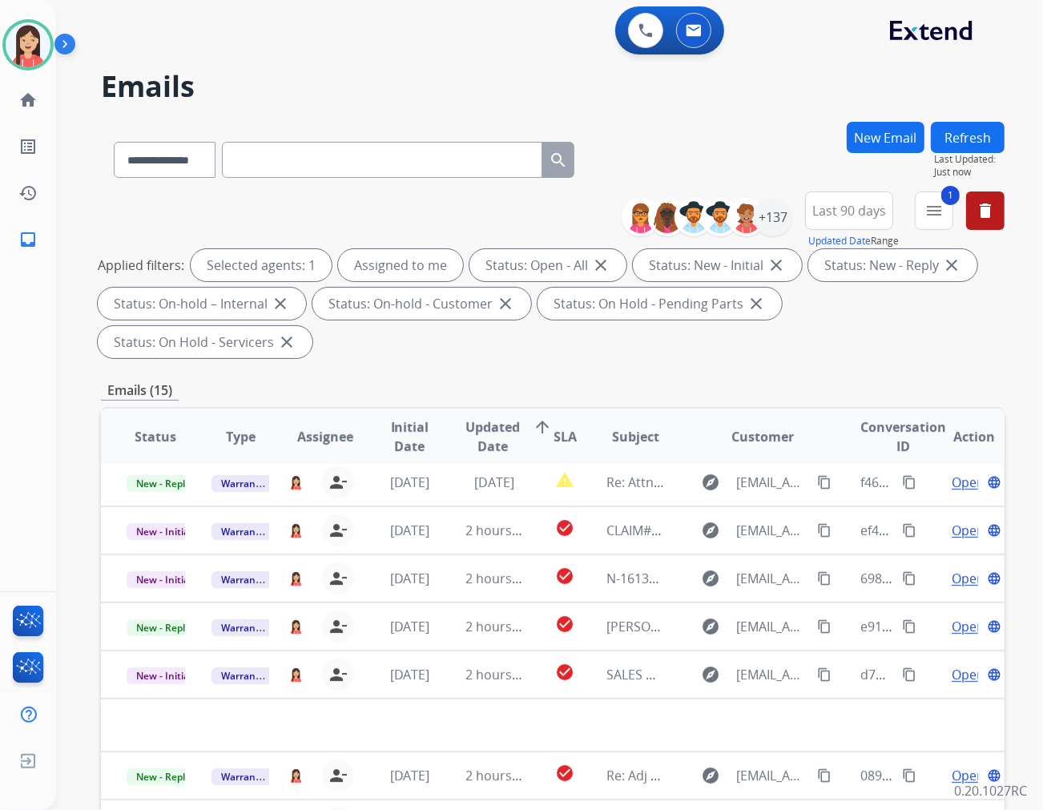
scroll to position [53, 0]
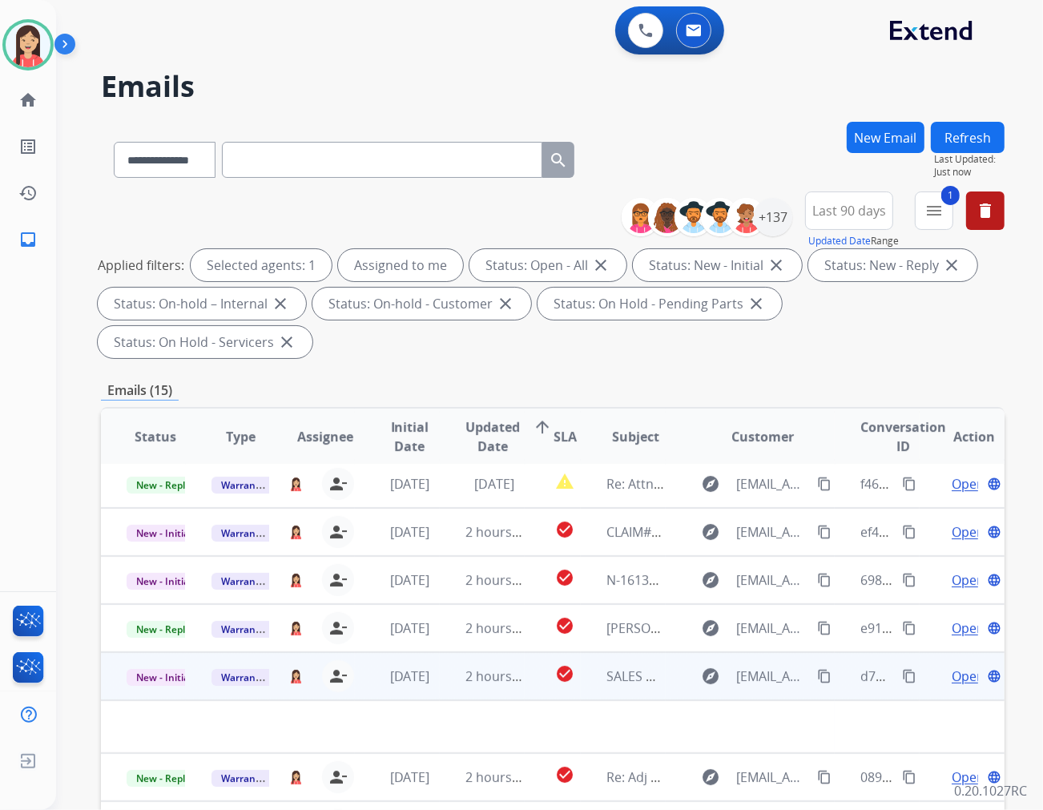
click at [425, 652] on td "[DATE]" at bounding box center [397, 676] width 85 height 48
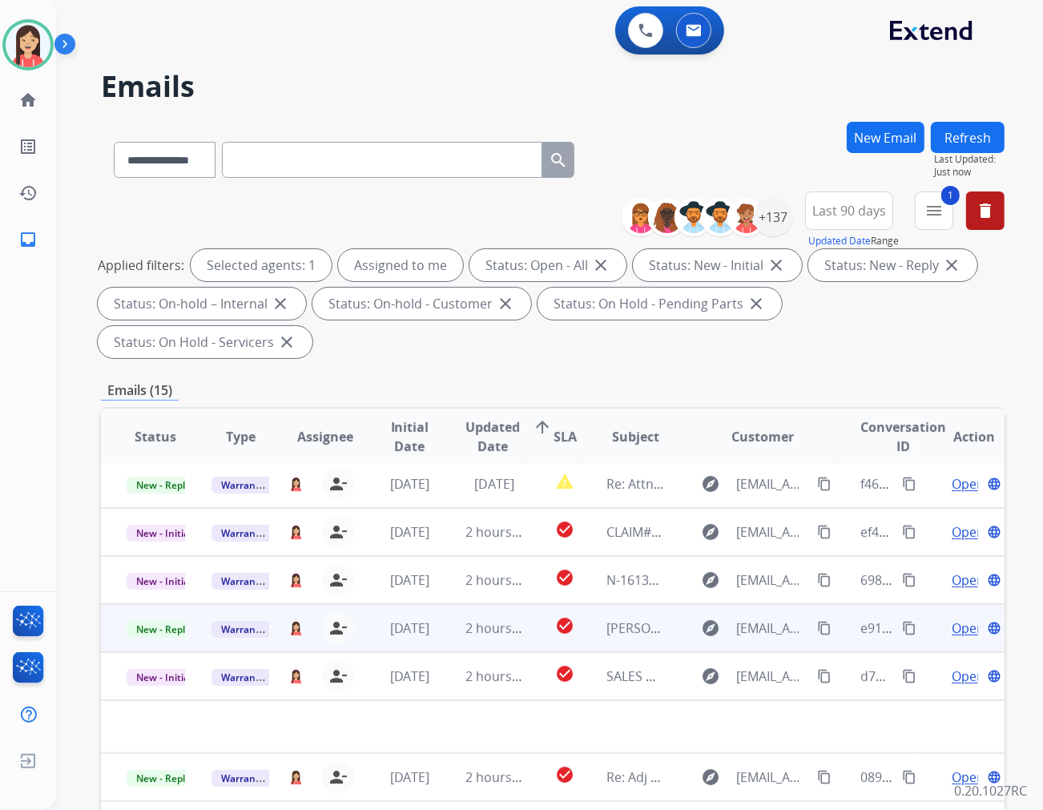
scroll to position [1, 0]
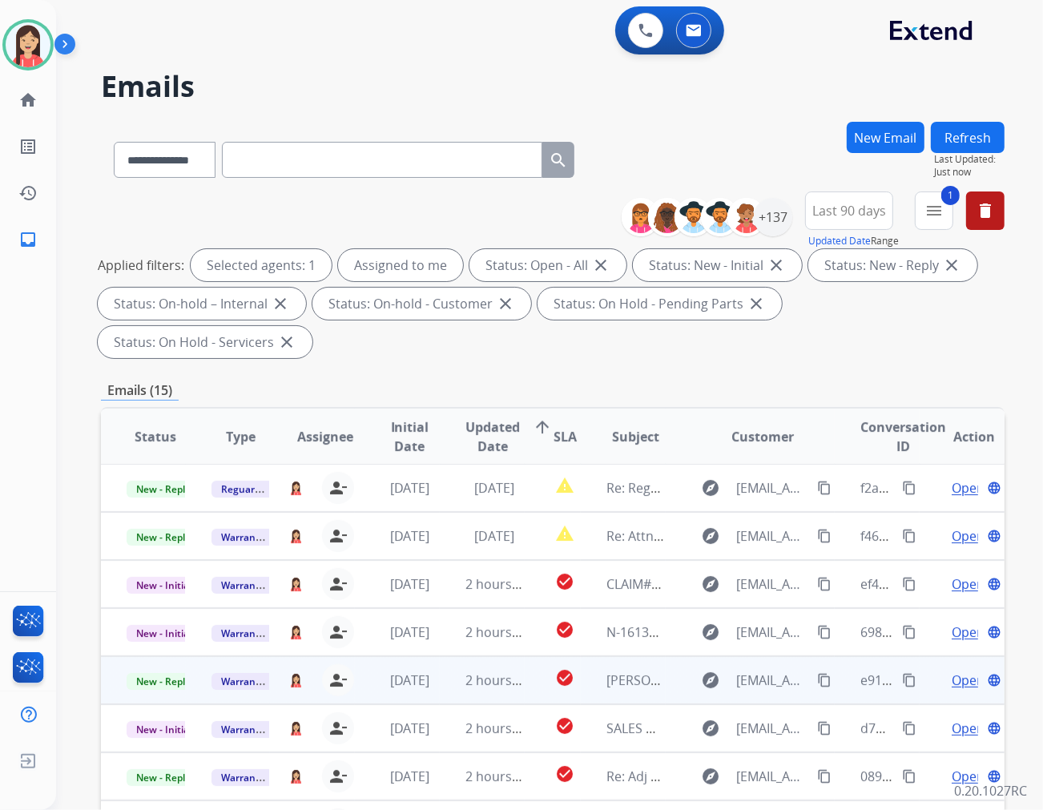
click at [442, 656] on td "2 hours ago" at bounding box center [482, 680] width 85 height 48
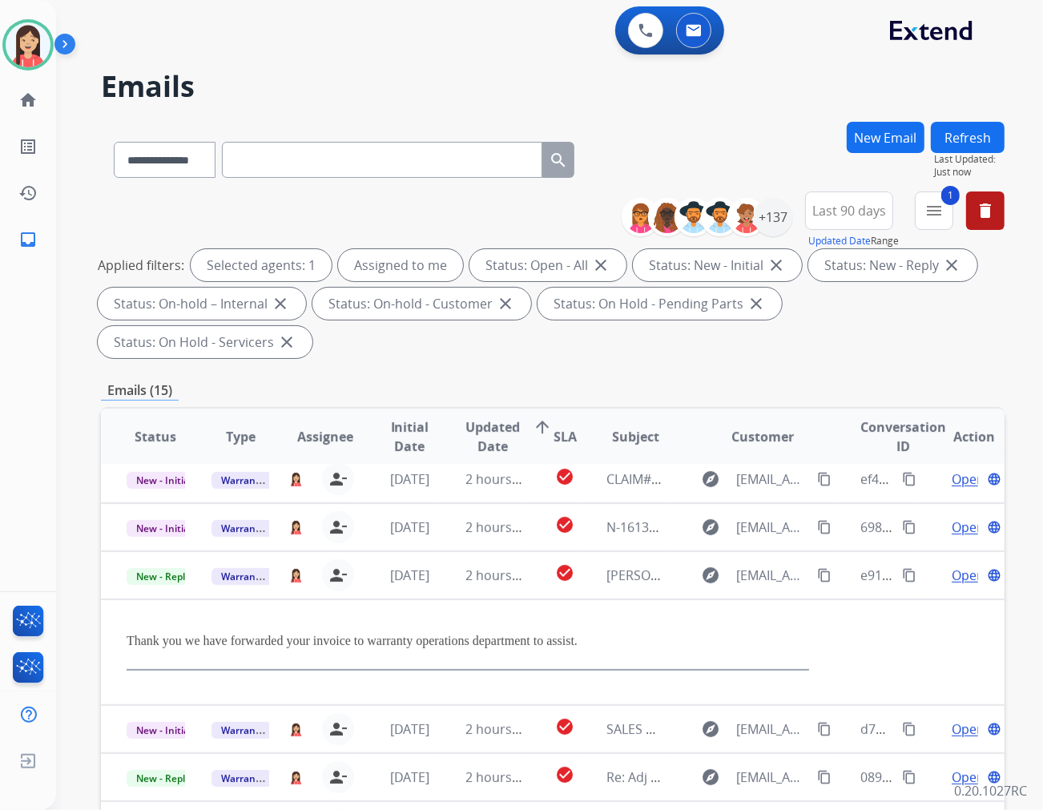
scroll to position [107, 0]
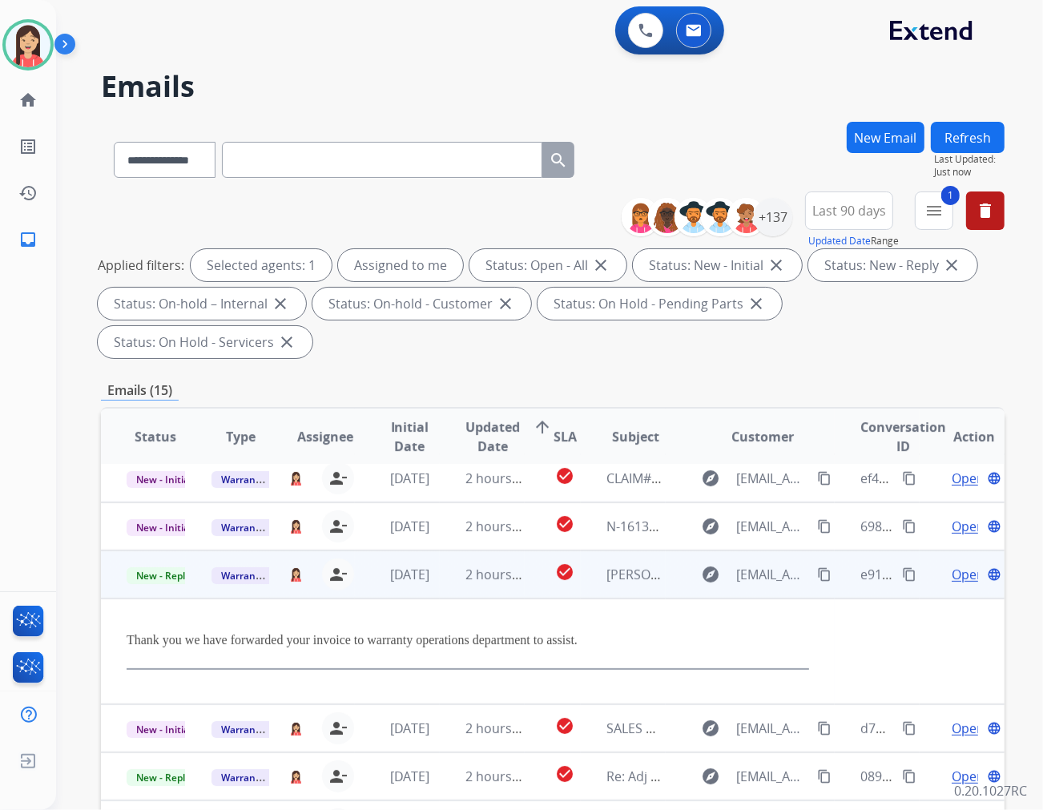
click at [938, 565] on span "Open" at bounding box center [968, 574] width 33 height 19
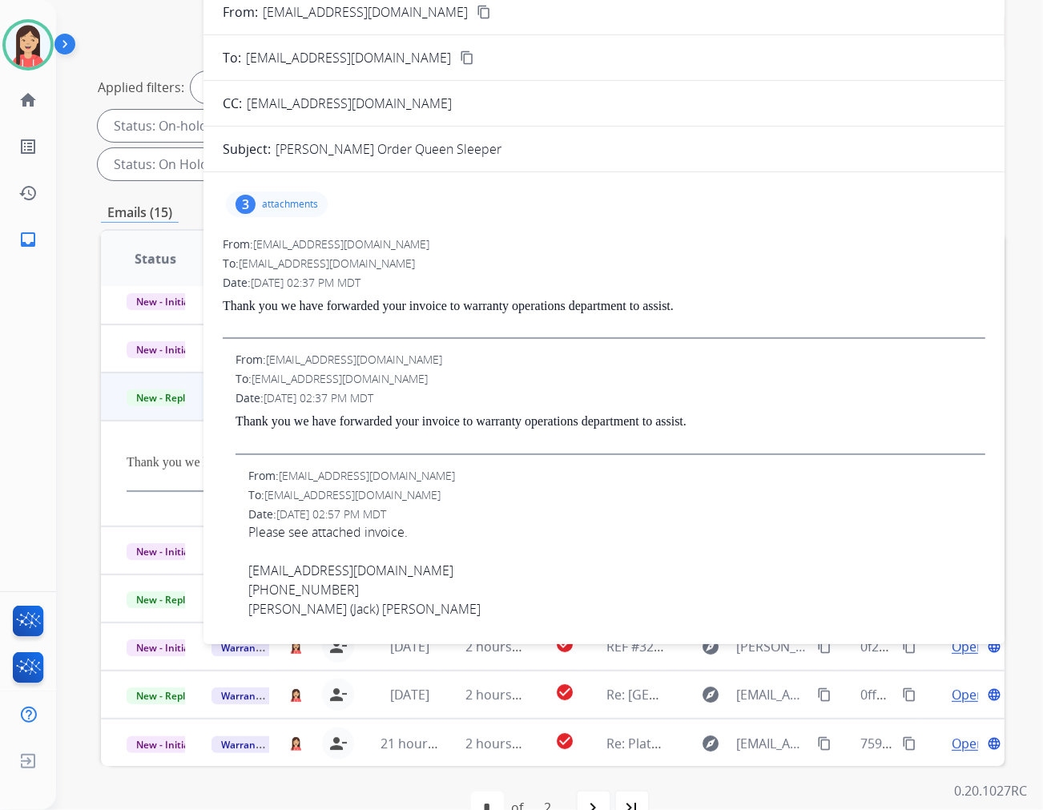
scroll to position [0, 0]
click at [295, 204] on p "attachments" at bounding box center [290, 204] width 56 height 13
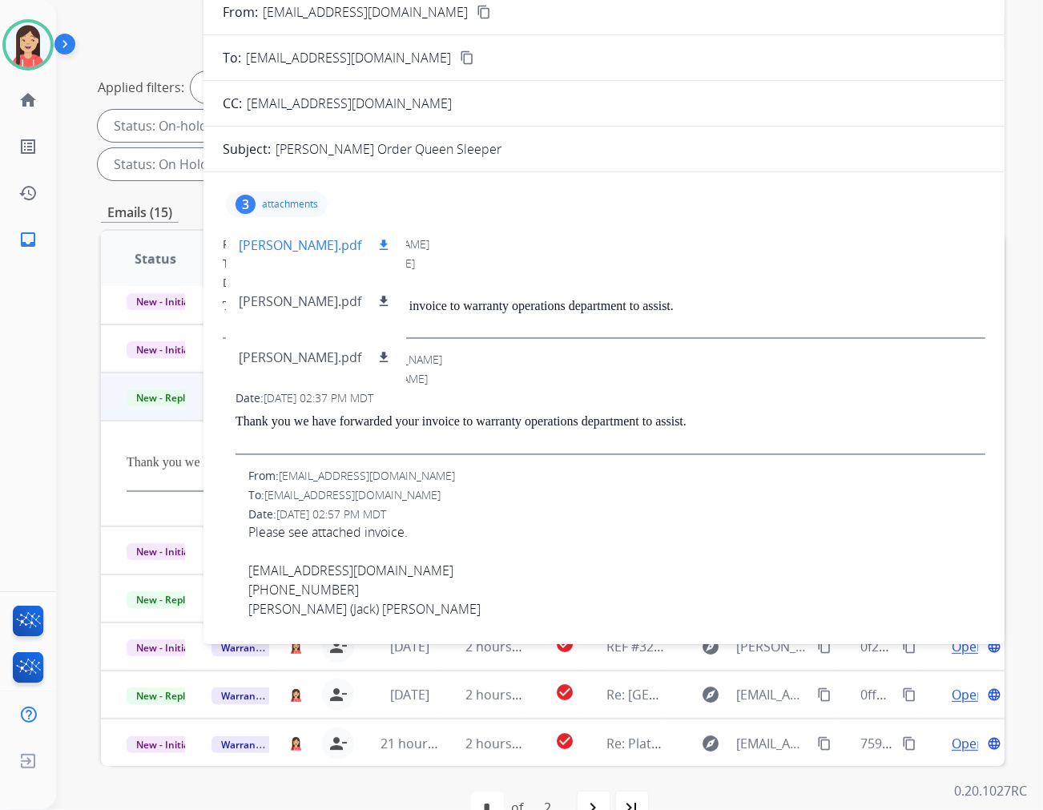
click at [377, 244] on mat-icon "download" at bounding box center [384, 245] width 14 height 14
click at [795, 268] on div "To: [EMAIL_ADDRESS][DOMAIN_NAME]" at bounding box center [604, 264] width 763 height 16
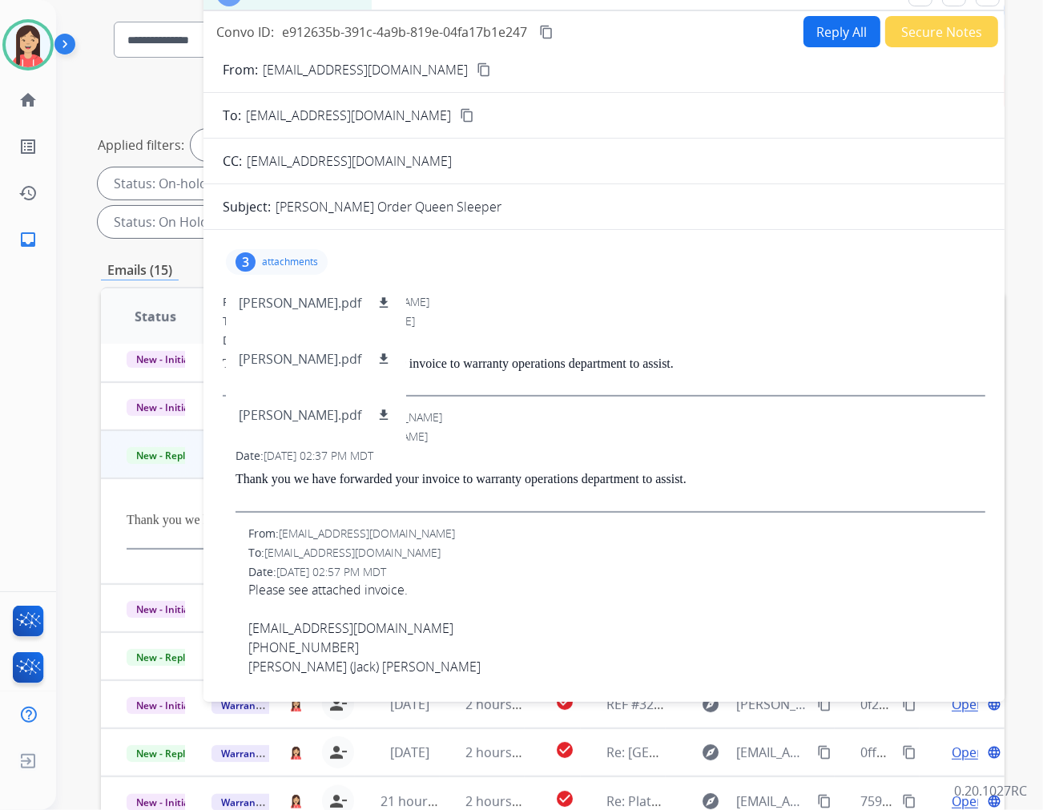
scroll to position [89, 0]
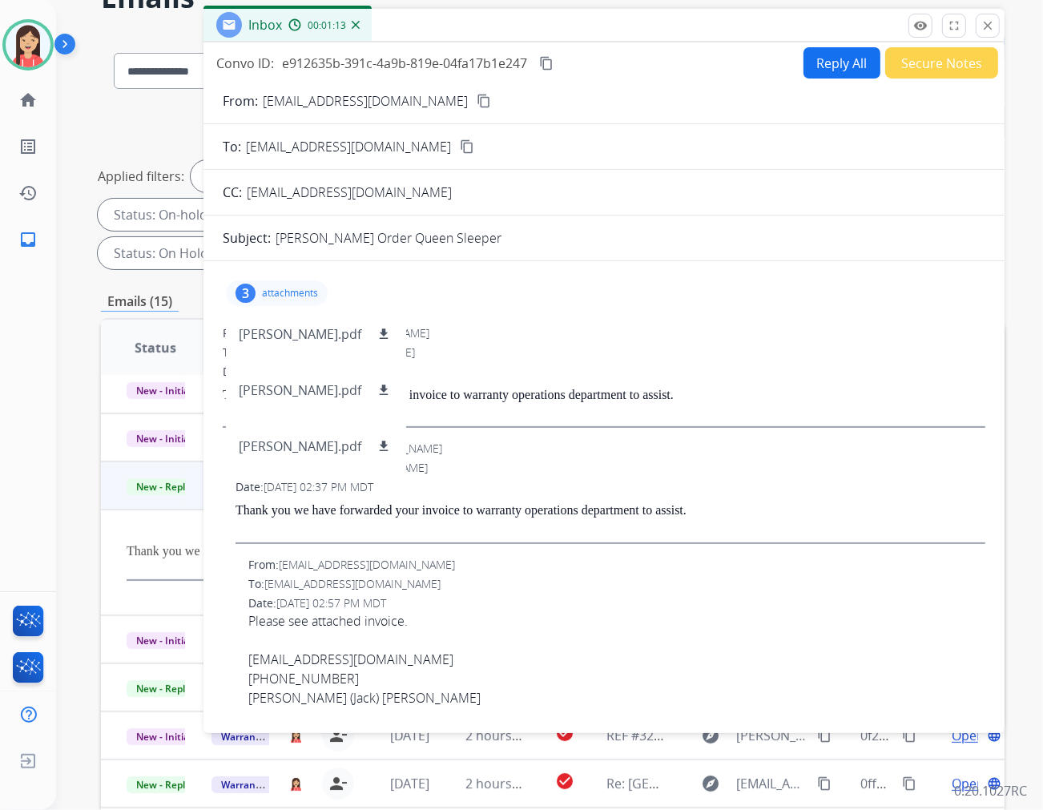
click at [911, 60] on button "Secure Notes" at bounding box center [942, 62] width 113 height 31
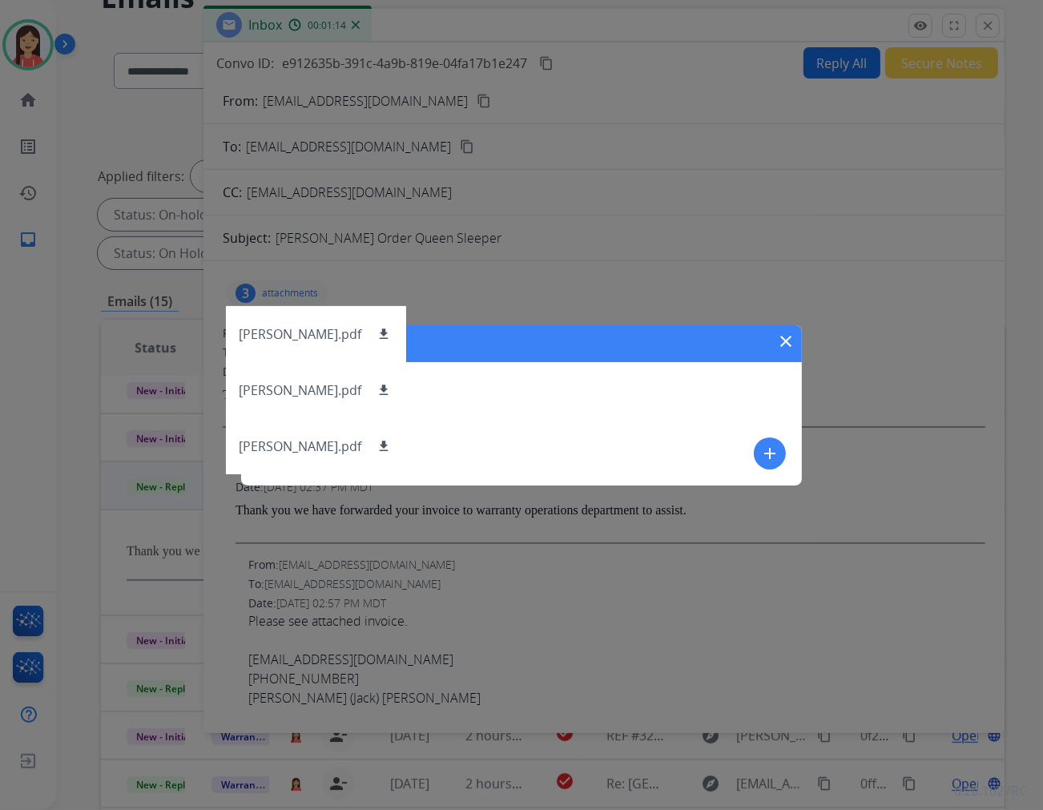
click at [789, 455] on div "Secure Notes close add" at bounding box center [521, 405] width 561 height 160
click at [773, 458] on mat-icon "add" at bounding box center [770, 453] width 19 height 19
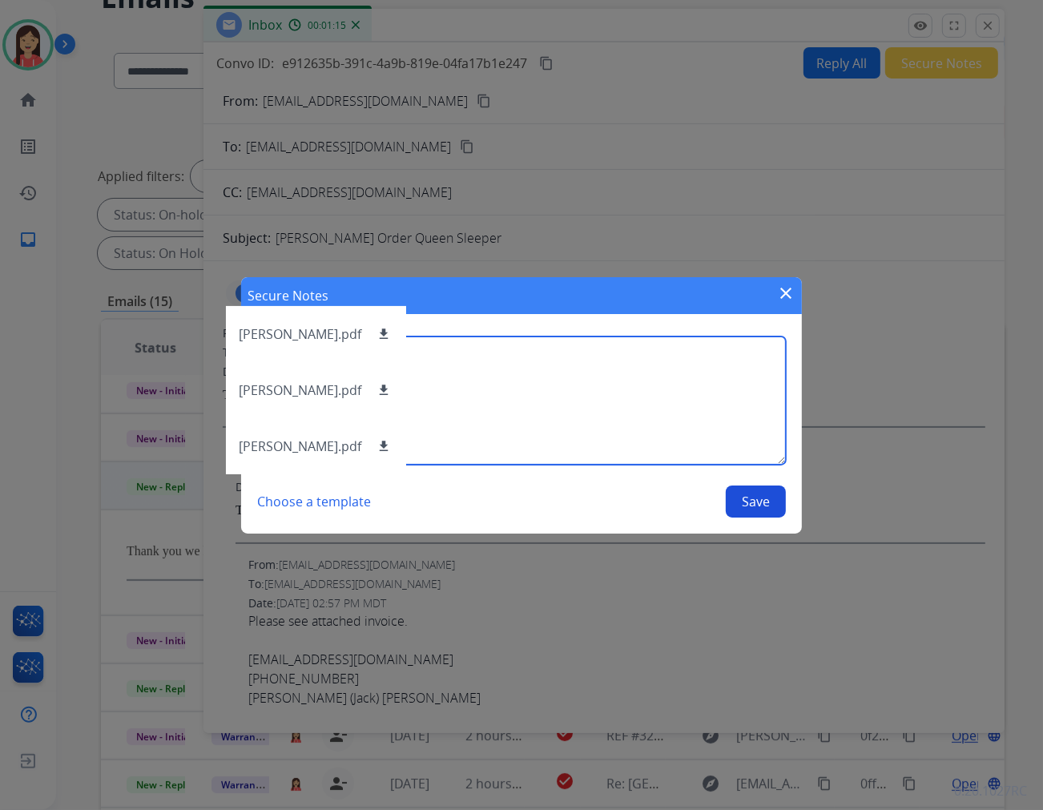
click at [678, 426] on textarea at bounding box center [521, 401] width 529 height 128
type textarea "**********"
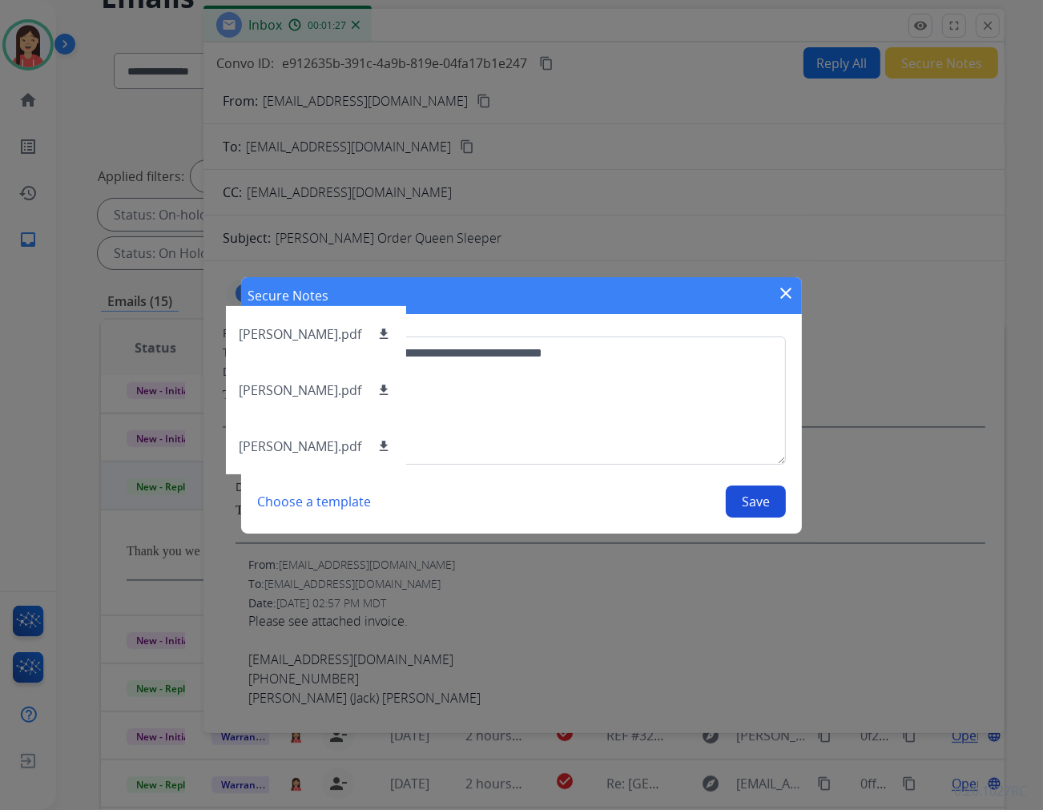
click at [764, 493] on button "Save" at bounding box center [756, 502] width 60 height 32
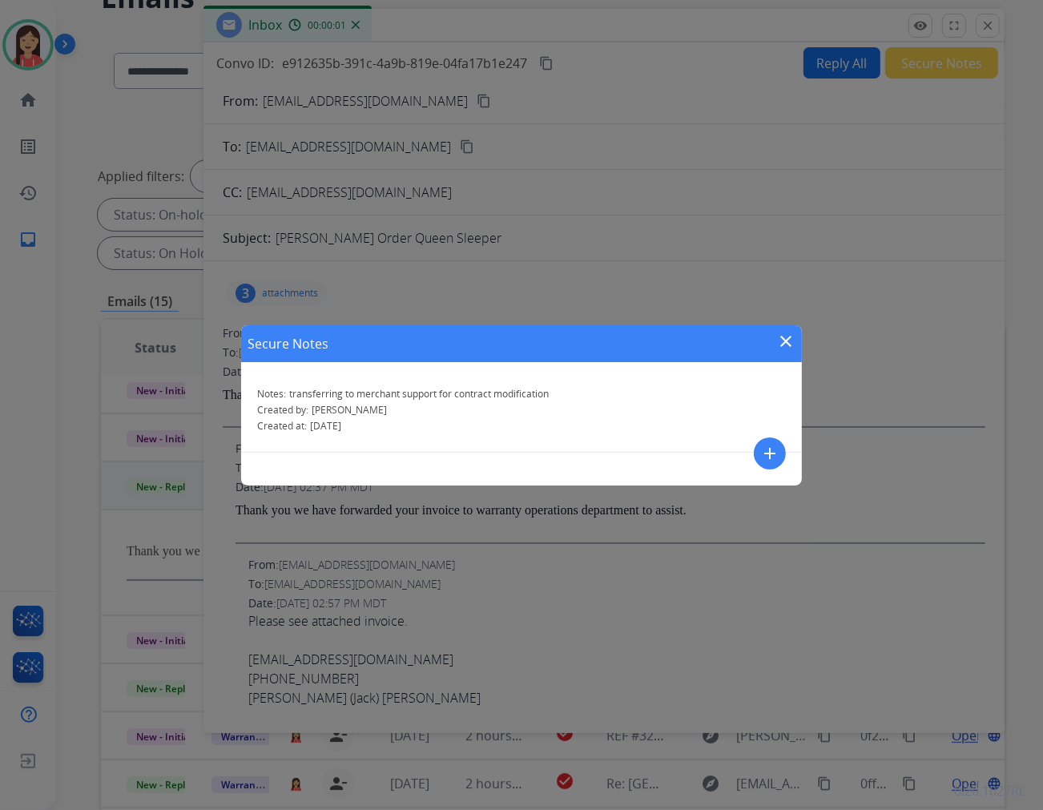
click at [777, 341] on mat-icon "close" at bounding box center [786, 341] width 19 height 19
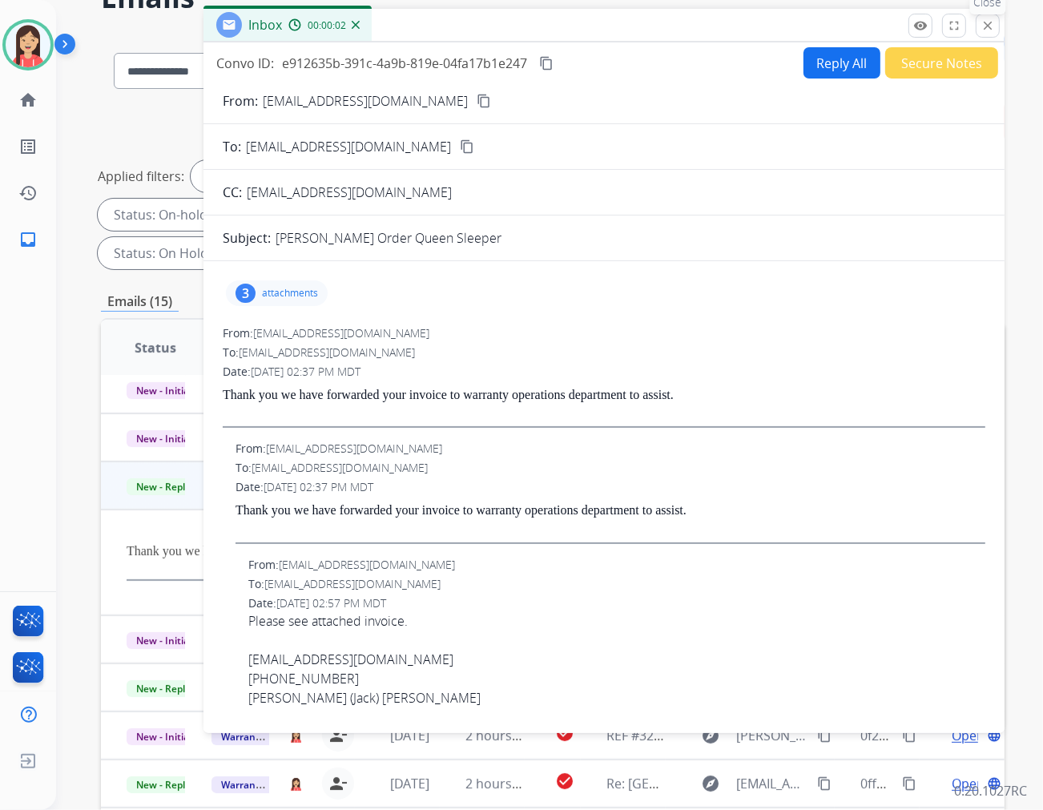
click at [938, 20] on mat-icon "close" at bounding box center [988, 25] width 14 height 14
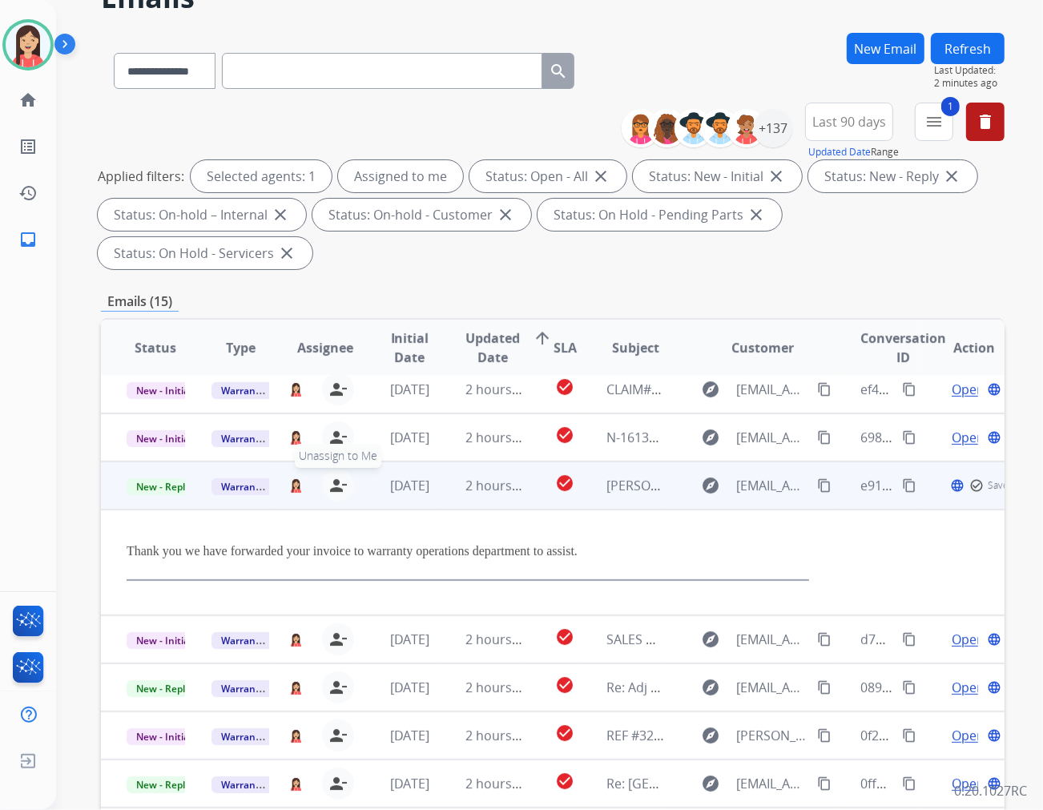
click at [333, 476] on mat-icon "person_remove" at bounding box center [338, 485] width 19 height 19
click at [207, 462] on td "Warranty Ops" at bounding box center [228, 486] width 85 height 48
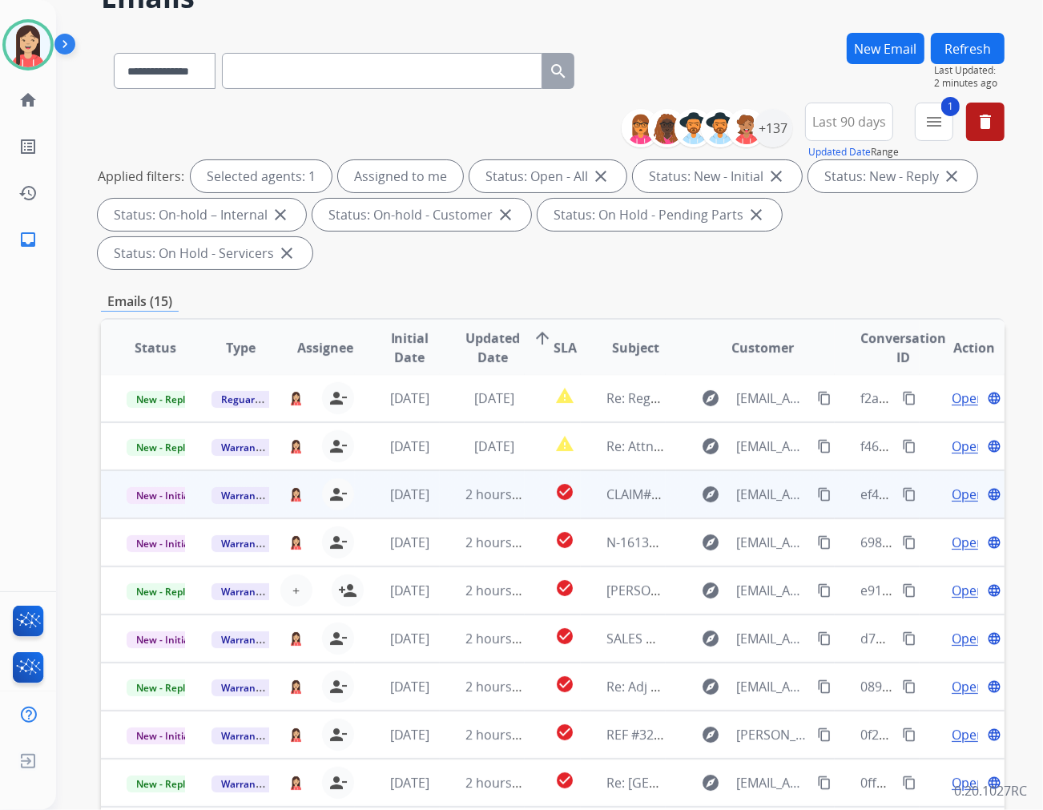
scroll to position [1, 0]
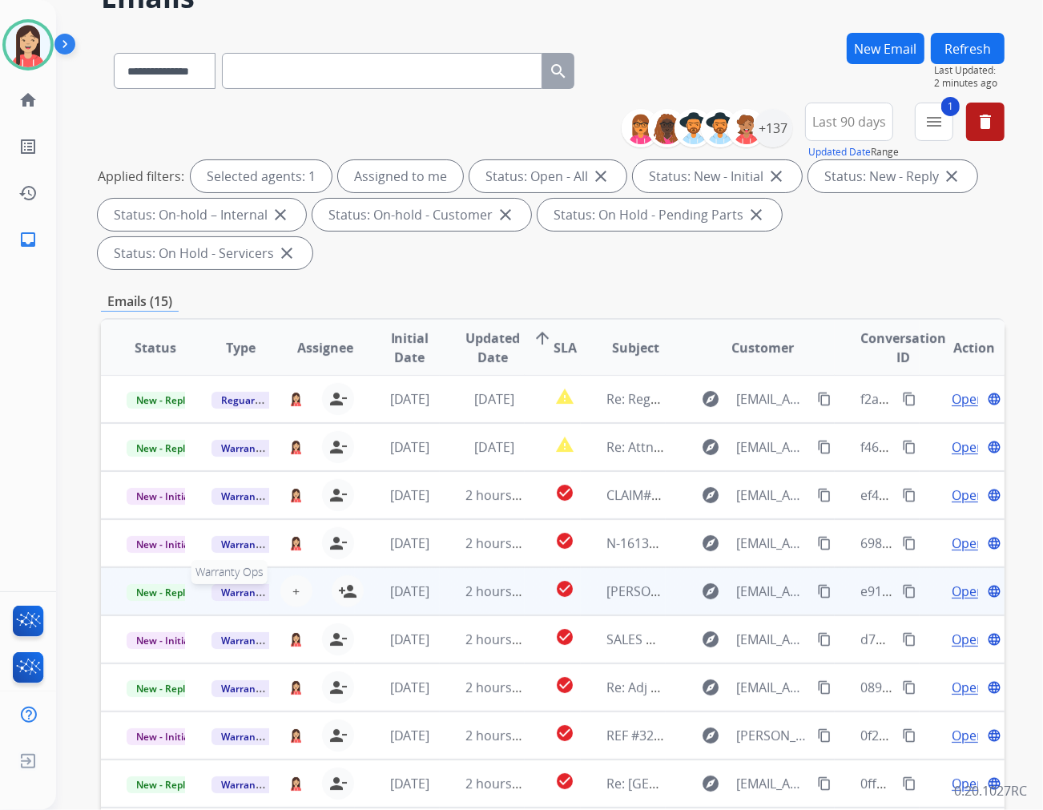
click at [236, 584] on span "Warranty Ops" at bounding box center [253, 592] width 83 height 17
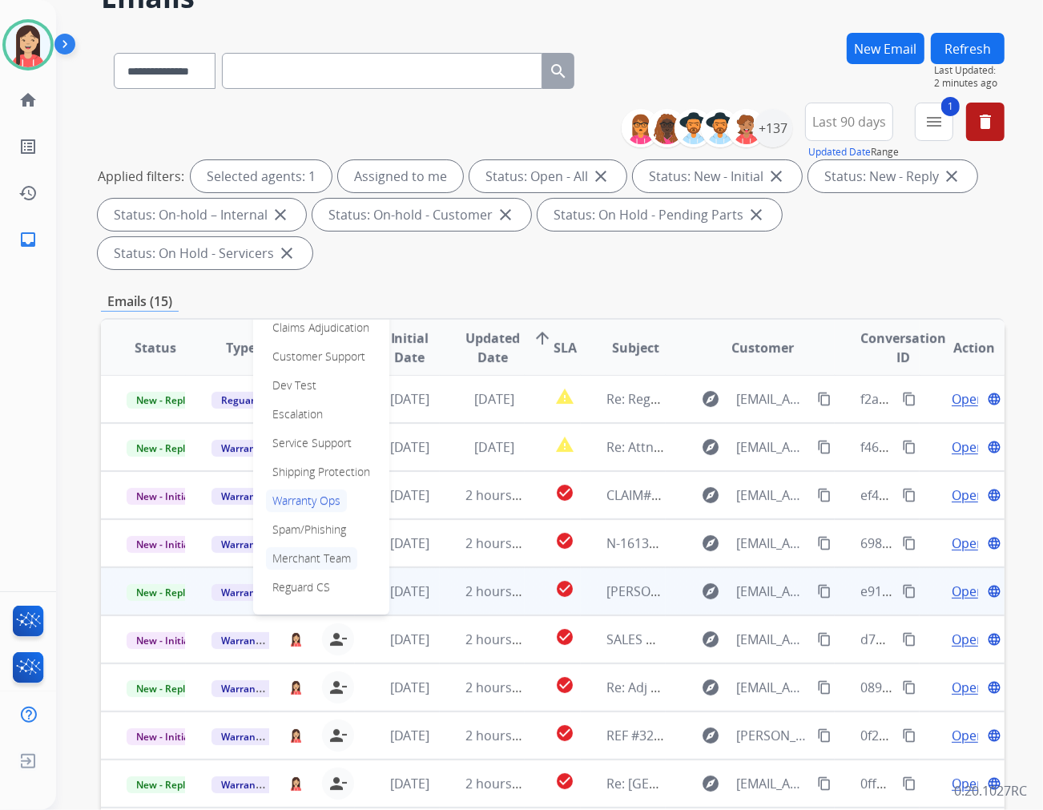
click at [311, 547] on p "Merchant Team" at bounding box center [311, 558] width 91 height 22
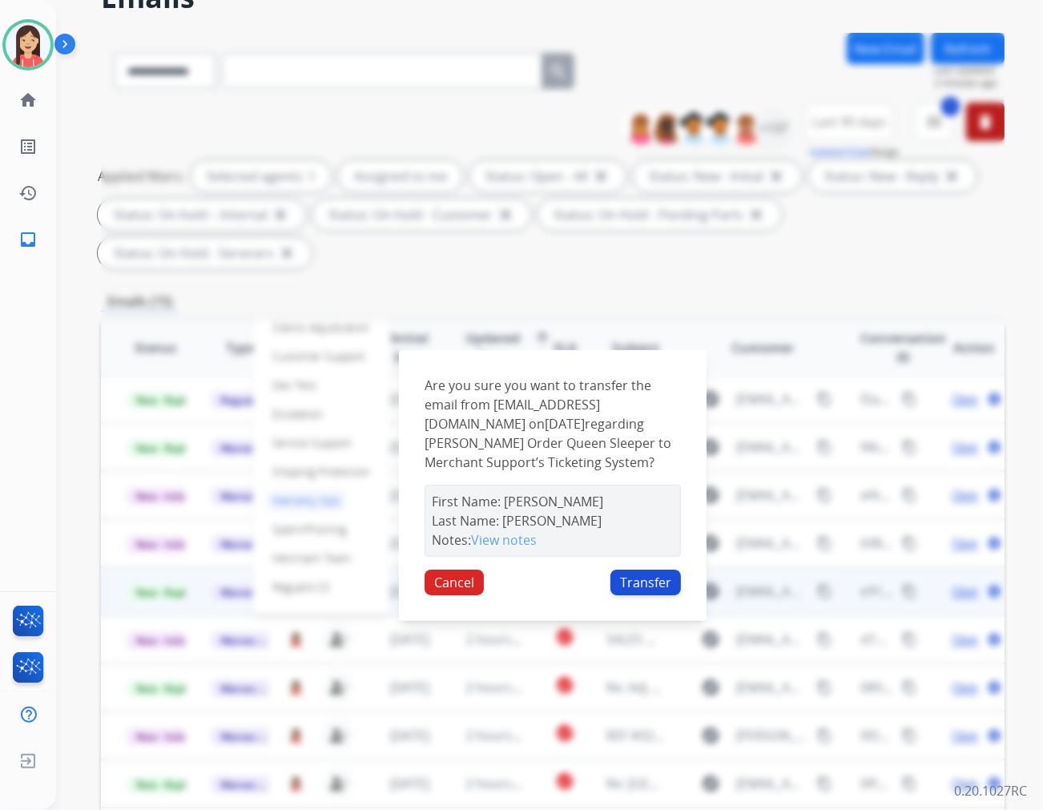
click at [649, 570] on button "Transfer" at bounding box center [646, 583] width 71 height 26
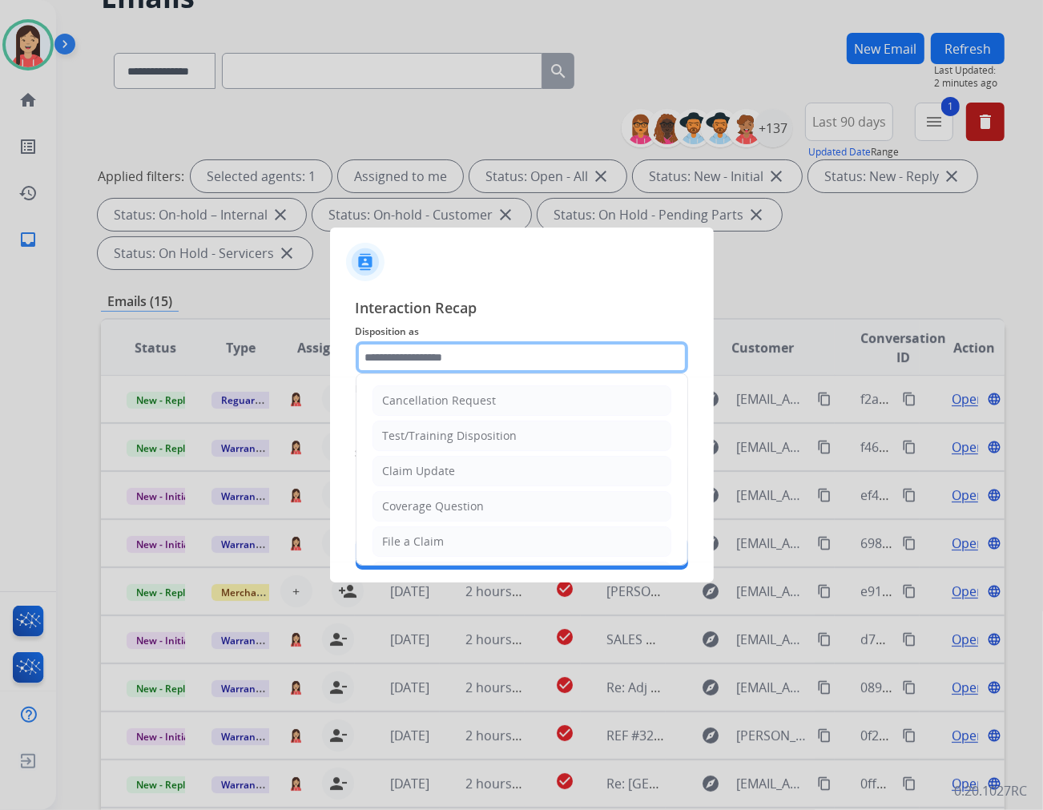
click at [446, 353] on input "text" at bounding box center [522, 357] width 333 height 32
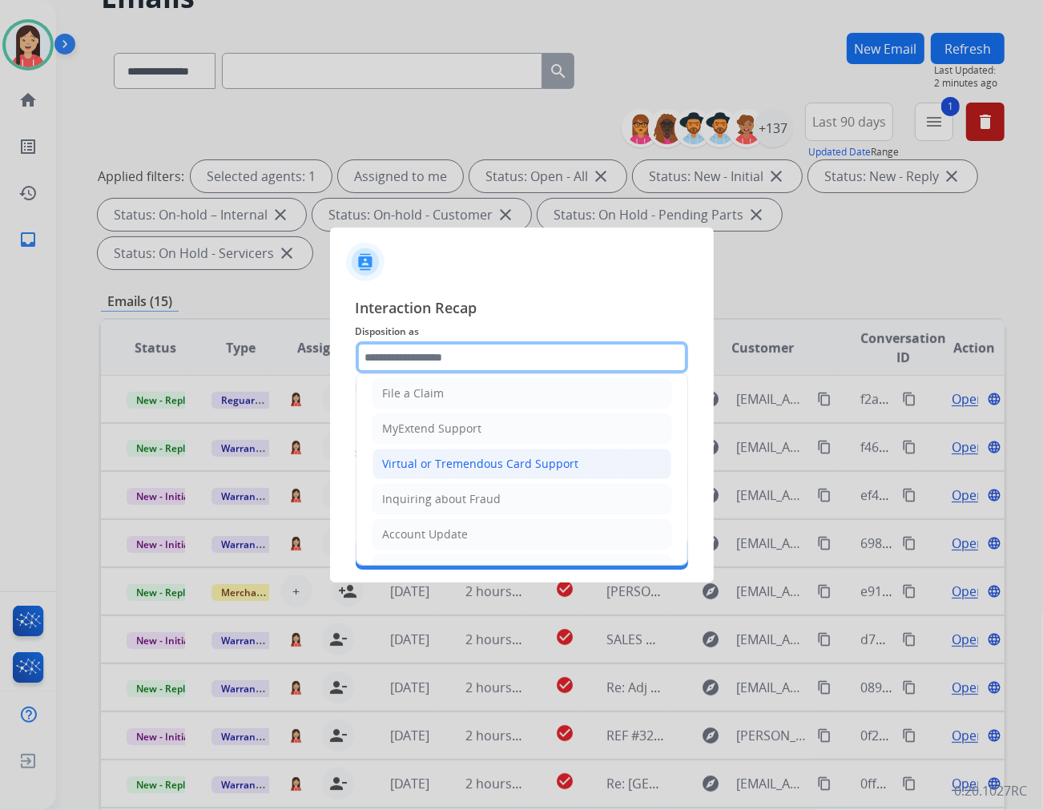
scroll to position [178, 0]
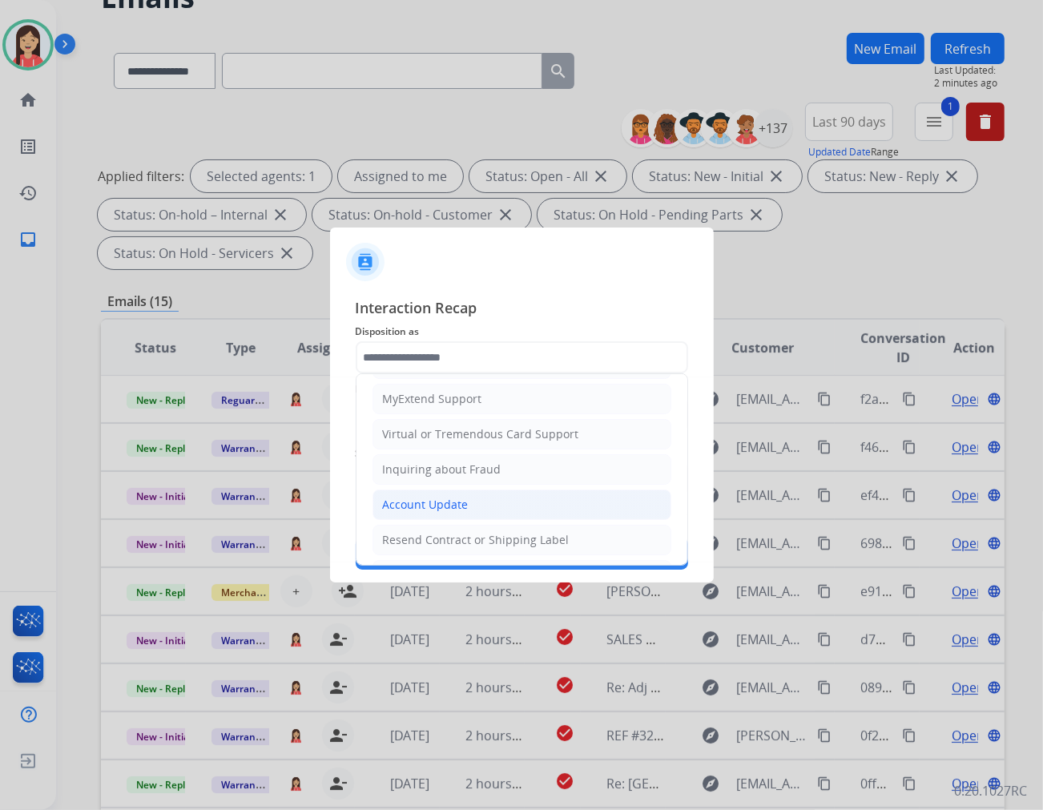
click at [427, 502] on div "Account Update" at bounding box center [426, 505] width 86 height 16
type input "**********"
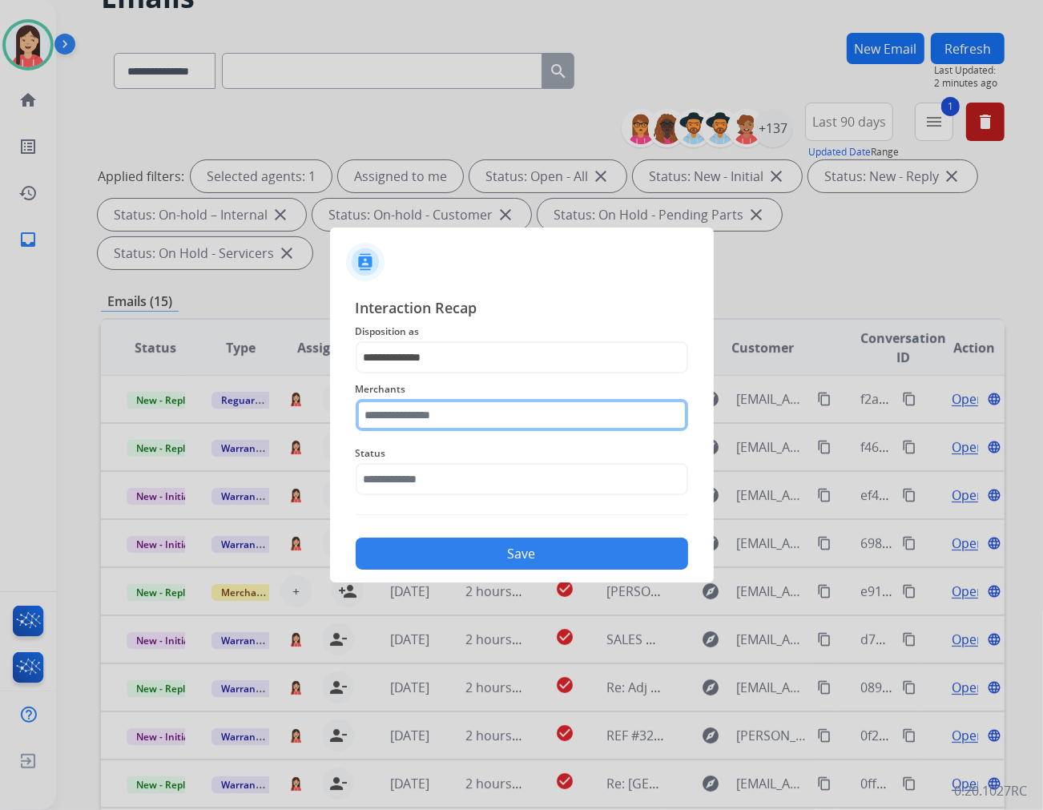
click at [446, 406] on input "text" at bounding box center [522, 415] width 333 height 32
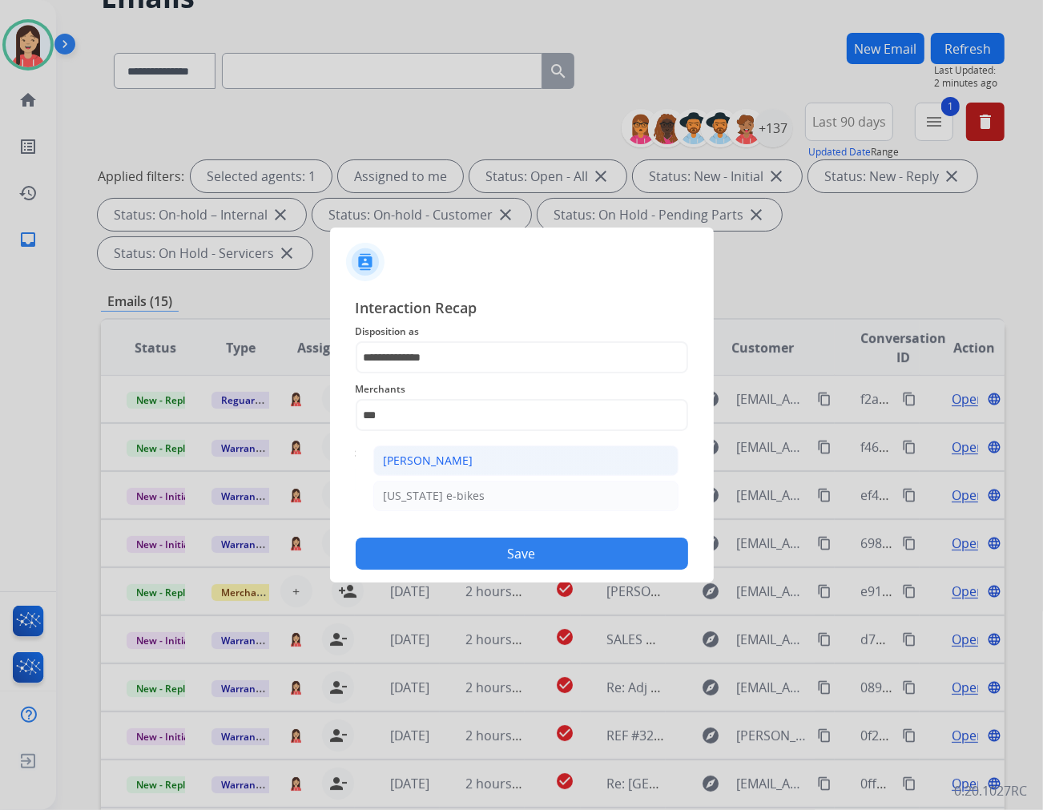
click at [450, 462] on div "[PERSON_NAME]" at bounding box center [429, 461] width 90 height 16
type input "**********"
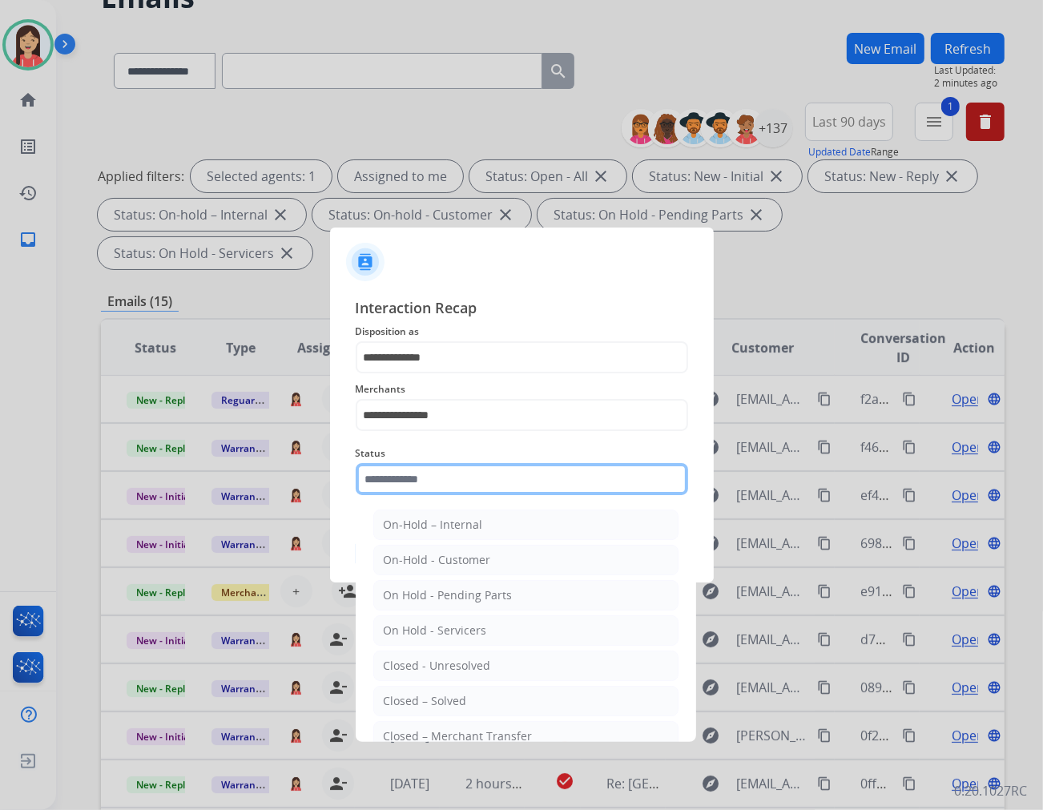
click at [443, 483] on input "text" at bounding box center [522, 479] width 333 height 32
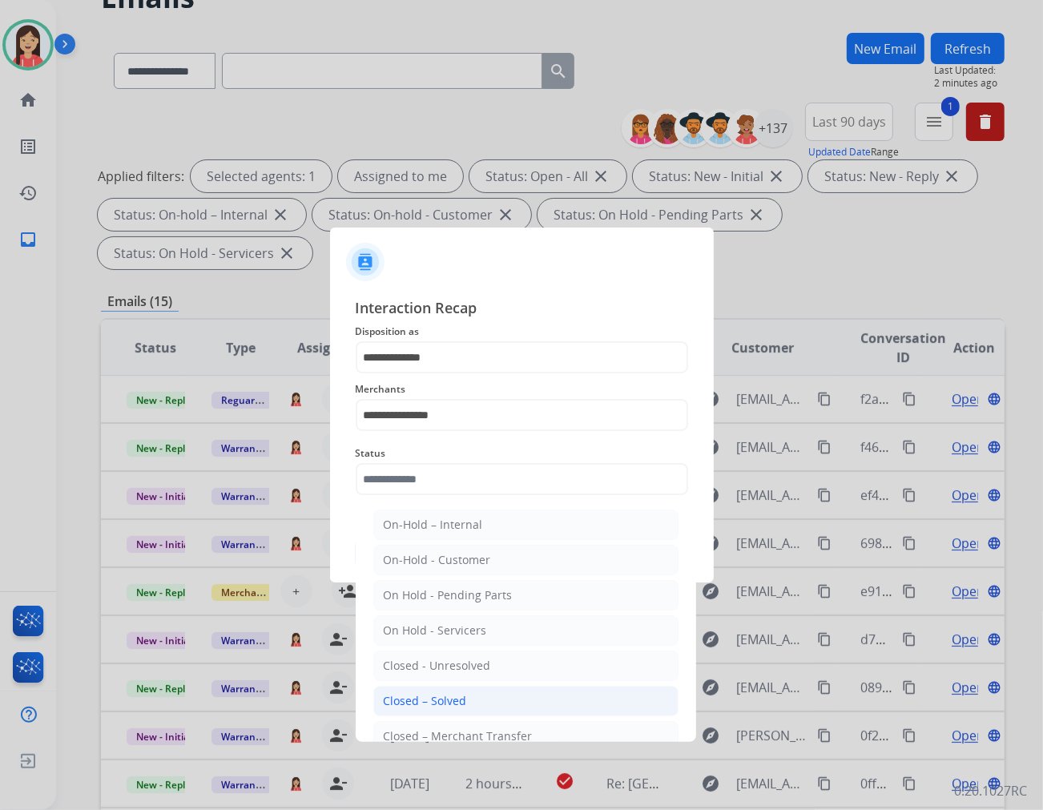
click at [473, 701] on li "Closed – Solved" at bounding box center [525, 701] width 305 height 30
type input "**********"
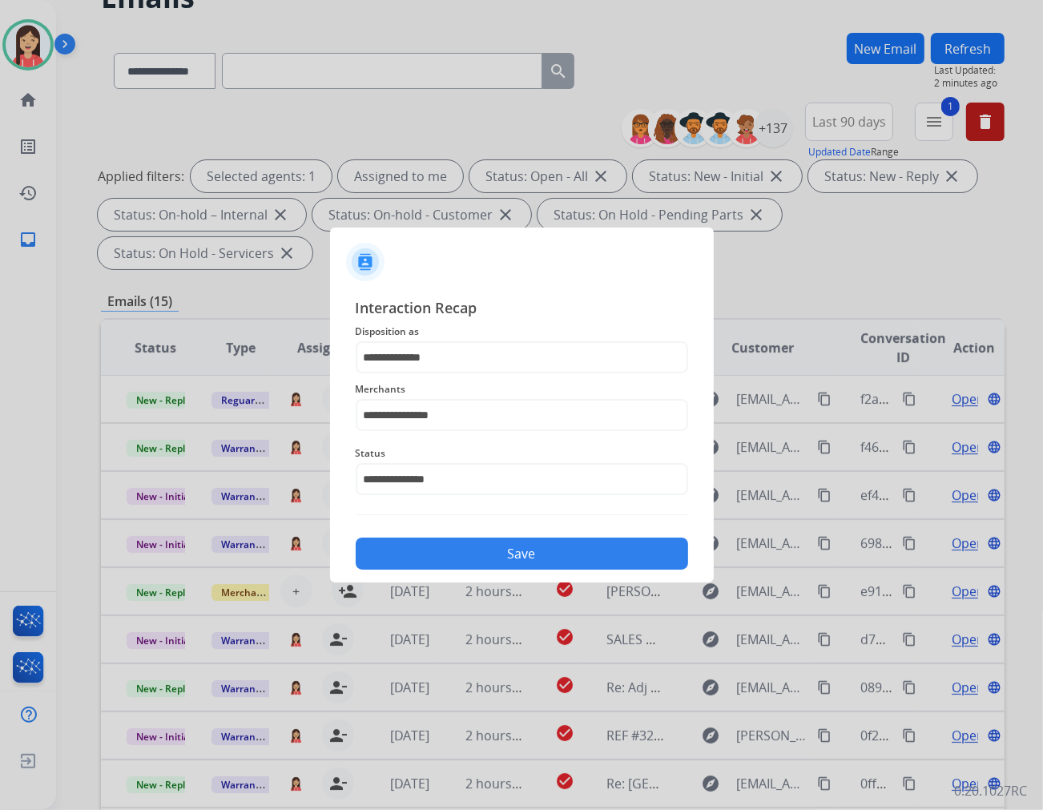
click at [539, 566] on button "Save" at bounding box center [522, 554] width 333 height 32
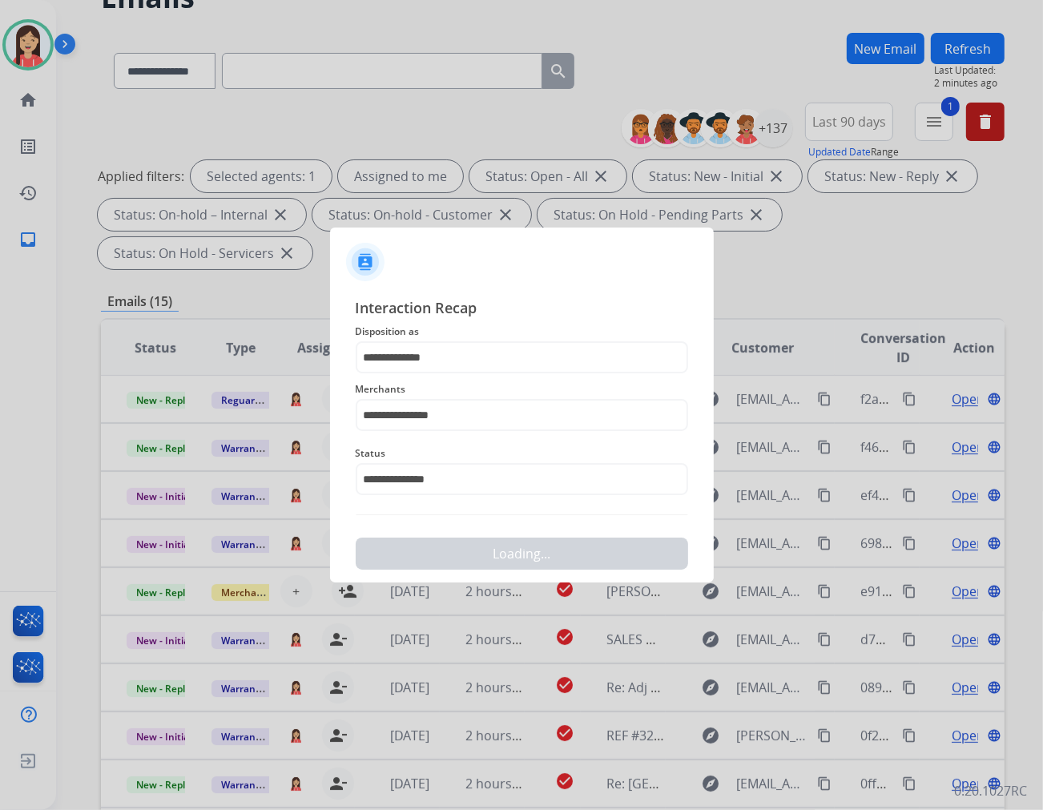
scroll to position [0, 0]
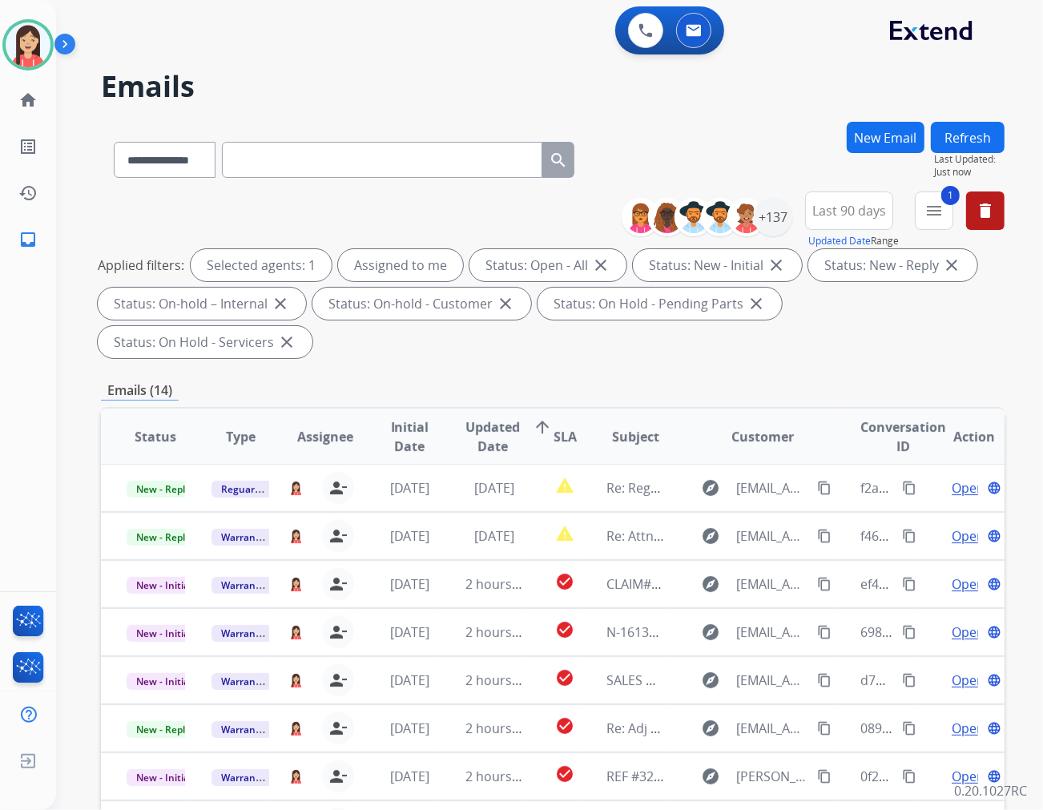
click at [438, 381] on div "Emails (14)" at bounding box center [553, 391] width 904 height 20
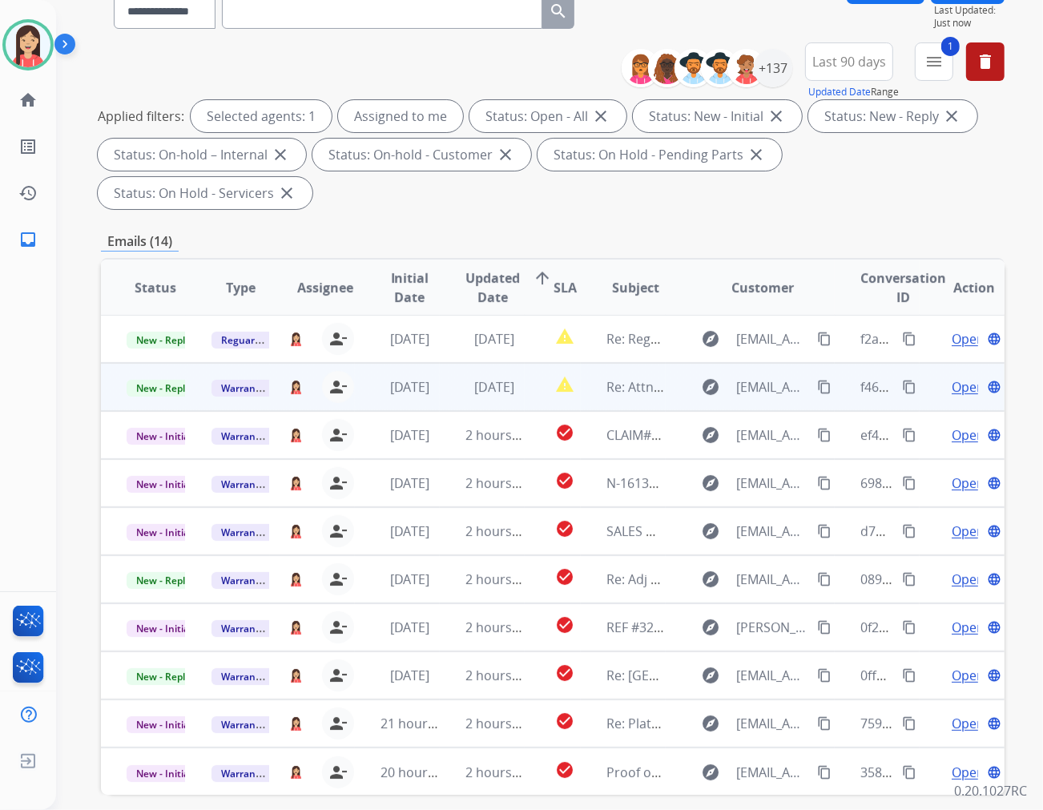
scroll to position [178, 0]
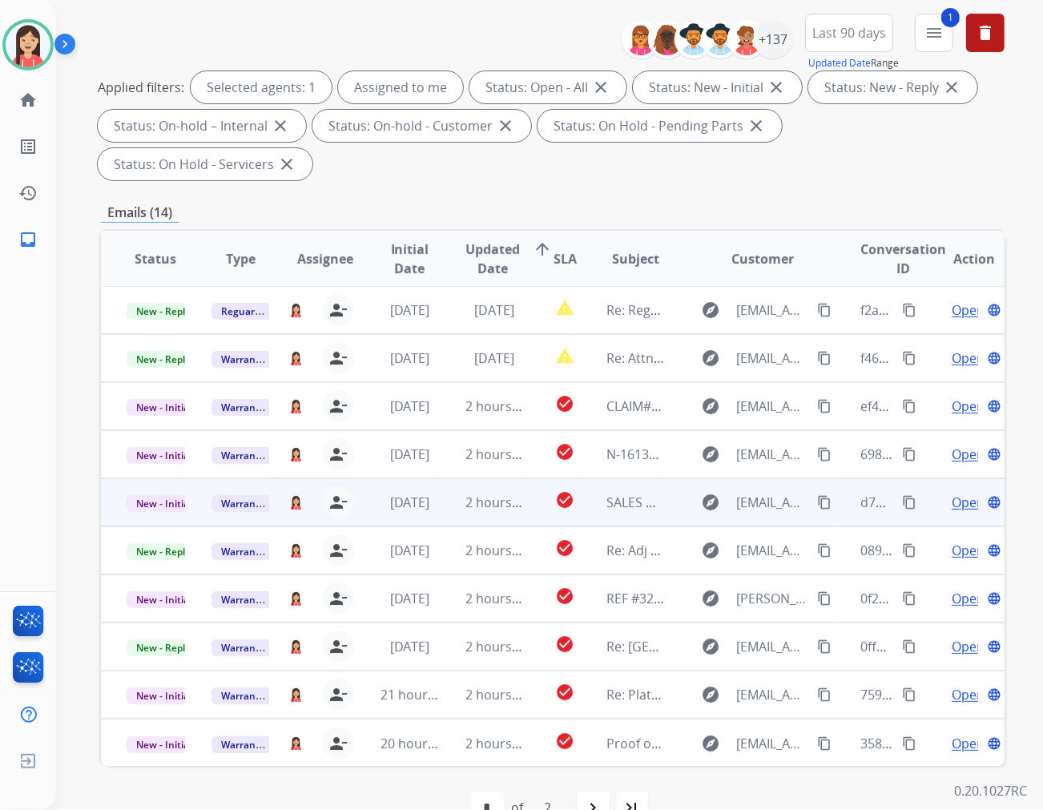
click at [441, 478] on td "2 hours ago" at bounding box center [482, 502] width 85 height 48
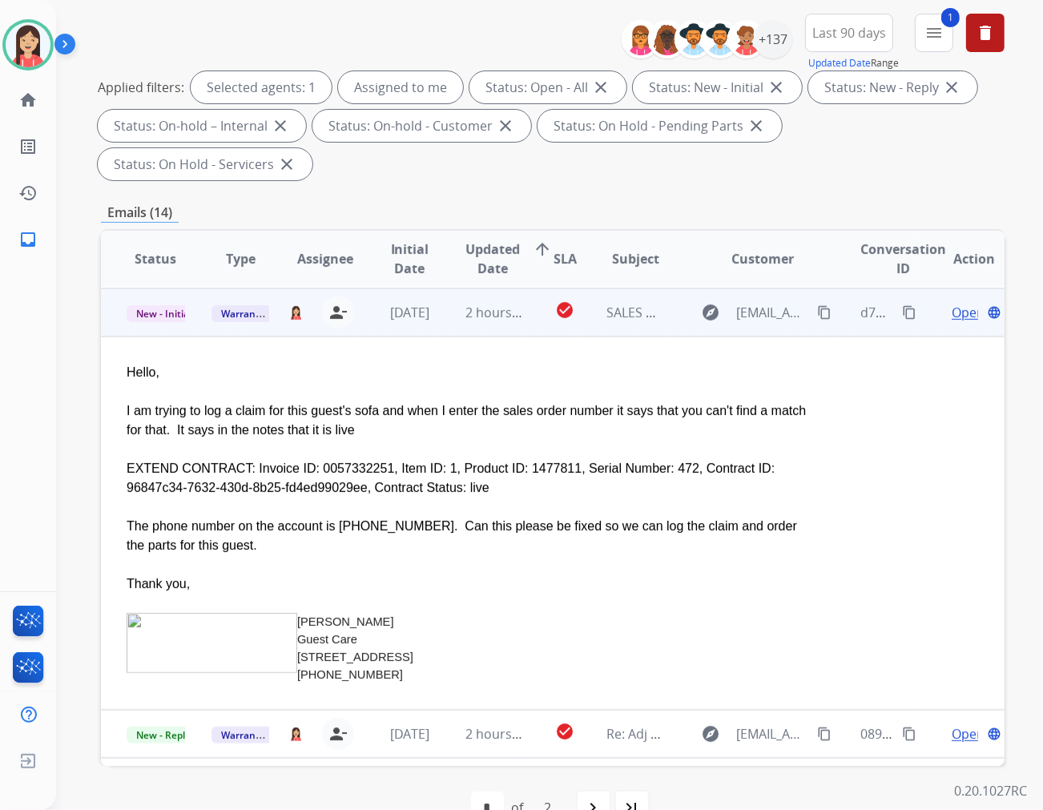
scroll to position [192, 0]
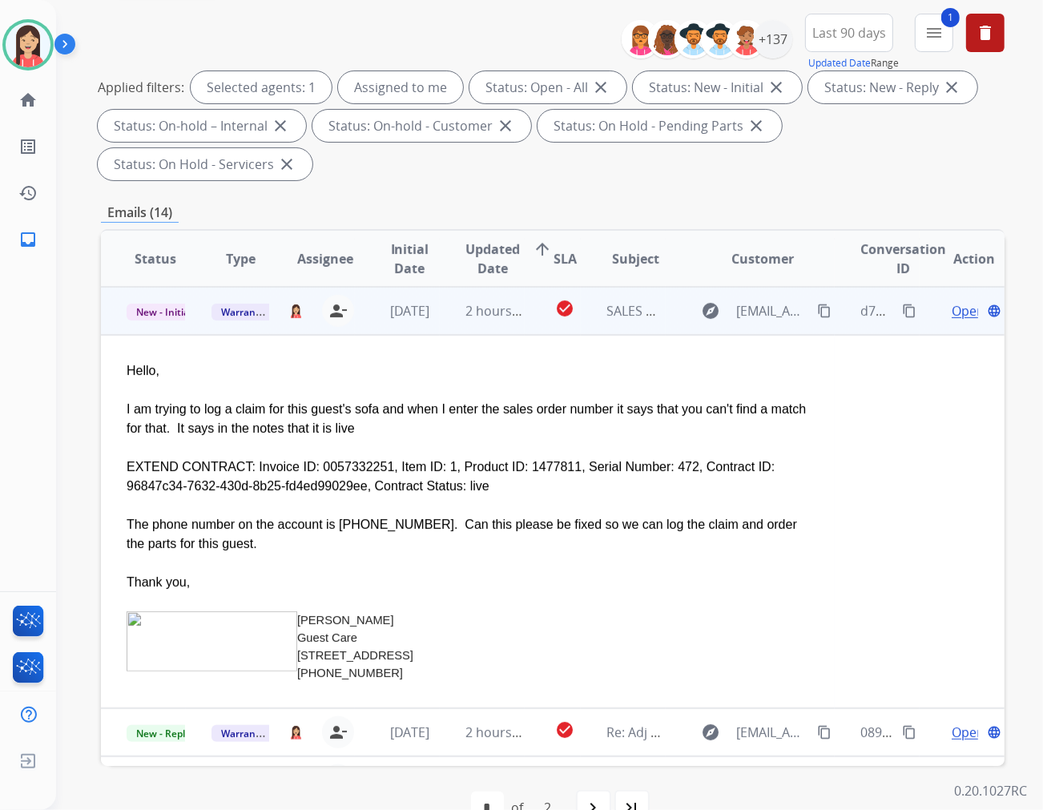
click at [311, 458] on div "EXTEND CONTRACT: Invoice ID: 0057332251, Item ID: 1, Product ID: 1477811, Seria…" at bounding box center [468, 477] width 683 height 38
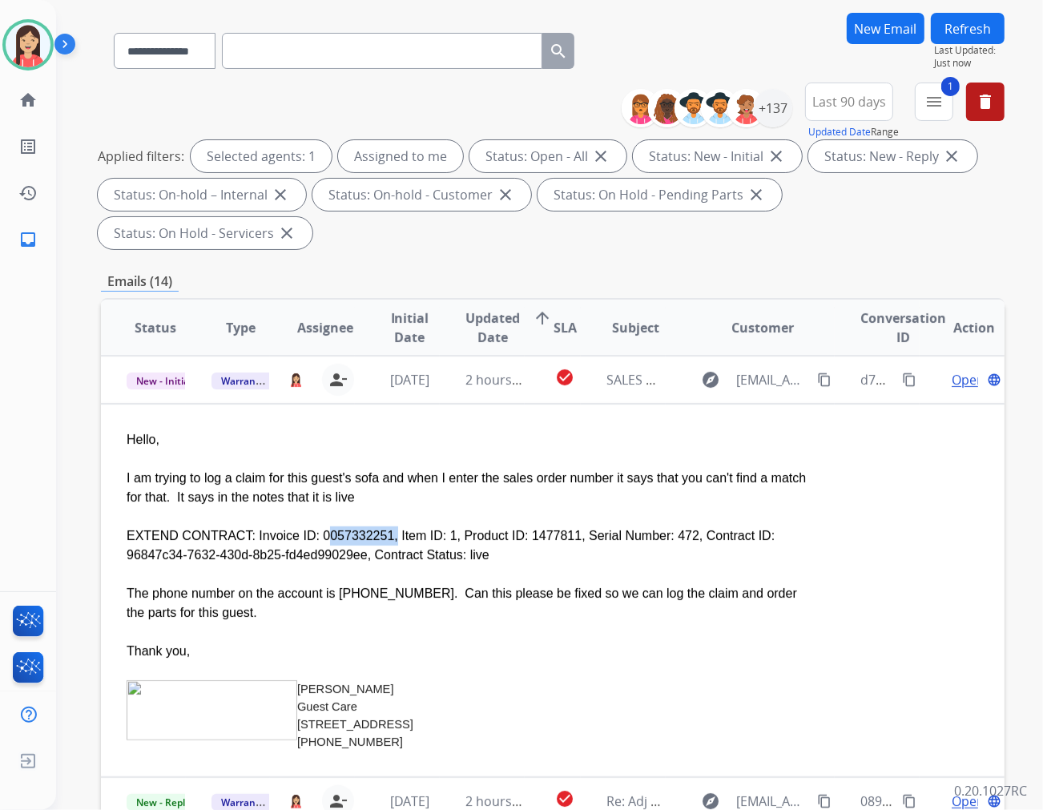
scroll to position [89, 0]
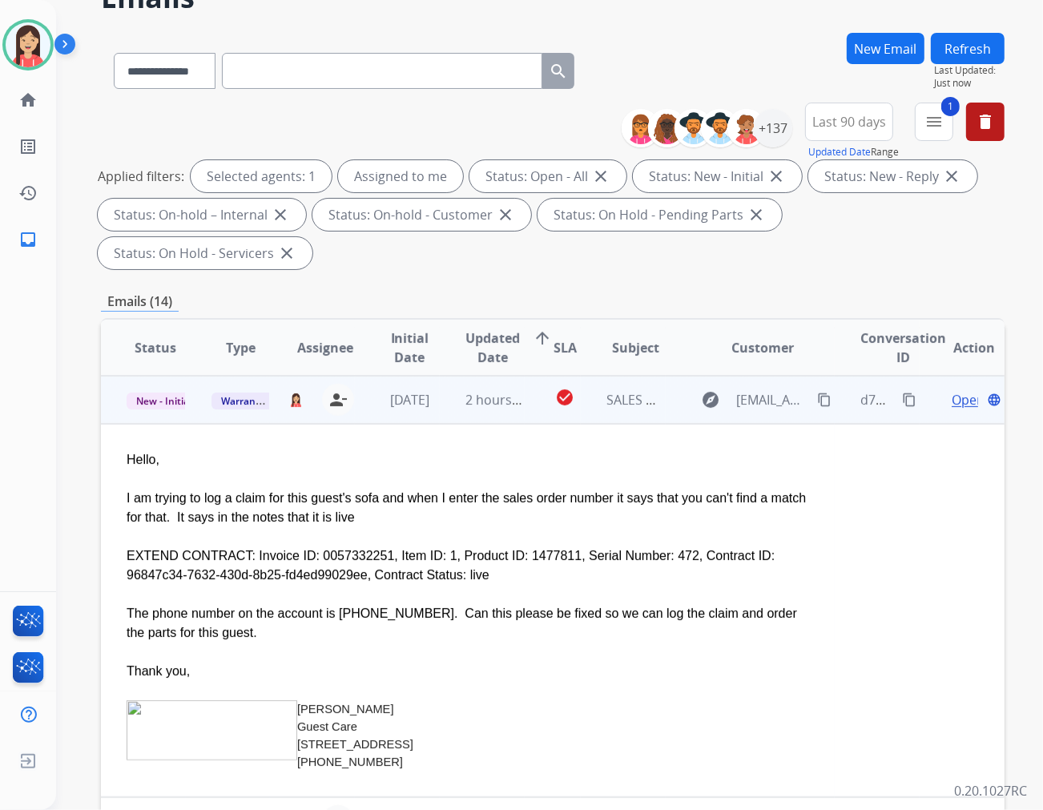
click at [938, 390] on span "Open" at bounding box center [968, 399] width 33 height 19
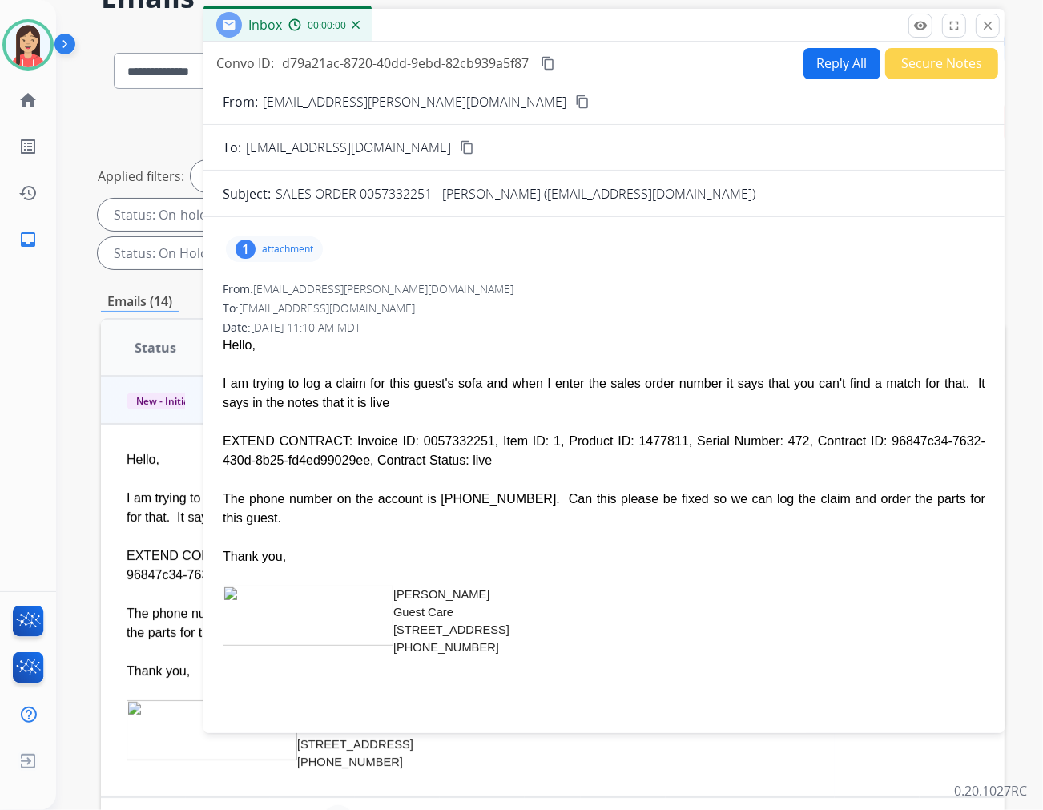
click at [262, 246] on p "attachment" at bounding box center [287, 249] width 51 height 13
click at [530, 382] on div "I am trying to log a claim for this guest's sofa and when I enter the sales ord…" at bounding box center [604, 393] width 763 height 38
click at [434, 441] on div "EXTEND CONTRACT: Invoice ID: 0057332251, Item ID: 1, Product ID: 1477811, Seria…" at bounding box center [604, 451] width 763 height 38
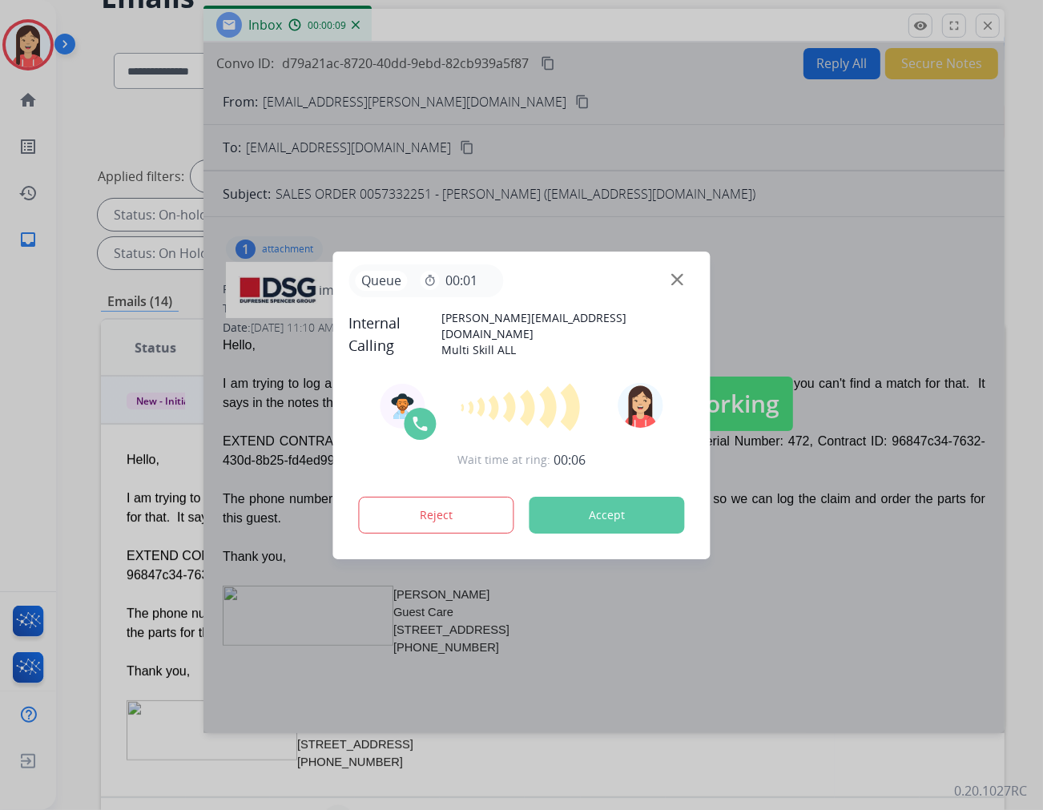
click at [587, 523] on button "Accept" at bounding box center [607, 515] width 155 height 37
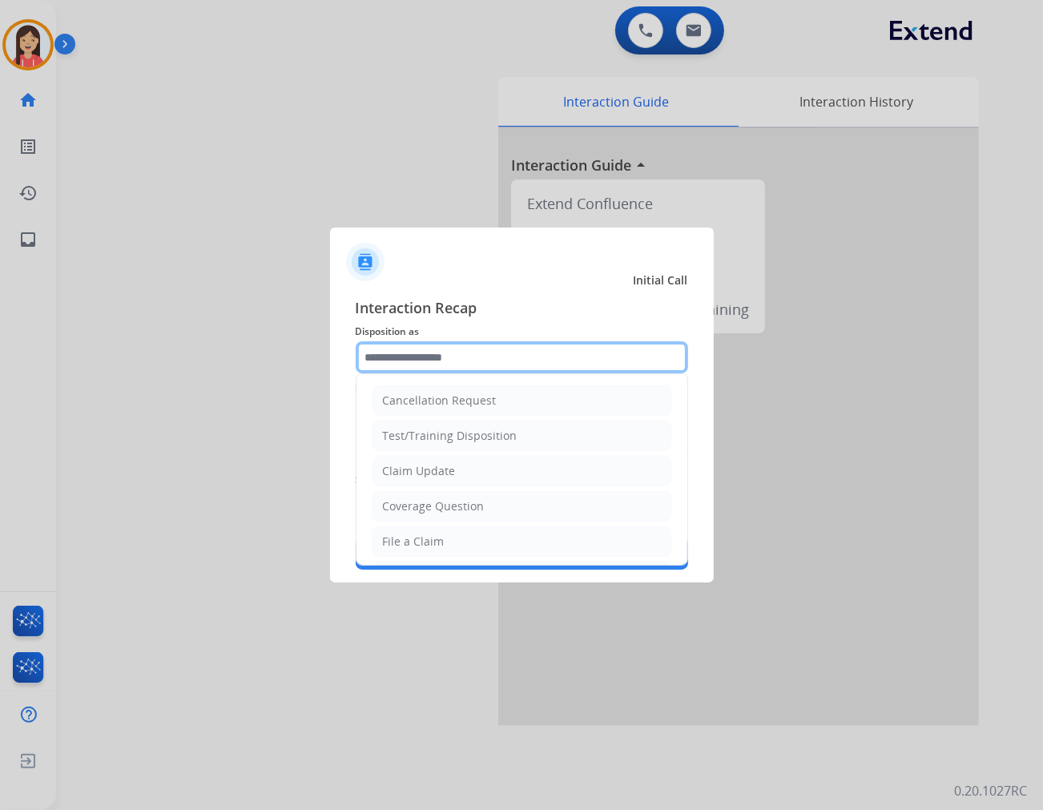
click at [422, 353] on input "text" at bounding box center [522, 357] width 333 height 32
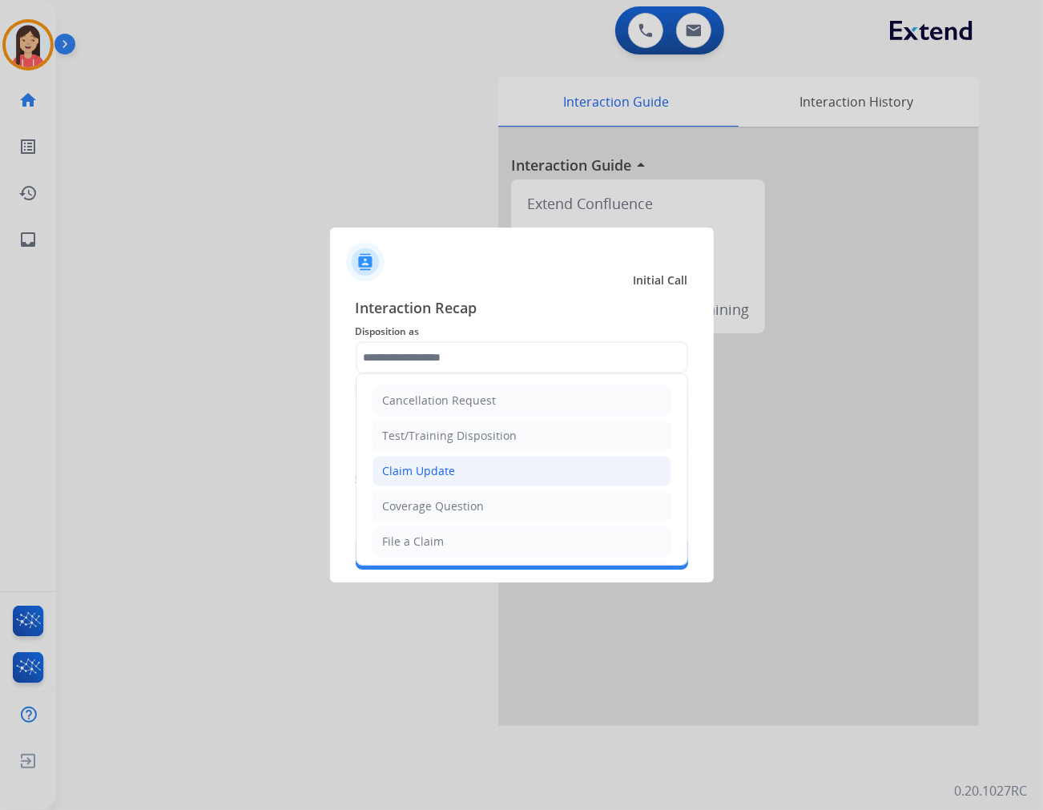
click at [429, 463] on div "Claim Update" at bounding box center [419, 471] width 73 height 16
type input "**********"
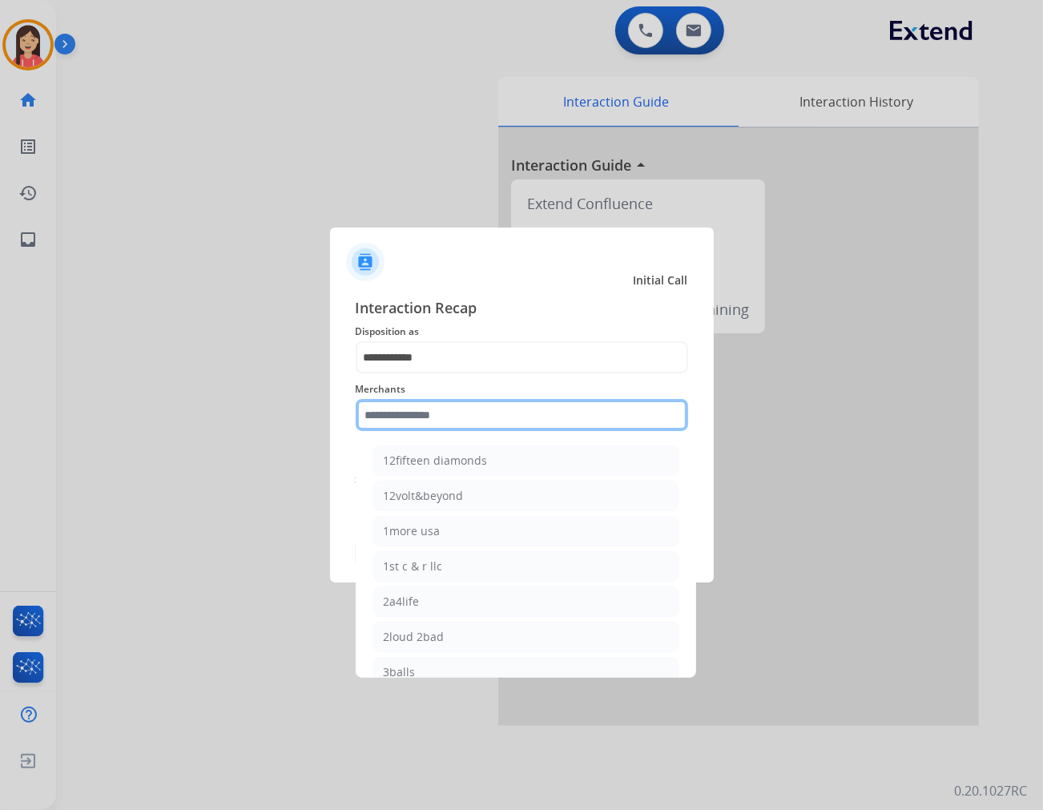
click at [434, 420] on input "text" at bounding box center [522, 415] width 333 height 32
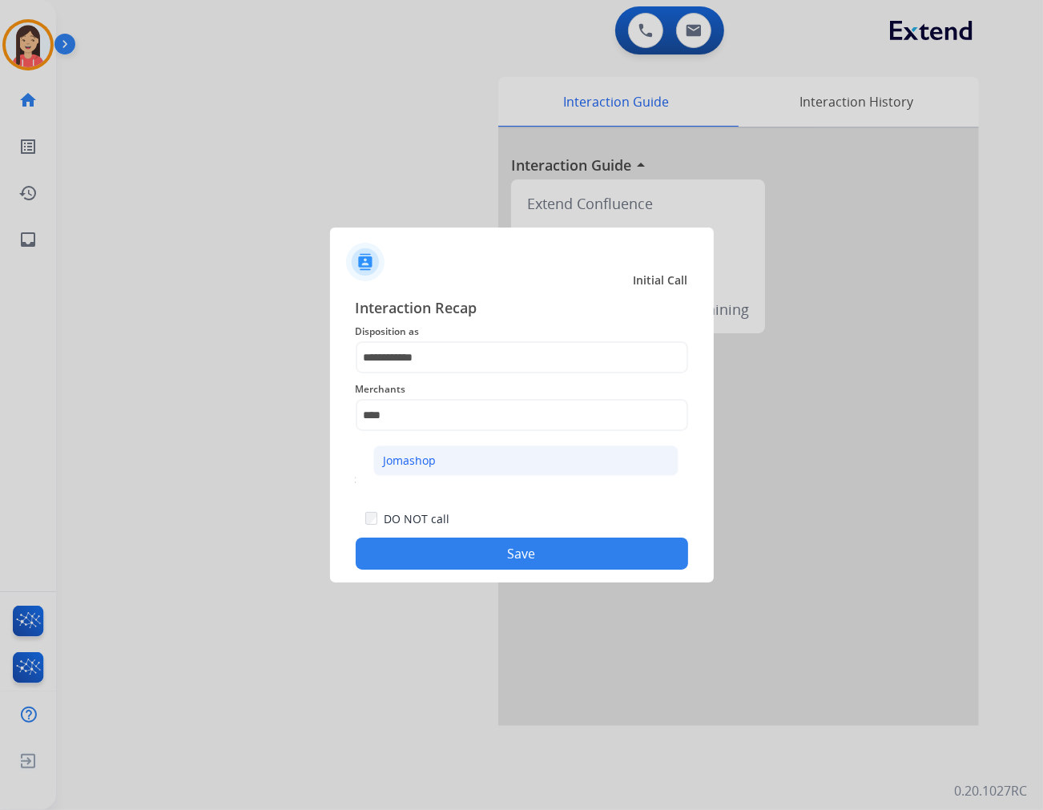
click at [413, 466] on div "Jomashop" at bounding box center [410, 461] width 53 height 16
type input "********"
click at [438, 550] on button "Save" at bounding box center [522, 554] width 333 height 32
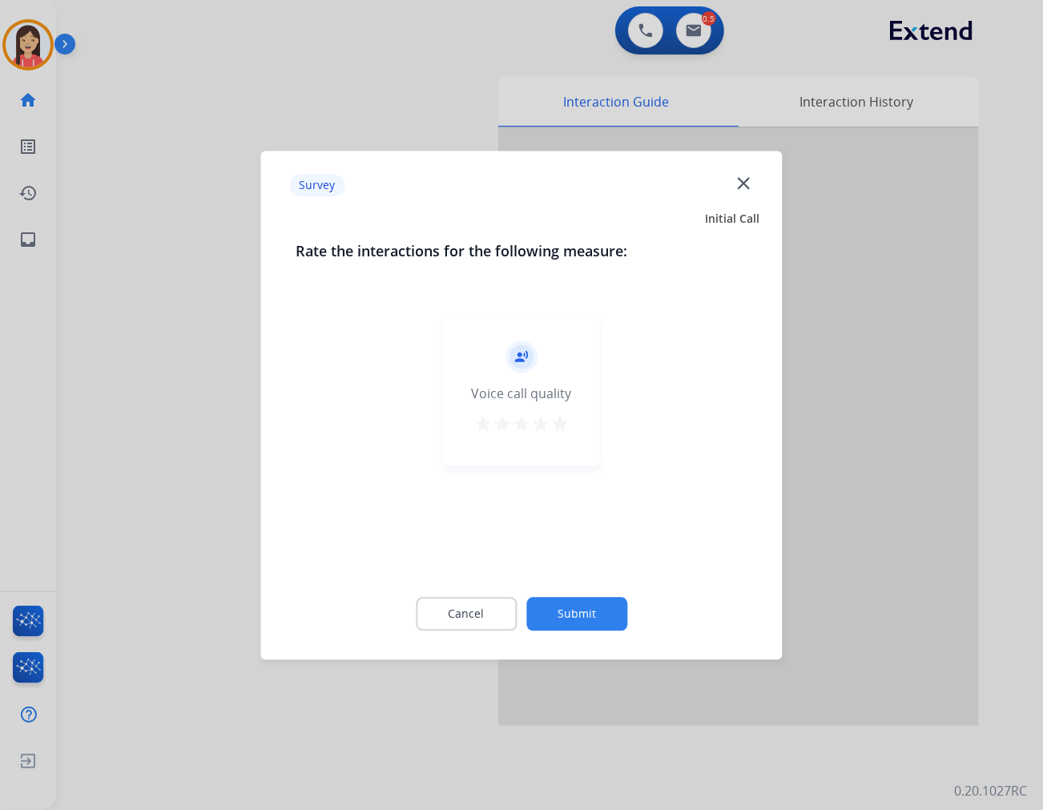
click at [567, 422] on mat-icon "star" at bounding box center [560, 423] width 19 height 19
click at [610, 615] on button "Submit" at bounding box center [577, 614] width 101 height 34
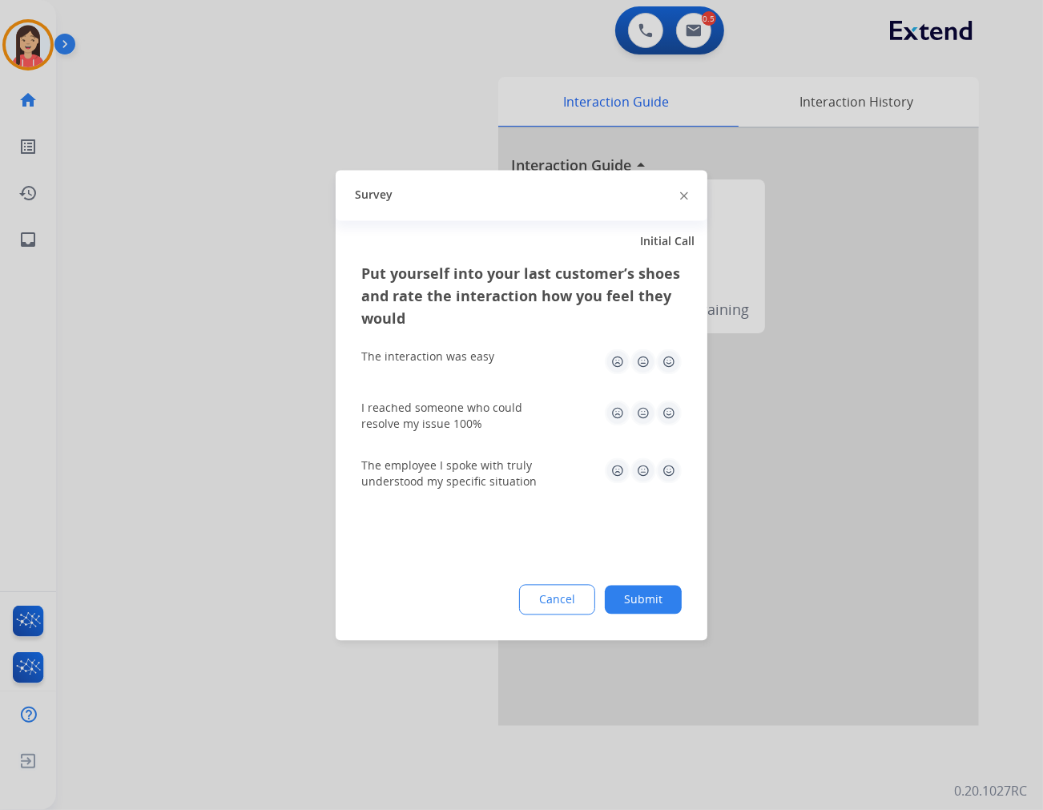
click at [679, 359] on img at bounding box center [669, 362] width 26 height 26
click at [676, 411] on img at bounding box center [669, 413] width 26 height 26
drag, startPoint x: 675, startPoint y: 467, endPoint x: 673, endPoint y: 517, distance: 49.7
click at [675, 469] on img at bounding box center [669, 471] width 26 height 26
click at [655, 611] on button "Submit" at bounding box center [643, 599] width 77 height 29
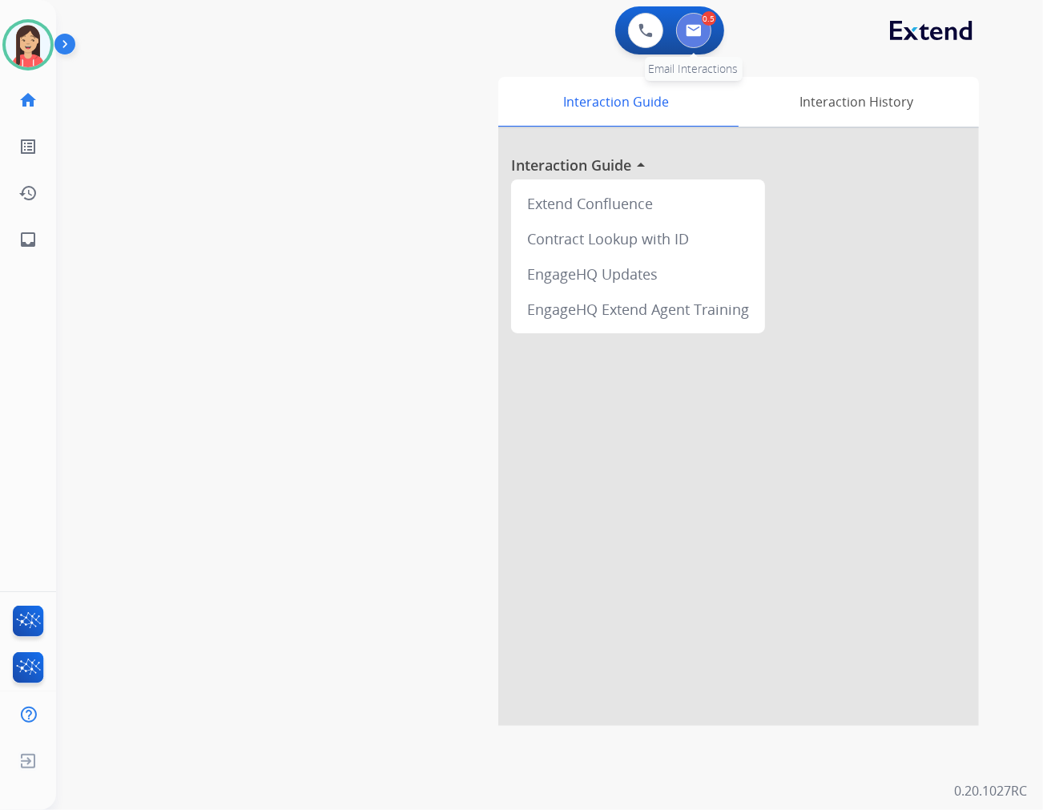
click at [691, 37] on button at bounding box center [693, 30] width 35 height 35
select select "**********"
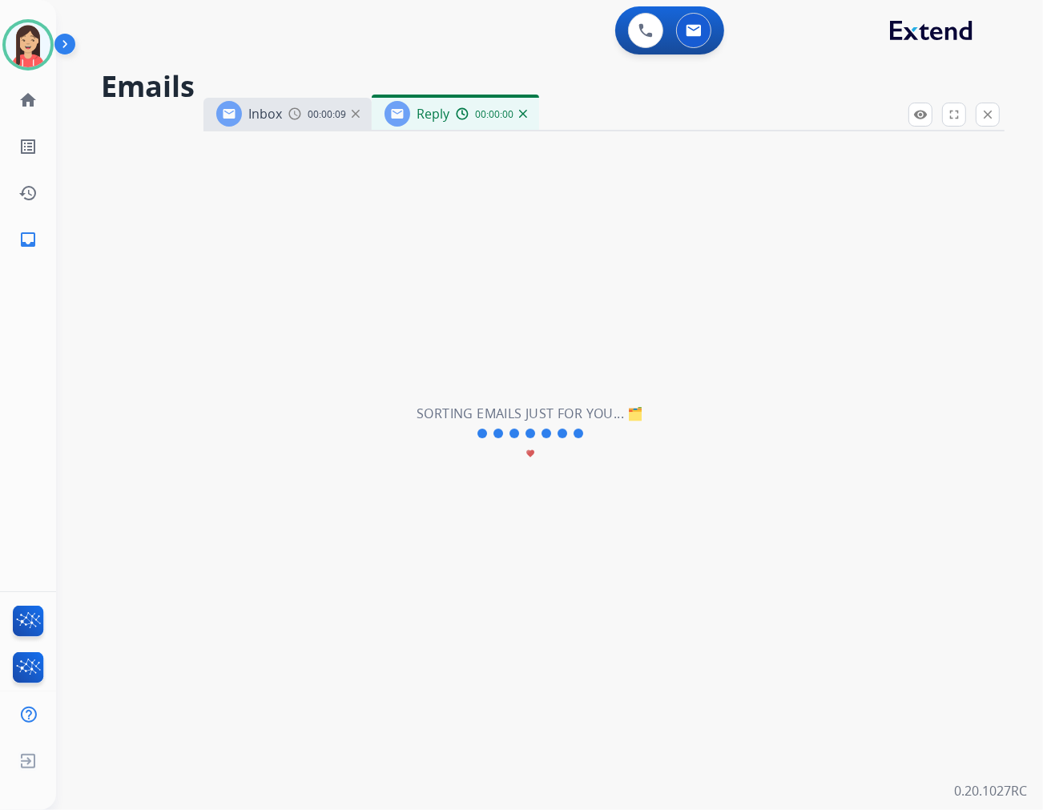
select select "**********"
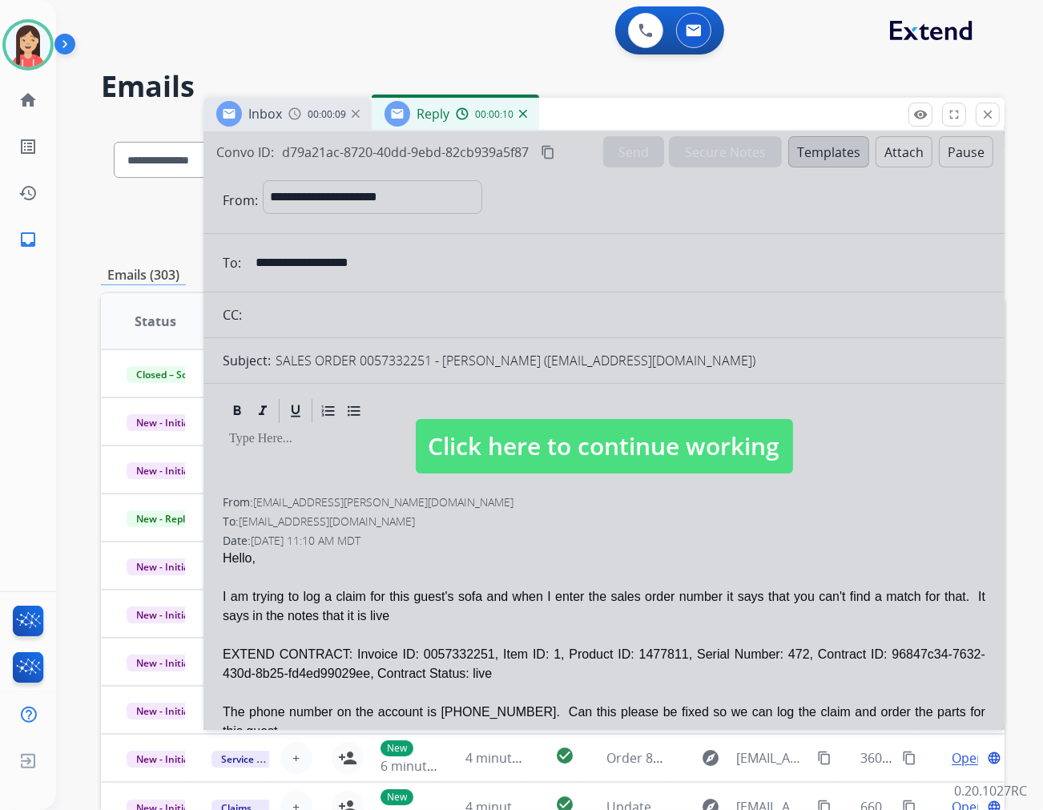
click at [523, 531] on div at bounding box center [604, 430] width 801 height 599
select select
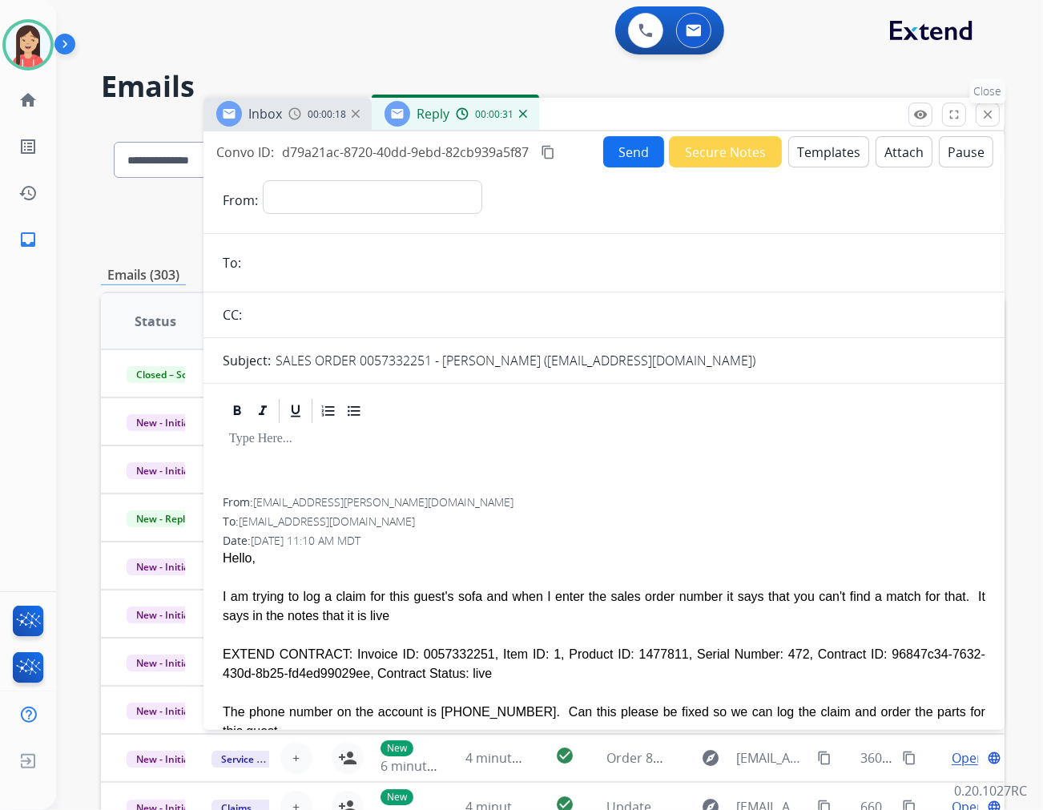
click at [938, 115] on mat-icon "close" at bounding box center [988, 114] width 14 height 14
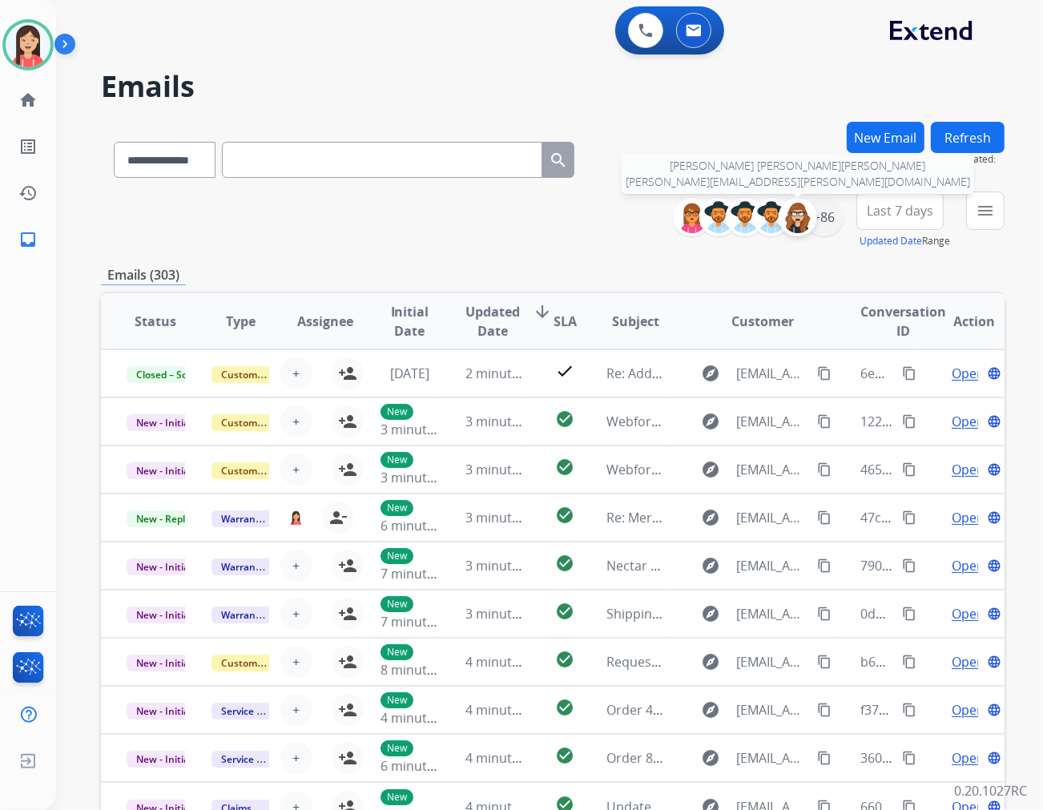
click at [800, 216] on img at bounding box center [798, 217] width 32 height 32
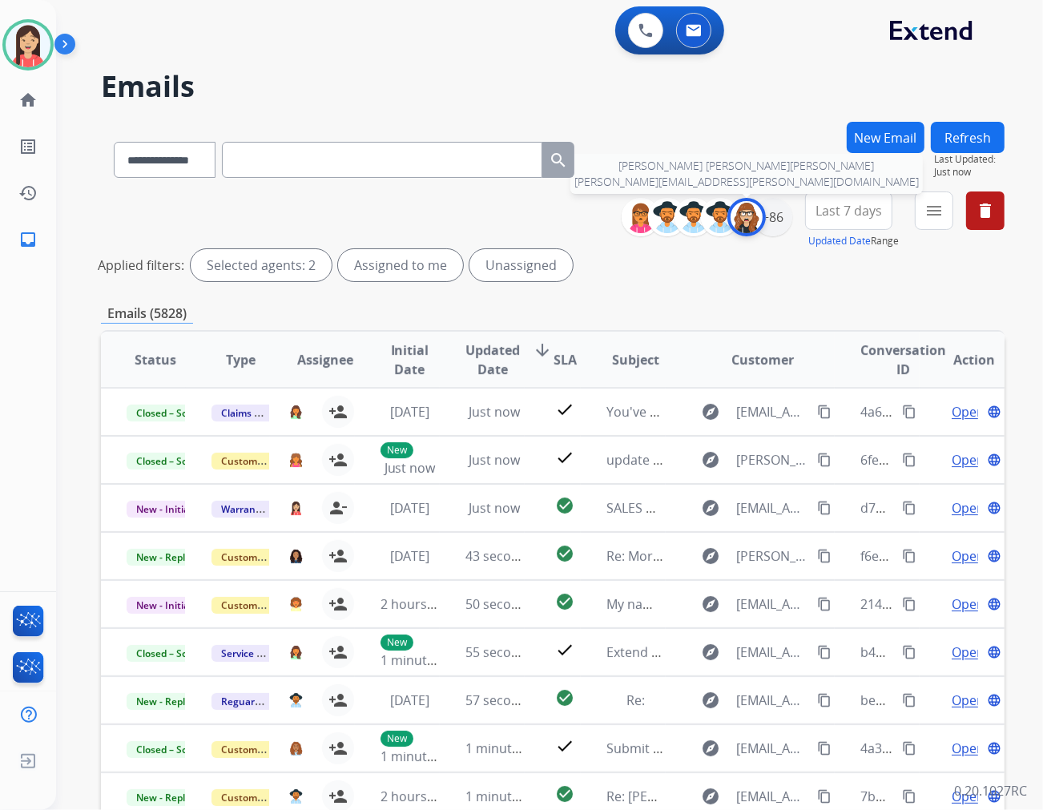
click at [749, 213] on img at bounding box center [747, 217] width 32 height 32
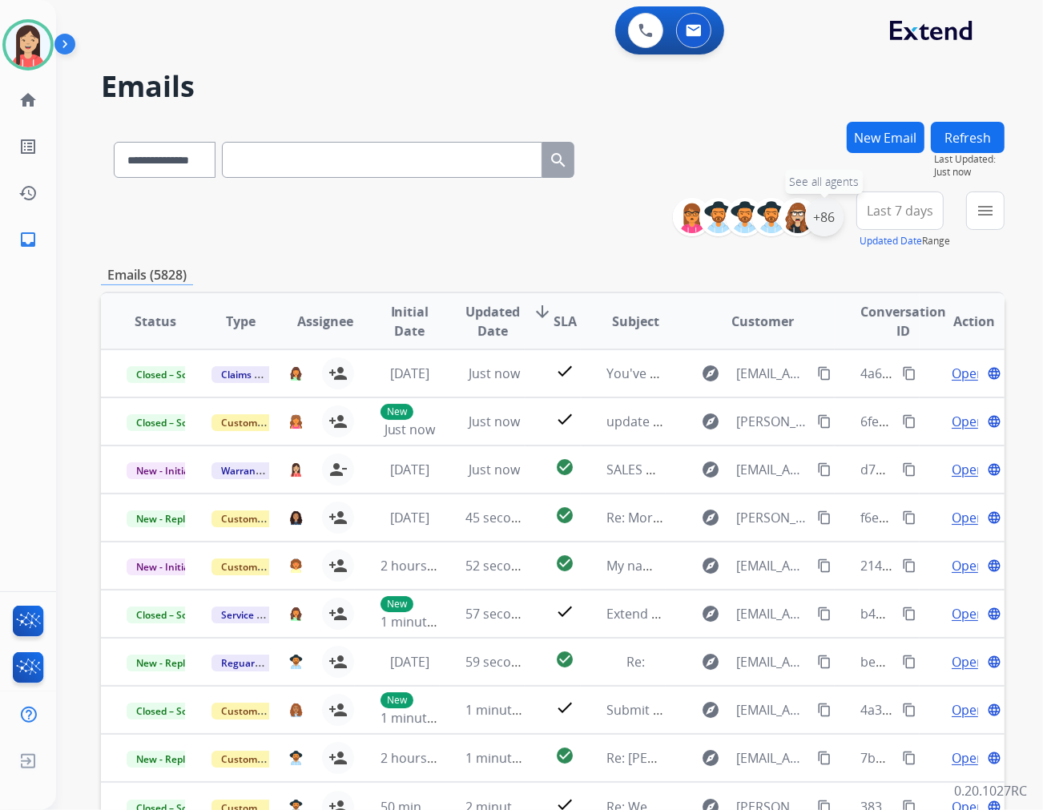
click at [831, 224] on div "+86" at bounding box center [824, 217] width 38 height 38
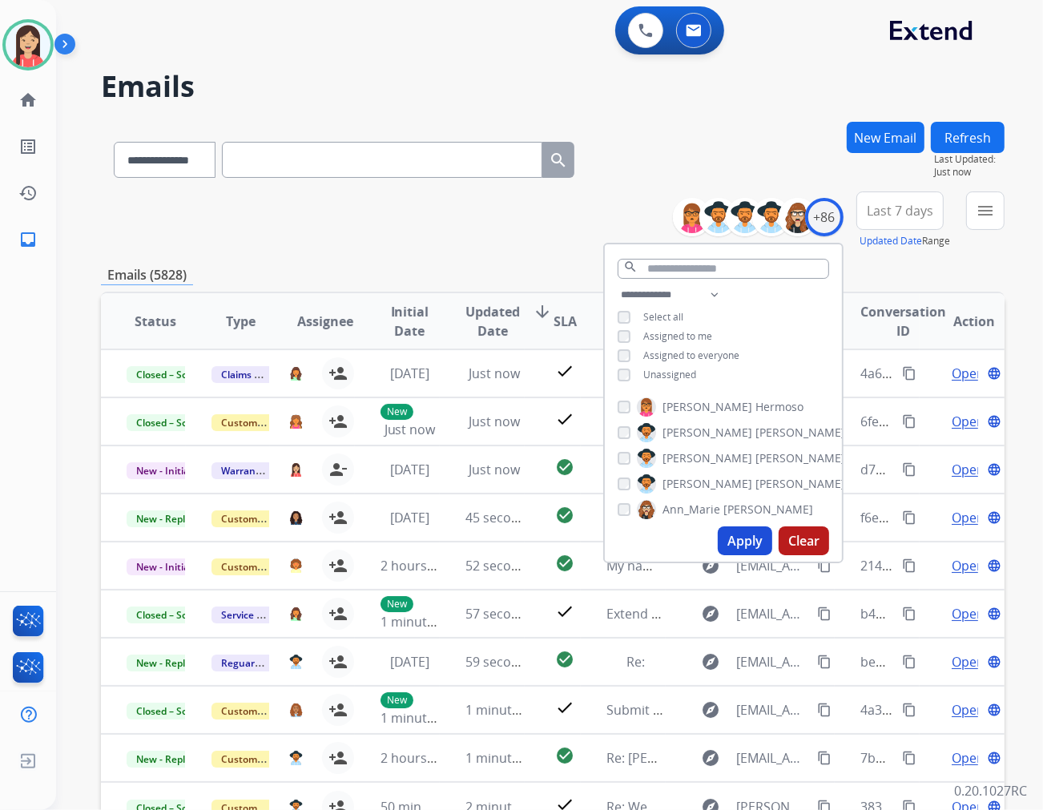
click at [683, 373] on span "Unassigned" at bounding box center [670, 375] width 53 height 14
click at [719, 525] on div "Apply Clear" at bounding box center [723, 541] width 237 height 42
click at [728, 543] on button "Apply" at bounding box center [745, 541] width 54 height 29
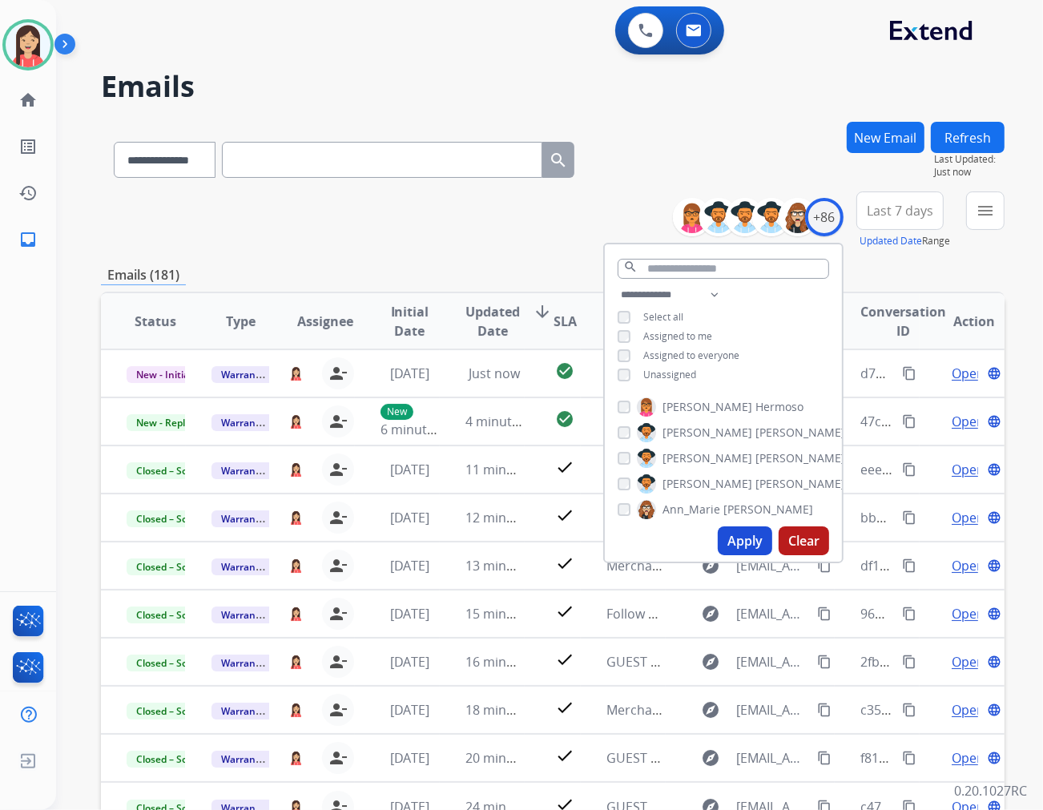
click at [916, 208] on span "Last 7 days" at bounding box center [900, 211] width 67 height 6
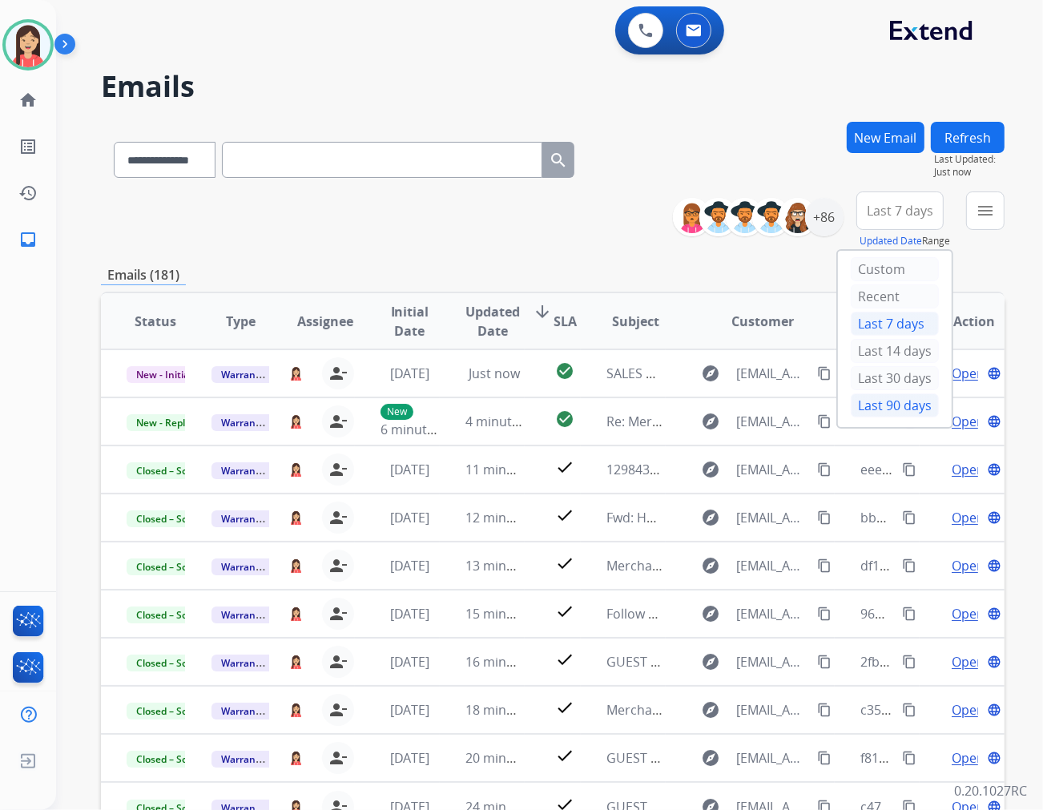
click at [878, 415] on div "Last 90 days" at bounding box center [895, 406] width 88 height 24
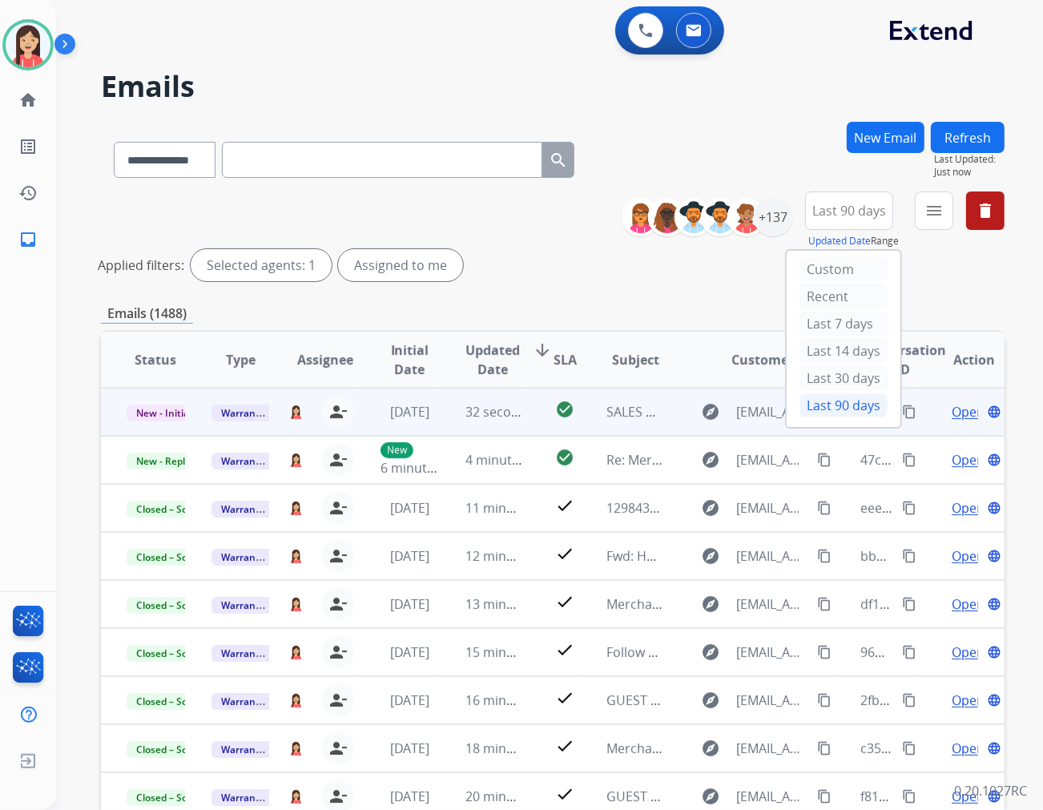
click at [442, 426] on td "32 seconds ago" at bounding box center [482, 412] width 85 height 48
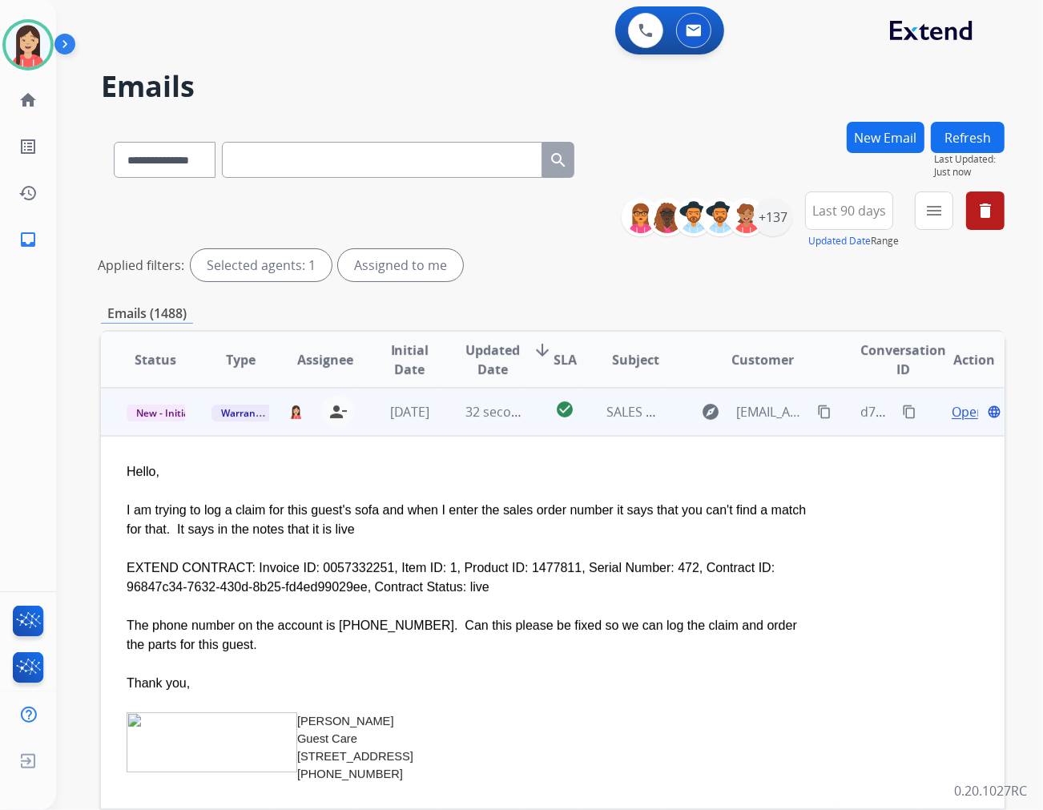
click at [938, 414] on span "Open" at bounding box center [968, 411] width 33 height 19
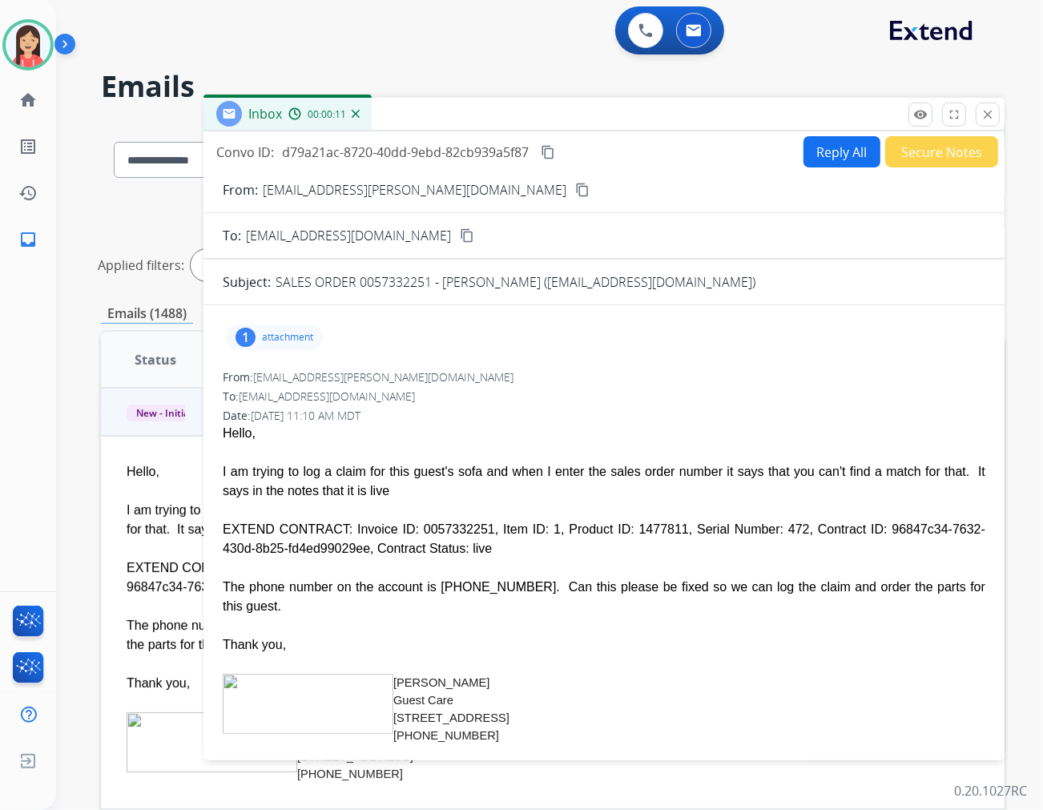
click at [571, 434] on div "Hello," at bounding box center [604, 433] width 763 height 19
click at [804, 153] on button "Reply All" at bounding box center [842, 151] width 77 height 31
select select "**********"
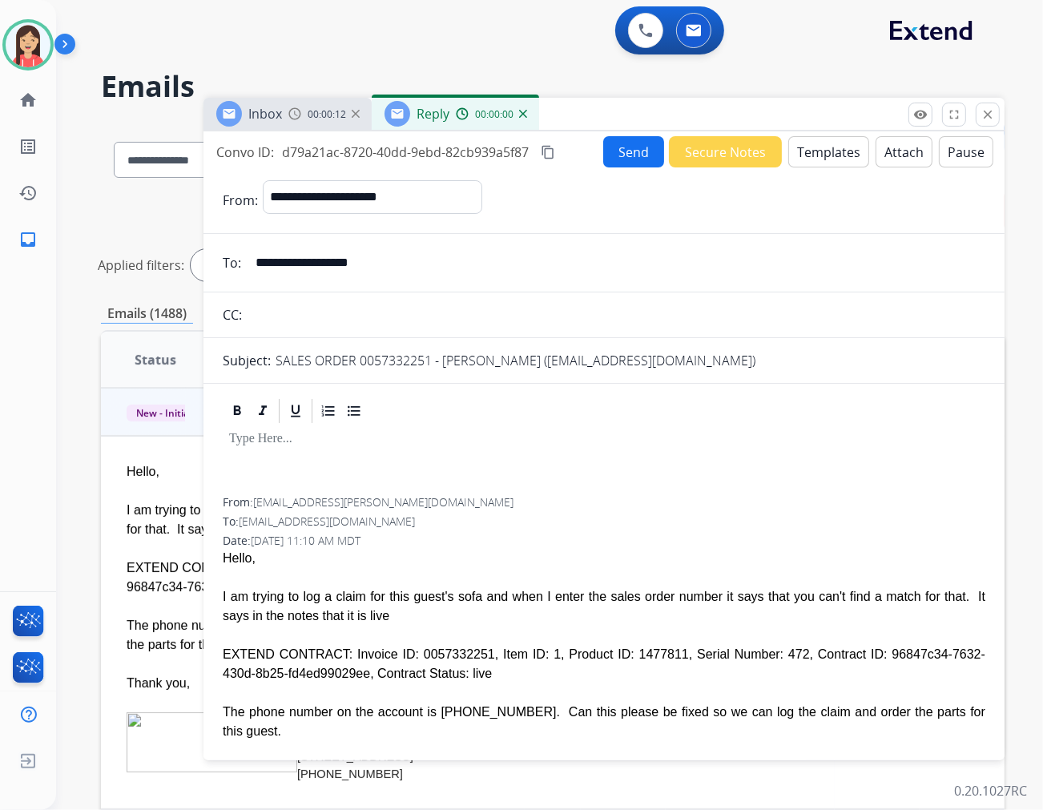
click at [803, 153] on button "Templates" at bounding box center [829, 151] width 81 height 31
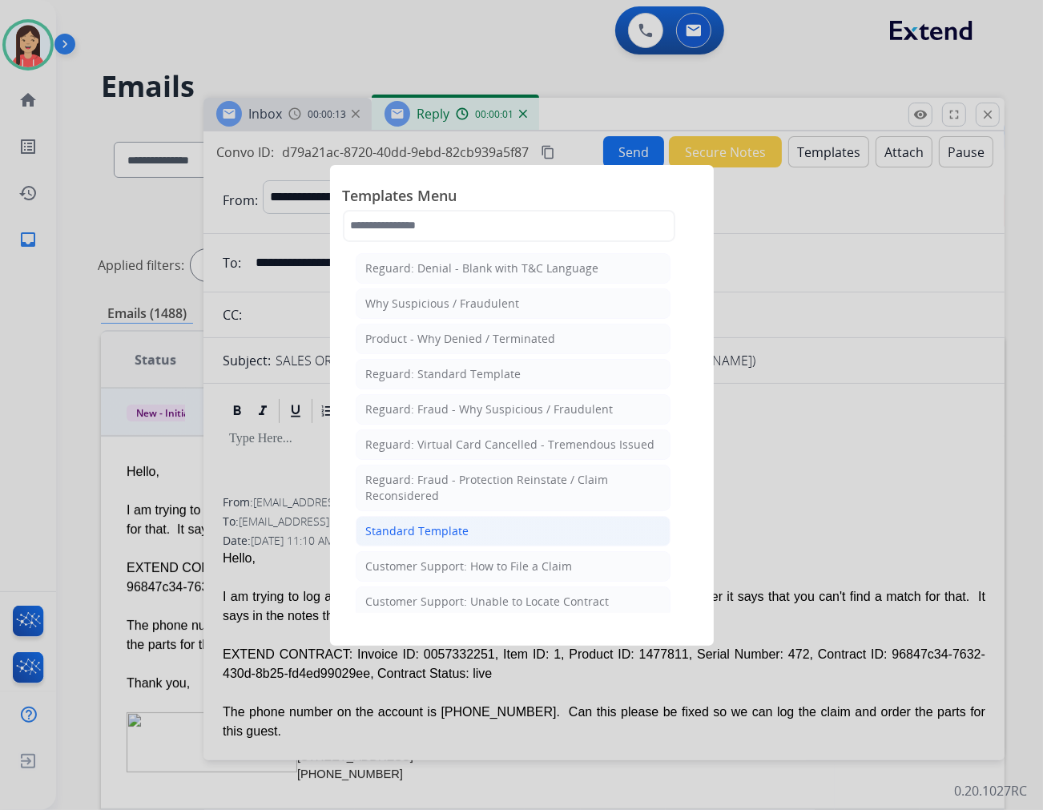
click at [407, 539] on div "Standard Template" at bounding box center [417, 531] width 103 height 16
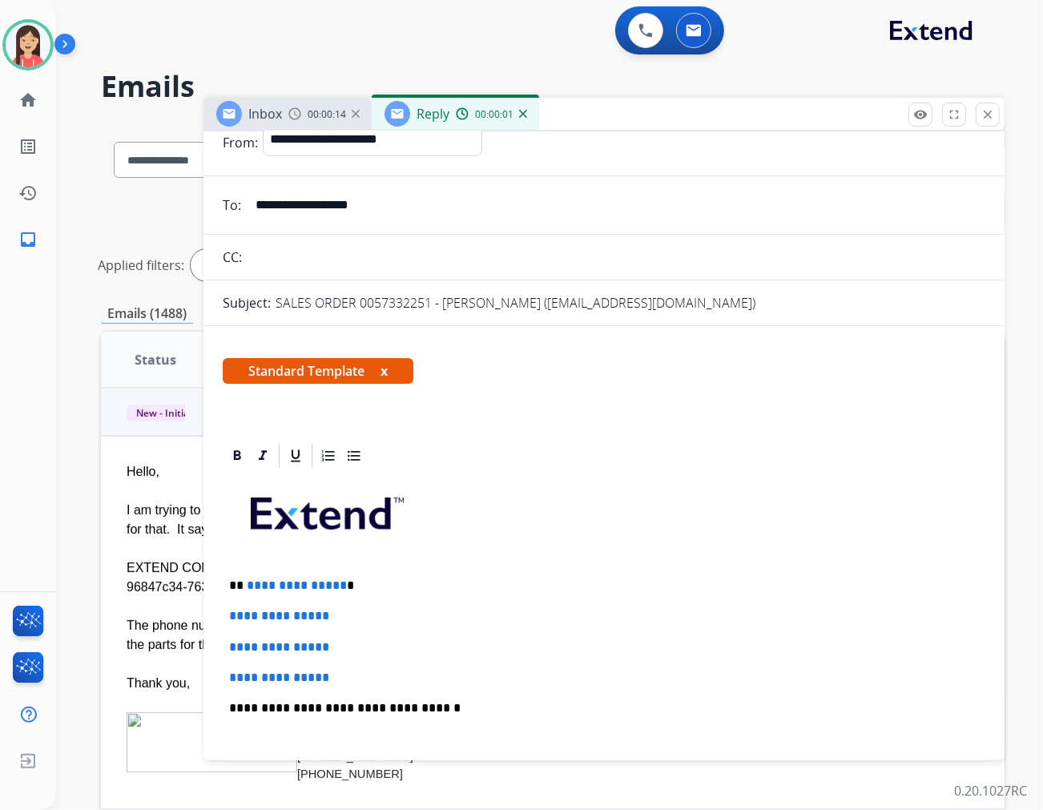
scroll to position [89, 0]
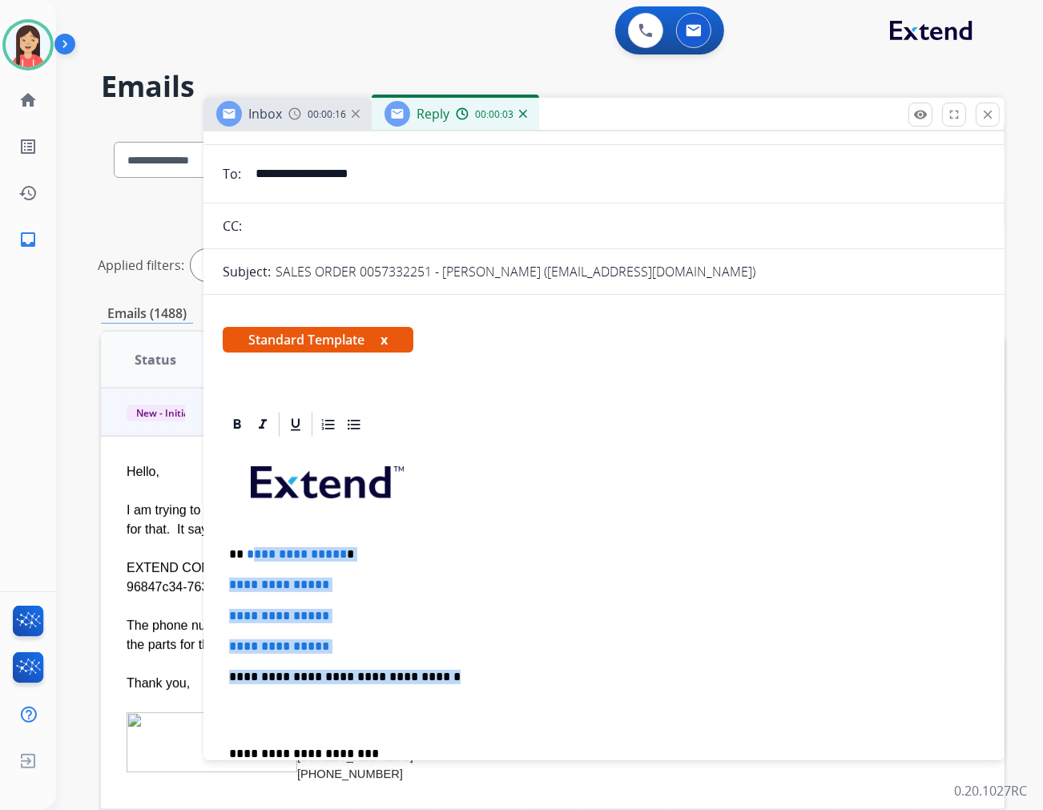
drag, startPoint x: 247, startPoint y: 554, endPoint x: 463, endPoint y: 657, distance: 239.8
click at [463, 657] on div "**********" at bounding box center [604, 714] width 763 height 551
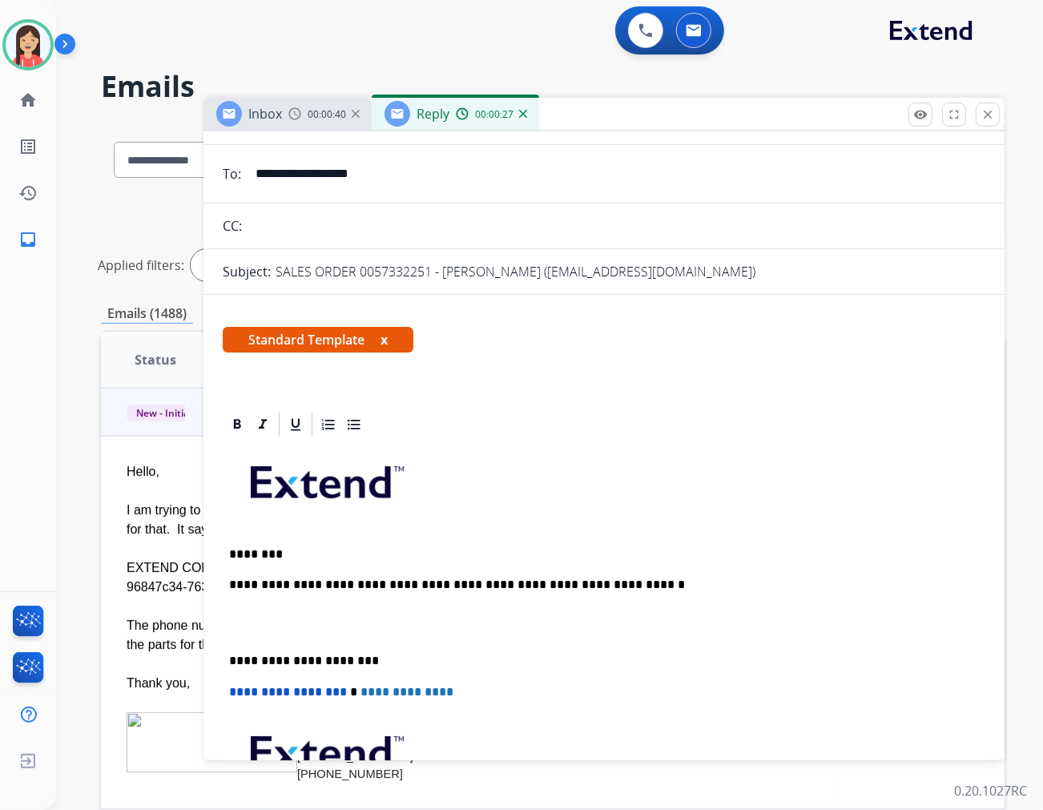
click at [664, 579] on p "**********" at bounding box center [597, 585] width 737 height 14
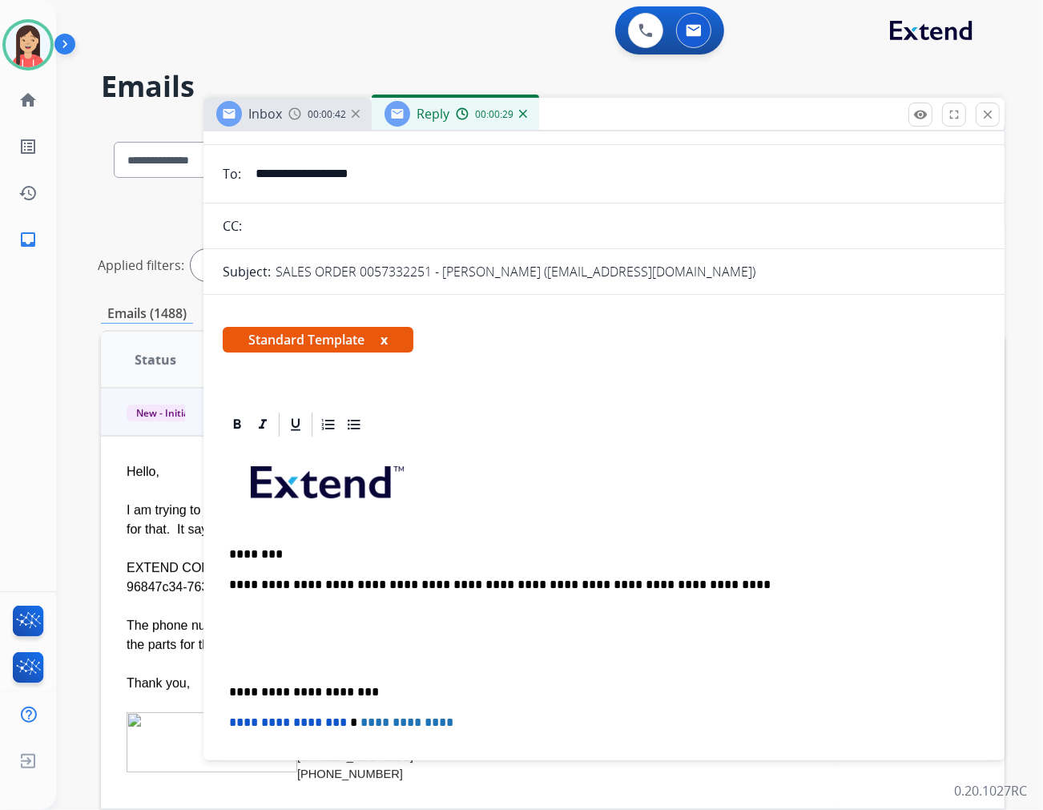
click at [621, 579] on p "**********" at bounding box center [597, 585] width 737 height 14
click at [627, 582] on p "**********" at bounding box center [597, 585] width 737 height 14
click at [654, 582] on p "**********" at bounding box center [597, 585] width 737 height 14
click at [713, 582] on p "**********" at bounding box center [597, 585] width 737 height 14
drag, startPoint x: 531, startPoint y: 583, endPoint x: 599, endPoint y: 575, distance: 69.4
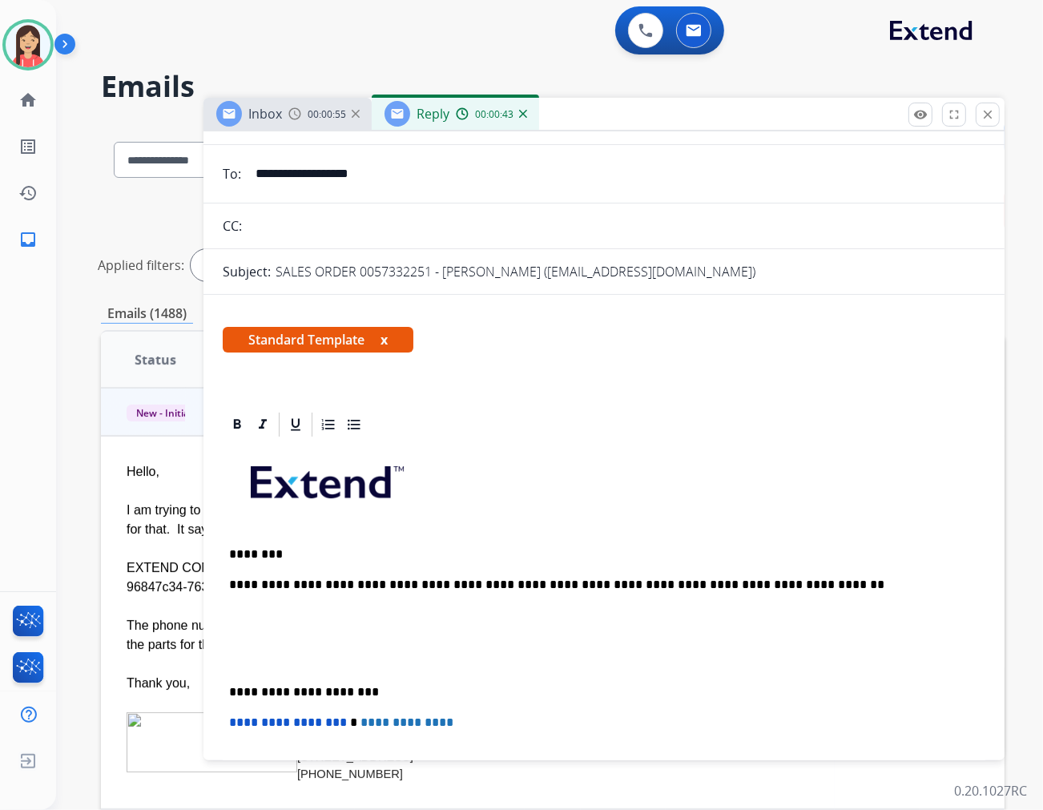
click at [531, 583] on p "**********" at bounding box center [597, 585] width 737 height 14
click at [844, 580] on p "**********" at bounding box center [597, 585] width 737 height 14
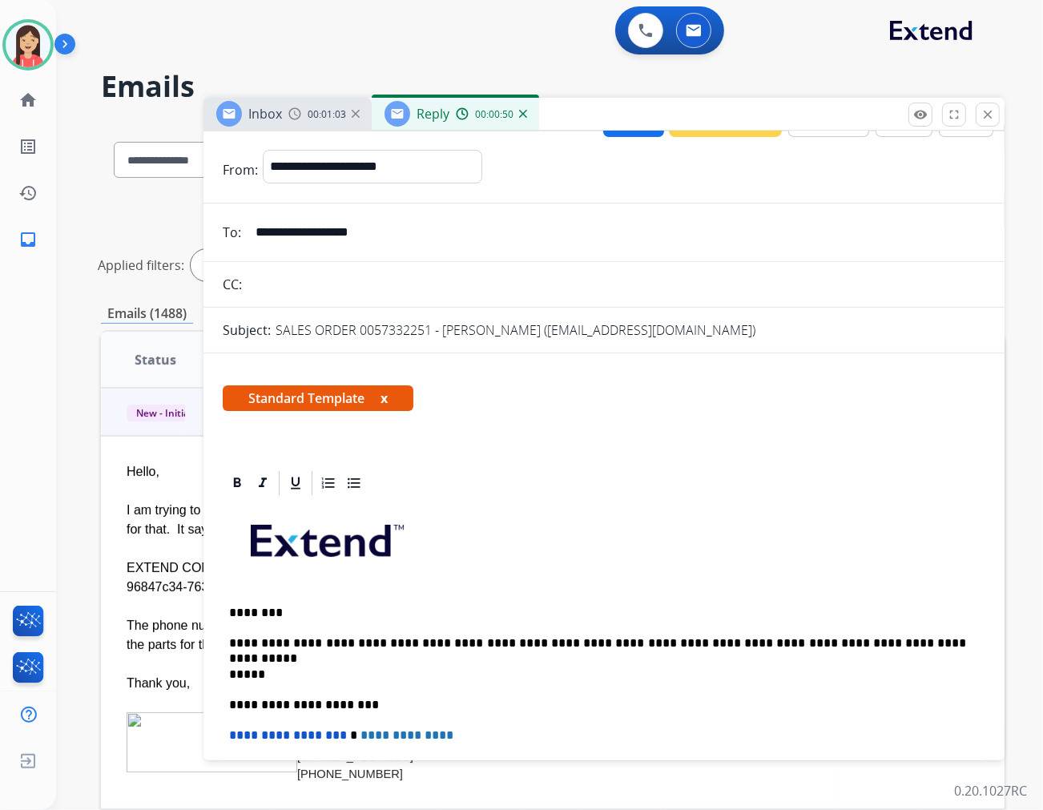
scroll to position [0, 0]
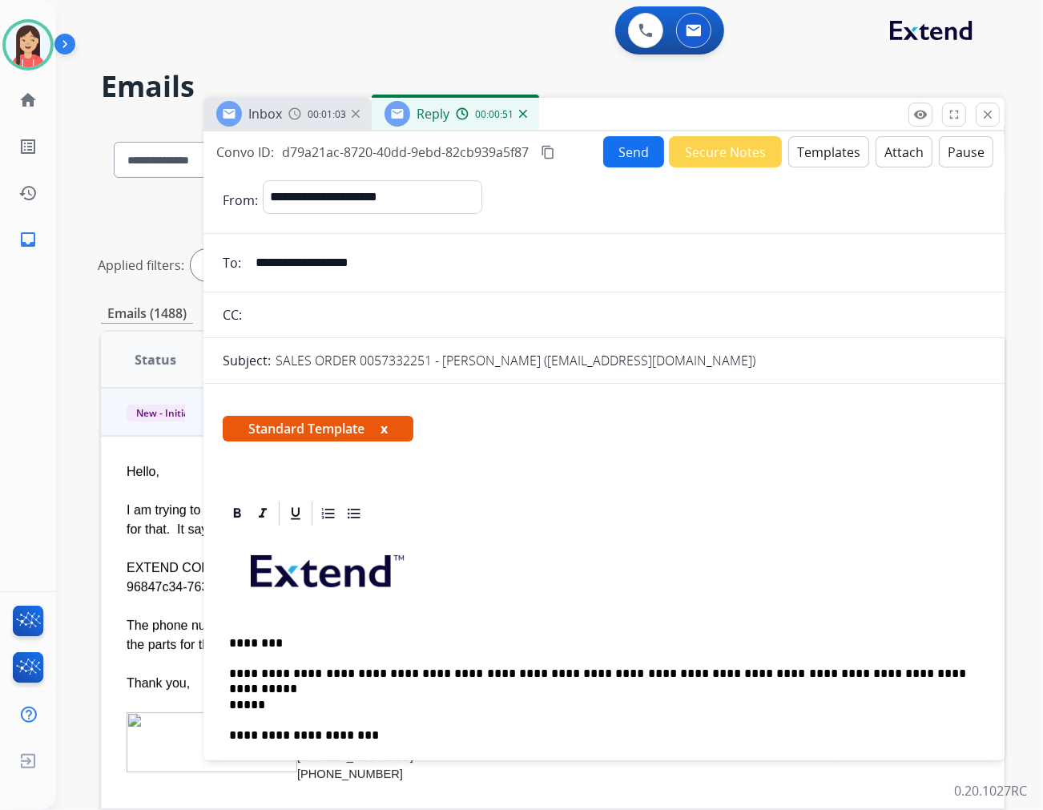
click at [634, 145] on button "Send" at bounding box center [633, 151] width 61 height 31
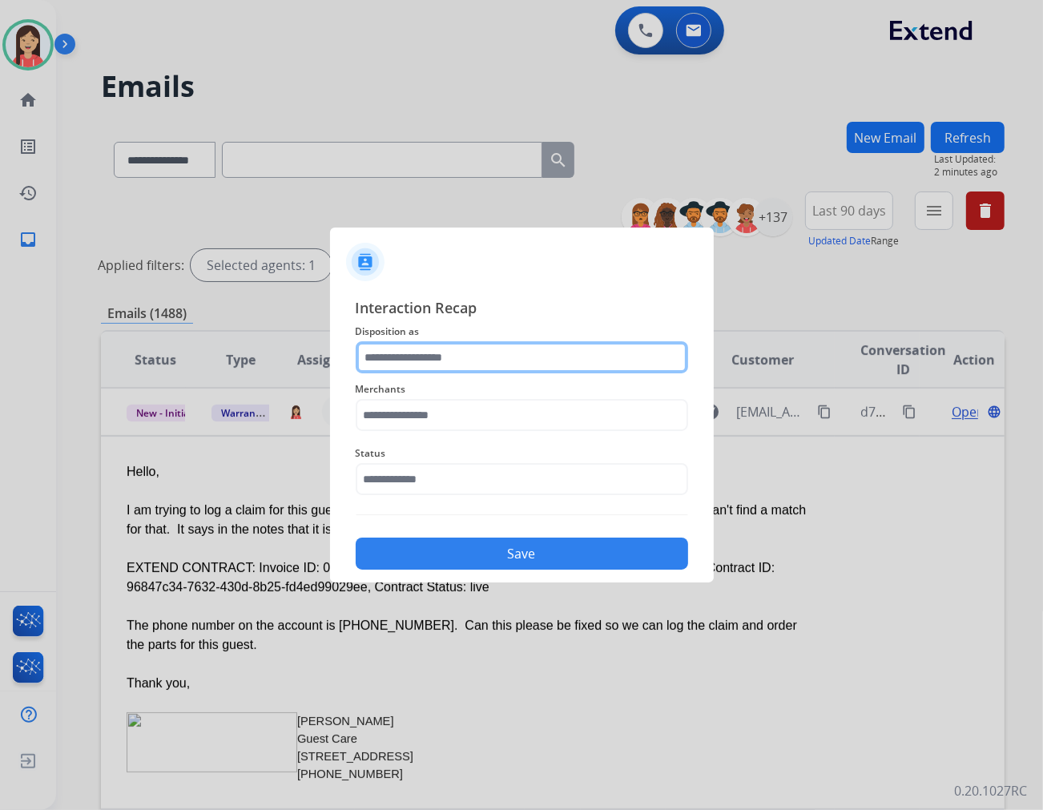
click at [452, 354] on input "text" at bounding box center [522, 357] width 333 height 32
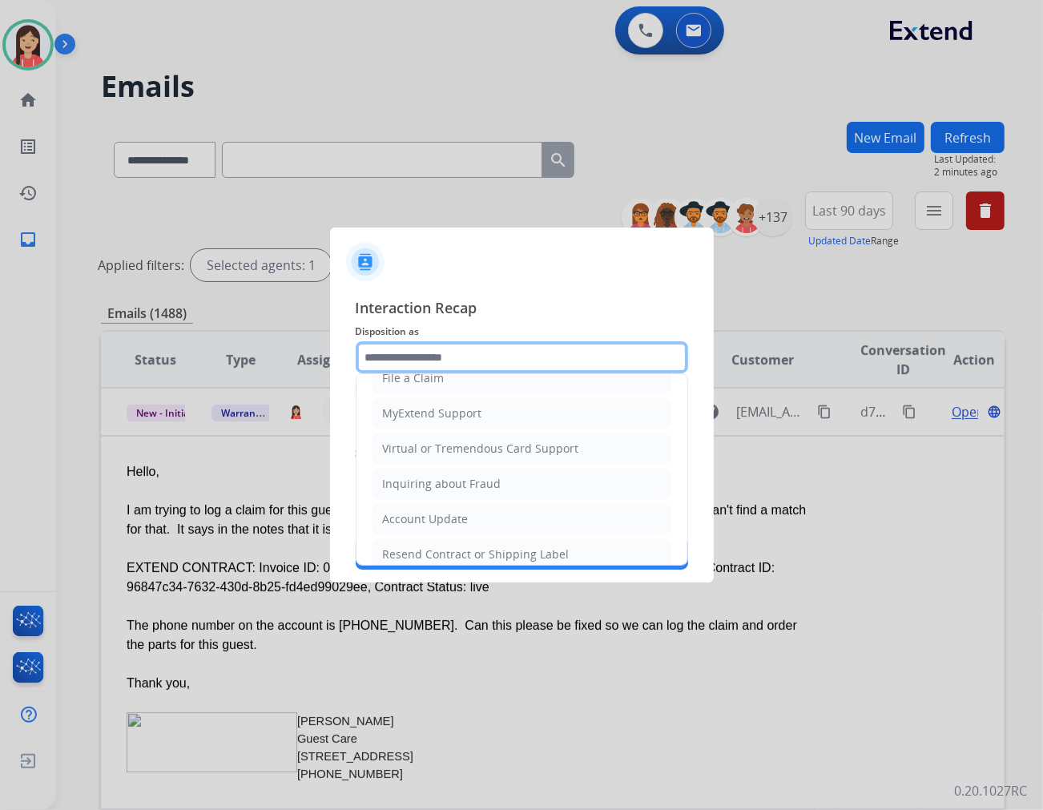
scroll to position [178, 0]
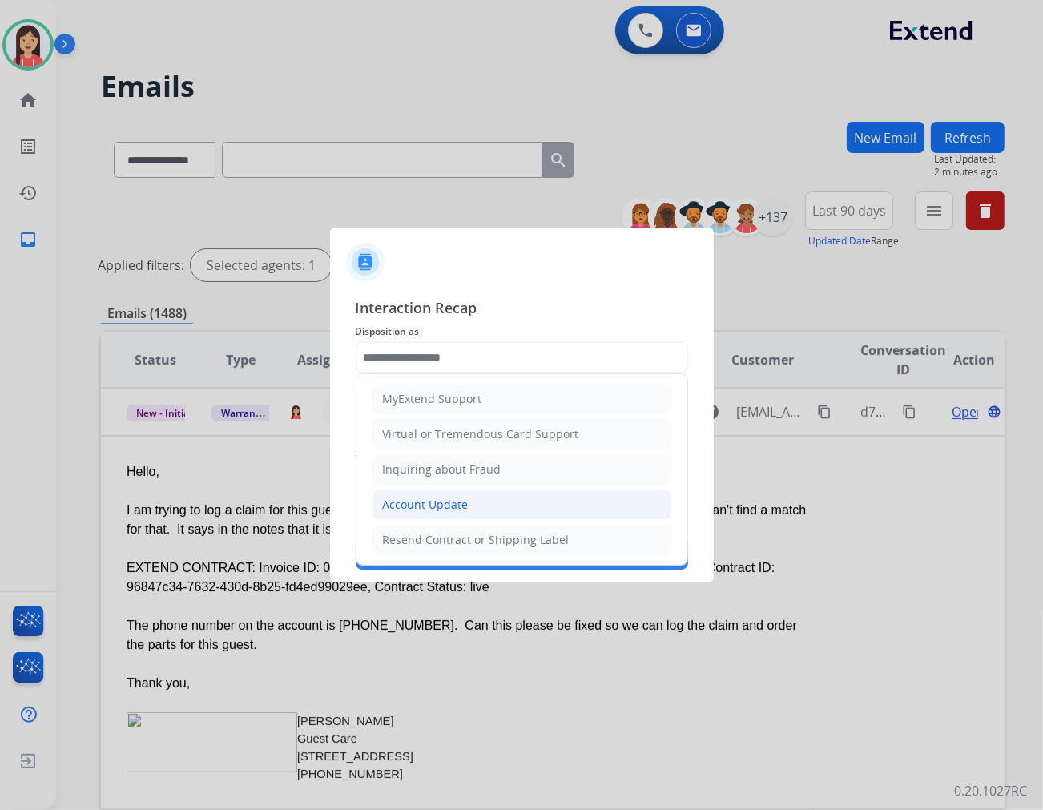
click at [438, 494] on li "Account Update" at bounding box center [522, 505] width 299 height 30
type input "**********"
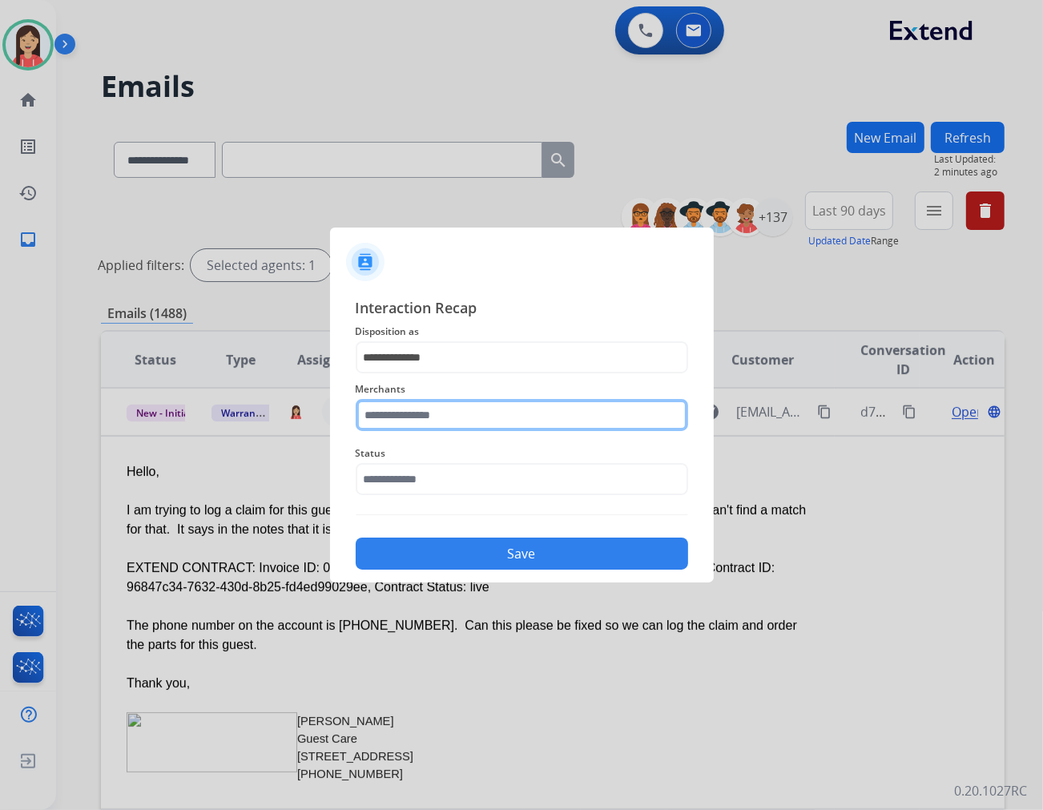
click at [441, 417] on input "text" at bounding box center [522, 415] width 333 height 32
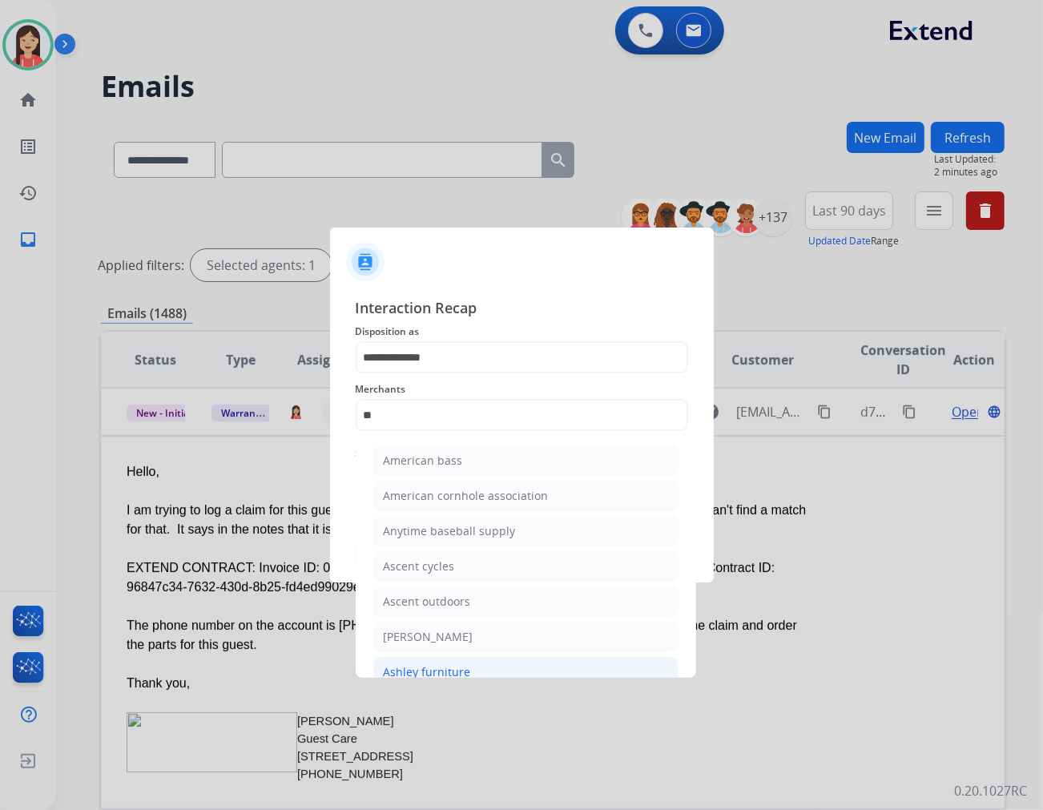
click at [473, 665] on li "Ashley furniture" at bounding box center [525, 672] width 305 height 30
type input "**********"
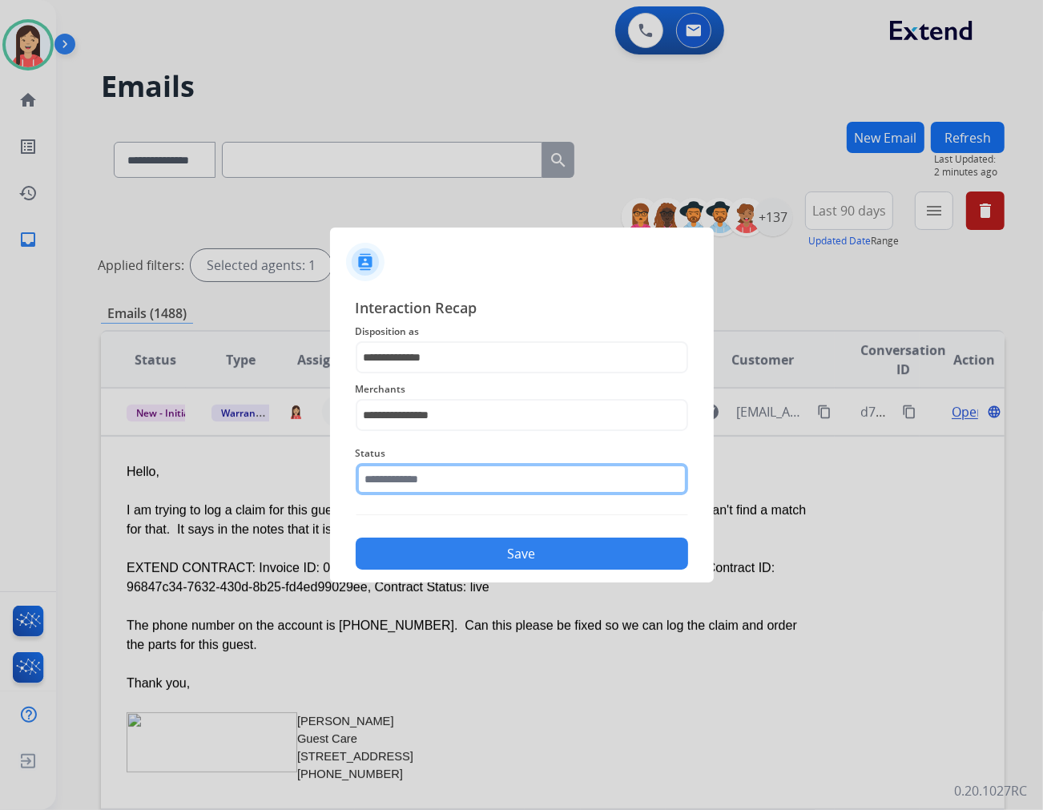
click at [475, 477] on input "text" at bounding box center [522, 479] width 333 height 32
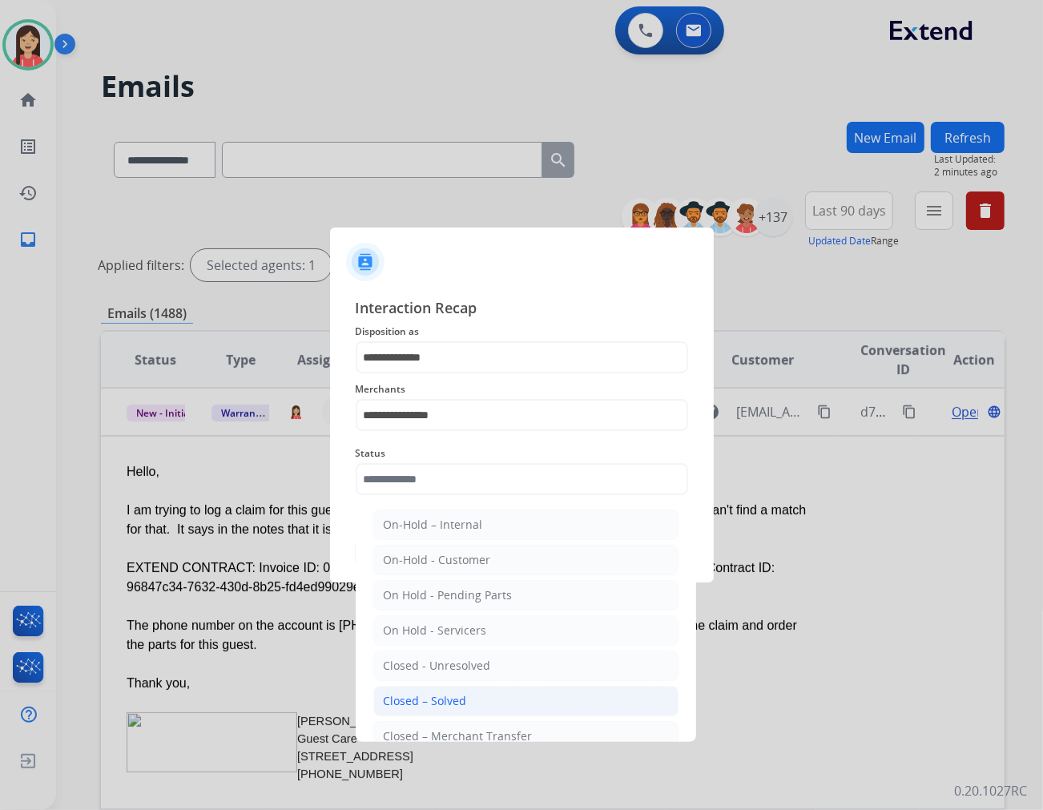
click at [481, 692] on li "Closed – Solved" at bounding box center [525, 701] width 305 height 30
type input "**********"
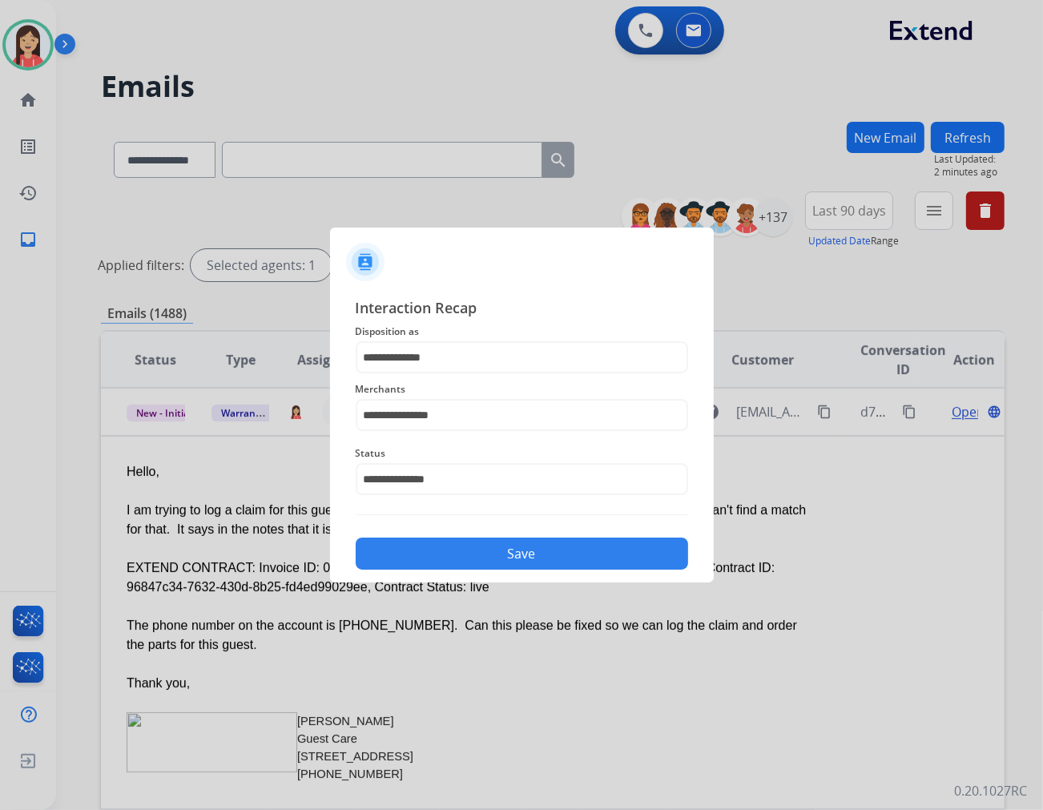
click at [502, 561] on button "Save" at bounding box center [522, 554] width 333 height 32
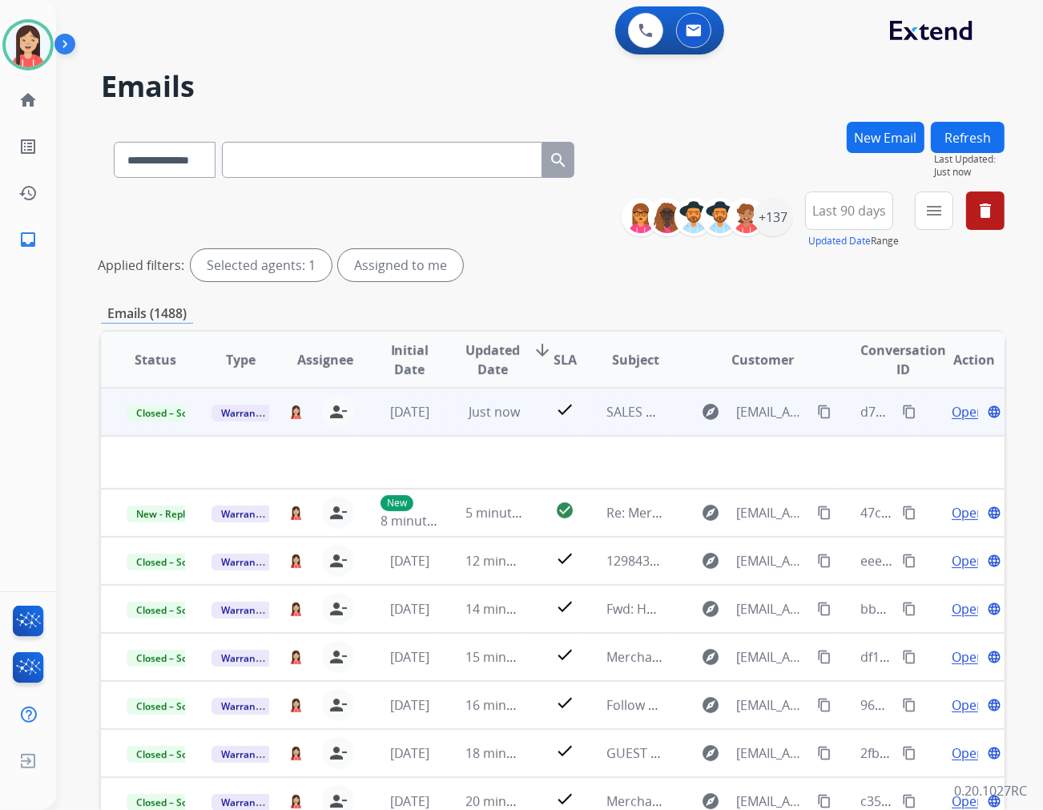
click at [445, 426] on td "Just now" at bounding box center [482, 412] width 85 height 48
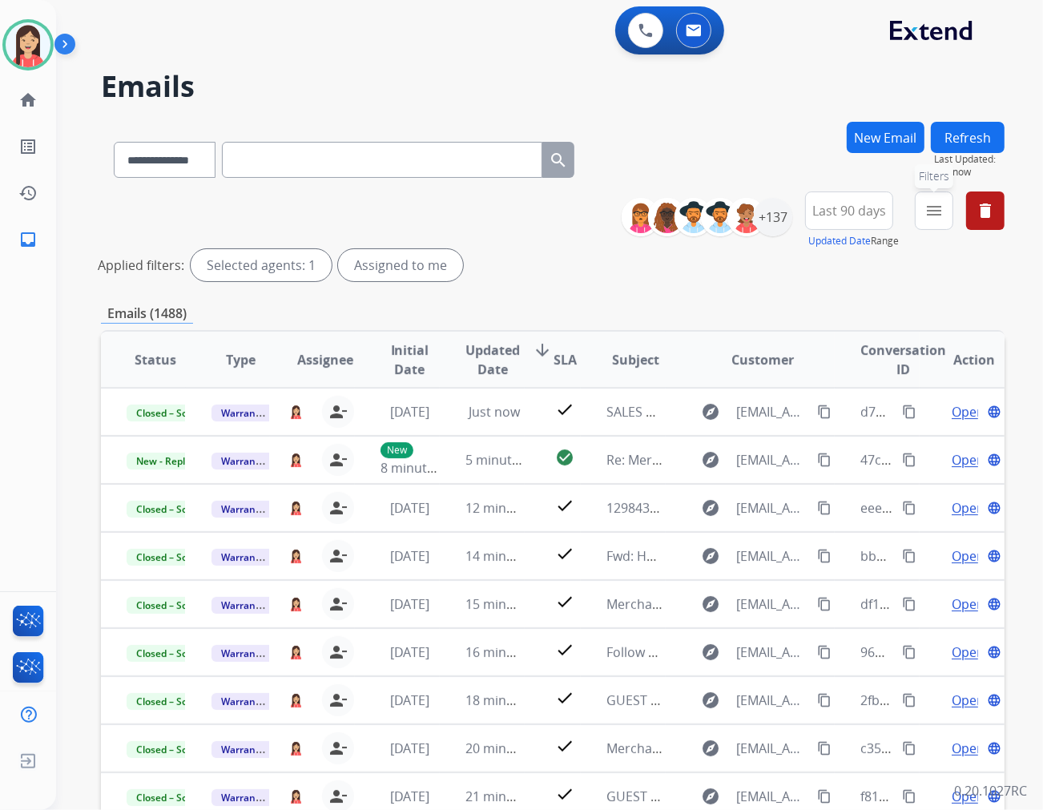
click at [930, 211] on mat-icon "menu" at bounding box center [934, 210] width 19 height 19
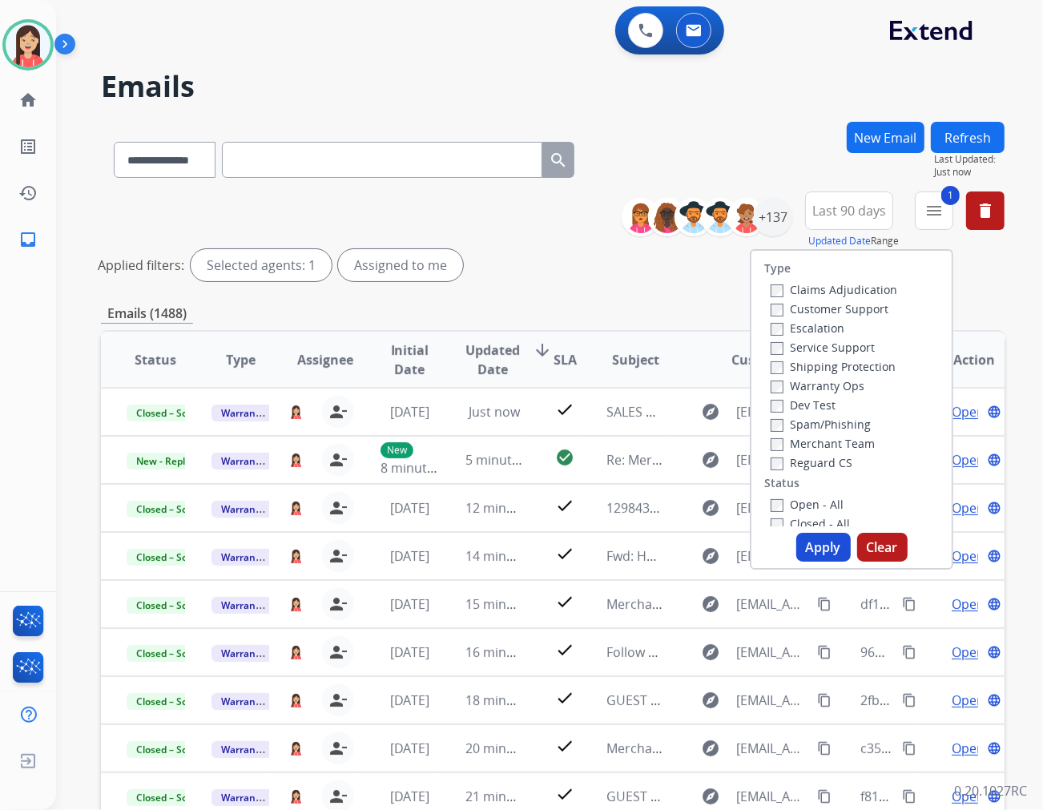
click at [821, 550] on button "Apply" at bounding box center [824, 547] width 54 height 29
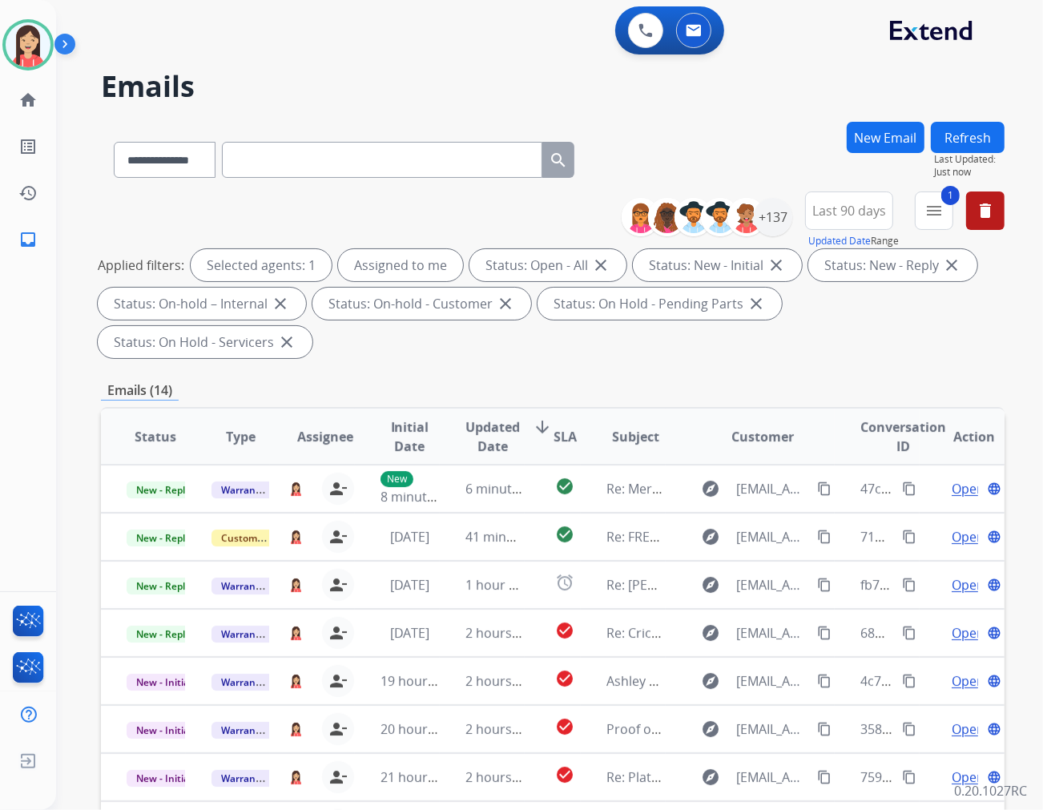
click at [474, 418] on span "Updated Date" at bounding box center [493, 437] width 54 height 38
drag, startPoint x: 810, startPoint y: 450, endPoint x: 1030, endPoint y: 433, distance: 220.2
click at [817, 482] on mat-icon "content_copy" at bounding box center [824, 489] width 14 height 14
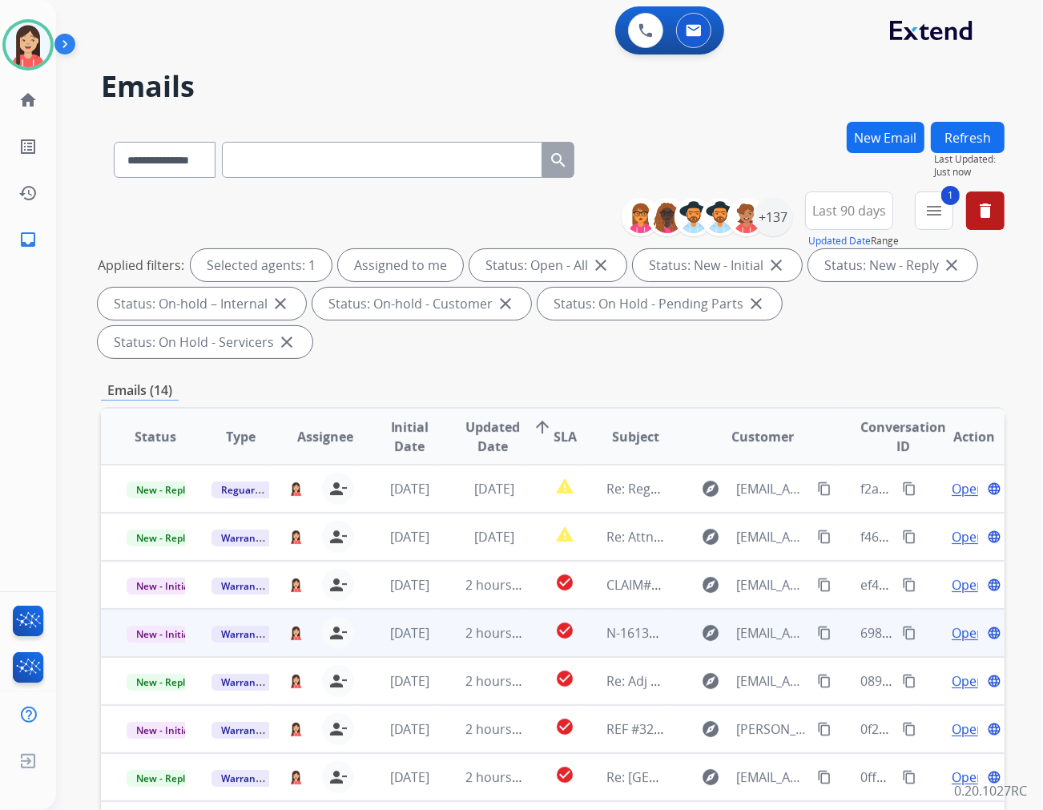
click at [902, 626] on mat-icon "content_copy" at bounding box center [909, 633] width 14 height 14
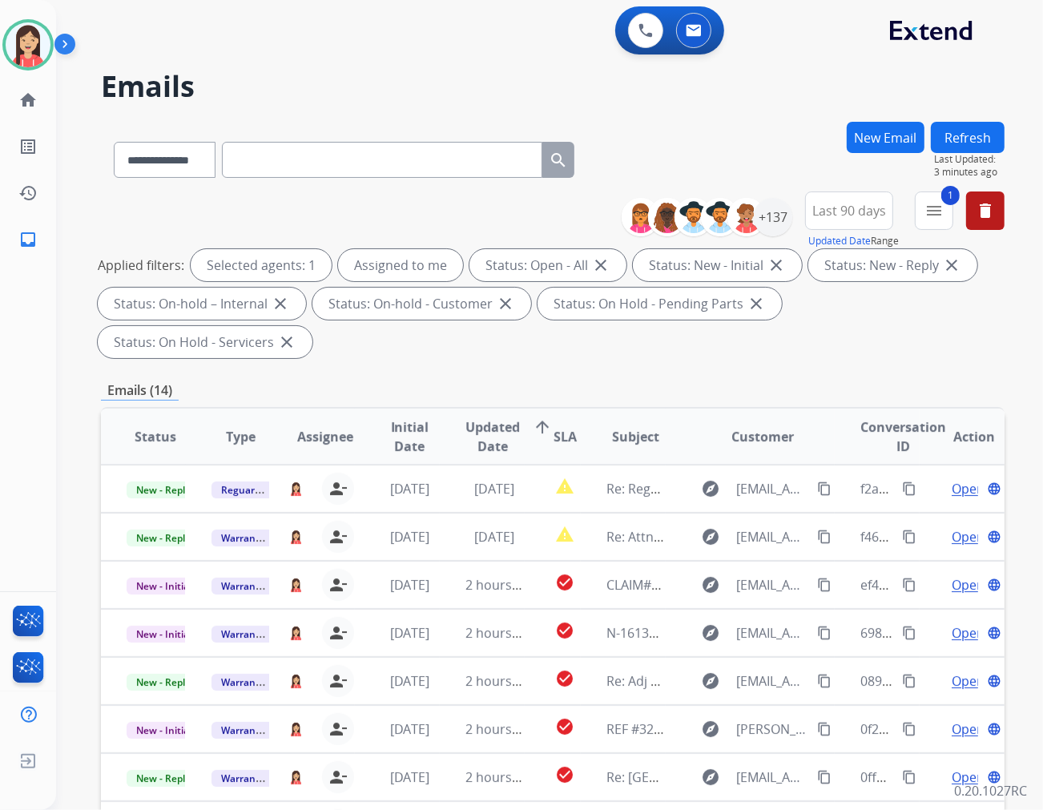
drag, startPoint x: 903, startPoint y: 495, endPoint x: 1019, endPoint y: 468, distance: 118.6
click at [903, 530] on mat-icon "content_copy" at bounding box center [909, 537] width 14 height 14
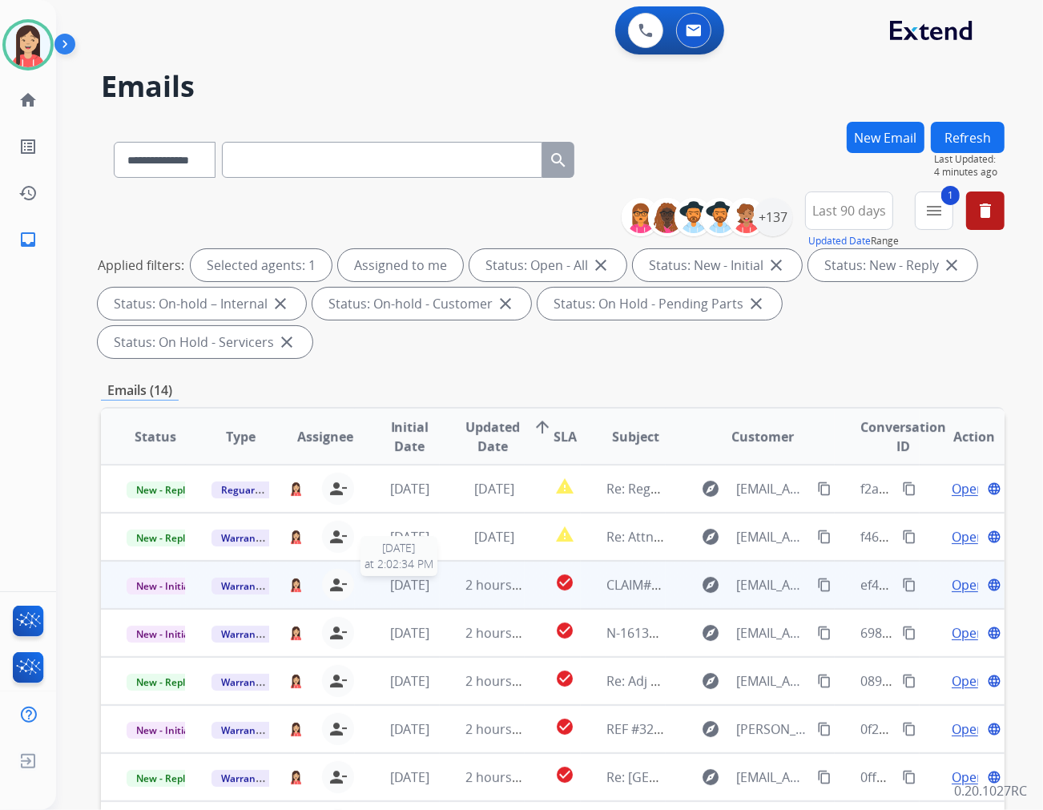
click at [430, 576] on span "[DATE]" at bounding box center [410, 585] width 40 height 18
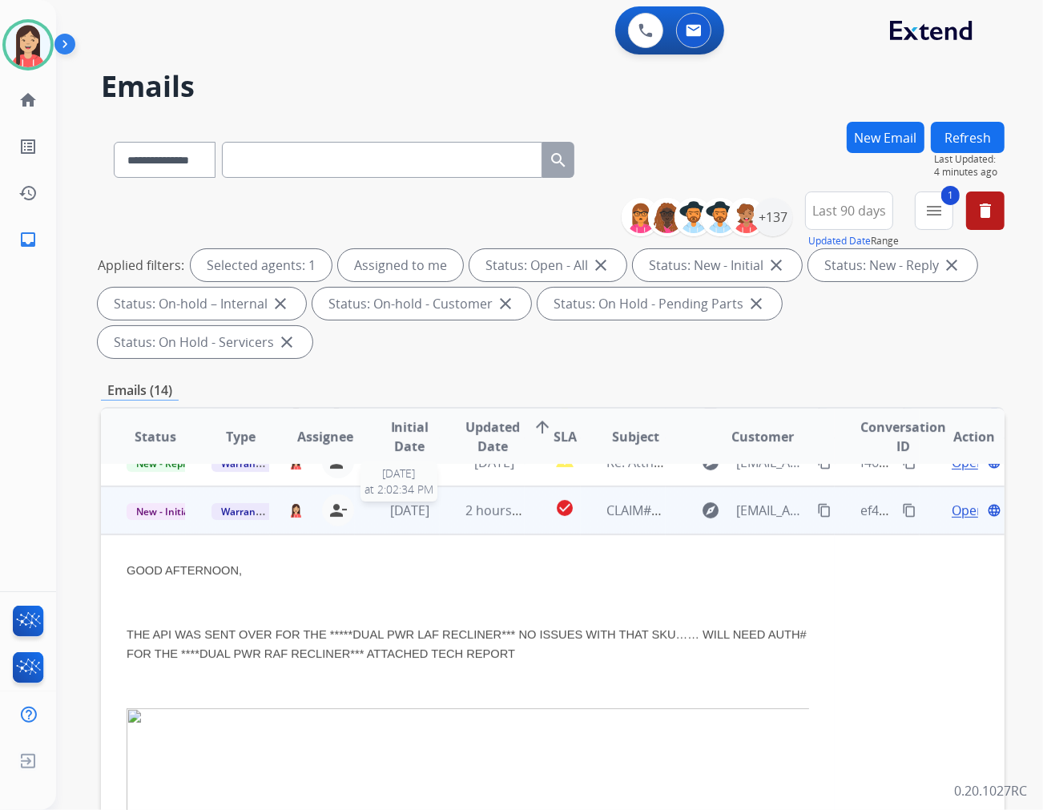
scroll to position [96, 0]
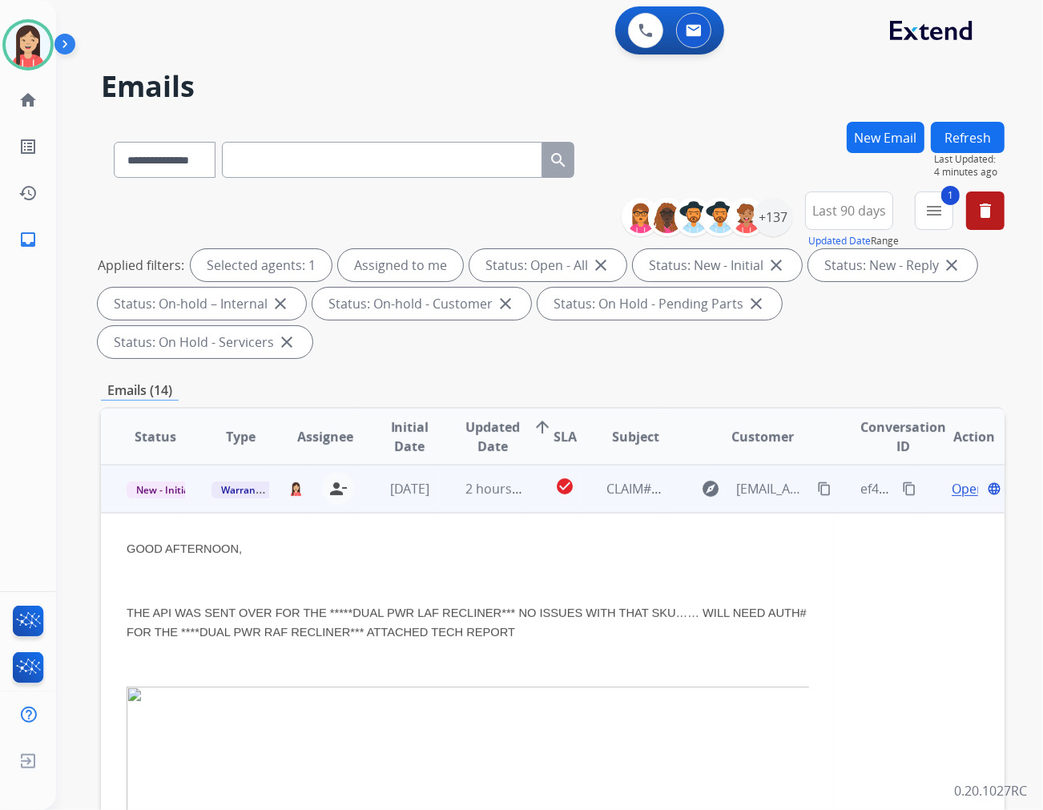
click at [938, 479] on span "Open" at bounding box center [968, 488] width 33 height 19
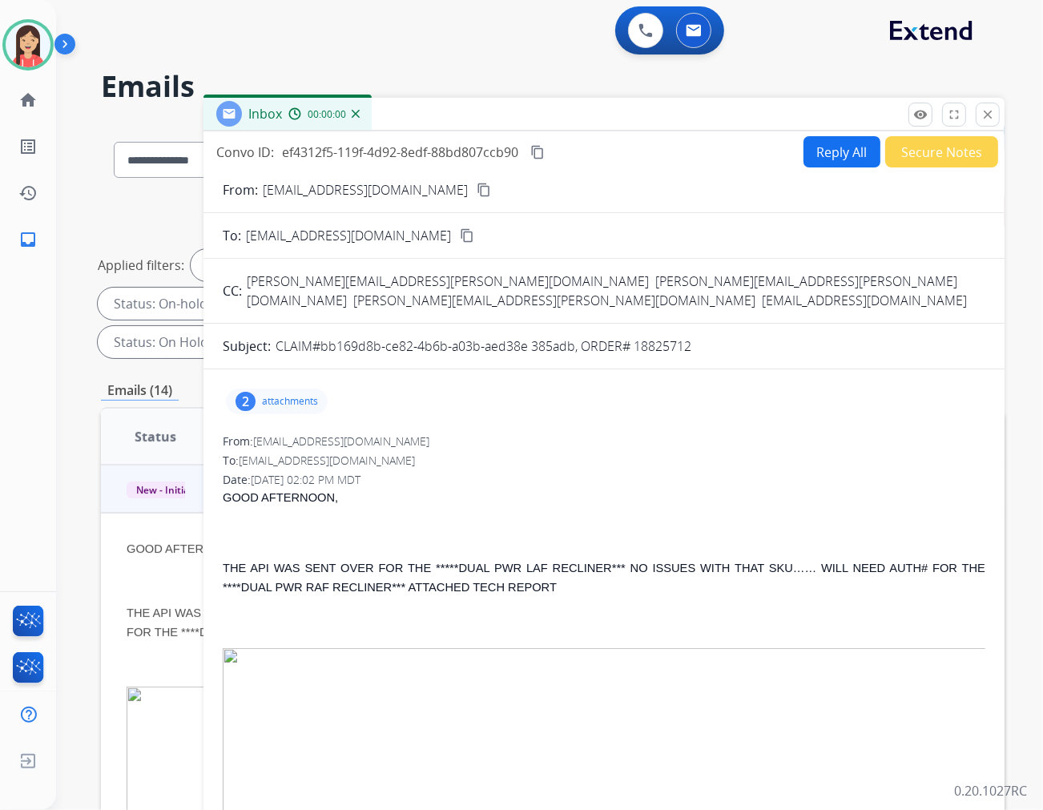
click at [305, 395] on p "attachments" at bounding box center [290, 401] width 56 height 13
click at [363, 489] on p "image002.png" at bounding box center [361, 498] width 85 height 19
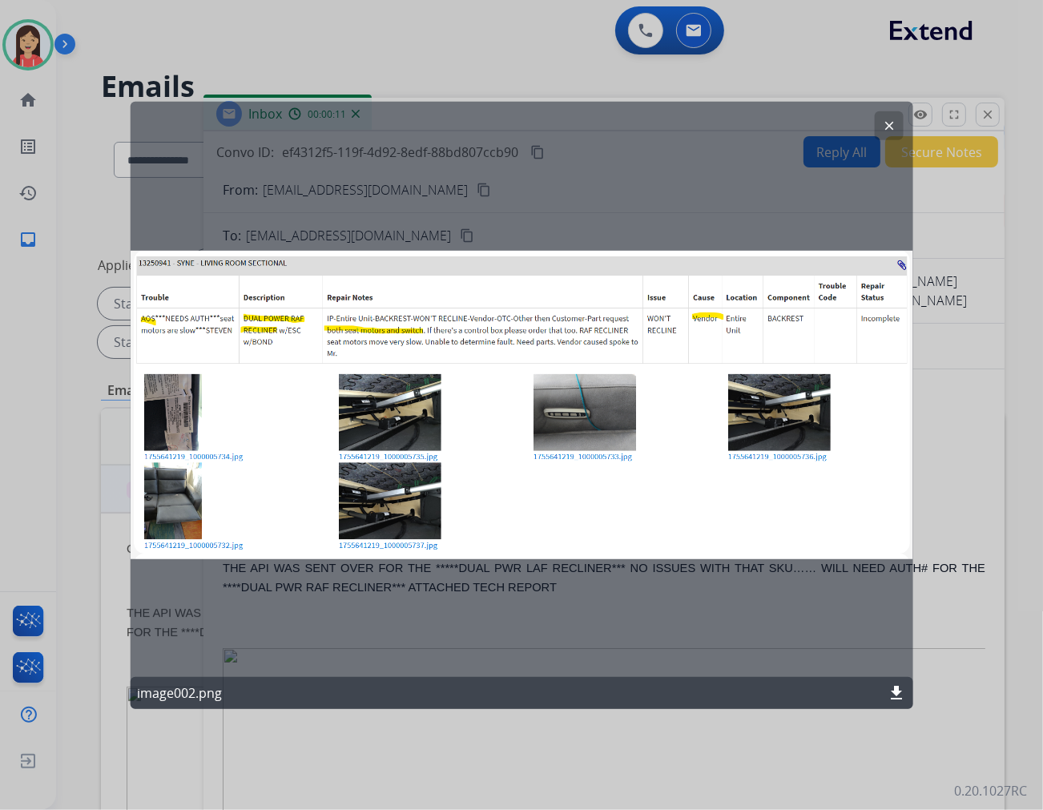
click at [892, 128] on mat-icon "clear" at bounding box center [889, 125] width 14 height 14
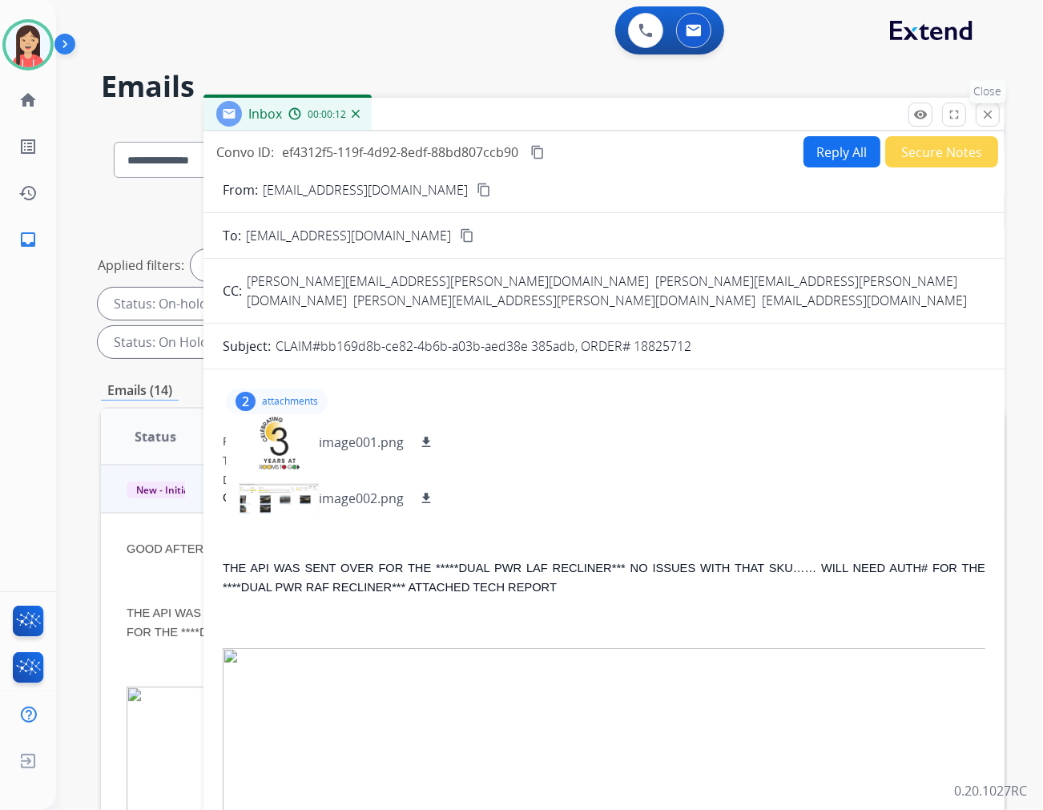
click at [938, 115] on mat-icon "close" at bounding box center [988, 114] width 14 height 14
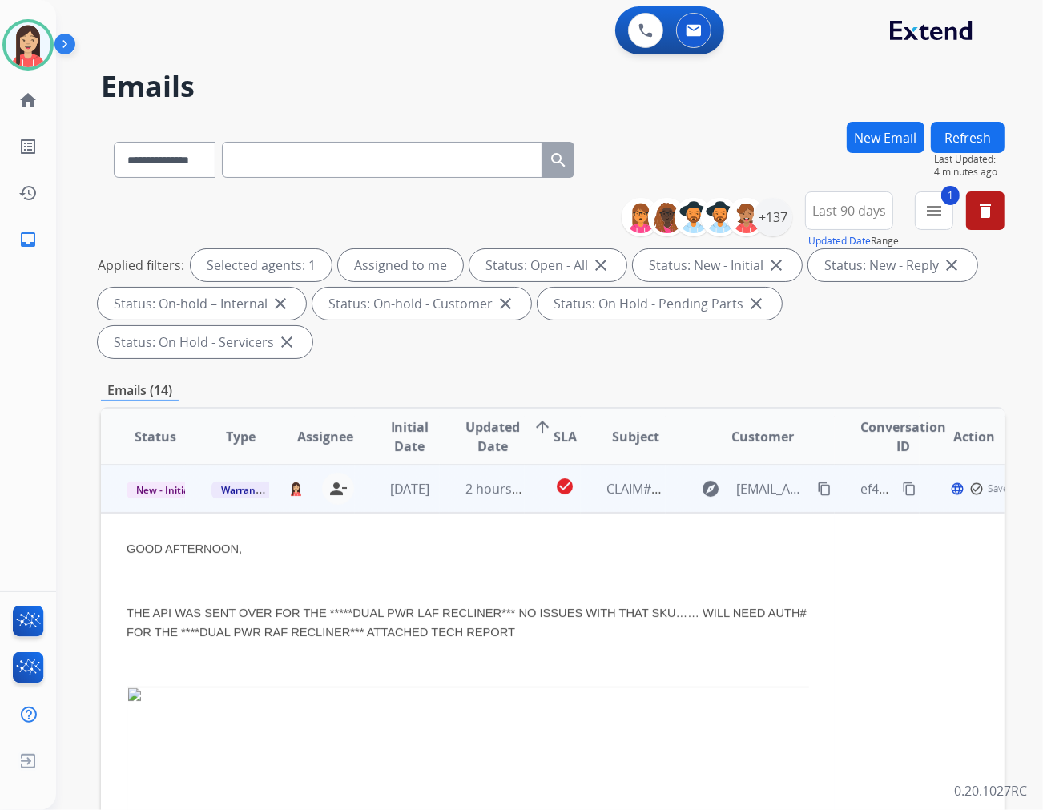
click at [442, 465] on td "2 hours ago" at bounding box center [482, 489] width 85 height 48
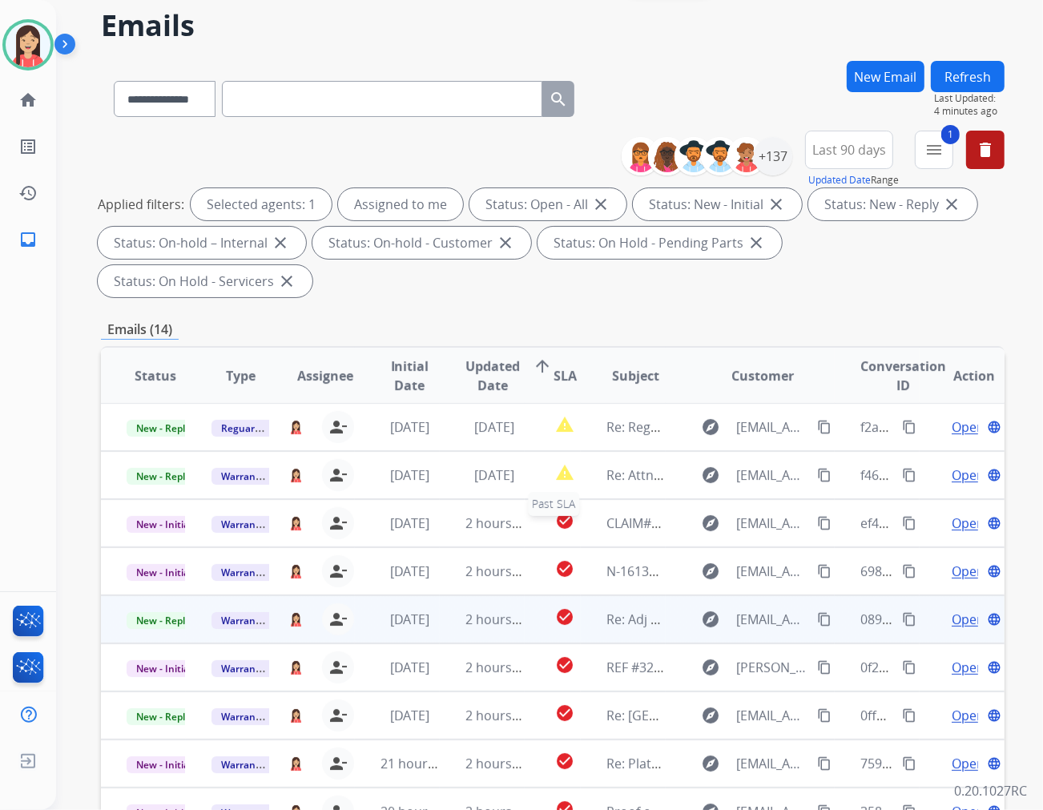
scroll to position [89, 0]
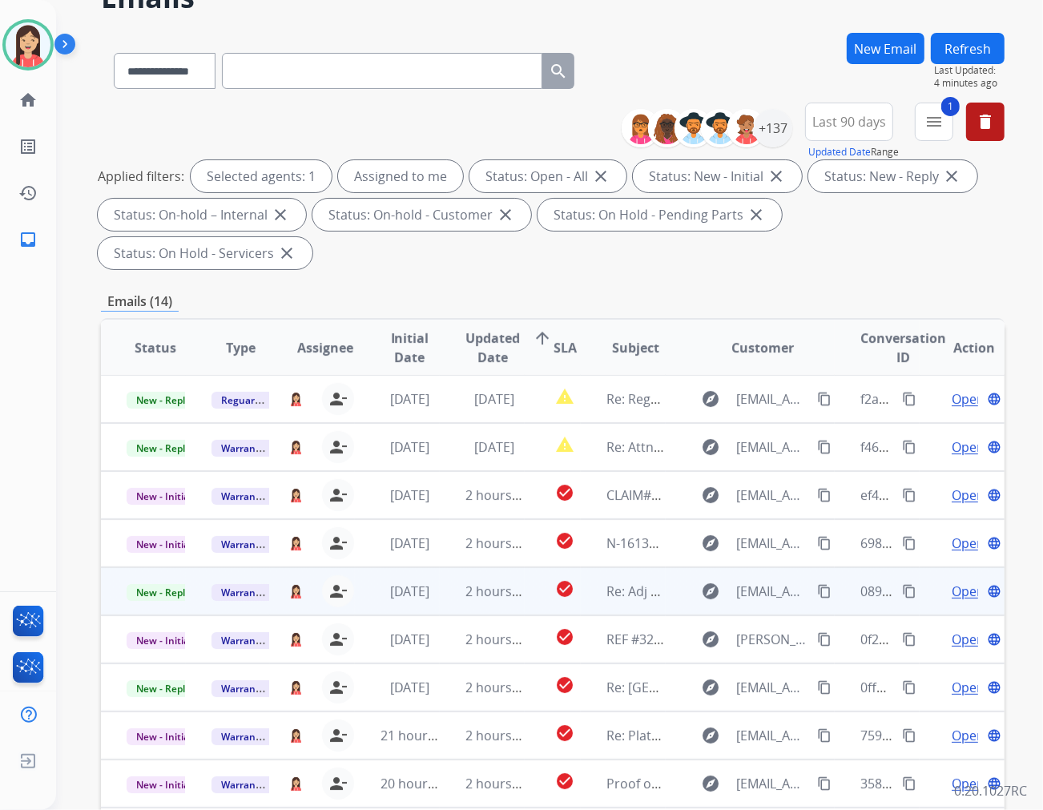
click at [450, 567] on td "2 hours ago" at bounding box center [482, 591] width 85 height 48
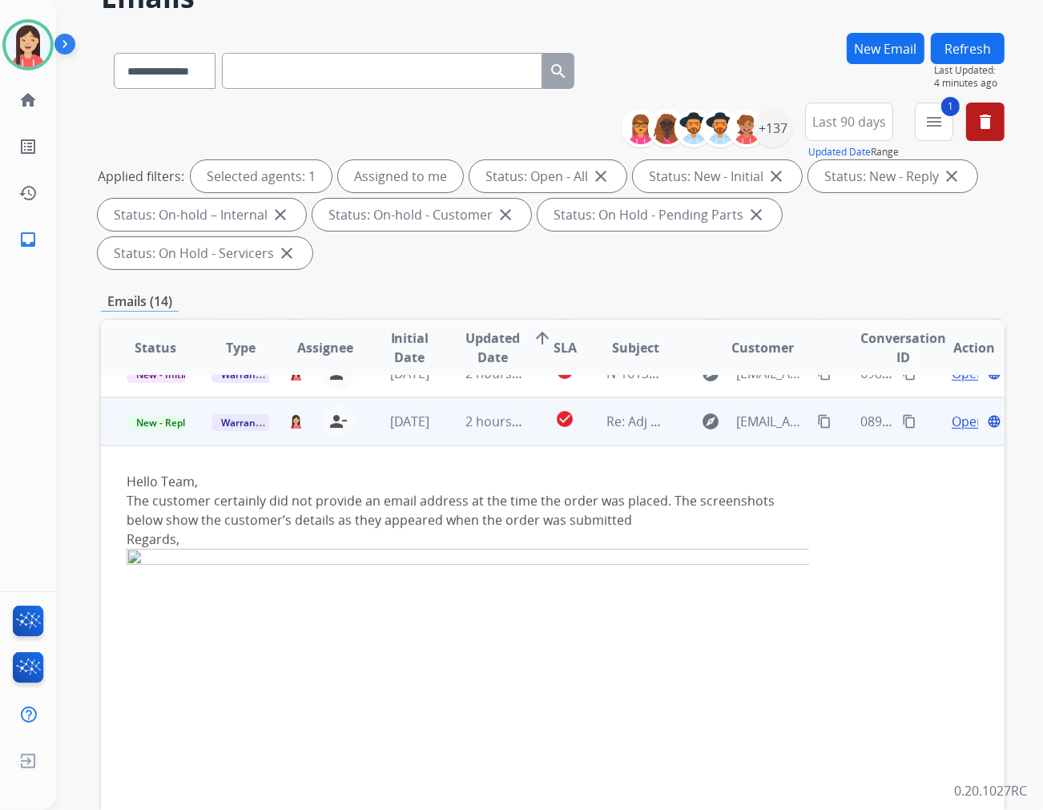
scroll to position [192, 0]
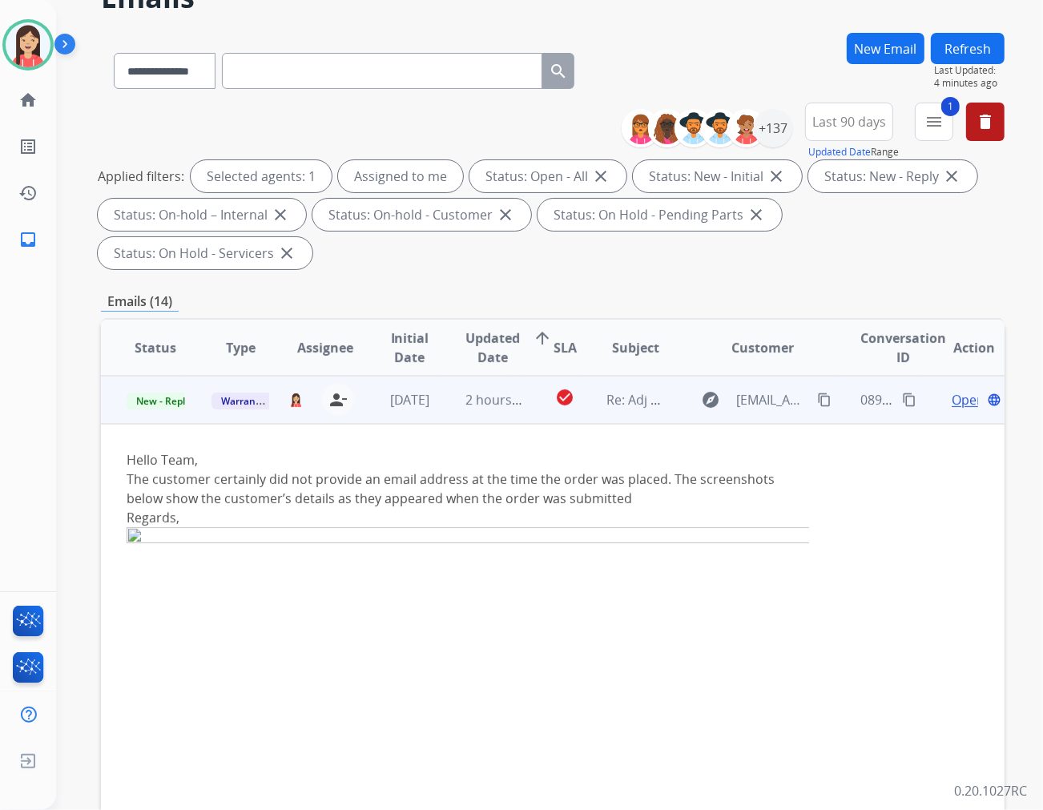
click at [938, 390] on span "Open" at bounding box center [968, 399] width 33 height 19
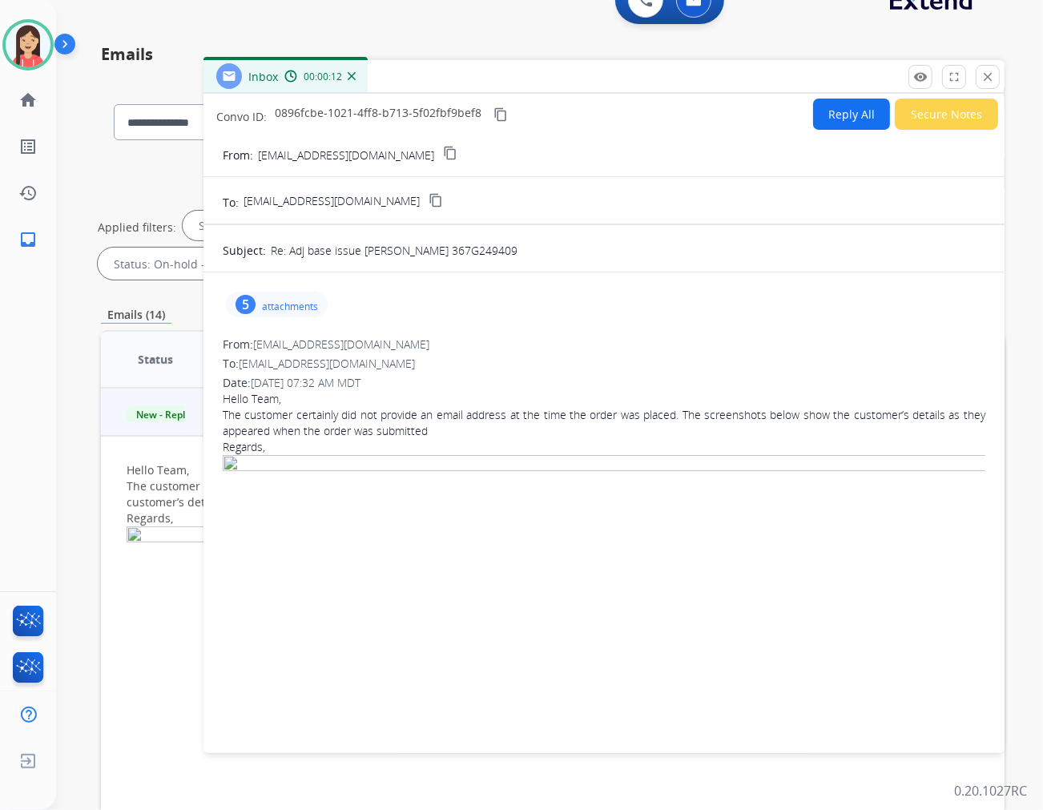
scroll to position [0, 0]
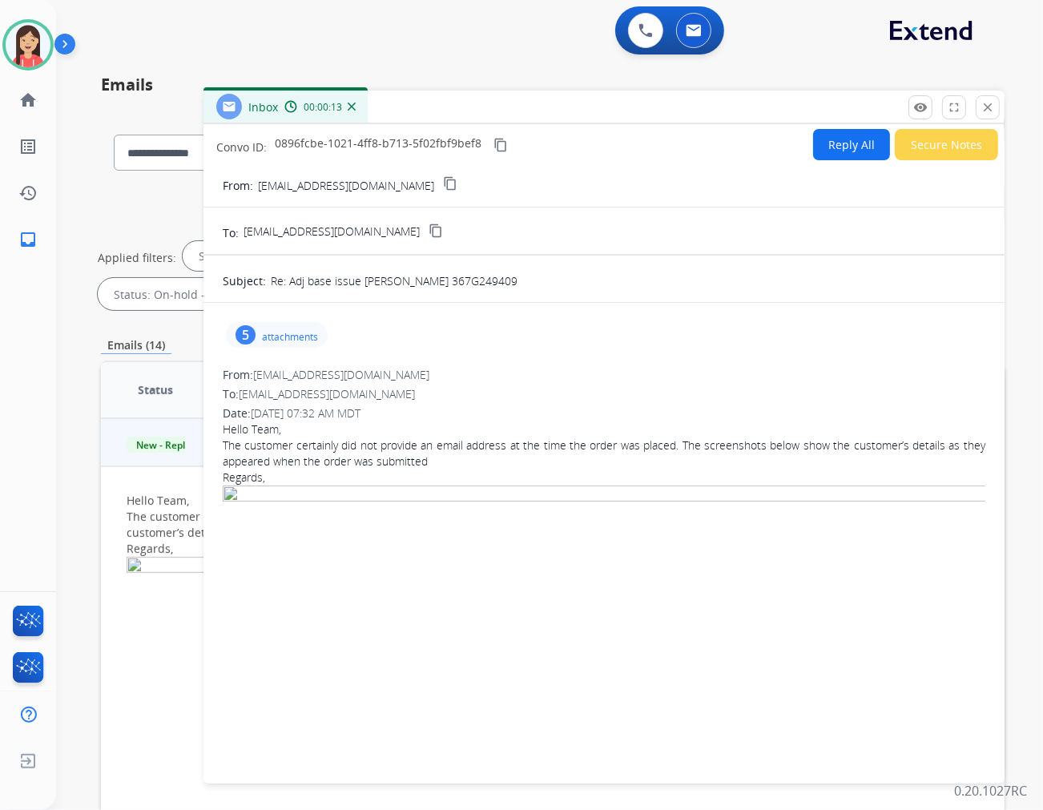
click at [311, 339] on p "attachments" at bounding box center [290, 337] width 56 height 13
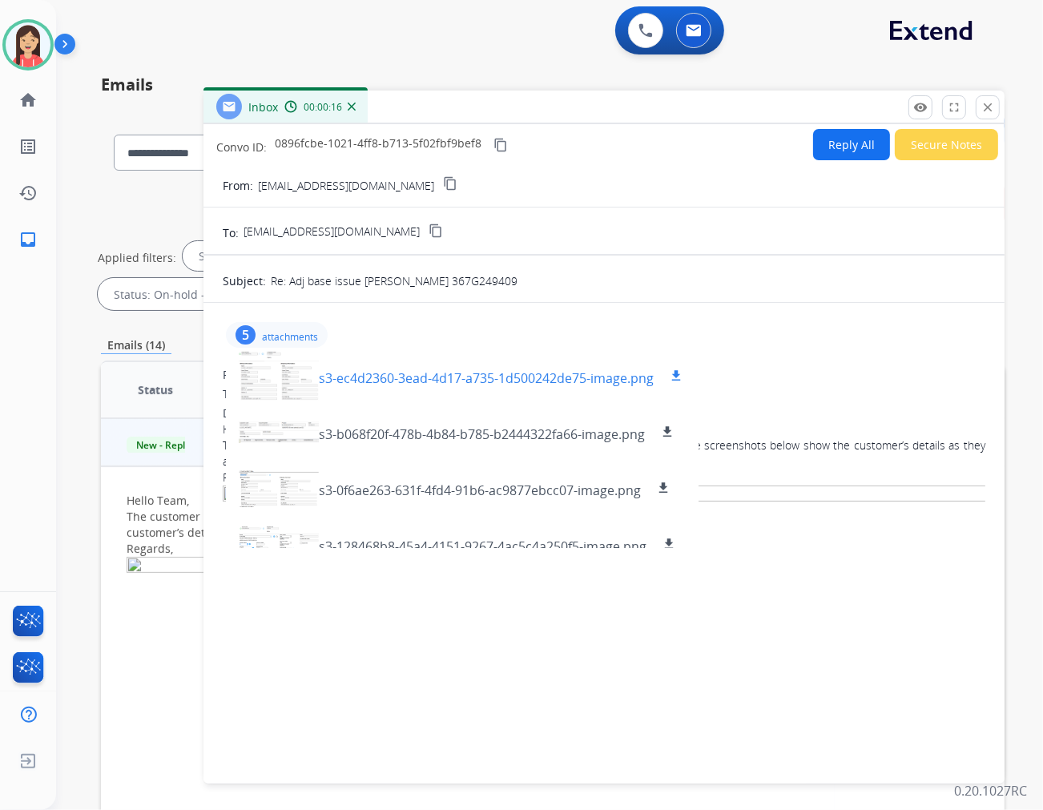
click at [681, 374] on mat-icon "download" at bounding box center [676, 376] width 14 height 14
click at [407, 322] on div "5 attachments s3-ec4d2360-3ead-4d17-a735-1d500242de75-image.png download s3-b06…" at bounding box center [604, 335] width 763 height 38
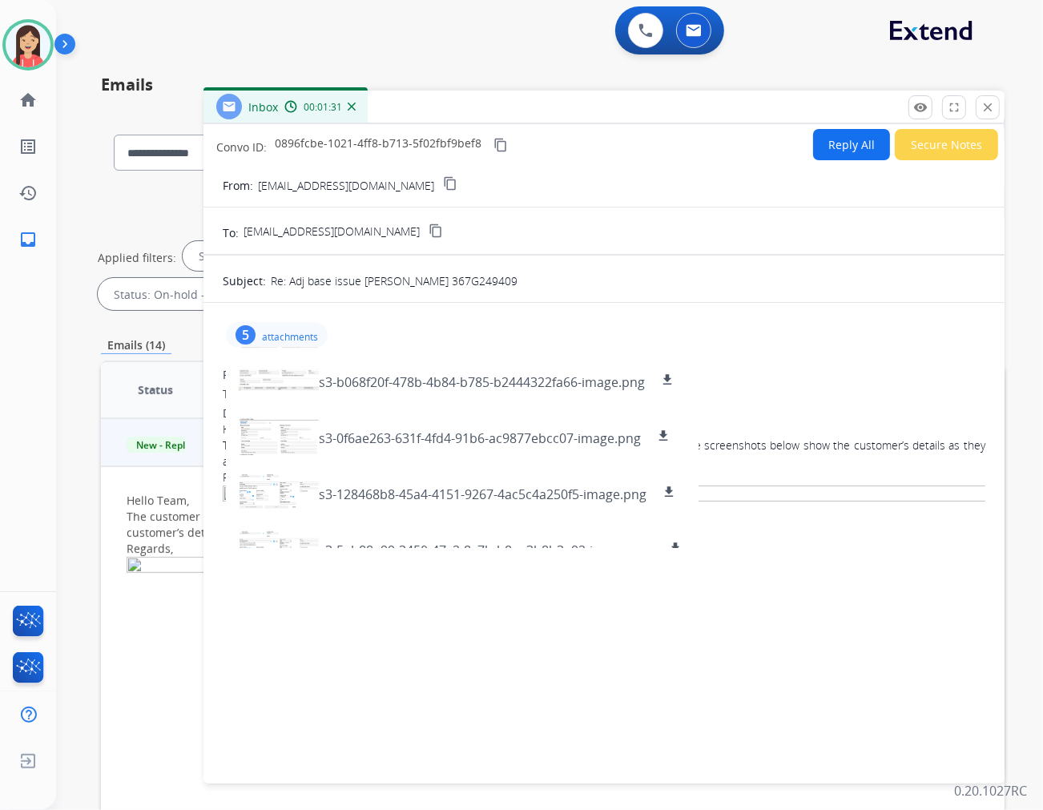
scroll to position [80, 0]
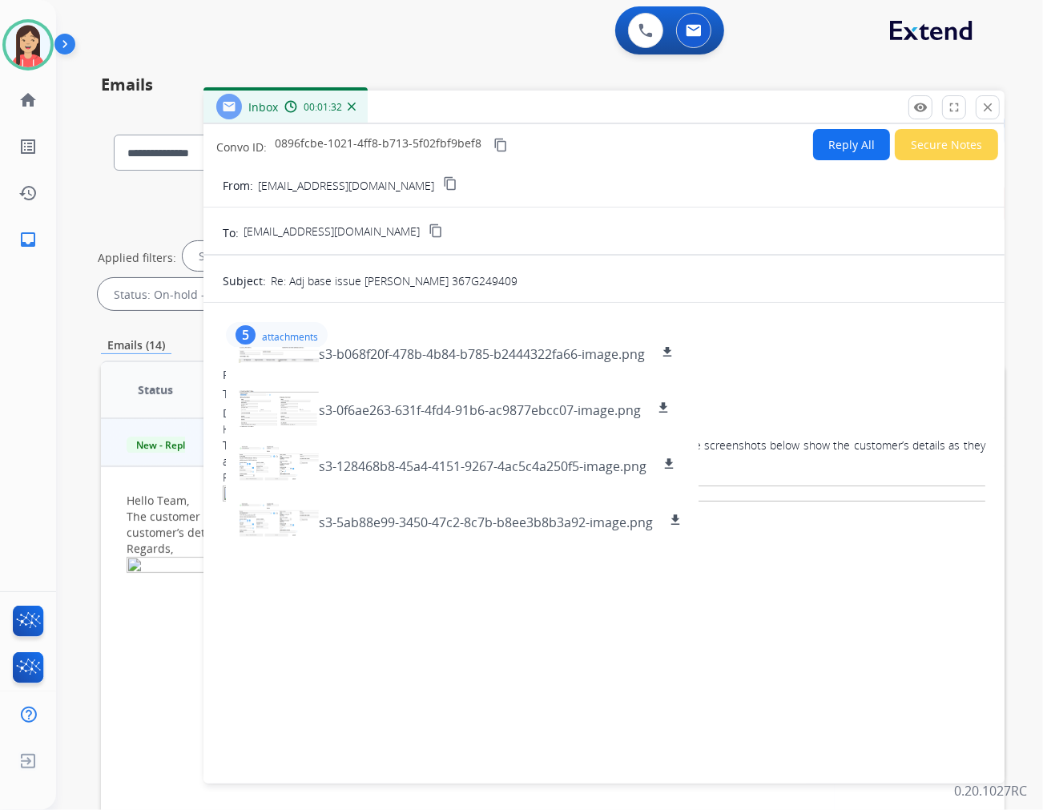
click at [844, 139] on button "Reply All" at bounding box center [851, 144] width 77 height 31
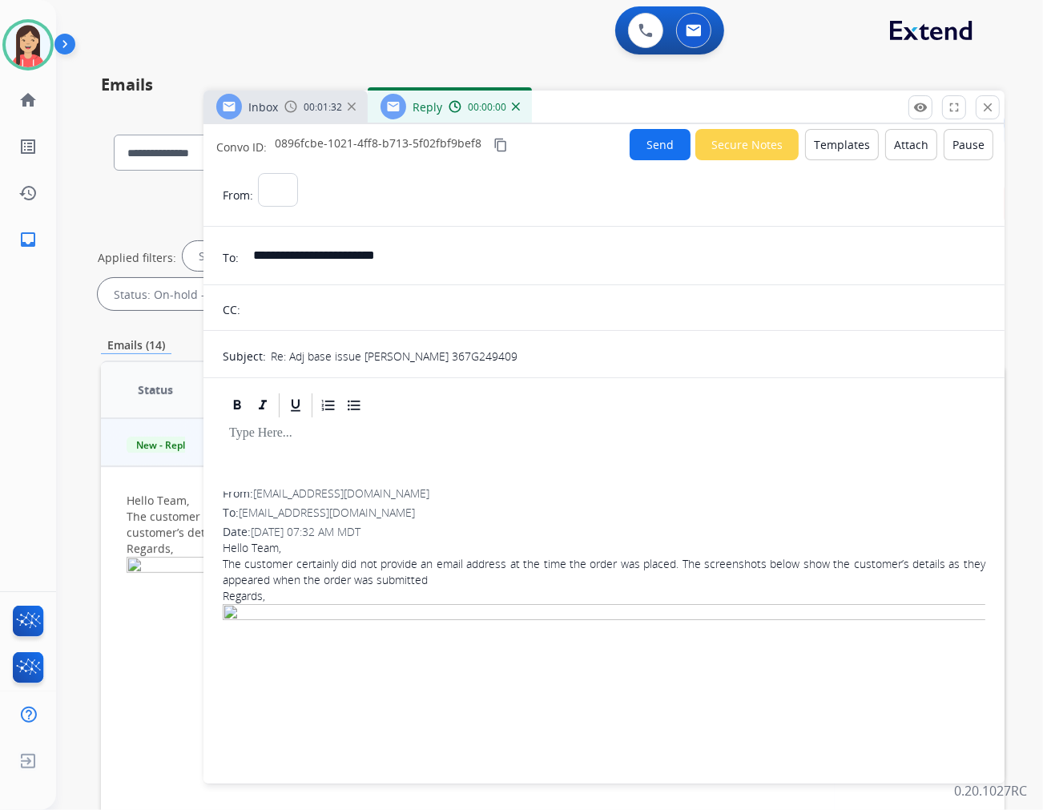
select select "**********"
click at [844, 139] on button "Templates" at bounding box center [842, 144] width 74 height 31
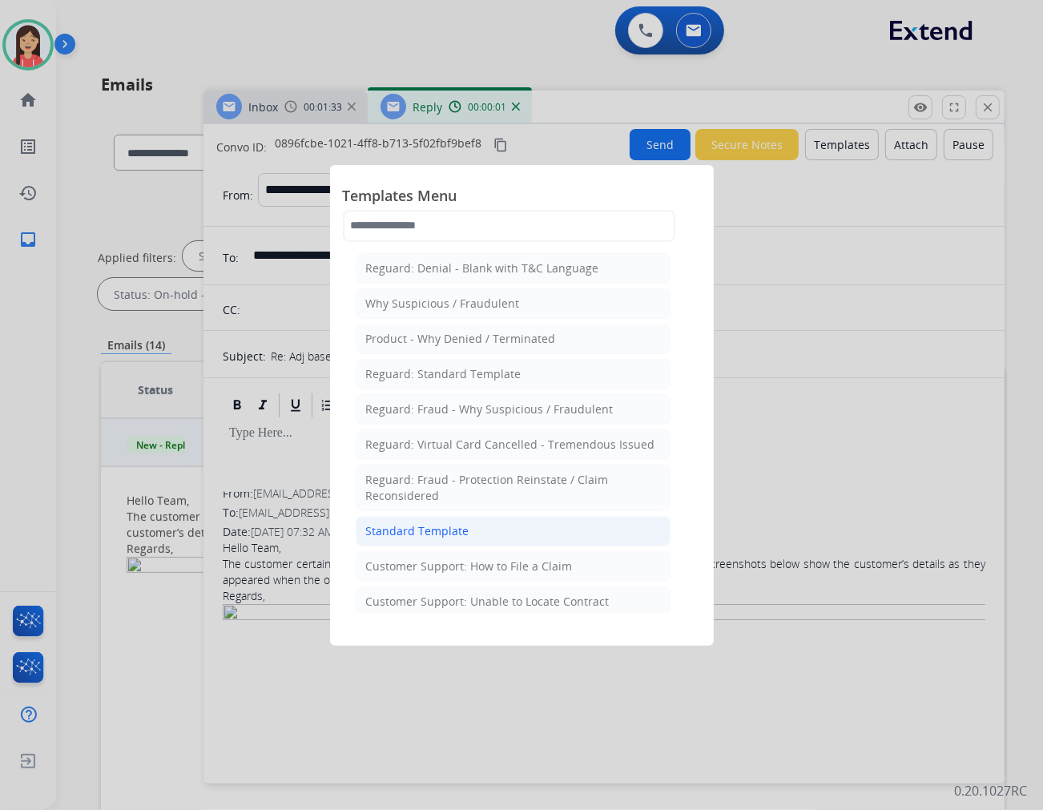
click at [414, 538] on div "Standard Template" at bounding box center [417, 531] width 103 height 16
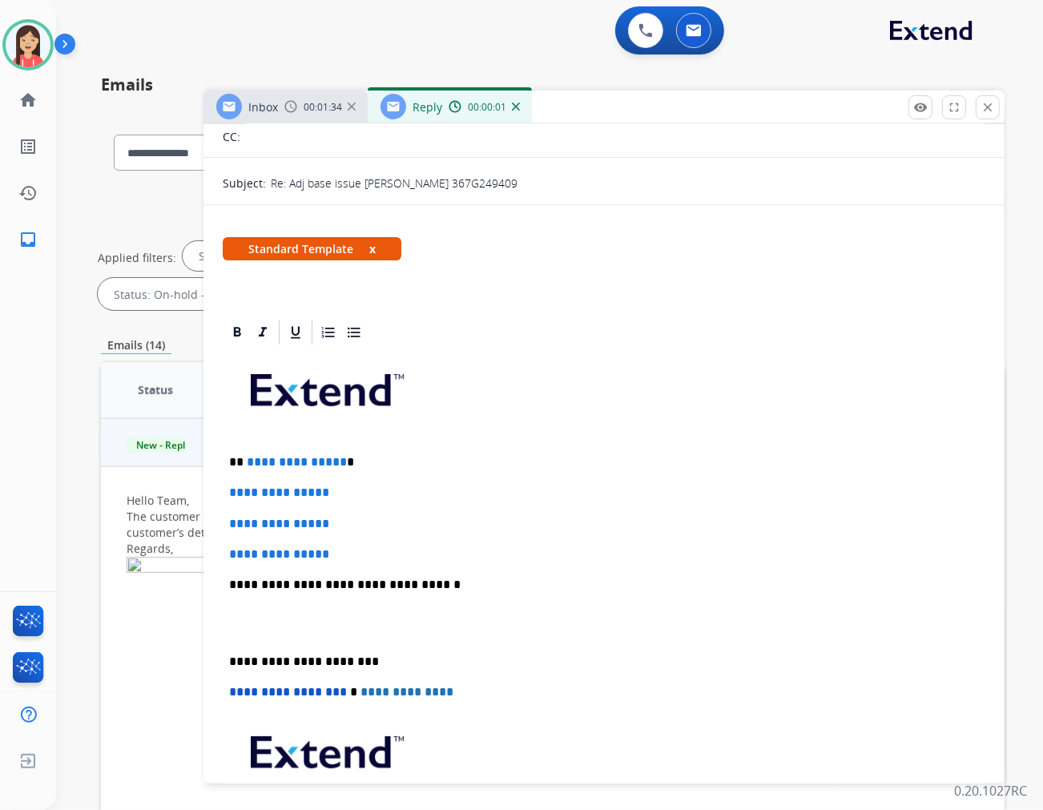
scroll to position [178, 0]
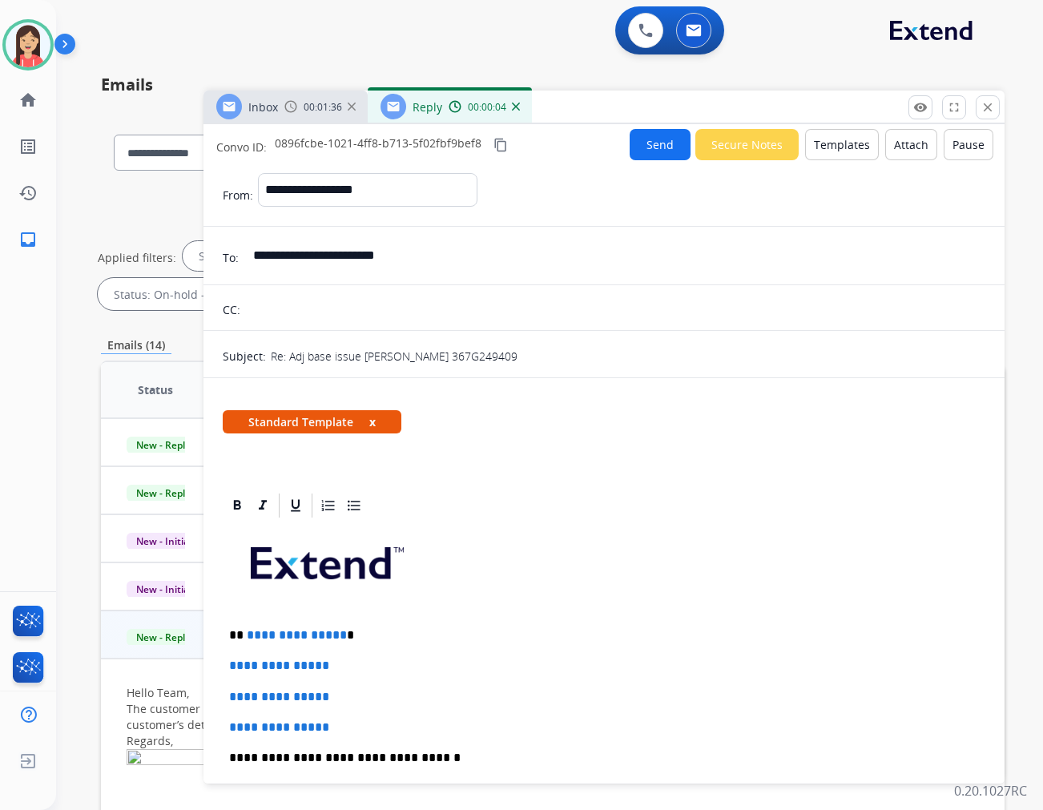
select select "**********"
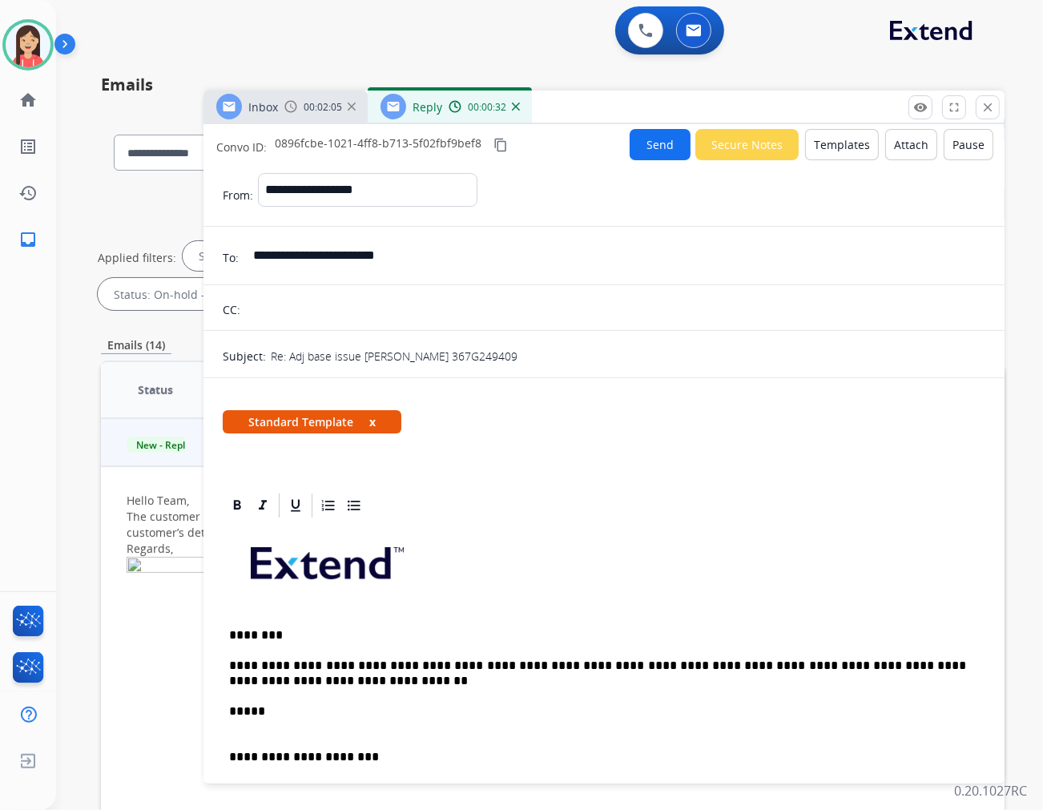
click at [670, 145] on button "Send" at bounding box center [660, 144] width 61 height 31
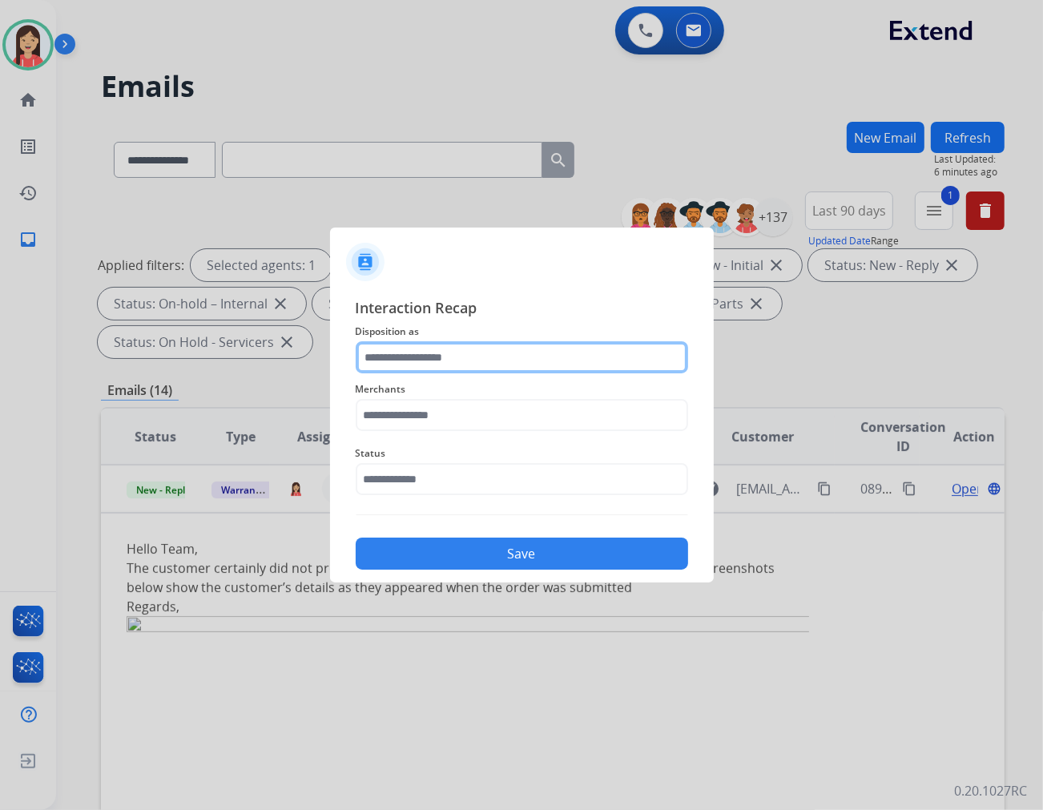
click at [445, 362] on input "text" at bounding box center [522, 357] width 333 height 32
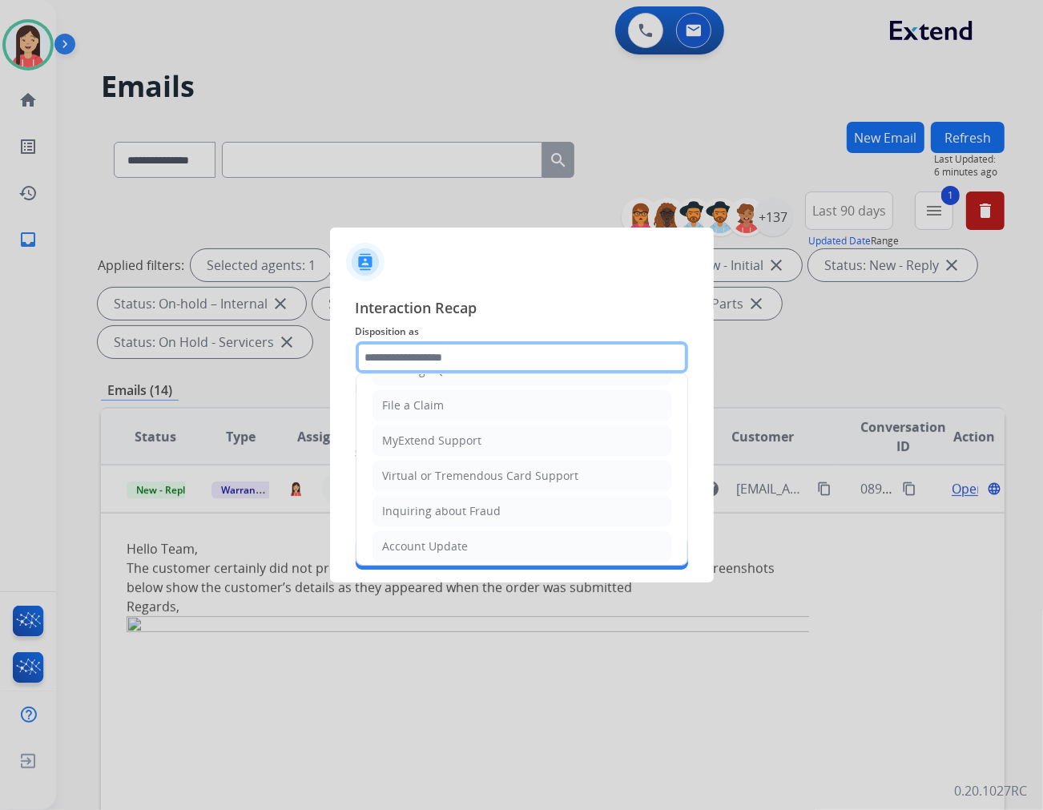
scroll to position [178, 0]
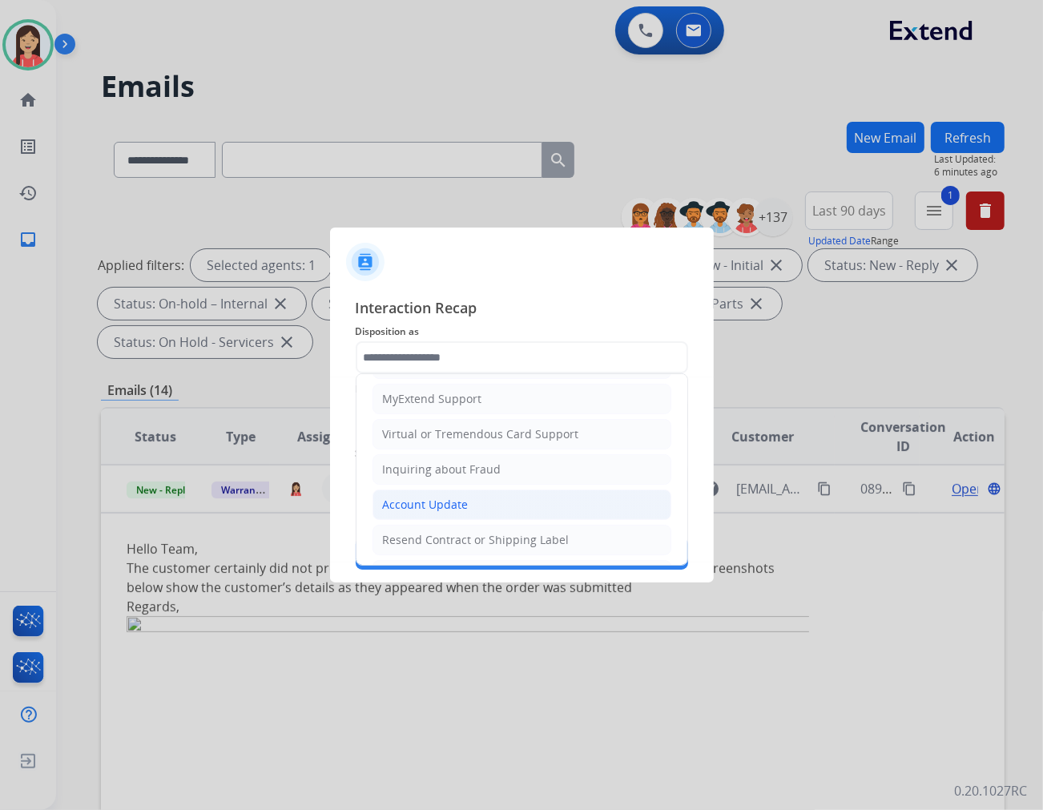
click at [466, 509] on div "Account Update" at bounding box center [426, 505] width 86 height 16
type input "**********"
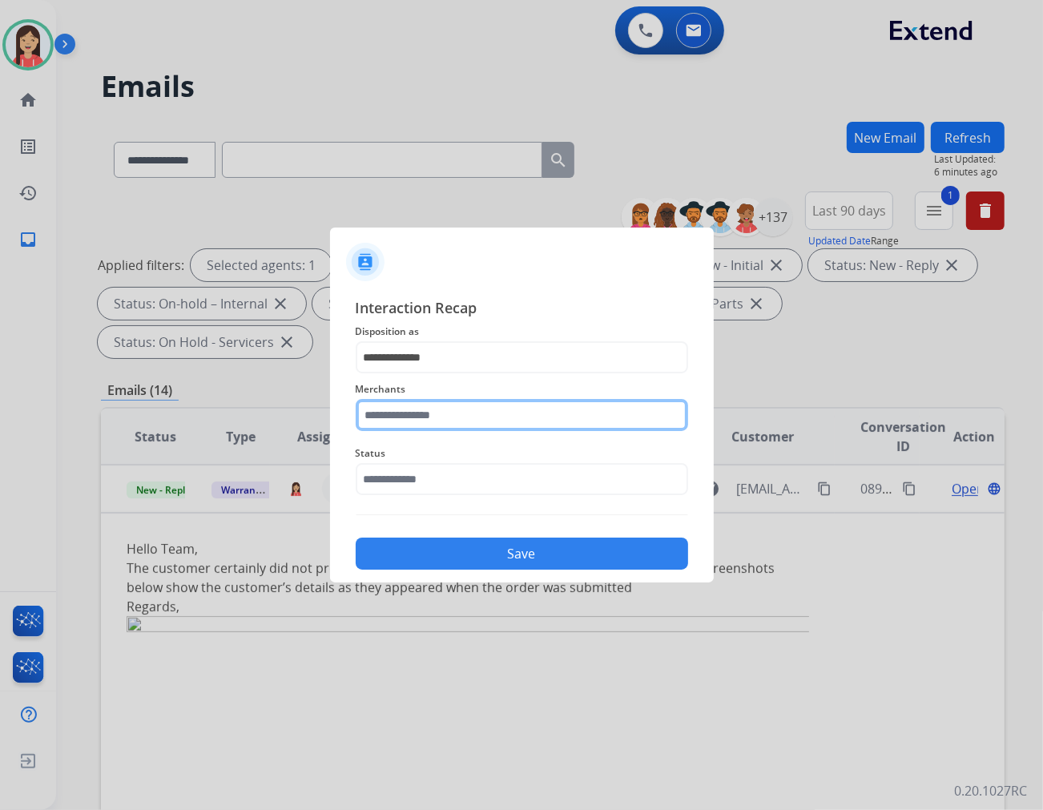
click at [476, 418] on input "text" at bounding box center [522, 415] width 333 height 32
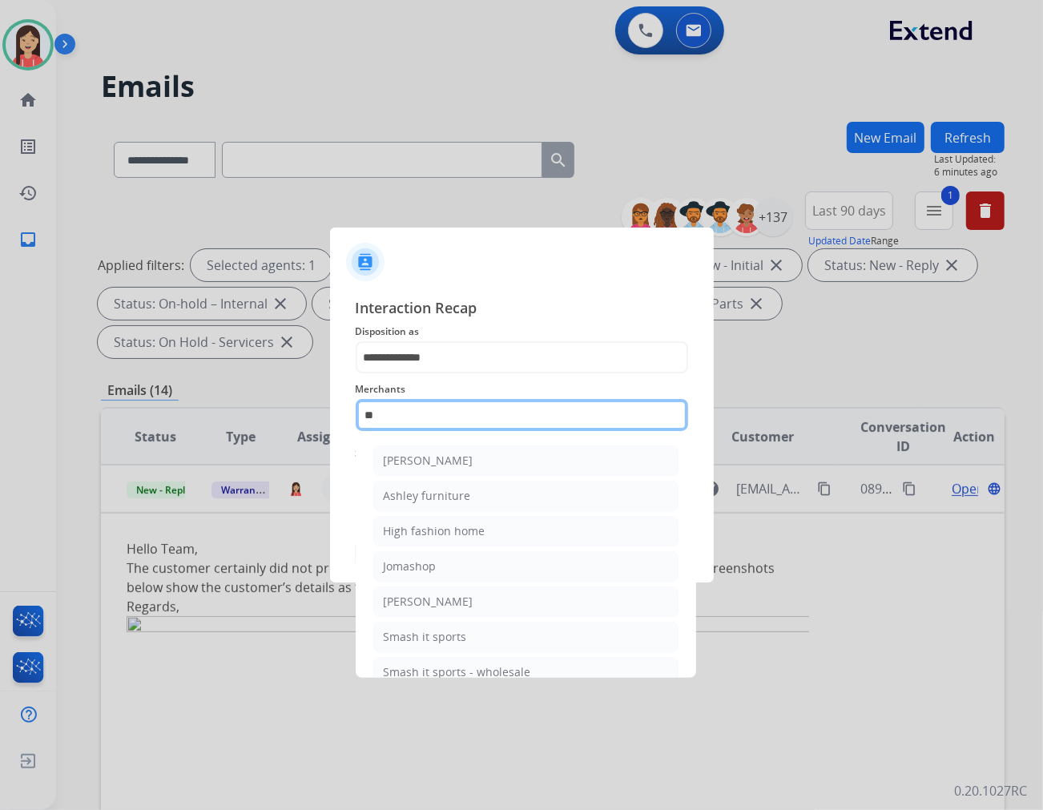
type input "*"
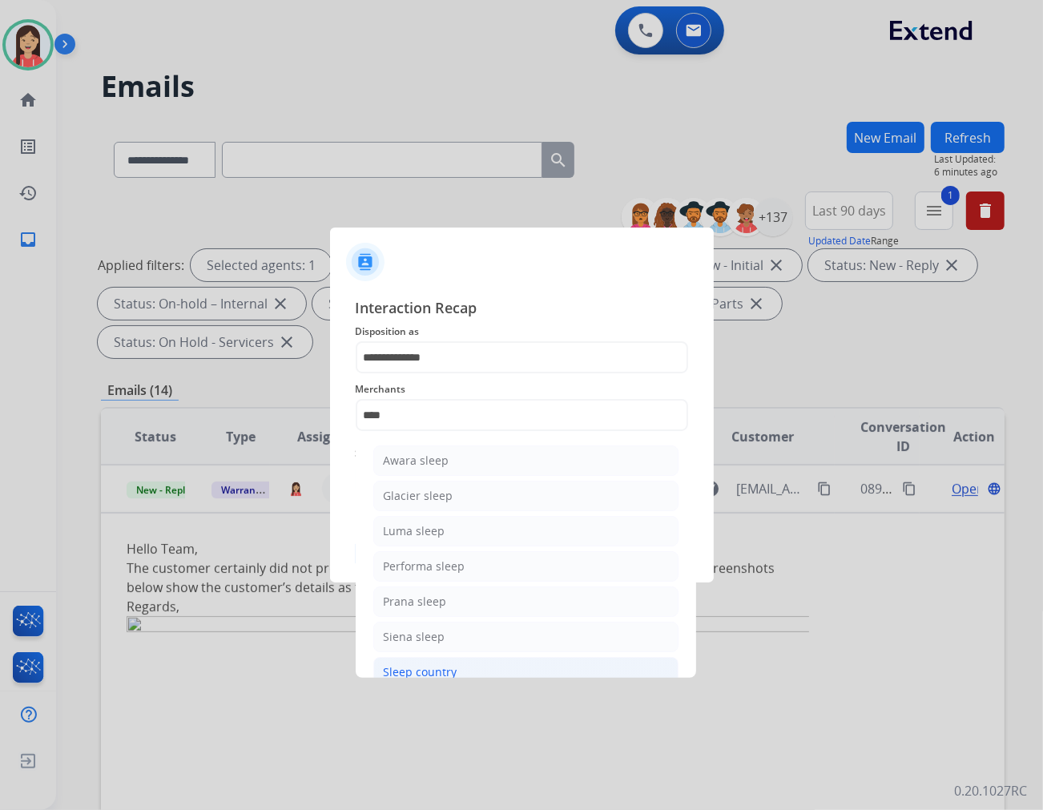
click at [447, 665] on div "Sleep country" at bounding box center [421, 672] width 74 height 16
type input "**********"
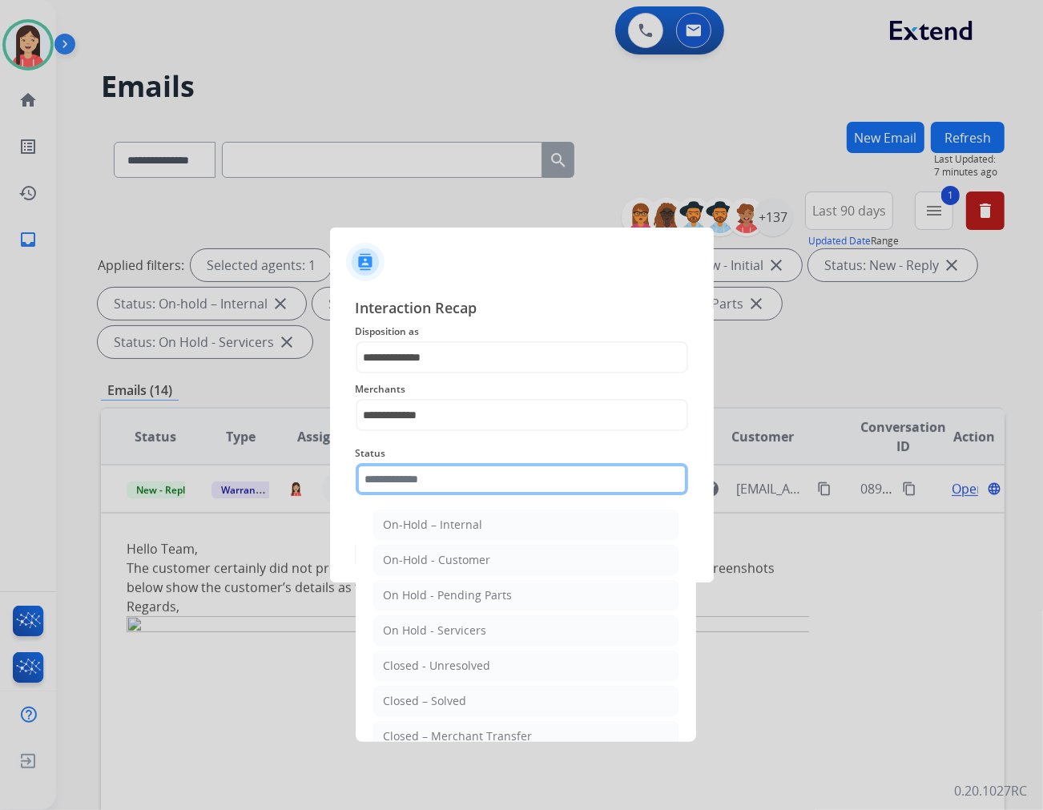
click at [503, 487] on input "text" at bounding box center [522, 479] width 333 height 32
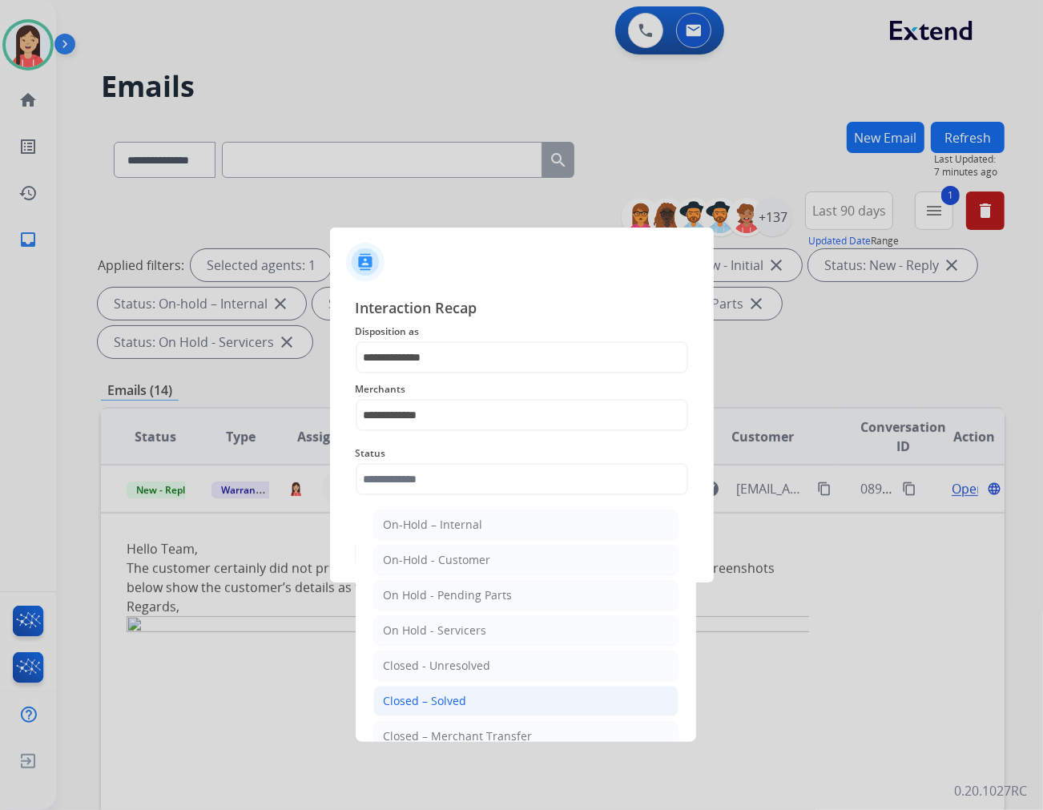
click at [494, 688] on li "Closed – Solved" at bounding box center [525, 701] width 305 height 30
type input "**********"
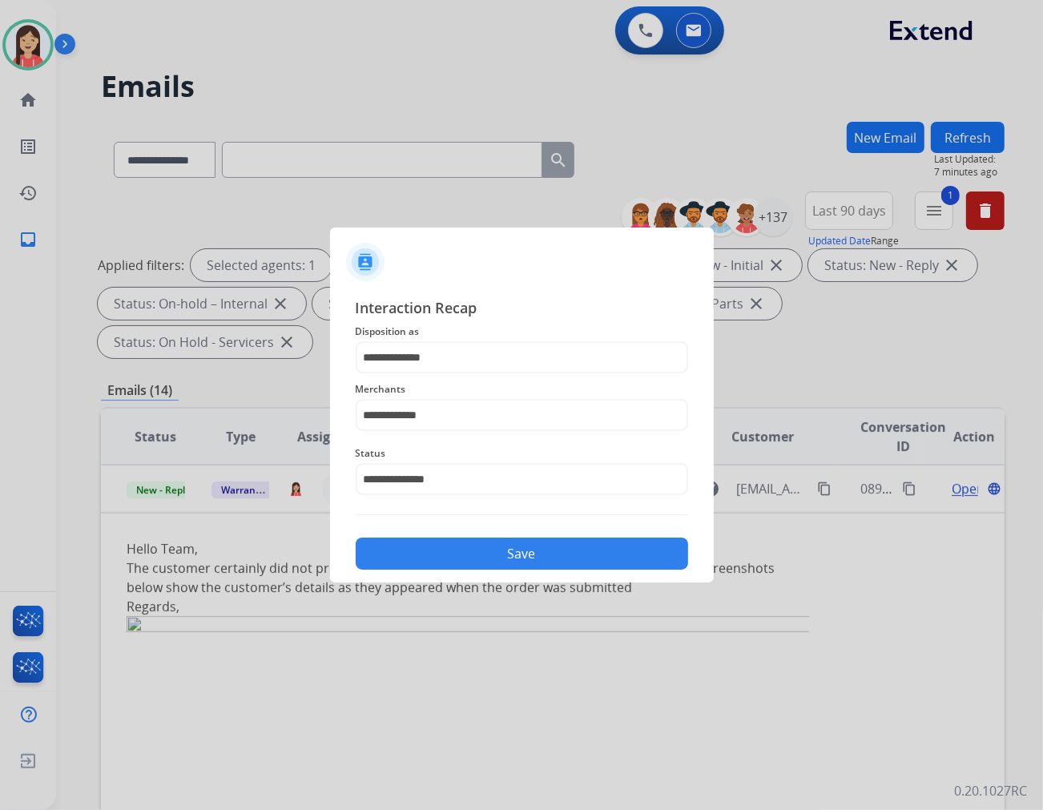
click at [527, 543] on button "Save" at bounding box center [522, 554] width 333 height 32
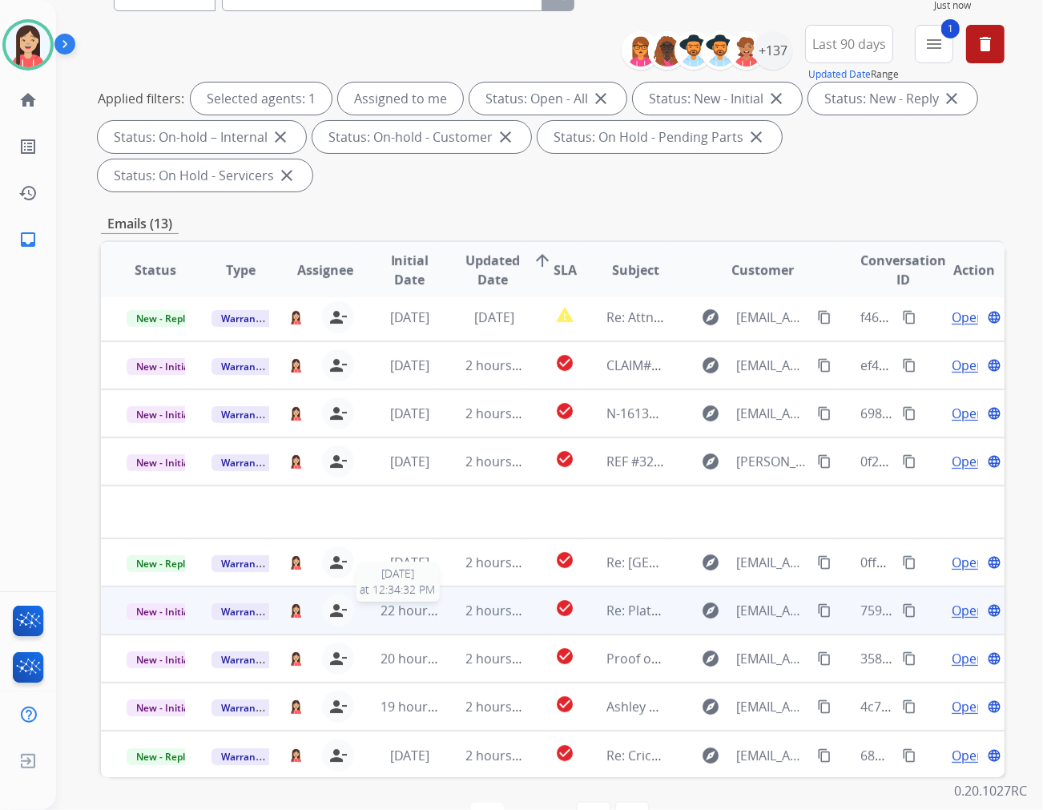
scroll to position [179, 0]
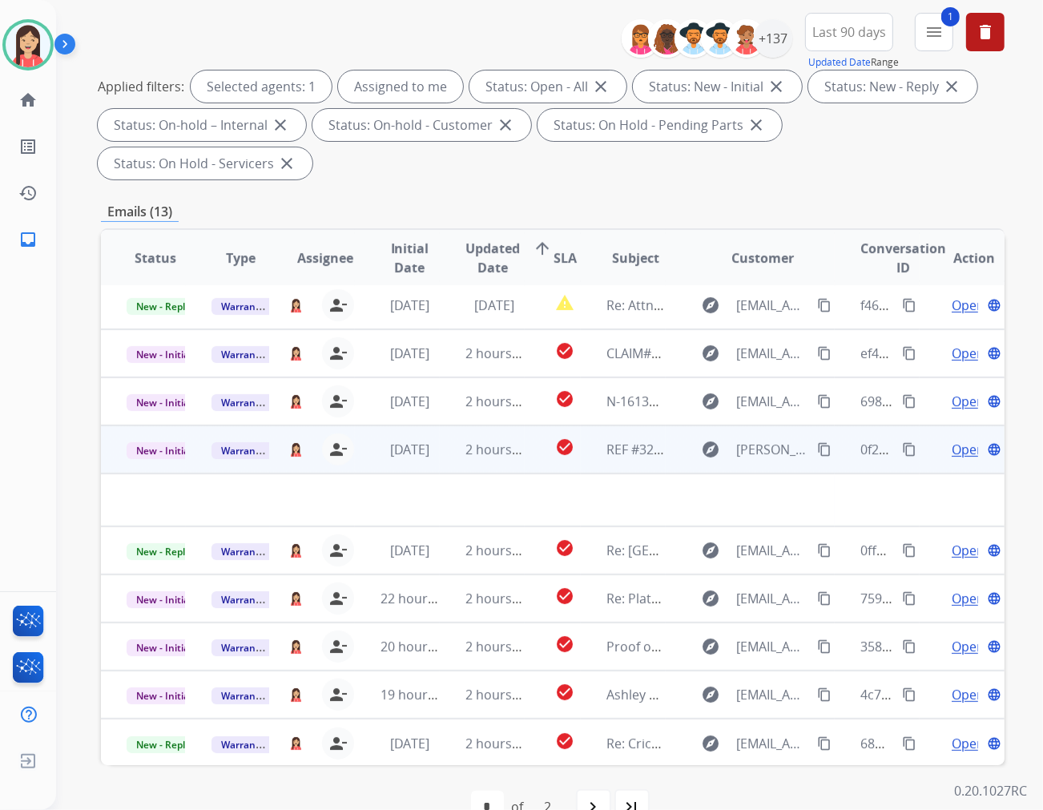
click at [445, 429] on td "2 hours ago" at bounding box center [482, 450] width 85 height 48
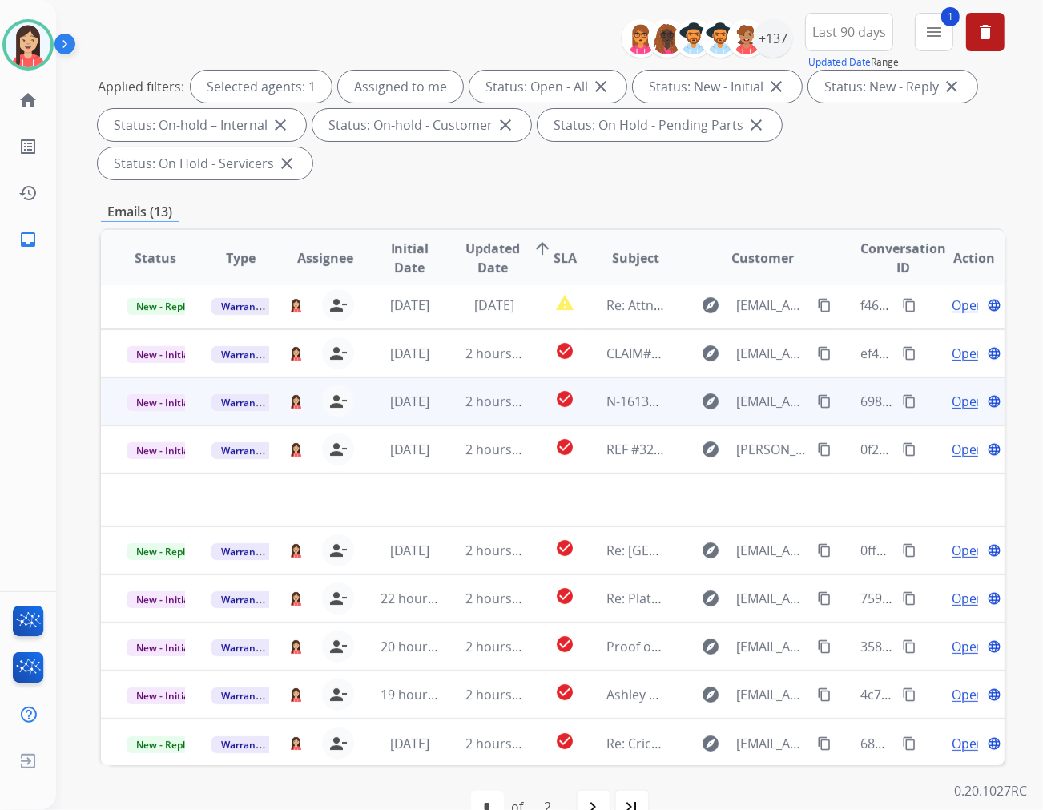
scroll to position [1, 0]
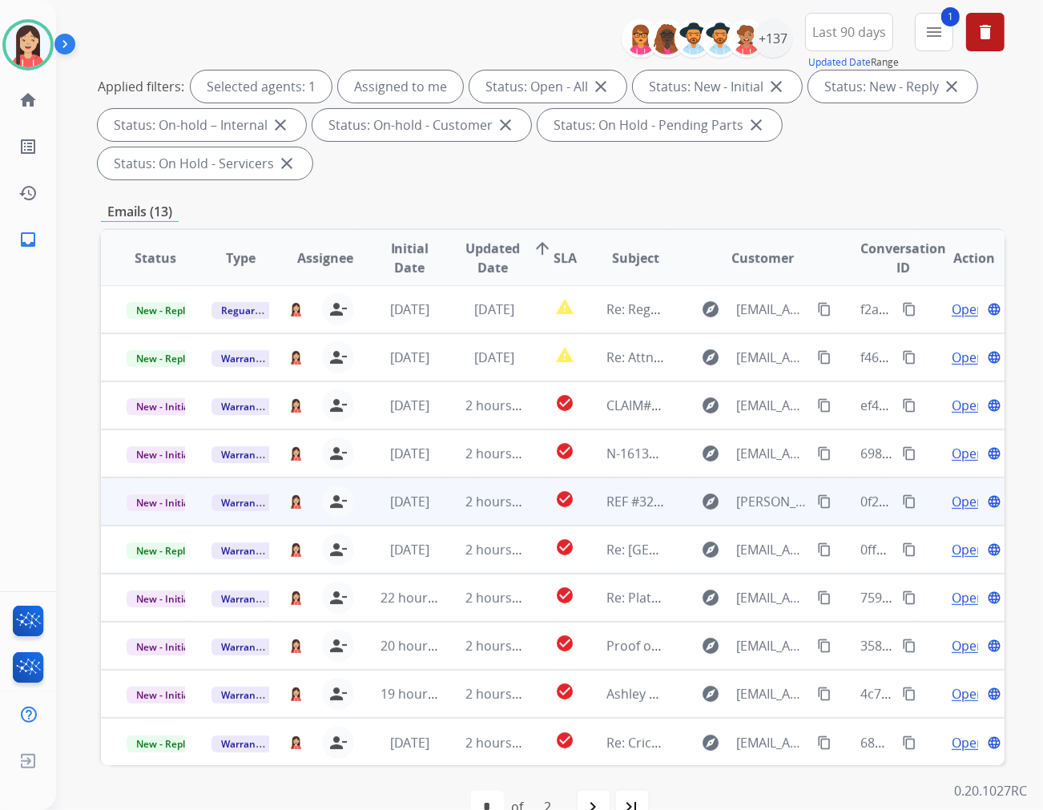
click at [446, 478] on td "2 hours ago" at bounding box center [482, 502] width 85 height 48
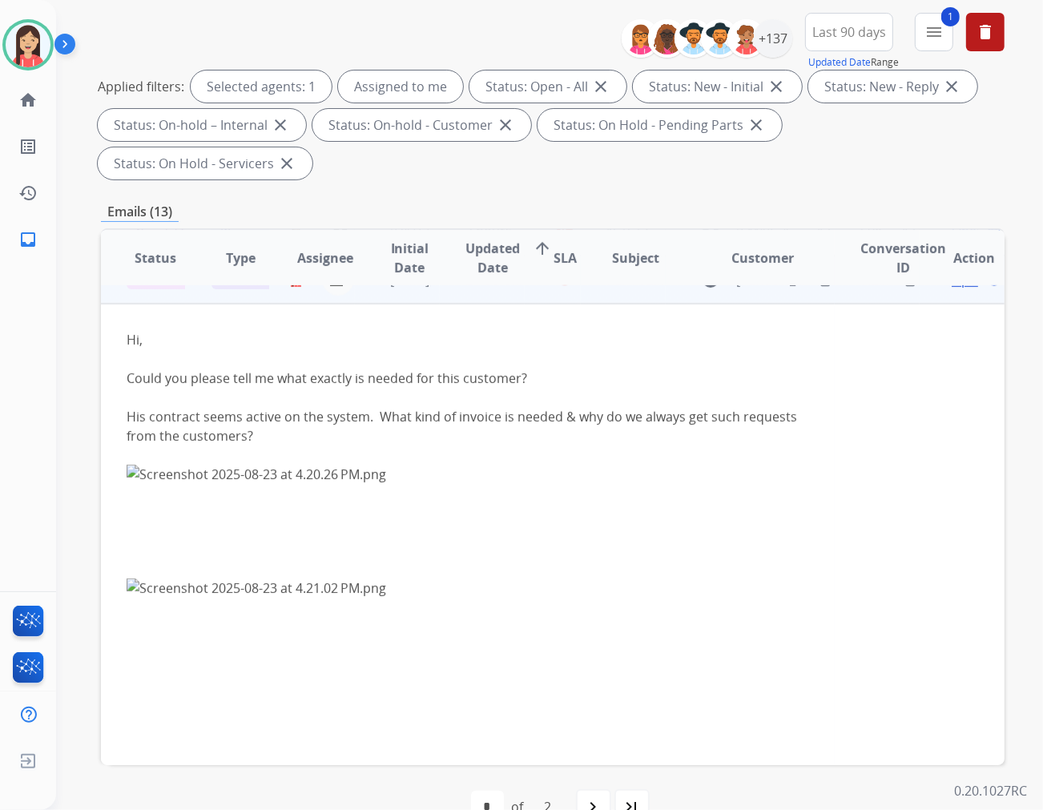
scroll to position [192, 0]
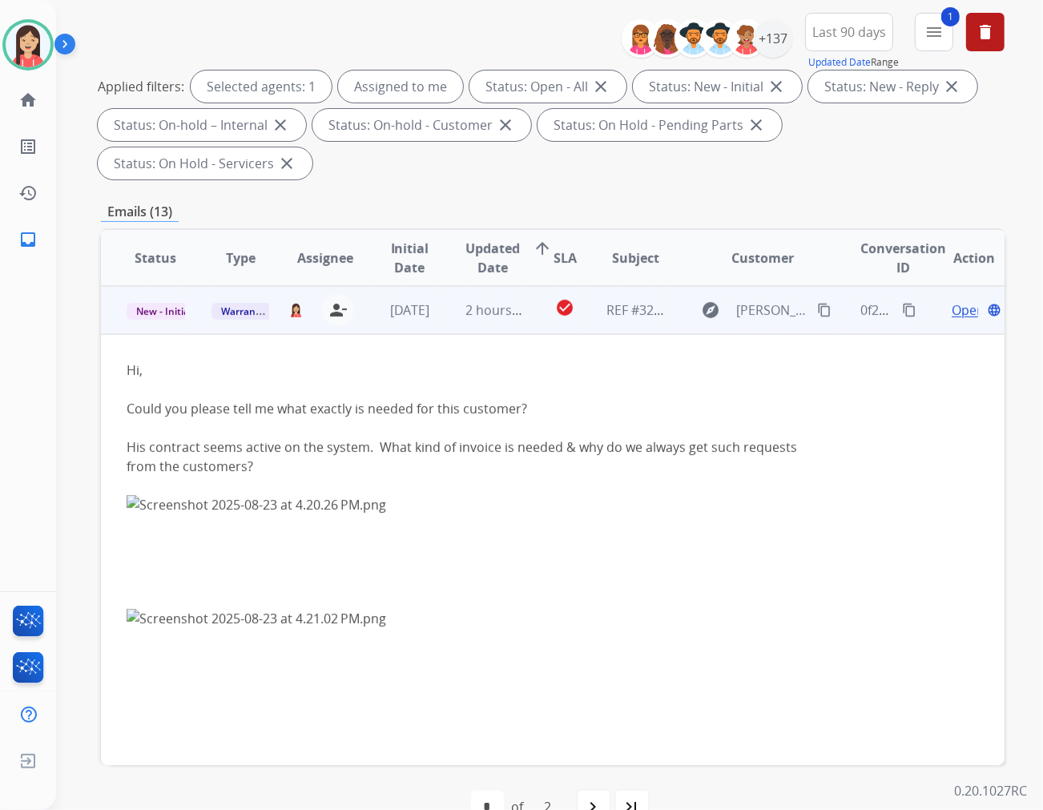
click at [952, 301] on span "Open" at bounding box center [968, 310] width 33 height 19
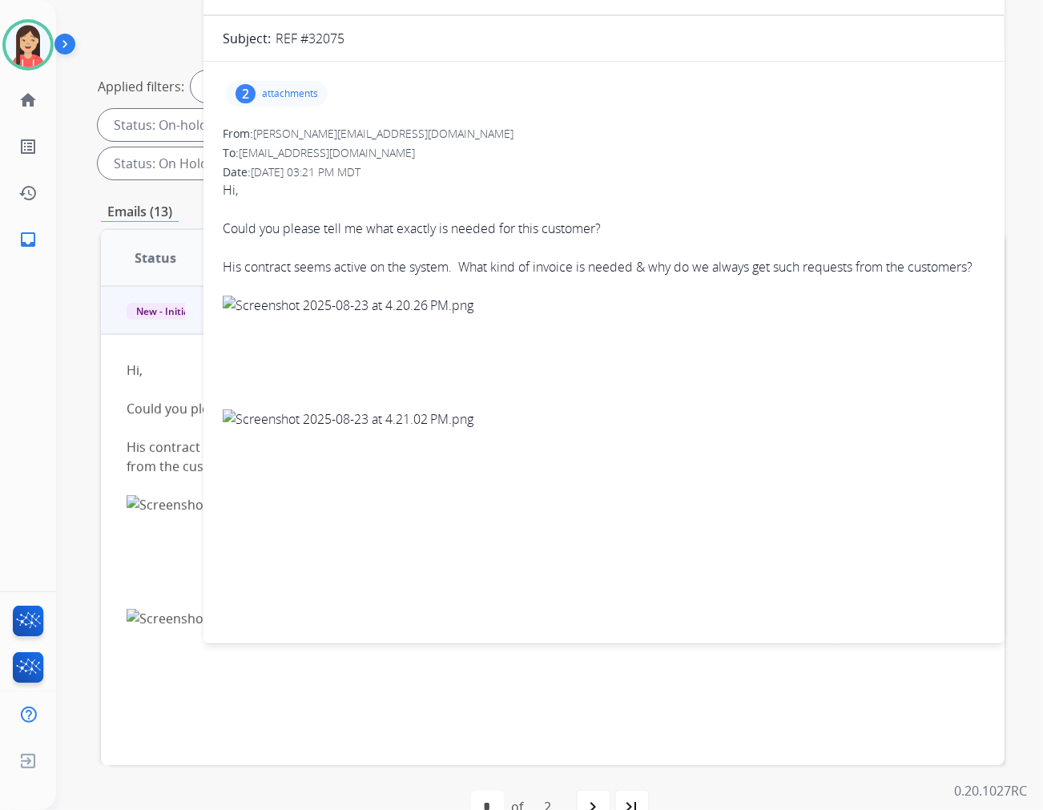
scroll to position [0, 0]
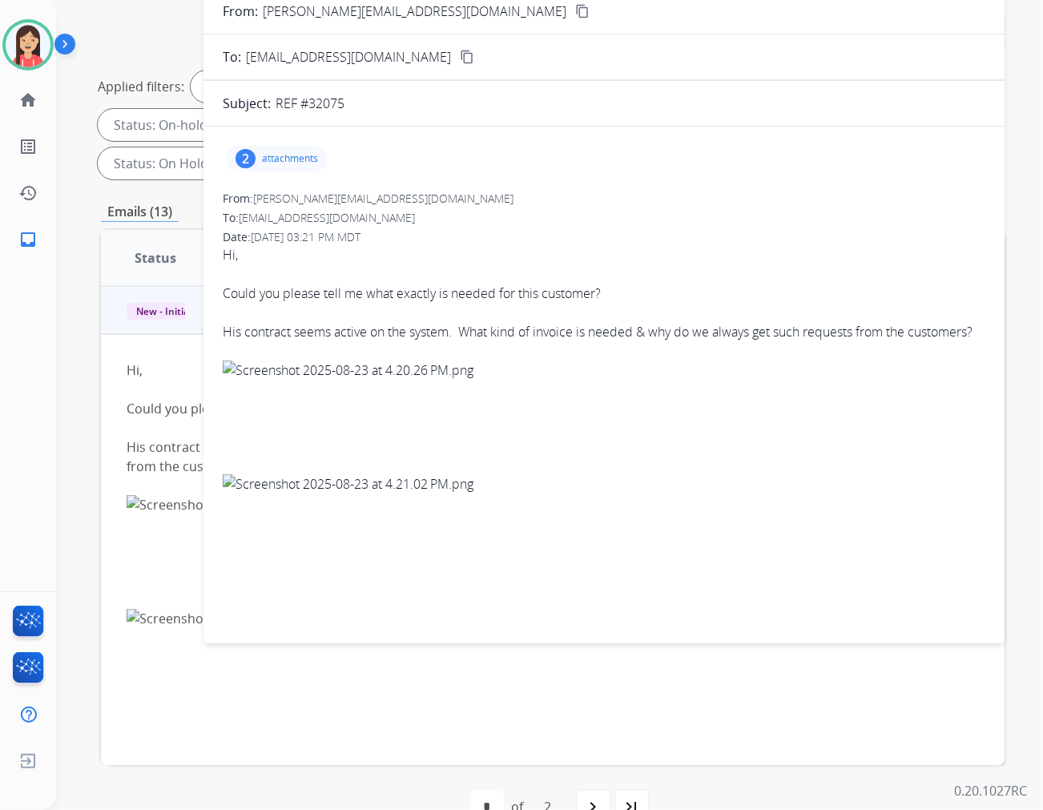
click at [289, 157] on p "attachments" at bounding box center [290, 158] width 56 height 13
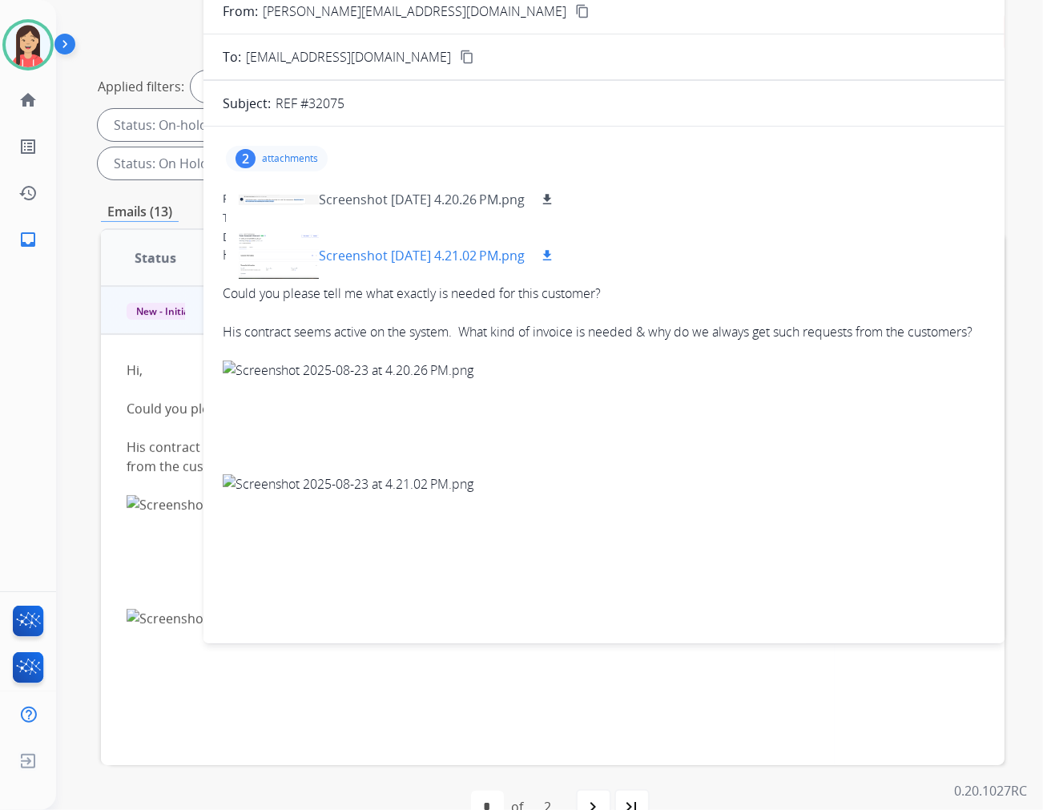
click at [555, 250] on mat-icon "download" at bounding box center [547, 255] width 14 height 14
click at [492, 198] on p "Screenshot 2025-08-23 at 4.20.26 PM.png" at bounding box center [422, 199] width 206 height 19
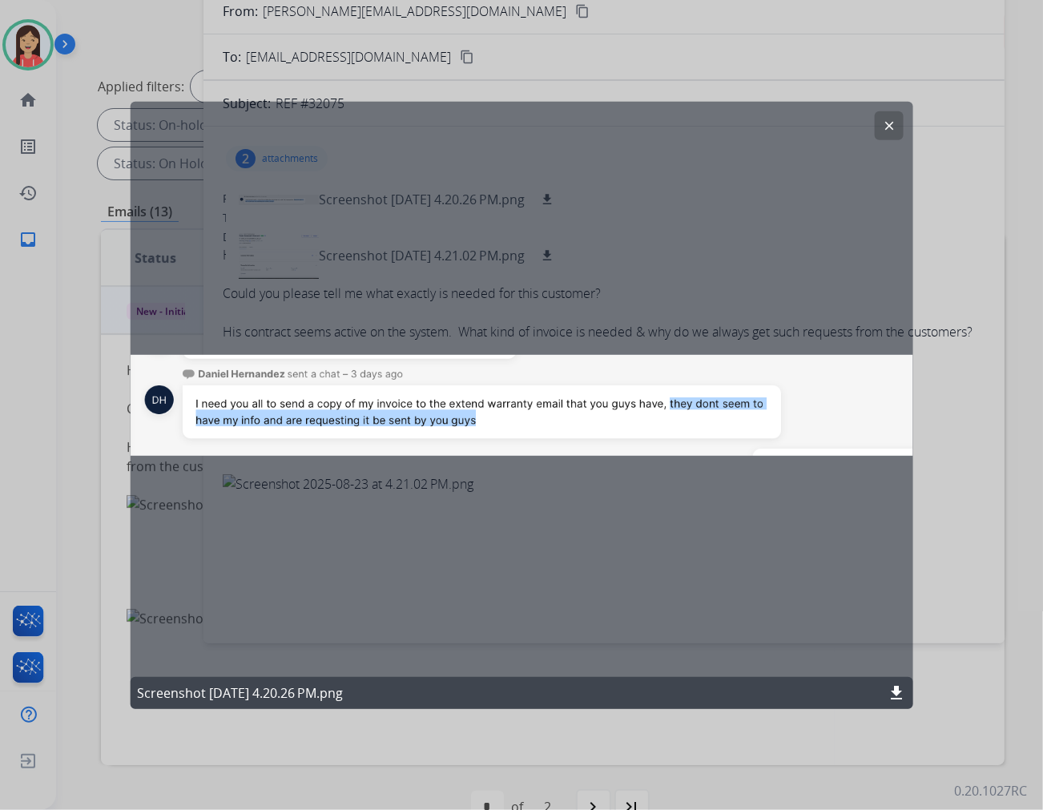
click at [895, 126] on mat-icon "clear" at bounding box center [889, 125] width 14 height 14
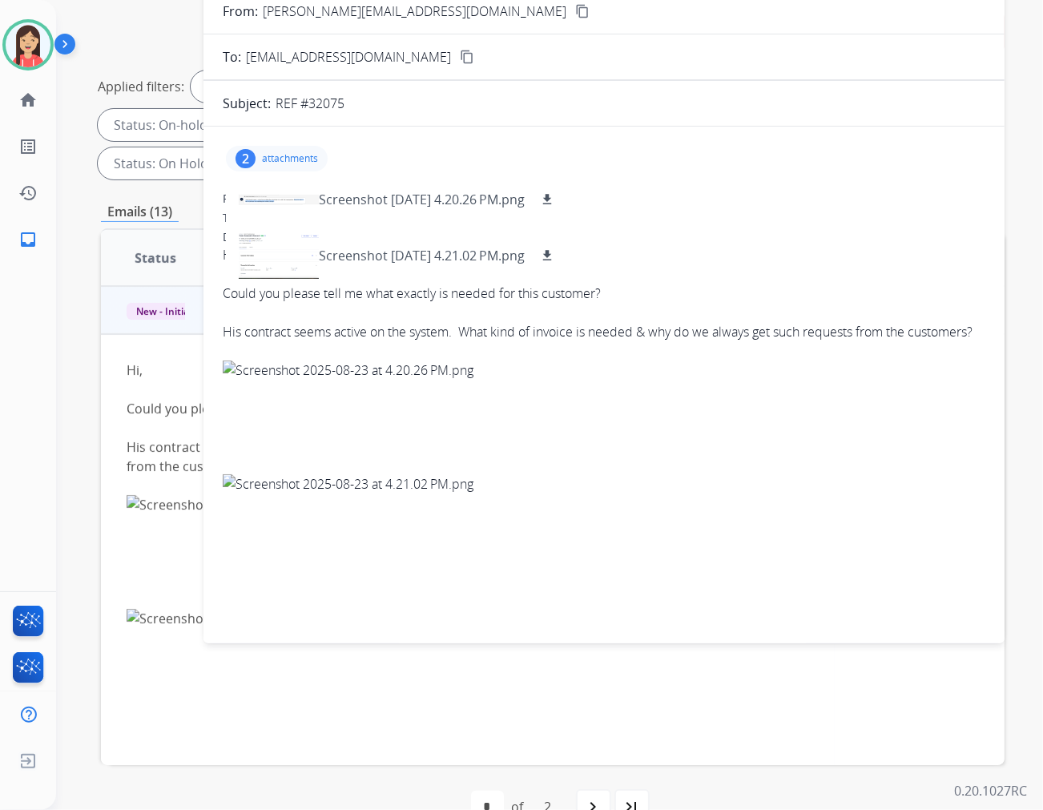
click at [850, 252] on div "Hi," at bounding box center [604, 254] width 763 height 19
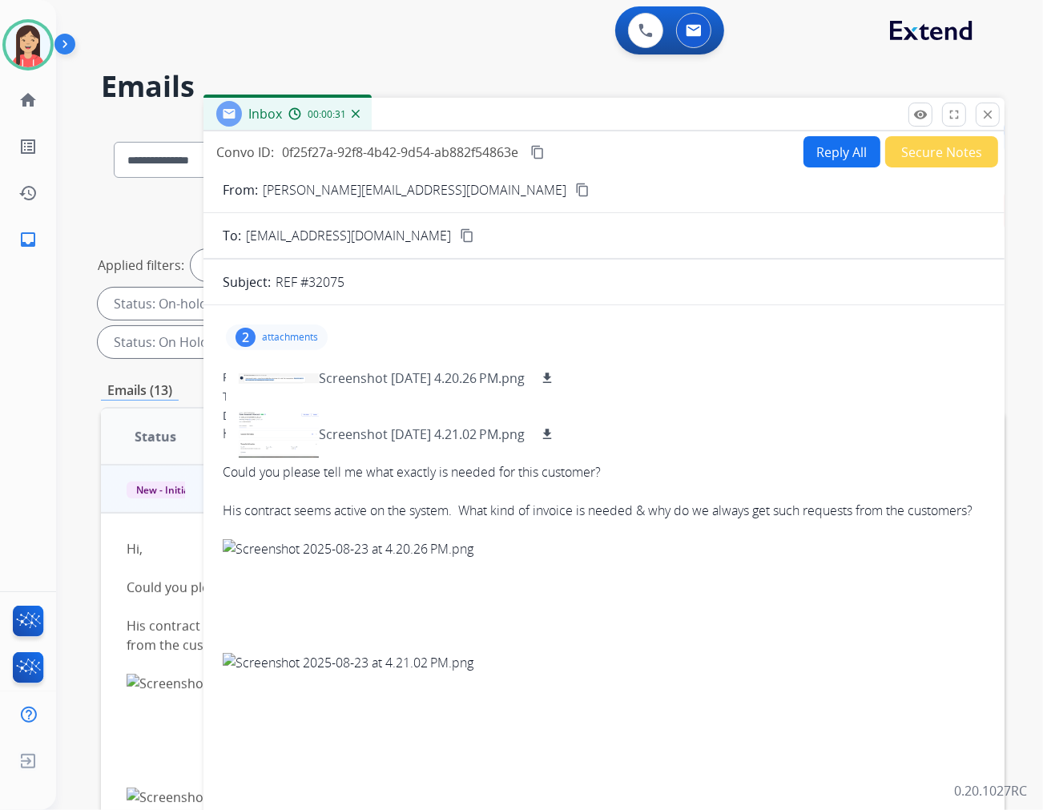
click at [806, 147] on button "Reply All" at bounding box center [842, 151] width 77 height 31
select select "**********"
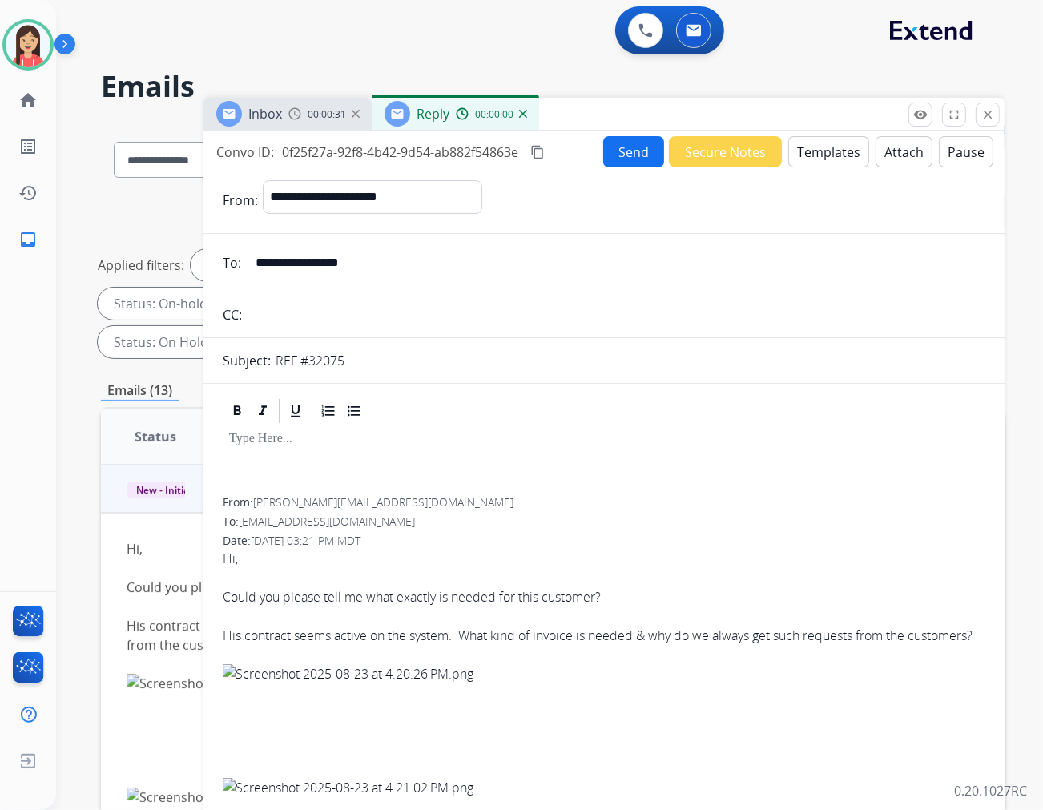
click at [806, 147] on button "Templates" at bounding box center [829, 151] width 81 height 31
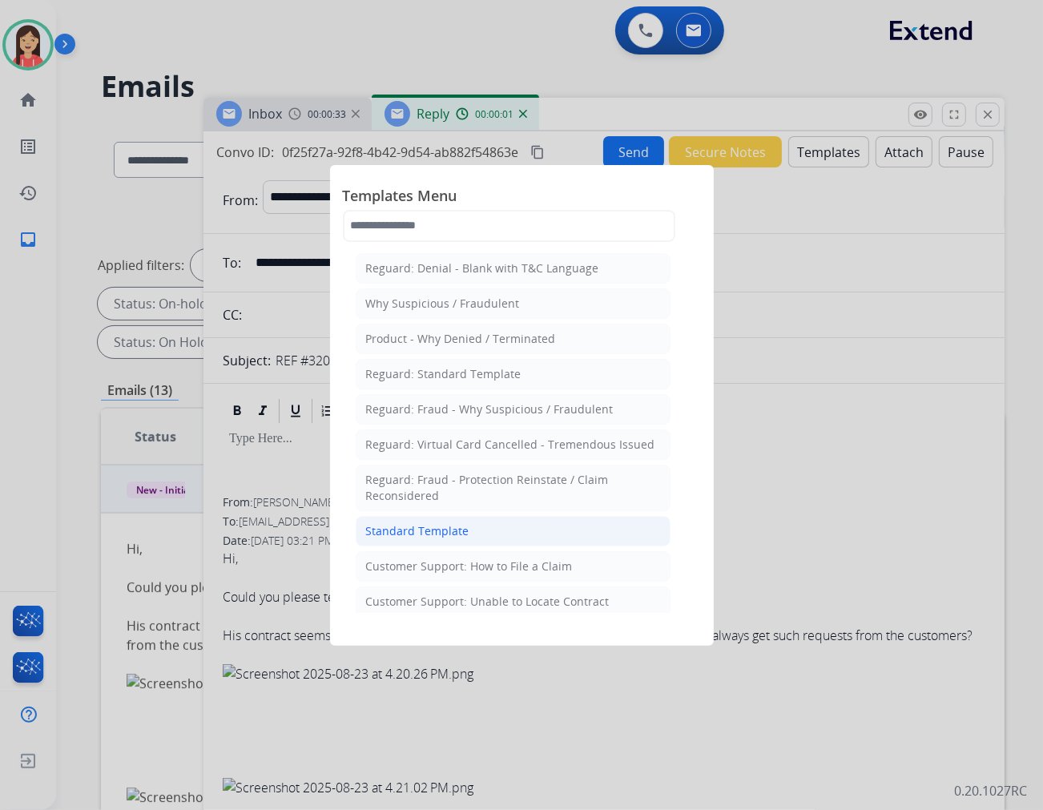
click at [414, 534] on div "Standard Template" at bounding box center [417, 531] width 103 height 16
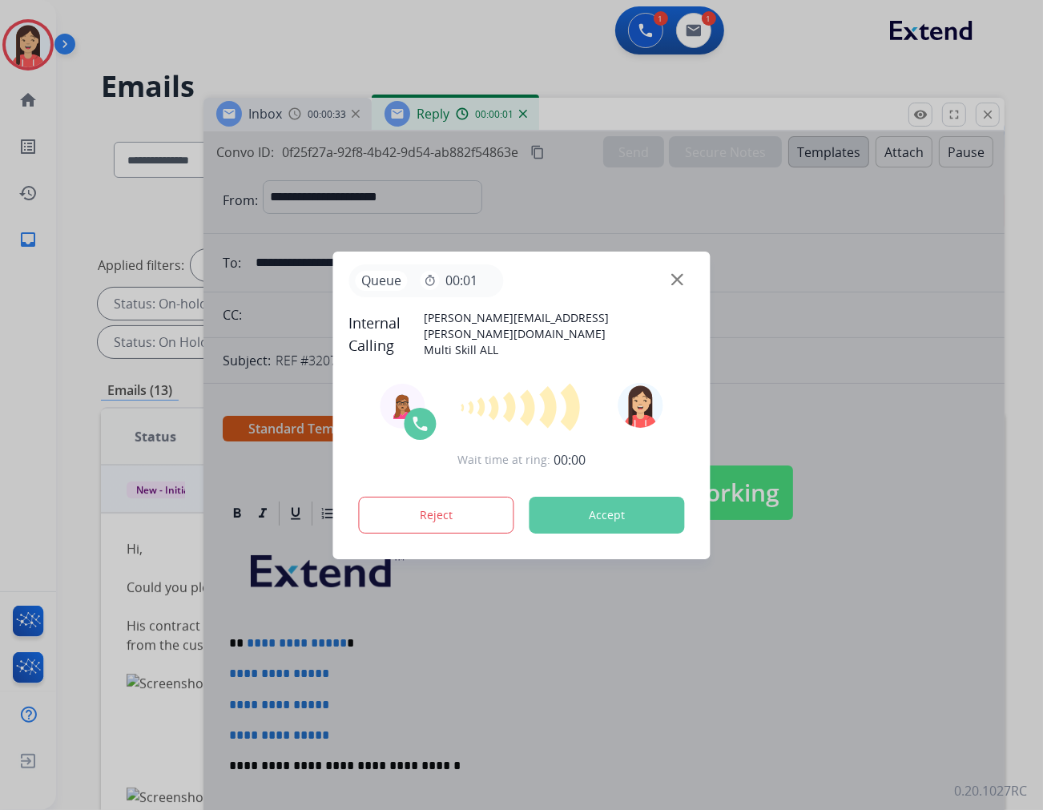
click at [578, 508] on button "Accept" at bounding box center [607, 515] width 155 height 37
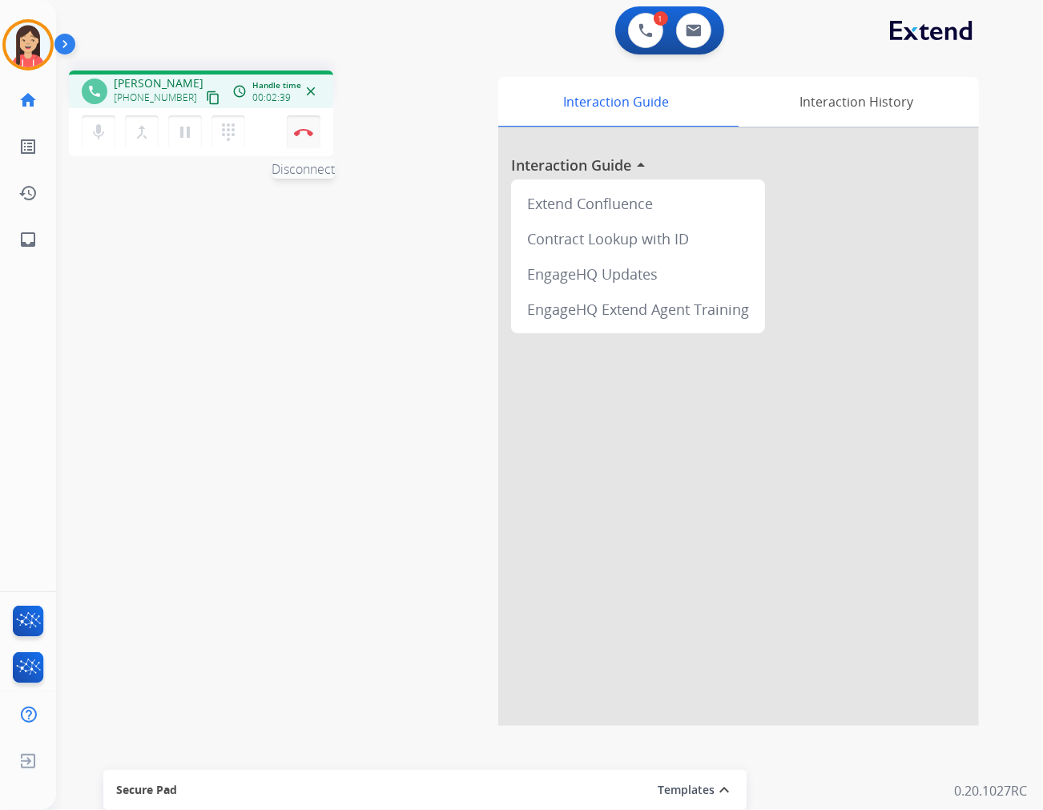
click at [299, 133] on img at bounding box center [303, 132] width 19 height 8
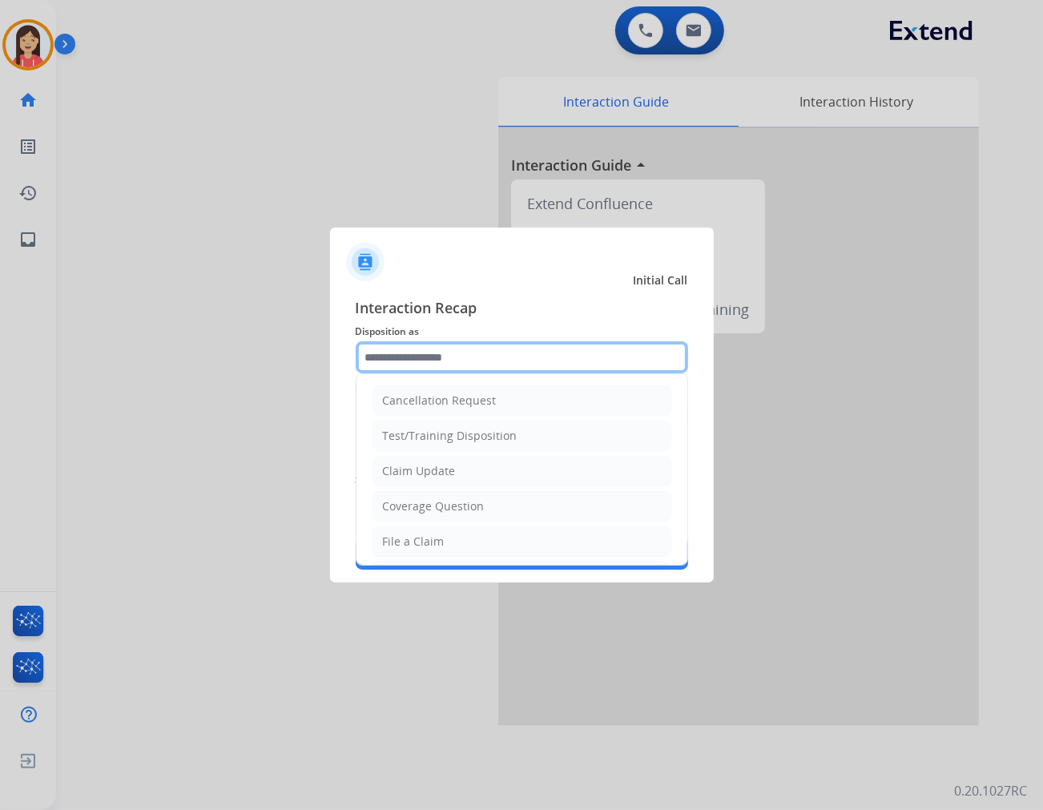
click at [422, 345] on input "text" at bounding box center [522, 357] width 333 height 32
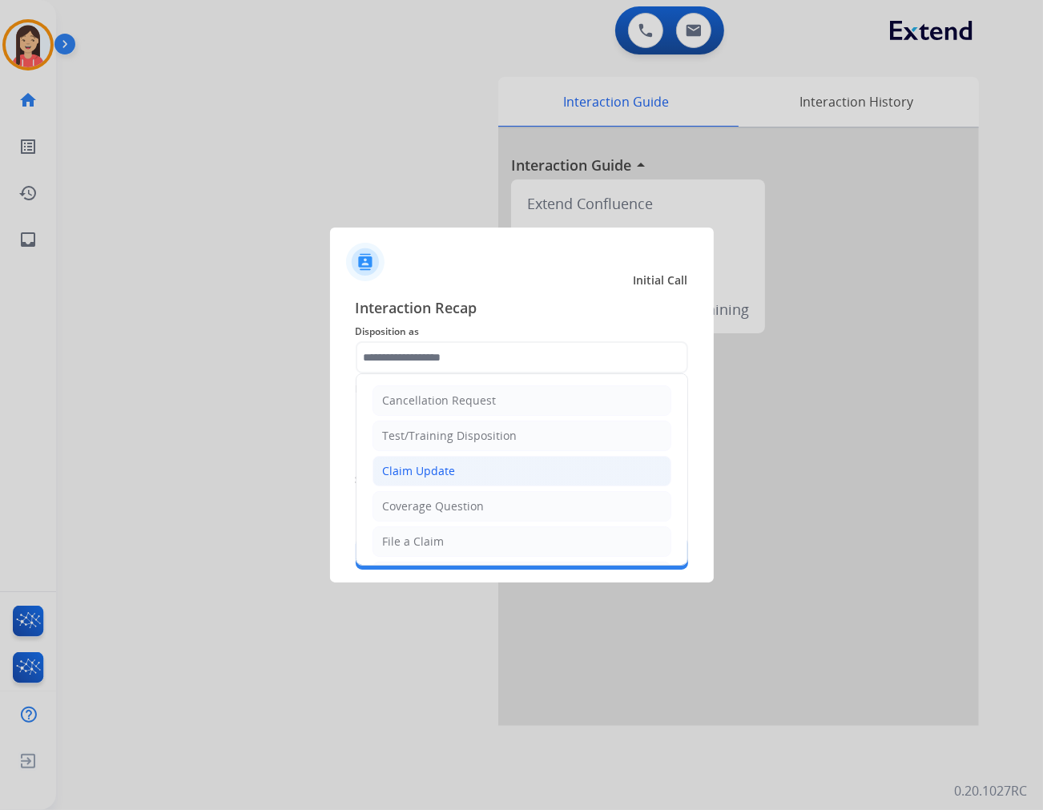
click at [426, 468] on div "Claim Update" at bounding box center [419, 471] width 73 height 16
type input "**********"
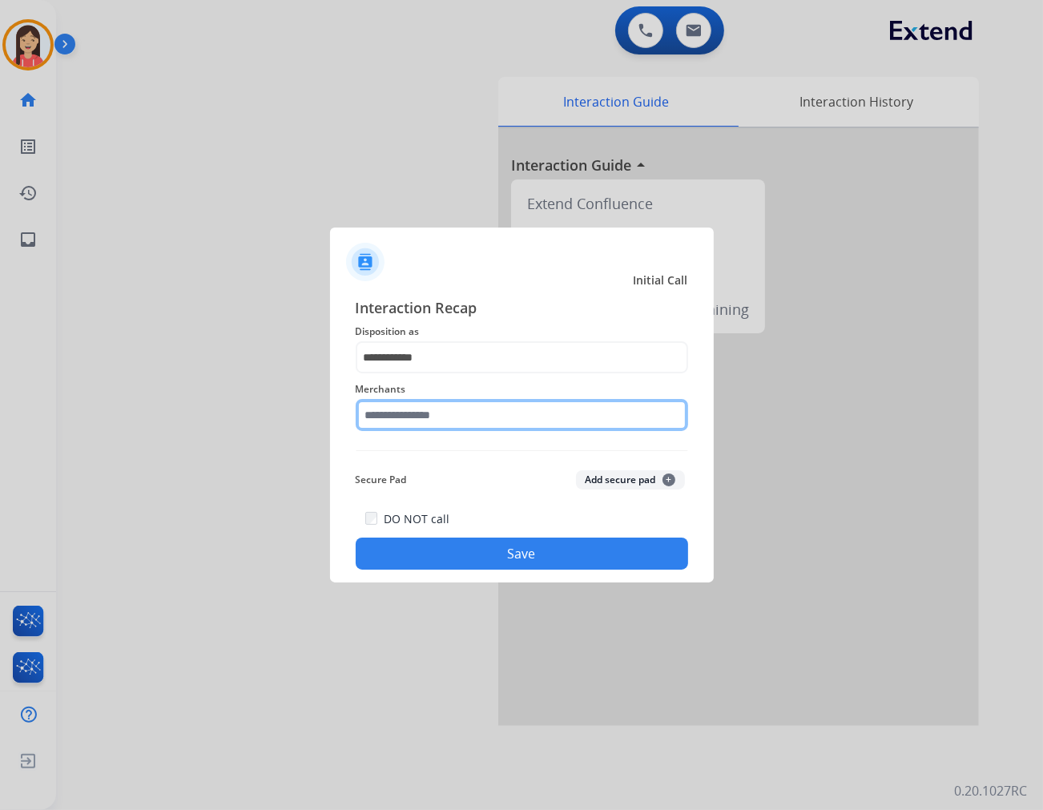
click at [417, 422] on input "text" at bounding box center [522, 415] width 333 height 32
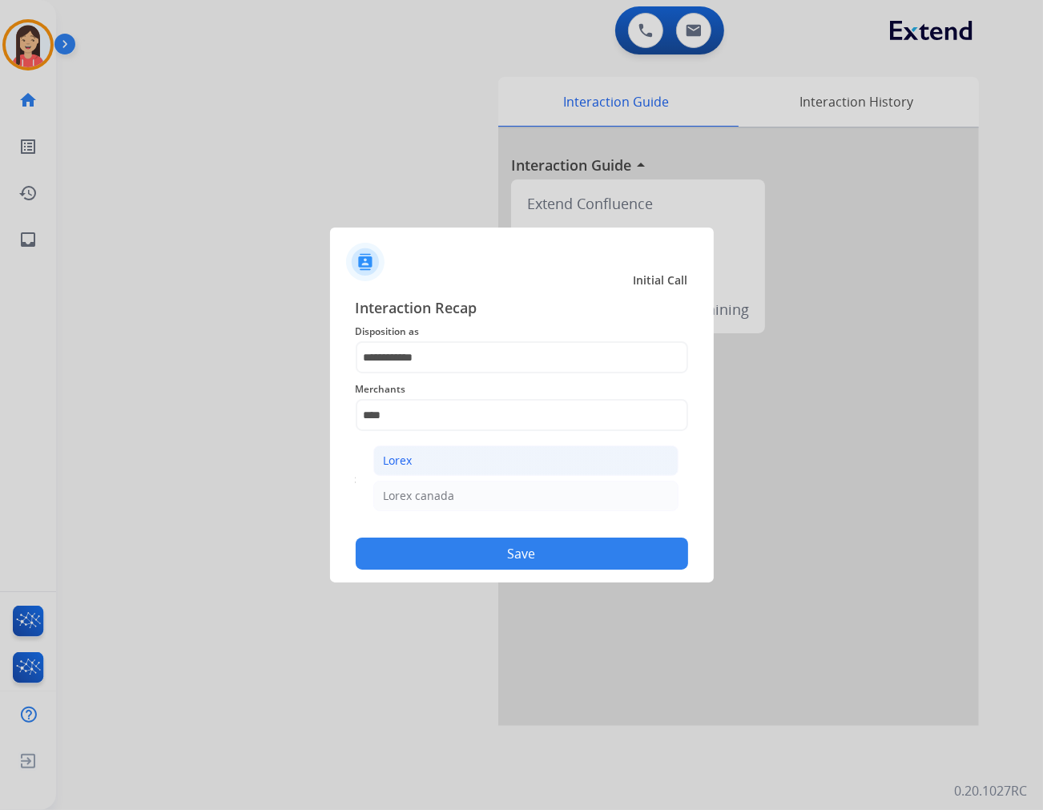
click at [413, 457] on li "Lorex" at bounding box center [525, 461] width 305 height 30
type input "*****"
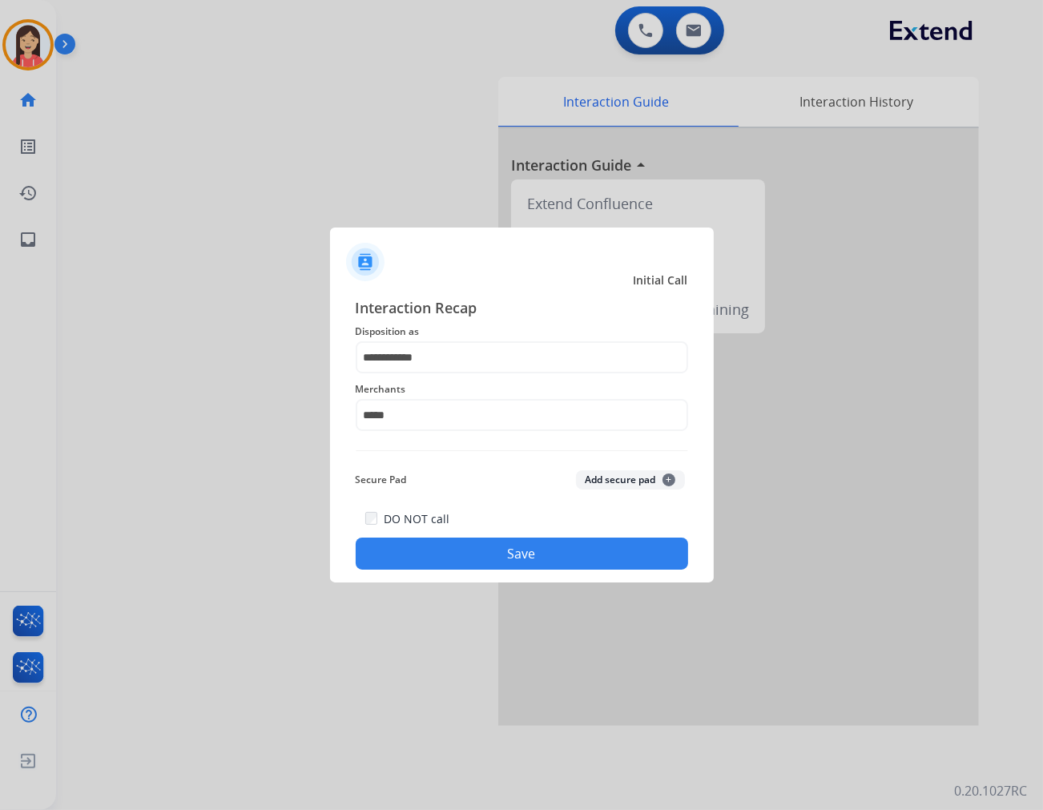
click at [447, 555] on button "Save" at bounding box center [522, 554] width 333 height 32
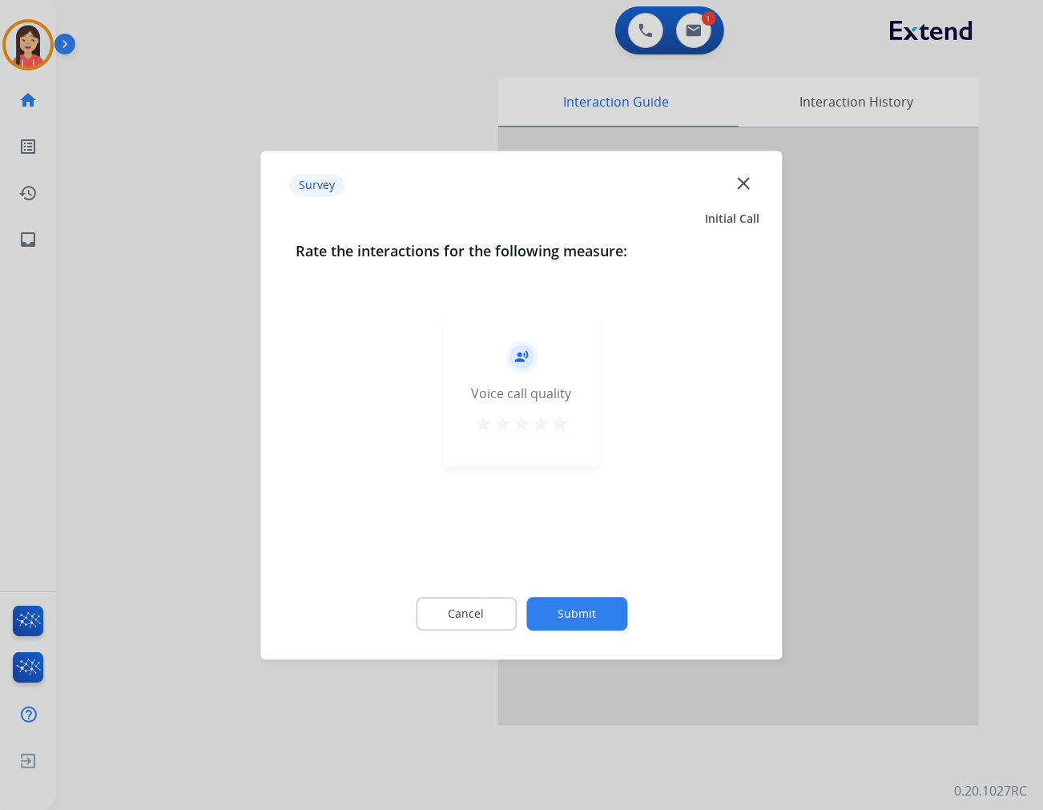
click at [558, 426] on mat-icon "star" at bounding box center [560, 423] width 19 height 19
click at [587, 651] on div "Survey close Initial Call Rate the interactions for the following measure: reco…" at bounding box center [522, 405] width 522 height 509
click at [596, 620] on button "Submit" at bounding box center [577, 614] width 101 height 34
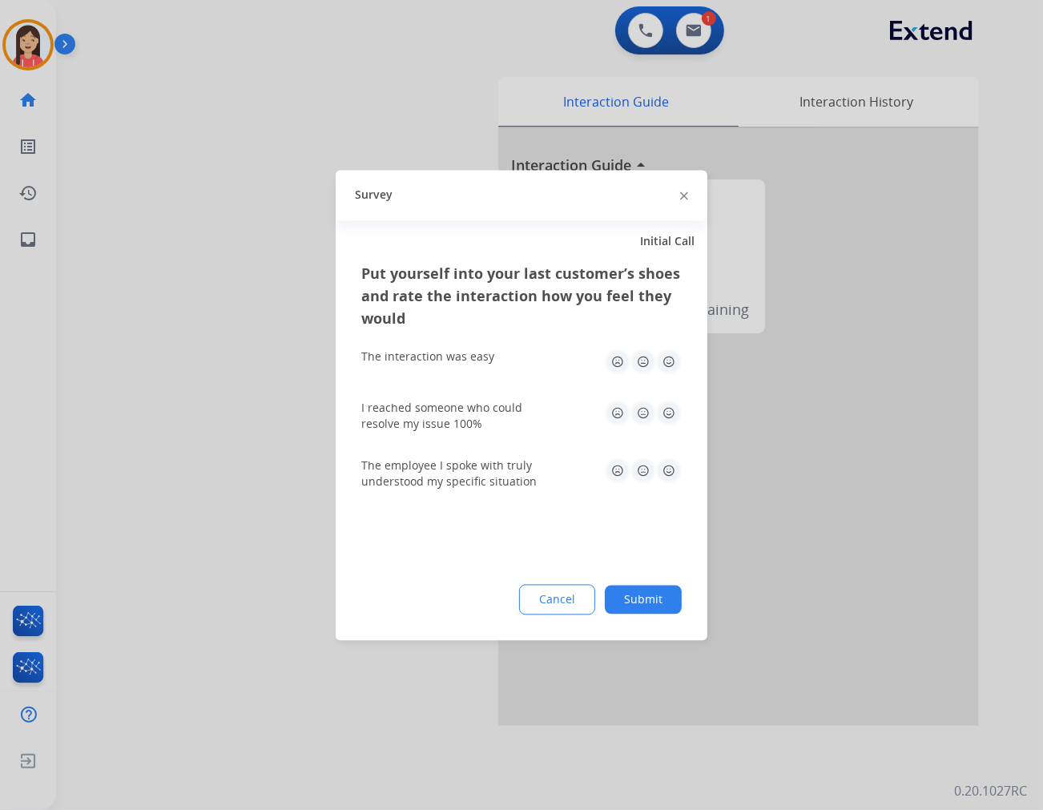
click at [676, 356] on img at bounding box center [669, 362] width 26 height 26
click at [676, 437] on div "I reached someone who could resolve my issue 100%" at bounding box center [521, 416] width 321 height 58
click at [676, 421] on img at bounding box center [669, 413] width 26 height 26
click at [675, 458] on img at bounding box center [669, 471] width 26 height 26
click at [639, 637] on div "Put yourself into your last customer’s shoes and rate the interaction how you f…" at bounding box center [522, 451] width 372 height 378
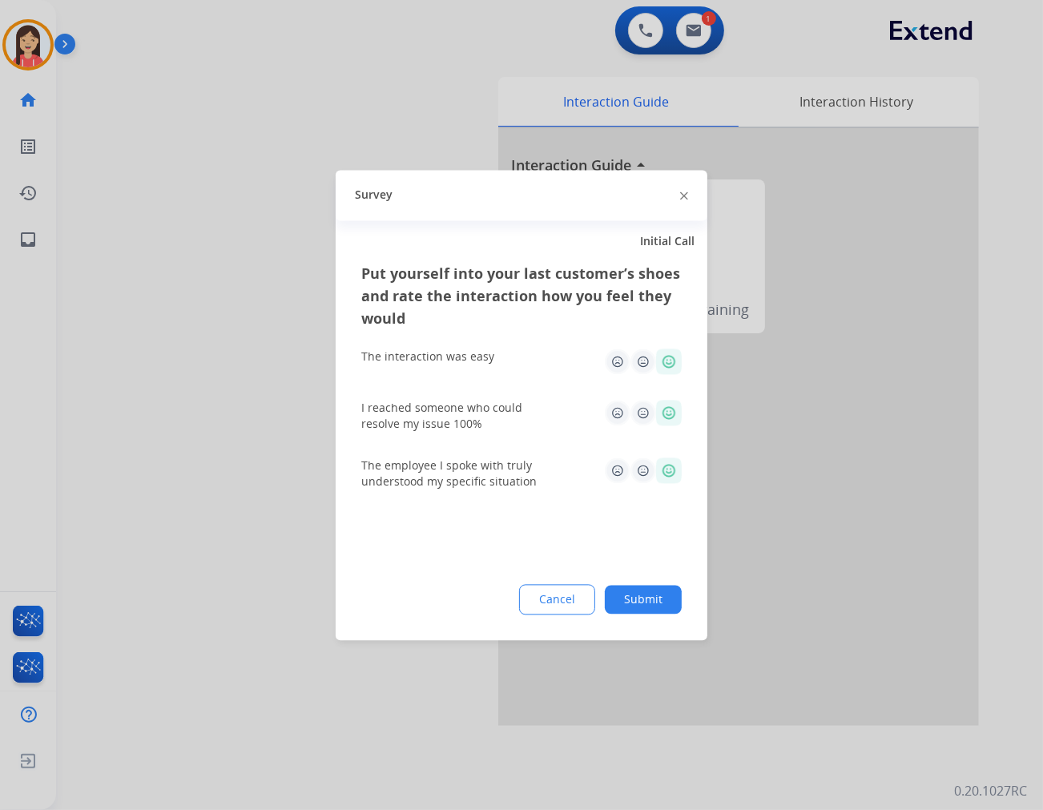
click at [644, 609] on button "Submit" at bounding box center [643, 599] width 77 height 29
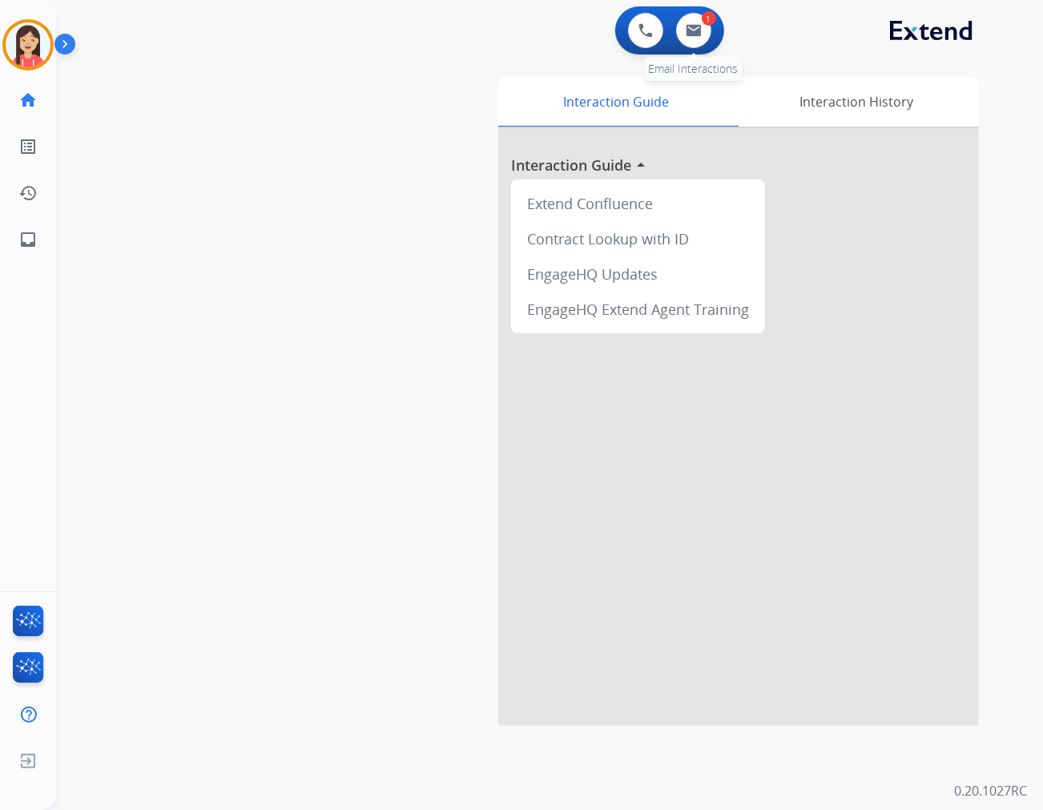
click at [712, 41] on div "1 Email Interactions" at bounding box center [694, 30] width 48 height 35
click at [700, 40] on button at bounding box center [693, 30] width 35 height 35
select select "**********"
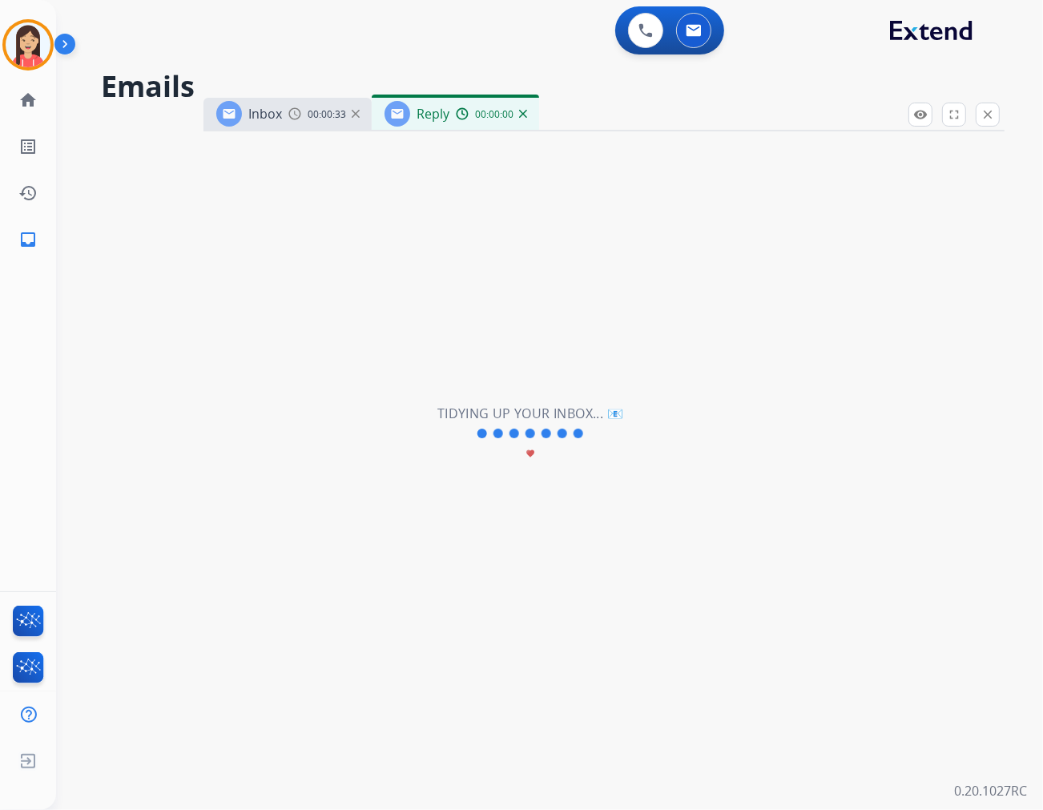
select select "**********"
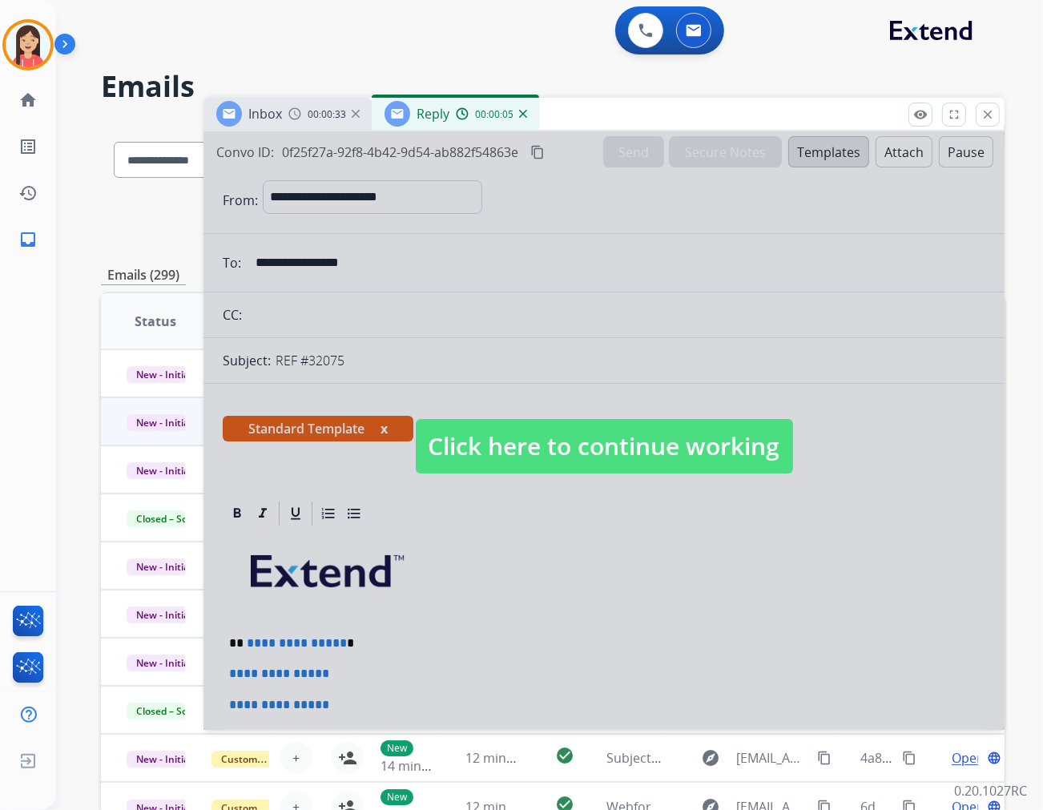
click at [535, 614] on div at bounding box center [604, 430] width 801 height 599
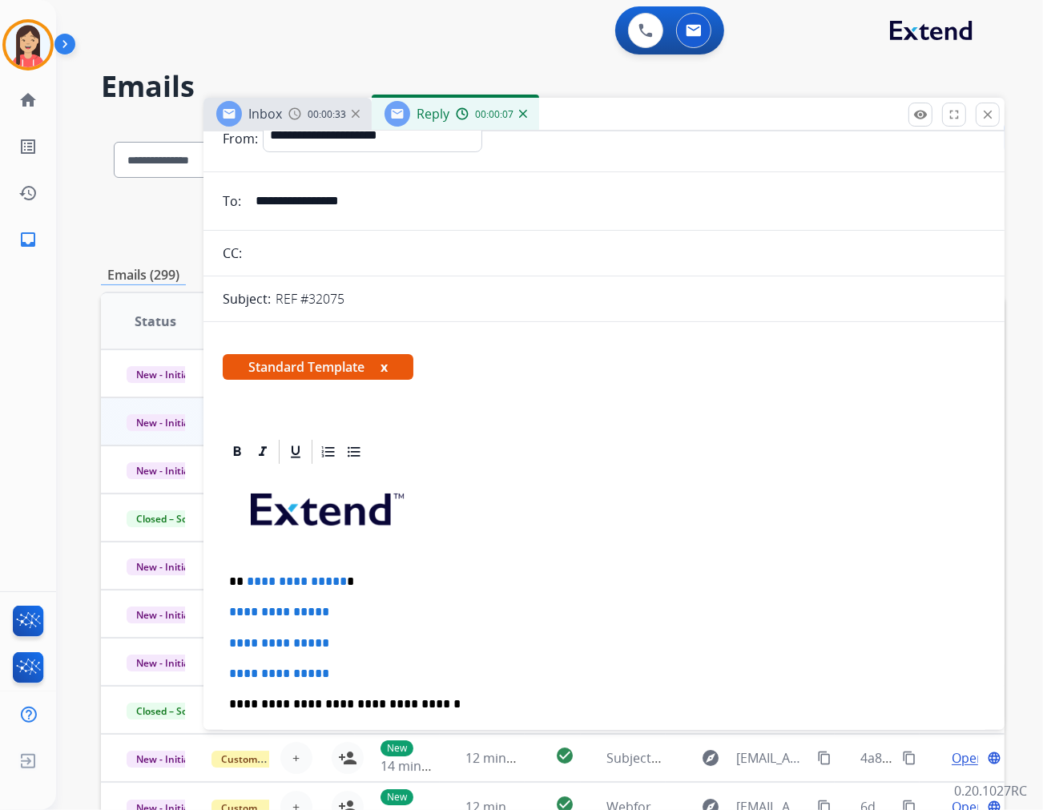
scroll to position [267, 0]
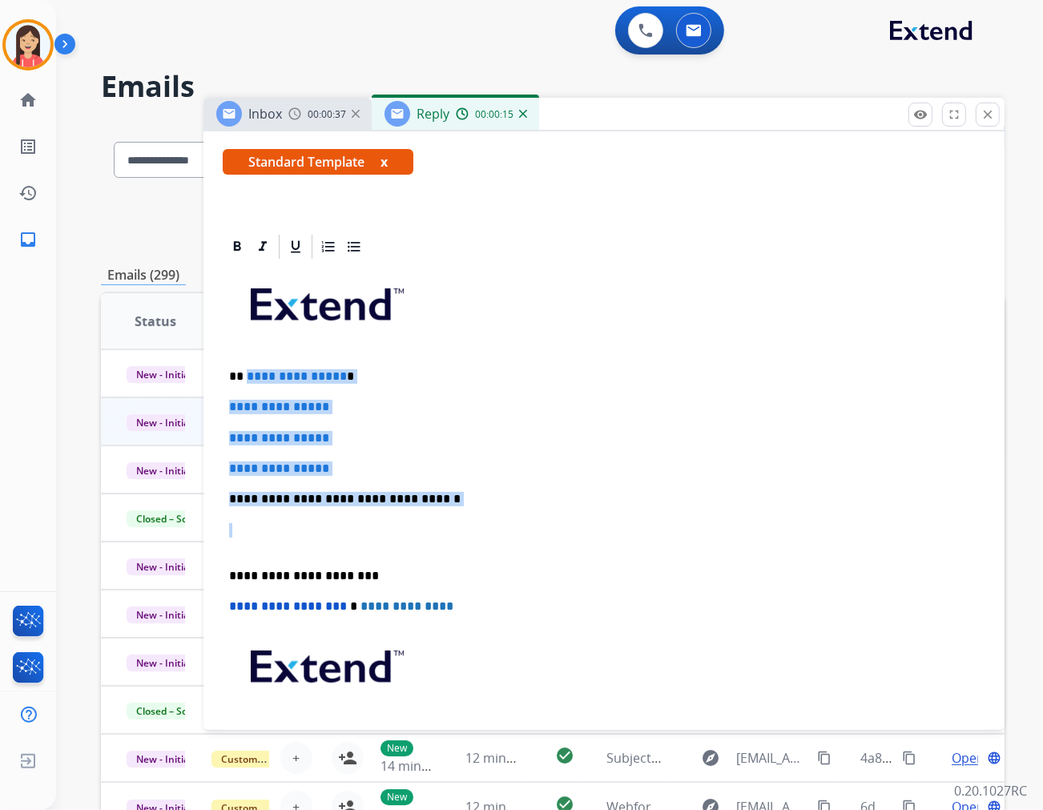
drag, startPoint x: 236, startPoint y: 533, endPoint x: 245, endPoint y: 367, distance: 166.1
click at [245, 367] on div "**********" at bounding box center [604, 536] width 763 height 551
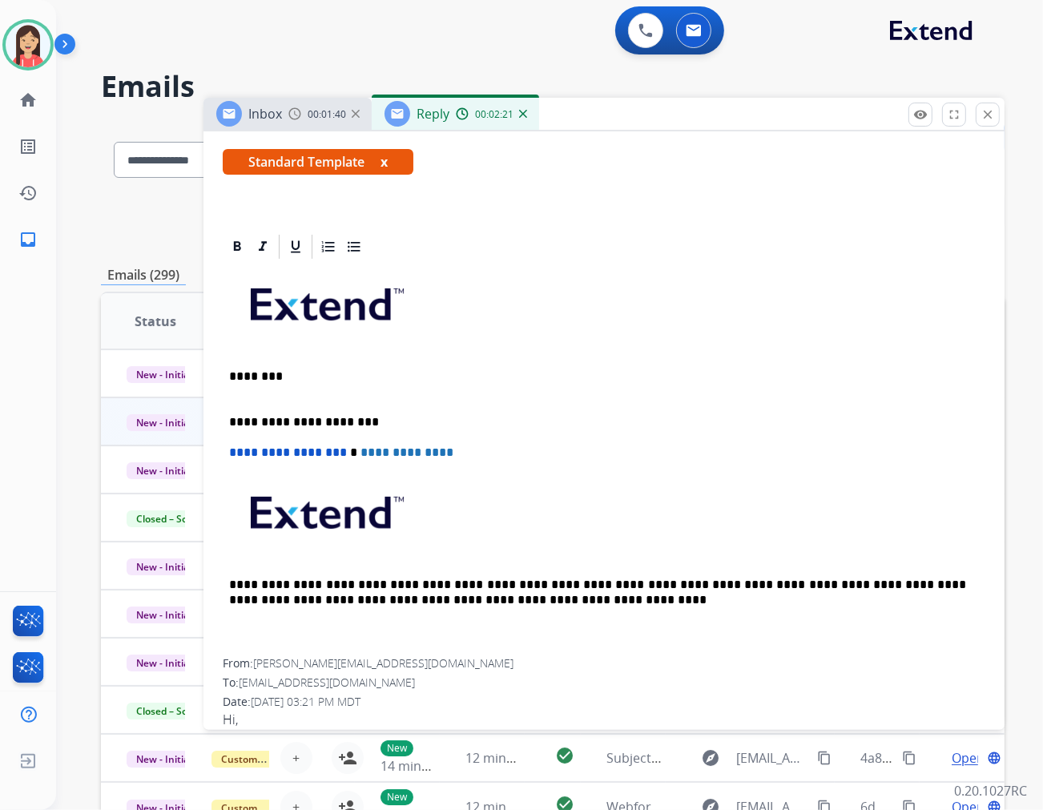
click at [370, 415] on p "**********" at bounding box center [597, 422] width 737 height 14
click at [331, 382] on p "********" at bounding box center [597, 384] width 737 height 30
click at [319, 377] on p "********" at bounding box center [597, 384] width 737 height 30
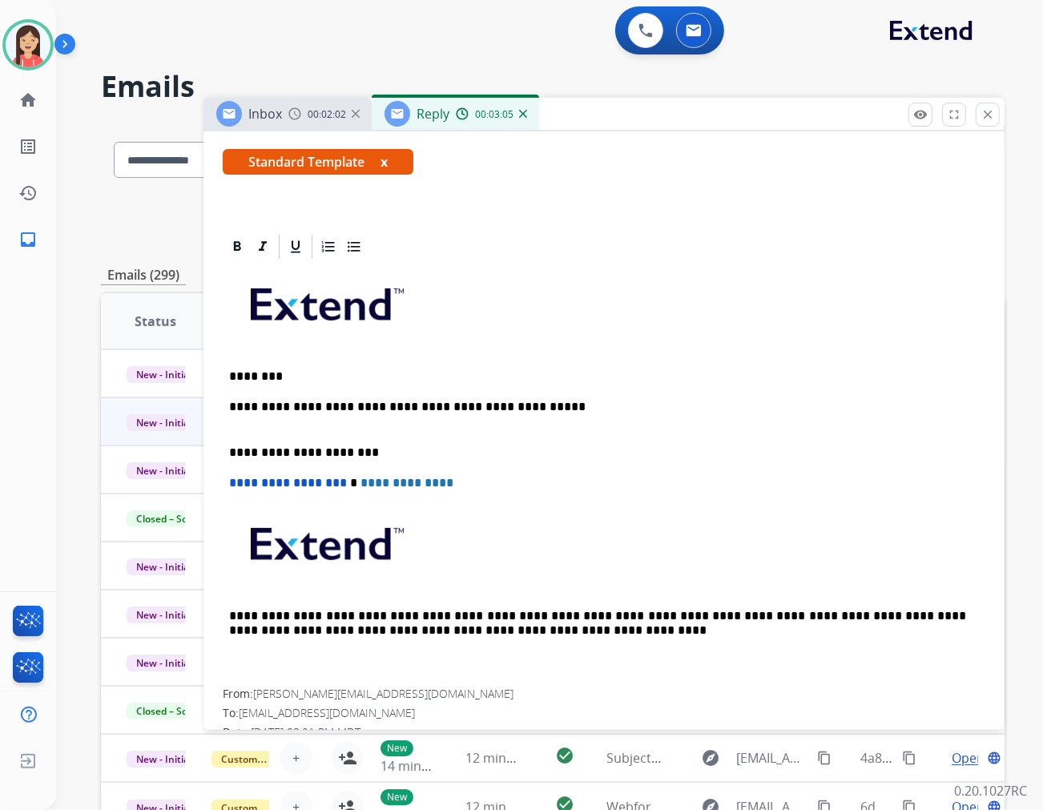
click at [550, 400] on p "**********" at bounding box center [597, 415] width 737 height 30
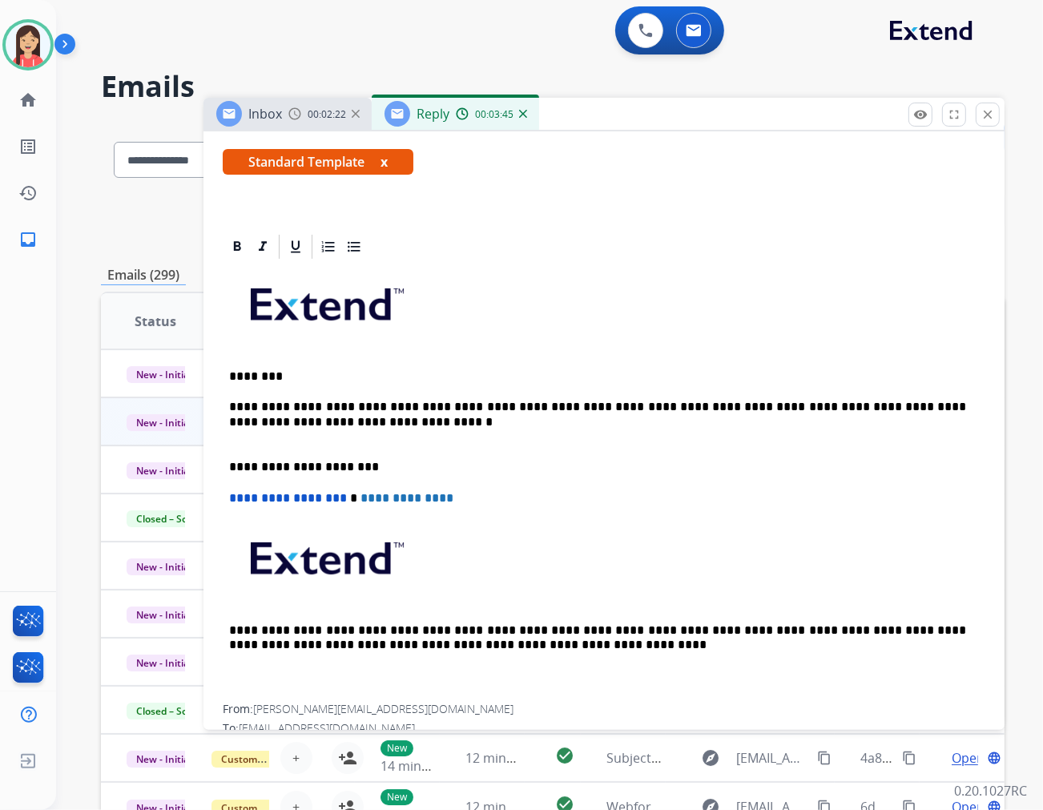
click at [394, 417] on p "**********" at bounding box center [597, 422] width 737 height 44
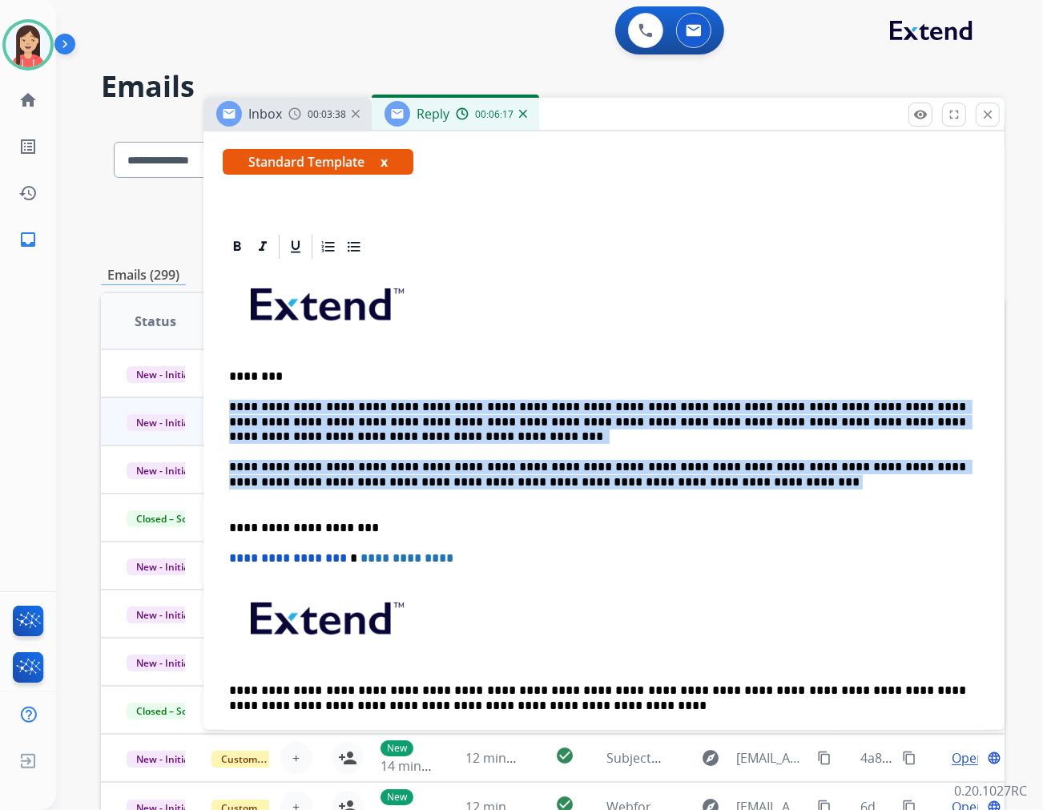
drag, startPoint x: 588, startPoint y: 489, endPoint x: 230, endPoint y: 411, distance: 366.6
click at [230, 411] on div "**********" at bounding box center [604, 512] width 763 height 503
copy div "**********"
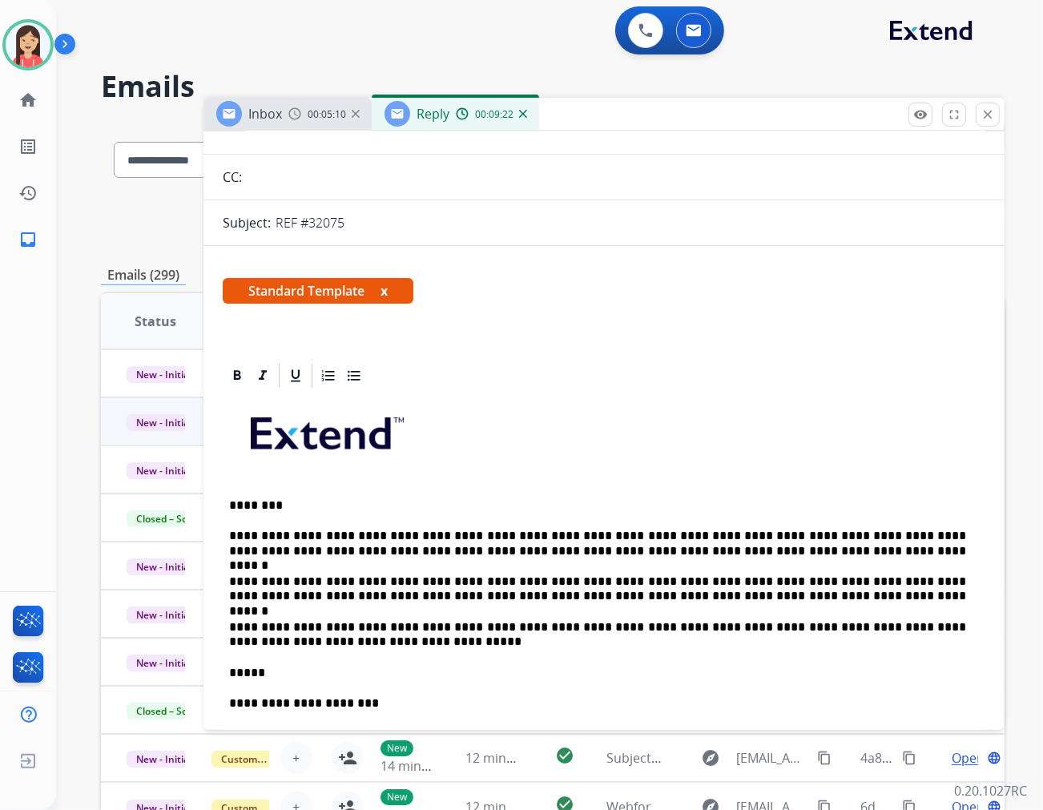
scroll to position [0, 0]
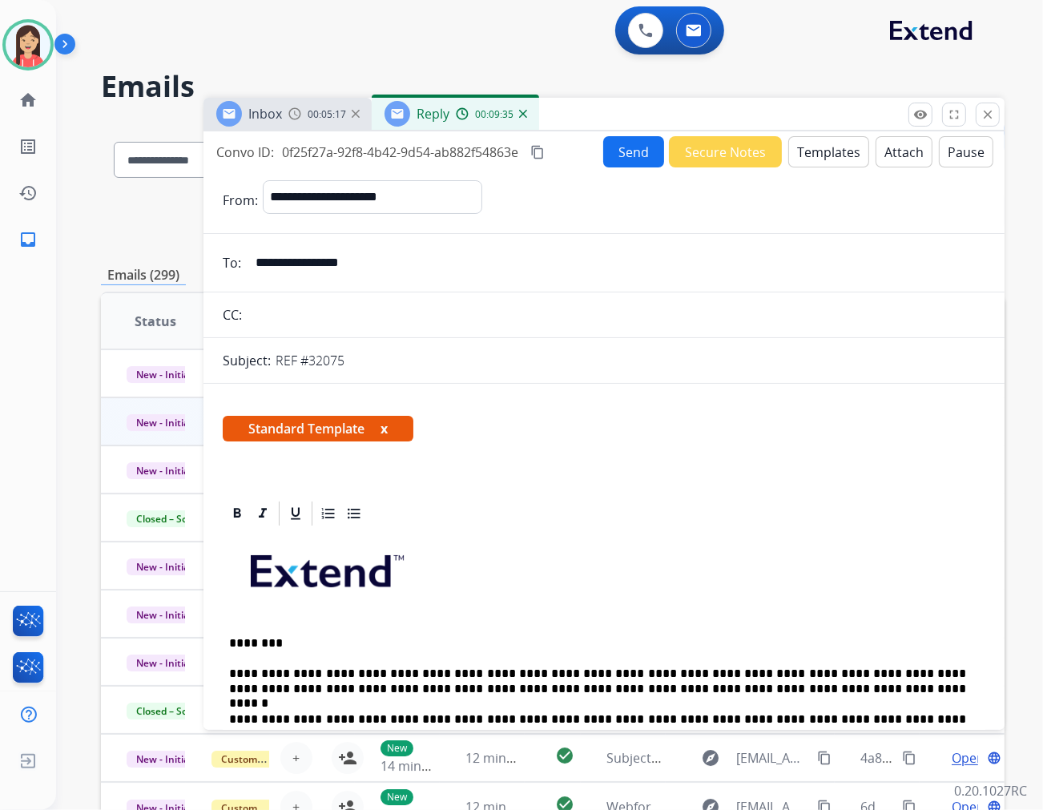
click at [609, 155] on button "Send" at bounding box center [633, 151] width 61 height 31
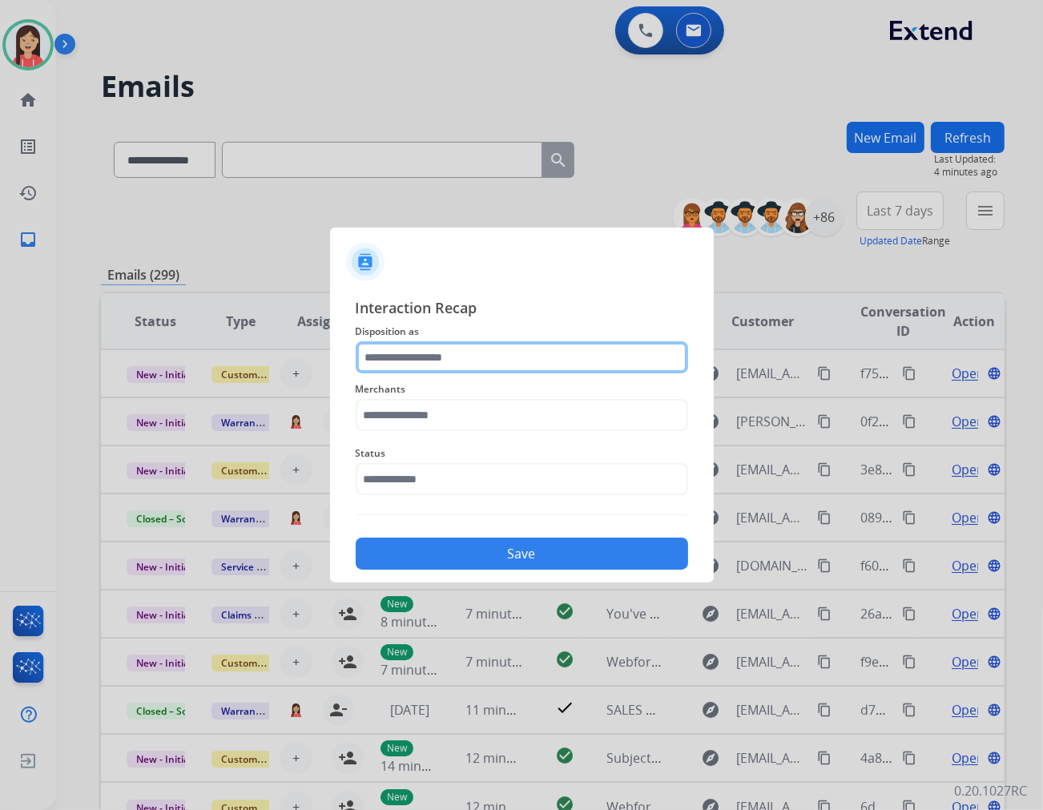
click at [502, 351] on input "text" at bounding box center [522, 357] width 333 height 32
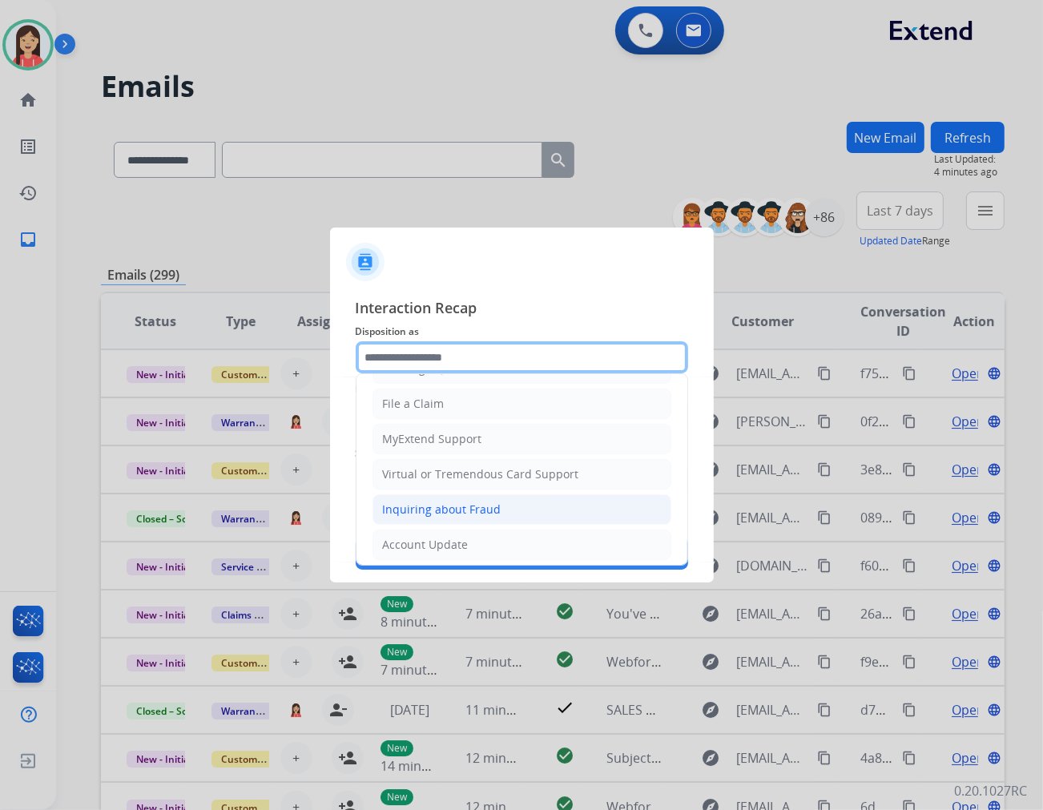
scroll to position [251, 0]
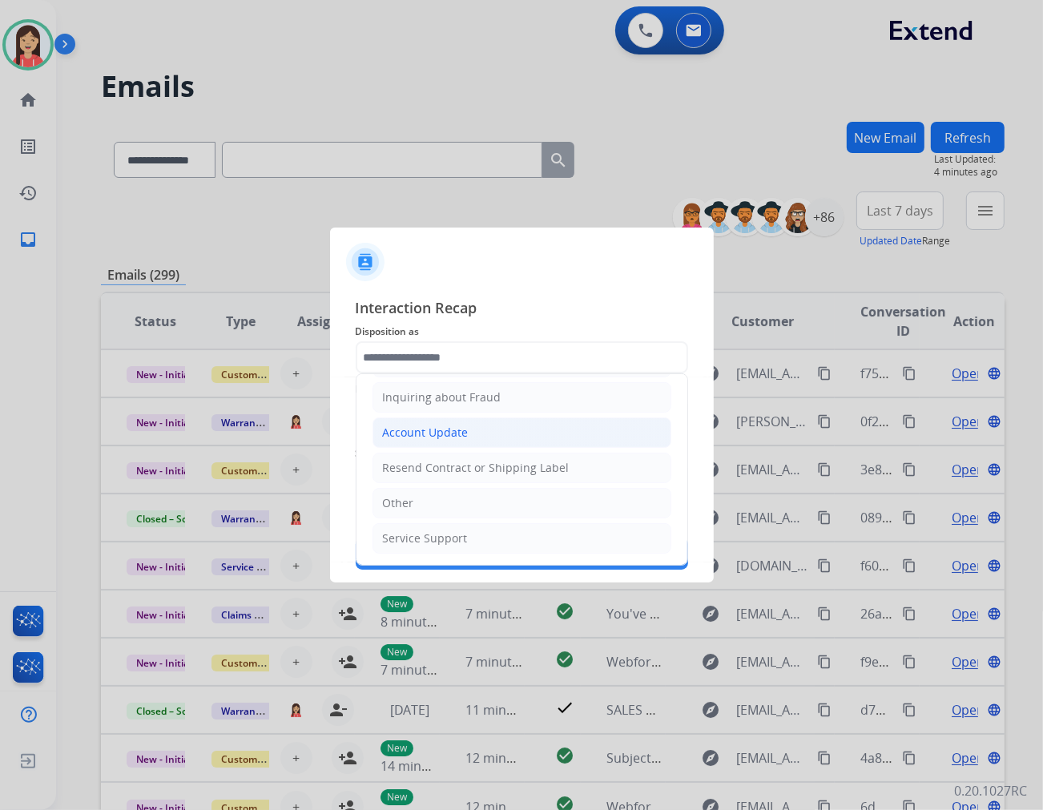
click at [438, 436] on div "Account Update" at bounding box center [426, 433] width 86 height 16
type input "**********"
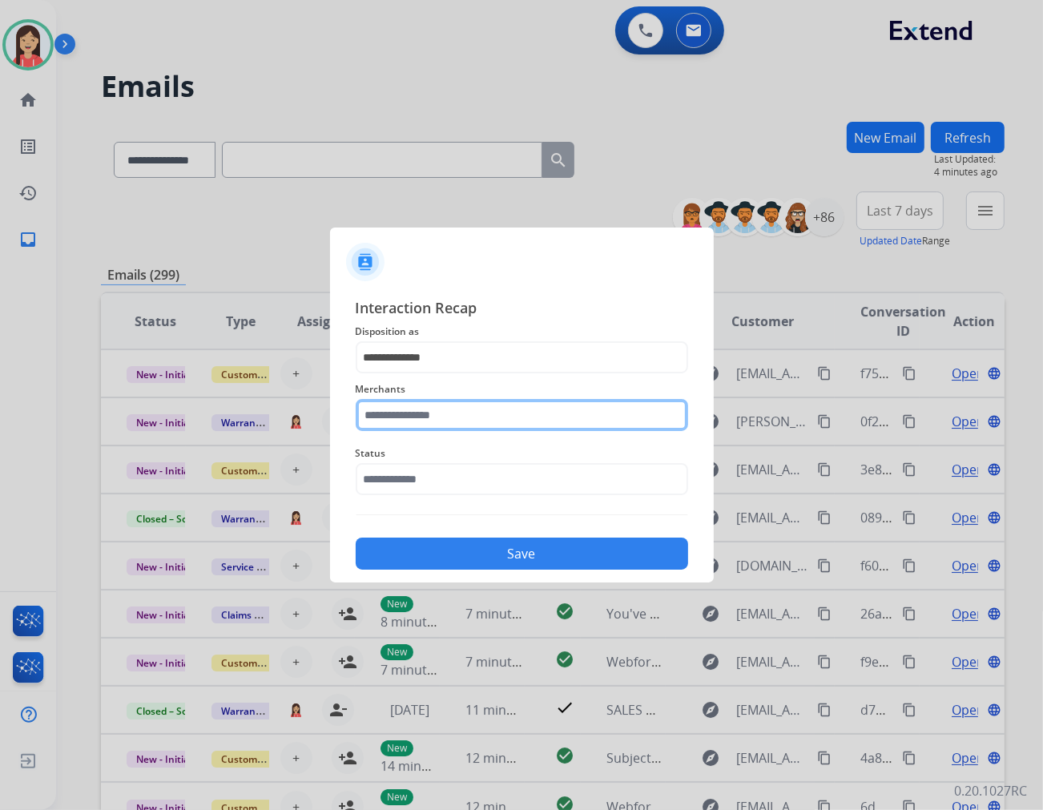
click at [450, 403] on input "text" at bounding box center [522, 415] width 333 height 32
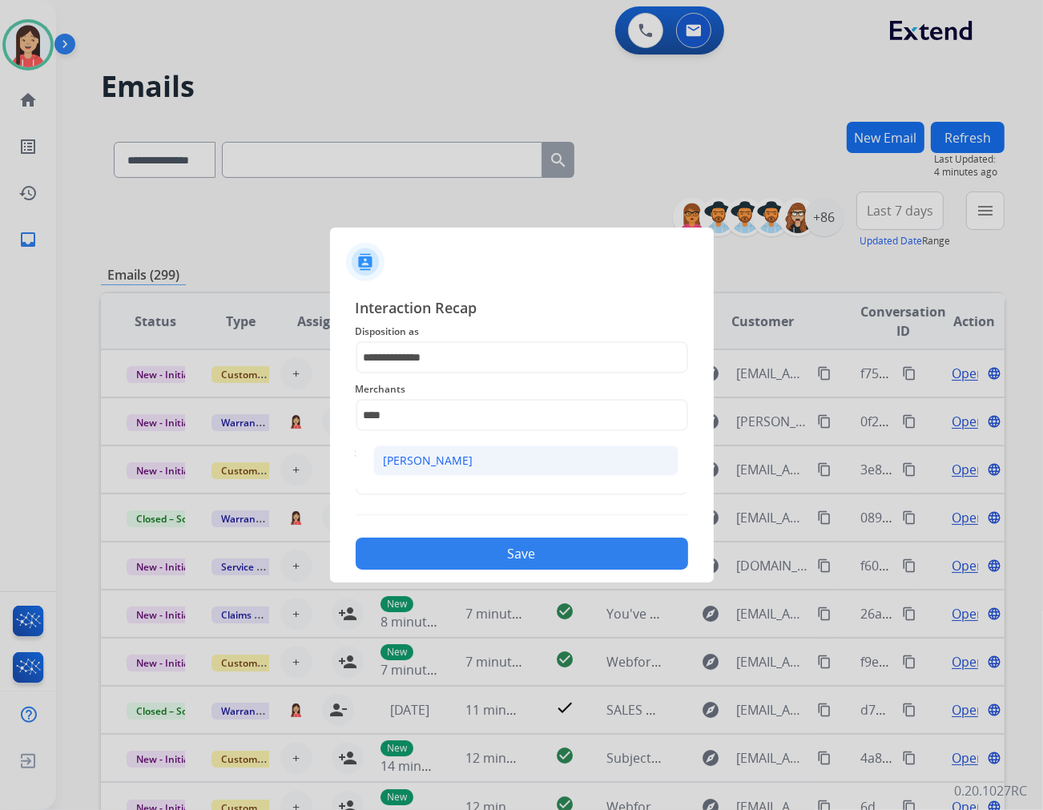
click at [442, 467] on li "[PERSON_NAME]" at bounding box center [525, 461] width 305 height 30
type input "****"
click at [422, 482] on input "text" at bounding box center [522, 479] width 333 height 32
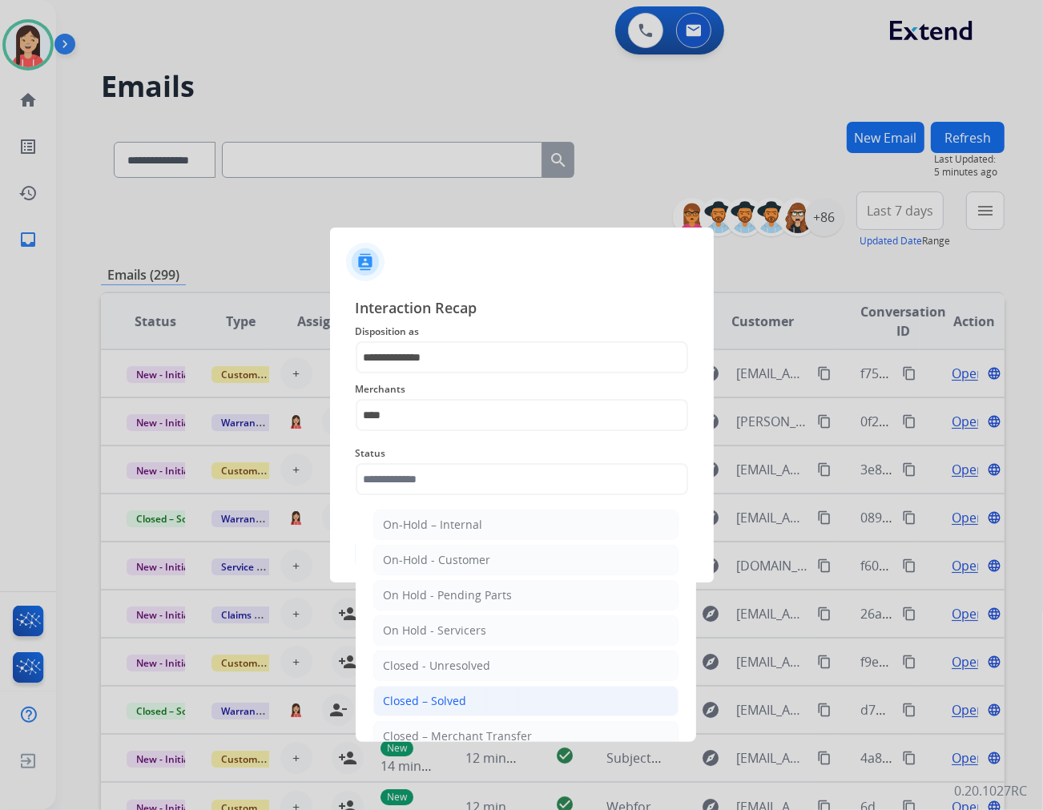
click at [462, 688] on li "Closed – Solved" at bounding box center [525, 701] width 305 height 30
type input "**********"
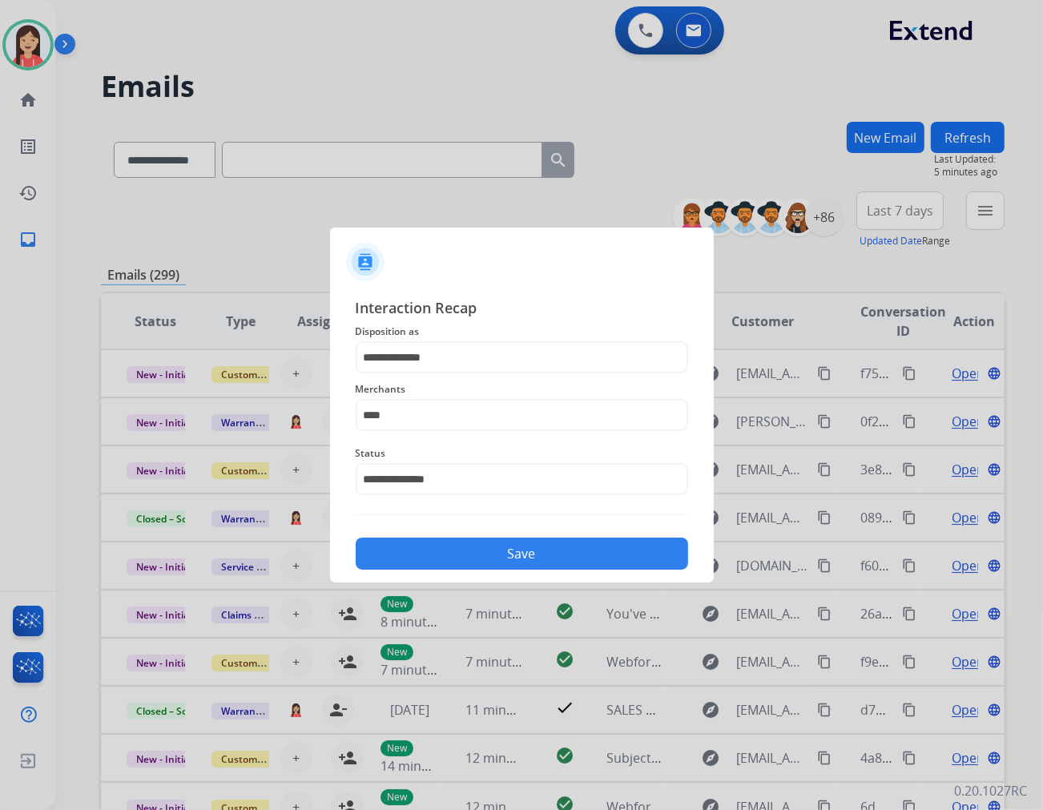
click at [524, 569] on button "Save" at bounding box center [522, 554] width 333 height 32
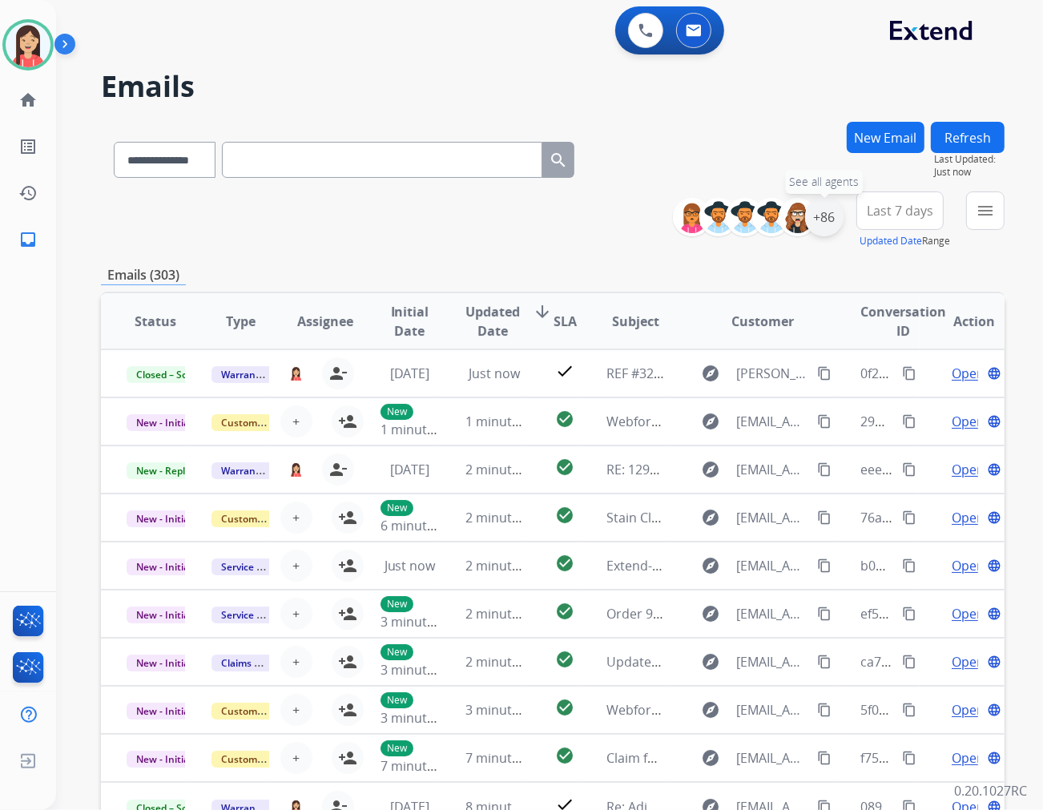
click at [829, 222] on div "+86" at bounding box center [824, 217] width 38 height 38
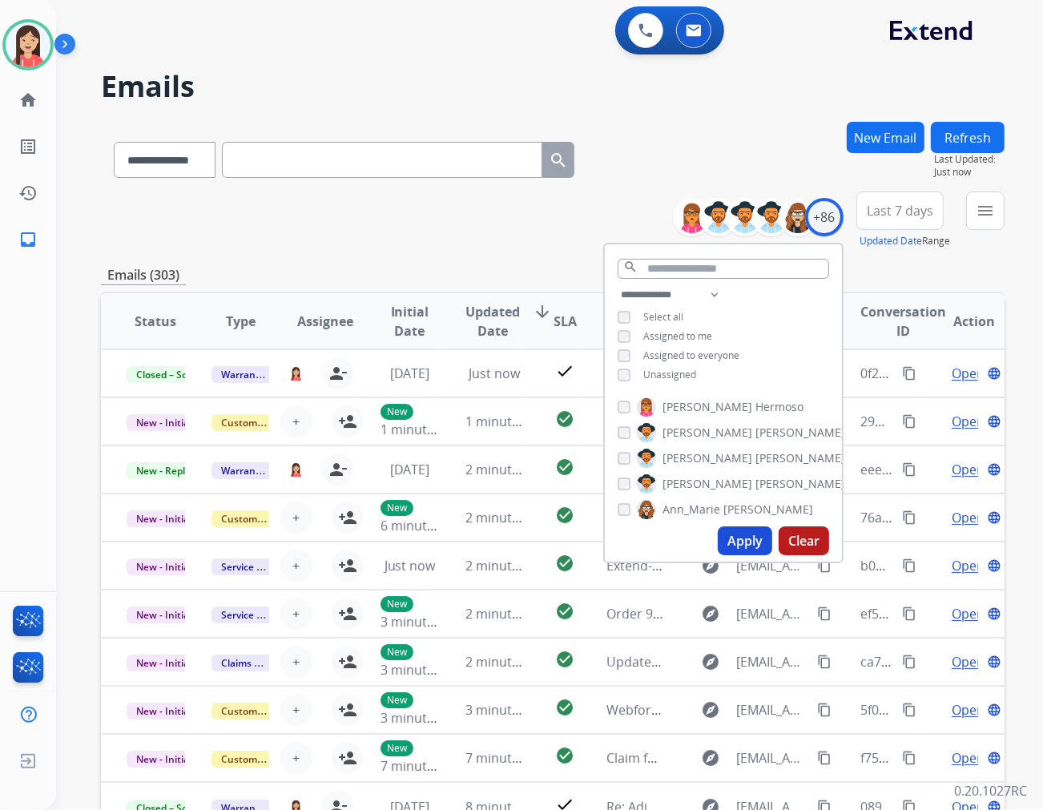
click at [692, 369] on span "Unassigned" at bounding box center [670, 375] width 53 height 14
click at [744, 541] on button "Apply" at bounding box center [745, 541] width 54 height 29
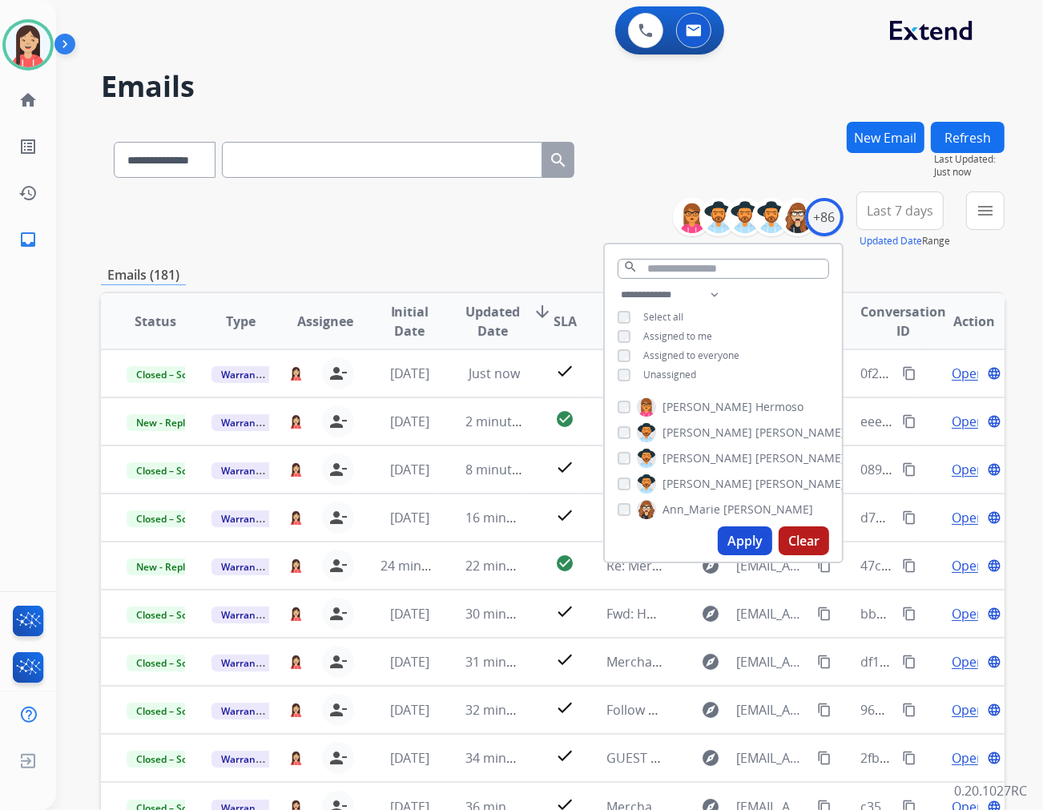
click at [910, 214] on span "Last 7 days" at bounding box center [900, 211] width 67 height 6
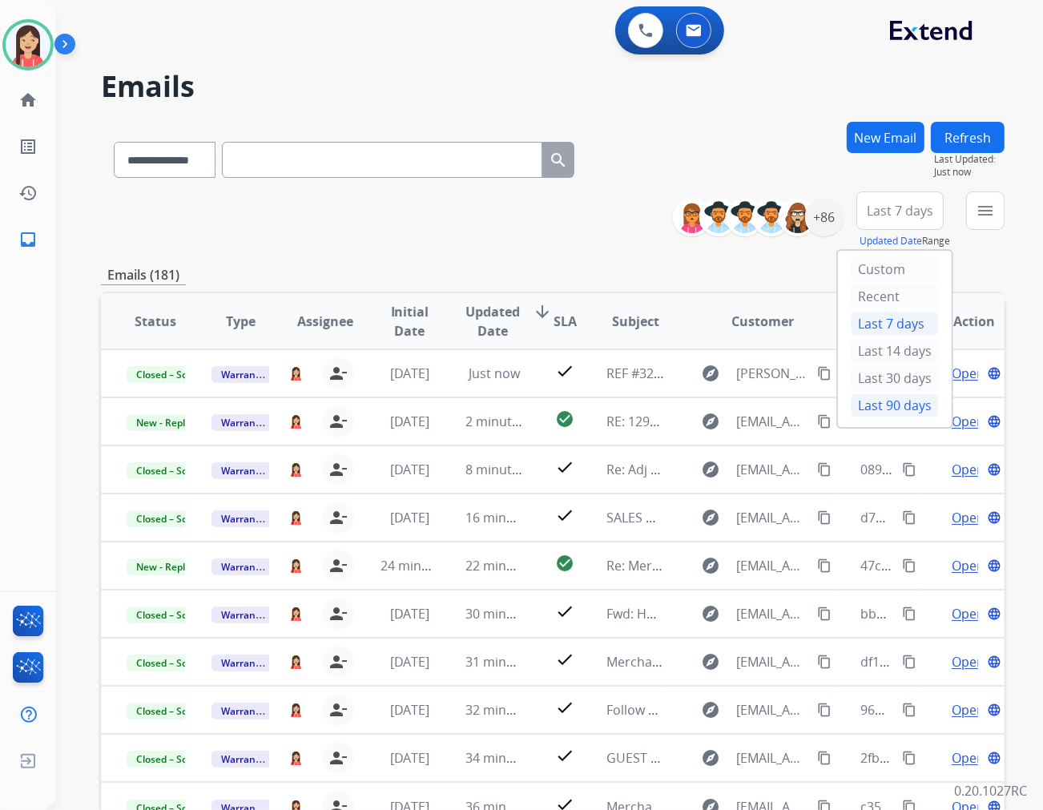
click at [851, 413] on div "Last 90 days" at bounding box center [895, 406] width 88 height 24
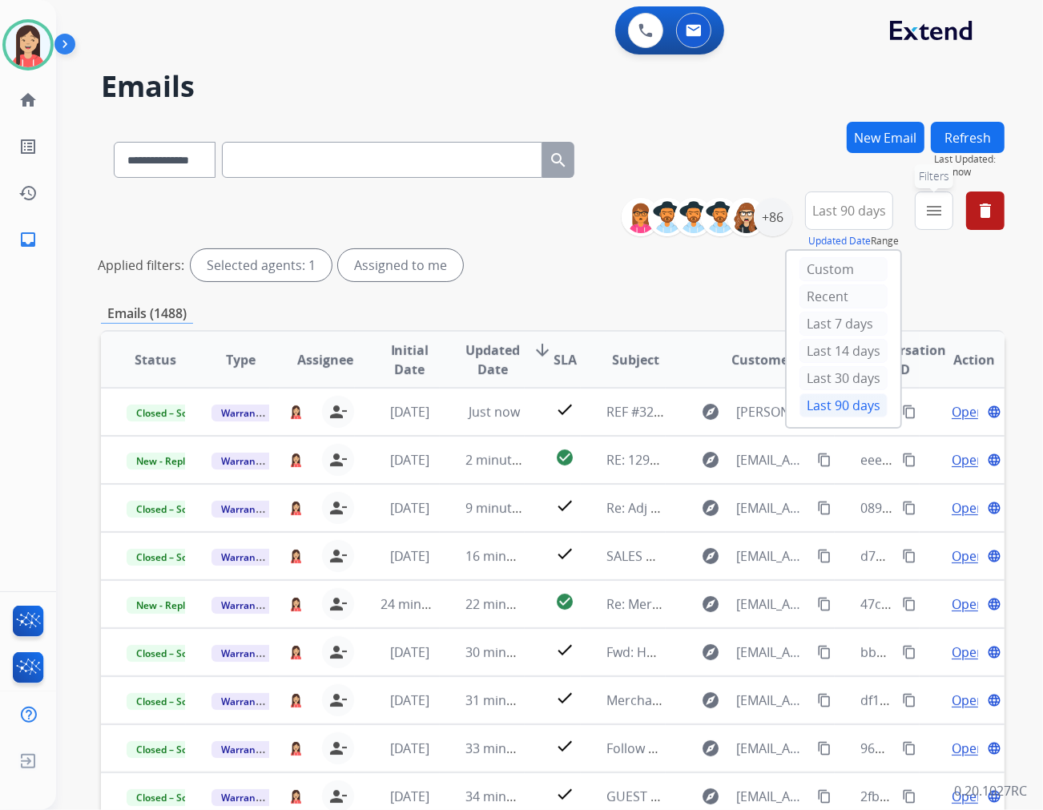
click at [940, 208] on mat-icon "menu" at bounding box center [934, 210] width 19 height 19
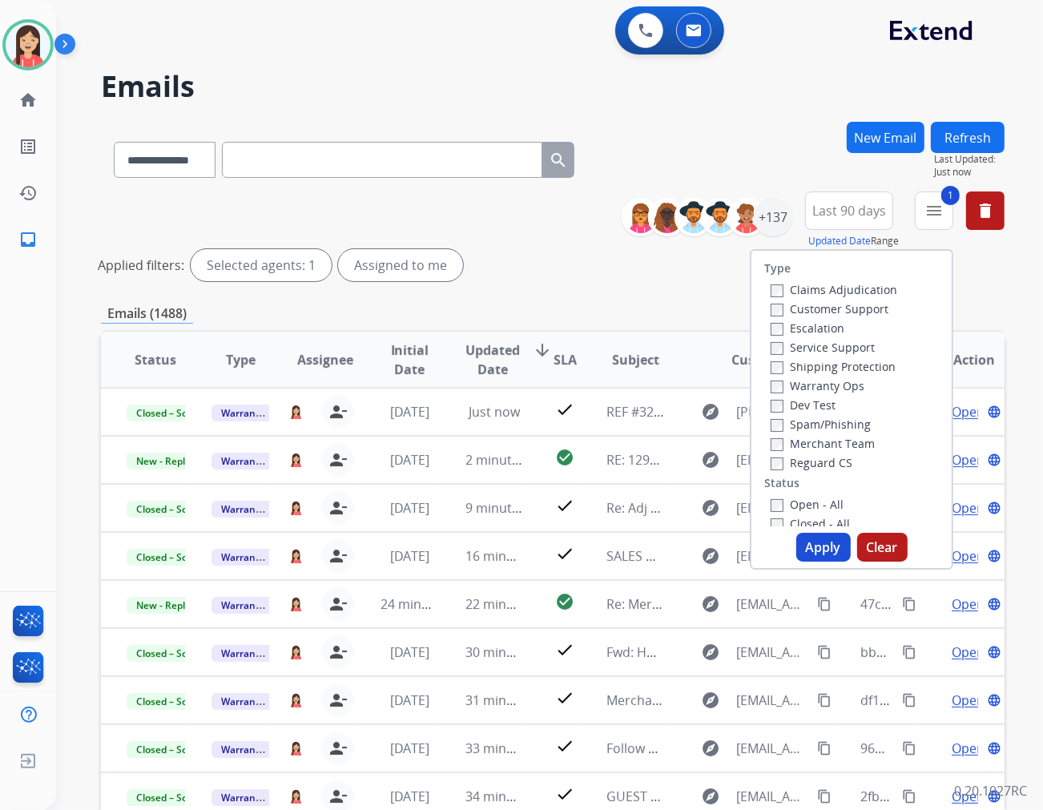
click at [805, 547] on button "Apply" at bounding box center [824, 547] width 54 height 29
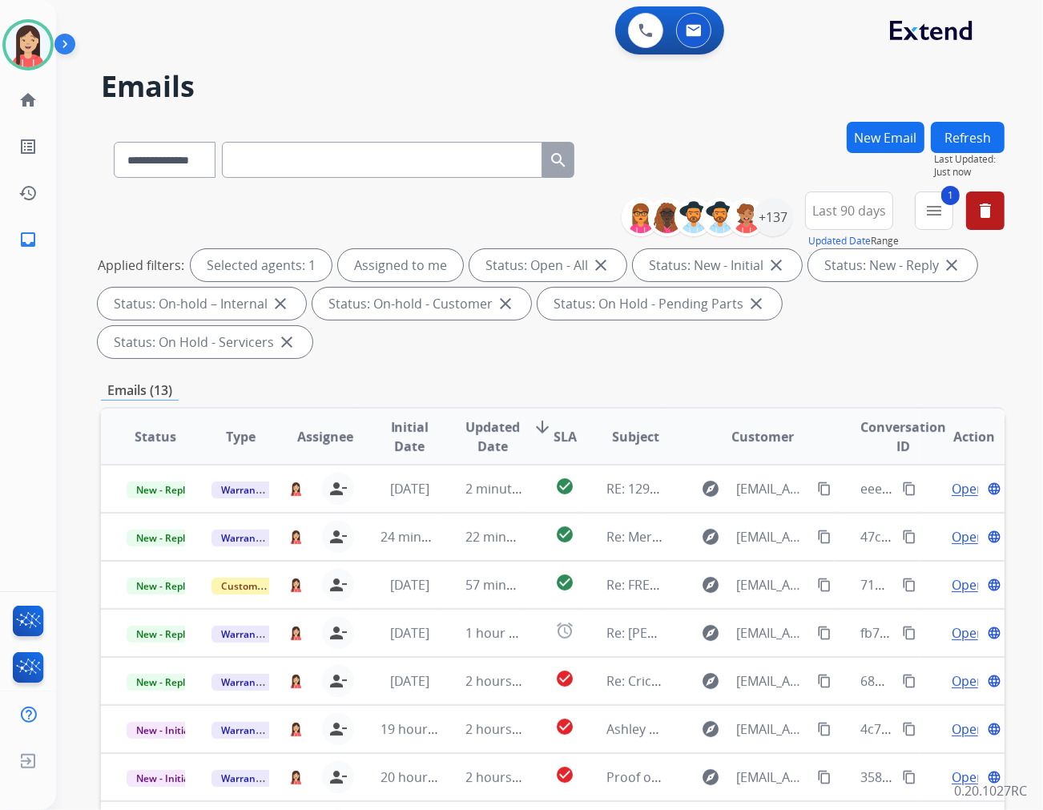
click at [476, 418] on span "Updated Date" at bounding box center [493, 437] width 54 height 38
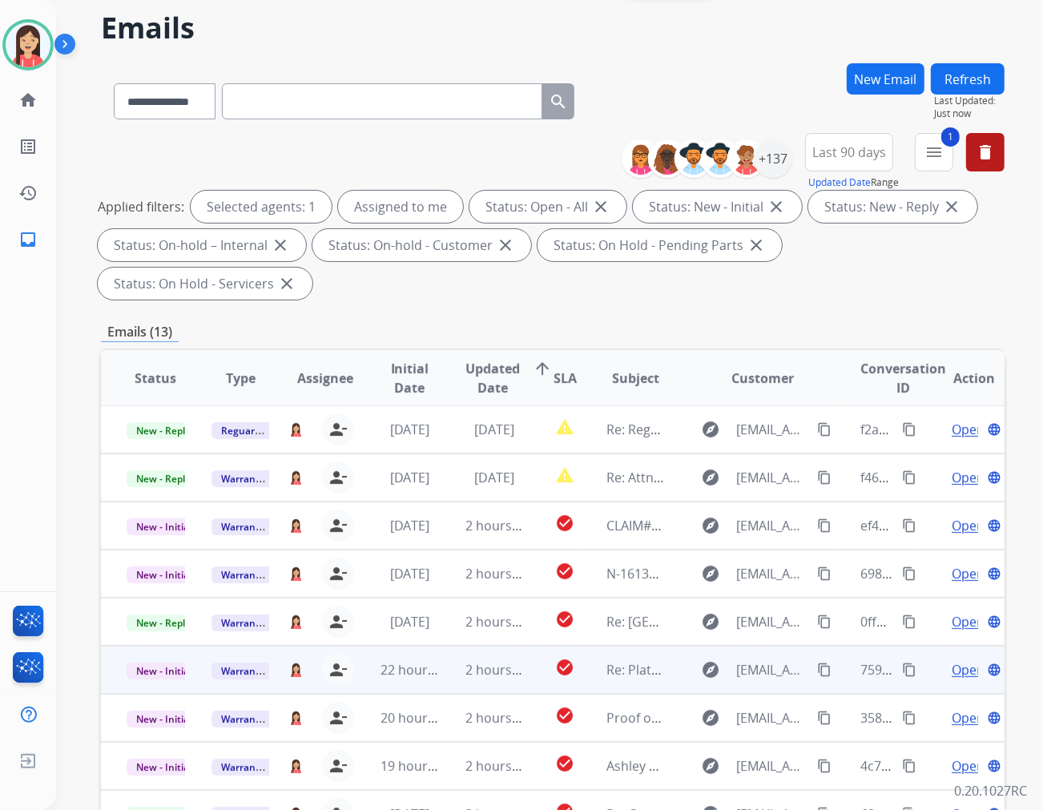
scroll to position [179, 0]
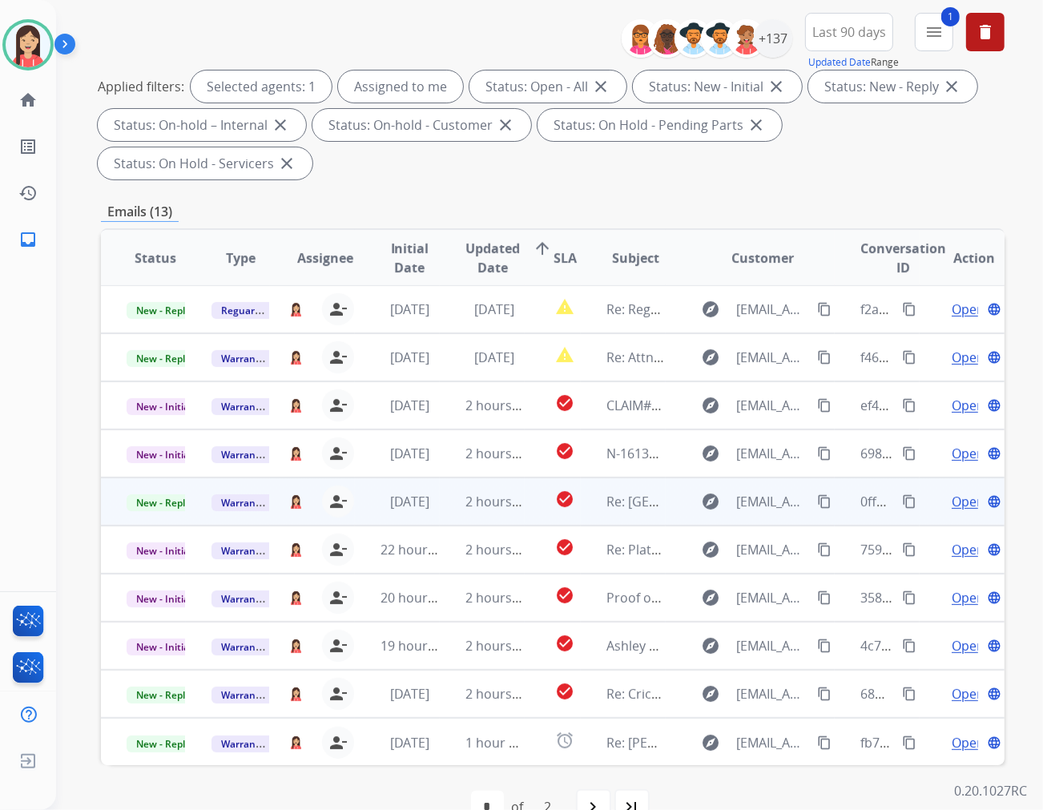
click at [446, 478] on td "2 hours ago" at bounding box center [482, 502] width 85 height 48
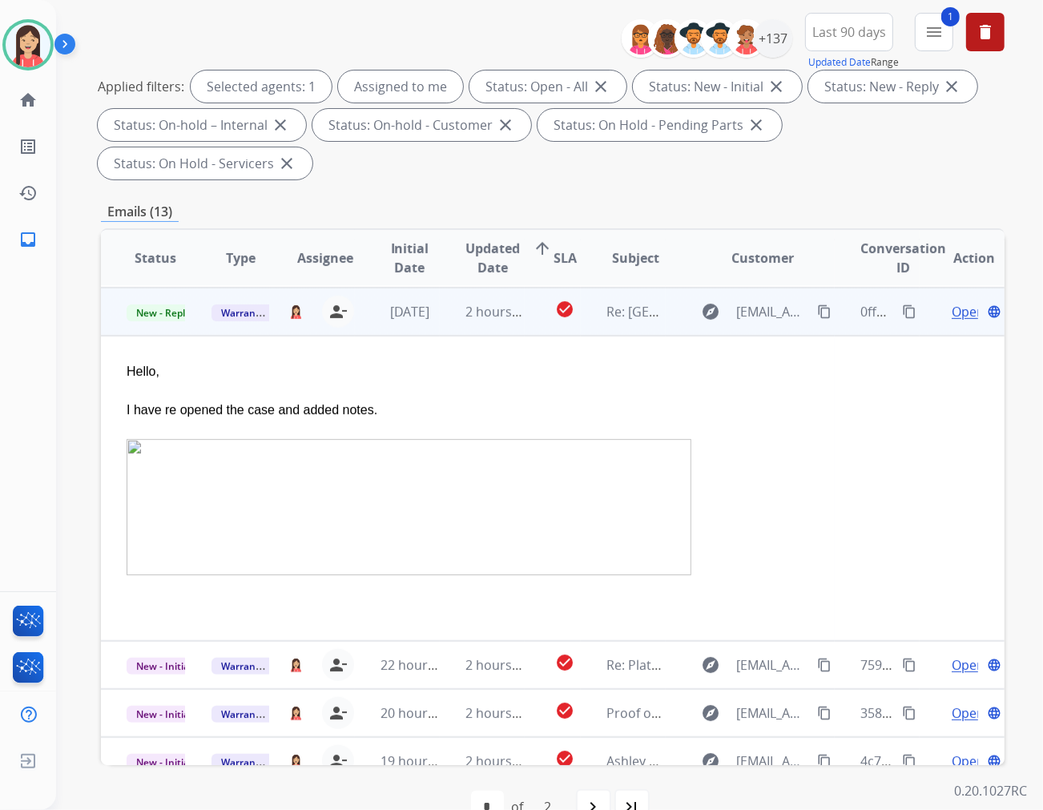
scroll to position [192, 0]
click at [952, 301] on span "Open" at bounding box center [968, 310] width 33 height 19
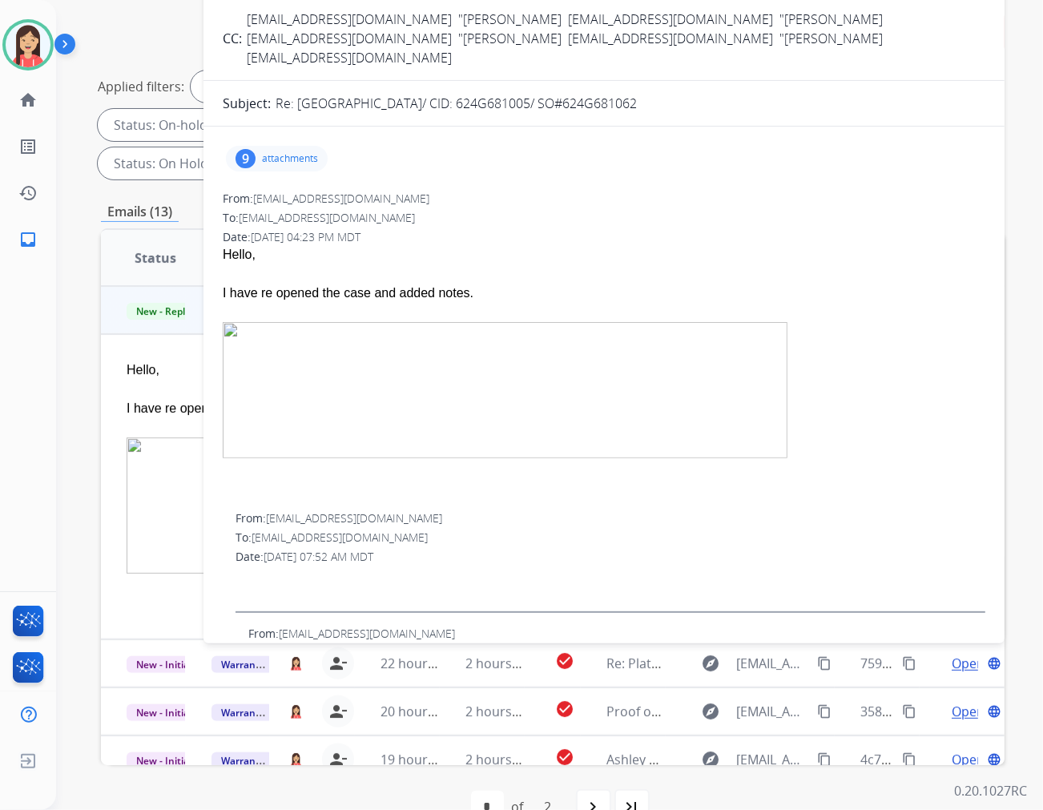
scroll to position [0, 0]
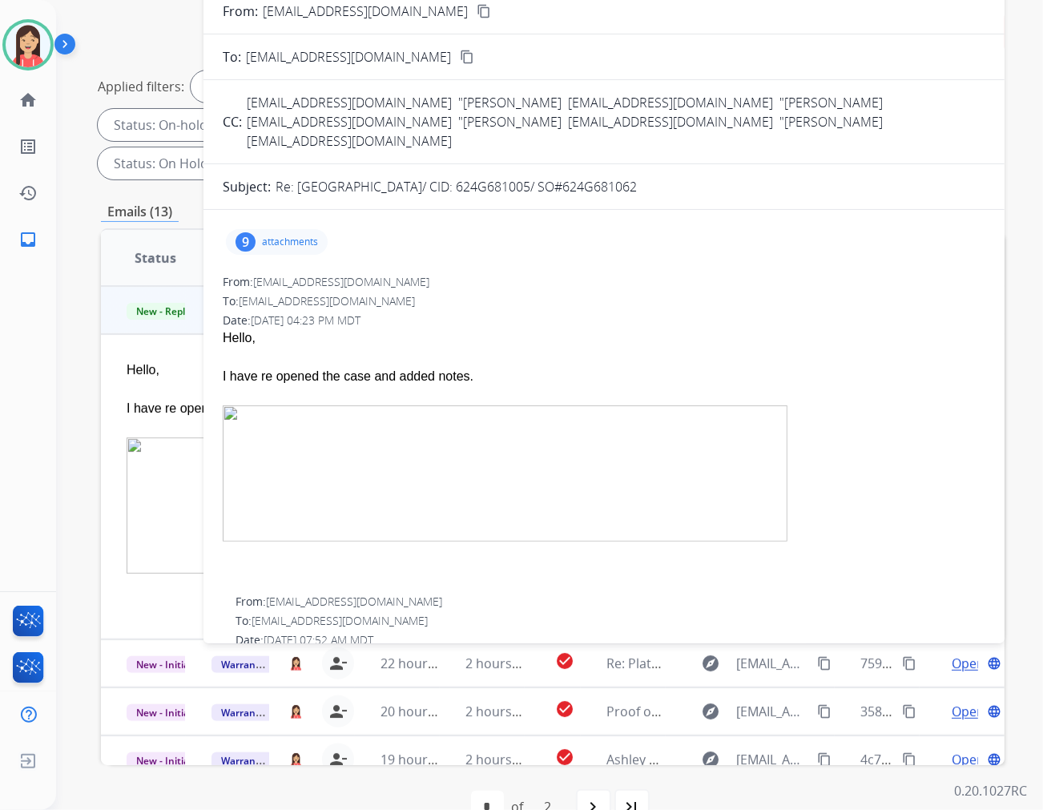
click at [337, 274] on span "[EMAIL_ADDRESS][DOMAIN_NAME]" at bounding box center [341, 281] width 176 height 15
click at [373, 274] on span "[EMAIL_ADDRESS][DOMAIN_NAME]" at bounding box center [341, 281] width 176 height 15
click at [301, 236] on p "attachments" at bounding box center [290, 242] width 56 height 13
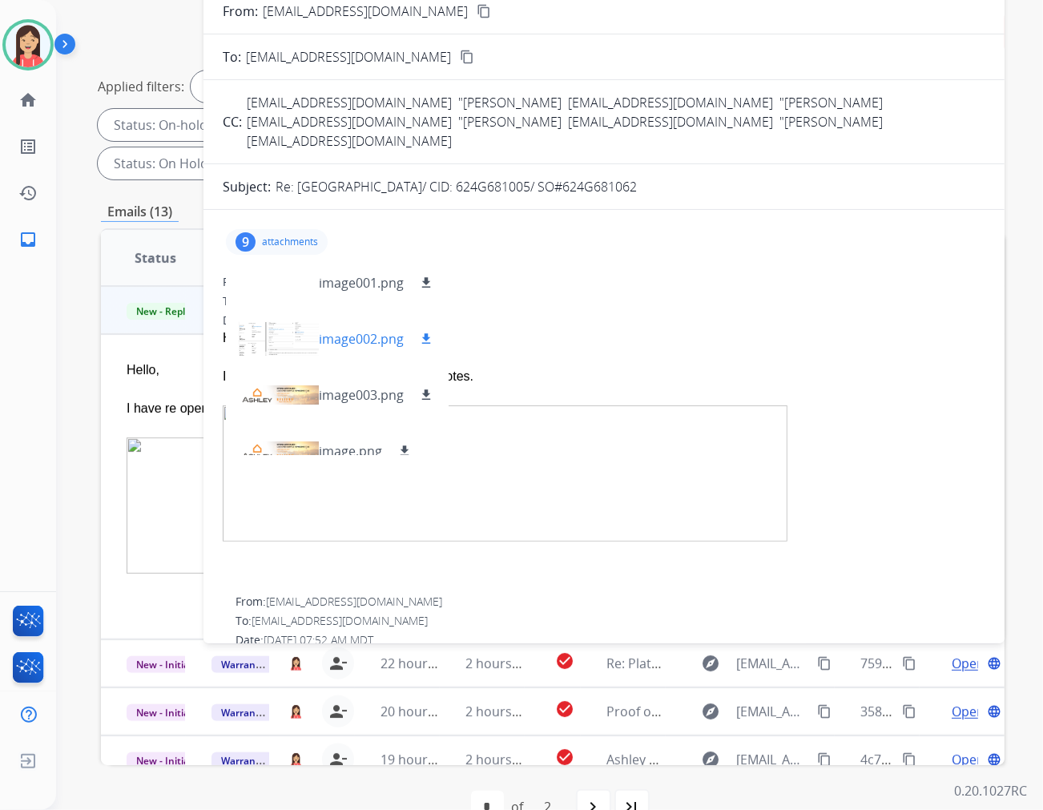
click at [268, 321] on div at bounding box center [279, 339] width 80 height 56
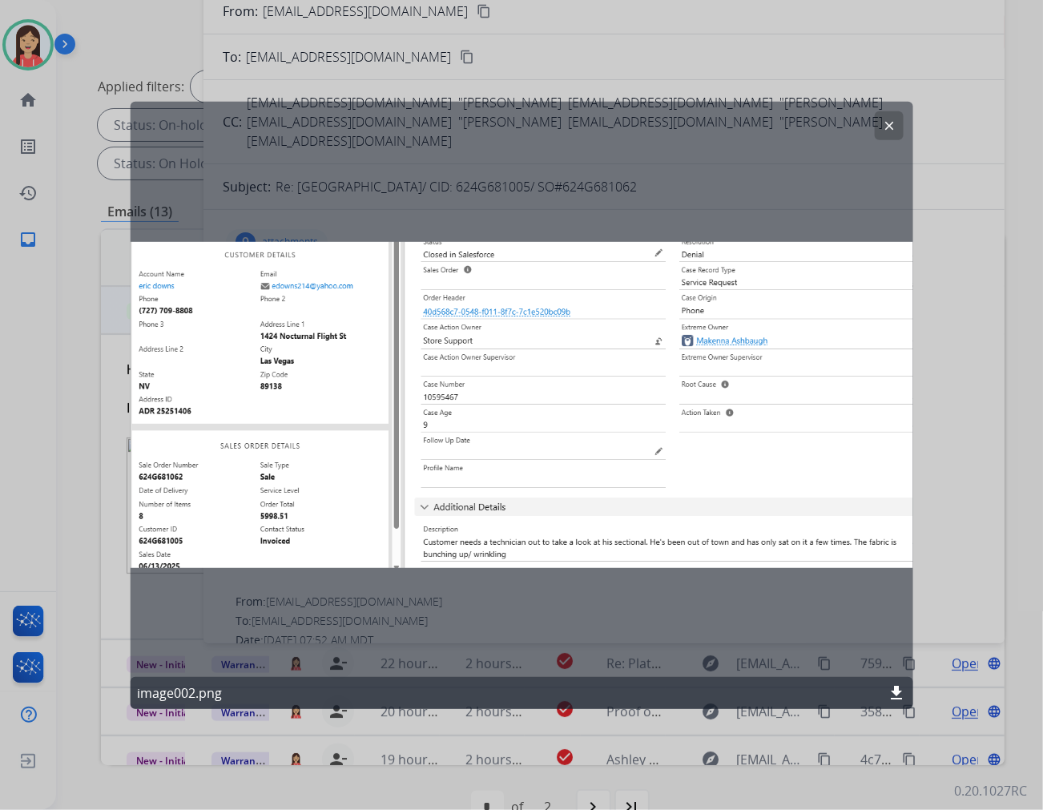
click at [261, 383] on div "clear image002.png download" at bounding box center [522, 404] width 783 height 607
click at [886, 130] on mat-icon "clear" at bounding box center [889, 125] width 14 height 14
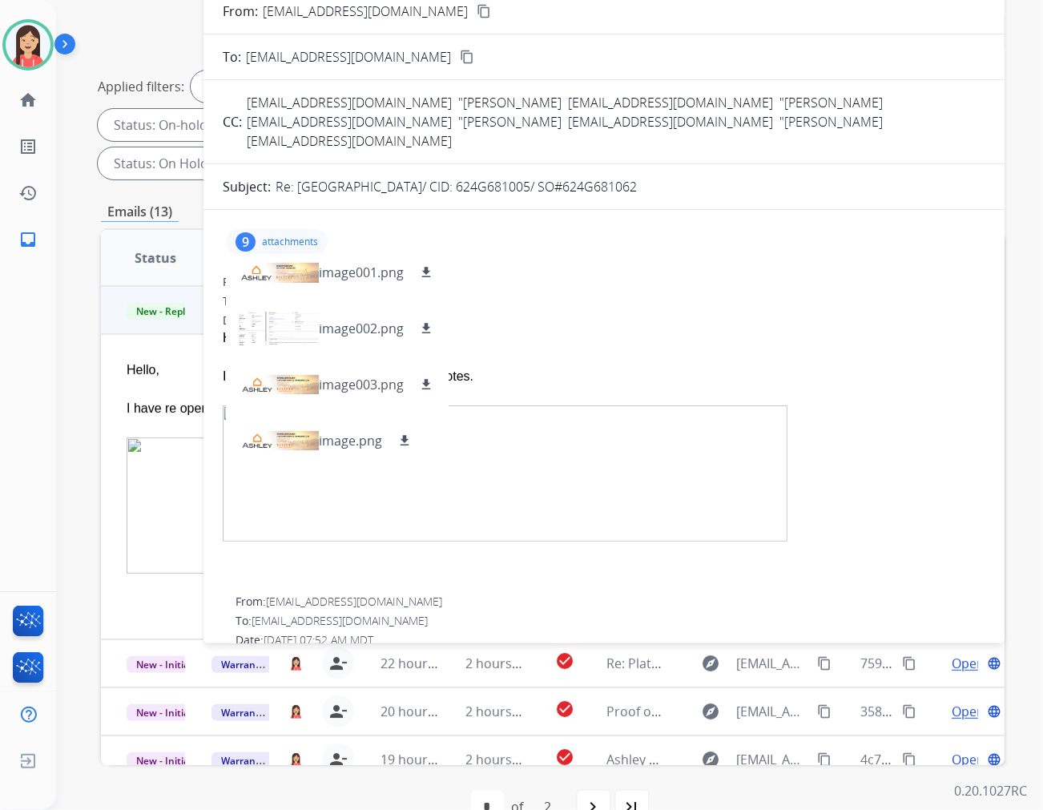
scroll to position [305, 0]
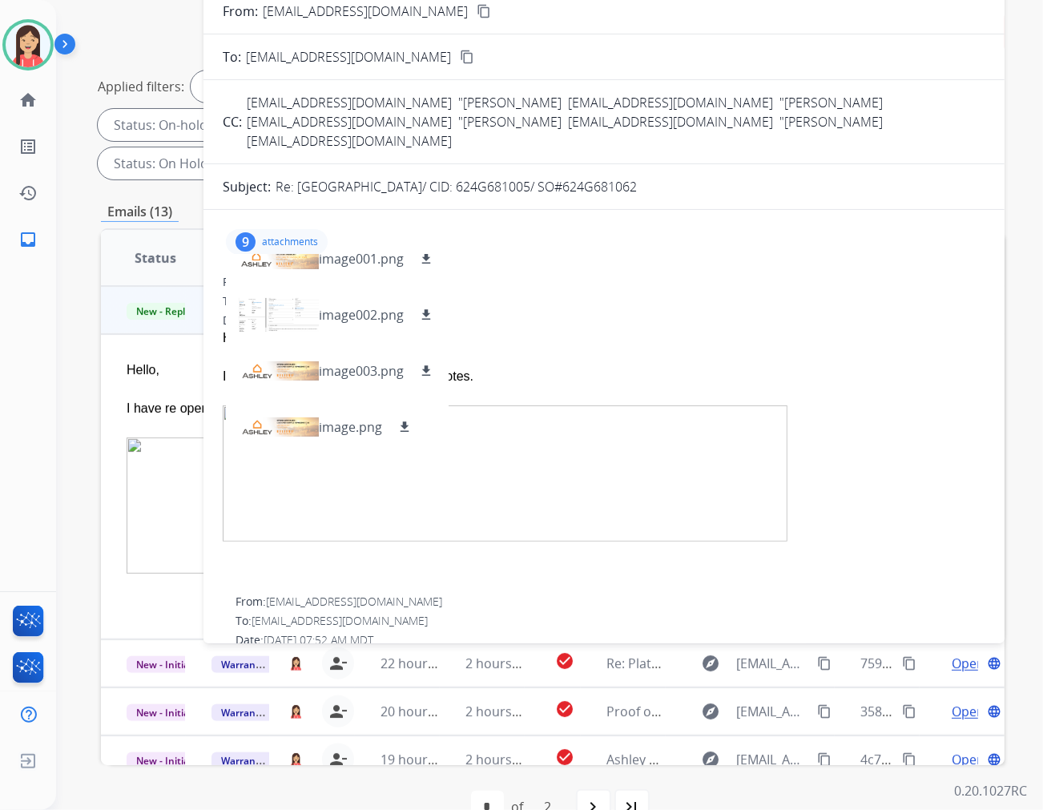
click at [575, 348] on div at bounding box center [604, 357] width 763 height 19
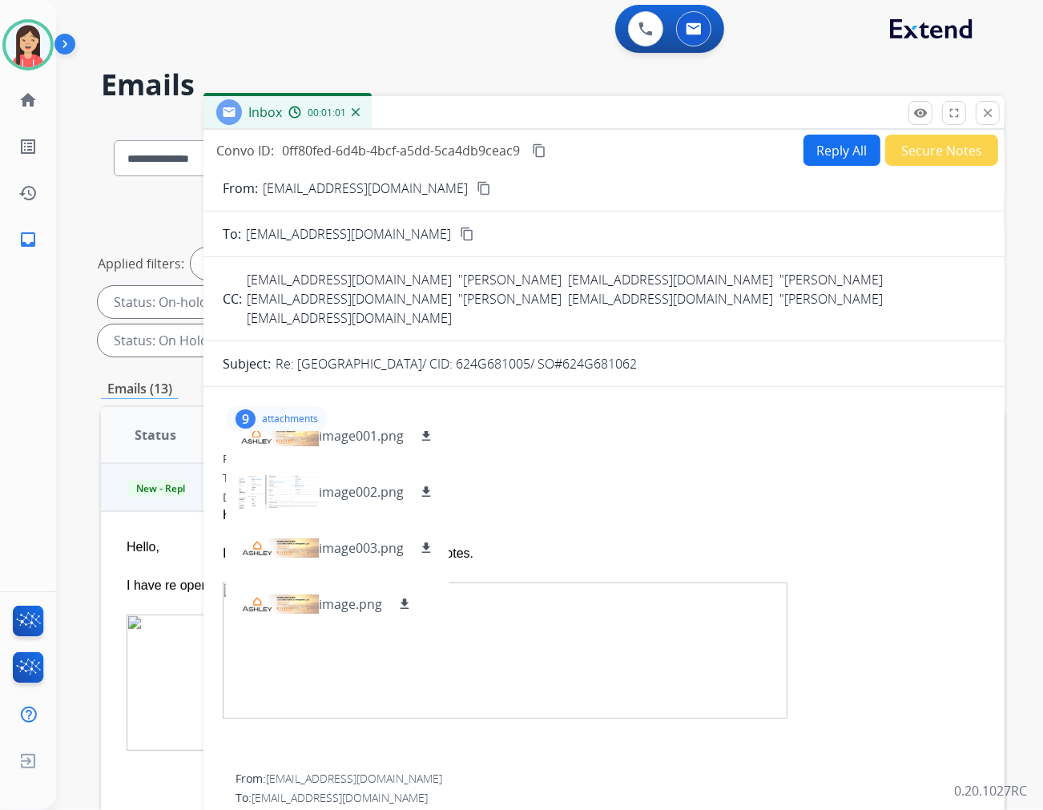
scroll to position [0, 0]
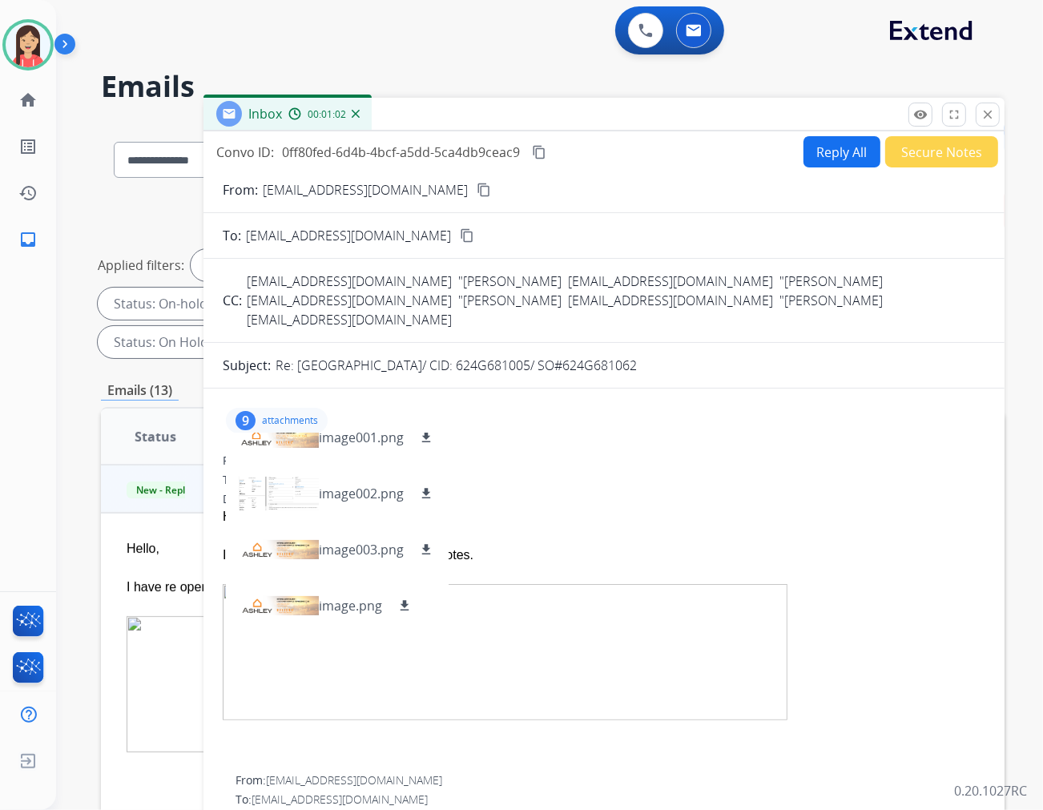
click at [843, 146] on button "Reply All" at bounding box center [842, 151] width 77 height 31
select select "**********"
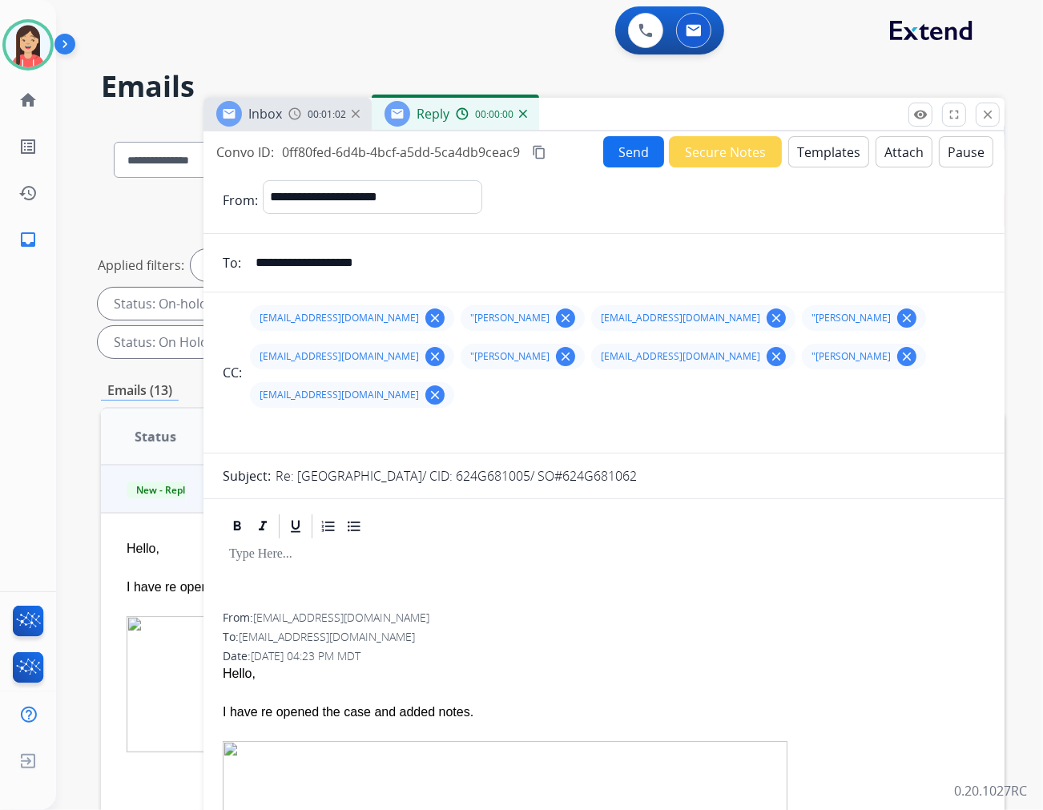
click at [835, 150] on button "Templates" at bounding box center [829, 151] width 81 height 31
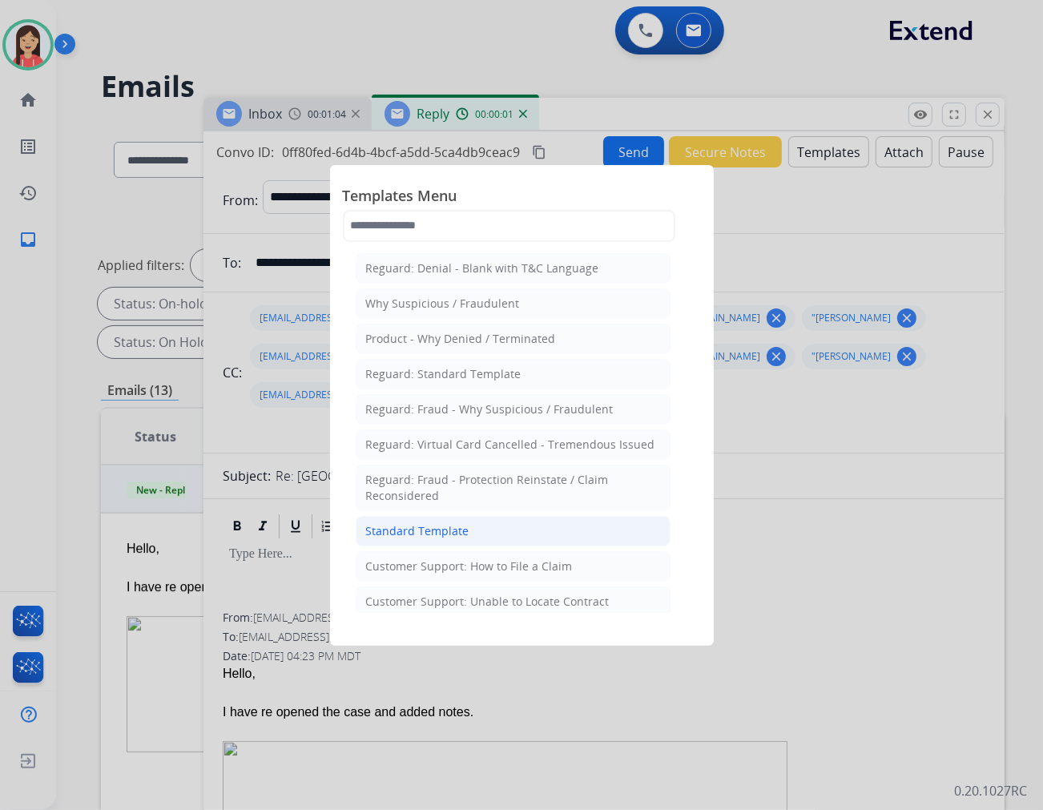
click at [446, 527] on div "Standard Template" at bounding box center [417, 531] width 103 height 16
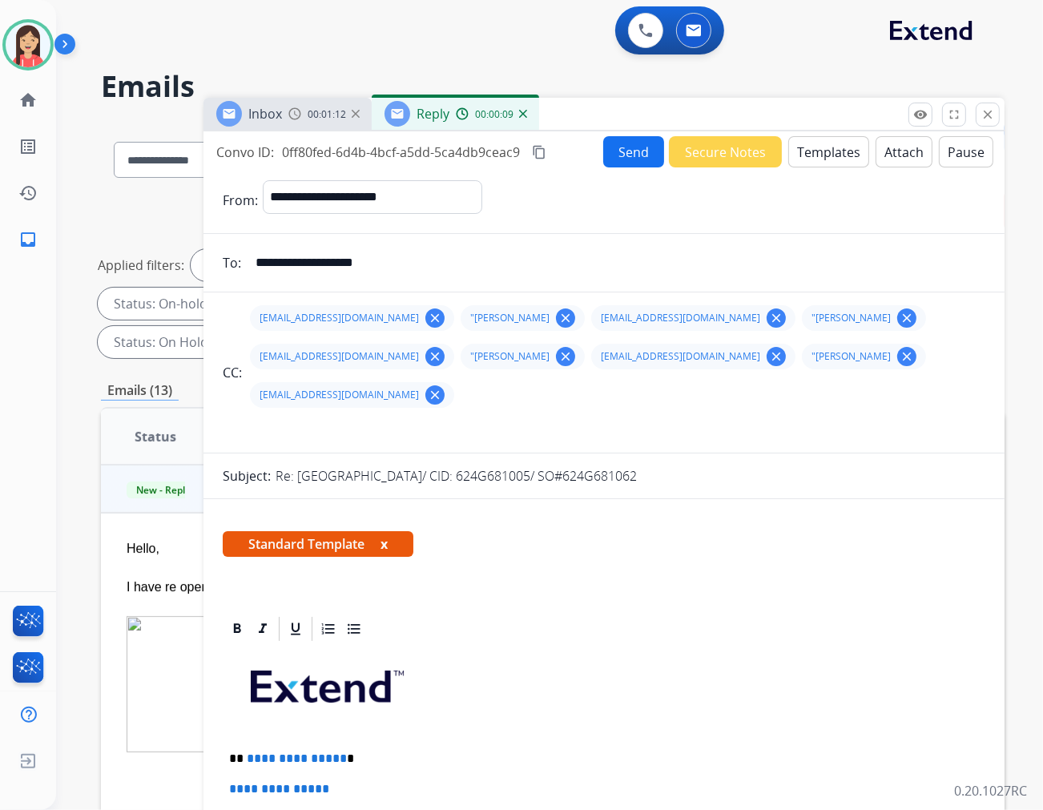
click at [442, 314] on mat-icon "clear" at bounding box center [435, 318] width 14 height 14
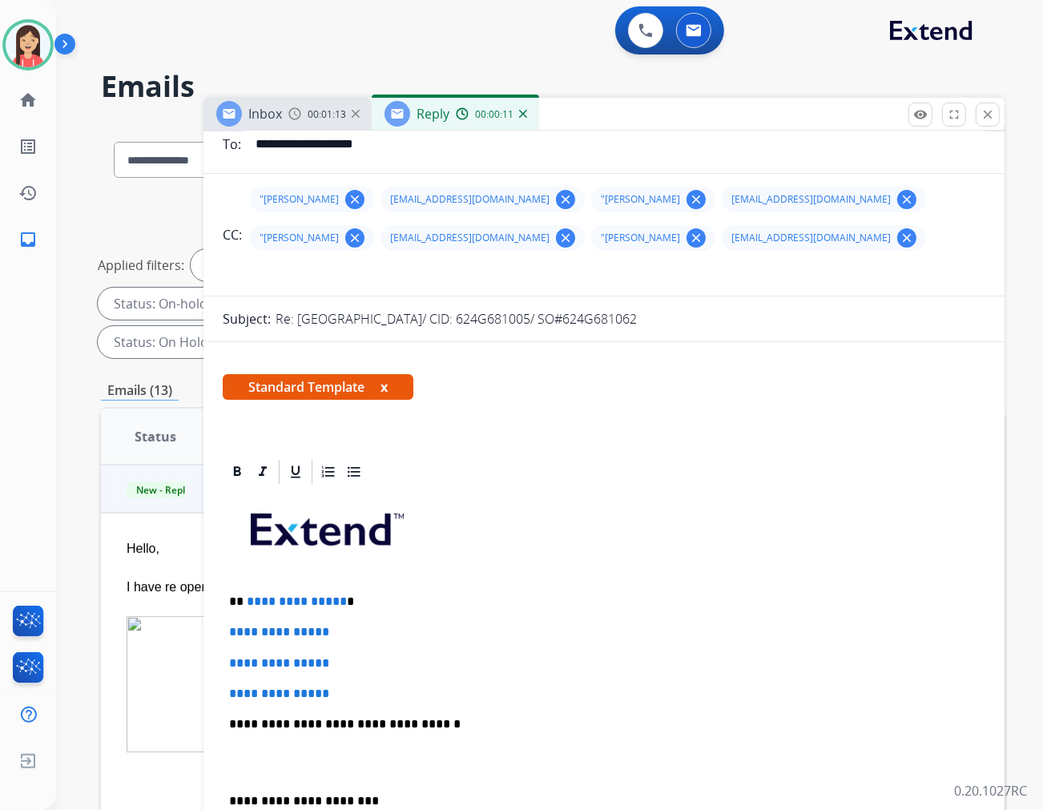
scroll to position [178, 0]
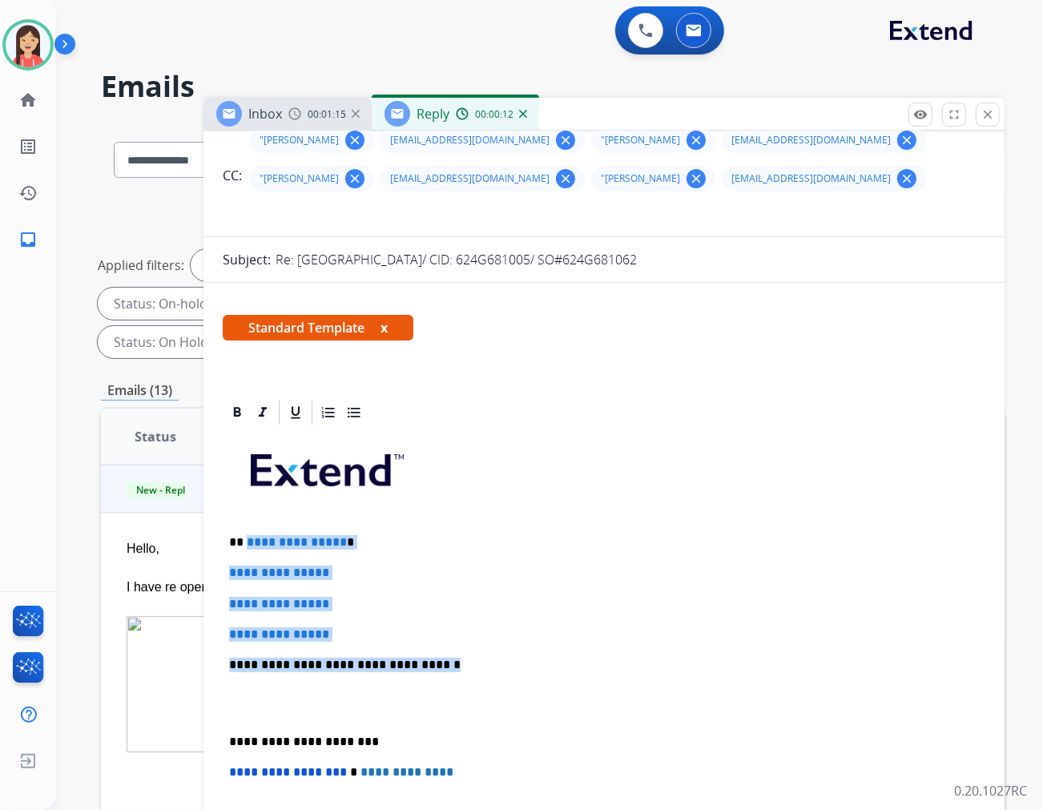
drag, startPoint x: 246, startPoint y: 535, endPoint x: 442, endPoint y: 666, distance: 235.6
click at [442, 666] on div "**********" at bounding box center [604, 702] width 763 height 551
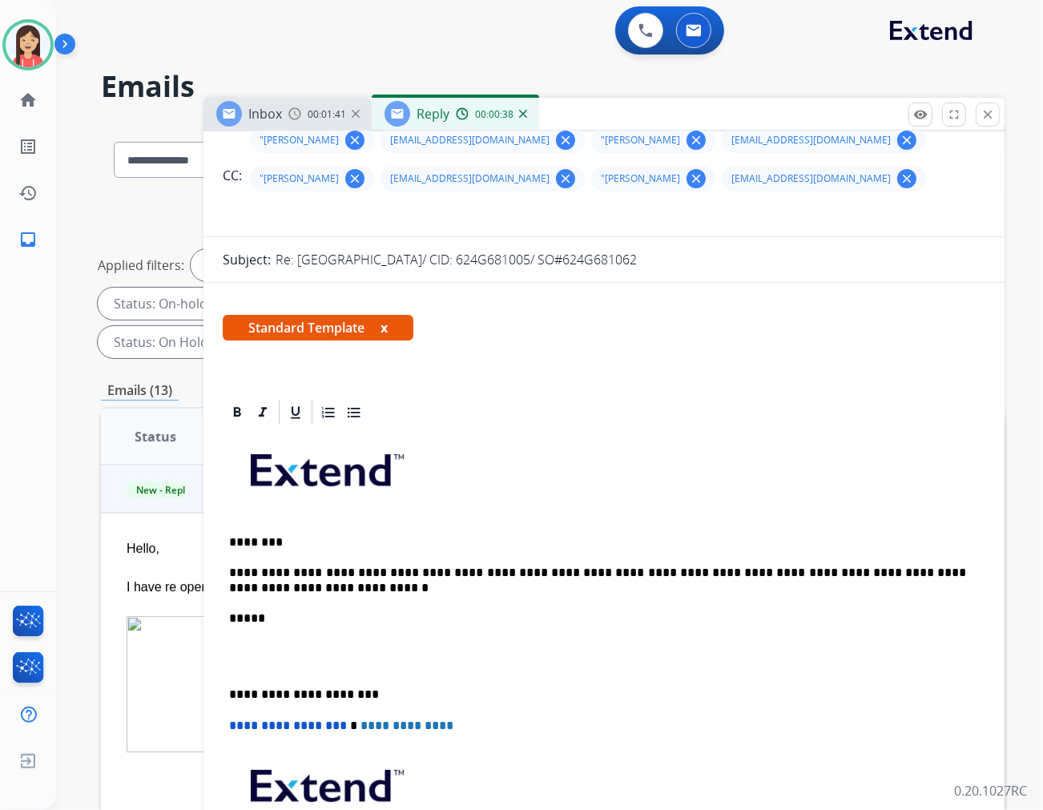
click at [437, 662] on p at bounding box center [604, 657] width 750 height 30
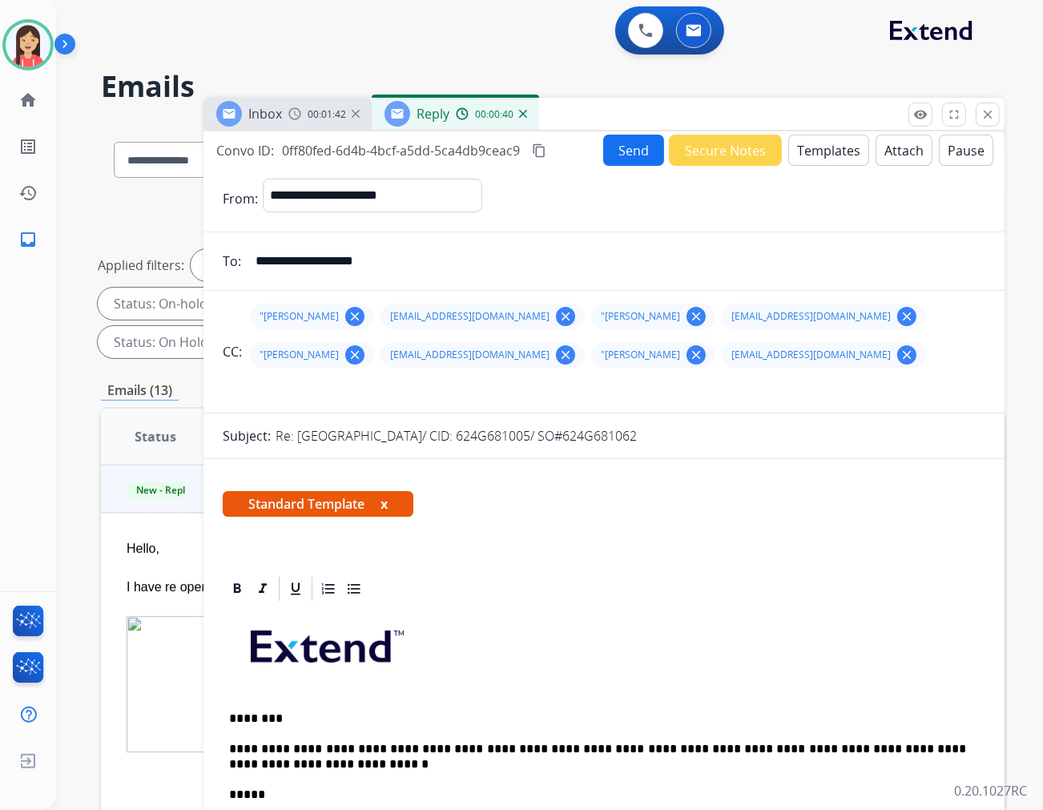
scroll to position [0, 0]
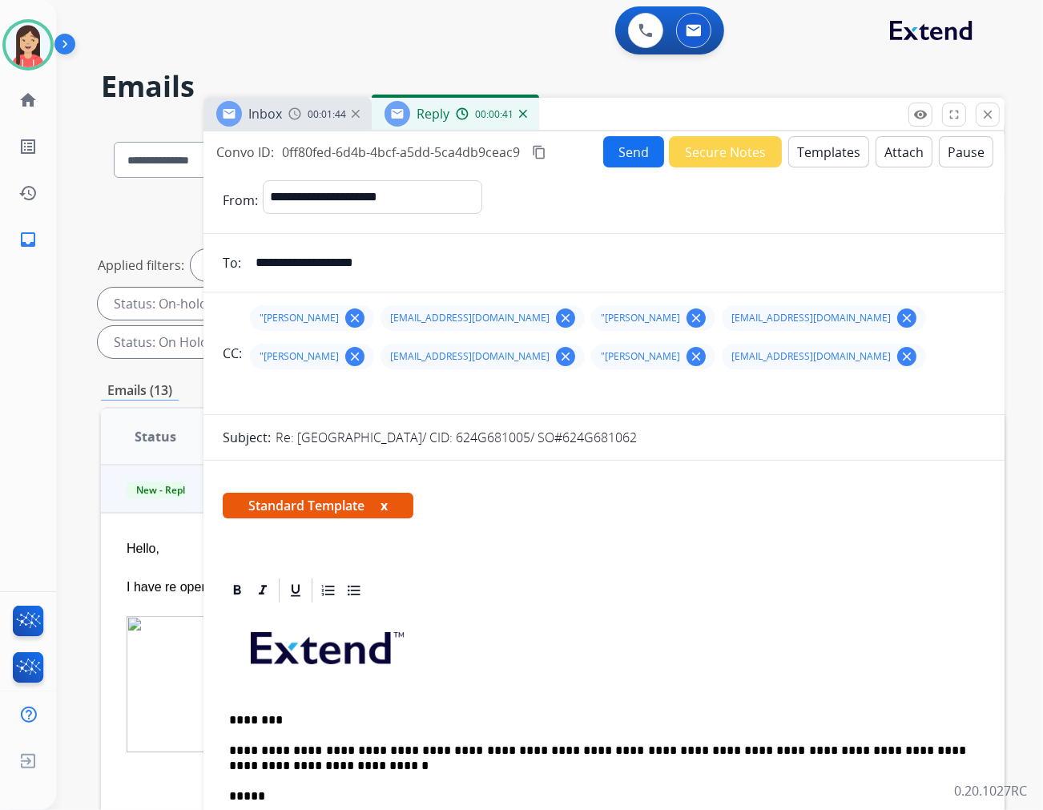
click at [624, 145] on button "Send" at bounding box center [633, 151] width 61 height 31
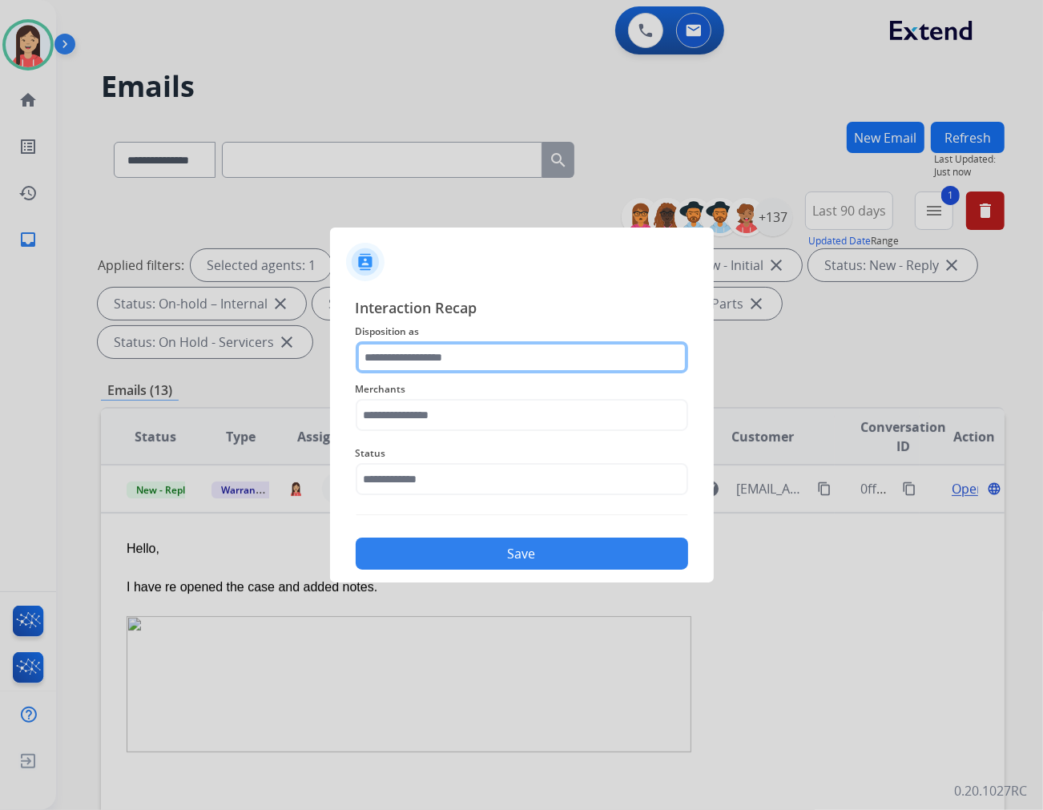
click at [426, 358] on input "text" at bounding box center [522, 357] width 333 height 32
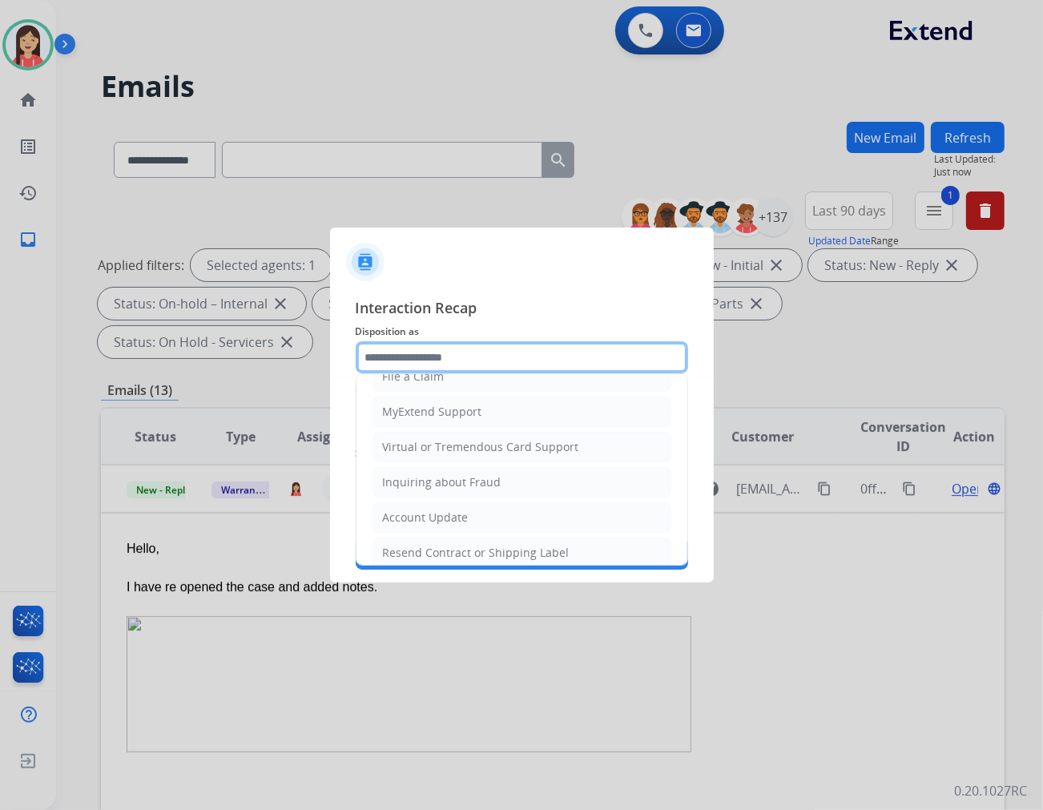
scroll to position [178, 0]
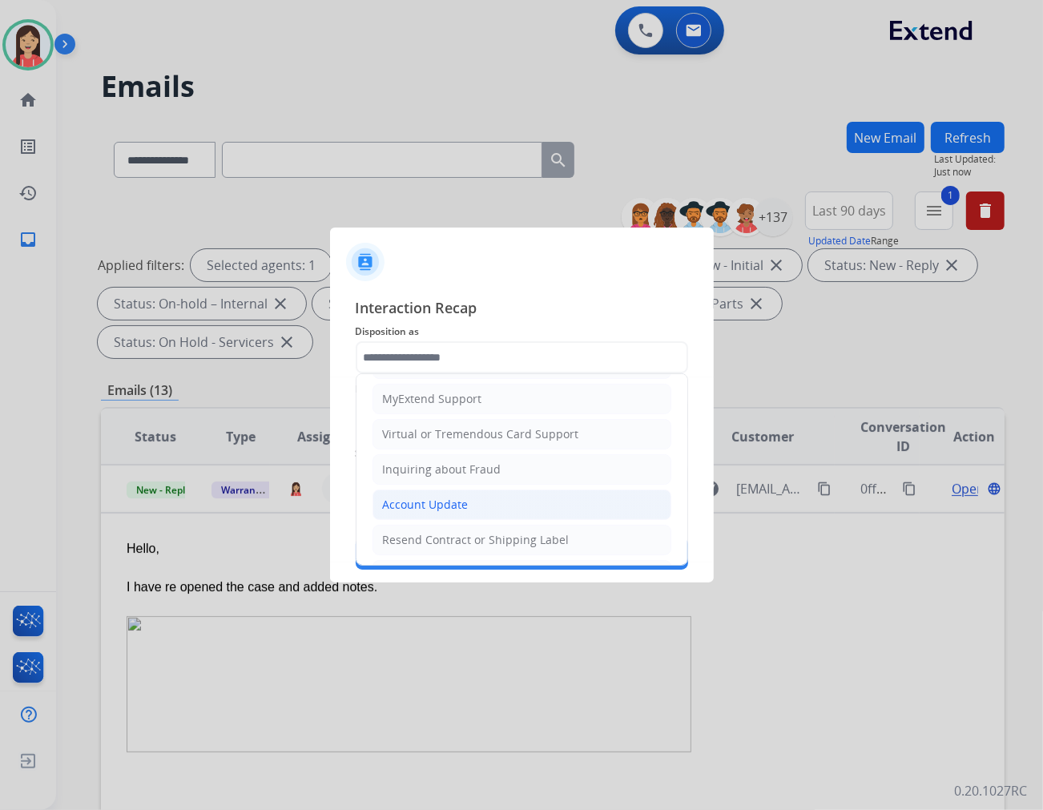
click at [433, 499] on div "Account Update" at bounding box center [426, 505] width 86 height 16
type input "**********"
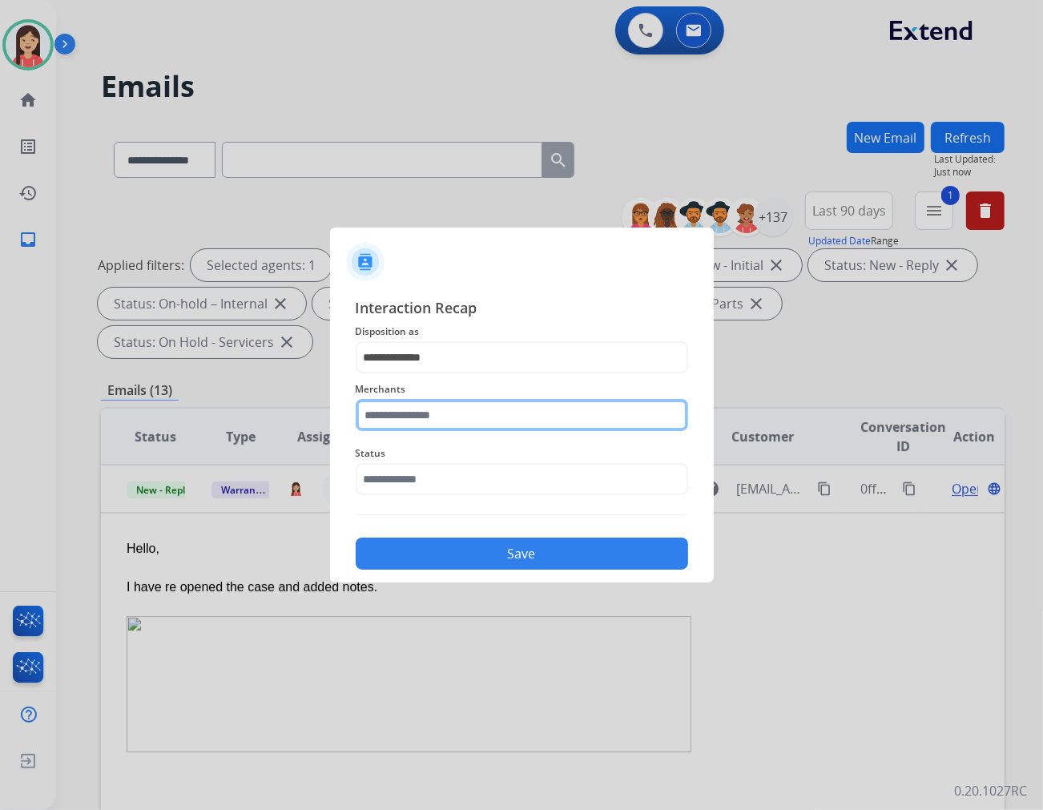
click at [457, 422] on input "text" at bounding box center [522, 415] width 333 height 32
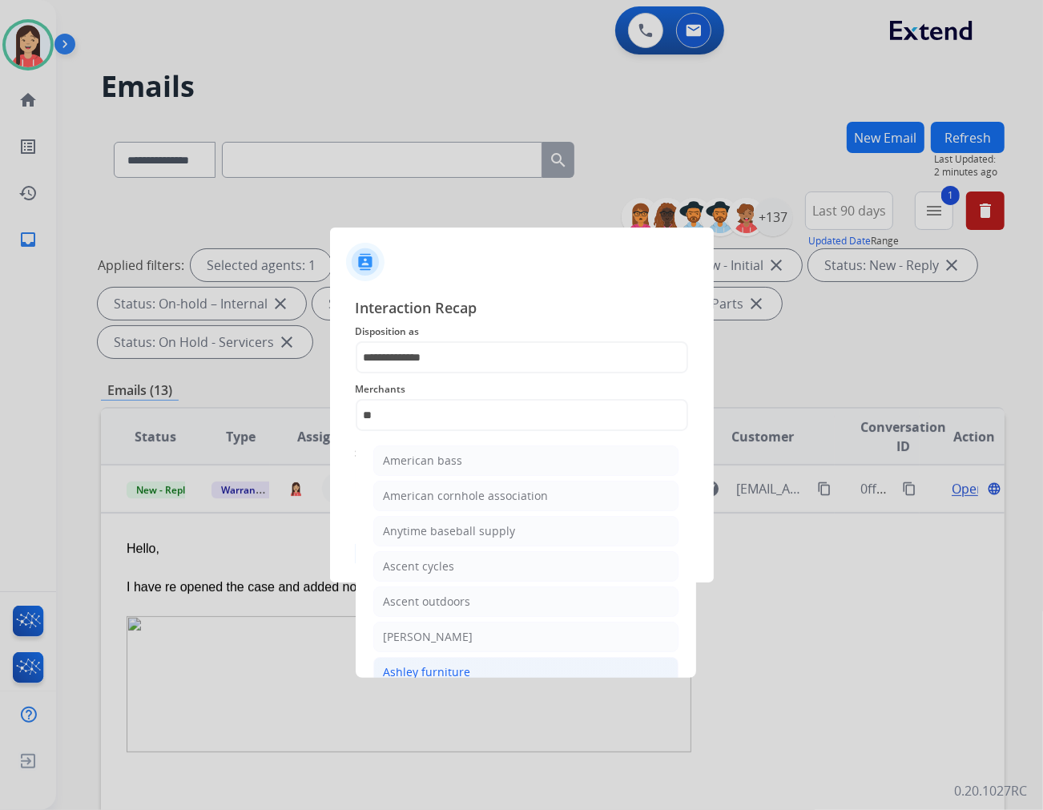
click at [435, 667] on div "Ashley furniture" at bounding box center [427, 672] width 87 height 16
type input "**********"
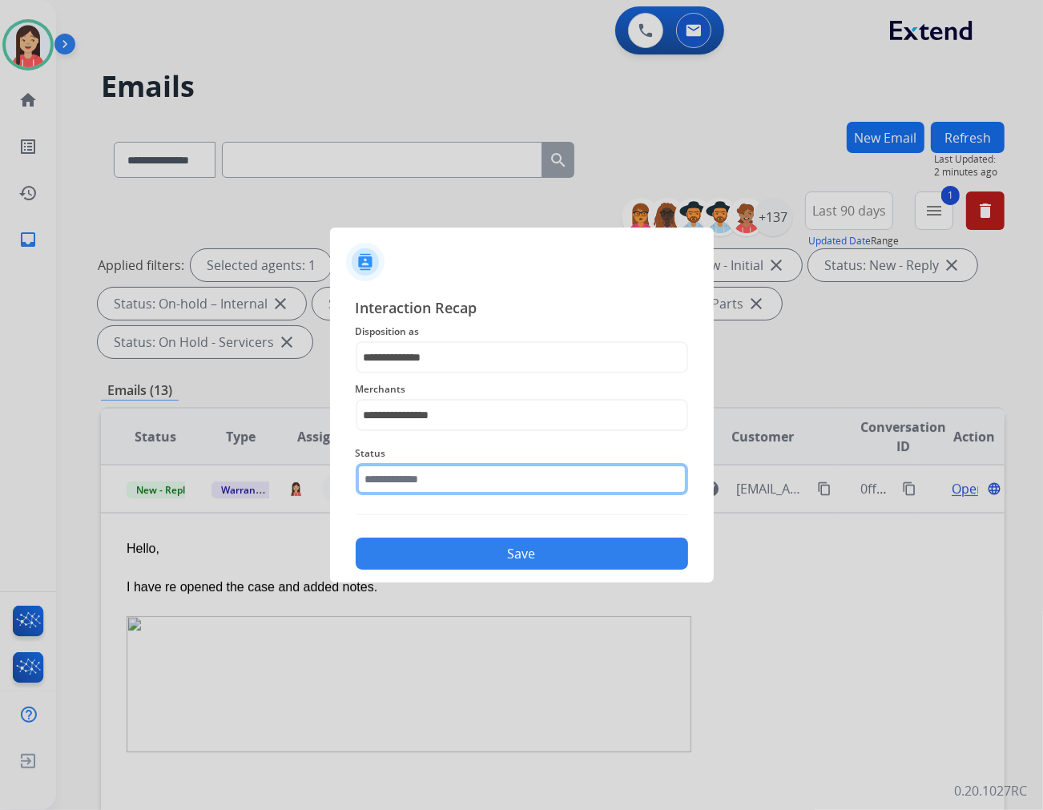
click at [489, 486] on input "text" at bounding box center [522, 479] width 333 height 32
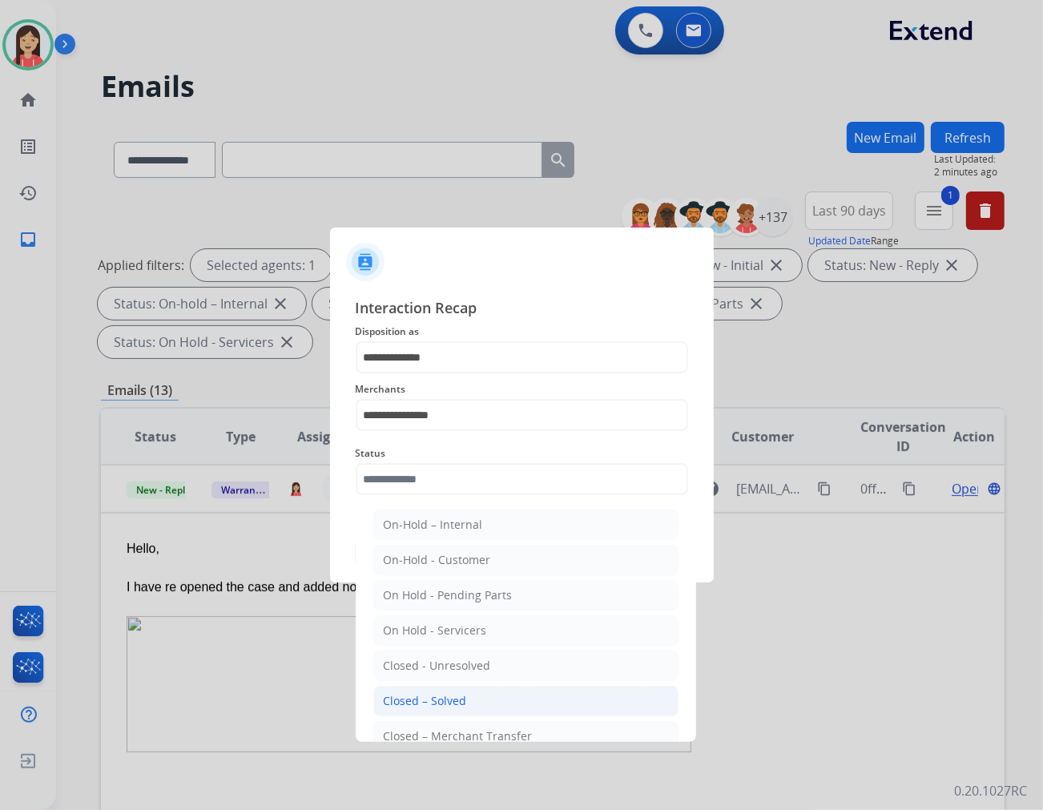
click at [444, 692] on li "Closed – Solved" at bounding box center [525, 701] width 305 height 30
type input "**********"
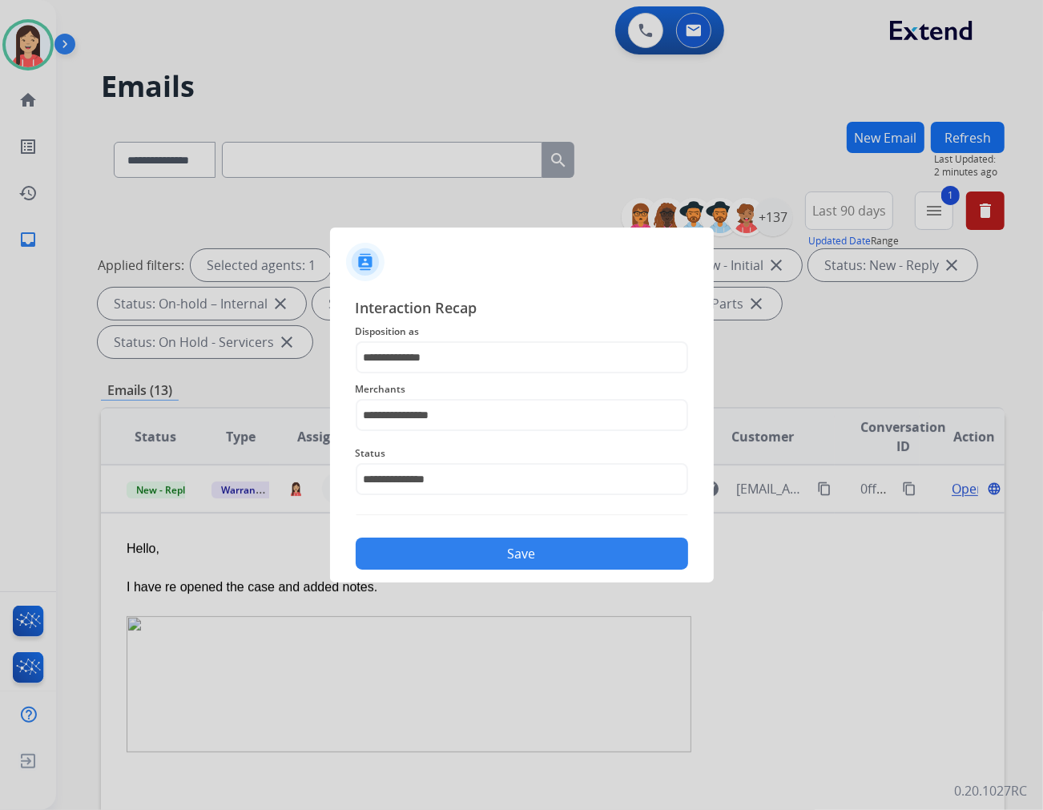
click at [513, 555] on button "Save" at bounding box center [522, 554] width 333 height 32
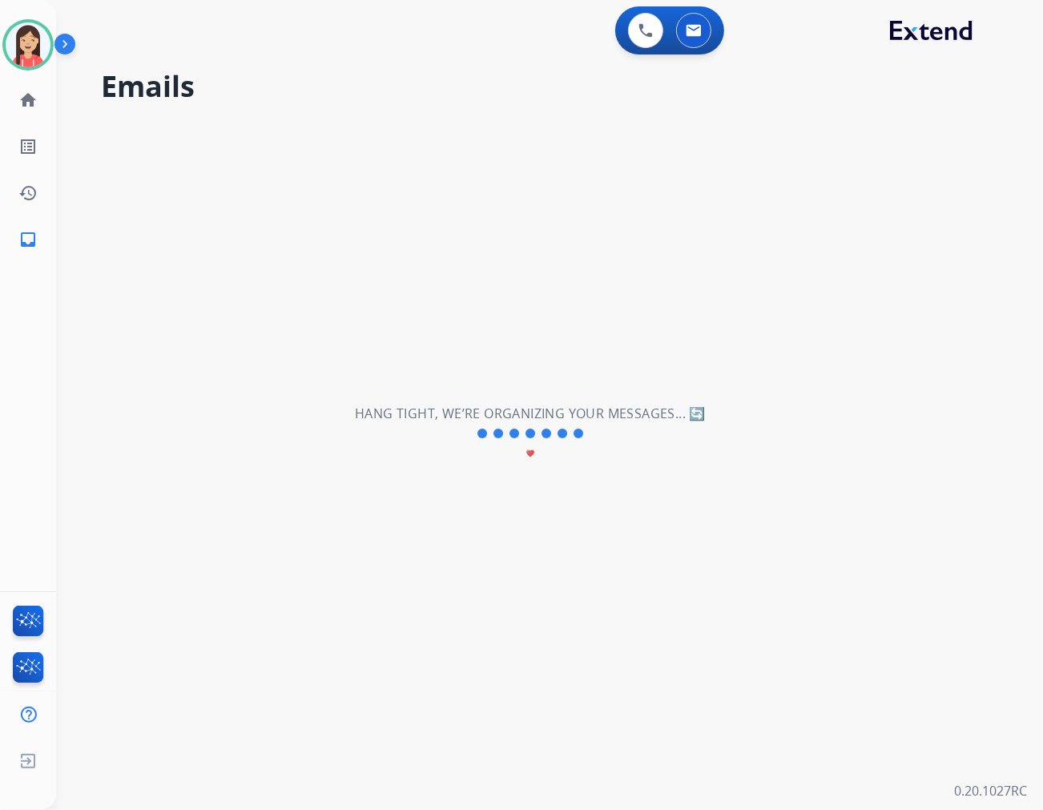
scroll to position [53, 0]
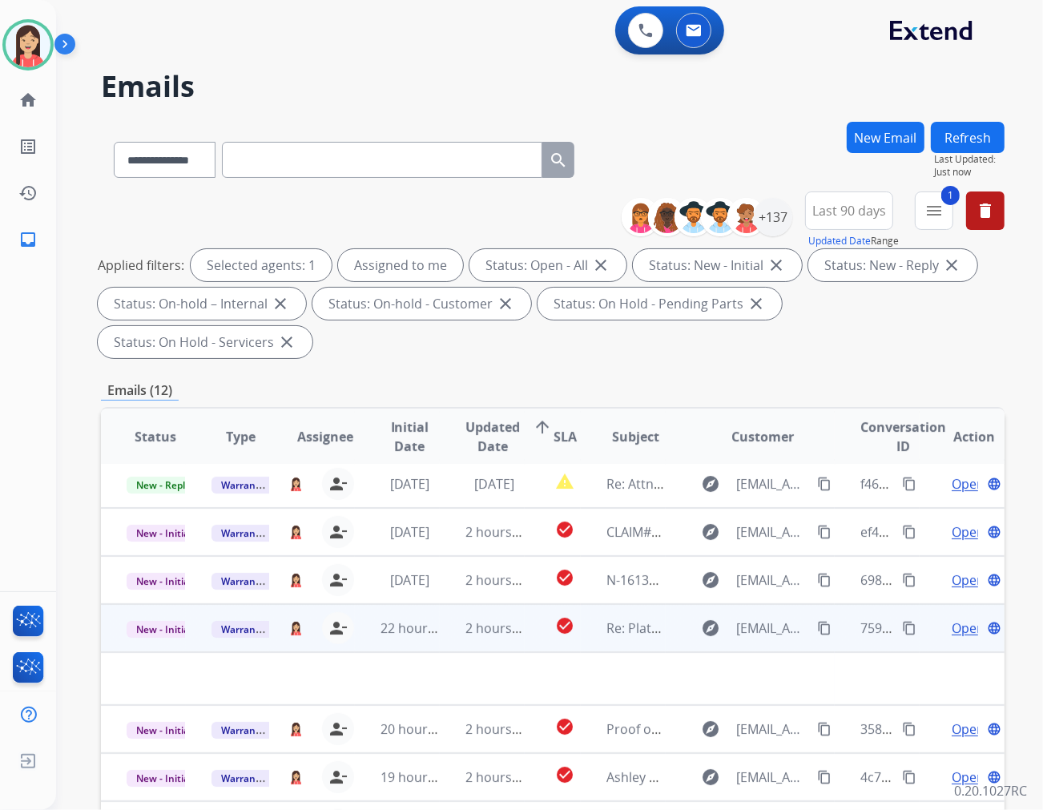
click at [450, 604] on td "2 hours ago" at bounding box center [482, 628] width 85 height 48
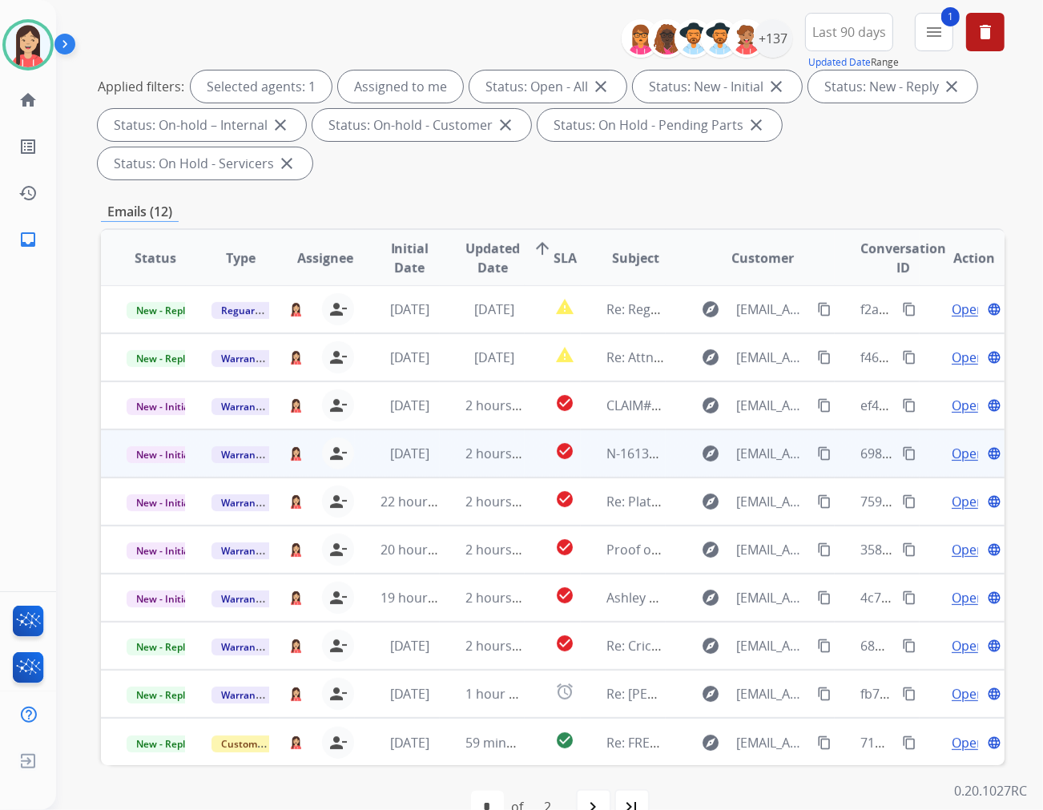
scroll to position [0, 0]
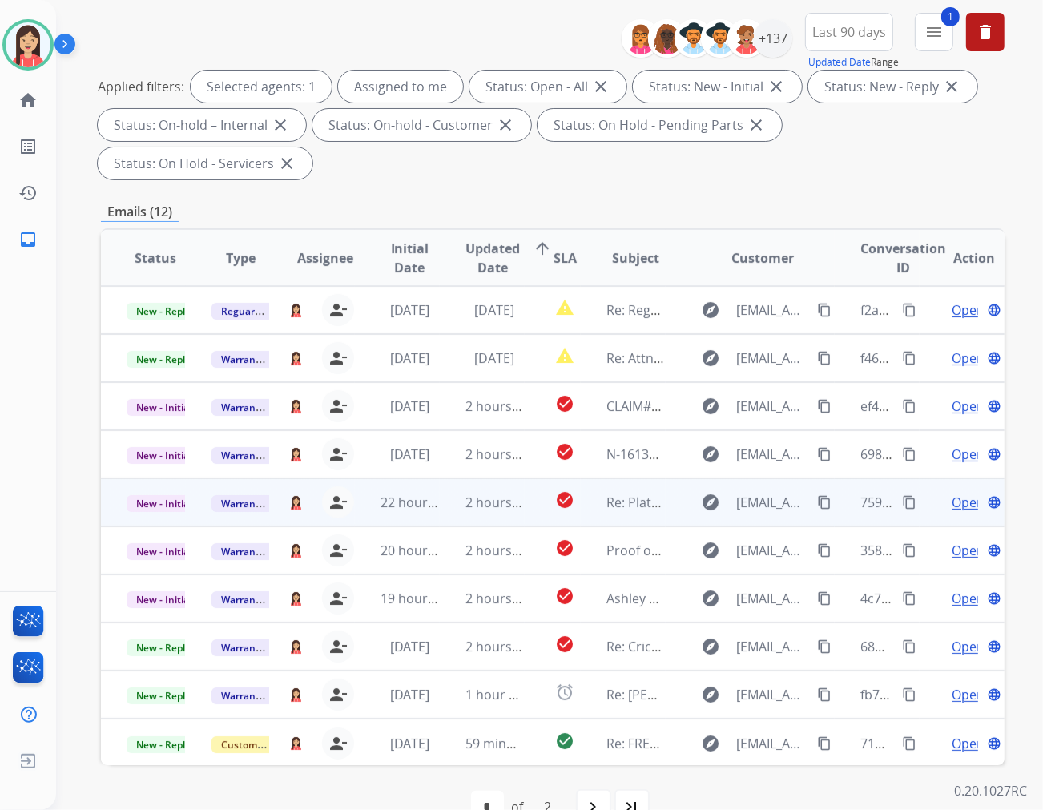
click at [458, 478] on td "2 hours ago" at bounding box center [482, 502] width 85 height 48
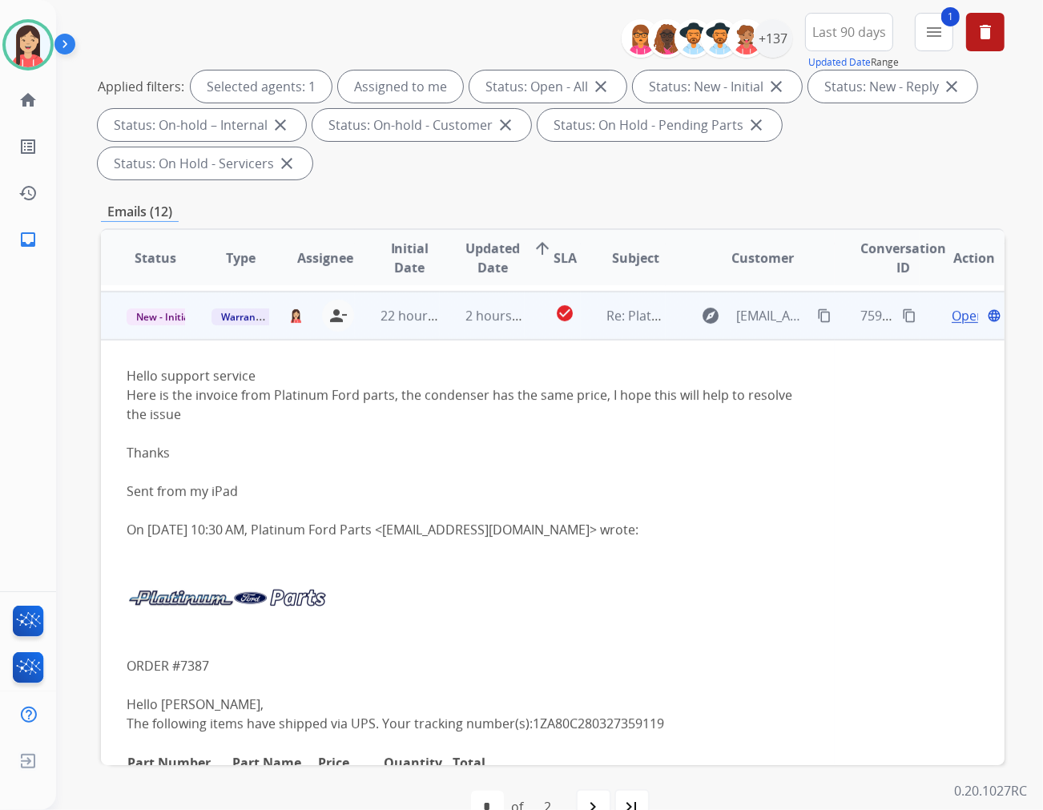
scroll to position [192, 0]
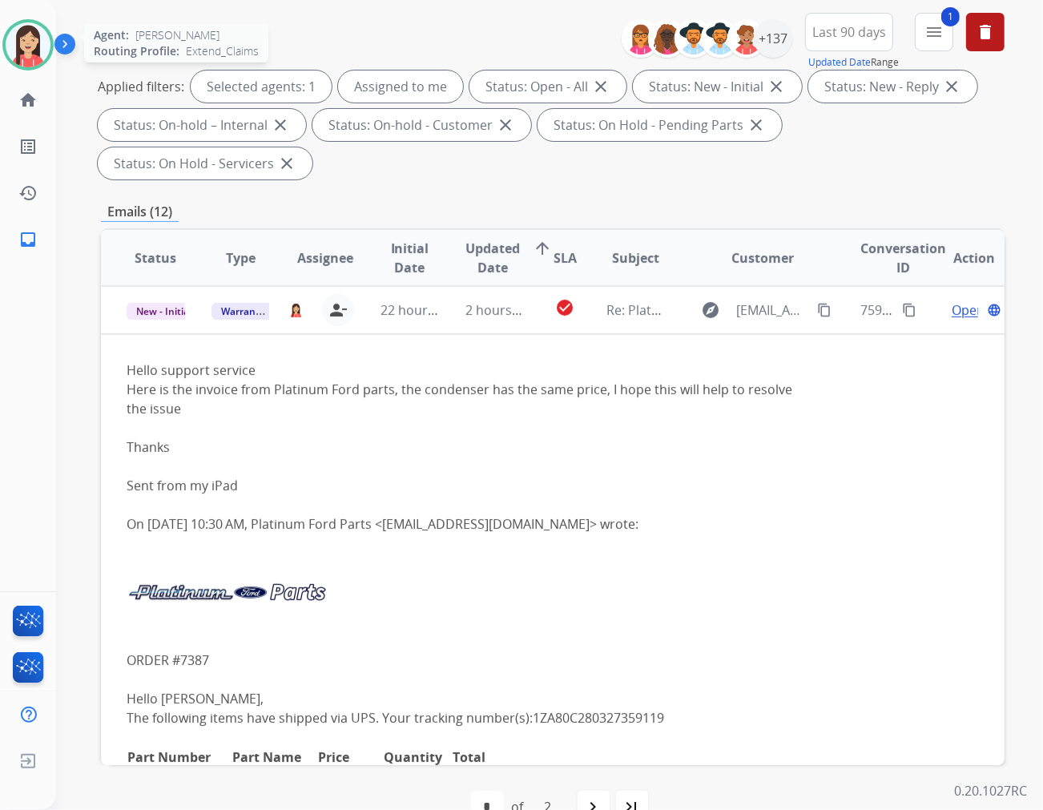
click at [32, 33] on img at bounding box center [28, 44] width 45 height 45
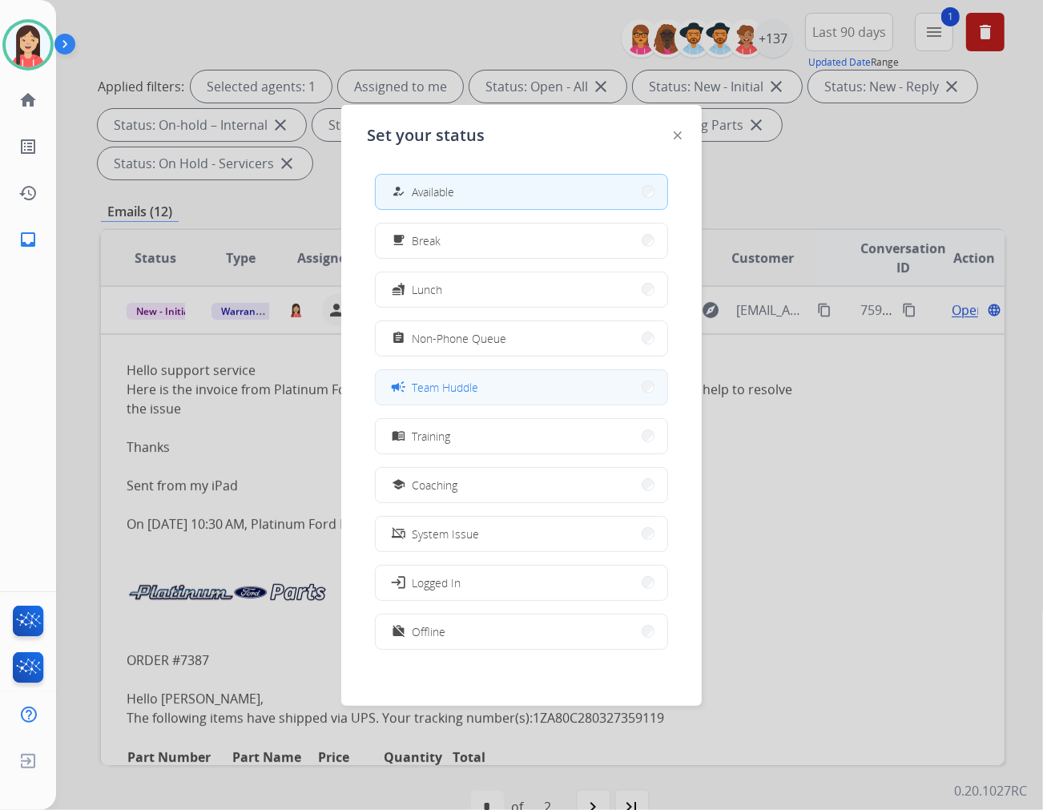
click at [474, 391] on span "Team Huddle" at bounding box center [445, 387] width 67 height 17
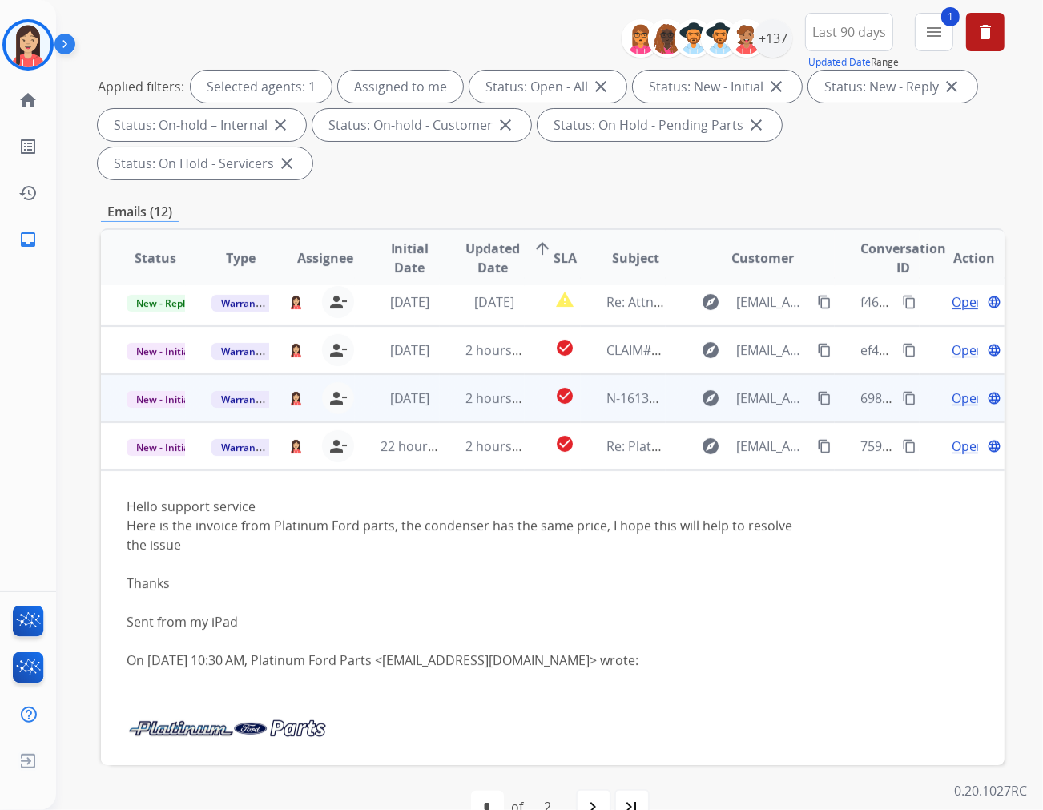
scroll to position [14, 0]
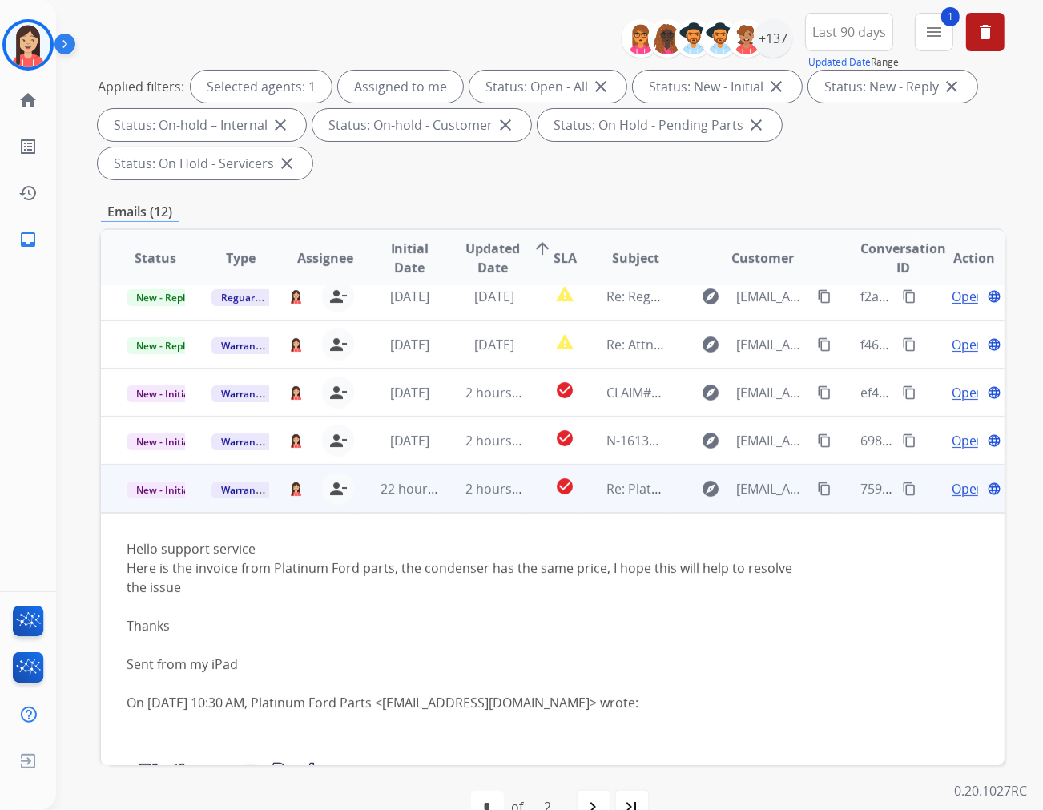
click at [952, 479] on span "Open" at bounding box center [968, 488] width 33 height 19
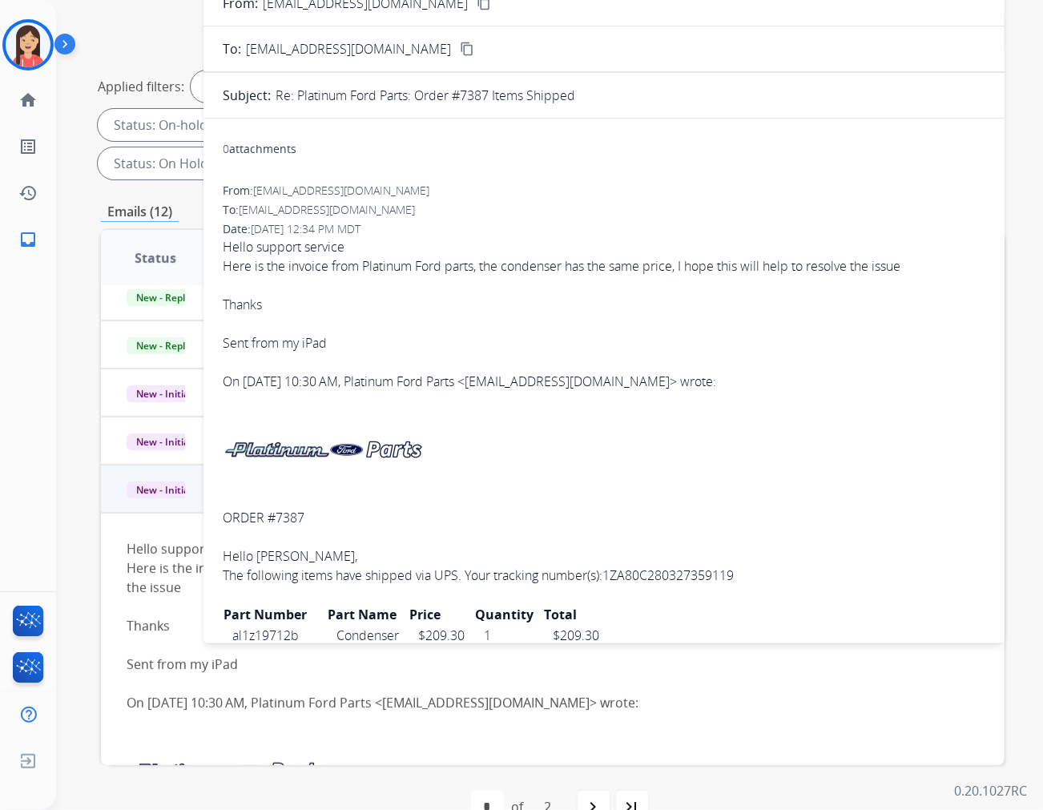
scroll to position [0, 0]
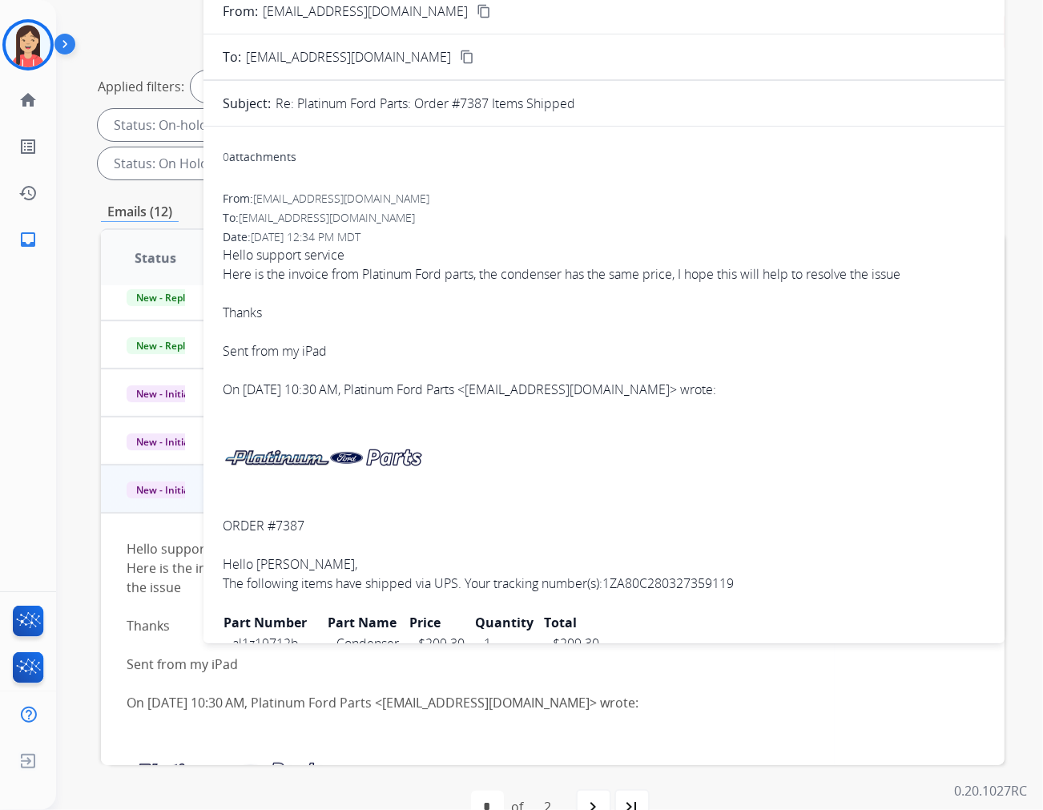
click at [484, 106] on p "Re: Platinum Ford Parts: Order #7387 Items Shipped" at bounding box center [426, 103] width 300 height 19
click at [470, 102] on p "Re: Platinum Ford Parts: Order #7387 Items Shipped" at bounding box center [426, 103] width 300 height 19
copy p "7387"
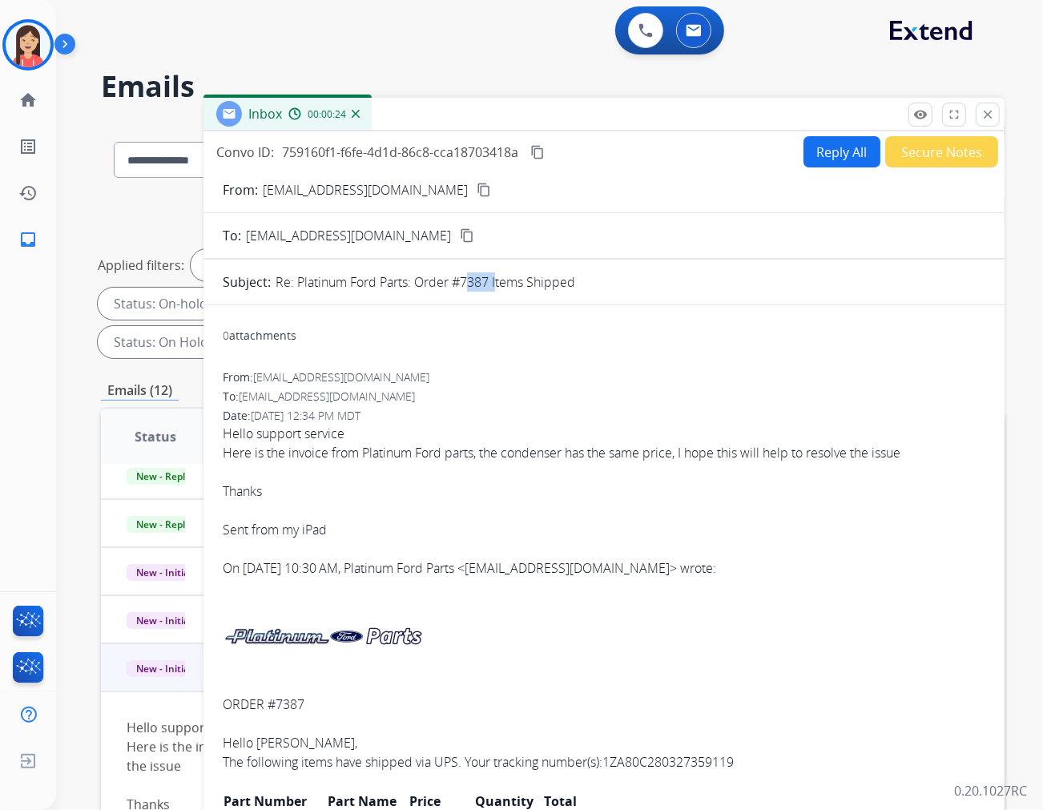
click at [474, 180] on button "content_copy" at bounding box center [483, 189] width 19 height 19
click at [611, 391] on div "To: support@extend.com" at bounding box center [604, 397] width 763 height 16
click at [991, 110] on mat-icon "close" at bounding box center [988, 114] width 14 height 14
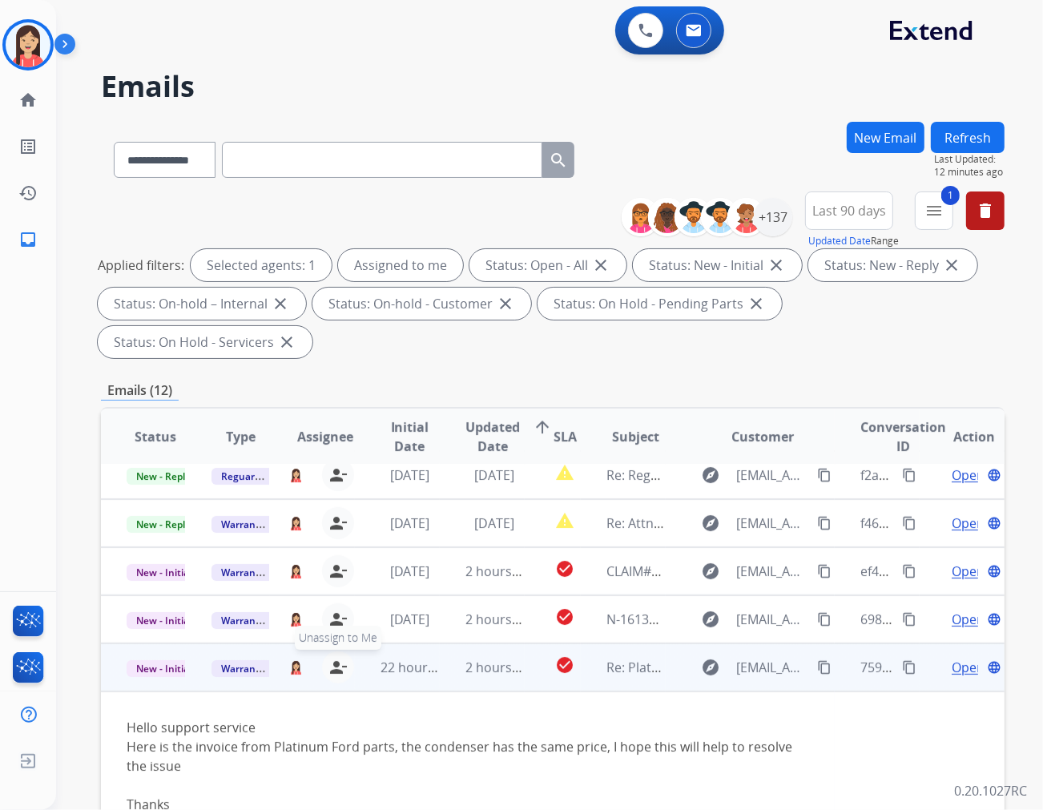
click at [333, 658] on mat-icon "person_remove" at bounding box center [338, 667] width 19 height 19
click at [231, 660] on span "Warranty Ops" at bounding box center [253, 668] width 83 height 17
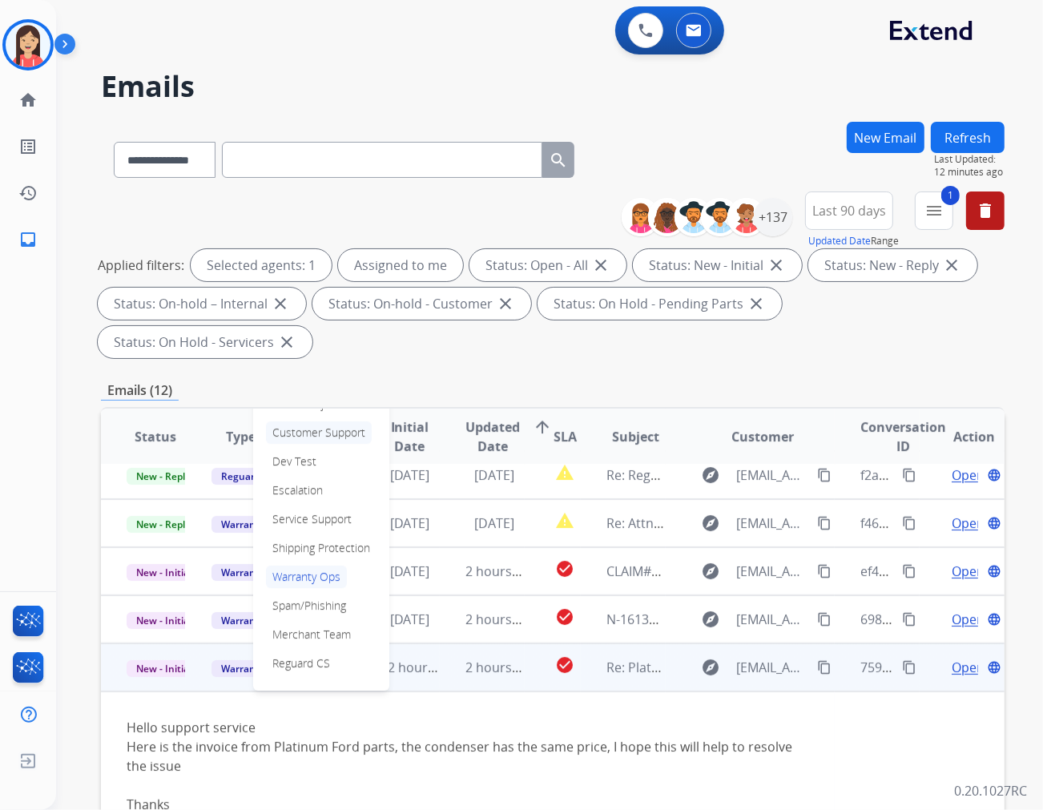
click at [317, 422] on p "Customer Support" at bounding box center [319, 433] width 106 height 22
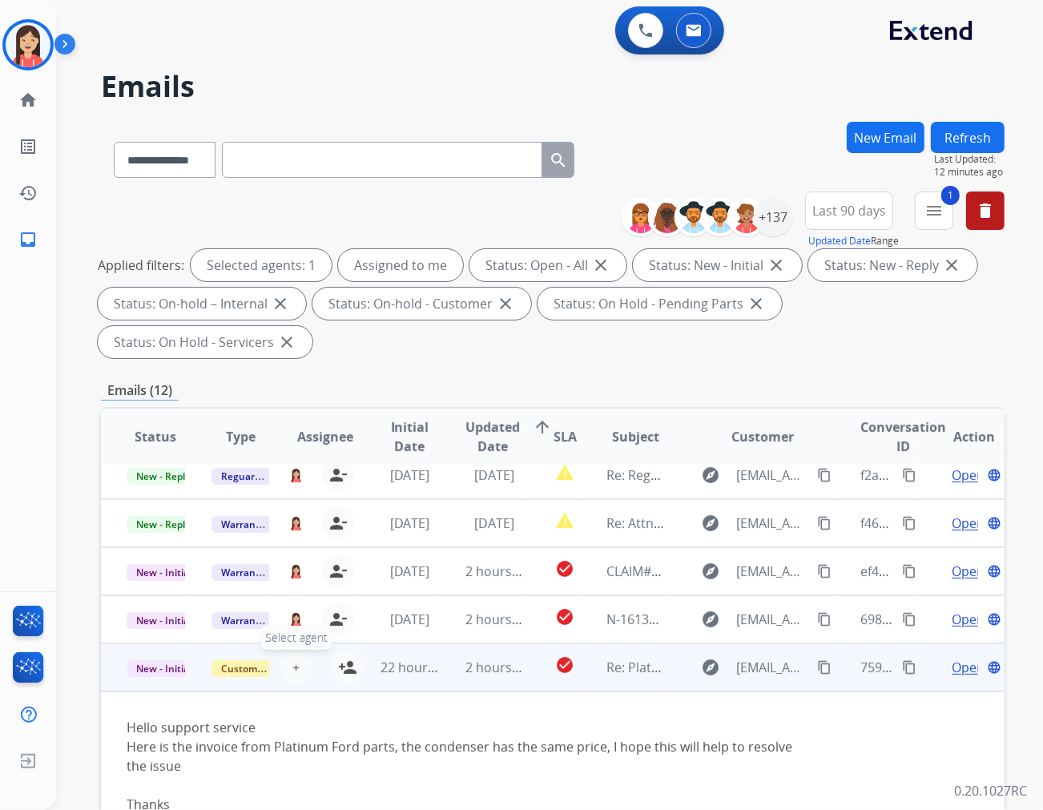
click at [293, 658] on span "+" at bounding box center [296, 667] width 7 height 19
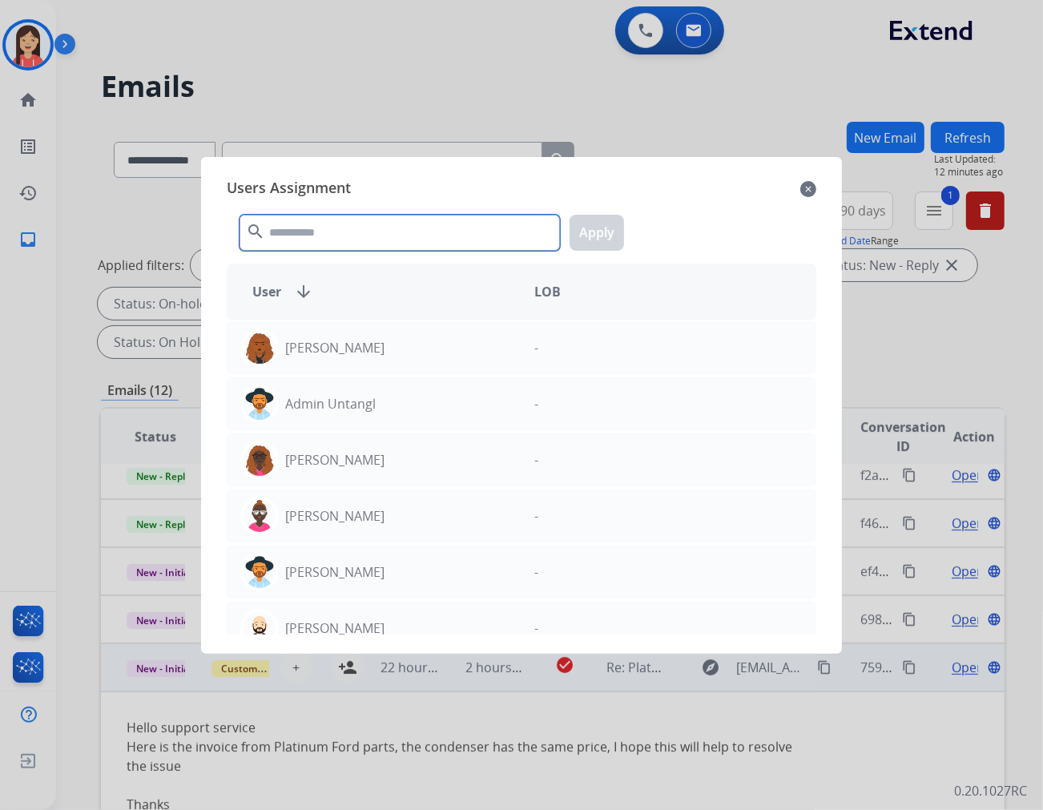
click at [361, 239] on input "text" at bounding box center [400, 233] width 321 height 36
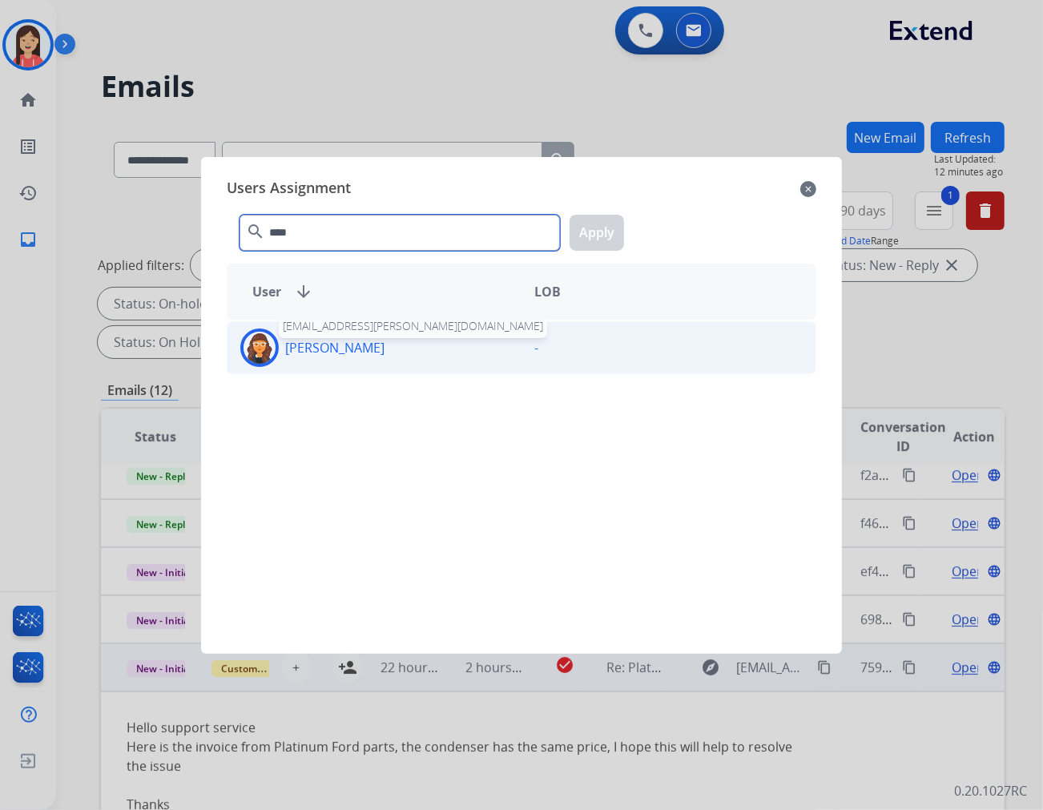
type input "****"
click at [358, 348] on p "[PERSON_NAME]" at bounding box center [334, 347] width 99 height 19
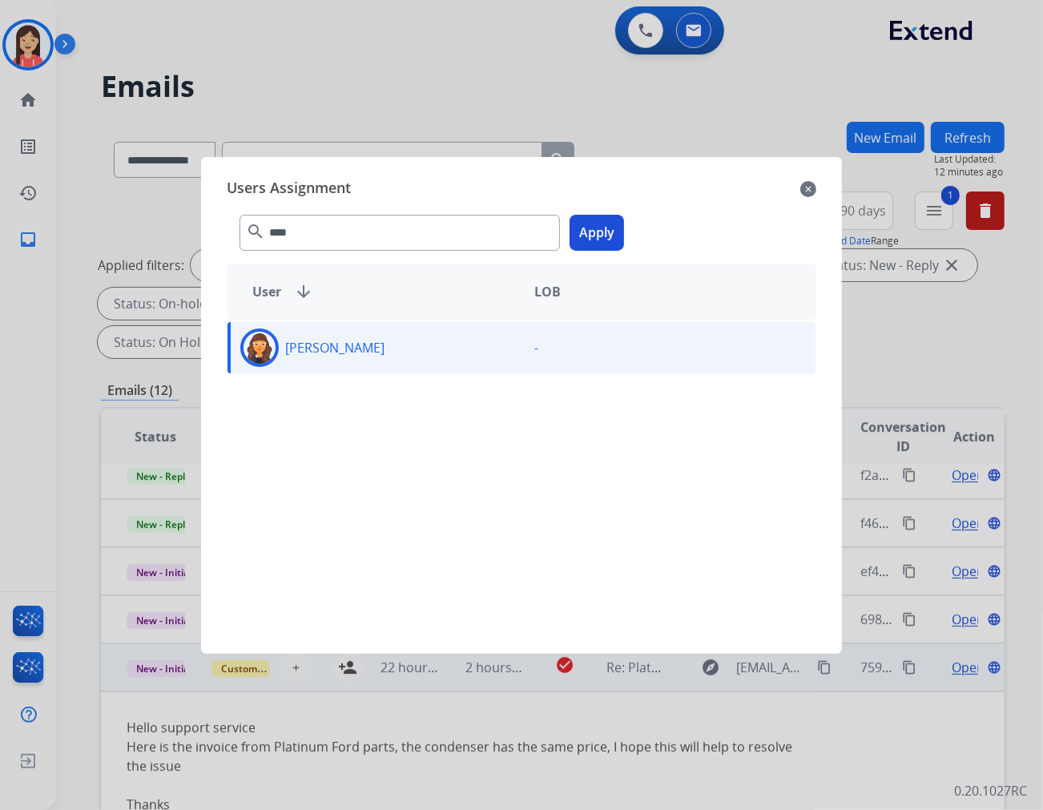
click at [610, 242] on button "Apply" at bounding box center [597, 233] width 54 height 36
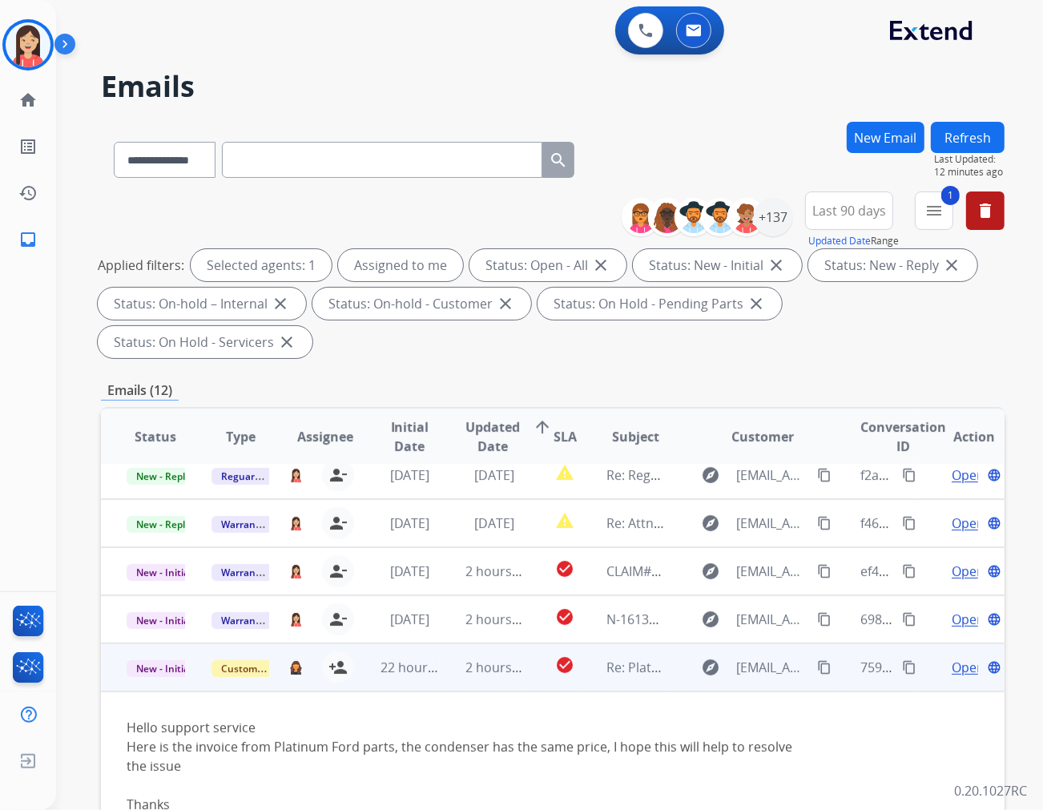
click at [440, 645] on td "2 hours ago" at bounding box center [482, 668] width 85 height 48
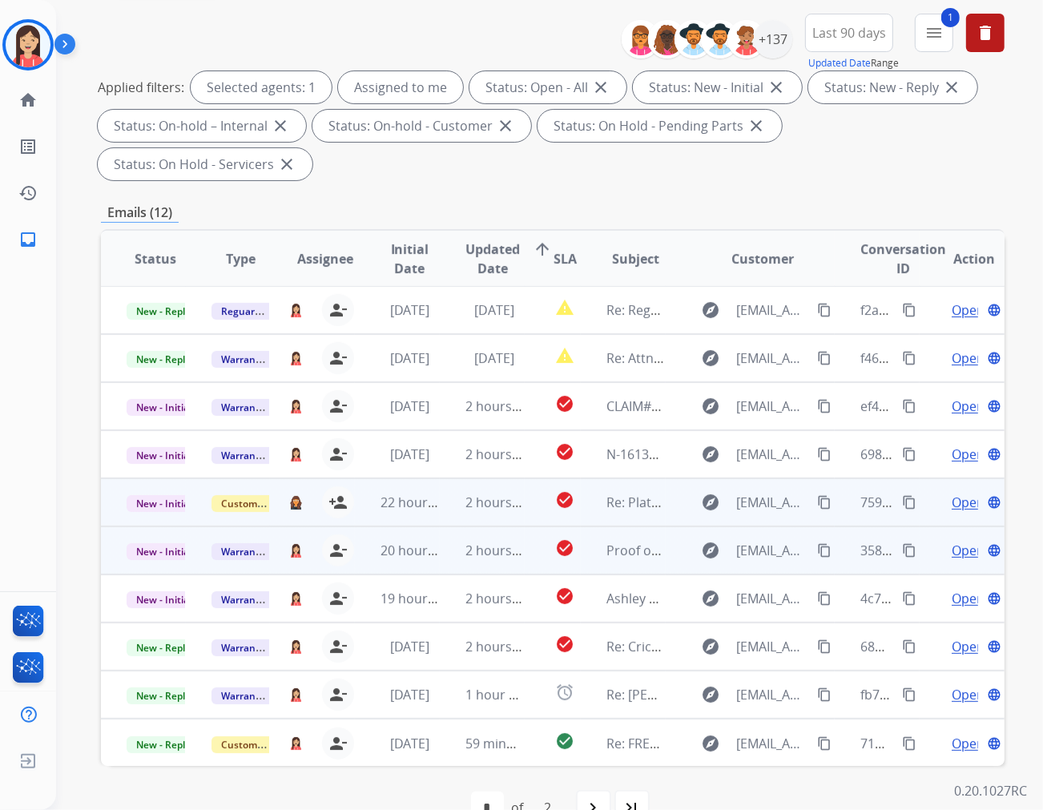
scroll to position [179, 0]
click at [450, 526] on td "2 hours ago" at bounding box center [482, 550] width 85 height 48
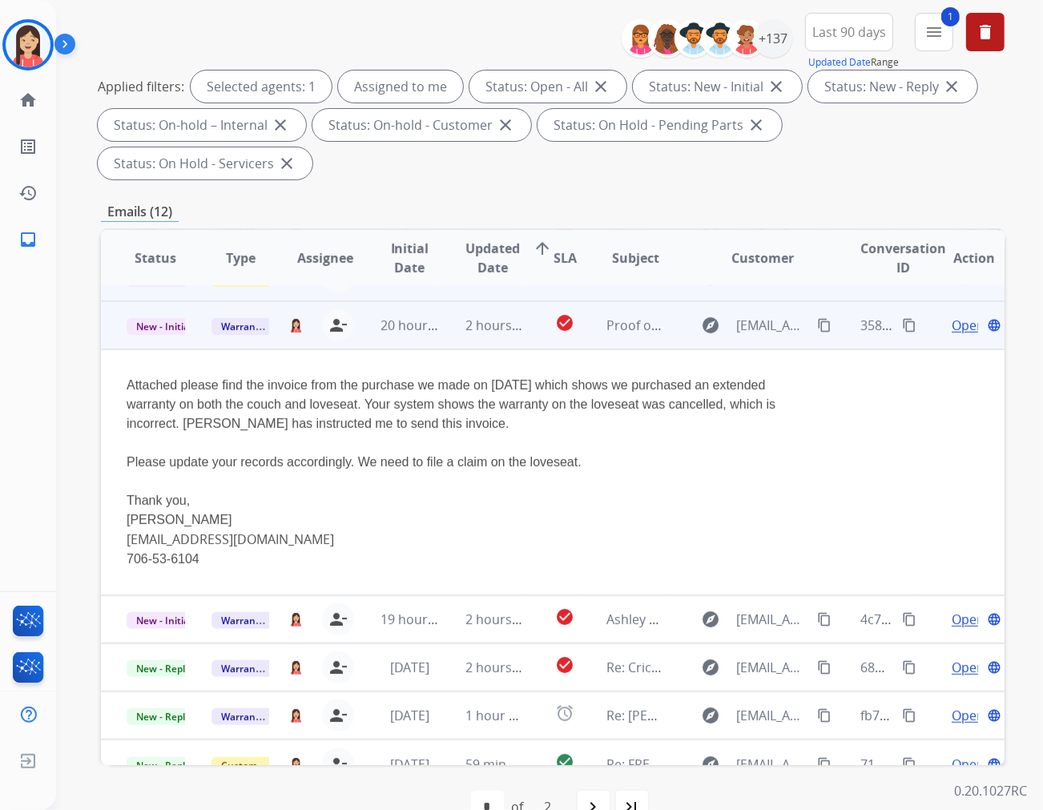
scroll to position [240, 0]
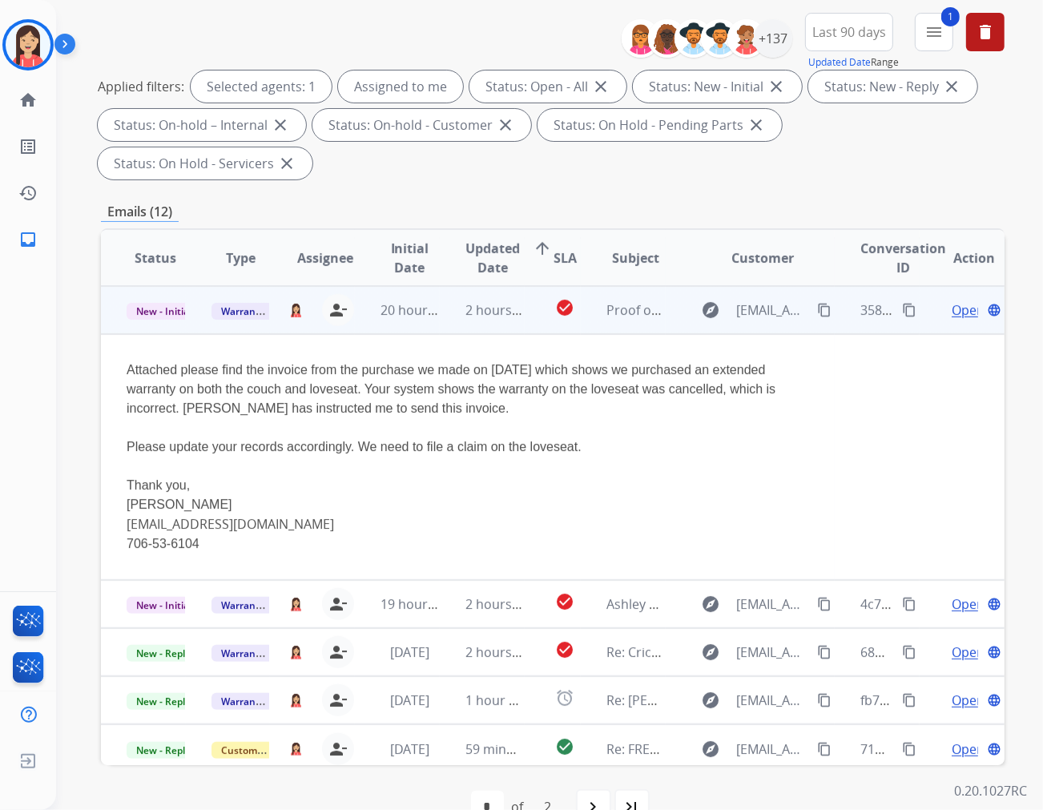
click at [952, 301] on span "Open" at bounding box center [968, 310] width 33 height 19
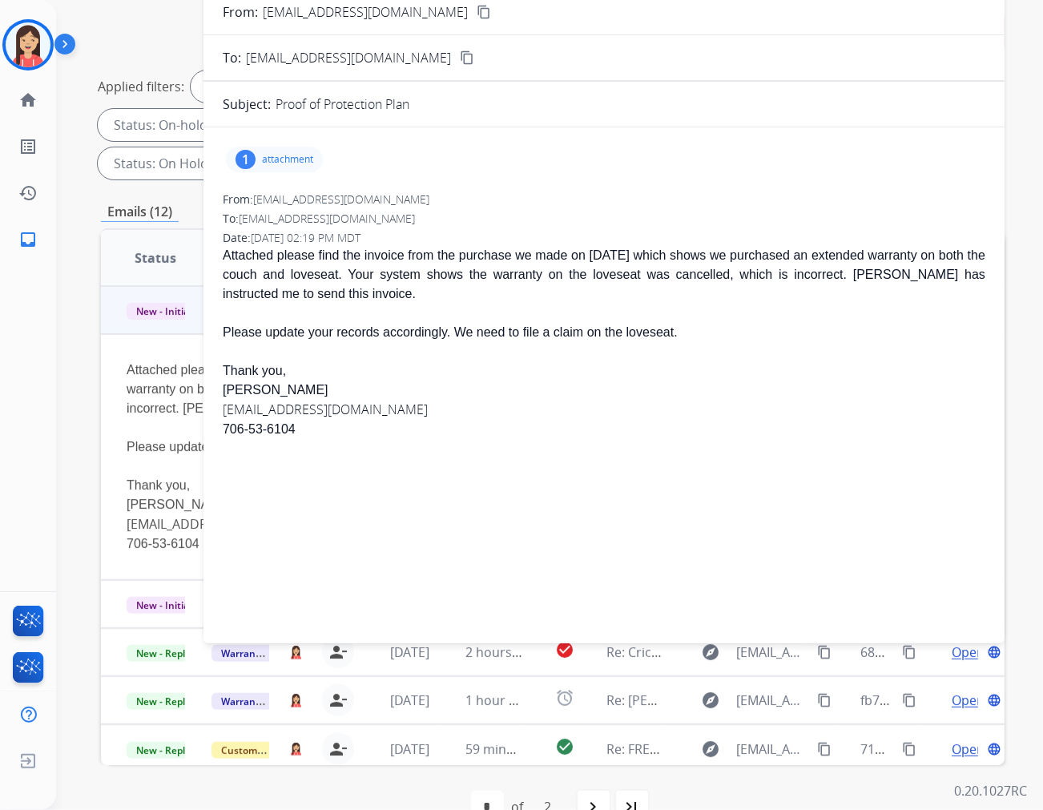
click at [273, 149] on div "1 attachment" at bounding box center [274, 160] width 97 height 26
click at [426, 204] on mat-icon "download" at bounding box center [429, 200] width 14 height 14
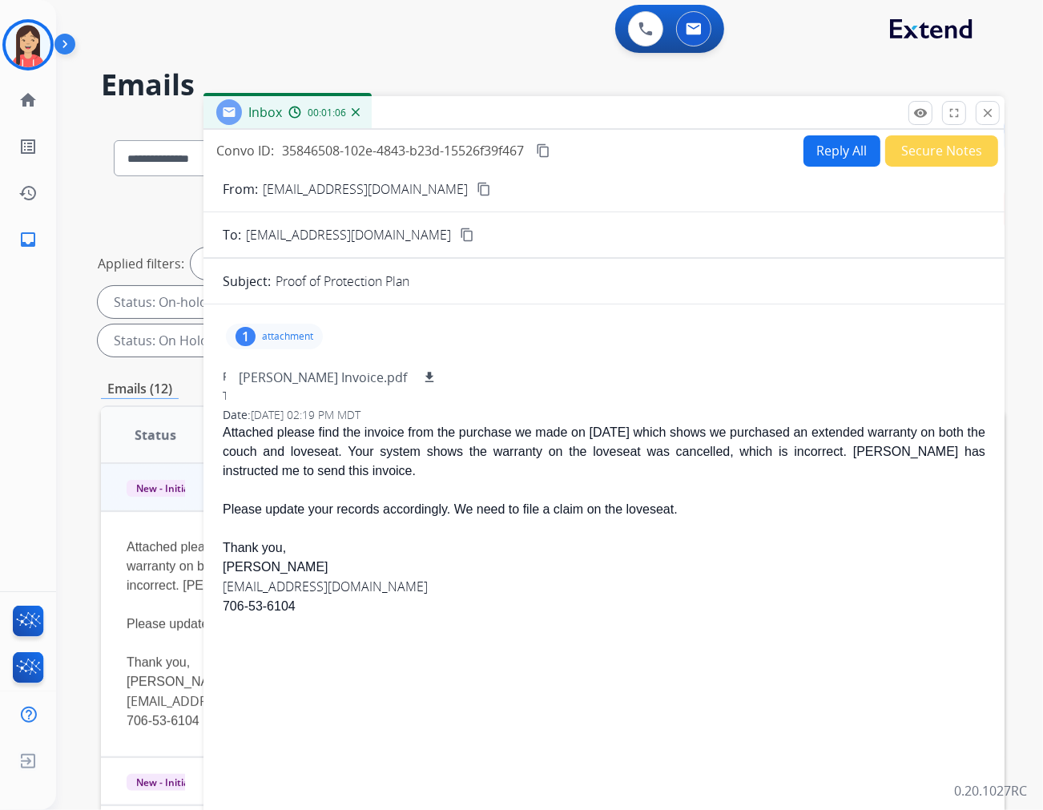
scroll to position [0, 0]
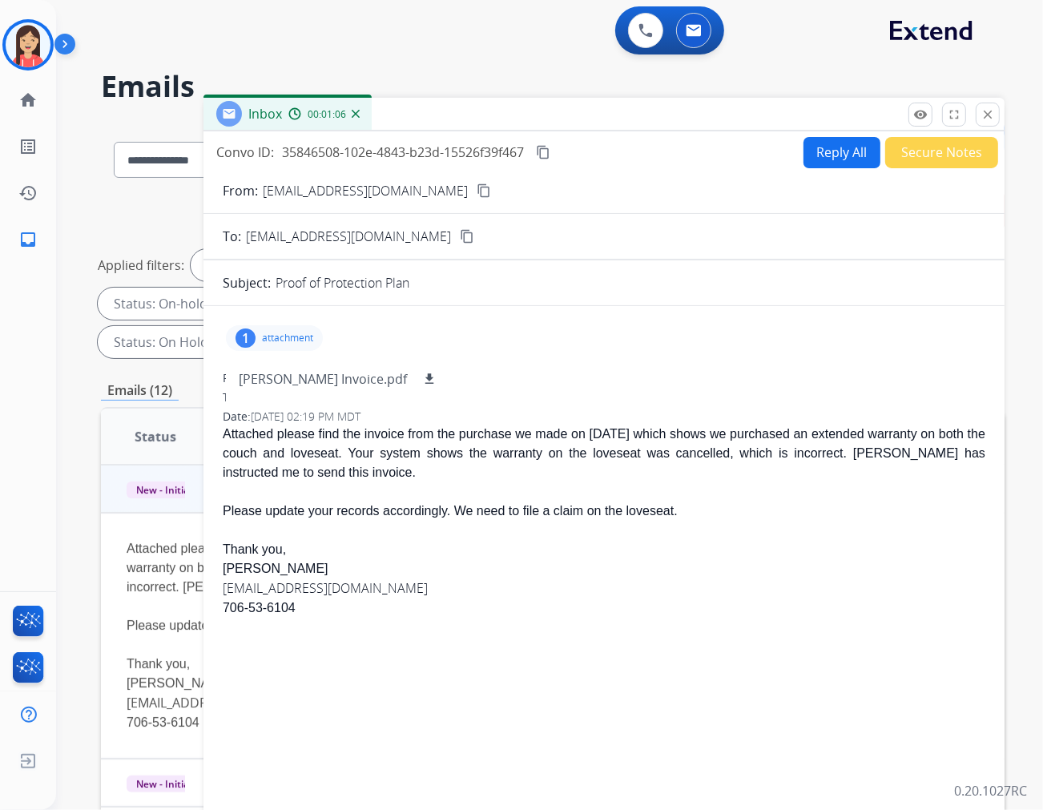
click at [805, 155] on button "Reply All" at bounding box center [842, 152] width 77 height 31
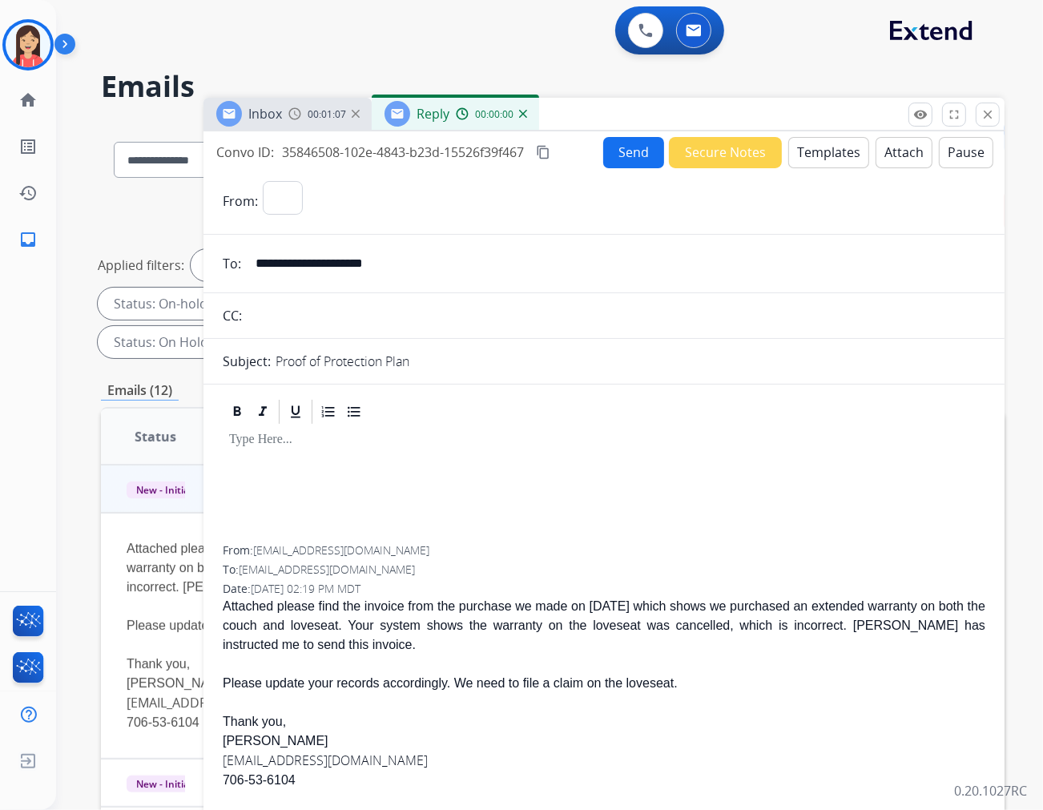
select select "**********"
click at [805, 155] on button "Templates" at bounding box center [829, 152] width 81 height 31
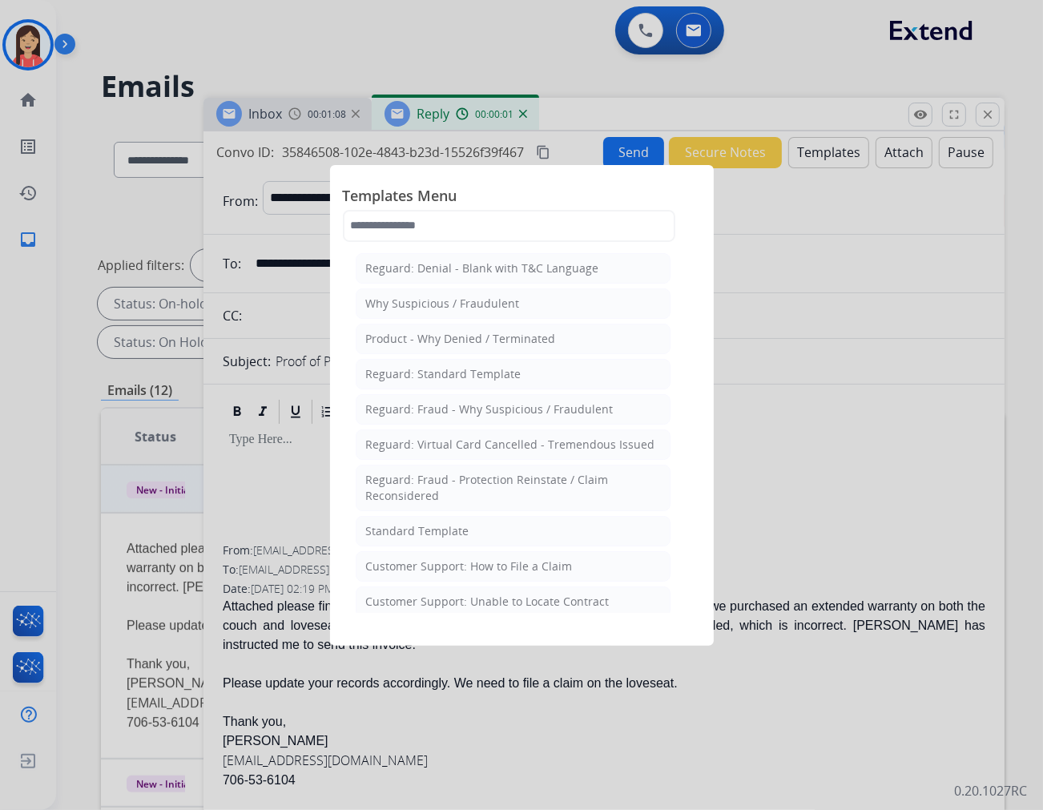
click at [439, 531] on div "Standard Template" at bounding box center [417, 531] width 103 height 16
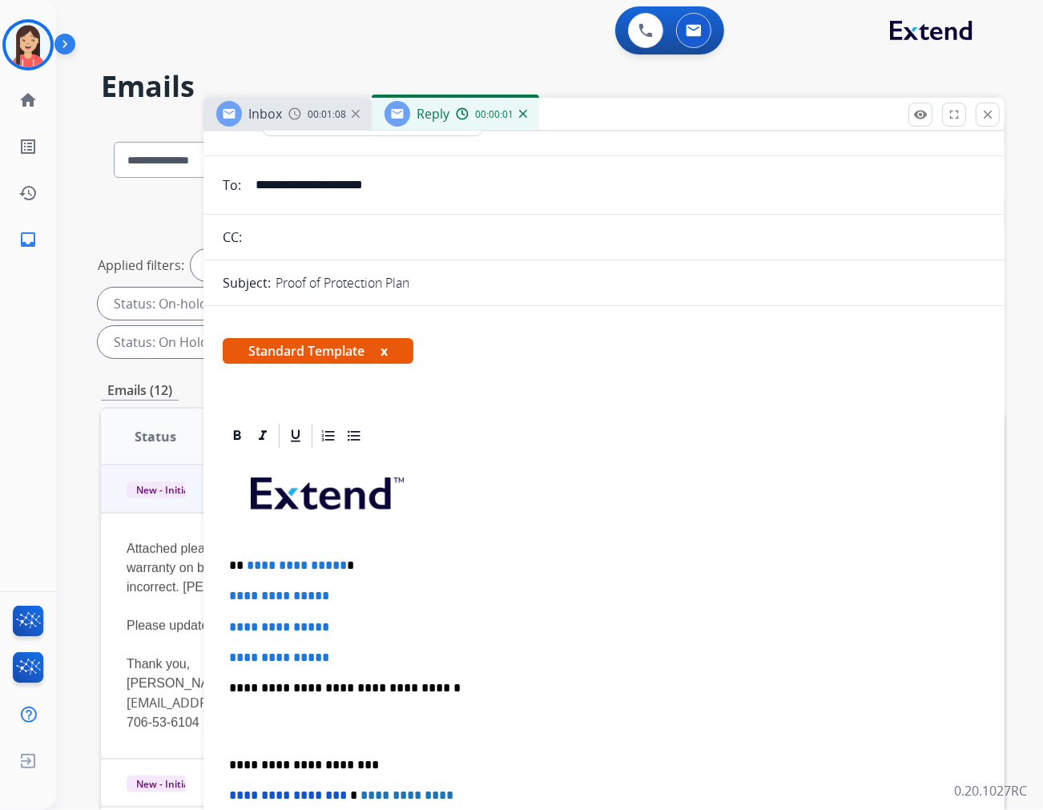
scroll to position [178, 0]
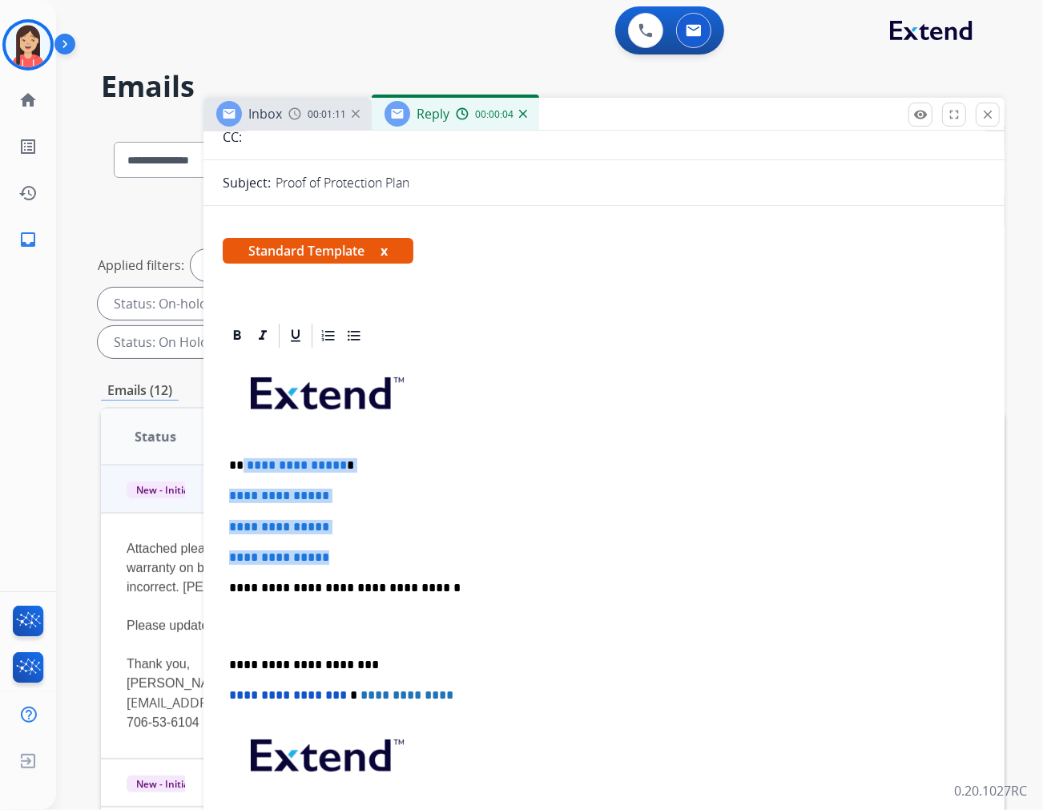
drag, startPoint x: 242, startPoint y: 469, endPoint x: 422, endPoint y: 555, distance: 199.0
click at [422, 555] on div "**********" at bounding box center [604, 625] width 763 height 551
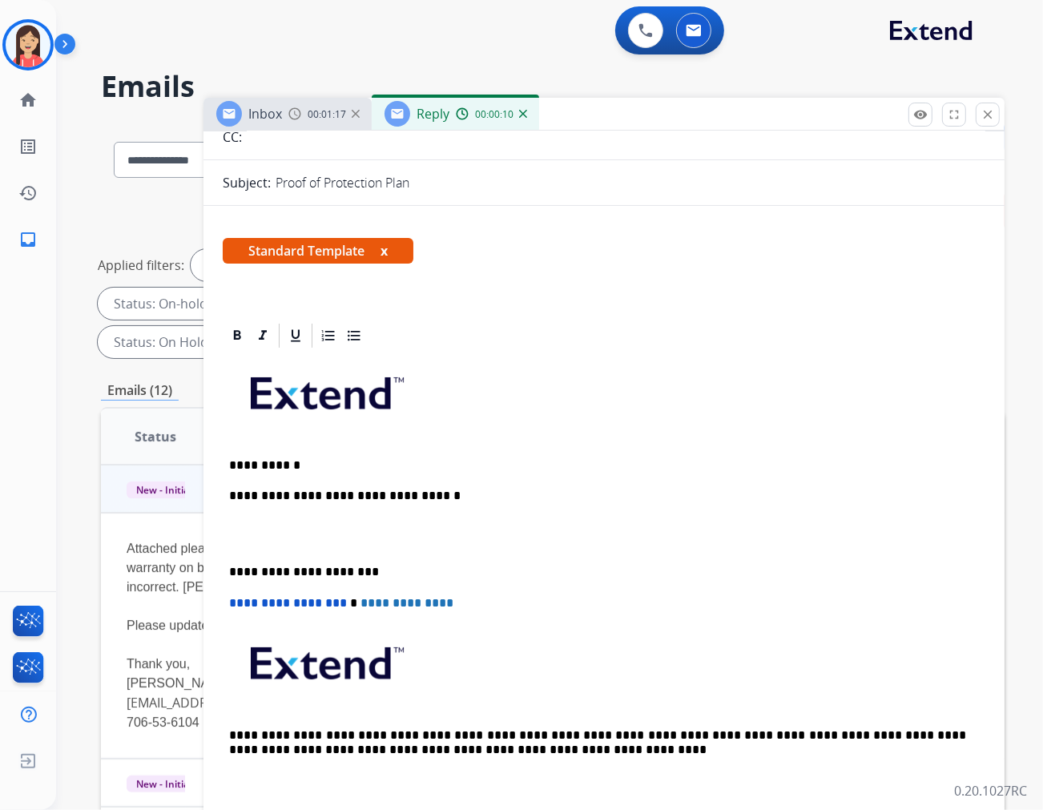
click at [306, 470] on p "**********" at bounding box center [597, 465] width 737 height 14
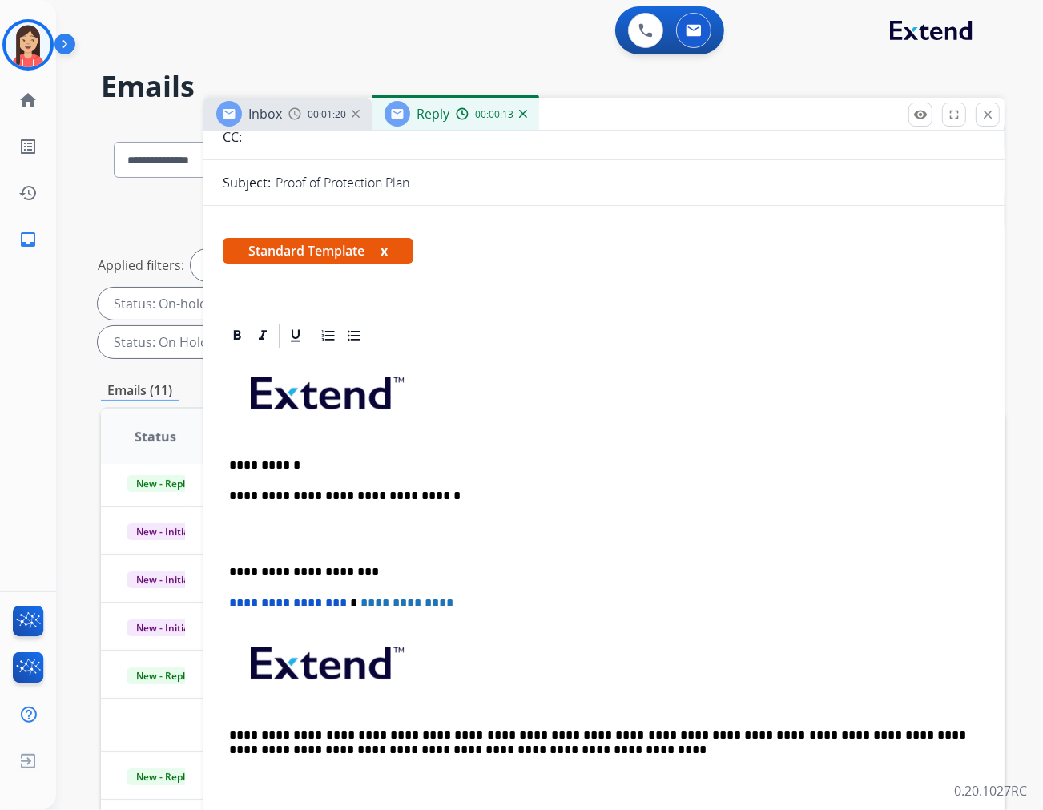
scroll to position [53, 0]
click at [321, 468] on p "**********" at bounding box center [597, 465] width 737 height 14
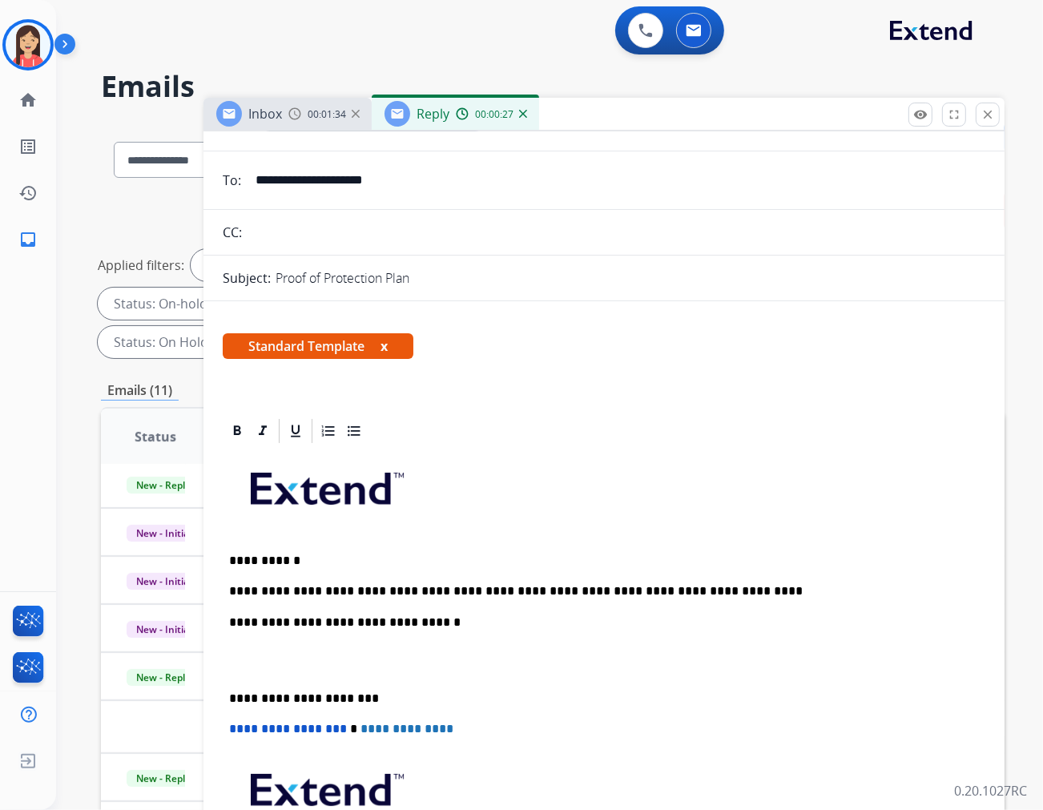
scroll to position [0, 0]
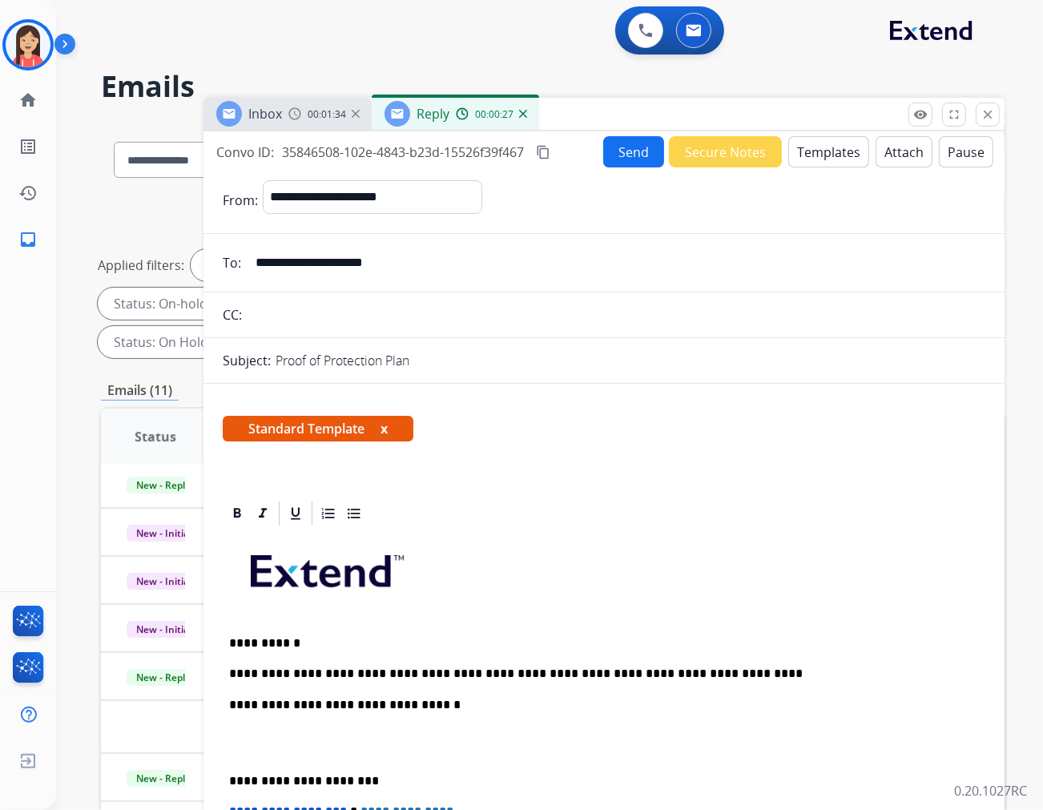
click at [628, 148] on button "Send" at bounding box center [633, 151] width 61 height 31
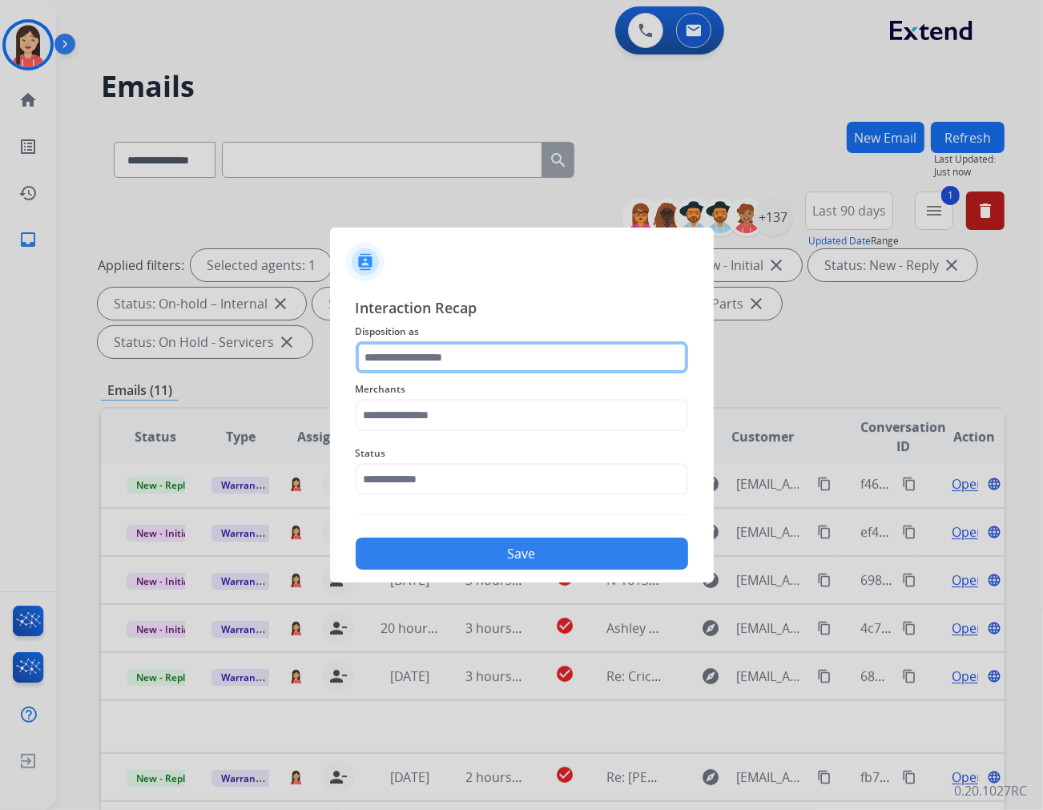
click at [438, 358] on input "text" at bounding box center [522, 357] width 333 height 32
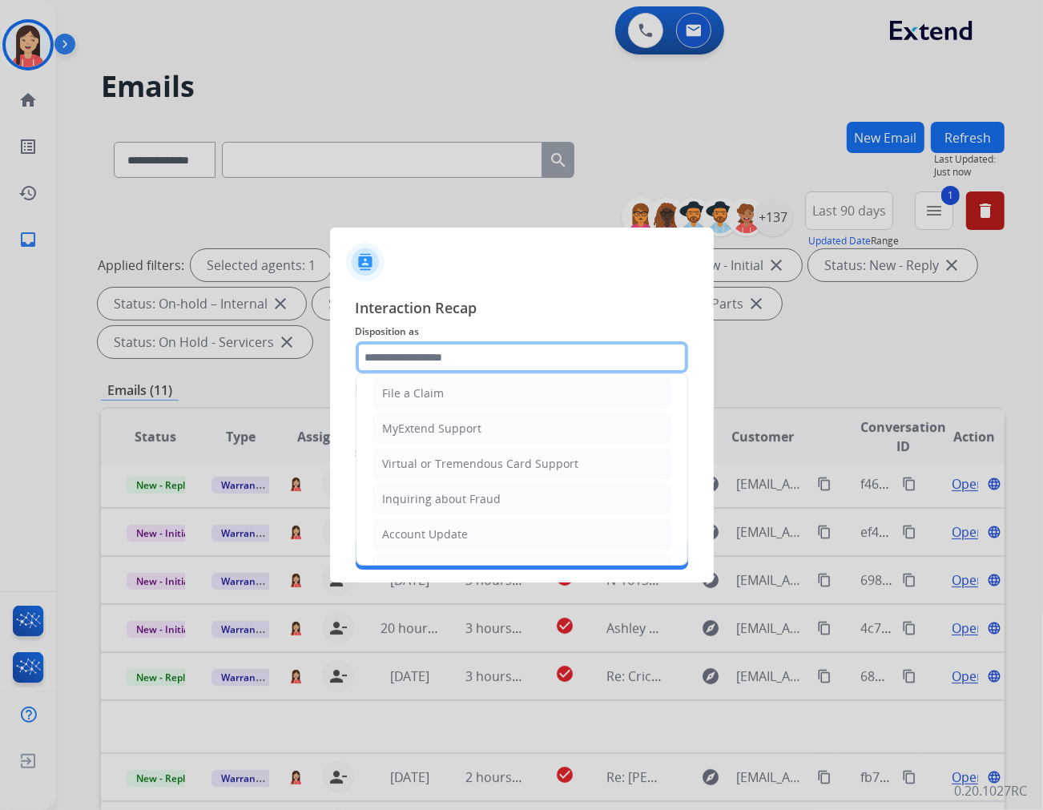
scroll to position [178, 0]
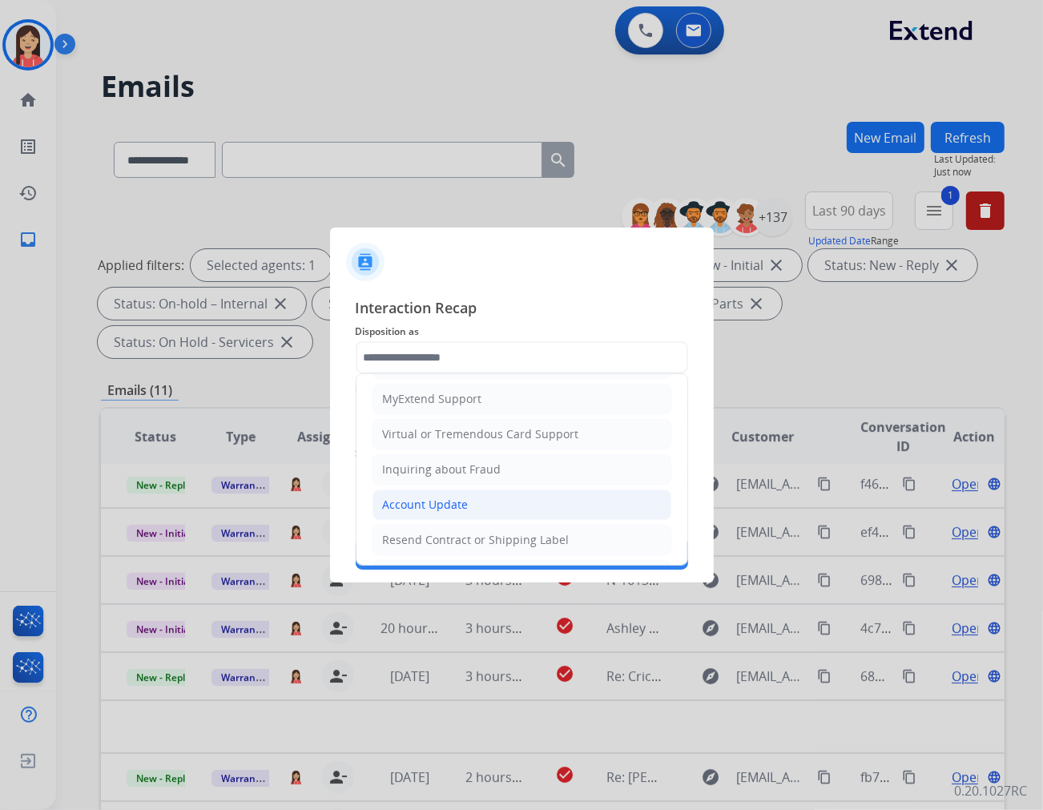
click at [446, 505] on div "Account Update" at bounding box center [426, 505] width 86 height 16
type input "**********"
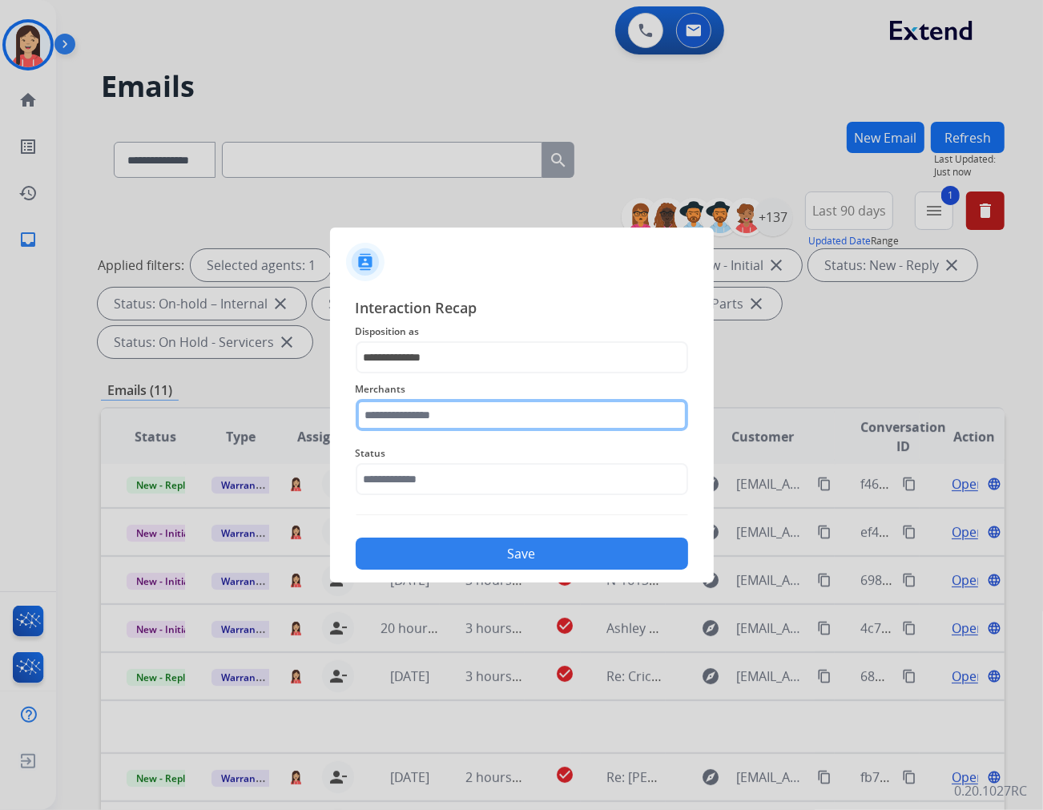
click at [423, 426] on input "text" at bounding box center [522, 415] width 333 height 32
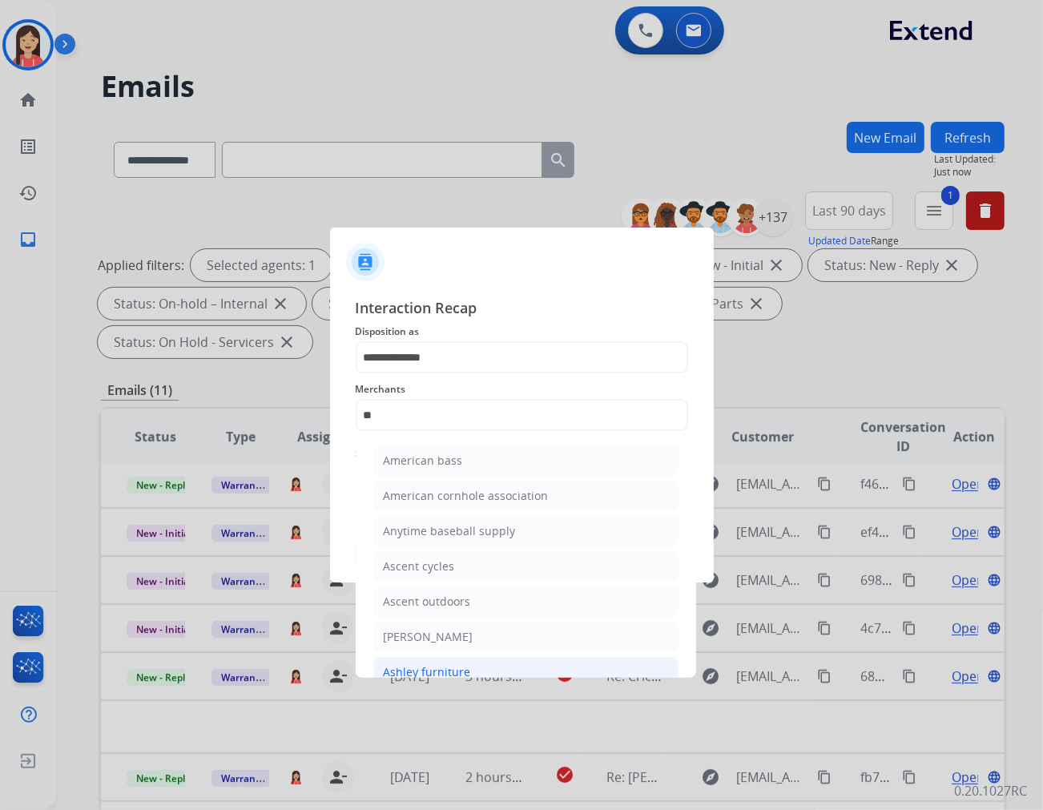
click at [446, 667] on div "Ashley furniture" at bounding box center [427, 672] width 87 height 16
type input "**********"
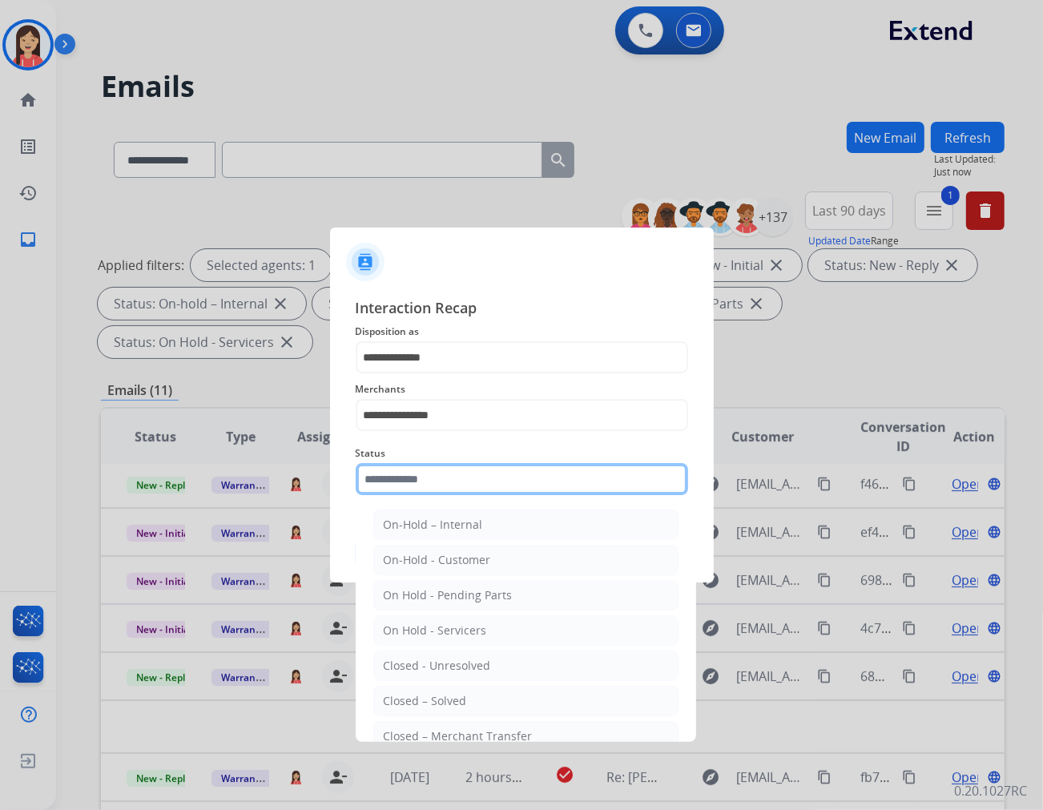
click at [454, 481] on input "text" at bounding box center [522, 479] width 333 height 32
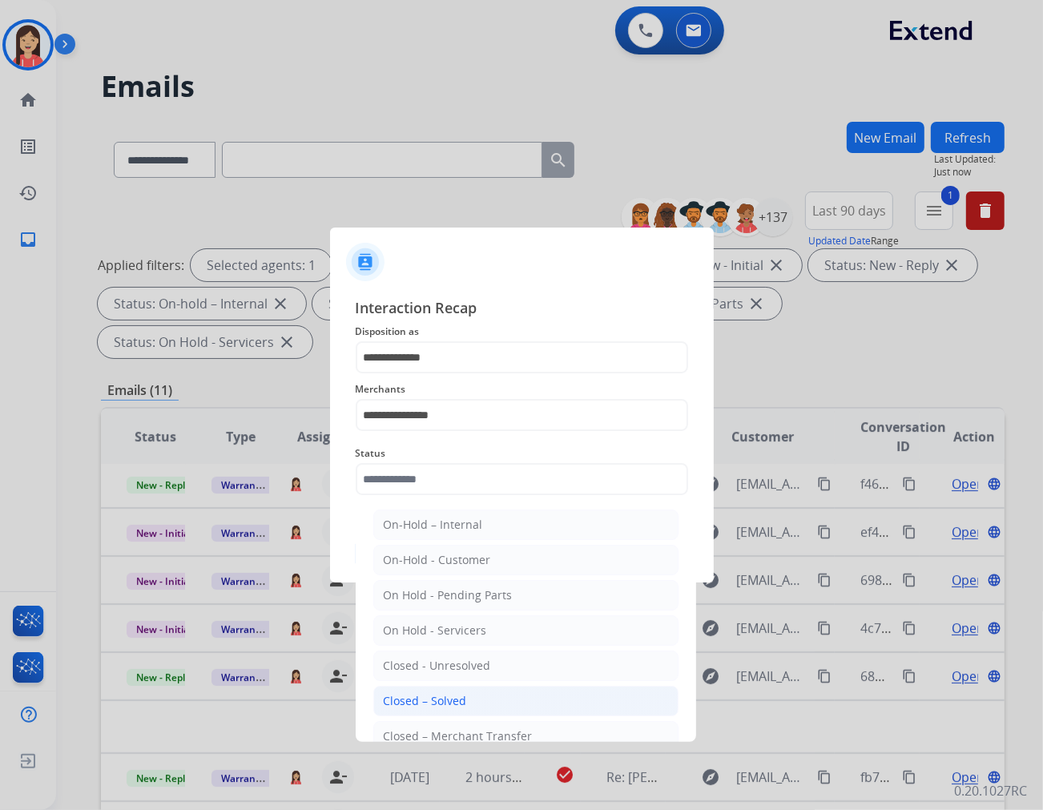
click at [458, 700] on div "Closed – Solved" at bounding box center [425, 701] width 83 height 16
type input "**********"
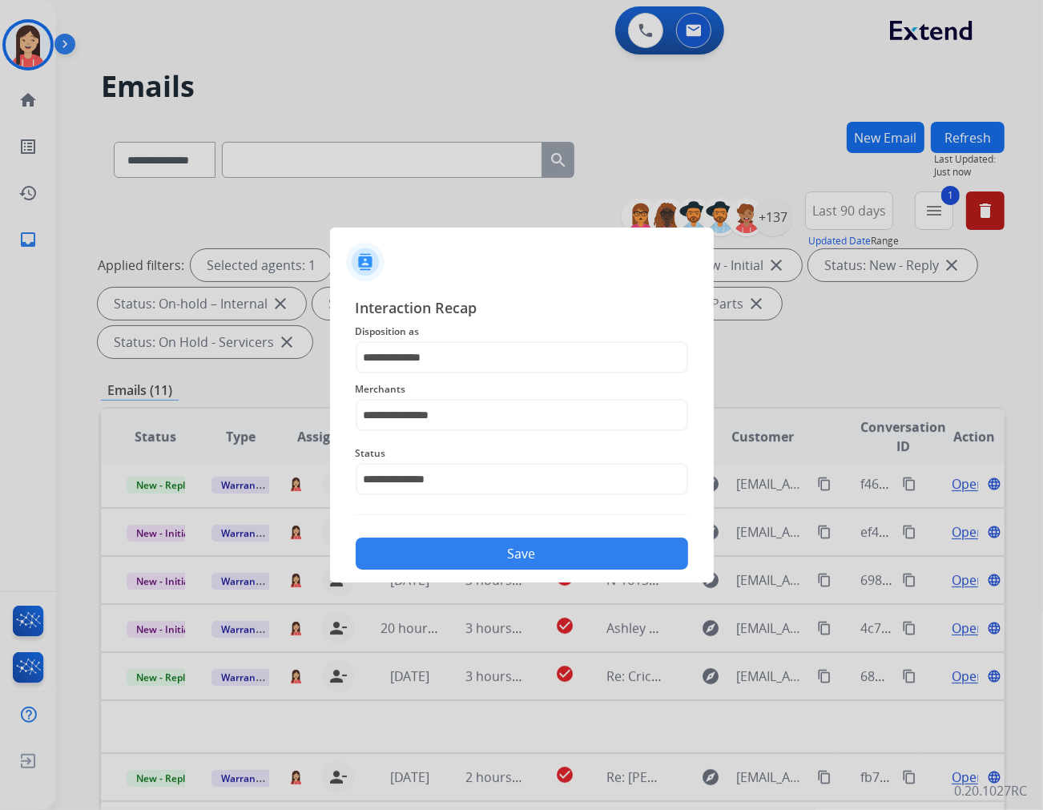
click at [519, 549] on button "Save" at bounding box center [522, 554] width 333 height 32
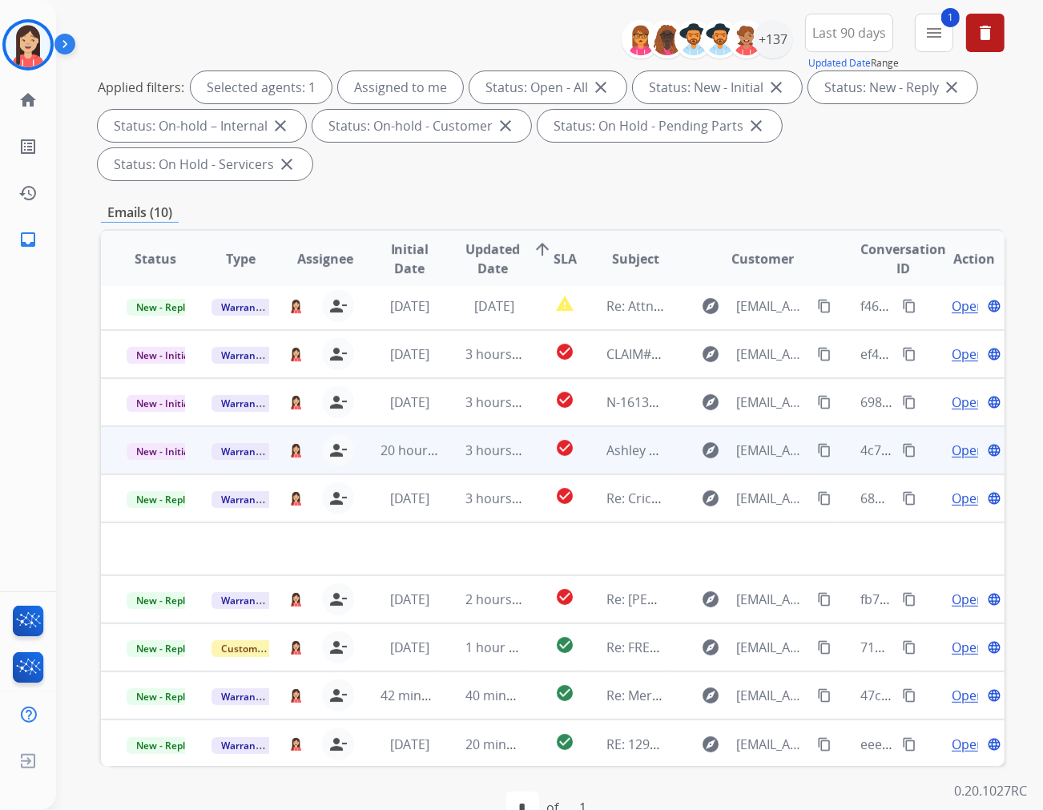
click at [442, 426] on td "3 hours ago" at bounding box center [482, 450] width 85 height 48
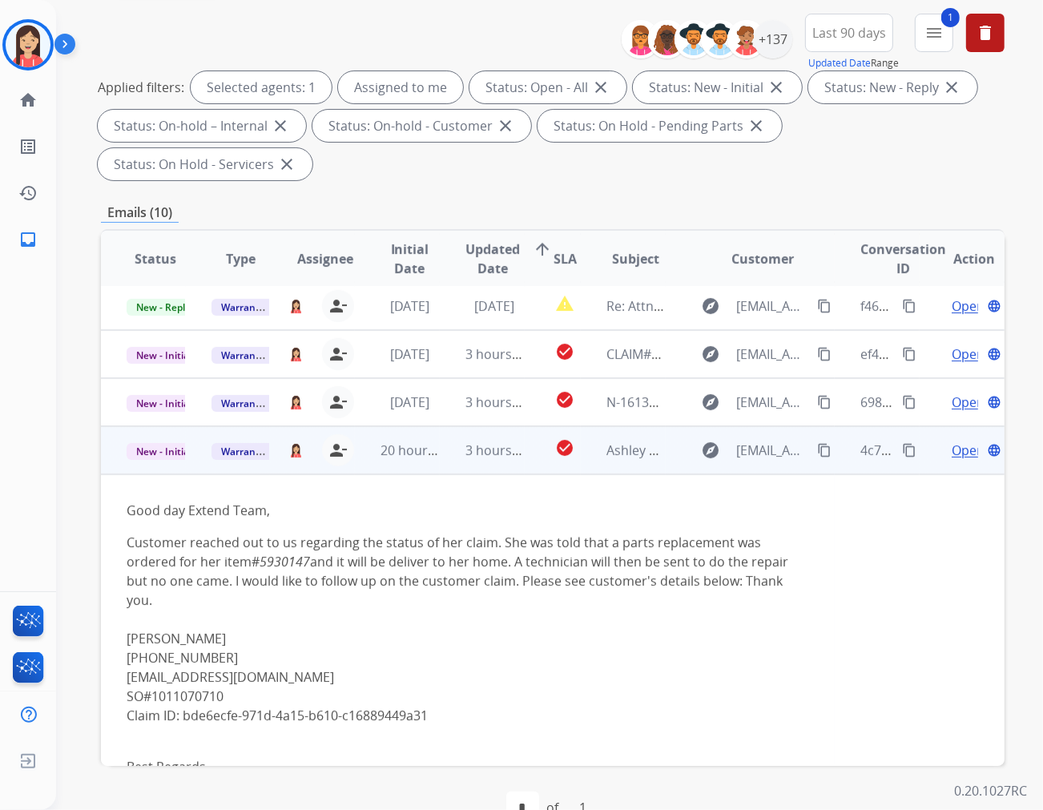
scroll to position [192, 0]
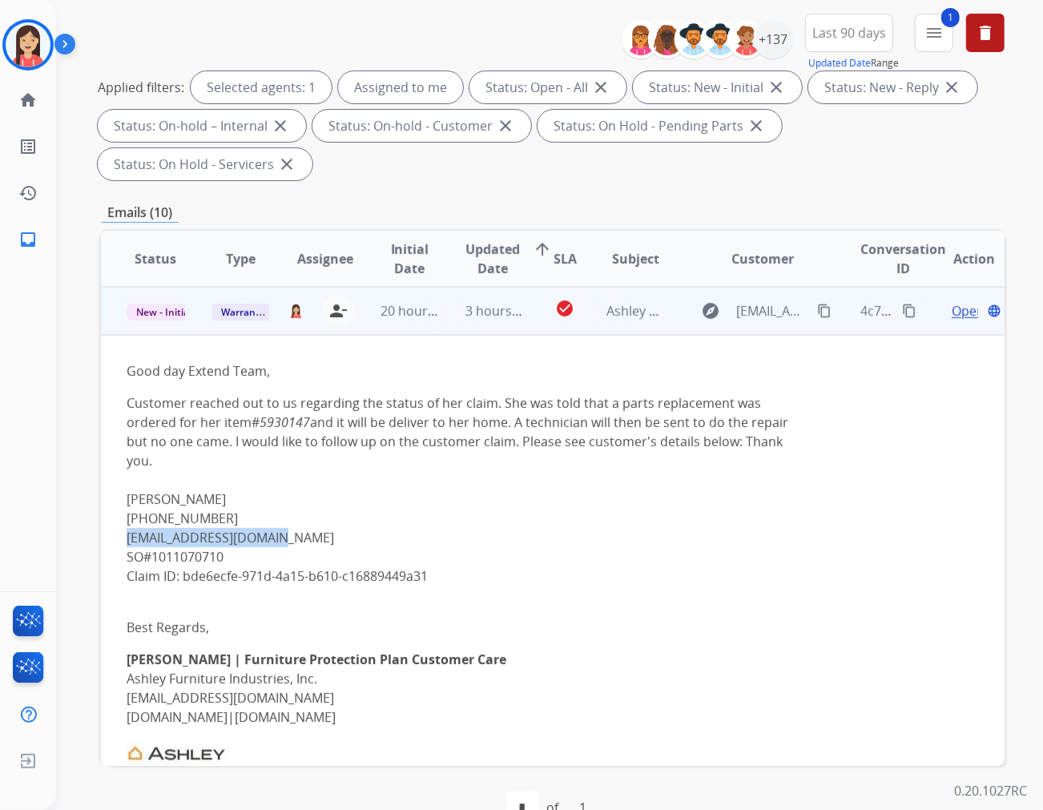
drag, startPoint x: 293, startPoint y: 500, endPoint x: 127, endPoint y: 494, distance: 166.0
click at [127, 494] on p "Customer reached out to us regarding the status of her claim. She was told that…" at bounding box center [468, 500] width 683 height 212
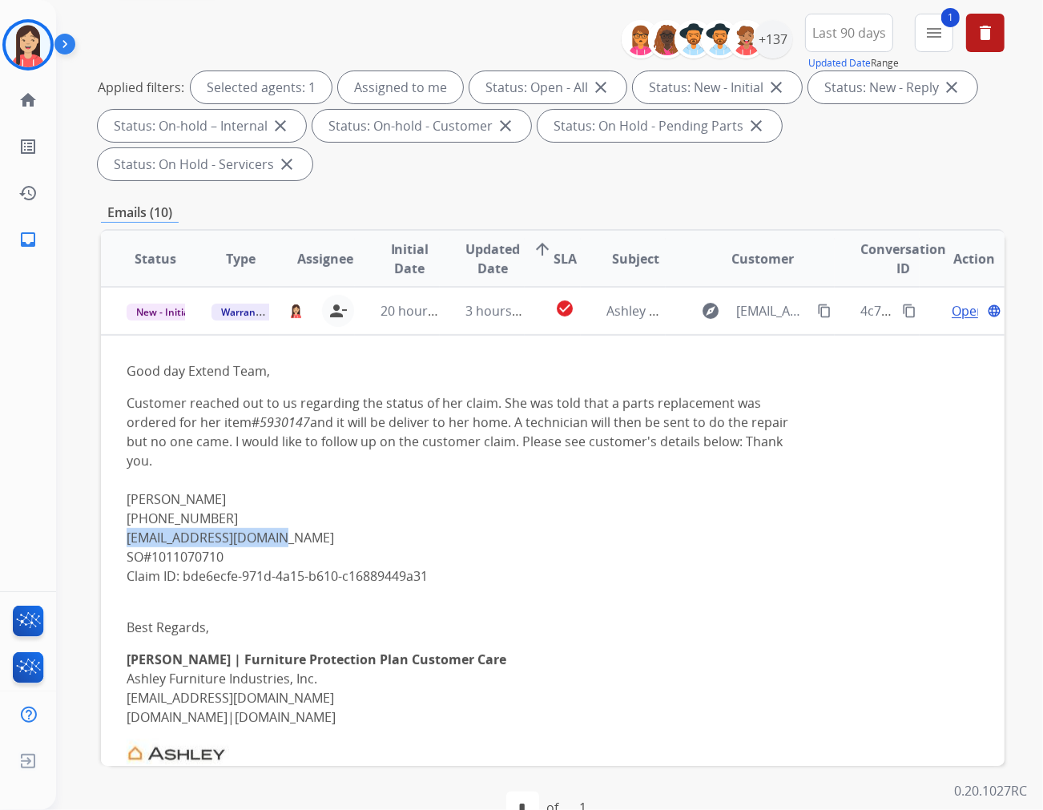
copy link "debattbonnie@gmail.com"
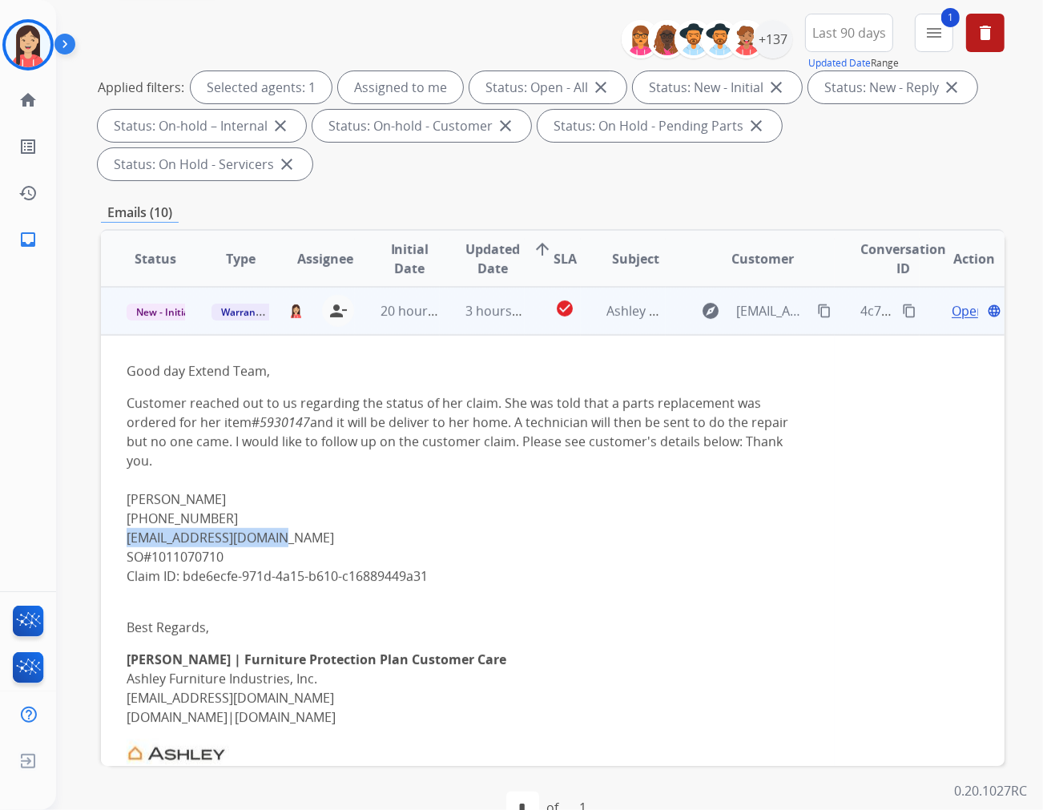
click at [369, 567] on div "Good day Extend Team, Customer reached out to us regarding the status of her cl…" at bounding box center [468, 675] width 683 height 628
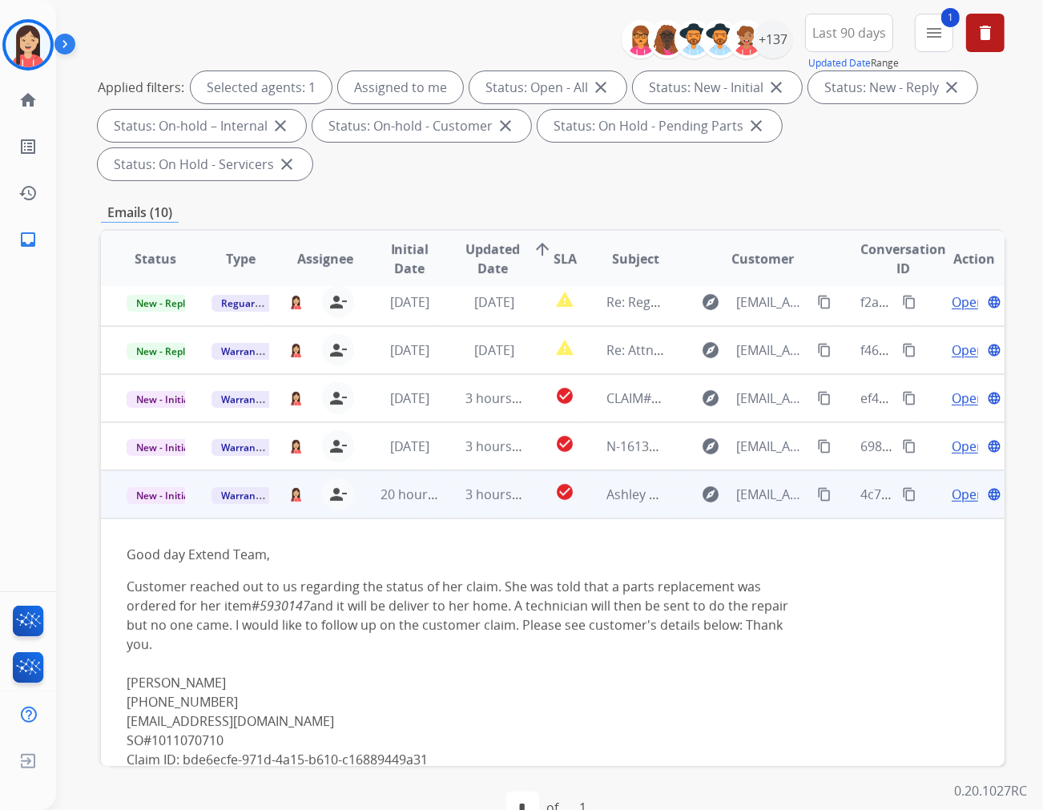
scroll to position [0, 0]
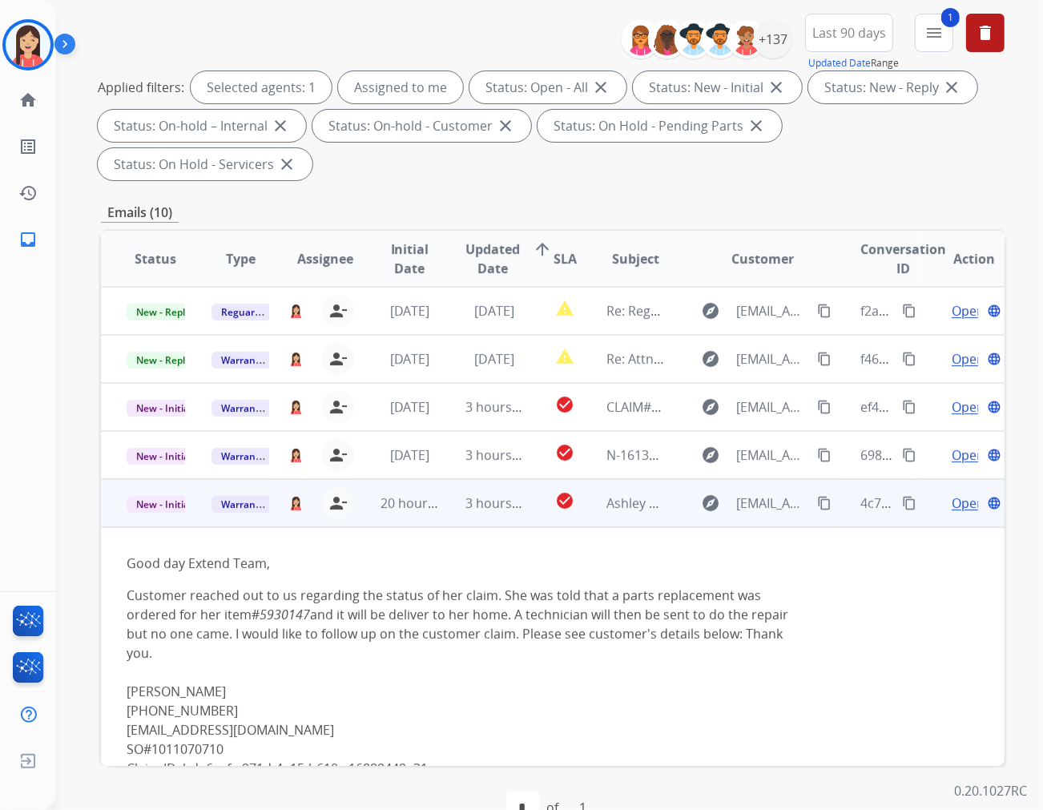
click at [952, 494] on span "Open" at bounding box center [968, 503] width 33 height 19
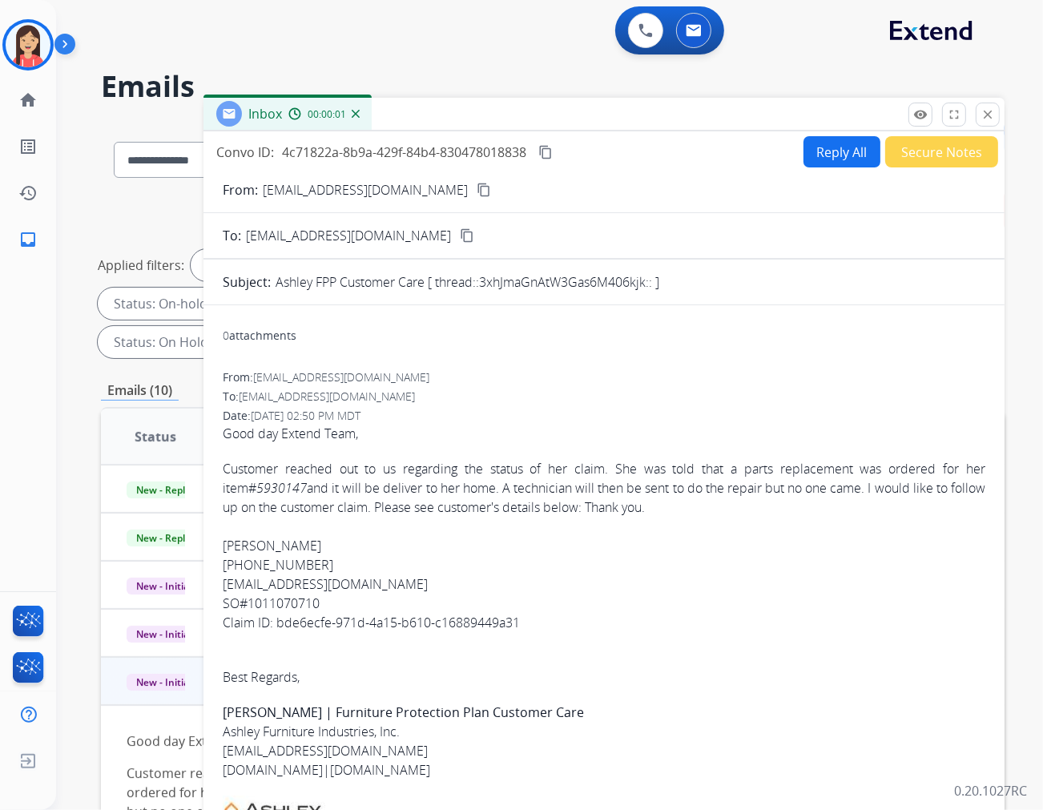
click at [820, 152] on button "Reply All" at bounding box center [842, 151] width 77 height 31
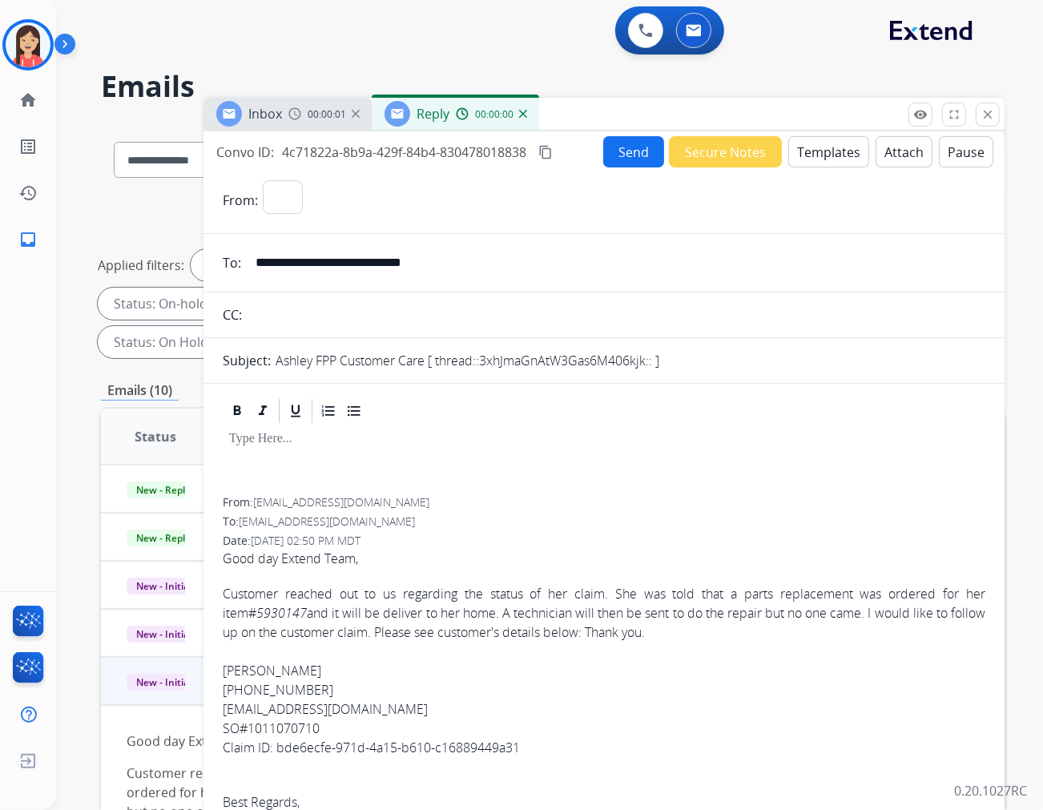
select select "**********"
click at [820, 152] on button "Templates" at bounding box center [829, 151] width 81 height 31
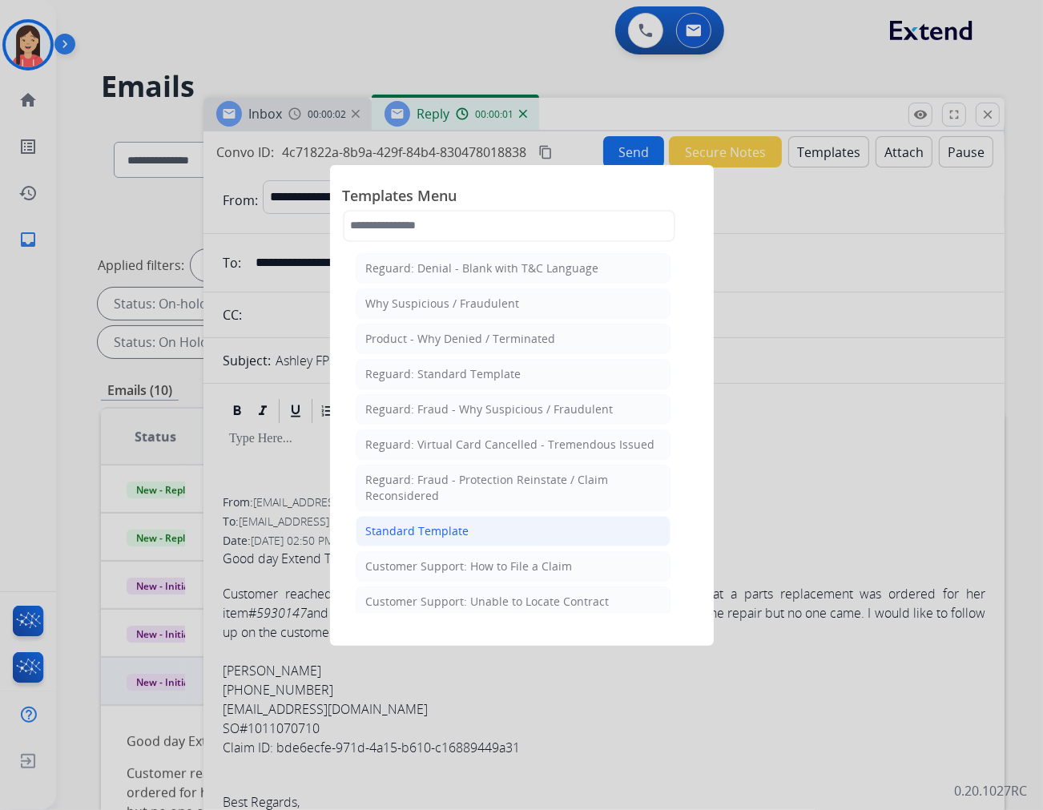
click at [422, 537] on div "Standard Template" at bounding box center [417, 531] width 103 height 16
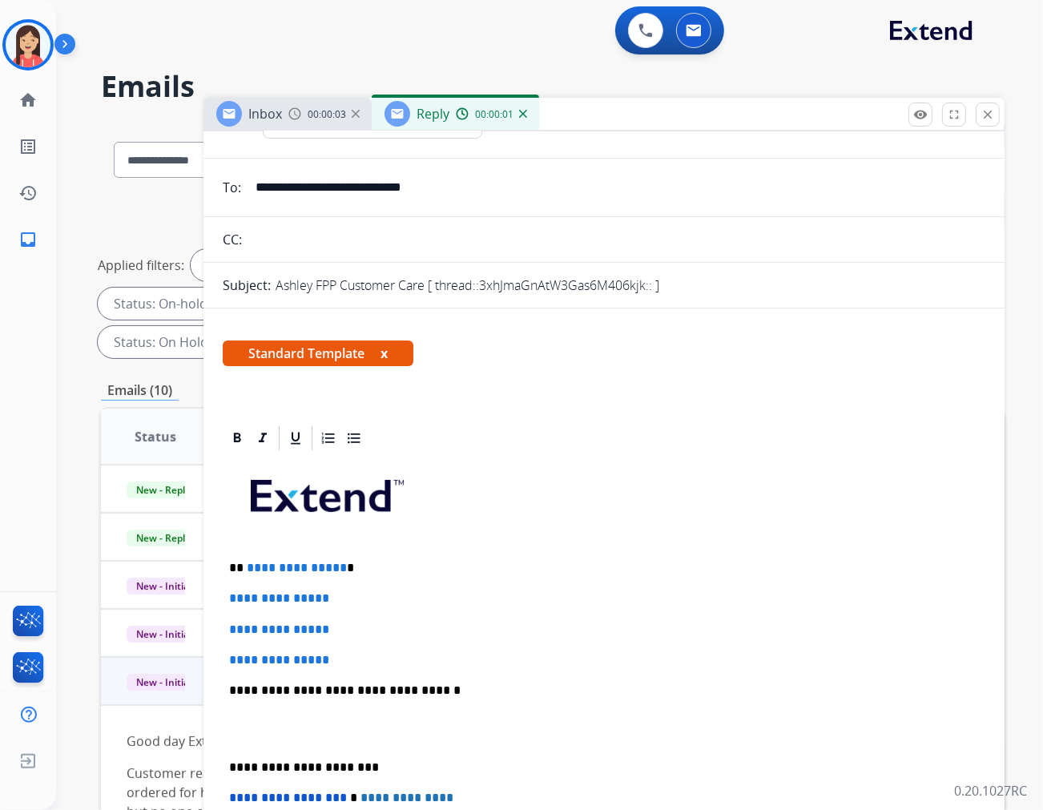
scroll to position [178, 0]
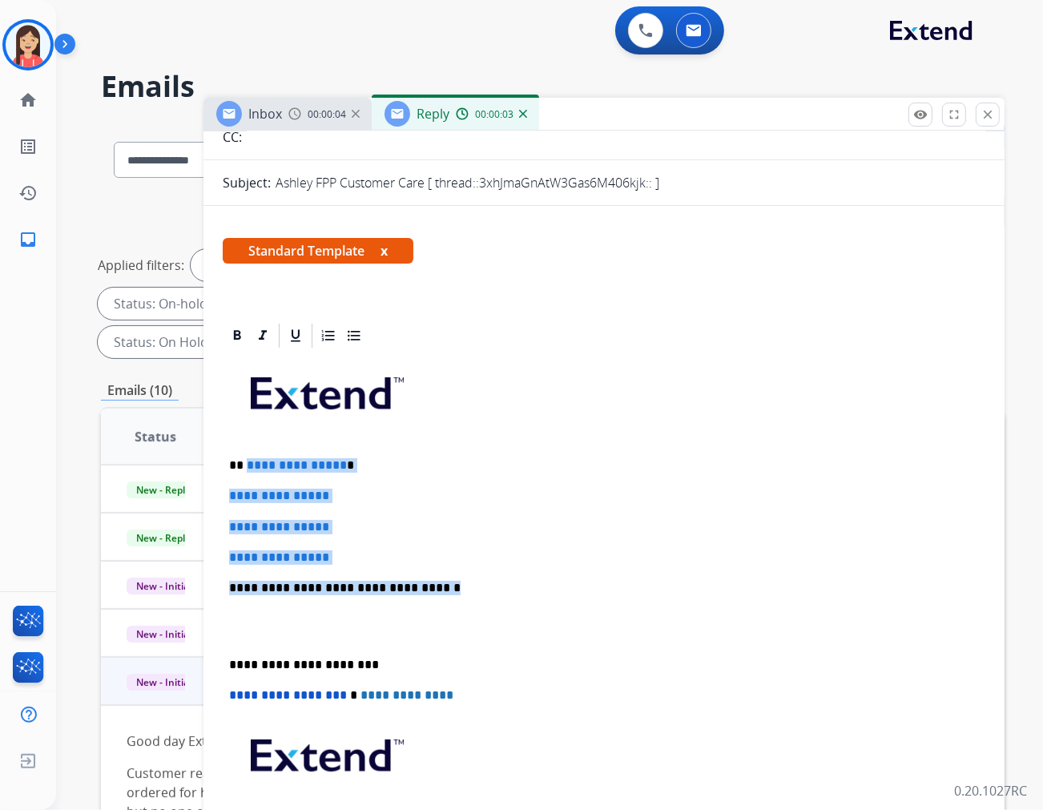
drag, startPoint x: 244, startPoint y: 467, endPoint x: 502, endPoint y: 587, distance: 285.1
click at [502, 587] on div "**********" at bounding box center [604, 625] width 763 height 551
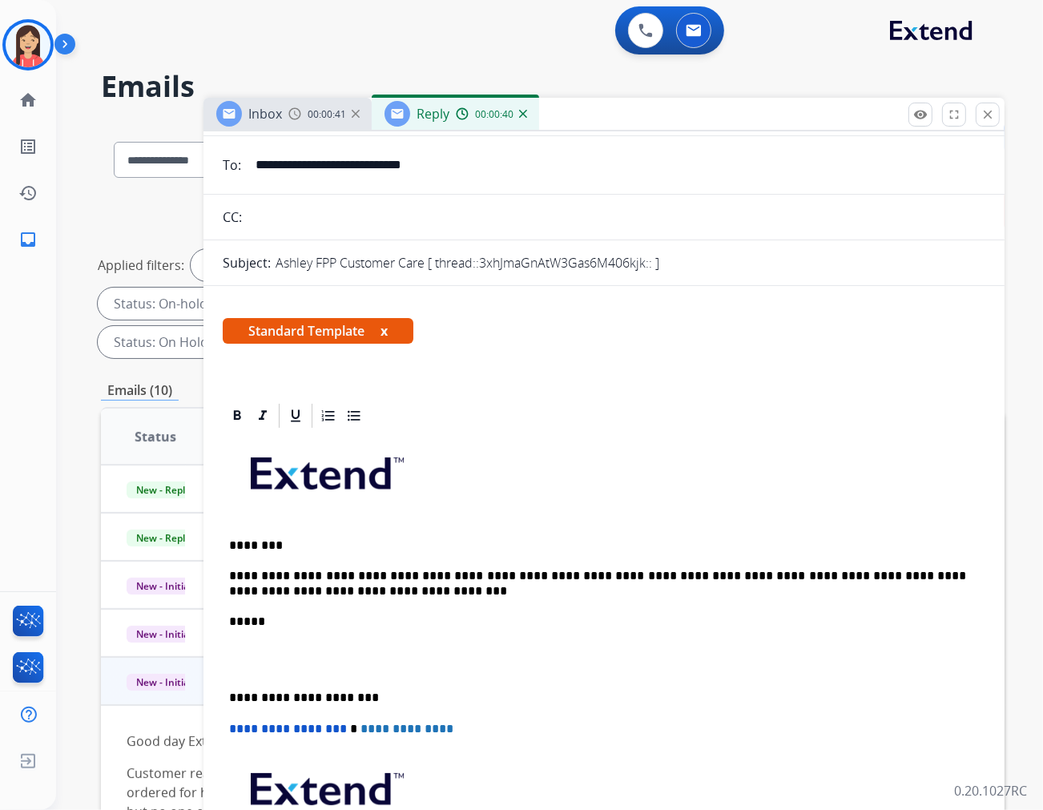
scroll to position [0, 0]
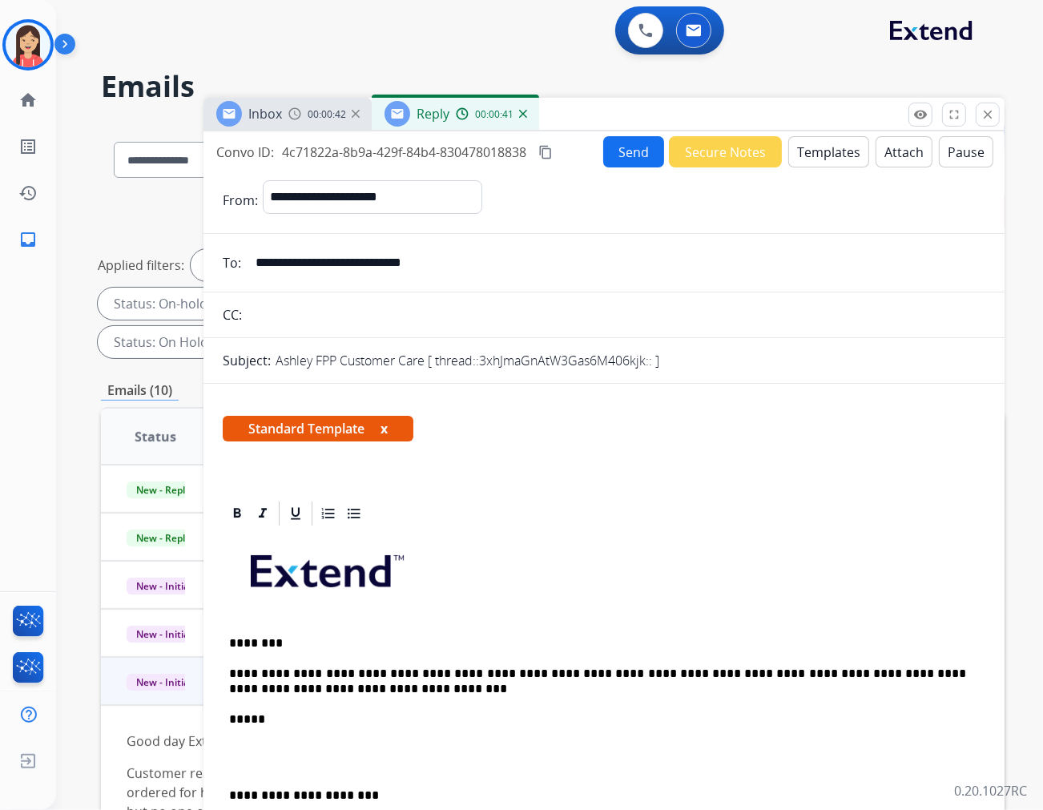
click at [607, 155] on button "Send" at bounding box center [633, 151] width 61 height 31
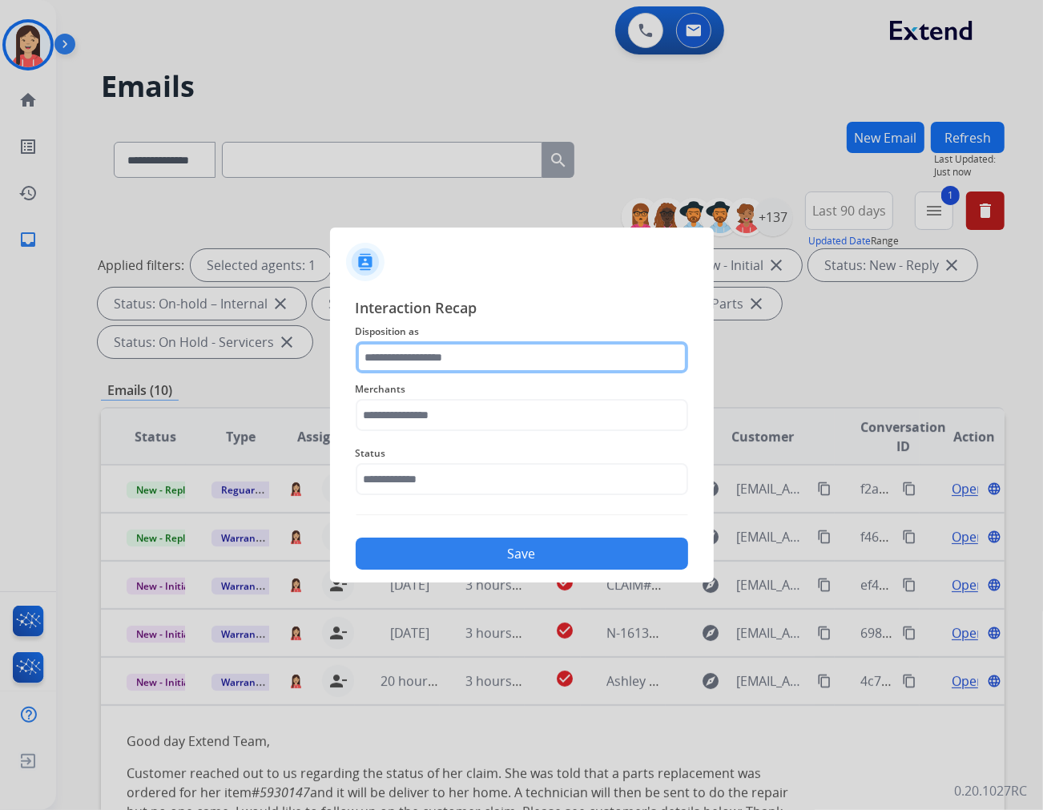
click at [439, 364] on input "text" at bounding box center [522, 357] width 333 height 32
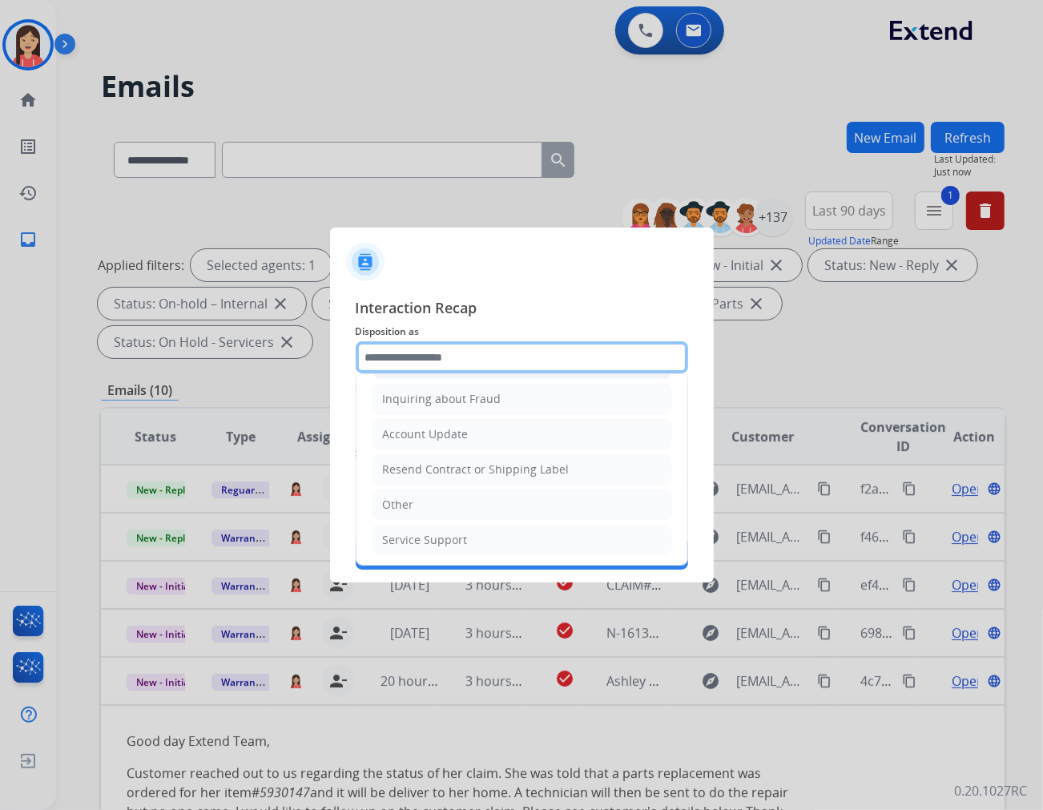
scroll to position [251, 0]
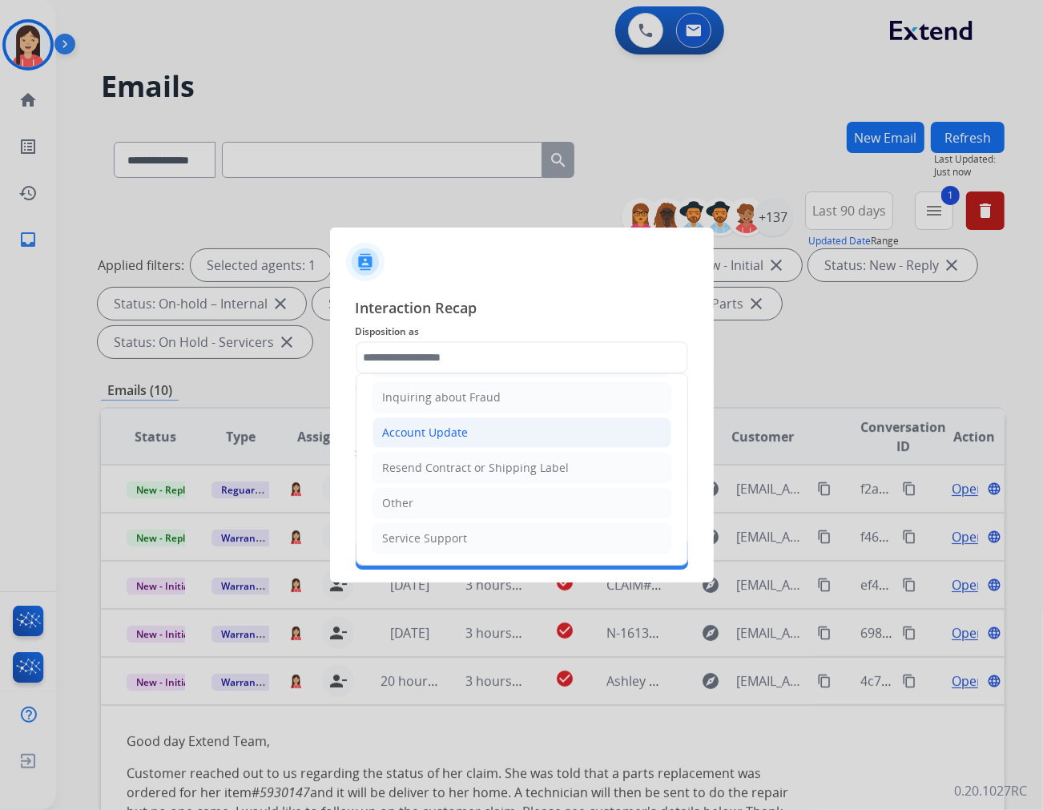
click at [434, 437] on div "Account Update" at bounding box center [426, 433] width 86 height 16
type input "**********"
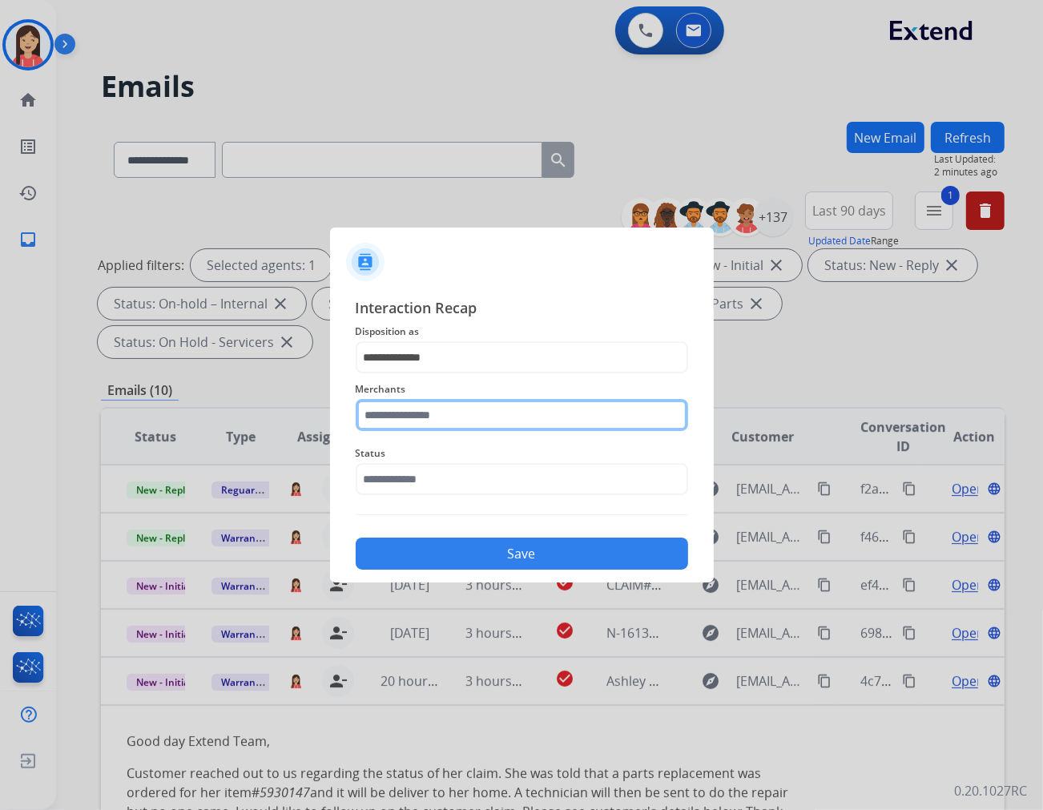
click at [426, 418] on input "text" at bounding box center [522, 415] width 333 height 32
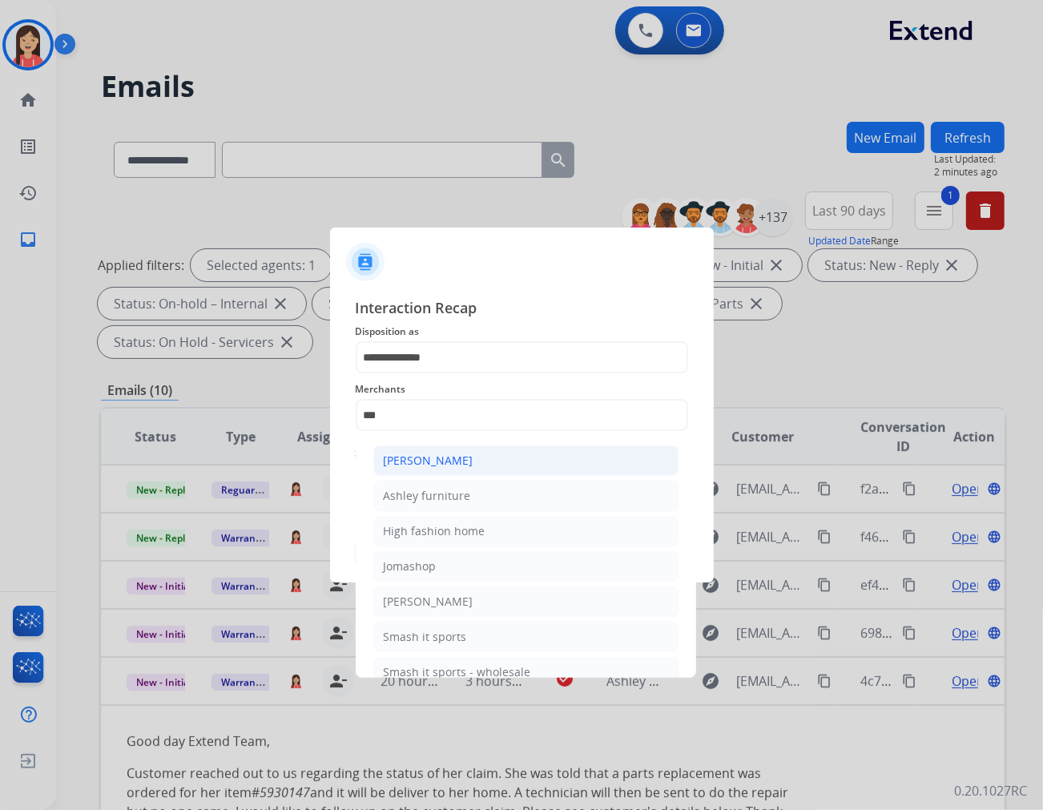
click at [428, 462] on div "[PERSON_NAME]" at bounding box center [429, 461] width 90 height 16
type input "**********"
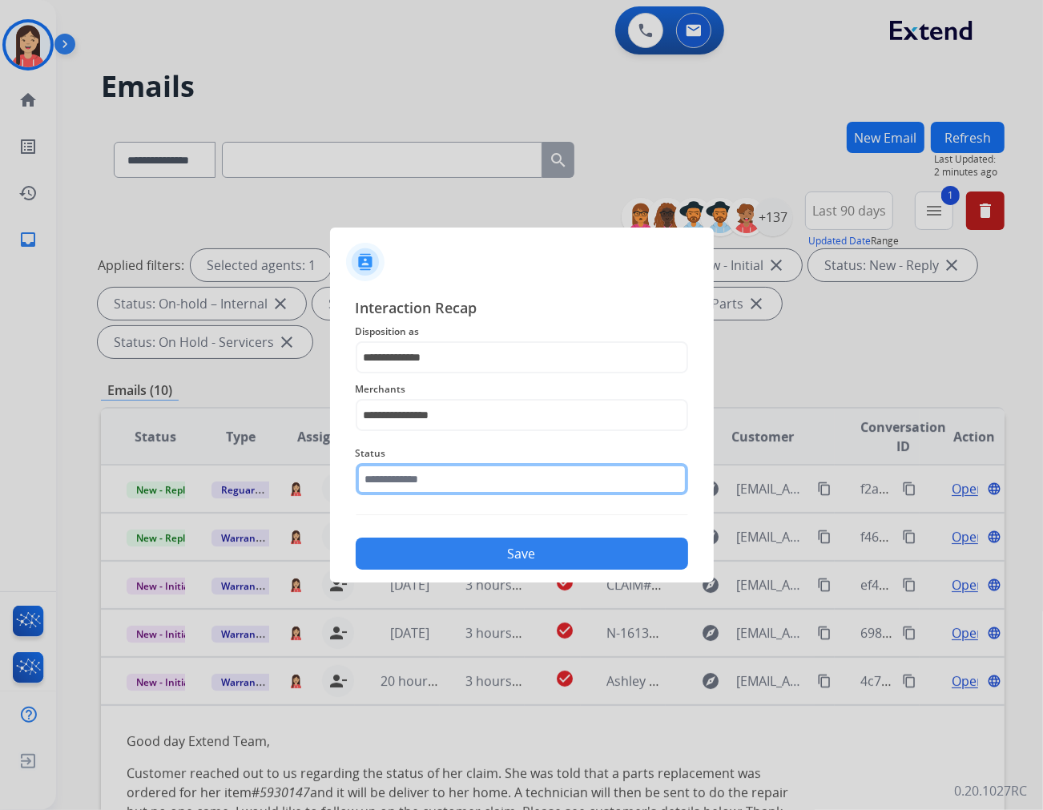
click at [423, 468] on input "text" at bounding box center [522, 479] width 333 height 32
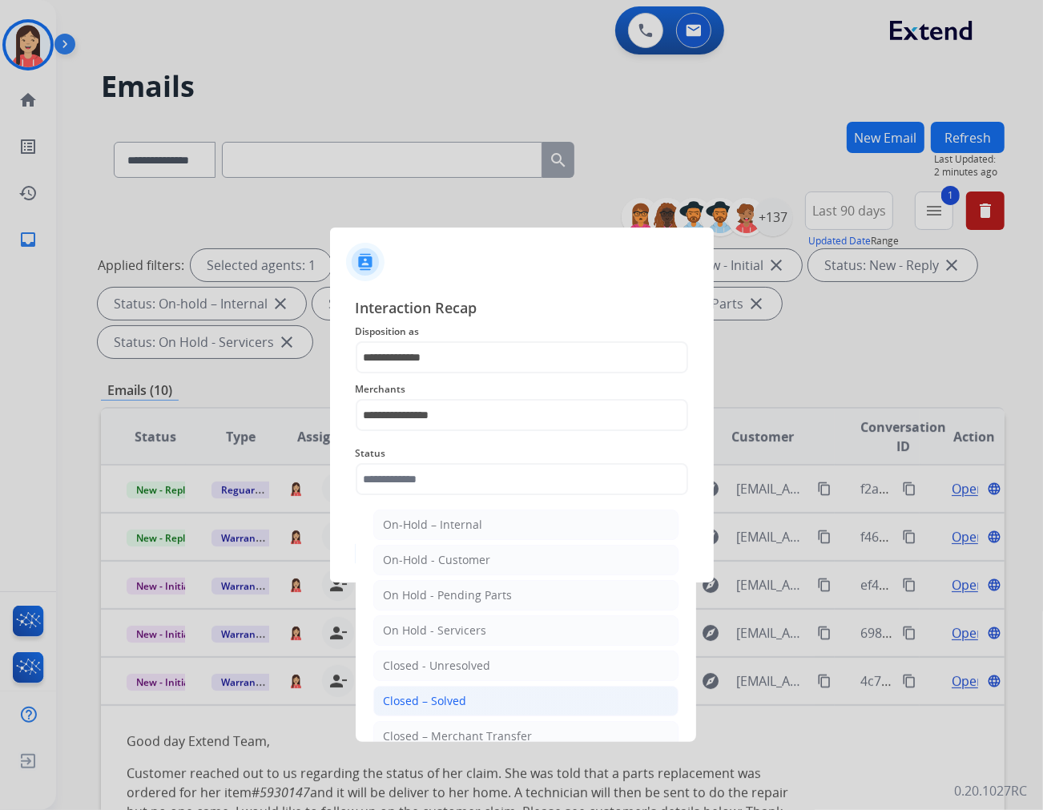
click at [446, 696] on div "Closed – Solved" at bounding box center [425, 701] width 83 height 16
type input "**********"
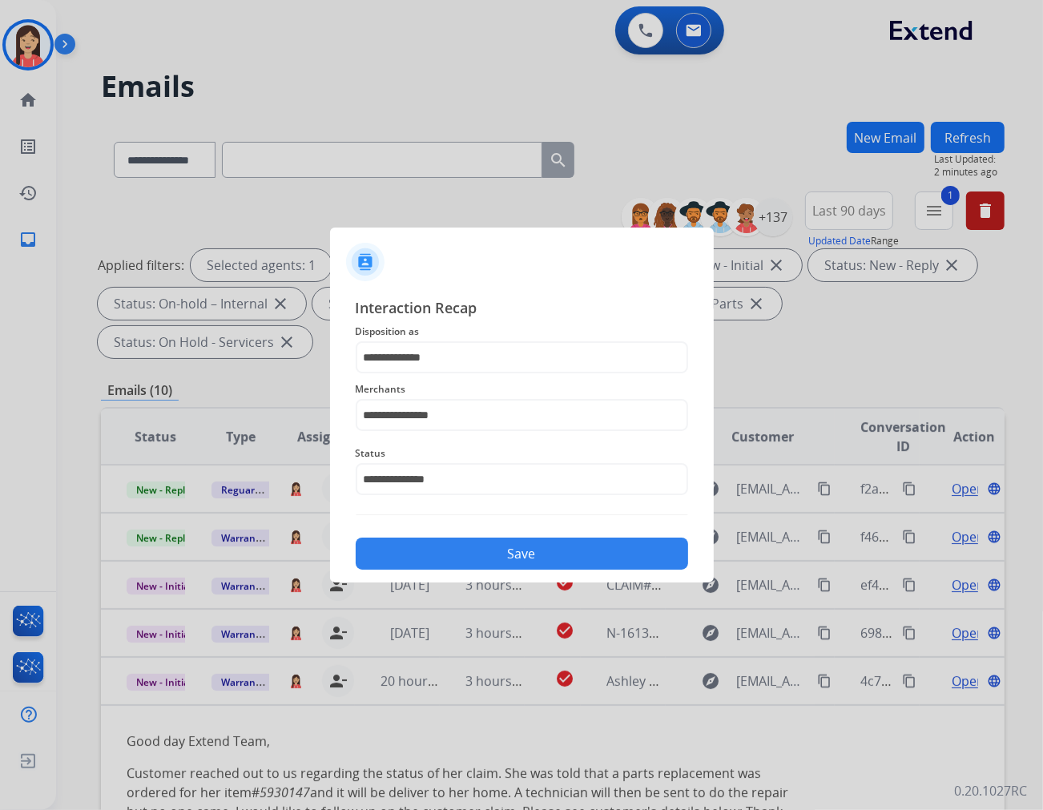
click at [471, 562] on button "Save" at bounding box center [522, 554] width 333 height 32
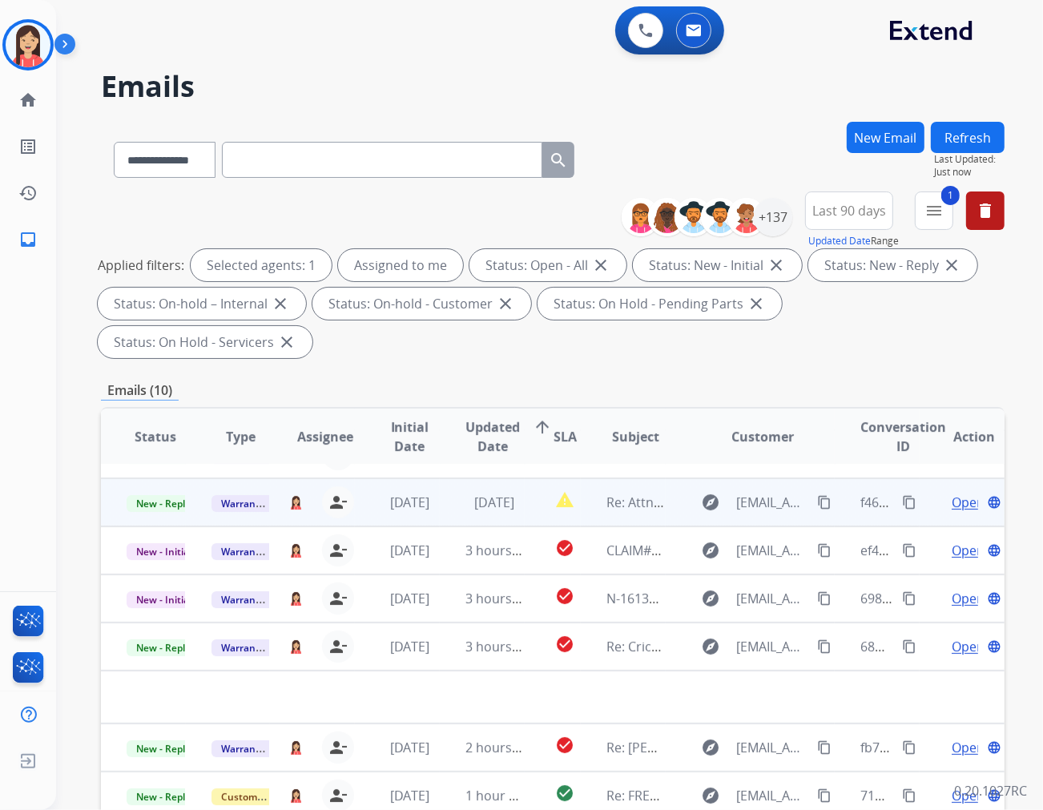
scroll to position [53, 0]
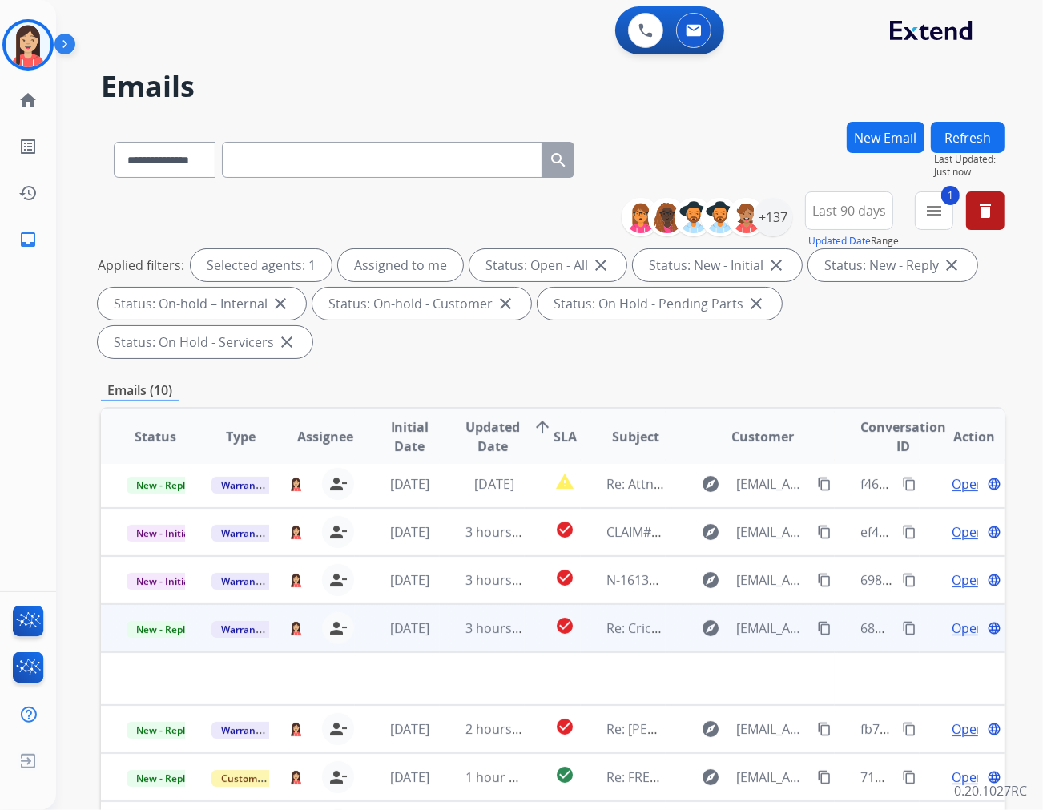
click at [452, 604] on td "3 hours ago" at bounding box center [482, 628] width 85 height 48
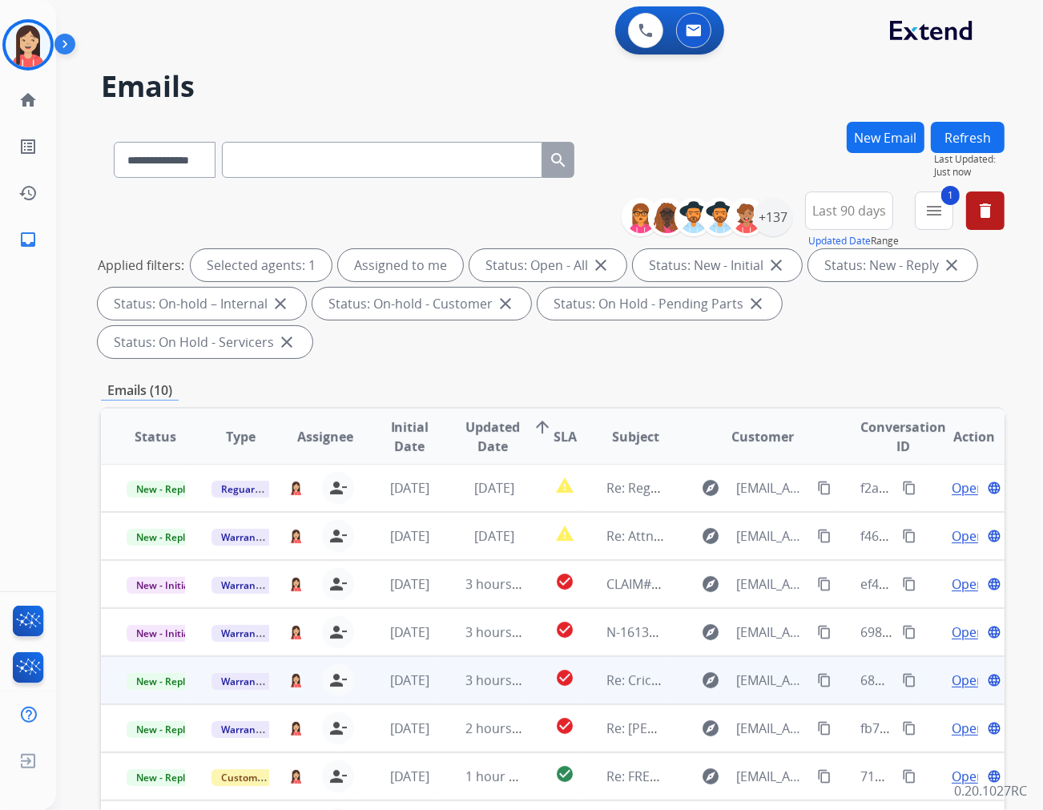
click at [452, 656] on td "3 hours ago" at bounding box center [482, 680] width 85 height 48
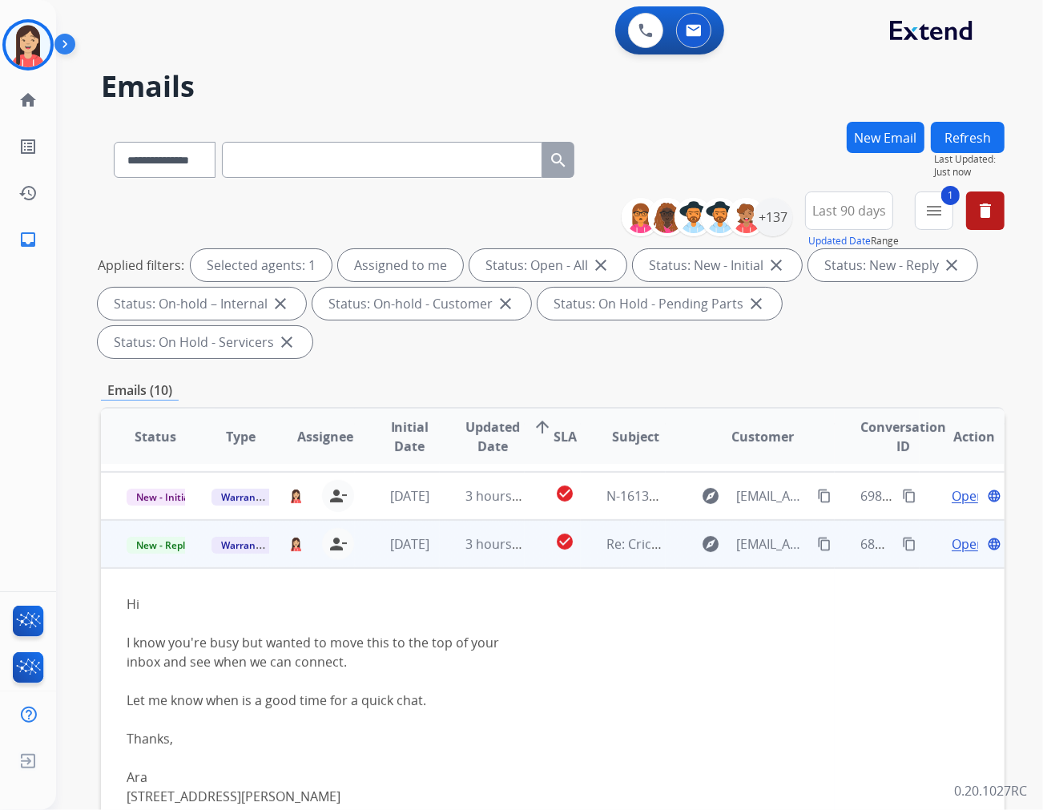
scroll to position [192, 0]
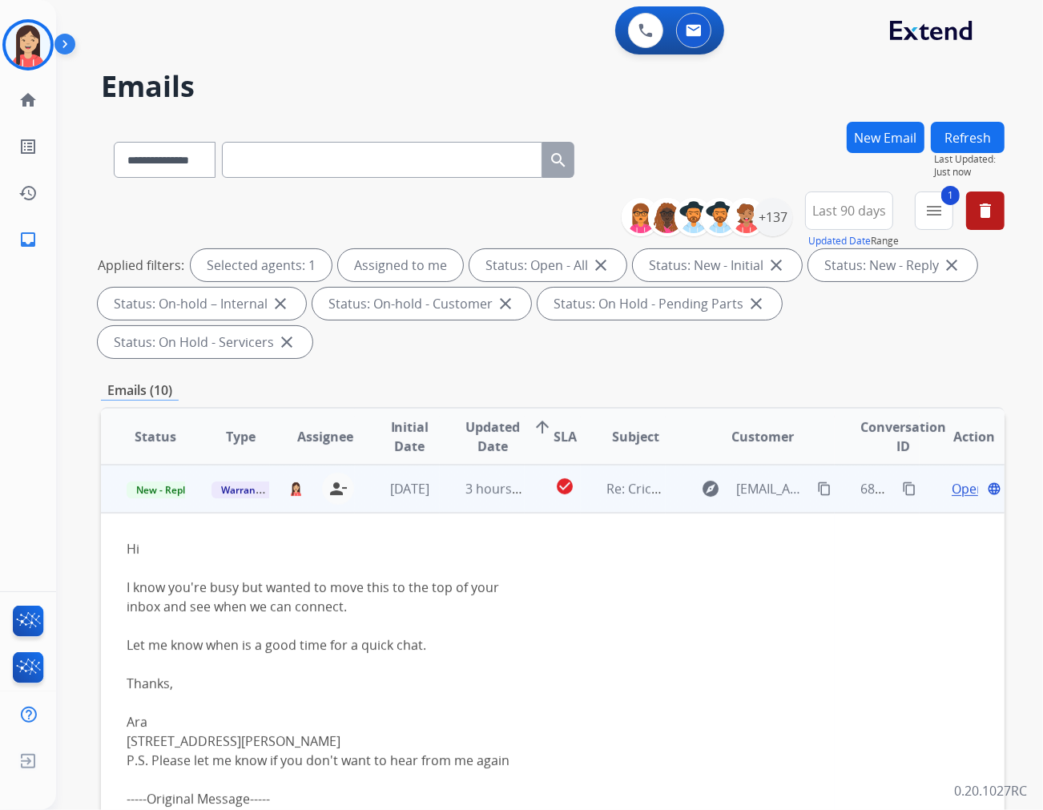
click at [952, 479] on span "Open" at bounding box center [968, 488] width 33 height 19
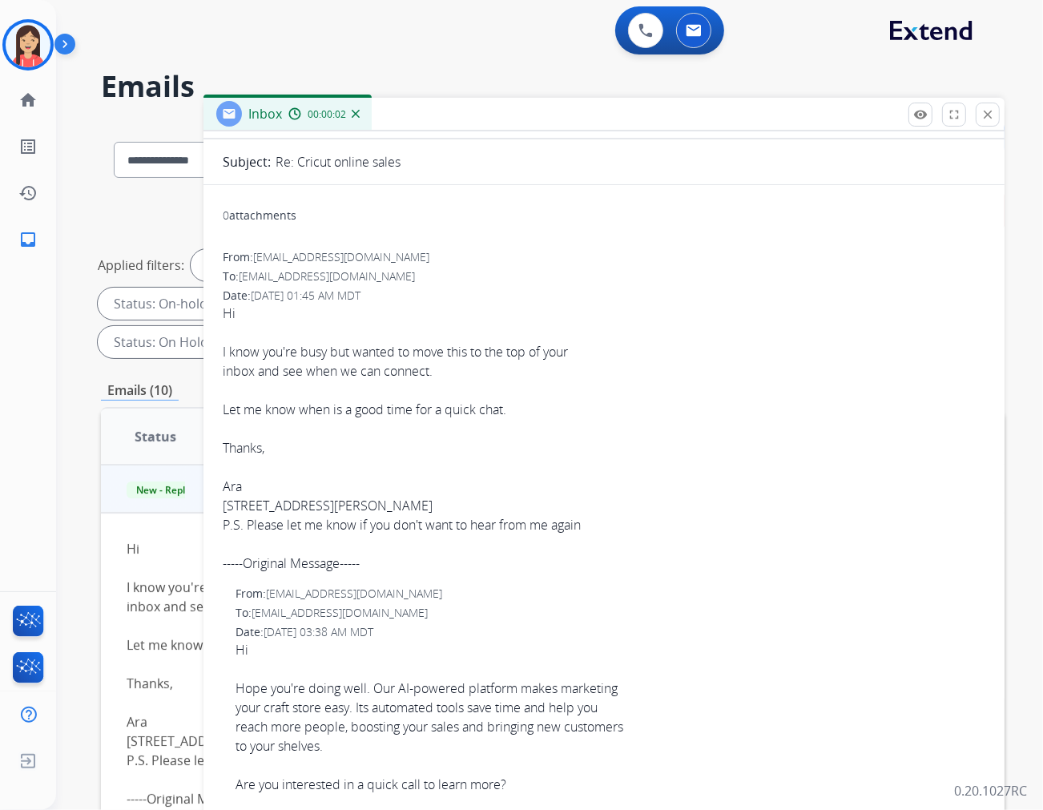
scroll to position [0, 0]
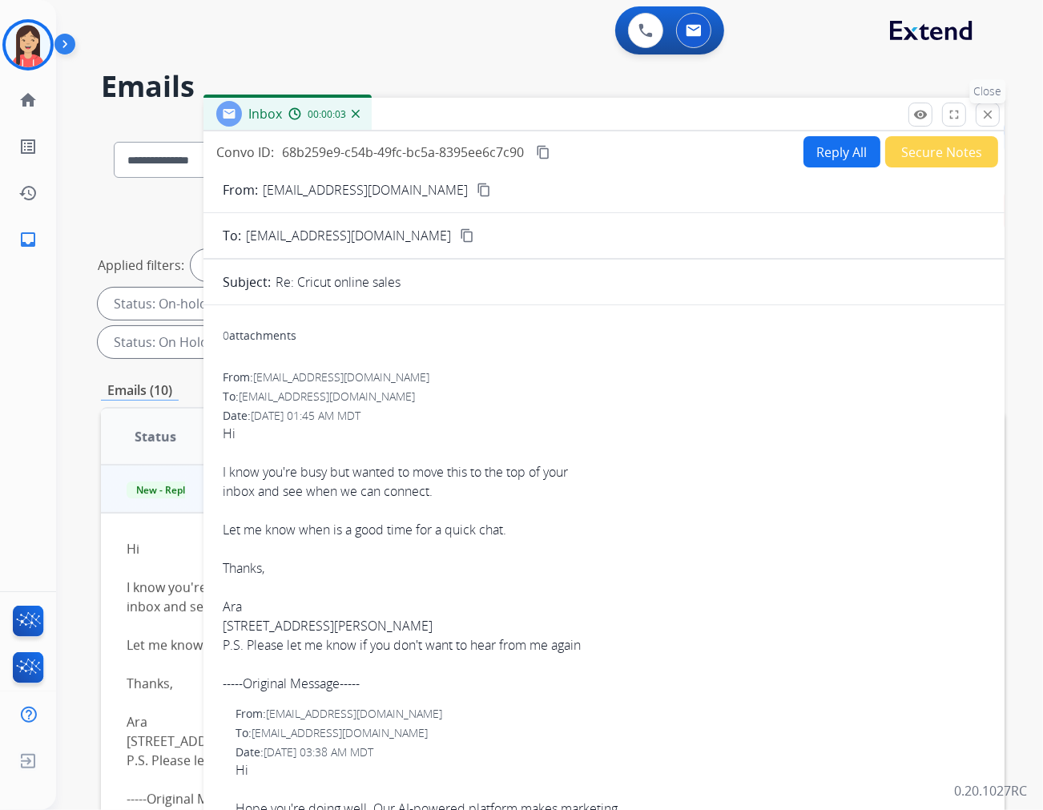
click at [989, 119] on mat-icon "close" at bounding box center [988, 114] width 14 height 14
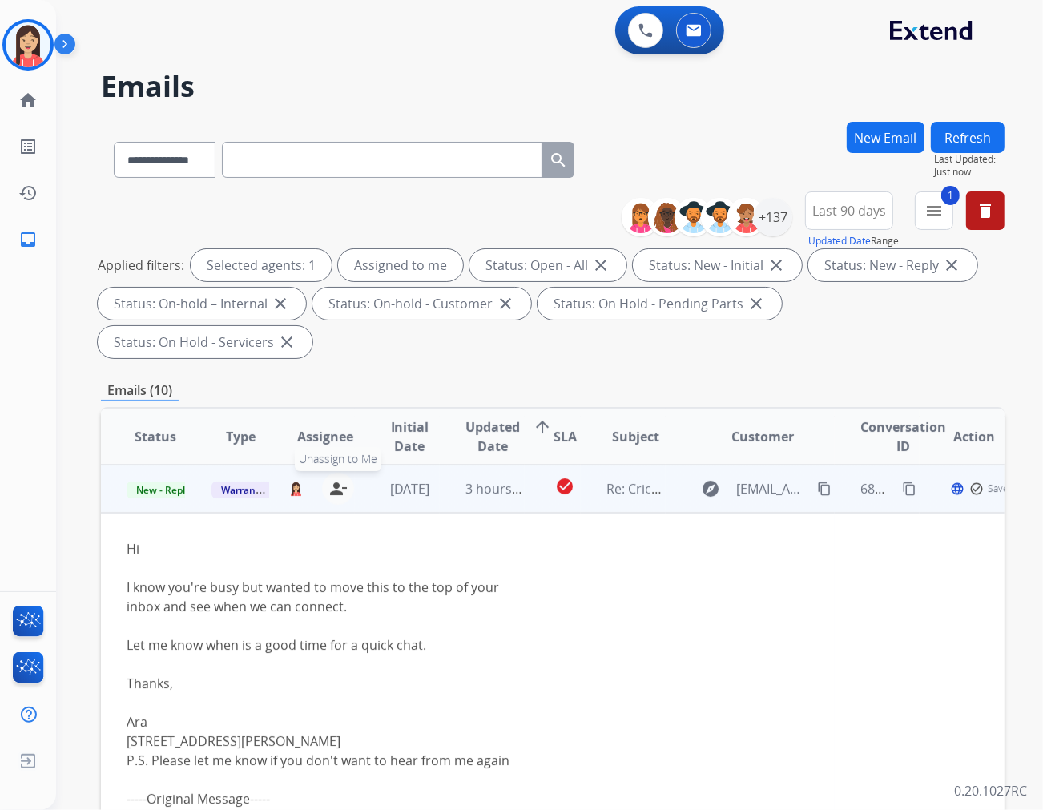
click at [337, 479] on mat-icon "person_remove" at bounding box center [338, 488] width 19 height 19
click at [254, 482] on span "Warranty Ops" at bounding box center [253, 490] width 83 height 17
click at [319, 416] on p "Spam/Phishing" at bounding box center [309, 427] width 87 height 22
click at [166, 482] on span "New - Reply" at bounding box center [163, 490] width 73 height 17
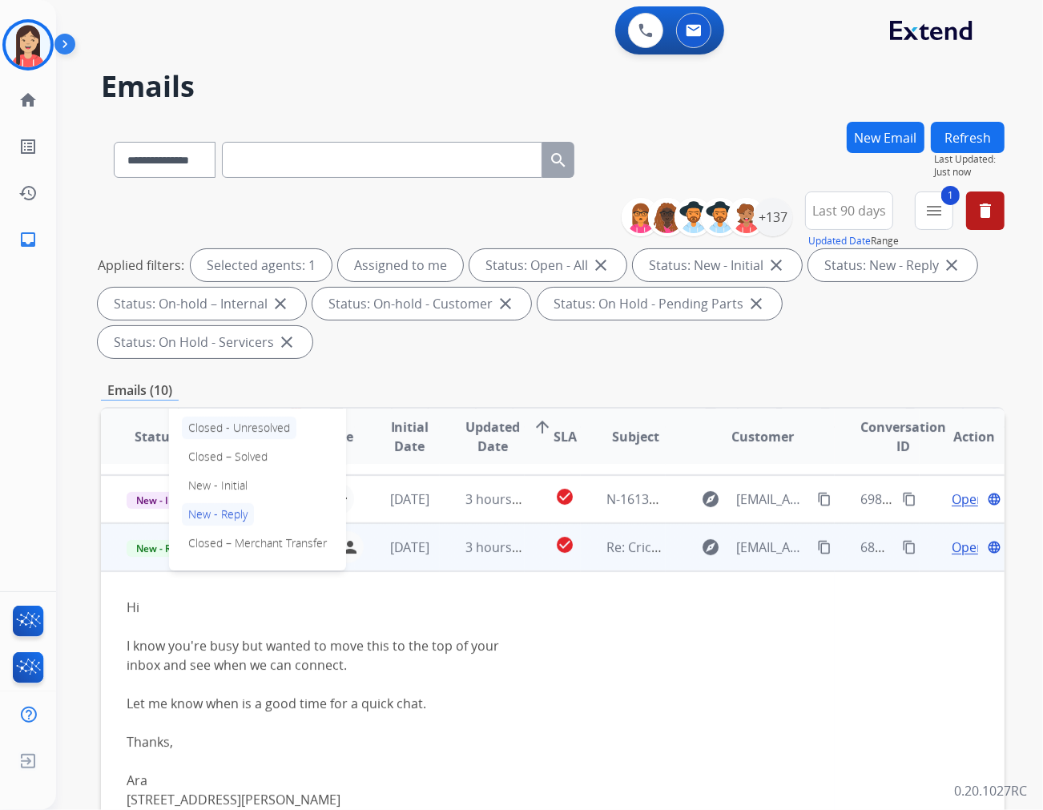
scroll to position [103, 0]
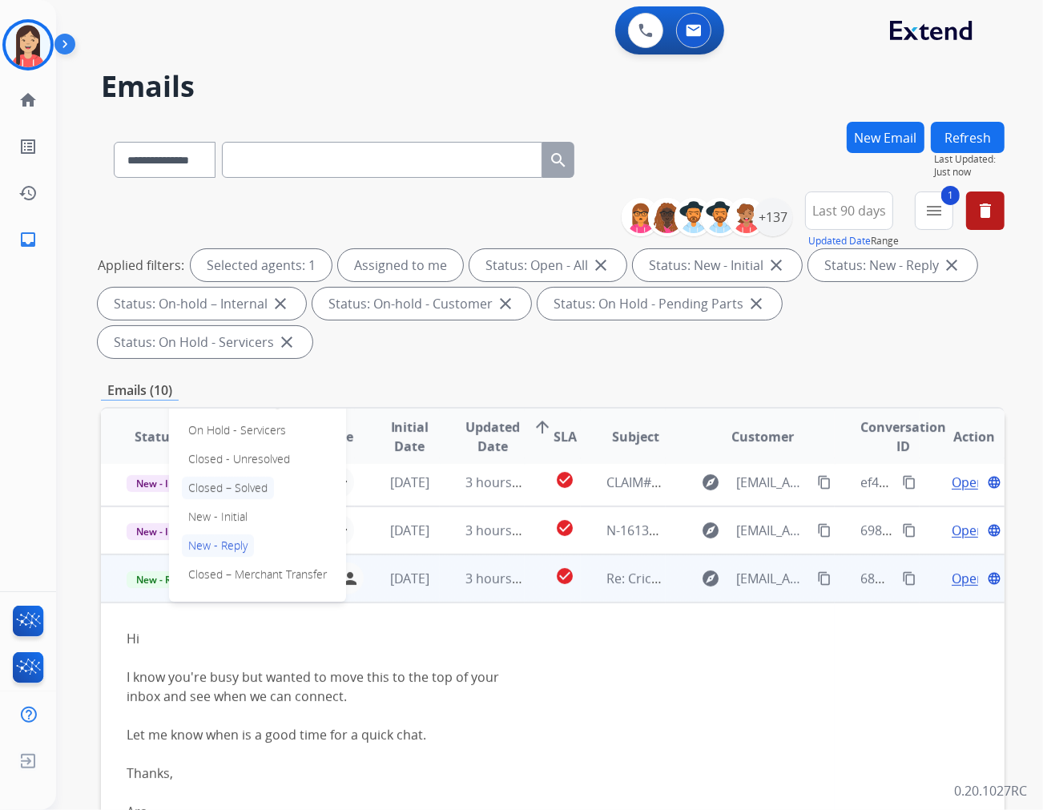
click at [239, 477] on p "Closed – Solved" at bounding box center [228, 488] width 92 height 22
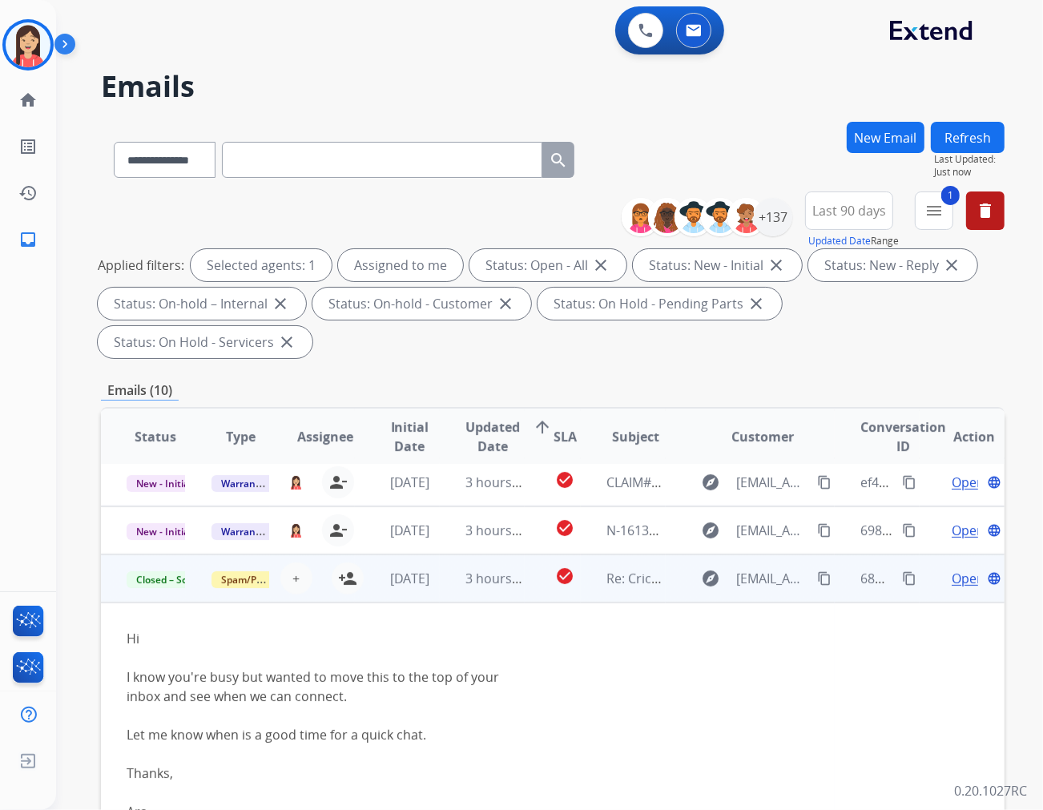
click at [440, 555] on td "3 hours ago" at bounding box center [482, 579] width 85 height 48
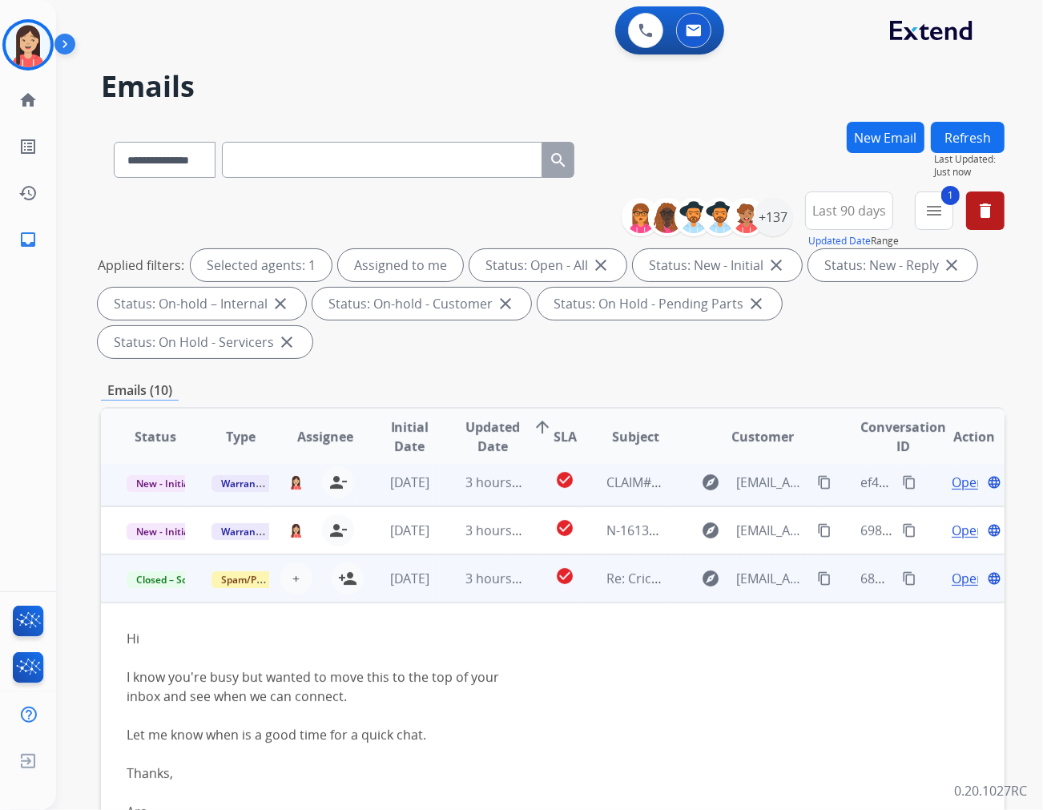
scroll to position [1, 0]
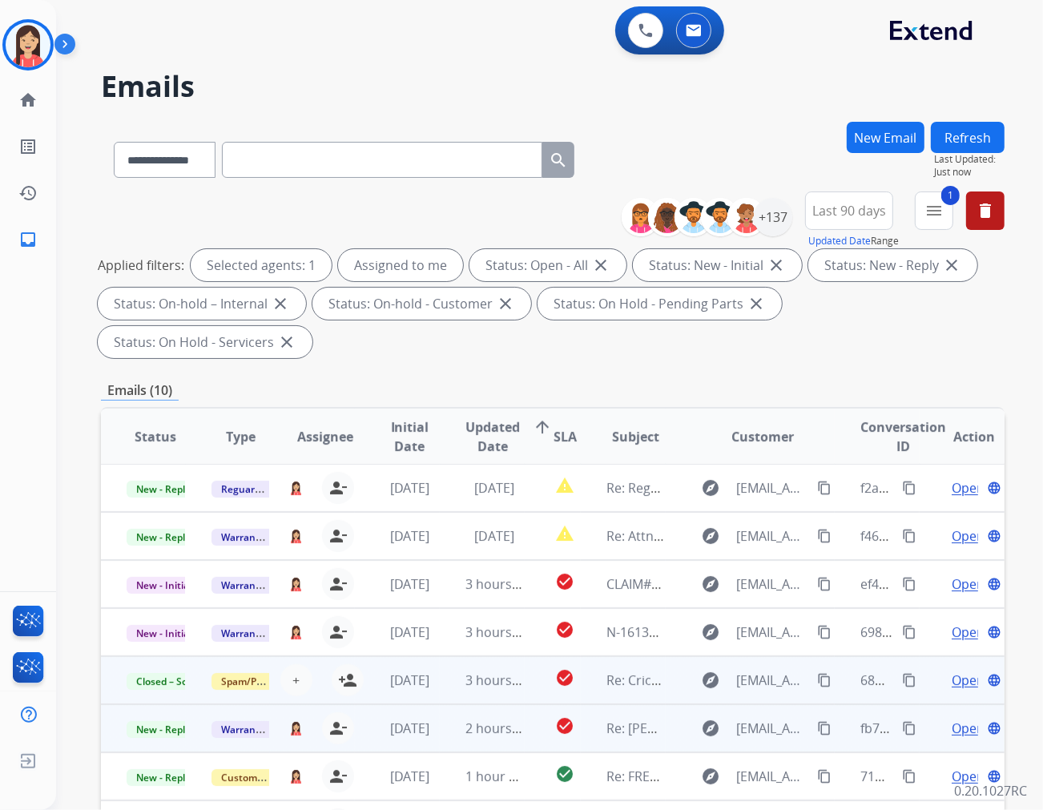
click at [440, 704] on td "2 hours ago" at bounding box center [482, 728] width 85 height 48
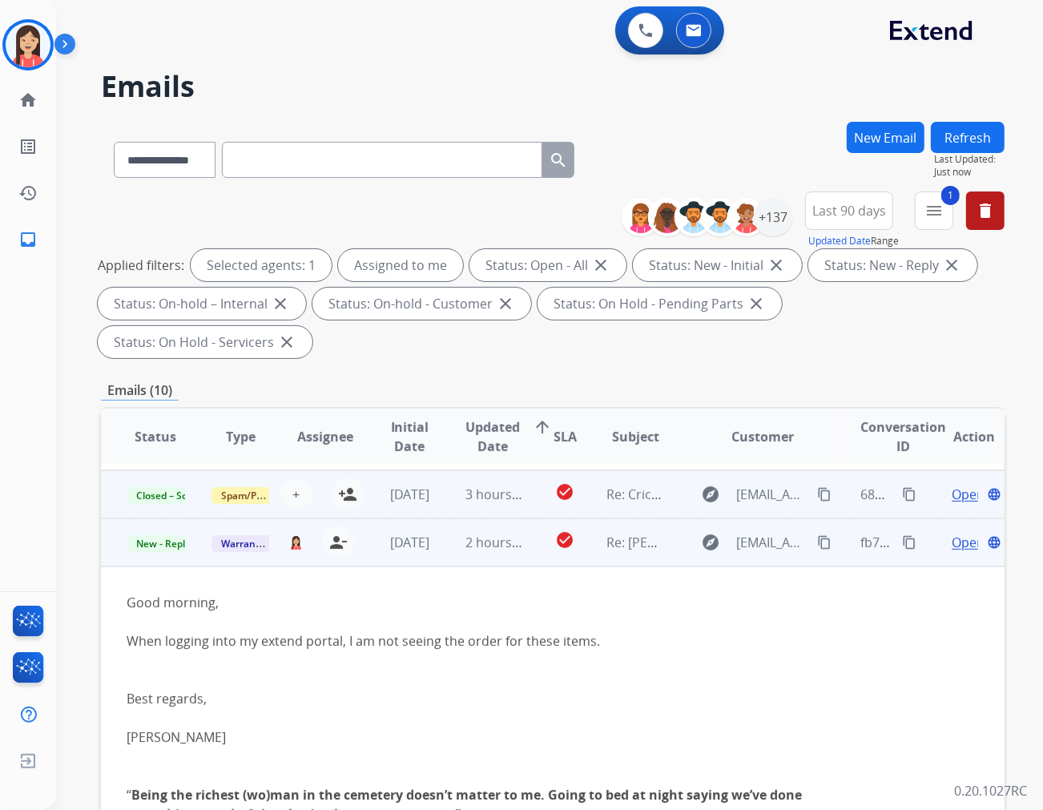
scroll to position [240, 0]
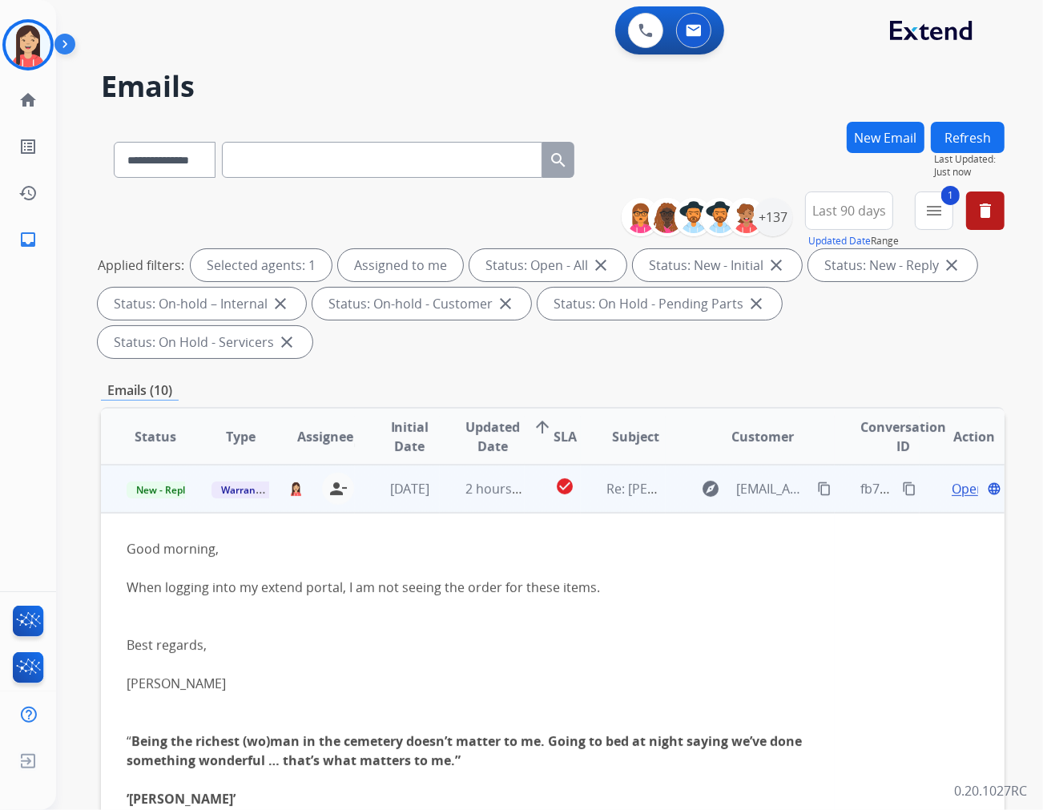
click at [952, 479] on span "Open" at bounding box center [968, 488] width 33 height 19
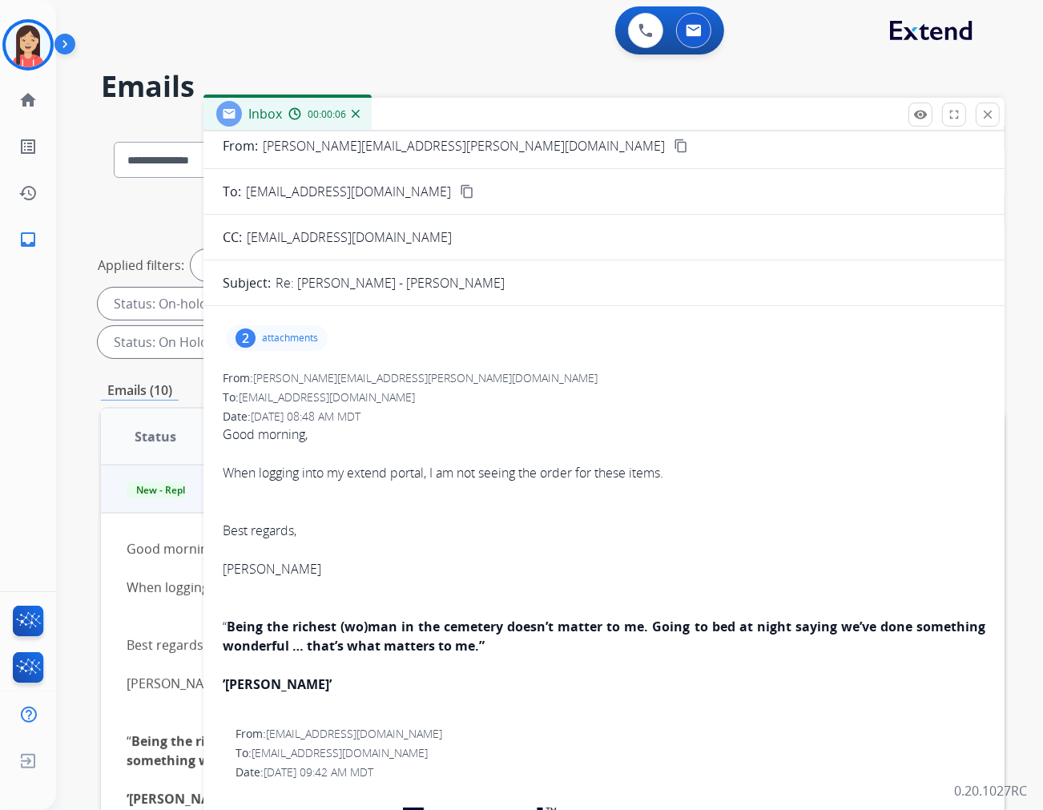
scroll to position [0, 0]
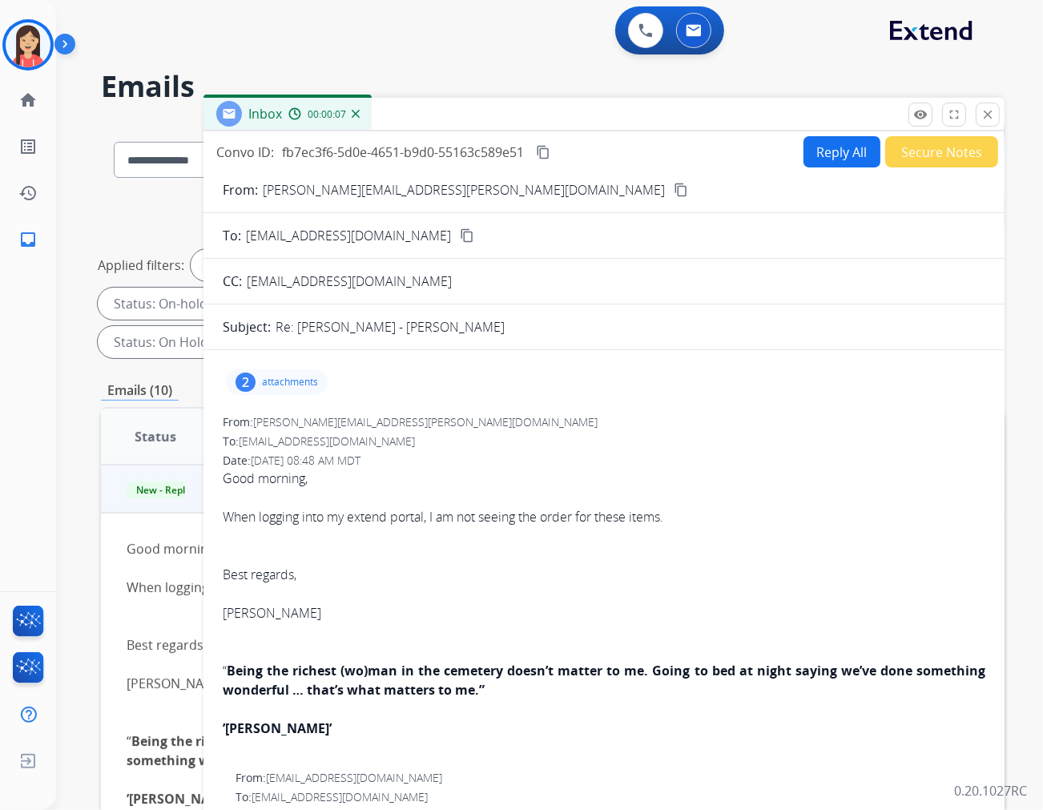
click at [306, 394] on div "2 attachments" at bounding box center [277, 382] width 102 height 26
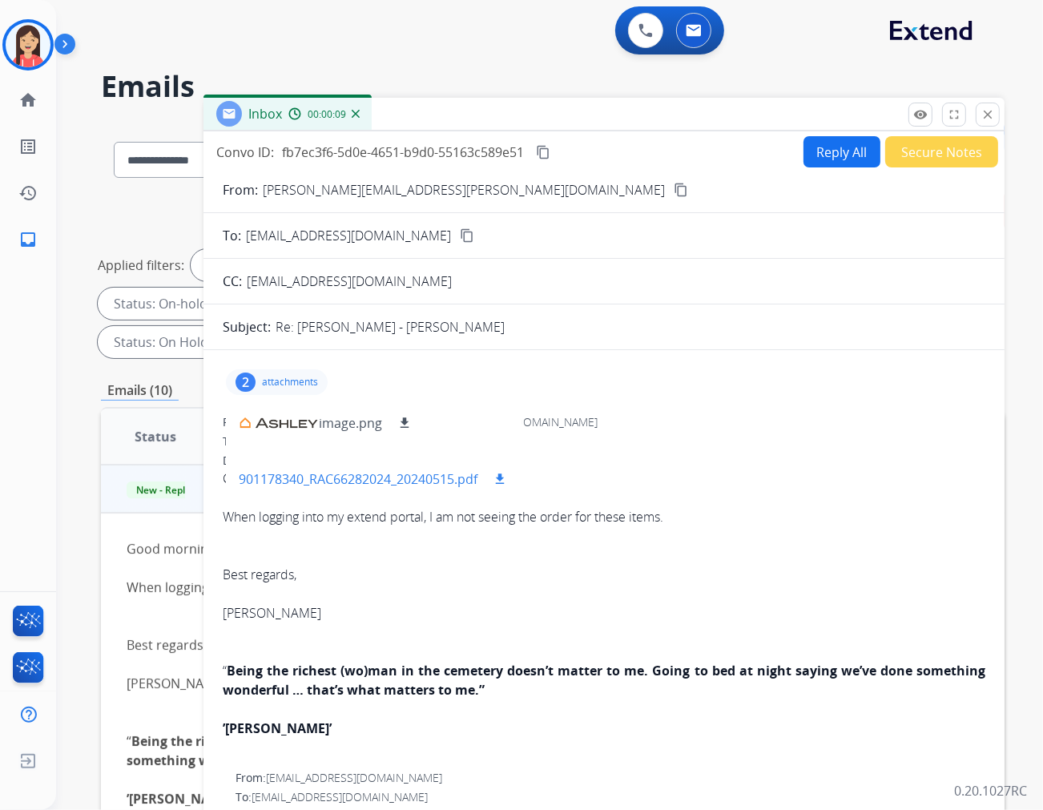
click at [502, 475] on mat-icon "download" at bounding box center [500, 479] width 14 height 14
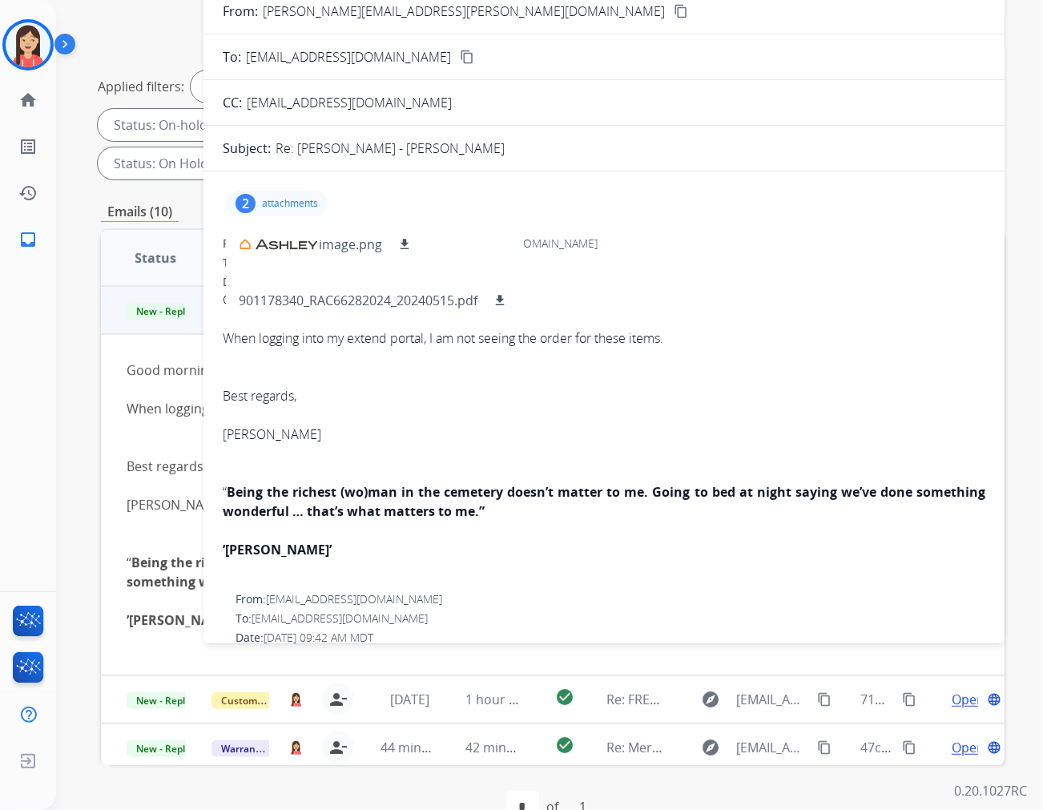
click at [674, 6] on mat-icon "content_copy" at bounding box center [681, 11] width 14 height 14
click at [749, 349] on div at bounding box center [604, 357] width 763 height 19
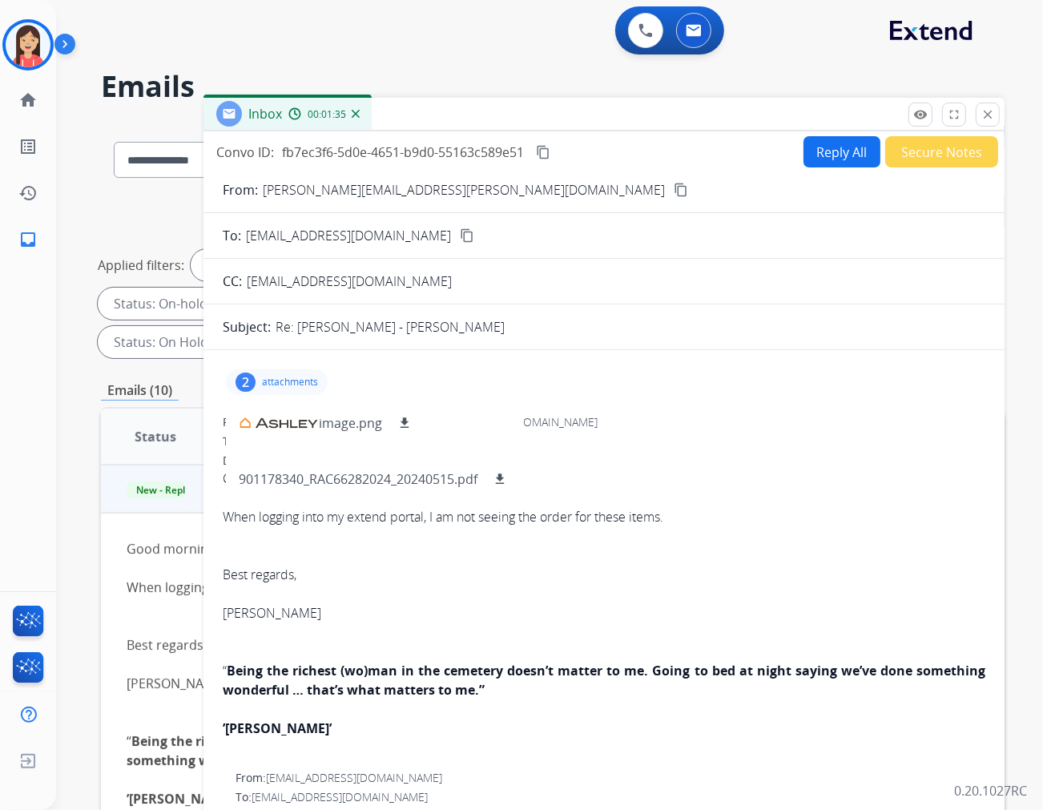
click at [837, 144] on button "Reply All" at bounding box center [842, 151] width 77 height 31
select select "**********"
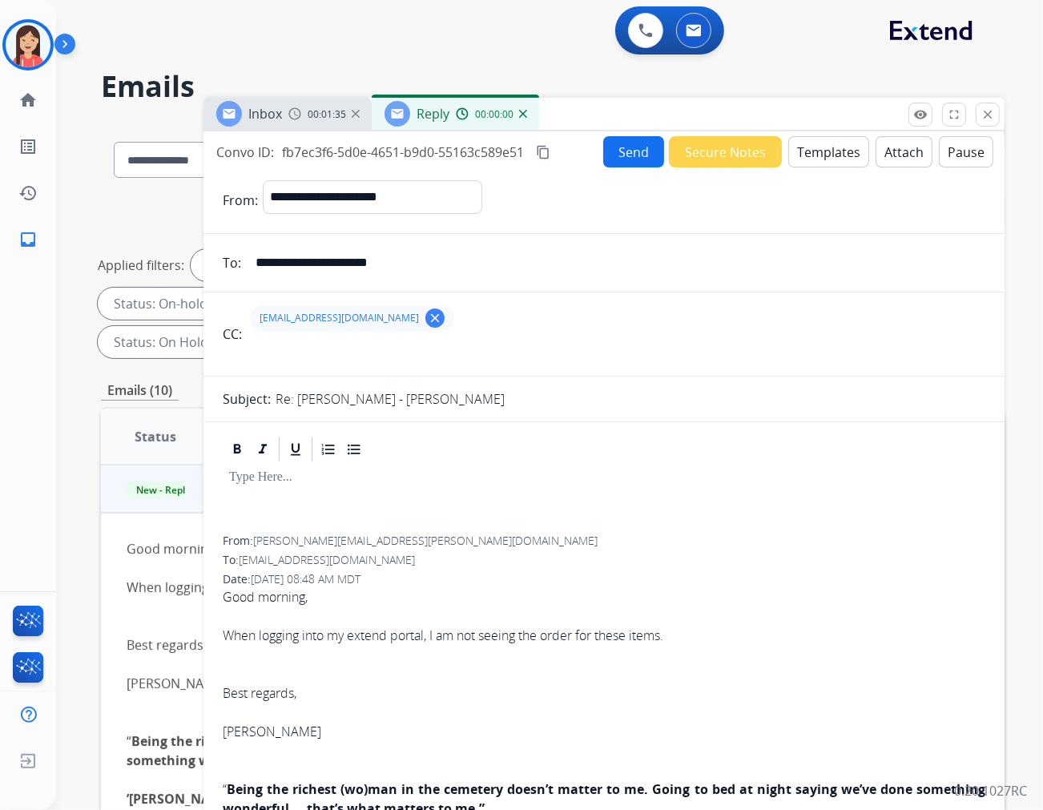
click at [829, 164] on button "Templates" at bounding box center [829, 151] width 81 height 31
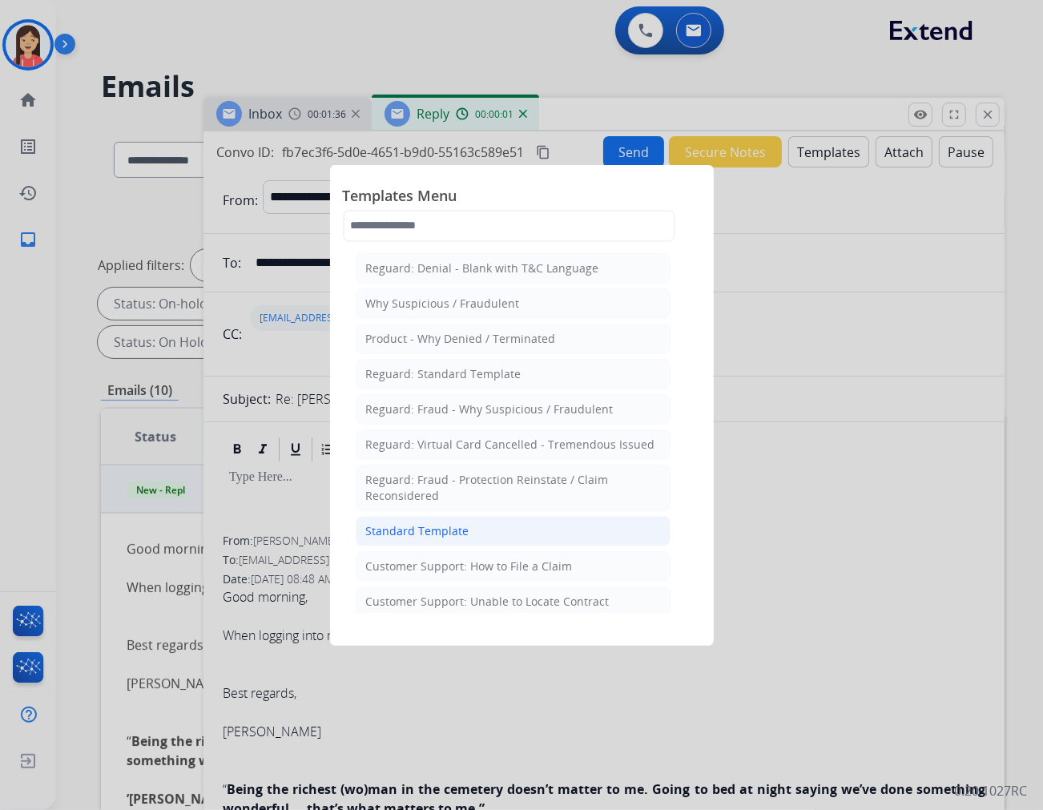
click at [470, 533] on li "Standard Template" at bounding box center [513, 531] width 315 height 30
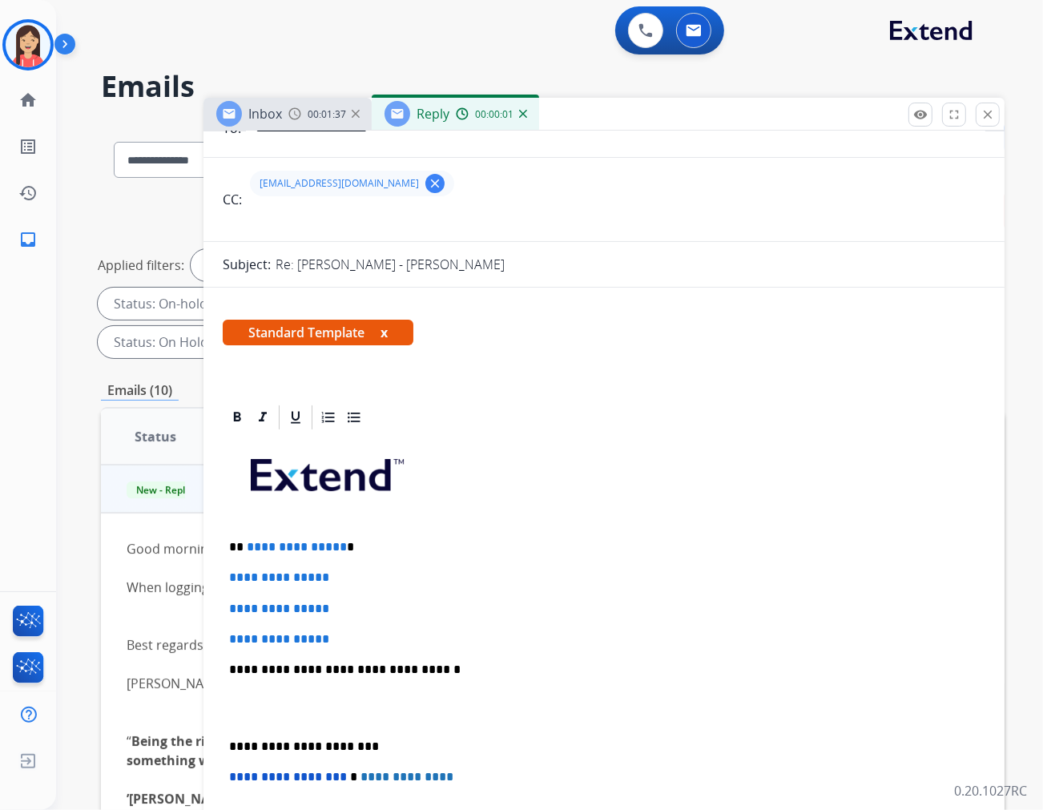
scroll to position [178, 0]
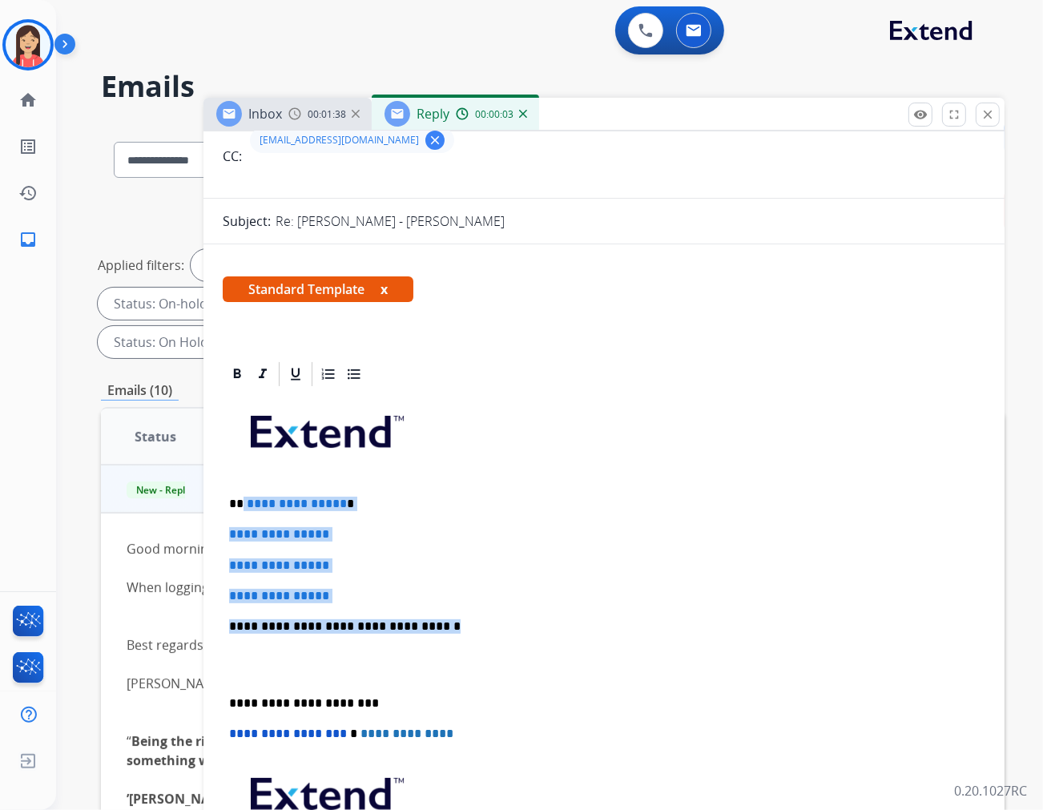
drag, startPoint x: 243, startPoint y: 498, endPoint x: 509, endPoint y: 625, distance: 295.0
click at [509, 625] on div "**********" at bounding box center [604, 664] width 763 height 551
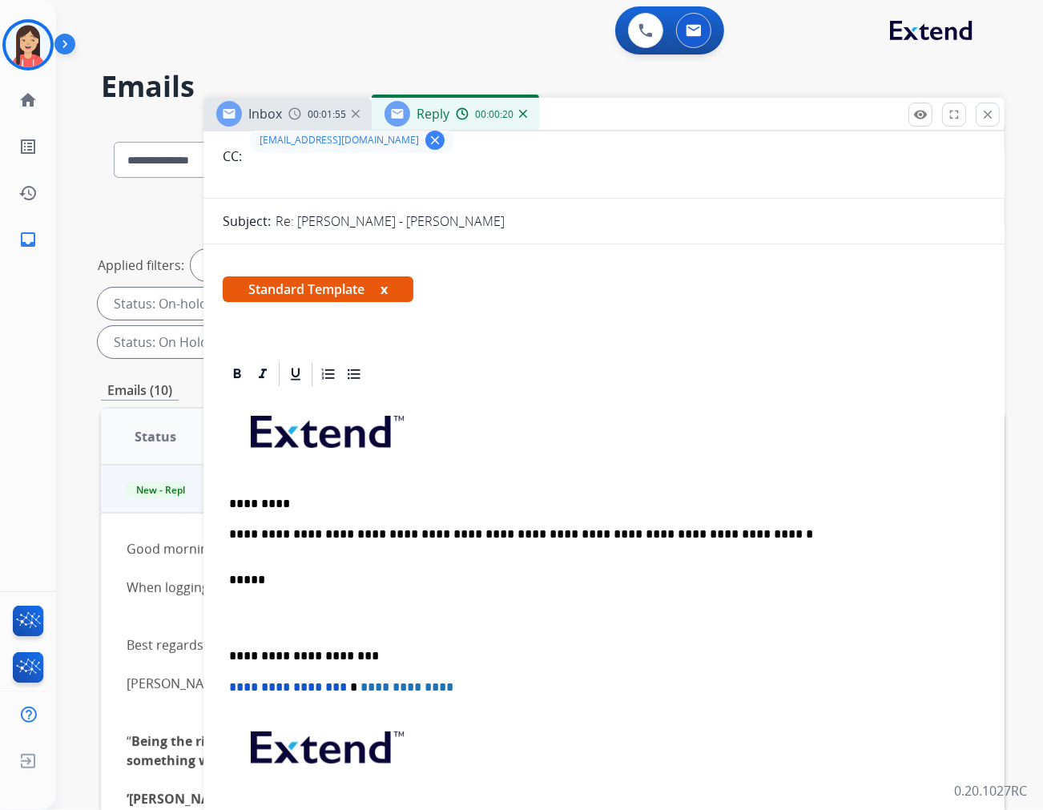
click at [470, 623] on p at bounding box center [604, 618] width 750 height 30
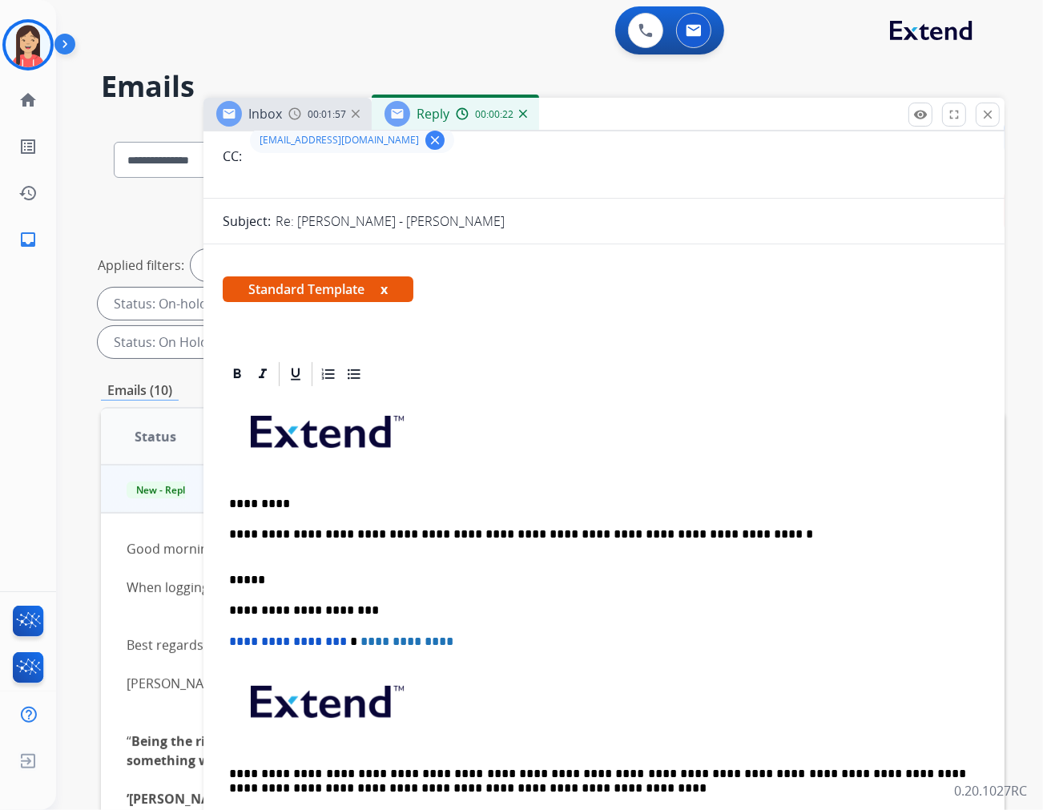
click at [359, 543] on div "**********" at bounding box center [604, 618] width 763 height 459
click at [228, 575] on div "**********" at bounding box center [604, 618] width 763 height 459
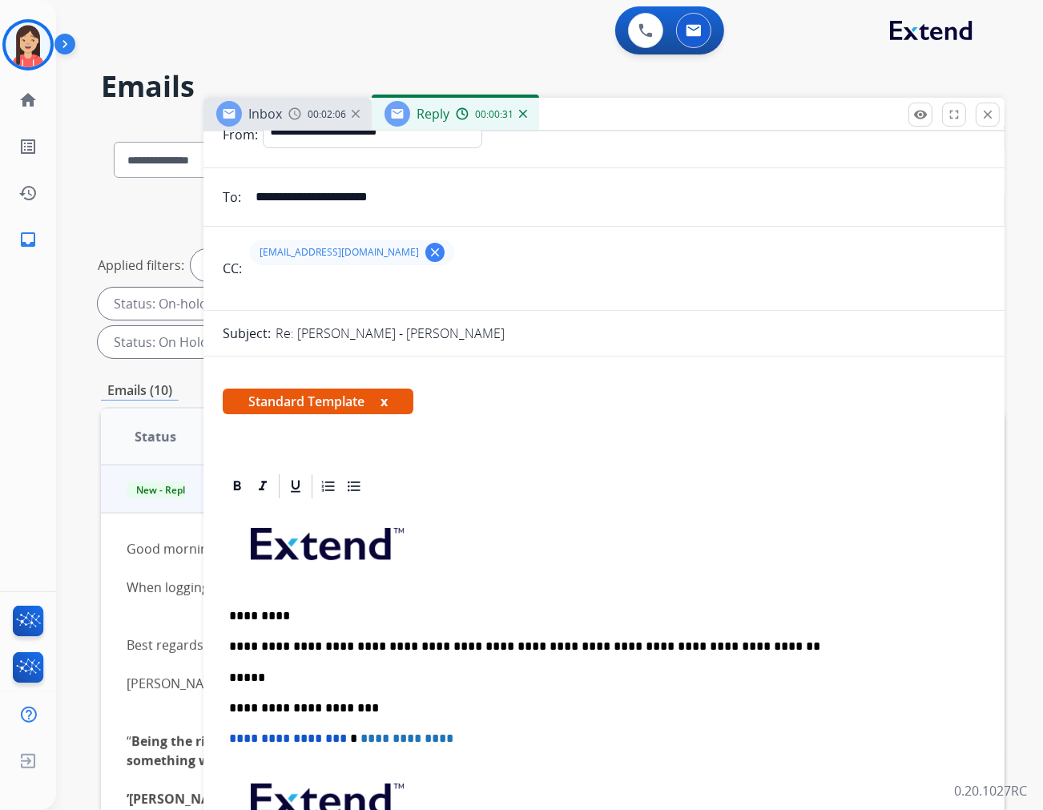
scroll to position [0, 0]
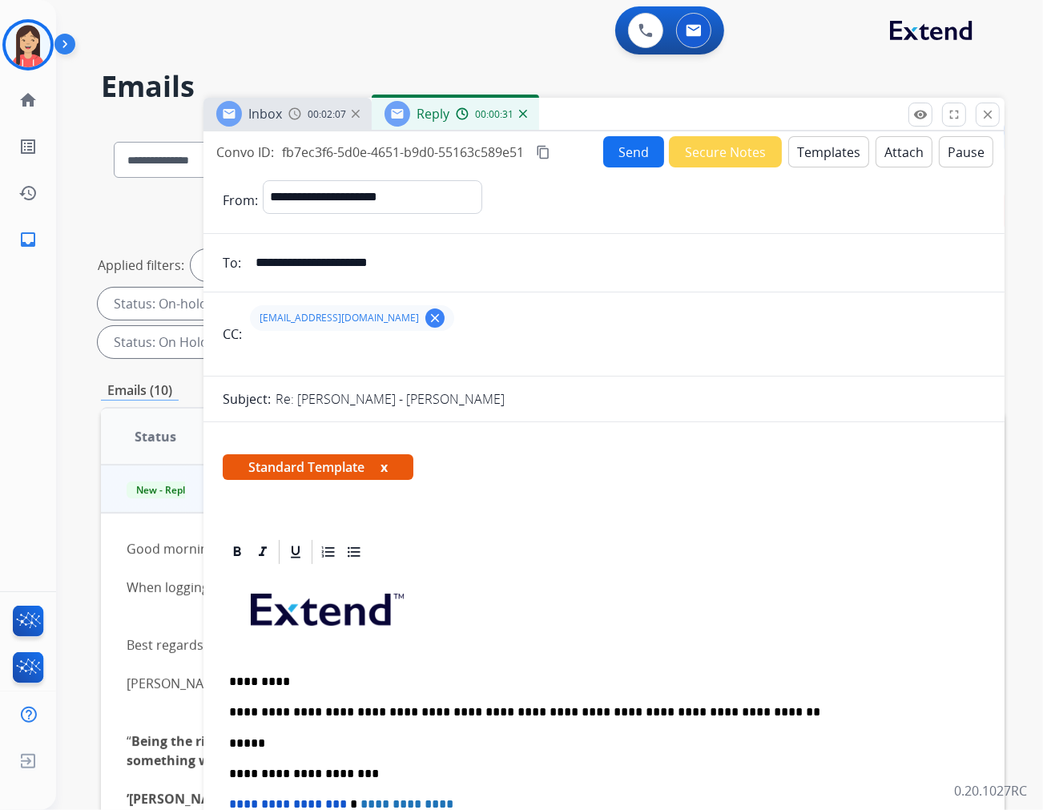
click at [622, 150] on button "Send" at bounding box center [633, 151] width 61 height 31
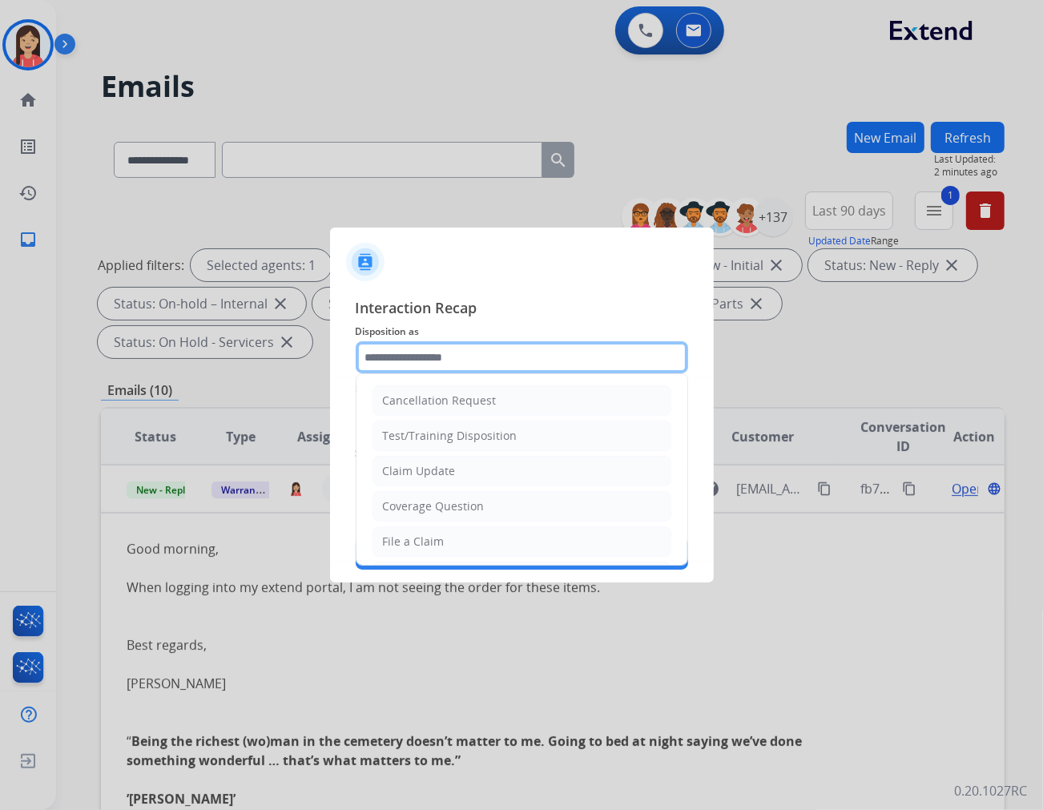
click at [447, 356] on input "text" at bounding box center [522, 357] width 333 height 32
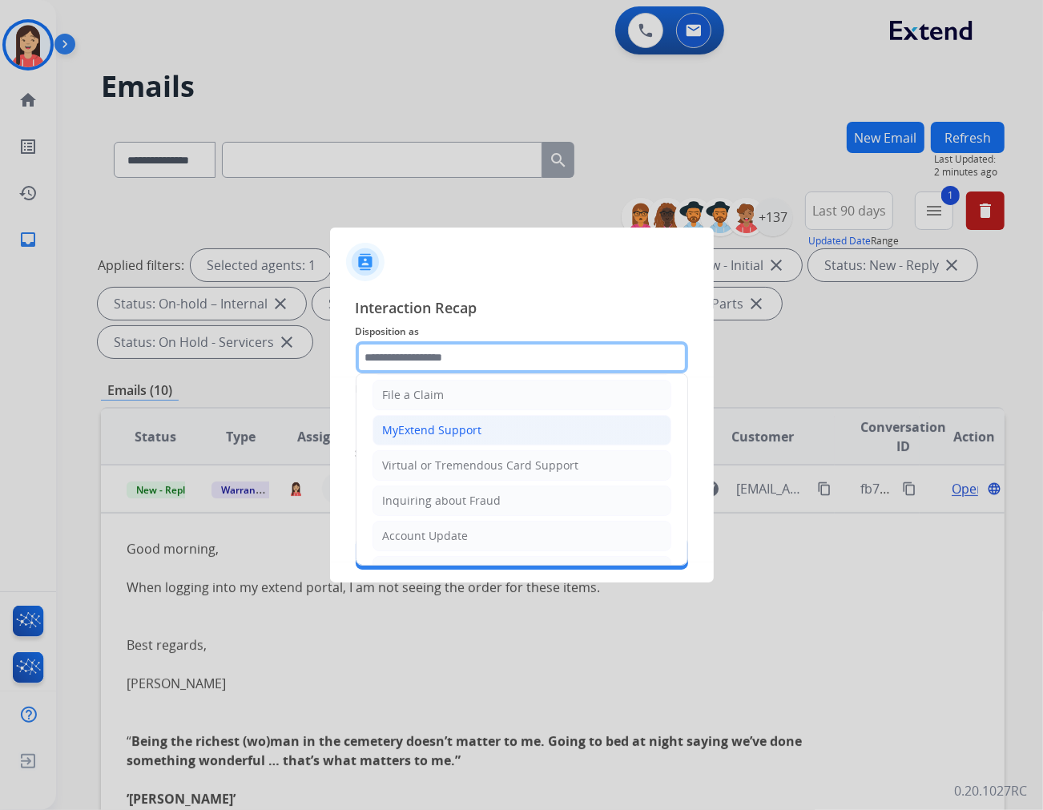
scroll to position [178, 0]
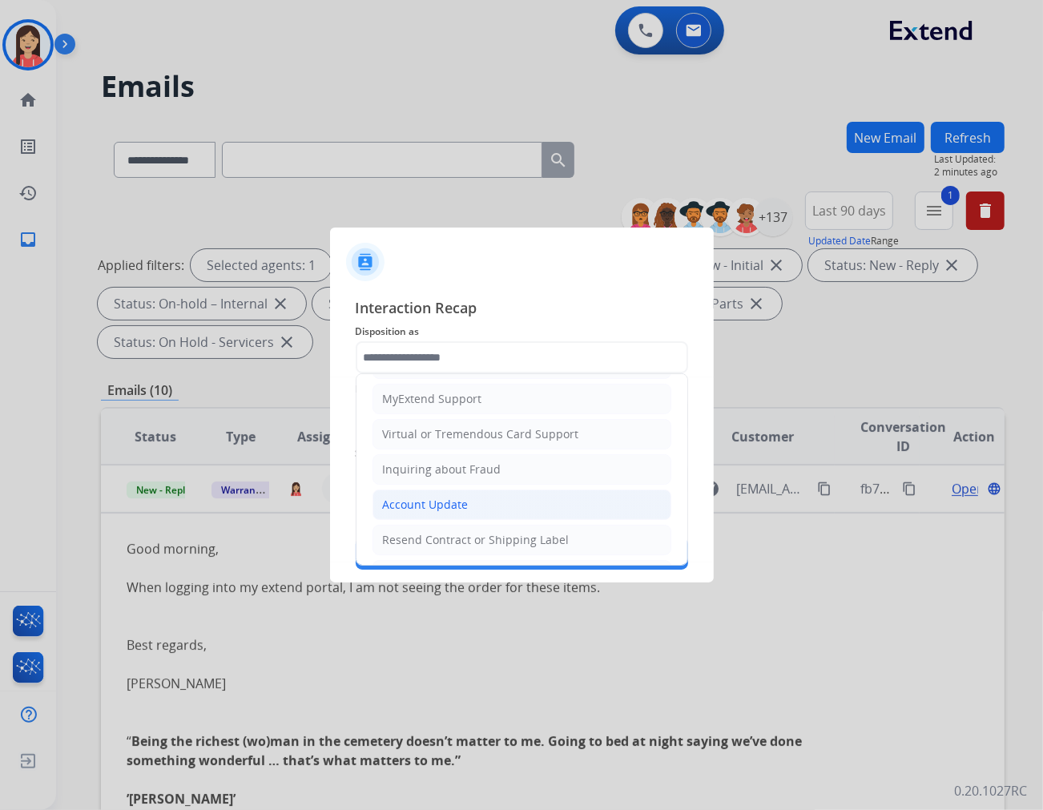
click at [430, 502] on div "Account Update" at bounding box center [426, 505] width 86 height 16
type input "**********"
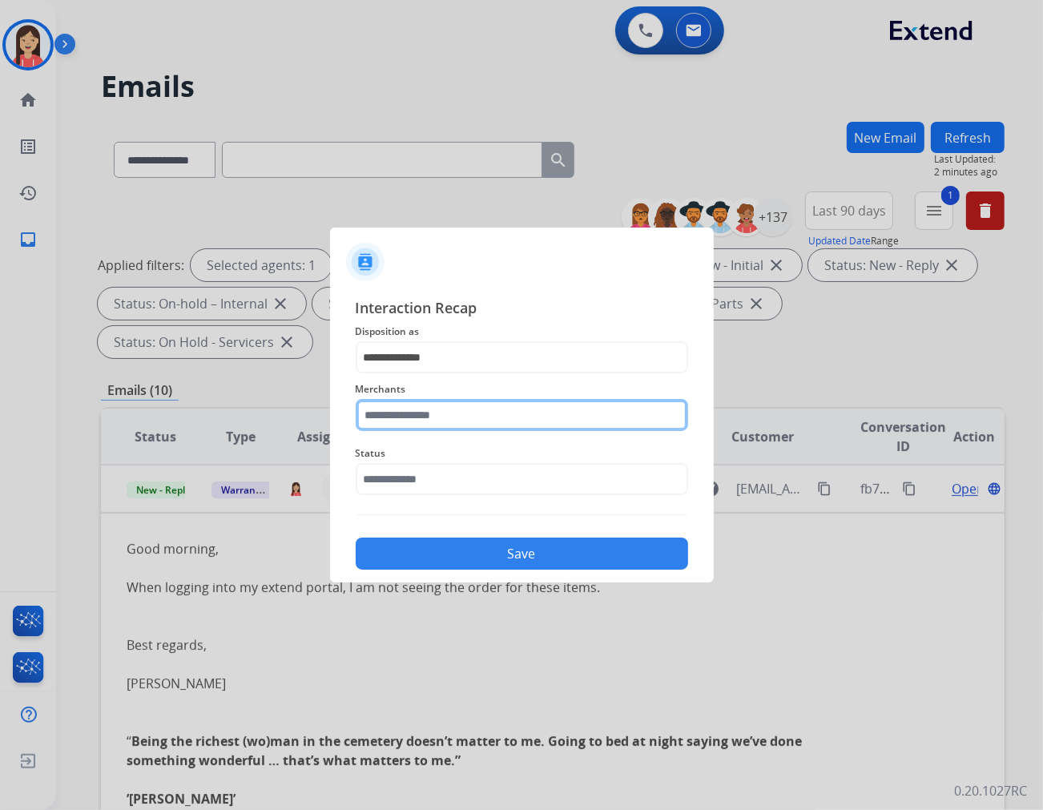
click at [447, 414] on input "text" at bounding box center [522, 415] width 333 height 32
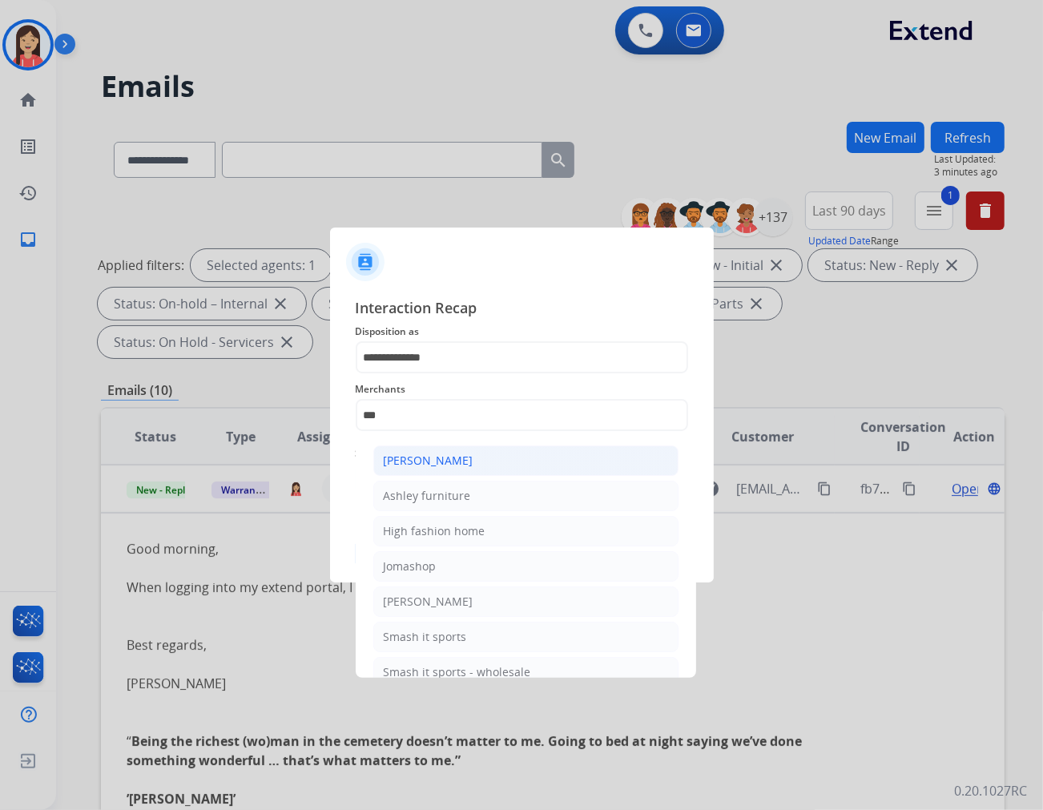
click at [441, 457] on div "[PERSON_NAME]" at bounding box center [429, 461] width 90 height 16
type input "**********"
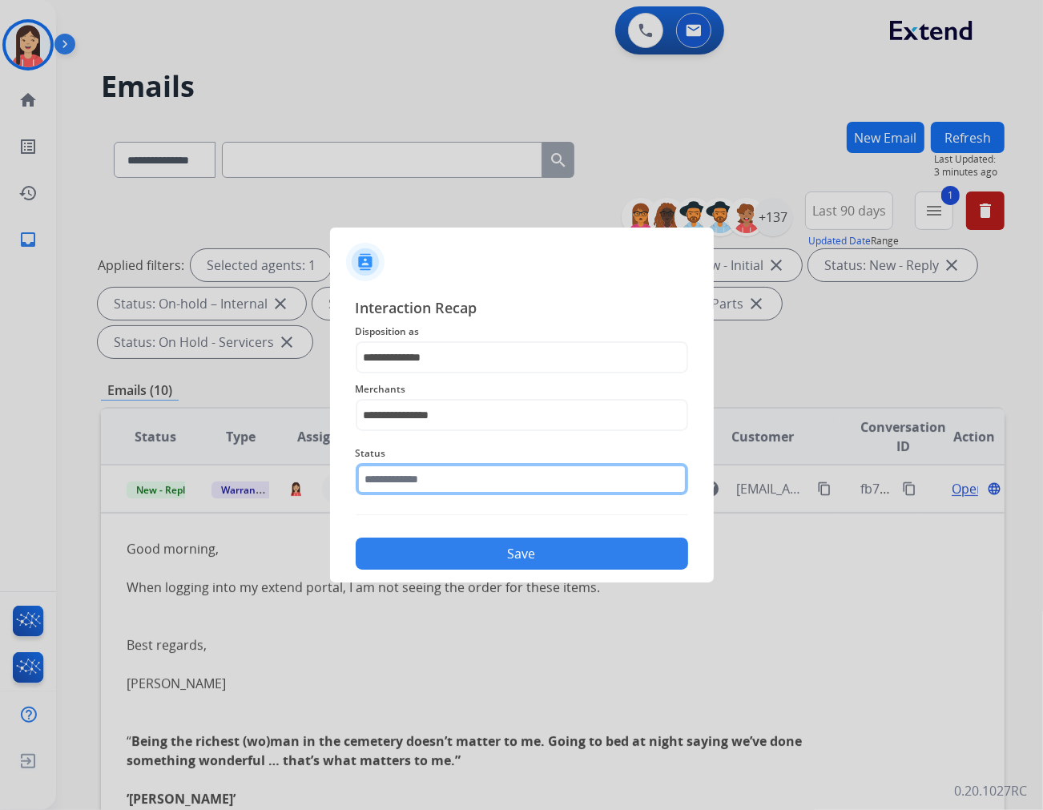
click at [435, 475] on input "text" at bounding box center [522, 479] width 333 height 32
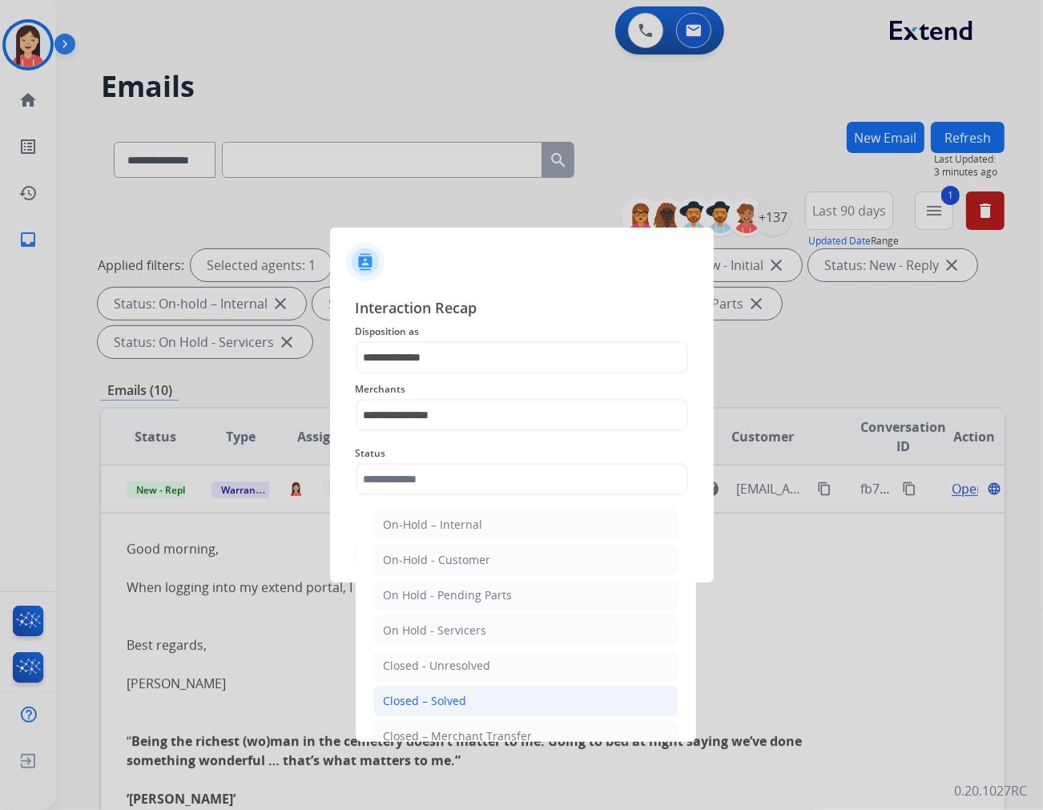
click at [437, 690] on li "Closed – Solved" at bounding box center [525, 701] width 305 height 30
type input "**********"
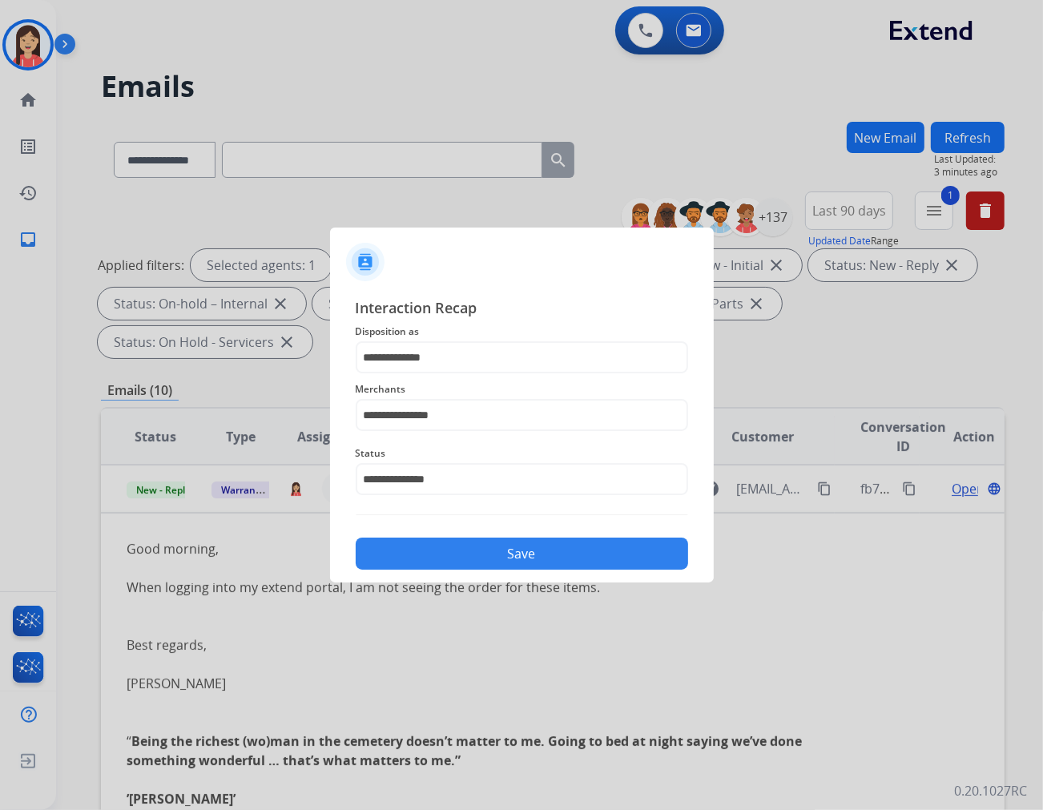
click at [493, 538] on button "Save" at bounding box center [522, 554] width 333 height 32
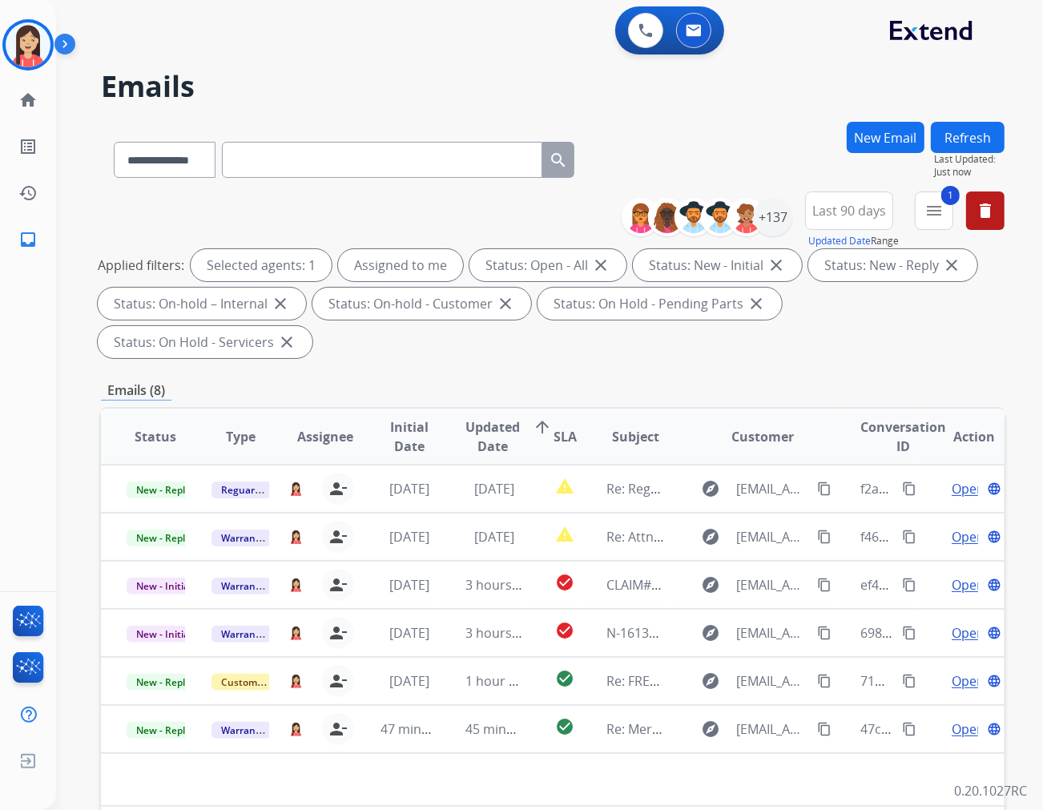
scroll to position [0, 0]
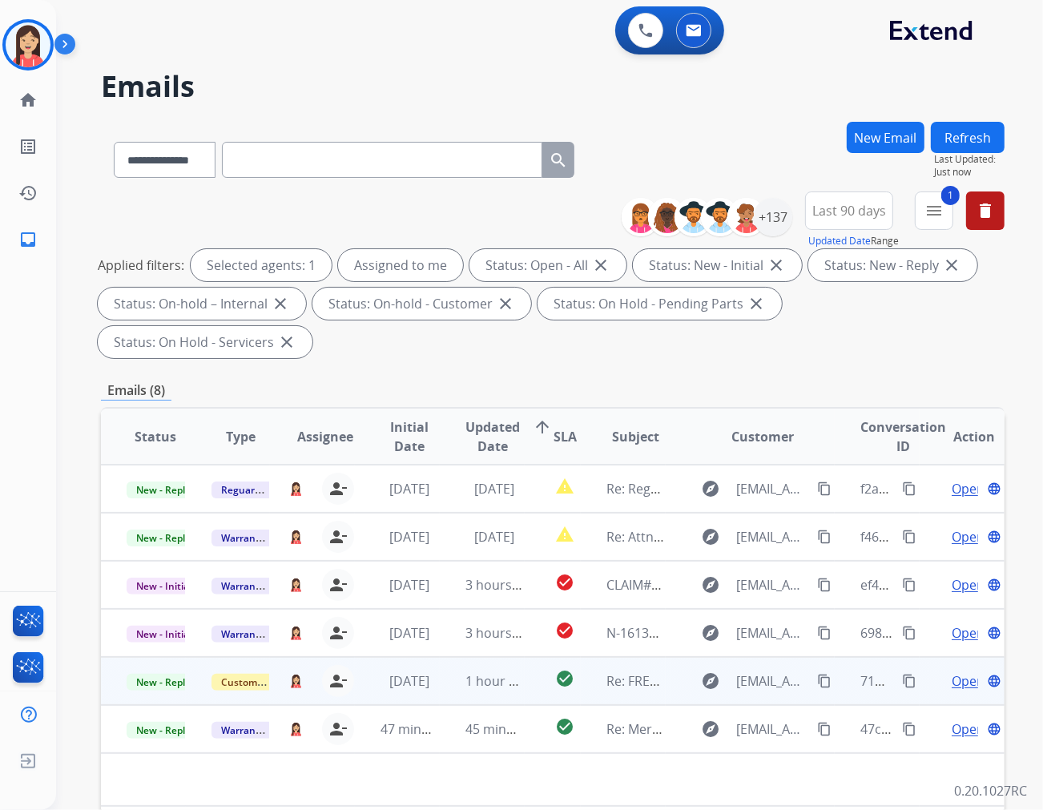
click at [446, 657] on td "1 hour ago" at bounding box center [482, 681] width 85 height 48
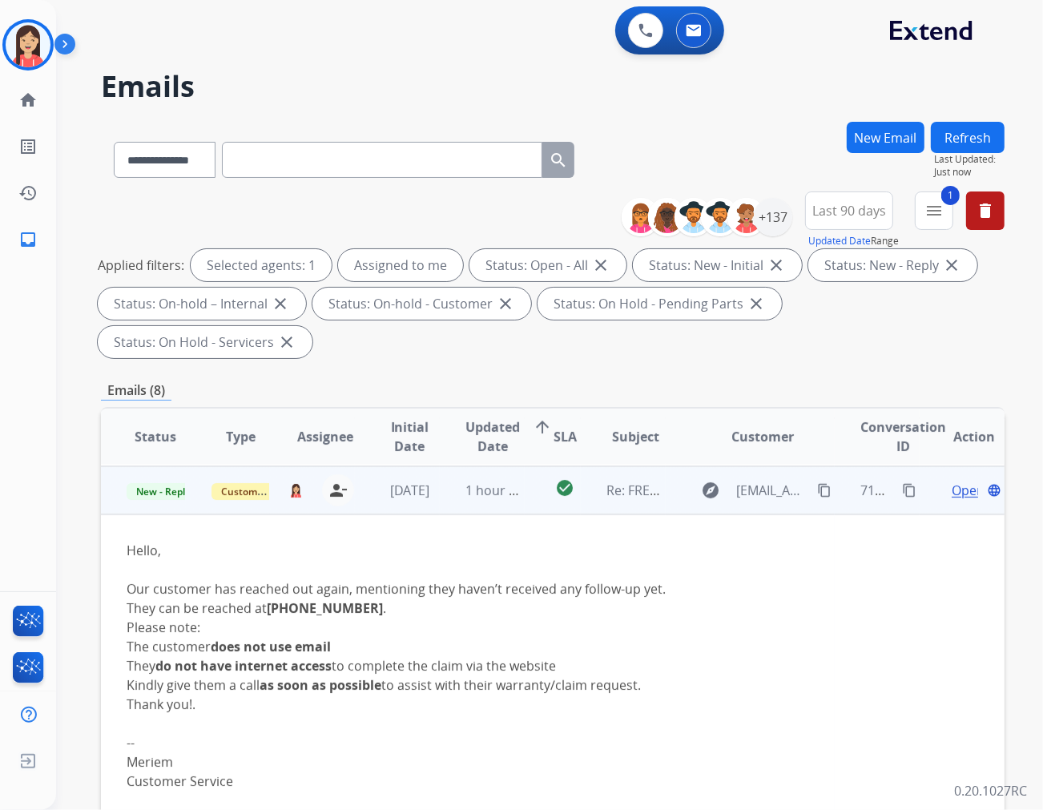
scroll to position [192, 0]
click at [952, 479] on span "Open" at bounding box center [968, 488] width 33 height 19
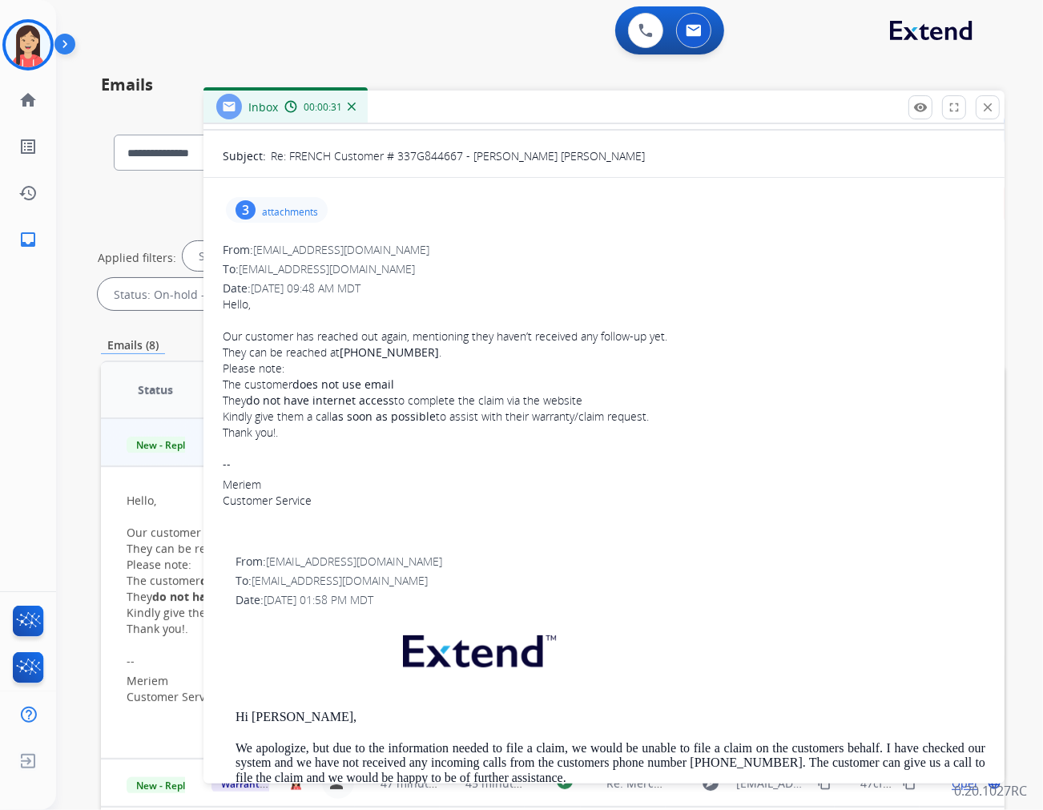
scroll to position [0, 0]
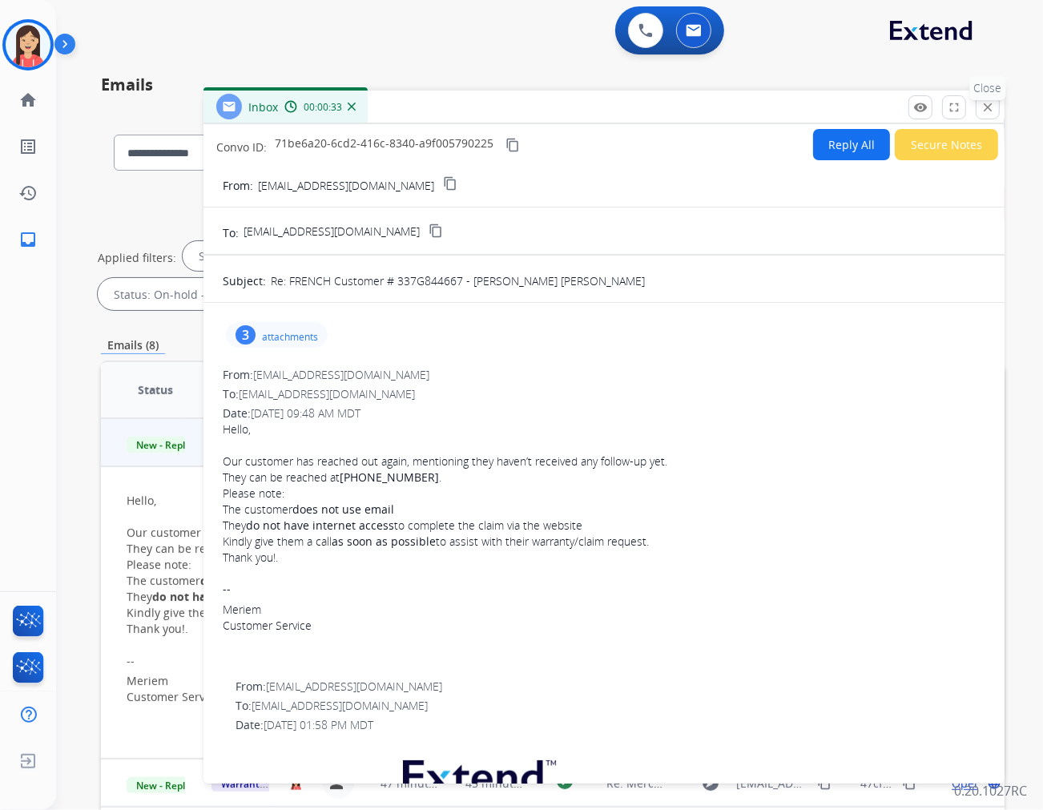
click at [982, 110] on mat-icon "close" at bounding box center [988, 107] width 14 height 14
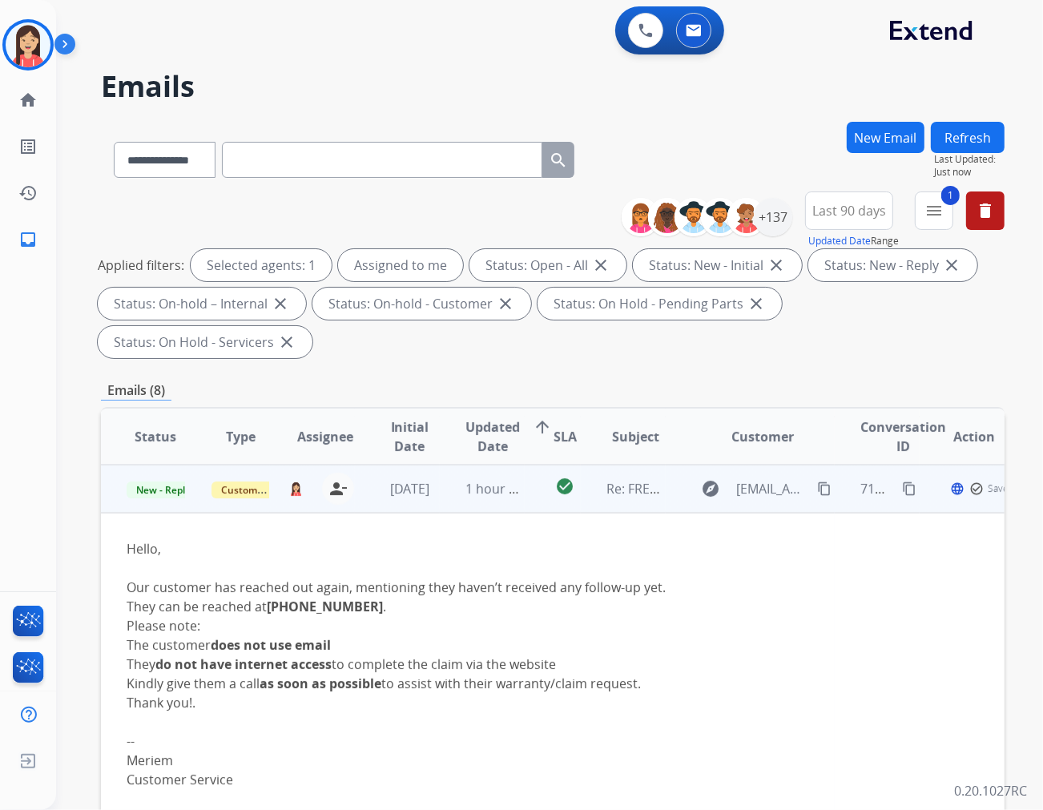
click at [484, 465] on td "1 hour ago" at bounding box center [482, 489] width 85 height 48
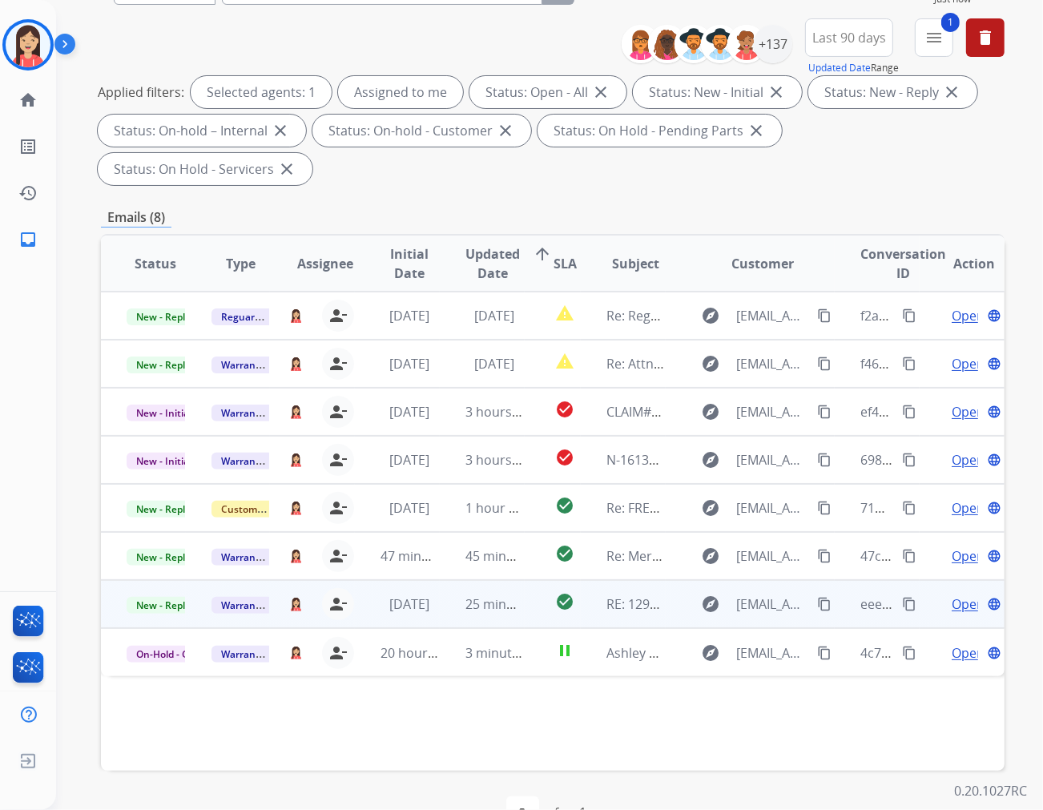
scroll to position [179, 0]
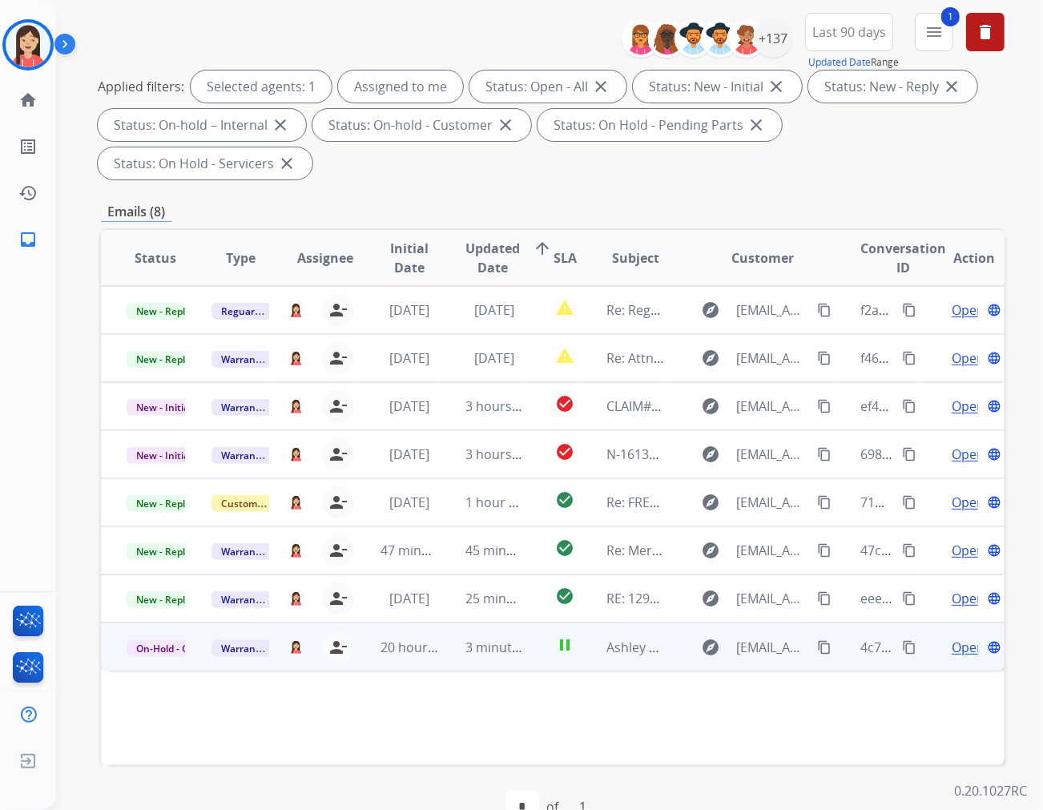
click at [440, 626] on td "3 minutes ago" at bounding box center [482, 647] width 85 height 48
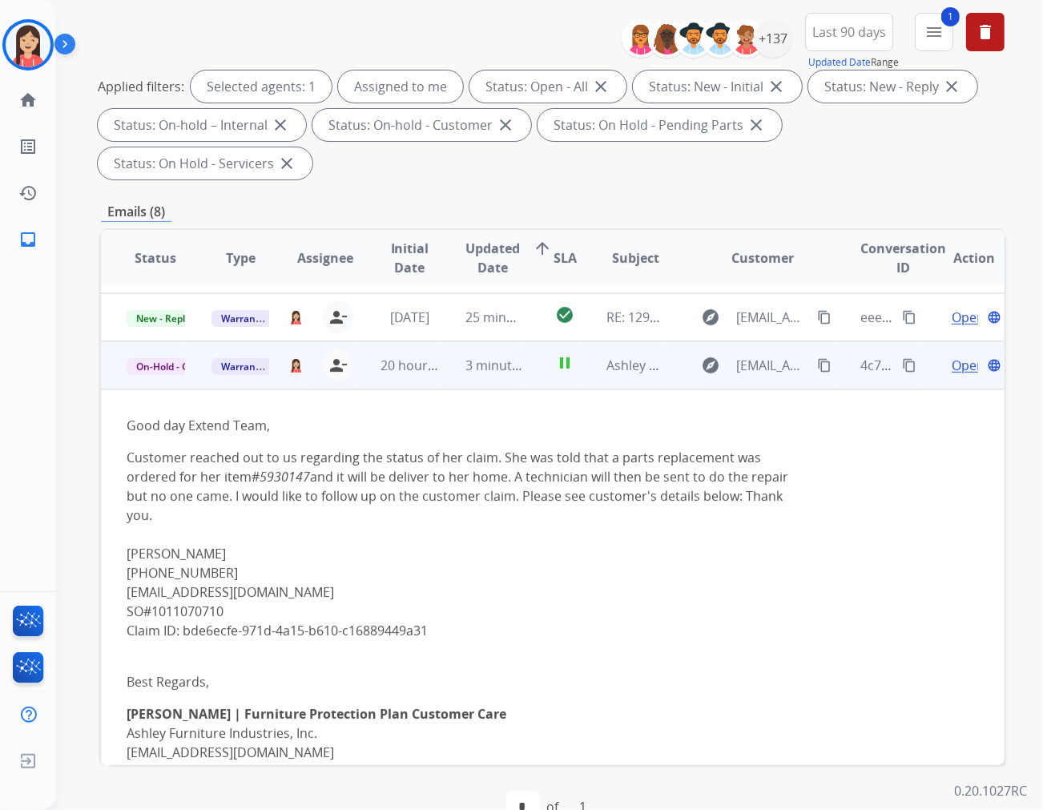
scroll to position [337, 0]
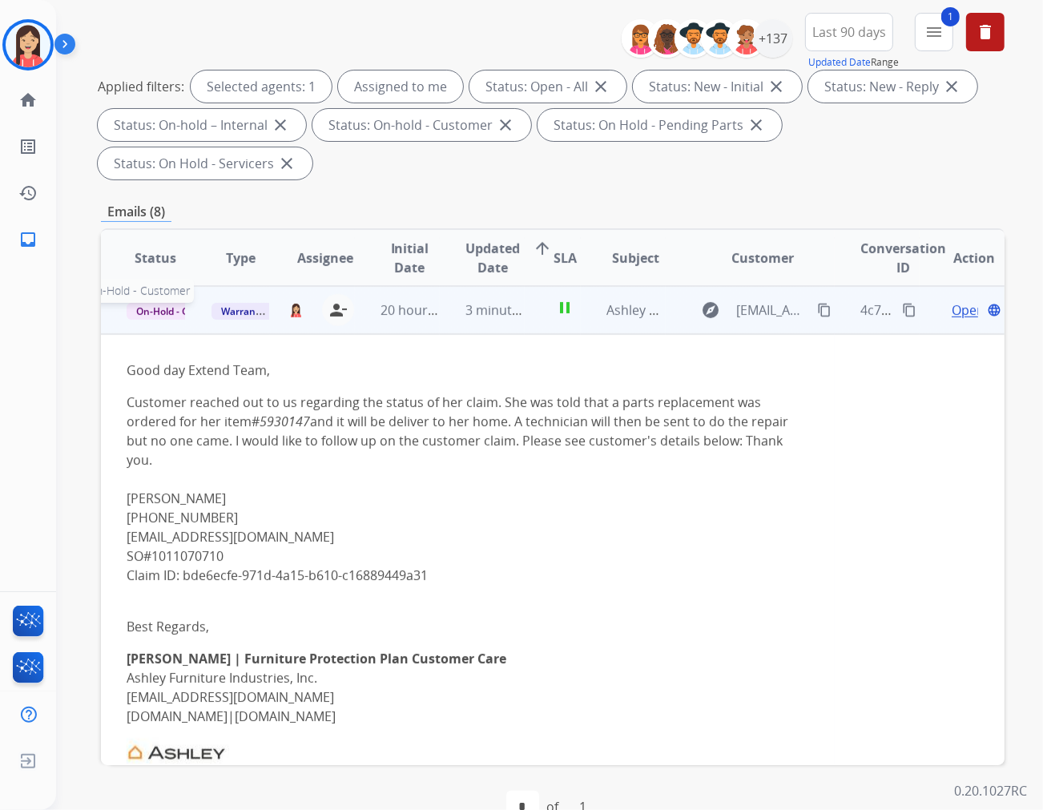
click at [168, 303] on span "On-Hold - Customer" at bounding box center [182, 311] width 111 height 17
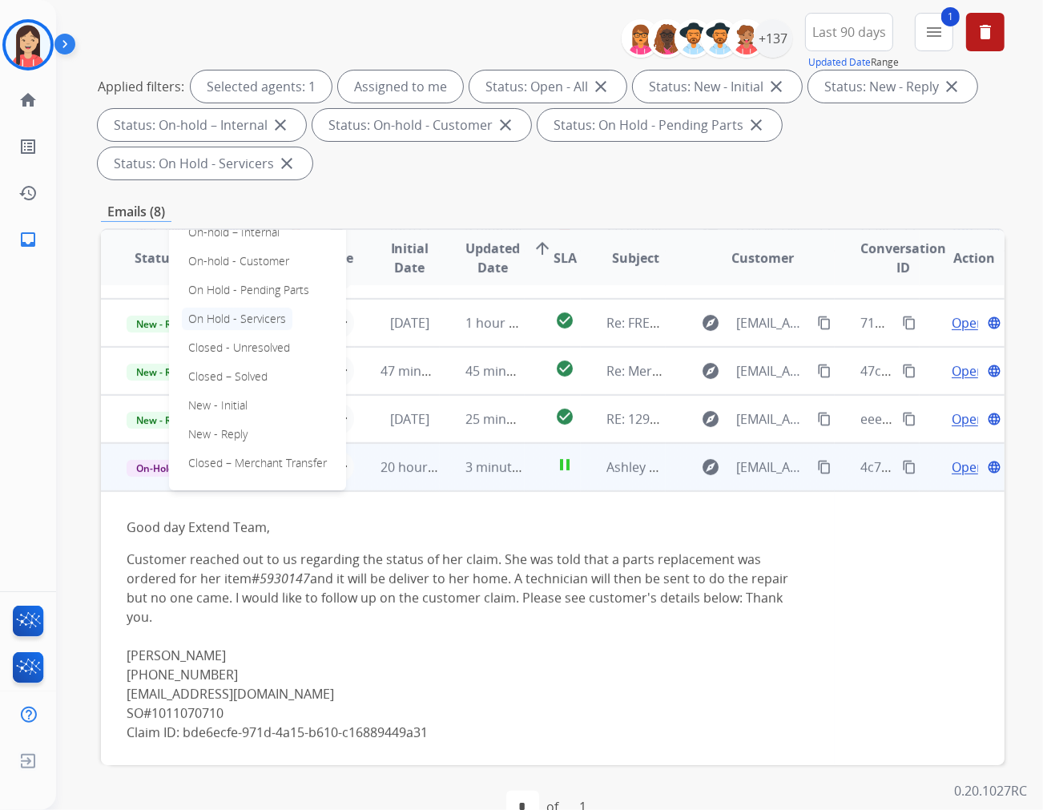
scroll to position [158, 0]
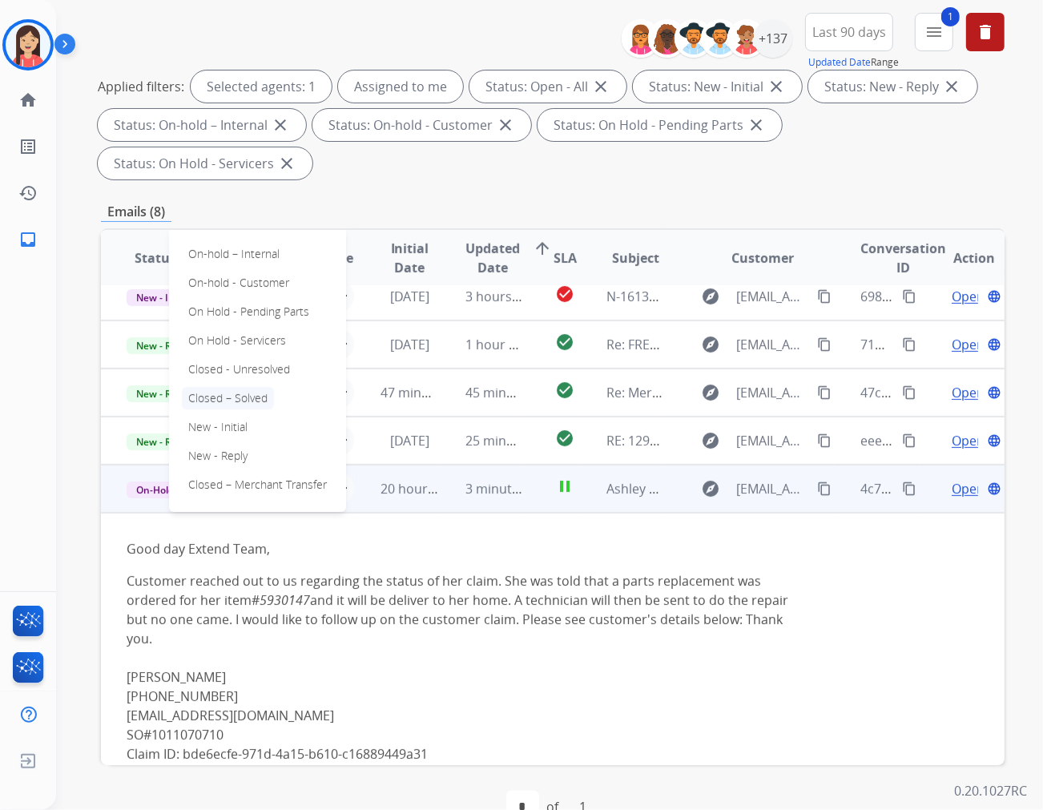
click at [239, 387] on p "Closed – Solved" at bounding box center [228, 398] width 92 height 22
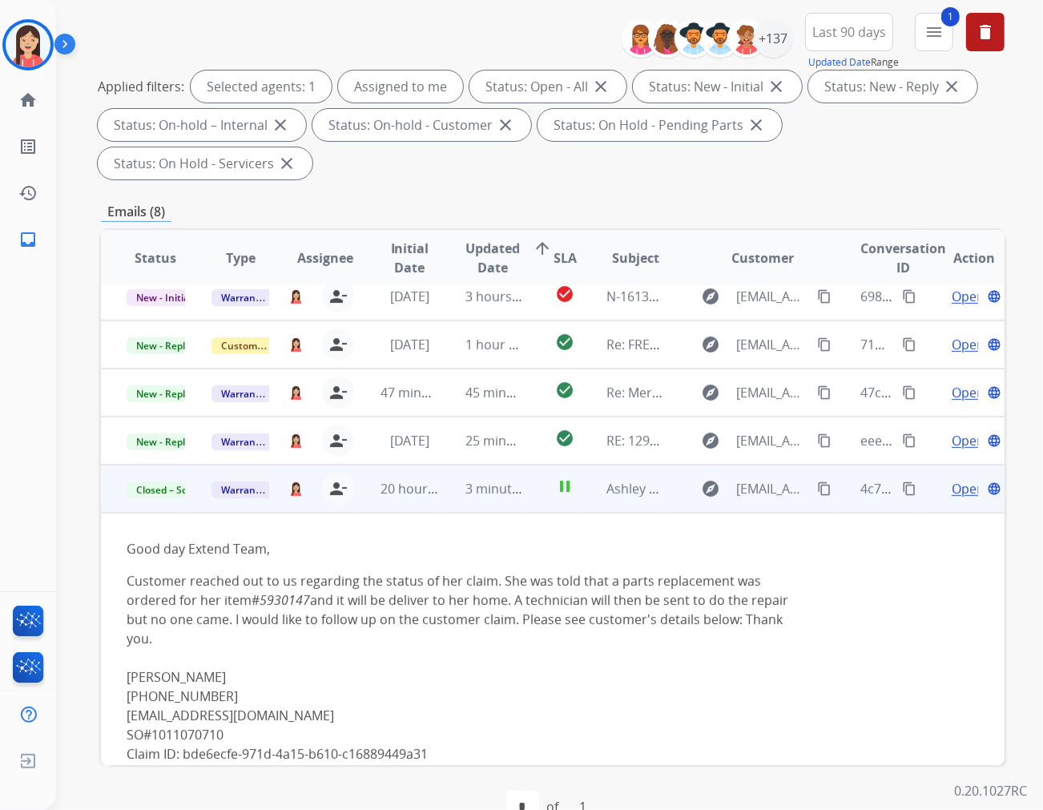
click at [442, 465] on td "3 minutes ago" at bounding box center [482, 489] width 85 height 48
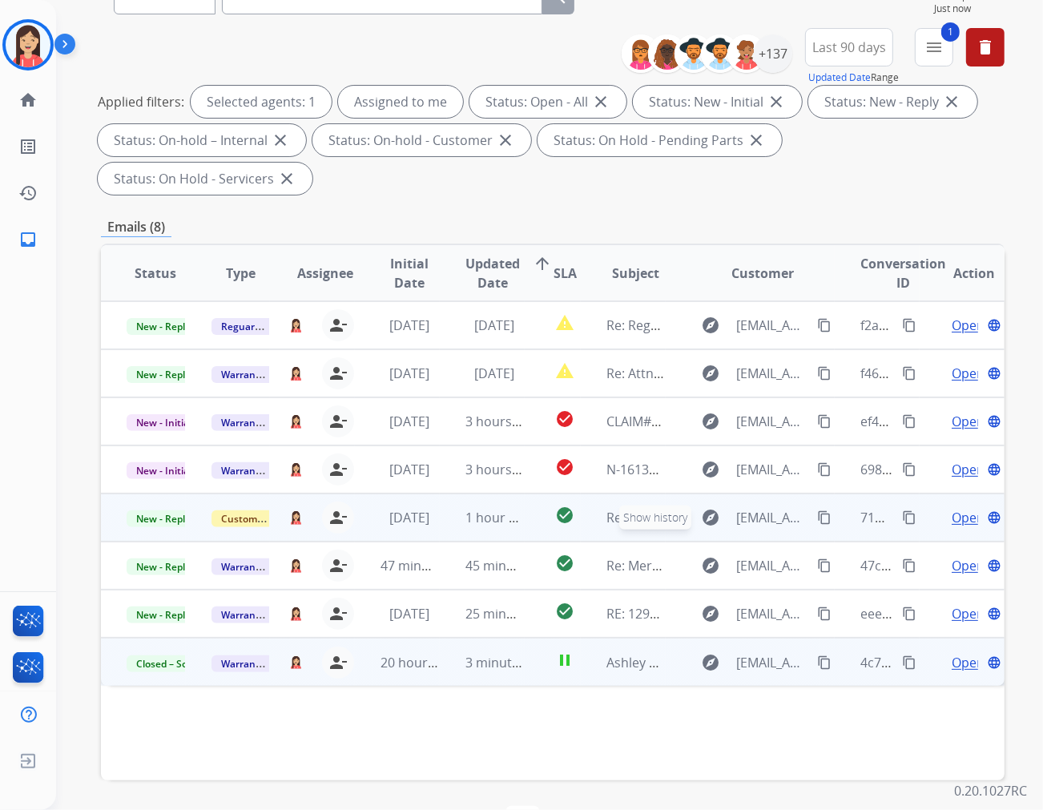
scroll to position [179, 0]
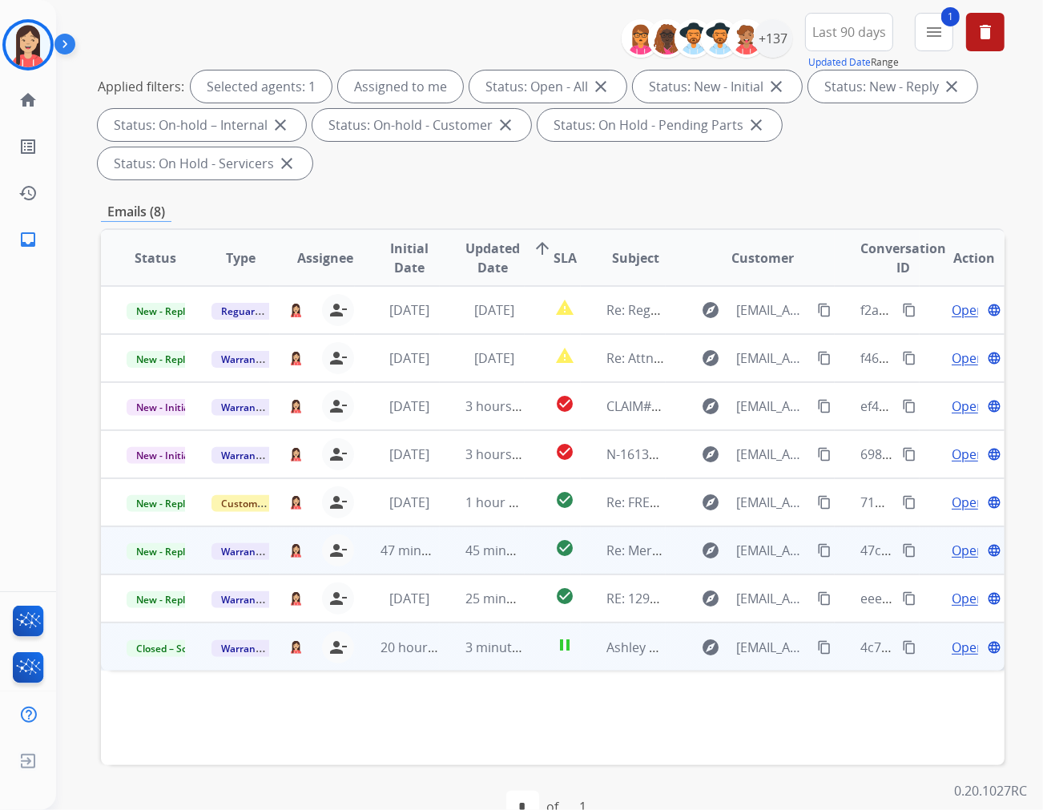
click at [442, 527] on td "45 minutes ago" at bounding box center [482, 551] width 85 height 48
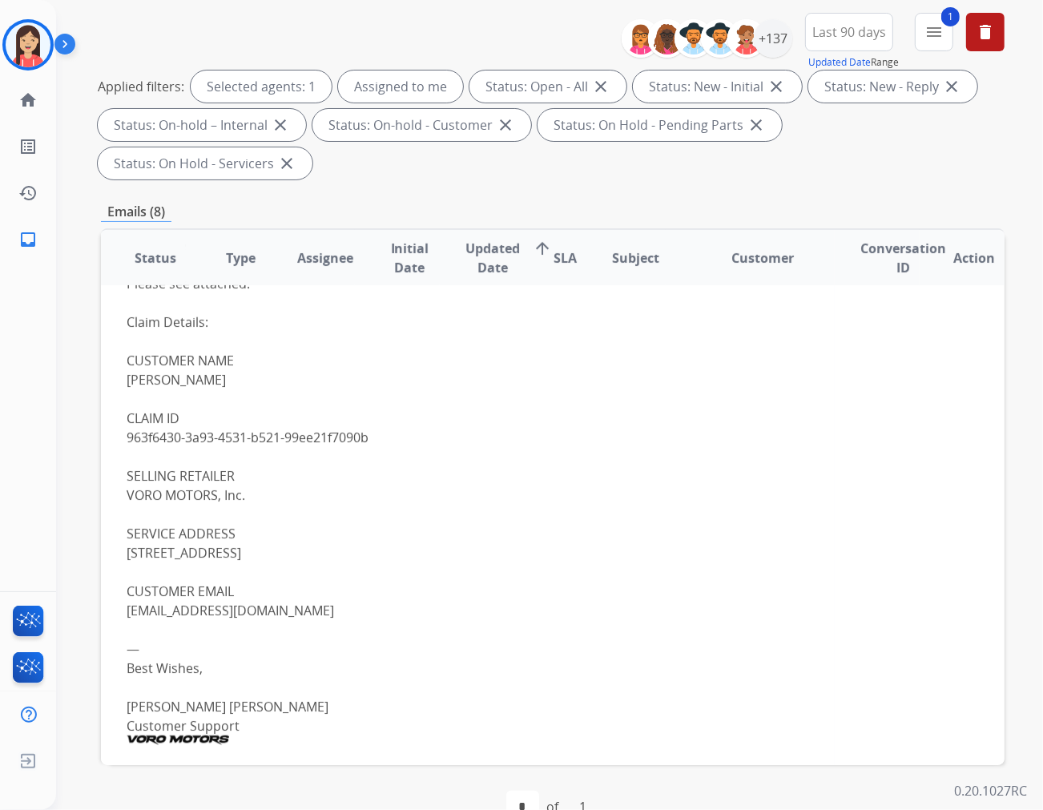
scroll to position [418, 0]
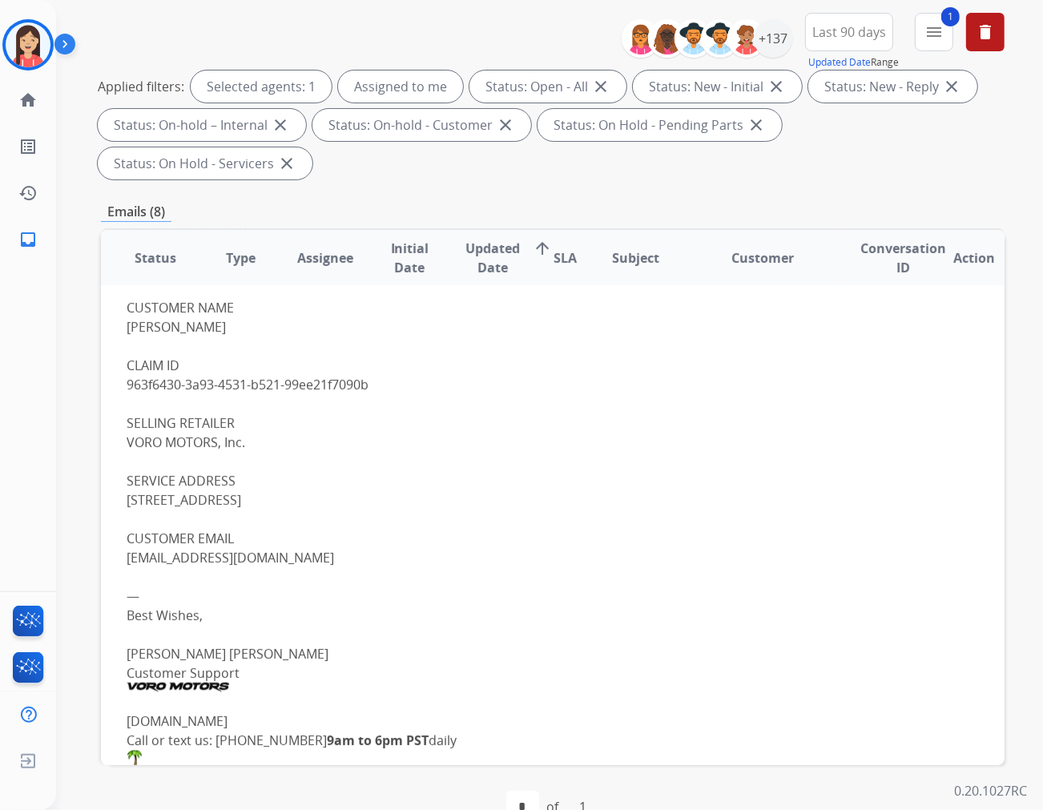
drag, startPoint x: 375, startPoint y: 341, endPoint x: 123, endPoint y: 347, distance: 251.7
click at [123, 347] on td "Hello Extend Team, Please see attached. Claim Details: CUSTOMER NAME Rodrick du…" at bounding box center [468, 484] width 734 height 656
copy div "963f6430-3a93-4531-b521-99ee21f7090b"
click at [513, 510] on div at bounding box center [468, 519] width 683 height 19
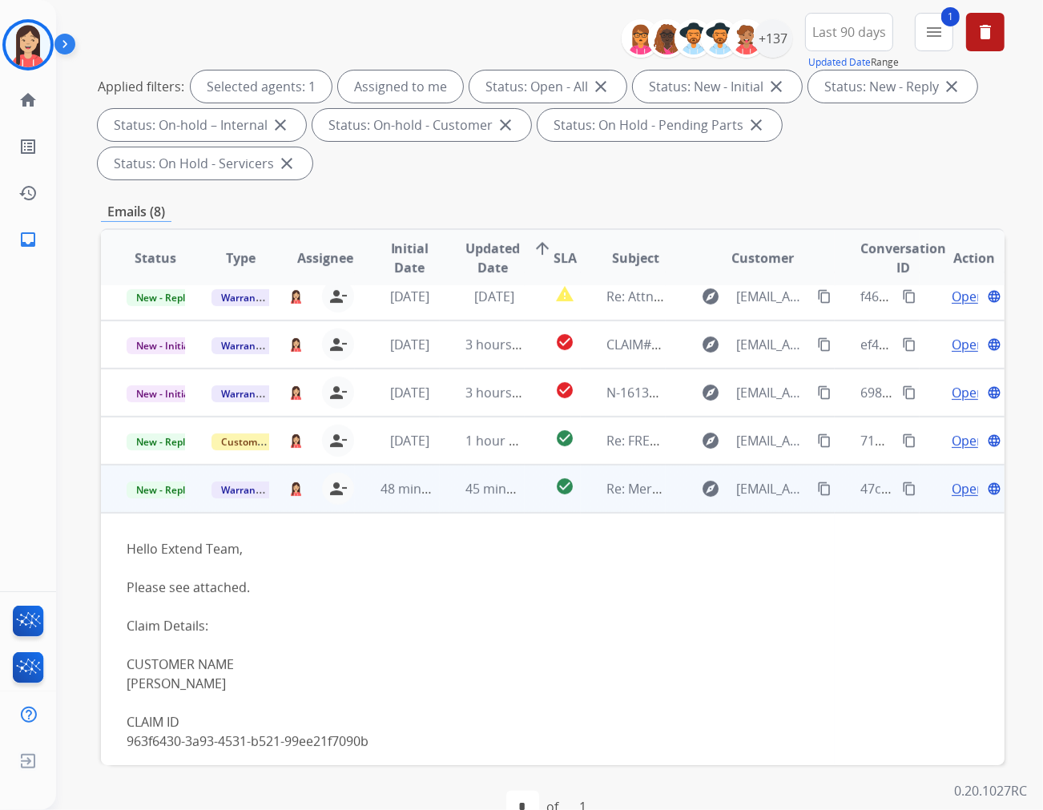
click at [952, 479] on span "Open" at bounding box center [968, 488] width 33 height 19
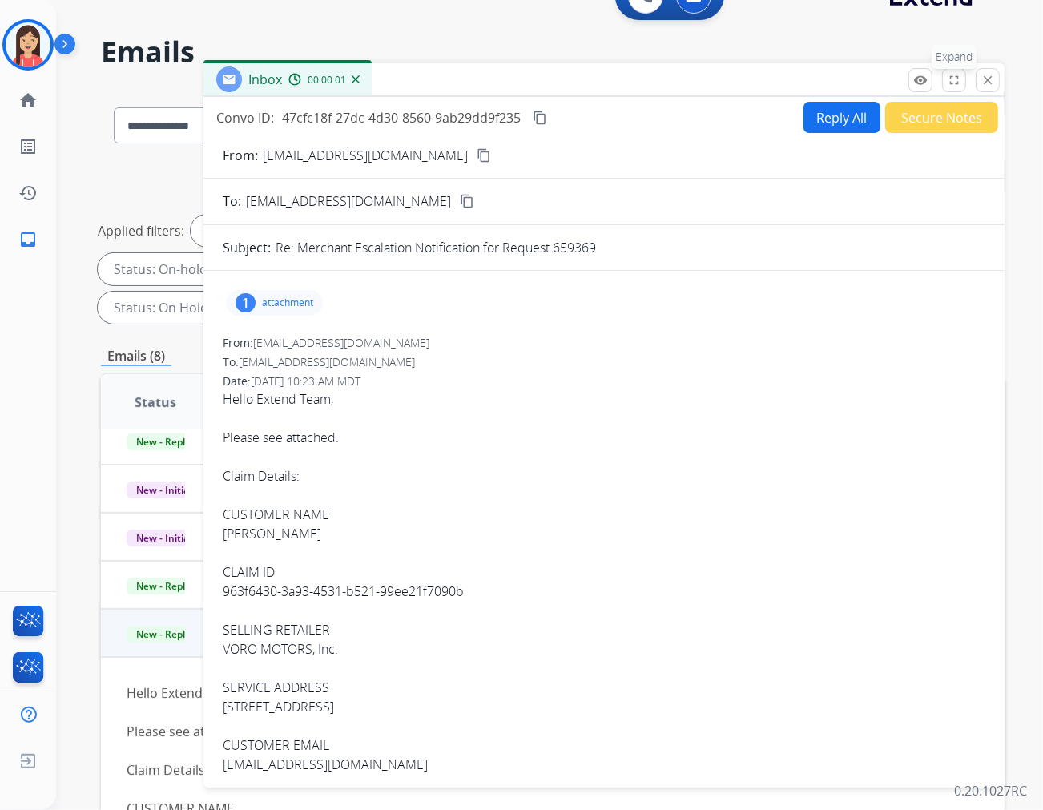
scroll to position [0, 0]
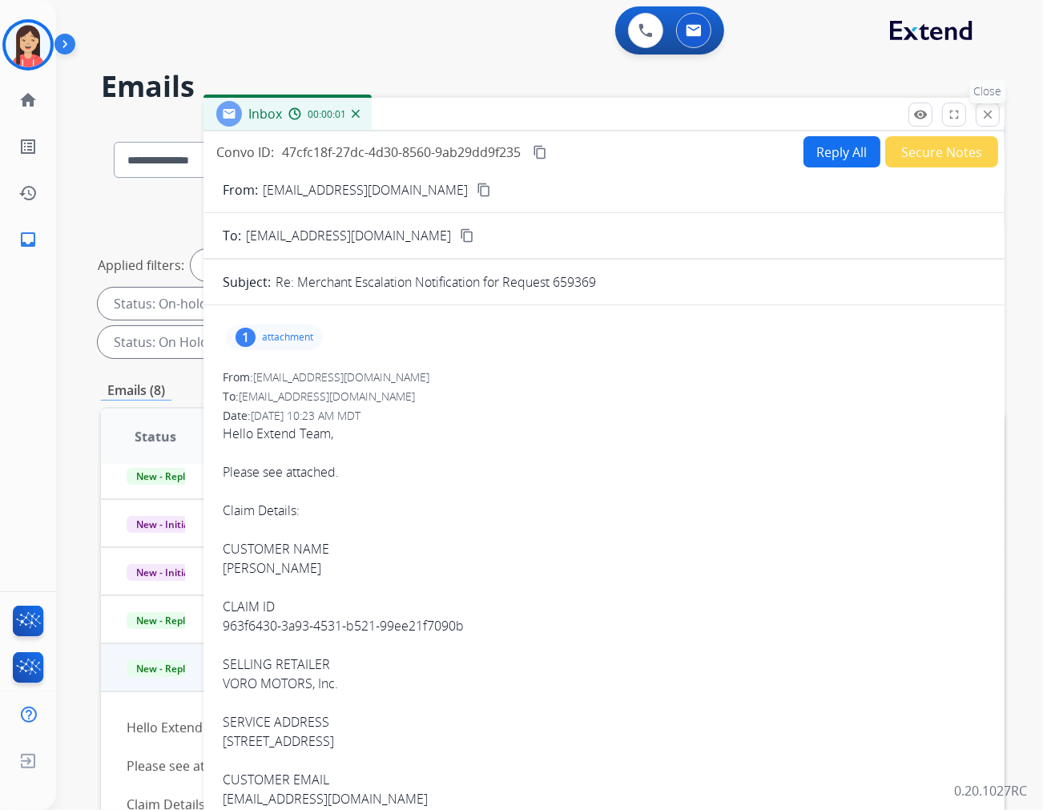
click at [995, 115] on button "close Close" at bounding box center [988, 115] width 24 height 24
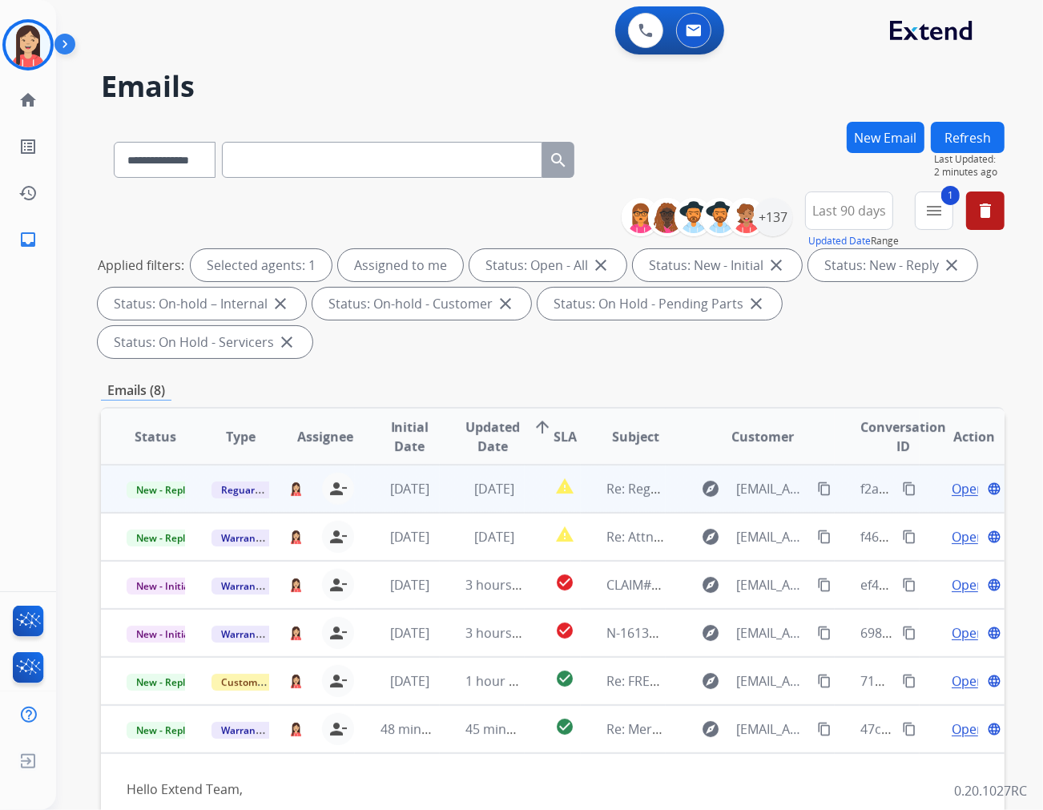
click at [902, 482] on mat-icon "content_copy" at bounding box center [909, 489] width 14 height 14
click at [444, 470] on td "[DATE]" at bounding box center [482, 489] width 85 height 48
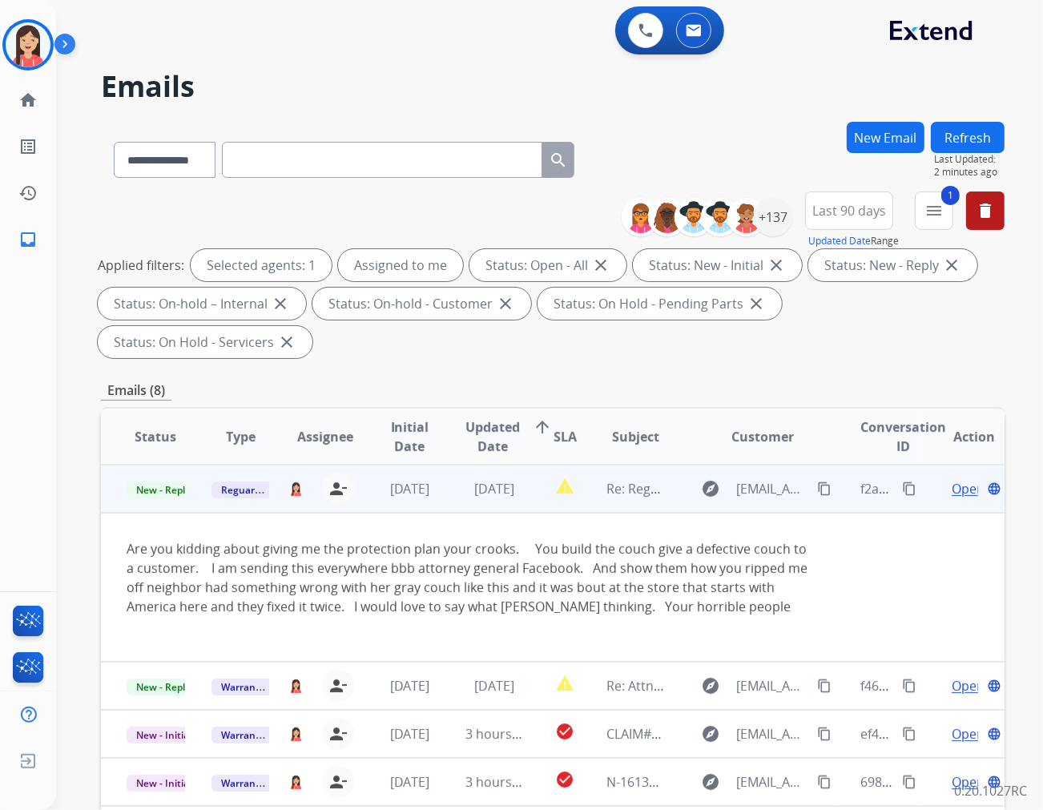
click at [952, 479] on span "Open" at bounding box center [968, 488] width 33 height 19
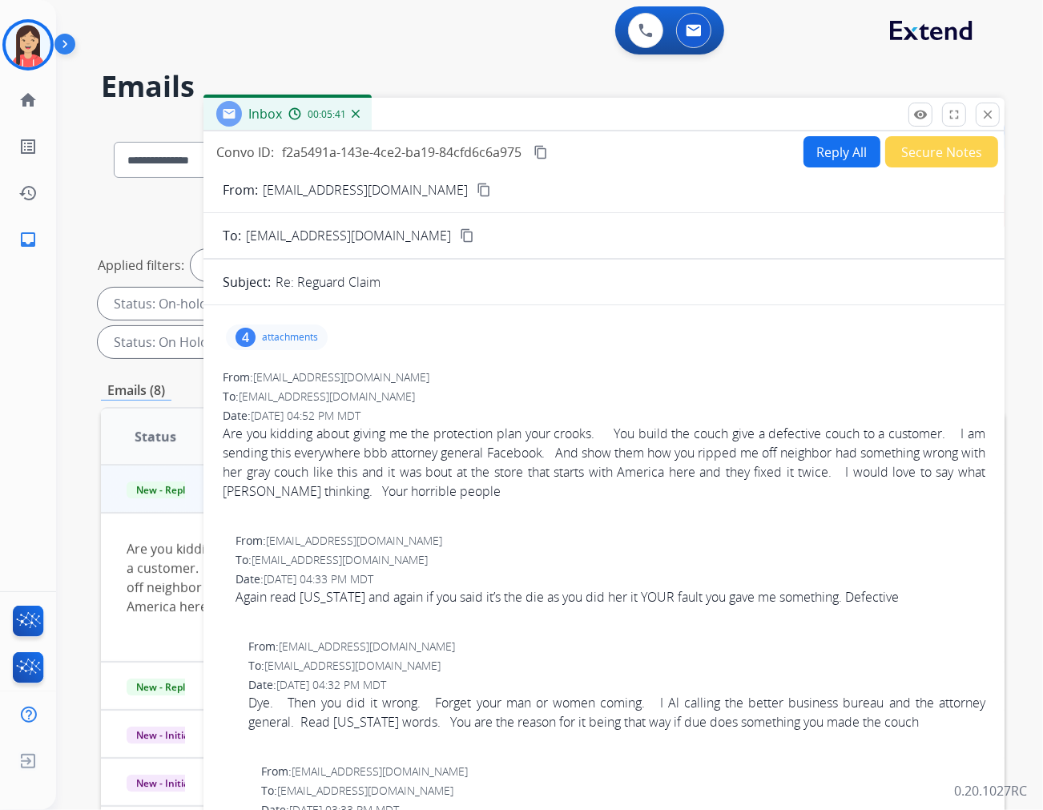
click at [683, 447] on div "Are you kidding about giving me the protection plan your crooks. You build the …" at bounding box center [604, 462] width 763 height 77
click at [984, 115] on mat-icon "close" at bounding box center [988, 114] width 14 height 14
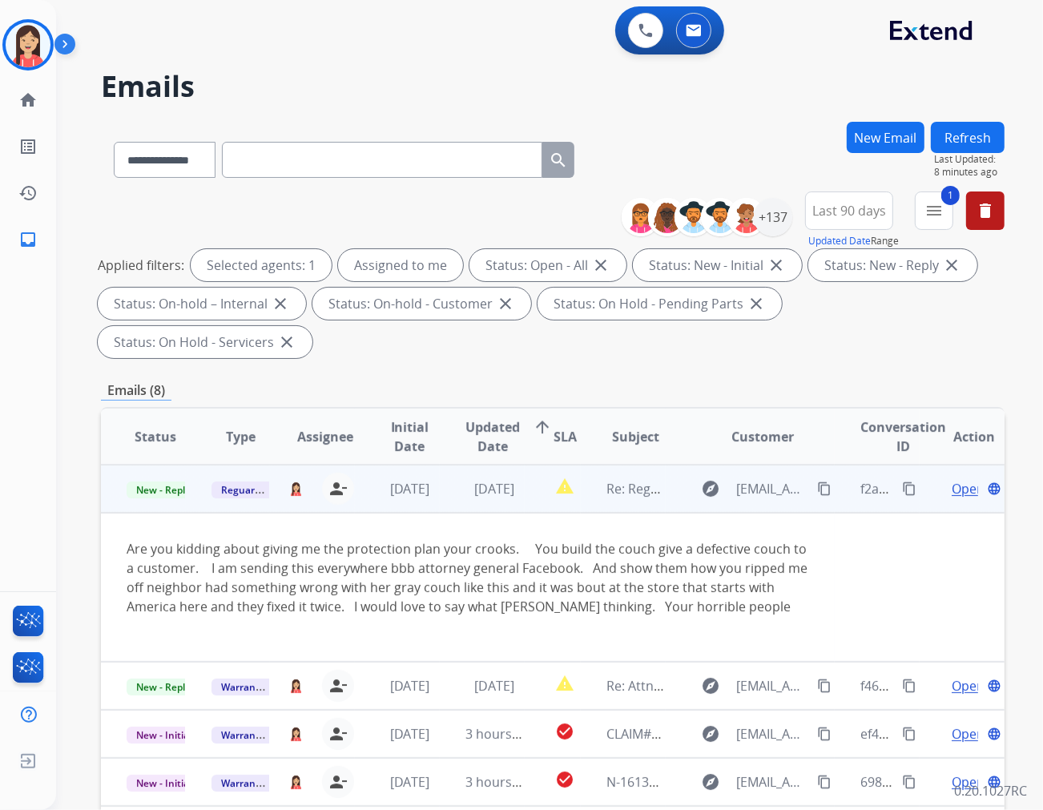
click at [442, 469] on td "[DATE]" at bounding box center [482, 489] width 85 height 48
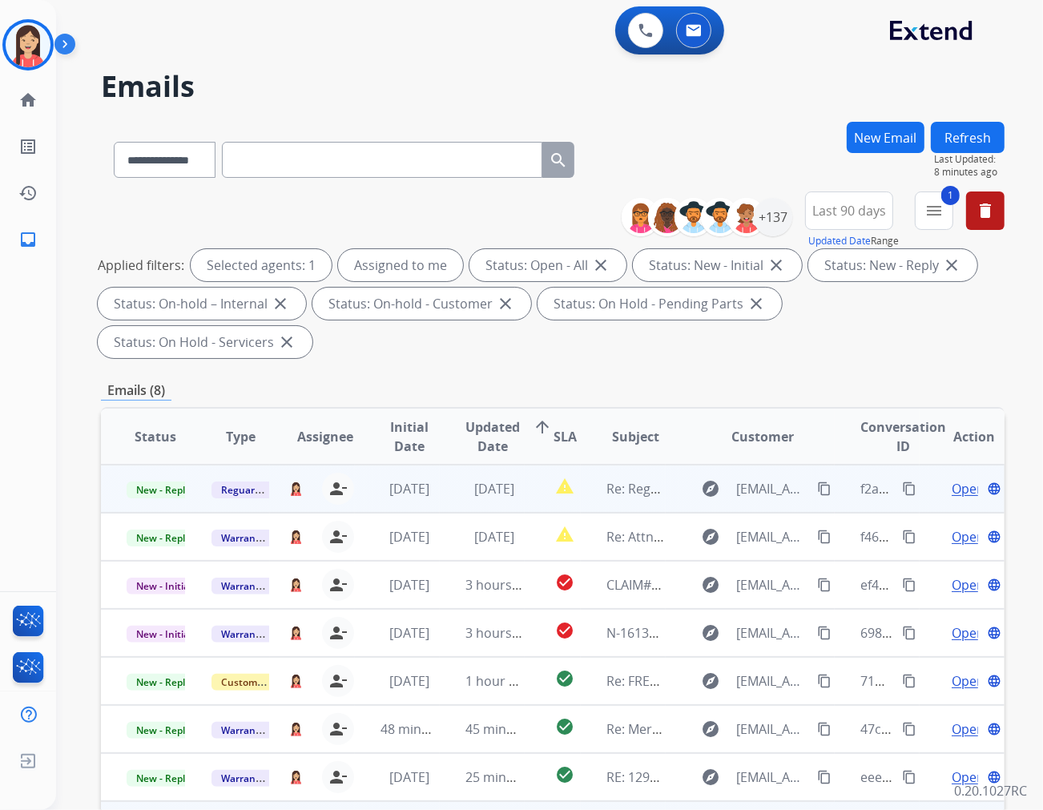
click at [952, 479] on span "Open" at bounding box center [968, 488] width 33 height 19
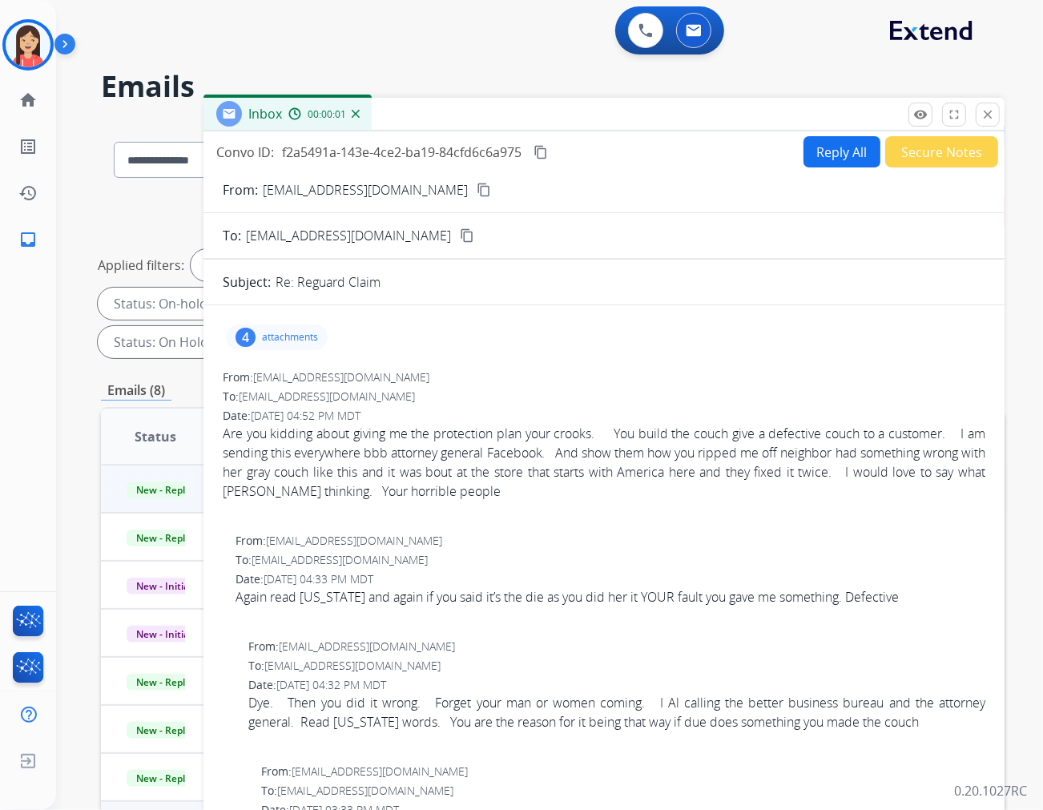
click at [830, 153] on button "Reply All" at bounding box center [842, 151] width 77 height 31
select select "**********"
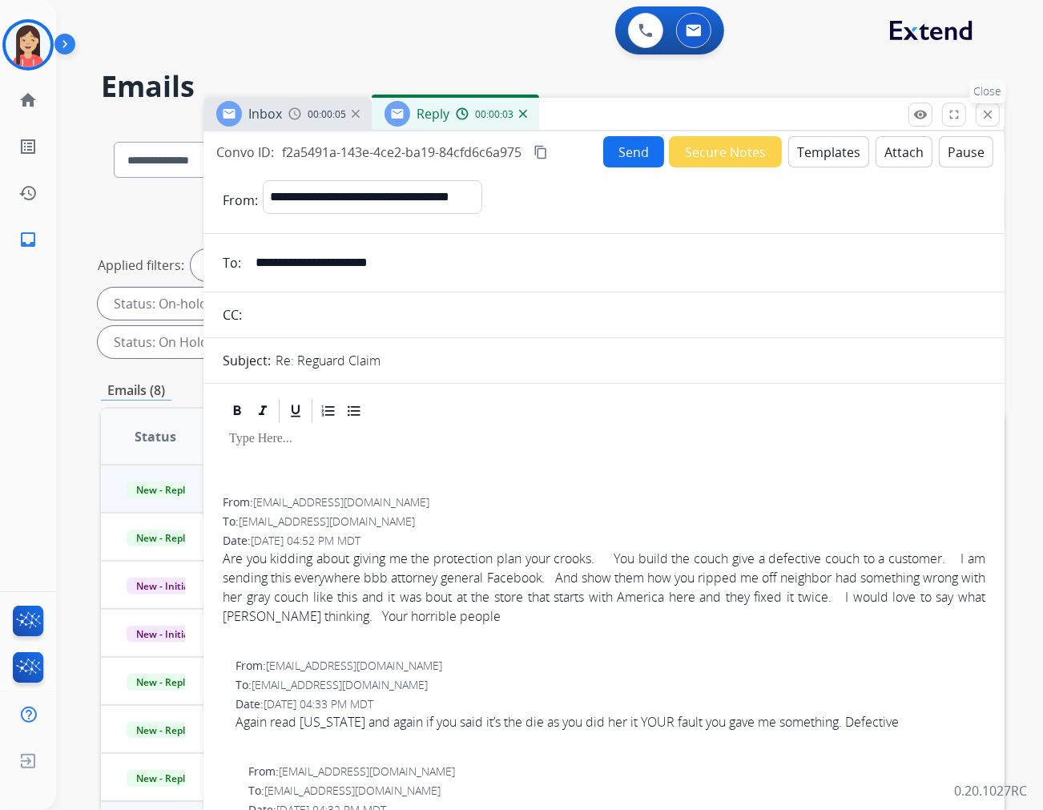
click at [983, 110] on mat-icon "close" at bounding box center [988, 114] width 14 height 14
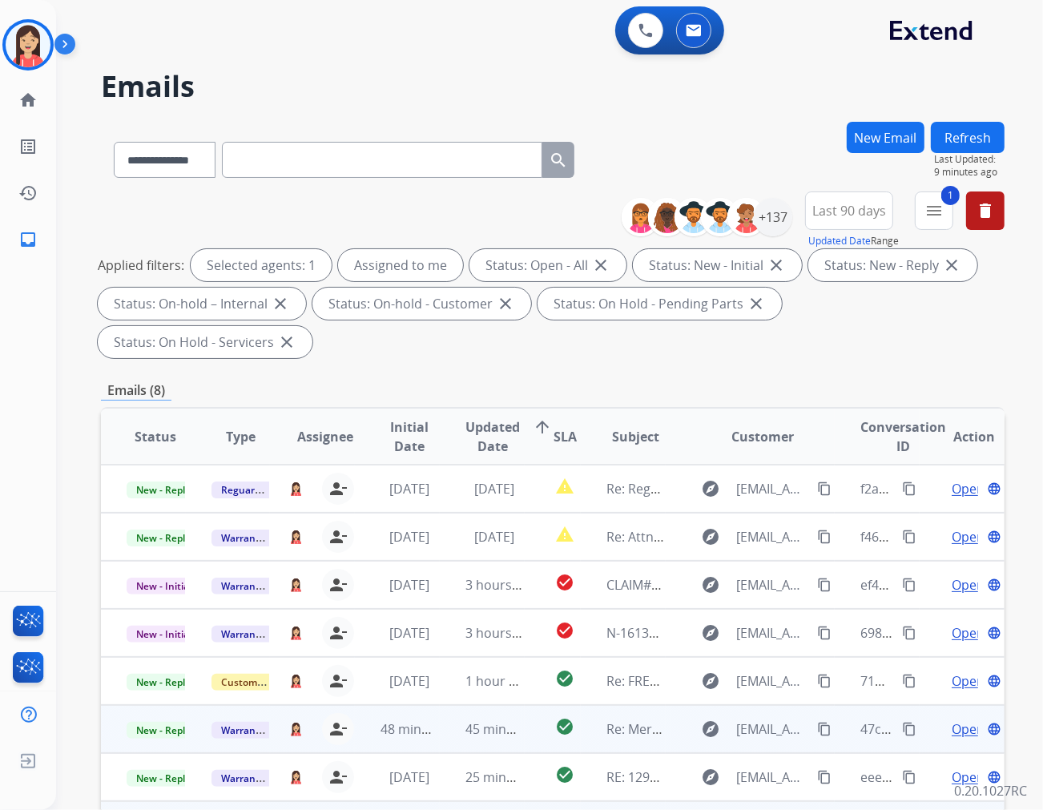
click at [426, 705] on td "48 minutes ago" at bounding box center [397, 729] width 85 height 48
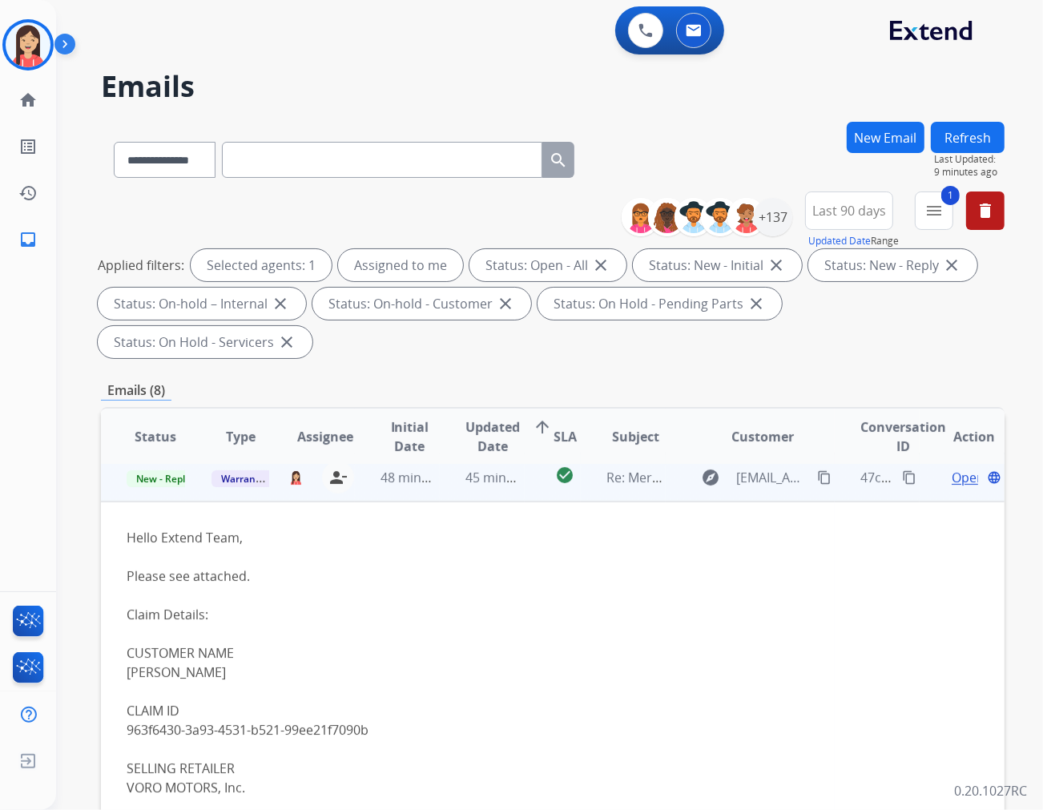
scroll to position [240, 0]
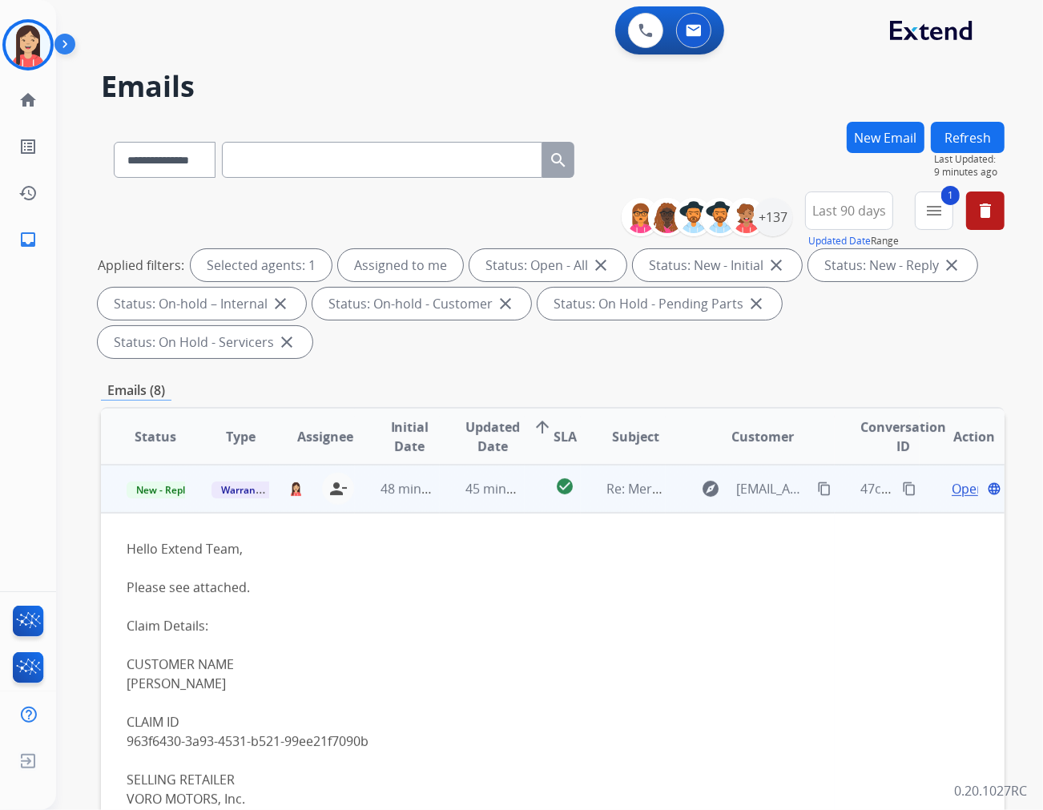
click at [952, 479] on span "Open" at bounding box center [968, 488] width 33 height 19
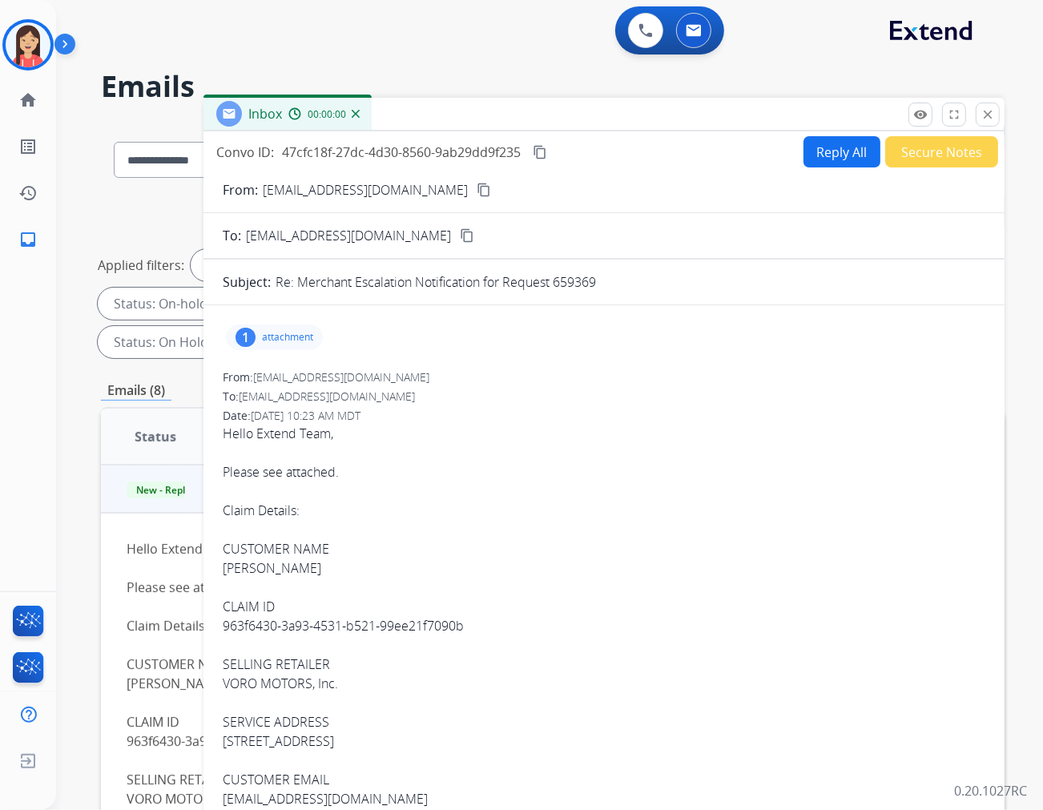
click at [824, 155] on button "Reply All" at bounding box center [842, 151] width 77 height 31
select select "**********"
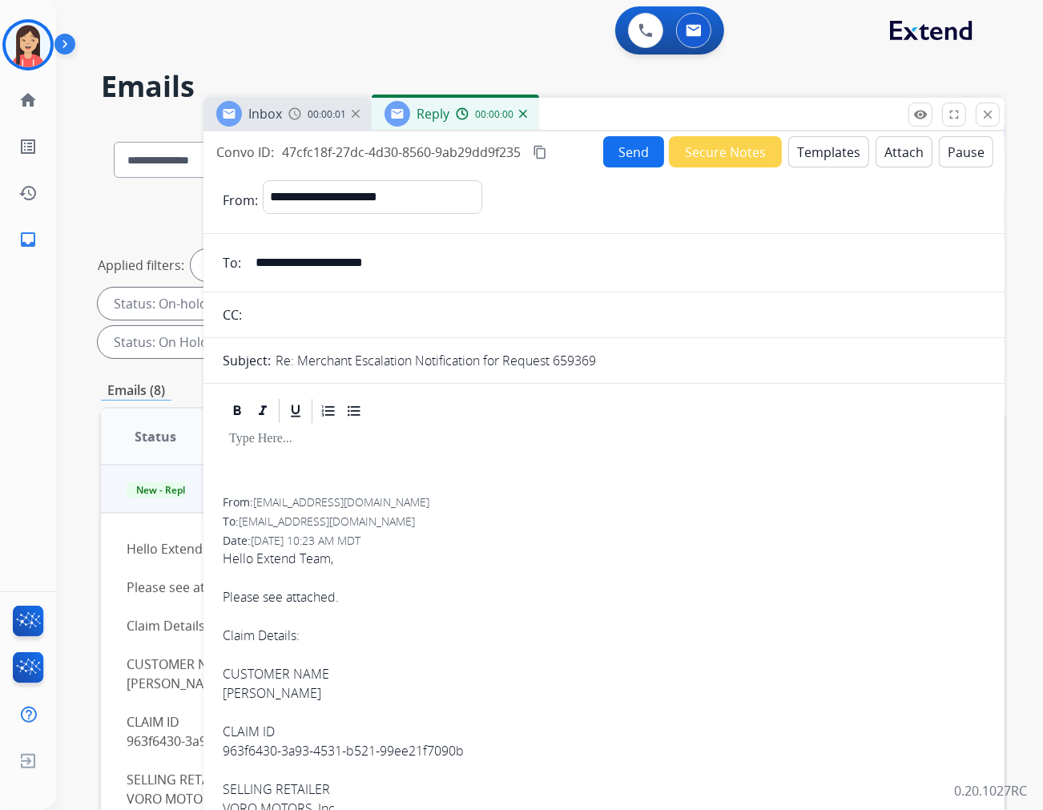
click at [824, 155] on button "Templates" at bounding box center [829, 151] width 81 height 31
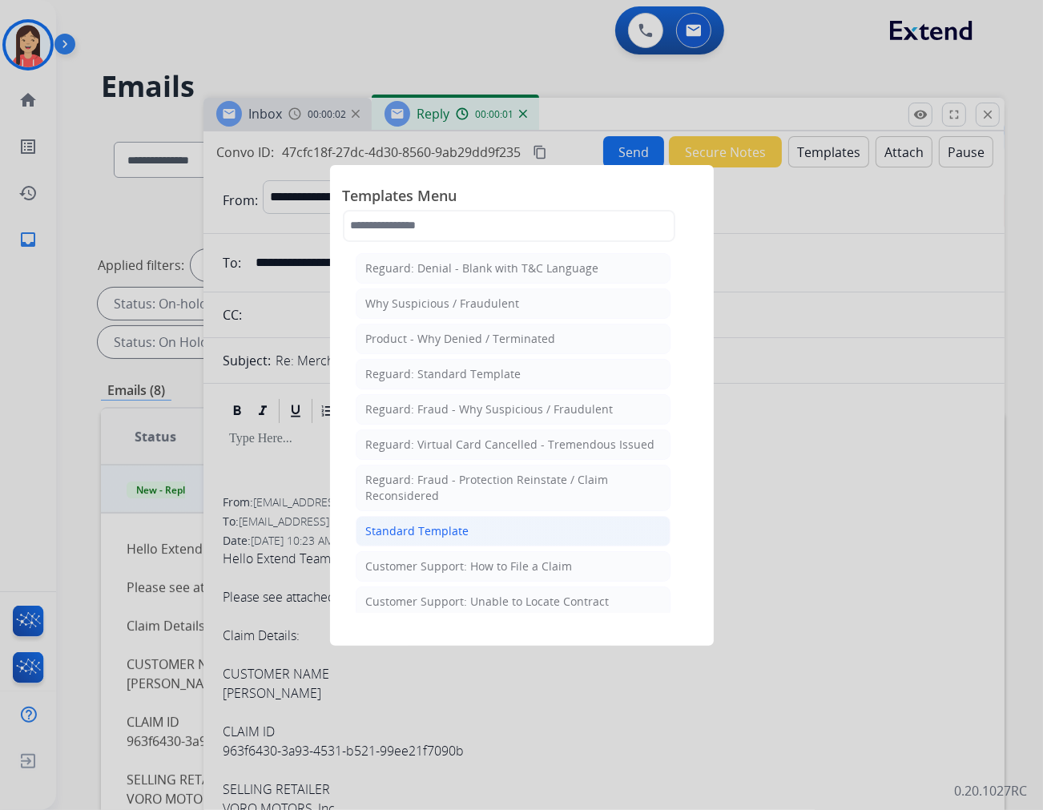
click at [409, 518] on li "Standard Template" at bounding box center [513, 531] width 315 height 30
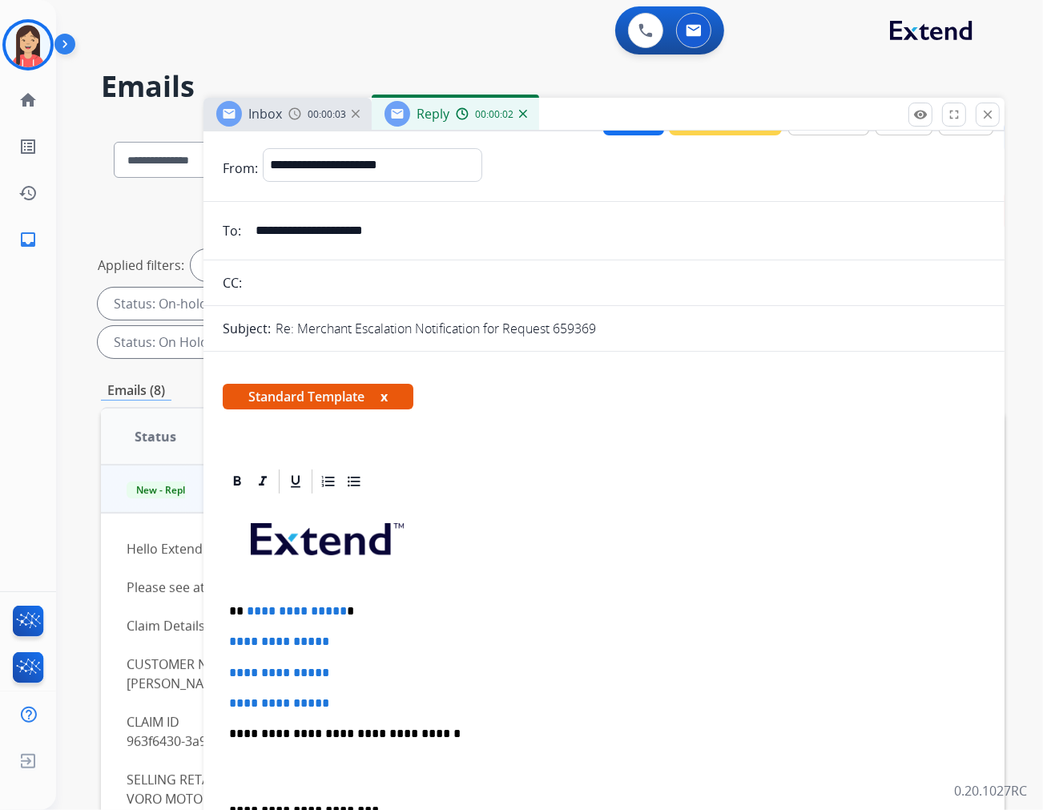
scroll to position [89, 0]
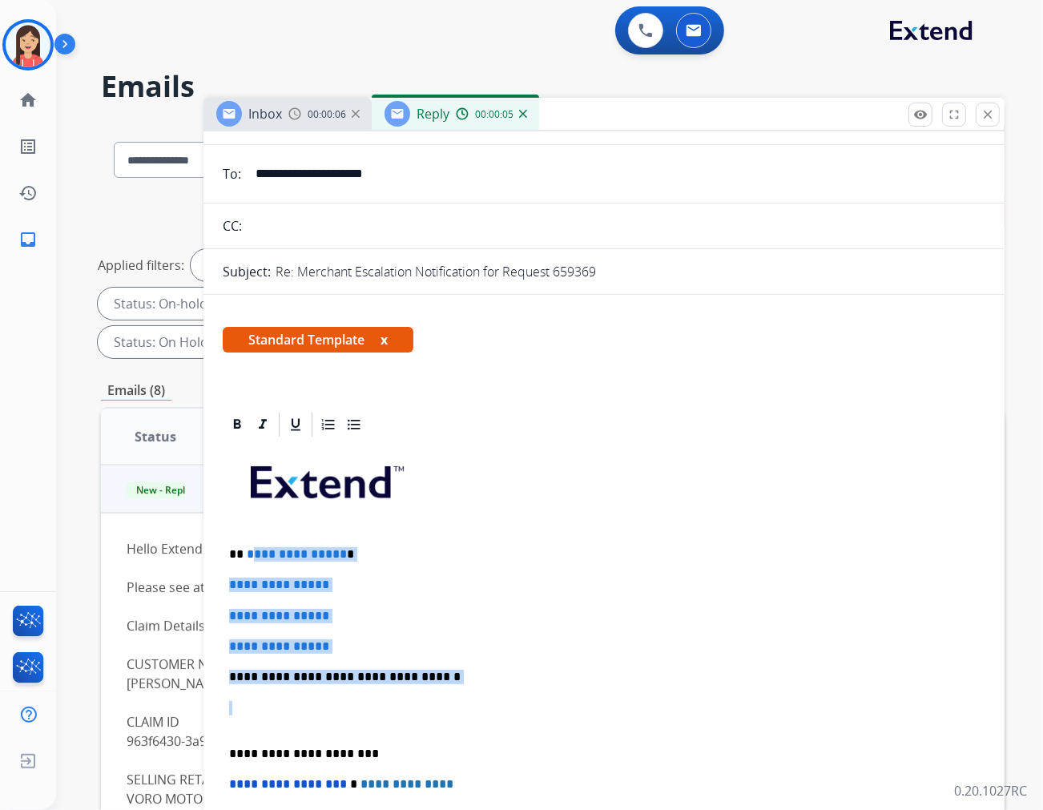
drag, startPoint x: 251, startPoint y: 550, endPoint x: 473, endPoint y: 686, distance: 260.5
click at [473, 686] on div "**********" at bounding box center [604, 714] width 763 height 551
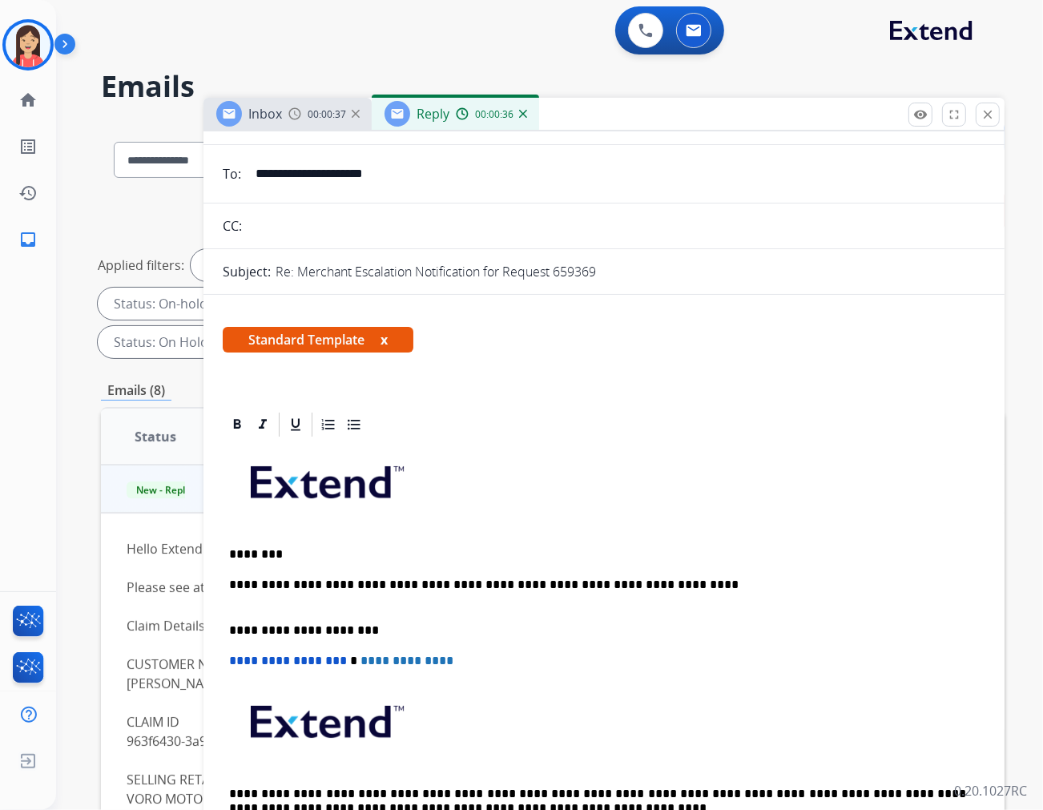
click at [443, 579] on p "**********" at bounding box center [597, 593] width 737 height 30
click at [884, 589] on p "**********" at bounding box center [597, 593] width 737 height 30
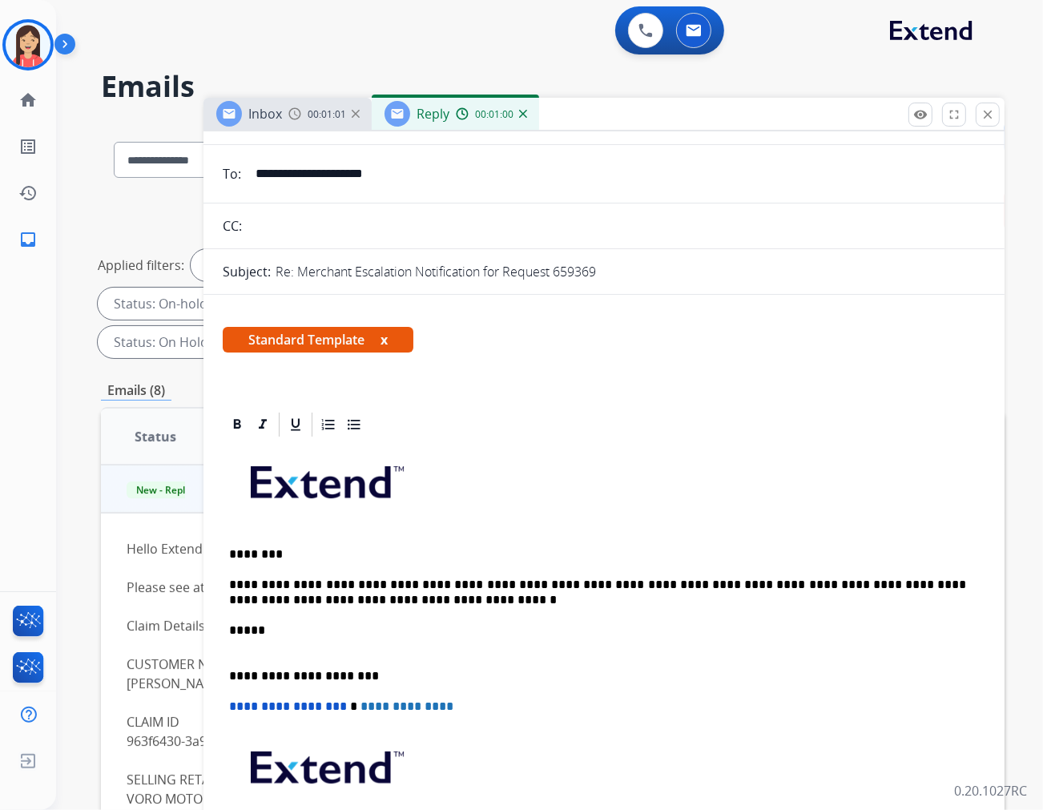
scroll to position [0, 0]
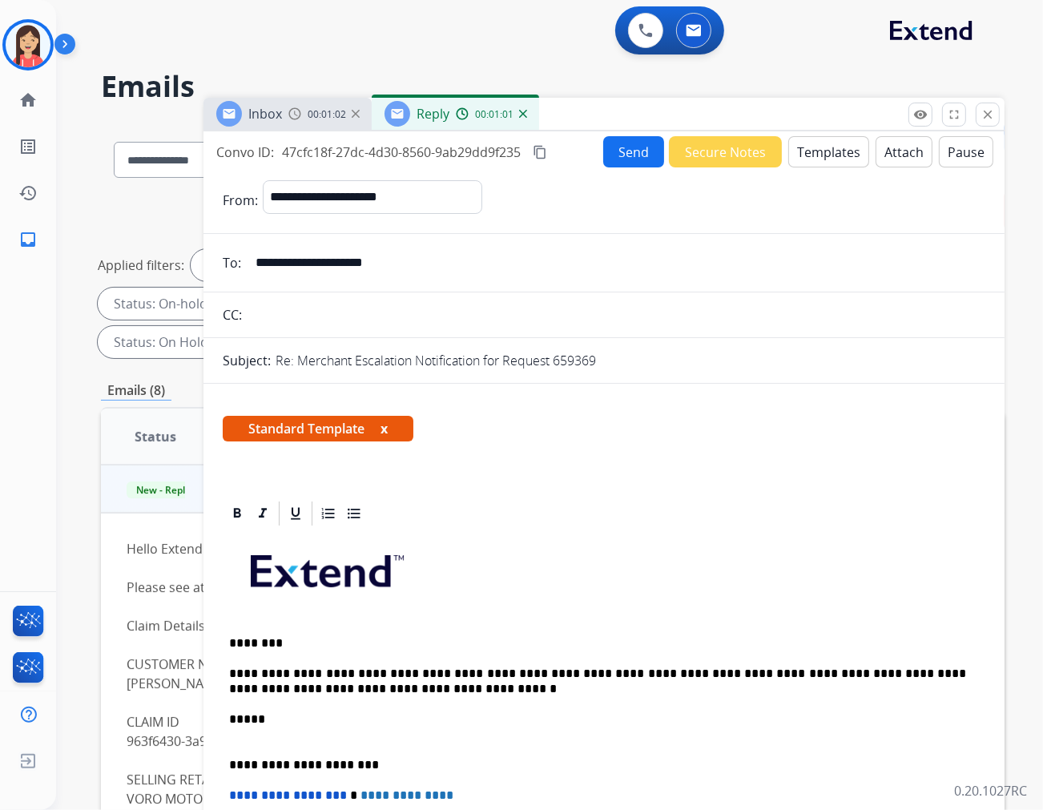
click at [622, 164] on button "Send" at bounding box center [633, 151] width 61 height 31
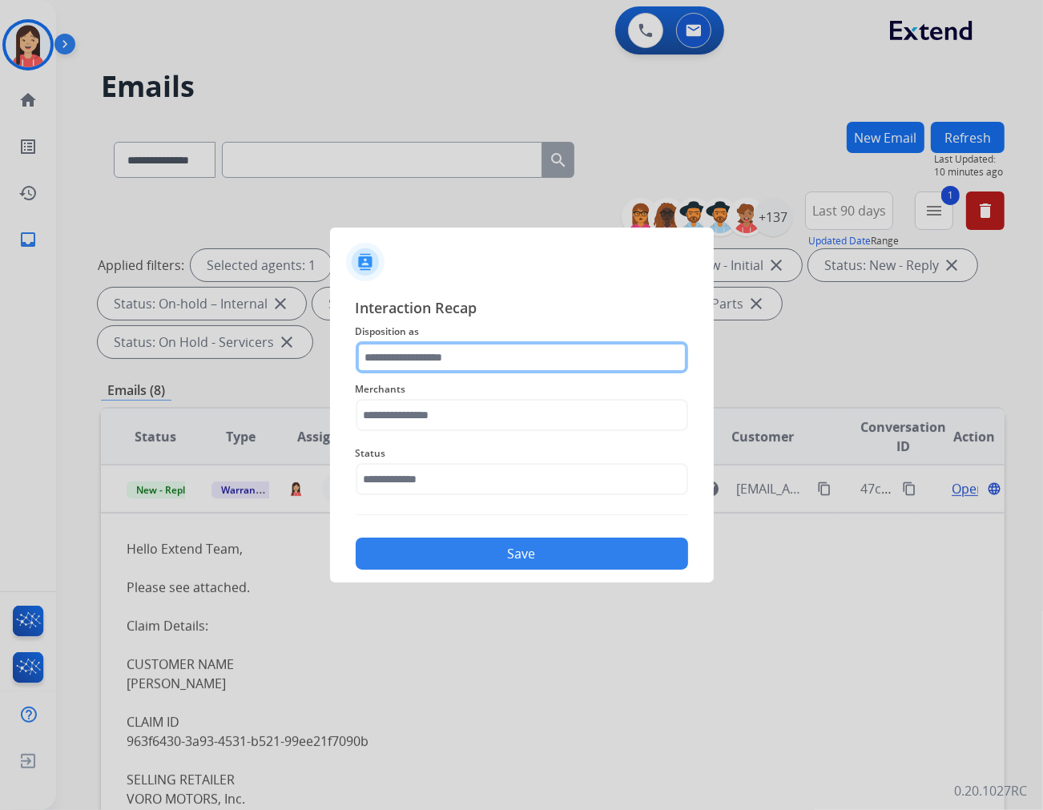
click at [523, 367] on input "text" at bounding box center [522, 357] width 333 height 32
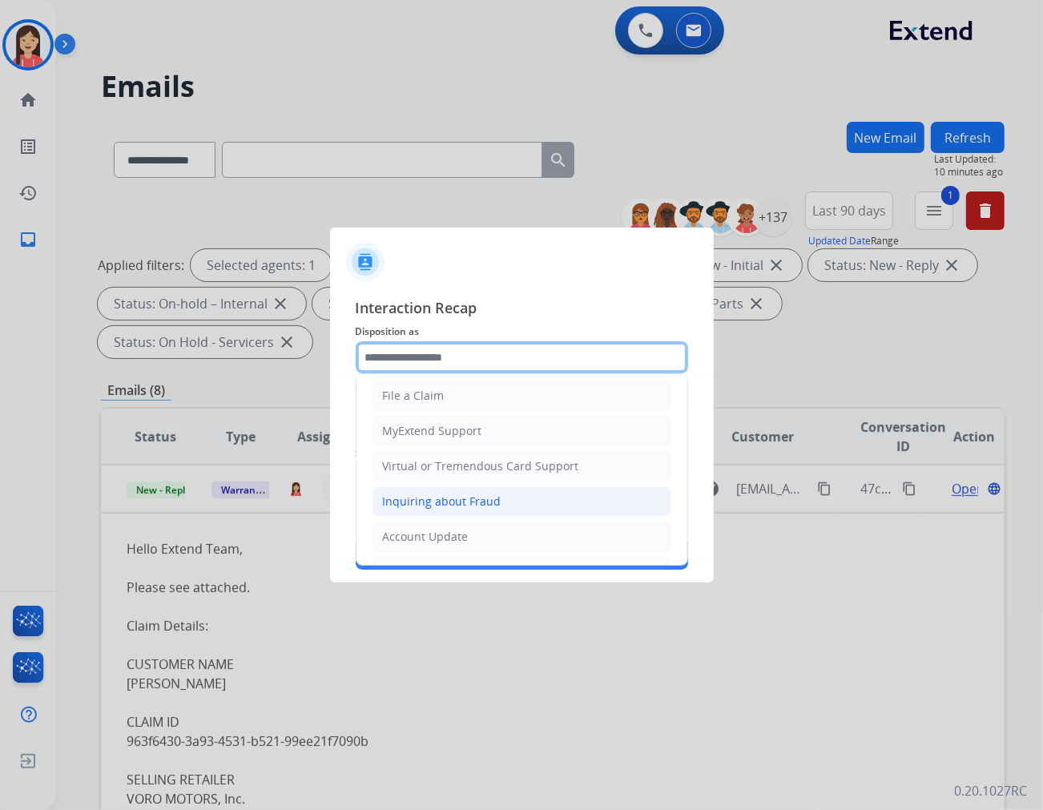
scroll to position [178, 0]
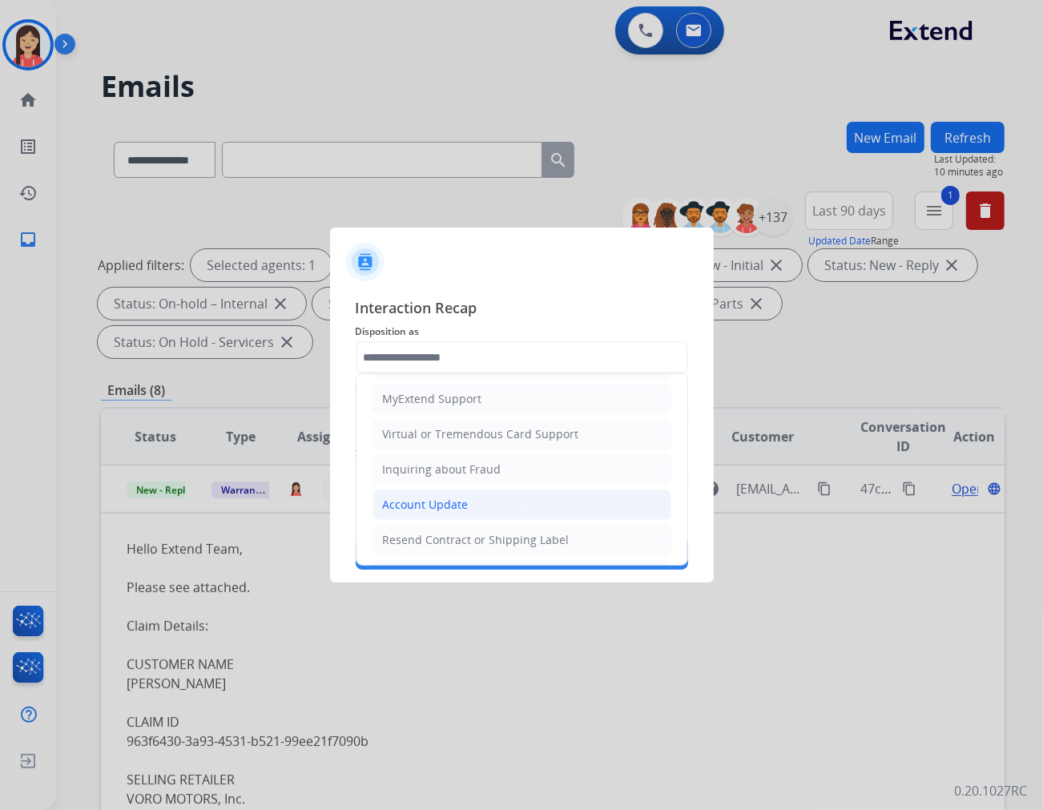
click at [447, 502] on div "Account Update" at bounding box center [426, 505] width 86 height 16
type input "**********"
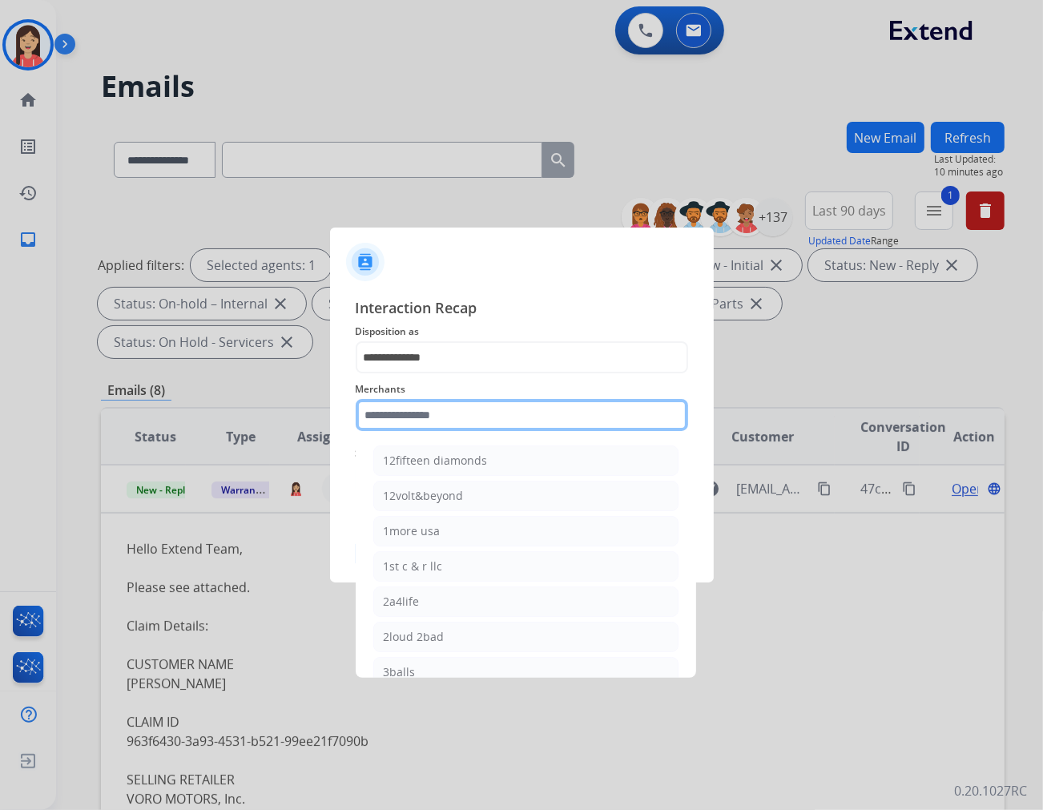
click at [460, 409] on input "text" at bounding box center [522, 415] width 333 height 32
drag, startPoint x: 390, startPoint y: 409, endPoint x: 341, endPoint y: 398, distance: 50.8
click at [341, 398] on div "**********" at bounding box center [522, 433] width 384 height 299
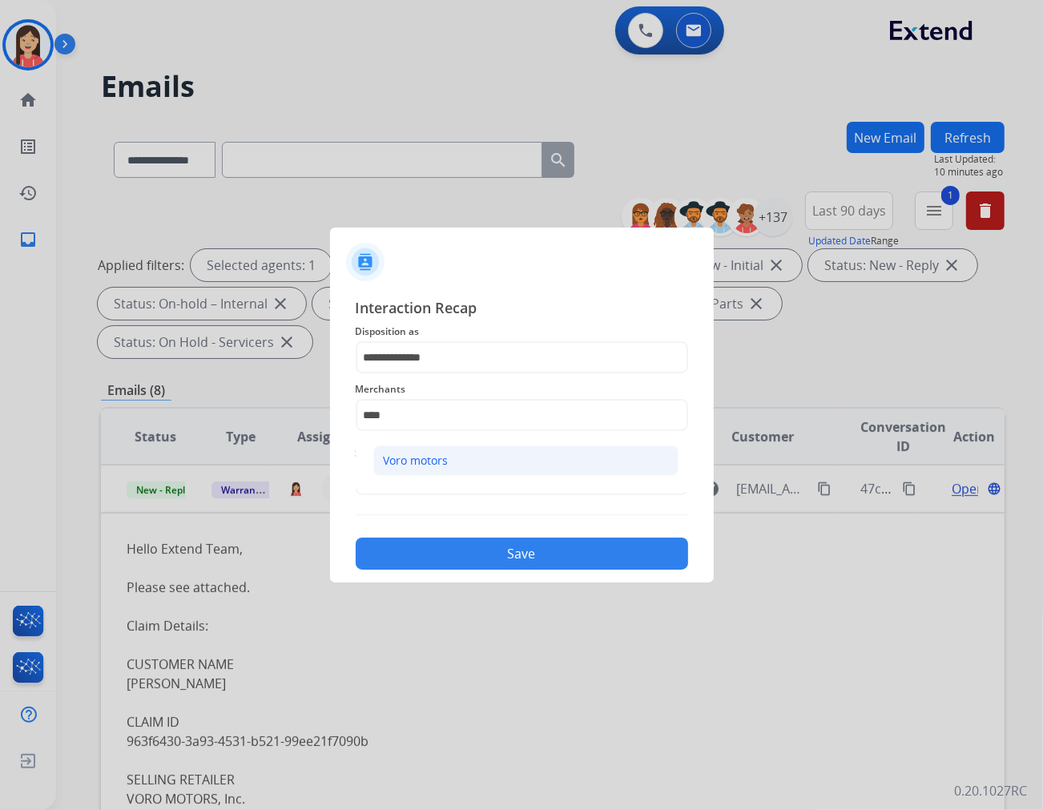
click at [417, 466] on div "Voro motors" at bounding box center [416, 461] width 65 height 16
type input "**********"
click at [434, 489] on input "text" at bounding box center [522, 479] width 333 height 32
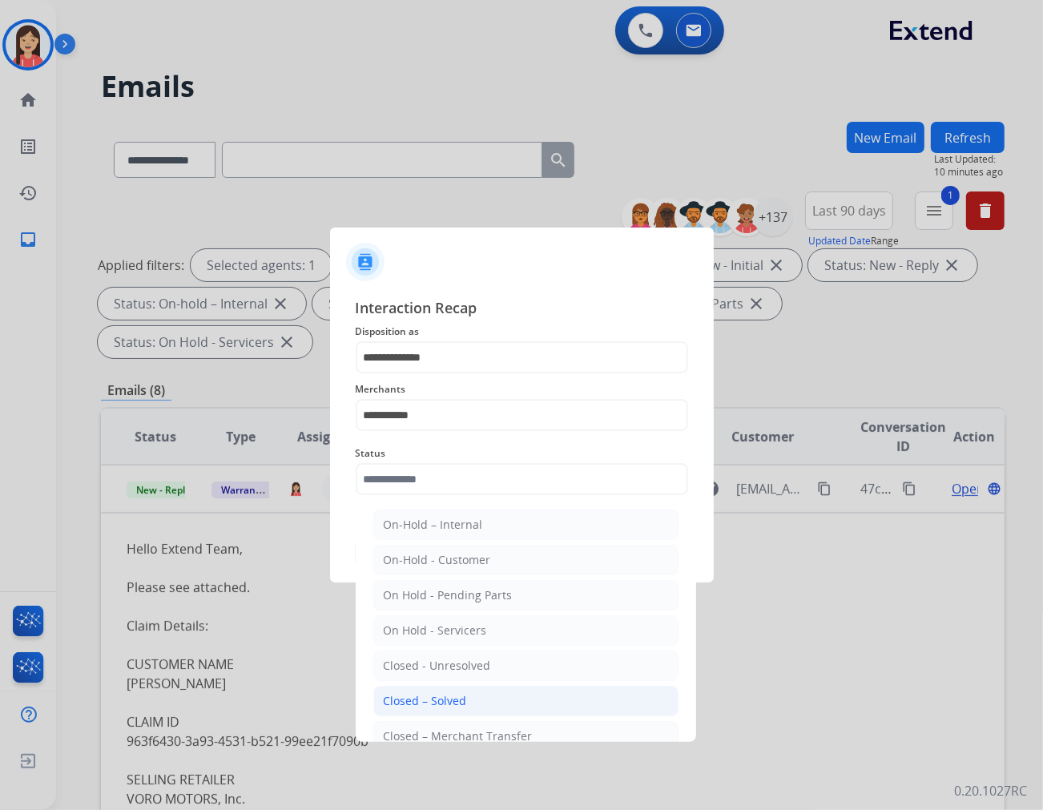
click at [467, 700] on li "Closed – Solved" at bounding box center [525, 701] width 305 height 30
type input "**********"
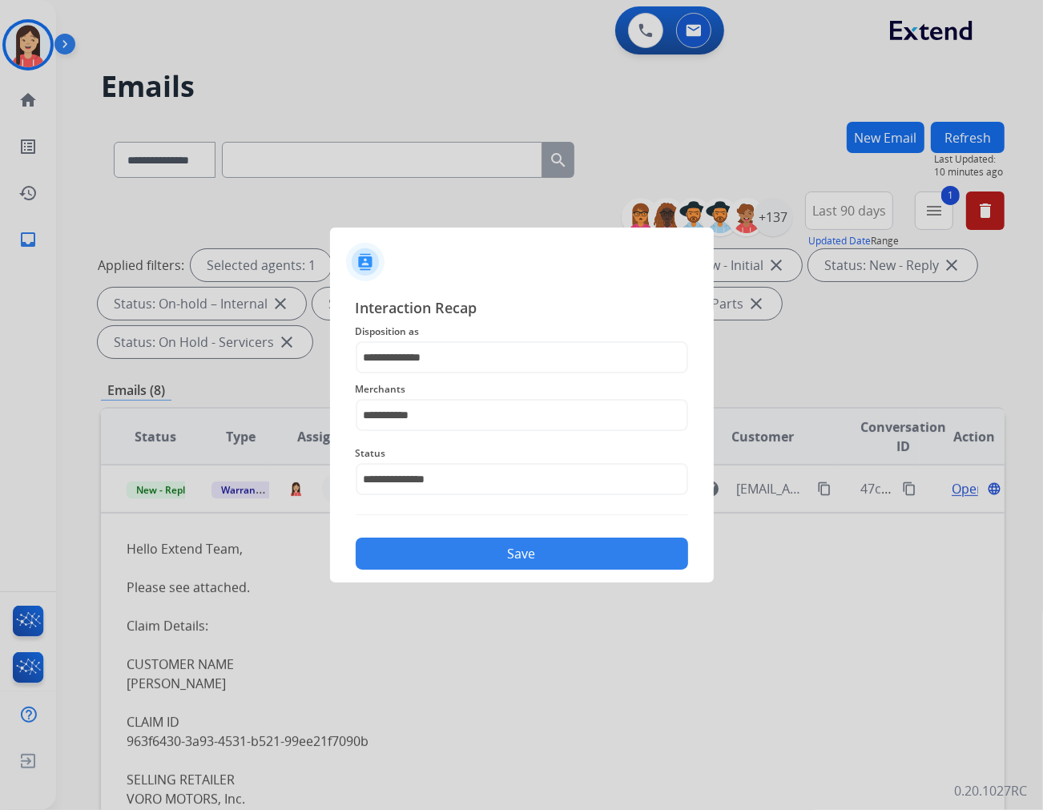
click at [507, 556] on button "Save" at bounding box center [522, 554] width 333 height 32
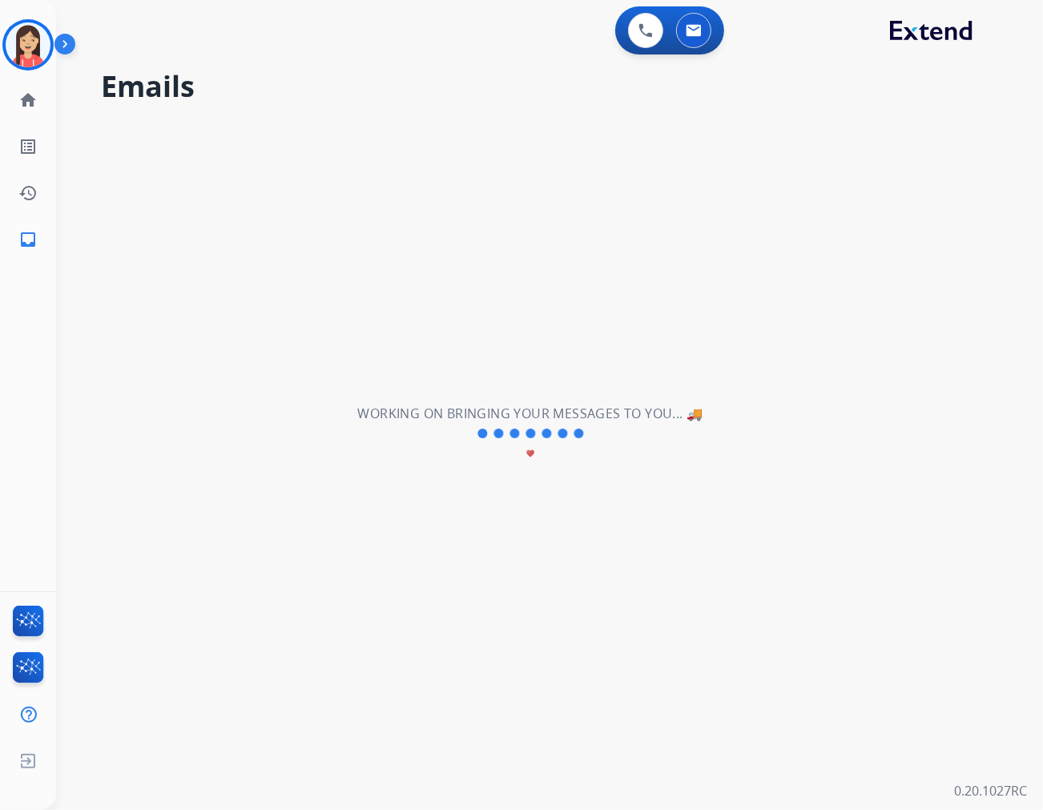
scroll to position [0, 0]
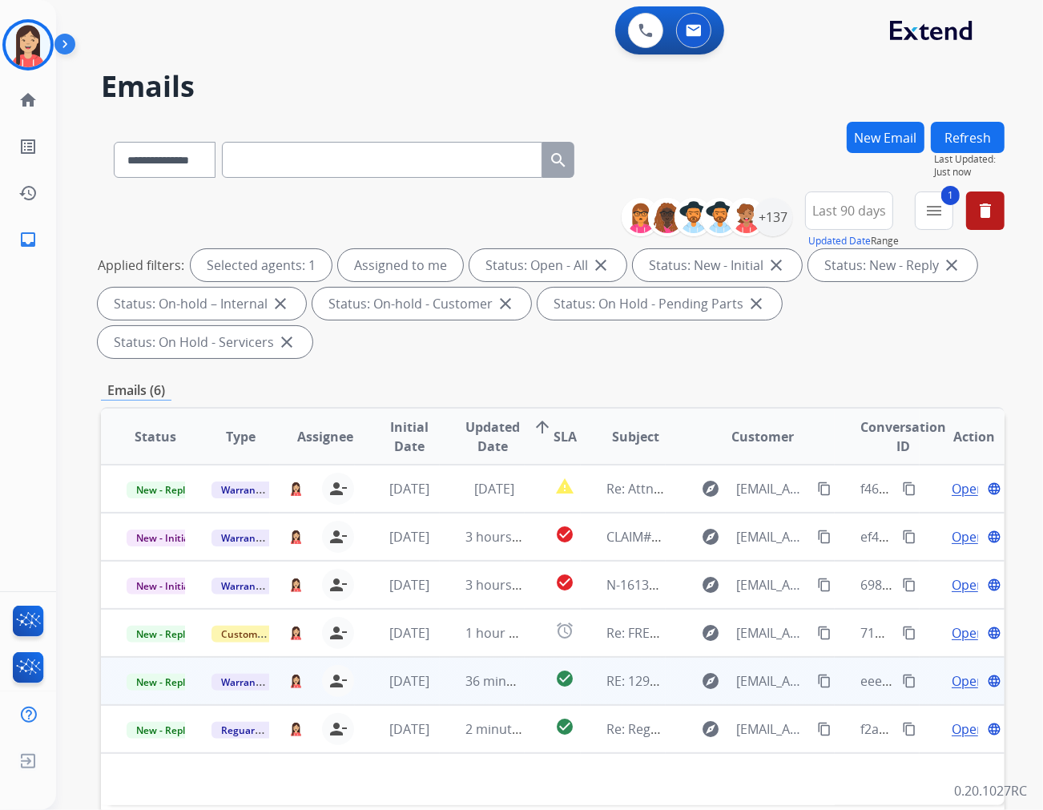
click at [440, 657] on td "36 minutes ago" at bounding box center [482, 681] width 85 height 48
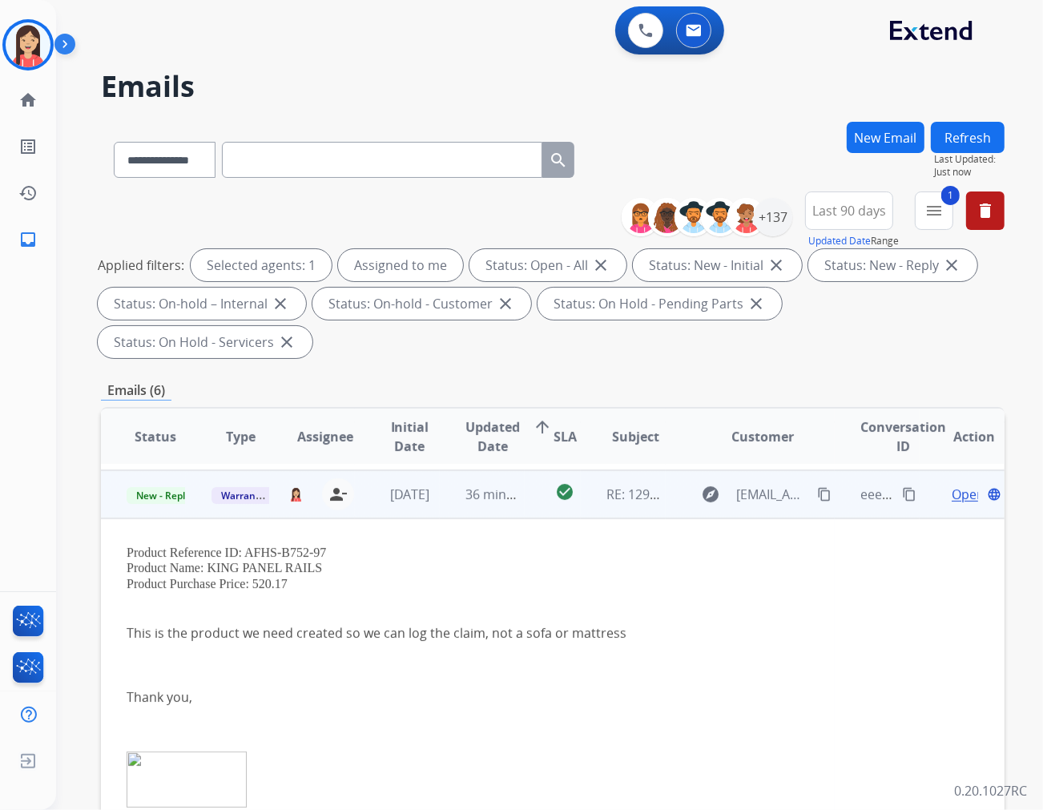
scroll to position [192, 0]
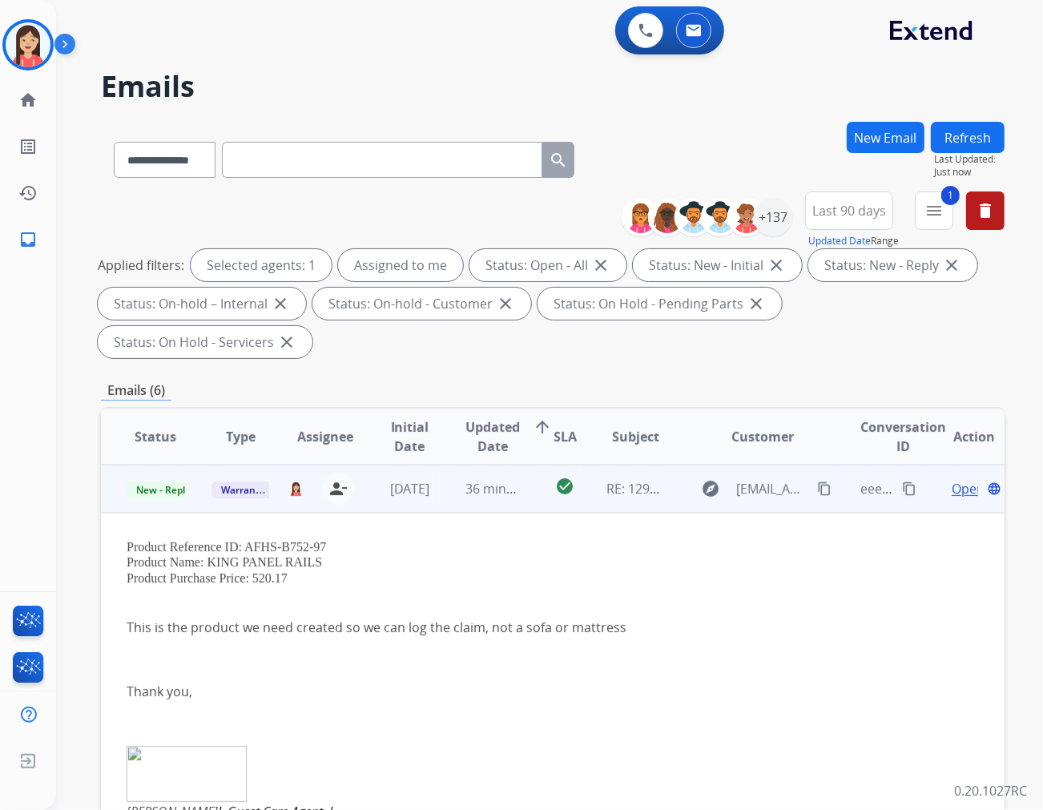
click at [952, 479] on span "Open" at bounding box center [968, 488] width 33 height 19
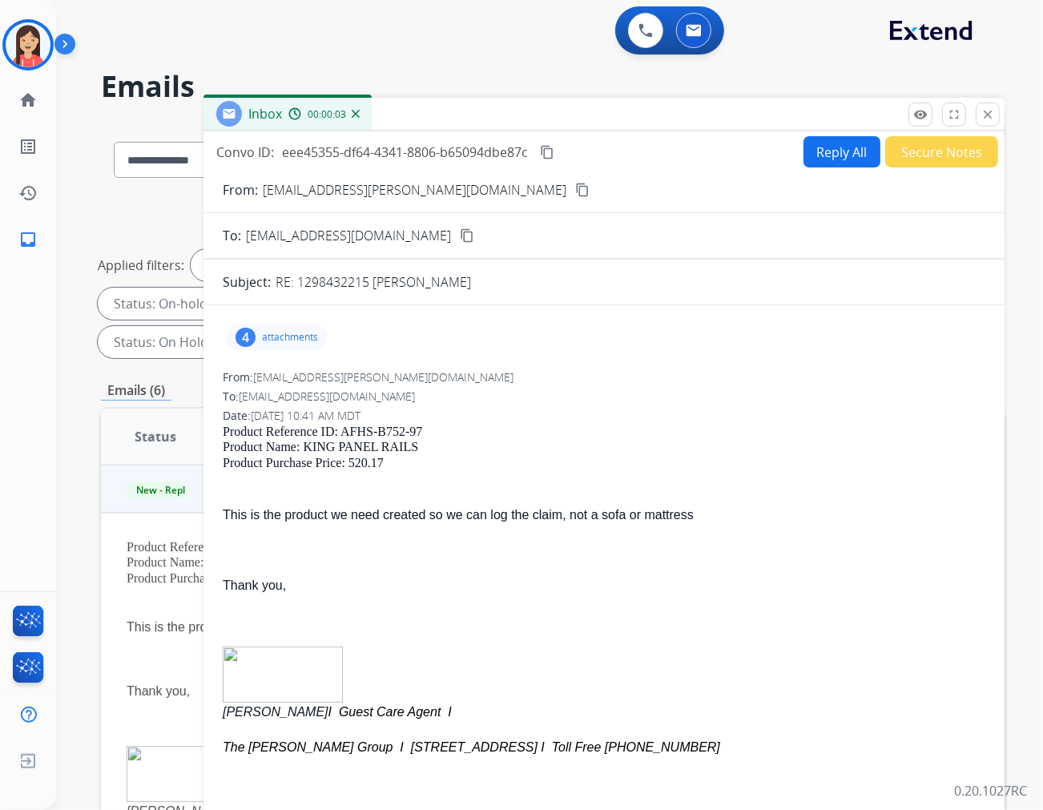
click at [305, 329] on div "4 attachments" at bounding box center [277, 338] width 102 height 26
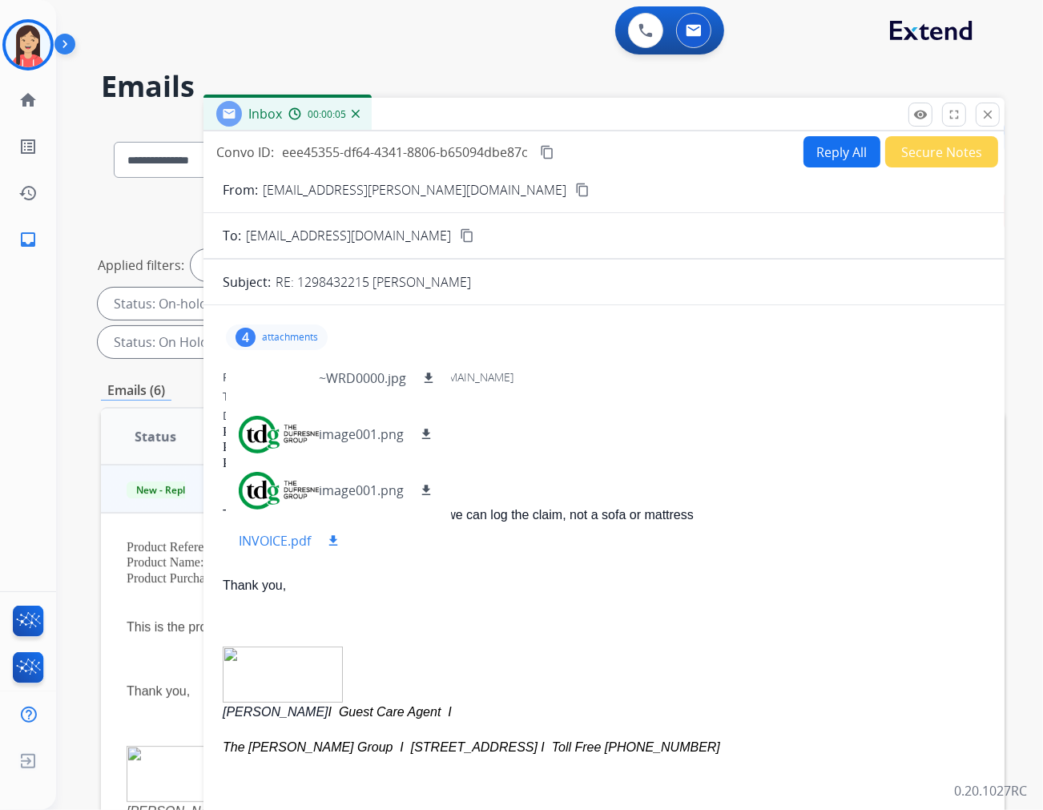
click at [333, 547] on mat-icon "download" at bounding box center [333, 541] width 14 height 14
click at [850, 153] on button "Reply All" at bounding box center [842, 151] width 77 height 31
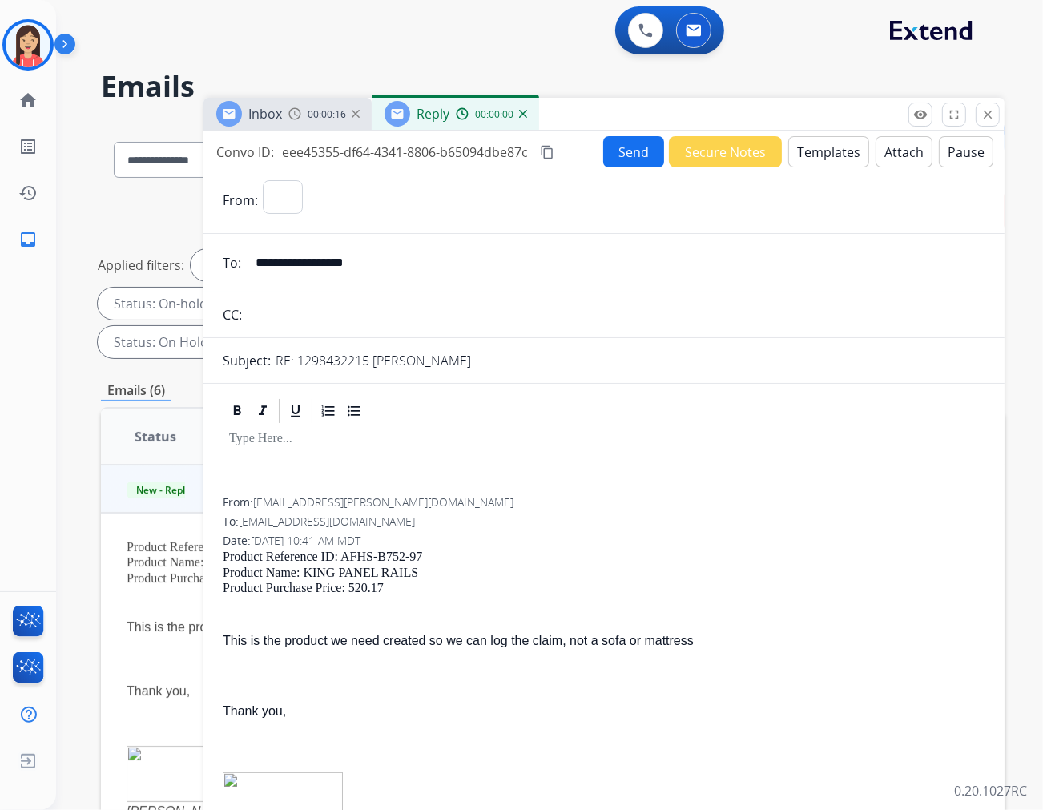
select select "**********"
click at [810, 156] on button "Templates" at bounding box center [829, 151] width 81 height 31
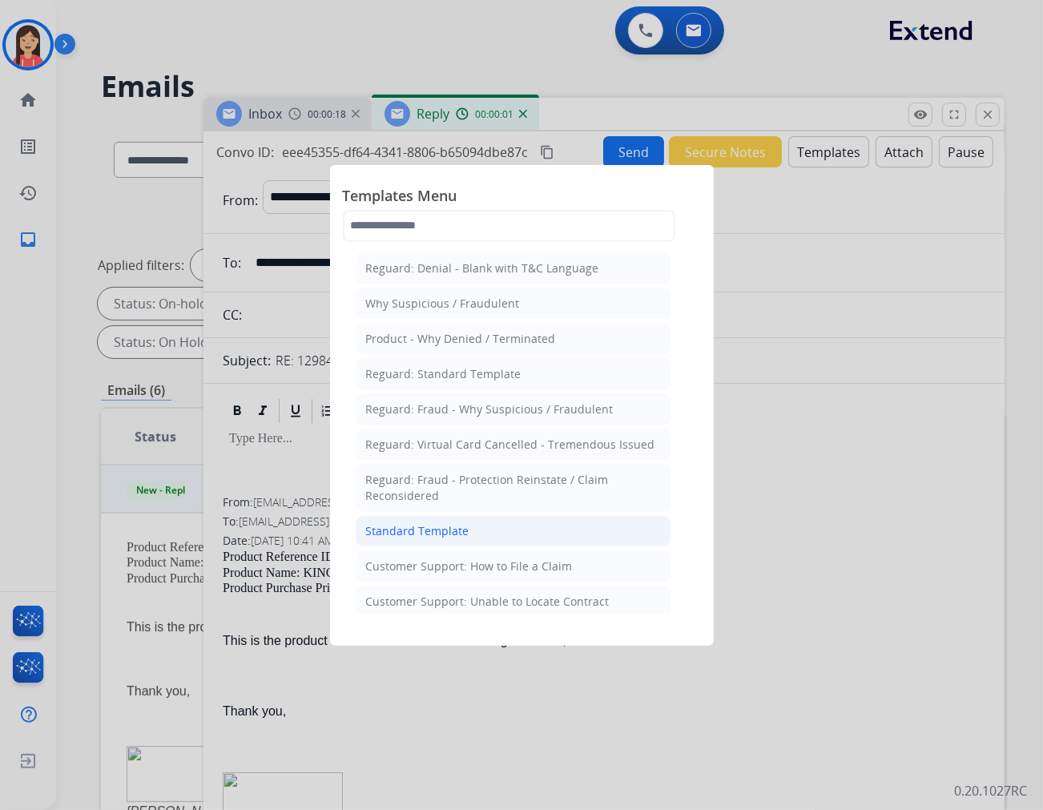
click at [442, 535] on div "Standard Template" at bounding box center [417, 531] width 103 height 16
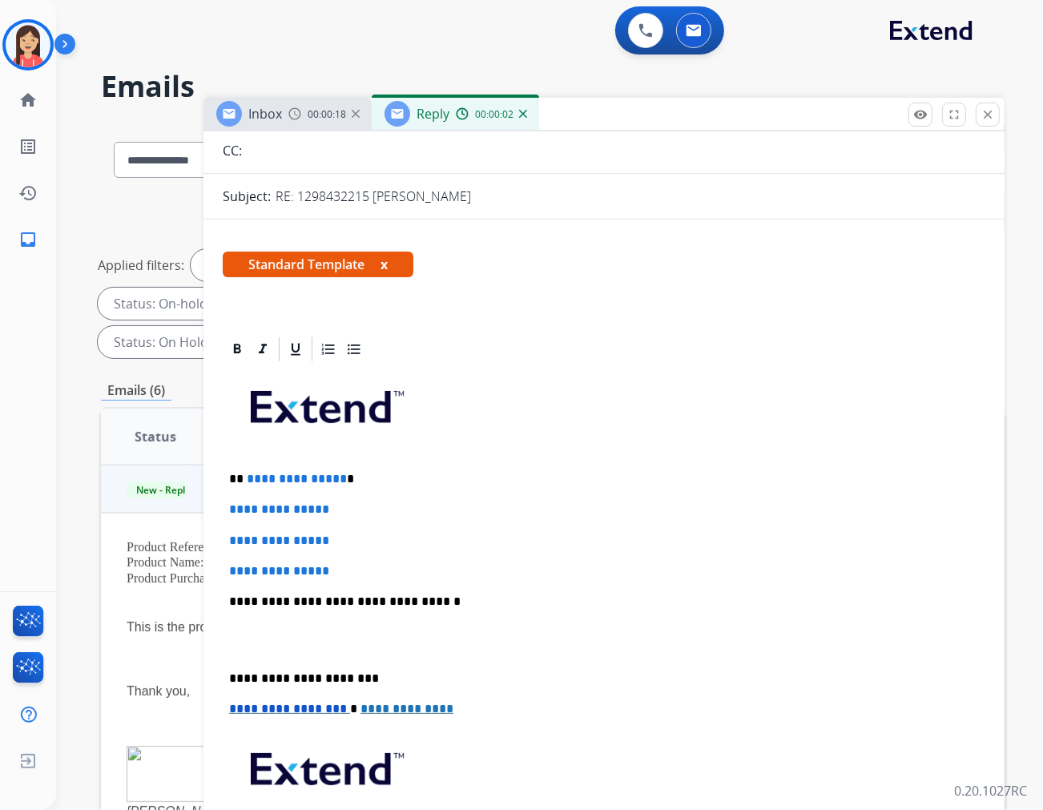
scroll to position [178, 0]
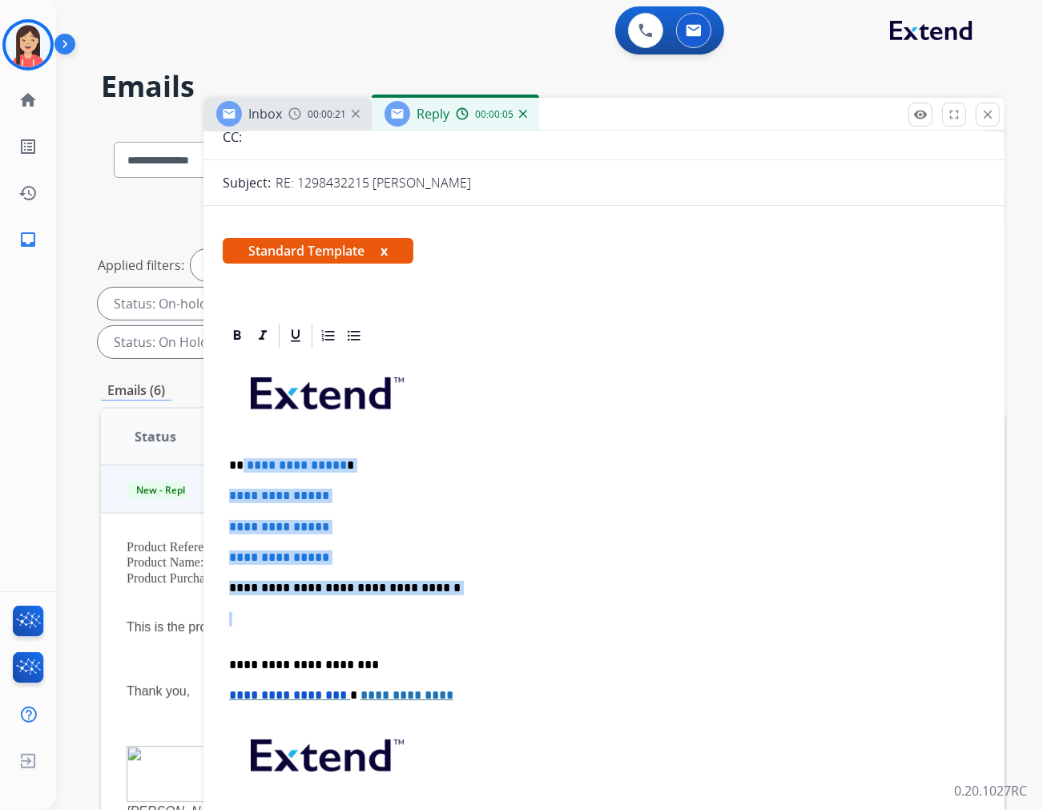
drag, startPoint x: 240, startPoint y: 460, endPoint x: 475, endPoint y: 595, distance: 270.7
click at [475, 595] on div "**********" at bounding box center [604, 625] width 763 height 551
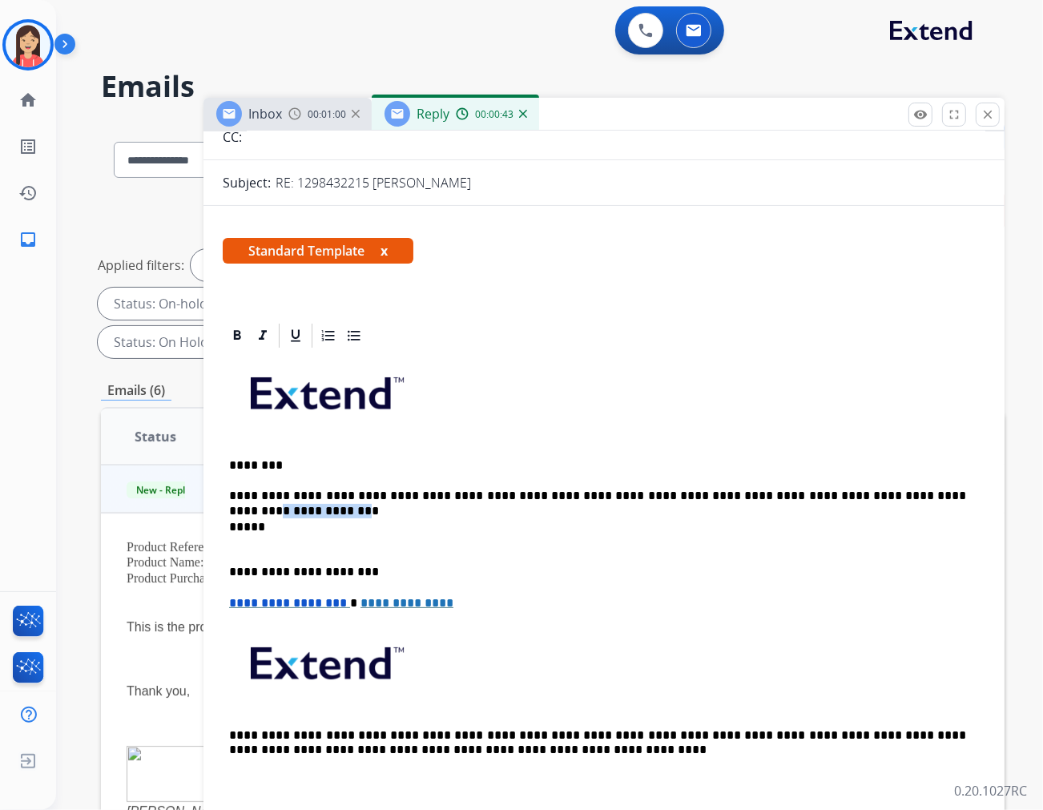
drag, startPoint x: 864, startPoint y: 492, endPoint x: 939, endPoint y: 491, distance: 75.3
click at [939, 491] on p "**********" at bounding box center [597, 496] width 737 height 14
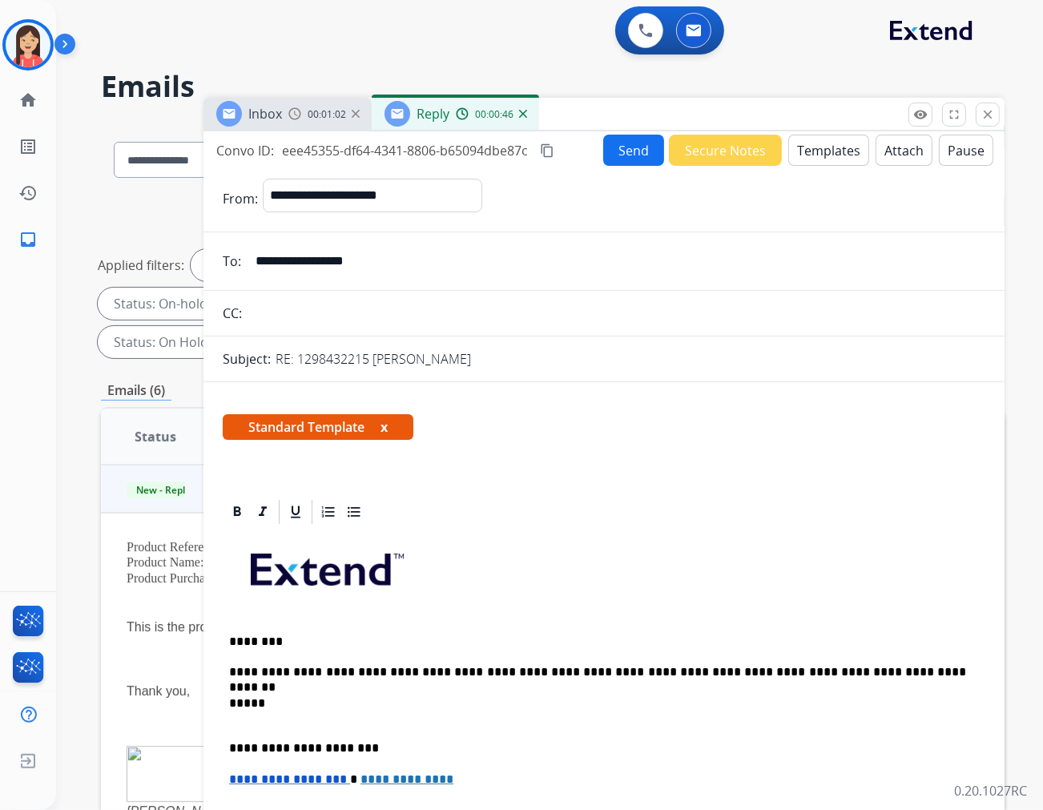
scroll to position [0, 0]
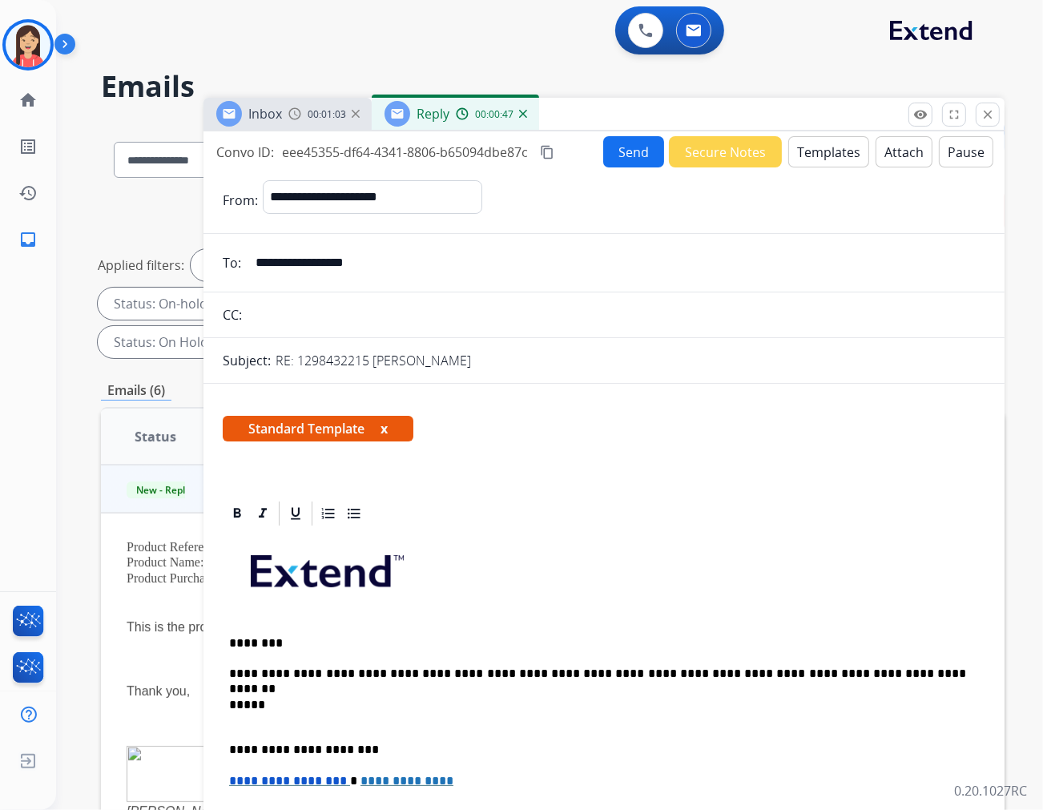
click at [623, 154] on button "Send" at bounding box center [633, 151] width 61 height 31
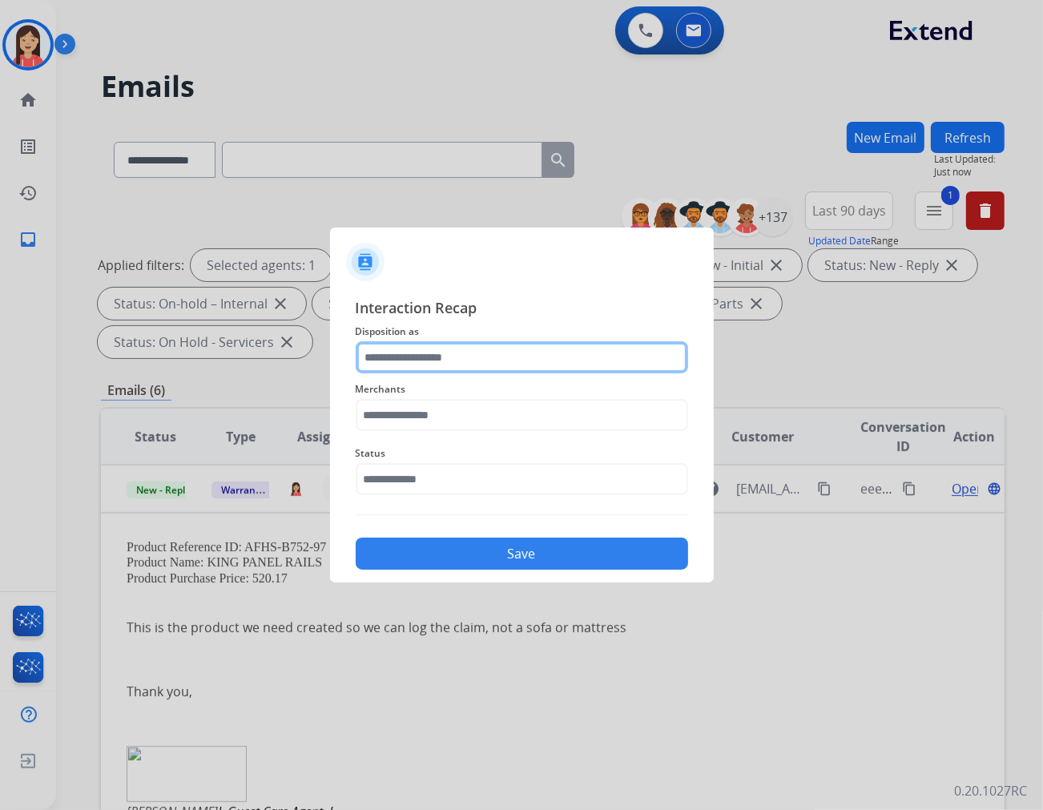
click at [531, 353] on input "text" at bounding box center [522, 357] width 333 height 32
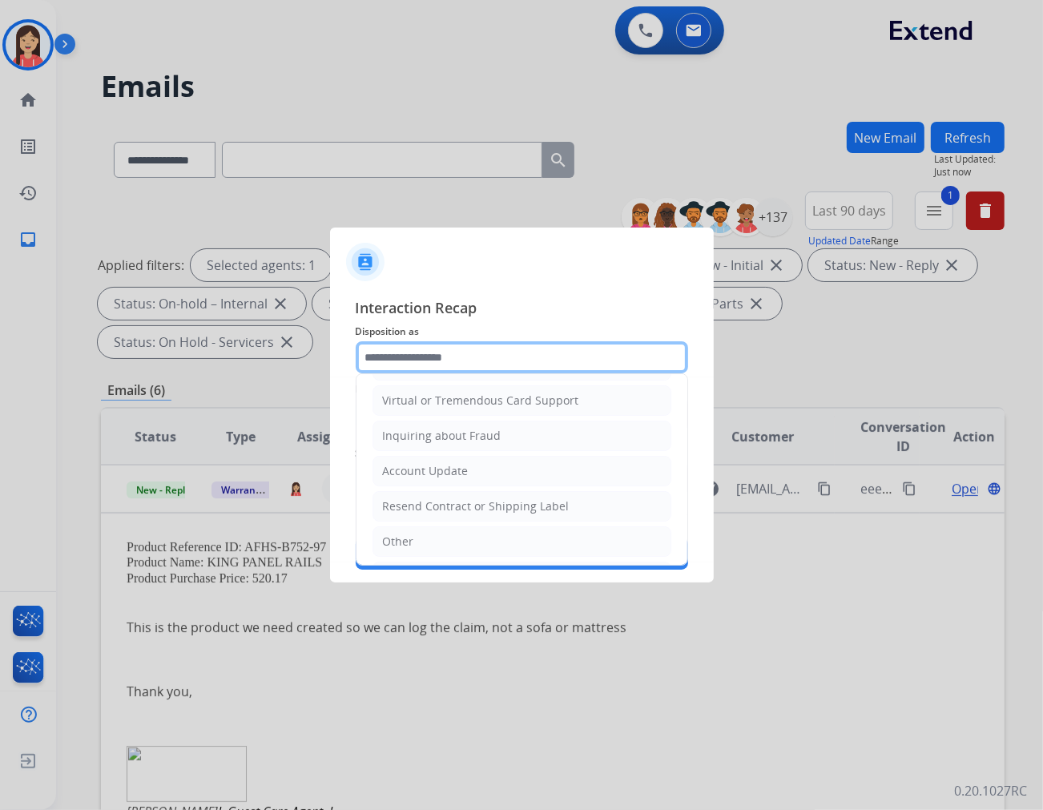
scroll to position [251, 0]
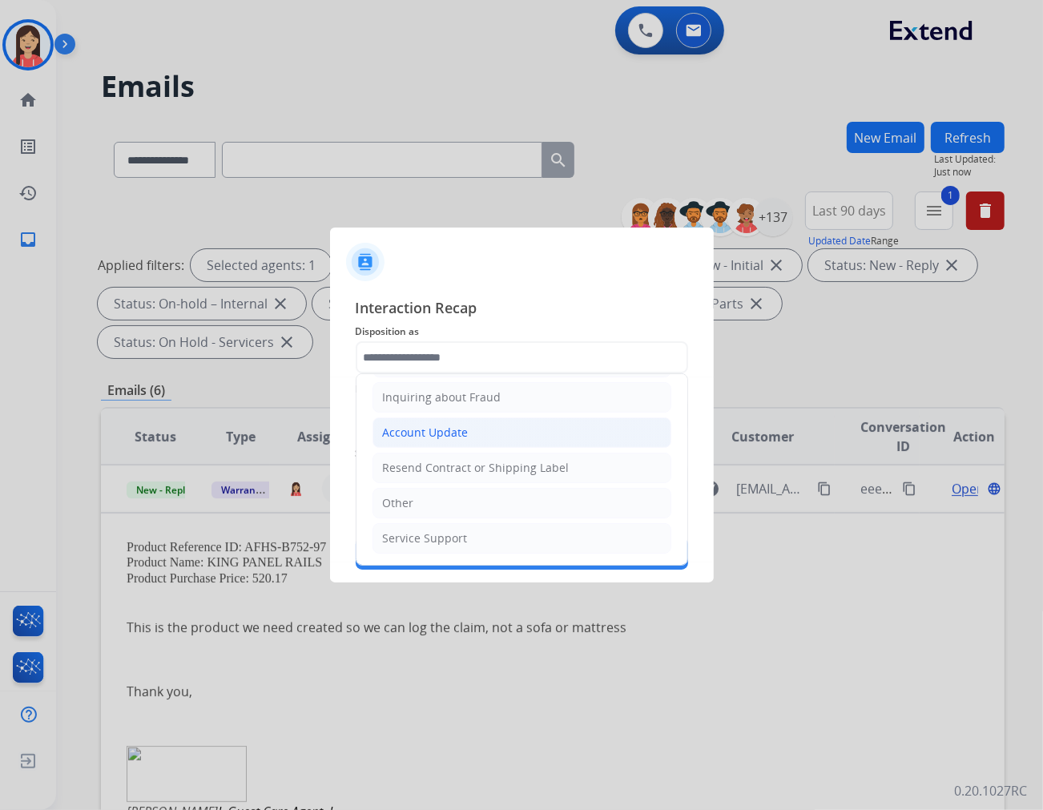
click at [465, 431] on div "Account Update" at bounding box center [426, 433] width 86 height 16
type input "**********"
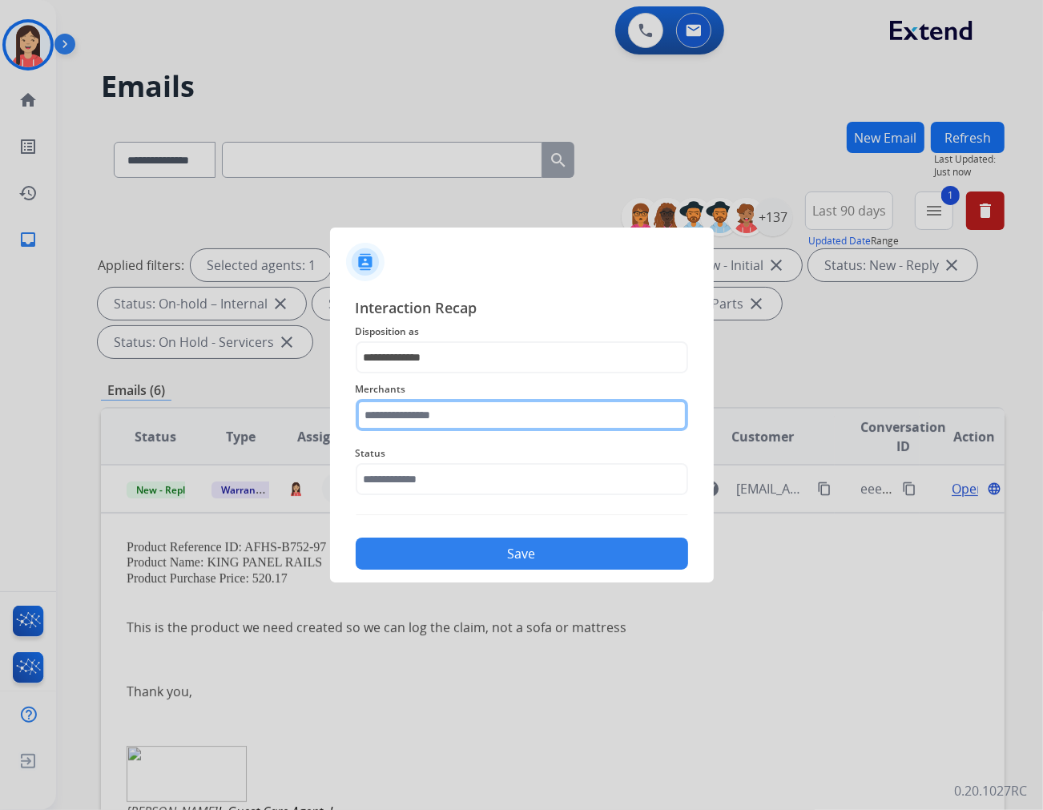
click at [437, 420] on input "text" at bounding box center [522, 415] width 333 height 32
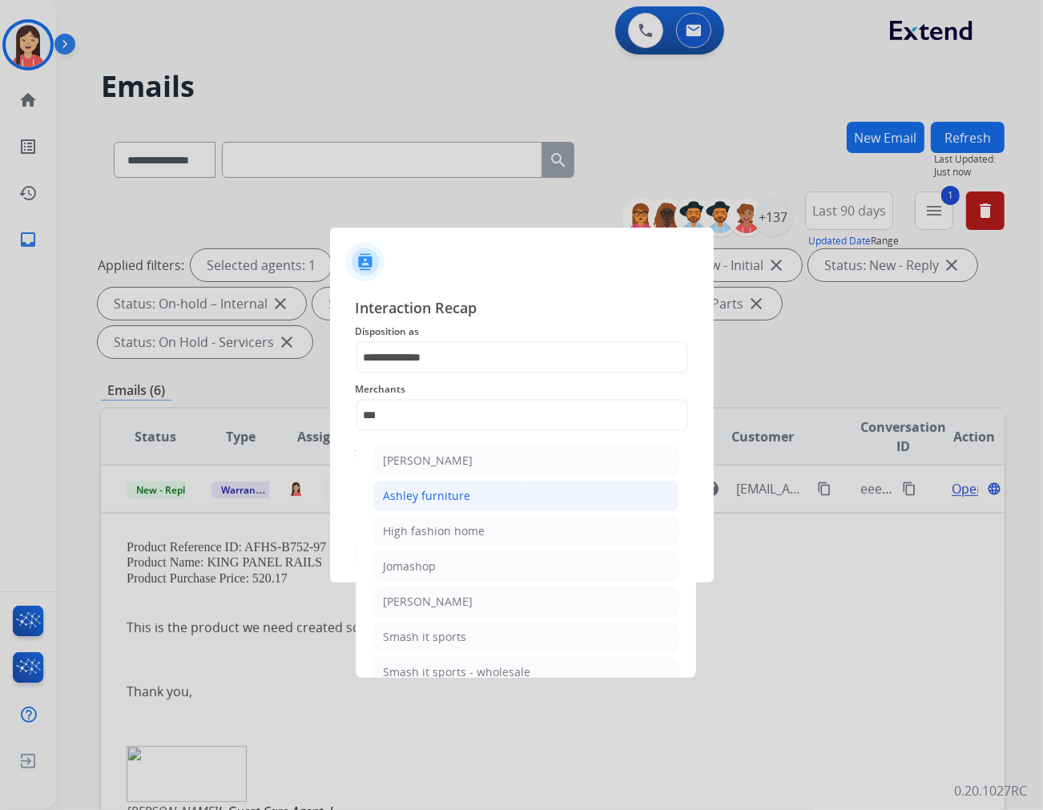
click at [421, 492] on div "Ashley furniture" at bounding box center [427, 496] width 87 height 16
type input "**********"
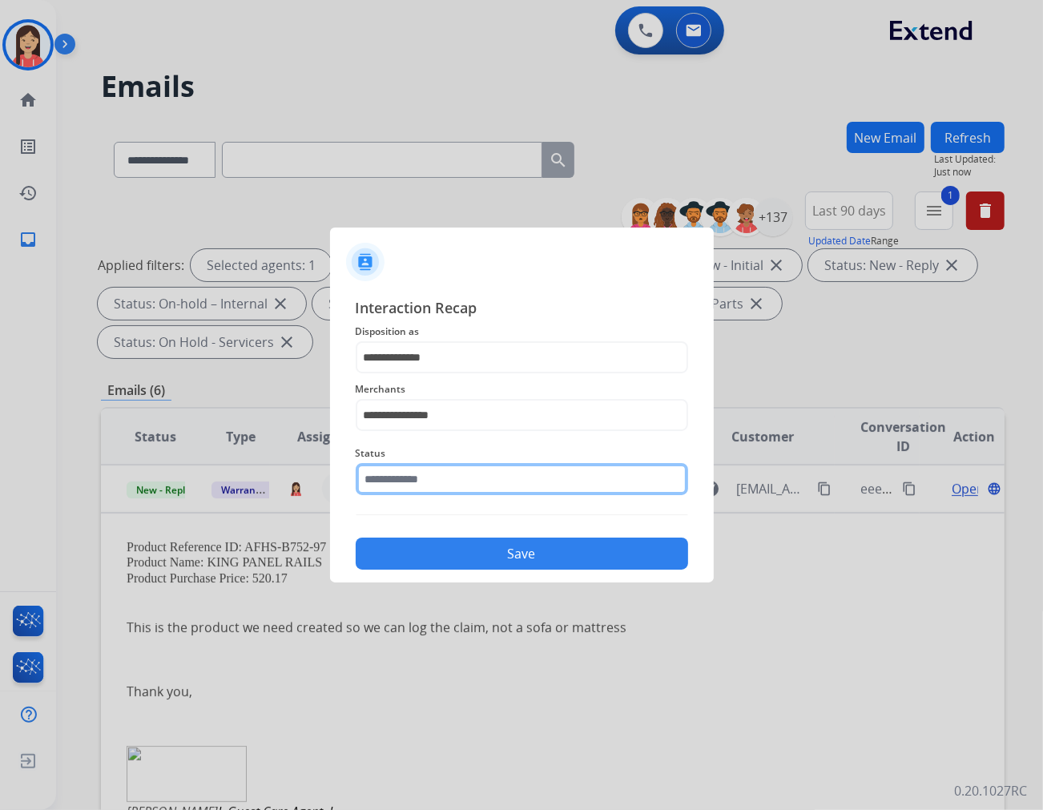
click at [421, 478] on input "text" at bounding box center [522, 479] width 333 height 32
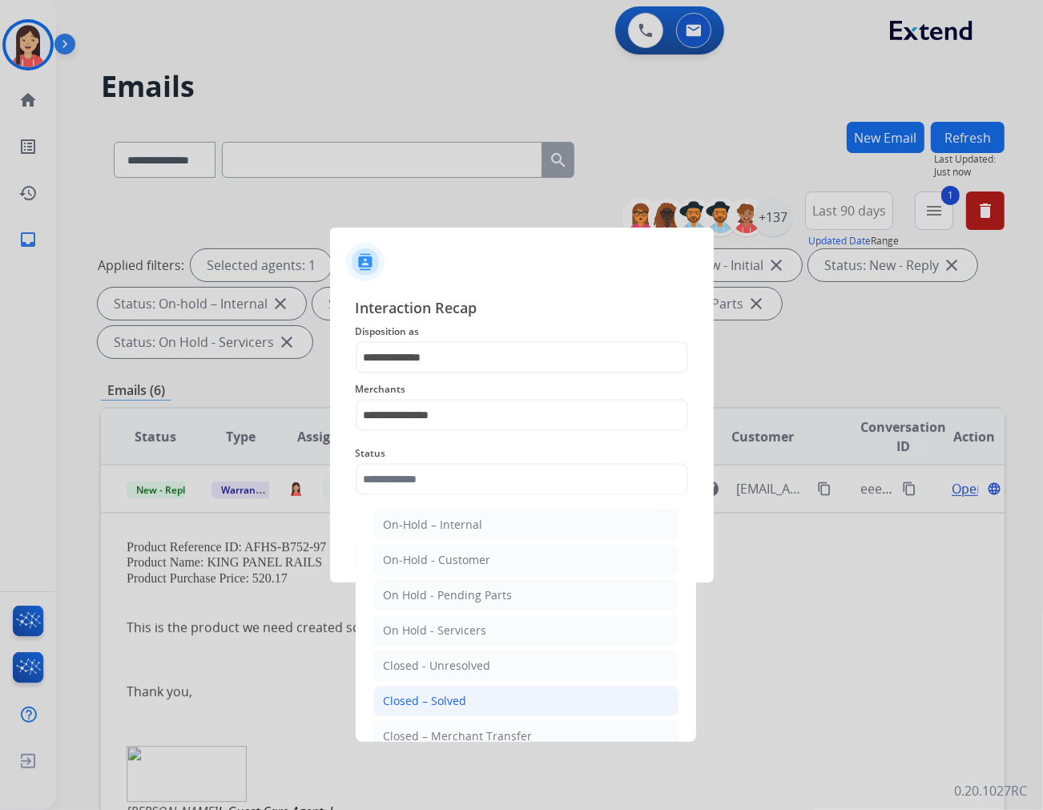
click at [429, 692] on li "Closed – Solved" at bounding box center [525, 701] width 305 height 30
type input "**********"
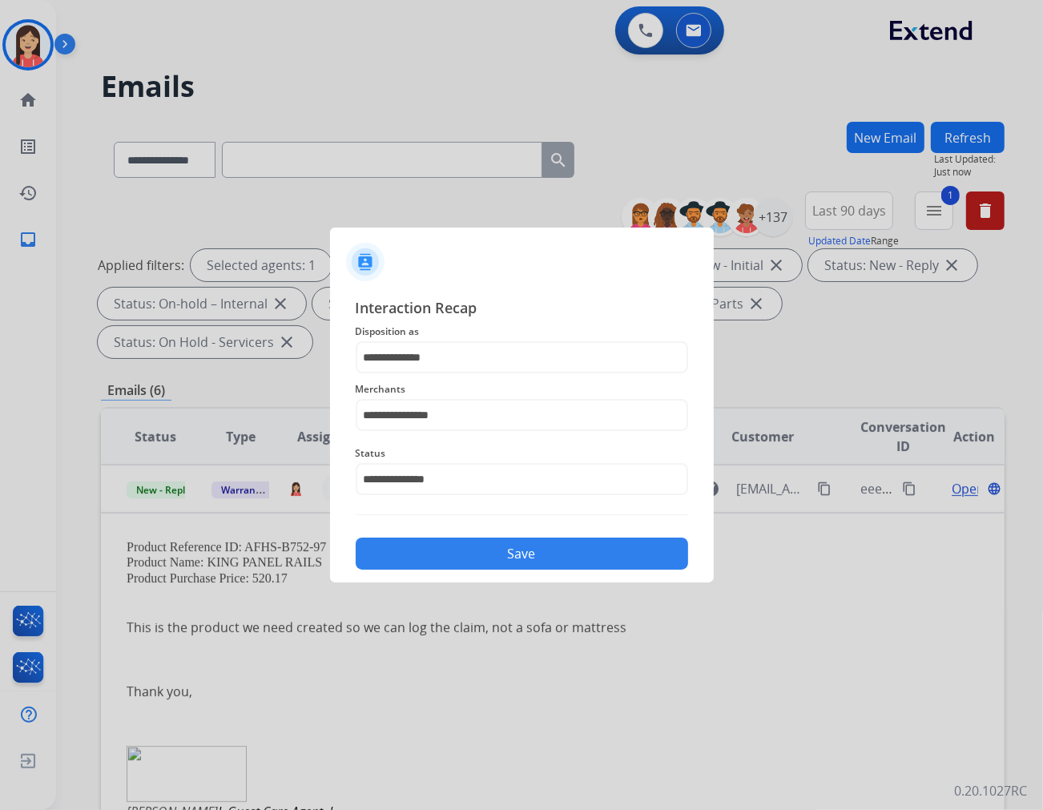
click at [447, 551] on button "Save" at bounding box center [522, 554] width 333 height 32
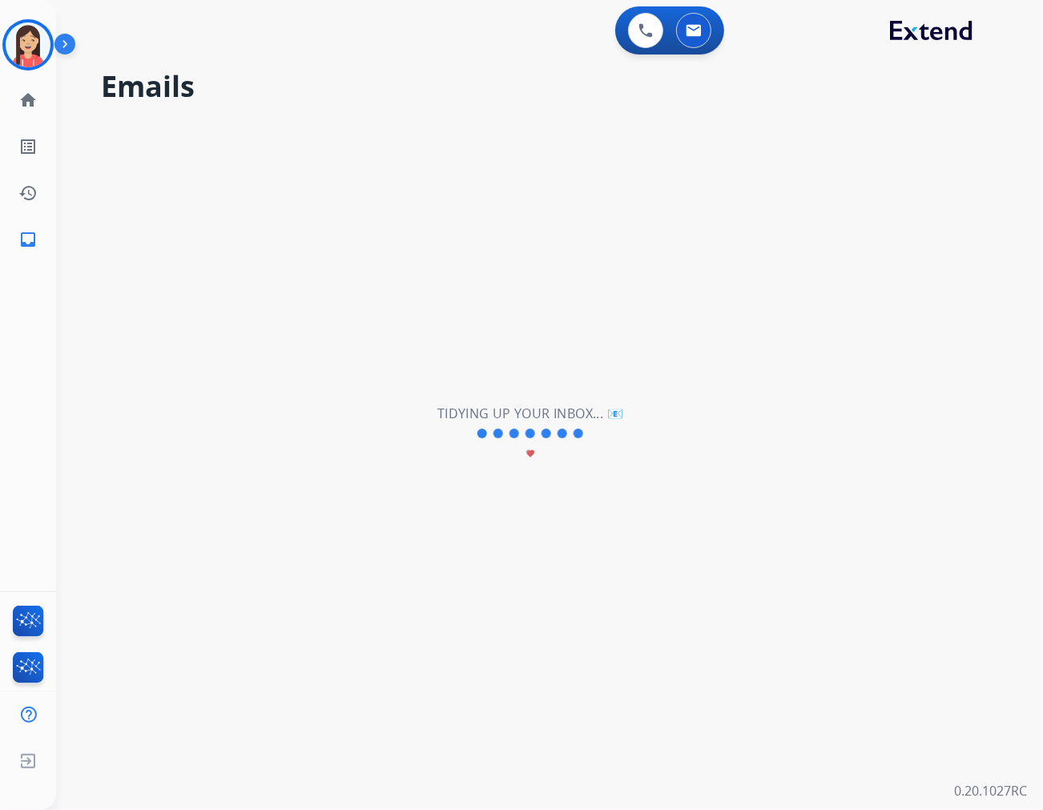
scroll to position [0, 0]
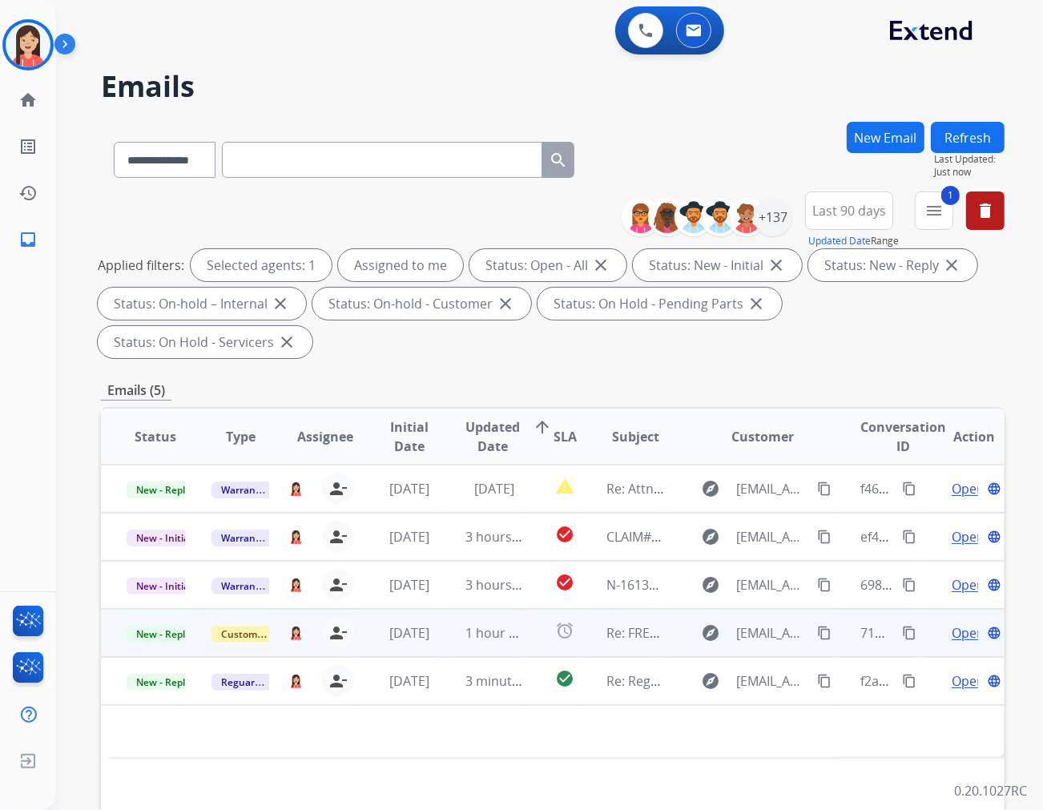
click at [447, 609] on td "1 hour ago" at bounding box center [482, 633] width 85 height 48
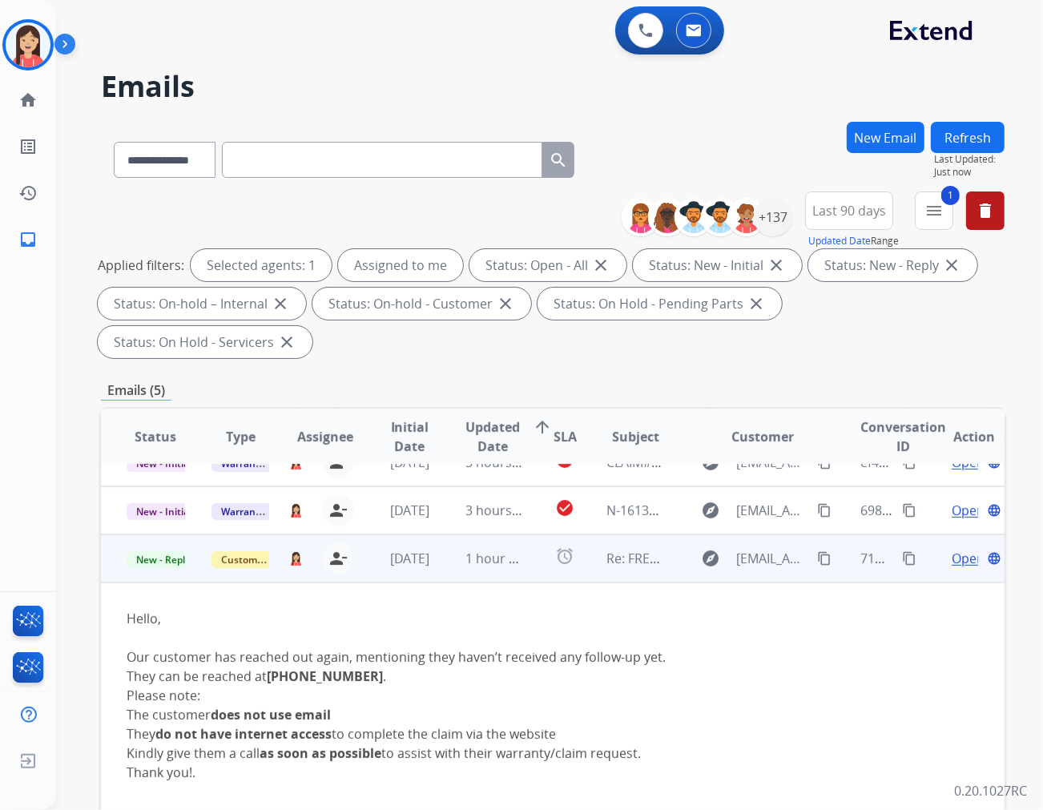
scroll to position [95, 0]
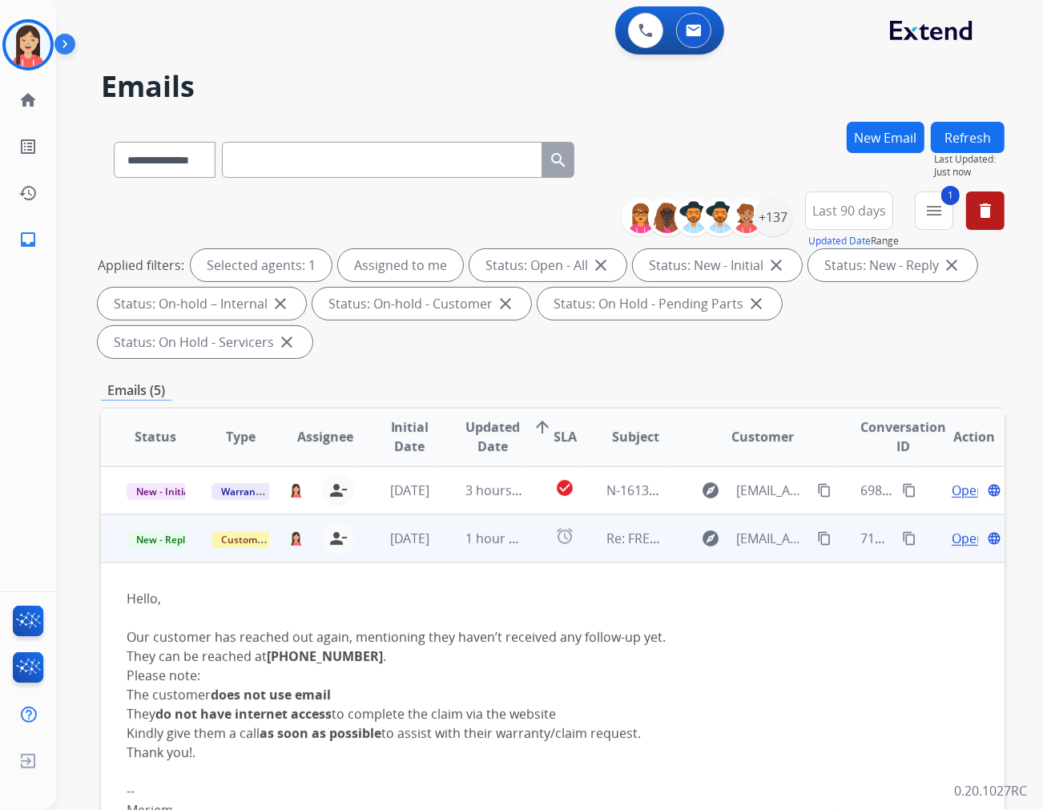
click at [445, 515] on td "1 hour ago" at bounding box center [482, 539] width 85 height 48
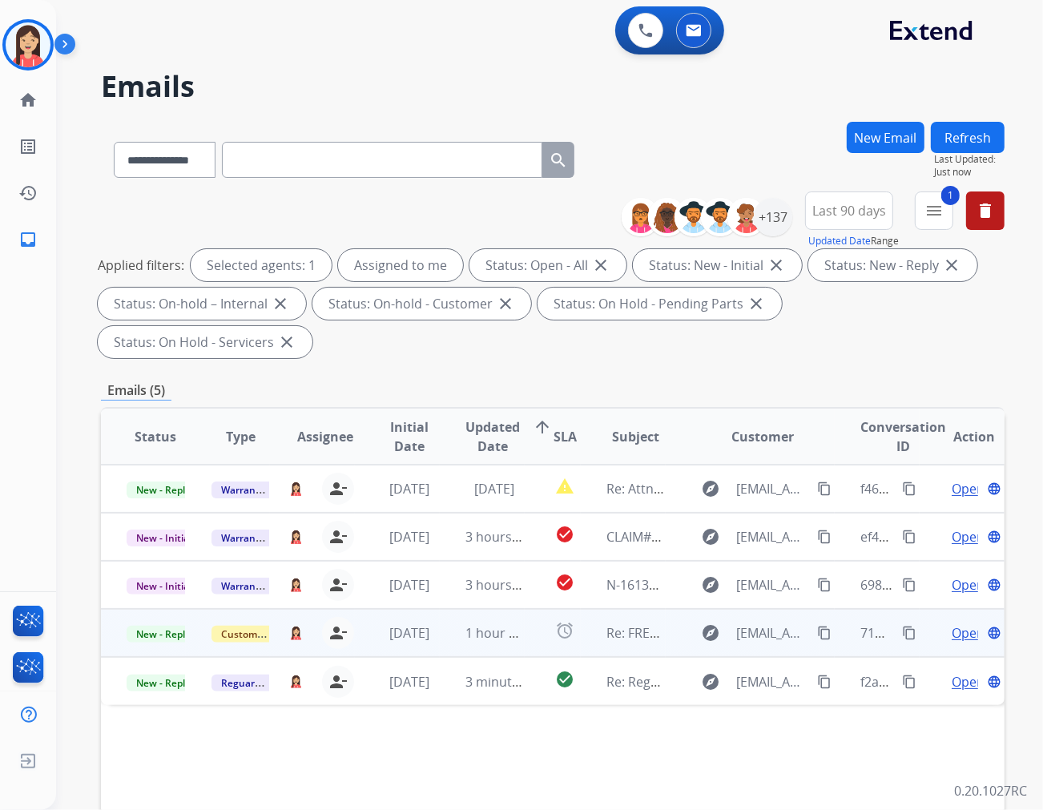
scroll to position [0, 0]
click at [440, 609] on td "1 hour ago" at bounding box center [482, 633] width 85 height 48
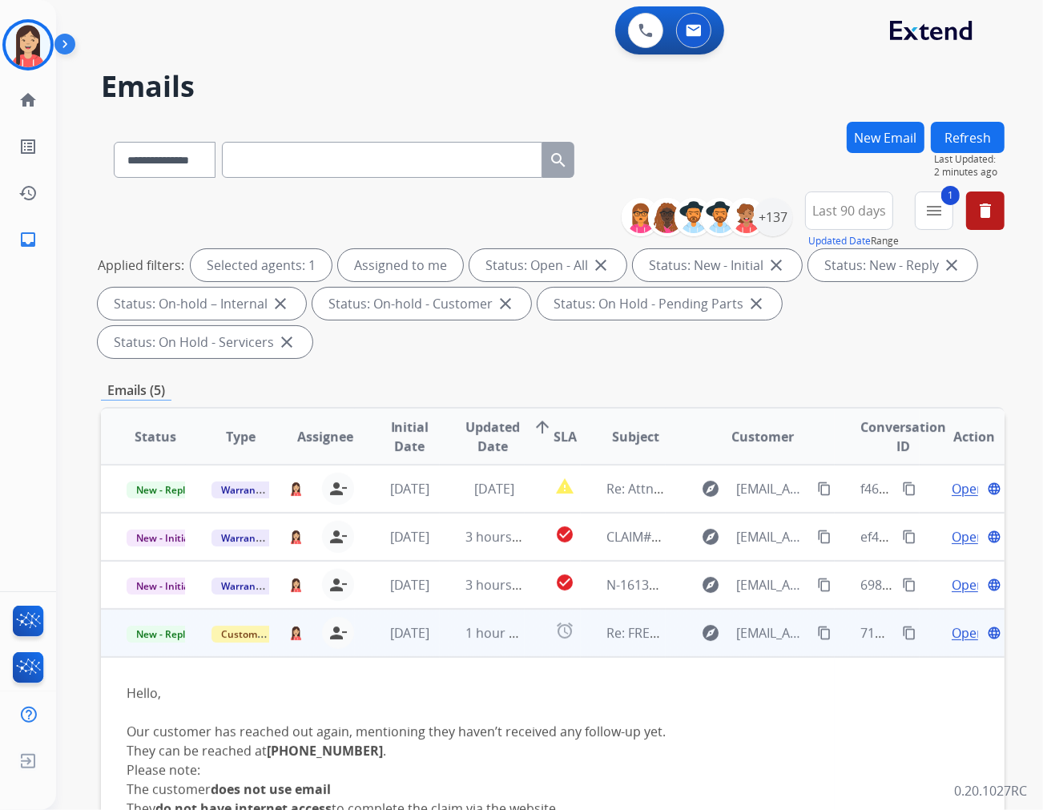
scroll to position [95, 0]
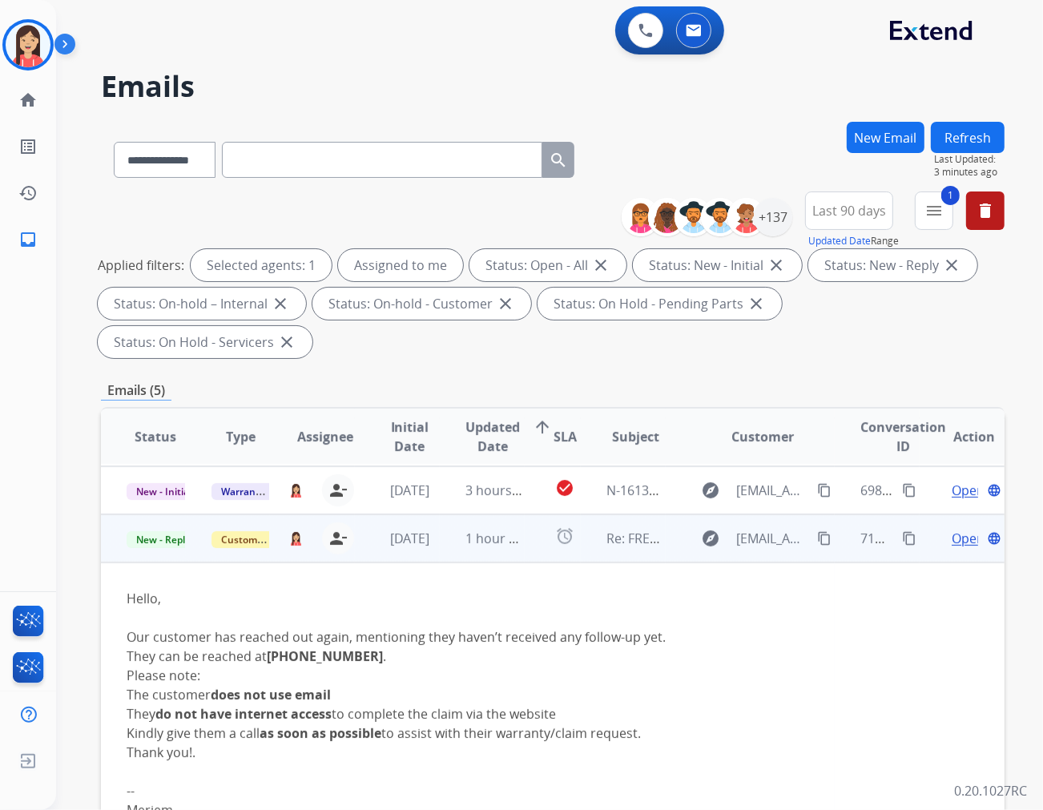
click at [458, 521] on td "1 hour ago" at bounding box center [482, 539] width 85 height 48
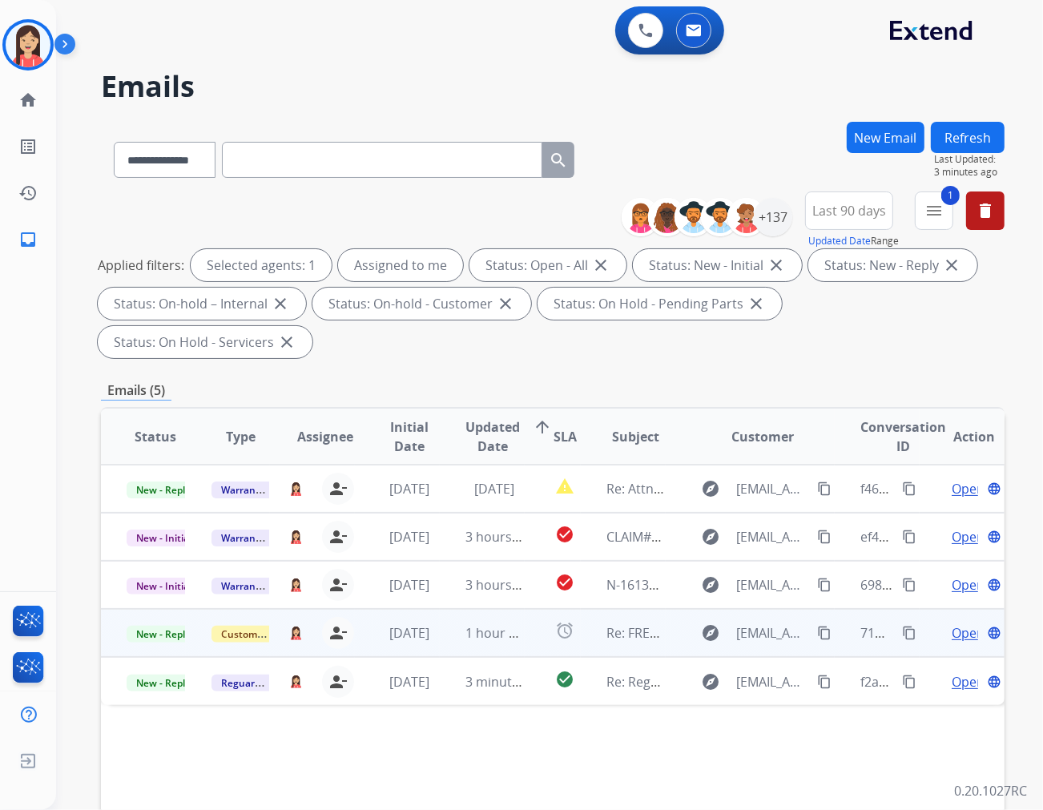
click at [450, 609] on td "1 hour ago" at bounding box center [482, 633] width 85 height 48
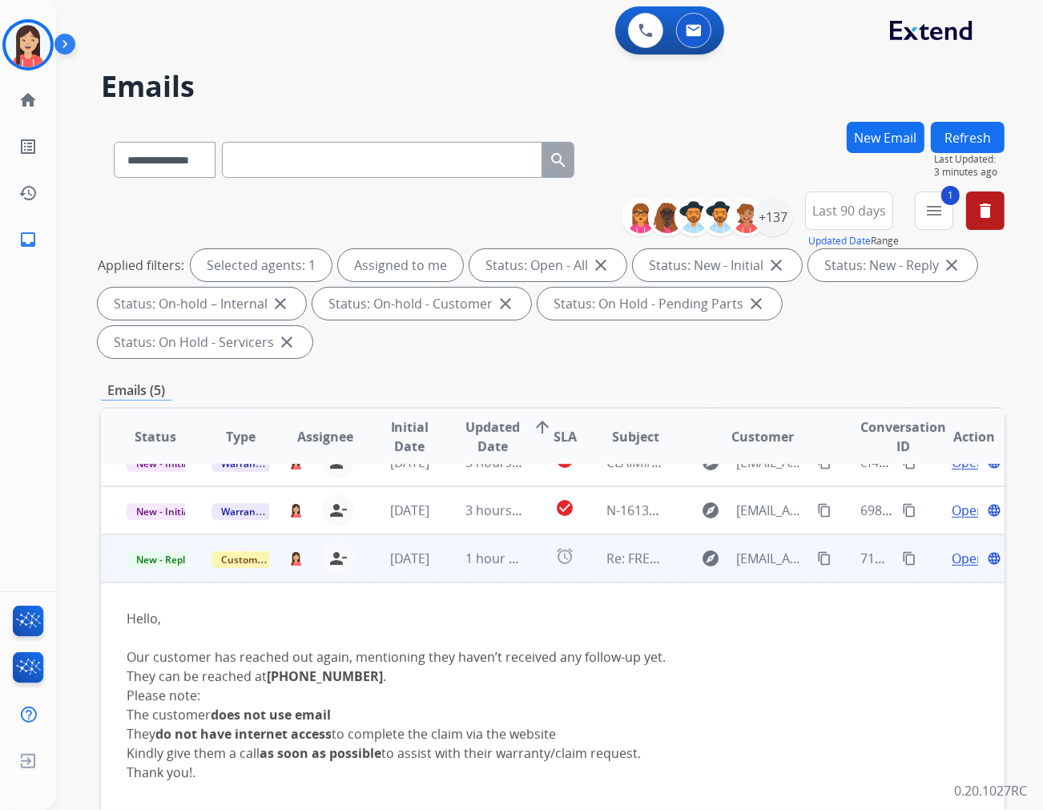
scroll to position [95, 0]
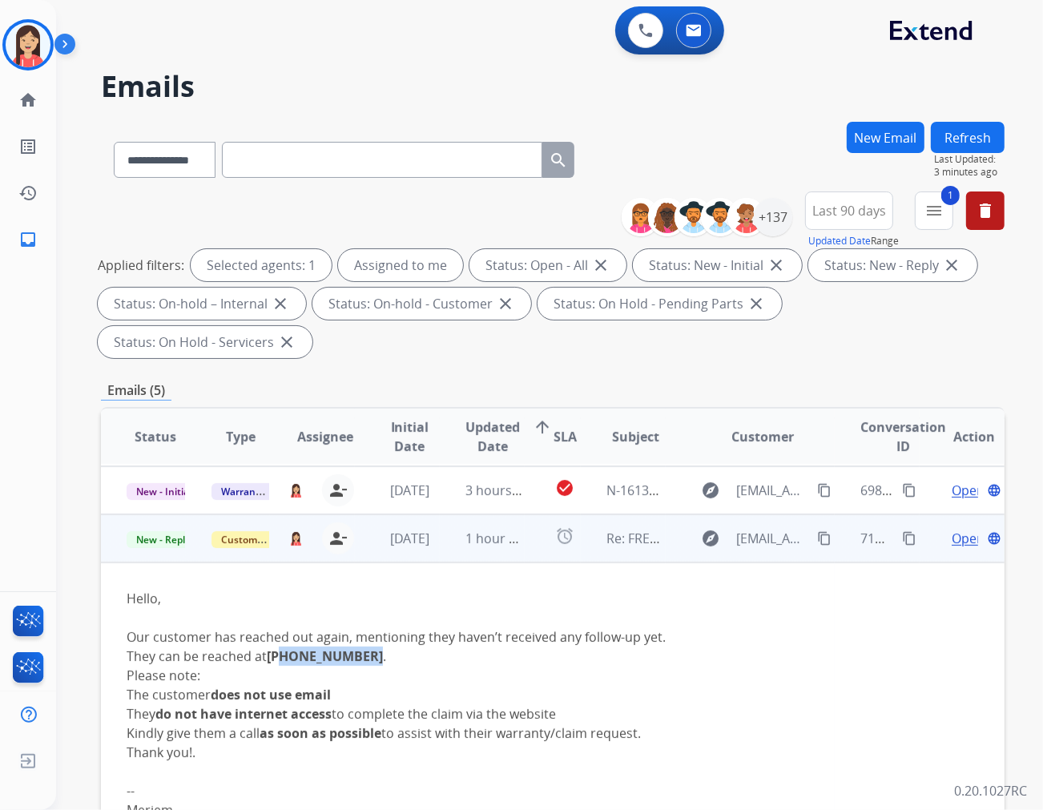
drag, startPoint x: 284, startPoint y: 617, endPoint x: 356, endPoint y: 617, distance: 72.1
click at [356, 648] on strong "+1 (438) 375-6824" at bounding box center [325, 657] width 116 height 18
click at [650, 685] on li "The customer does not use email" at bounding box center [468, 694] width 683 height 19
click at [525, 517] on td "alarm" at bounding box center [553, 539] width 56 height 48
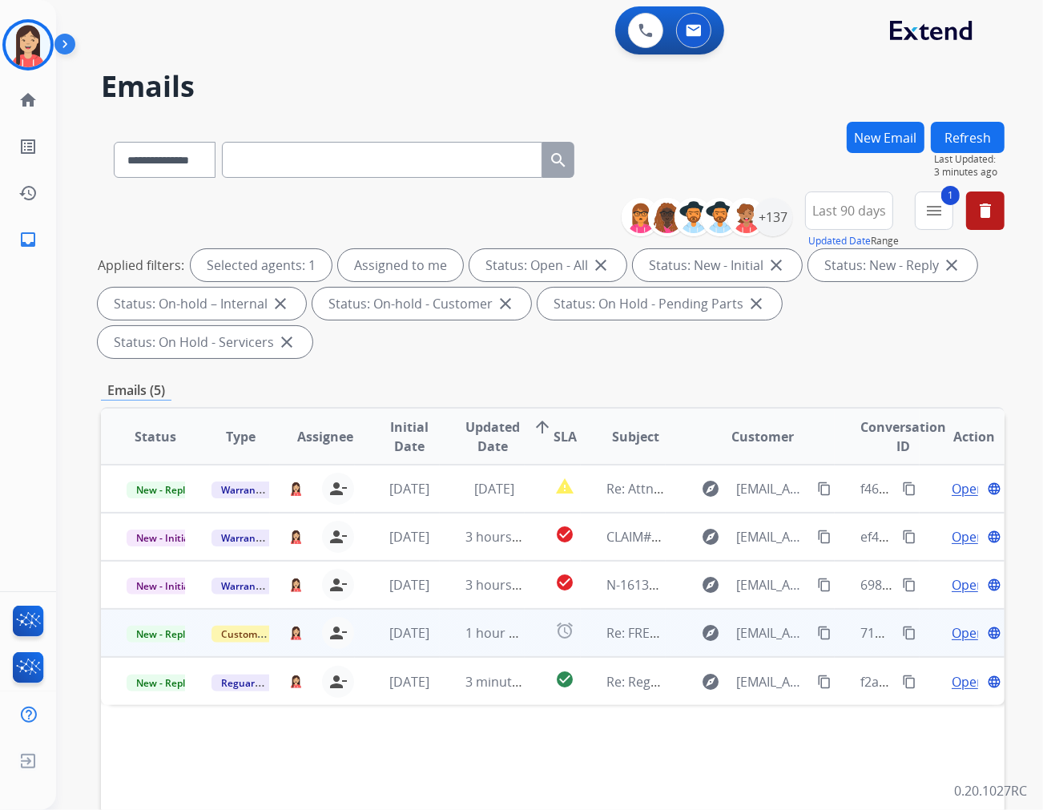
scroll to position [0, 0]
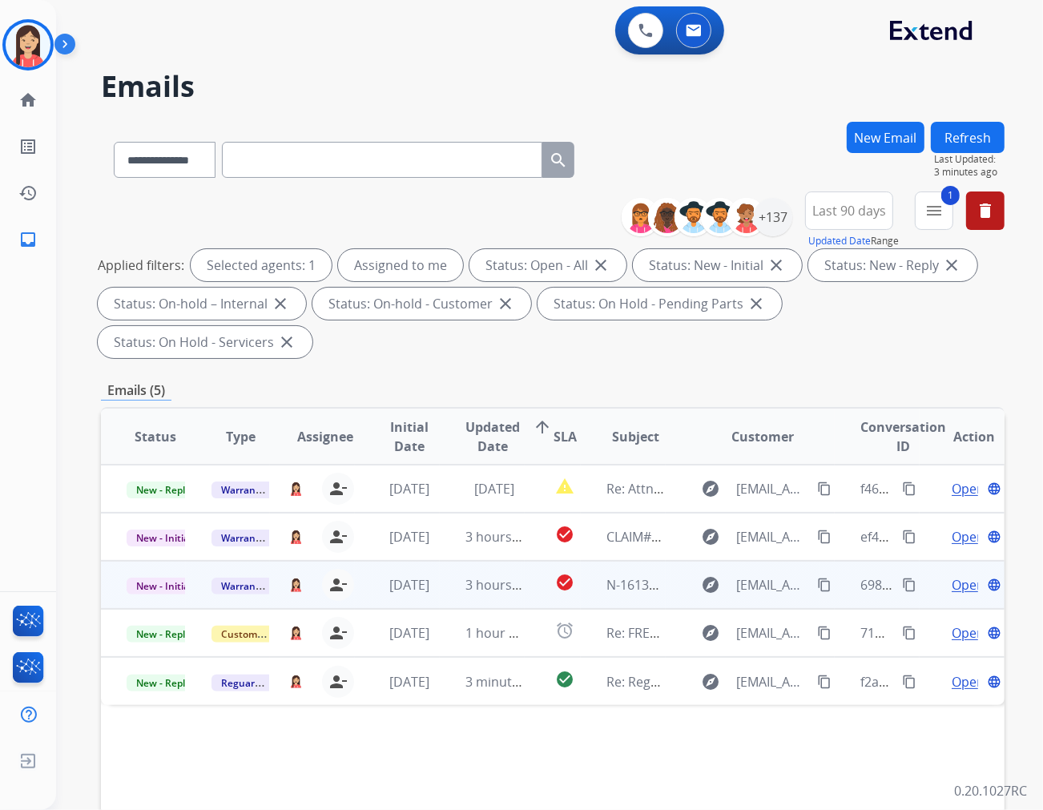
click at [459, 562] on td "3 hours ago" at bounding box center [482, 585] width 85 height 48
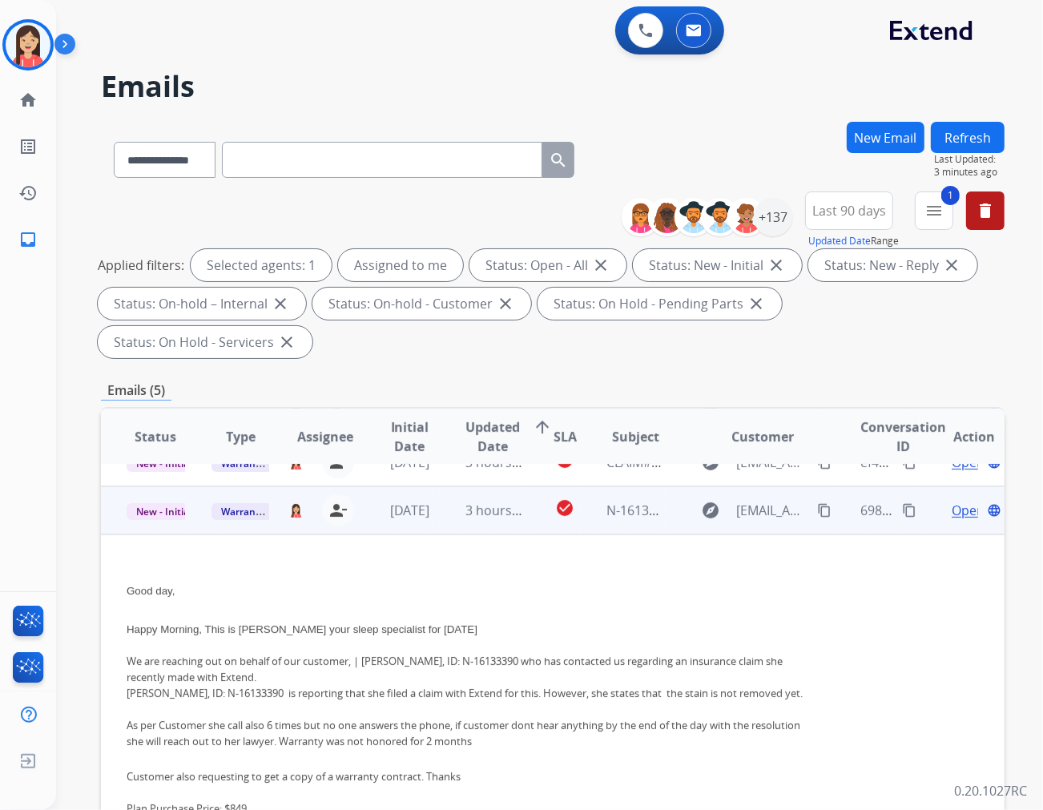
scroll to position [96, 0]
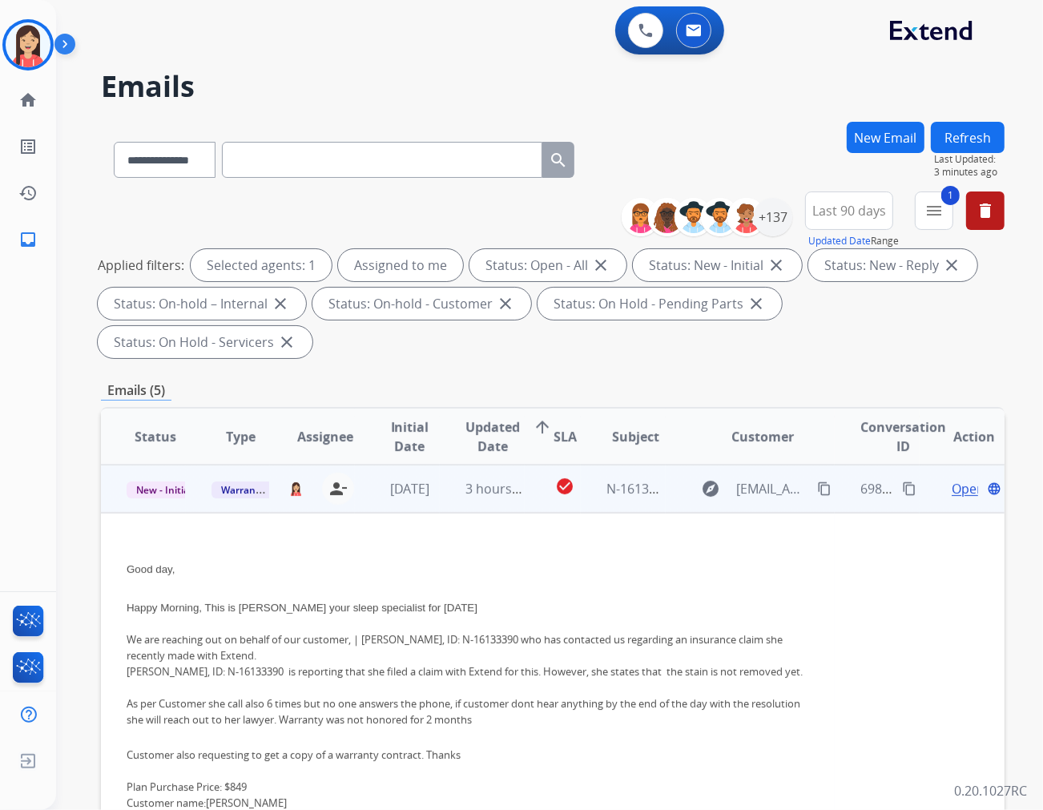
click at [955, 479] on span "Open" at bounding box center [968, 488] width 33 height 19
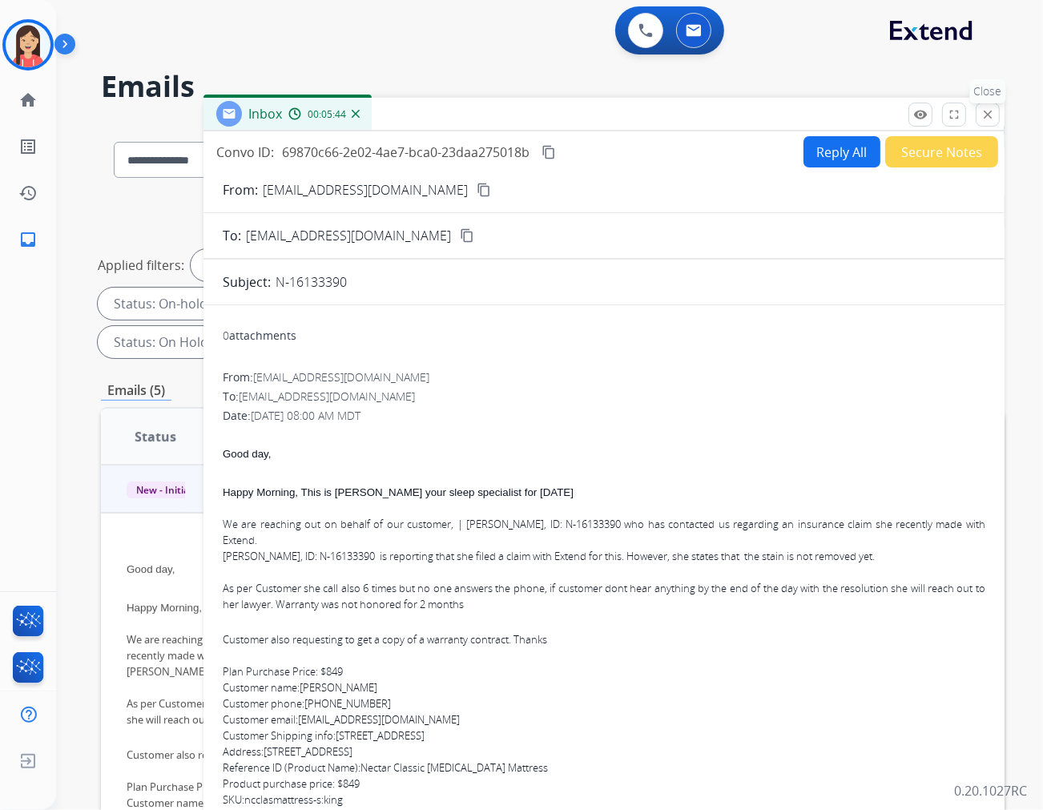
click at [986, 120] on mat-icon "close" at bounding box center [988, 114] width 14 height 14
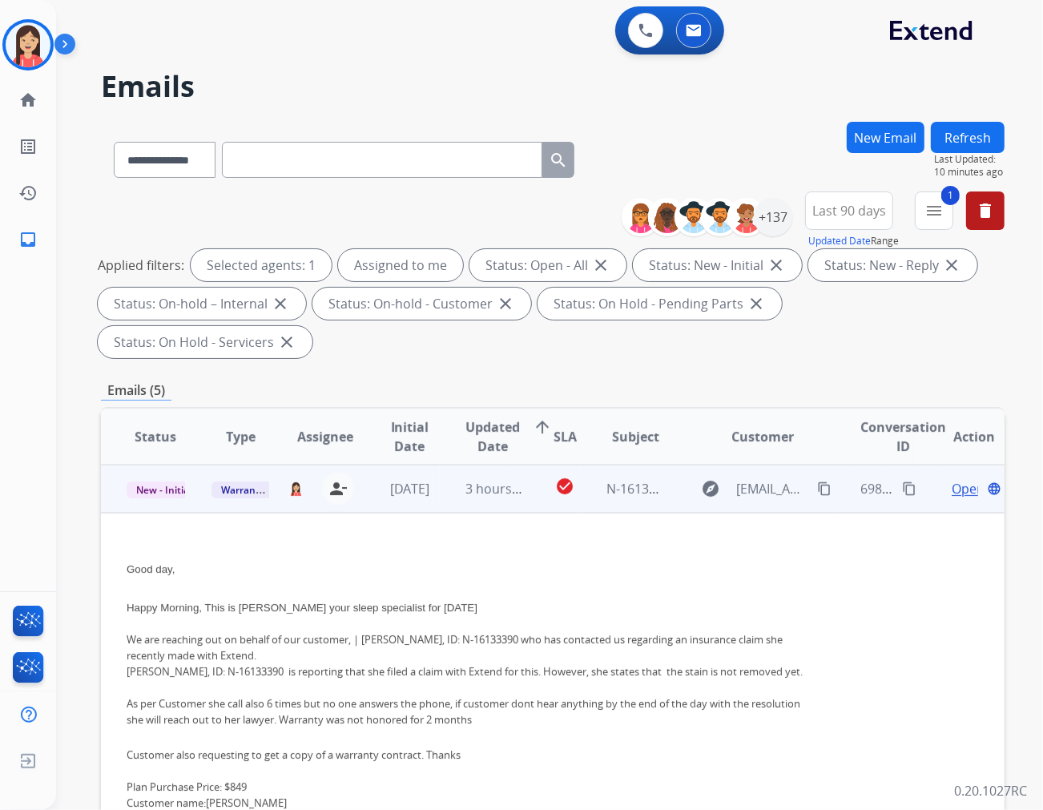
click at [538, 468] on td "check_circle" at bounding box center [553, 489] width 56 height 48
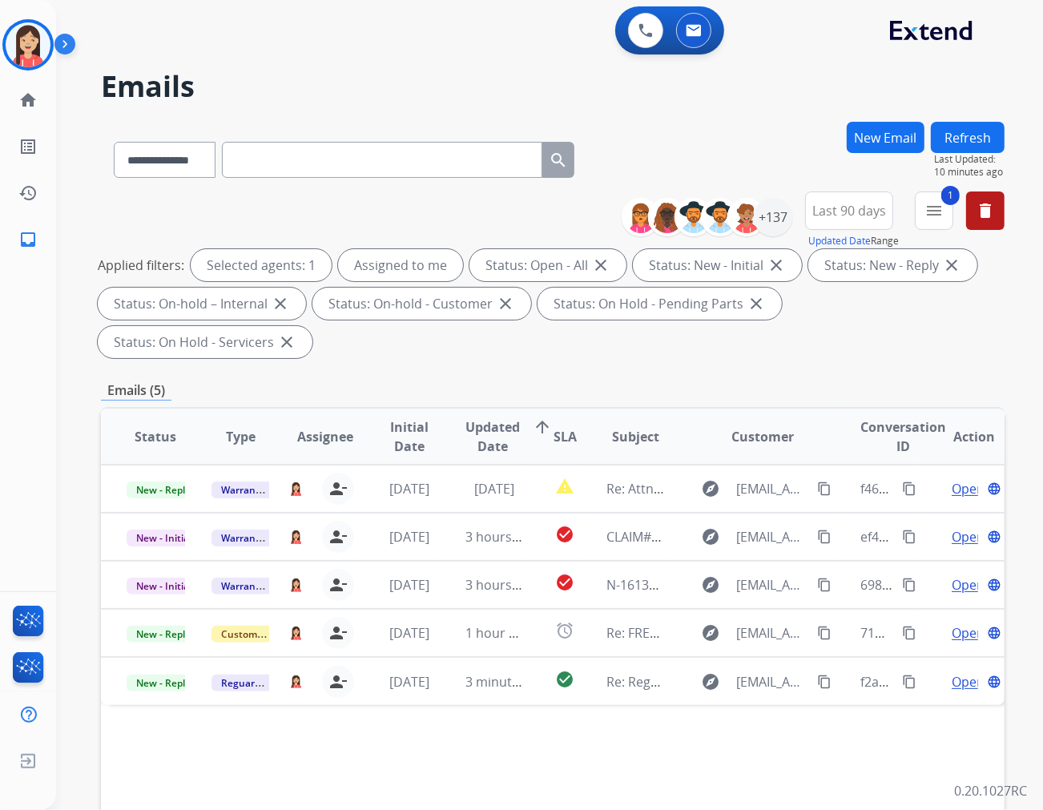
scroll to position [0, 0]
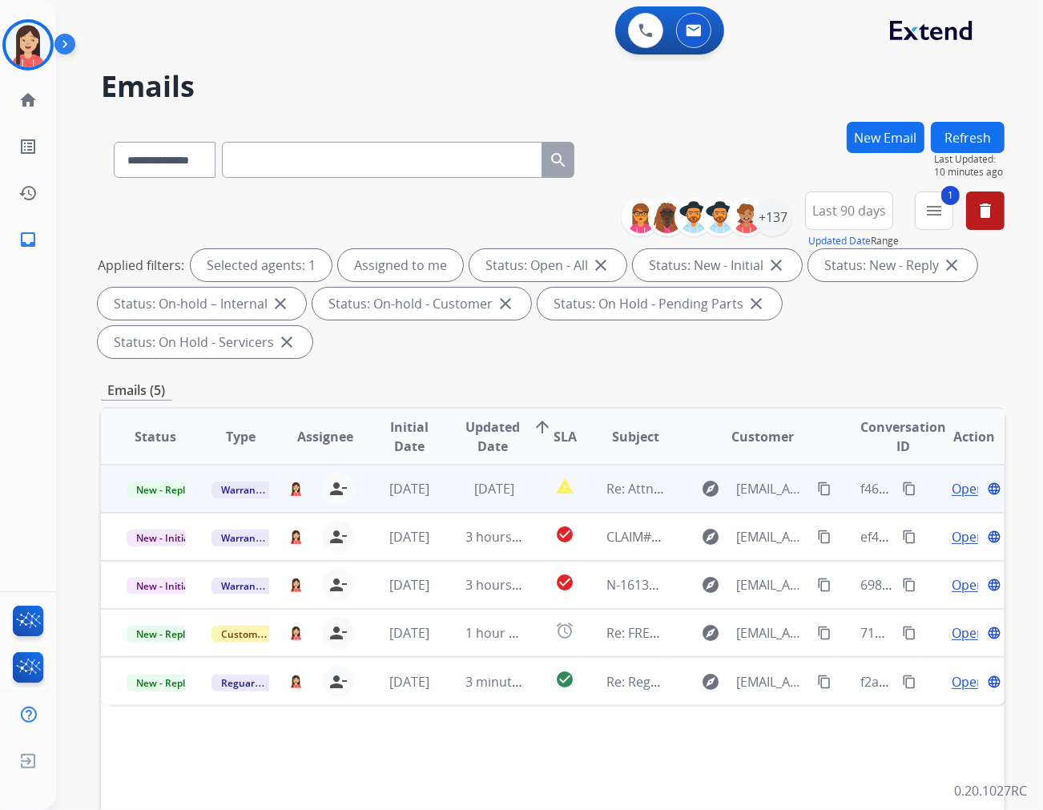
click at [526, 470] on td "report_problem" at bounding box center [553, 489] width 56 height 48
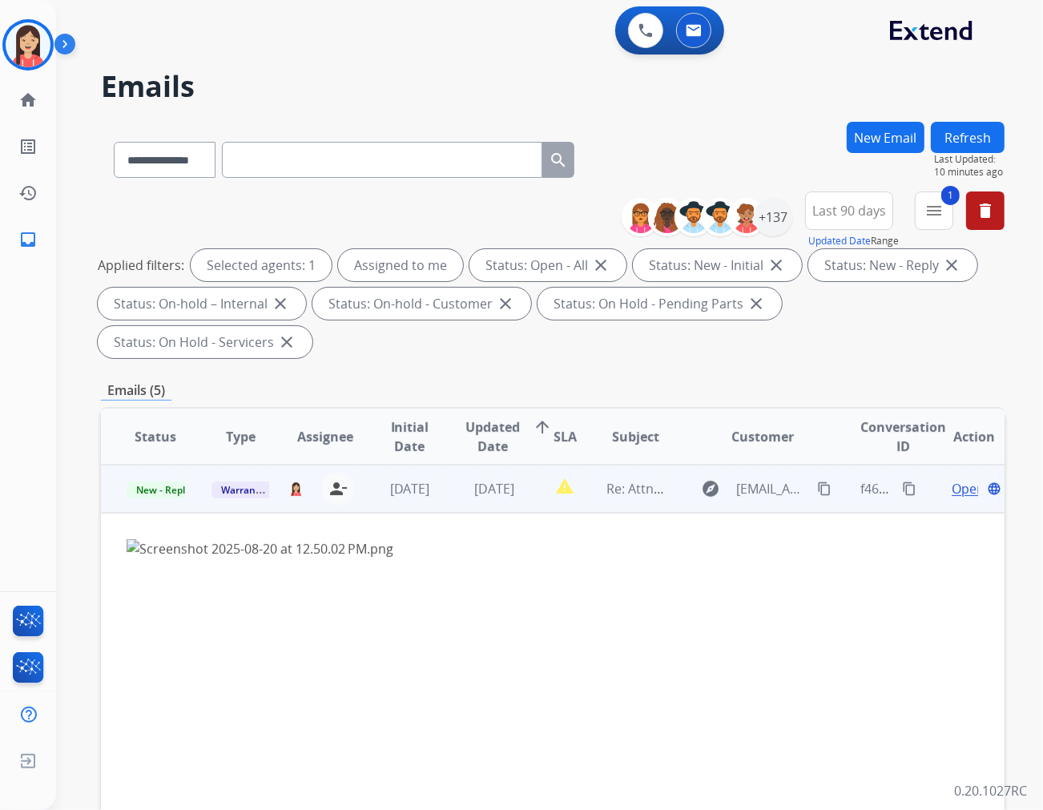
click at [952, 479] on span "Open" at bounding box center [968, 488] width 33 height 19
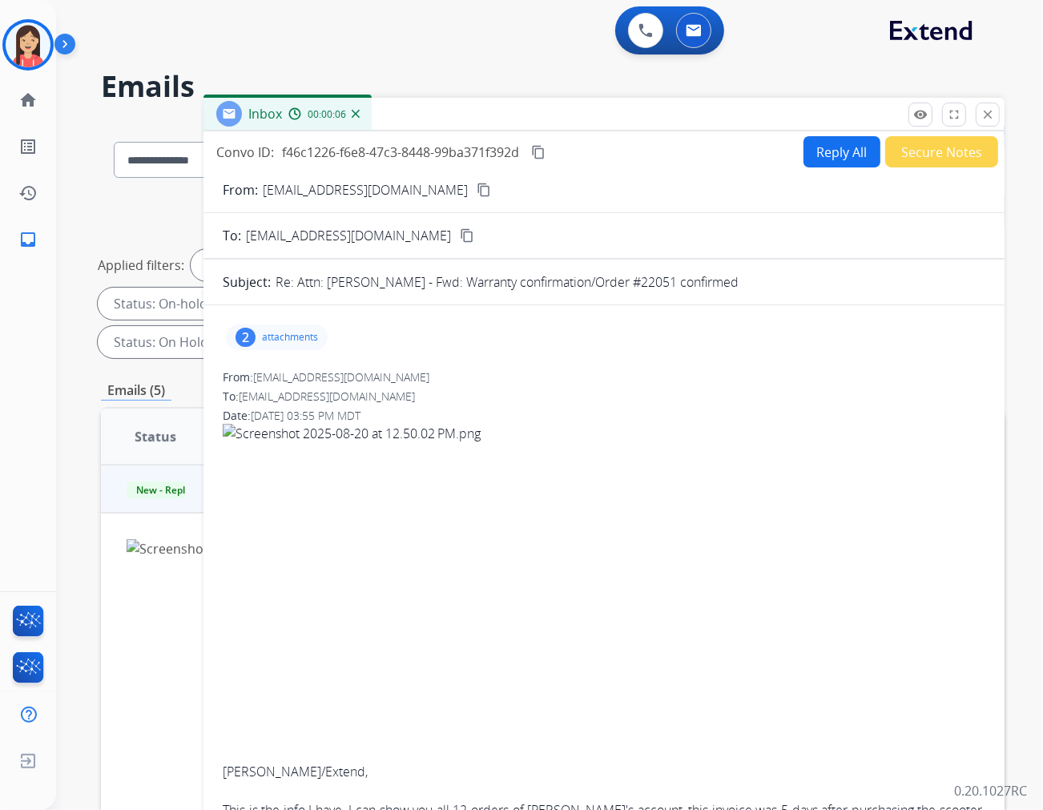
click at [394, 148] on span "f46c1226-f6e8-47c3-8448-99ba371f392d" at bounding box center [400, 152] width 237 height 18
click at [394, 147] on span "f46c1226-f6e8-47c3-8448-99ba371f392d" at bounding box center [400, 152] width 237 height 18
copy div "f46c1226-f6e8-47c3-8448-99ba371f392d content_copy"
click at [286, 338] on p "attachments" at bounding box center [290, 337] width 56 height 13
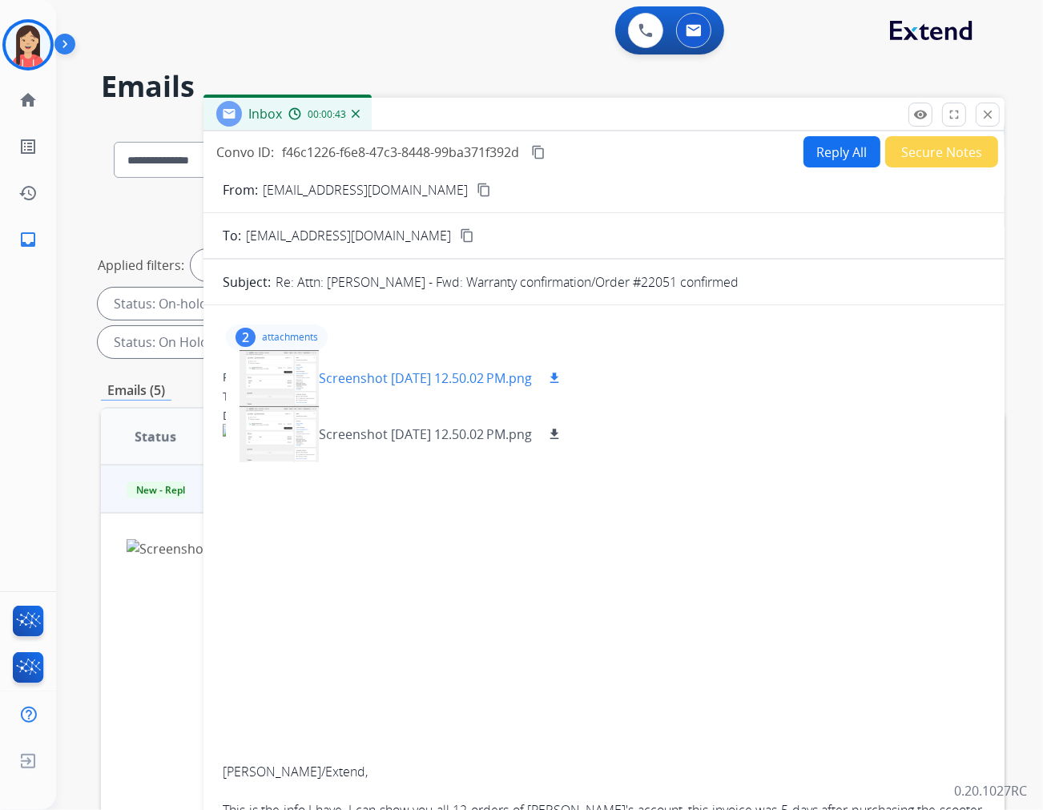
click at [379, 373] on p "Screenshot [DATE] 12.50.02 PM.png" at bounding box center [425, 378] width 213 height 19
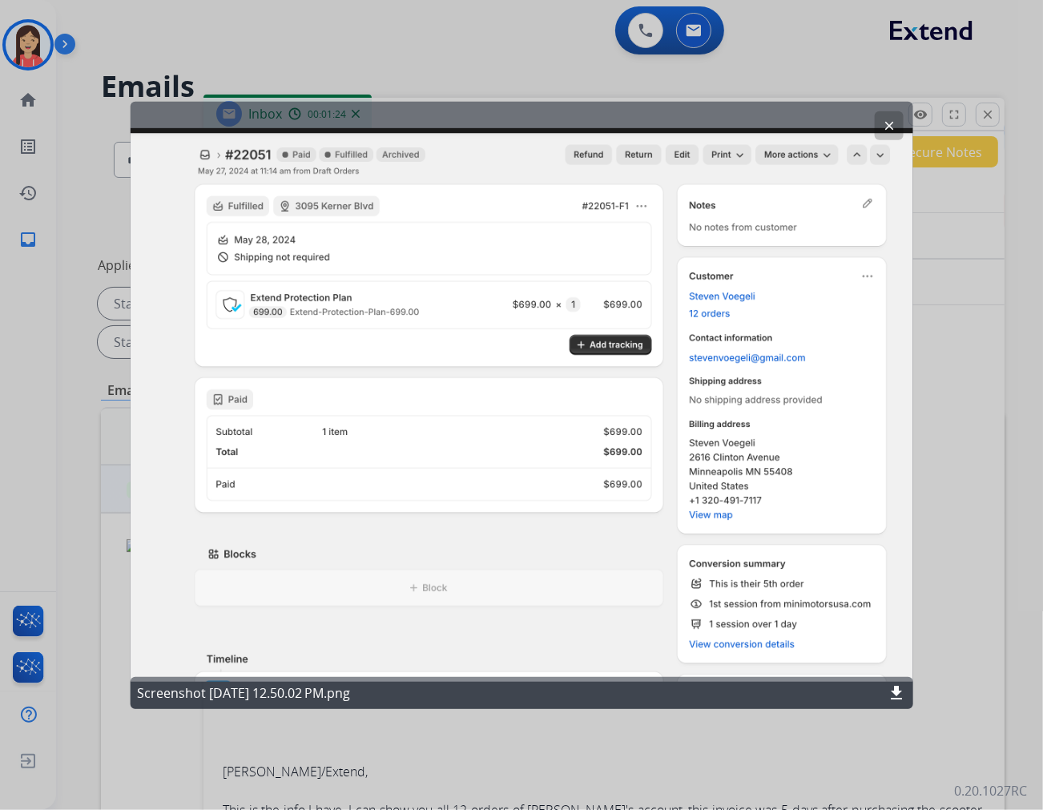
click at [886, 123] on mat-icon "clear" at bounding box center [889, 125] width 14 height 14
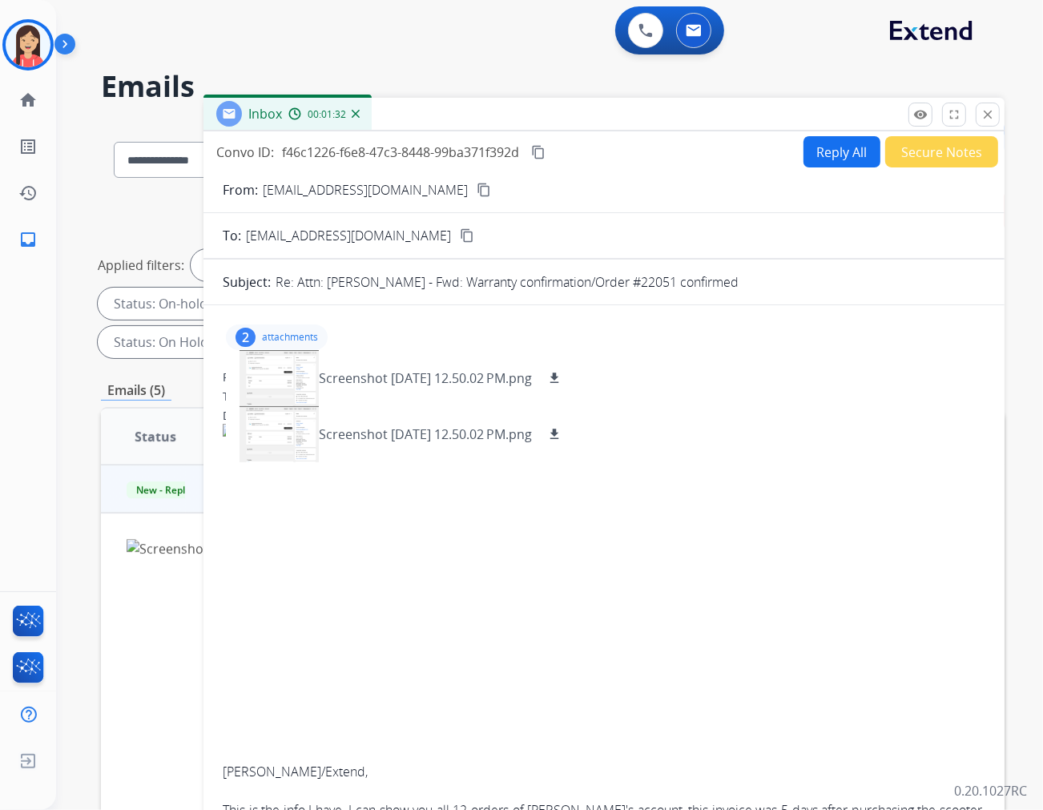
click at [918, 151] on button "Secure Notes" at bounding box center [942, 151] width 113 height 31
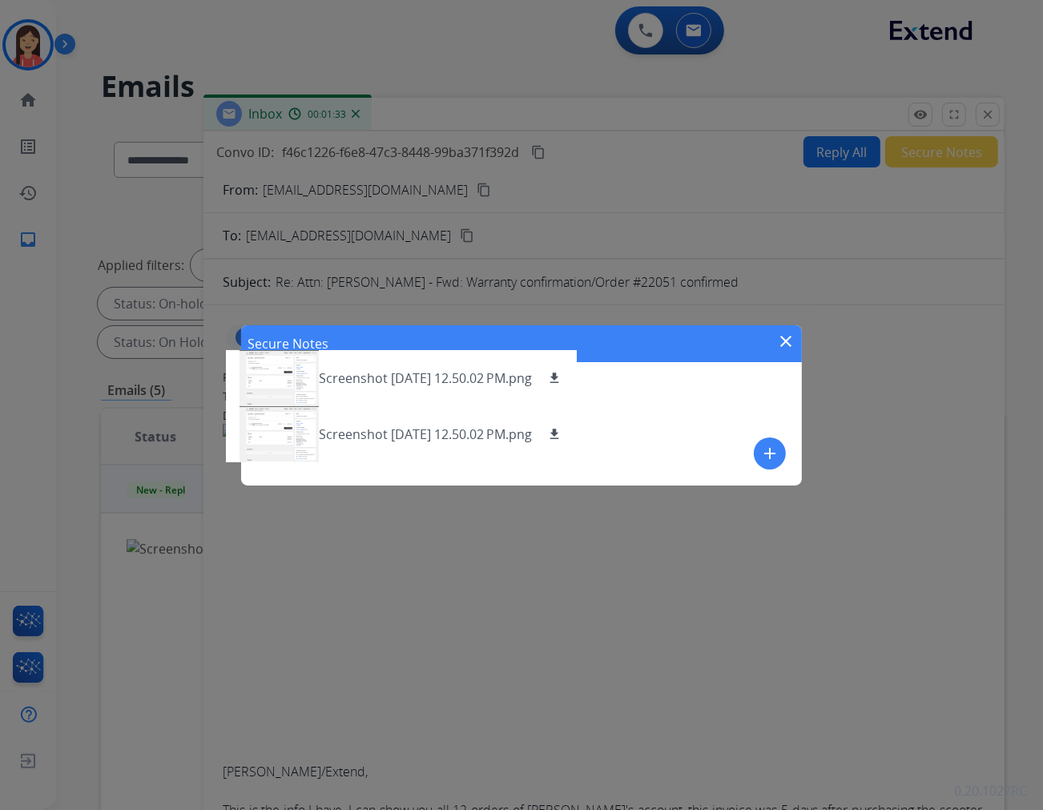
click at [764, 449] on mat-icon "add" at bounding box center [770, 453] width 19 height 19
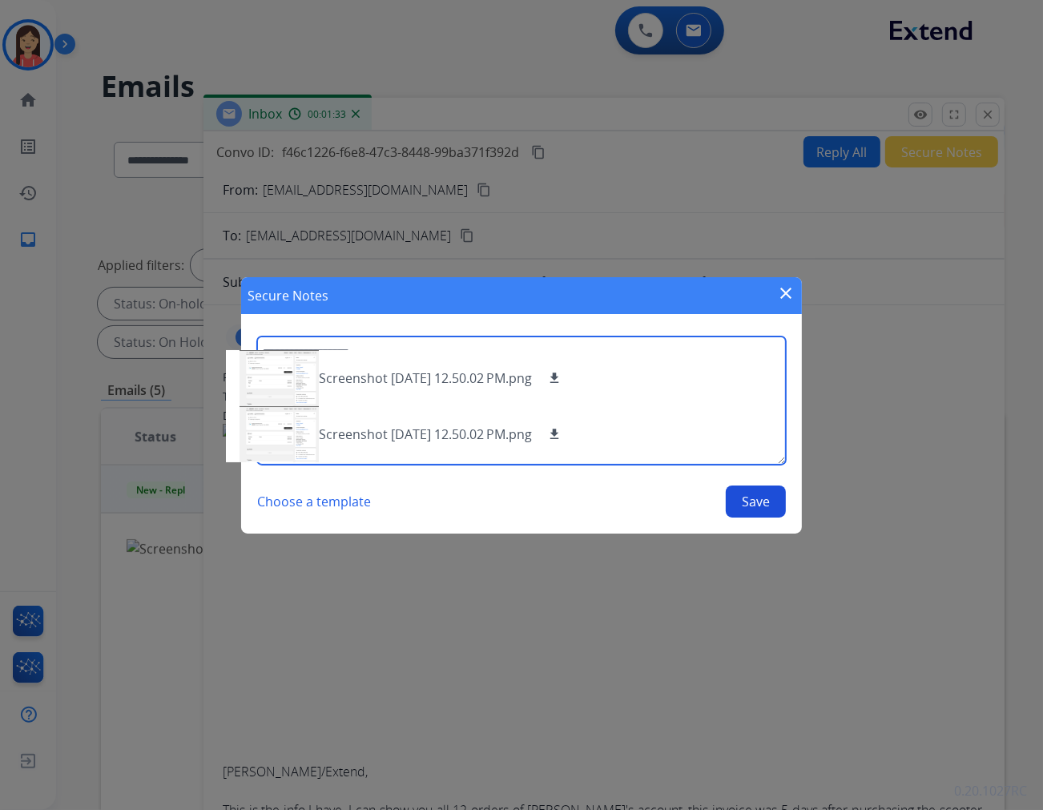
click at [700, 422] on textarea at bounding box center [521, 401] width 529 height 128
type textarea "**********"
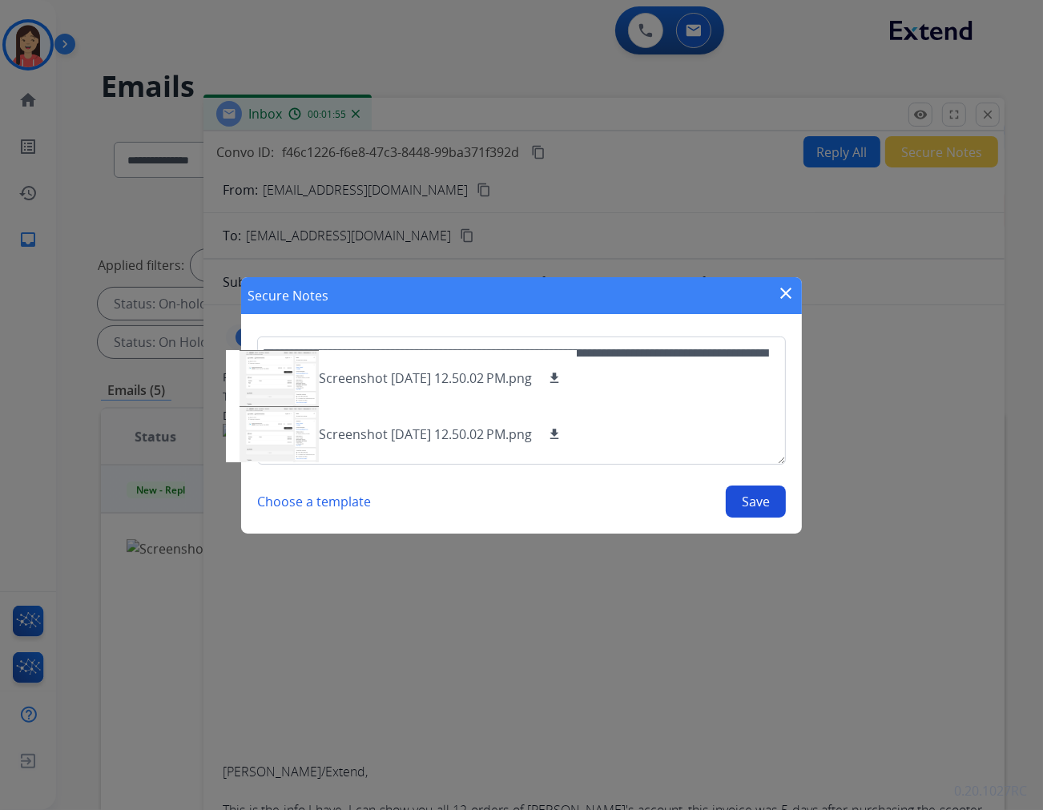
click at [769, 491] on button "Save" at bounding box center [756, 502] width 60 height 32
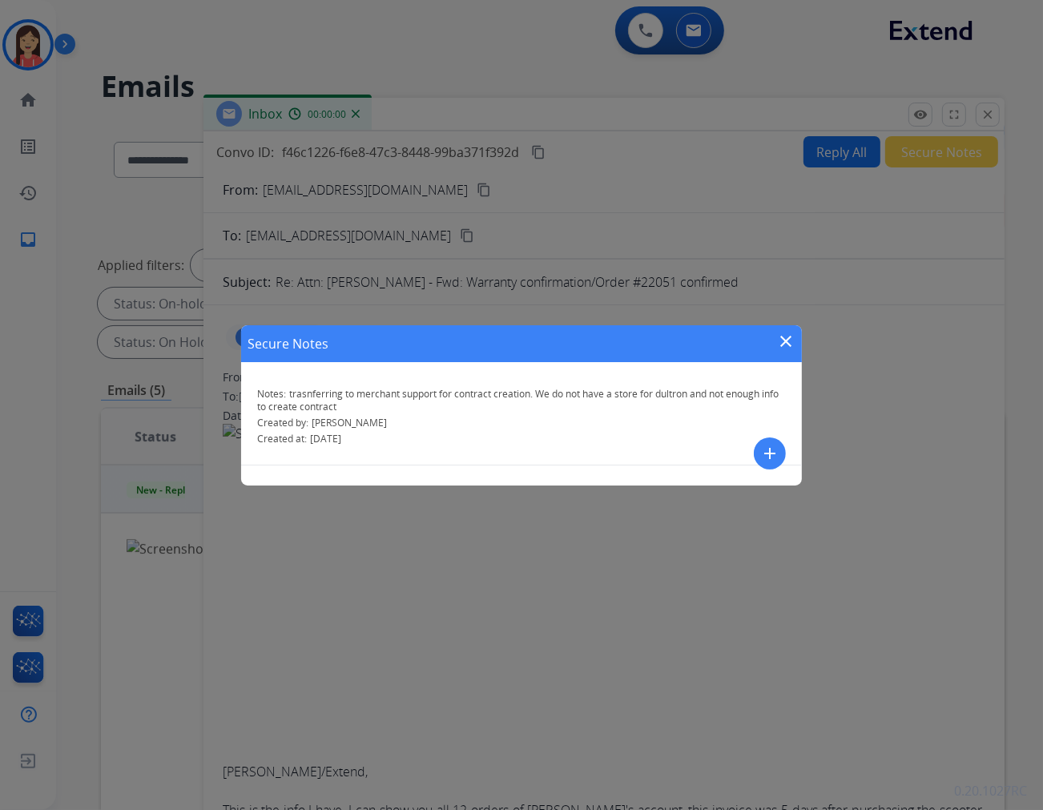
click at [781, 346] on mat-icon "close" at bounding box center [786, 341] width 19 height 19
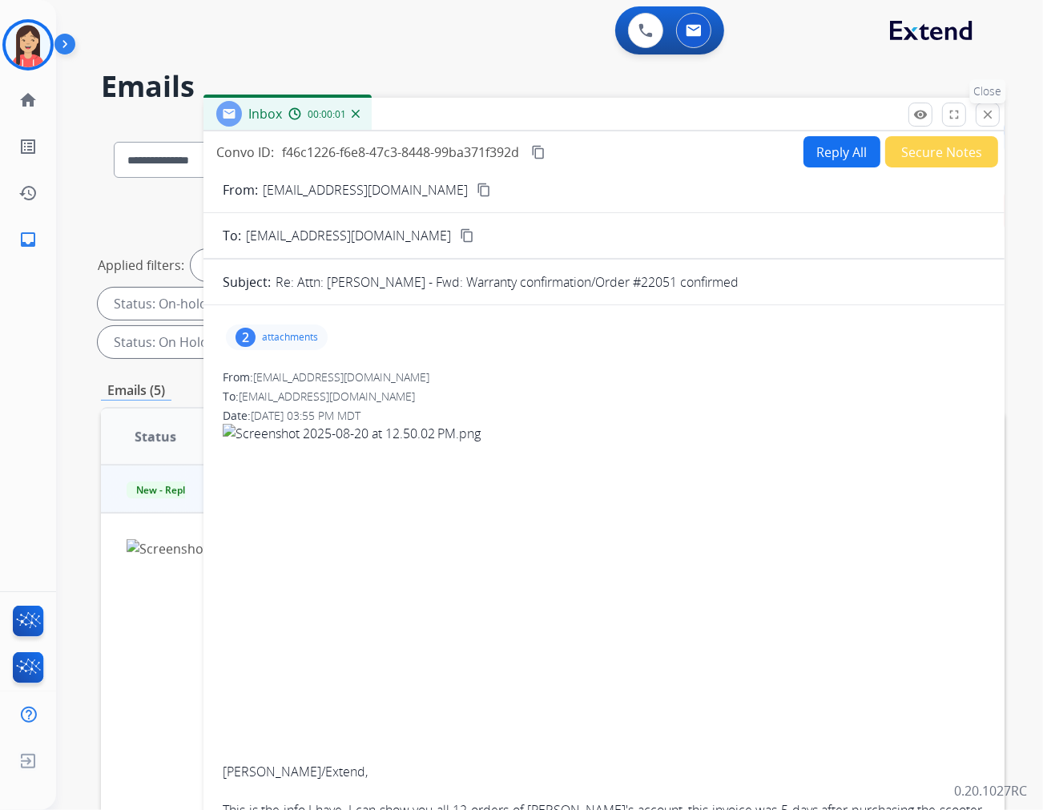
click at [991, 124] on button "close Close" at bounding box center [988, 115] width 24 height 24
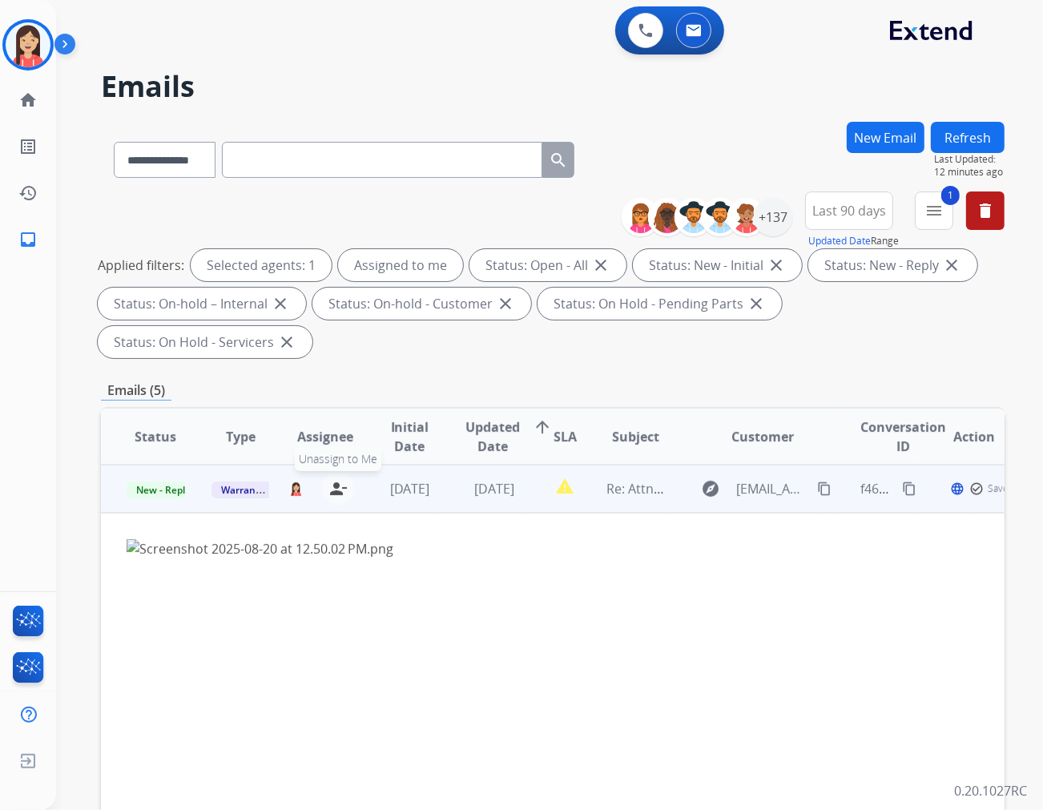
click at [340, 479] on mat-icon "person_remove" at bounding box center [338, 488] width 19 height 19
click at [216, 482] on span "Warranty Ops" at bounding box center [253, 490] width 83 height 17
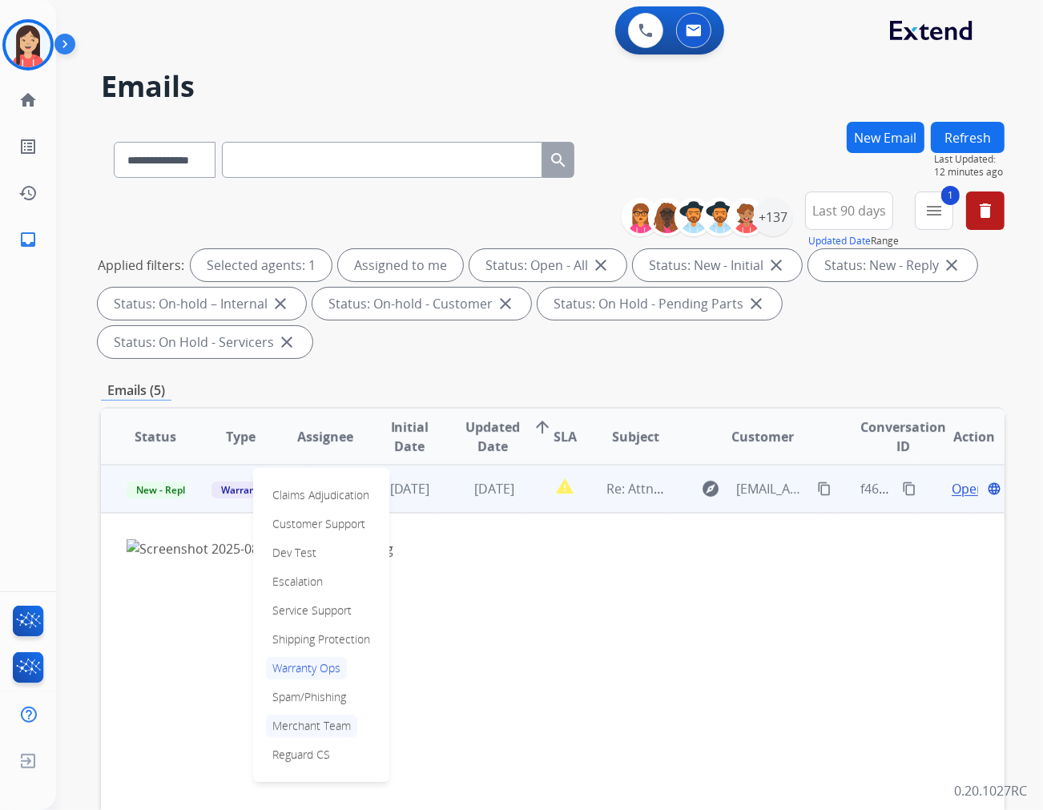
click at [300, 715] on p "Merchant Team" at bounding box center [311, 726] width 91 height 22
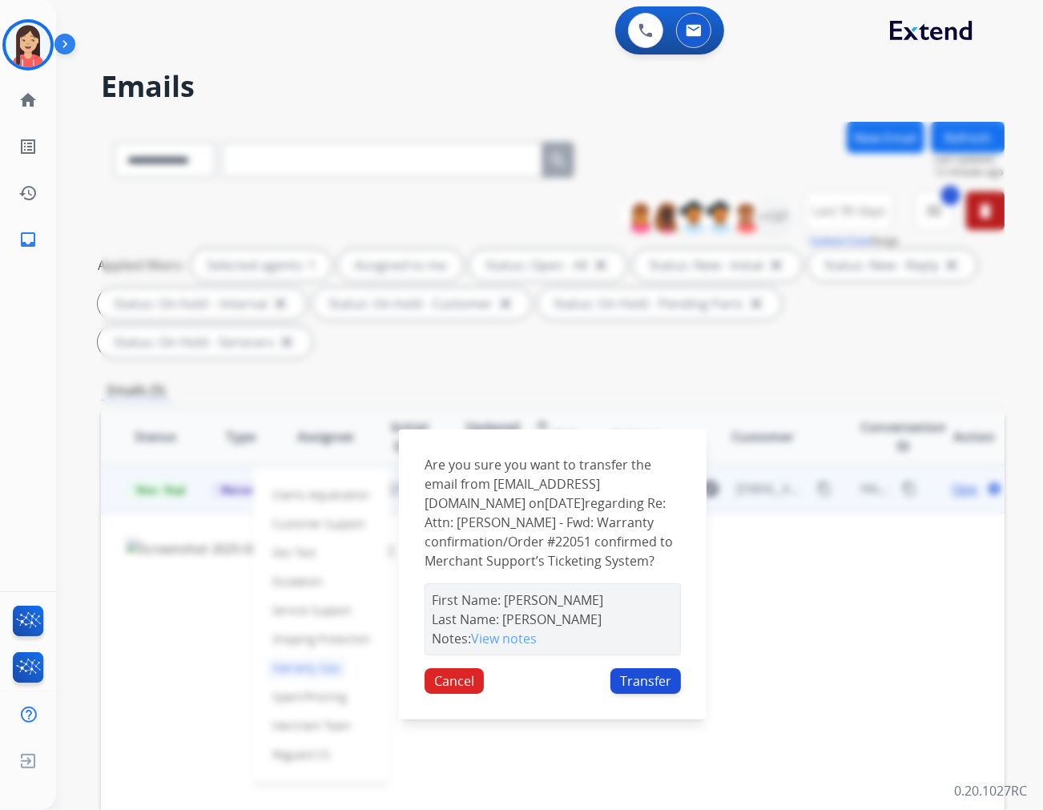
click at [647, 668] on button "Transfer" at bounding box center [646, 681] width 71 height 26
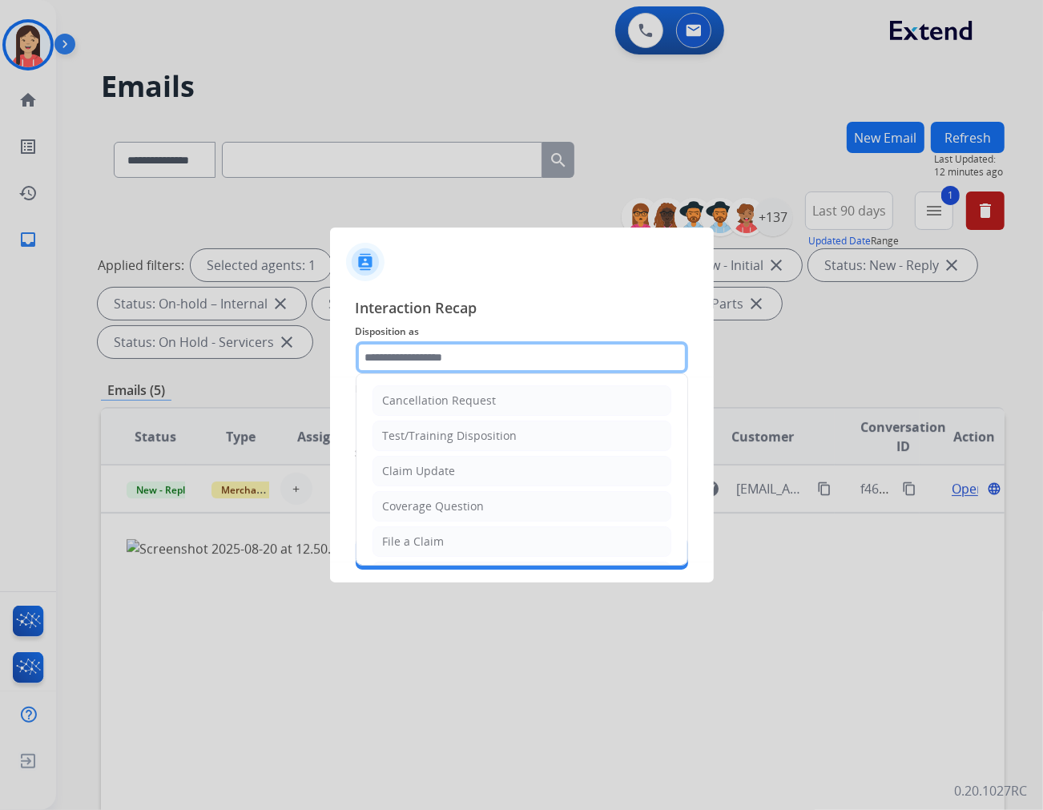
click at [450, 365] on input "text" at bounding box center [522, 357] width 333 height 32
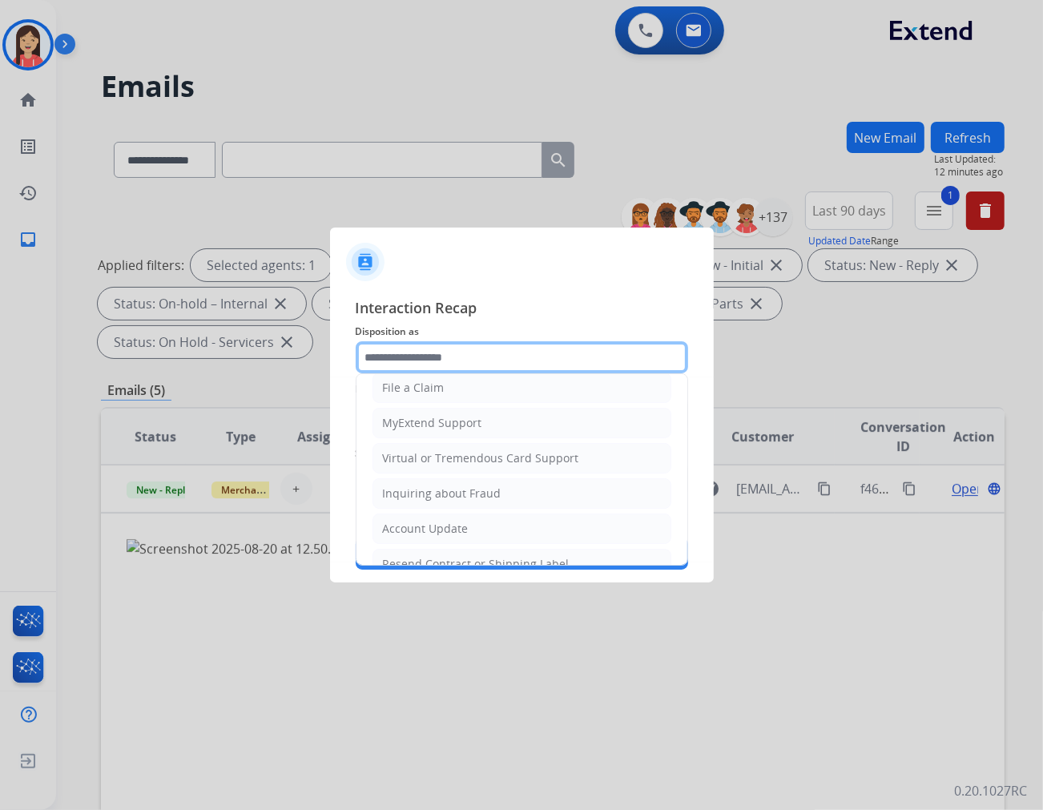
scroll to position [178, 0]
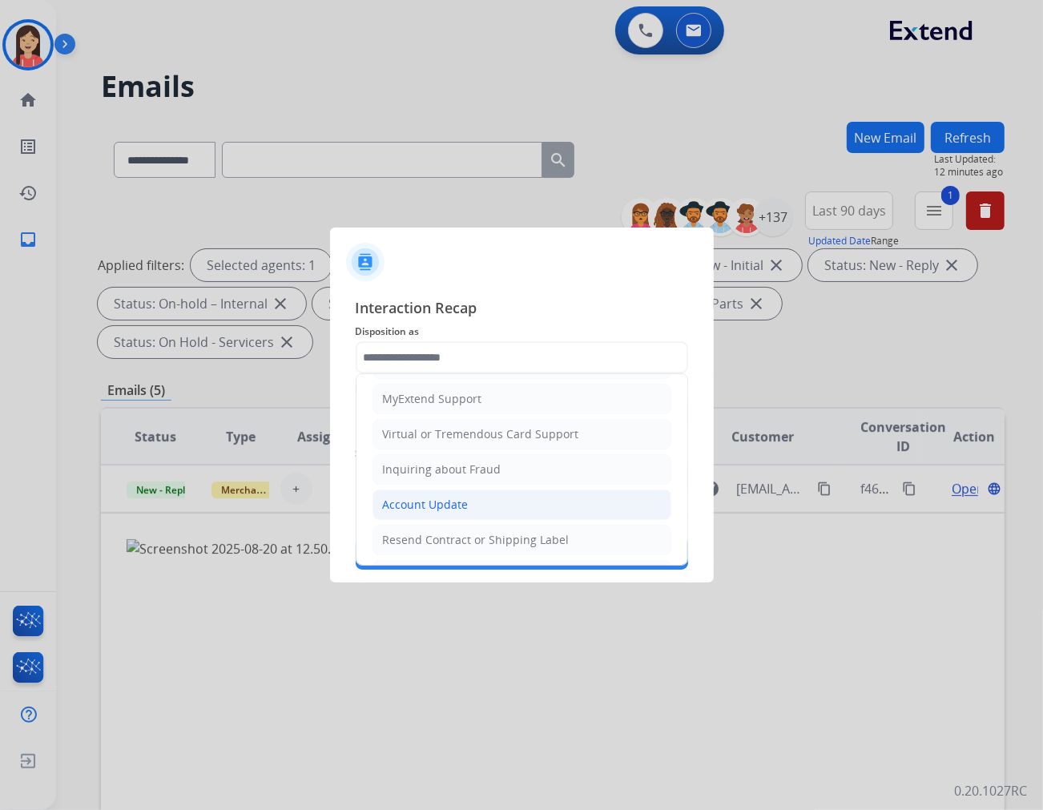
click at [433, 502] on div "Account Update" at bounding box center [426, 505] width 86 height 16
type input "**********"
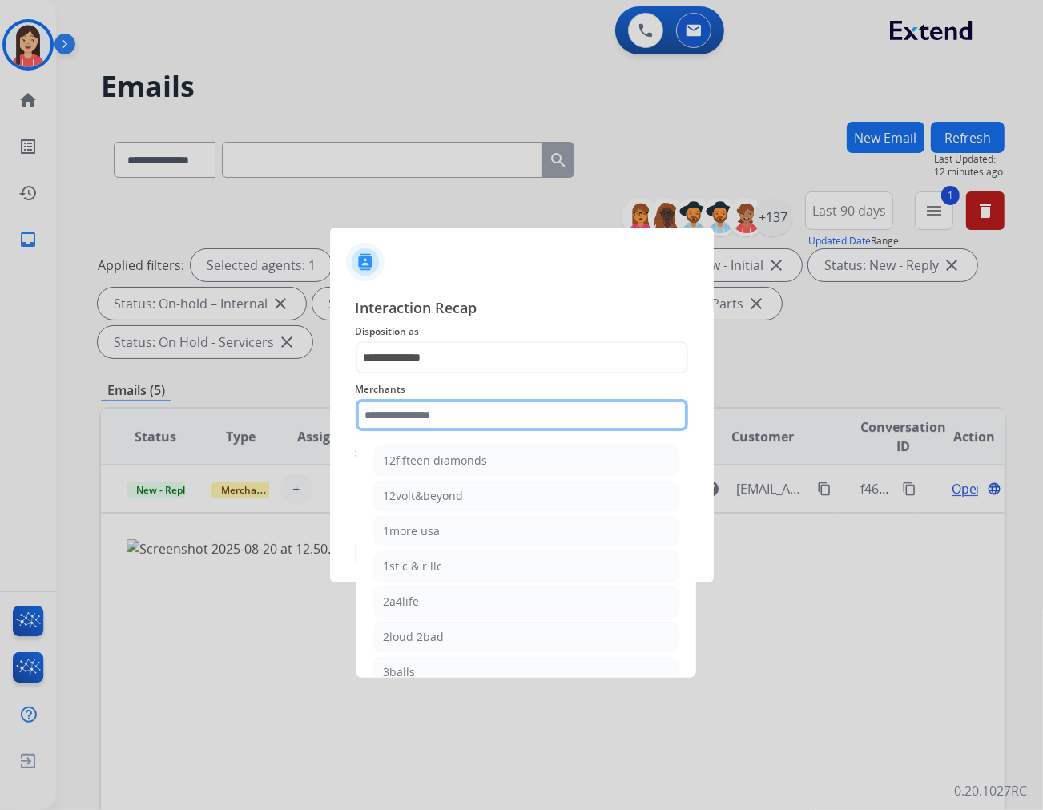
click at [444, 422] on input "text" at bounding box center [522, 415] width 333 height 32
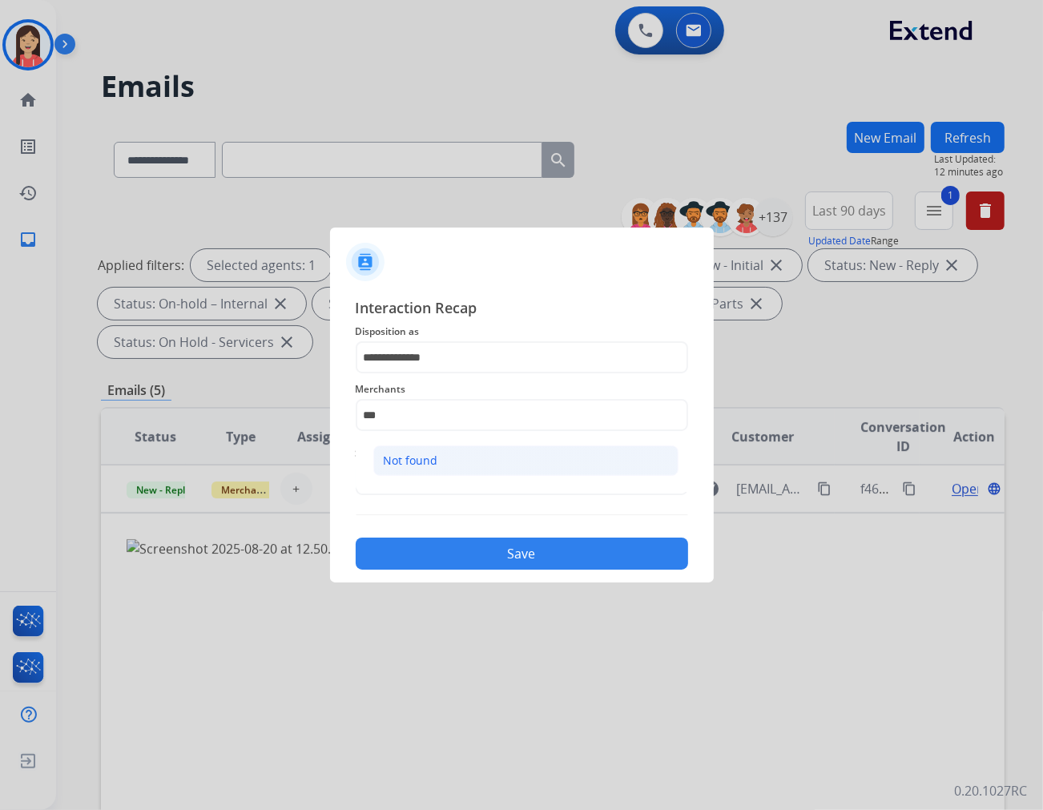
click at [425, 462] on div "Not found" at bounding box center [411, 461] width 54 height 16
type input "*********"
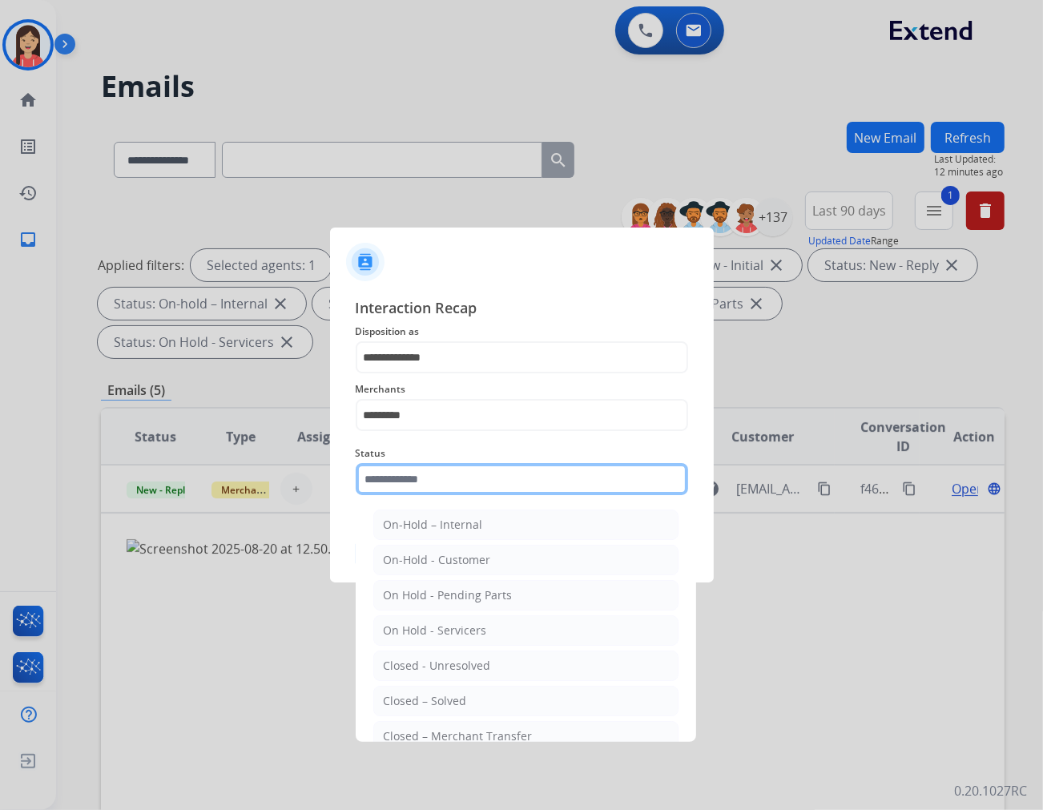
click at [422, 473] on input "text" at bounding box center [522, 479] width 333 height 32
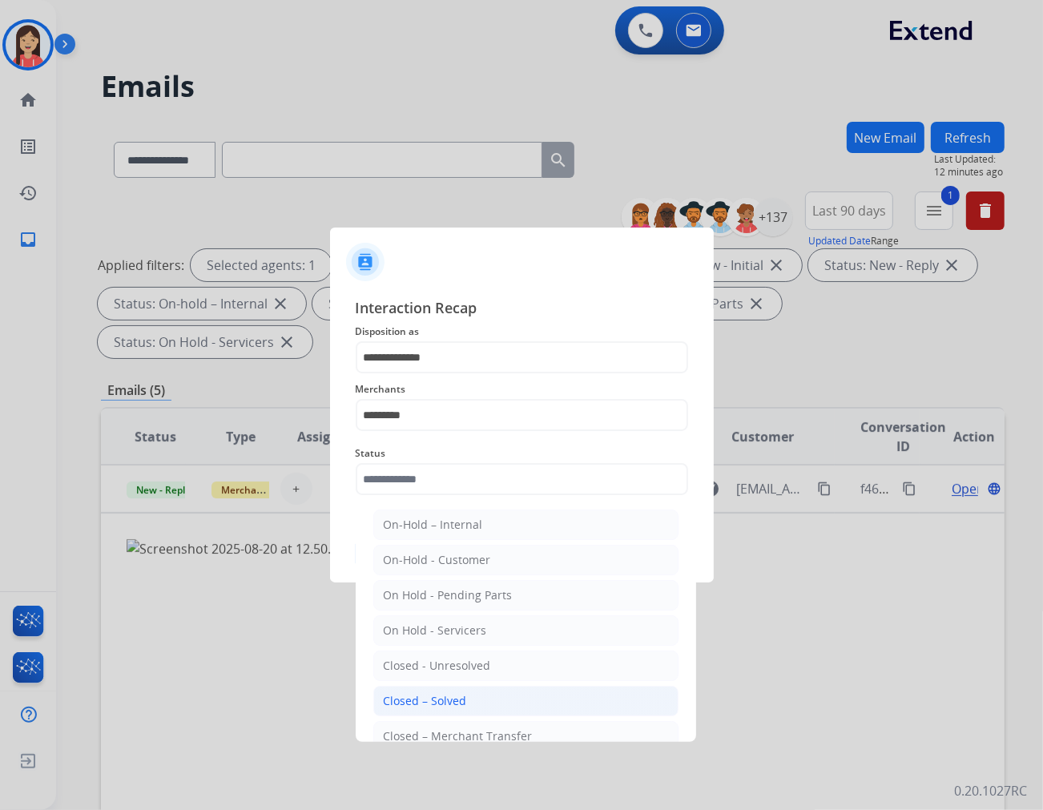
click at [413, 701] on div "Closed – Solved" at bounding box center [425, 701] width 83 height 16
type input "**********"
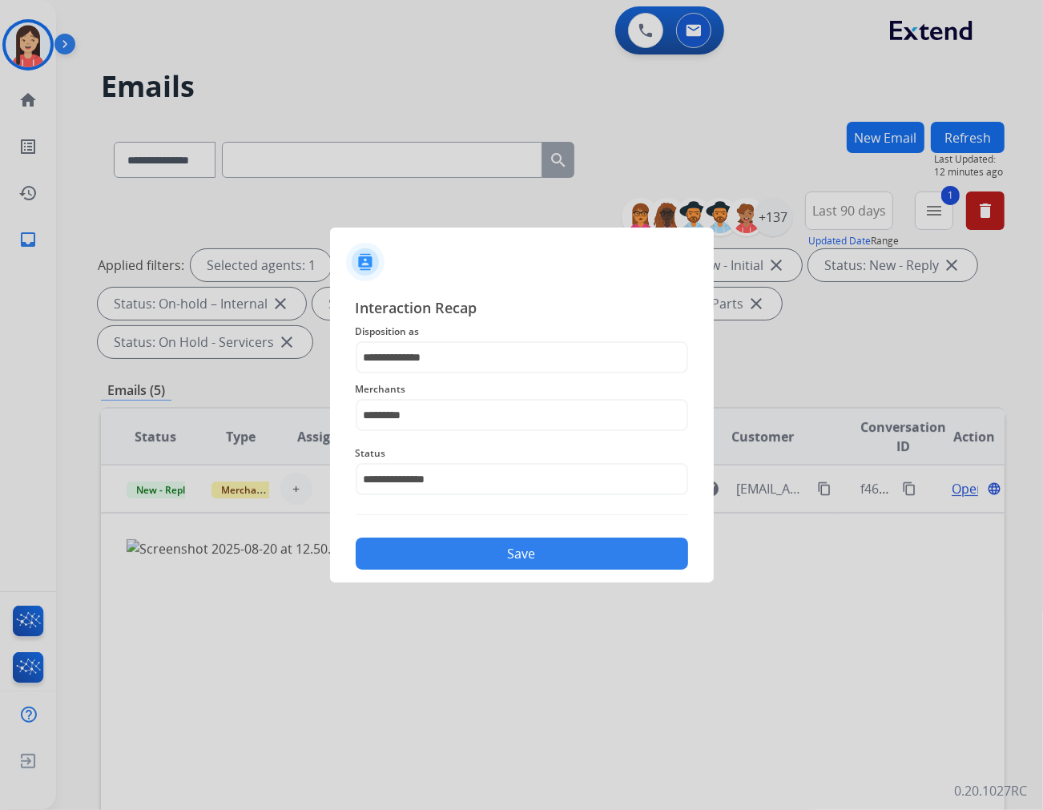
click at [500, 564] on button "Save" at bounding box center [522, 554] width 333 height 32
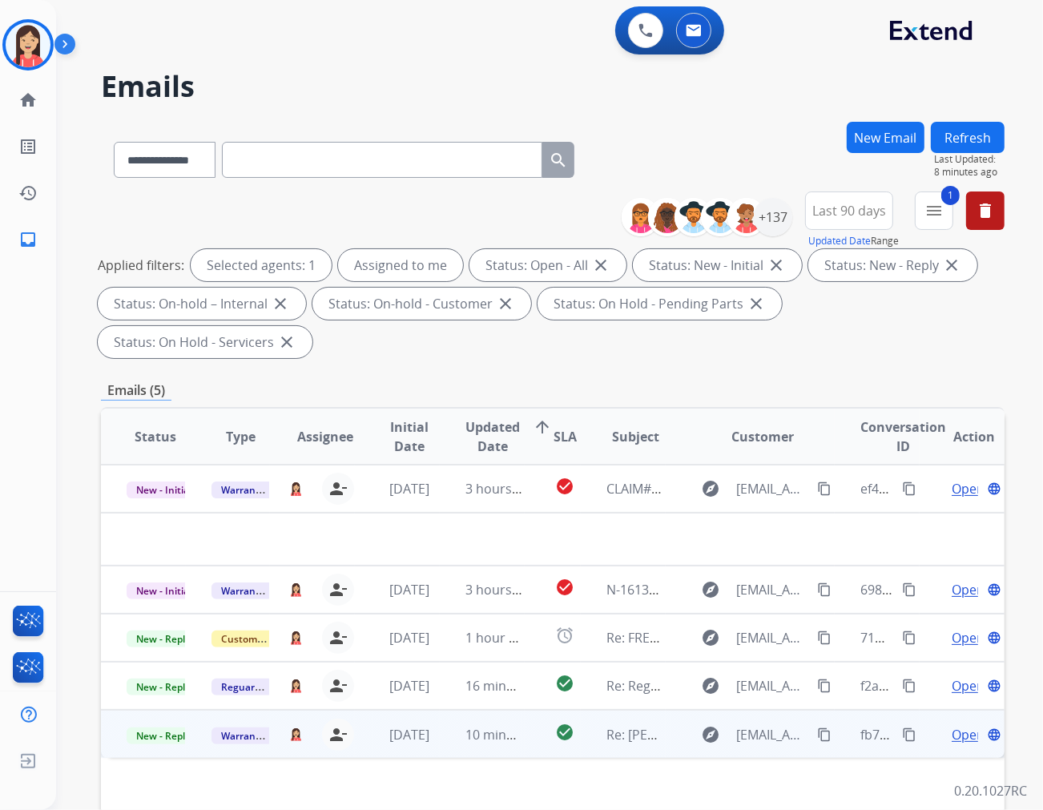
click at [440, 710] on td "10 minutes ago" at bounding box center [482, 734] width 85 height 48
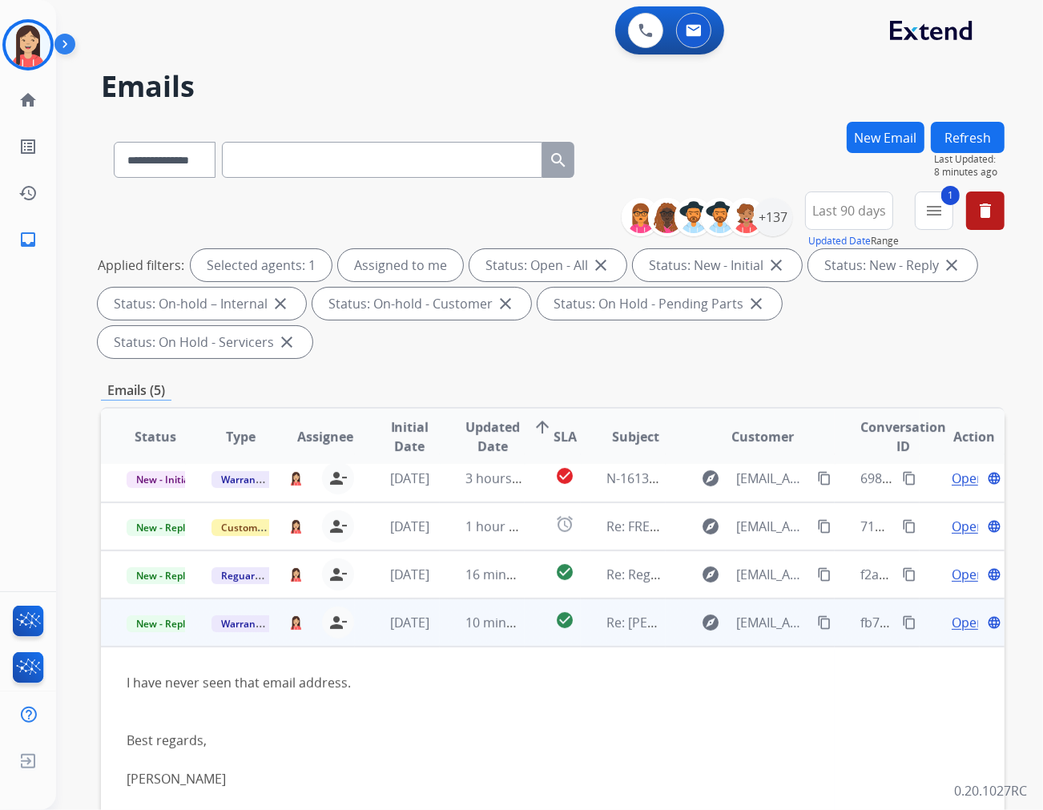
scroll to position [62, 0]
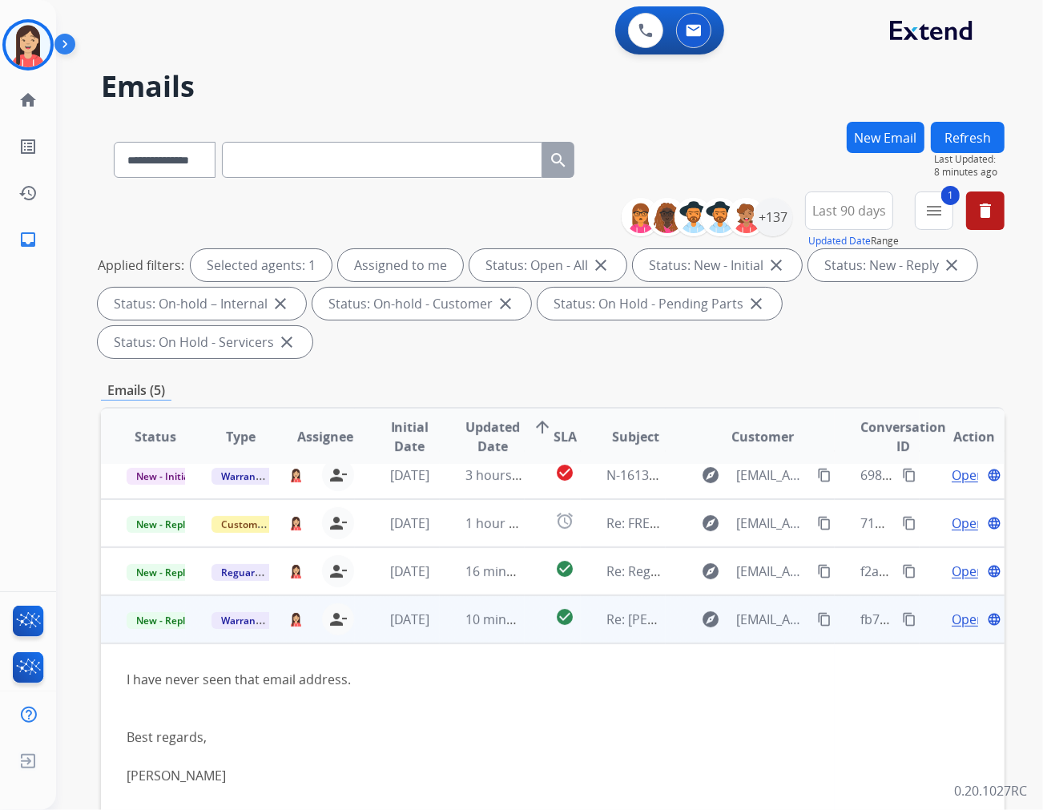
click at [525, 603] on td "check_circle" at bounding box center [553, 619] width 56 height 48
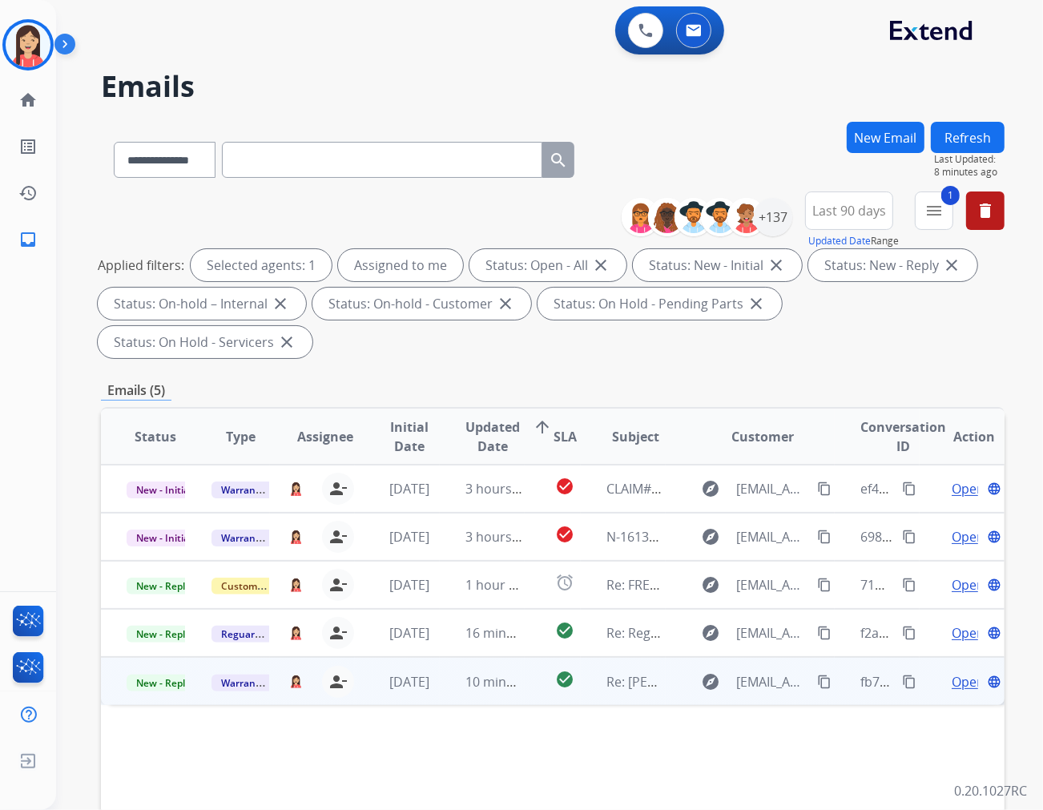
scroll to position [0, 0]
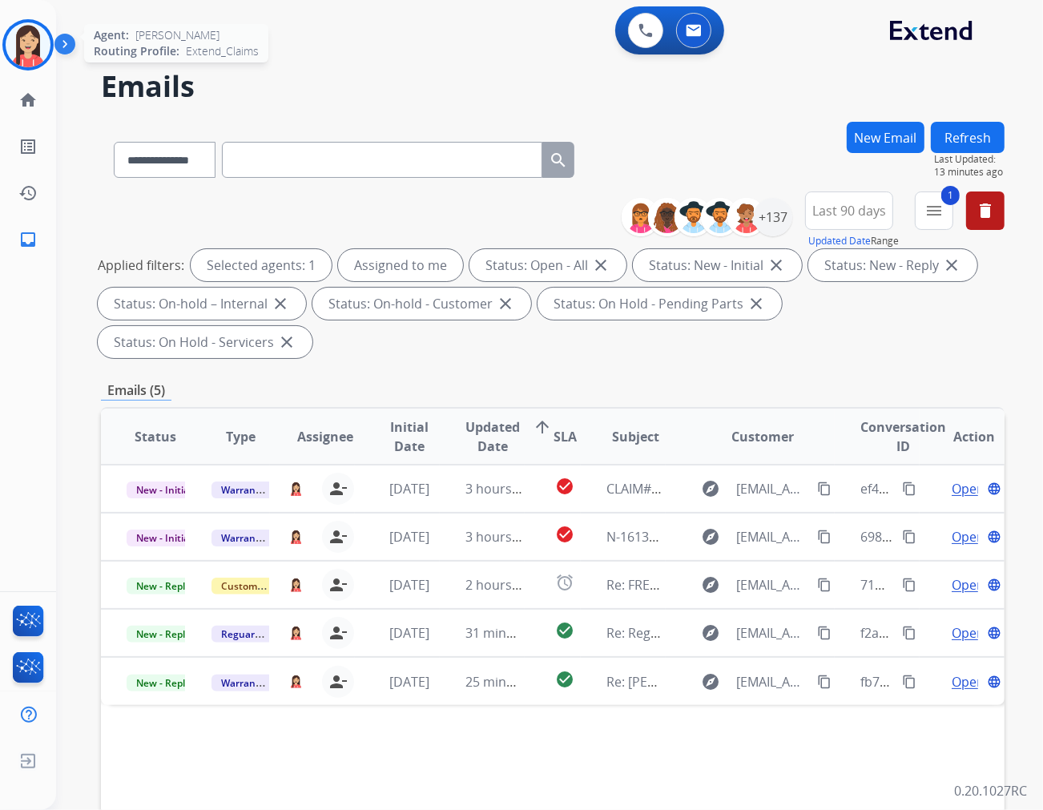
click at [18, 49] on img at bounding box center [28, 44] width 45 height 45
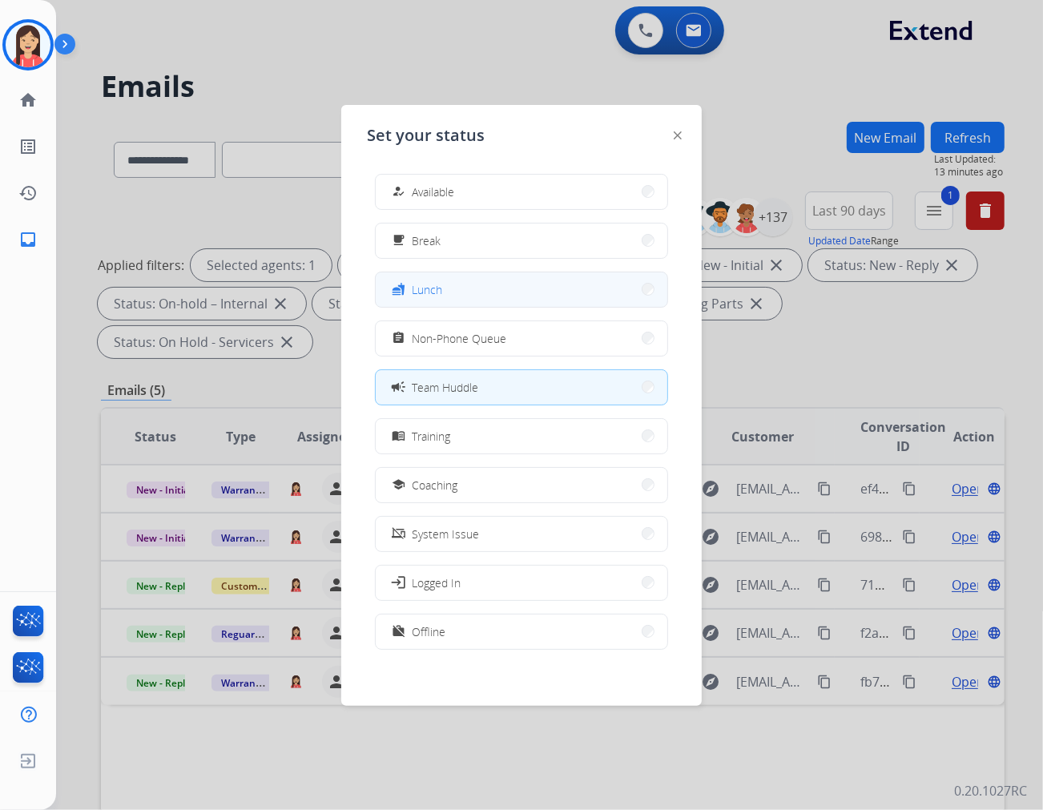
click at [514, 289] on button "fastfood Lunch" at bounding box center [522, 289] width 292 height 34
